Goal: Task Accomplishment & Management: Manage account settings

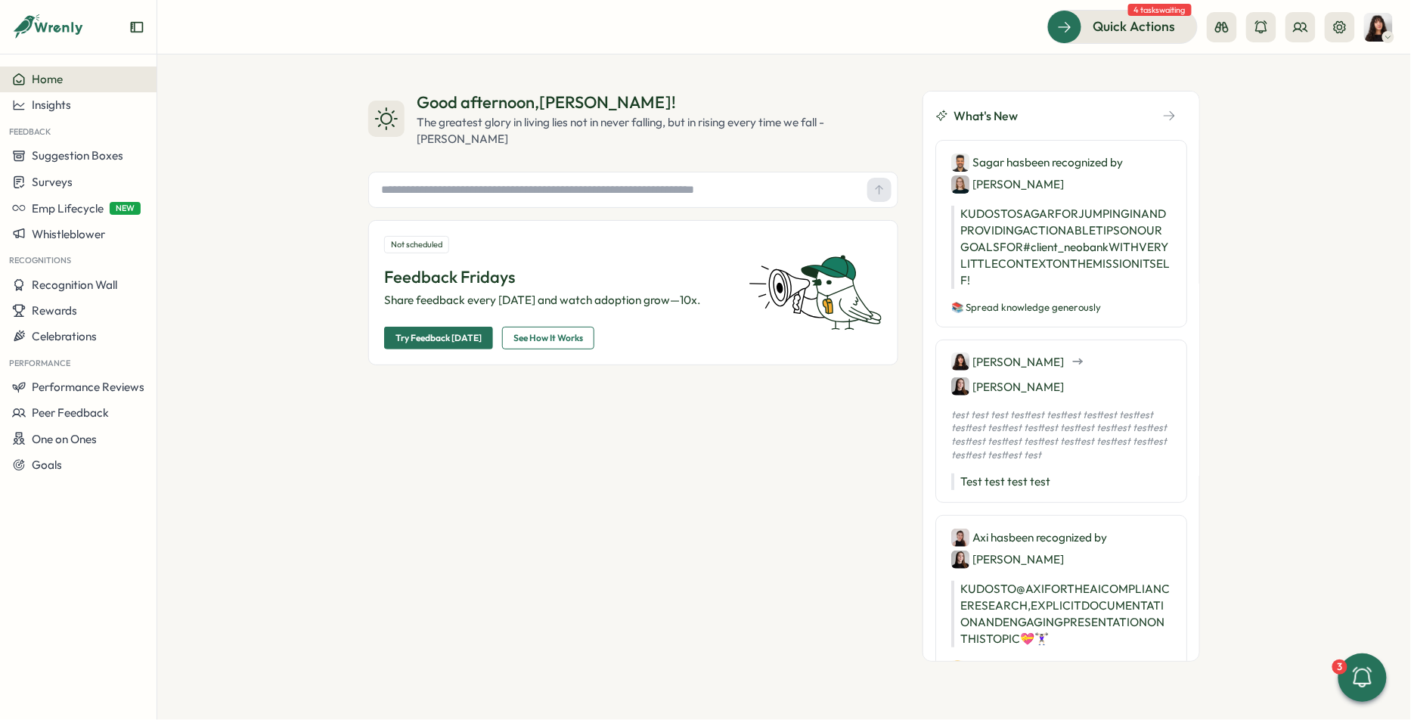
click at [555, 339] on span "See How It Works" at bounding box center [548, 337] width 70 height 21
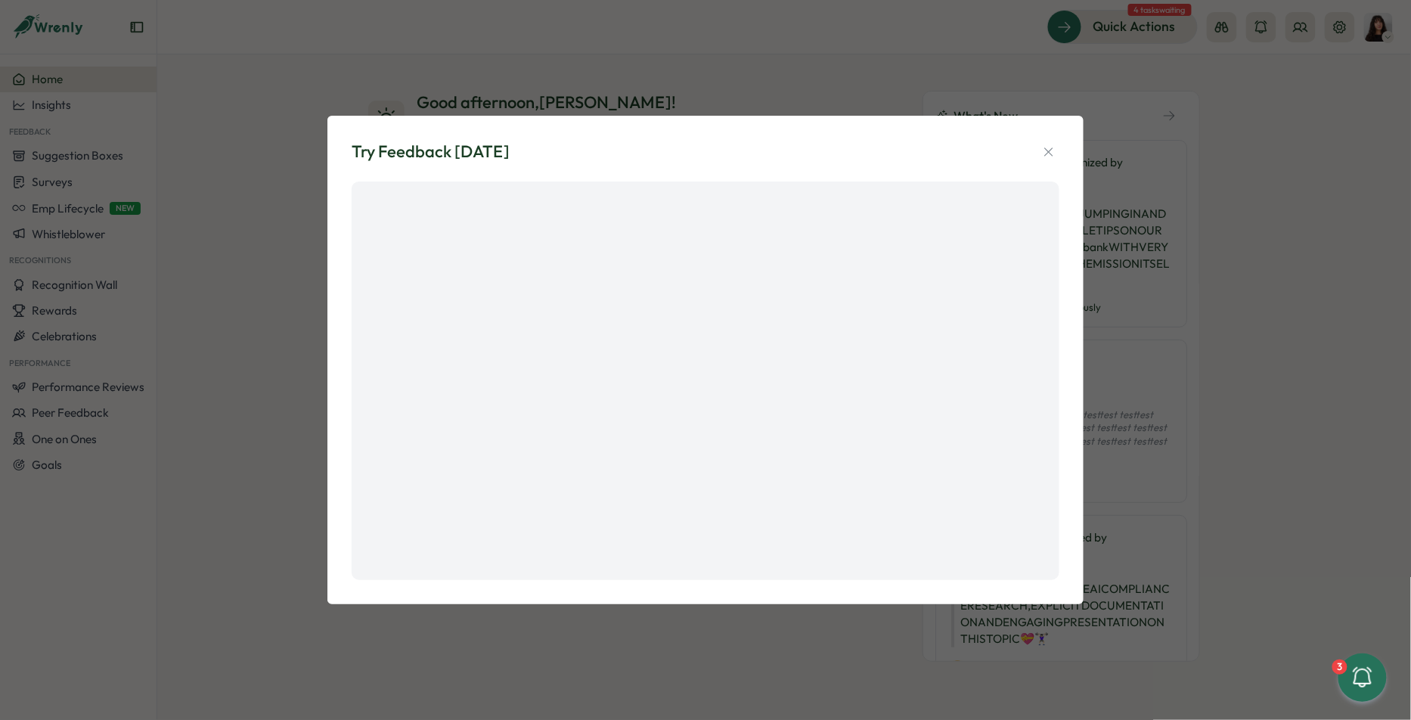
click at [290, 180] on div "Try Feedback [DATE]" at bounding box center [705, 360] width 1411 height 720
click at [1046, 153] on icon "button" at bounding box center [1048, 151] width 8 height 8
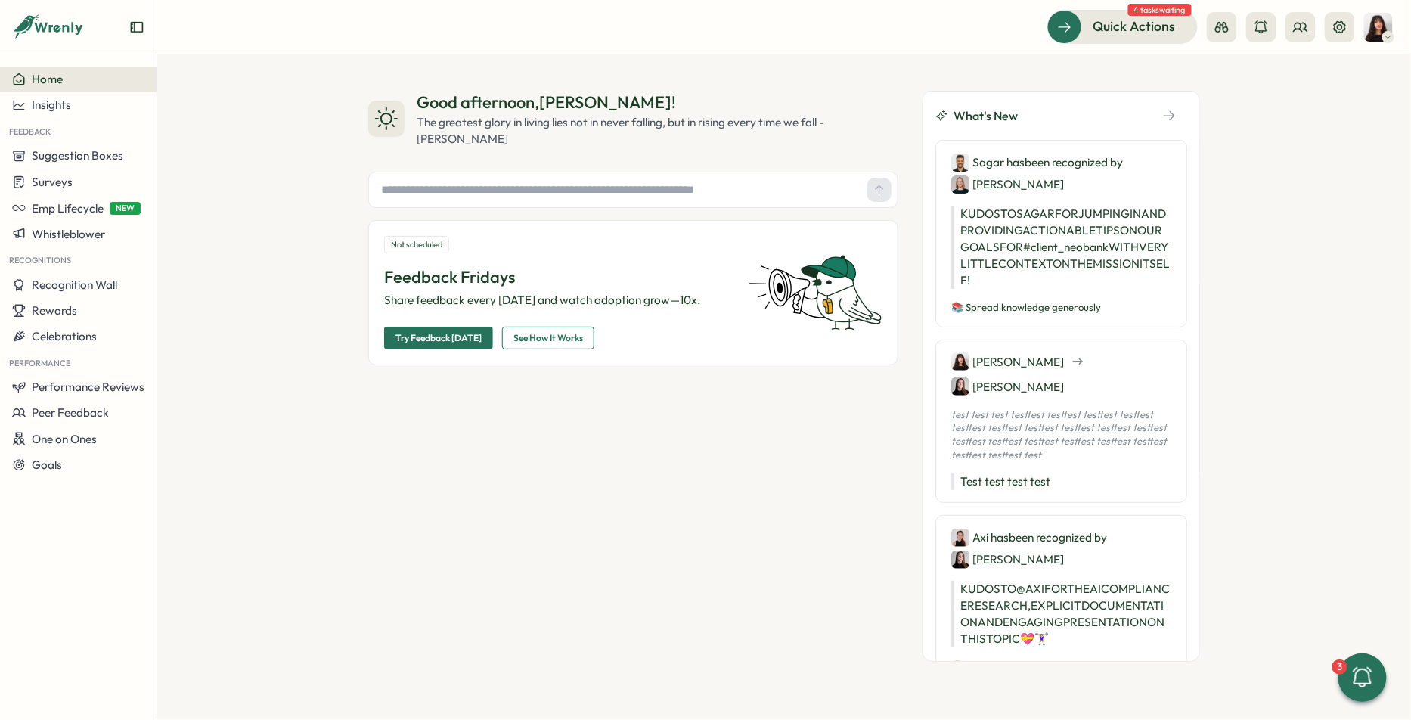
click at [438, 339] on span "Try Feedback [DATE]" at bounding box center [438, 337] width 86 height 21
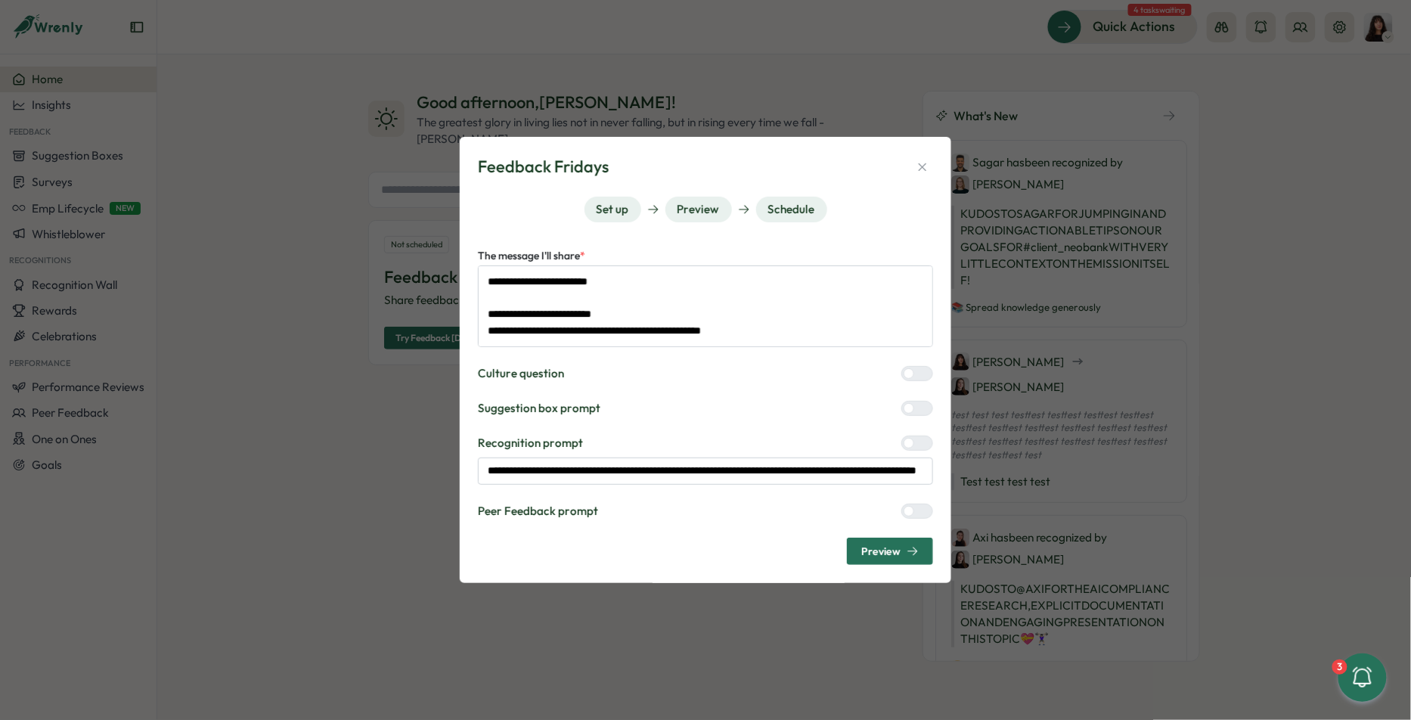
click at [908, 376] on div at bounding box center [909, 373] width 11 height 11
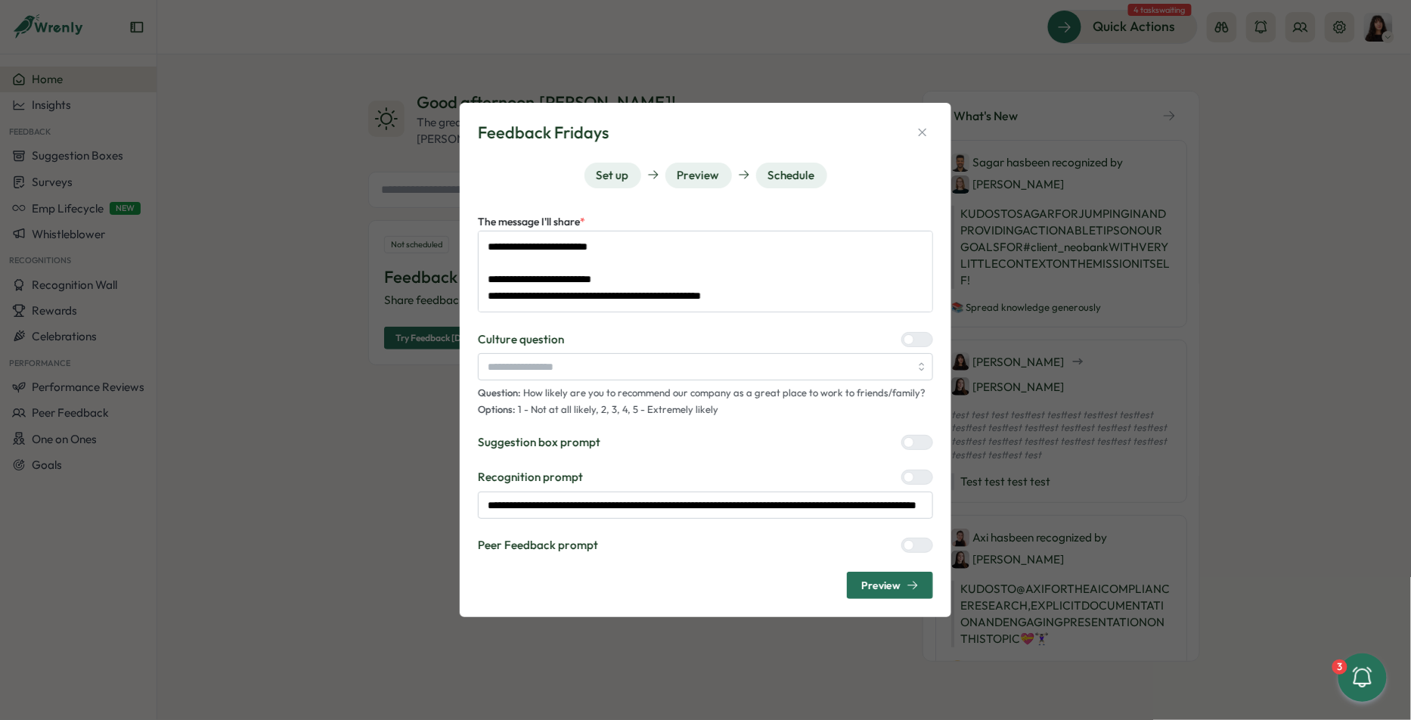
click at [919, 445] on div at bounding box center [923, 443] width 18 height 14
type textarea "*"
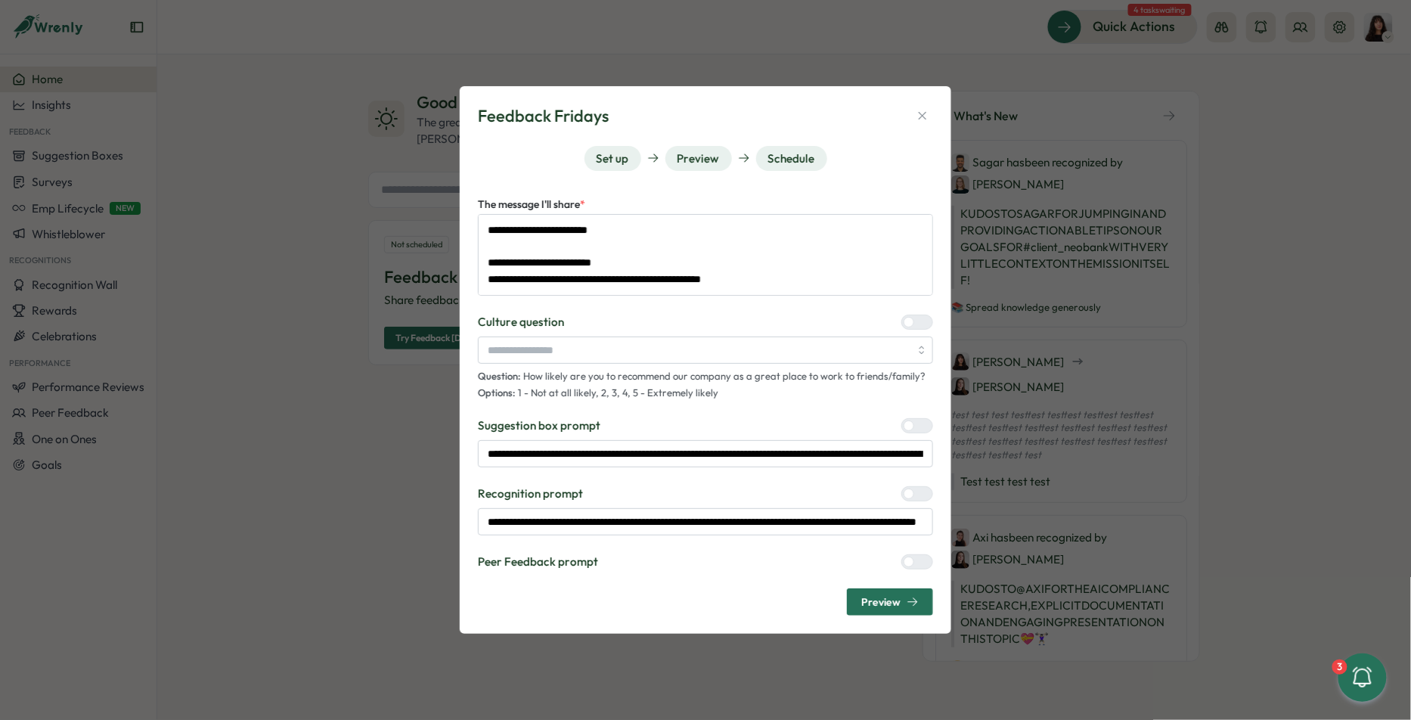
click at [479, 55] on div "**********" at bounding box center [705, 360] width 1411 height 720
click at [1350, 670] on icon at bounding box center [1363, 678] width 26 height 26
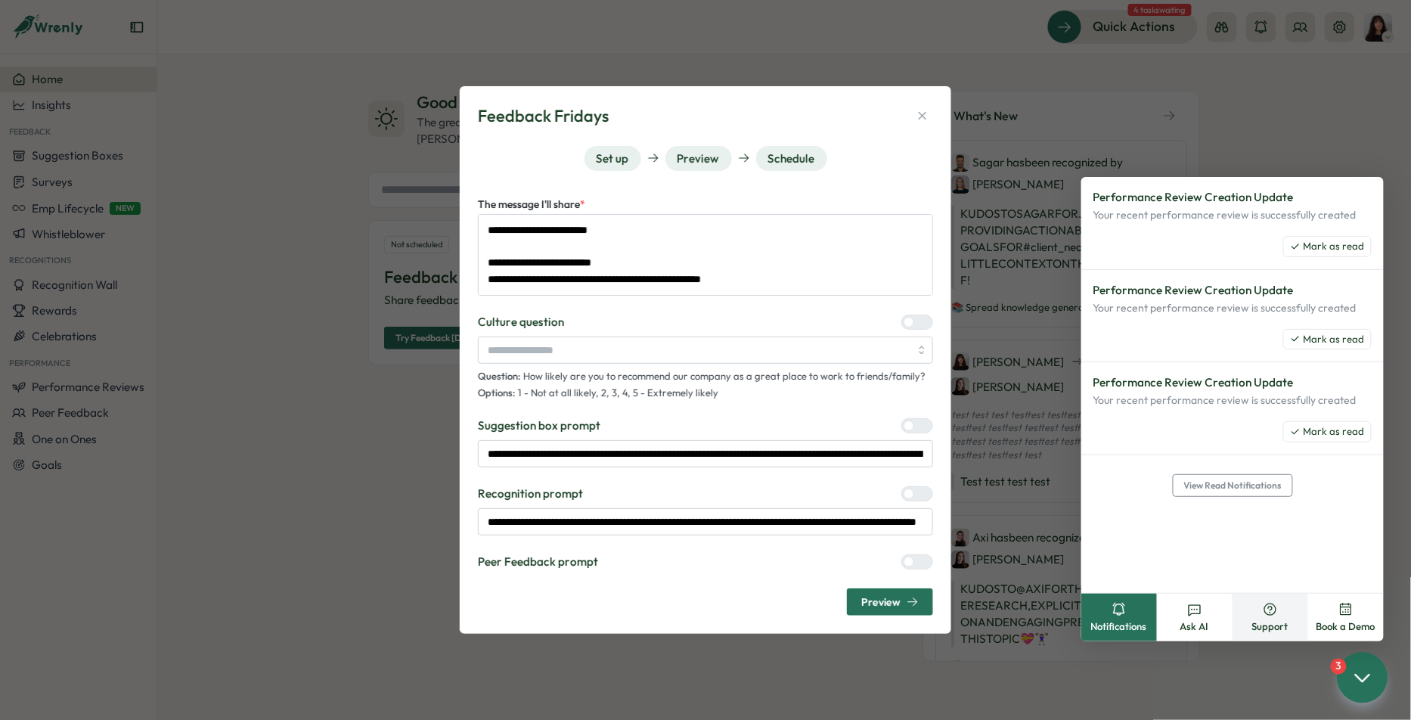
click at [1264, 611] on icon at bounding box center [1270, 609] width 15 height 15
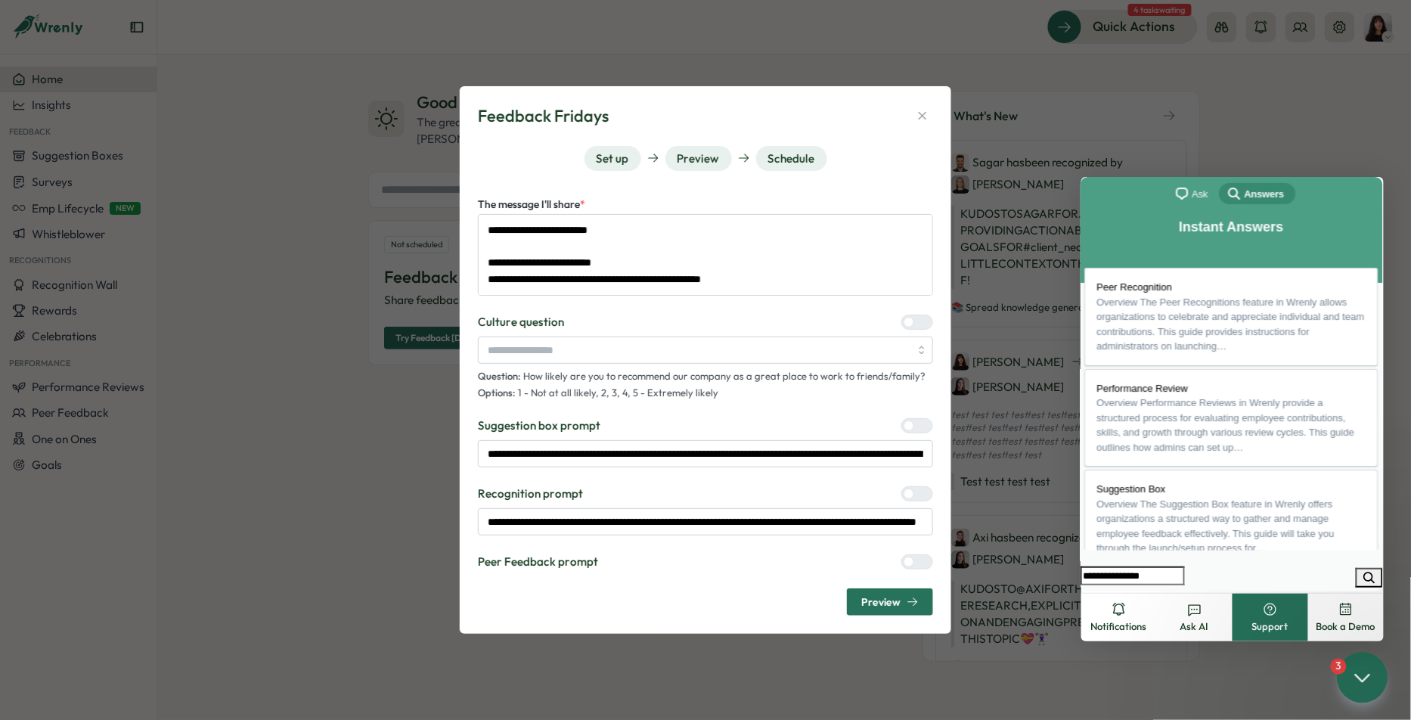
type input "**********"
click button "search" at bounding box center [1368, 577] width 27 height 20
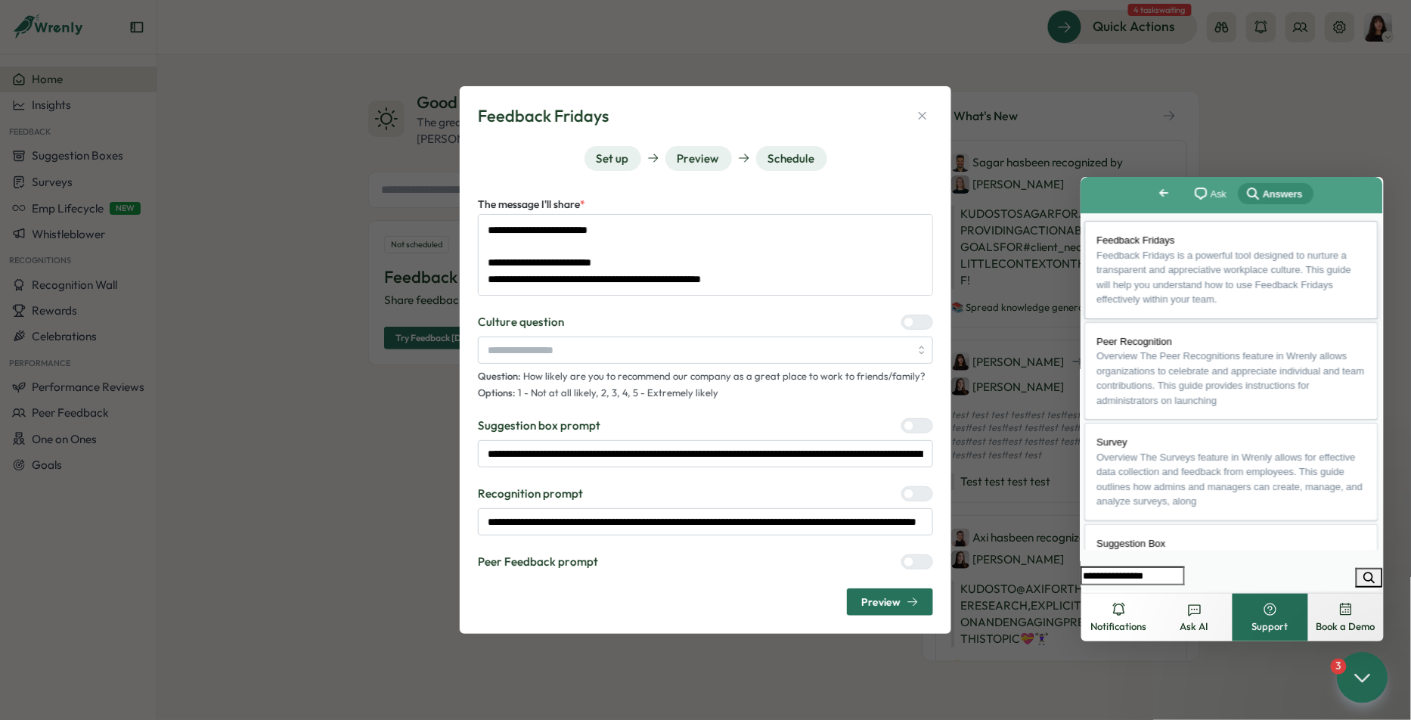
click at [1174, 244] on span "Feedback Fridays" at bounding box center [1135, 239] width 78 height 11
click at [1174, 637] on h1 "Feedback Fridays" at bounding box center [1231, 653] width 301 height 33
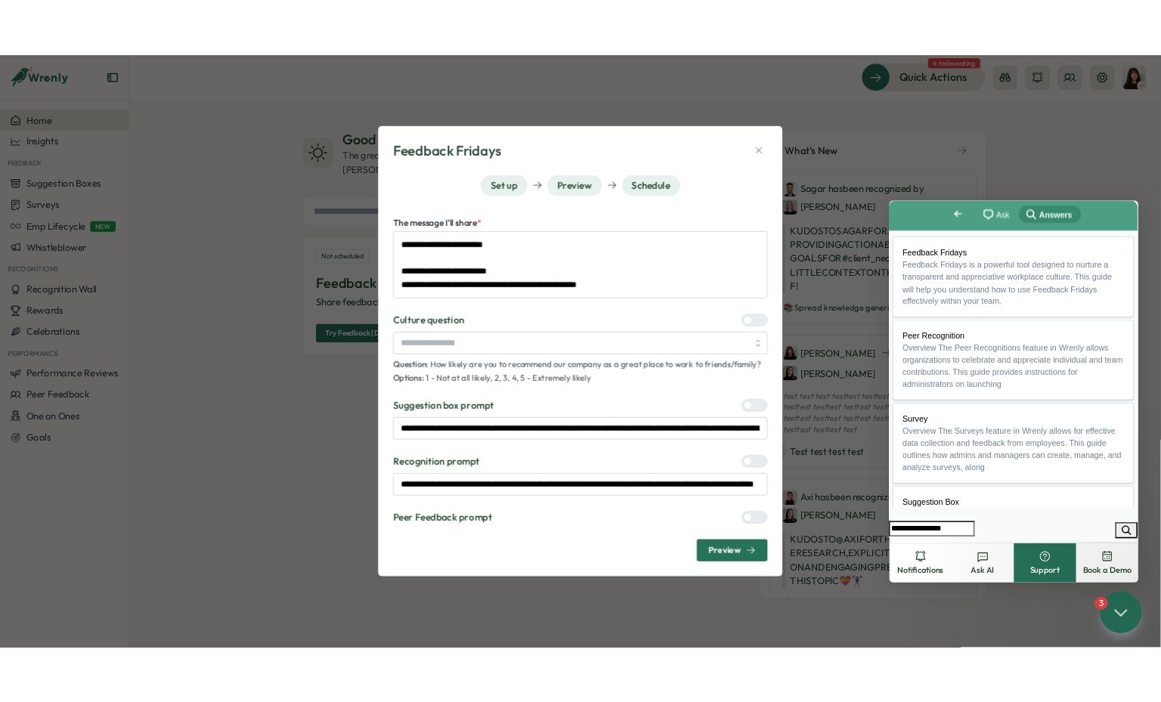
scroll to position [92, 0]
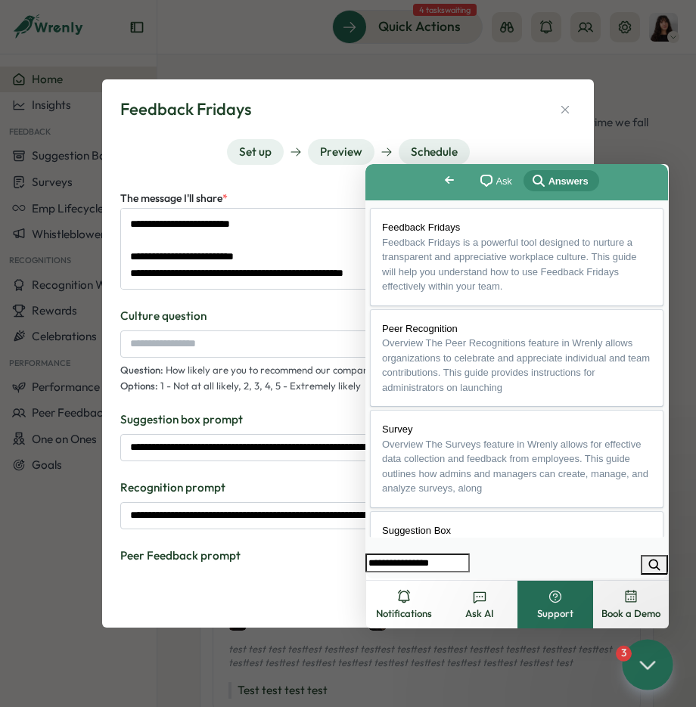
type textarea "*"
click at [393, 579] on button "Close" at bounding box center [379, 589] width 27 height 20
click at [557, 604] on button "Support" at bounding box center [555, 605] width 76 height 48
click at [656, 667] on icon at bounding box center [647, 664] width 22 height 22
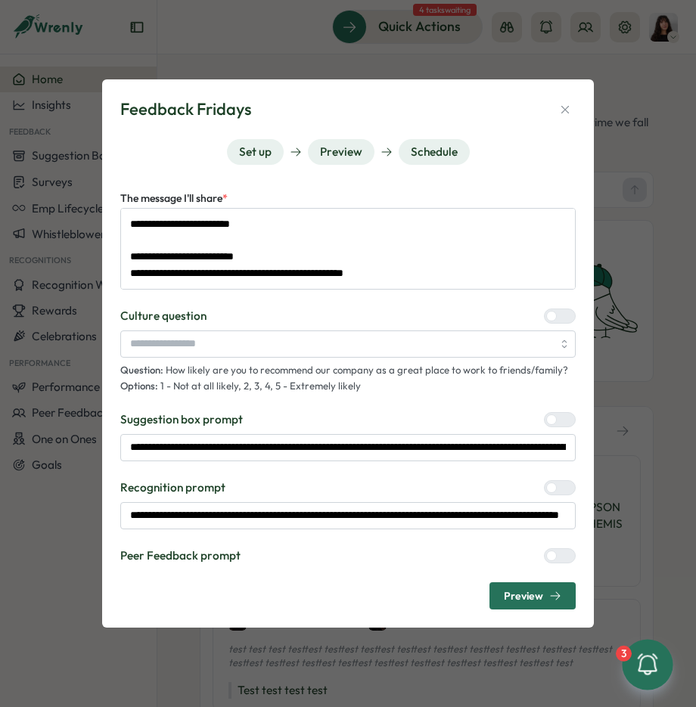
click at [560, 556] on div at bounding box center [566, 556] width 18 height 14
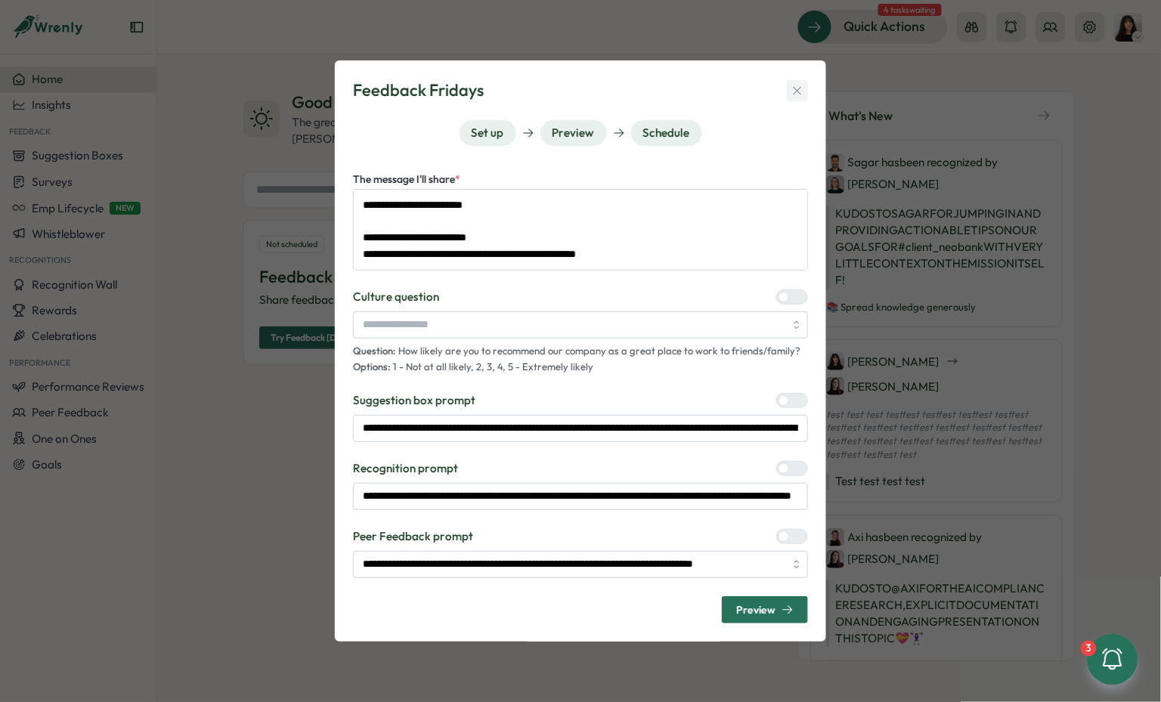
click at [798, 85] on icon "button" at bounding box center [798, 91] width 14 height 14
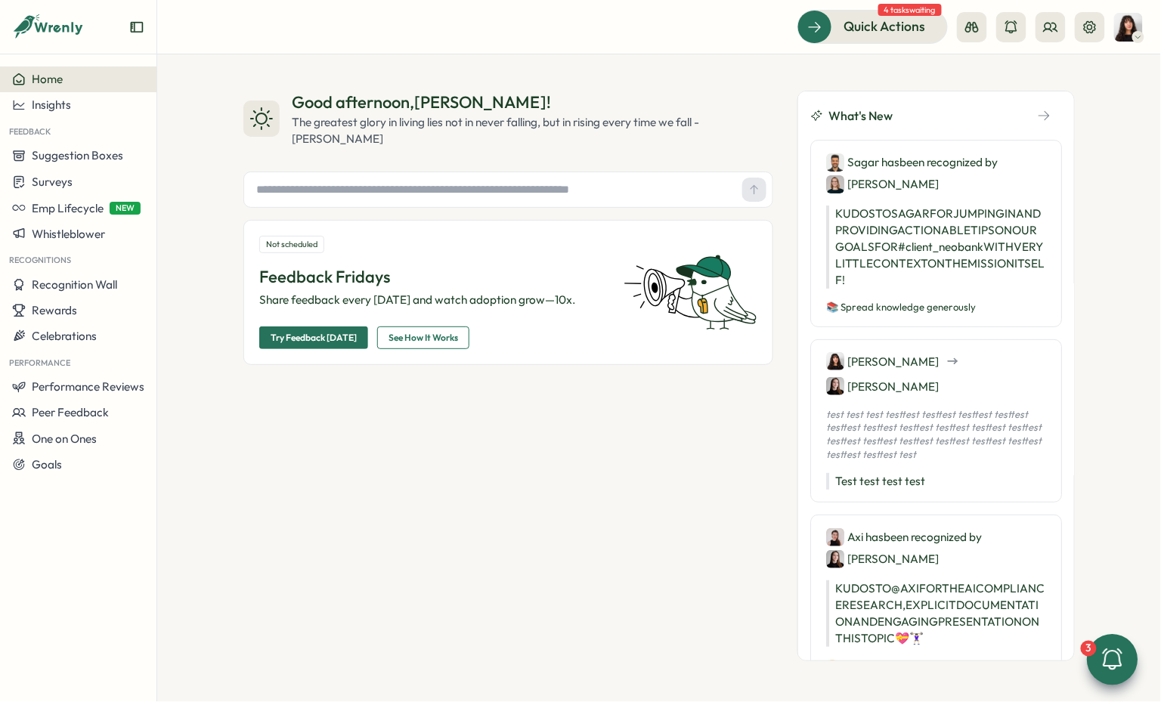
type textarea "*"
click at [1130, 680] on div at bounding box center [1112, 659] width 51 height 51
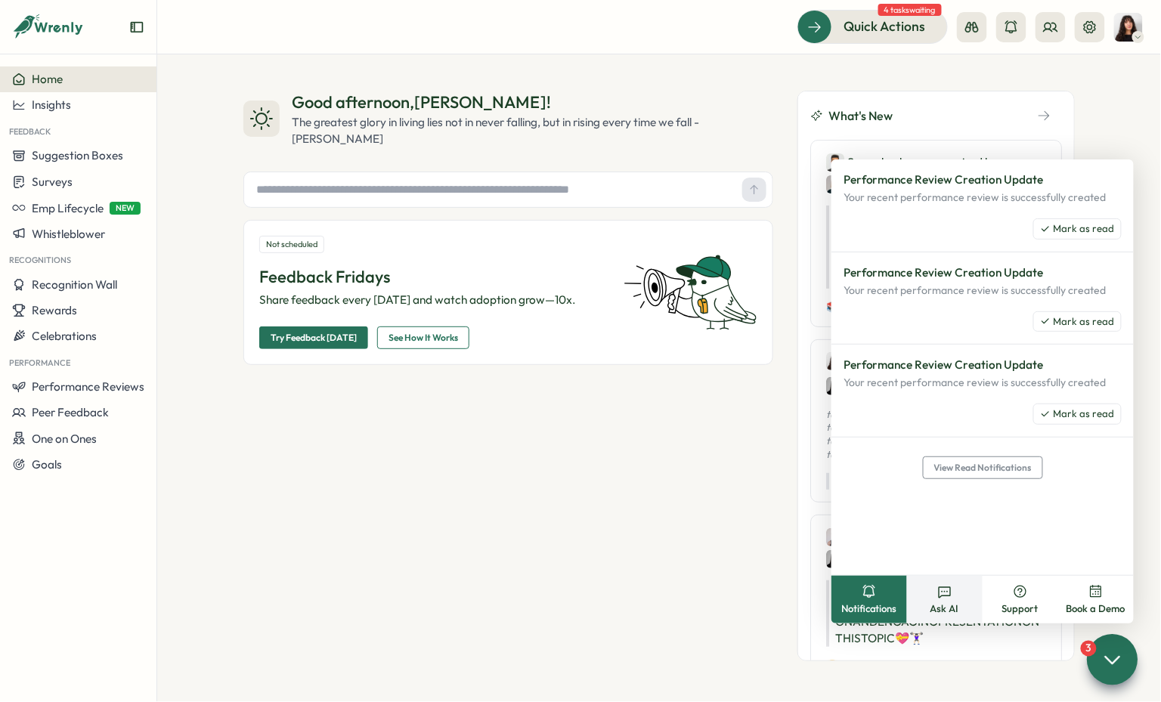
click at [957, 614] on span "Ask AI" at bounding box center [945, 610] width 29 height 14
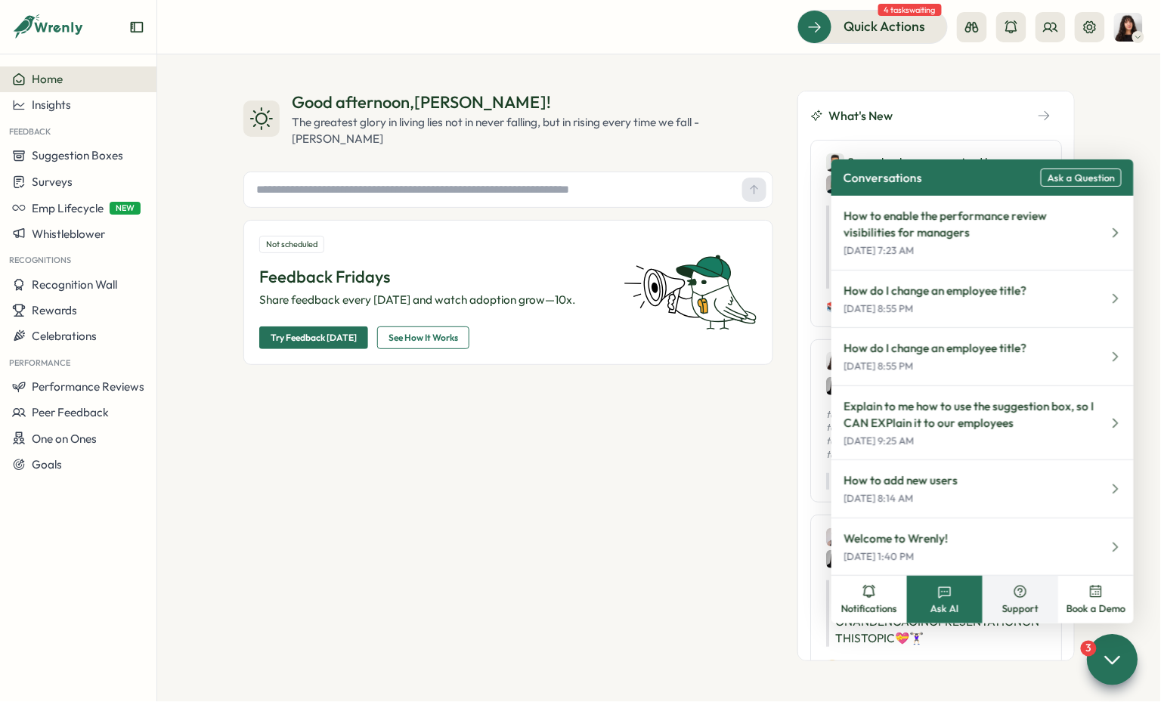
click at [1000, 611] on button "Support" at bounding box center [1021, 600] width 76 height 48
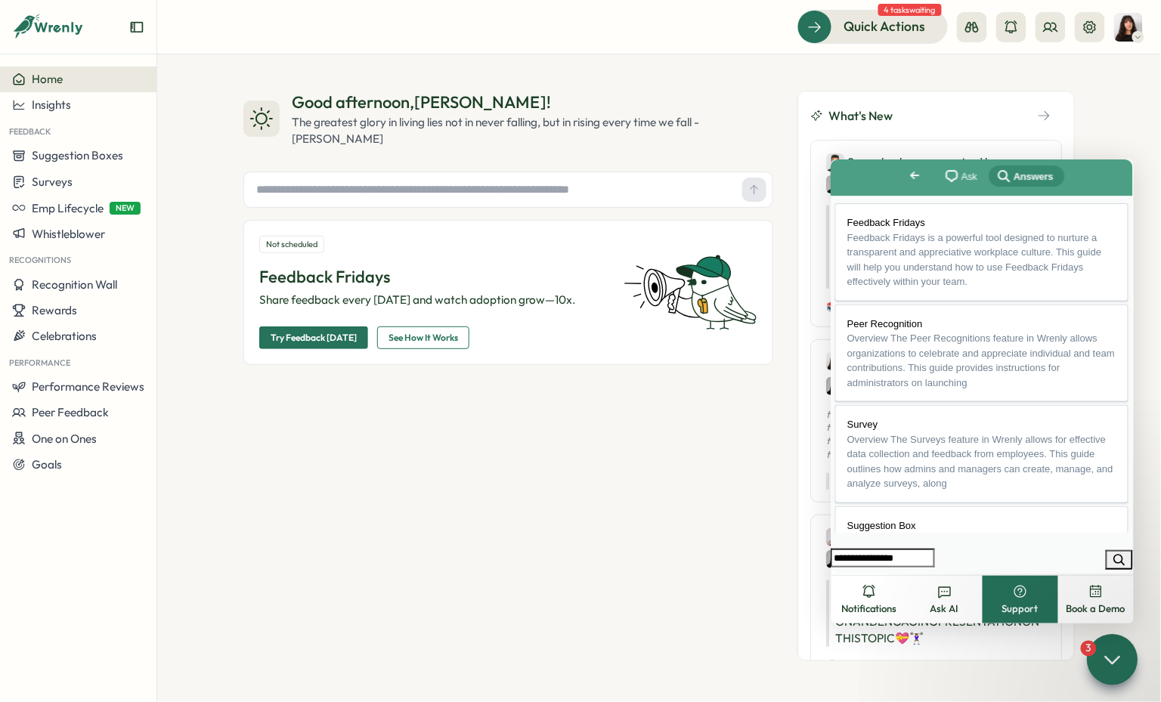
click at [905, 176] on span "Go back" at bounding box center [914, 175] width 18 height 18
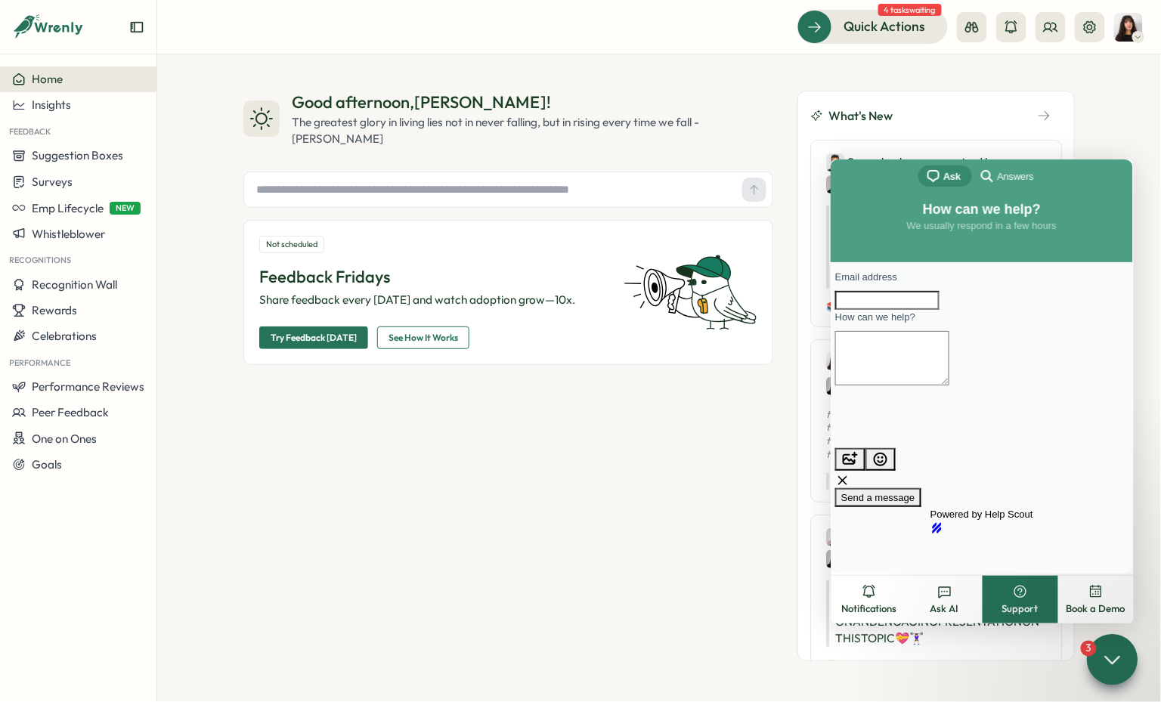
click at [1000, 177] on span "Answers" at bounding box center [1015, 176] width 36 height 15
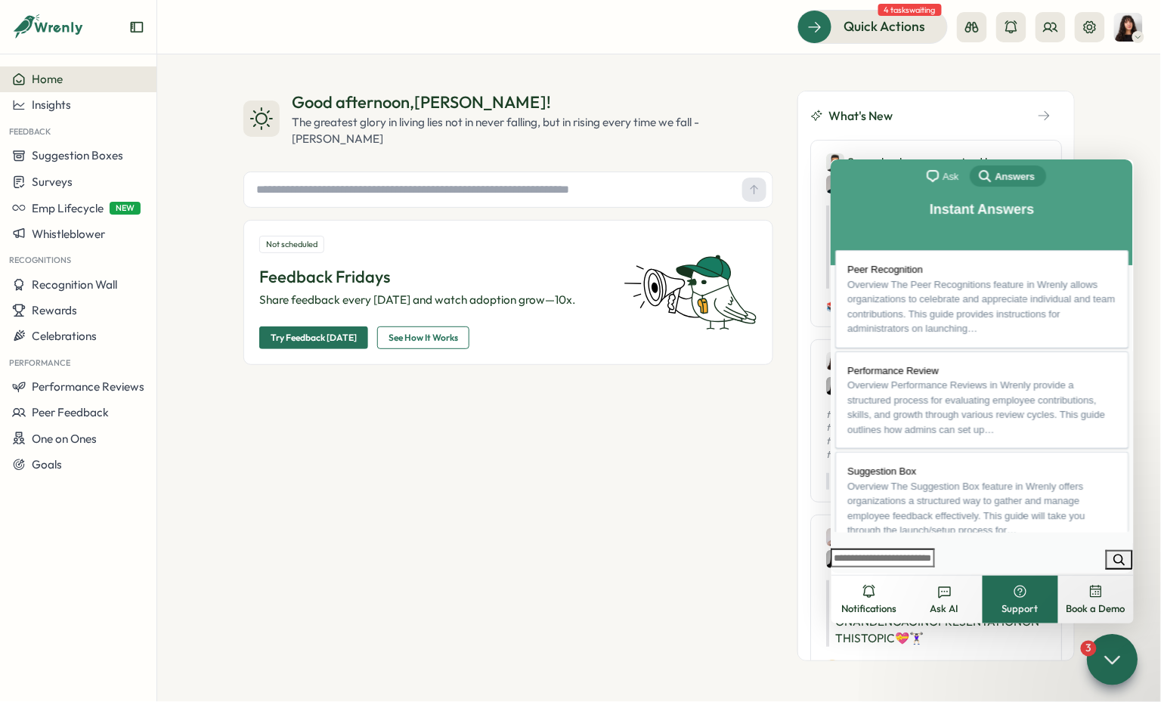
click at [1104, 652] on icon at bounding box center [1113, 660] width 22 height 22
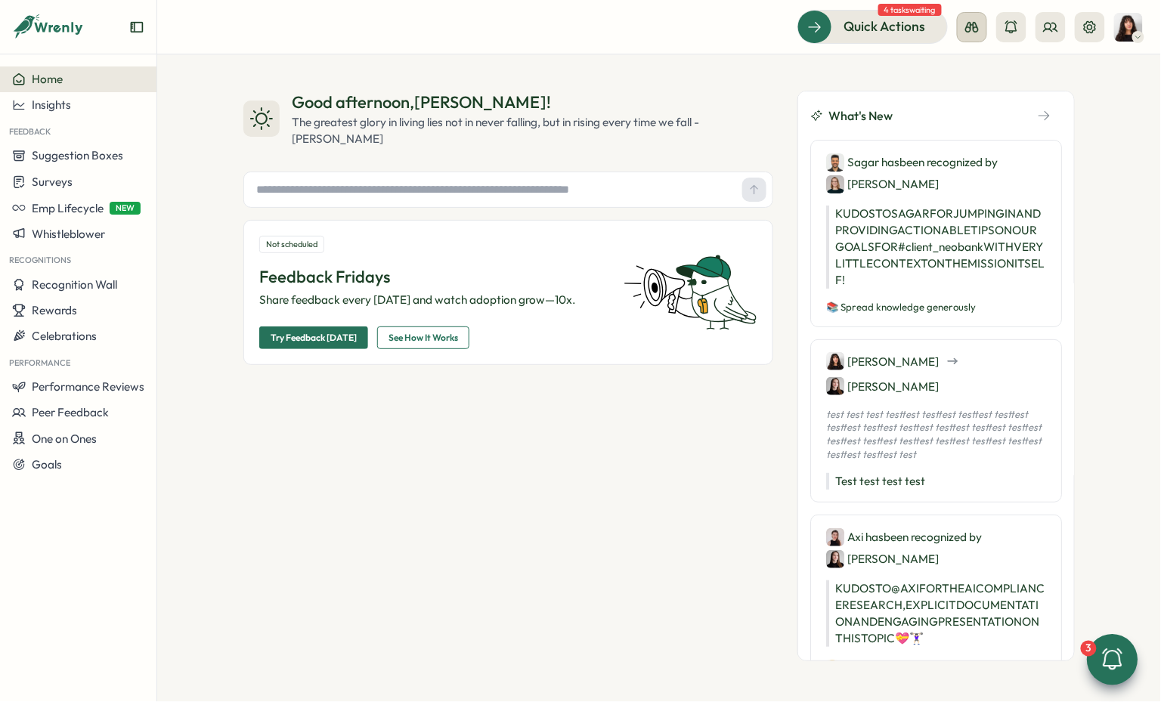
click at [967, 37] on button at bounding box center [972, 27] width 30 height 30
click at [975, 33] on icon at bounding box center [972, 27] width 15 height 15
click at [972, 76] on div "Admin View" at bounding box center [973, 75] width 103 height 17
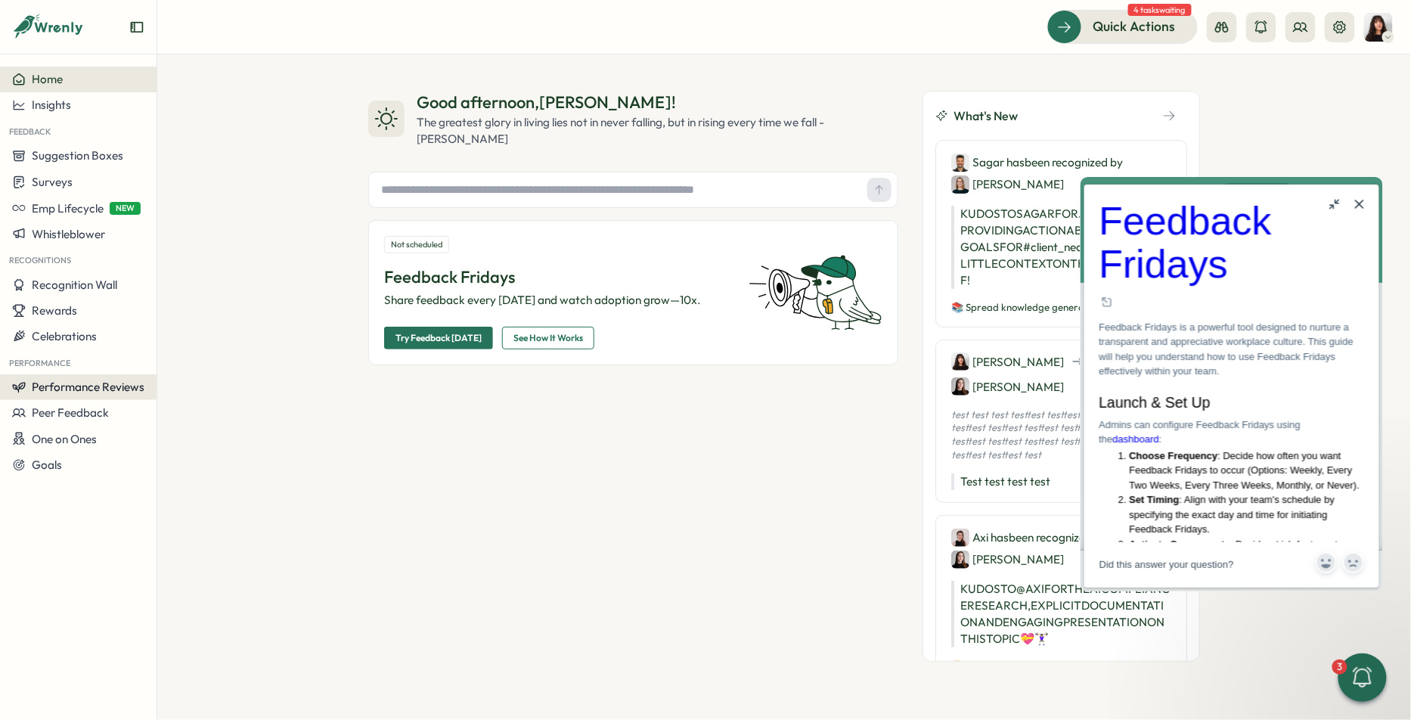
click at [76, 390] on span "Performance Reviews" at bounding box center [88, 387] width 113 height 14
click at [210, 364] on div "Reviews" at bounding box center [218, 358] width 117 height 17
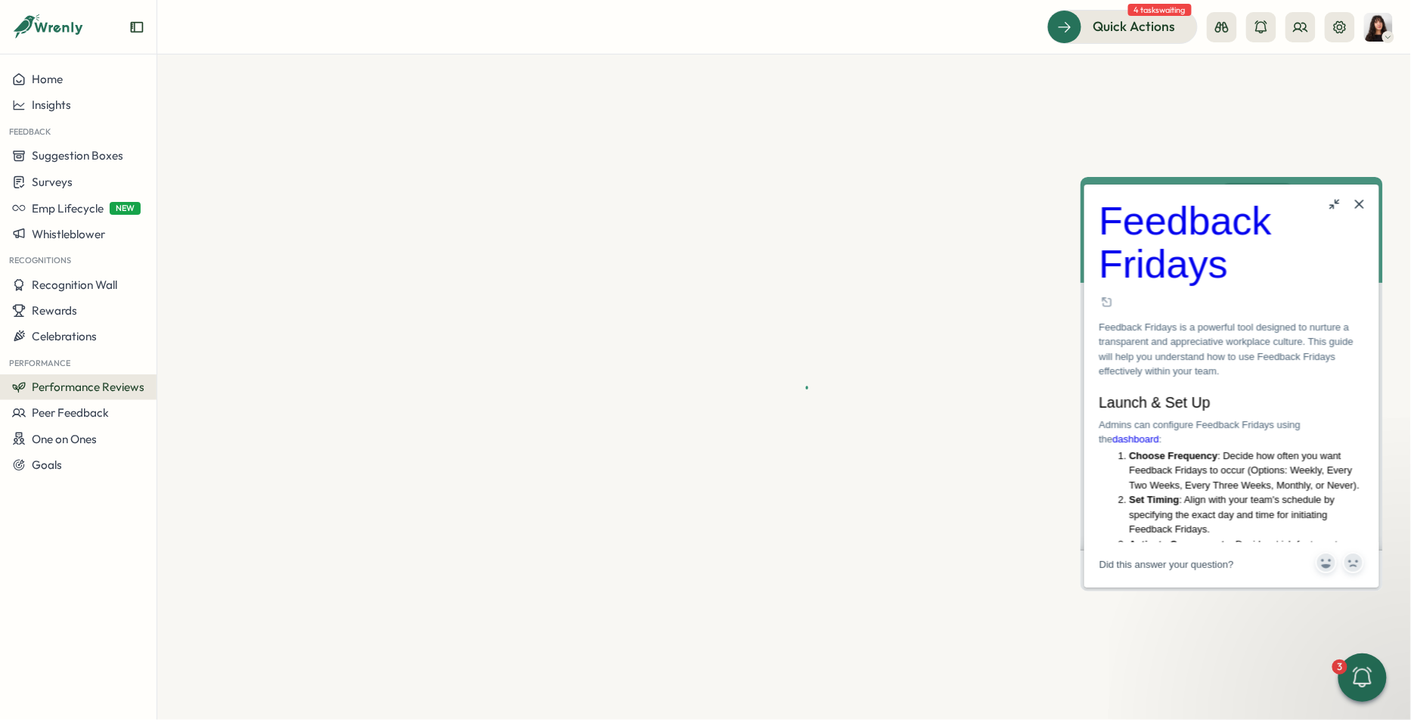
click at [1355, 202] on button "Close" at bounding box center [1359, 203] width 24 height 24
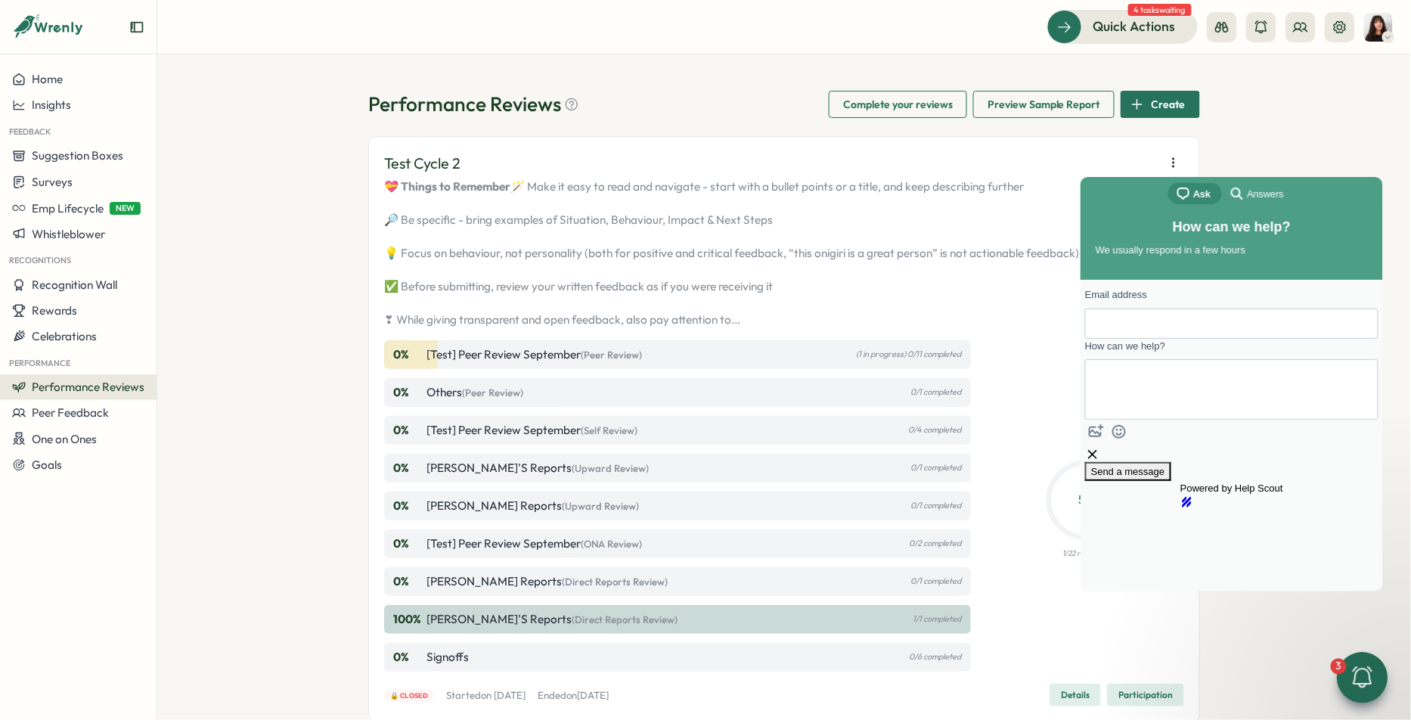
click at [1365, 669] on icon at bounding box center [1363, 676] width 20 height 21
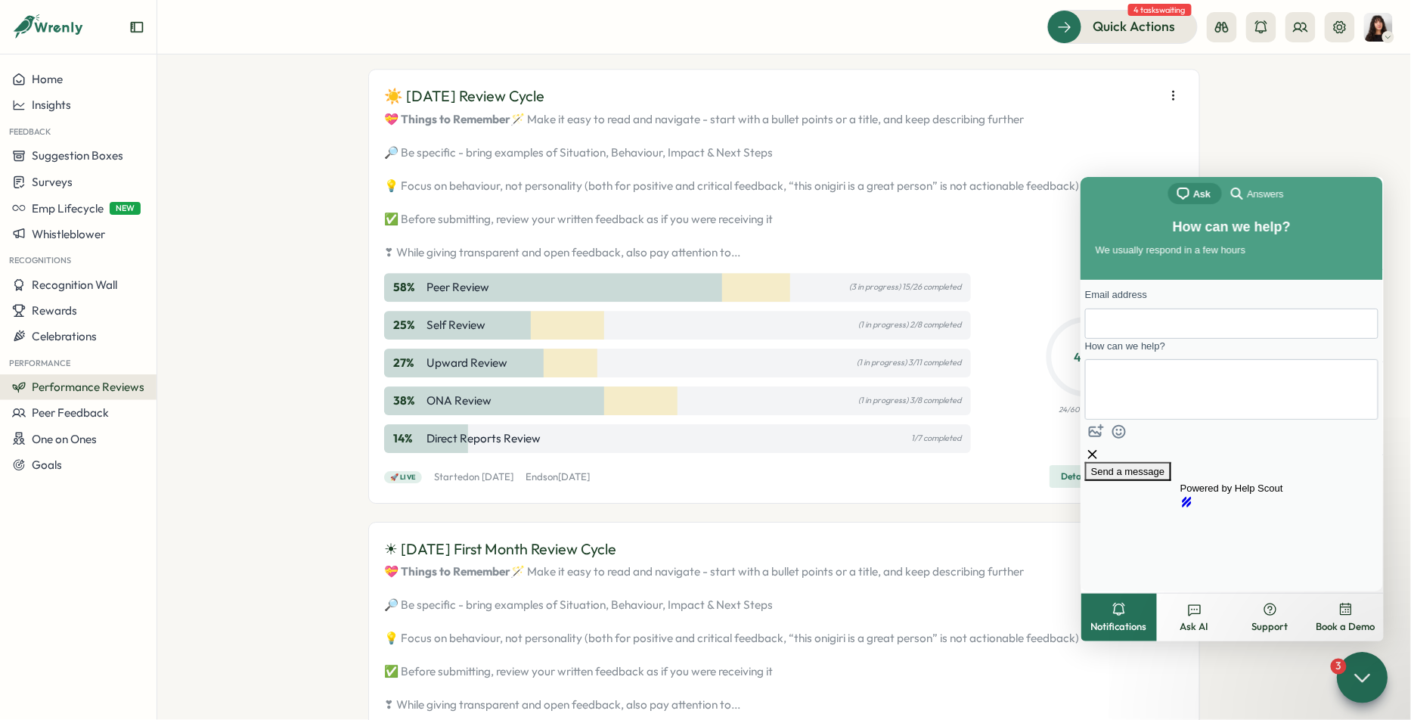
scroll to position [1582, 0]
click at [1362, 689] on div at bounding box center [1362, 677] width 51 height 51
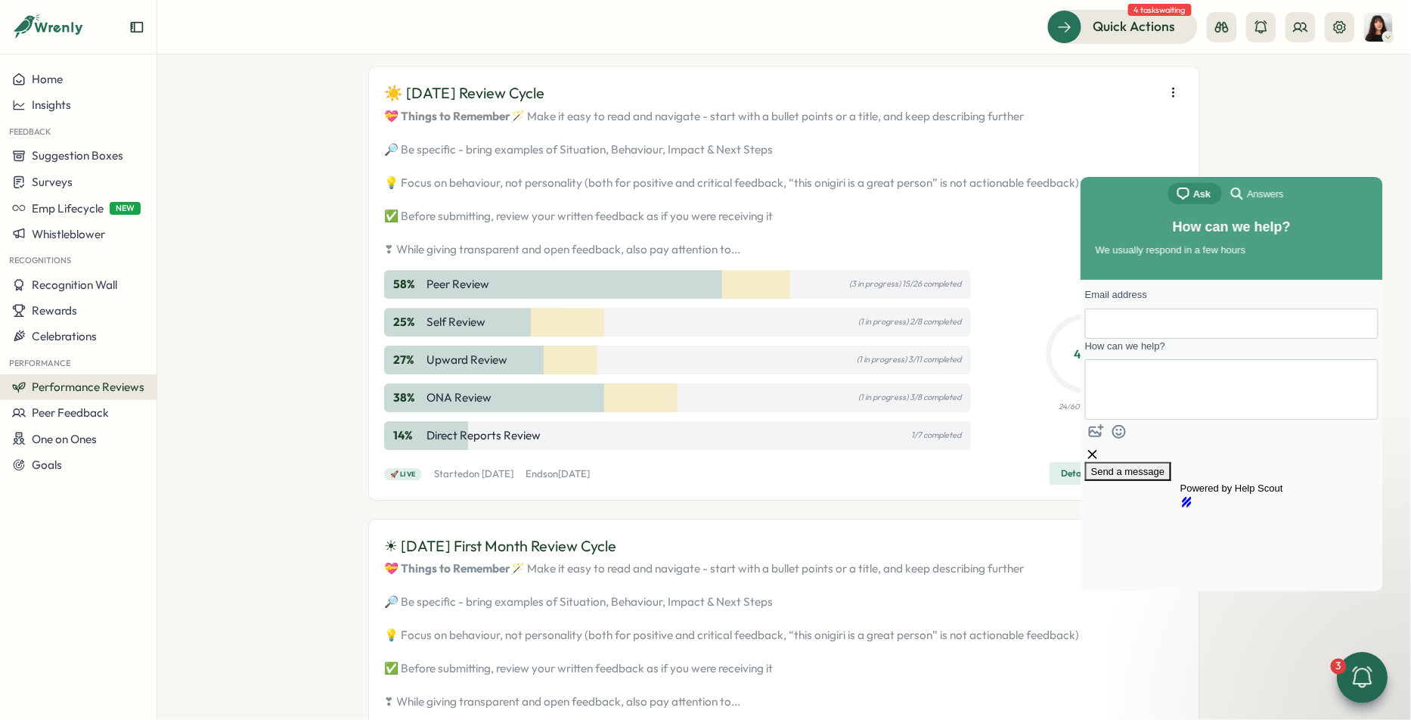
click at [1248, 642] on div "Performance Reviews Complete your reviews Preview Sample Report Create Test Cyc…" at bounding box center [784, 386] width 1254 height 665
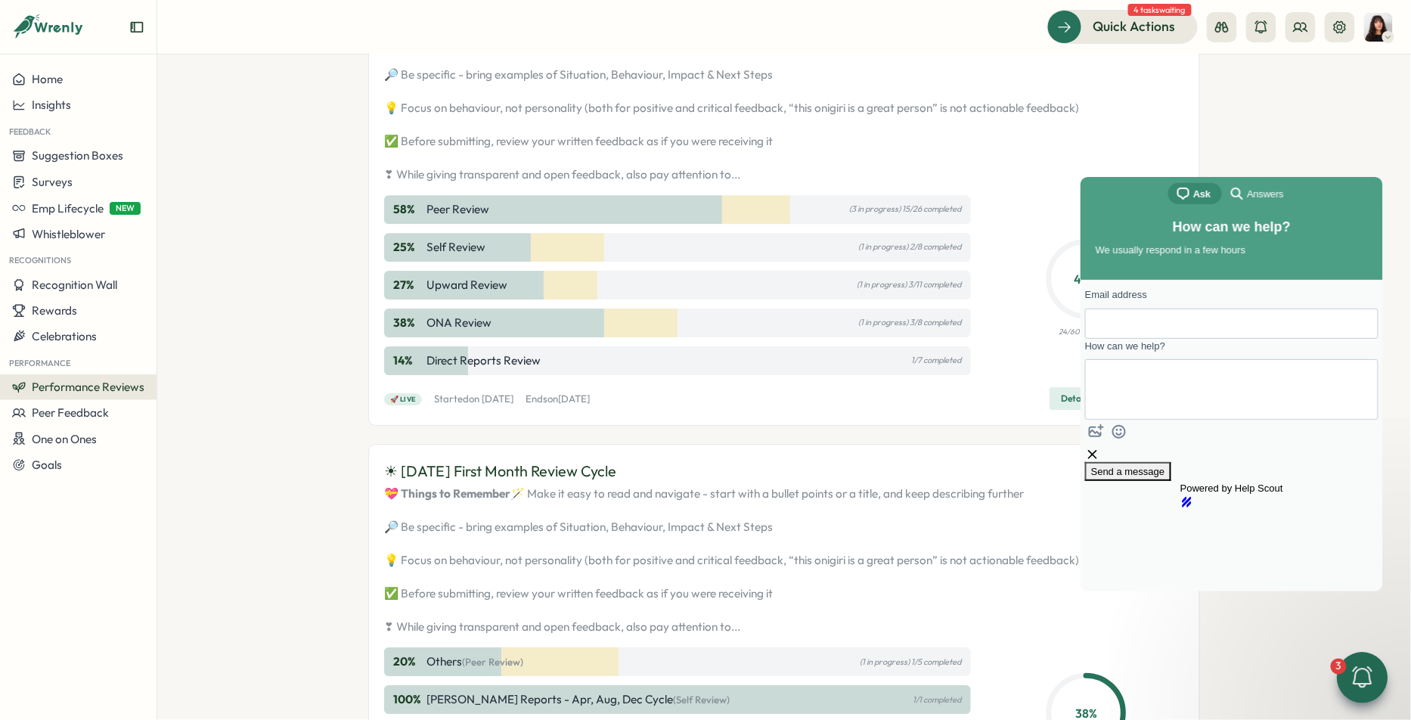
click at [1177, 25] on icon "button" at bounding box center [1173, 17] width 15 height 15
click at [1060, 216] on span "Edit visibility of results" at bounding box center [1085, 219] width 112 height 14
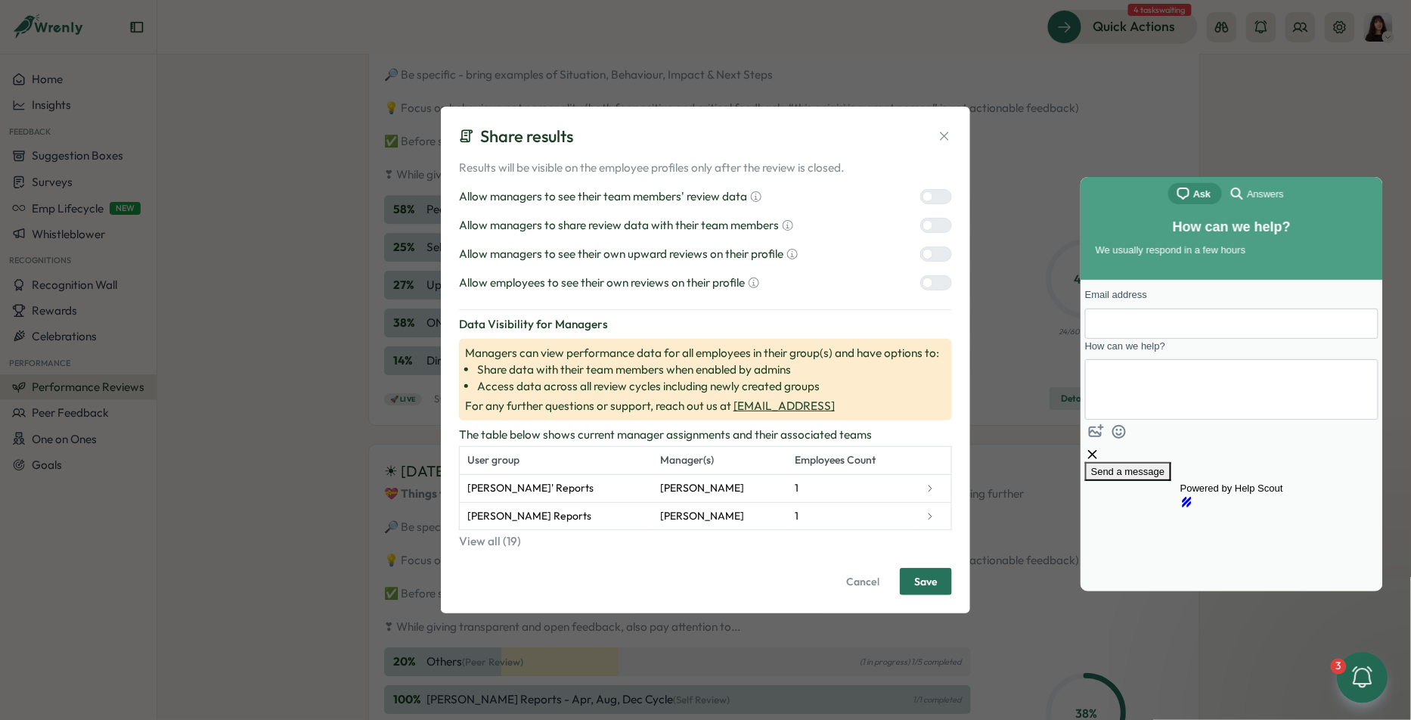
click at [944, 284] on div at bounding box center [942, 283] width 18 height 14
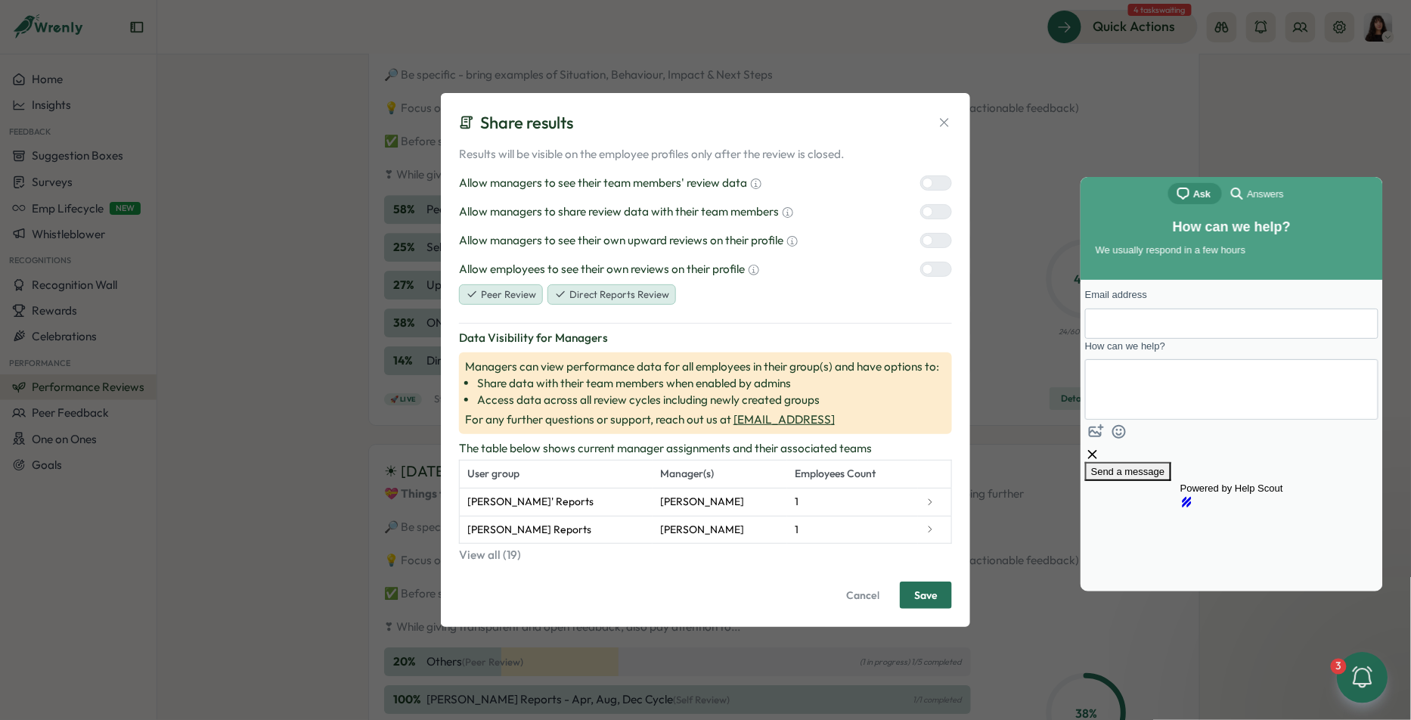
click at [932, 605] on span "Save" at bounding box center [925, 595] width 23 height 26
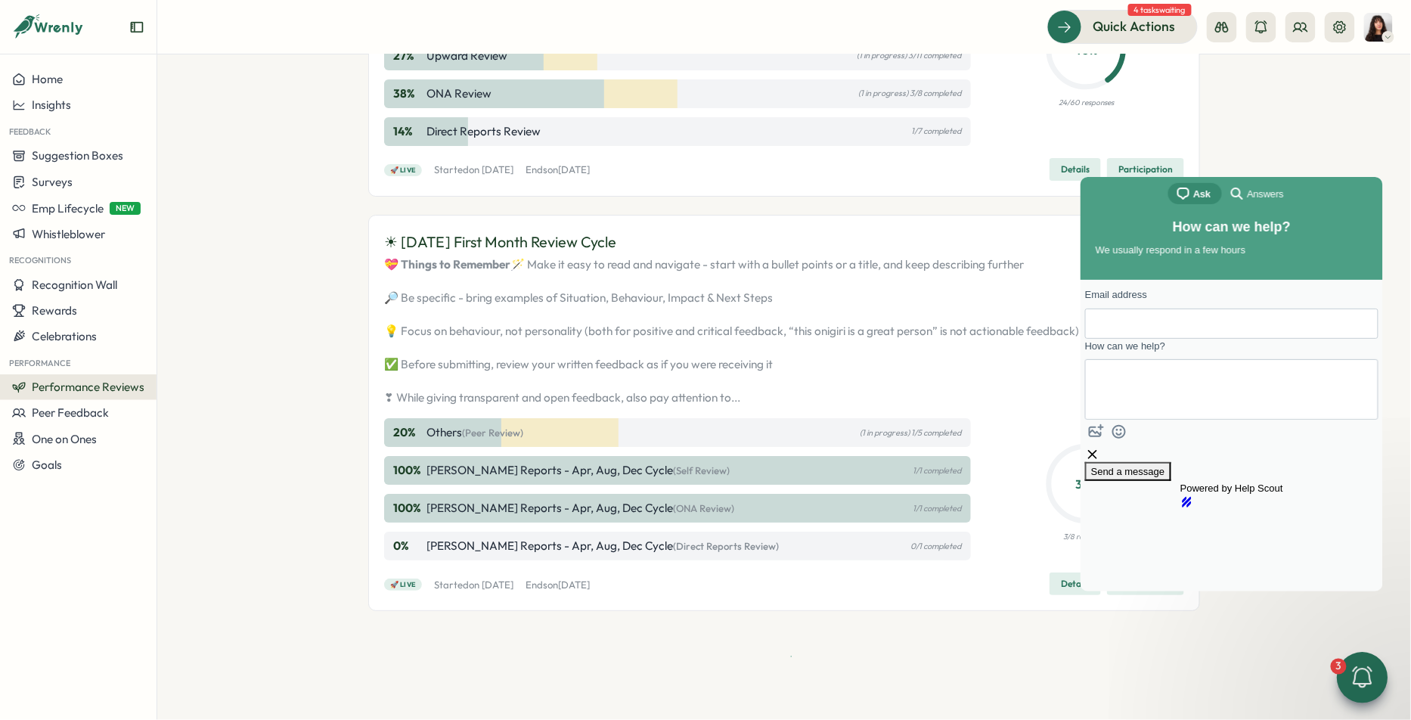
scroll to position [2048, 0]
click at [1340, 678] on div at bounding box center [1362, 677] width 51 height 51
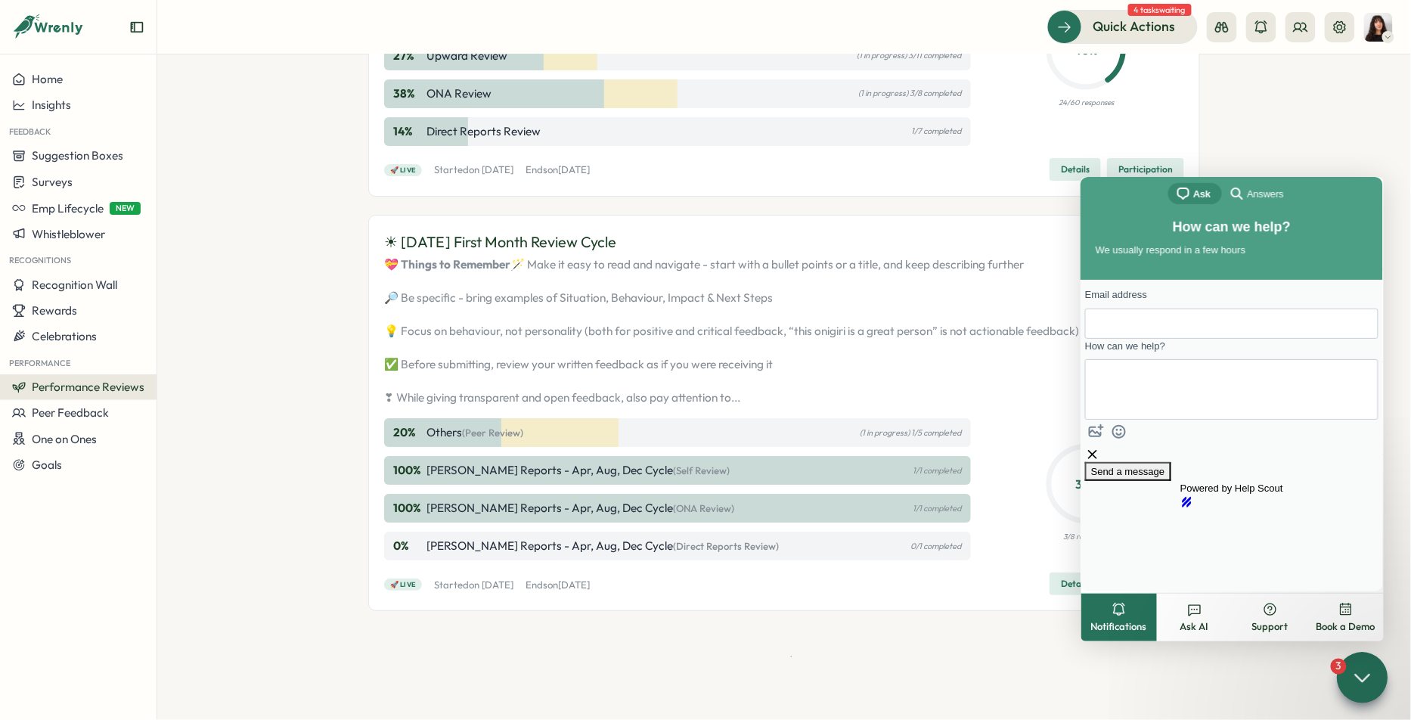
click at [1341, 678] on div at bounding box center [1362, 677] width 51 height 51
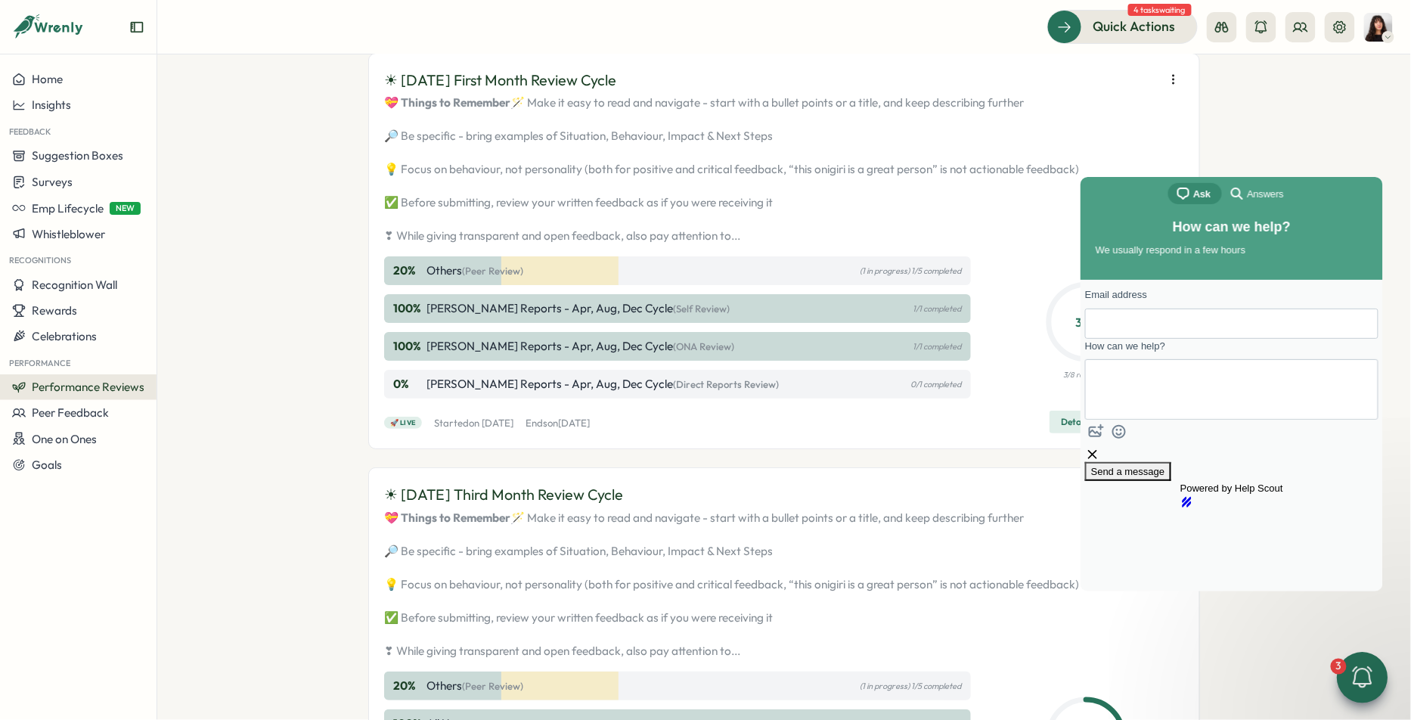
click at [1341, 678] on div at bounding box center [1362, 677] width 51 height 51
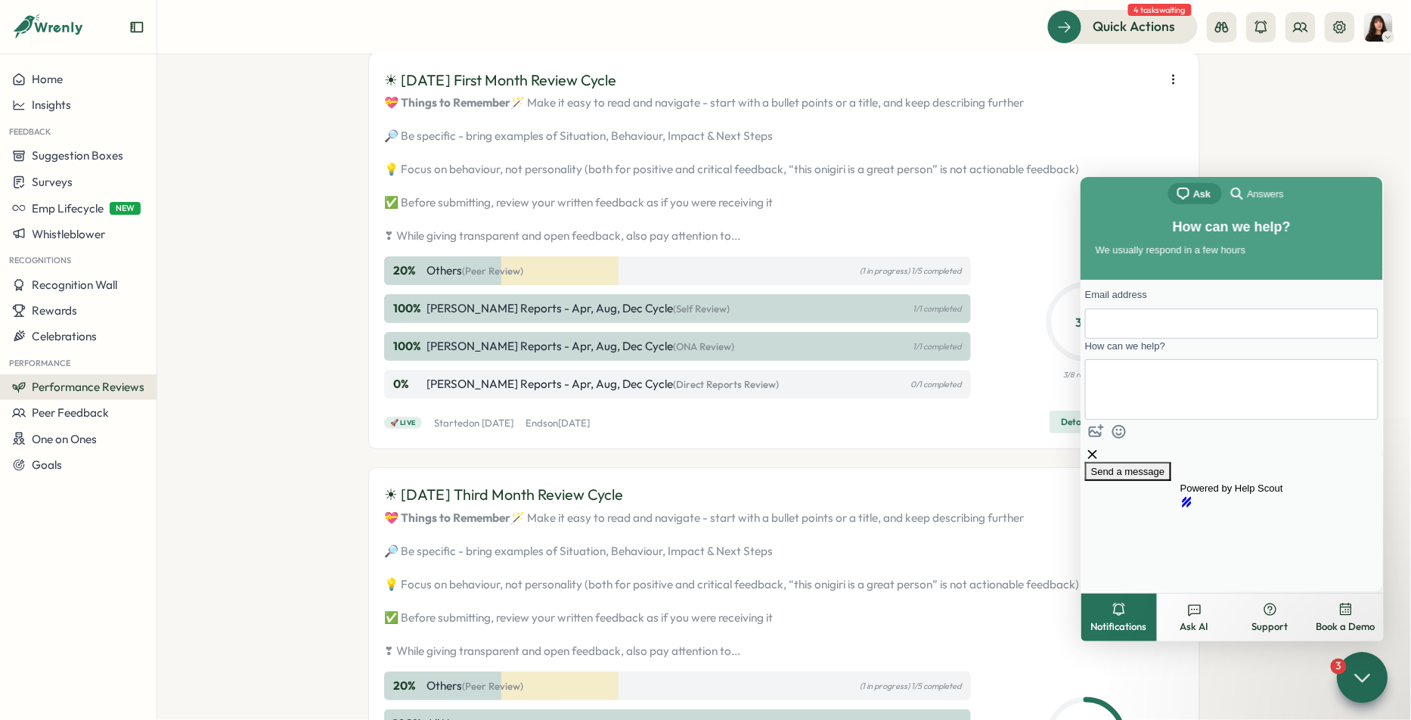
click at [1233, 200] on span "search-medium" at bounding box center [1236, 192] width 18 height 18
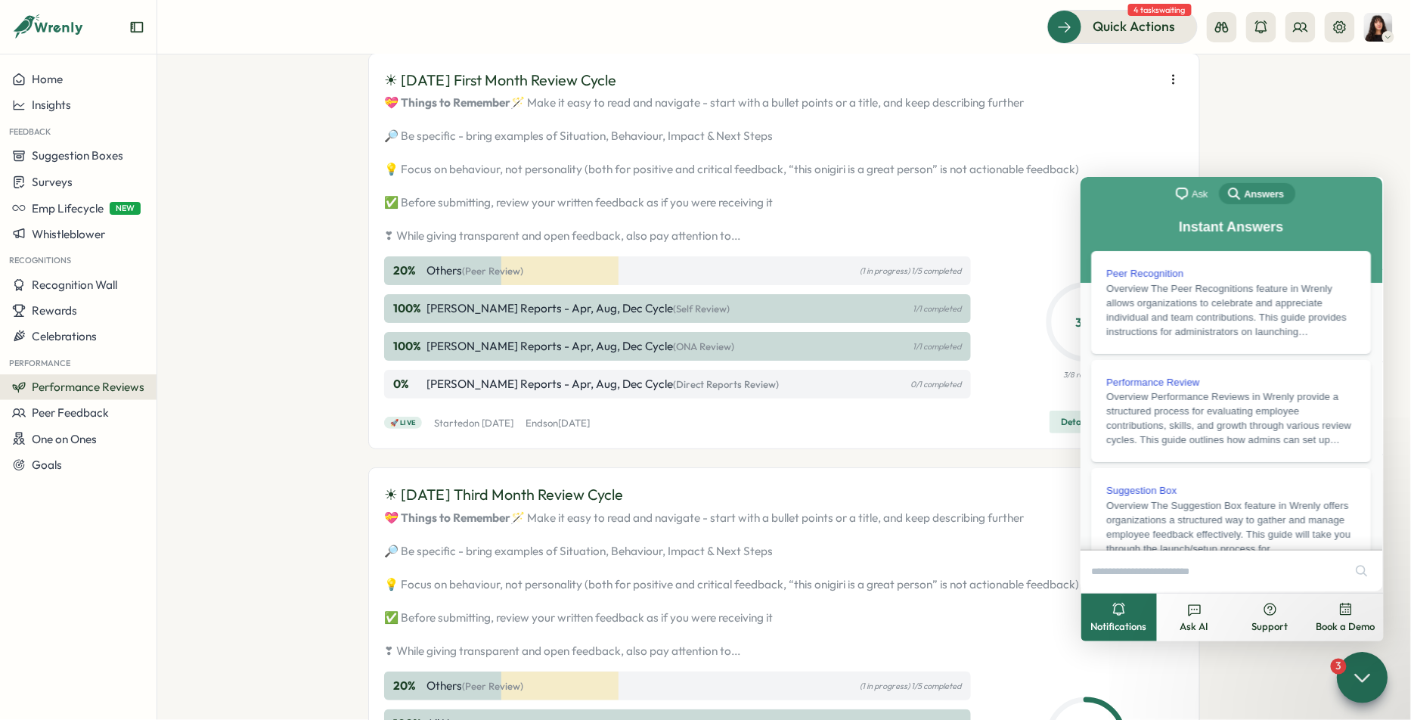
click at [1346, 665] on div at bounding box center [1362, 677] width 51 height 51
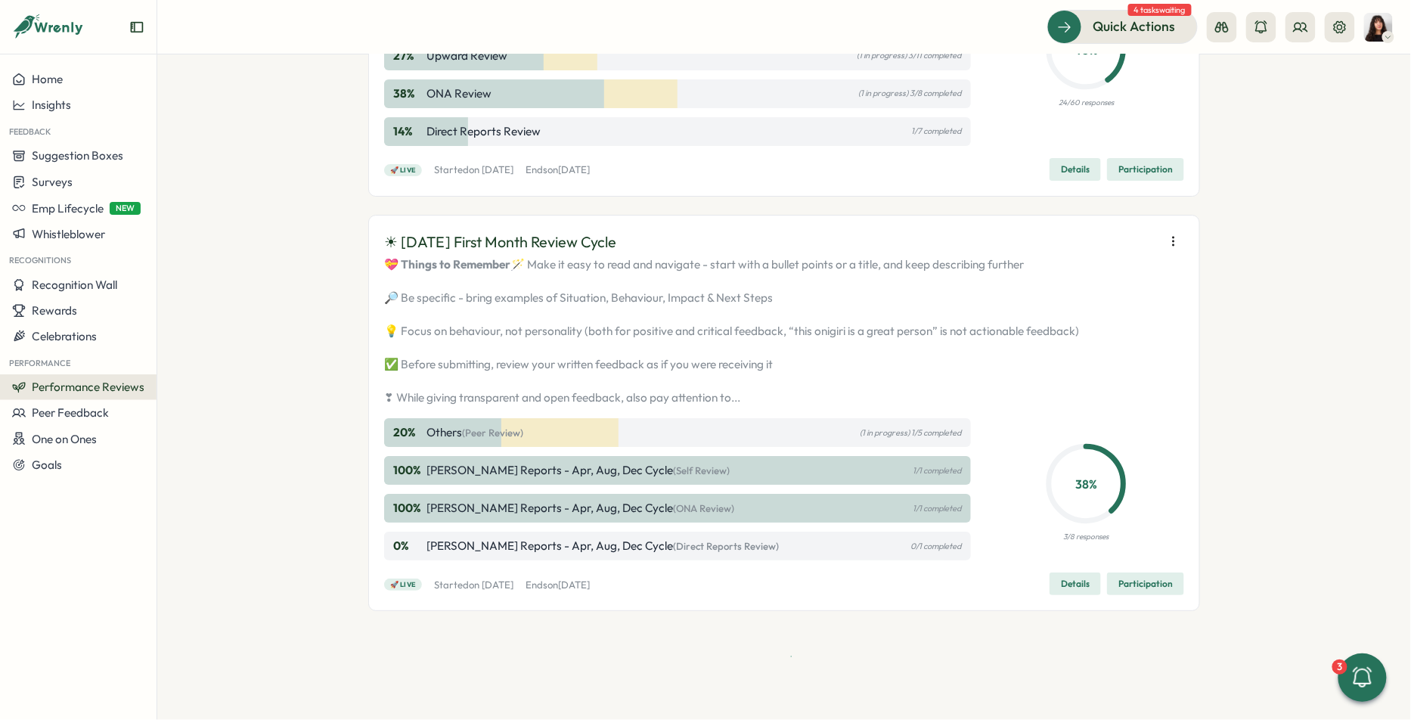
scroll to position [2020, 0]
click at [1176, 235] on icon "button" at bounding box center [1173, 241] width 15 height 15
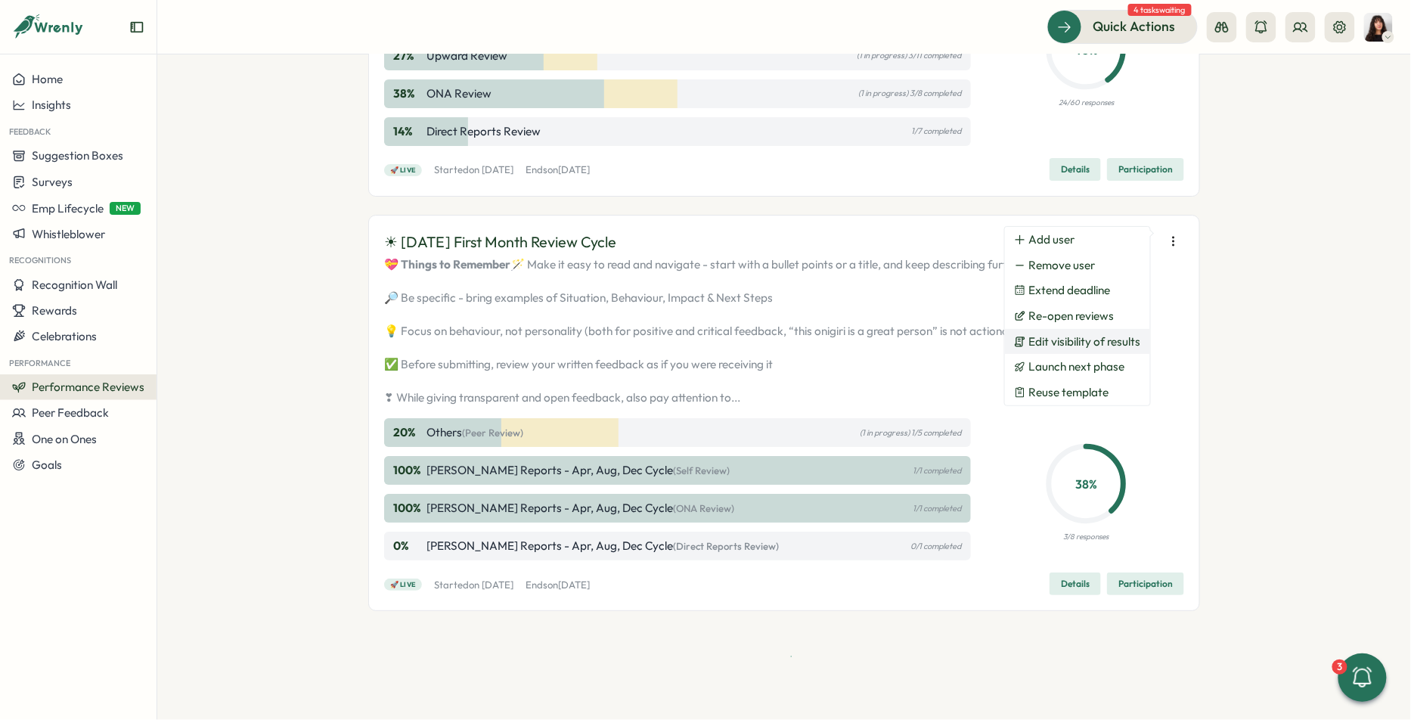
click at [1076, 344] on span "Edit visibility of results" at bounding box center [1085, 342] width 112 height 14
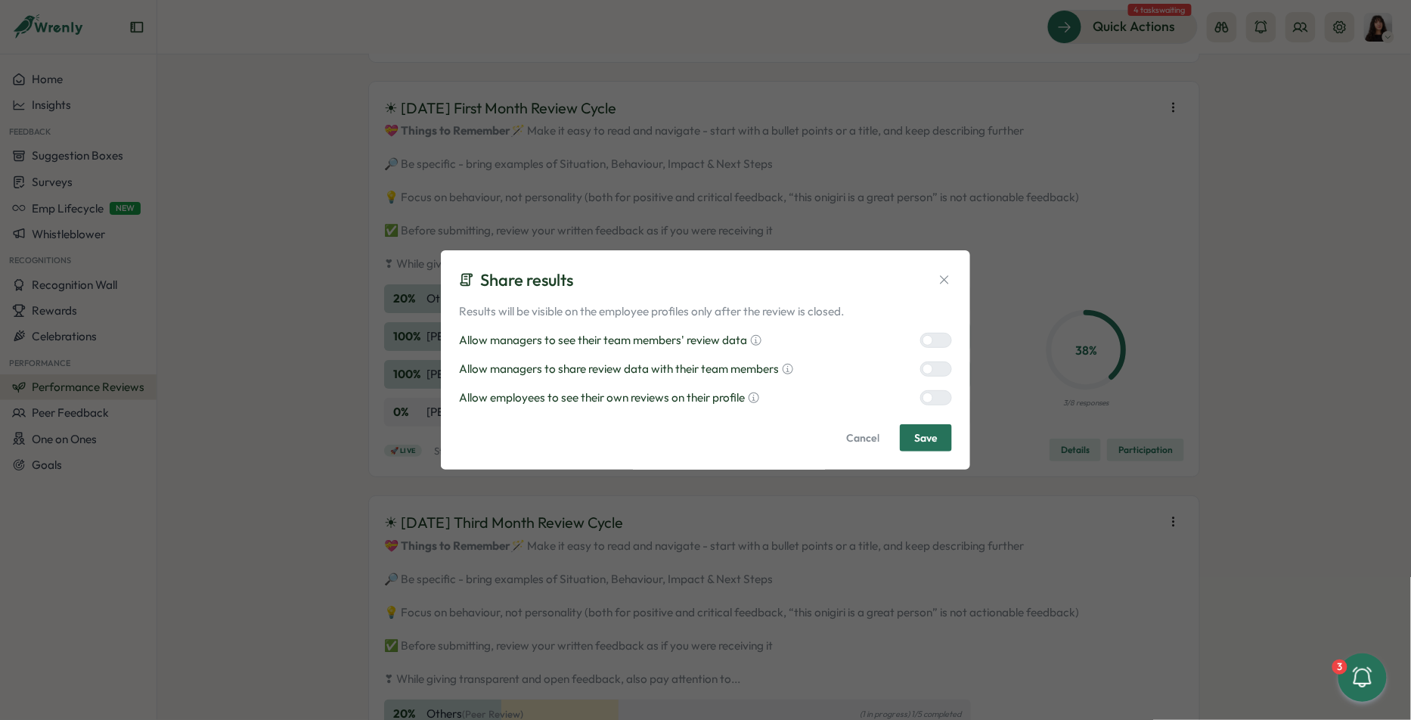
click at [935, 395] on div at bounding box center [942, 398] width 18 height 14
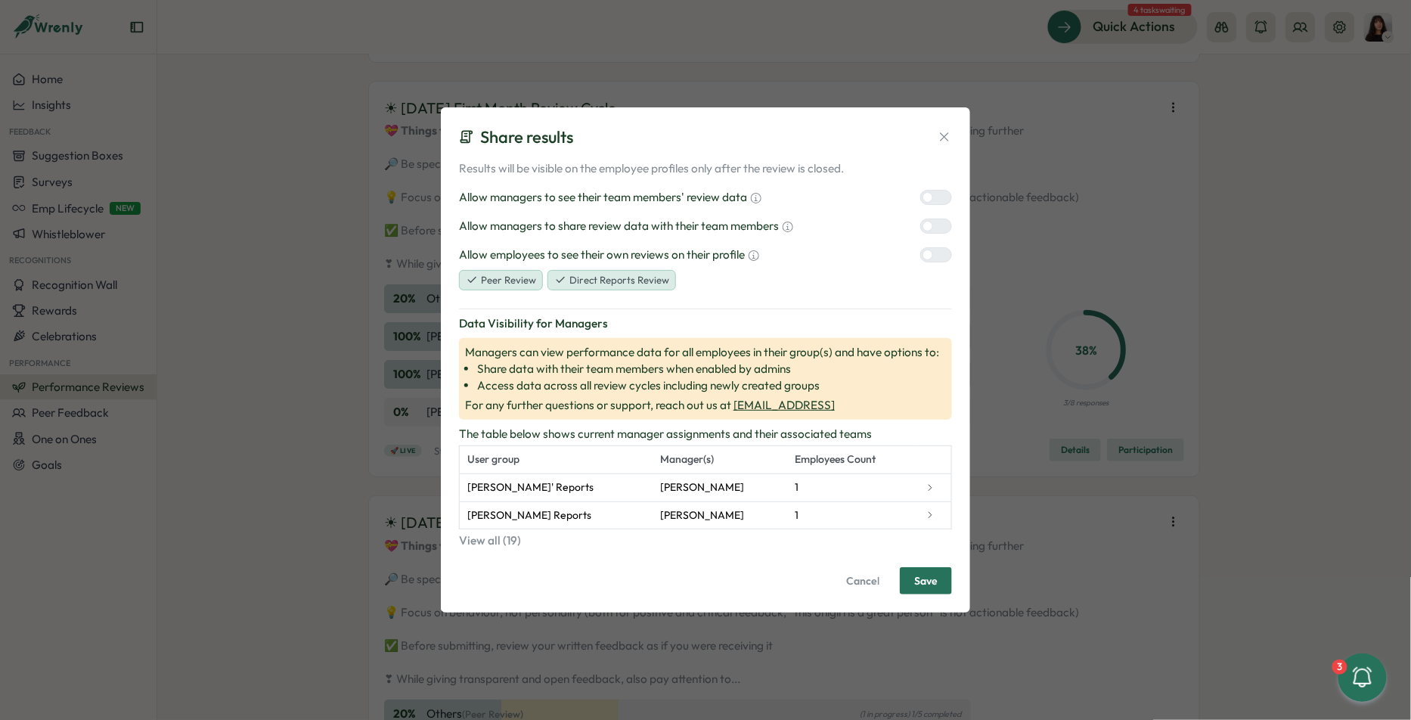
click at [933, 451] on th at bounding box center [934, 460] width 33 height 28
click at [928, 564] on div "Results will be visible on the employee profiles only after the review is close…" at bounding box center [705, 378] width 493 height 434
click at [928, 575] on span "Save" at bounding box center [925, 581] width 23 height 26
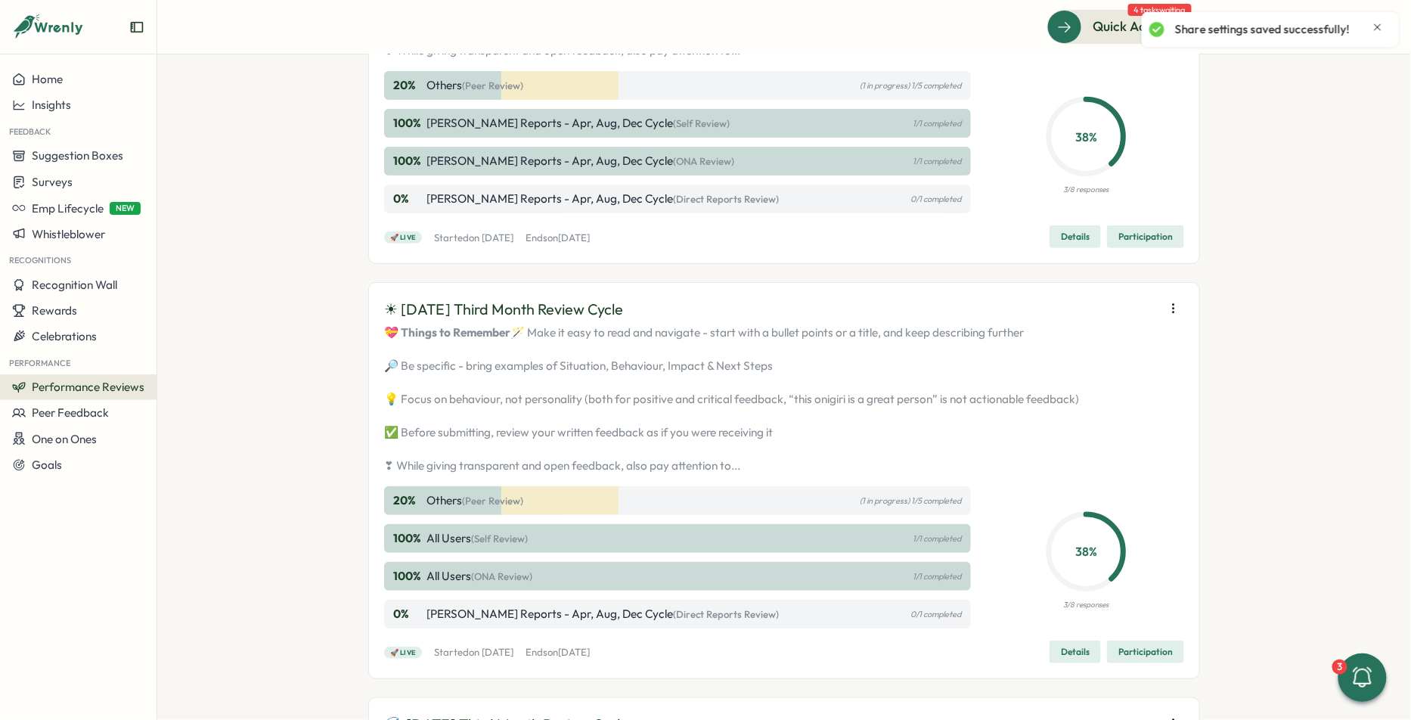
scroll to position [2383, 0]
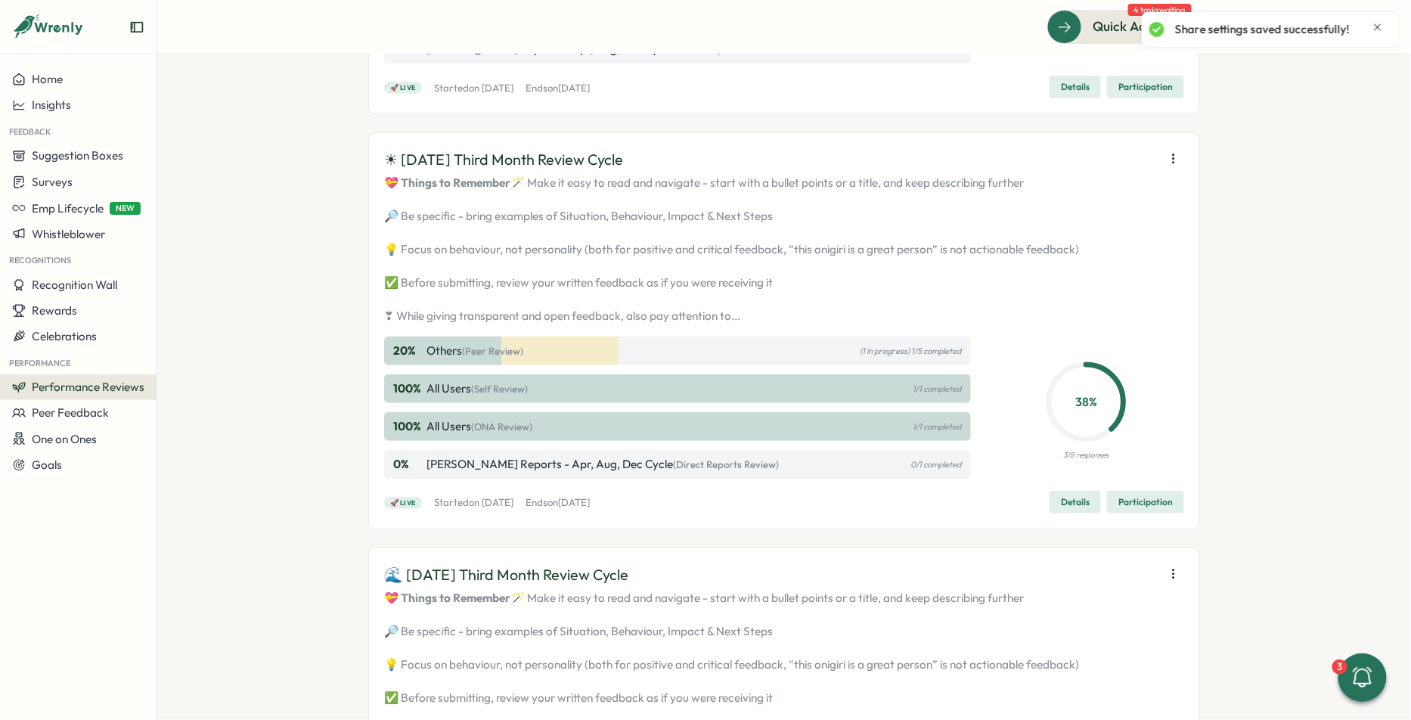
click at [1175, 166] on icon "button" at bounding box center [1173, 158] width 15 height 15
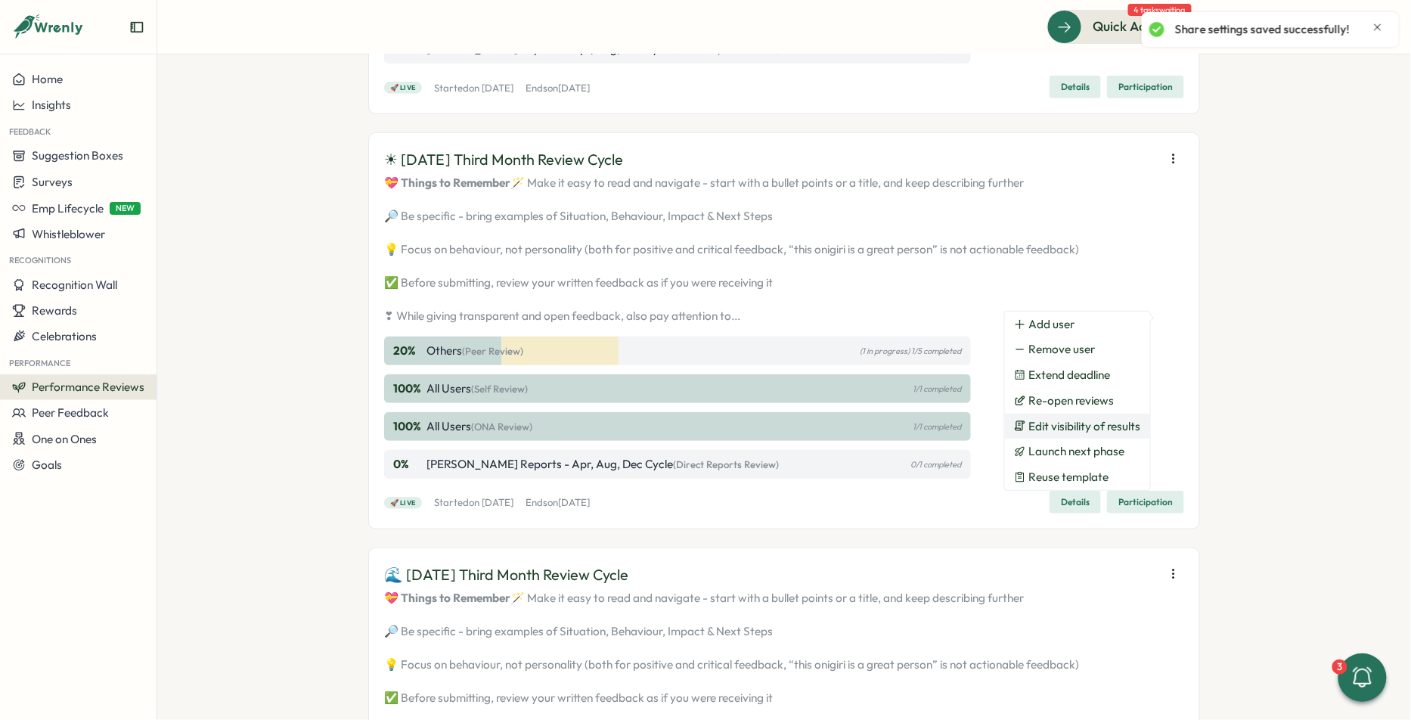
click at [1082, 432] on span "Edit visibility of results" at bounding box center [1085, 427] width 112 height 14
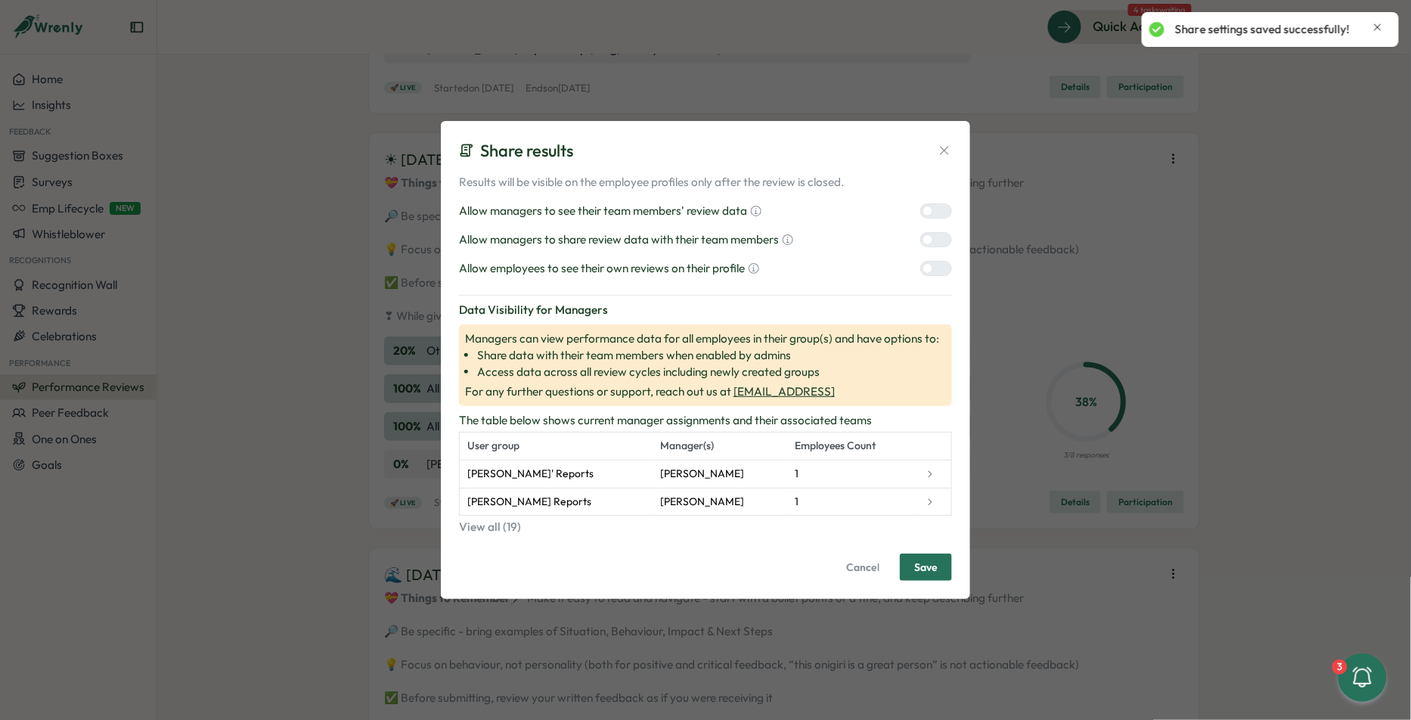
click at [939, 271] on div at bounding box center [942, 269] width 18 height 14
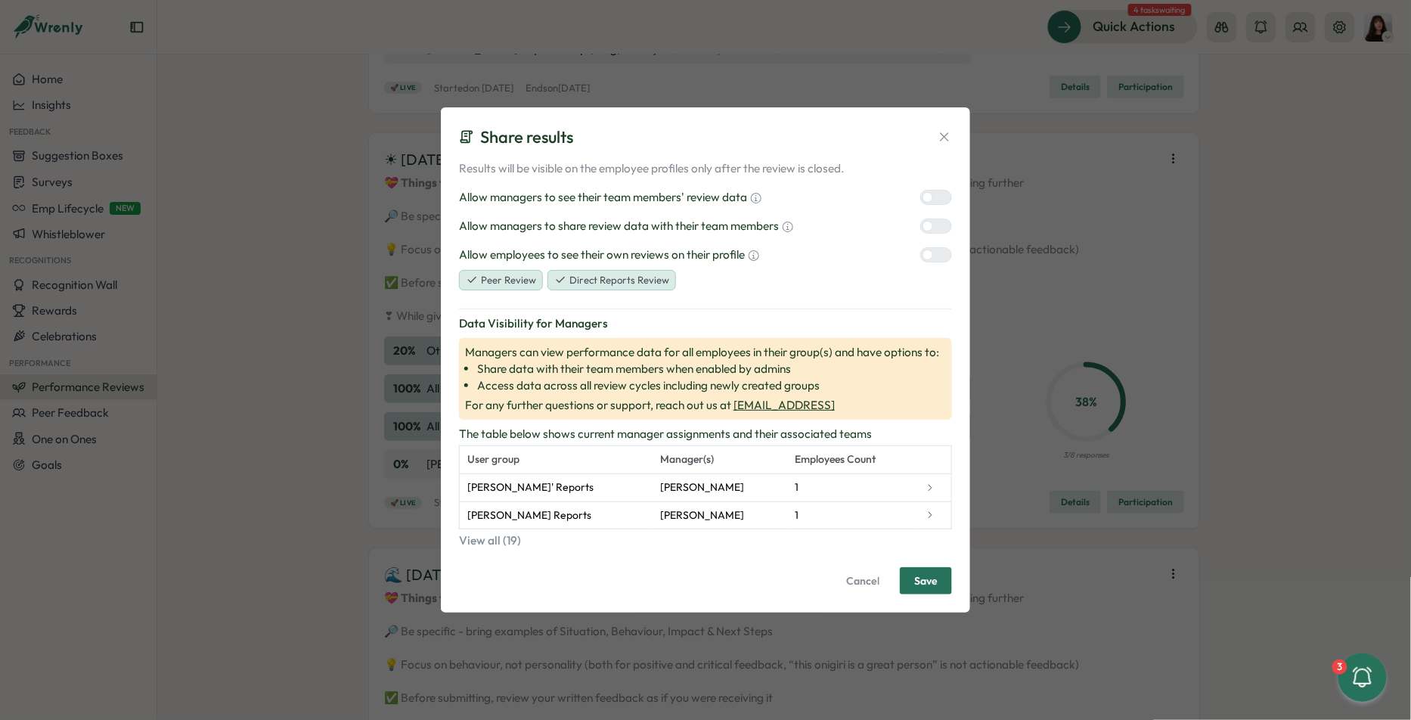
click at [944, 578] on button "Save" at bounding box center [926, 580] width 52 height 27
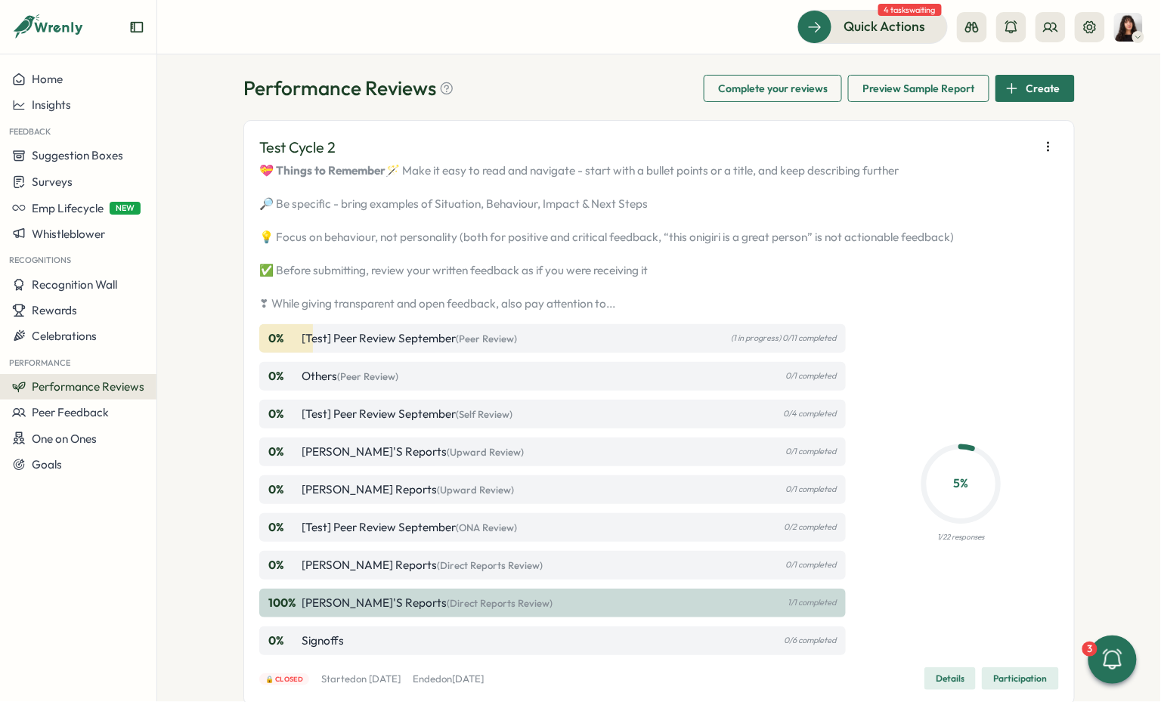
scroll to position [0, 0]
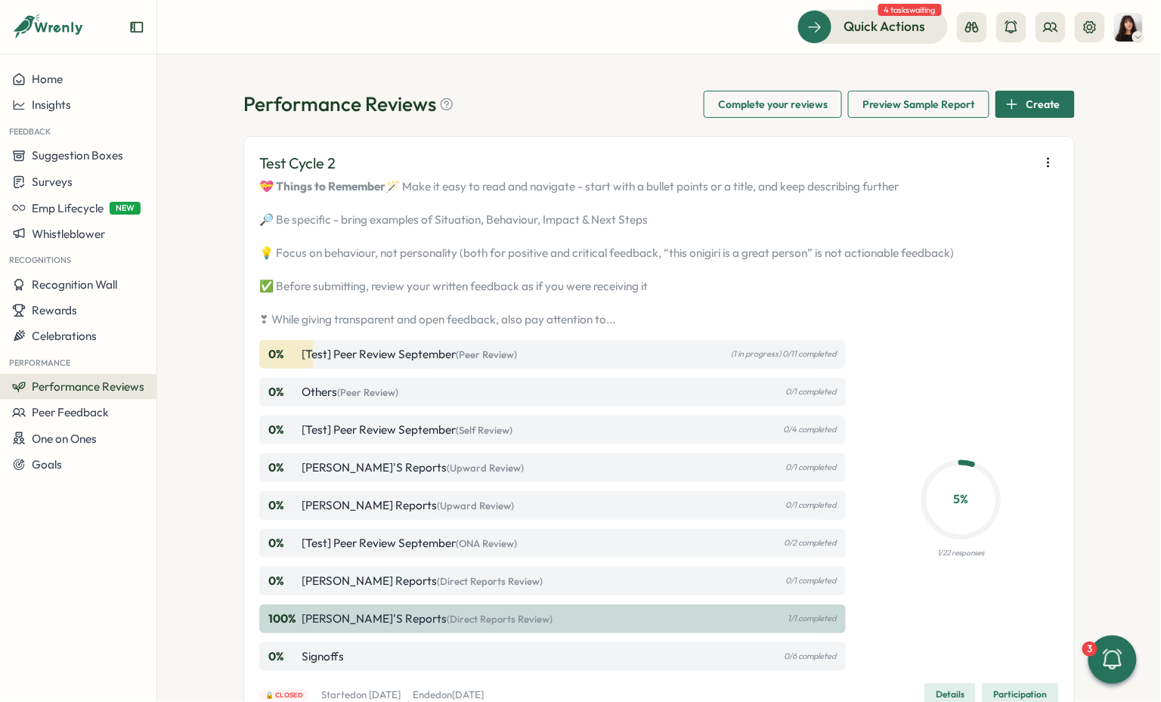
click at [1047, 158] on icon "button" at bounding box center [1048, 162] width 15 height 15
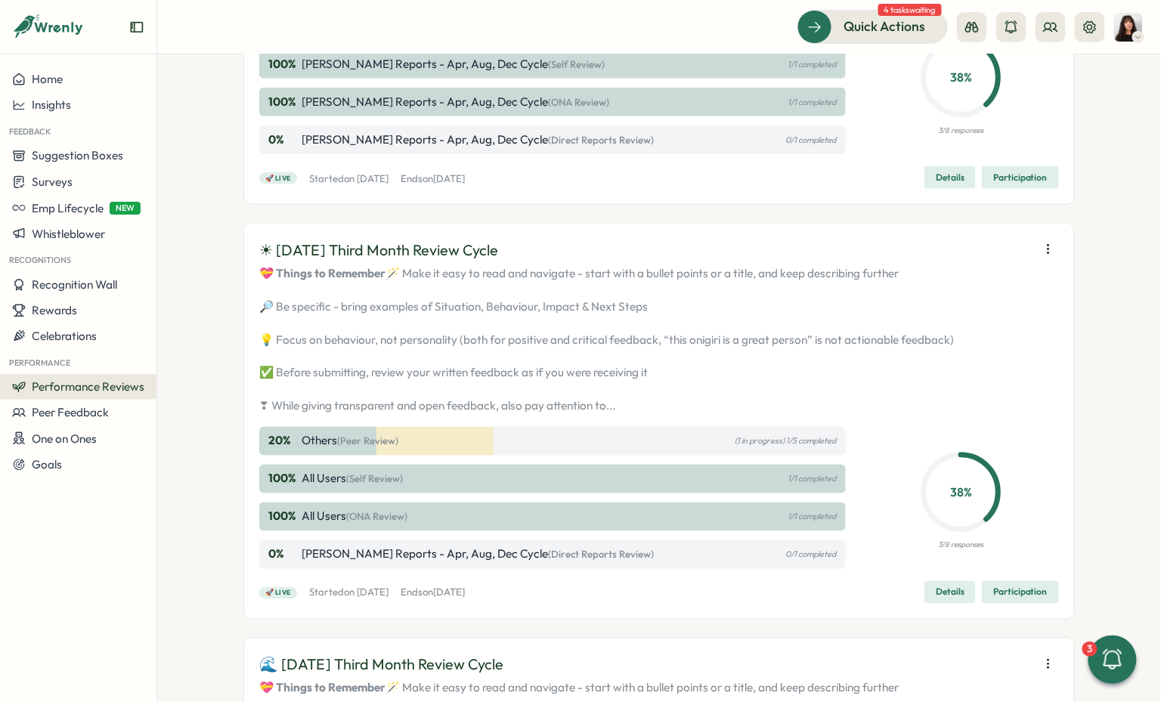
scroll to position [2324, 0]
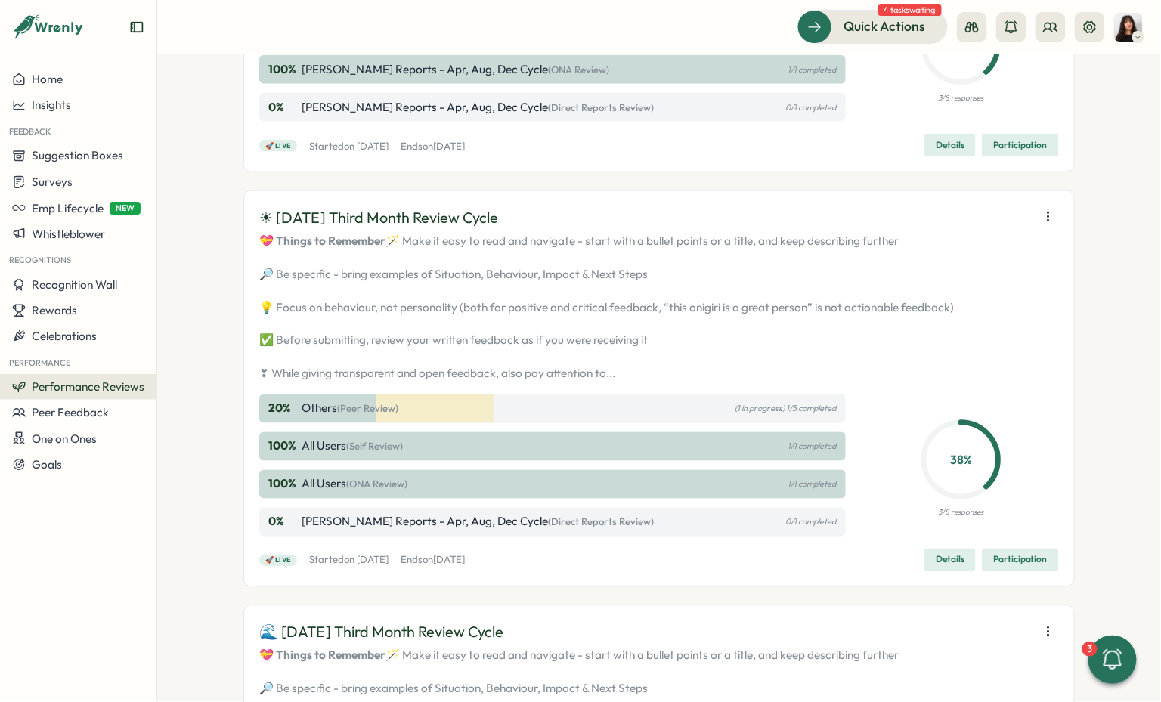
click at [1041, 225] on icon "button" at bounding box center [1048, 216] width 15 height 15
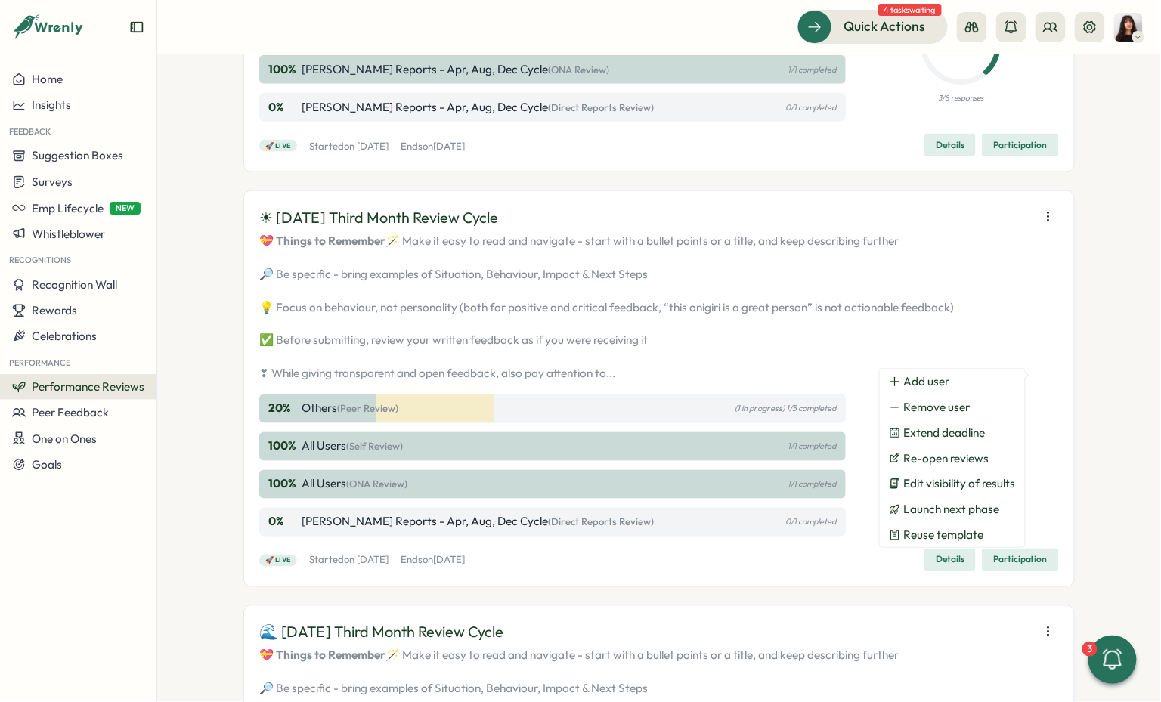
click at [722, 230] on div "☀ August 2025 Third Month Review Cycle" at bounding box center [659, 217] width 800 height 23
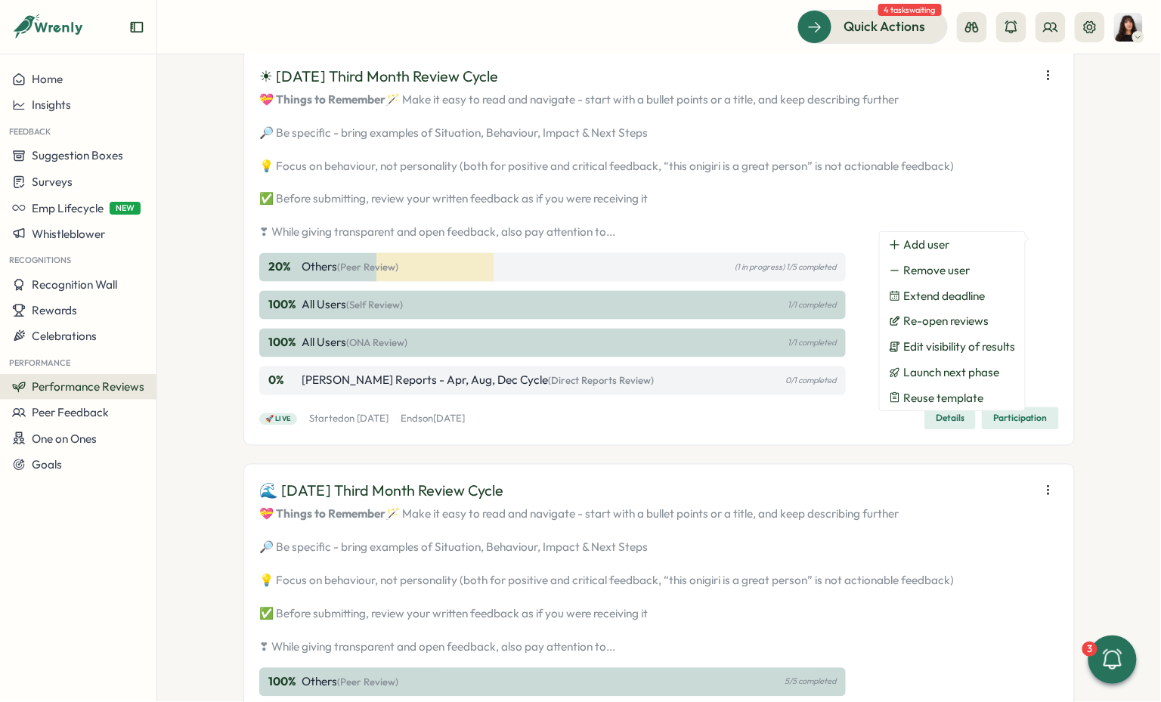
scroll to position [2468, 0]
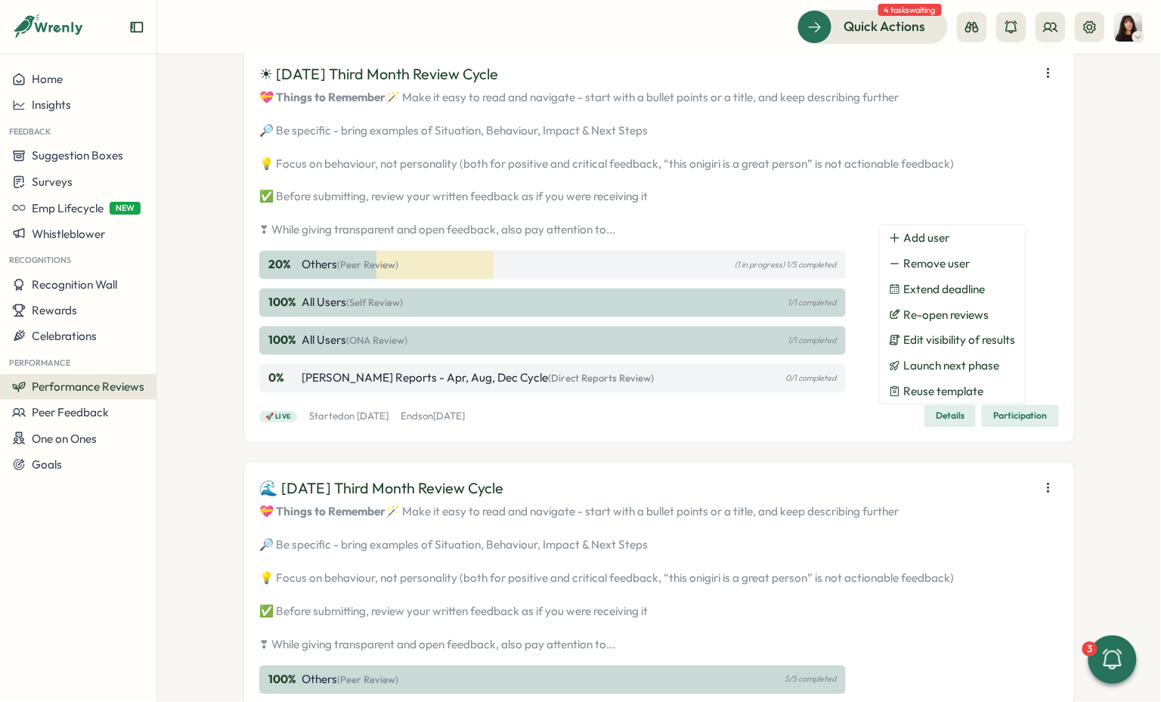
click at [722, 239] on p "💝 Things to Remember 🪄 Make it easy to read and navigate - start with a bullet …" at bounding box center [659, 164] width 800 height 150
click at [1007, 427] on span "Participation" at bounding box center [1021, 416] width 54 height 21
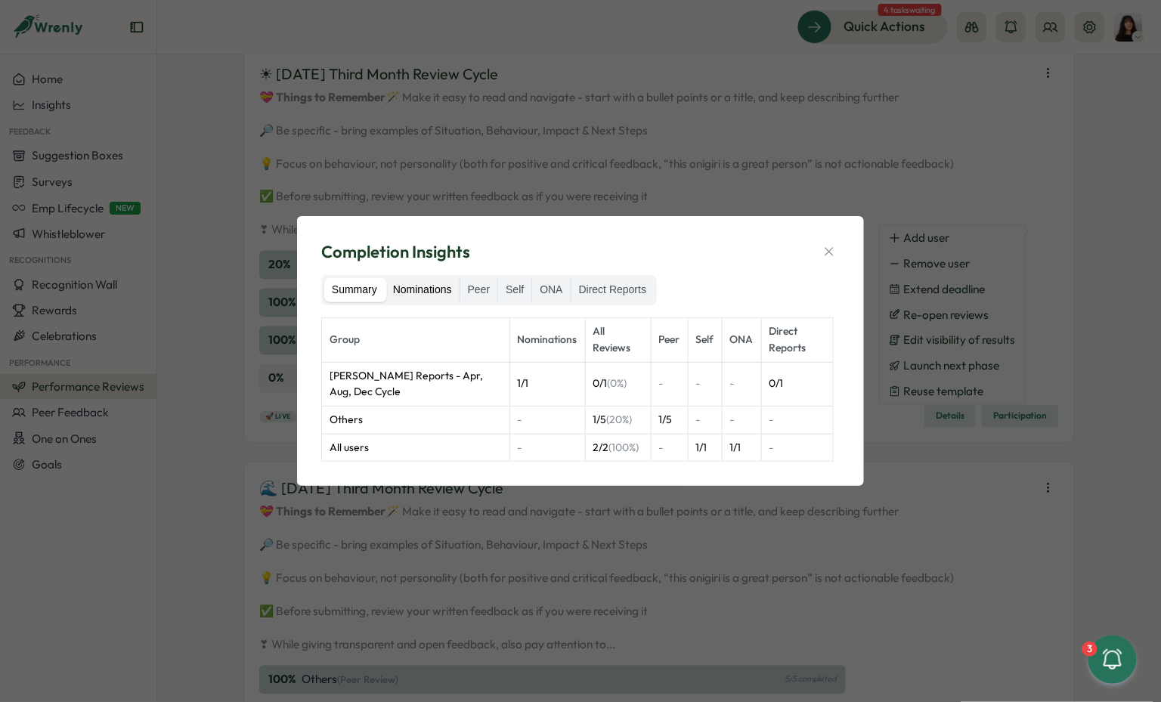
click at [460, 284] on label "Nominations" at bounding box center [423, 290] width 74 height 24
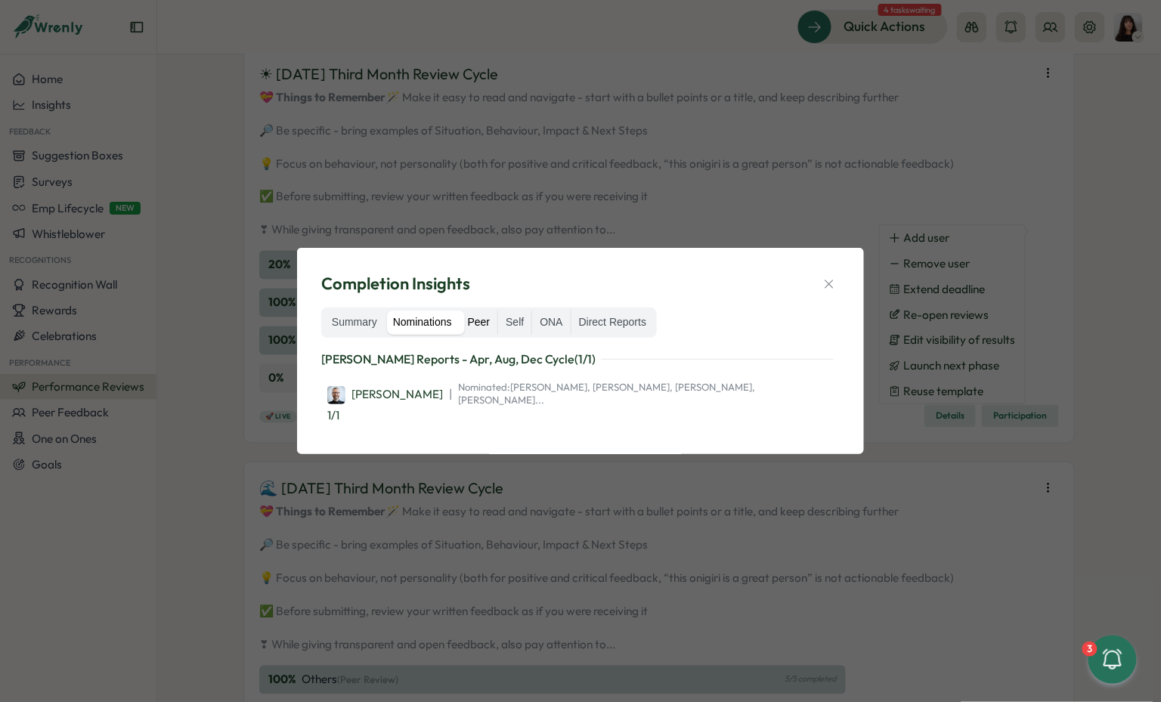
click at [485, 335] on label "Peer" at bounding box center [479, 323] width 38 height 24
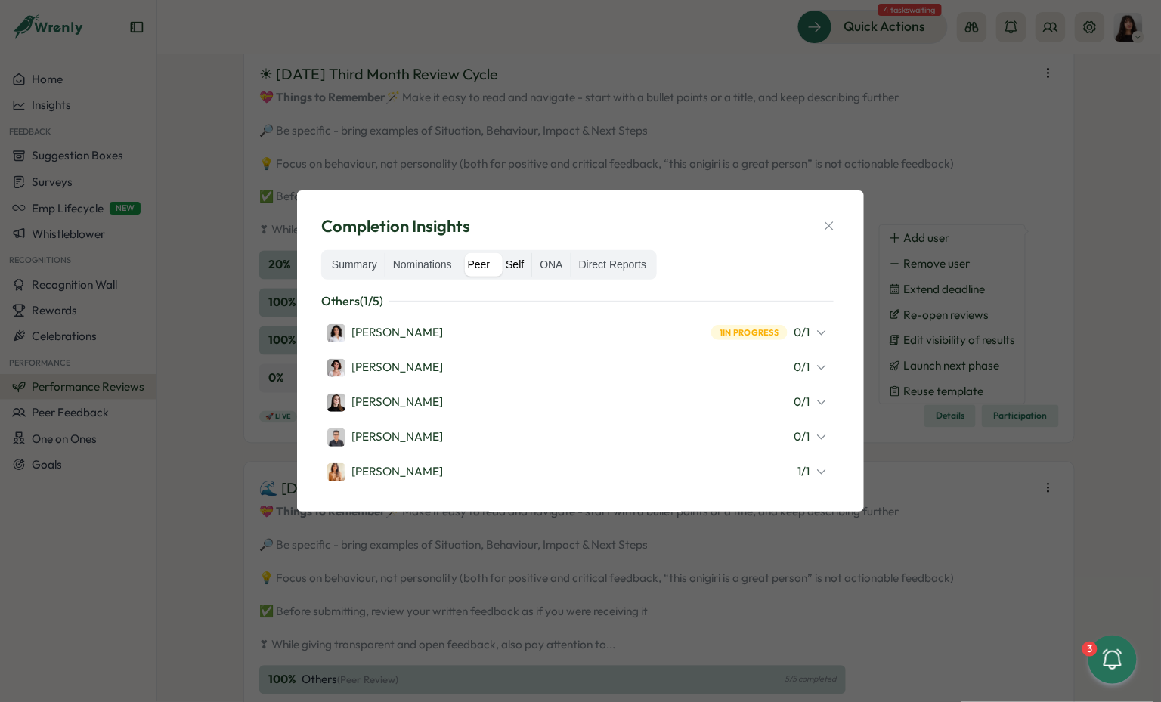
click at [524, 265] on label "Self" at bounding box center [514, 265] width 33 height 24
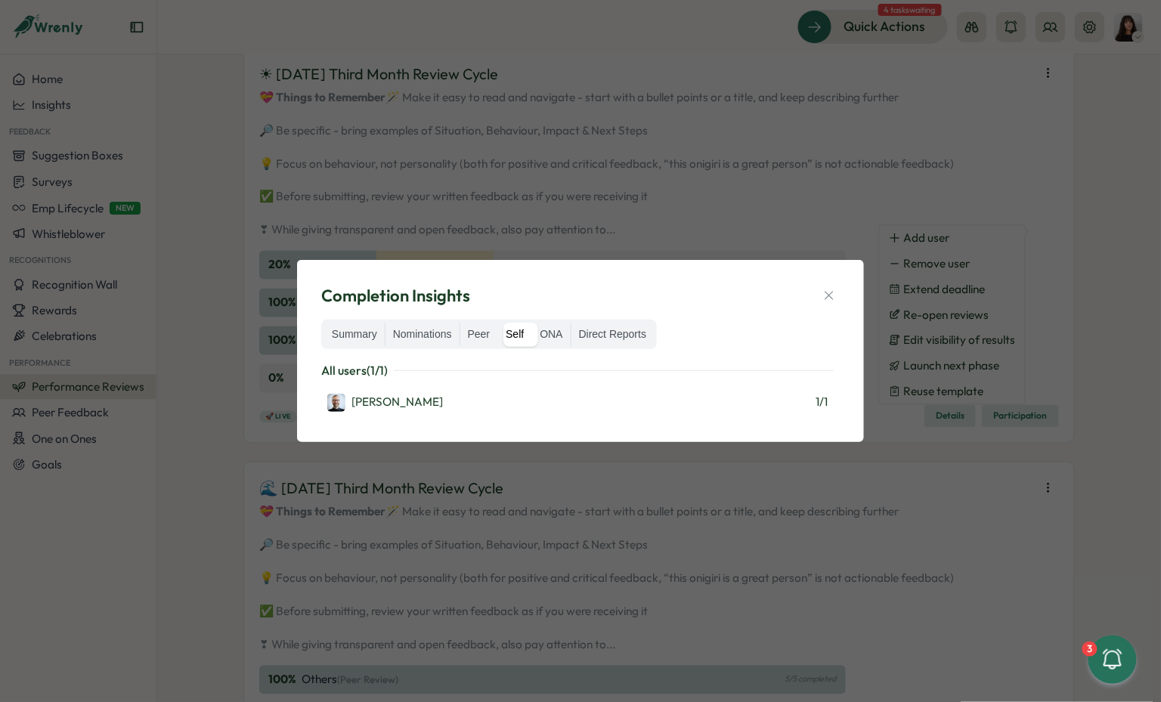
click at [544, 321] on div "Summary Nominations Peer Self ONA Direct Reports" at bounding box center [489, 335] width 336 height 30
click at [553, 333] on label "ONA" at bounding box center [551, 335] width 38 height 24
click at [604, 336] on label "Direct Reports" at bounding box center [613, 335] width 82 height 24
click at [833, 291] on icon "button" at bounding box center [829, 295] width 15 height 15
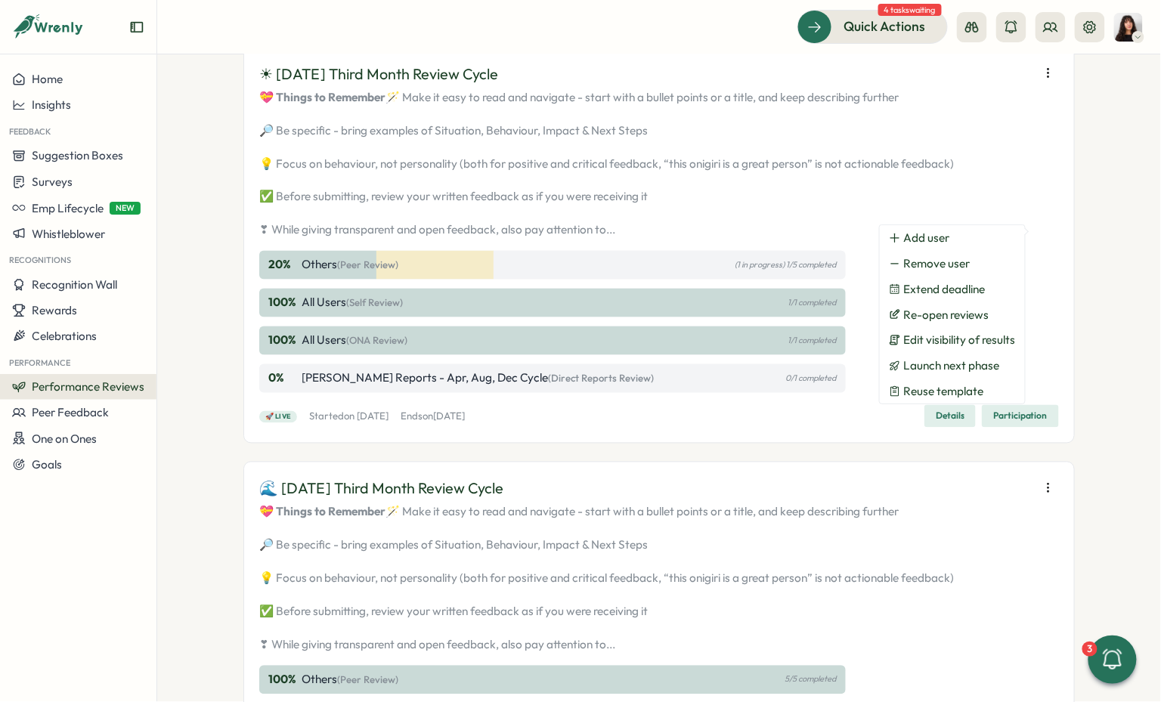
click at [702, 239] on p "💝 Things to Remember 🪄 Make it easy to read and navigate - start with a bullet …" at bounding box center [659, 164] width 800 height 150
click at [775, 239] on p "💝 Things to Remember 🪄 Make it easy to read and navigate - start with a bullet …" at bounding box center [659, 164] width 800 height 150
click at [566, 239] on p "💝 Things to Remember 🪄 Make it easy to read and navigate - start with a bullet …" at bounding box center [659, 164] width 800 height 150
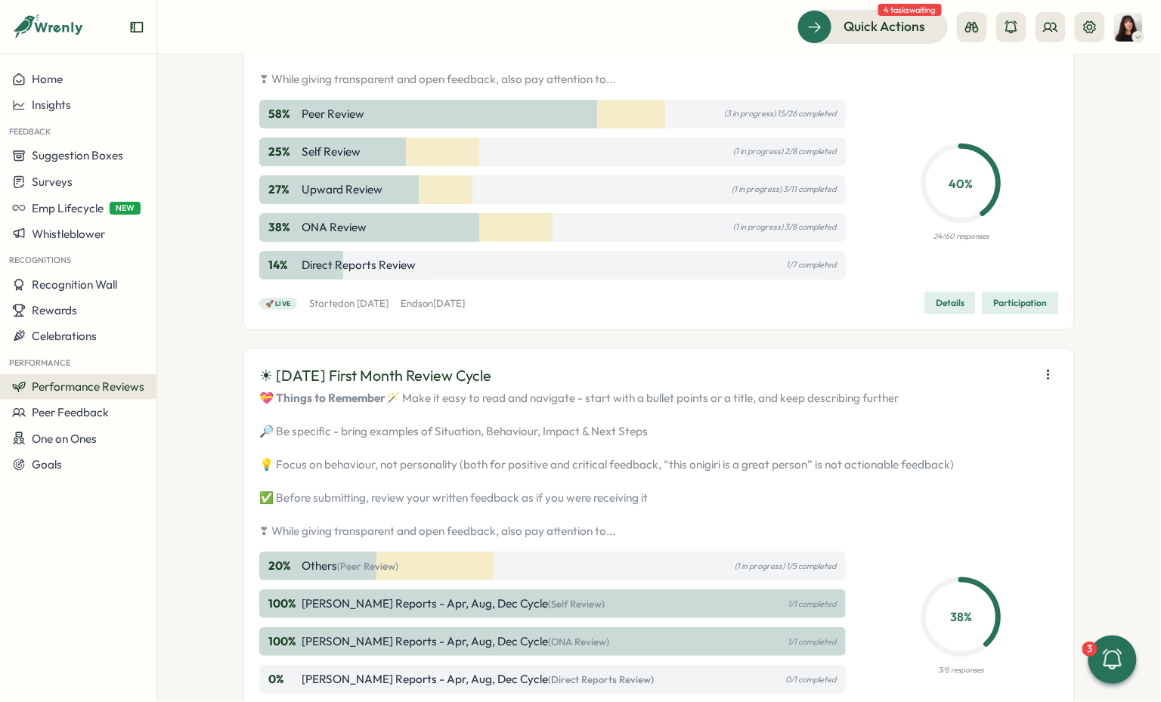
scroll to position [1743, 0]
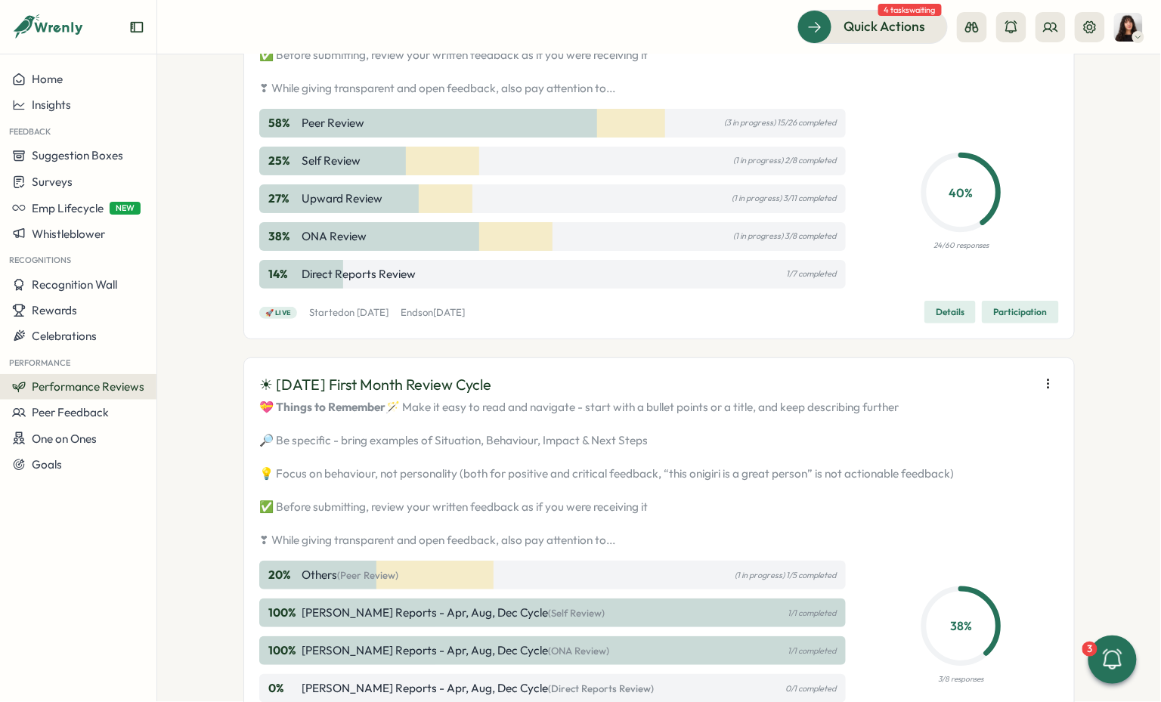
click at [645, 251] on div "38 % ONA Review (1 in progress) 3/8 completed" at bounding box center [552, 236] width 587 height 29
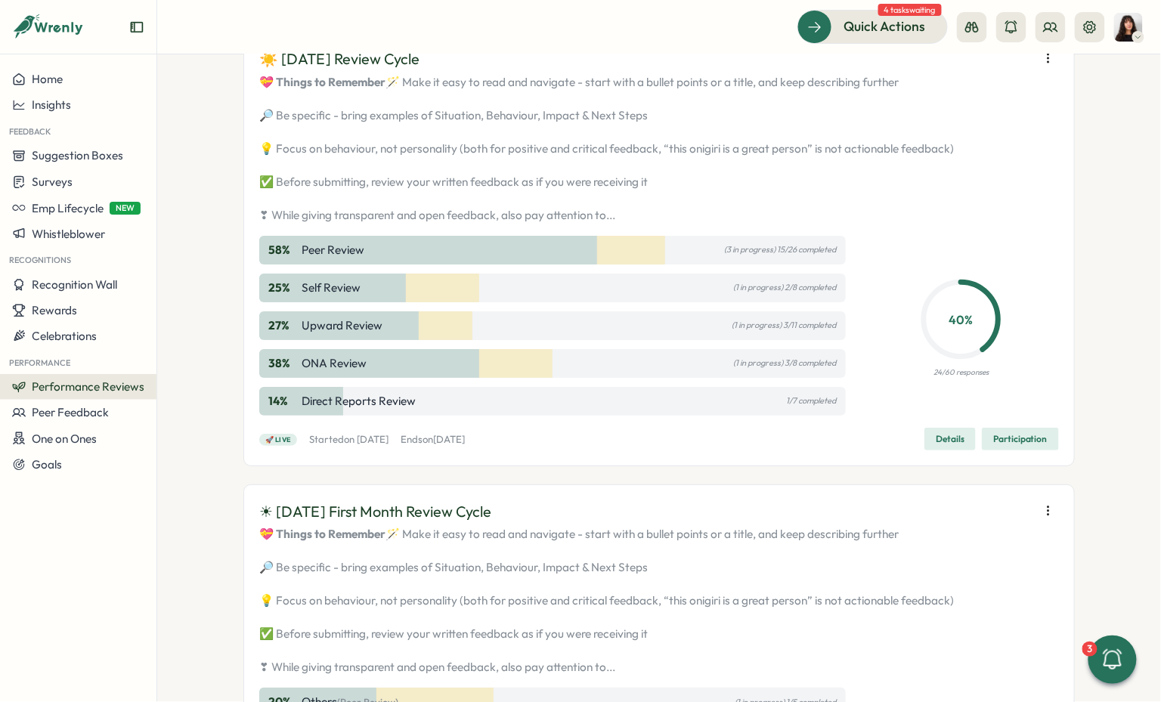
scroll to position [1608, 0]
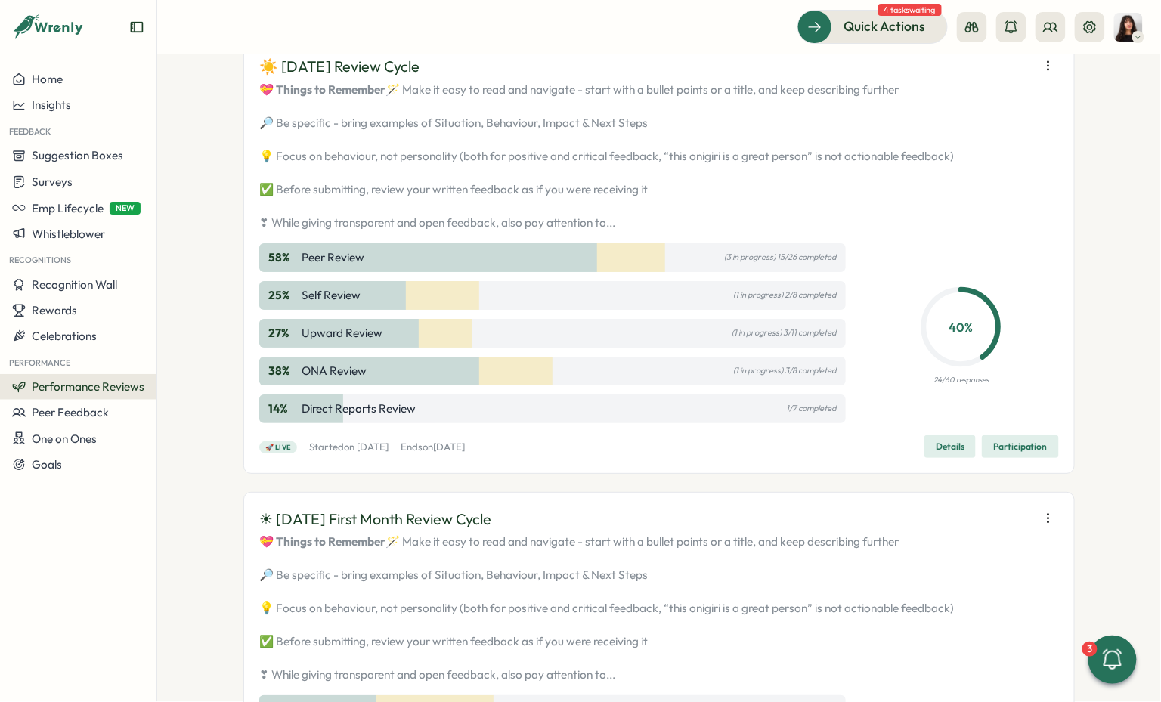
click at [1042, 76] on button "button" at bounding box center [1048, 65] width 21 height 21
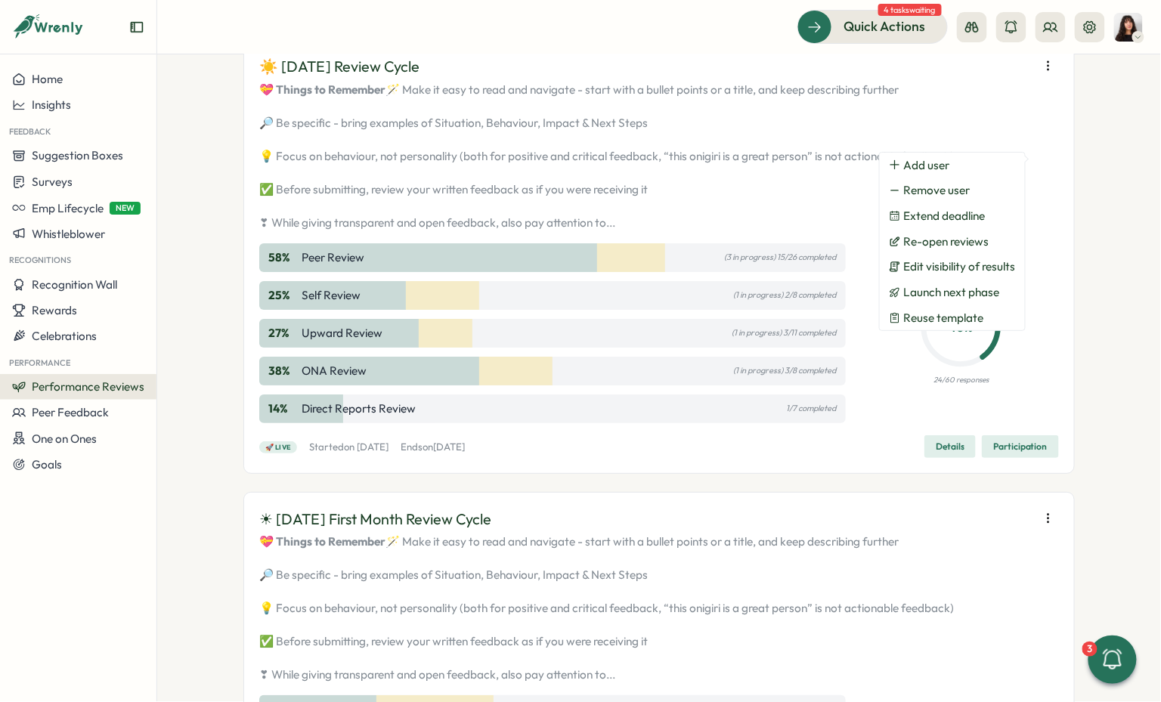
click at [780, 222] on p "💝 Things to Remember 🪄 Make it easy to read and navigate - start with a bullet …" at bounding box center [659, 157] width 800 height 150
click at [934, 374] on icon at bounding box center [961, 327] width 95 height 95
click at [952, 457] on span "Details" at bounding box center [950, 446] width 29 height 21
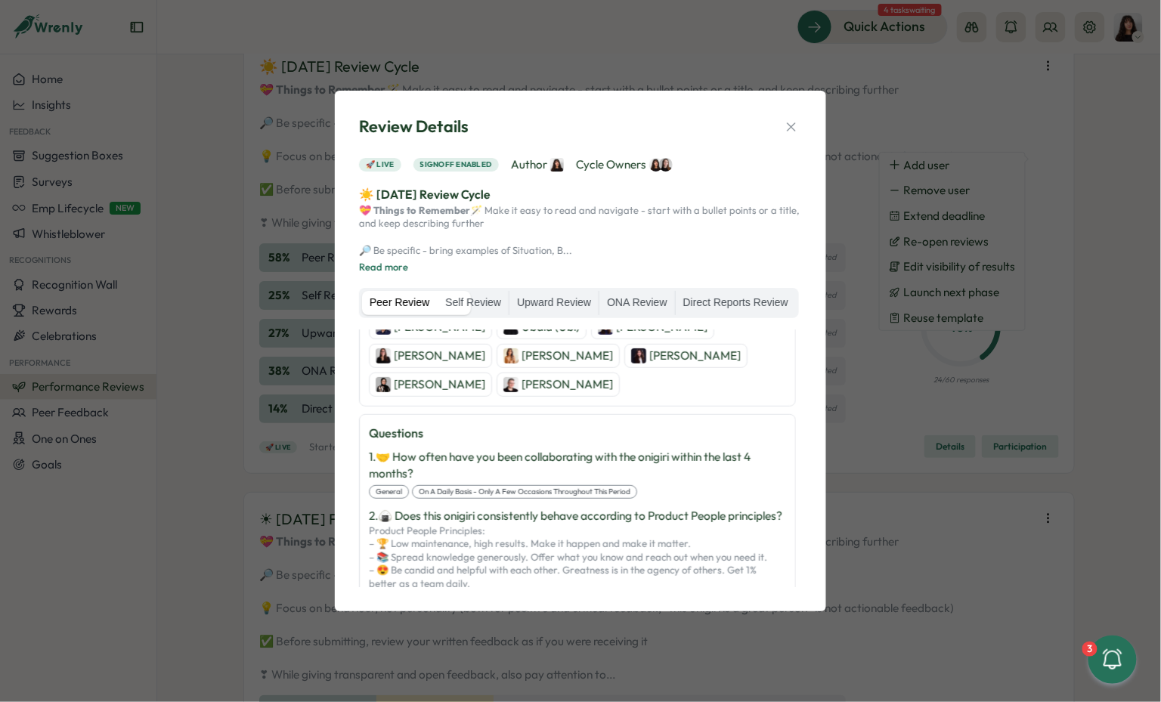
scroll to position [420, 0]
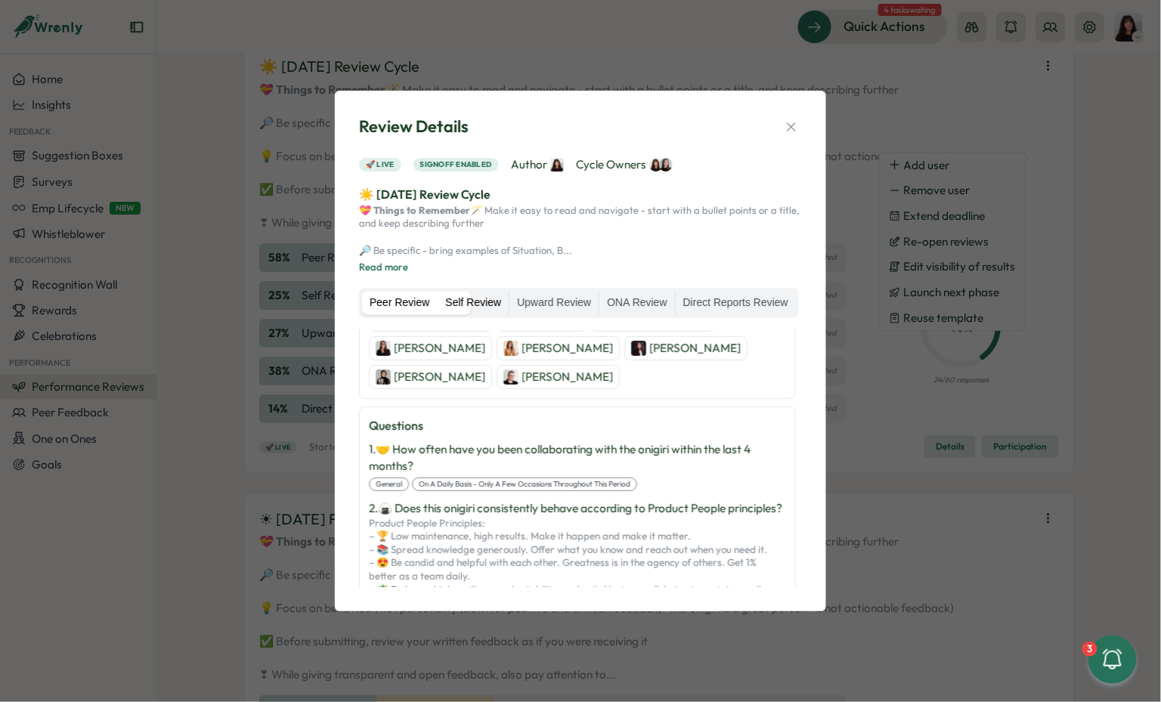
click at [509, 297] on label "Self Review" at bounding box center [473, 303] width 71 height 24
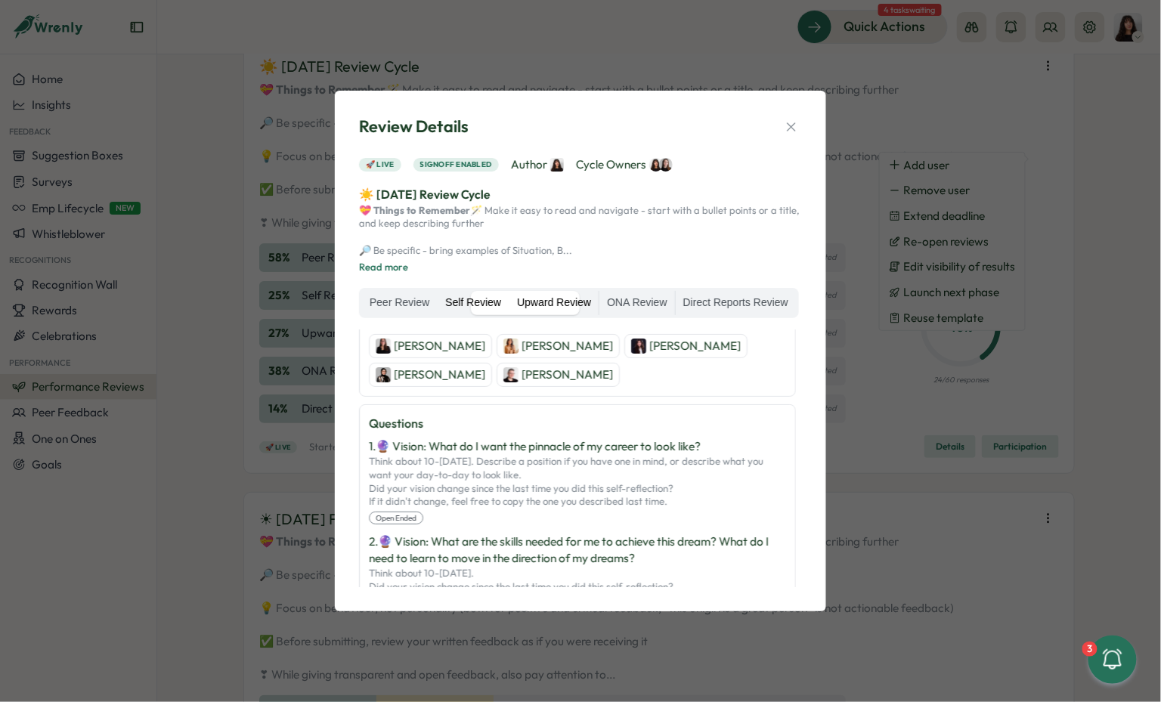
click at [599, 299] on label "Upward Review" at bounding box center [554, 303] width 89 height 24
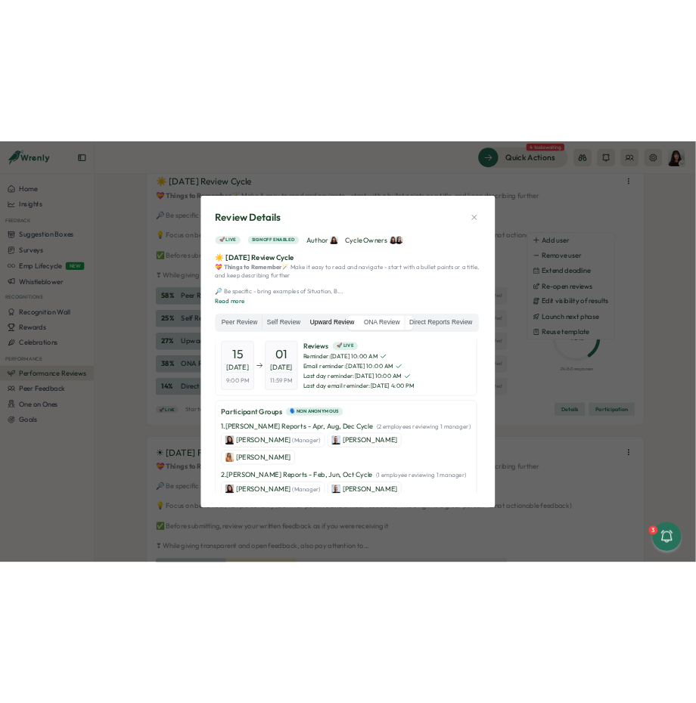
scroll to position [0, 0]
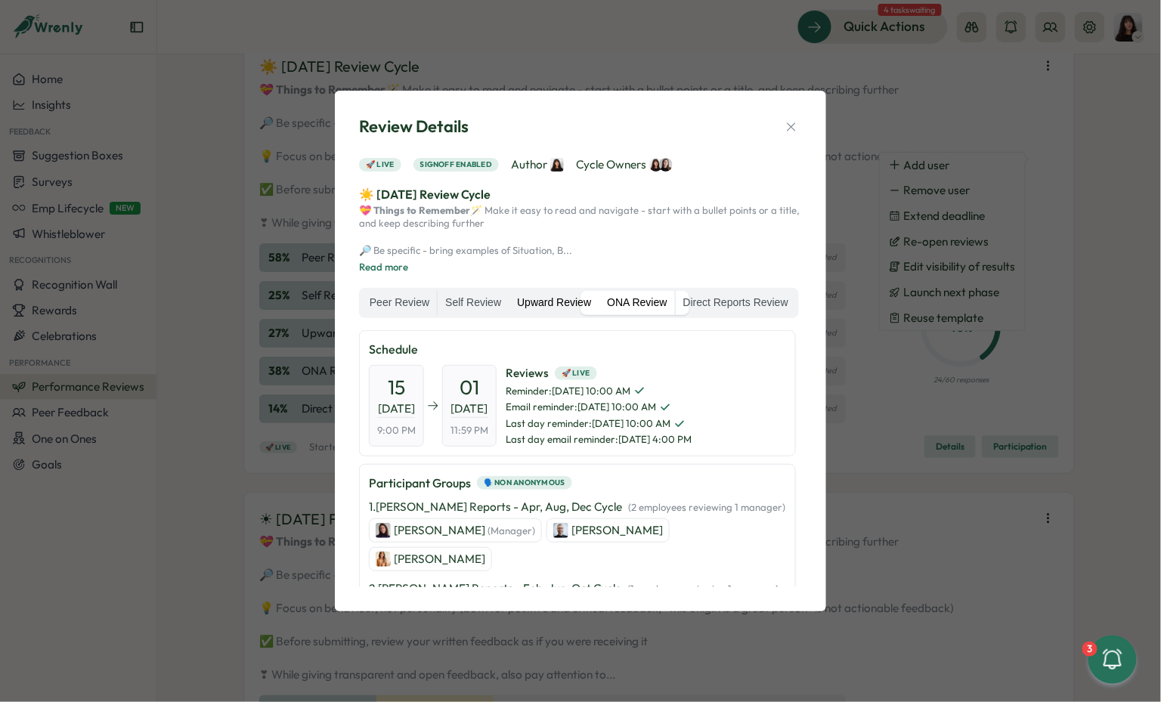
click at [674, 300] on label "ONA Review" at bounding box center [637, 303] width 75 height 24
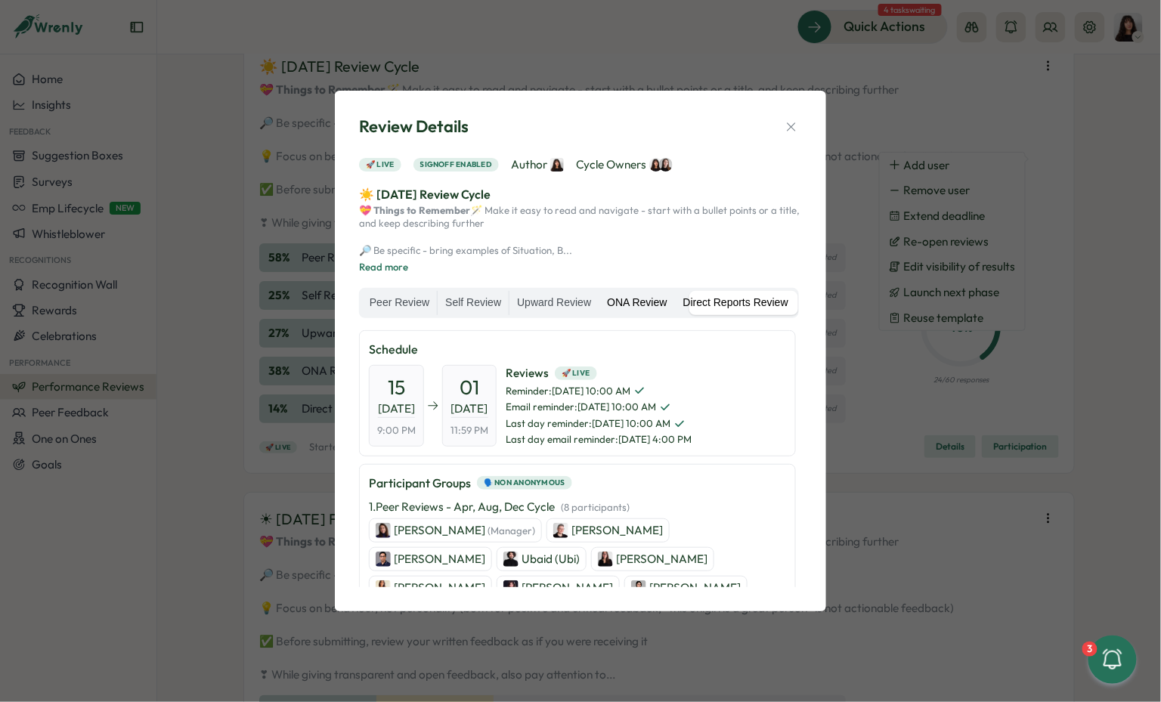
click at [676, 315] on label "Direct Reports Review" at bounding box center [736, 303] width 120 height 24
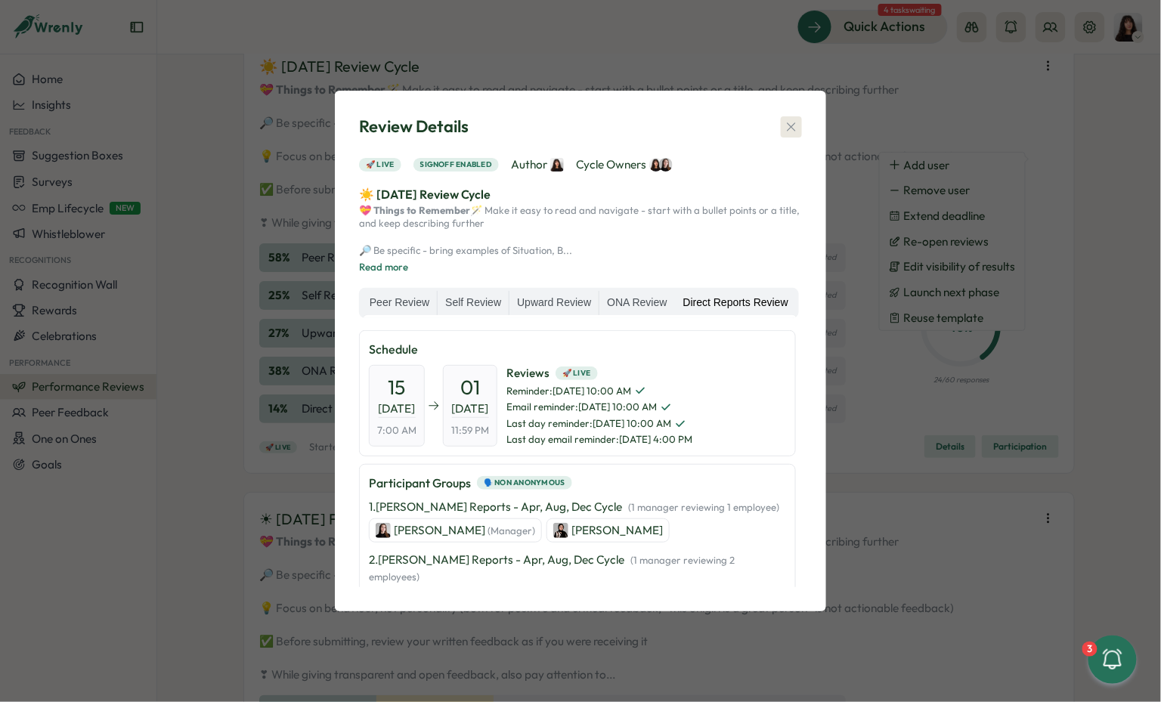
click at [792, 119] on icon "button" at bounding box center [791, 126] width 15 height 15
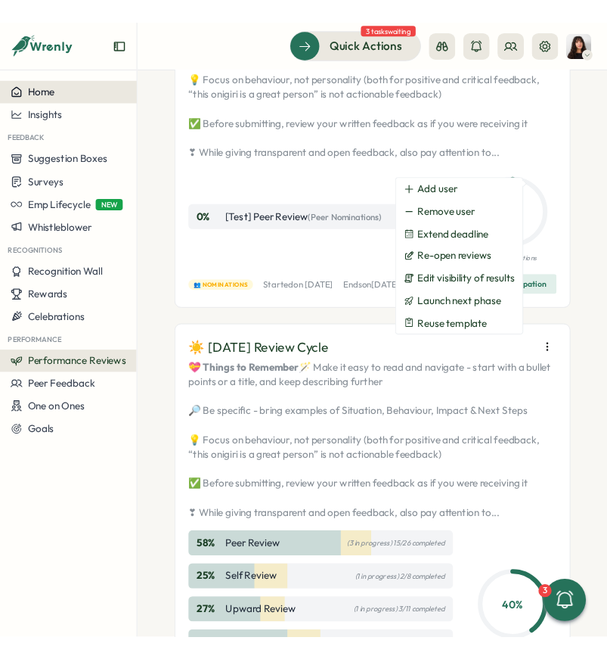
scroll to position [1952, 0]
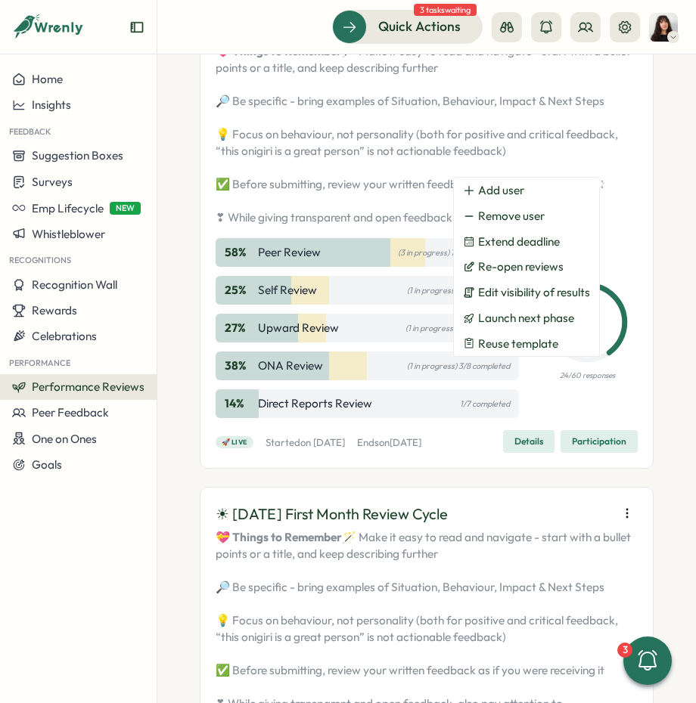
click at [402, 153] on div "Test Cycle 2 💝 Things to Remember 🪄 Make it easy to read and navigate - start w…" at bounding box center [427, 658] width 454 height 4882
click at [392, 162] on div "☀️ August 2025 Review Cycle 💝 Things to Remember 🪄 Make it easy to read and nav…" at bounding box center [427, 236] width 454 height 468
click at [625, 36] on icon "button" at bounding box center [626, 27] width 15 height 15
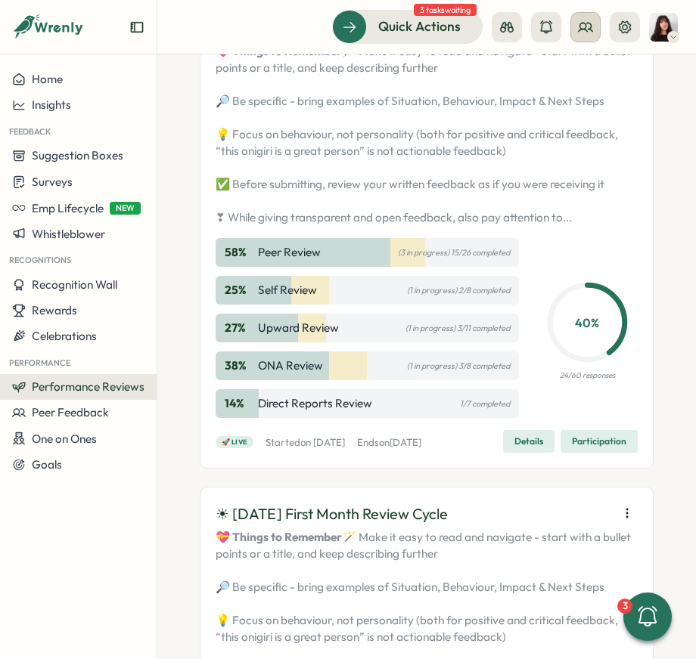
click at [580, 26] on circle at bounding box center [583, 26] width 6 height 6
click at [578, 82] on div "Org Members" at bounding box center [585, 75] width 95 height 17
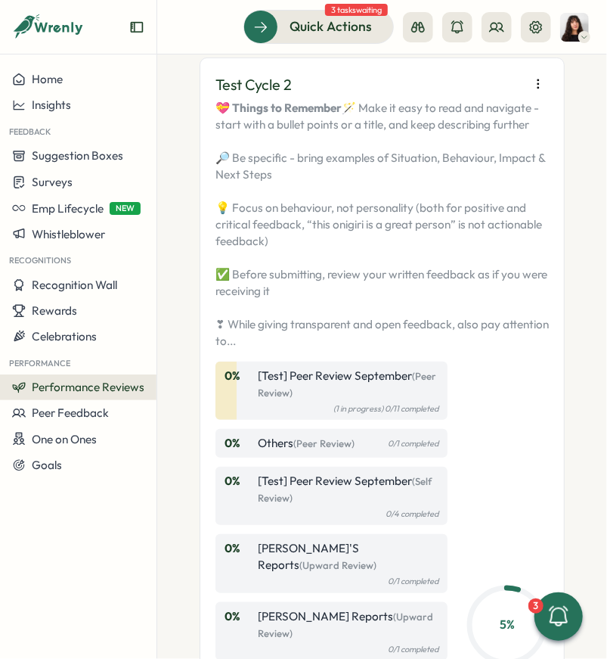
scroll to position [0, 0]
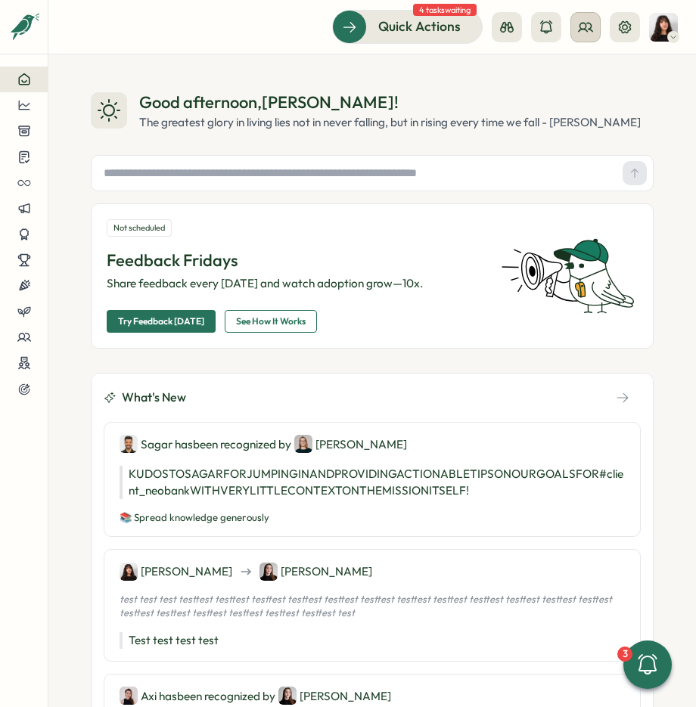
click at [589, 23] on icon at bounding box center [585, 27] width 14 height 8
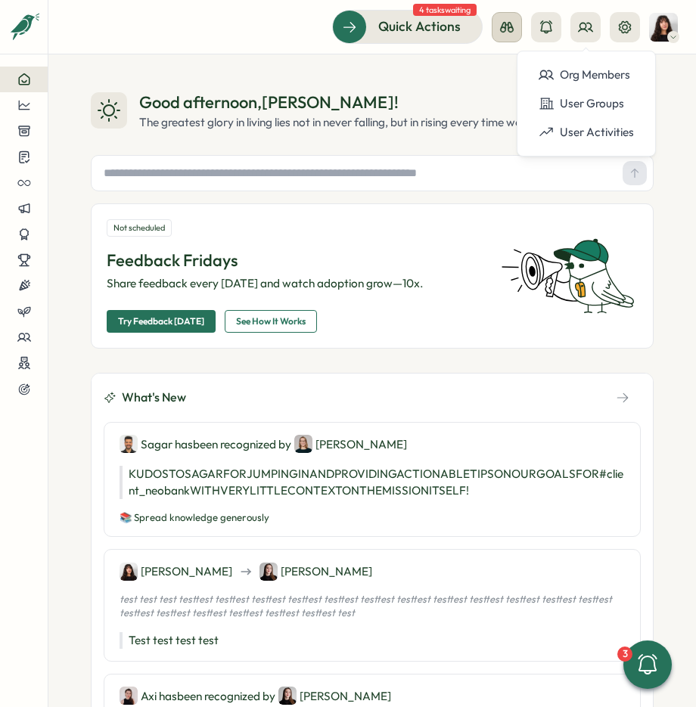
click at [510, 26] on icon at bounding box center [507, 27] width 14 height 11
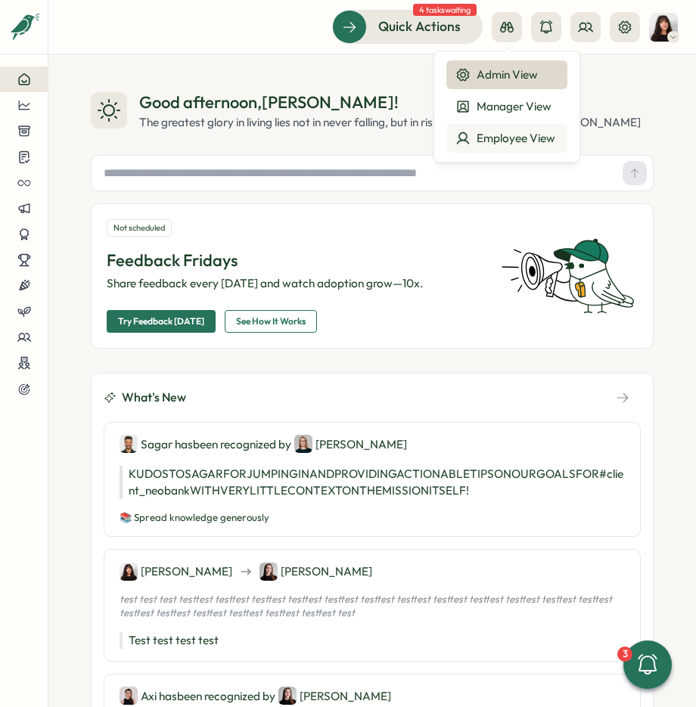
click at [520, 138] on div "Employee View" at bounding box center [506, 138] width 103 height 17
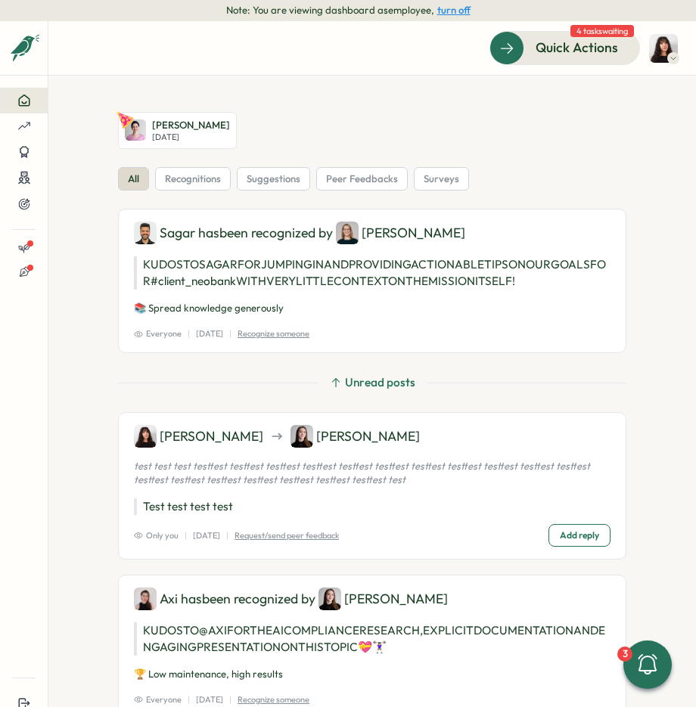
click at [664, 42] on img at bounding box center [663, 48] width 29 height 29
click at [619, 125] on div "My Activity" at bounding box center [638, 124] width 75 height 17
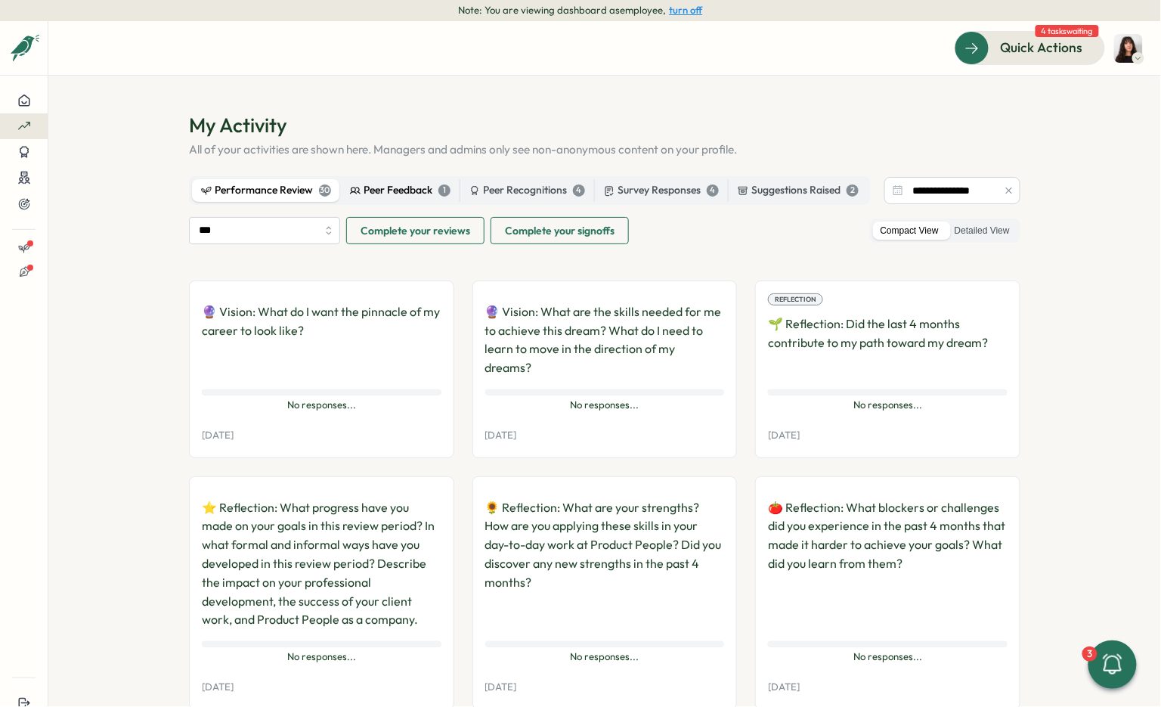
click at [400, 187] on div "Peer Feedback 1" at bounding box center [400, 190] width 101 height 17
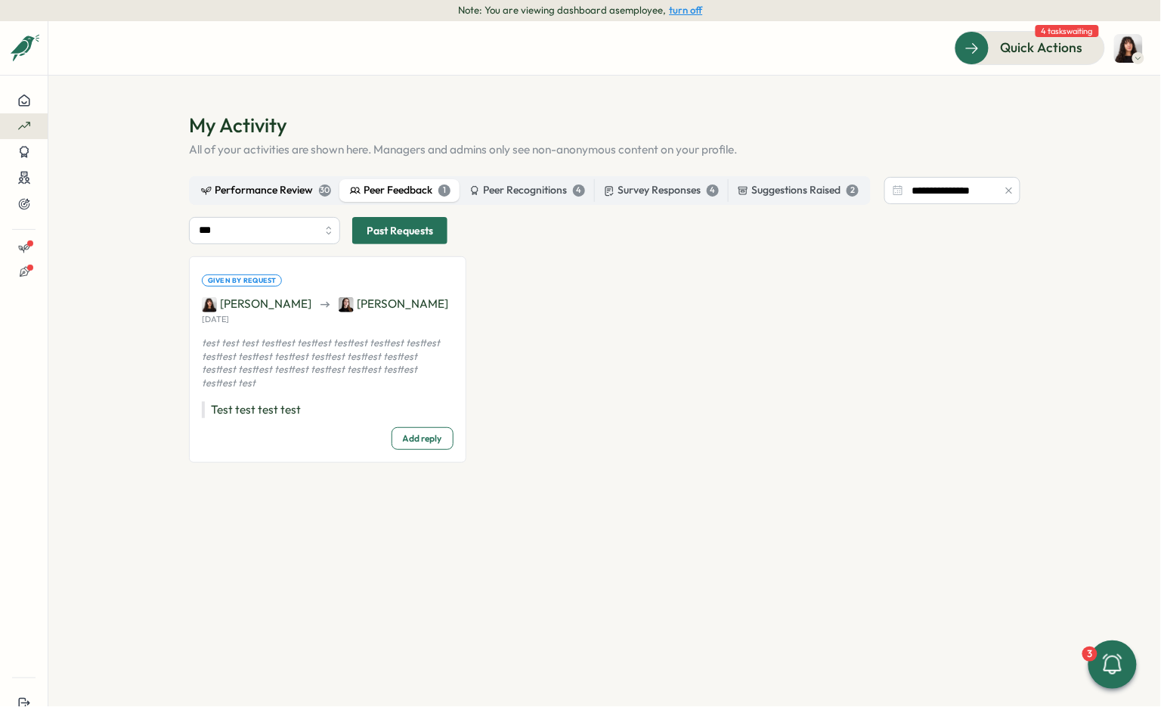
click at [255, 198] on div "Performance Review 30" at bounding box center [266, 190] width 130 height 17
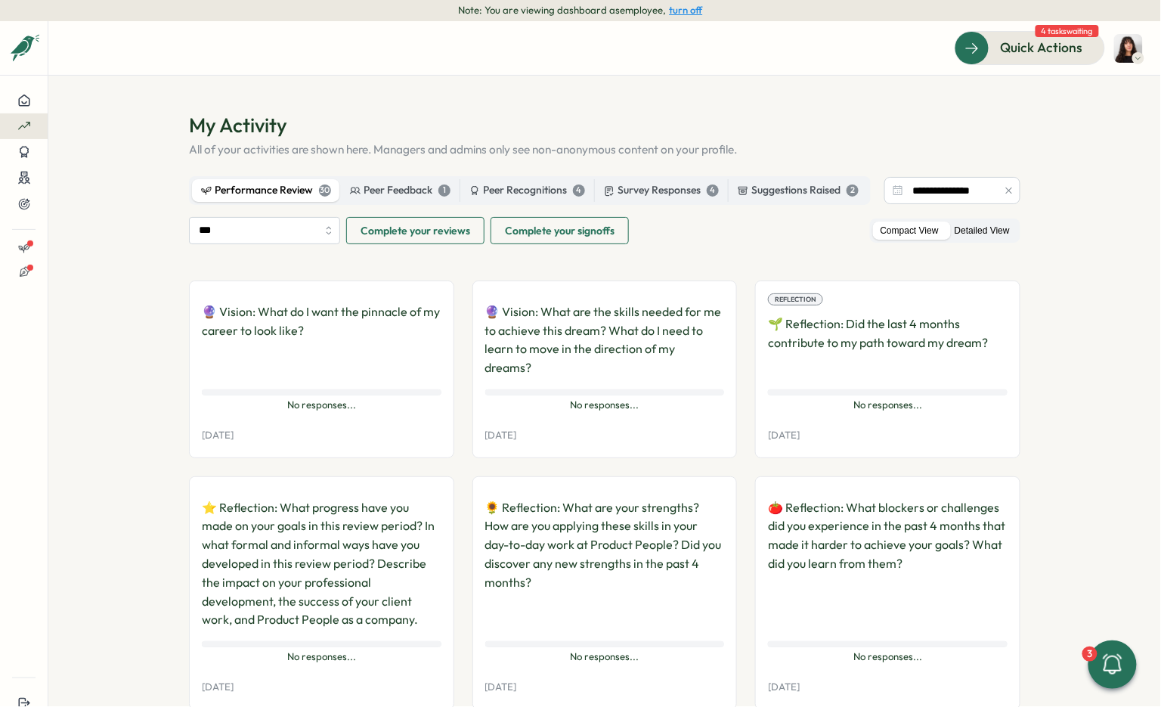
click at [695, 224] on label "Detailed View" at bounding box center [982, 231] width 70 height 19
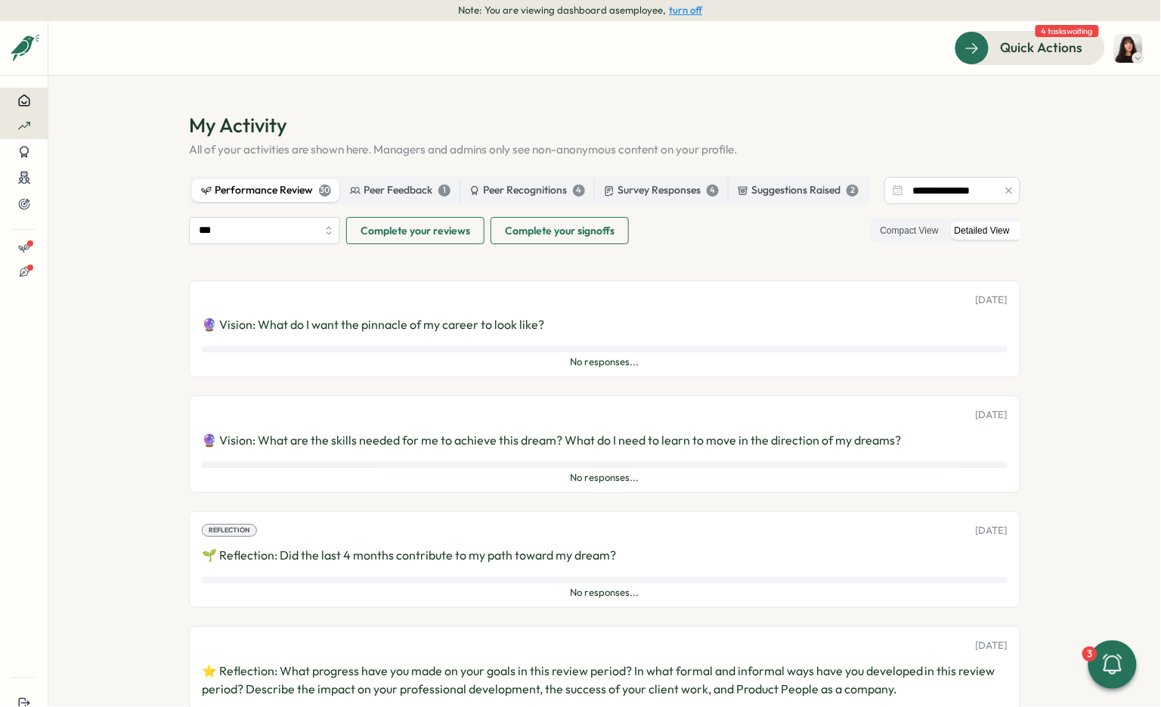
click at [26, 97] on icon at bounding box center [24, 101] width 14 height 14
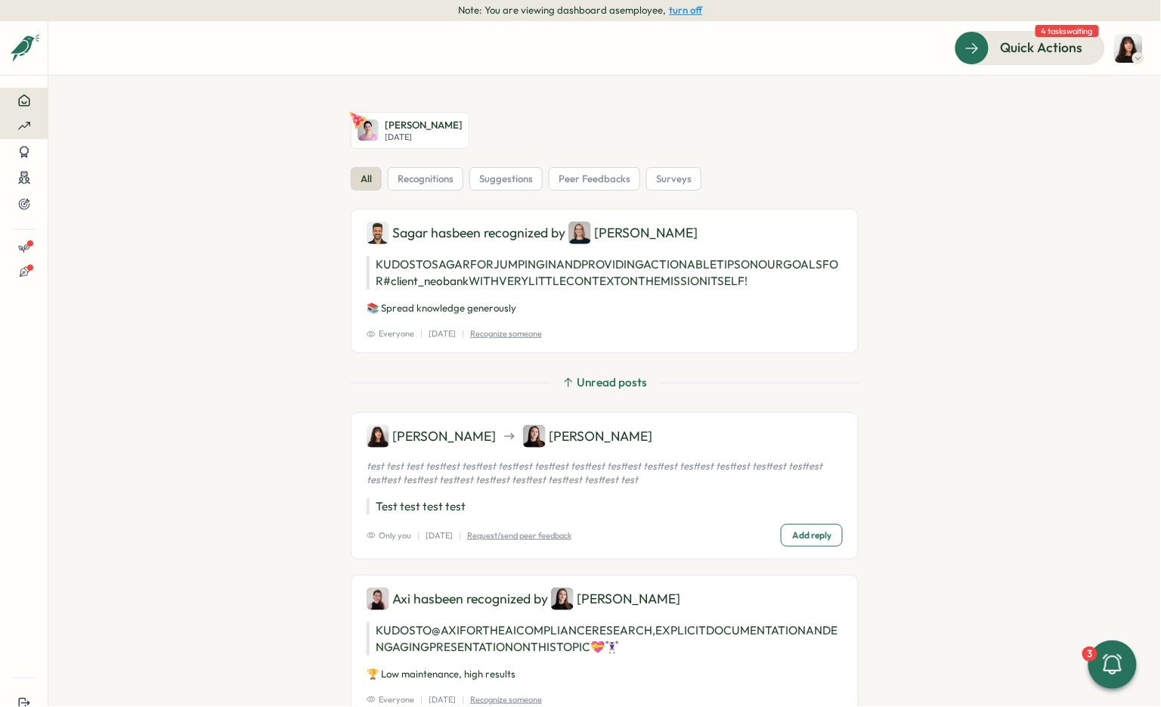
click at [30, 127] on div at bounding box center [23, 126] width 23 height 14
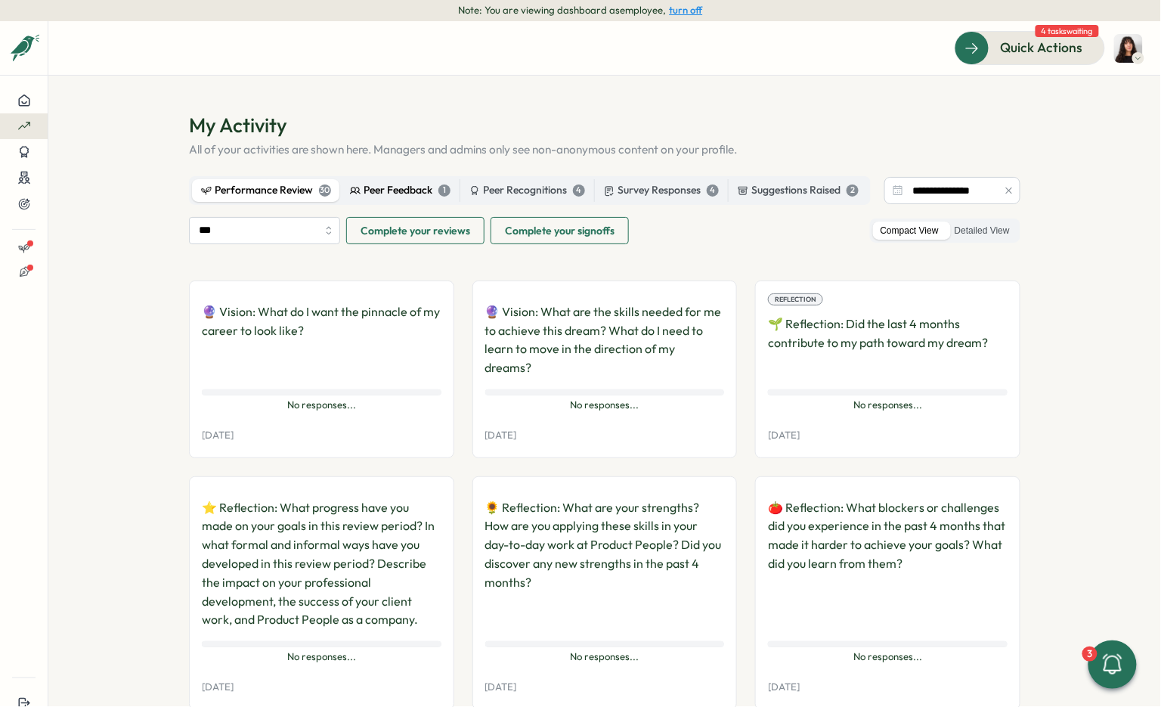
click at [371, 188] on div "Peer Feedback 1" at bounding box center [400, 190] width 101 height 17
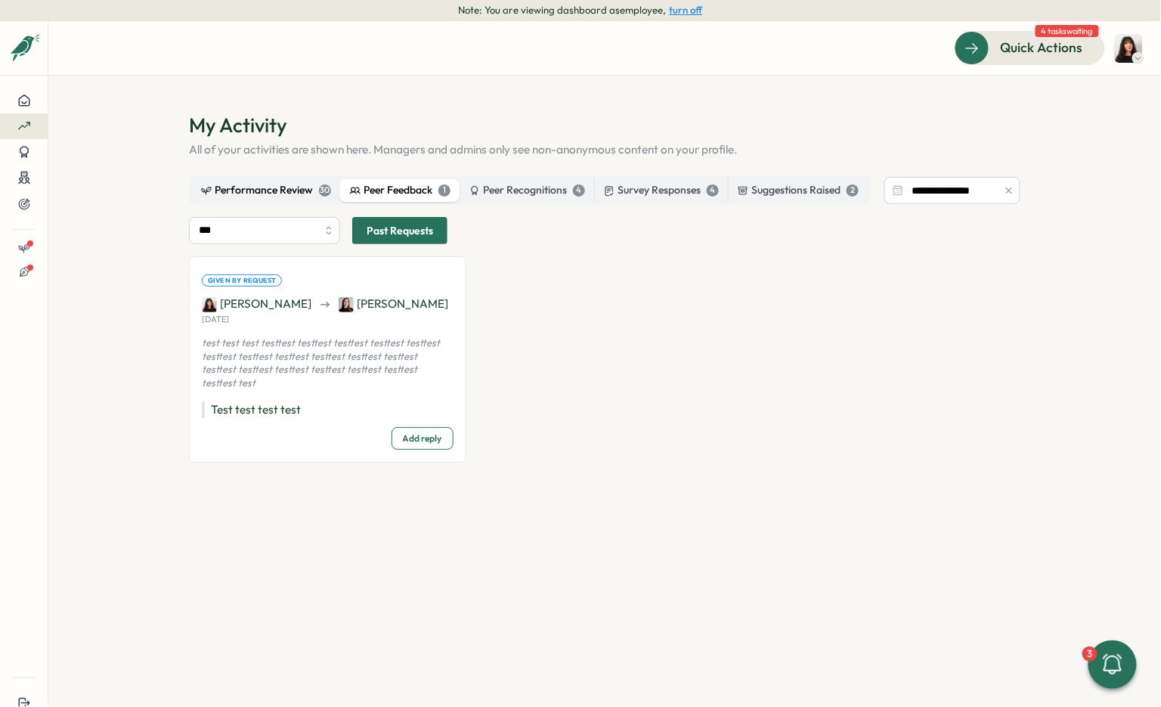
click at [286, 197] on div "Performance Review 30" at bounding box center [266, 190] width 130 height 17
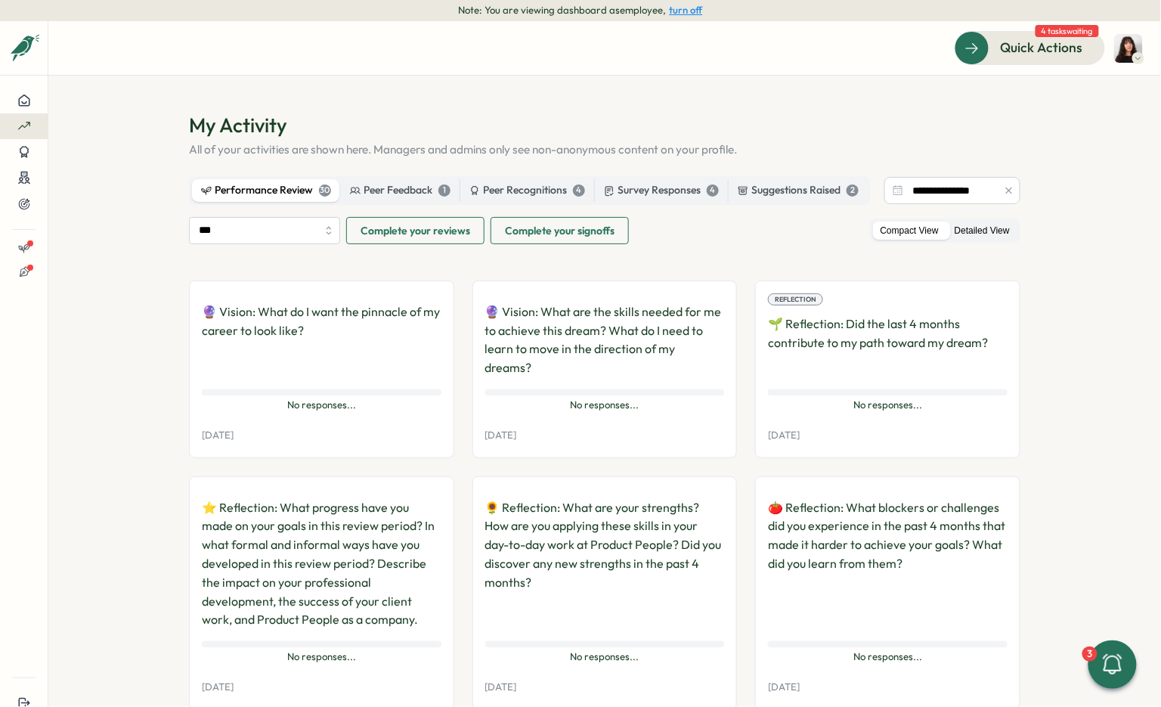
click at [695, 237] on label "Detailed View" at bounding box center [982, 231] width 70 height 19
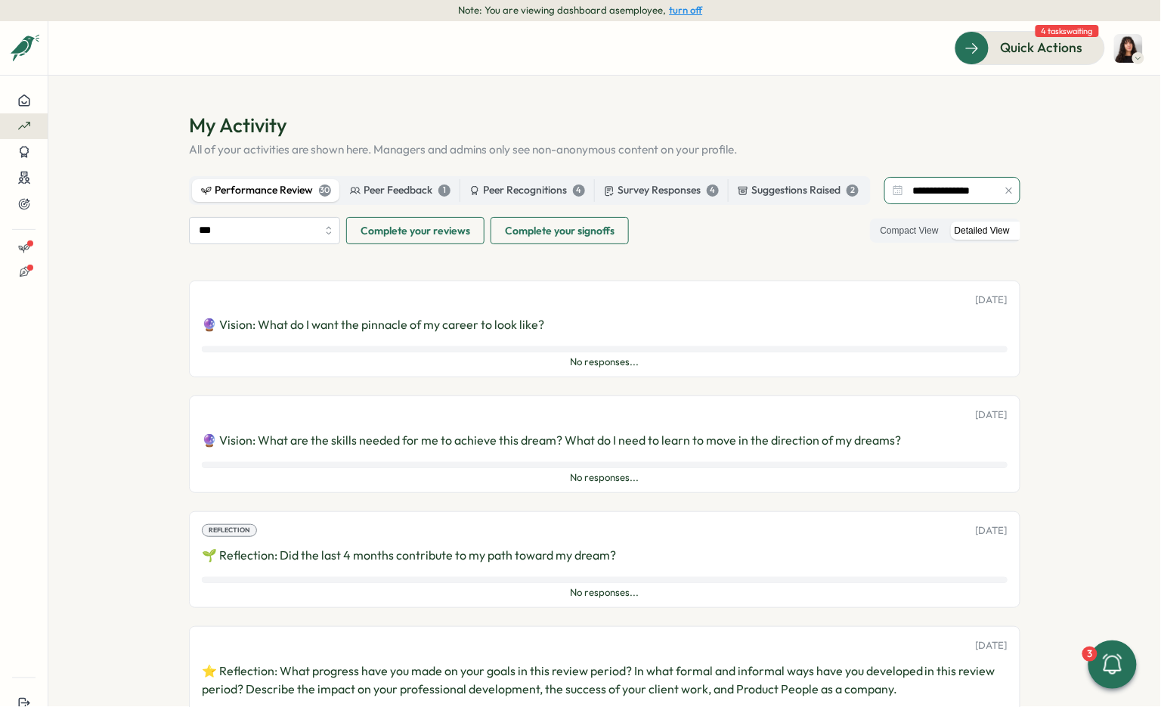
click at [695, 197] on input "**********" at bounding box center [953, 190] width 136 height 27
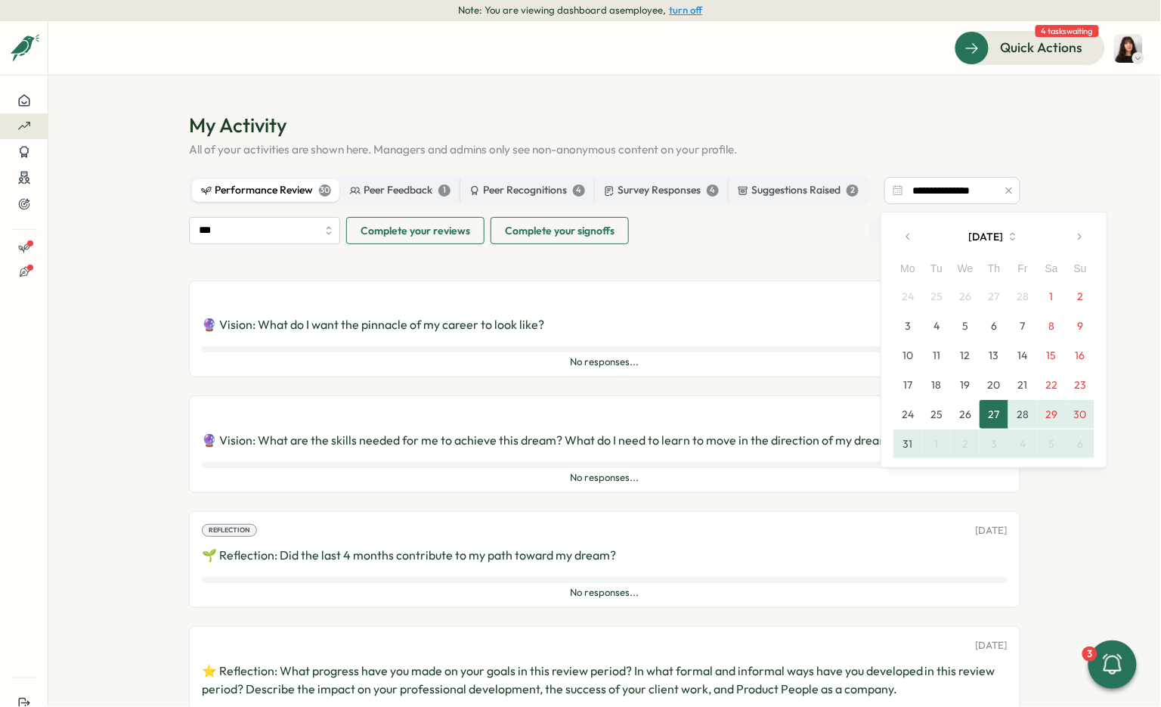
click at [695, 237] on icon "button" at bounding box center [909, 236] width 11 height 11
click at [695, 236] on icon "button" at bounding box center [1079, 236] width 11 height 11
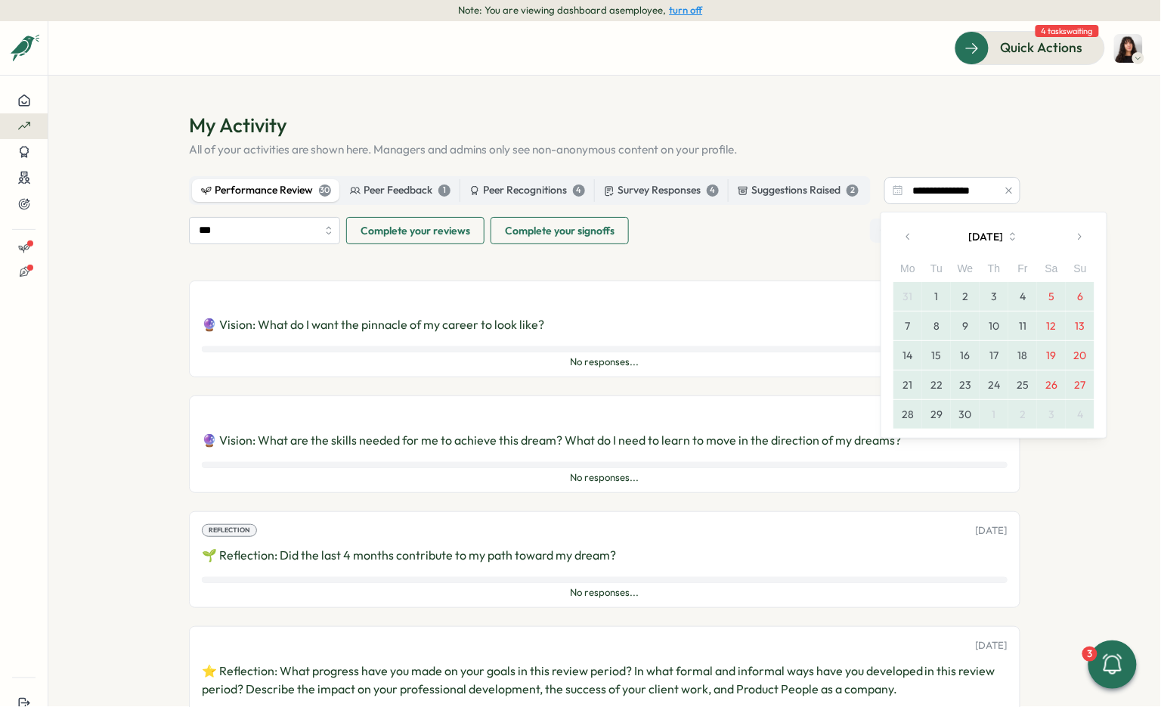
click at [695, 236] on icon "button" at bounding box center [1079, 236] width 11 height 11
click at [695, 241] on button "button" at bounding box center [1080, 237] width 30 height 30
click at [695, 408] on button "31" at bounding box center [994, 414] width 29 height 29
click at [695, 234] on icon "button" at bounding box center [909, 236] width 11 height 11
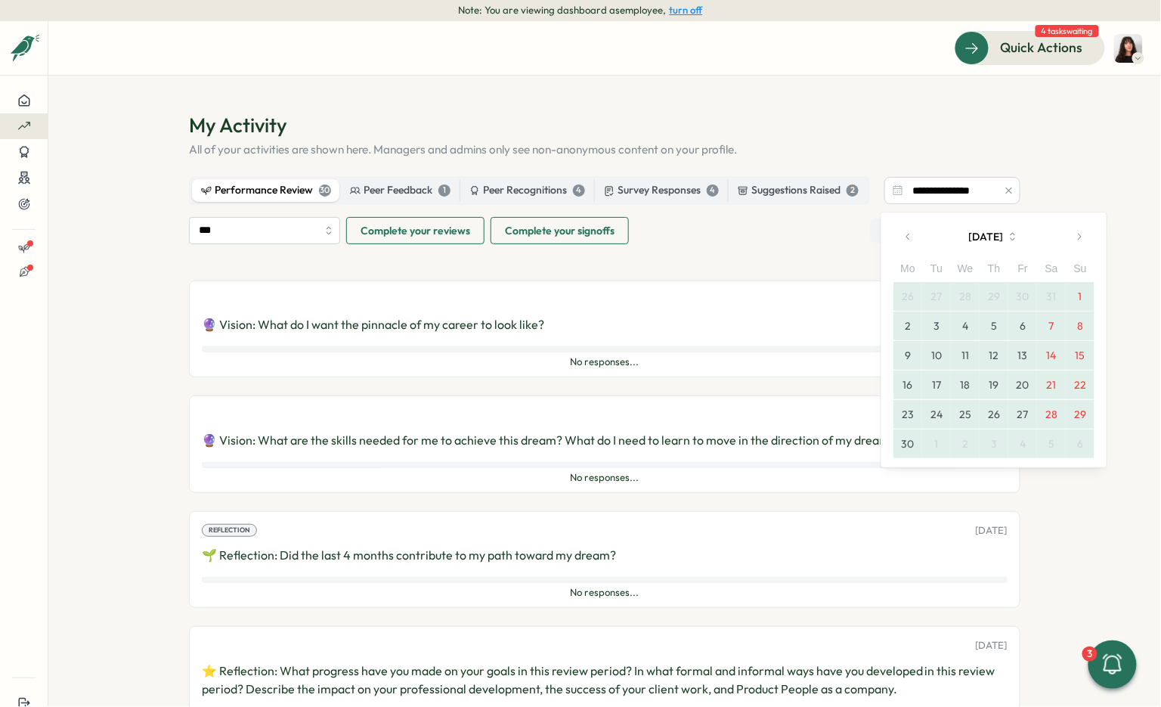
click at [695, 234] on icon "button" at bounding box center [909, 236] width 11 height 11
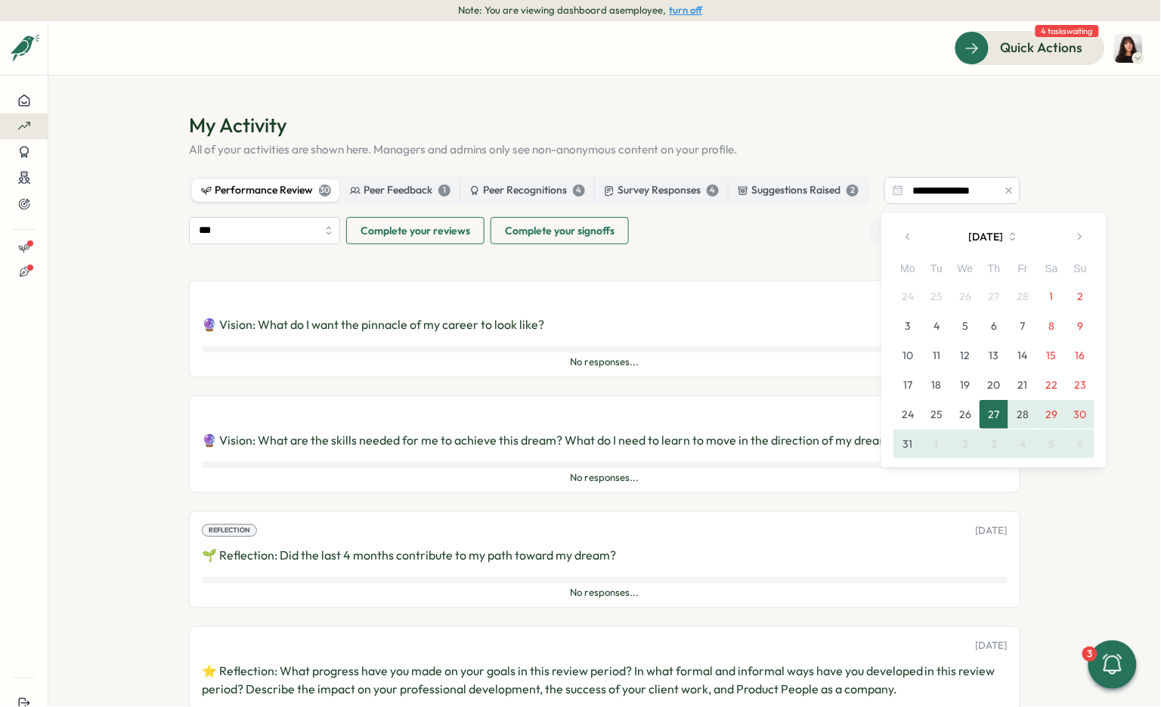
click at [695, 234] on icon "button" at bounding box center [909, 236] width 11 height 11
click at [695, 234] on icon "button" at bounding box center [1079, 236] width 11 height 11
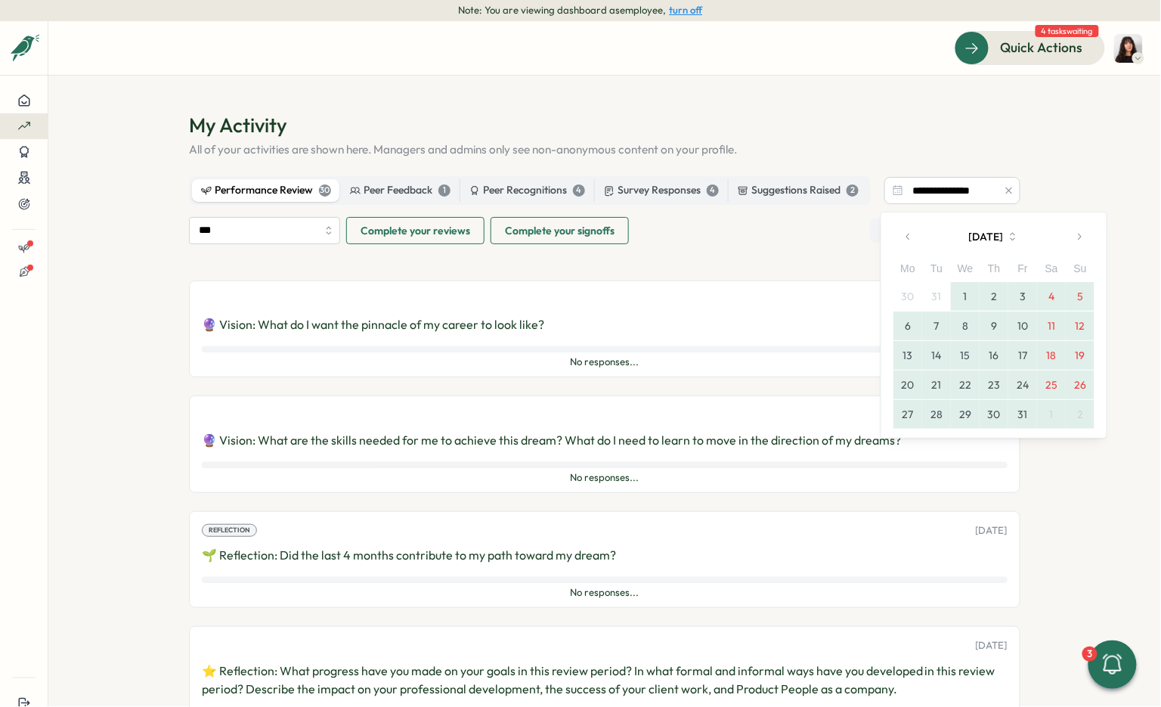
click at [695, 285] on button "1" at bounding box center [965, 296] width 29 height 29
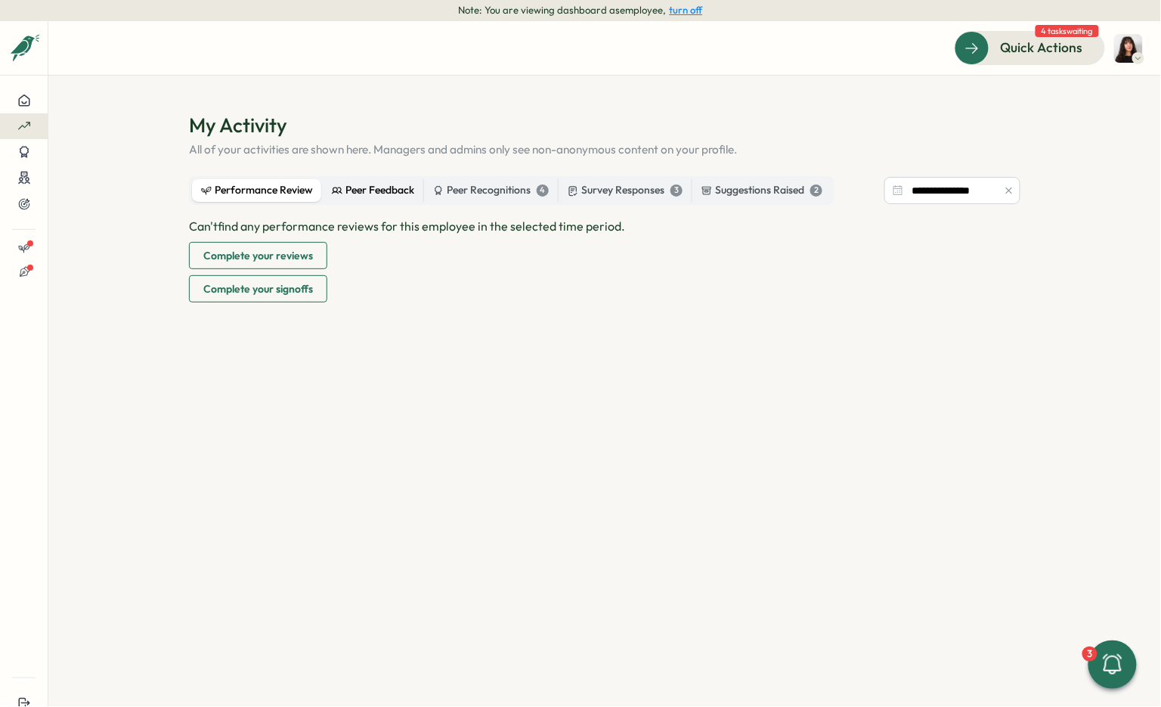
click at [358, 186] on div "Peer Feedback" at bounding box center [373, 190] width 82 height 17
click at [480, 196] on div "Peer Recognitions 4" at bounding box center [491, 190] width 116 height 17
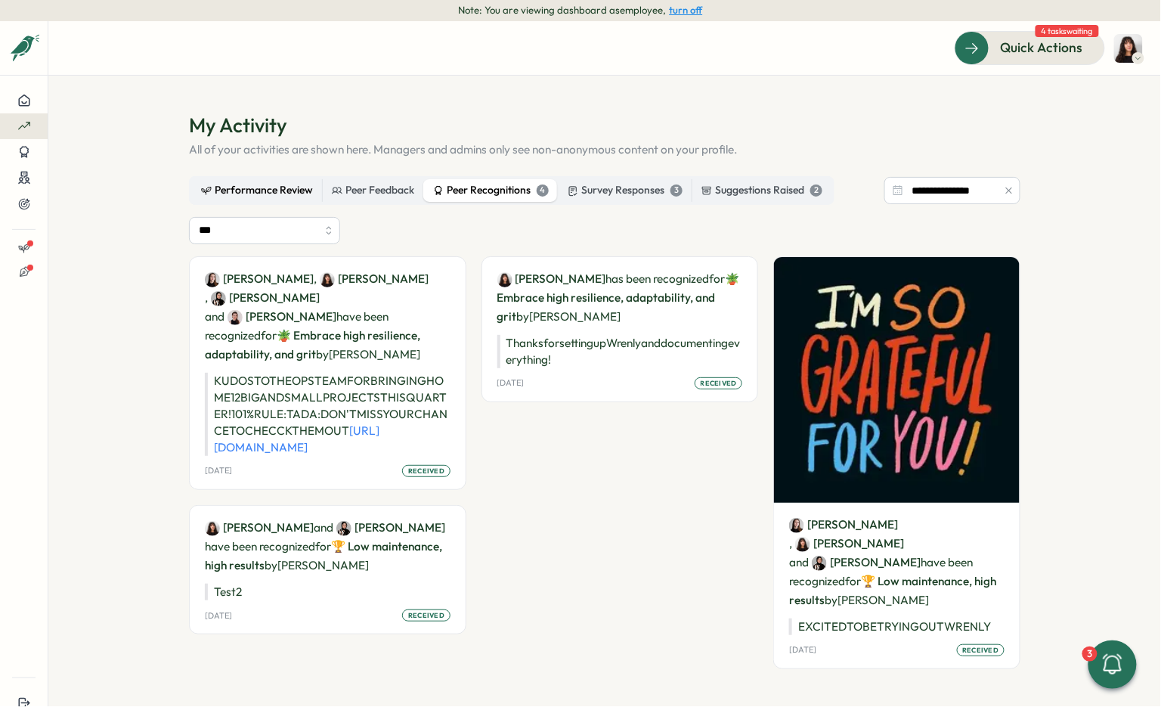
click at [267, 184] on div "Performance Review" at bounding box center [257, 190] width 112 height 17
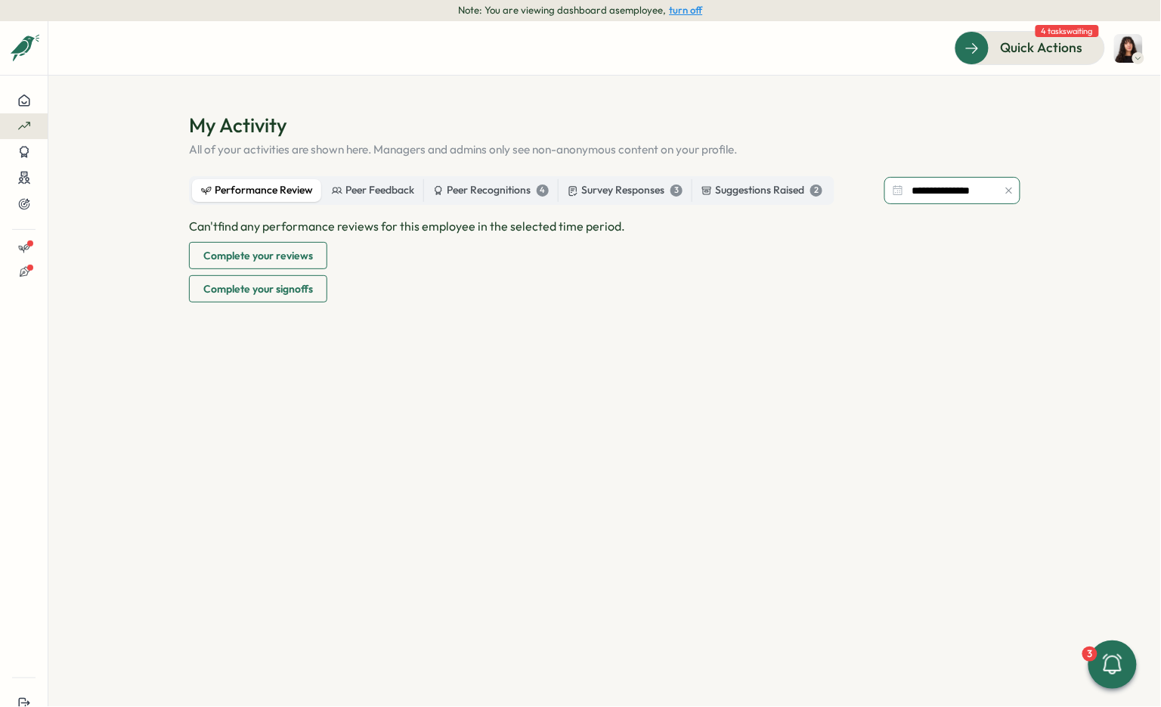
click at [695, 198] on input "**********" at bounding box center [953, 190] width 136 height 27
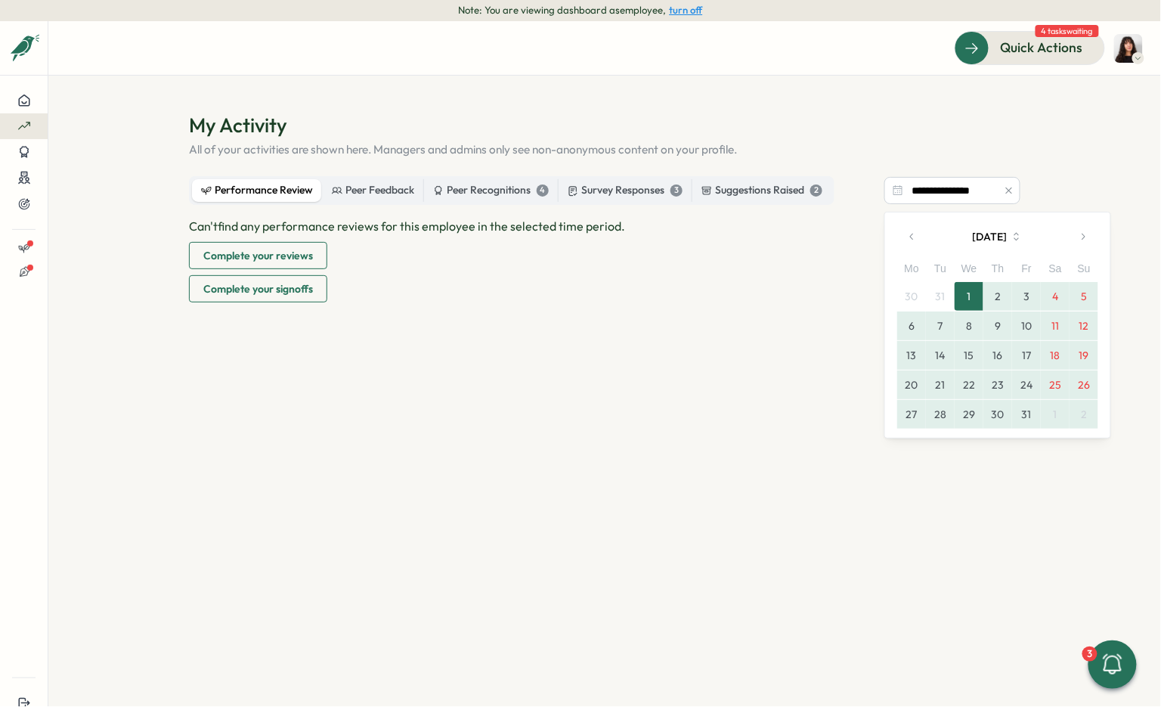
click at [695, 231] on icon "button" at bounding box center [912, 236] width 11 height 11
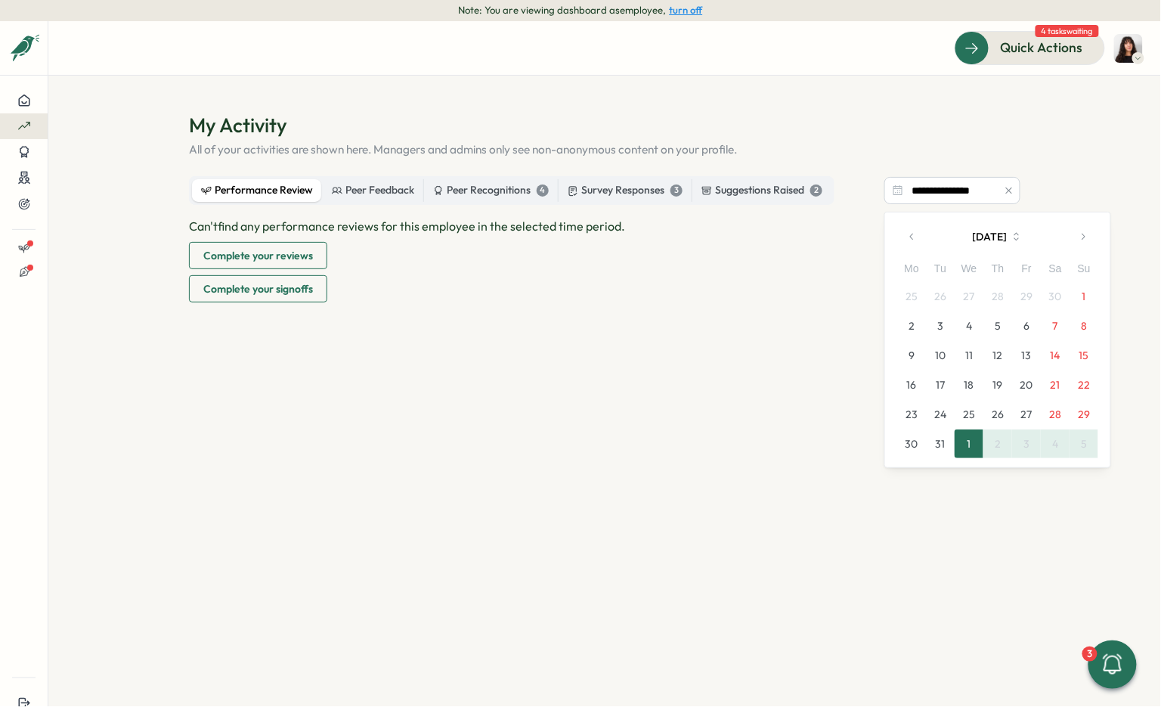
click at [695, 241] on icon "button" at bounding box center [912, 236] width 11 height 11
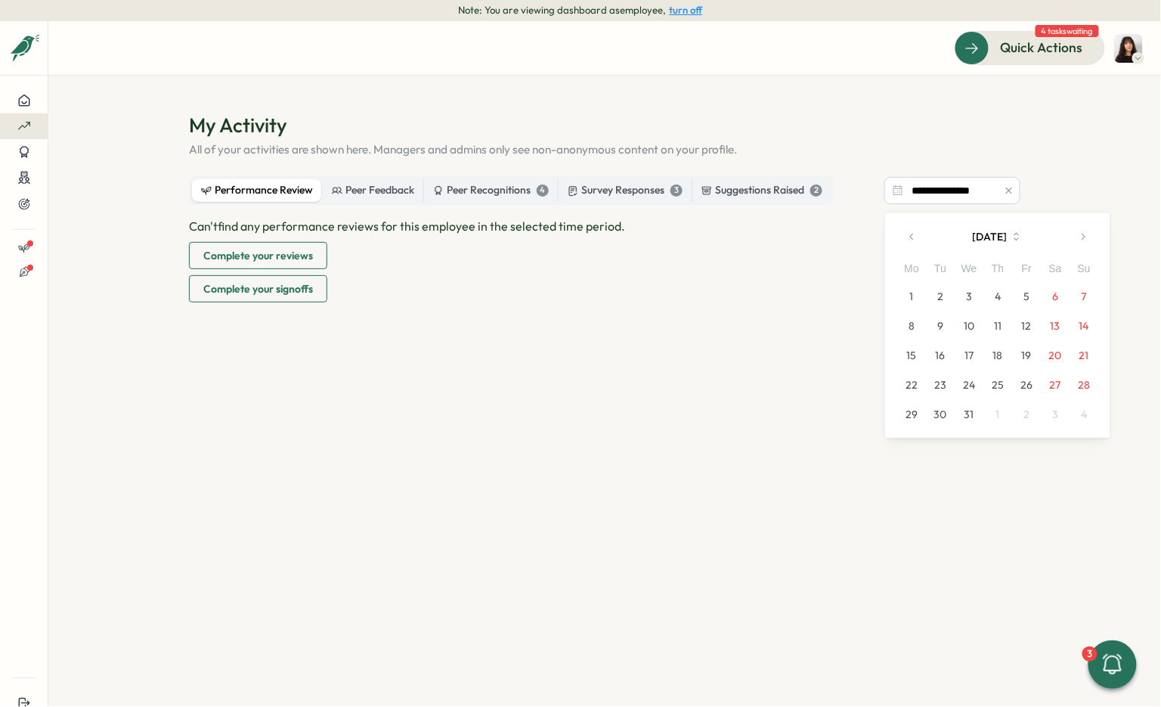
click at [695, 241] on icon "button" at bounding box center [912, 236] width 11 height 11
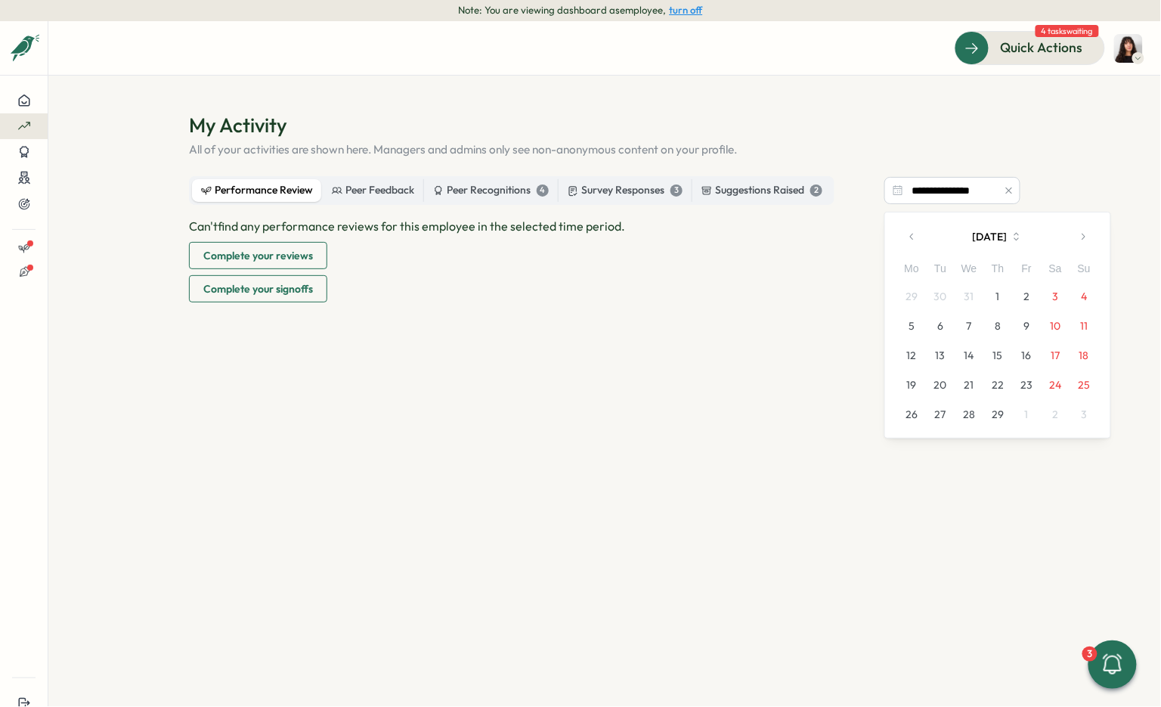
click at [695, 241] on icon "button" at bounding box center [912, 236] width 11 height 11
click at [695, 291] on button "1" at bounding box center [912, 296] width 29 height 29
click at [695, 243] on button "button" at bounding box center [1083, 237] width 30 height 30
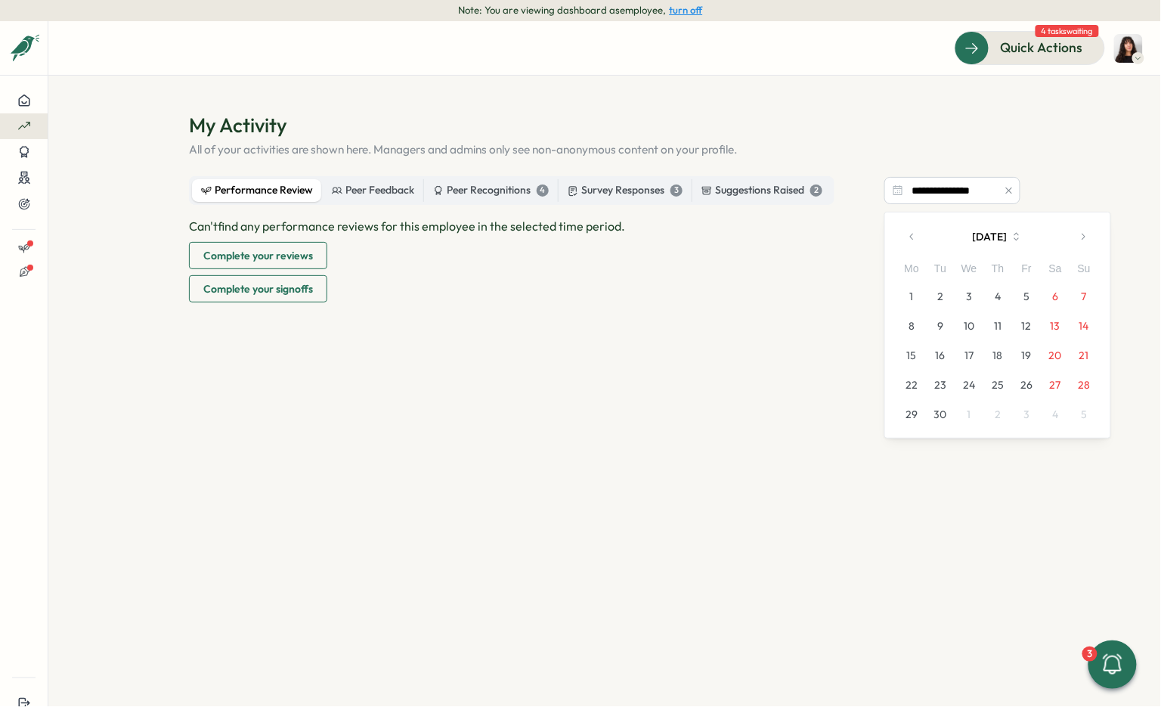
click at [695, 243] on button "button" at bounding box center [1083, 237] width 30 height 30
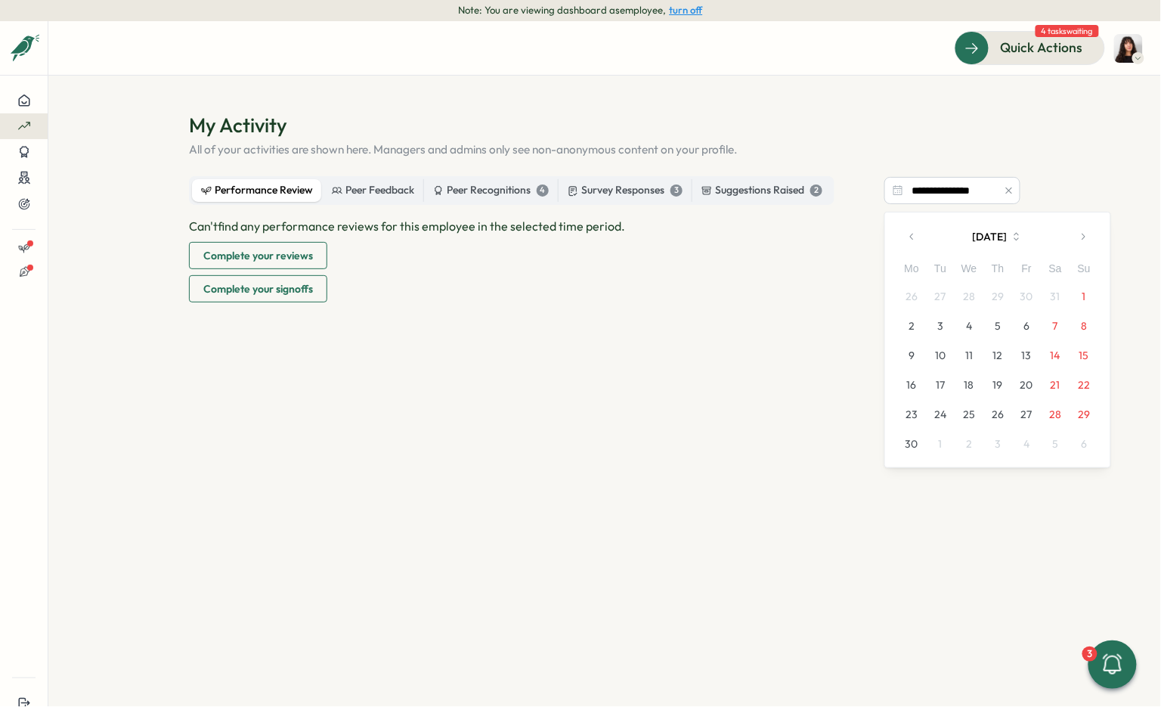
click at [695, 243] on button "button" at bounding box center [1083, 237] width 30 height 30
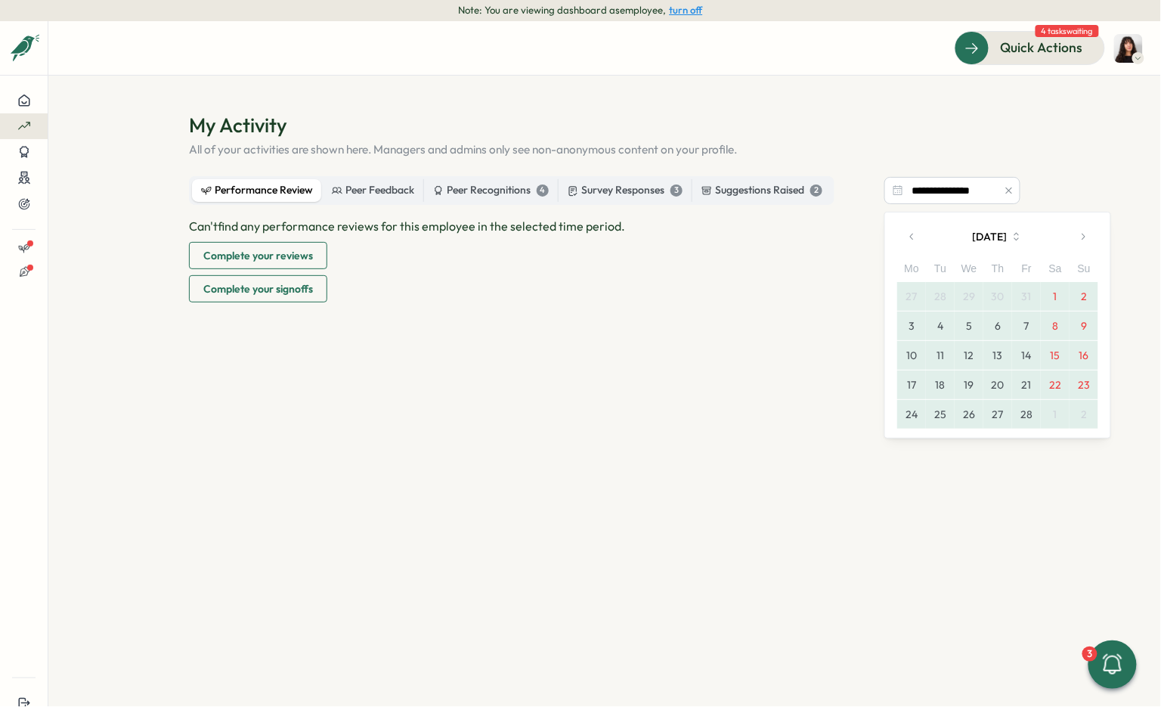
click at [695, 243] on button "button" at bounding box center [1083, 237] width 30 height 30
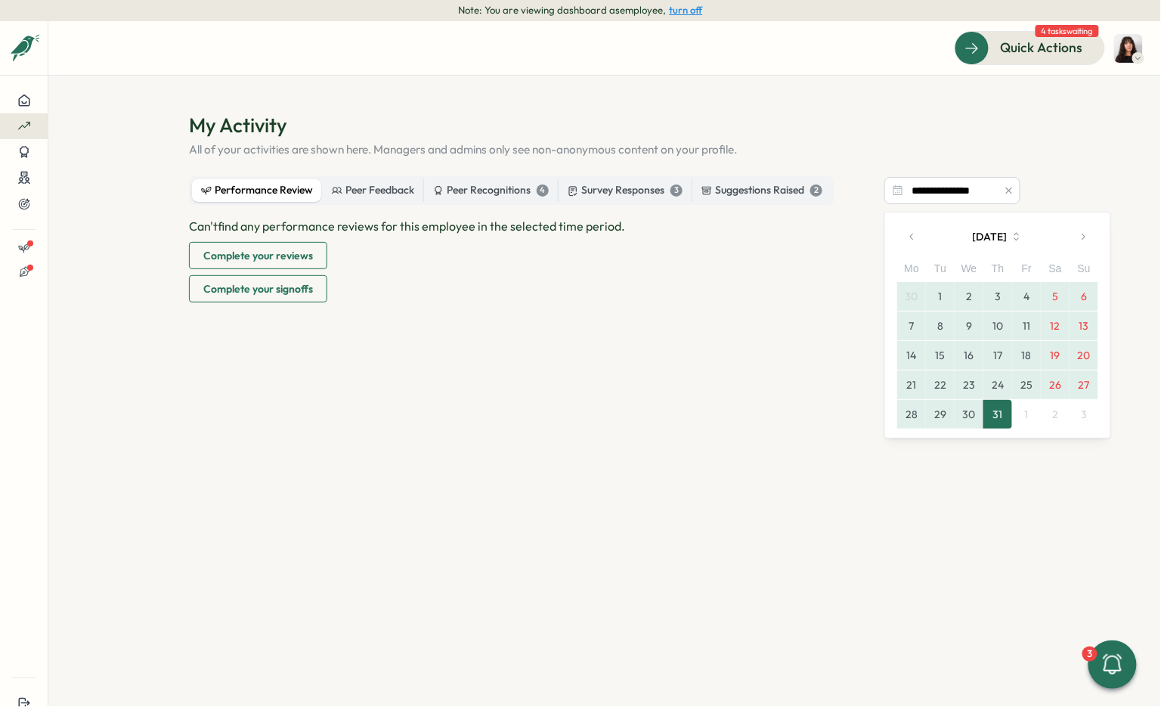
click at [695, 414] on button "31" at bounding box center [998, 414] width 29 height 29
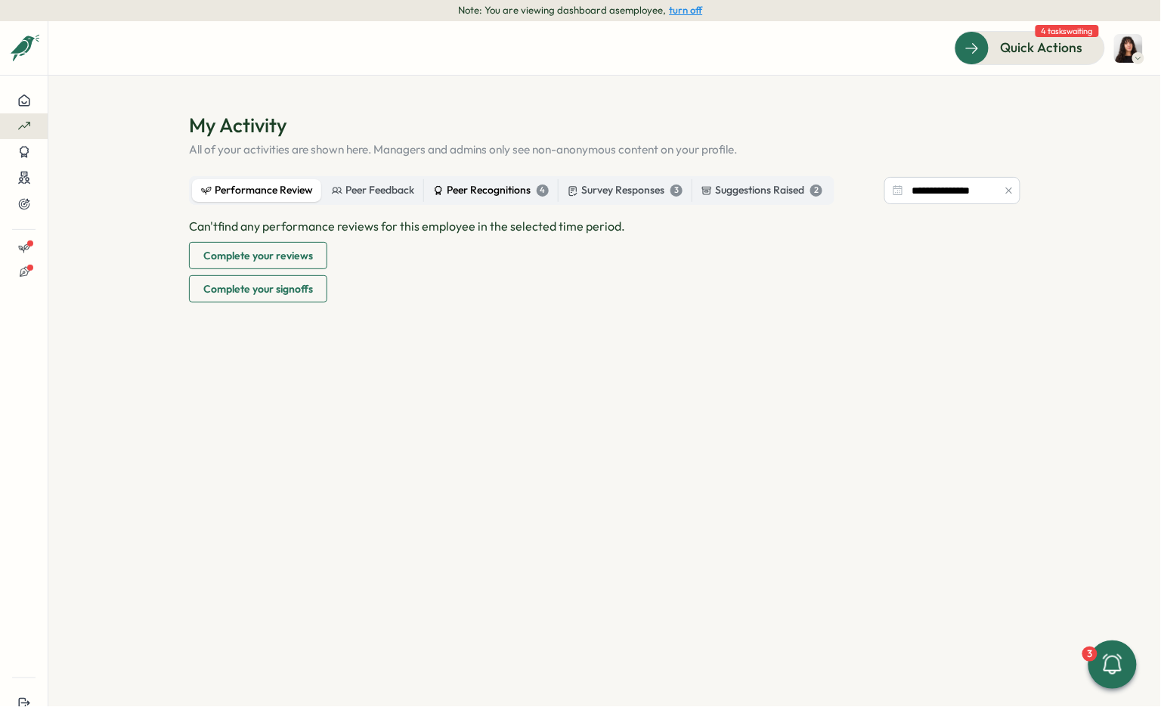
click at [497, 194] on div "Peer Recognitions 4" at bounding box center [491, 190] width 116 height 17
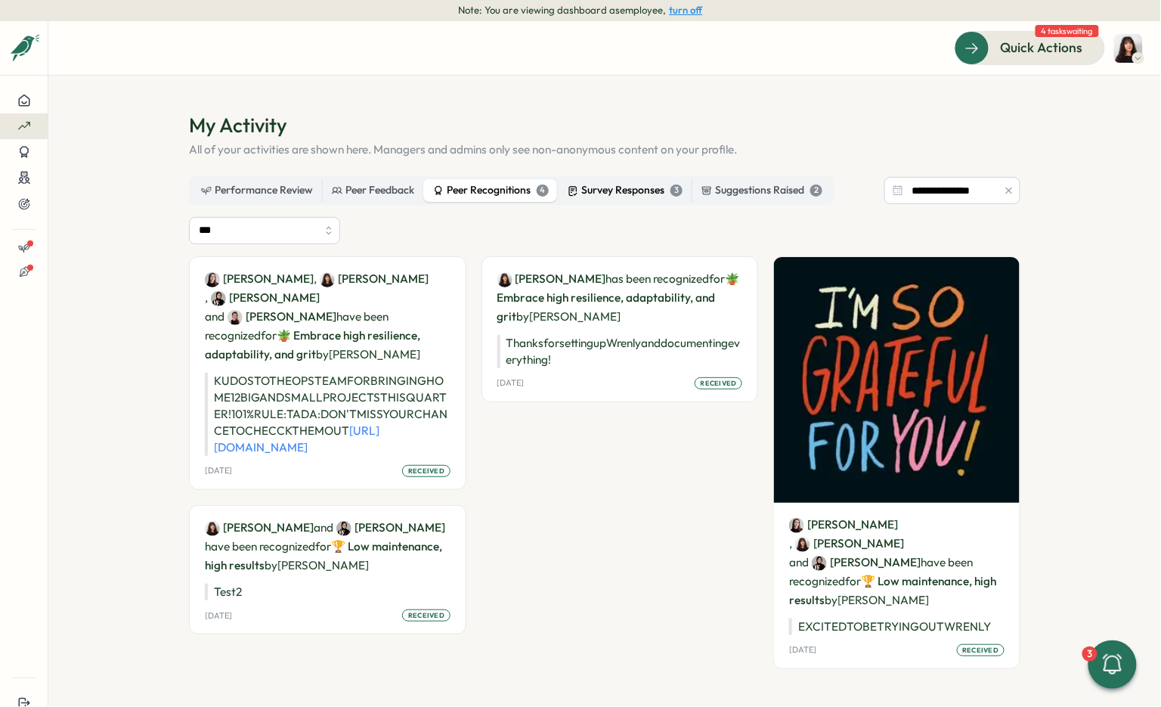
click at [591, 194] on div "Survey Responses 3" at bounding box center [625, 190] width 115 height 17
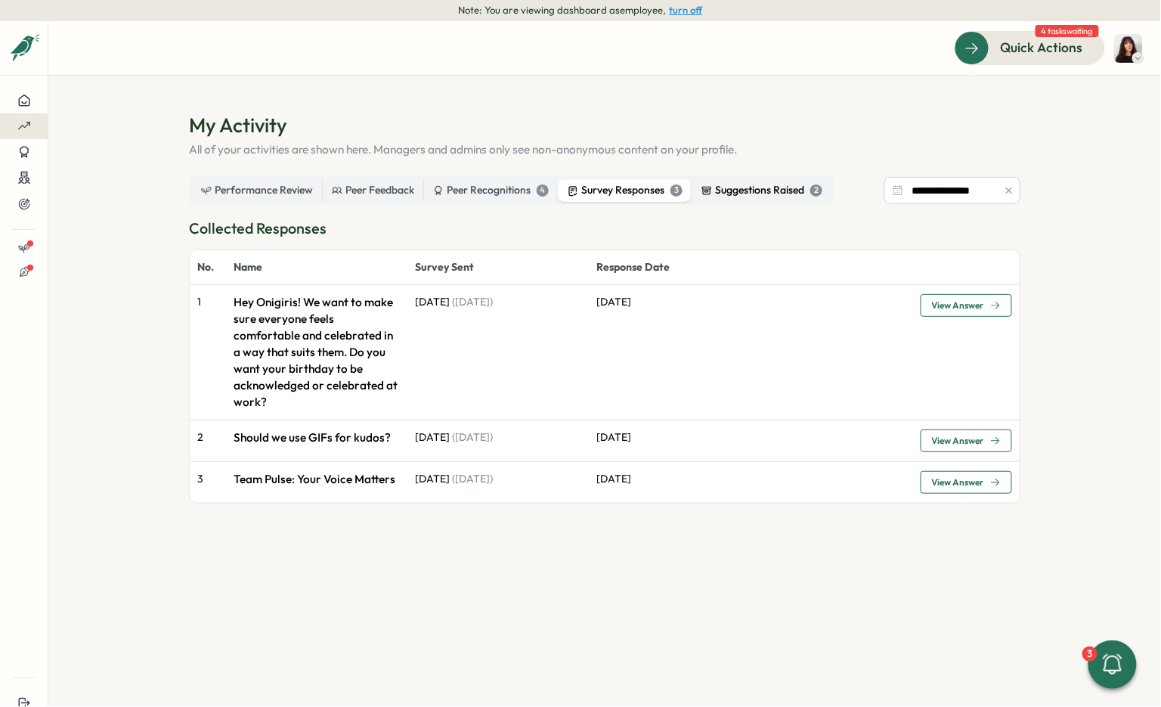
click at [695, 193] on div "Suggestions Raised 2" at bounding box center [762, 190] width 121 height 17
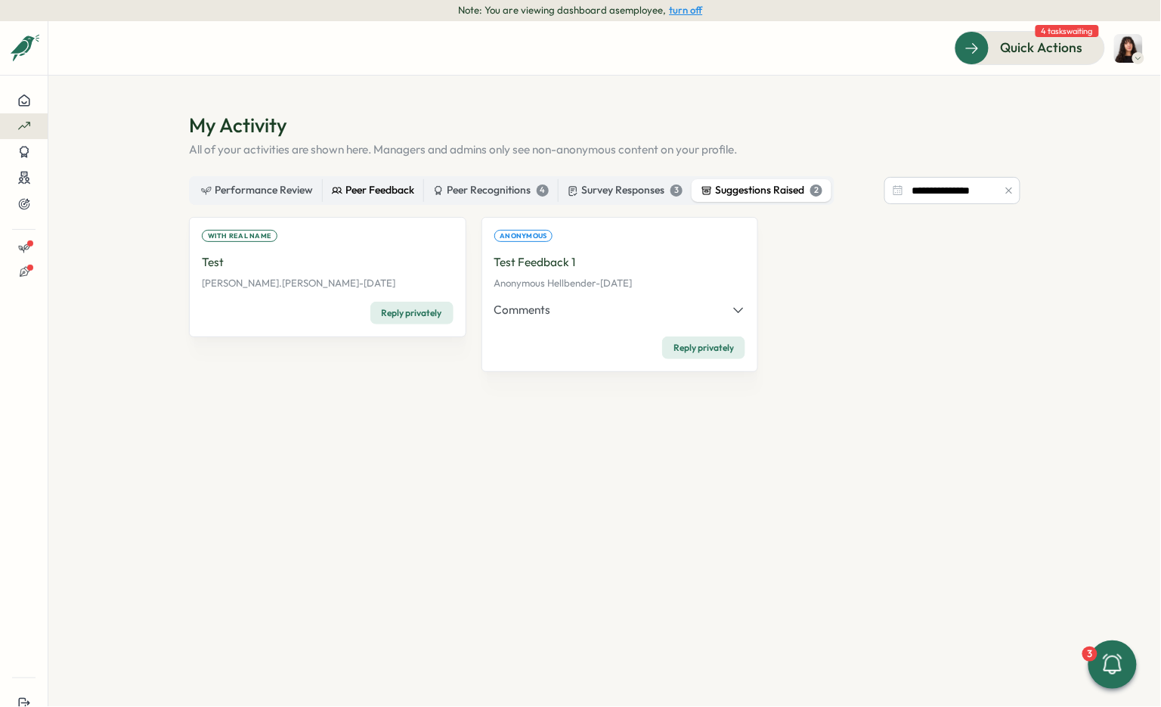
click at [358, 194] on div "Peer Feedback" at bounding box center [373, 190] width 82 height 17
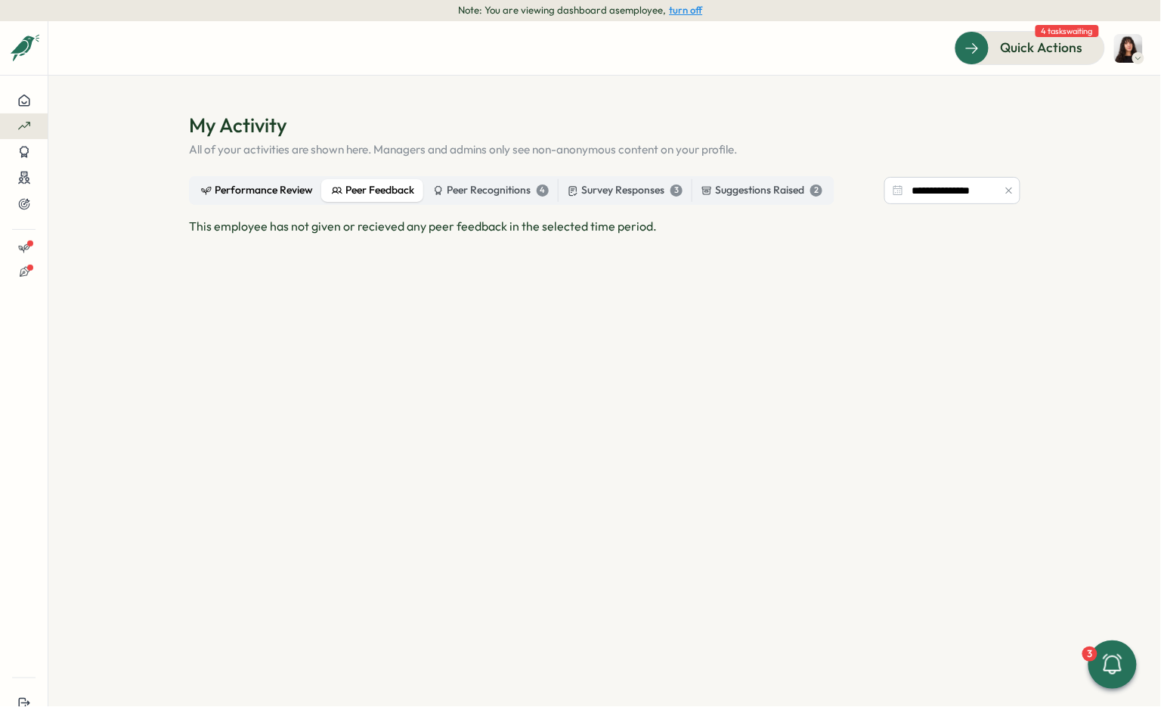
click at [261, 192] on div "Performance Review" at bounding box center [257, 190] width 112 height 17
click at [686, 11] on button "turn off" at bounding box center [686, 10] width 33 height 11
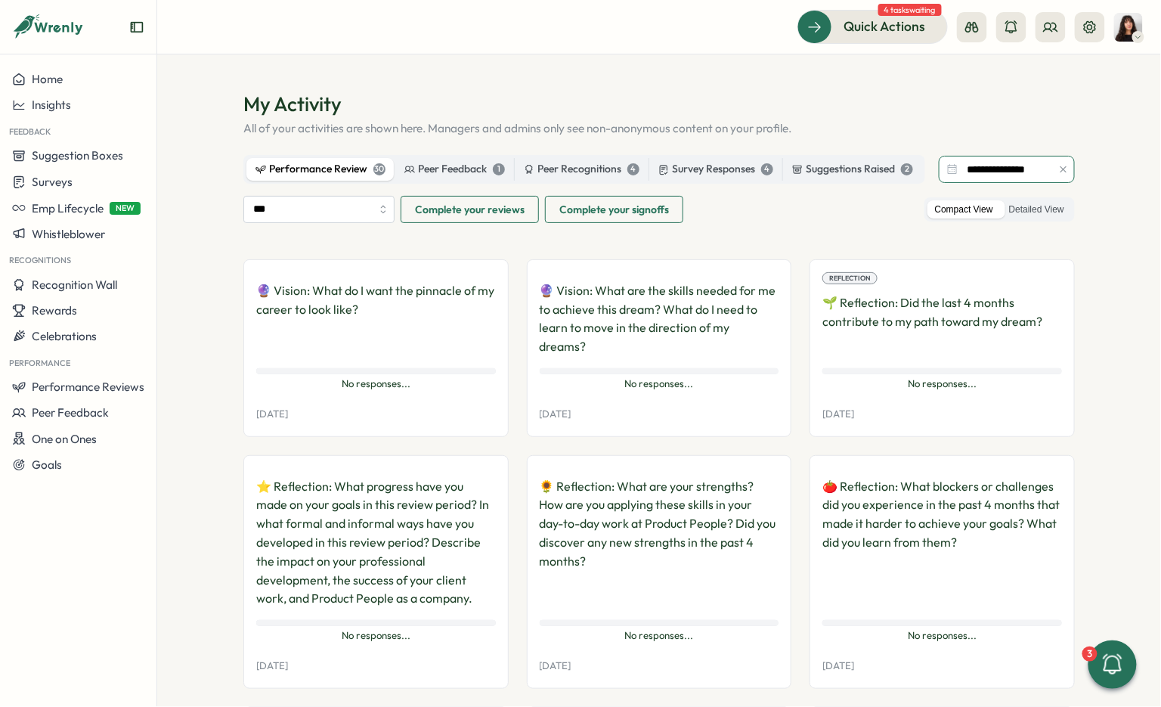
click at [1007, 169] on input "**********" at bounding box center [1007, 169] width 136 height 27
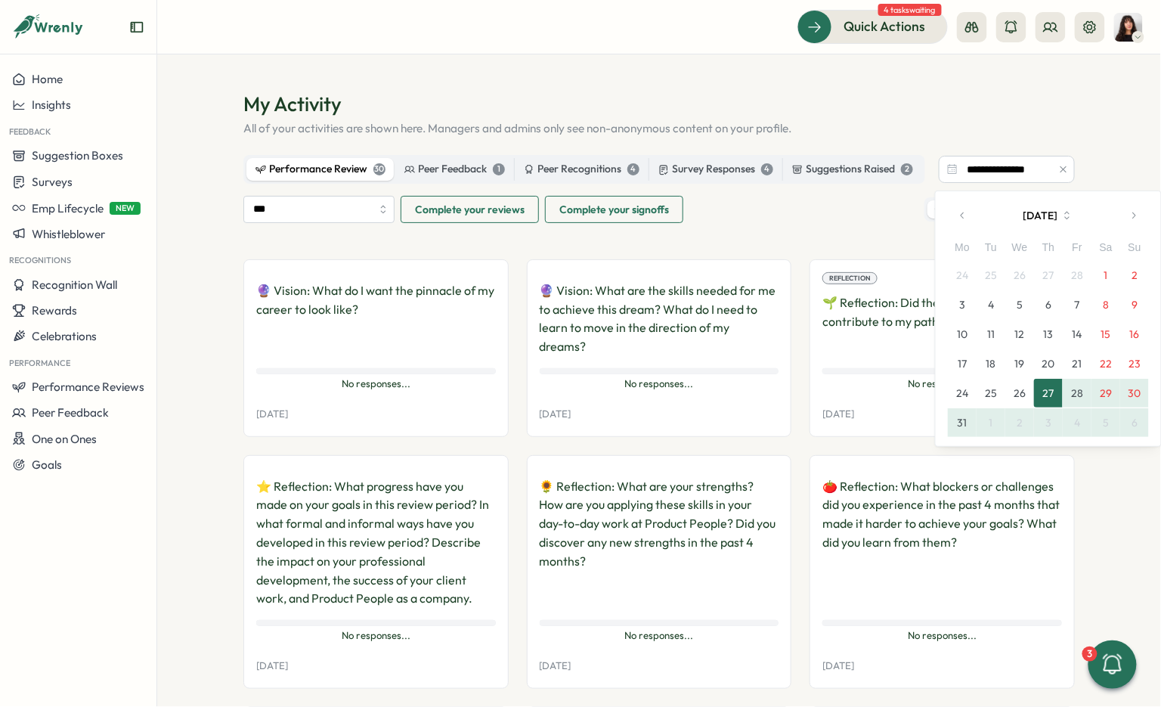
click at [954, 210] on button "button" at bounding box center [963, 215] width 30 height 30
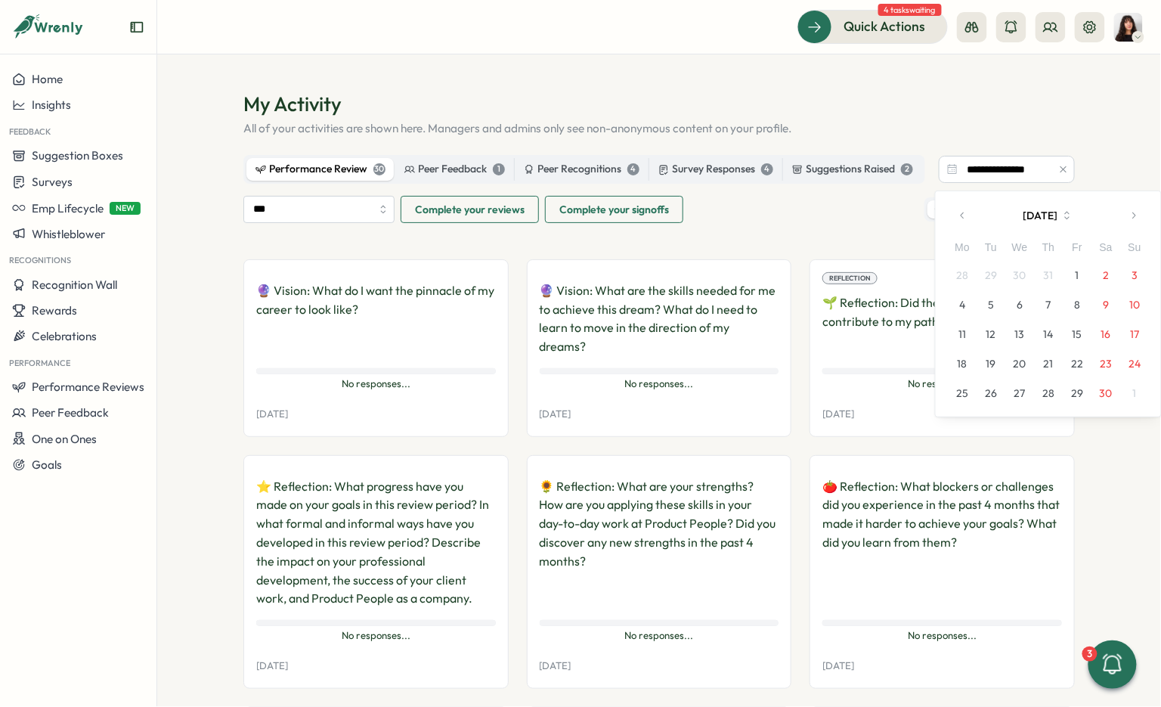
click at [954, 210] on button "button" at bounding box center [963, 215] width 30 height 30
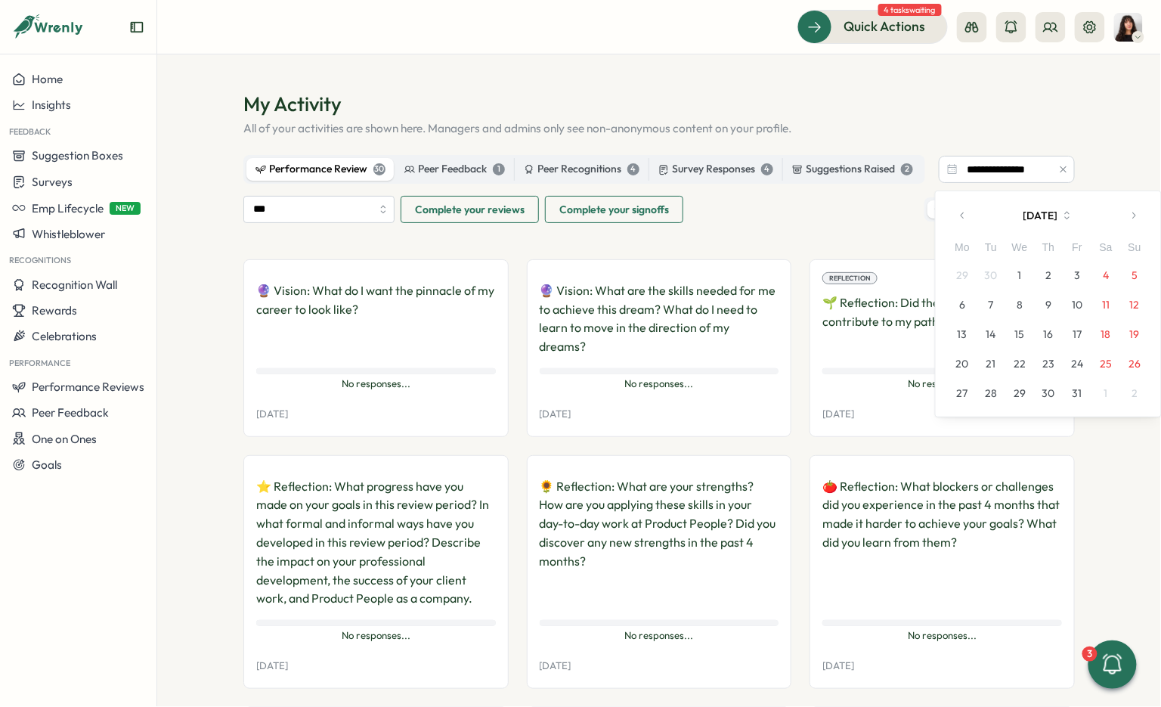
click at [954, 210] on button "button" at bounding box center [963, 215] width 30 height 30
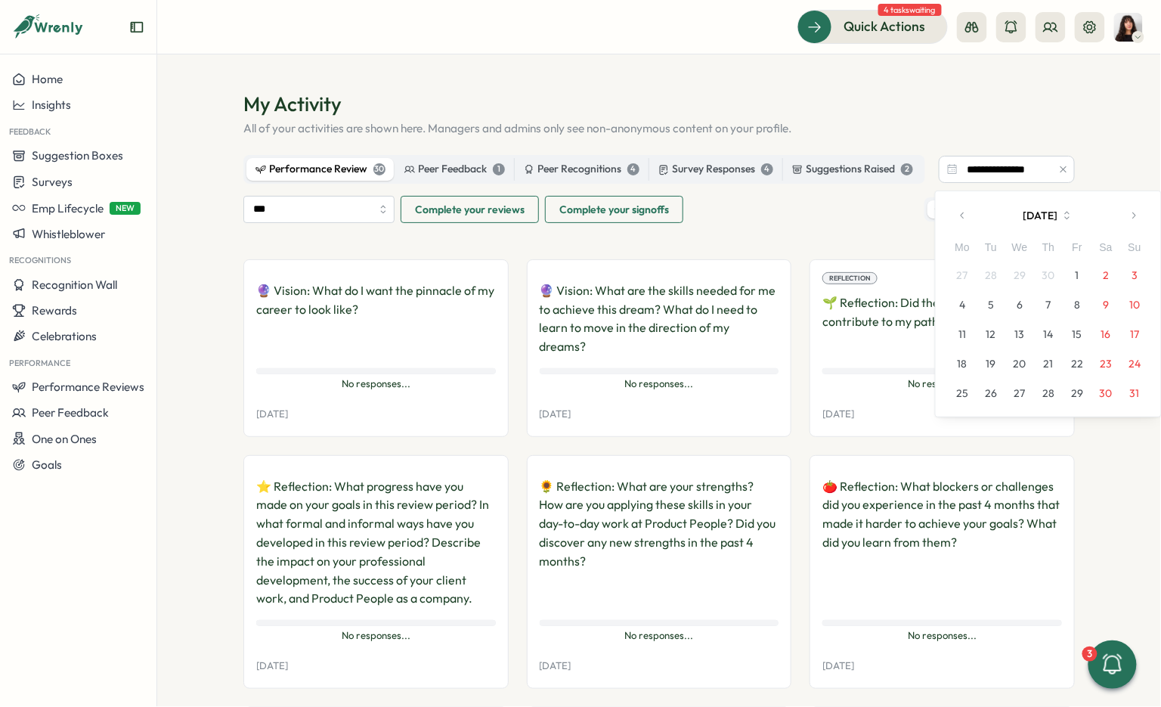
click at [954, 210] on button "button" at bounding box center [963, 215] width 30 height 30
click at [1127, 214] on button "button" at bounding box center [1134, 215] width 30 height 30
click at [1140, 213] on button "button" at bounding box center [1134, 215] width 30 height 30
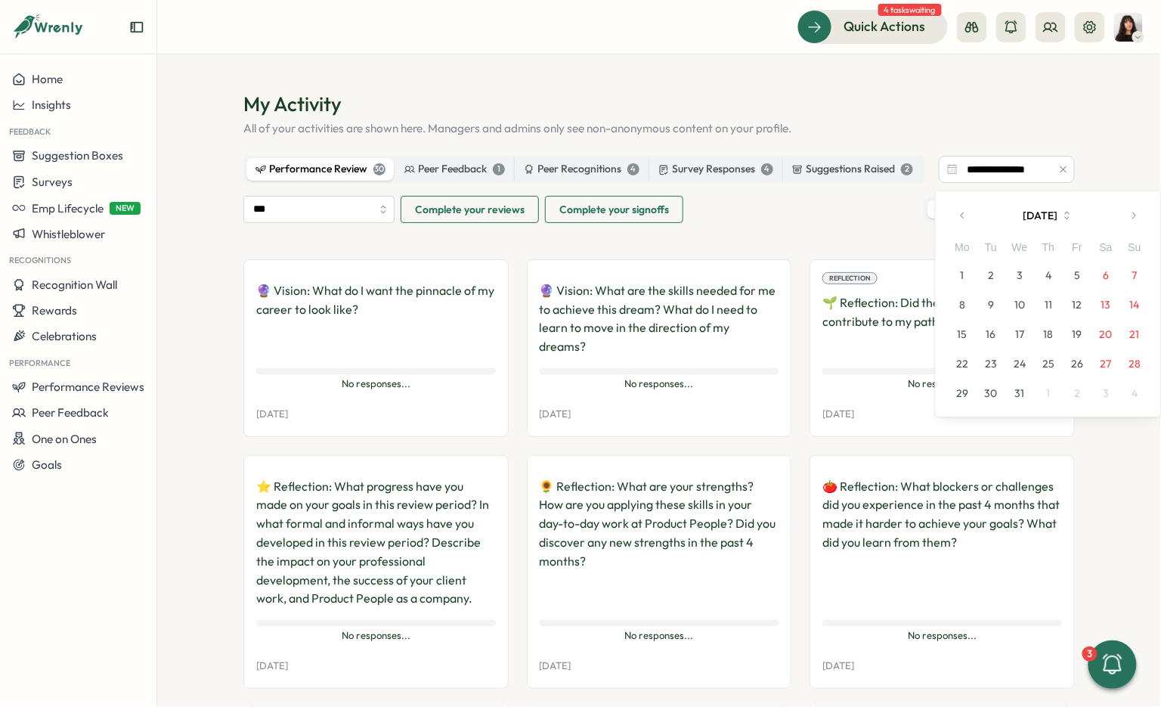
click at [1140, 213] on button "button" at bounding box center [1134, 215] width 30 height 30
click at [959, 214] on icon "button" at bounding box center [963, 215] width 11 height 11
click at [965, 268] on button "1" at bounding box center [962, 275] width 29 height 29
click at [1146, 224] on button "button" at bounding box center [1134, 215] width 30 height 30
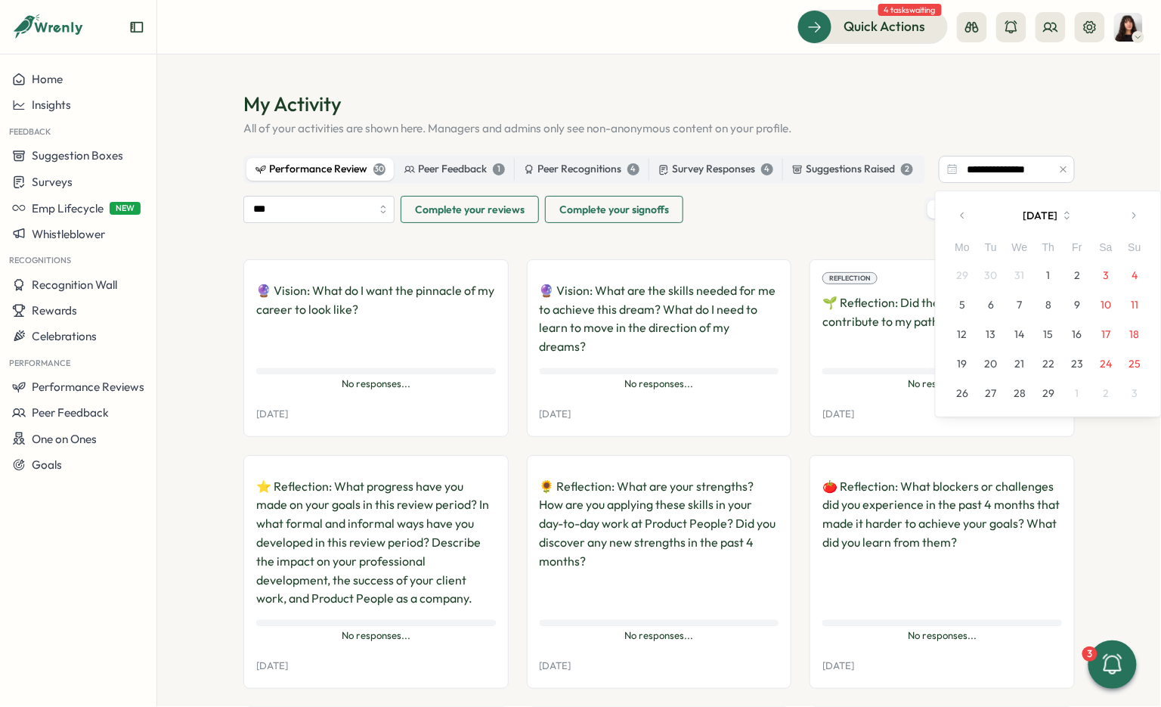
click at [1146, 224] on button "button" at bounding box center [1134, 215] width 30 height 30
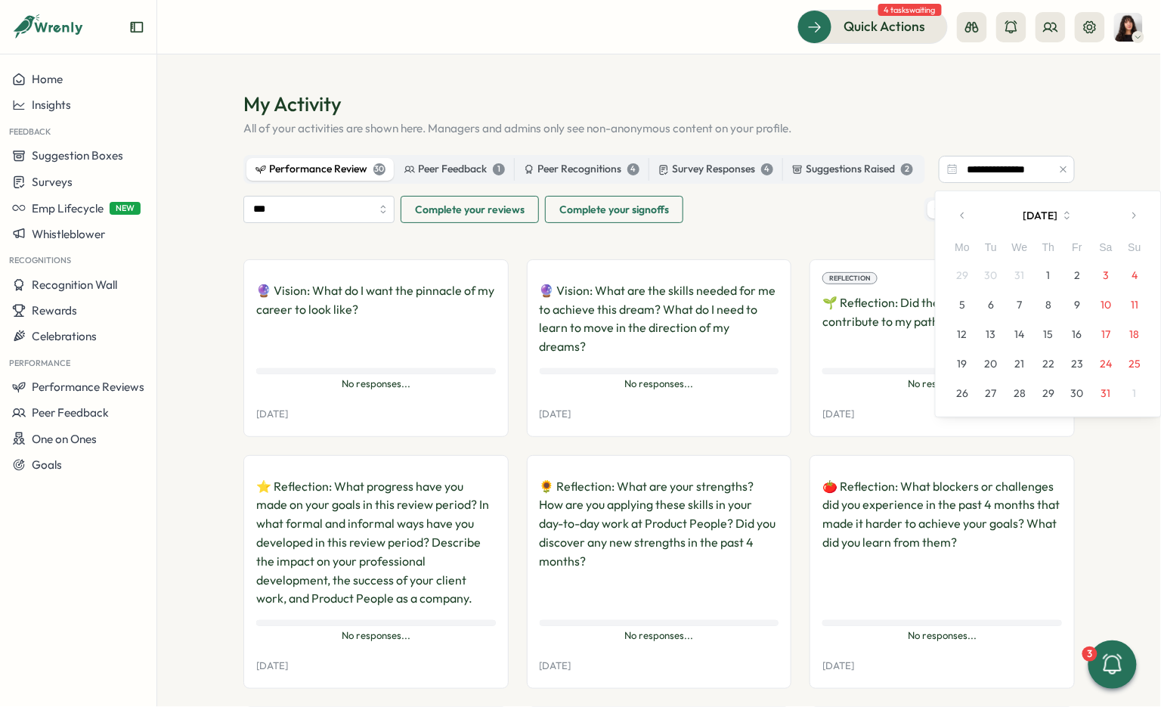
click at [1146, 224] on button "button" at bounding box center [1134, 215] width 30 height 30
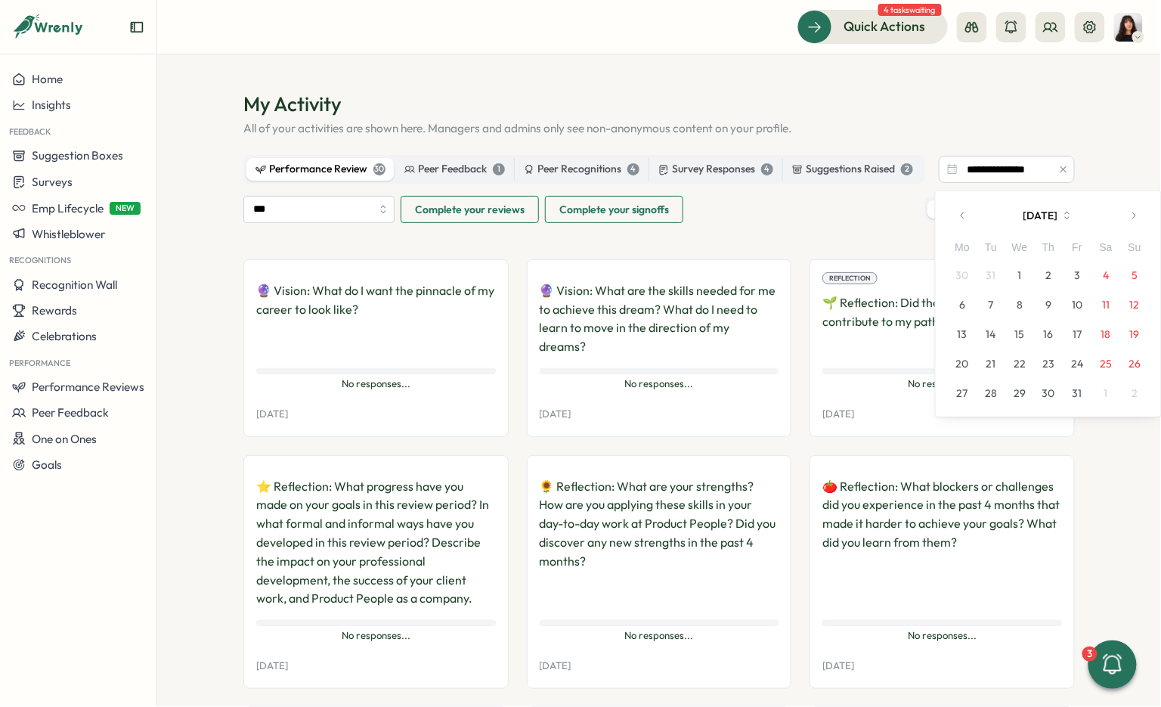
click at [1146, 224] on button "button" at bounding box center [1134, 215] width 30 height 30
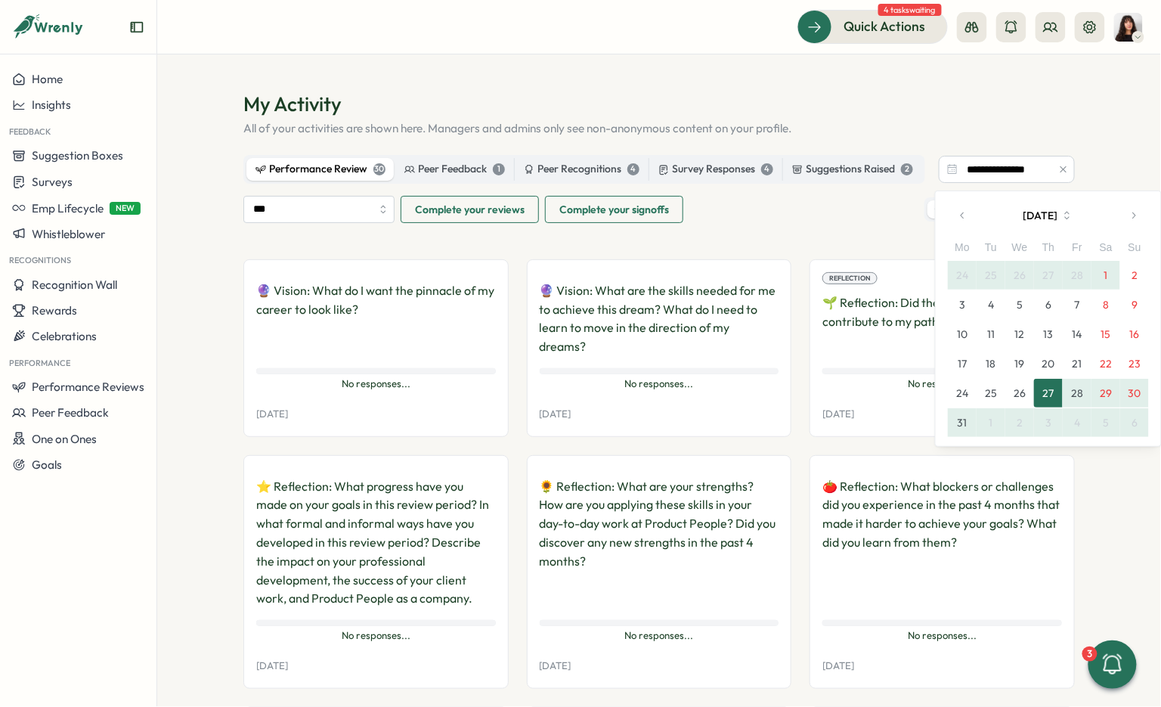
click at [1136, 212] on icon "button" at bounding box center [1134, 215] width 11 height 11
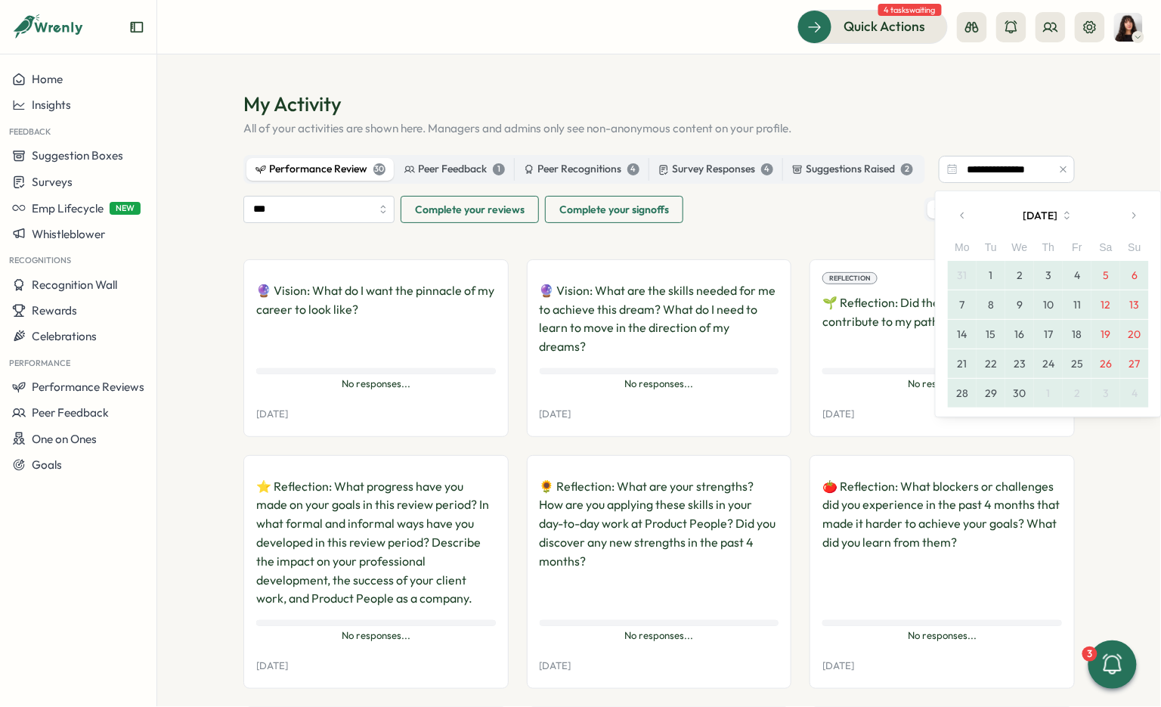
click at [1136, 212] on icon "button" at bounding box center [1134, 215] width 11 height 11
click at [1054, 386] on button "31" at bounding box center [1048, 393] width 29 height 29
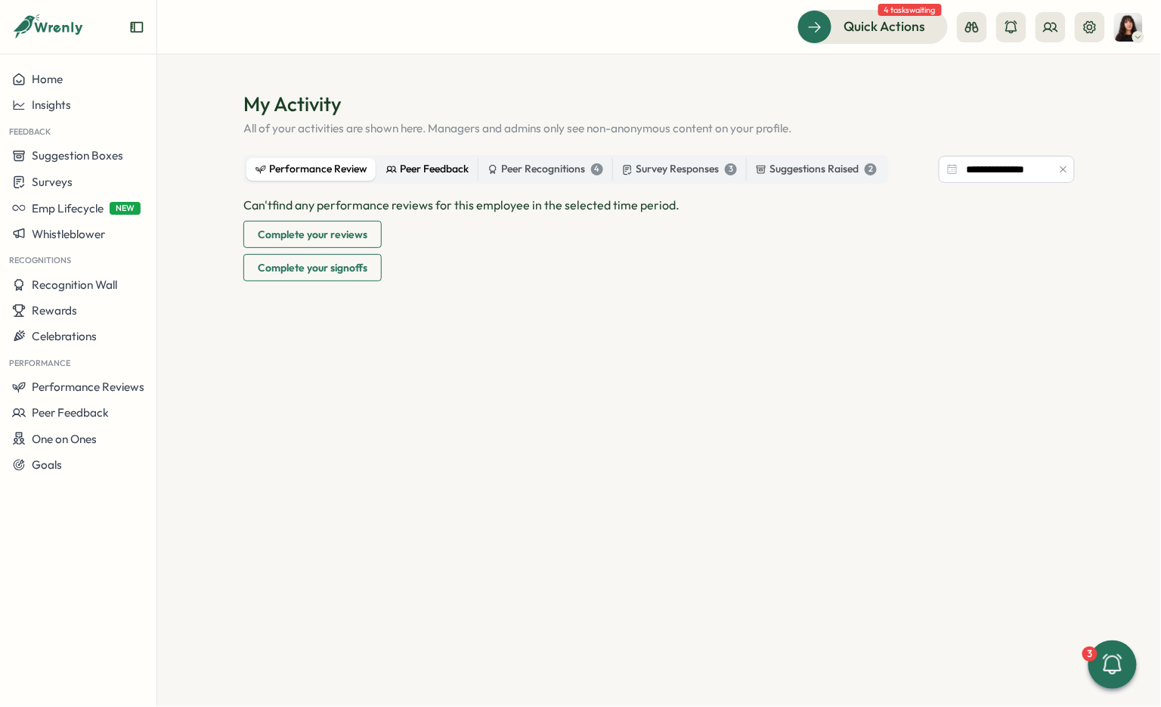
click at [434, 166] on div "Peer Feedback" at bounding box center [427, 169] width 82 height 17
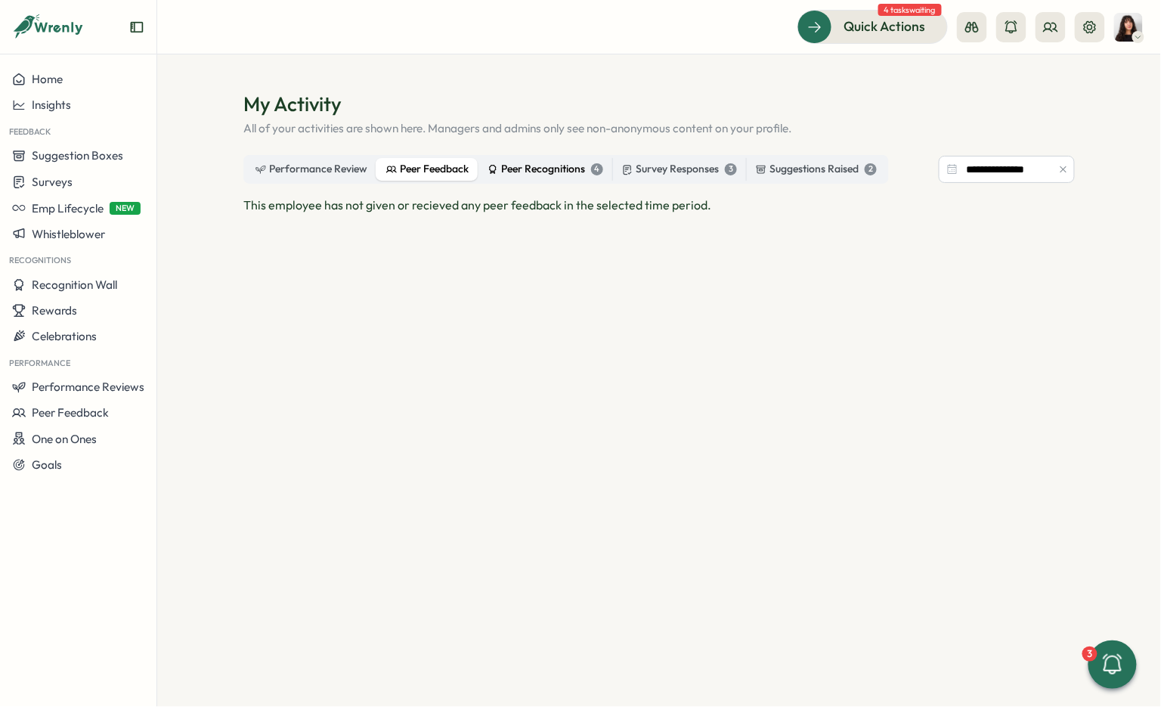
click at [553, 161] on div "Peer Recognitions 4" at bounding box center [546, 169] width 116 height 17
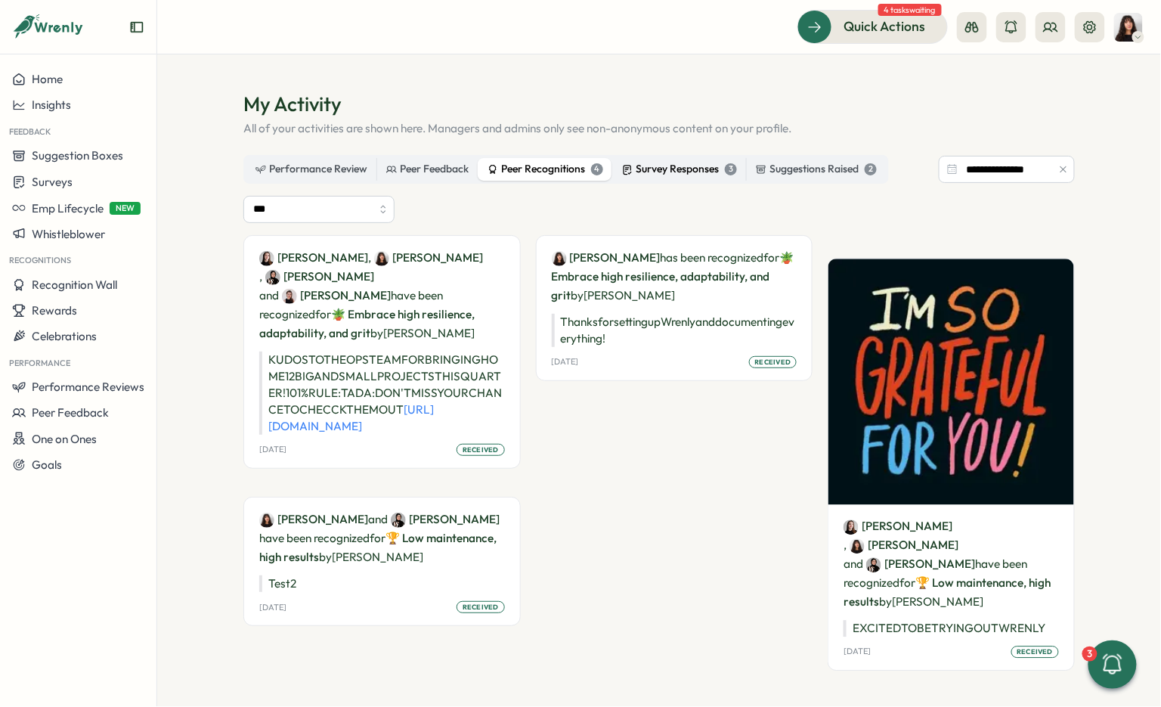
click at [668, 175] on div "Survey Responses 3" at bounding box center [679, 169] width 115 height 17
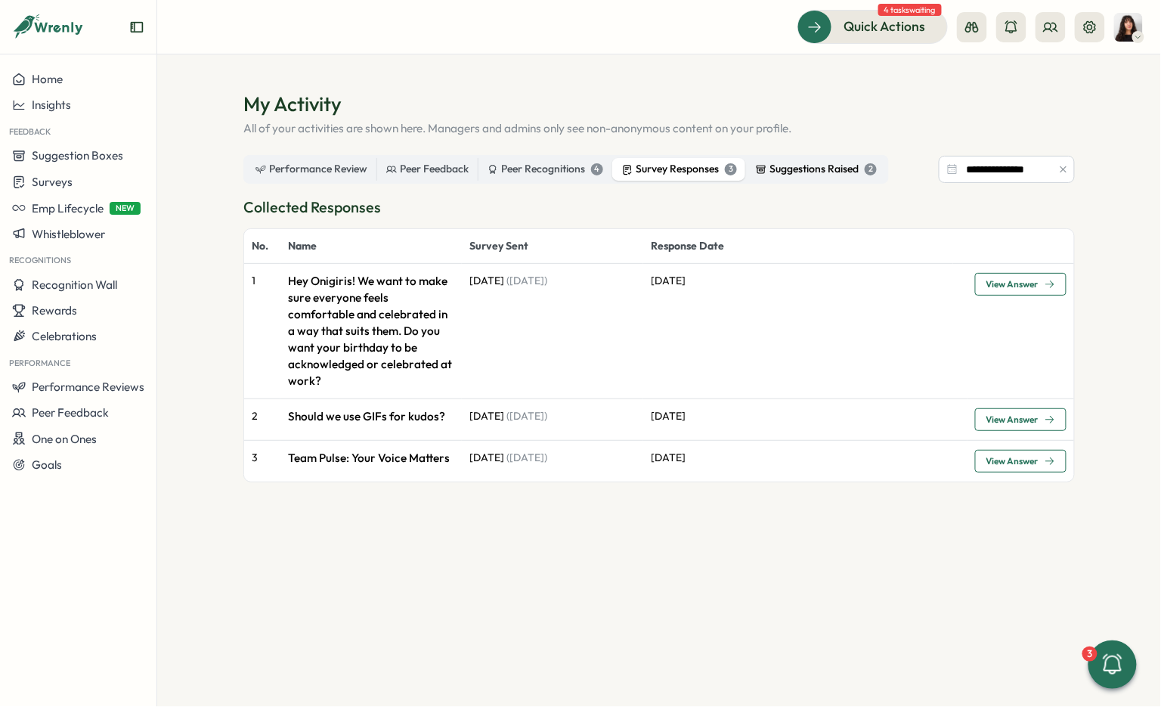
click at [805, 178] on label "Suggestions Raised 2" at bounding box center [816, 169] width 139 height 23
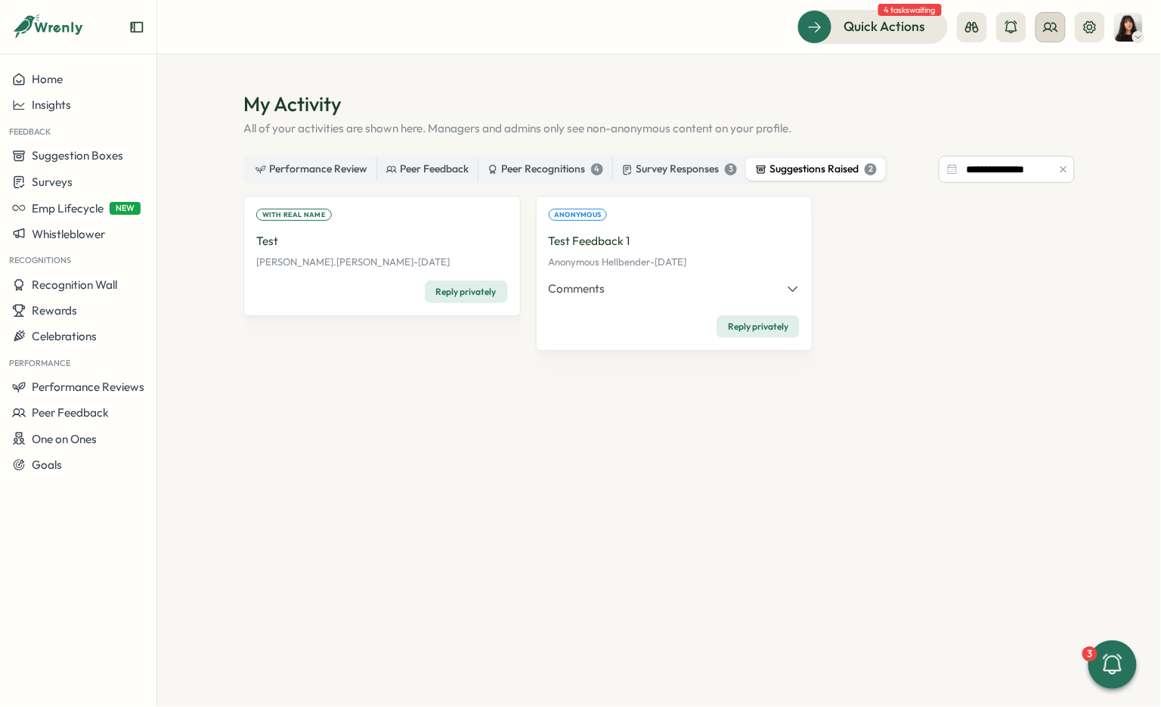
click at [1050, 35] on button at bounding box center [1051, 27] width 30 height 30
click at [1134, 30] on img at bounding box center [1129, 27] width 29 height 29
click at [1054, 21] on icon at bounding box center [1050, 27] width 15 height 15
click at [1059, 75] on div "Org Members" at bounding box center [1052, 75] width 95 height 17
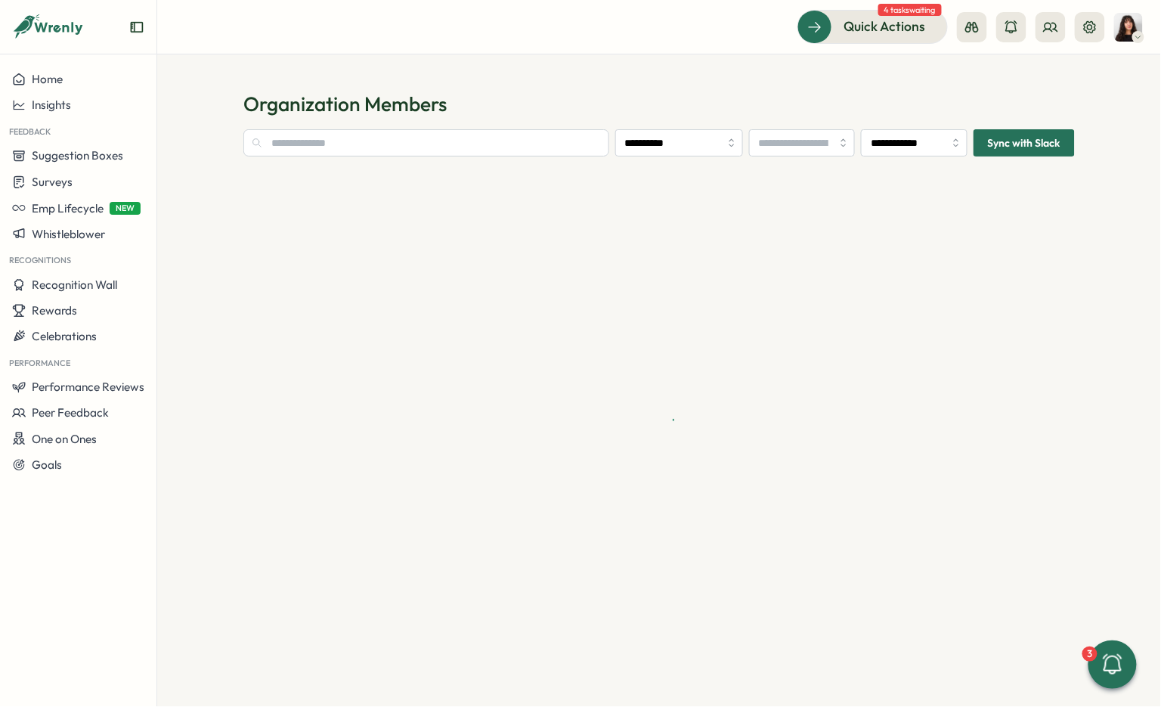
type input "**********"
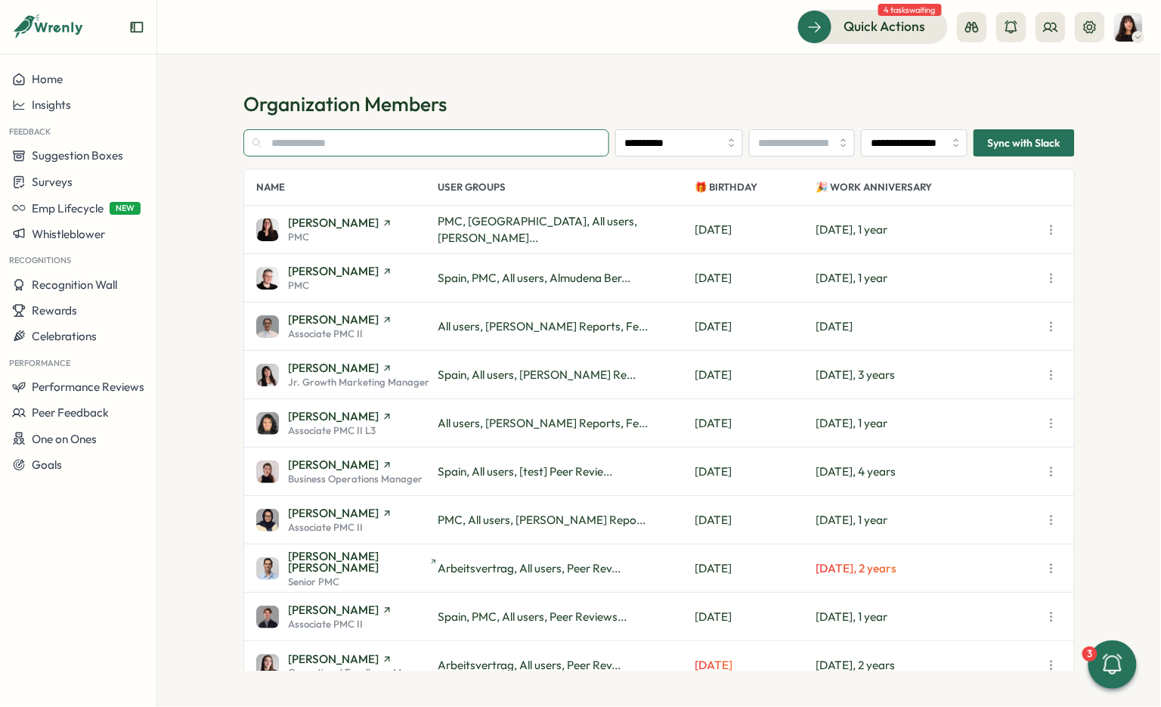
click at [494, 144] on input "text" at bounding box center [426, 142] width 366 height 27
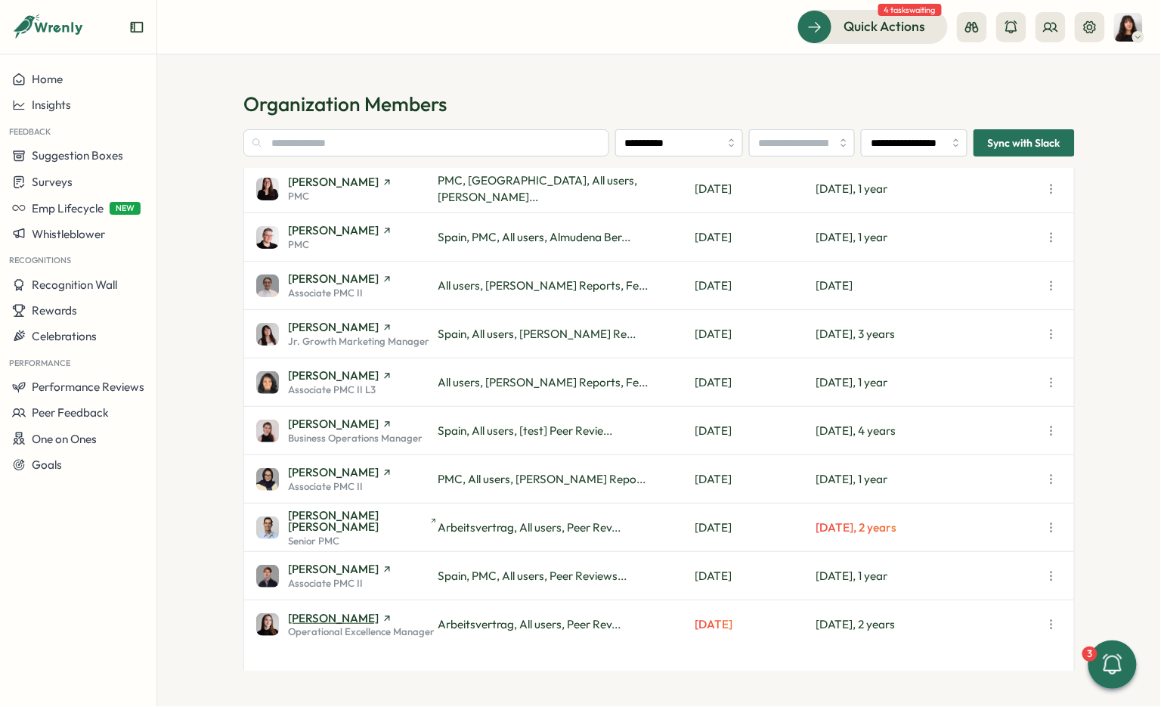
click at [350, 619] on span "[PERSON_NAME]" at bounding box center [333, 617] width 91 height 11
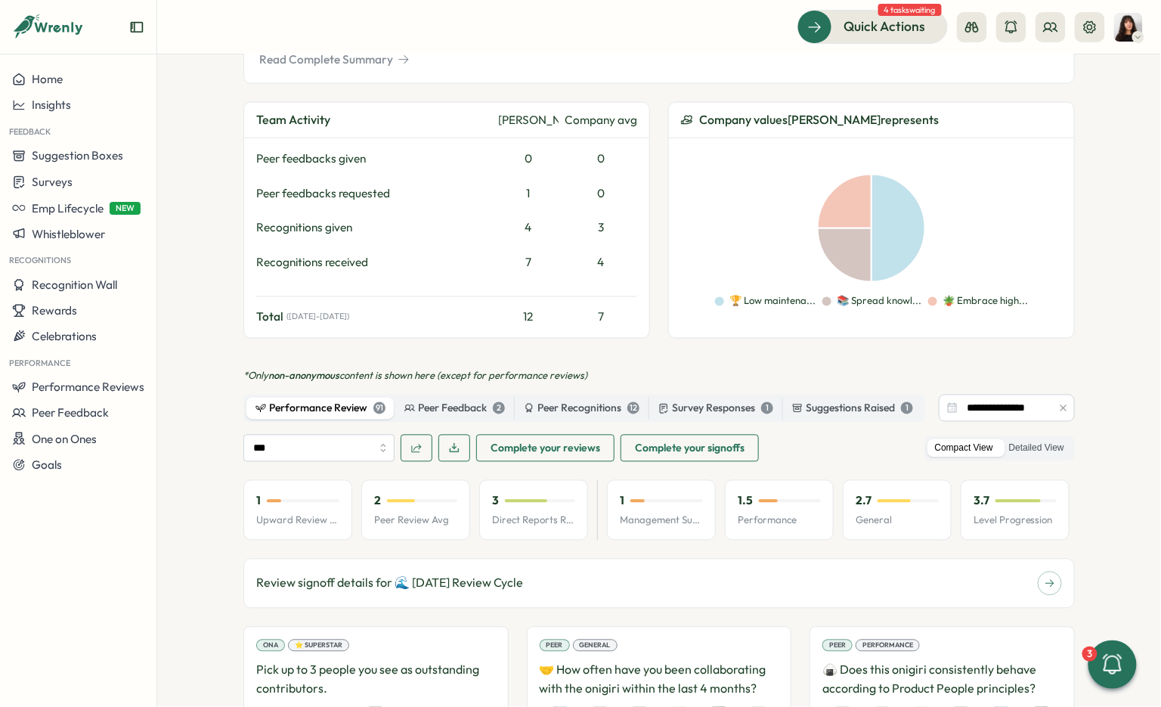
scroll to position [736, 0]
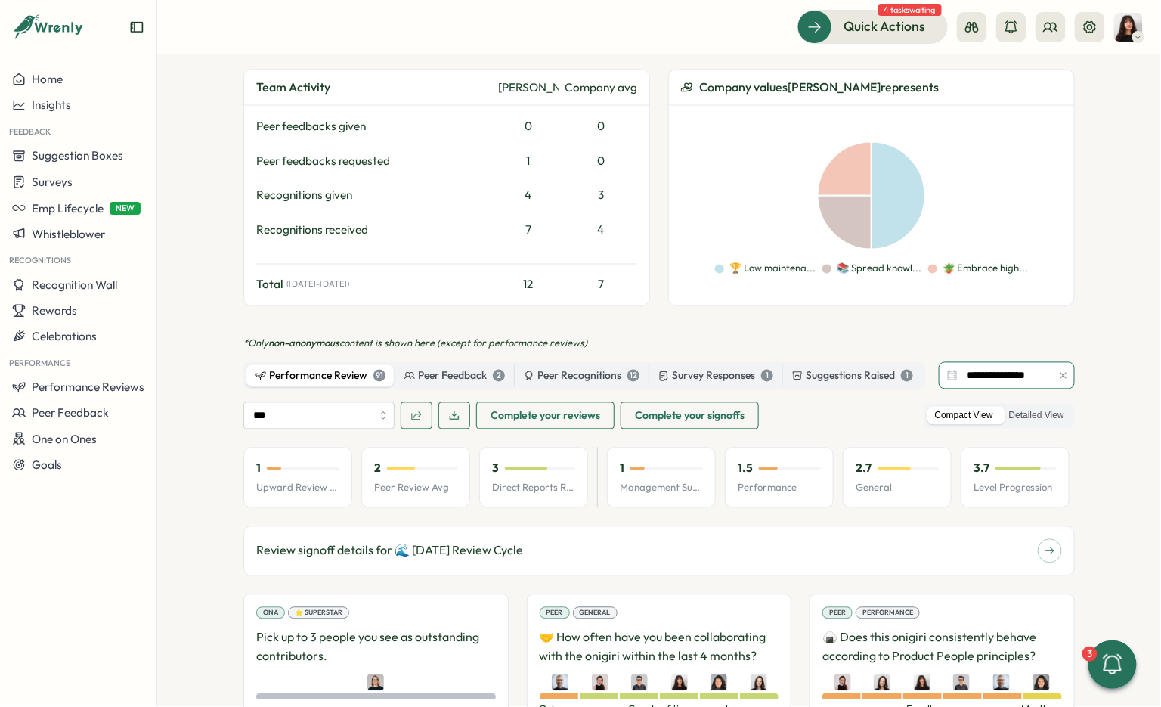
click at [1002, 362] on input "**********" at bounding box center [1007, 375] width 136 height 27
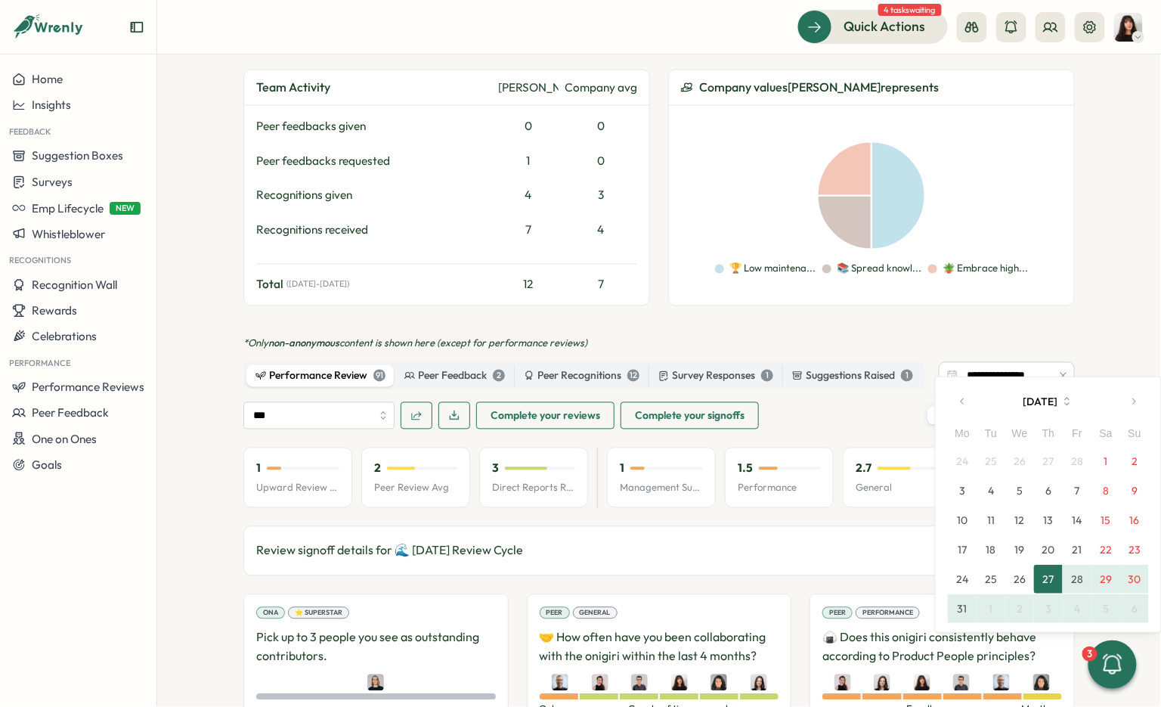
click at [967, 398] on icon "button" at bounding box center [963, 401] width 11 height 11
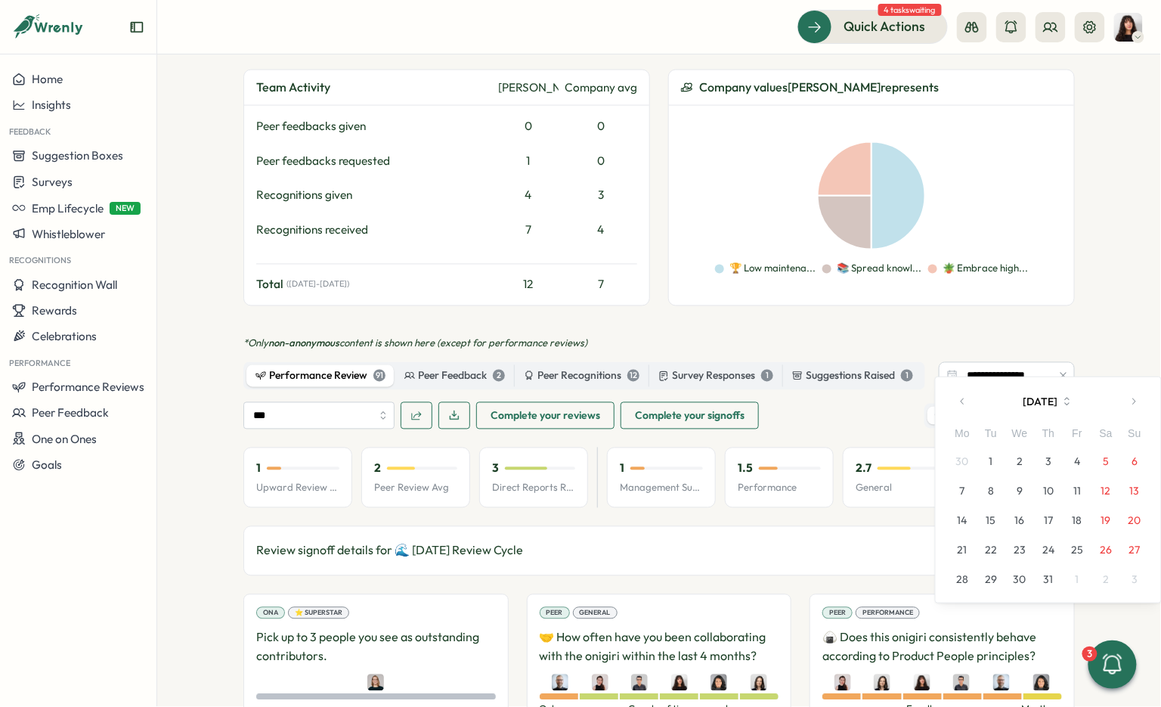
click at [967, 398] on icon "button" at bounding box center [963, 401] width 11 height 11
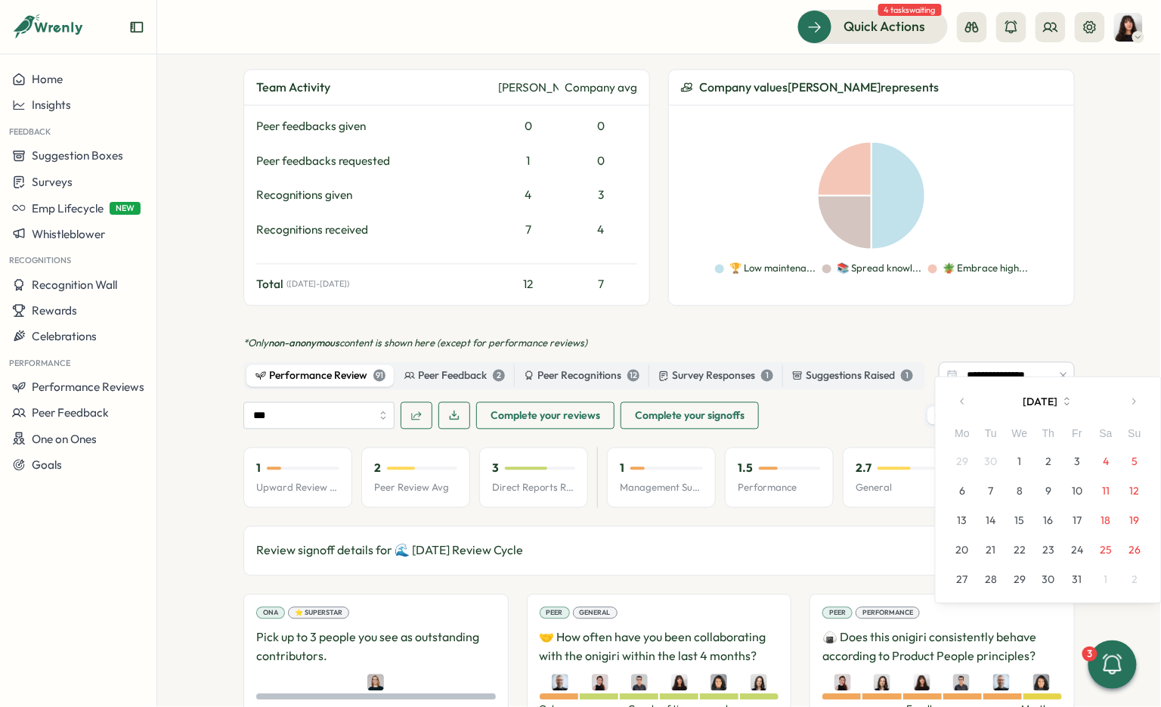
click at [967, 398] on icon "button" at bounding box center [963, 401] width 11 height 11
click at [959, 453] on button "1" at bounding box center [962, 461] width 29 height 29
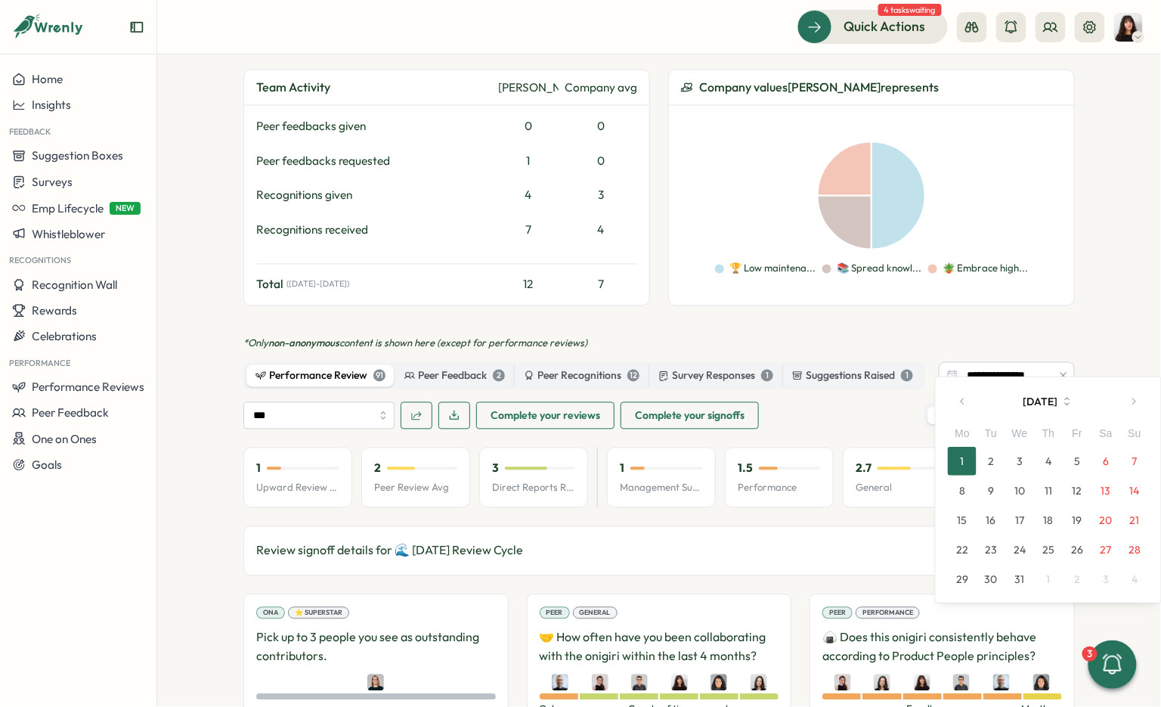
click at [1130, 405] on icon "button" at bounding box center [1134, 401] width 11 height 11
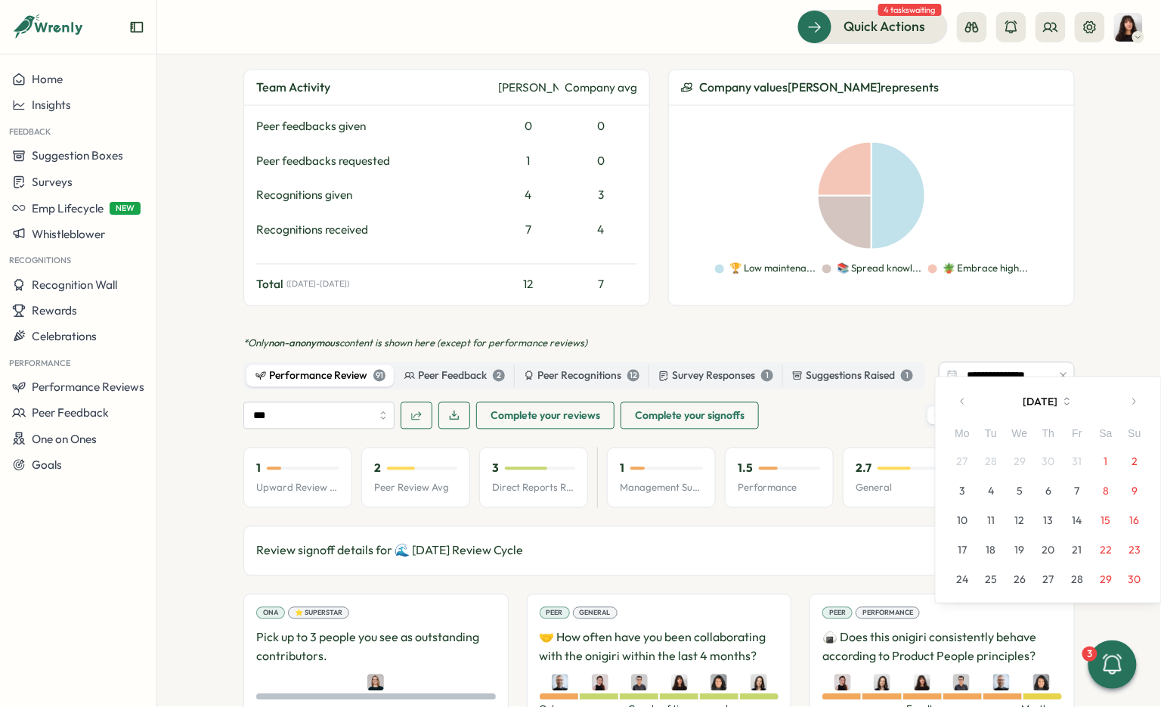
click at [1130, 405] on icon "button" at bounding box center [1134, 401] width 11 height 11
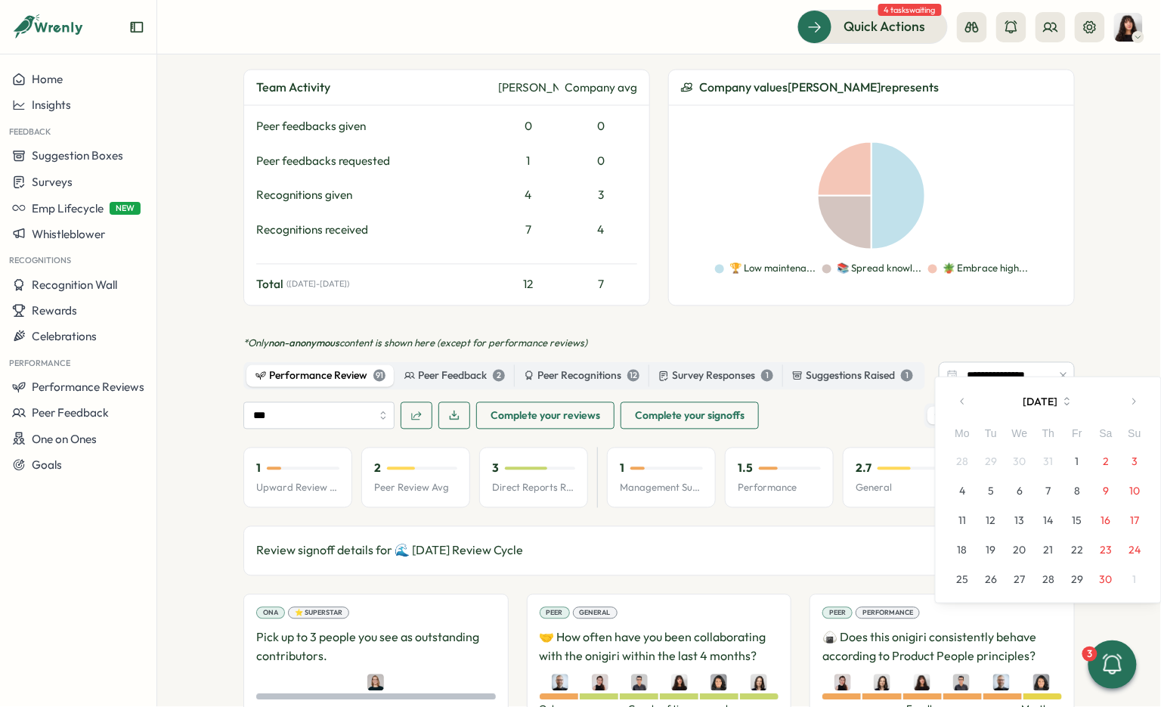
click at [1130, 405] on icon "button" at bounding box center [1134, 401] width 11 height 11
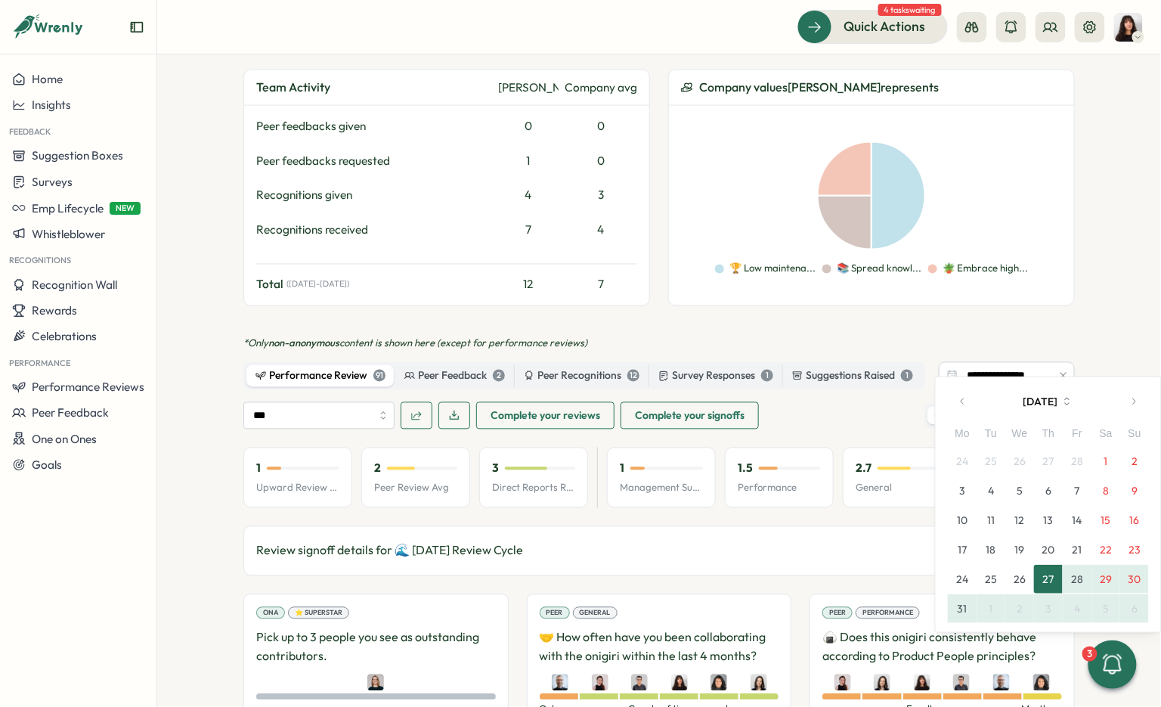
click at [1130, 405] on icon "button" at bounding box center [1134, 401] width 11 height 11
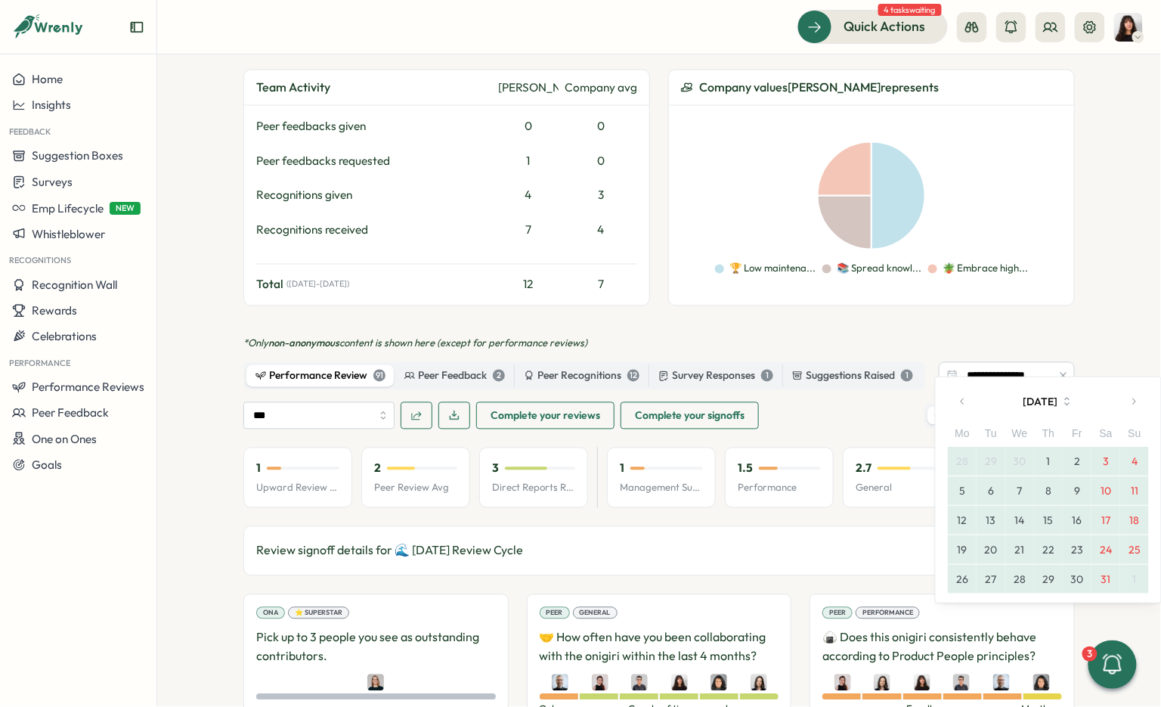
click at [1130, 405] on icon "button" at bounding box center [1134, 401] width 11 height 11
click at [1044, 572] on button "31" at bounding box center [1048, 579] width 29 height 29
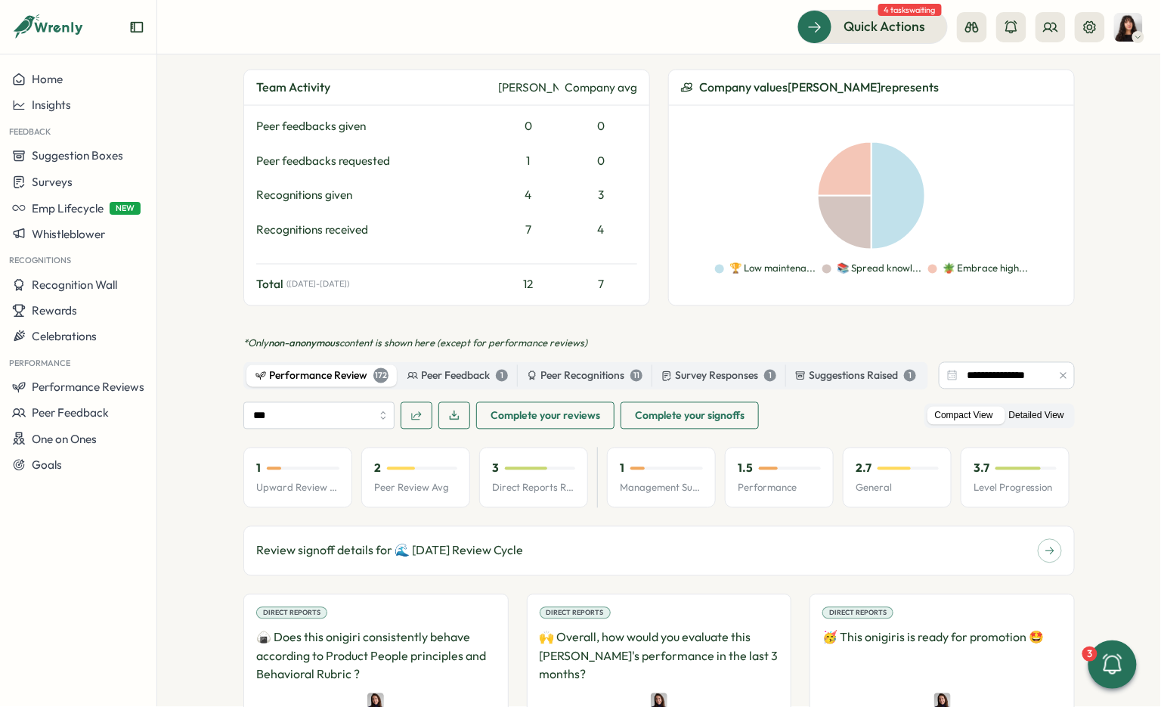
click at [1017, 407] on label "Detailed View" at bounding box center [1037, 416] width 70 height 19
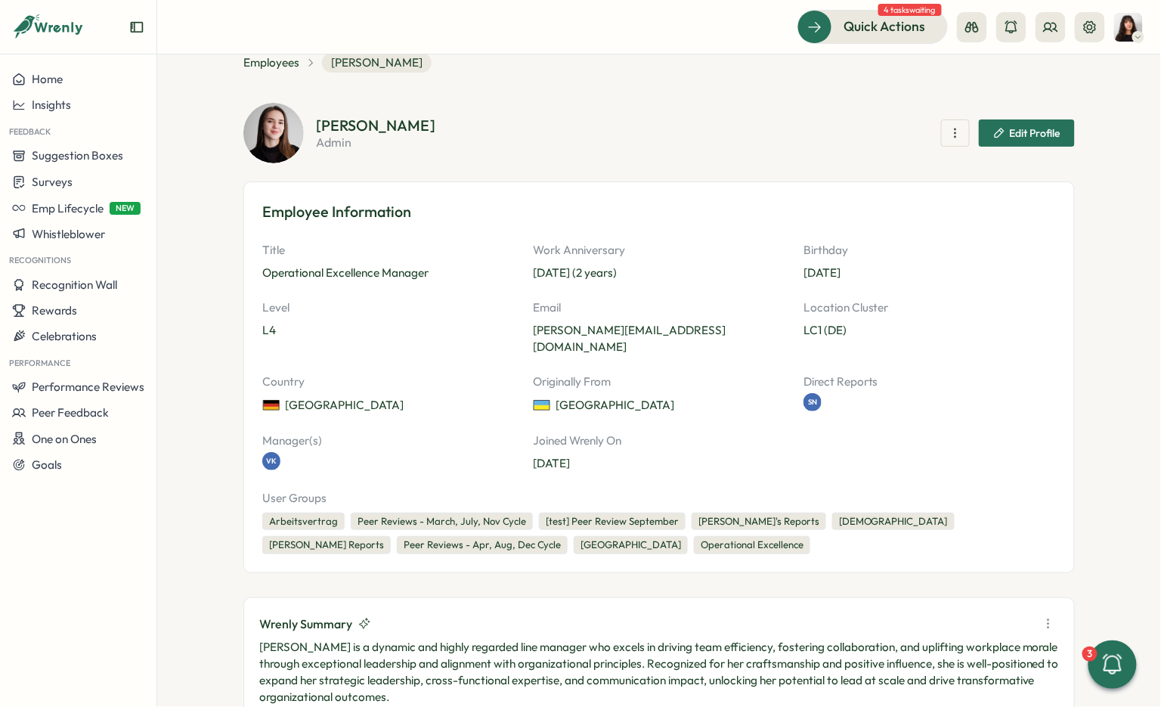
scroll to position [0, 0]
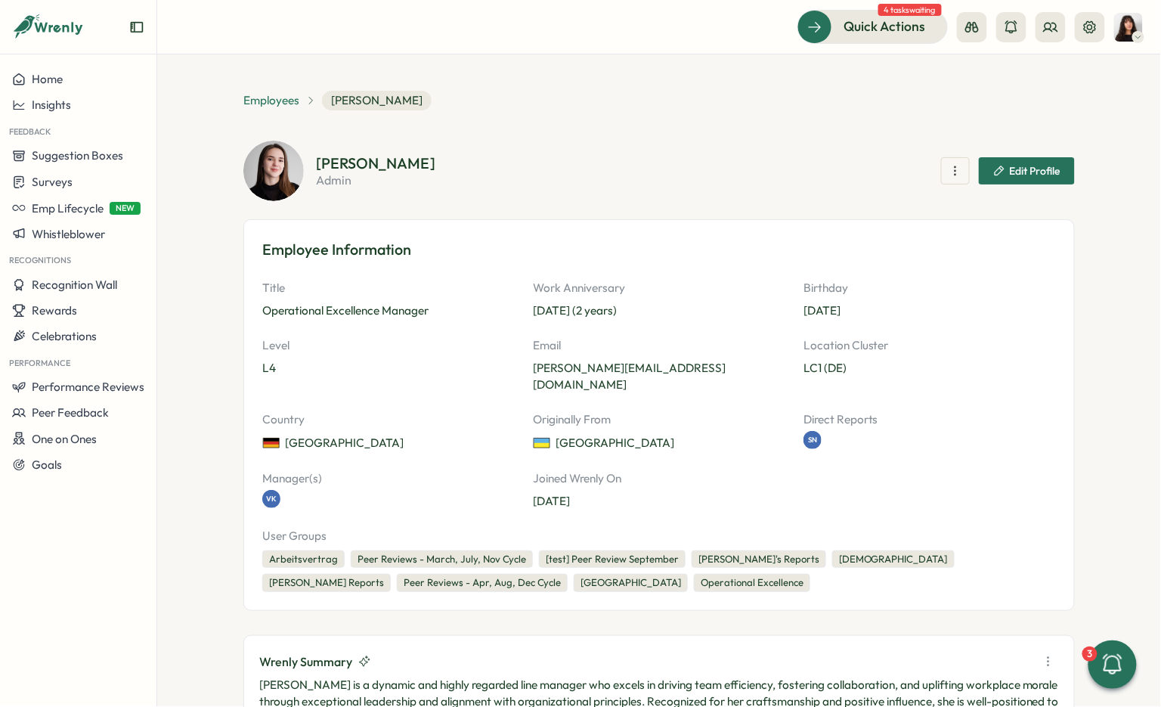
click at [279, 97] on span "Employees" at bounding box center [271, 100] width 56 height 17
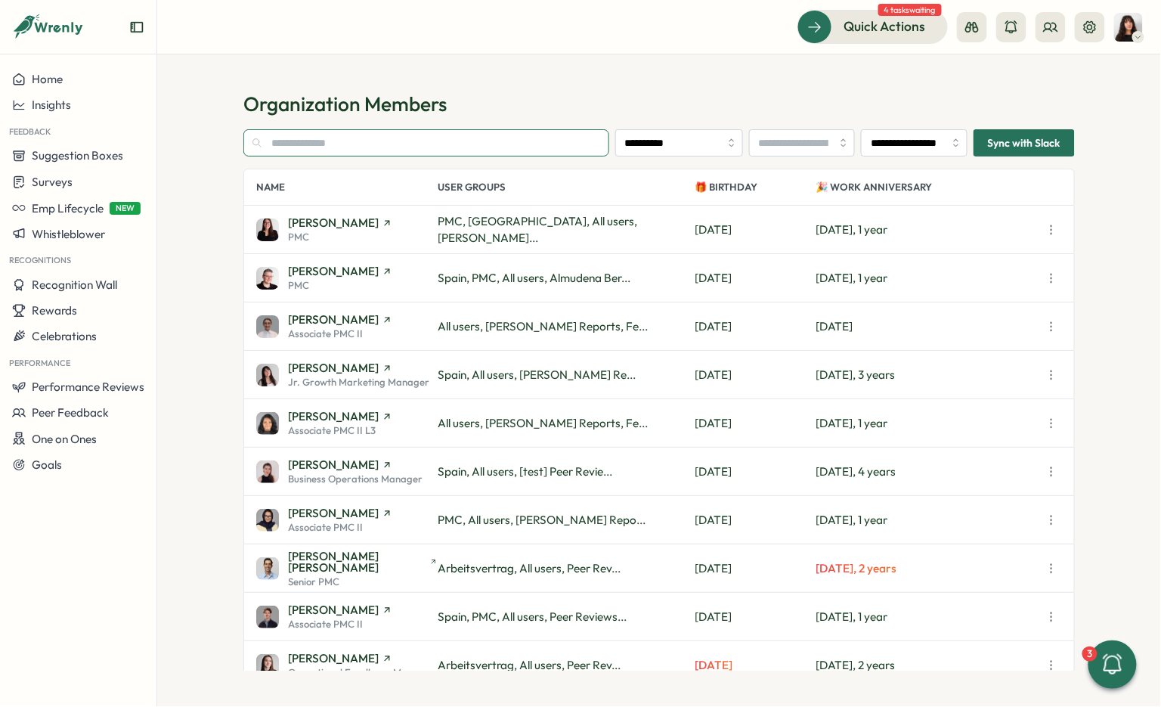
click at [346, 150] on input "text" at bounding box center [426, 142] width 366 height 27
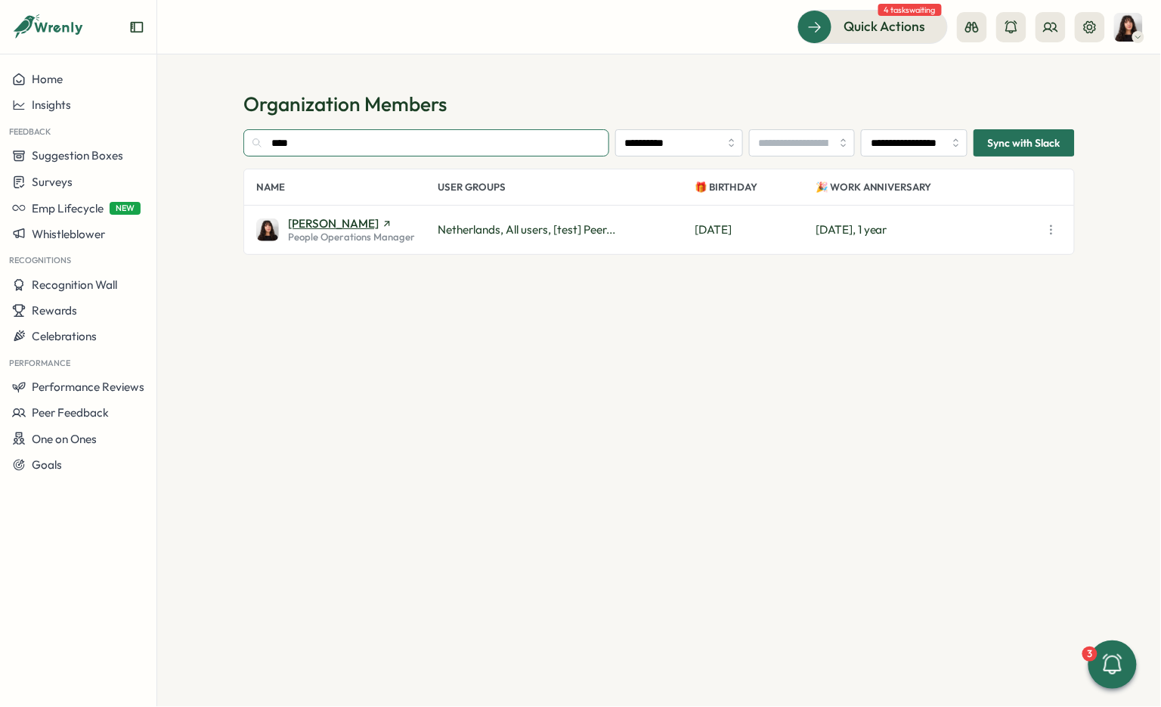
type input "****"
click at [321, 228] on span "[PERSON_NAME]" at bounding box center [333, 223] width 91 height 11
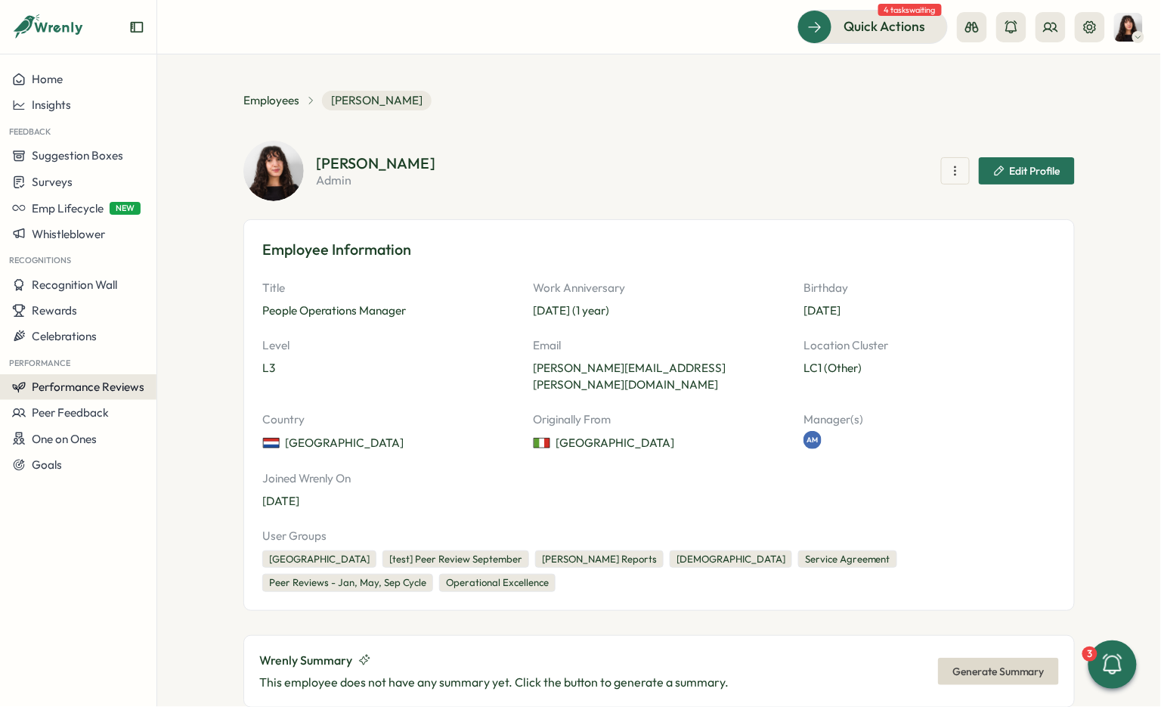
click at [94, 380] on span "Performance Reviews" at bounding box center [88, 387] width 113 height 14
click at [208, 361] on div "Reviews" at bounding box center [218, 358] width 117 height 17
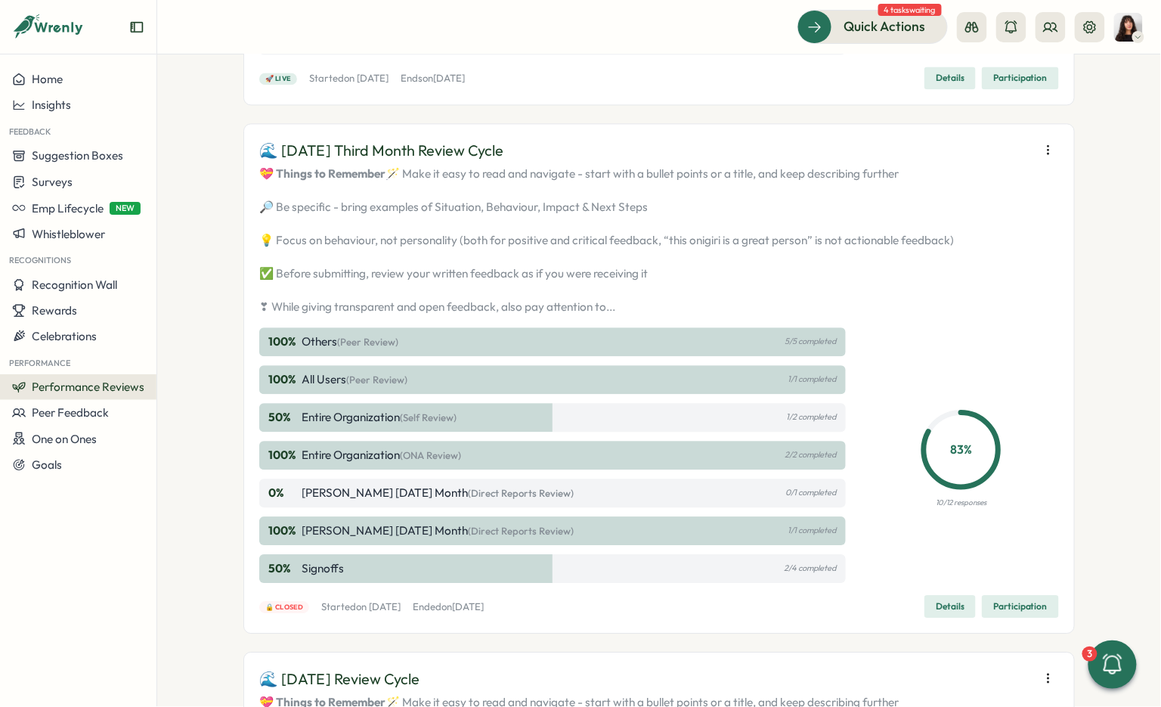
scroll to position [2817, 0]
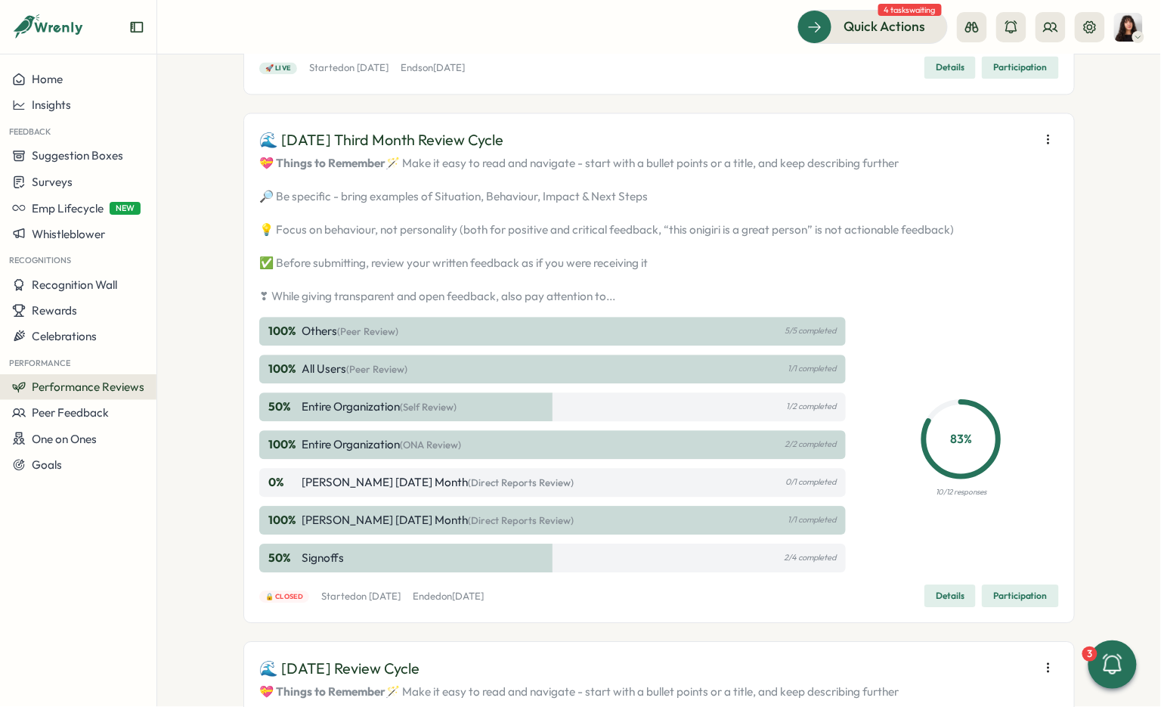
click at [1047, 150] on div at bounding box center [1048, 139] width 21 height 21
click at [1044, 147] on icon "button" at bounding box center [1048, 139] width 15 height 15
click at [981, 396] on button "Edit visibility of results" at bounding box center [952, 387] width 145 height 26
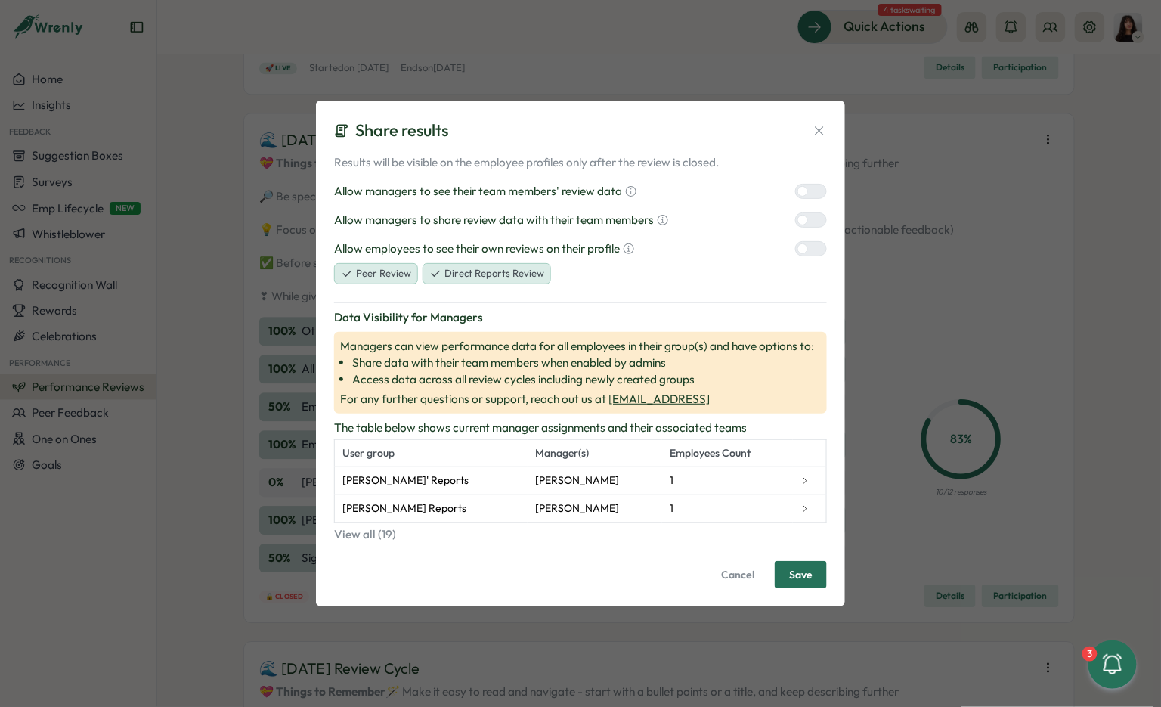
click at [828, 257] on div "Share results Results will be visible on the employee profiles only after the r…" at bounding box center [580, 353] width 529 height 505
click at [820, 129] on icon at bounding box center [819, 130] width 15 height 15
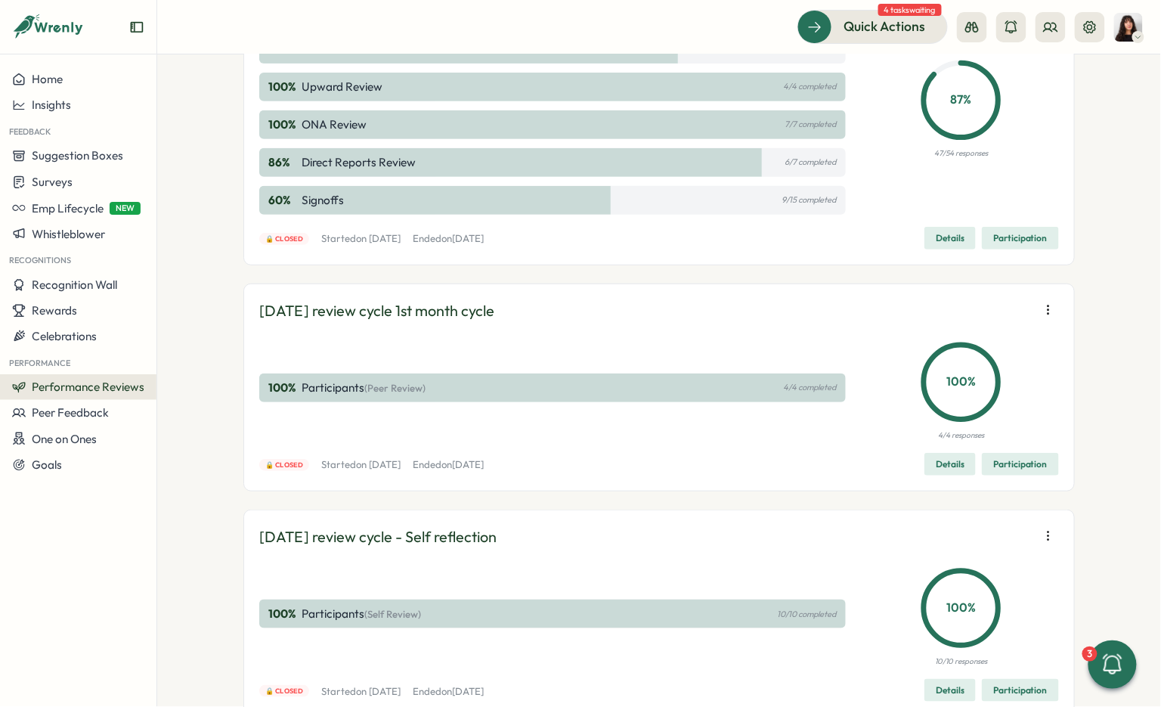
scroll to position [4043, 0]
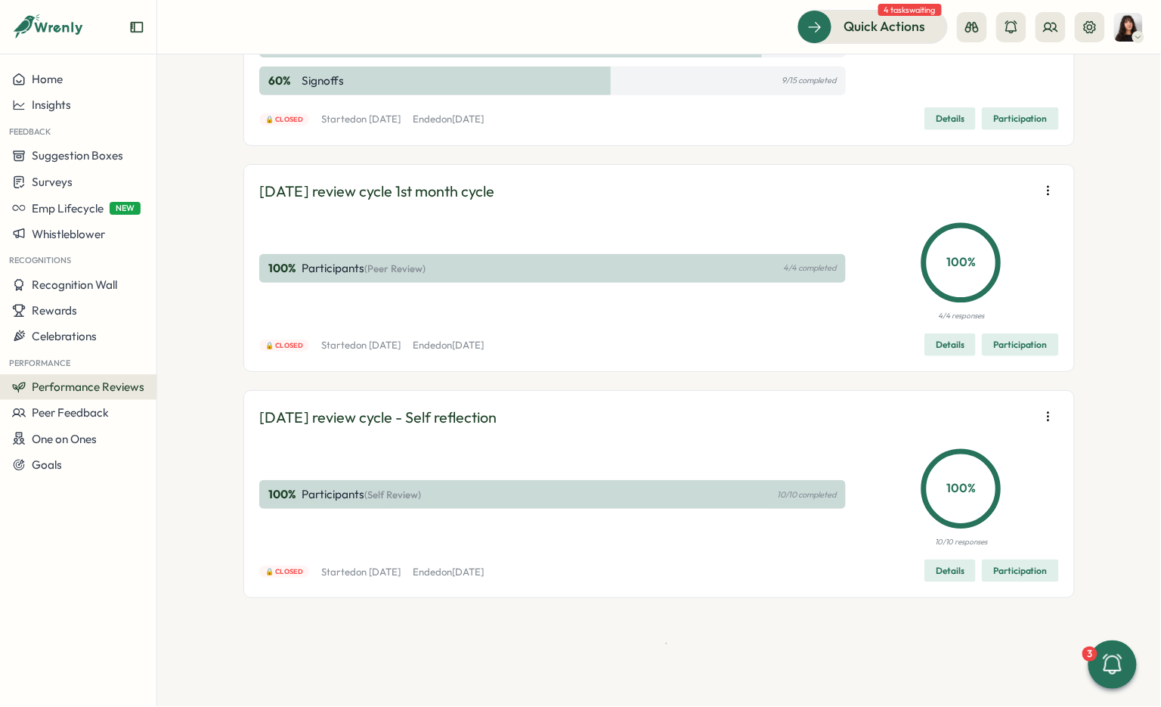
click at [1050, 188] on icon "button" at bounding box center [1048, 190] width 15 height 15
click at [988, 250] on span "Edit visibility of results" at bounding box center [960, 246] width 112 height 14
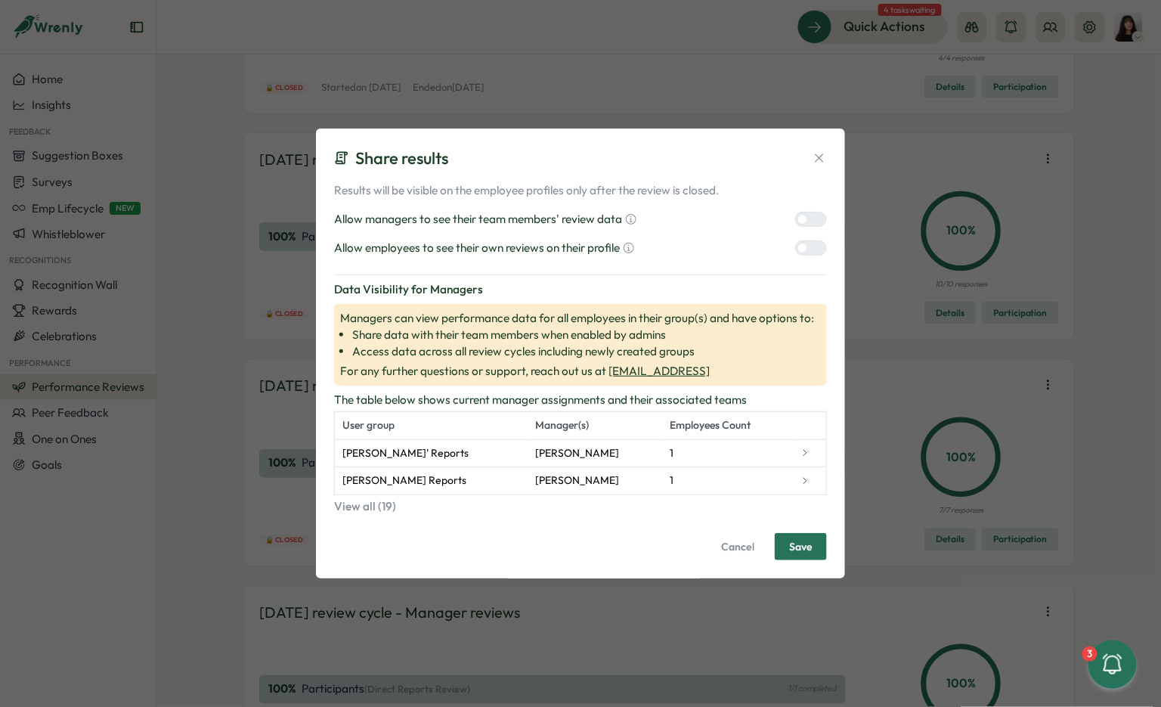
click at [802, 223] on div at bounding box center [803, 219] width 11 height 11
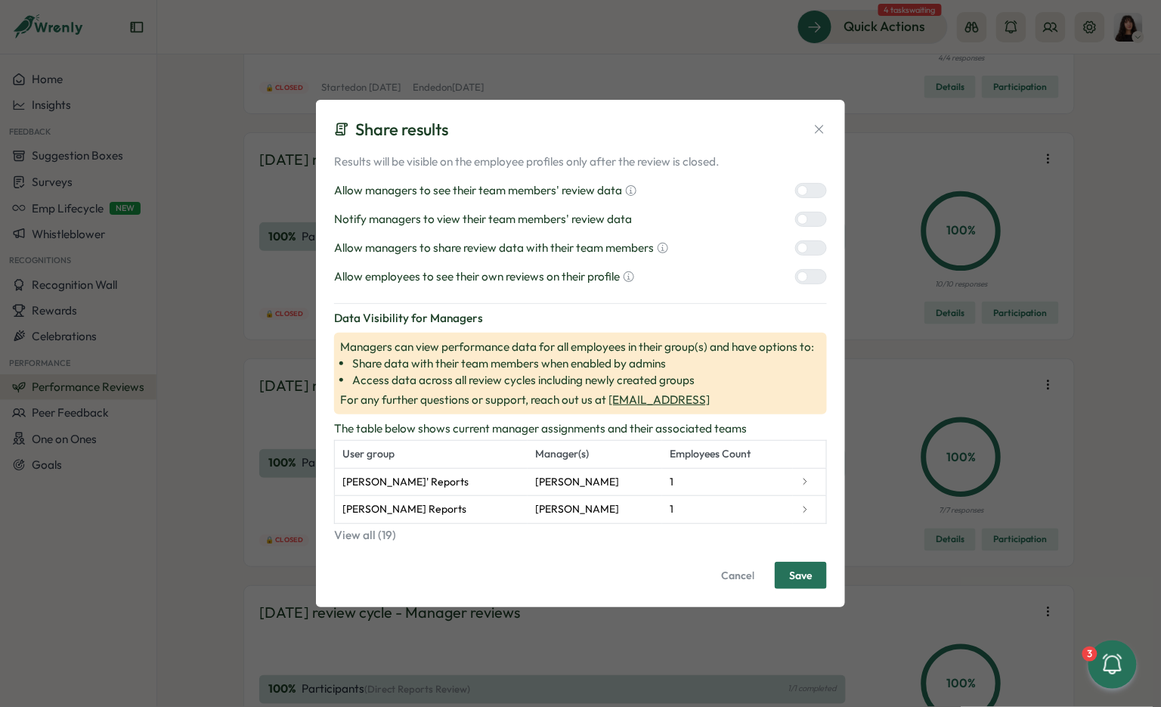
click at [811, 251] on div at bounding box center [817, 248] width 18 height 14
click at [811, 276] on div at bounding box center [817, 277] width 18 height 14
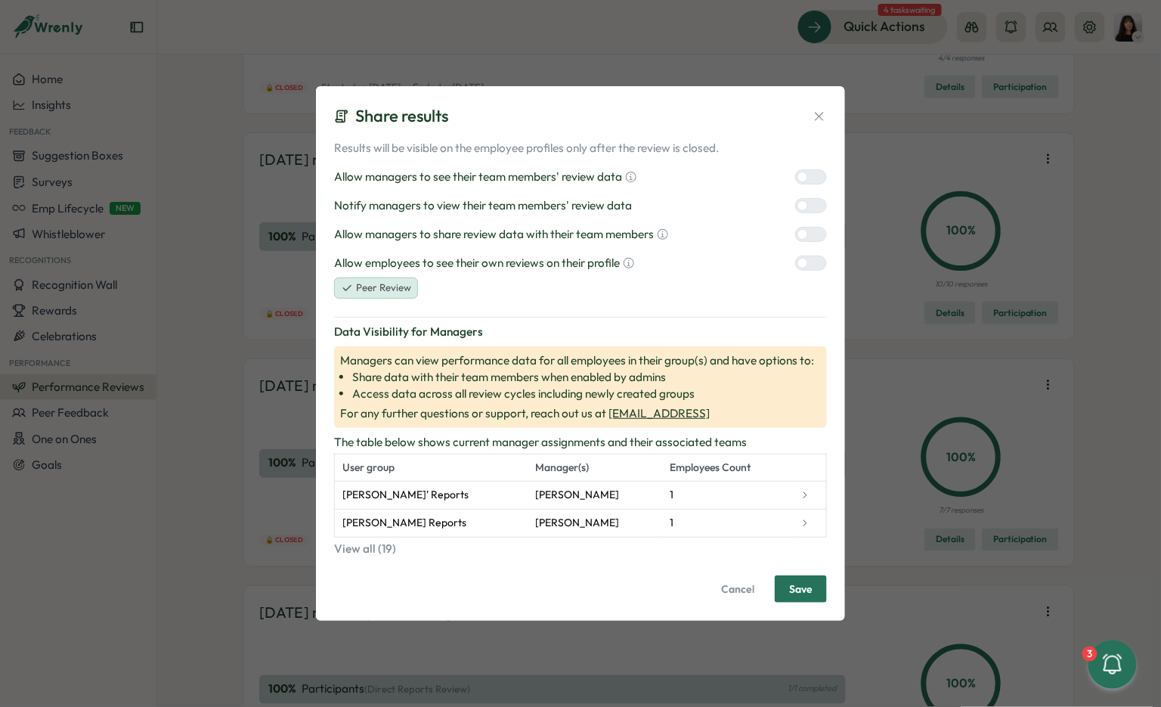
click at [805, 588] on span "Save" at bounding box center [800, 589] width 23 height 26
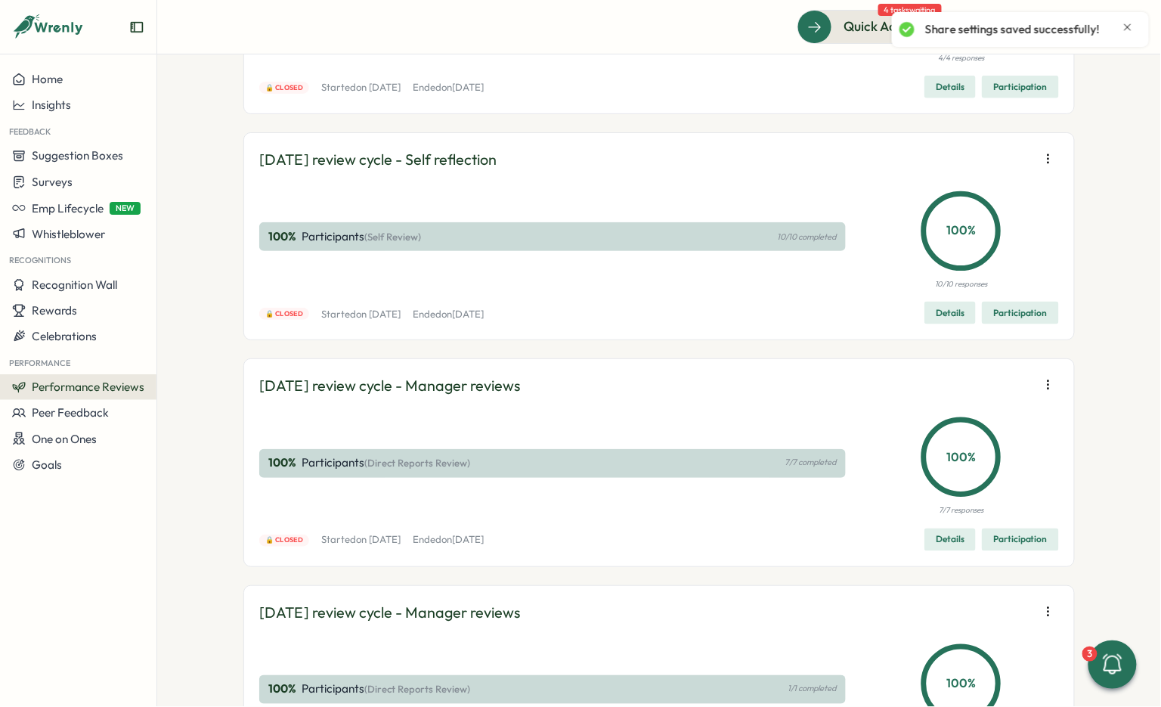
click at [1049, 166] on icon "button" at bounding box center [1048, 158] width 15 height 15
click at [982, 479] on button "Edit visibility of results" at bounding box center [952, 471] width 145 height 26
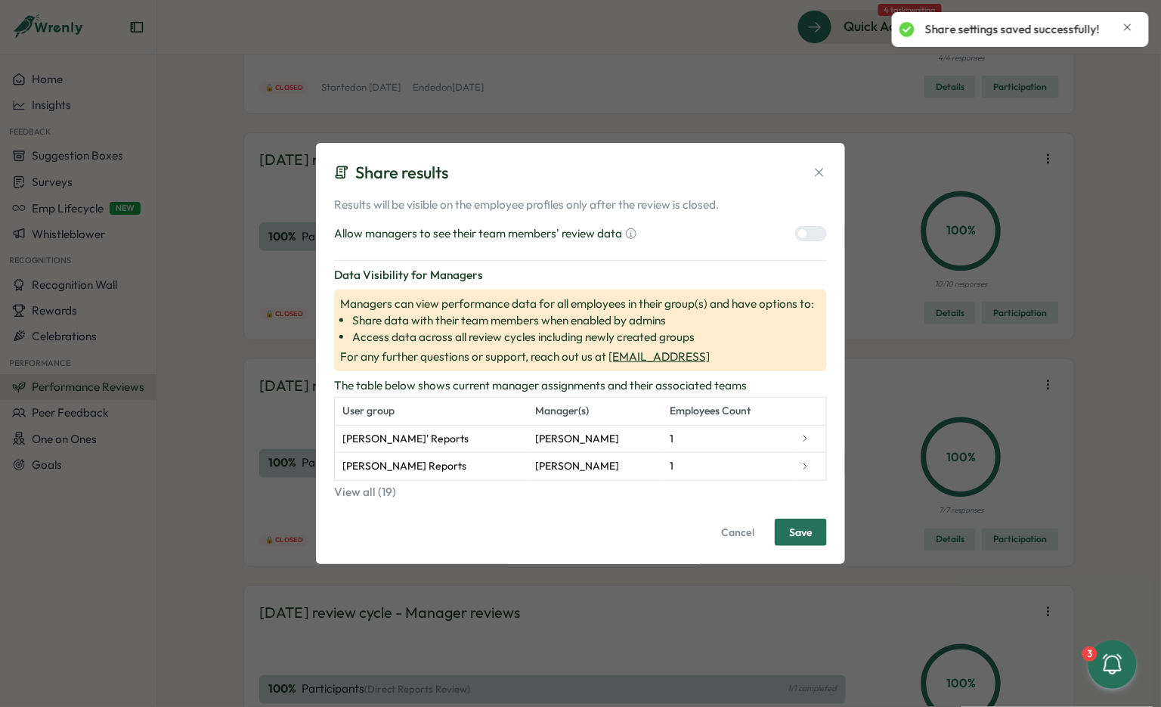
click at [816, 232] on div at bounding box center [817, 234] width 18 height 14
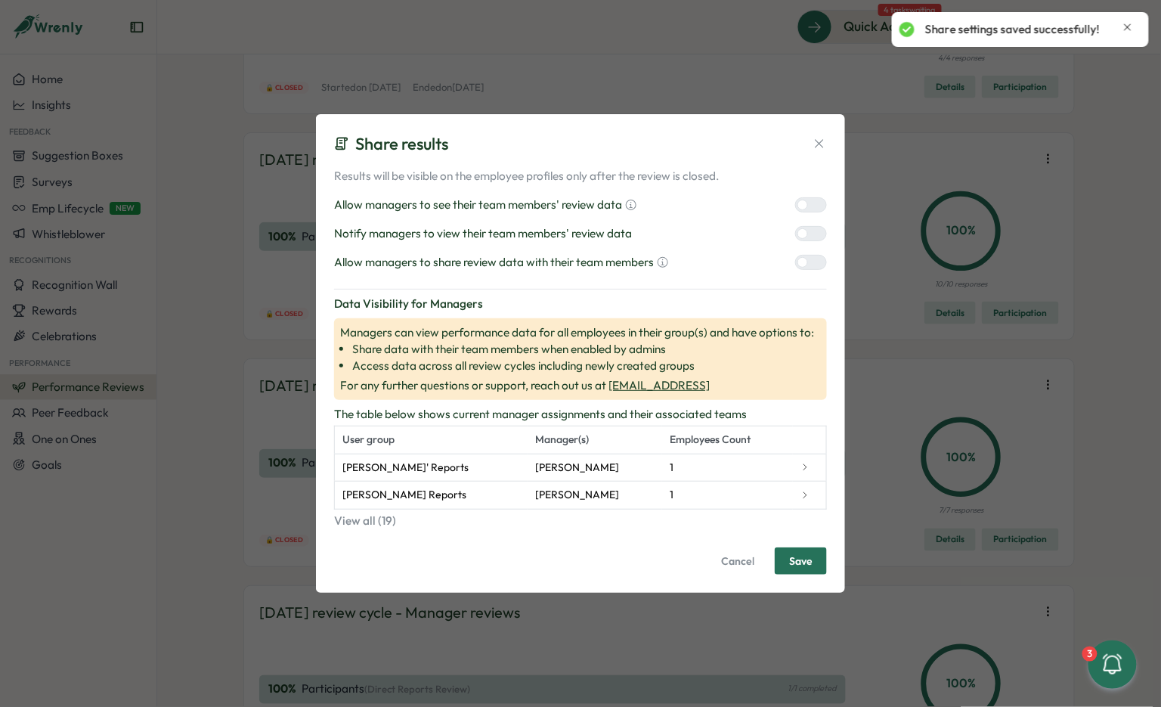
click at [807, 278] on div "Results will be visible on the employee profiles only after the review is close…" at bounding box center [580, 371] width 493 height 407
click at [809, 265] on div at bounding box center [817, 263] width 18 height 14
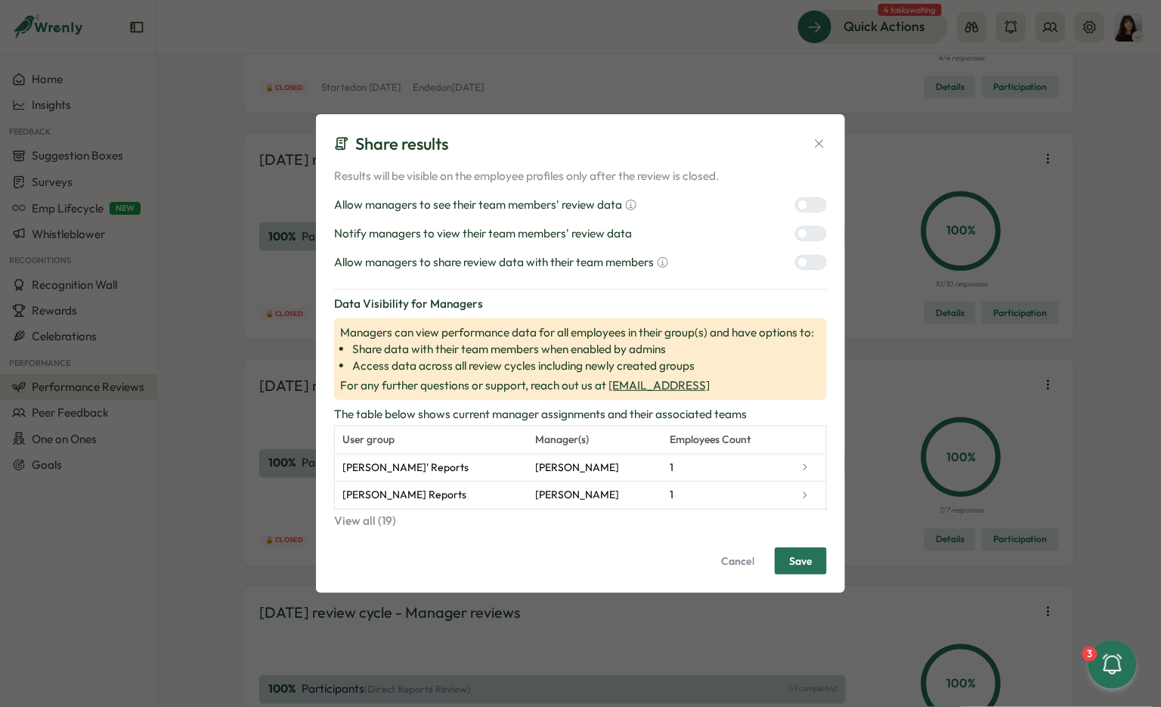
click at [808, 560] on span "Save" at bounding box center [800, 561] width 23 height 26
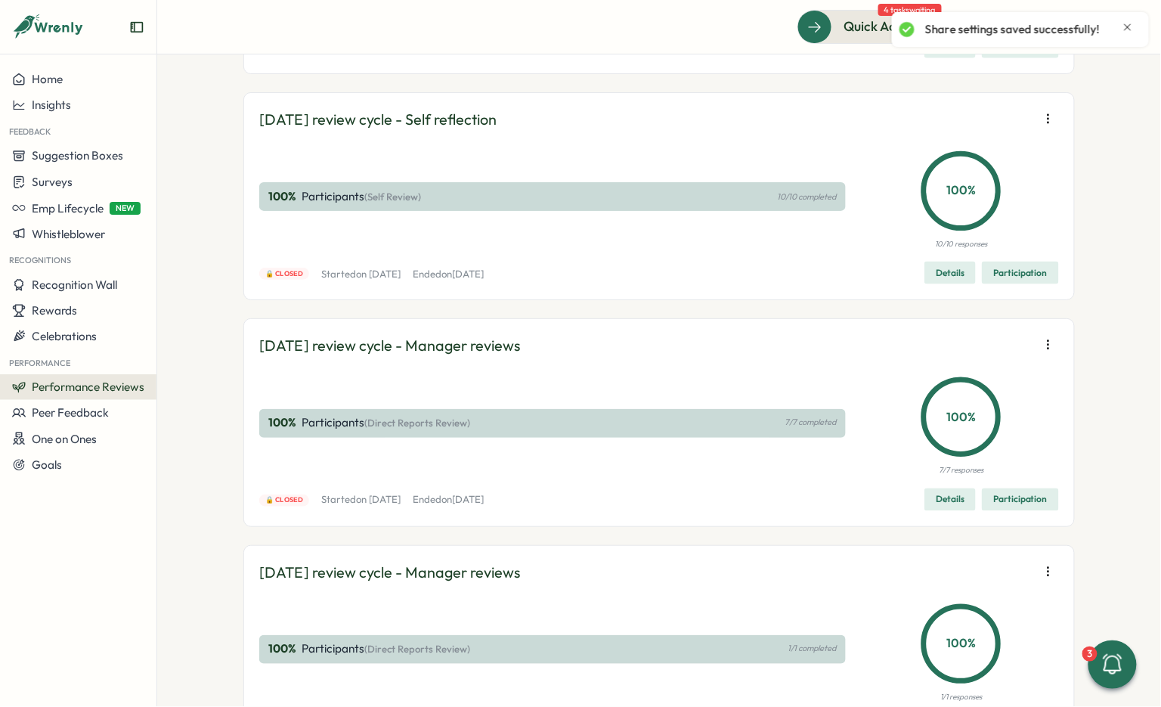
scroll to position [4085, 0]
click at [1046, 125] on icon "button" at bounding box center [1048, 117] width 15 height 15
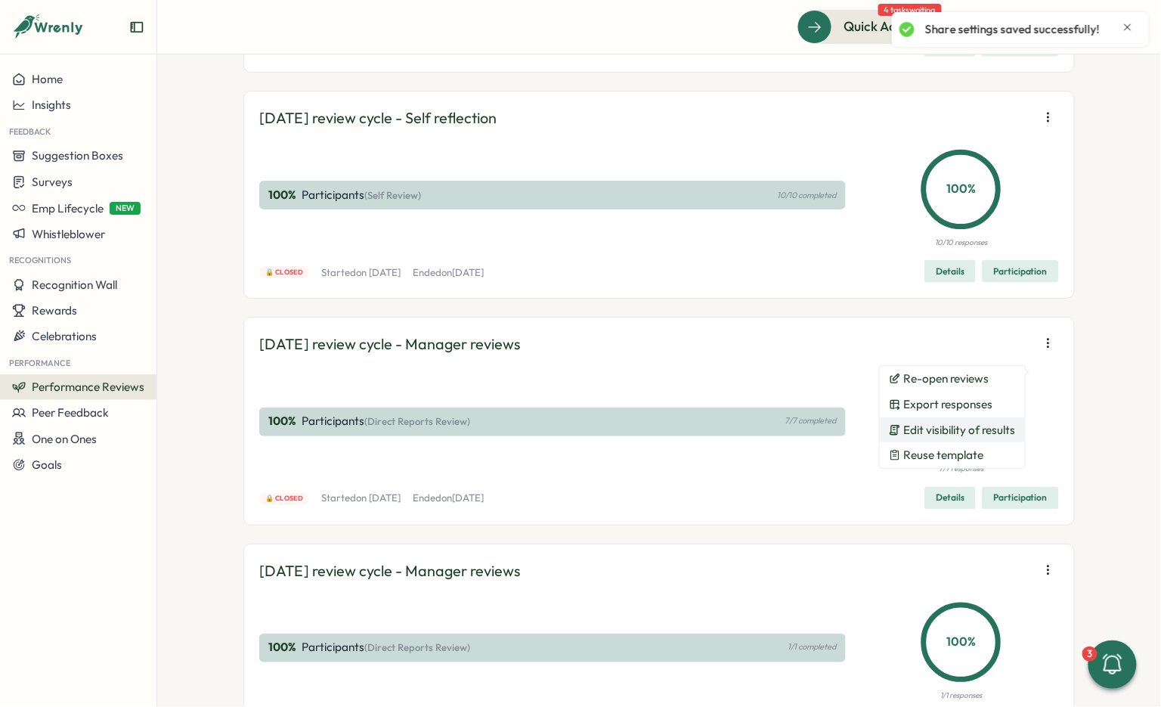
click at [980, 436] on button "Edit visibility of results" at bounding box center [952, 430] width 145 height 26
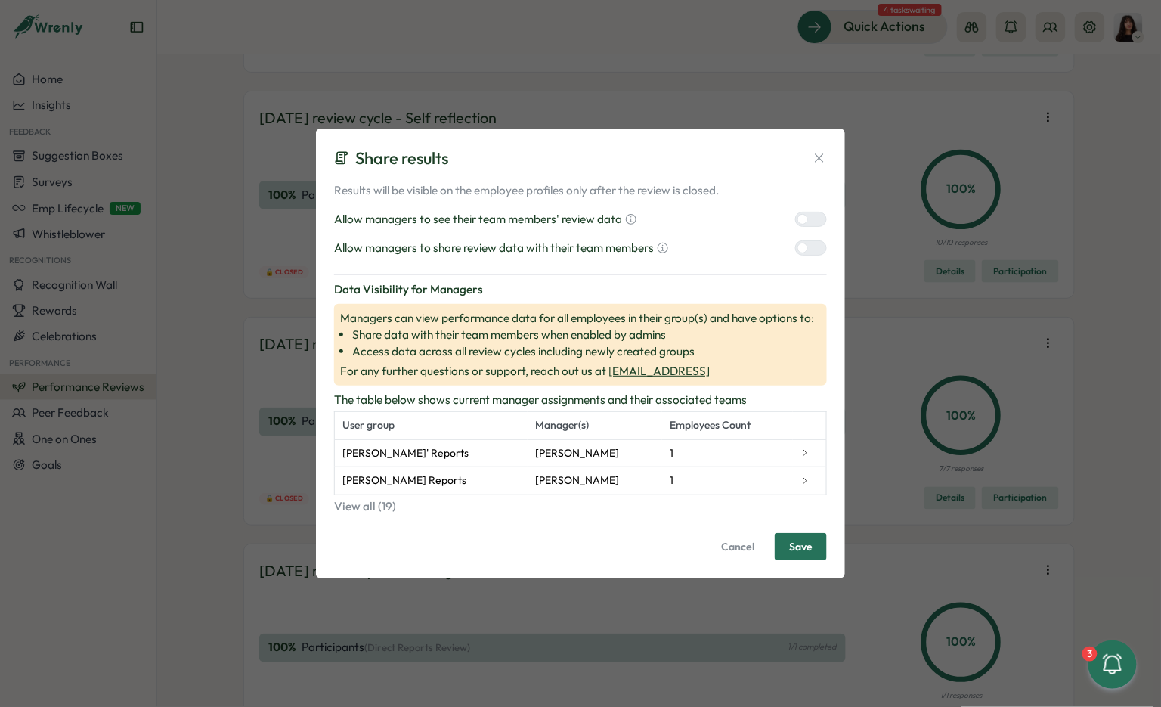
click at [806, 546] on span "Save" at bounding box center [800, 547] width 23 height 26
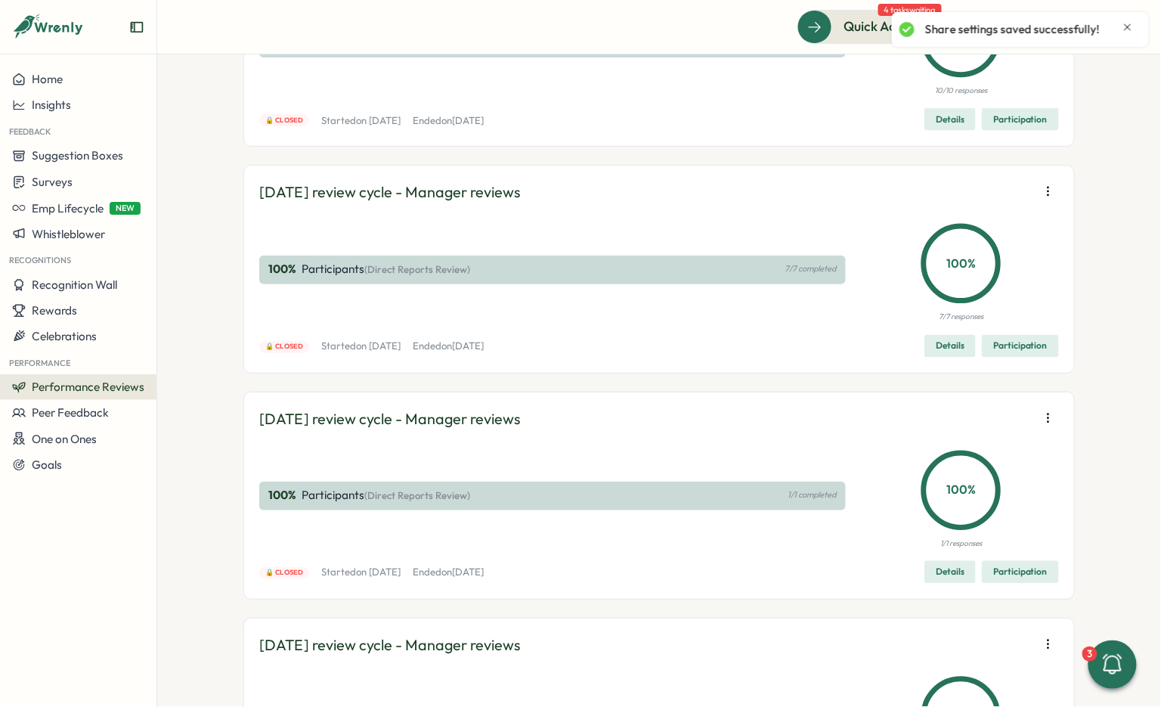
scroll to position [4320, 0]
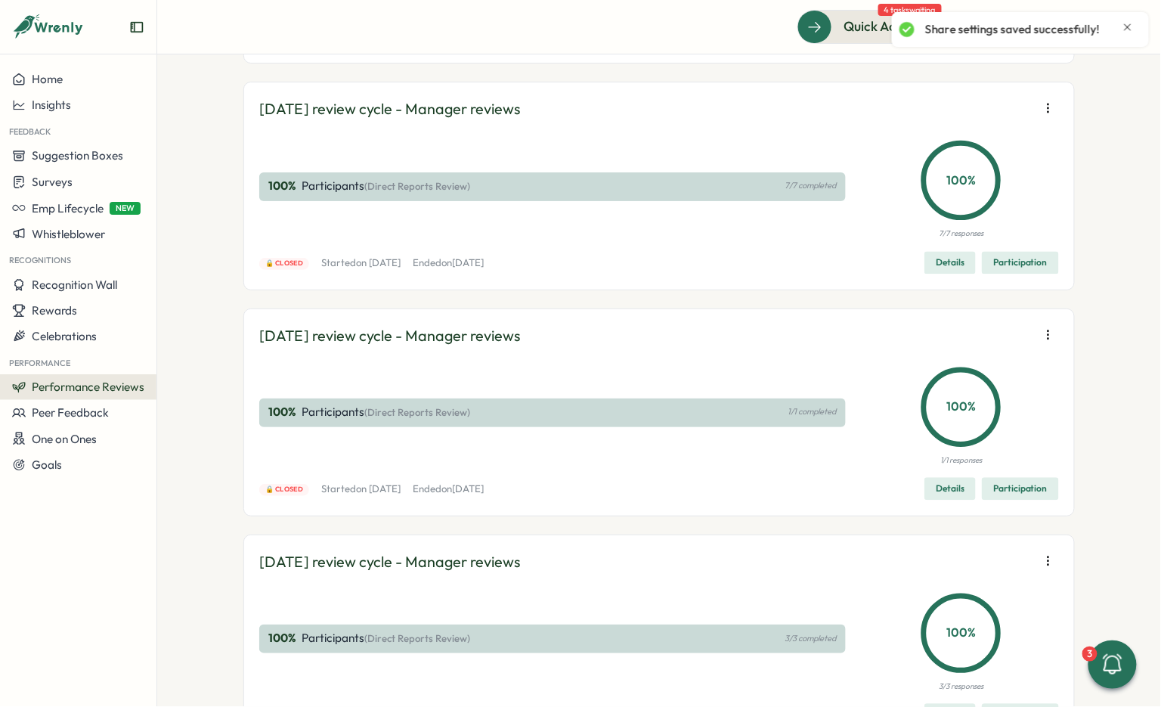
click at [1044, 116] on icon "button" at bounding box center [1048, 108] width 15 height 15
click at [981, 426] on span "Edit visibility of results" at bounding box center [960, 421] width 112 height 14
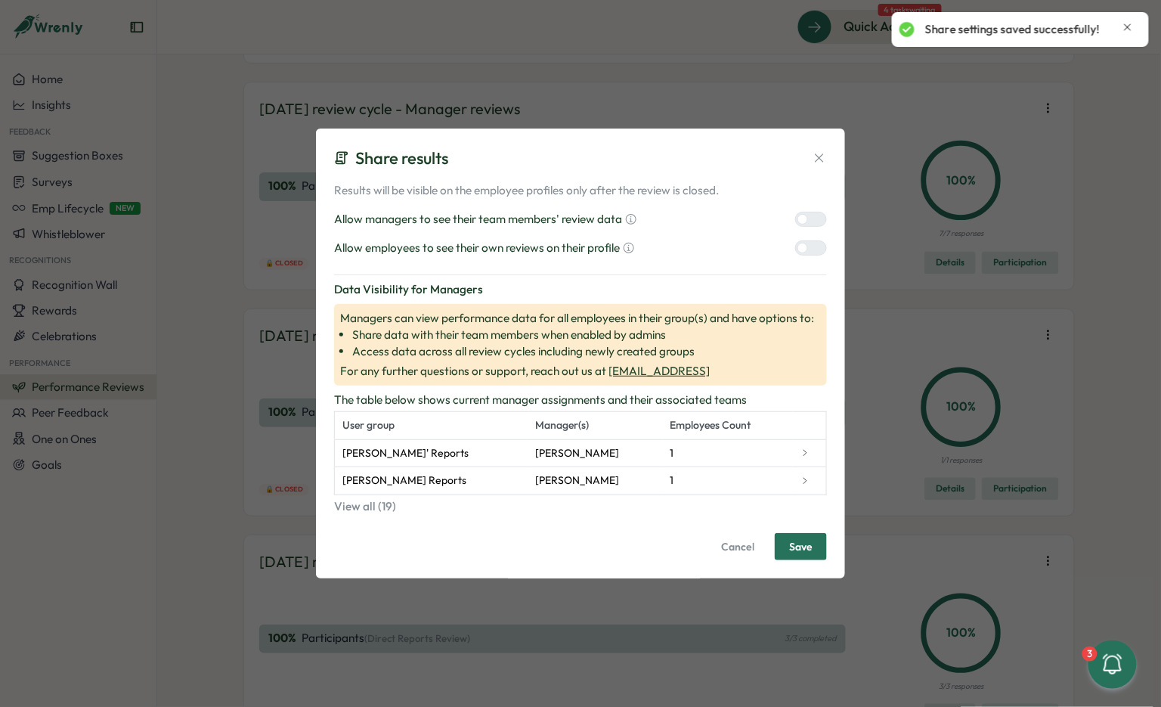
click at [806, 256] on label at bounding box center [811, 247] width 32 height 15
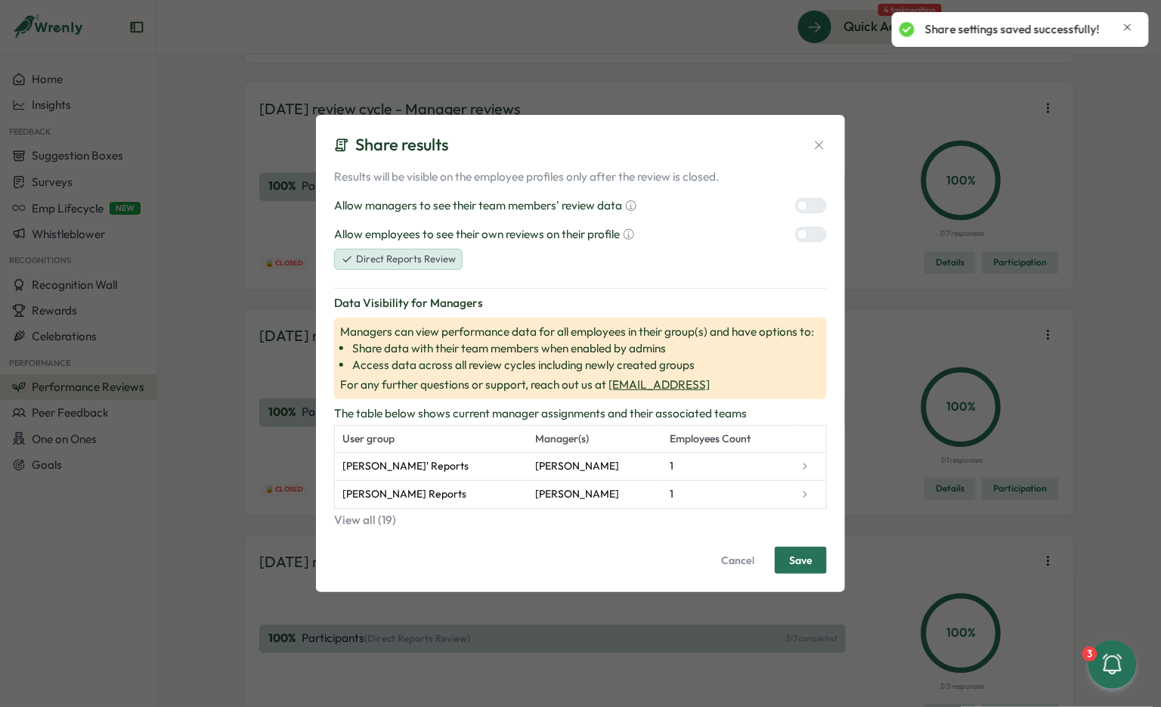
click at [815, 205] on div at bounding box center [817, 206] width 18 height 14
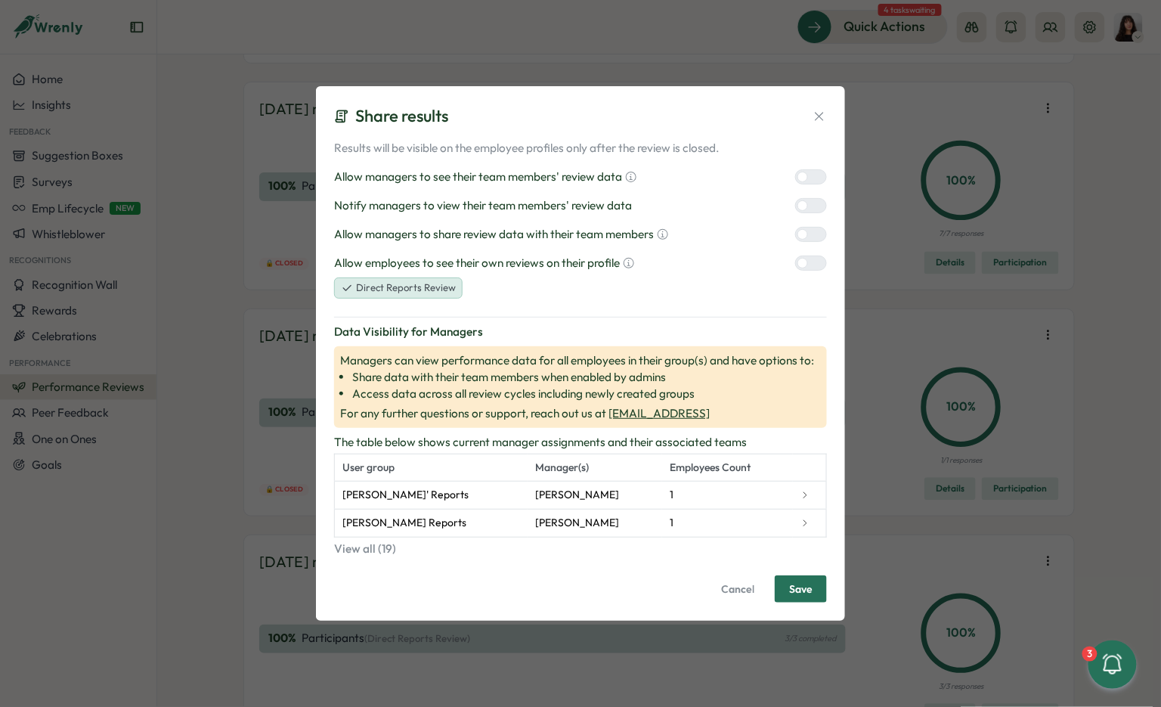
click at [812, 240] on div at bounding box center [817, 235] width 18 height 14
click at [806, 585] on span "Save" at bounding box center [800, 589] width 23 height 26
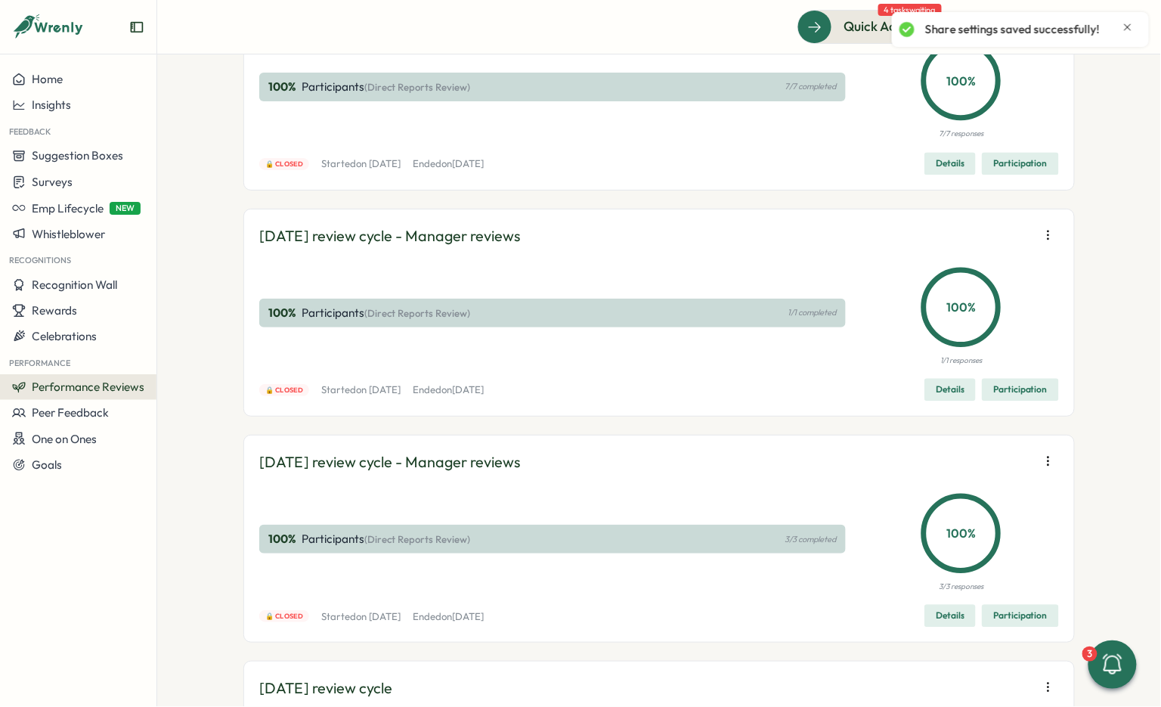
scroll to position [4457, 0]
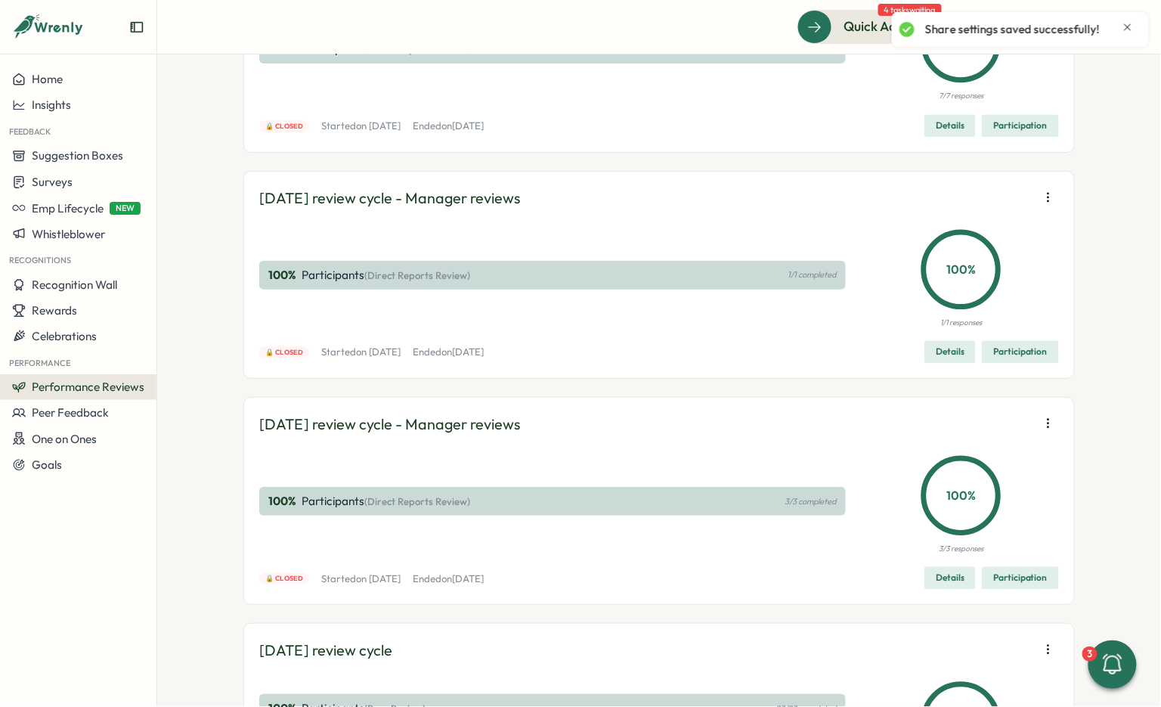
click at [999, 282] on span "Edit visibility of results" at bounding box center [960, 283] width 112 height 14
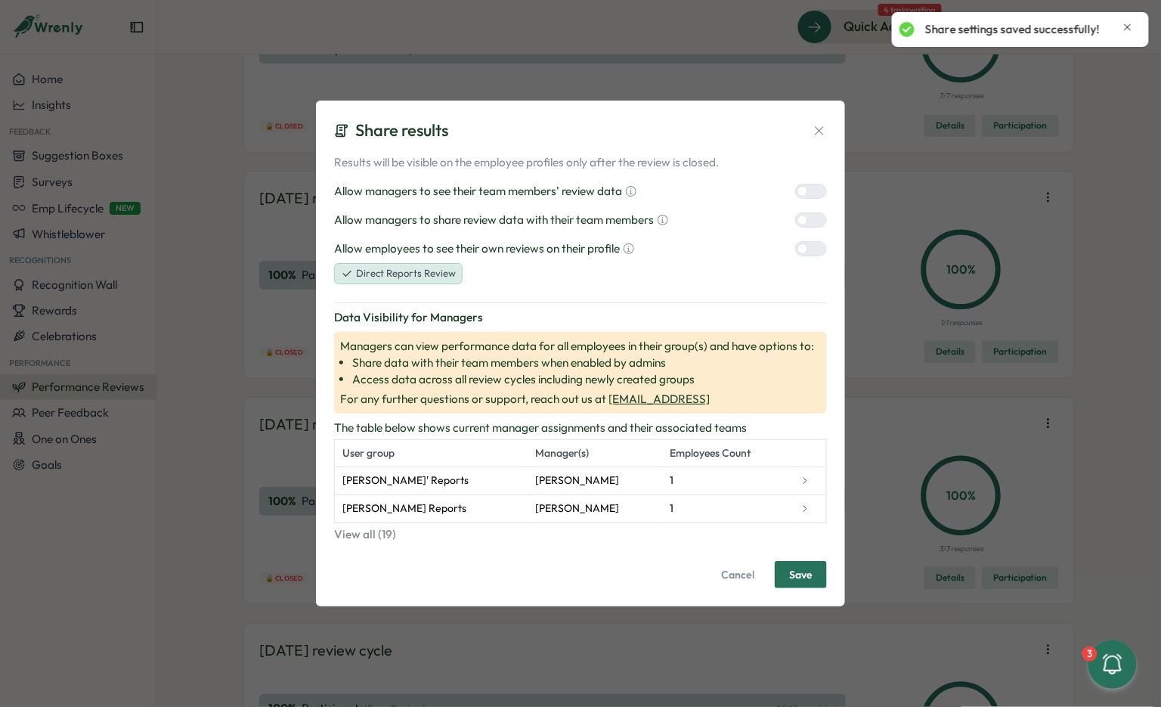
click at [820, 131] on icon at bounding box center [819, 130] width 8 height 8
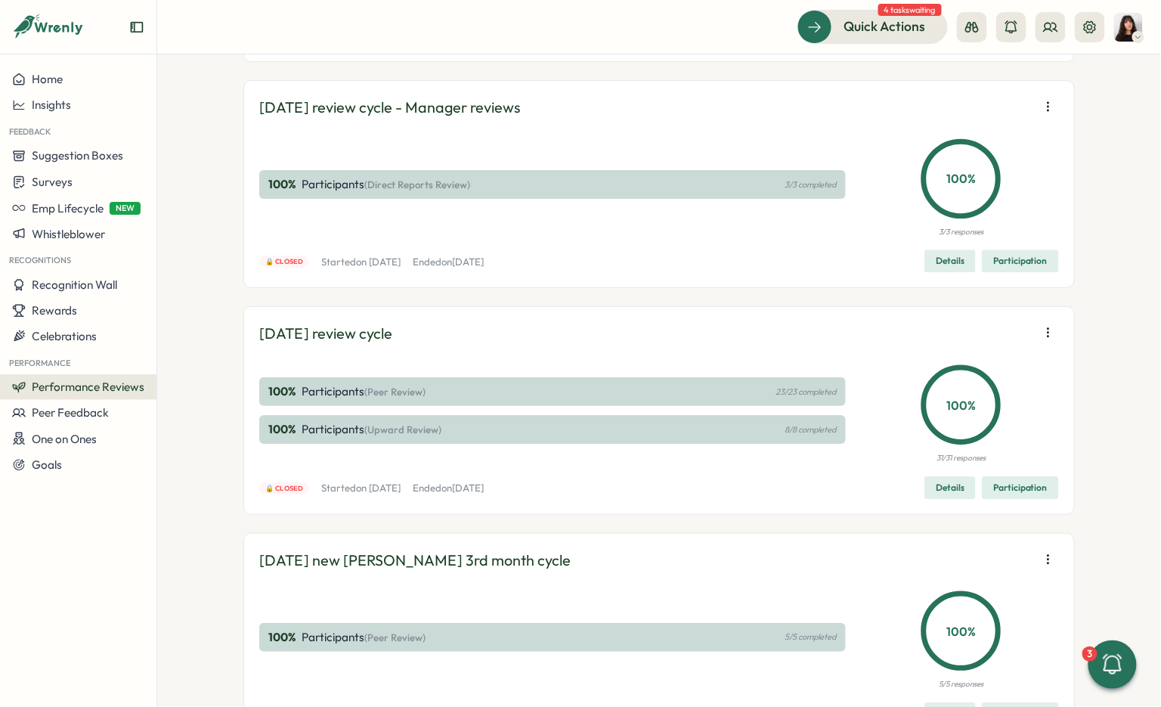
scroll to position [4775, 0]
click at [996, 197] on button "Edit visibility of results" at bounding box center [952, 191] width 145 height 26
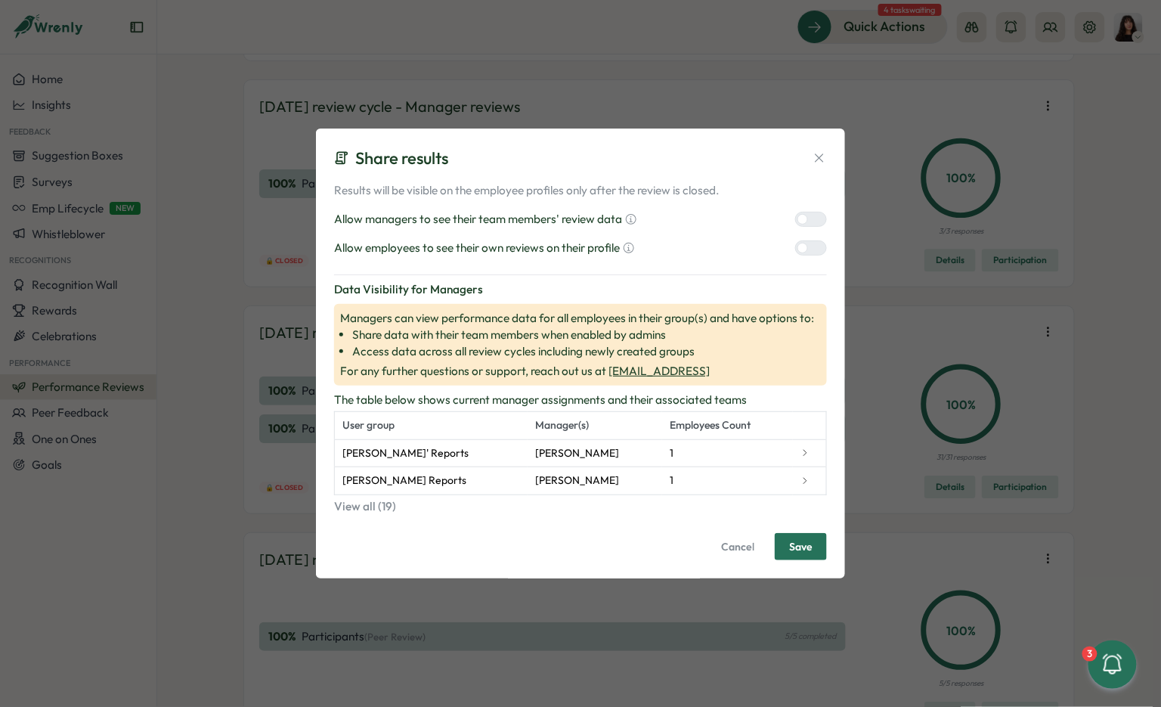
click at [808, 221] on div at bounding box center [803, 219] width 11 height 11
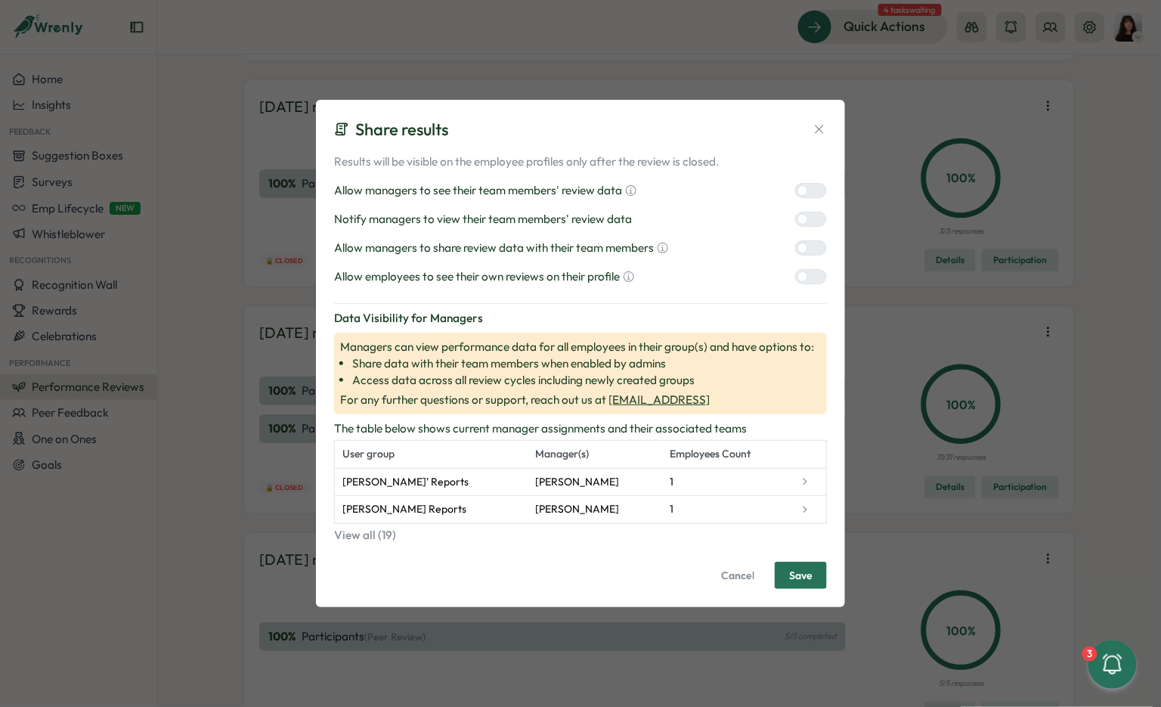
click at [811, 243] on div at bounding box center [817, 248] width 18 height 14
click at [811, 273] on div at bounding box center [817, 277] width 18 height 14
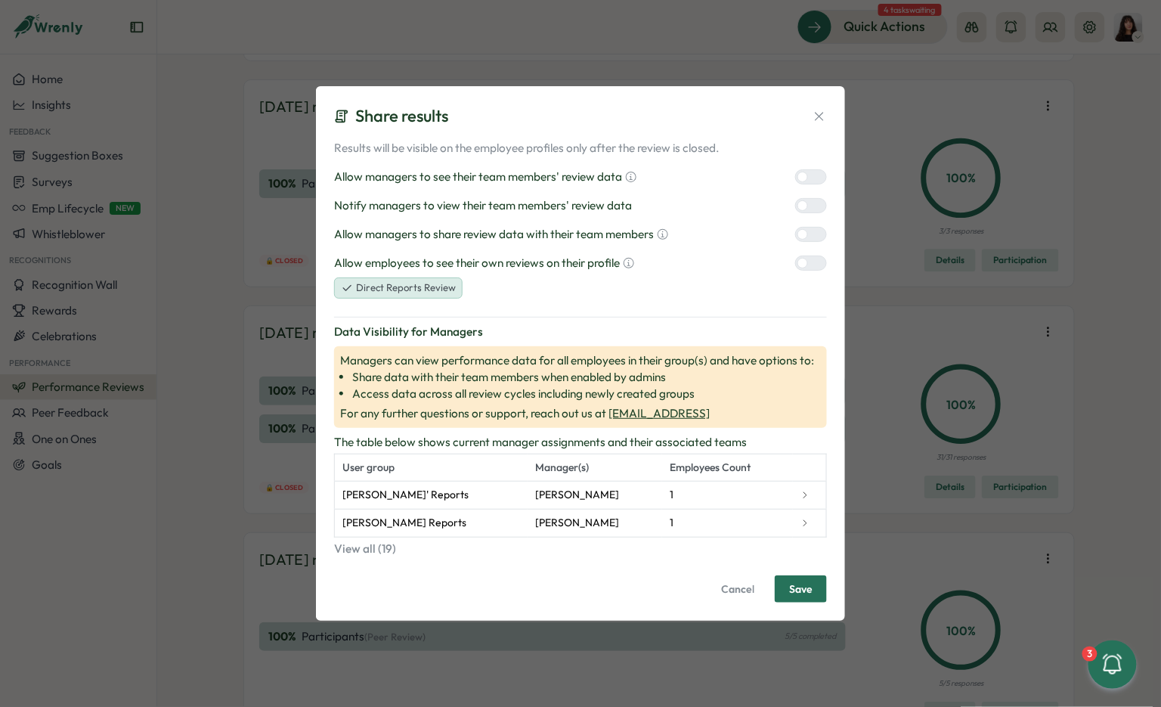
click at [807, 584] on span "Save" at bounding box center [800, 589] width 23 height 26
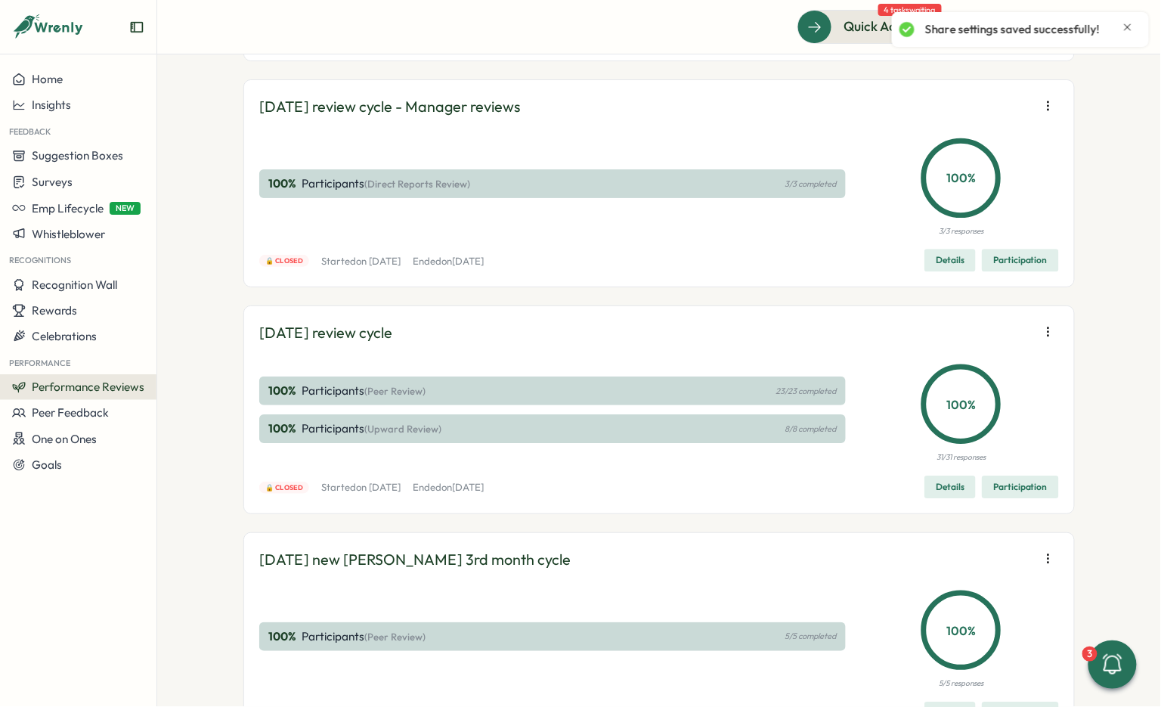
click at [1042, 113] on icon "button" at bounding box center [1048, 105] width 15 height 15
drag, startPoint x: 972, startPoint y: 440, endPoint x: 975, endPoint y: 417, distance: 22.9
click at [975, 417] on div "Re-open reviews Export responses Edit visibility of results Reuse template" at bounding box center [952, 403] width 145 height 102
click at [975, 417] on span "Edit visibility of results" at bounding box center [960, 417] width 112 height 14
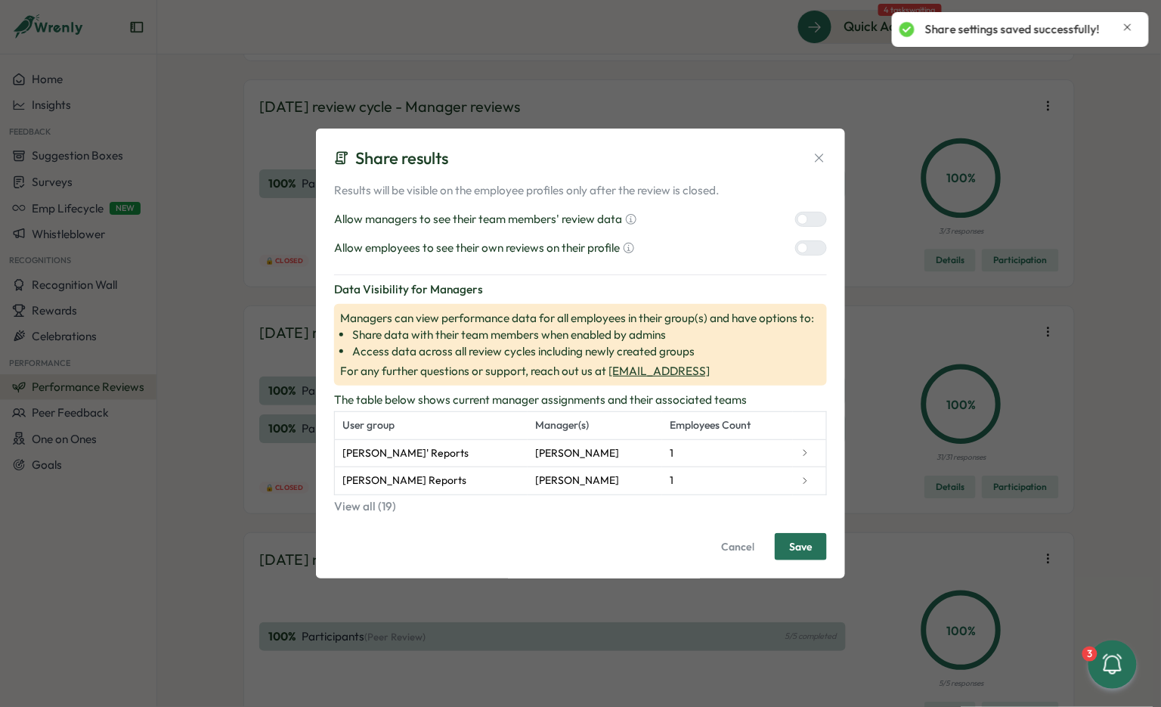
click at [802, 221] on div at bounding box center [803, 219] width 11 height 11
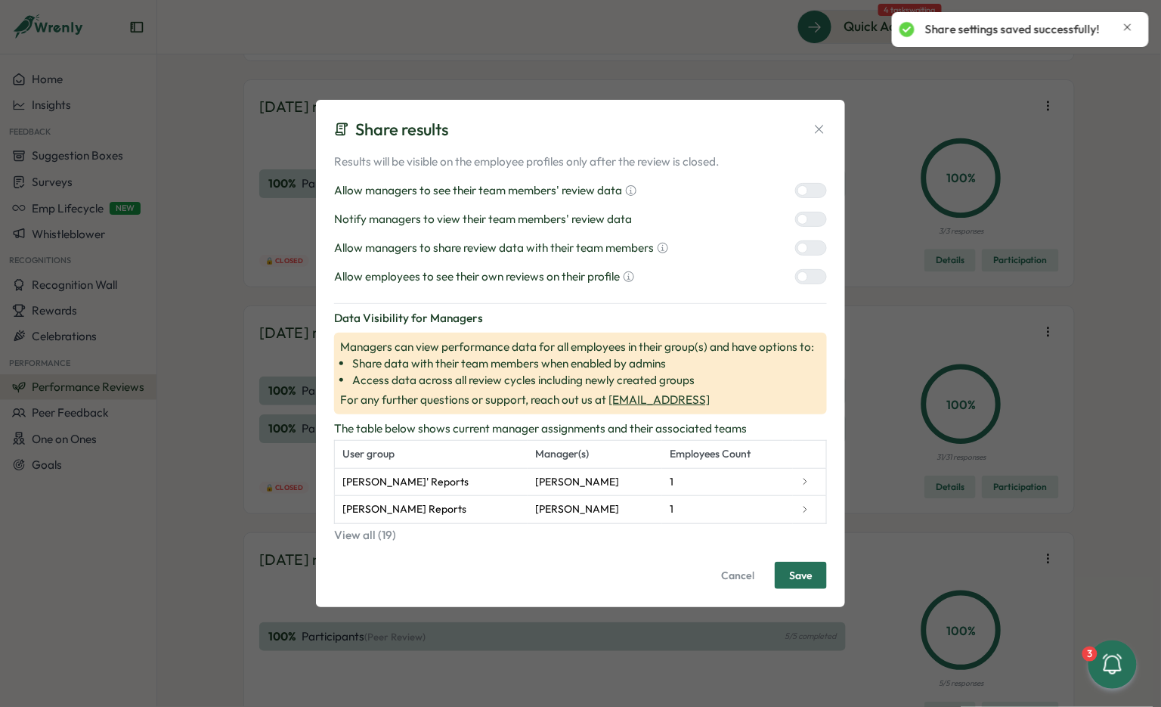
click at [805, 243] on label at bounding box center [811, 247] width 32 height 15
click at [805, 271] on label at bounding box center [811, 276] width 32 height 15
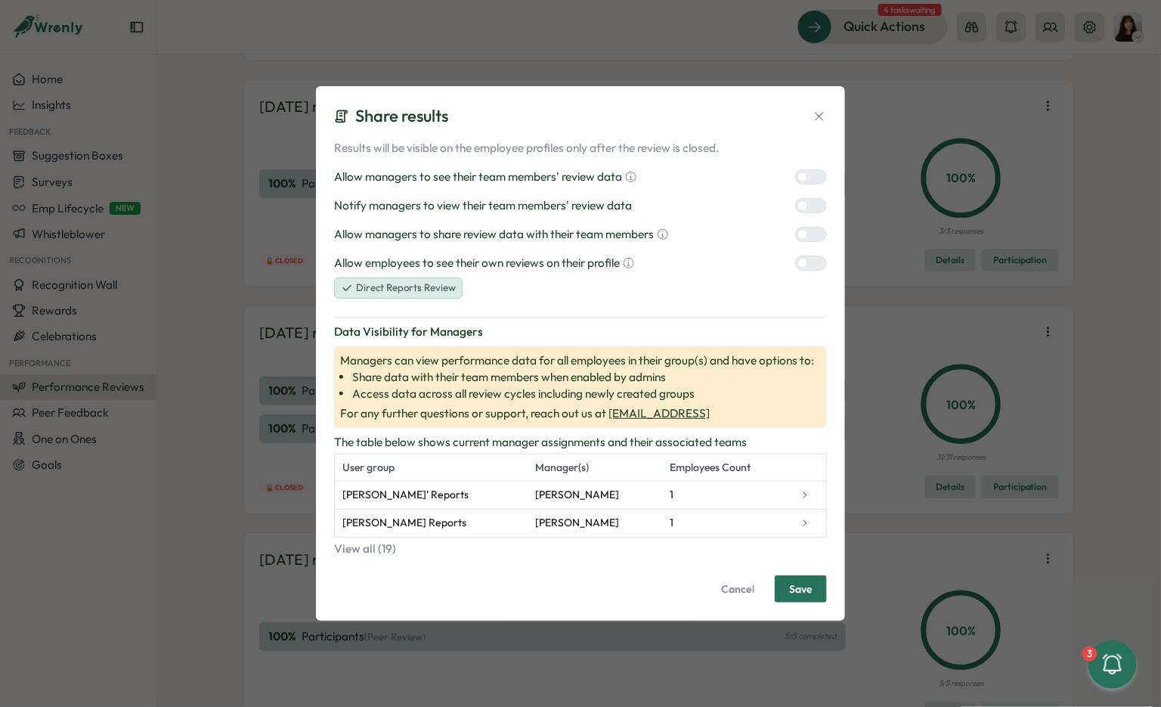
click at [818, 593] on button "Save" at bounding box center [801, 588] width 52 height 27
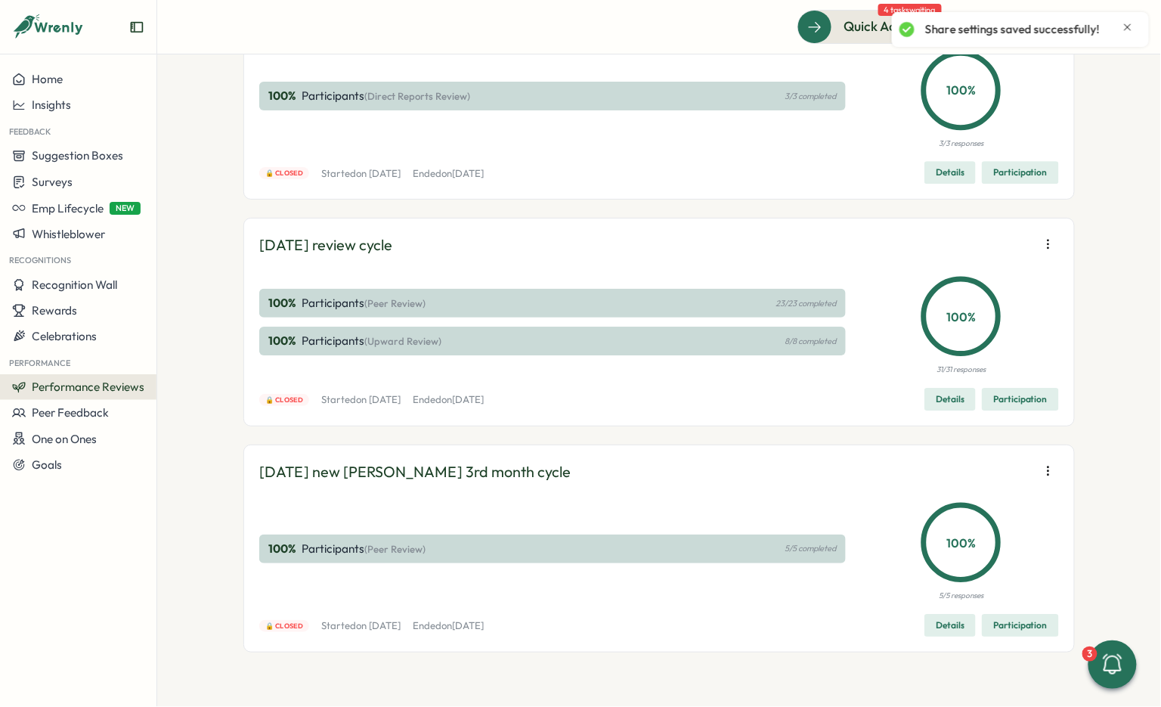
scroll to position [4901, 0]
click at [1043, 252] on icon "button" at bounding box center [1048, 244] width 15 height 15
click at [990, 516] on span "Edit visibility of results" at bounding box center [960, 516] width 112 height 14
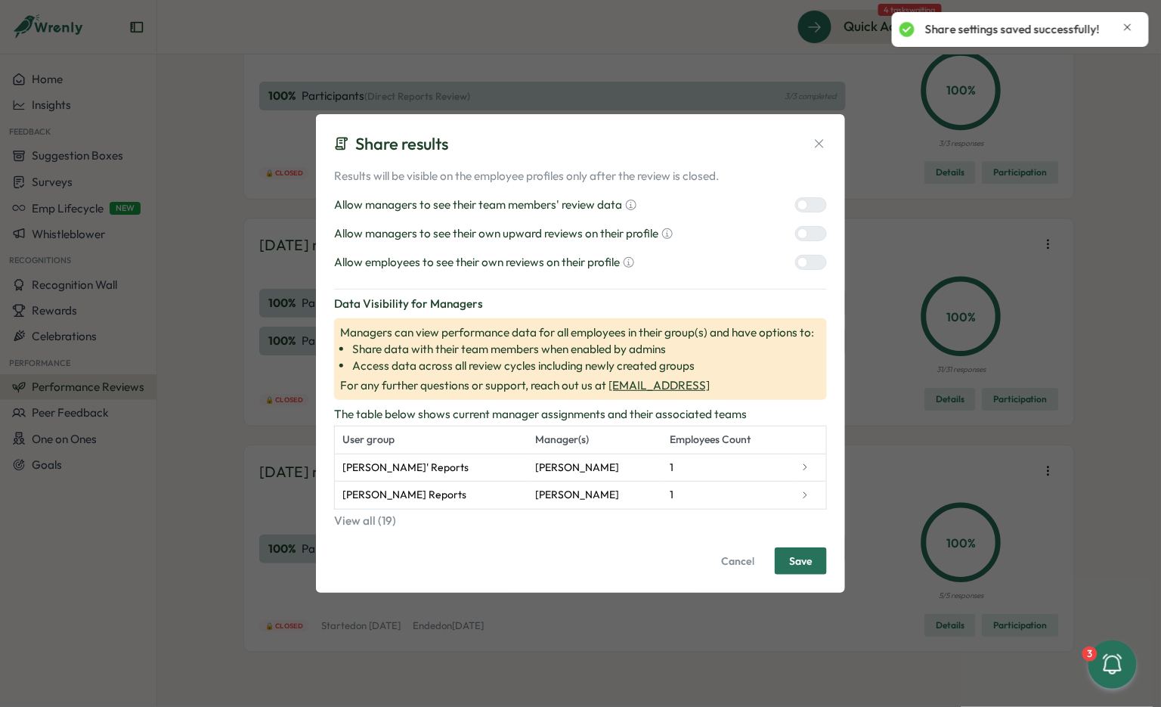
click at [820, 204] on div at bounding box center [817, 205] width 18 height 14
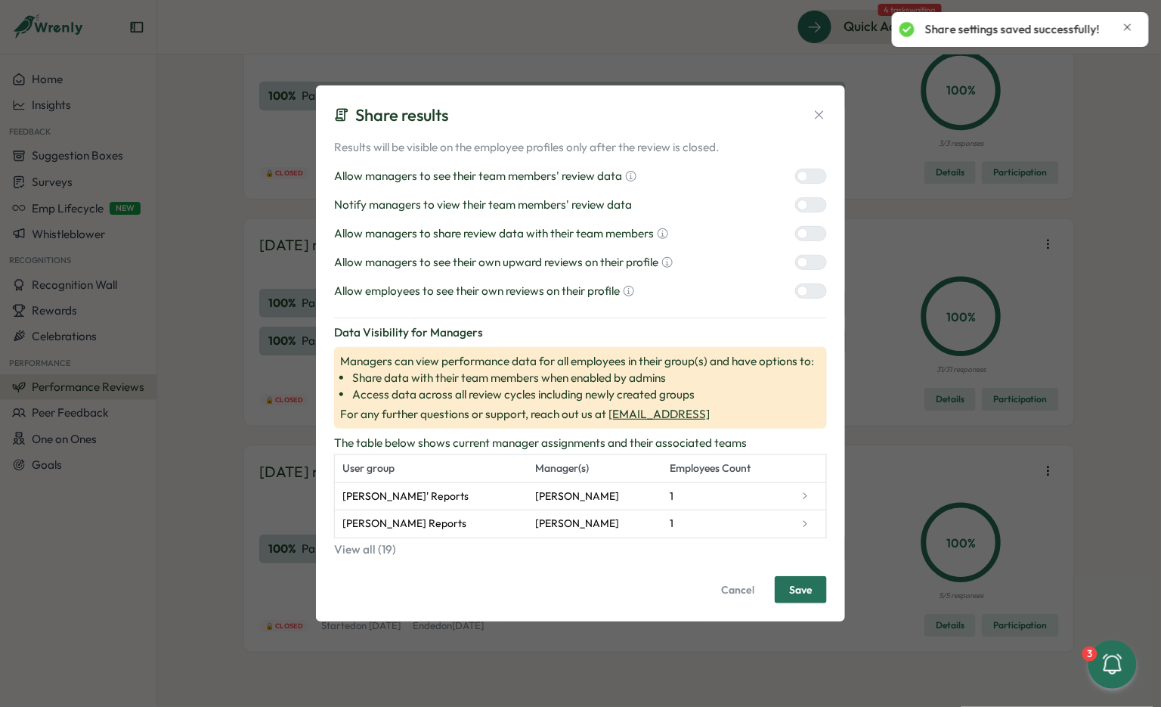
click at [820, 228] on div at bounding box center [817, 234] width 18 height 14
click at [820, 253] on div "Results will be visible on the employee profiles only after the review is close…" at bounding box center [580, 219] width 493 height 160
click at [820, 266] on div at bounding box center [817, 263] width 18 height 14
click at [820, 295] on div at bounding box center [817, 291] width 18 height 14
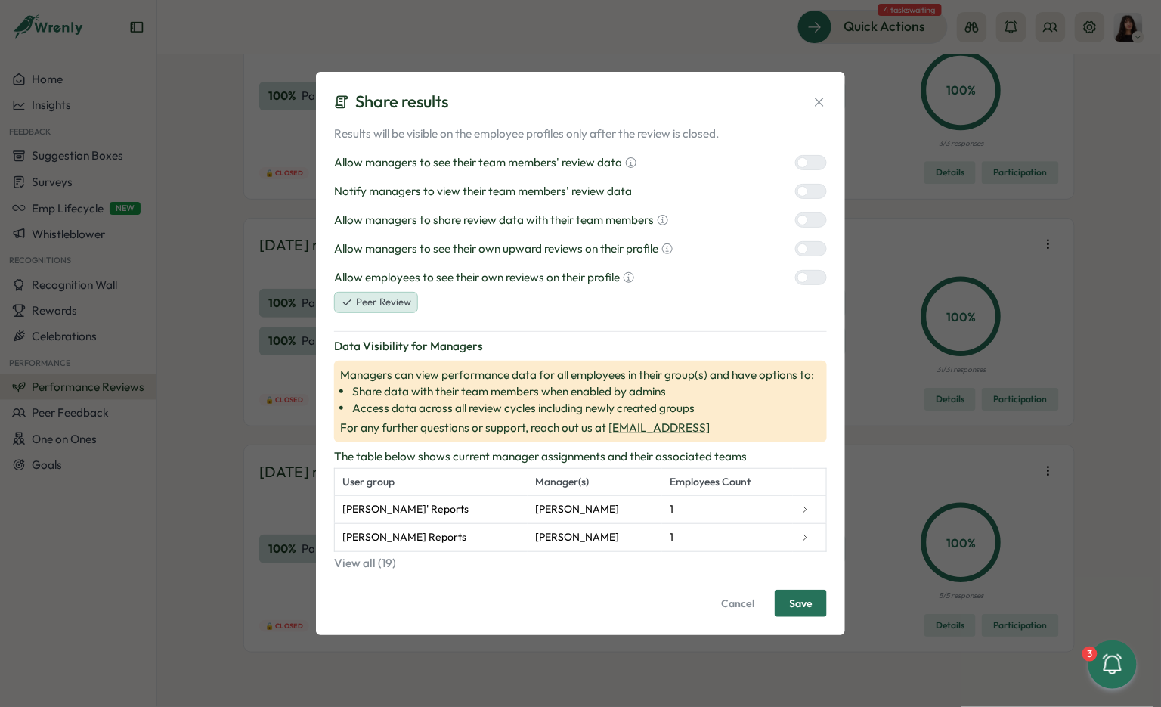
click at [814, 609] on button "Save" at bounding box center [801, 603] width 52 height 27
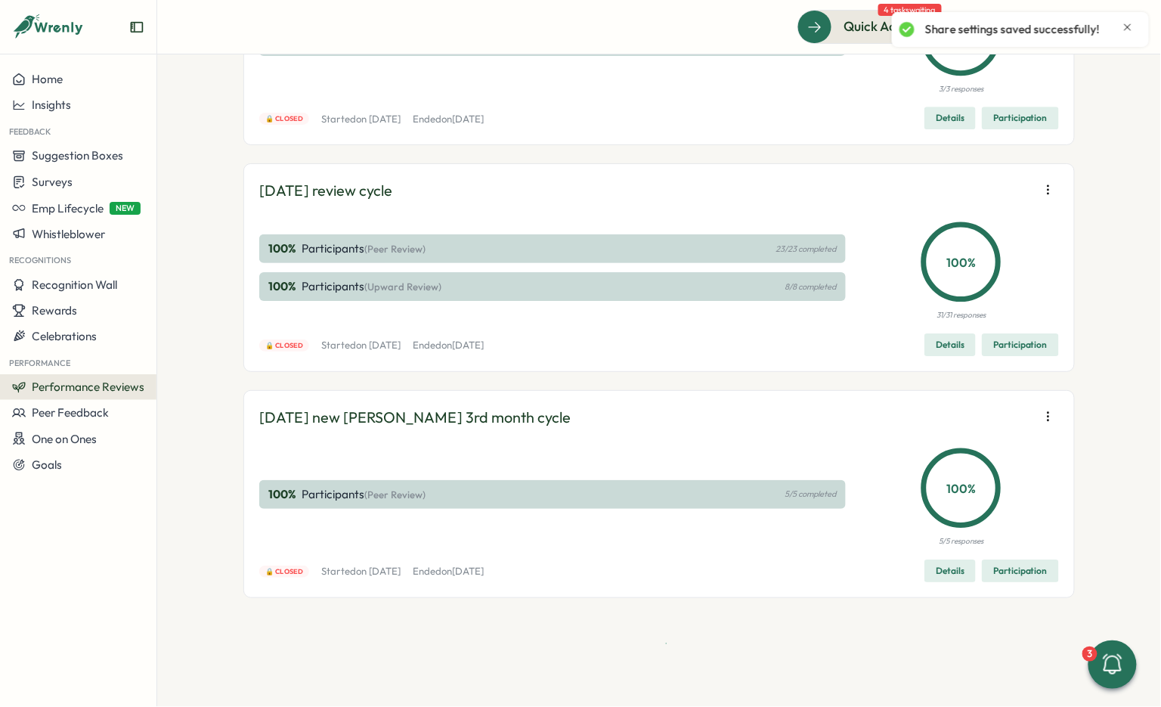
scroll to position [5172, 0]
click at [1046, 420] on icon "button" at bounding box center [1048, 416] width 15 height 15
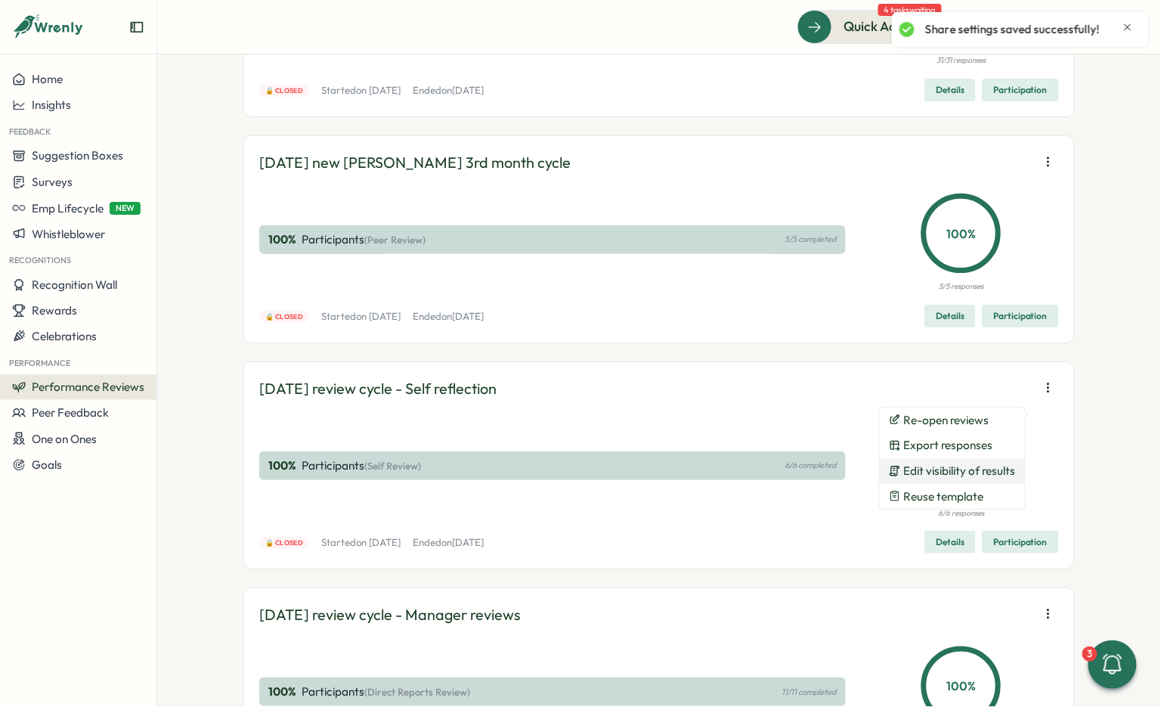
click at [979, 476] on span "Edit visibility of results" at bounding box center [960, 471] width 112 height 14
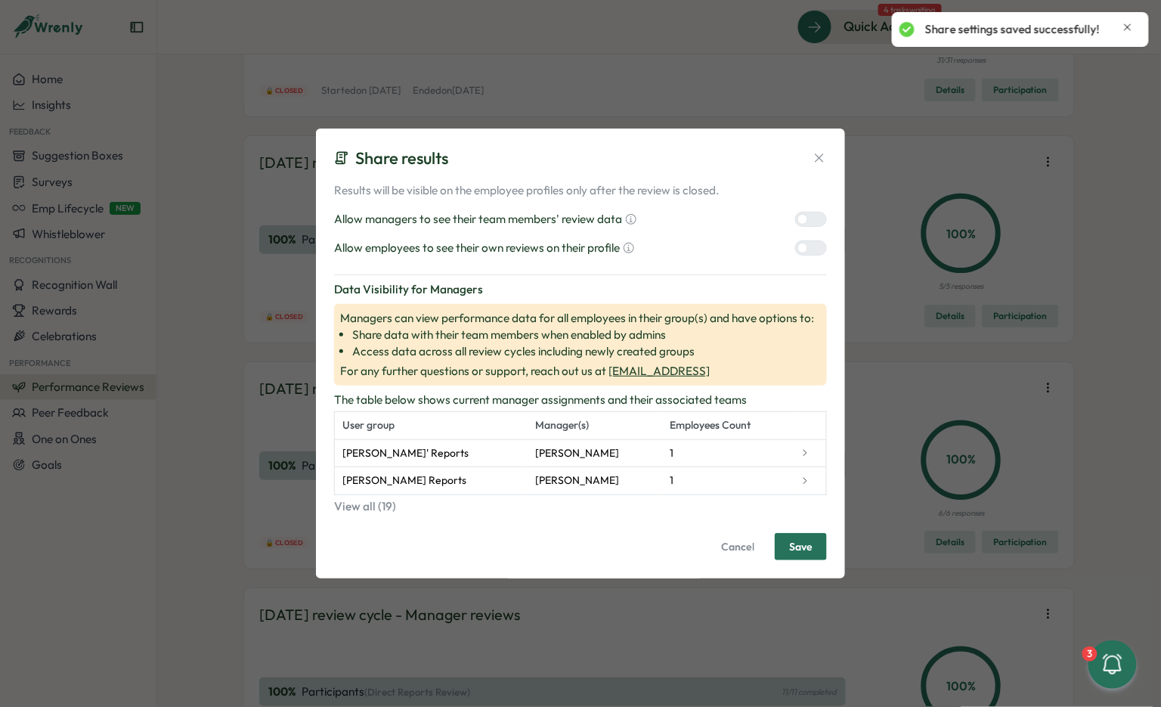
click at [808, 217] on div at bounding box center [803, 219] width 11 height 11
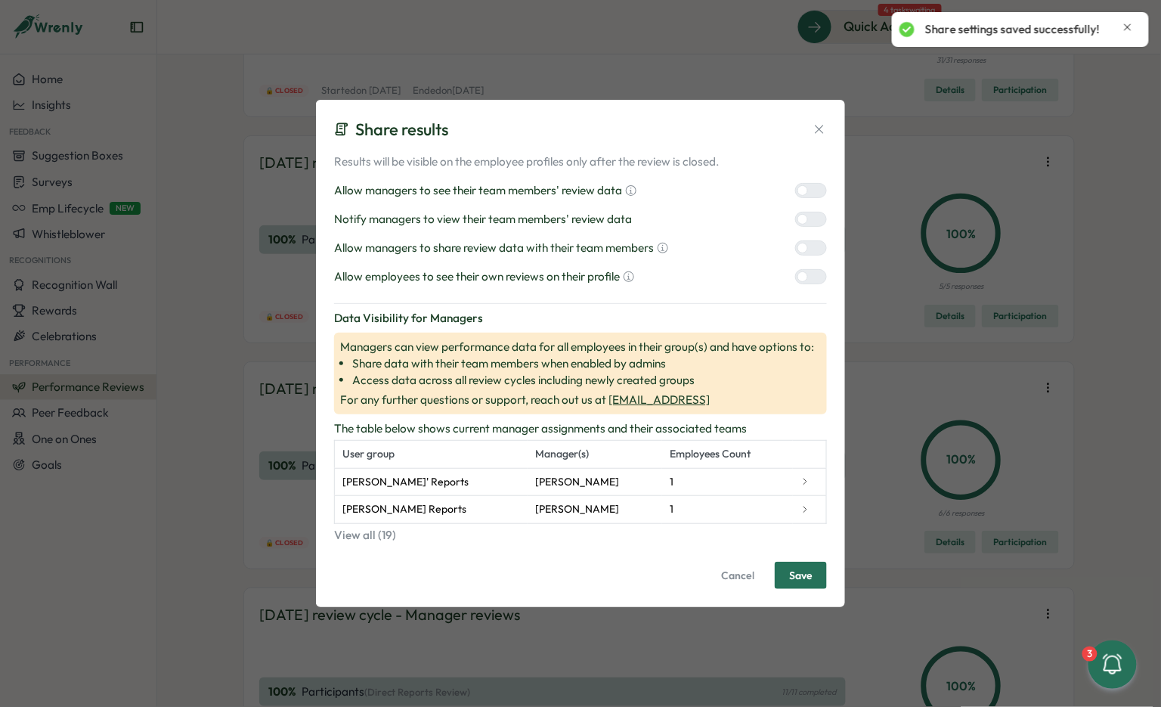
click at [808, 253] on label at bounding box center [811, 247] width 32 height 15
click at [808, 276] on div at bounding box center [803, 276] width 11 height 11
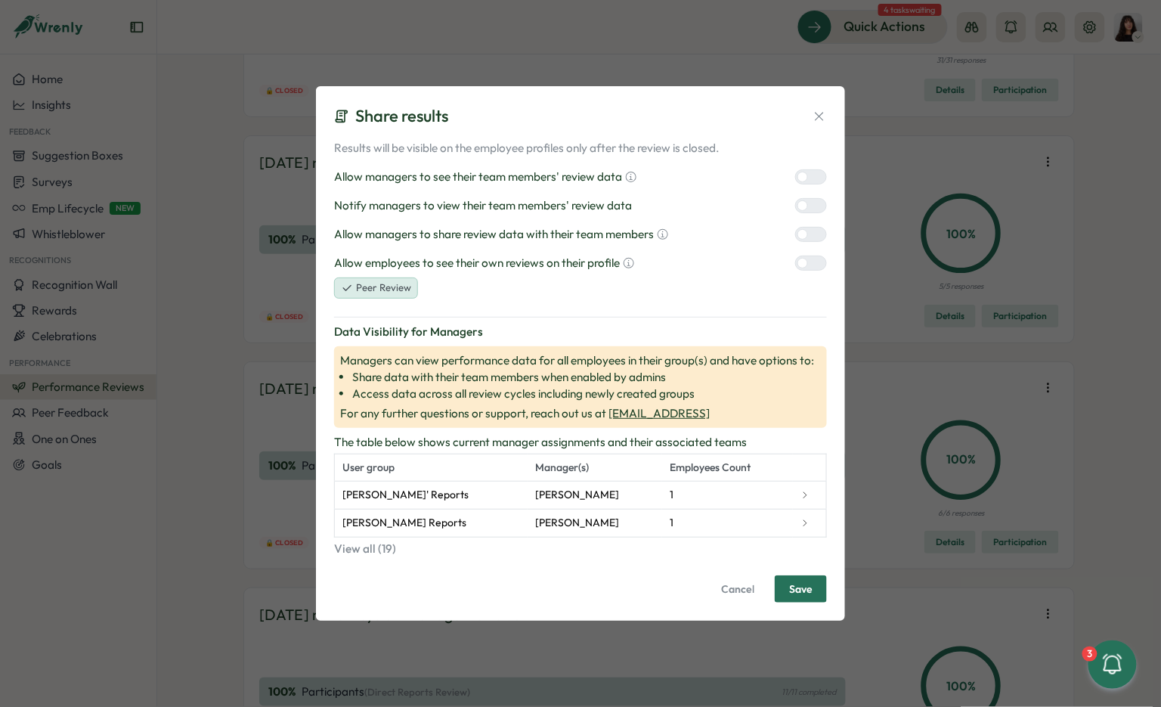
click at [817, 581] on button "Save" at bounding box center [801, 588] width 52 height 27
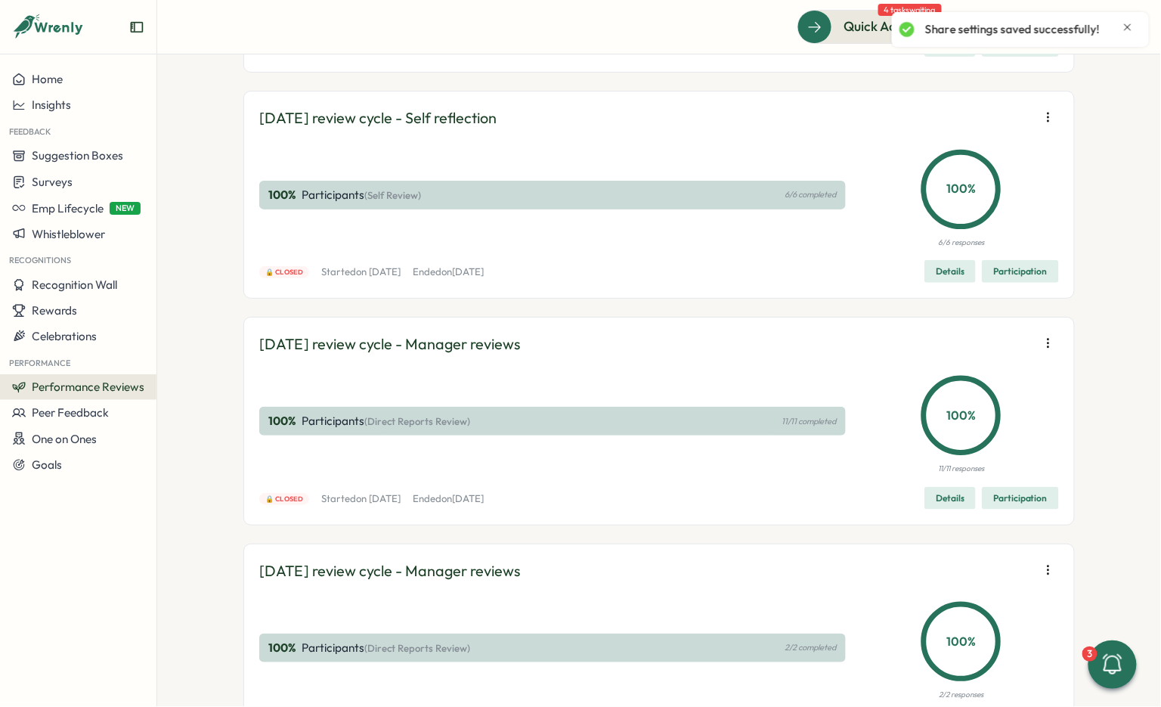
scroll to position [5448, 0]
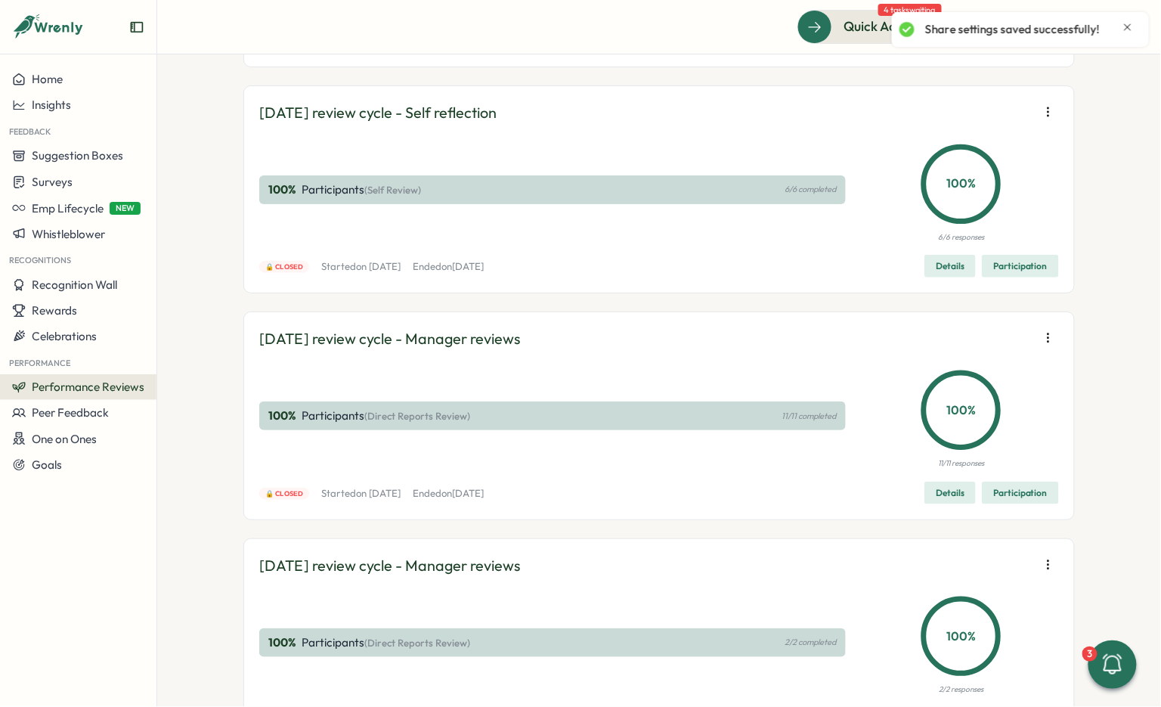
click at [1049, 119] on icon "button" at bounding box center [1048, 111] width 15 height 15
click at [978, 425] on span "Edit visibility of results" at bounding box center [960, 421] width 112 height 14
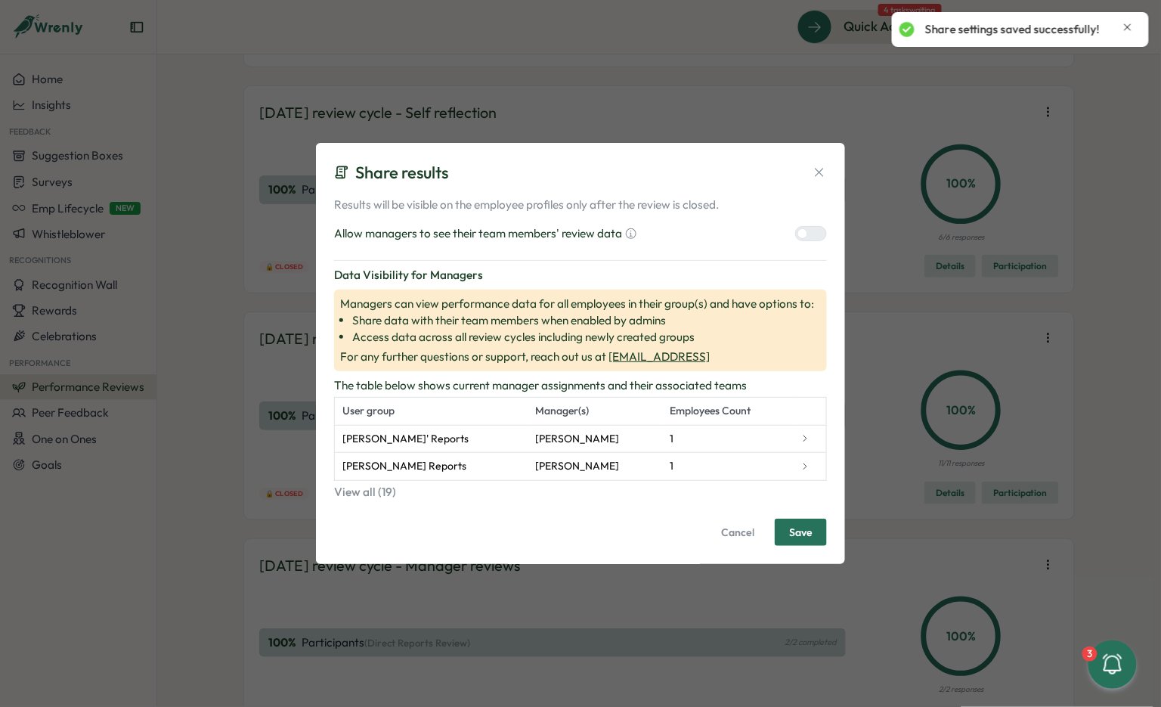
click at [806, 229] on label at bounding box center [811, 233] width 32 height 15
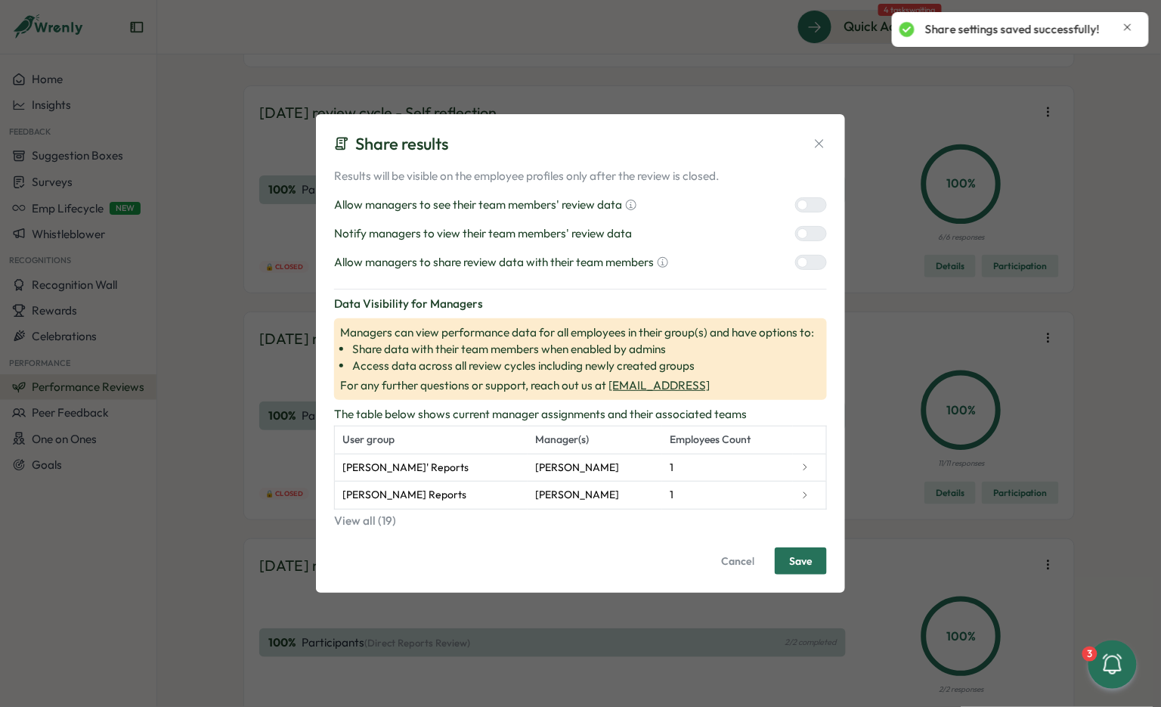
click at [808, 259] on div at bounding box center [817, 263] width 18 height 14
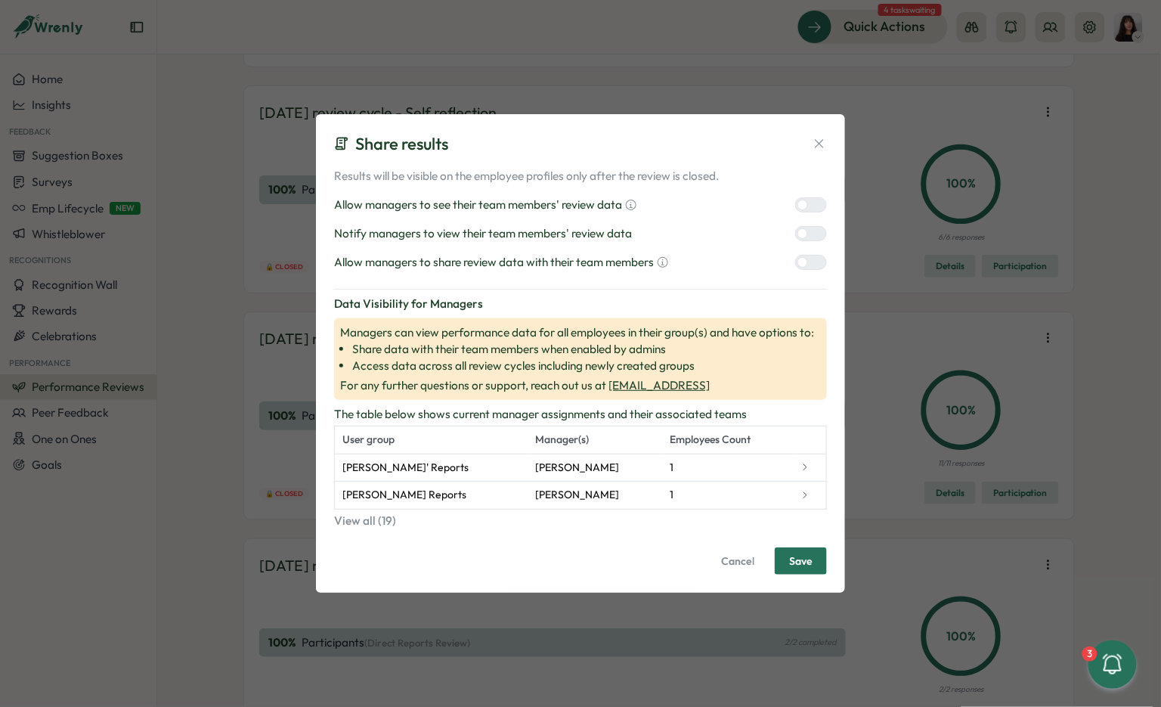
click at [812, 559] on span "Save" at bounding box center [800, 561] width 23 height 26
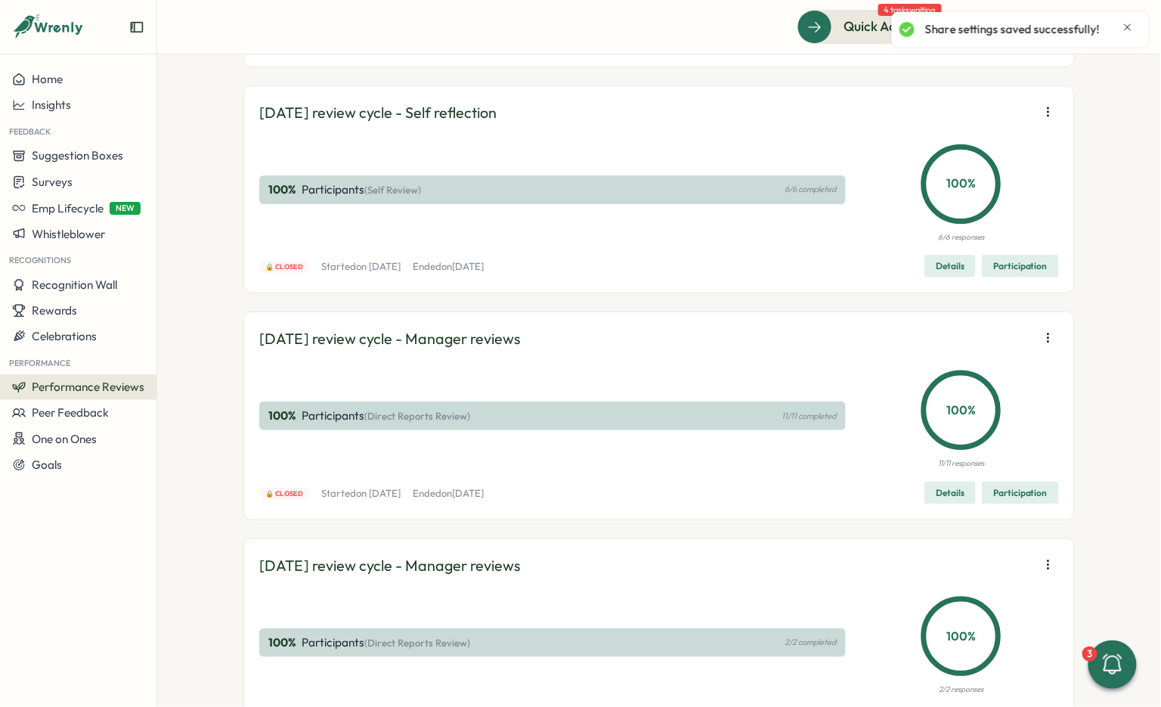
click at [1014, 277] on span "Participation" at bounding box center [1021, 266] width 54 height 21
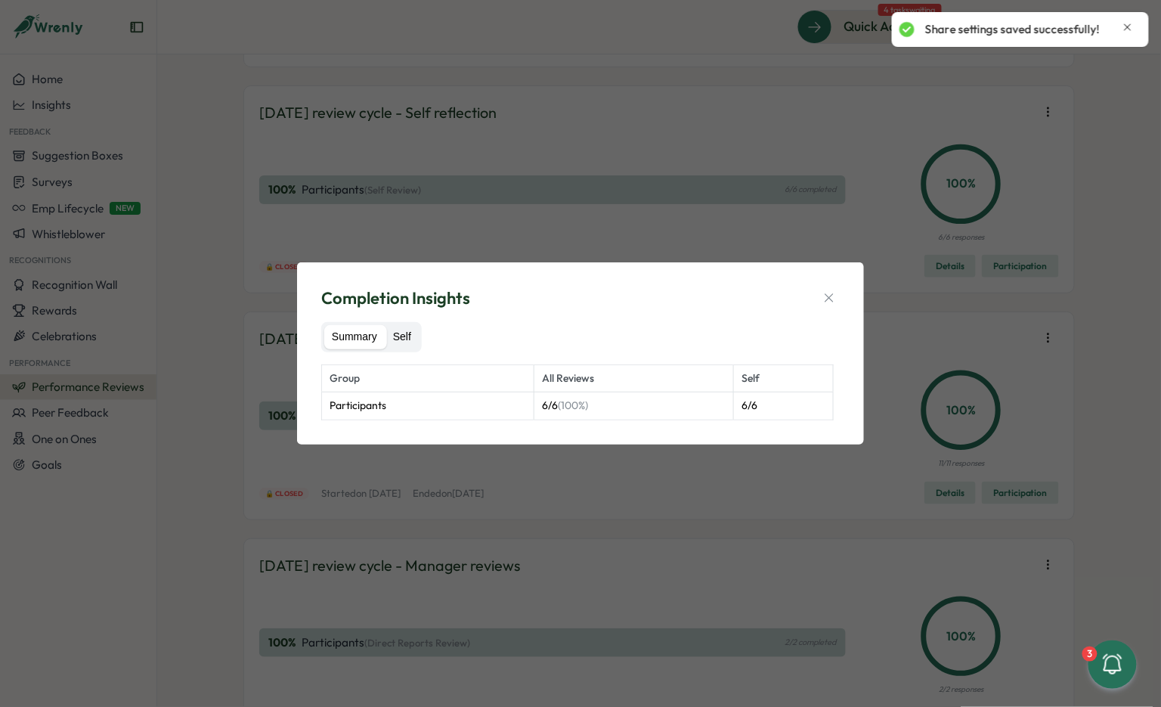
click at [405, 342] on label "Self" at bounding box center [402, 337] width 33 height 24
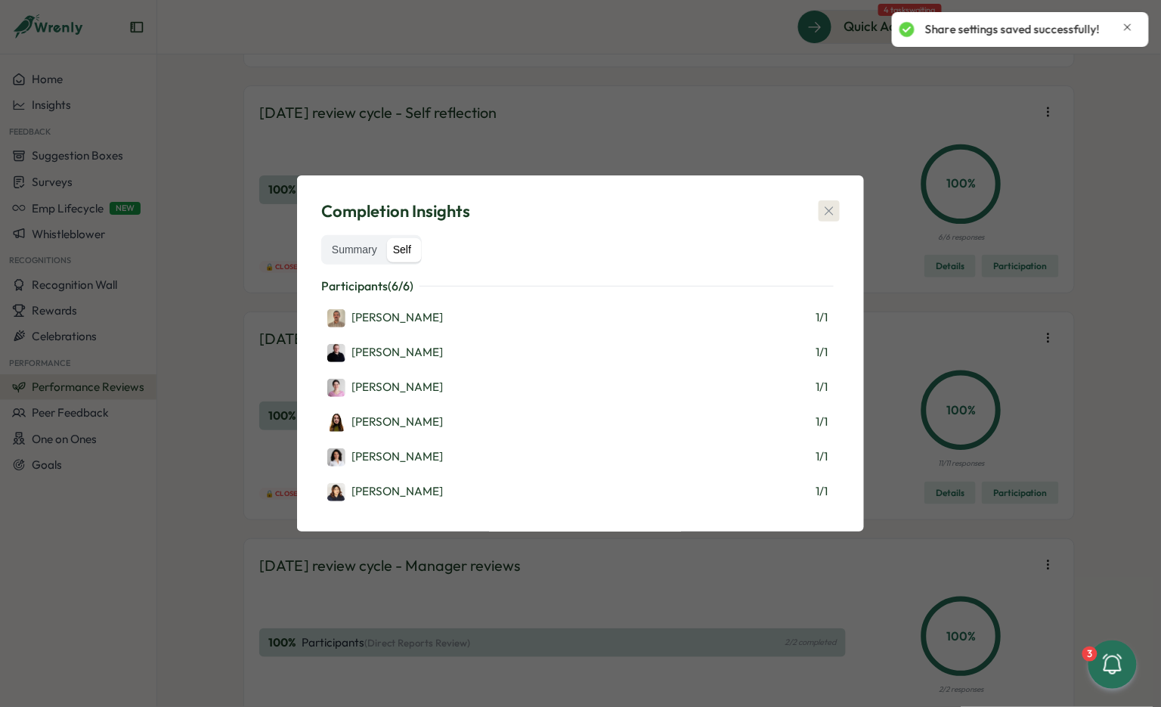
click at [831, 212] on icon "button" at bounding box center [829, 210] width 15 height 15
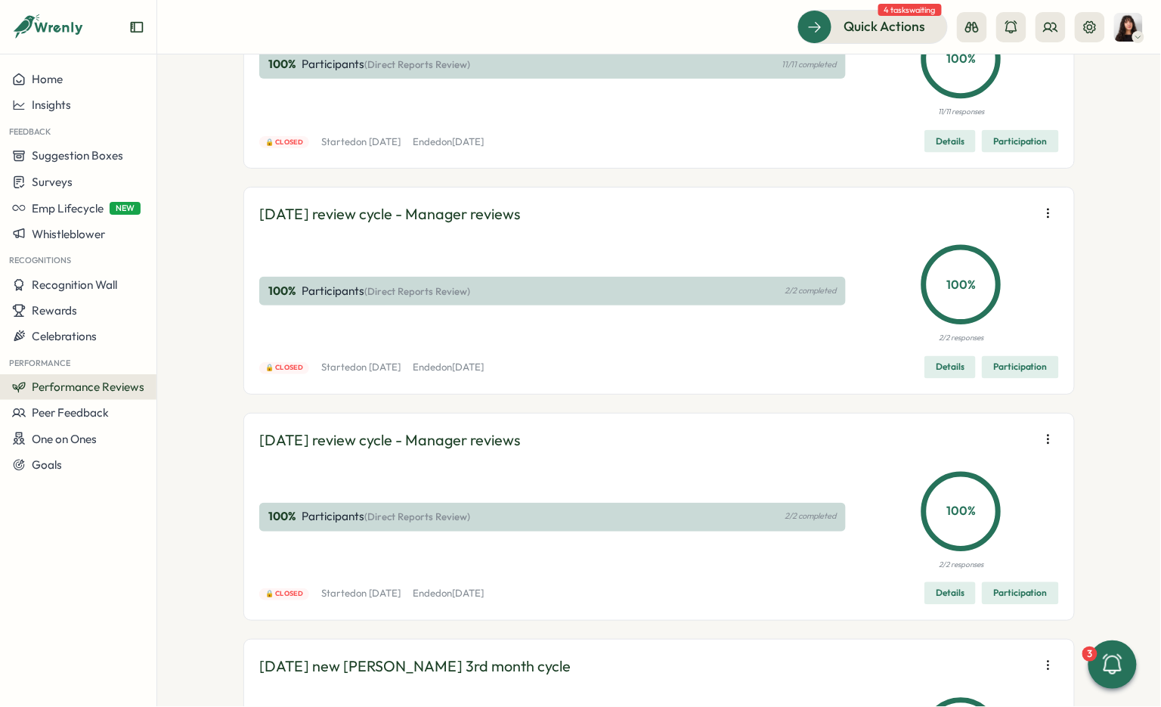
scroll to position [5821, 0]
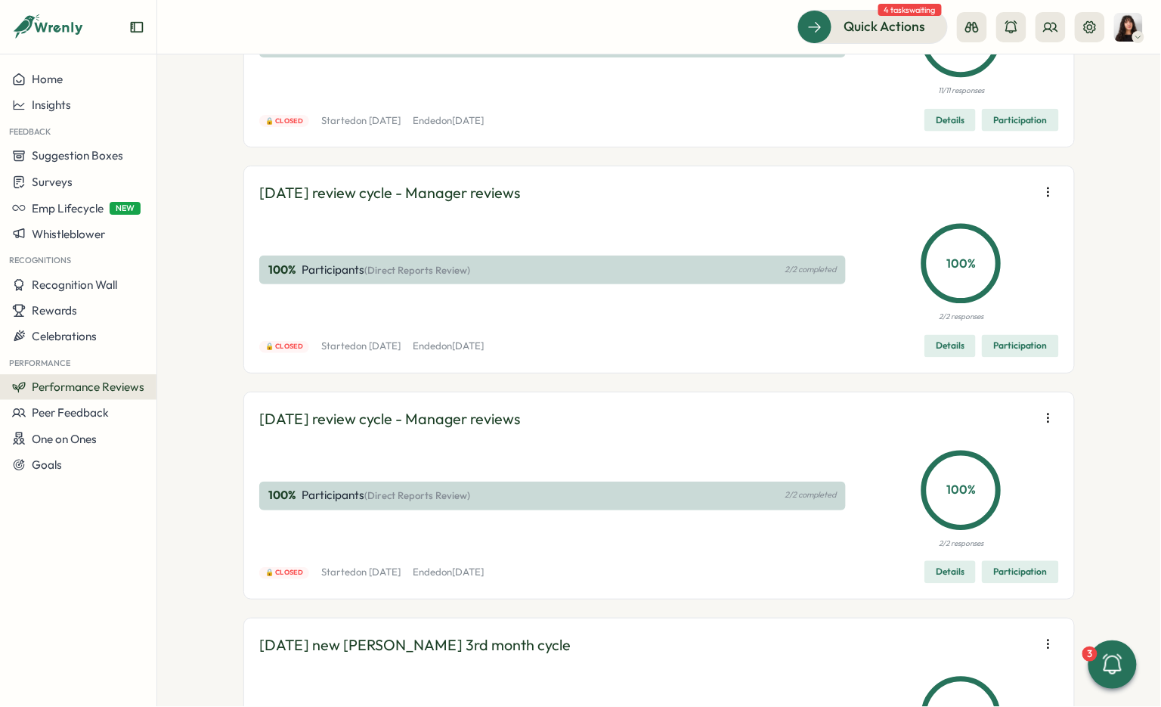
click at [978, 278] on span "Edit visibility of results" at bounding box center [960, 273] width 112 height 14
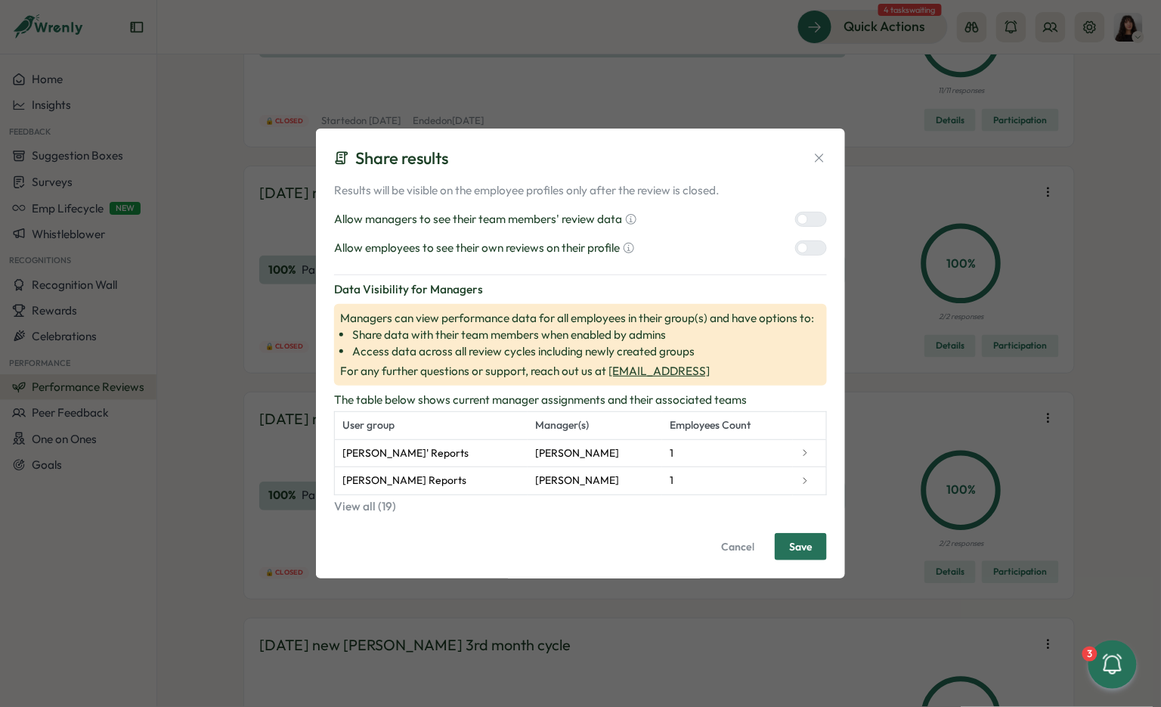
click at [820, 223] on div at bounding box center [817, 219] width 18 height 14
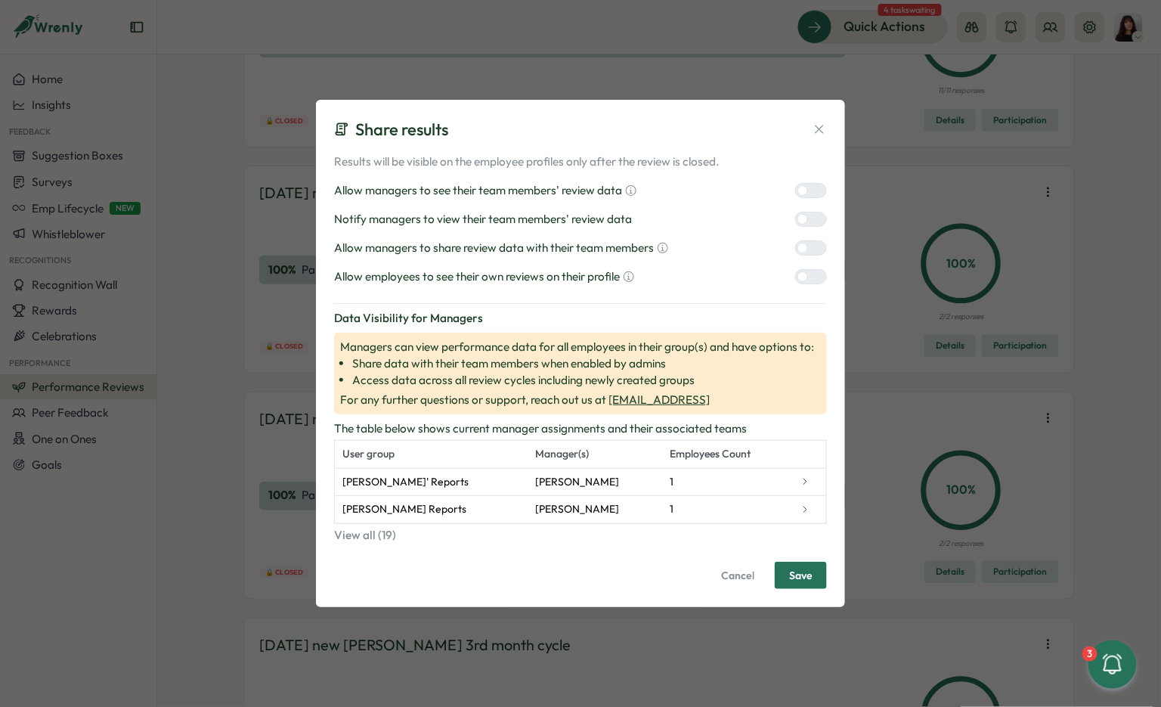
click at [816, 258] on div "Results will be visible on the employee profiles only after the review is close…" at bounding box center [580, 219] width 493 height 132
click at [816, 249] on div at bounding box center [817, 248] width 18 height 14
click at [816, 270] on label at bounding box center [811, 276] width 32 height 15
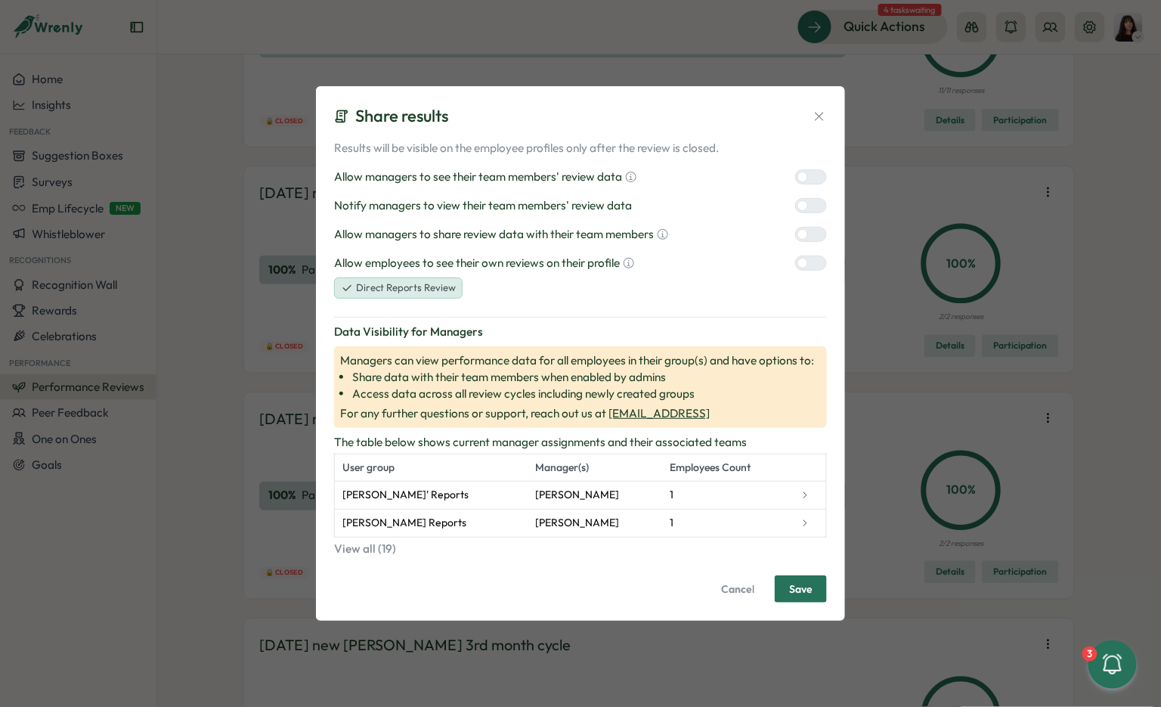
click at [808, 203] on div at bounding box center [803, 205] width 11 height 11
click at [811, 597] on span "Save" at bounding box center [800, 589] width 23 height 26
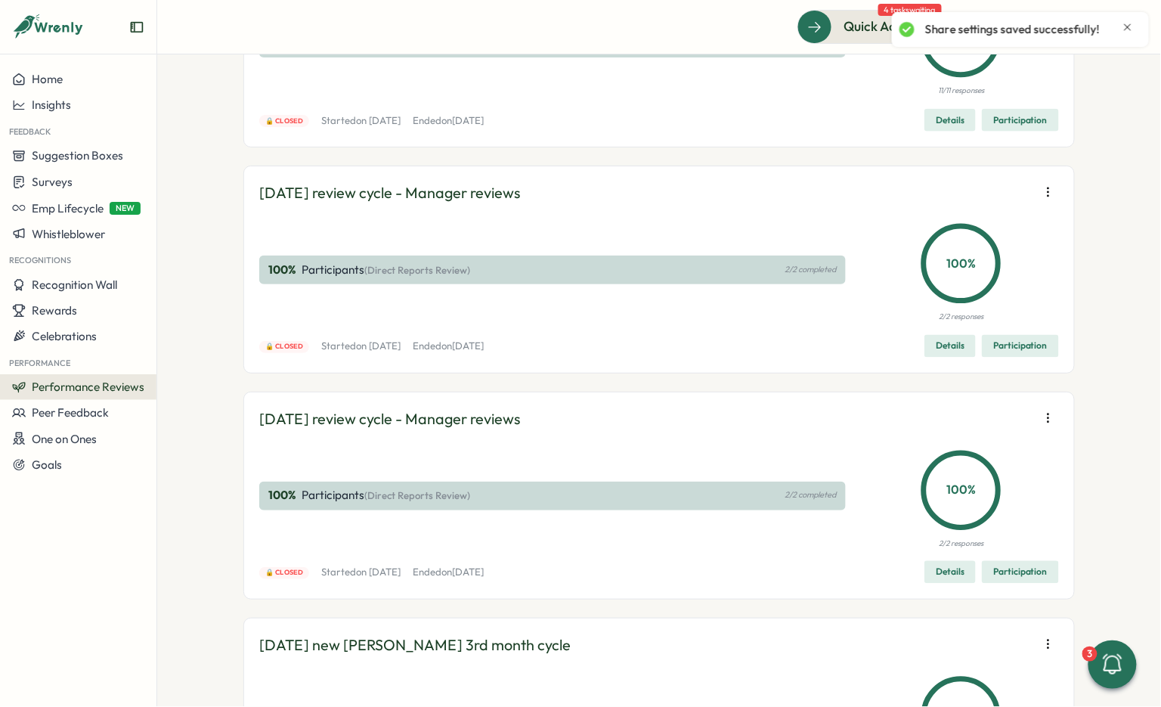
click at [1049, 200] on icon "button" at bounding box center [1048, 191] width 15 height 15
click at [980, 507] on button "Edit visibility of results" at bounding box center [952, 498] width 145 height 26
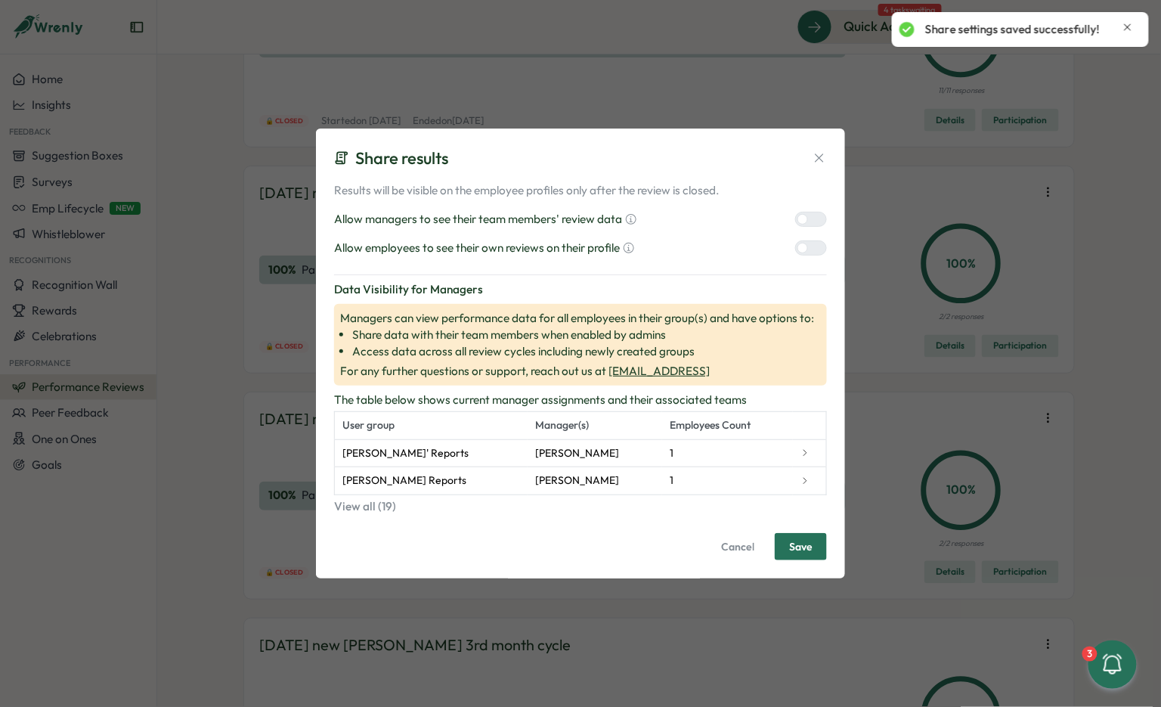
click at [816, 222] on div at bounding box center [817, 219] width 18 height 14
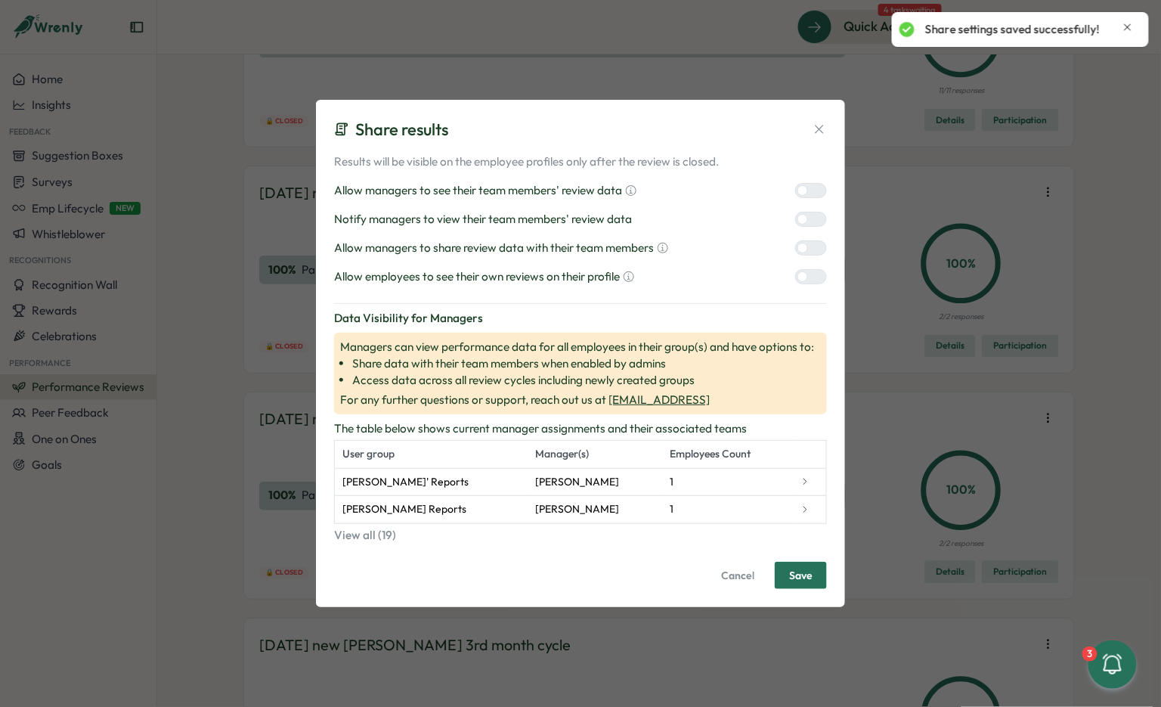
click at [810, 250] on div at bounding box center [817, 248] width 18 height 14
click at [810, 271] on div at bounding box center [817, 277] width 18 height 14
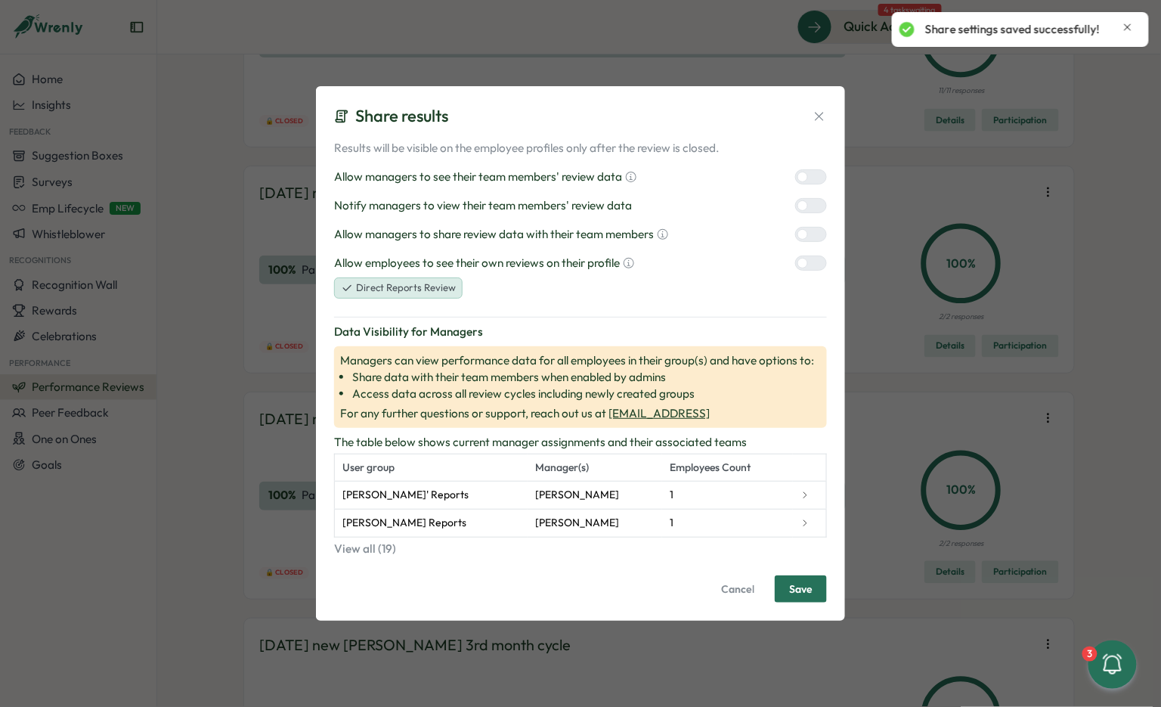
click at [811, 209] on div at bounding box center [817, 206] width 18 height 14
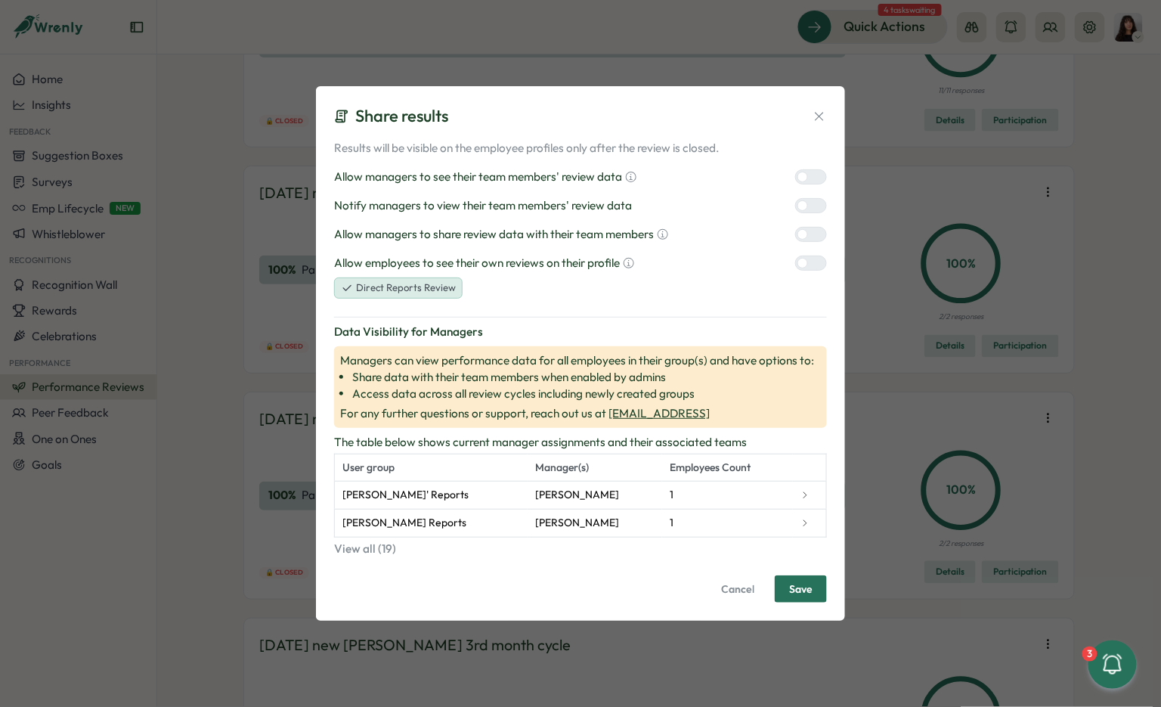
click at [817, 588] on button "Save" at bounding box center [801, 588] width 52 height 27
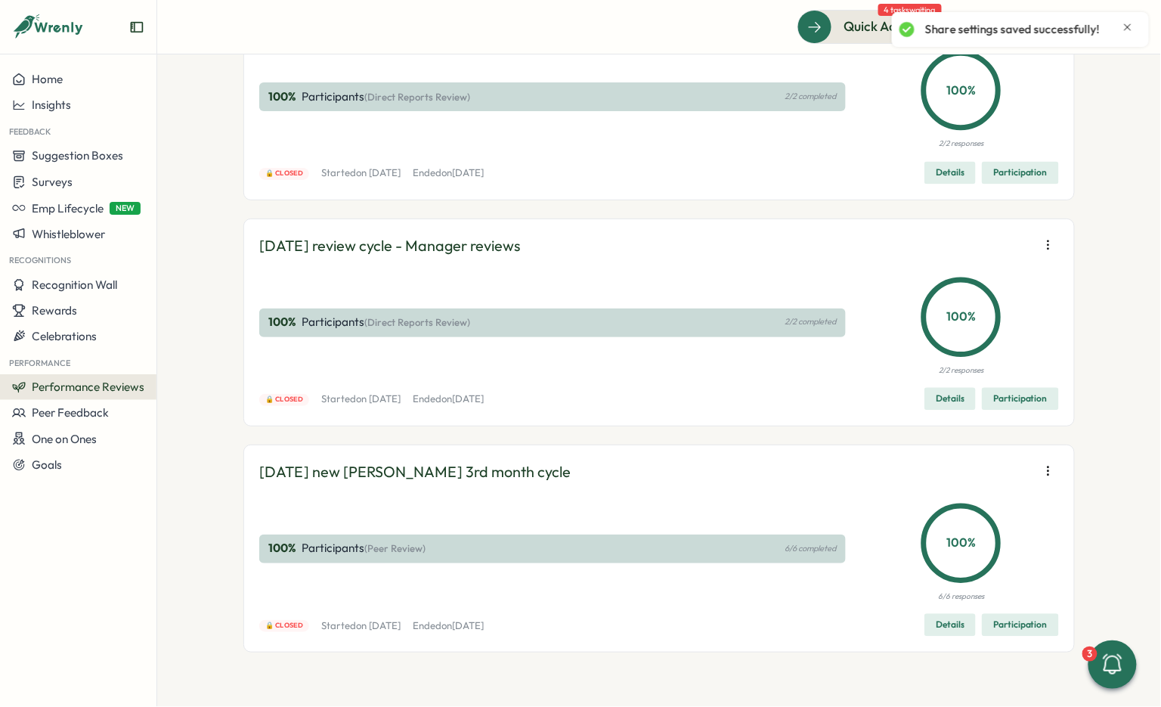
scroll to position [6189, 0]
click at [1043, 253] on icon "button" at bounding box center [1048, 244] width 15 height 15
click at [972, 358] on span "Edit visibility of results" at bounding box center [960, 356] width 112 height 14
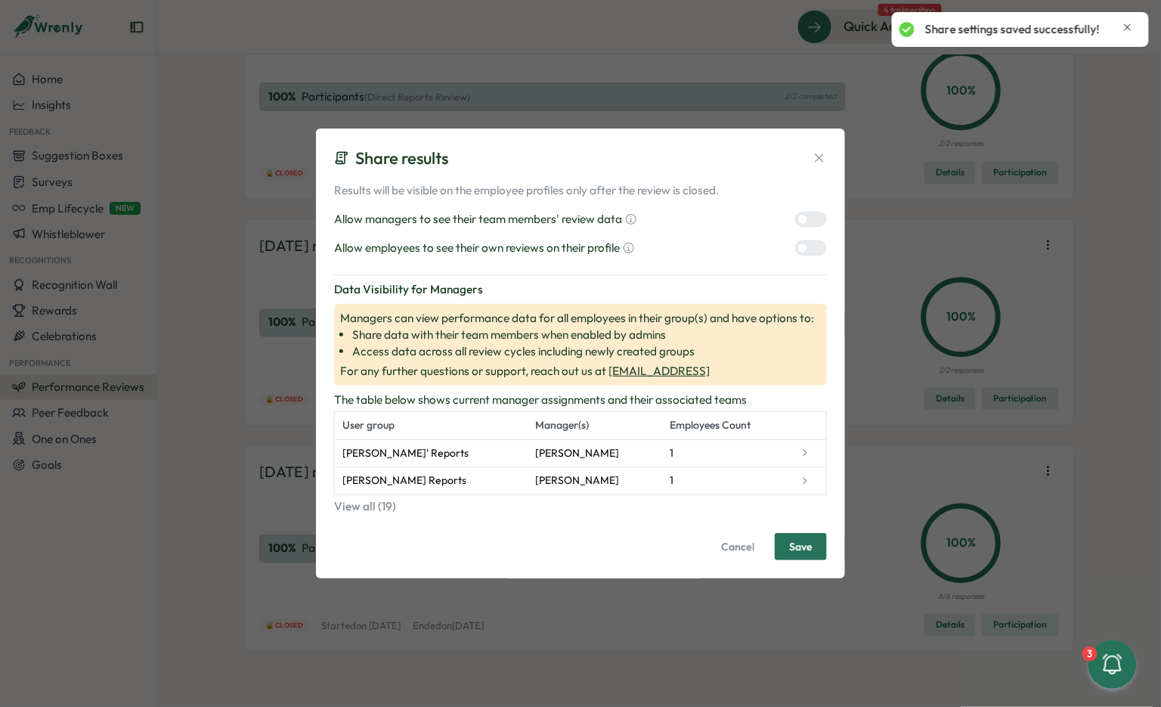
click at [805, 217] on div at bounding box center [803, 219] width 11 height 11
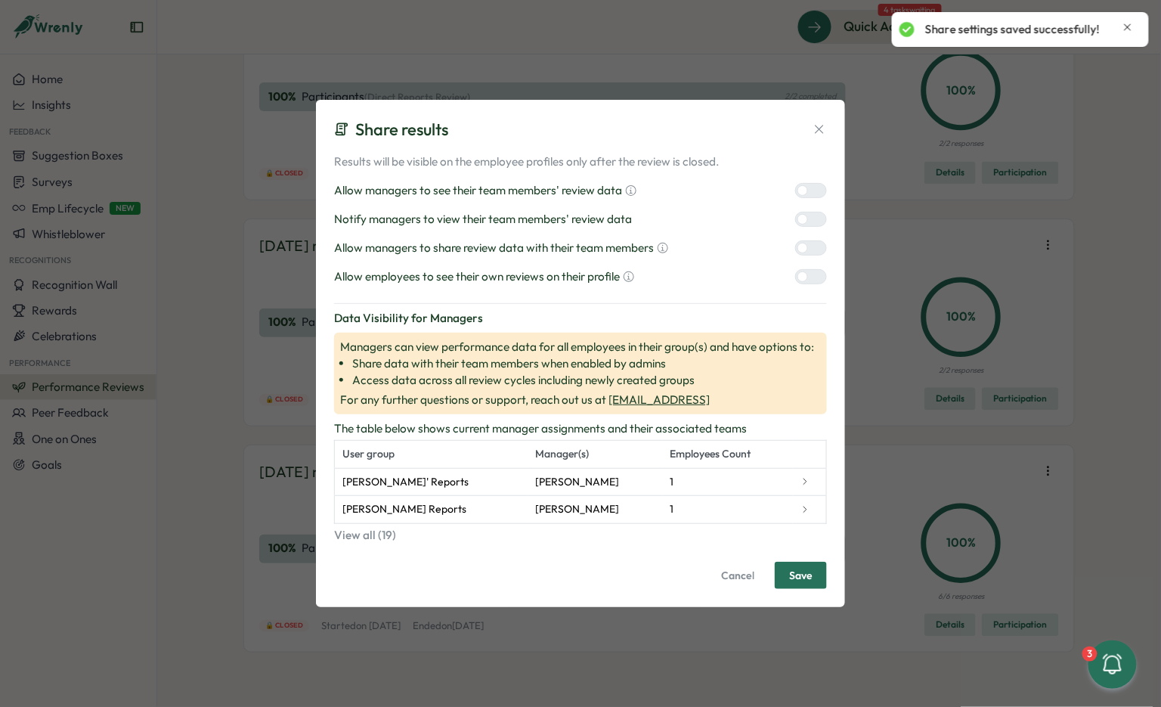
click at [811, 260] on div "Results will be visible on the employee profiles only after the review is close…" at bounding box center [580, 219] width 493 height 132
click at [807, 260] on div "Results will be visible on the employee profiles only after the review is close…" at bounding box center [580, 219] width 493 height 132
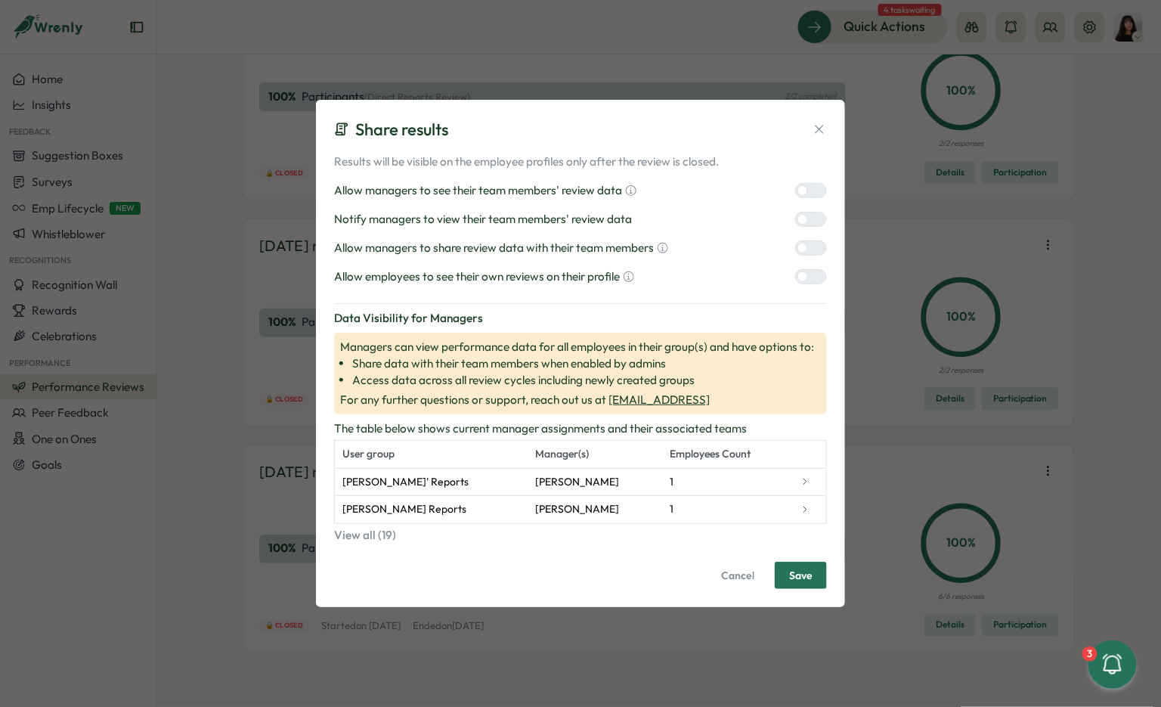
click at [810, 256] on div "Allow managers to share review data with their team members" at bounding box center [580, 248] width 493 height 17
click at [810, 250] on div at bounding box center [817, 248] width 18 height 14
click at [810, 268] on div "Allow employees to see their own reviews on their profile" at bounding box center [580, 276] width 493 height 17
click at [809, 280] on div at bounding box center [817, 277] width 18 height 14
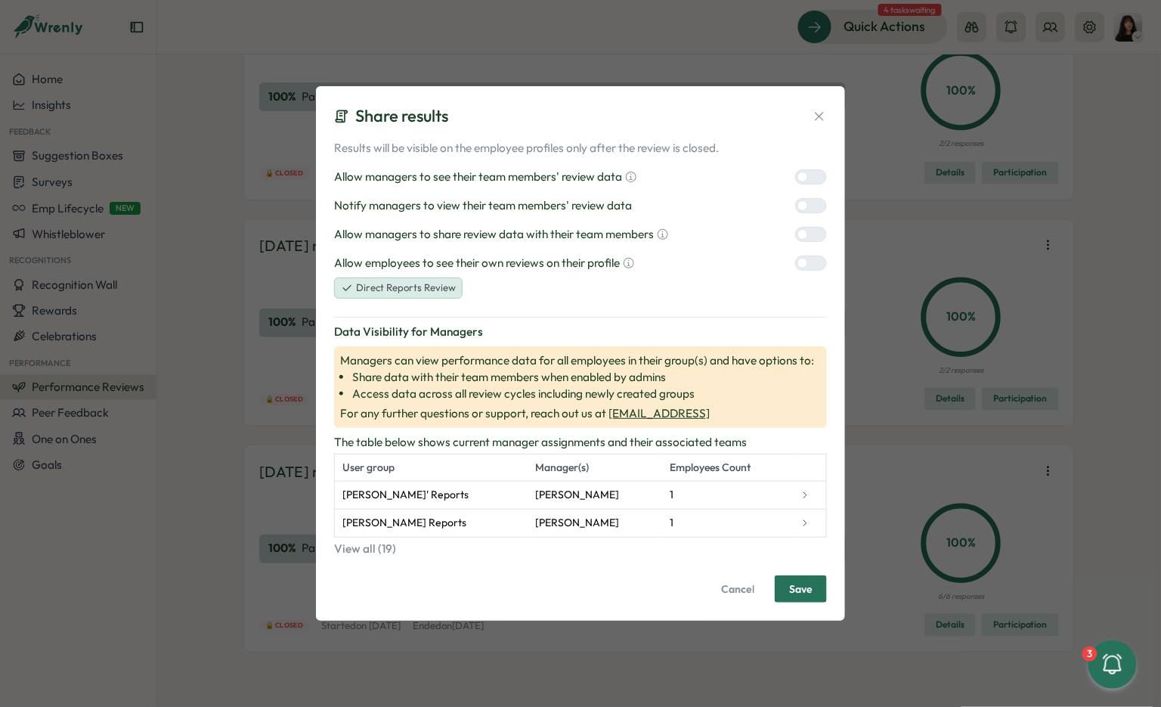
click at [808, 207] on div at bounding box center [803, 205] width 11 height 11
click at [805, 585] on span "Save" at bounding box center [800, 589] width 23 height 26
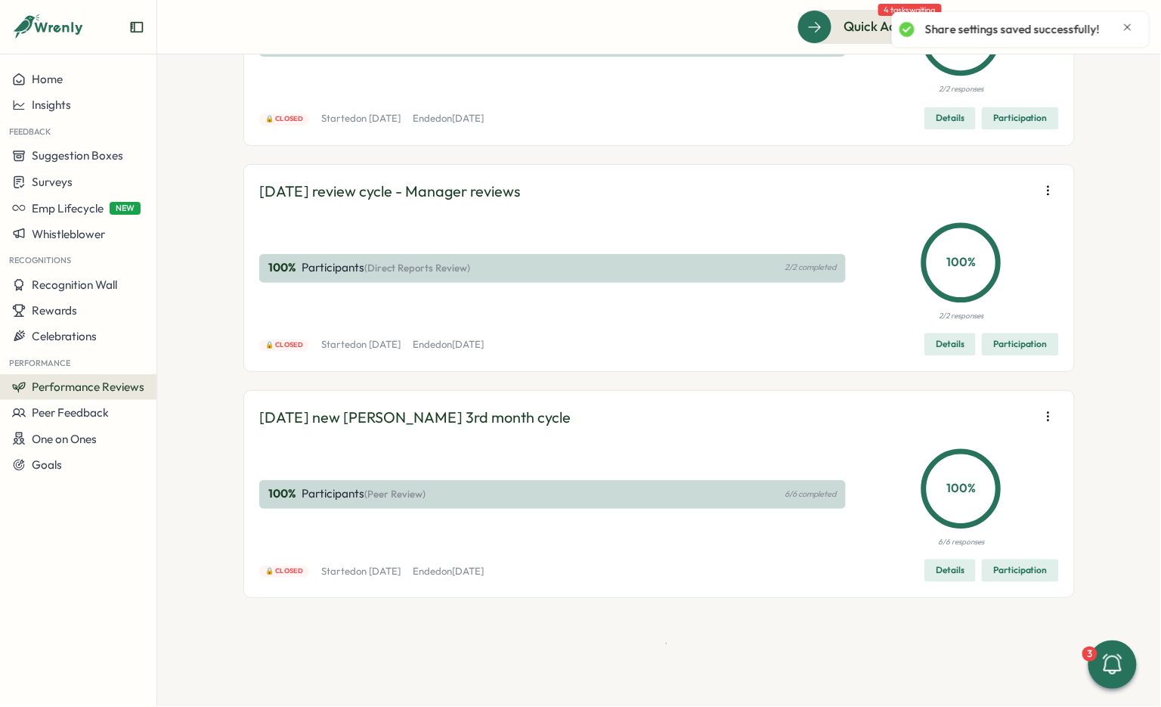
scroll to position [6299, 0]
click at [1043, 427] on button "button" at bounding box center [1048, 416] width 21 height 21
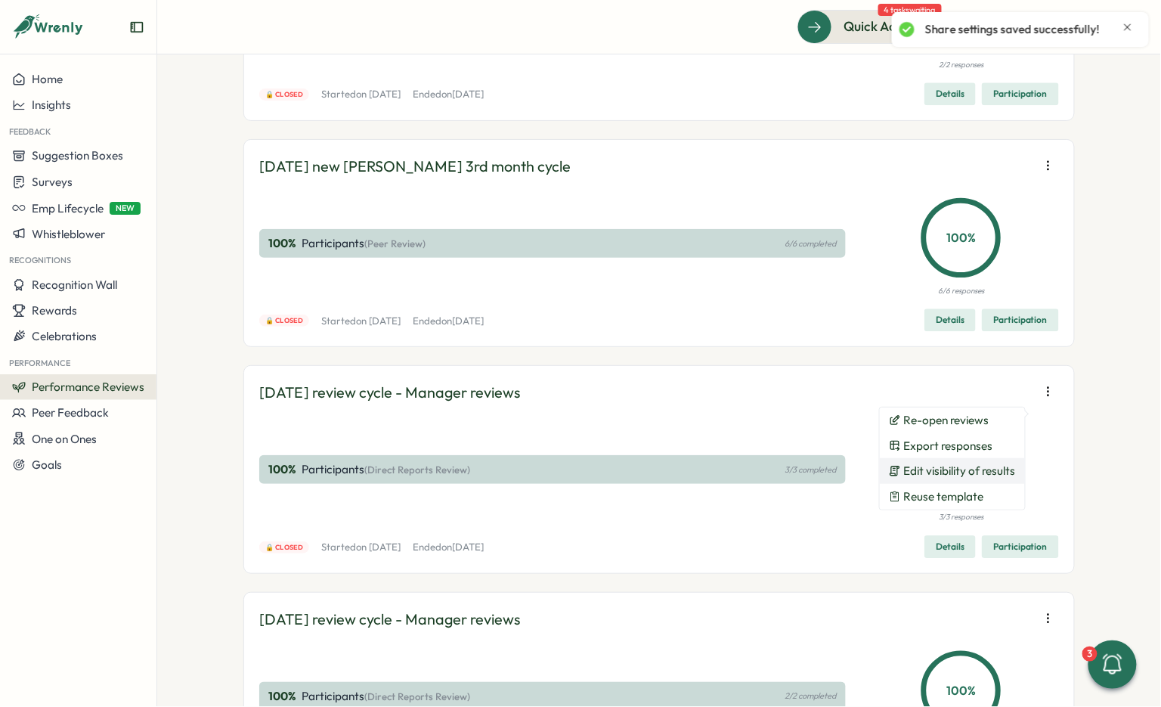
click at [988, 473] on span "Edit visibility of results" at bounding box center [960, 471] width 112 height 14
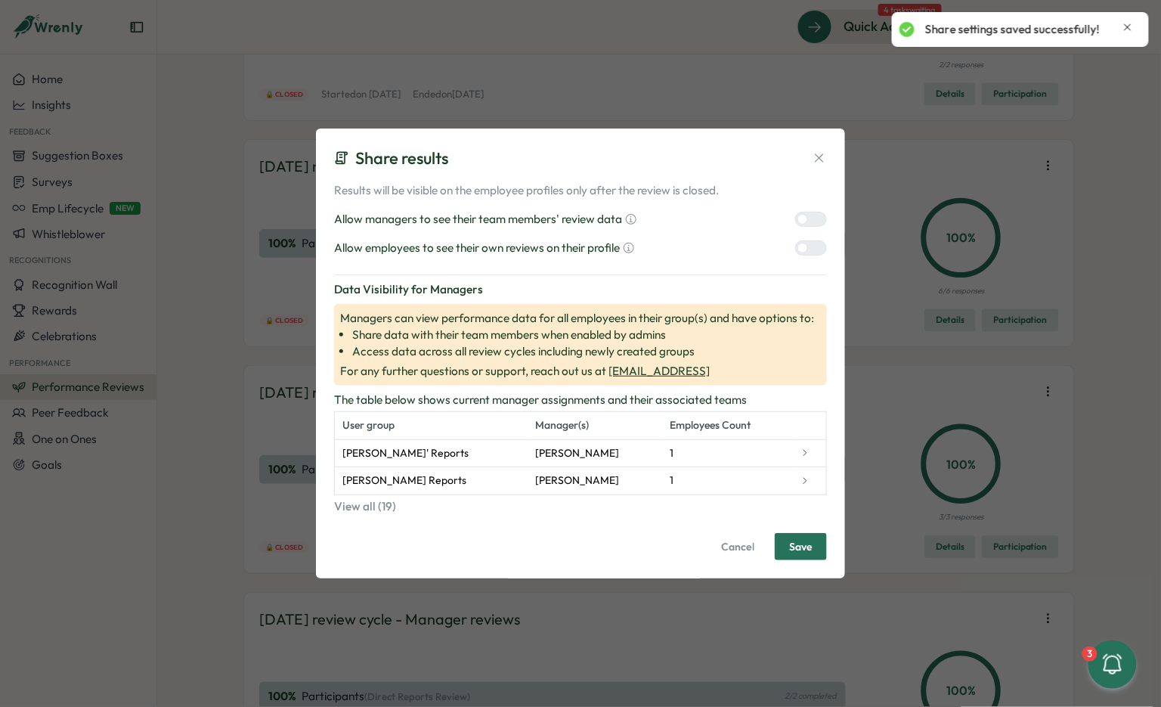
click at [805, 223] on div at bounding box center [803, 219] width 11 height 11
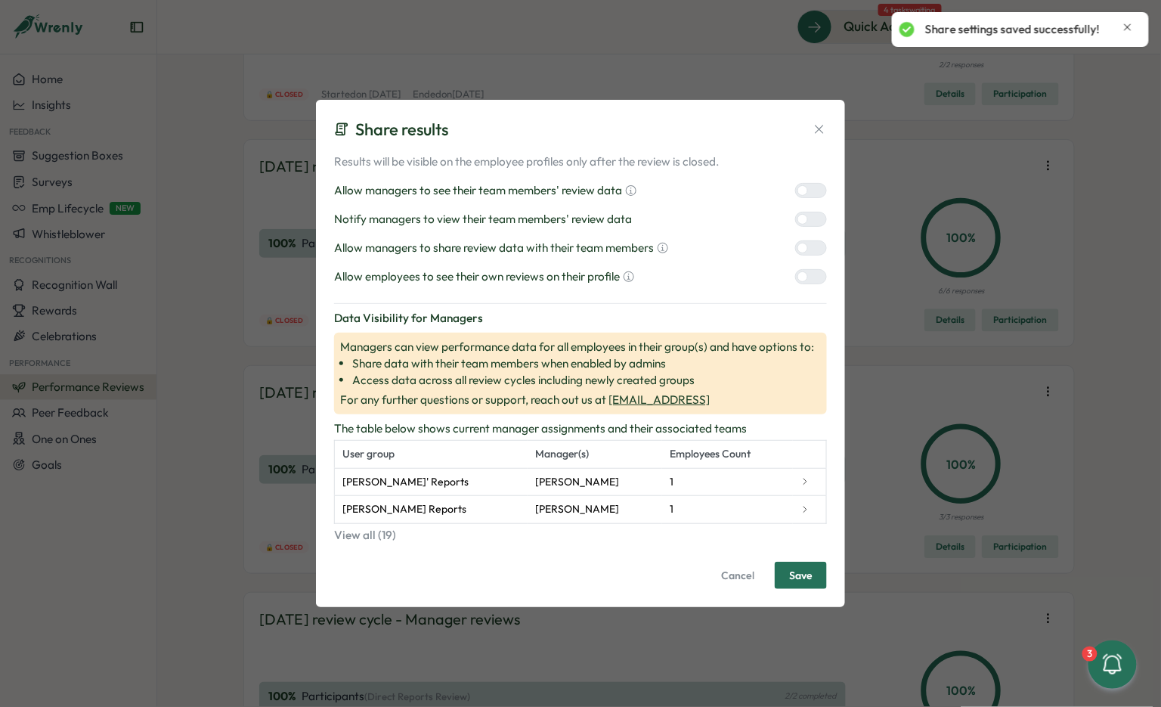
click at [808, 250] on div at bounding box center [803, 248] width 11 height 11
click at [808, 275] on div at bounding box center [803, 276] width 11 height 11
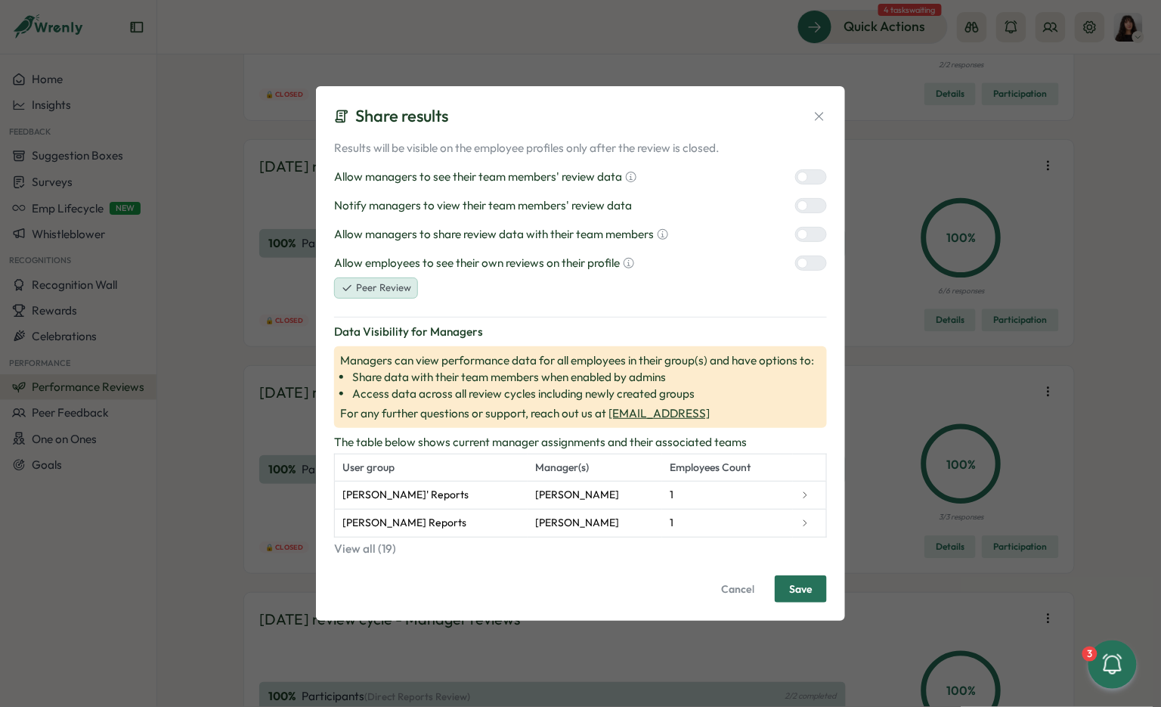
click at [813, 207] on div at bounding box center [817, 206] width 18 height 14
click at [818, 592] on button "Save" at bounding box center [801, 588] width 52 height 27
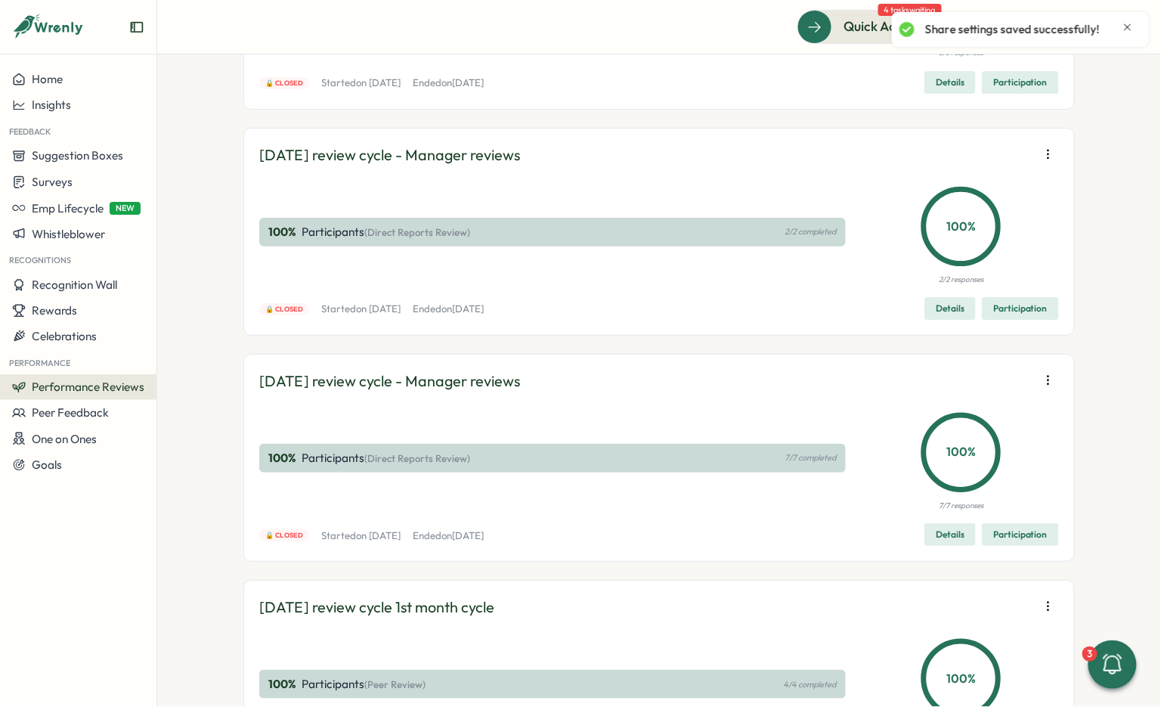
scroll to position [6779, 0]
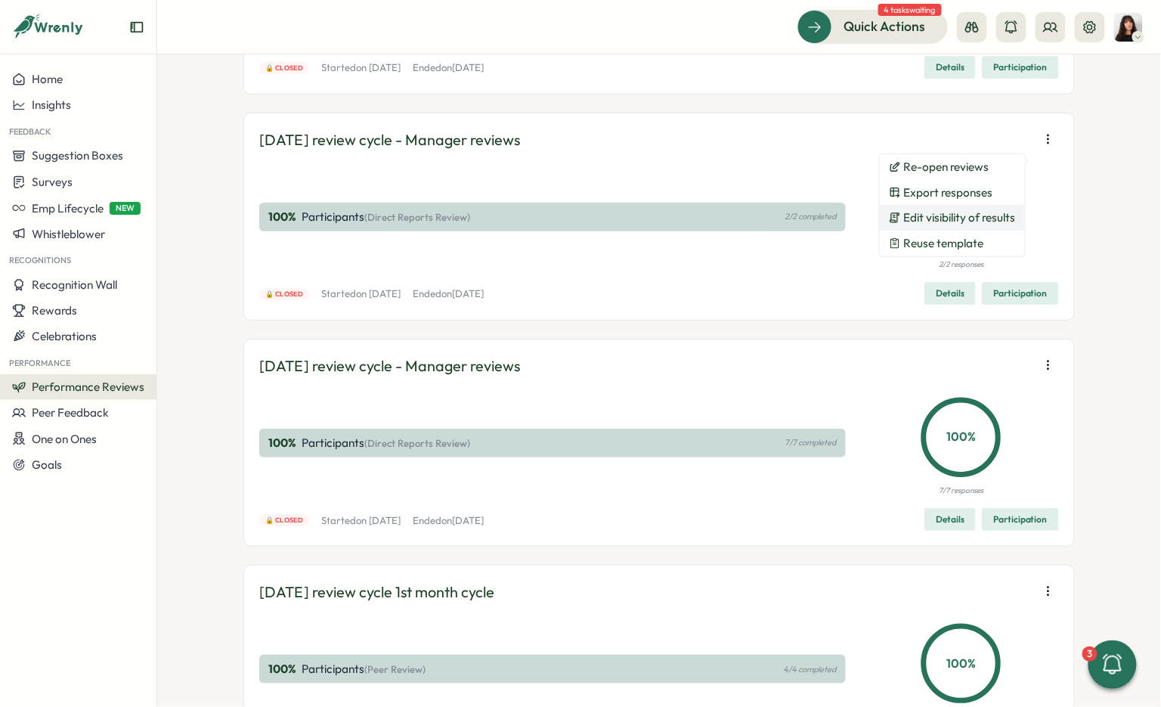
click at [969, 223] on span "Edit visibility of results" at bounding box center [960, 218] width 112 height 14
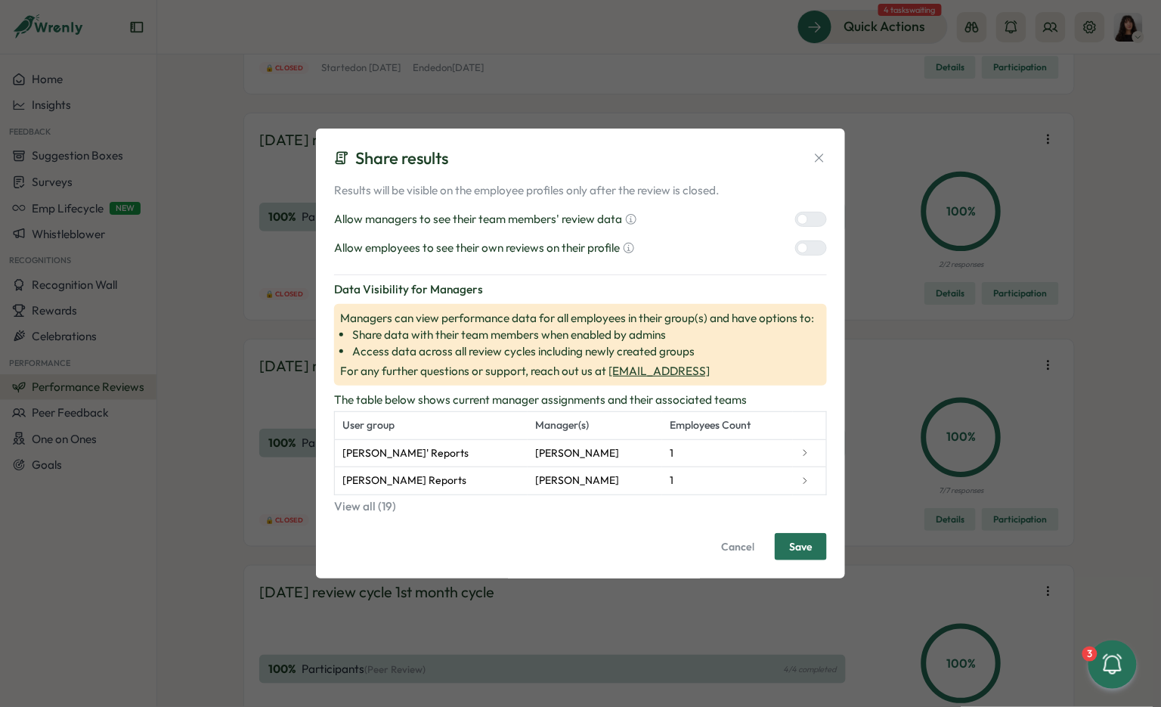
click at [803, 219] on div at bounding box center [803, 219] width 11 height 11
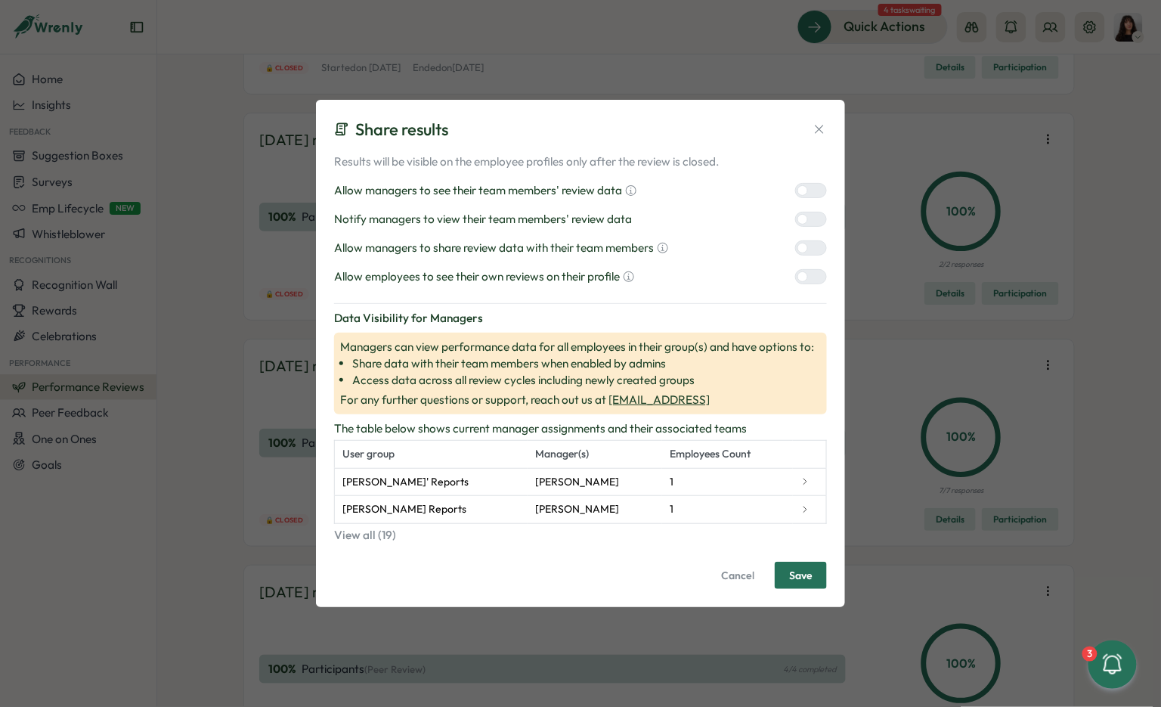
click at [804, 250] on div at bounding box center [803, 248] width 11 height 11
click at [804, 281] on div at bounding box center [803, 276] width 11 height 11
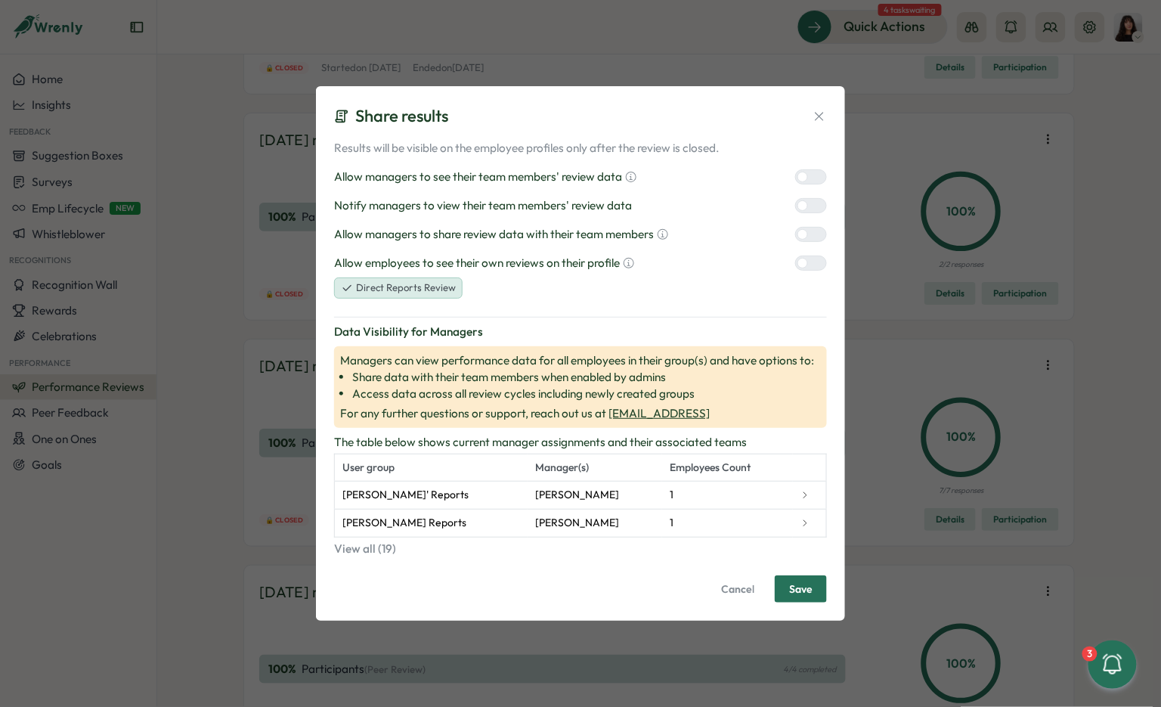
click at [808, 200] on div at bounding box center [817, 206] width 18 height 14
click at [809, 593] on span "Save" at bounding box center [800, 589] width 23 height 26
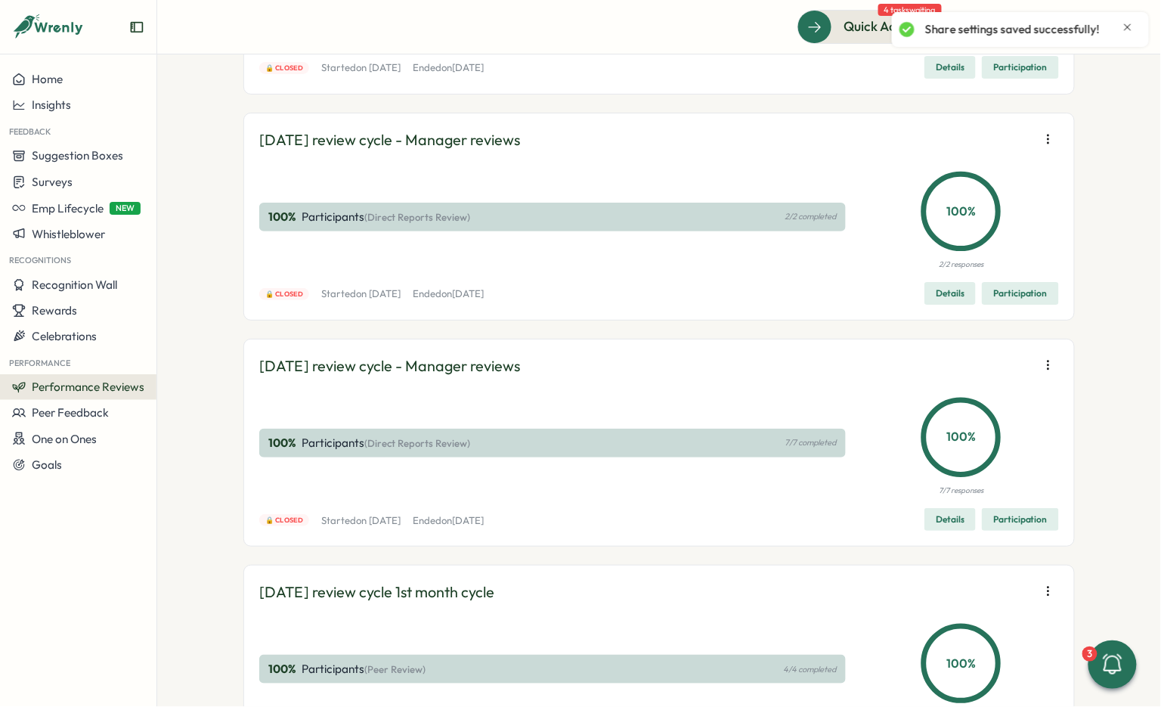
click at [1045, 147] on icon "button" at bounding box center [1048, 139] width 15 height 15
click at [965, 445] on span "Edit visibility of results" at bounding box center [960, 444] width 112 height 14
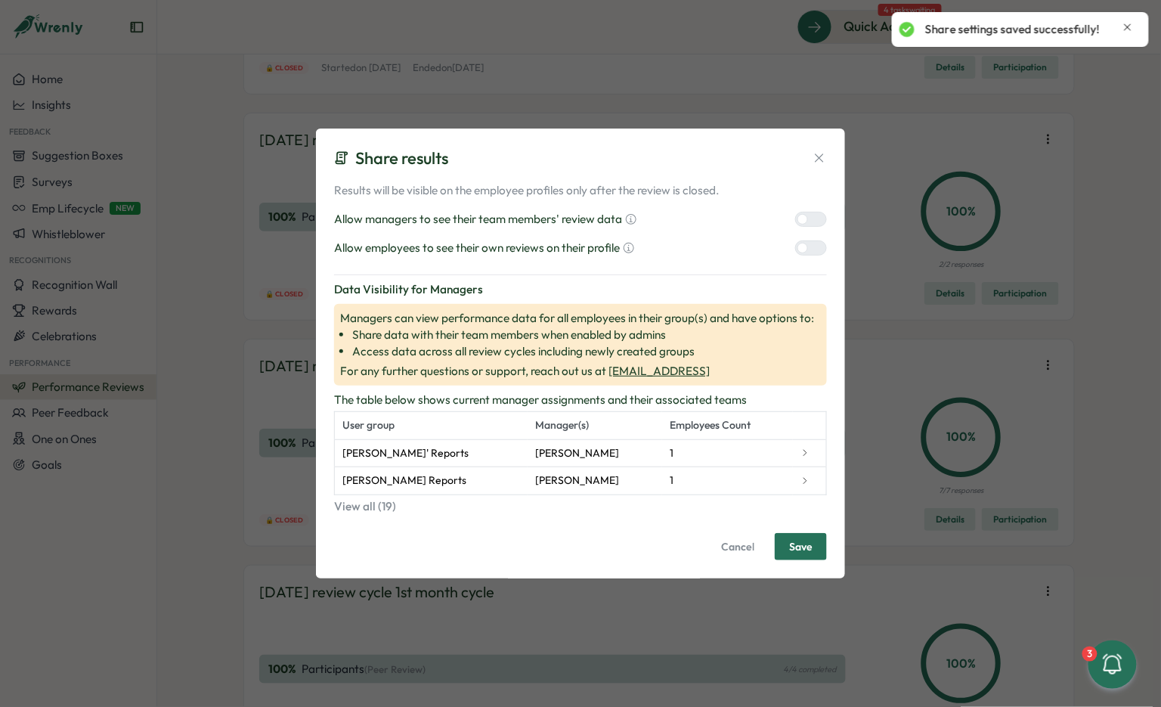
click at [823, 219] on div at bounding box center [817, 219] width 18 height 14
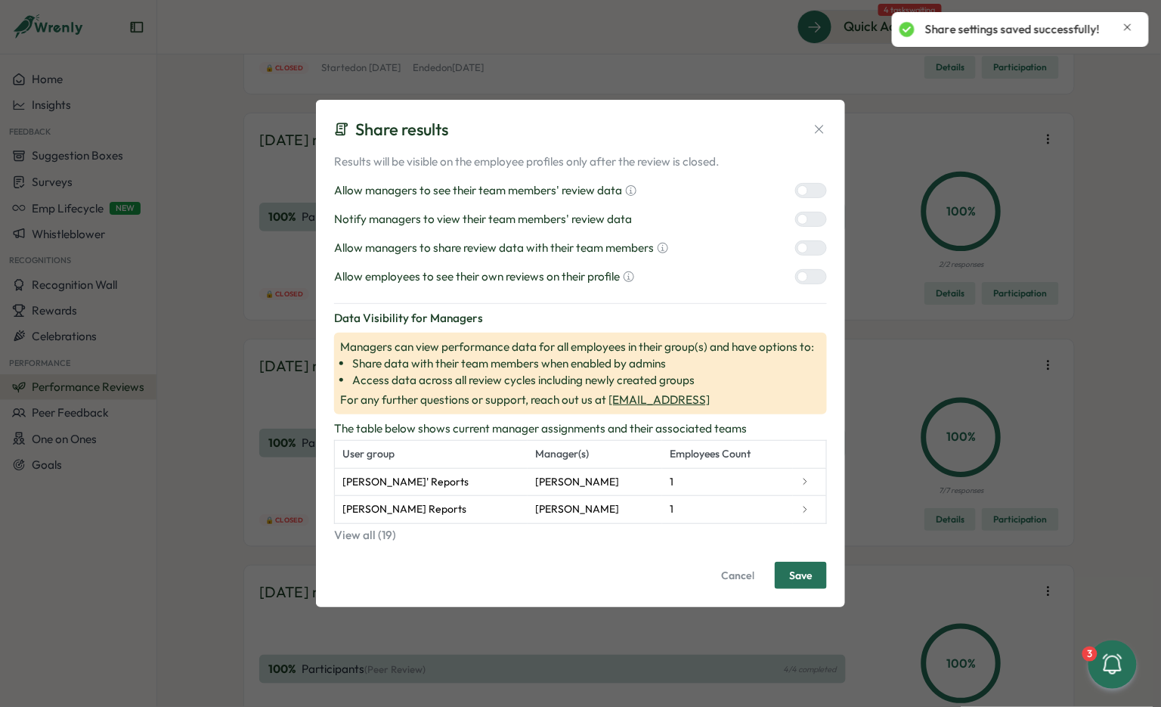
click at [812, 253] on div at bounding box center [817, 248] width 18 height 14
click at [812, 287] on div "Results will be visible on the employee profiles only after the review is close…" at bounding box center [580, 371] width 493 height 436
click at [812, 280] on div at bounding box center [817, 277] width 18 height 14
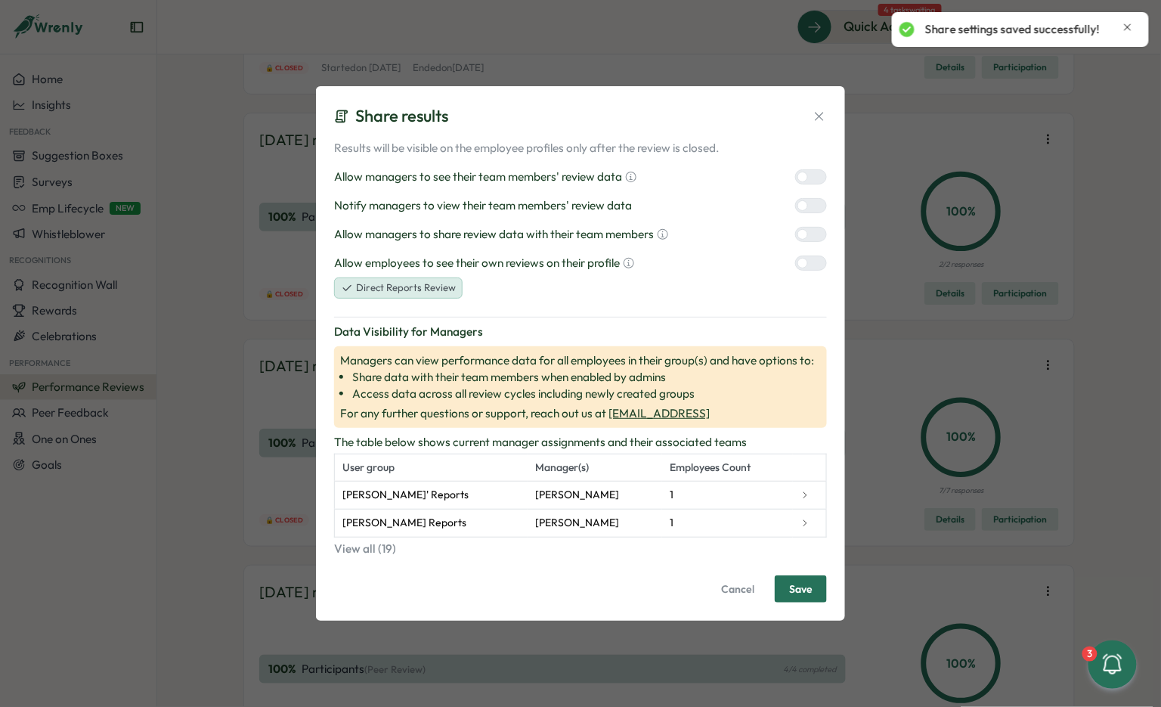
click at [811, 209] on div at bounding box center [817, 206] width 18 height 14
click at [816, 590] on button "Save" at bounding box center [801, 588] width 52 height 27
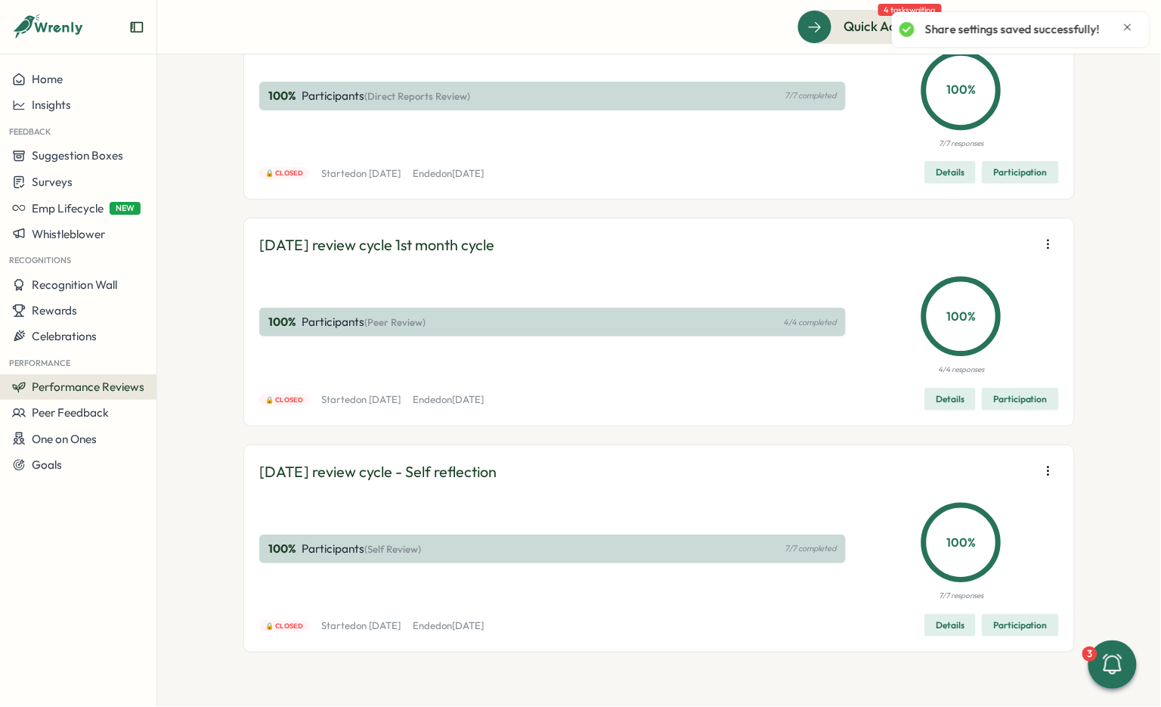
scroll to position [7272, 0]
click at [1038, 29] on button "button" at bounding box center [1048, 18] width 21 height 21
click at [978, 175] on span "Edit visibility of results" at bounding box center [960, 176] width 112 height 14
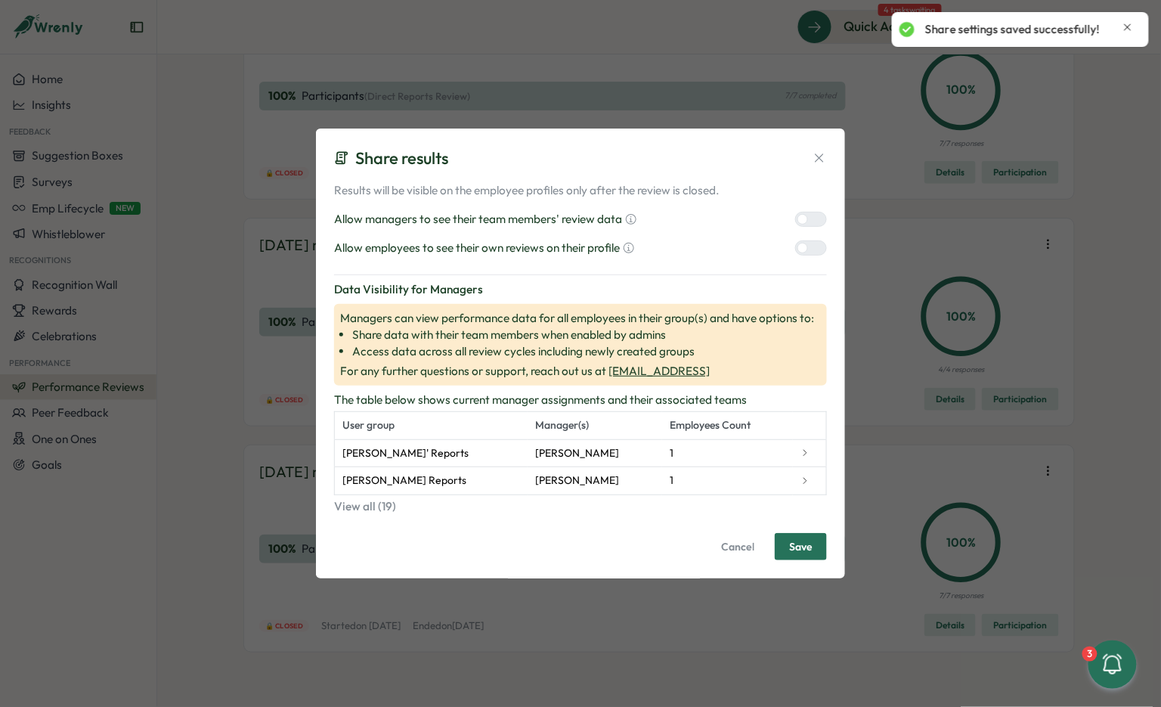
click at [807, 222] on div at bounding box center [803, 219] width 11 height 11
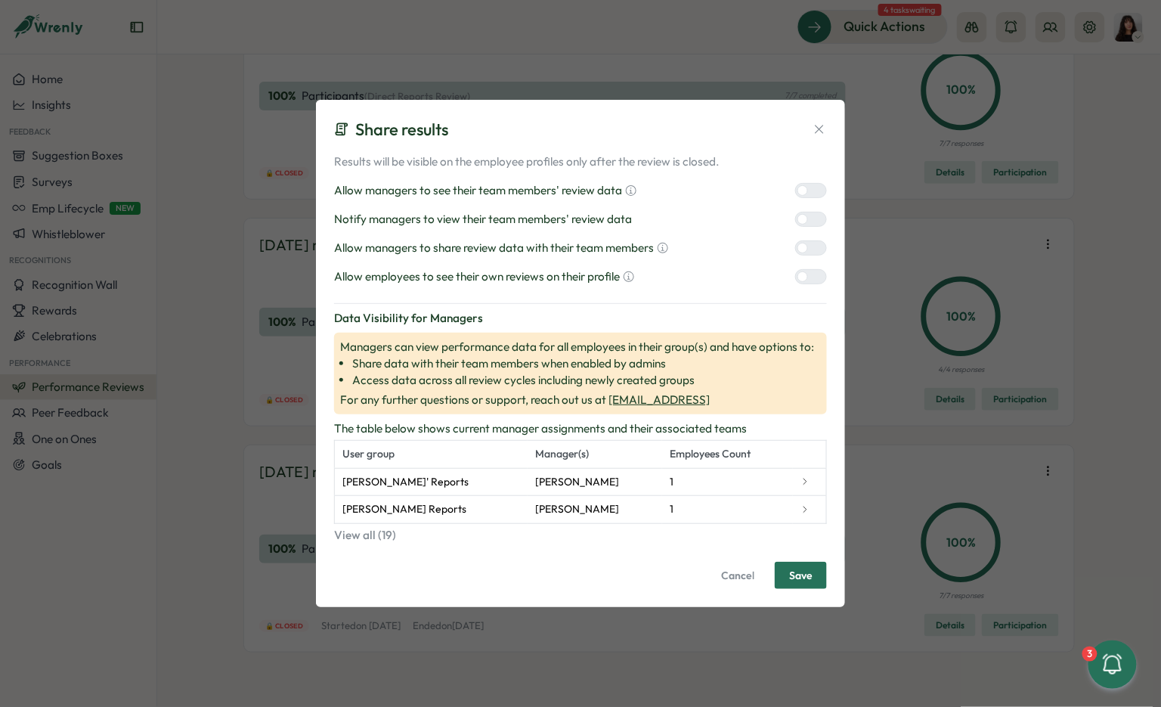
click at [808, 235] on div "Results will be visible on the employee profiles only after the review is close…" at bounding box center [580, 219] width 493 height 132
click at [808, 241] on label at bounding box center [811, 247] width 32 height 15
click at [808, 278] on div at bounding box center [803, 276] width 11 height 11
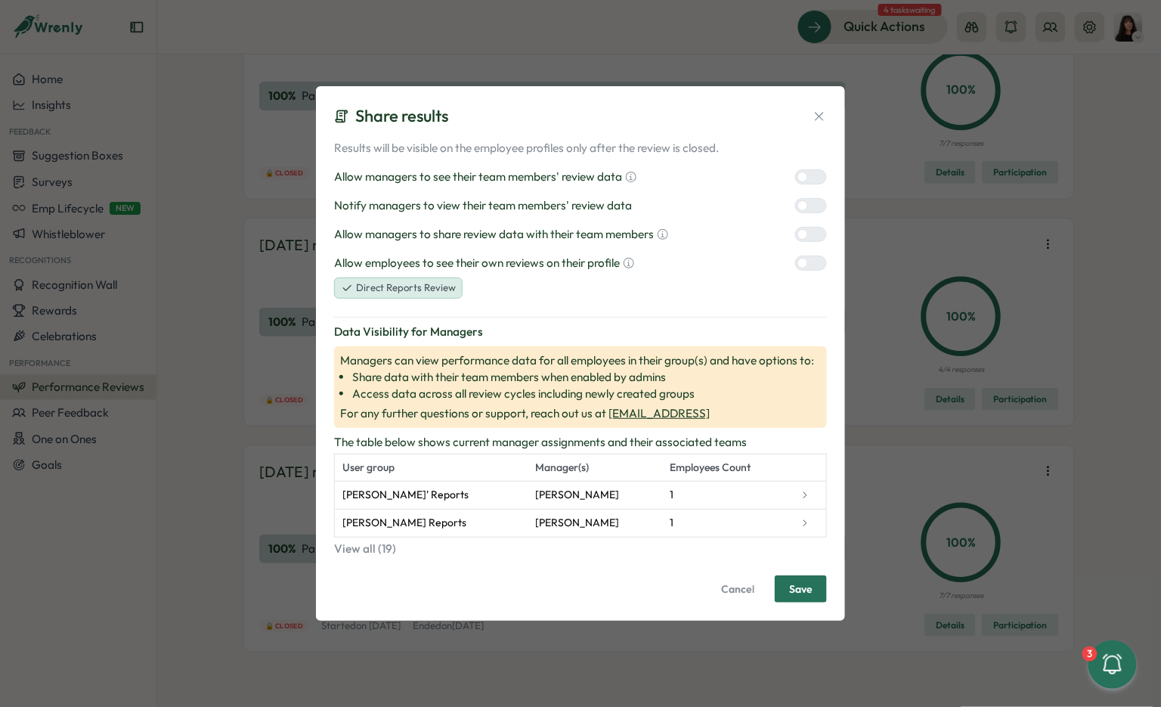
click at [808, 209] on div at bounding box center [817, 206] width 18 height 14
click at [811, 587] on span "Save" at bounding box center [800, 589] width 23 height 26
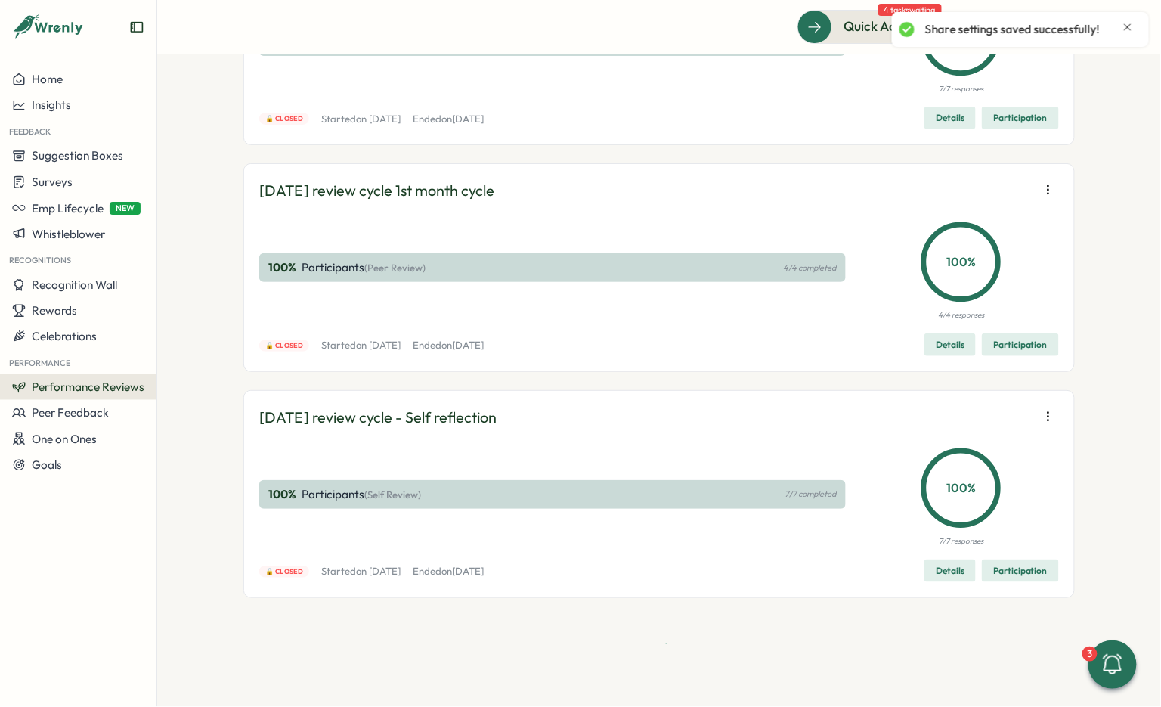
scroll to position [7428, 0]
click at [1050, 187] on icon "button" at bounding box center [1048, 189] width 15 height 15
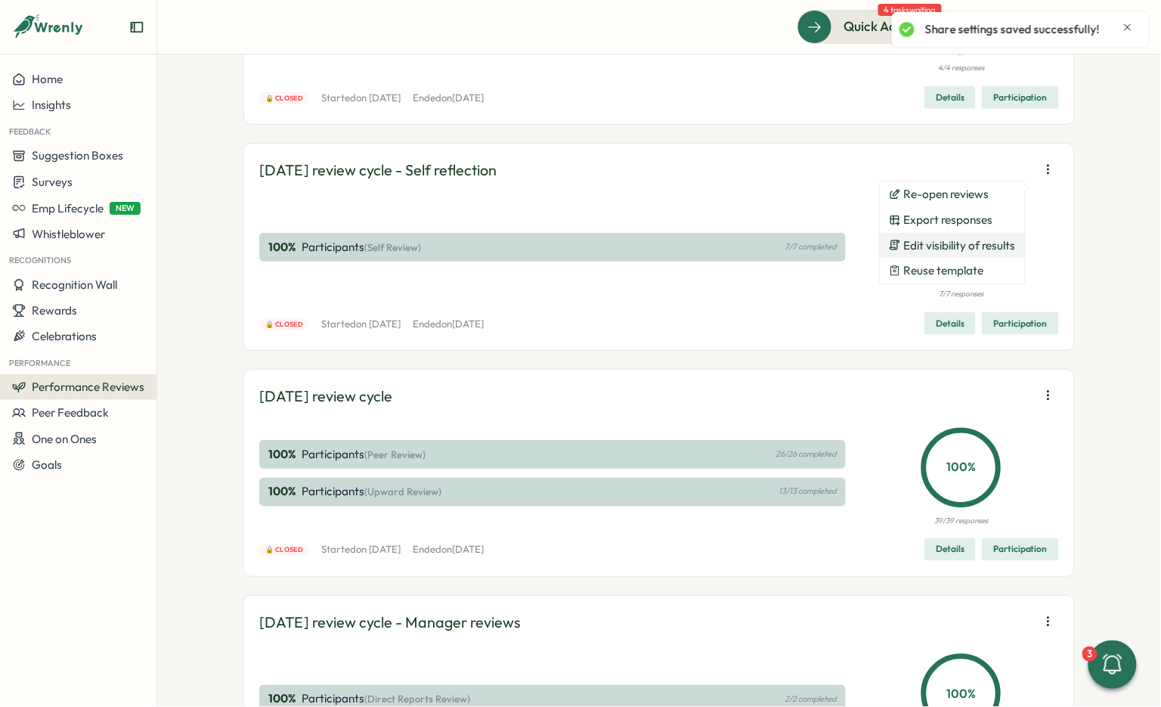
click at [982, 245] on span "Edit visibility of results" at bounding box center [960, 246] width 112 height 14
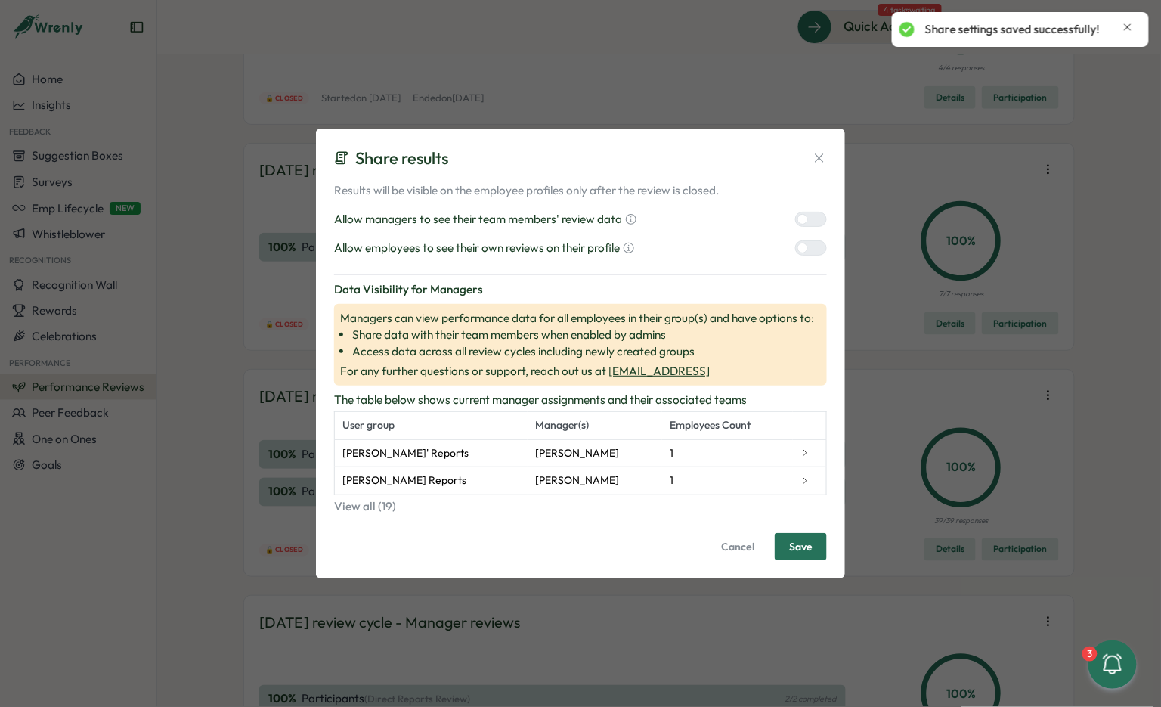
click at [818, 221] on div at bounding box center [817, 219] width 18 height 14
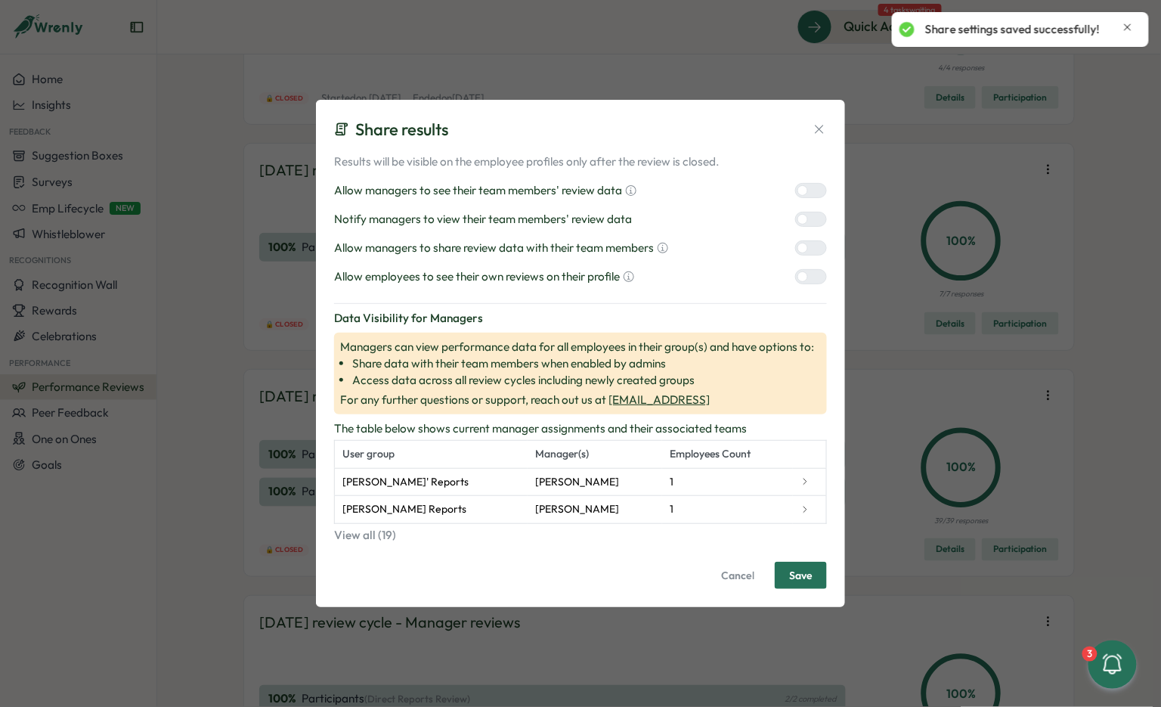
click at [811, 248] on div at bounding box center [817, 248] width 18 height 14
click at [811, 274] on div at bounding box center [817, 277] width 18 height 14
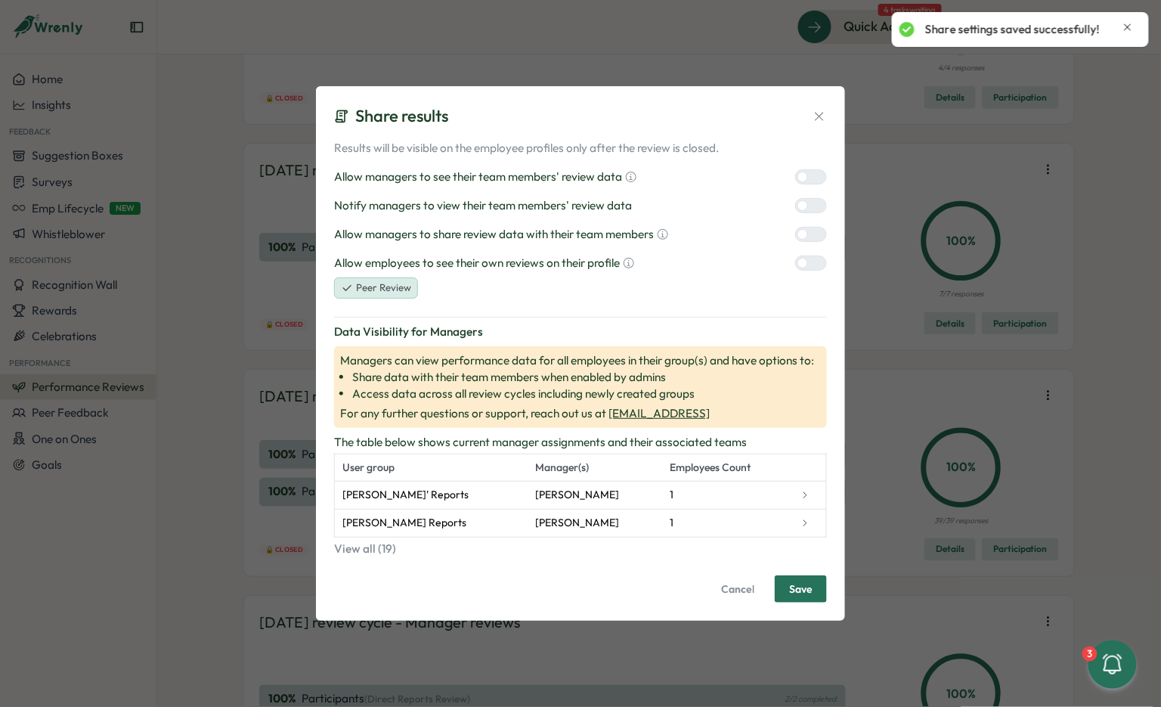
click at [808, 205] on div at bounding box center [817, 206] width 18 height 14
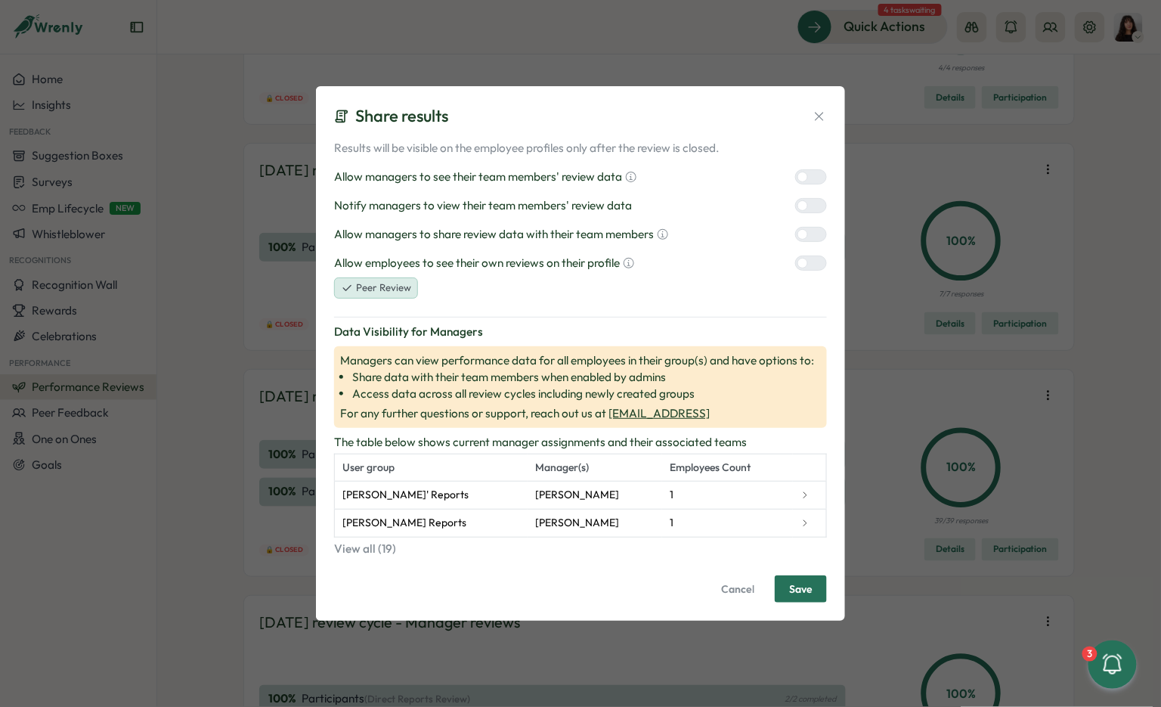
click at [802, 584] on span "Save" at bounding box center [800, 589] width 23 height 26
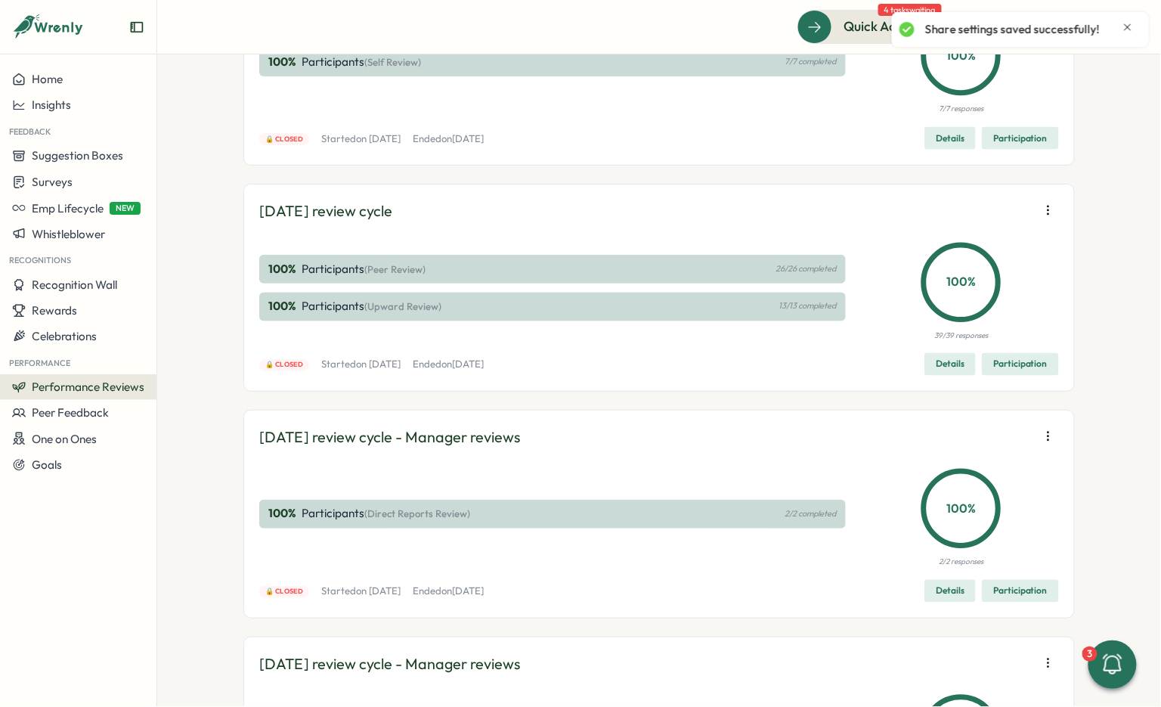
scroll to position [7645, 0]
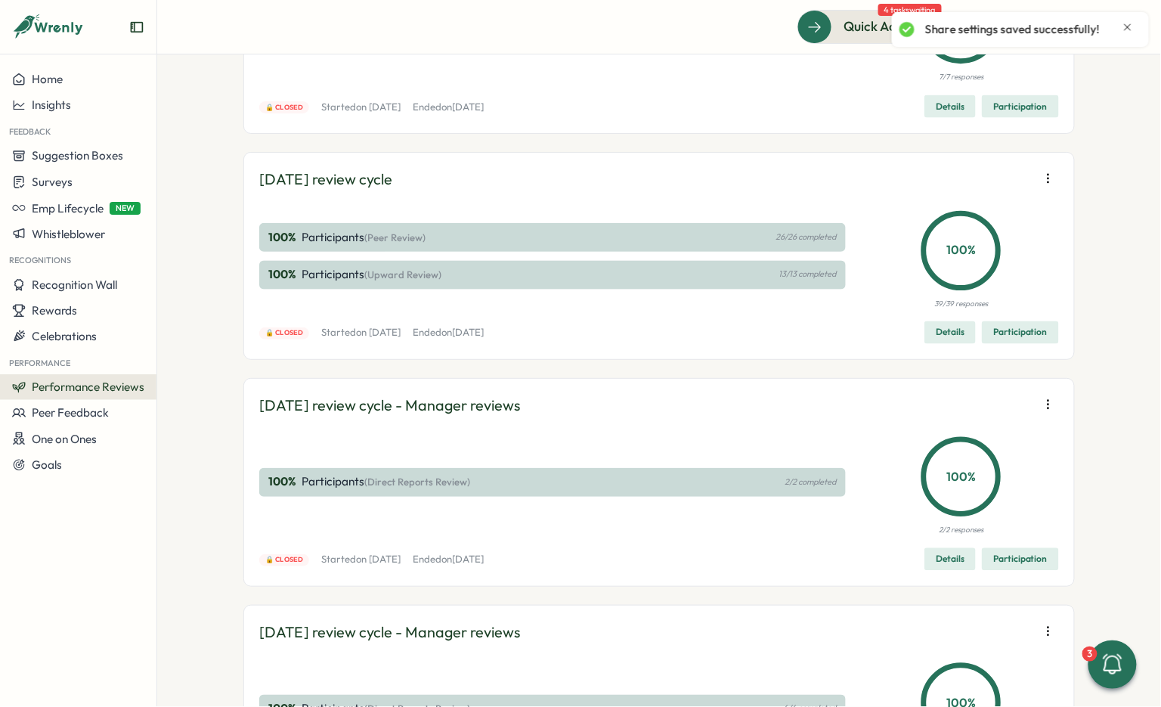
click at [958, 253] on span "Edit visibility of results" at bounding box center [960, 254] width 112 height 14
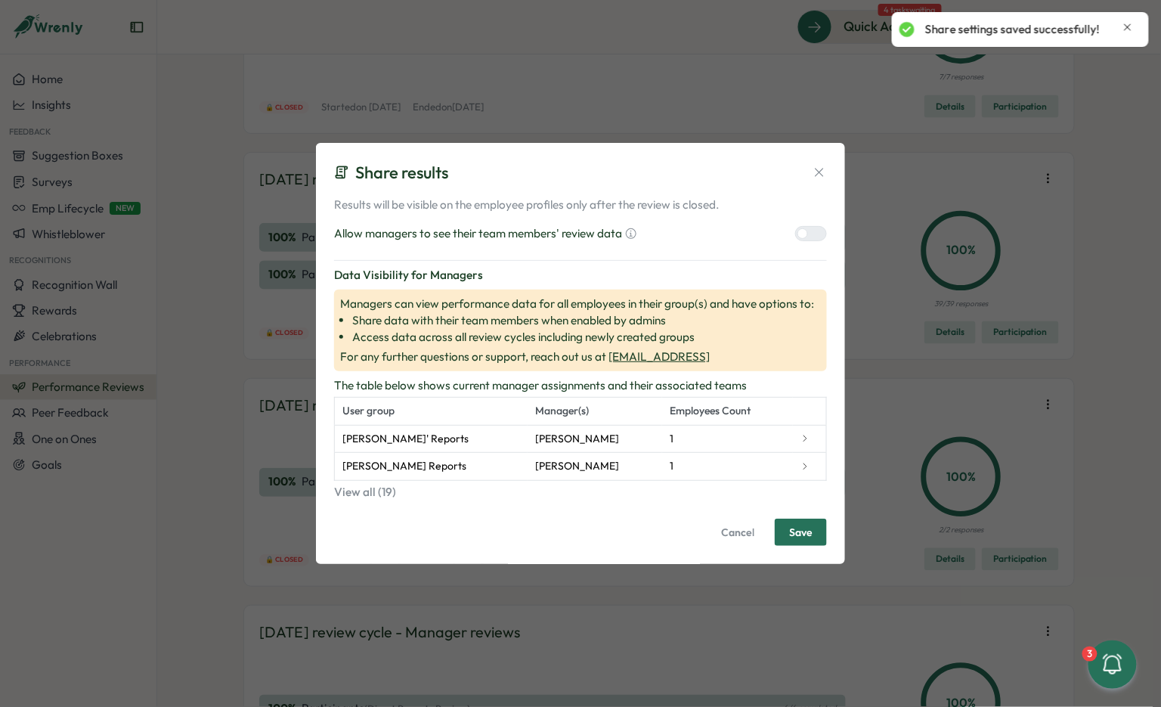
click at [809, 226] on div "Allow managers to see their team members' review data" at bounding box center [580, 233] width 493 height 17
click at [809, 235] on div at bounding box center [817, 234] width 18 height 14
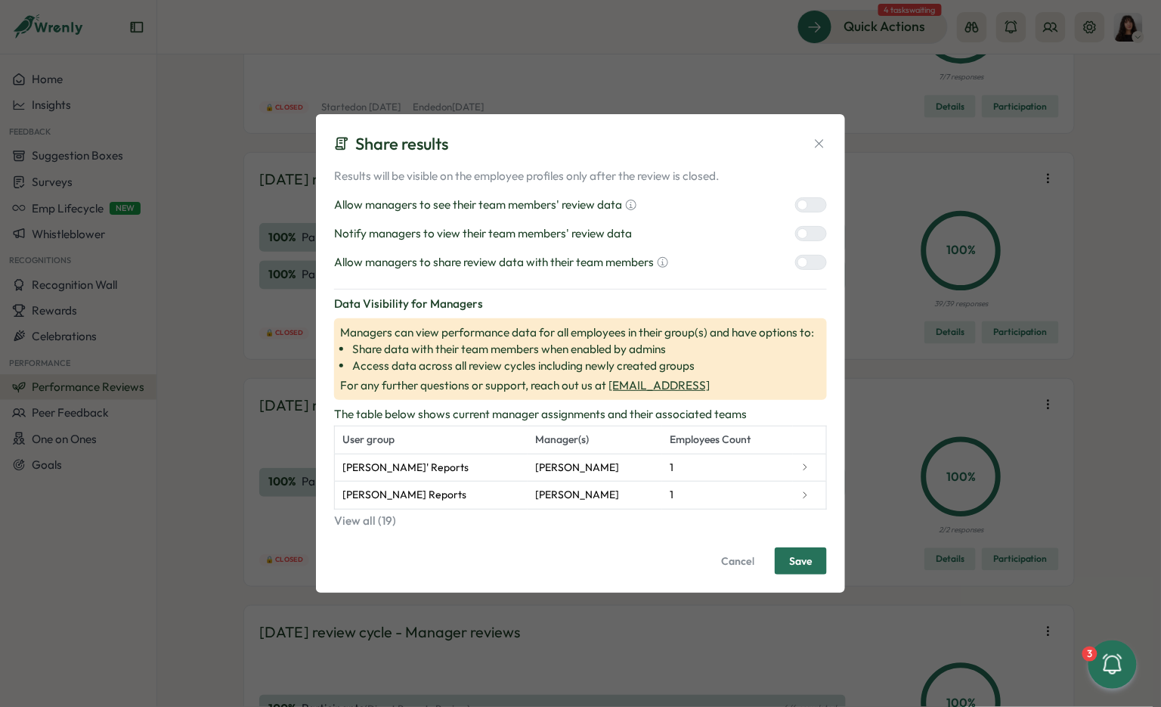
click at [811, 268] on div at bounding box center [817, 263] width 18 height 14
click at [811, 228] on div at bounding box center [817, 234] width 18 height 14
click at [804, 556] on span "Save" at bounding box center [800, 561] width 23 height 26
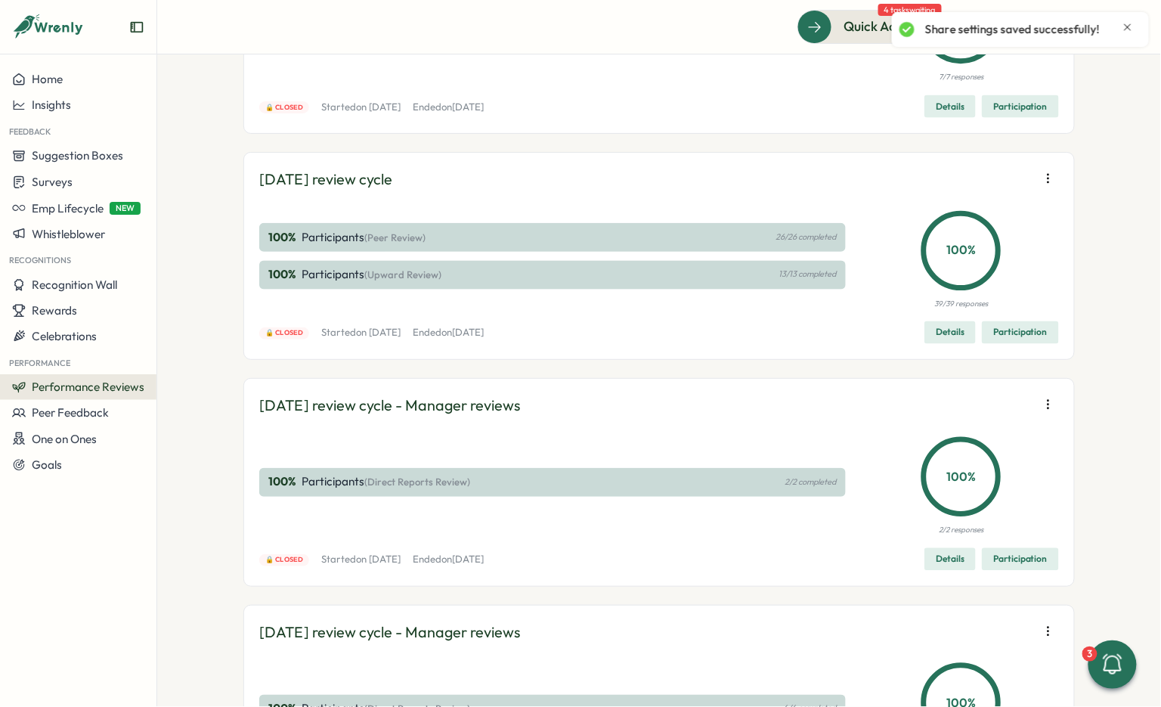
click at [1040, 189] on button "button" at bounding box center [1048, 178] width 21 height 21
click at [962, 479] on span "Edit visibility of results" at bounding box center [960, 480] width 112 height 14
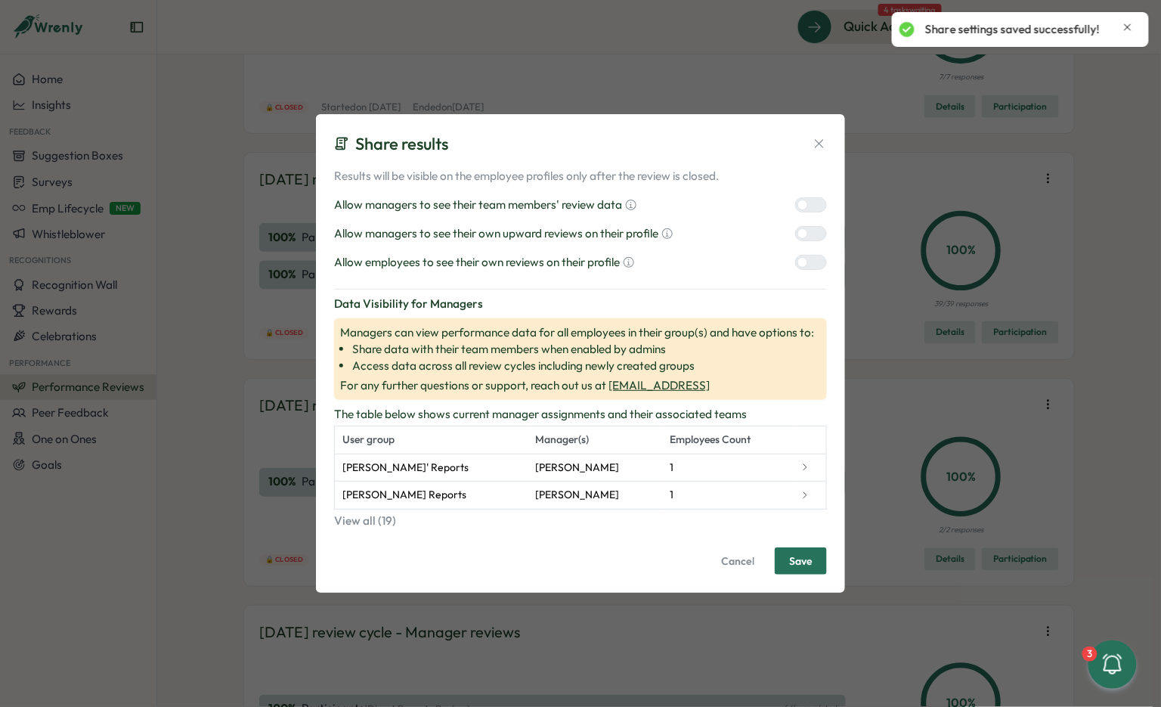
click at [813, 206] on div at bounding box center [817, 205] width 18 height 14
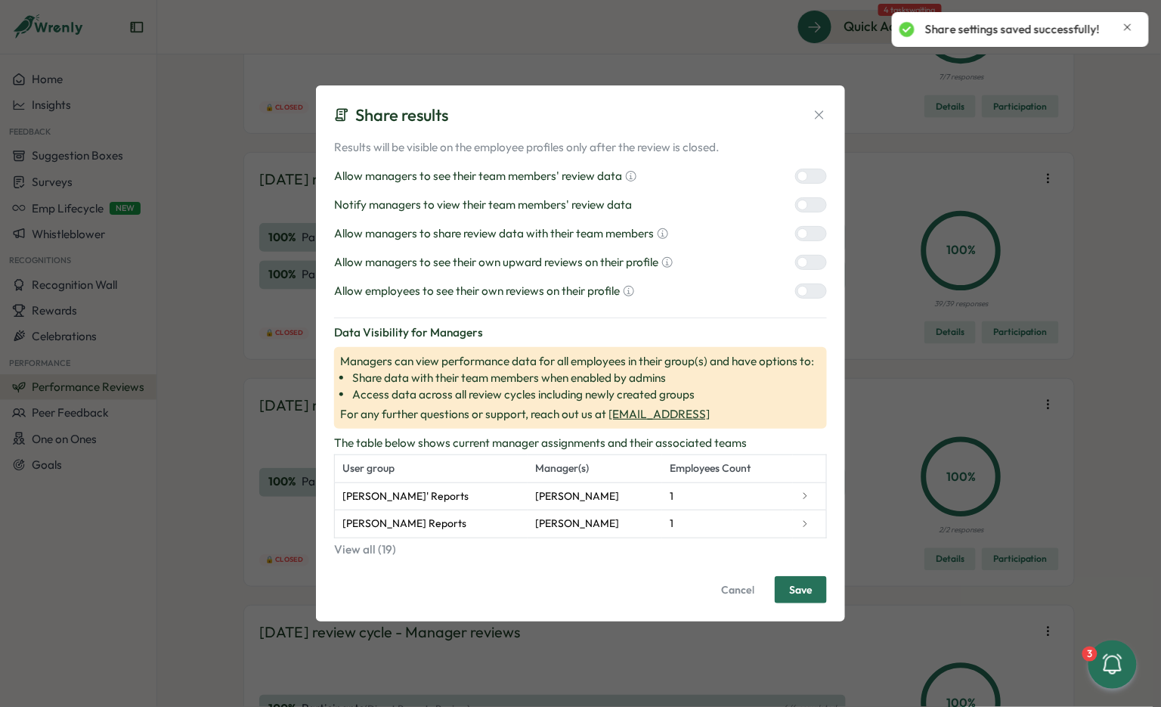
click at [811, 232] on div at bounding box center [817, 234] width 18 height 14
click at [811, 262] on div at bounding box center [817, 263] width 18 height 14
click at [811, 291] on div at bounding box center [817, 291] width 18 height 14
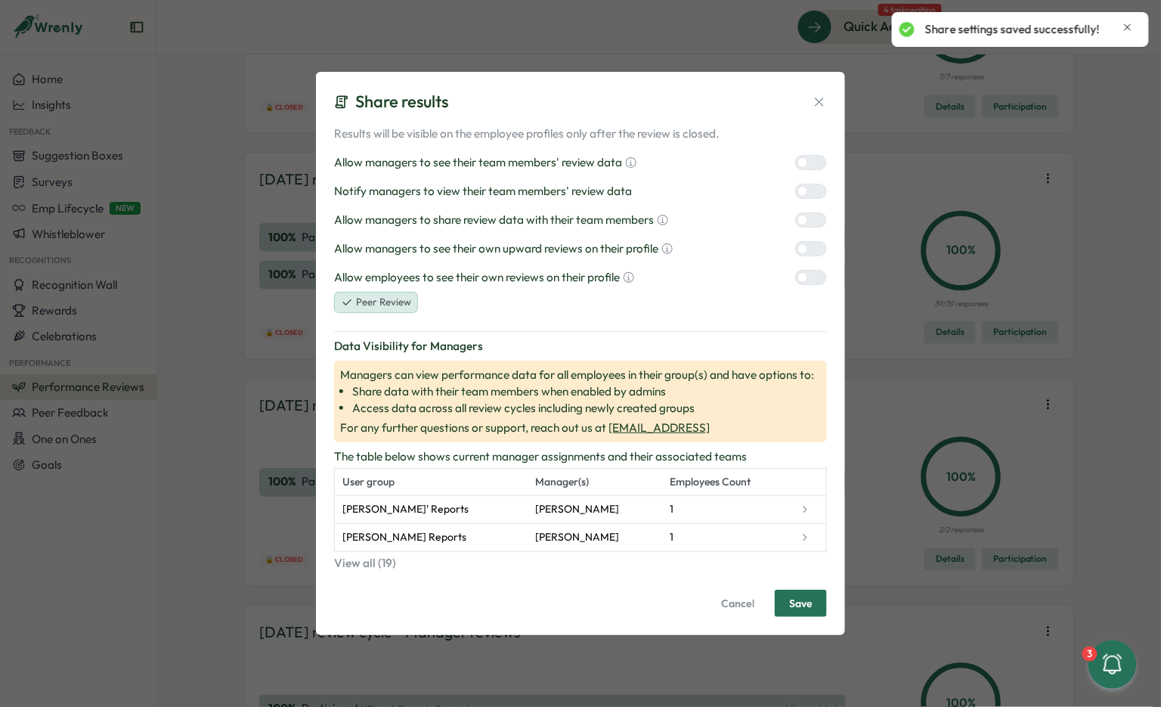
click at [808, 195] on div at bounding box center [817, 191] width 18 height 14
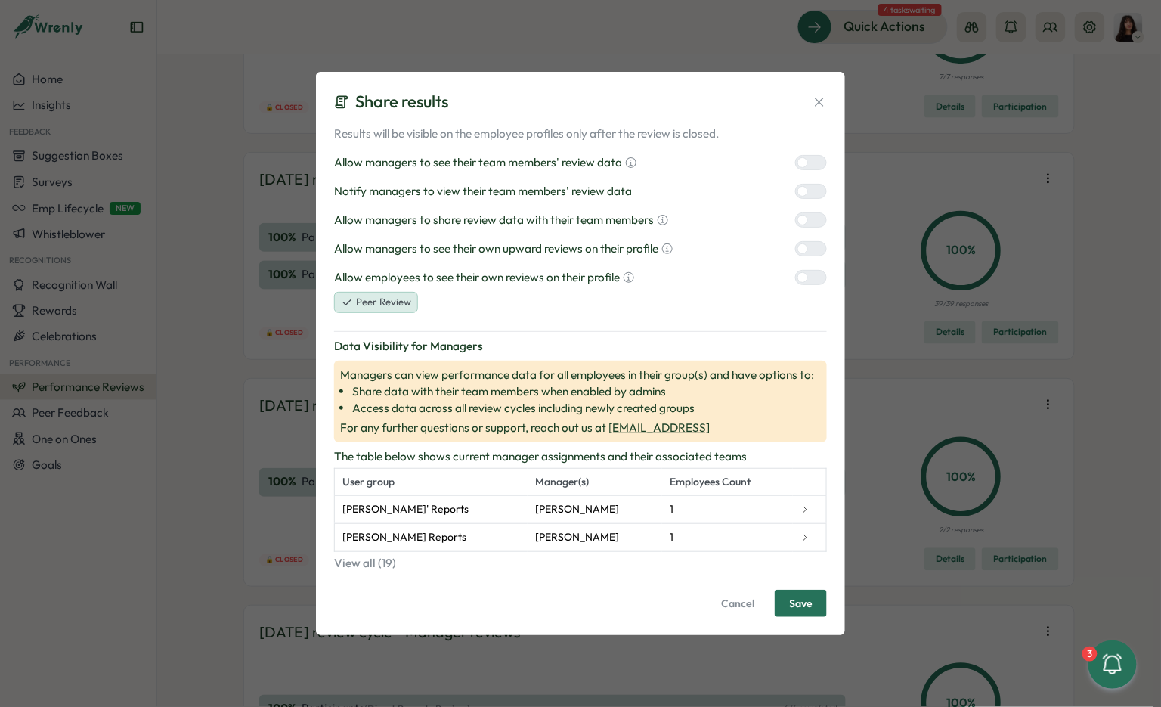
click at [814, 599] on button "Save" at bounding box center [801, 603] width 52 height 27
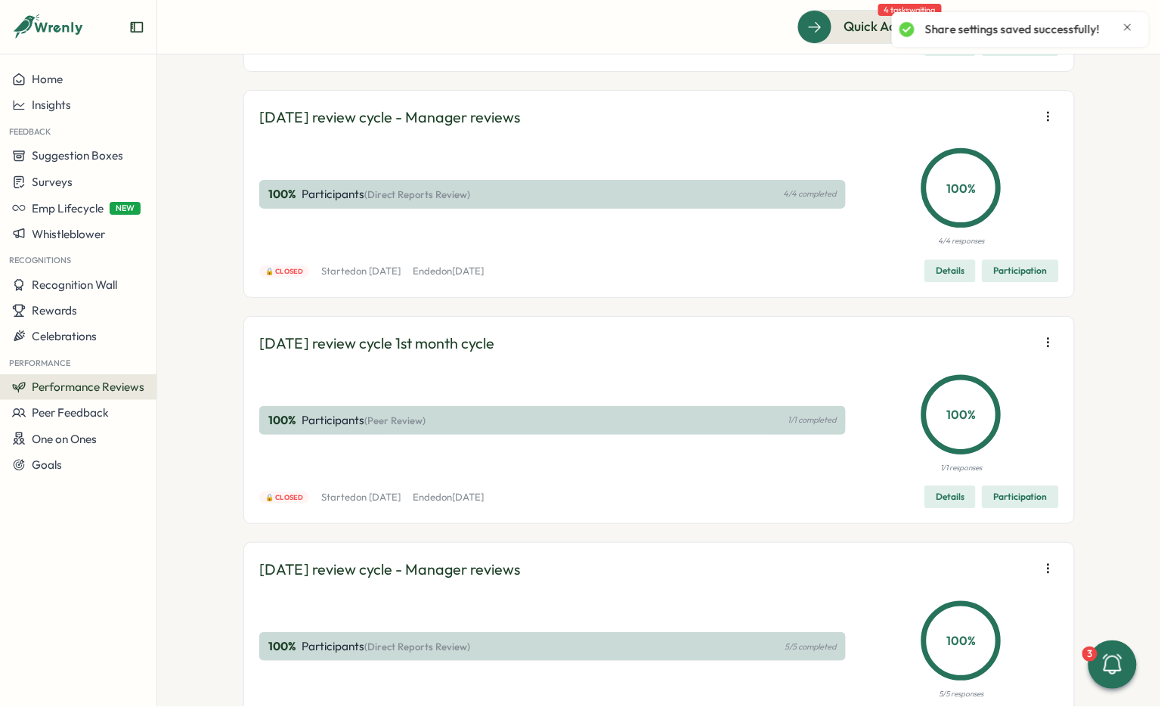
scroll to position [8166, 0]
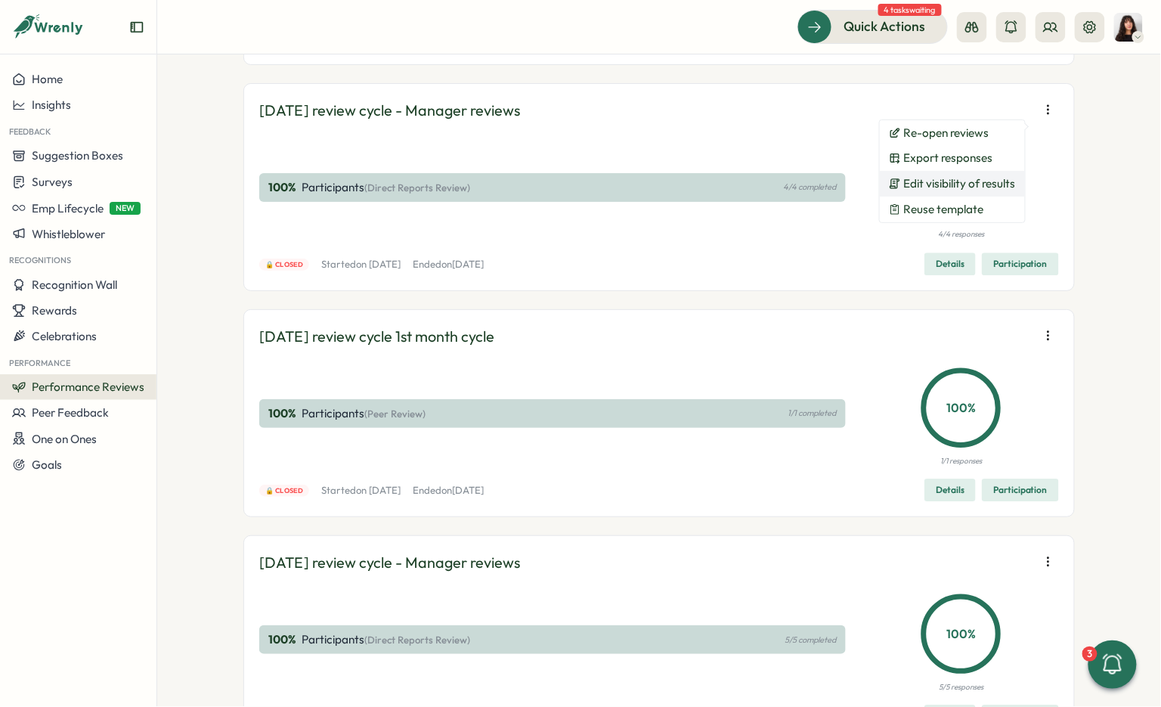
click at [994, 186] on span "Edit visibility of results" at bounding box center [960, 184] width 112 height 14
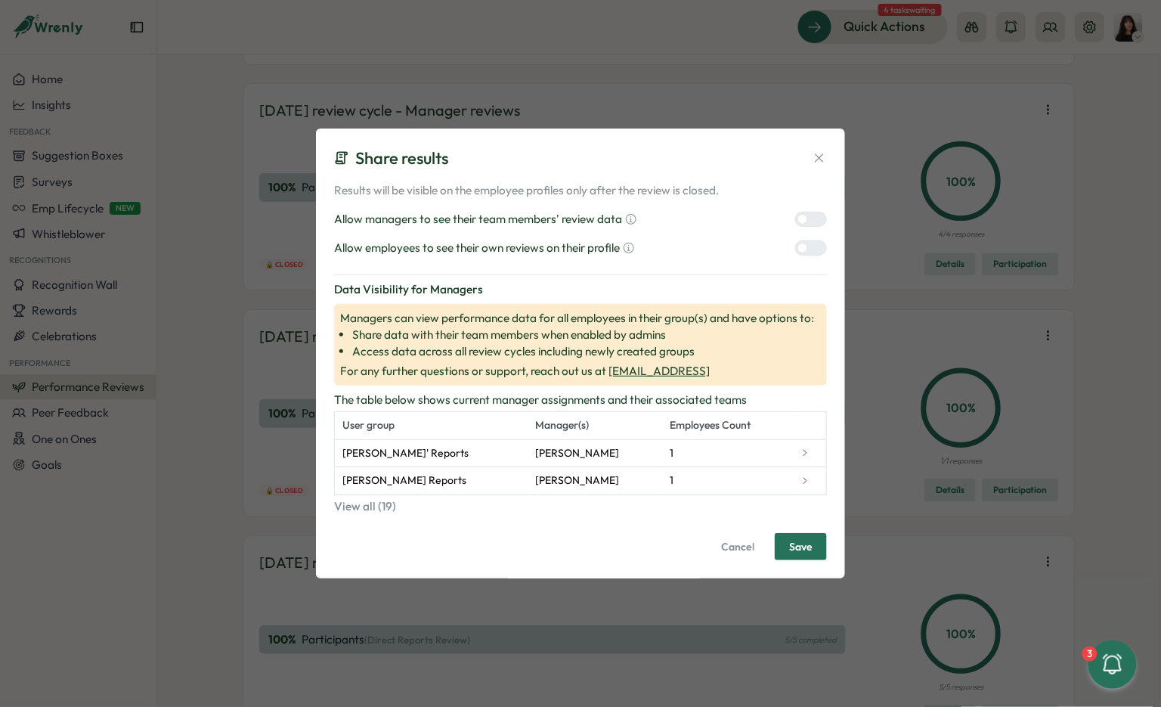
click at [802, 225] on div at bounding box center [803, 219] width 11 height 11
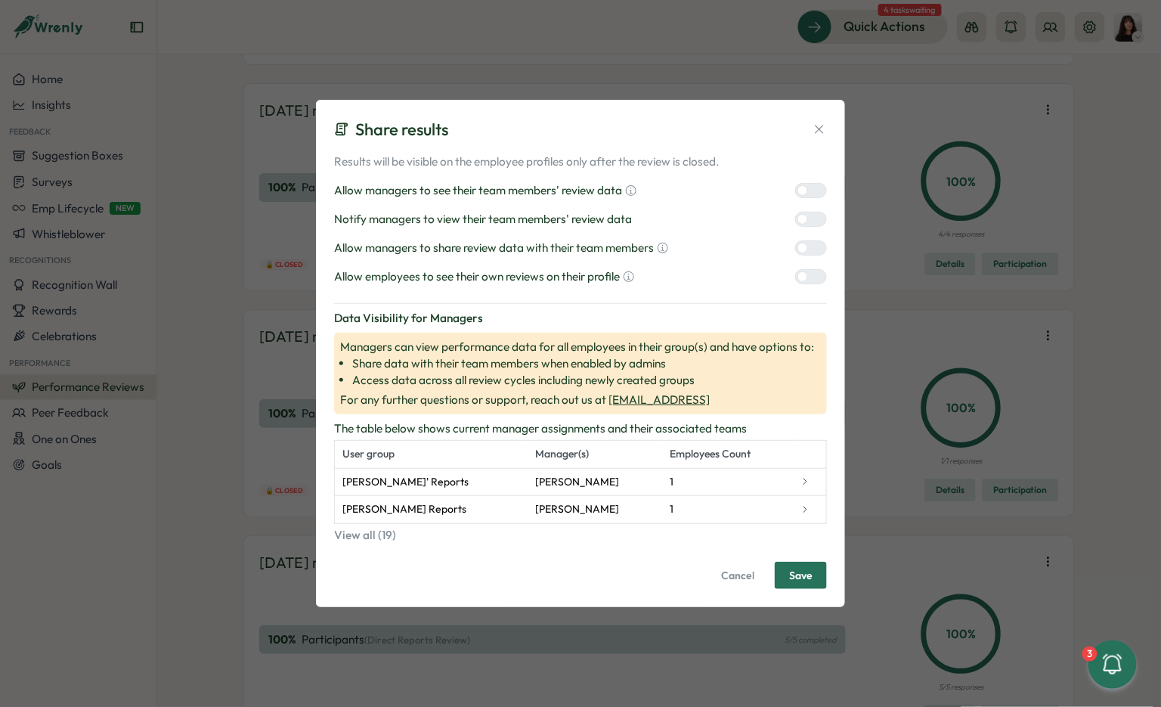
click at [809, 243] on div at bounding box center [817, 248] width 18 height 14
click at [809, 284] on div at bounding box center [817, 277] width 18 height 14
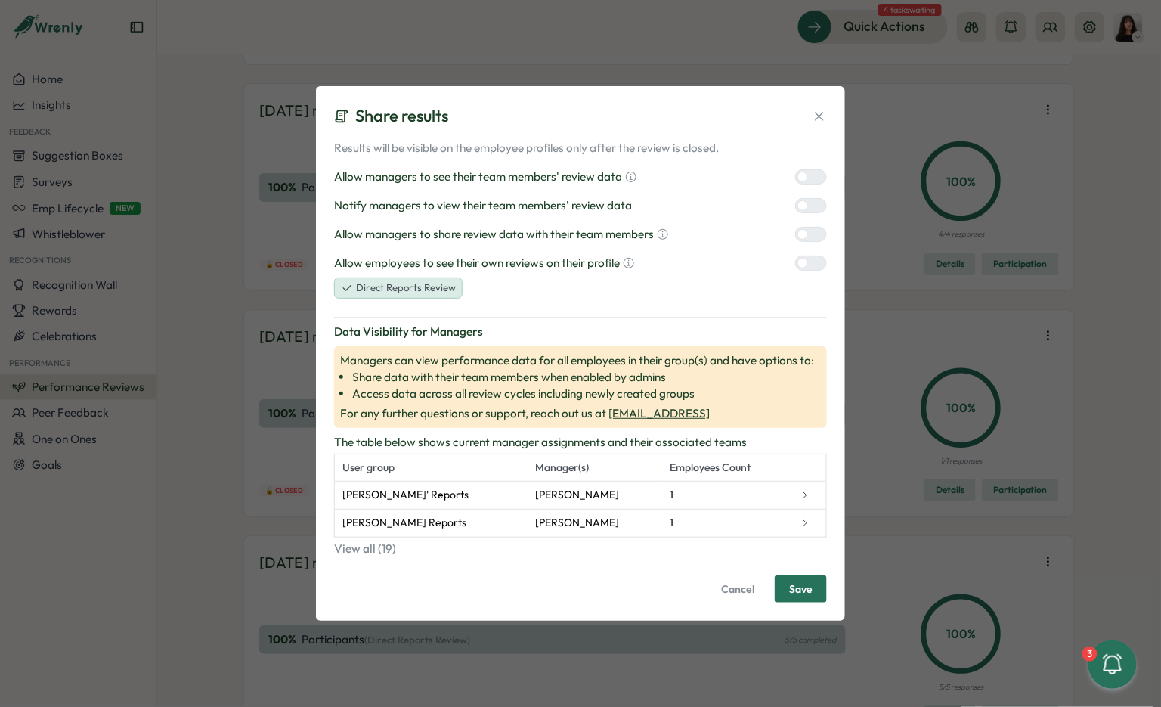
click at [808, 194] on div "Results will be visible on the employee profiles only after the review is close…" at bounding box center [580, 219] width 493 height 159
click at [808, 200] on div at bounding box center [817, 206] width 18 height 14
click at [805, 582] on span "Save" at bounding box center [800, 589] width 23 height 26
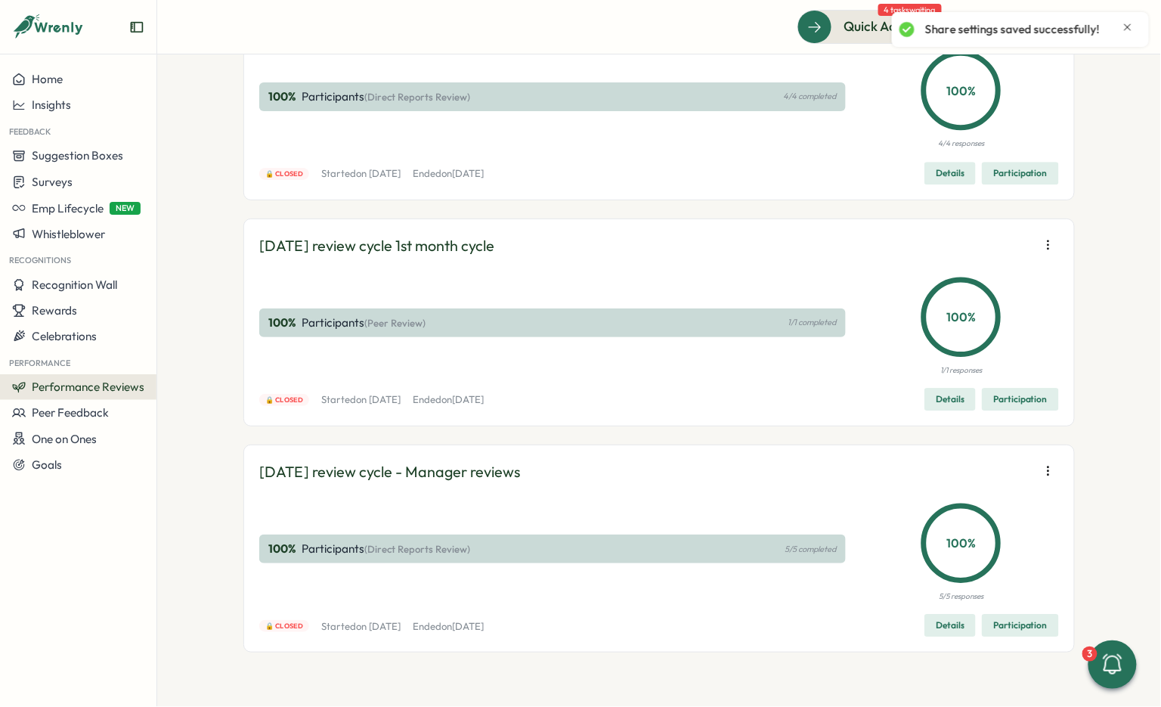
scroll to position [8407, 0]
click at [1041, 26] on icon "button" at bounding box center [1048, 18] width 15 height 15
click at [967, 166] on span "Edit visibility of results" at bounding box center [960, 170] width 112 height 14
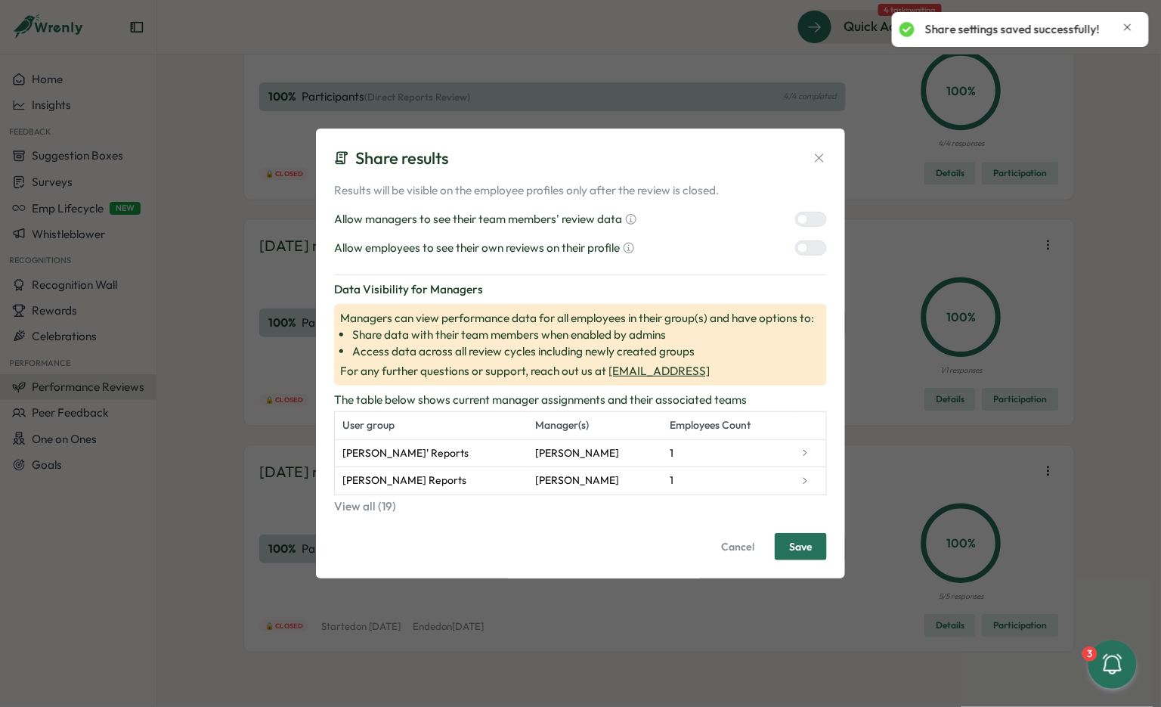
click at [807, 216] on div at bounding box center [803, 219] width 11 height 11
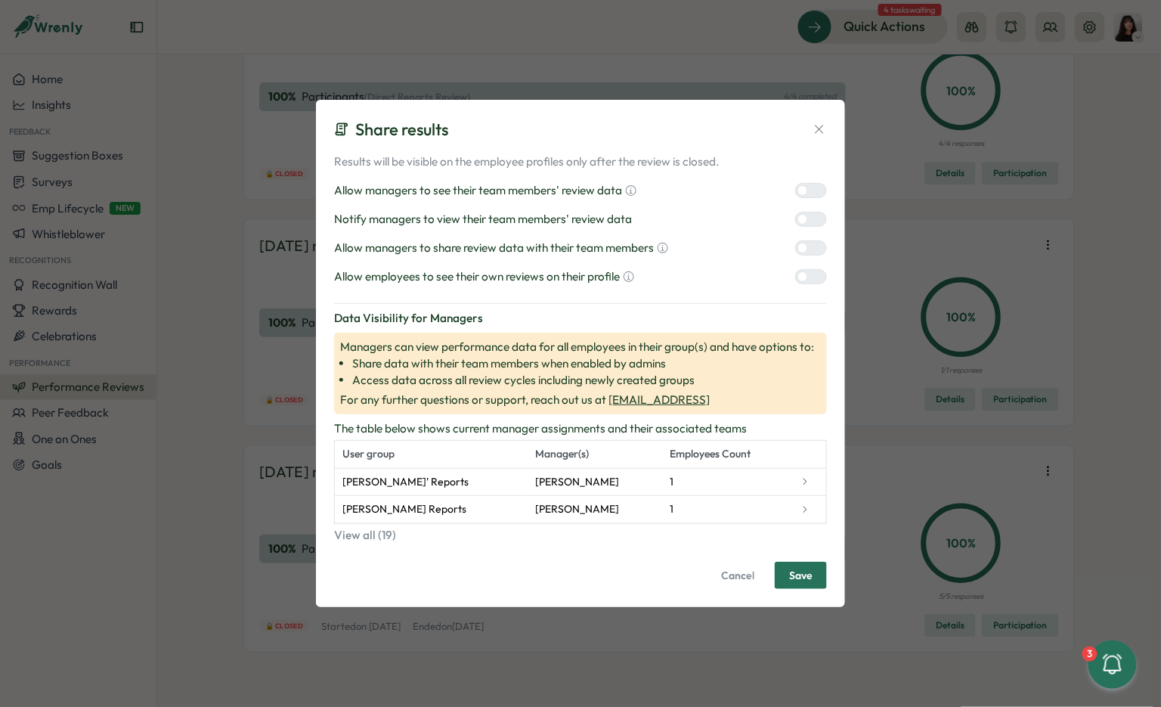
click at [811, 259] on div "Results will be visible on the employee profiles only after the review is close…" at bounding box center [580, 219] width 493 height 132
click at [811, 281] on div at bounding box center [817, 277] width 18 height 14
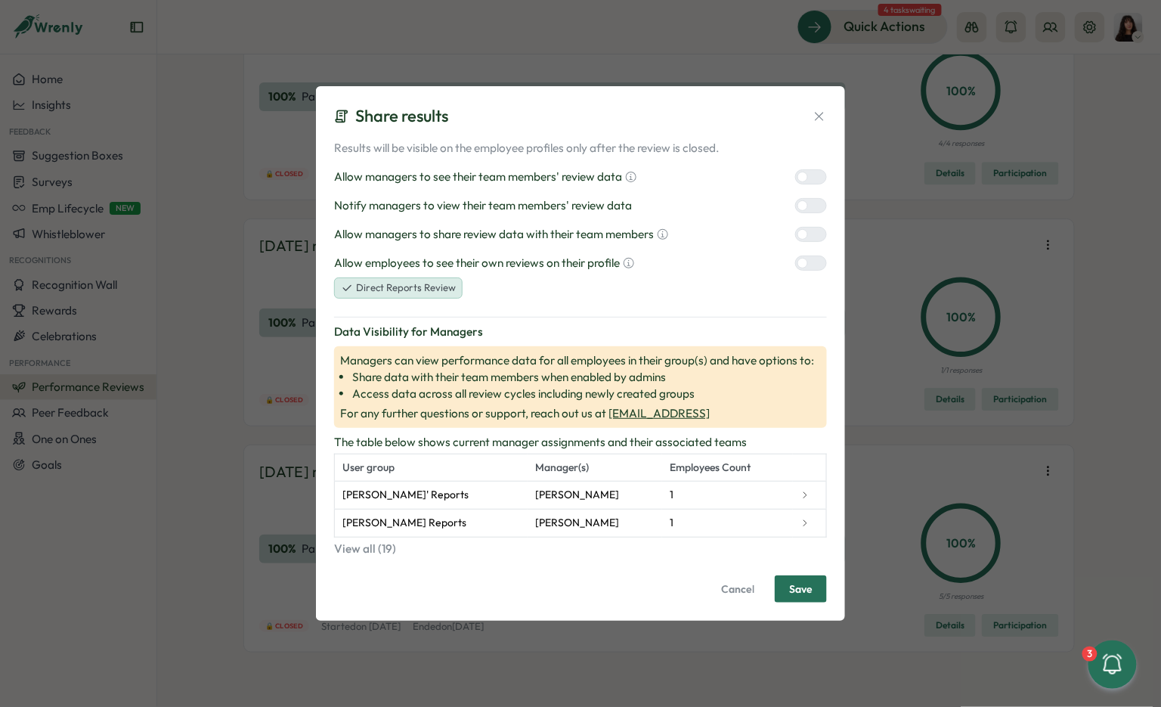
click at [808, 228] on label at bounding box center [811, 234] width 32 height 15
click at [808, 210] on div at bounding box center [817, 206] width 18 height 14
click at [792, 579] on span "Save" at bounding box center [800, 589] width 23 height 26
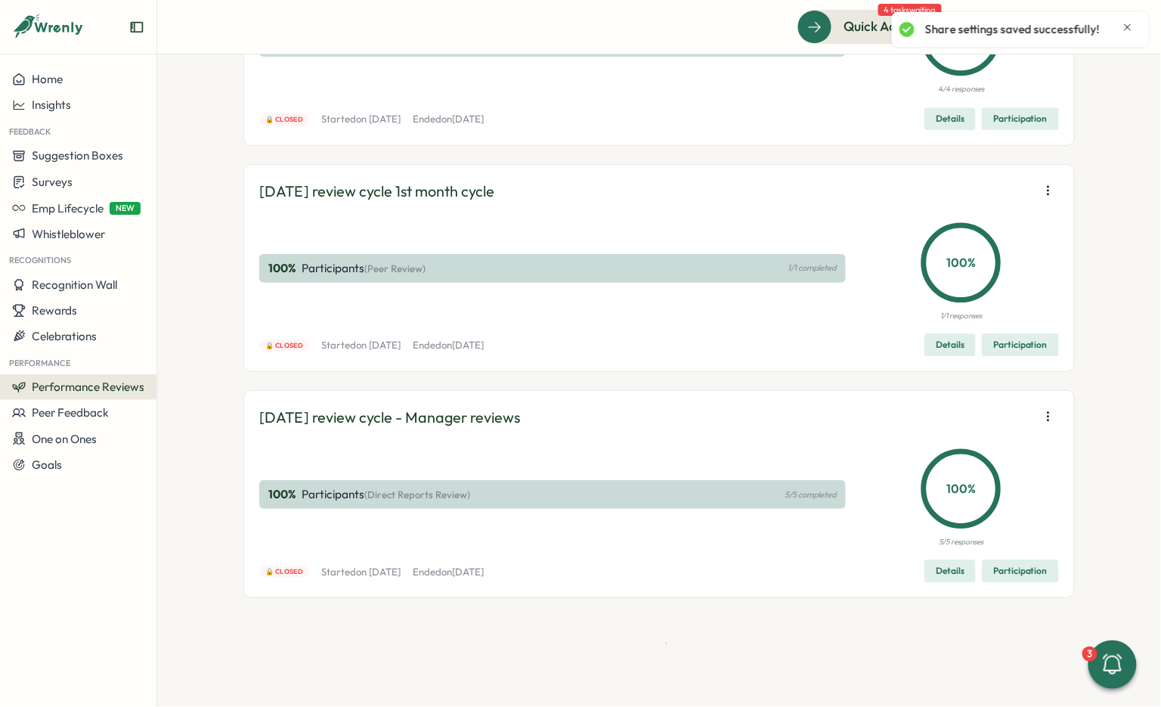
scroll to position [8556, 0]
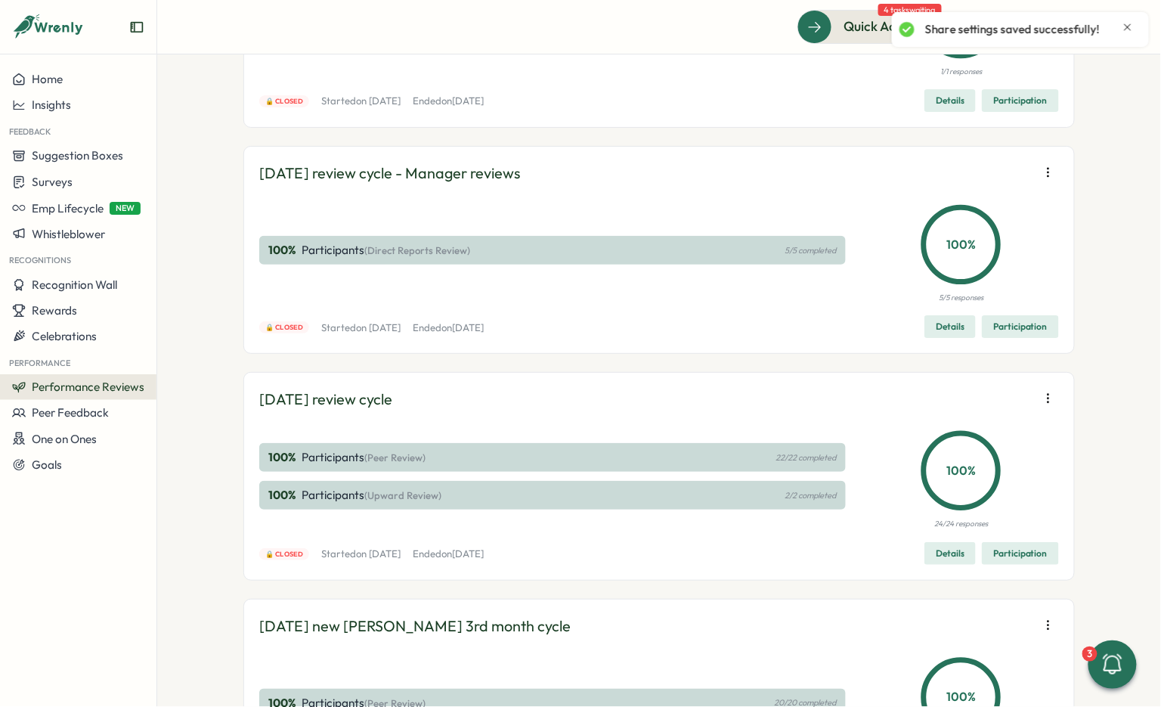
click at [975, 252] on span "Edit visibility of results" at bounding box center [960, 246] width 112 height 14
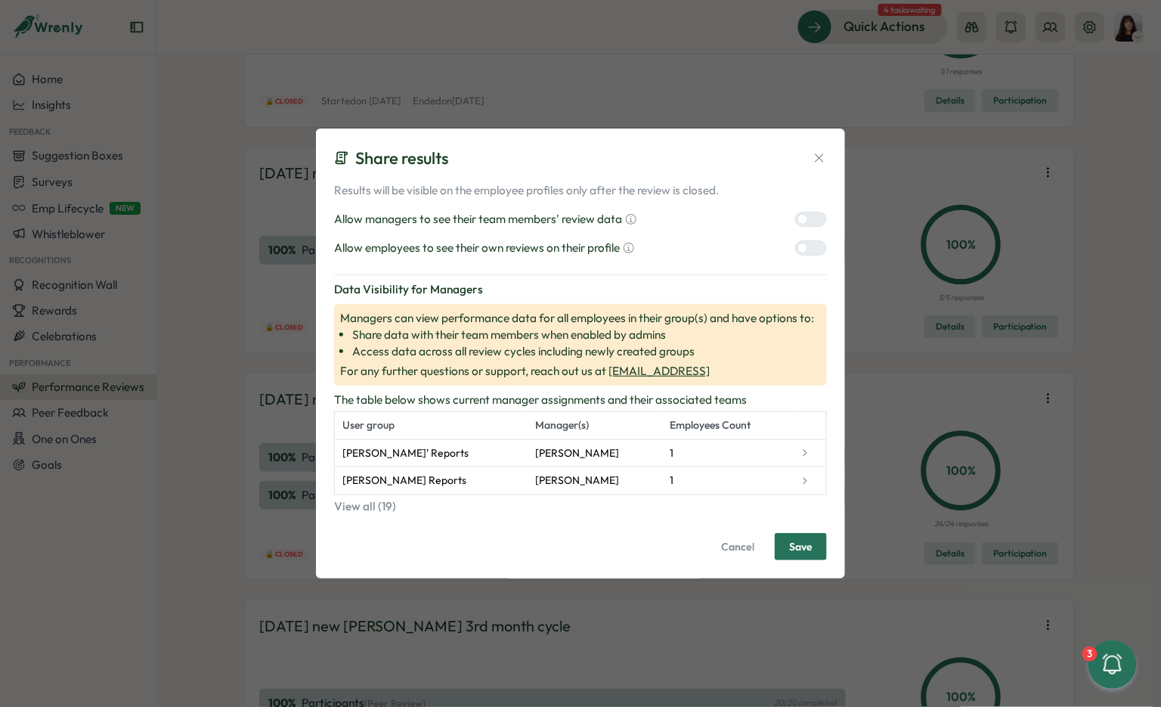
click at [810, 229] on div "Results will be visible on the employee profiles only after the review is close…" at bounding box center [580, 219] width 493 height 74
click at [811, 226] on div at bounding box center [817, 219] width 18 height 14
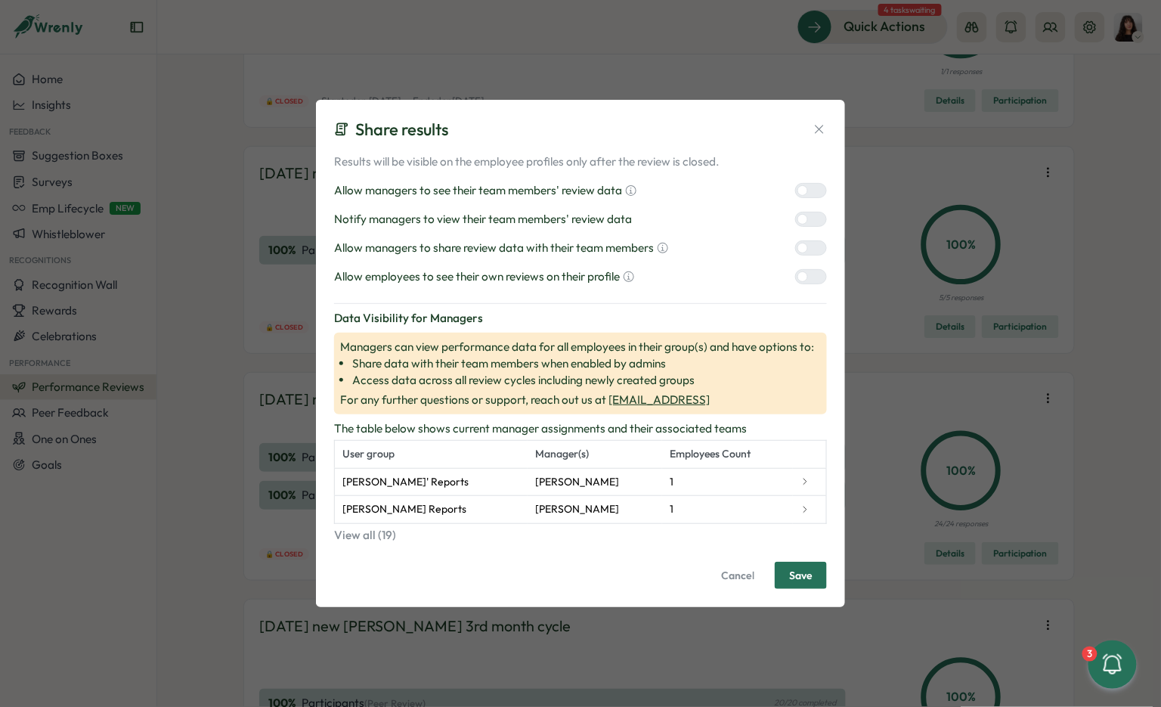
click at [809, 252] on div at bounding box center [817, 248] width 18 height 14
click at [809, 280] on div at bounding box center [817, 277] width 18 height 14
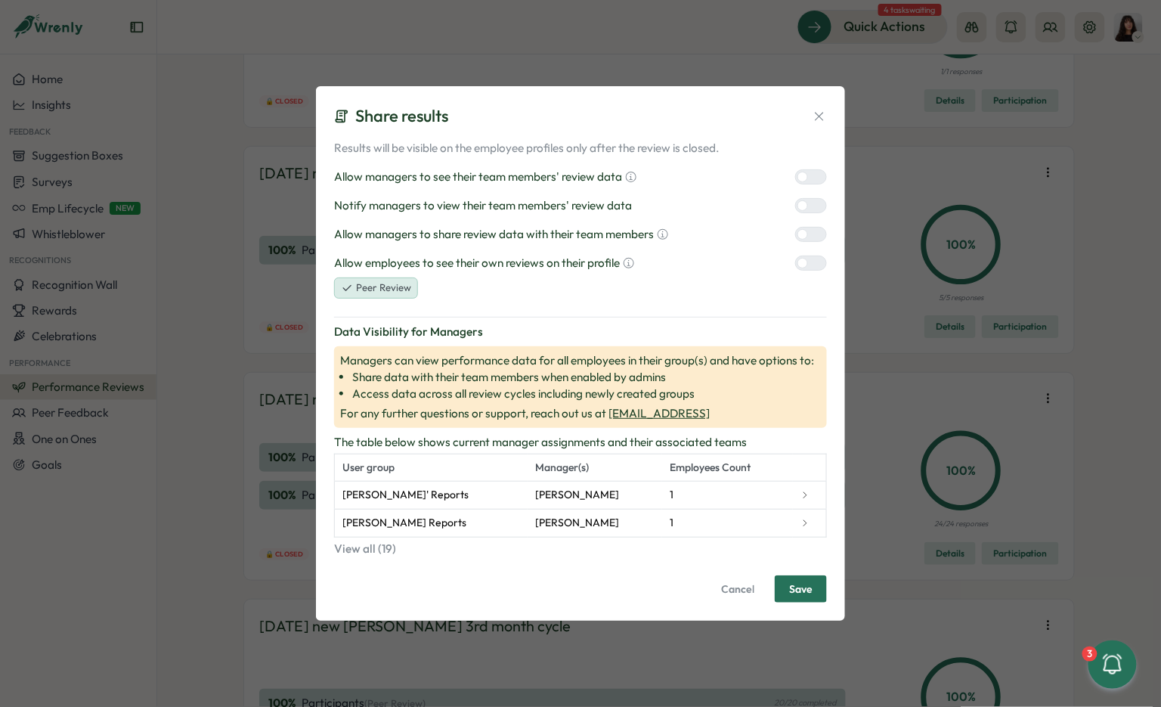
click at [808, 205] on div at bounding box center [817, 206] width 18 height 14
click at [816, 595] on button "Save" at bounding box center [801, 588] width 52 height 27
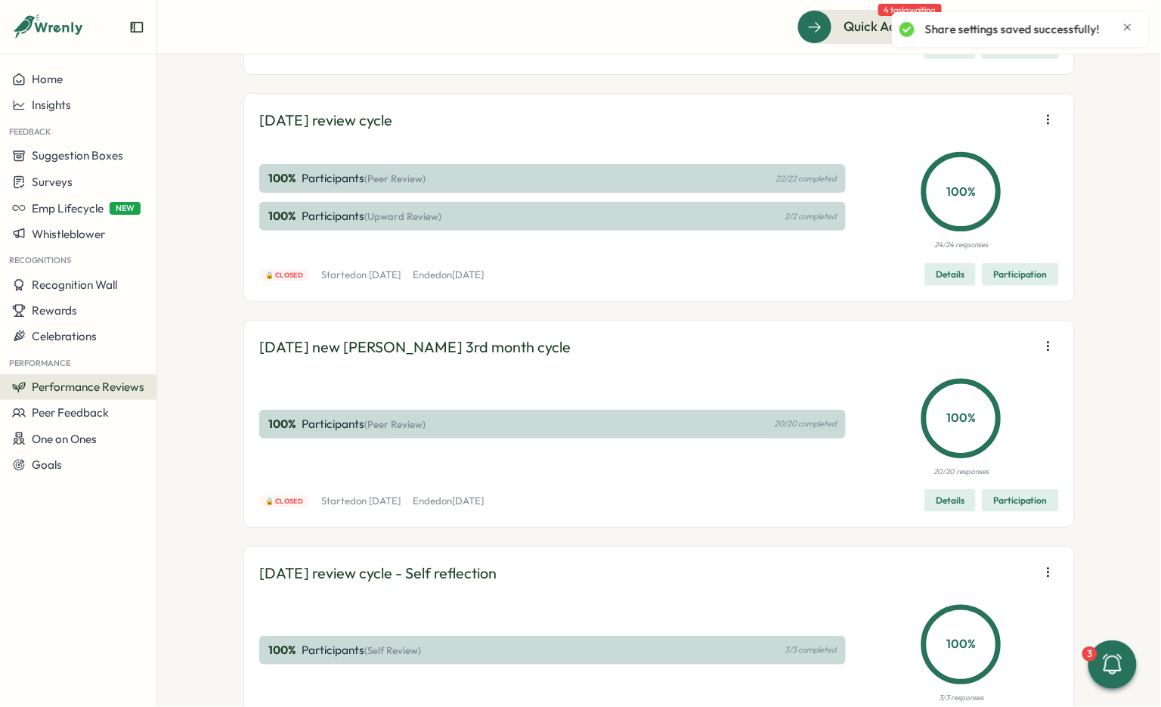
scroll to position [8838, 0]
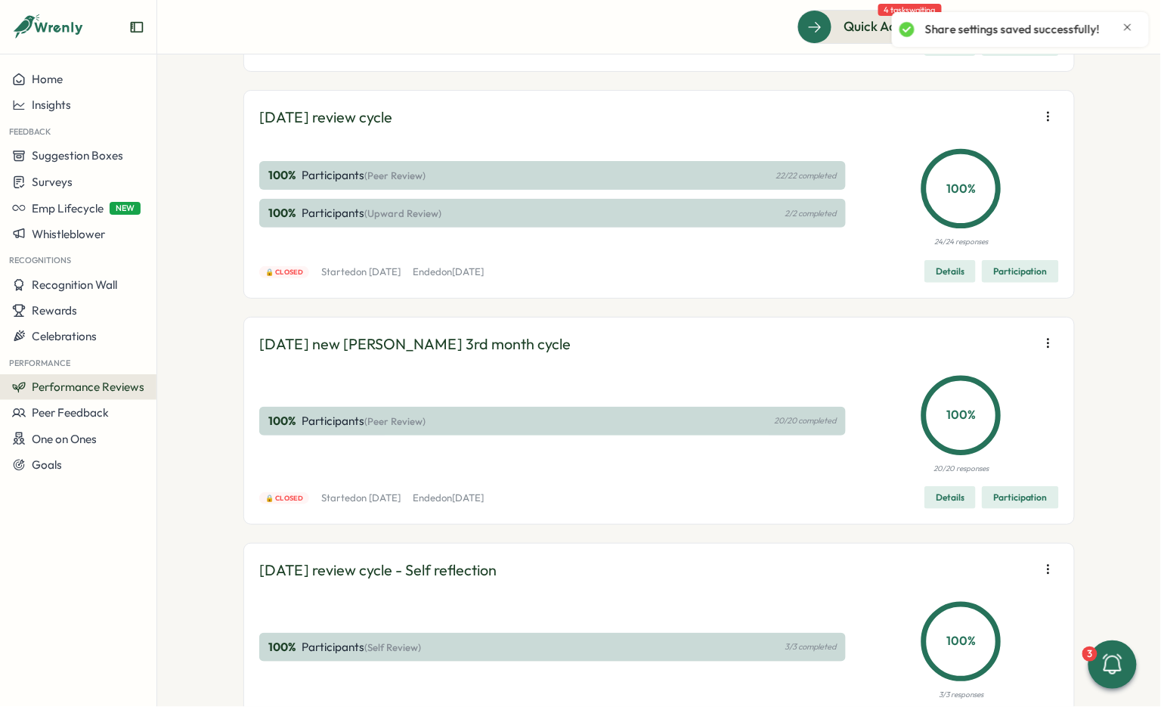
drag, startPoint x: 994, startPoint y: 164, endPoint x: 969, endPoint y: 187, distance: 33.2
click at [969, 187] on div "Re-open reviews Export responses Edit visibility of results Reuse template" at bounding box center [952, 177] width 145 height 102
click at [969, 187] on span "Edit visibility of results" at bounding box center [960, 189] width 112 height 14
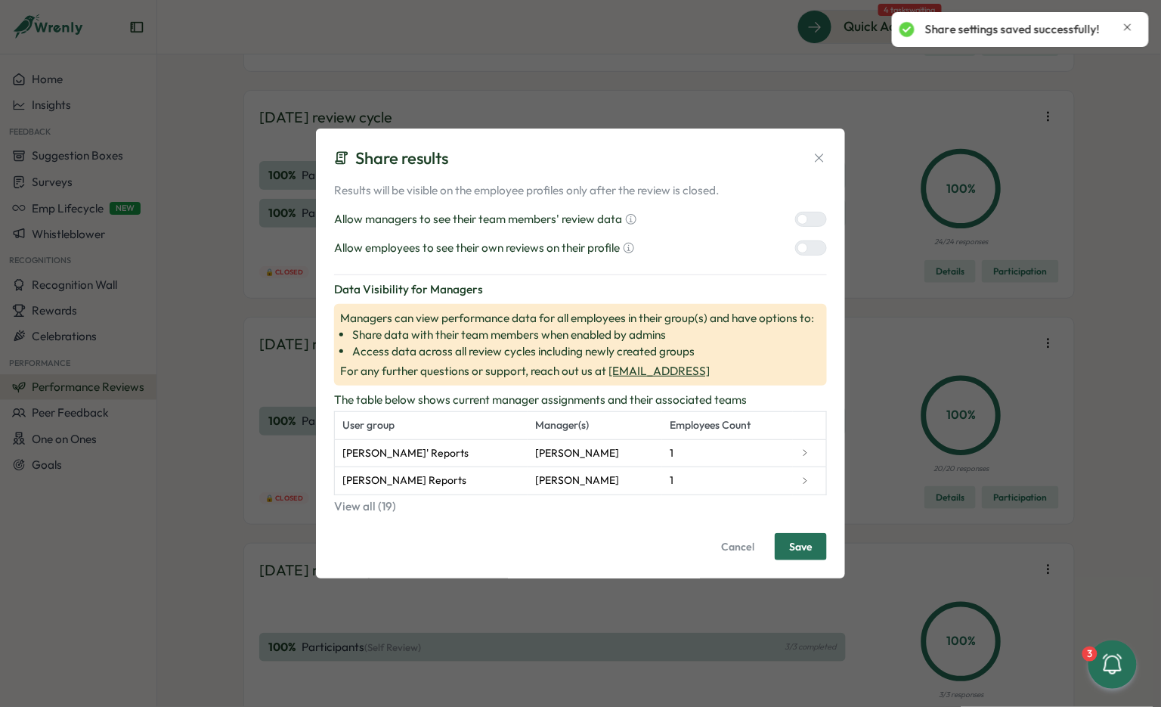
click at [814, 218] on div at bounding box center [817, 219] width 18 height 14
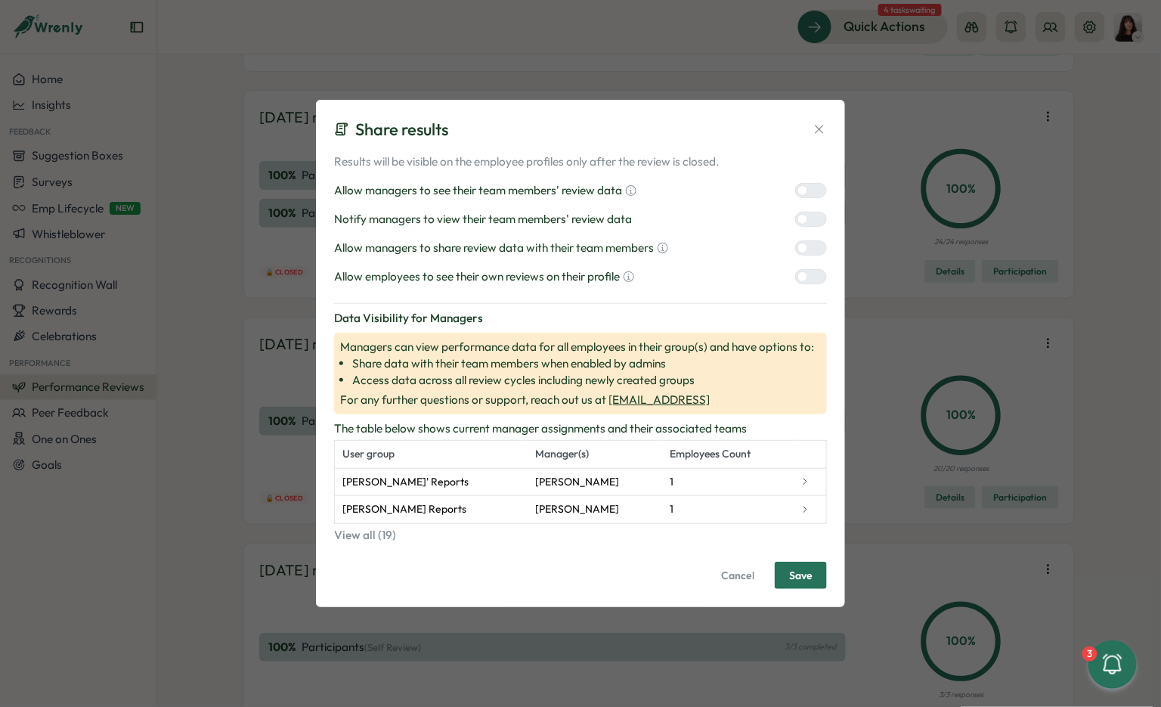
click at [810, 250] on div at bounding box center [817, 248] width 18 height 14
click at [810, 277] on div at bounding box center [817, 277] width 18 height 14
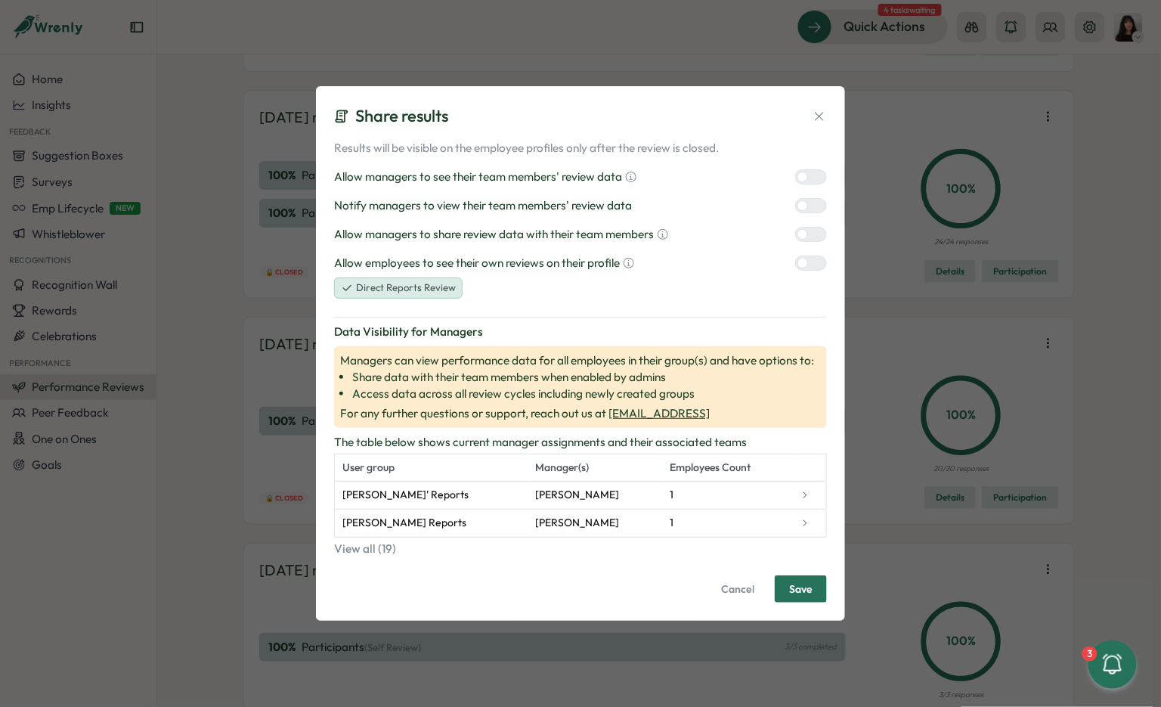
click at [811, 201] on div at bounding box center [817, 206] width 18 height 14
click at [805, 590] on span "Save" at bounding box center [800, 589] width 23 height 26
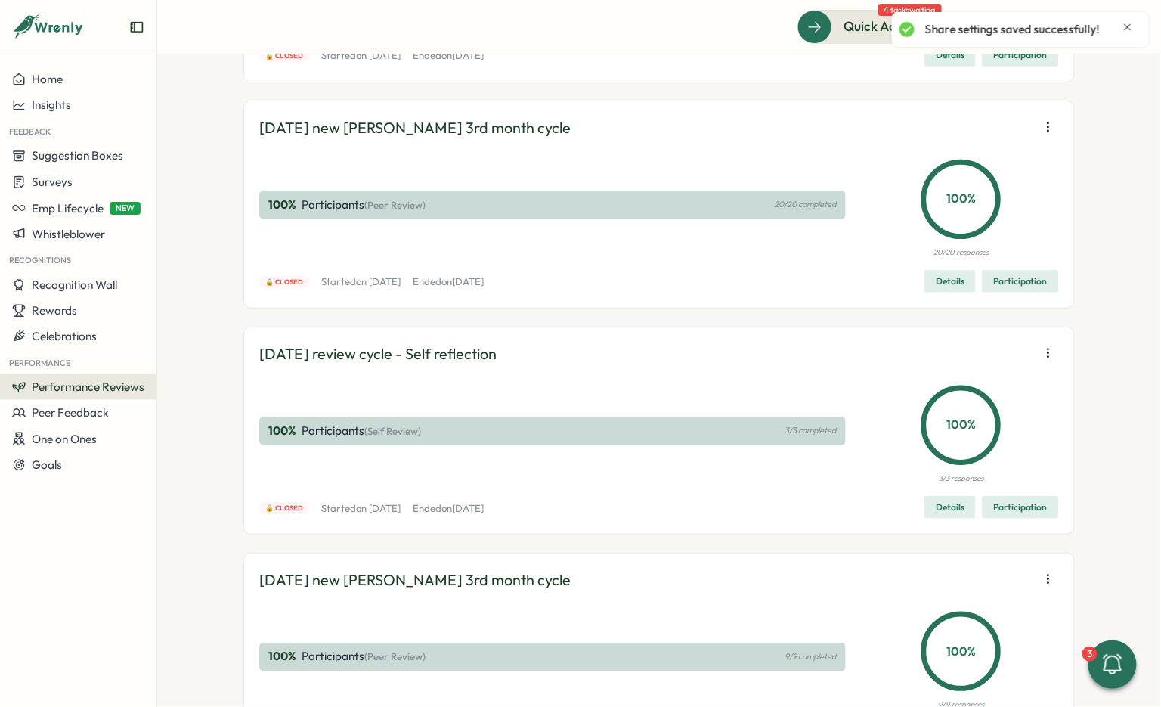
scroll to position [9061, 0]
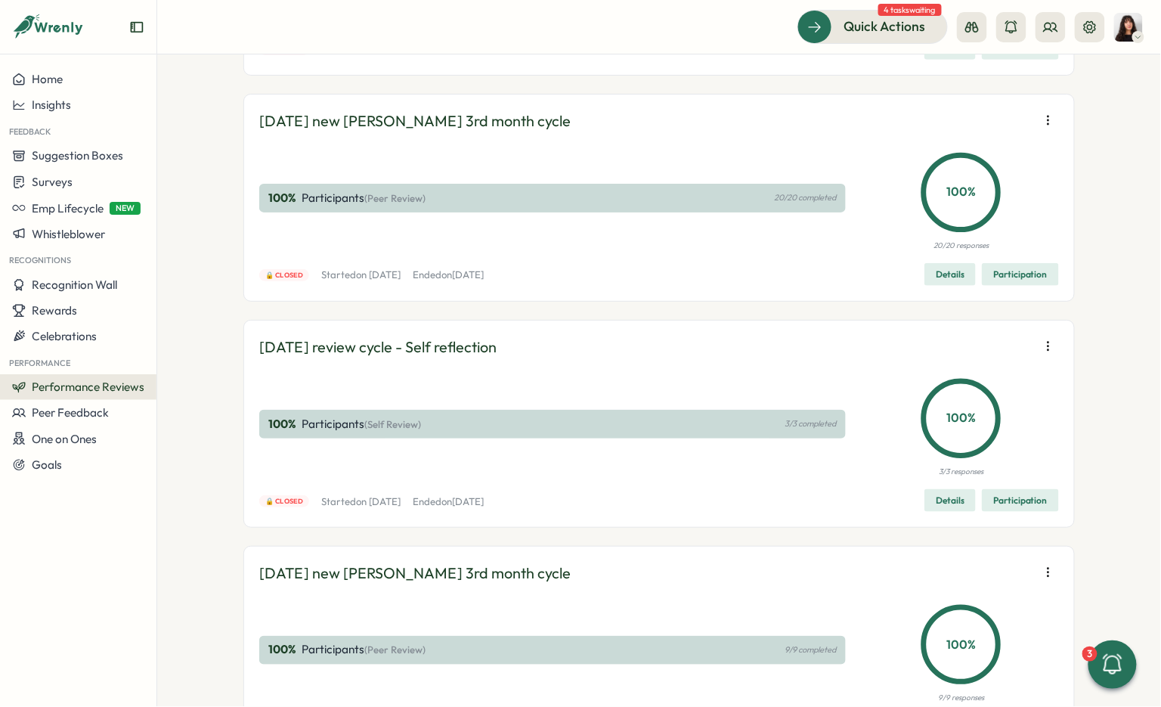
click at [986, 194] on span "Edit visibility of results" at bounding box center [960, 192] width 112 height 14
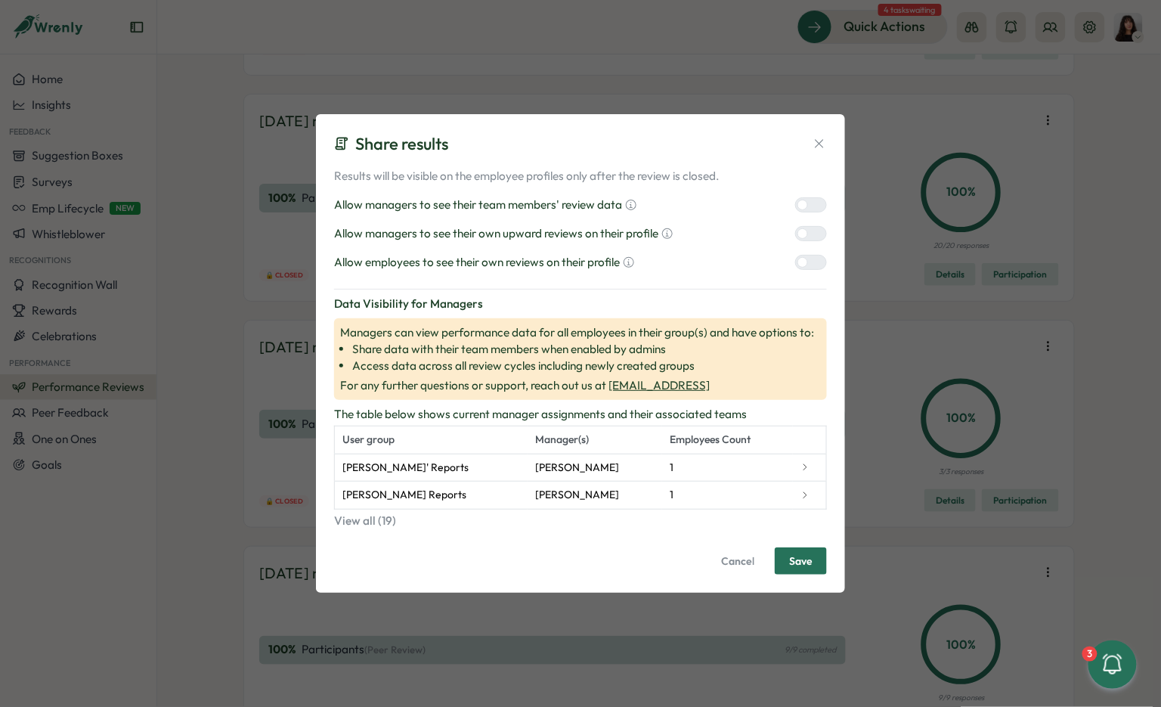
click at [820, 207] on div at bounding box center [817, 205] width 18 height 14
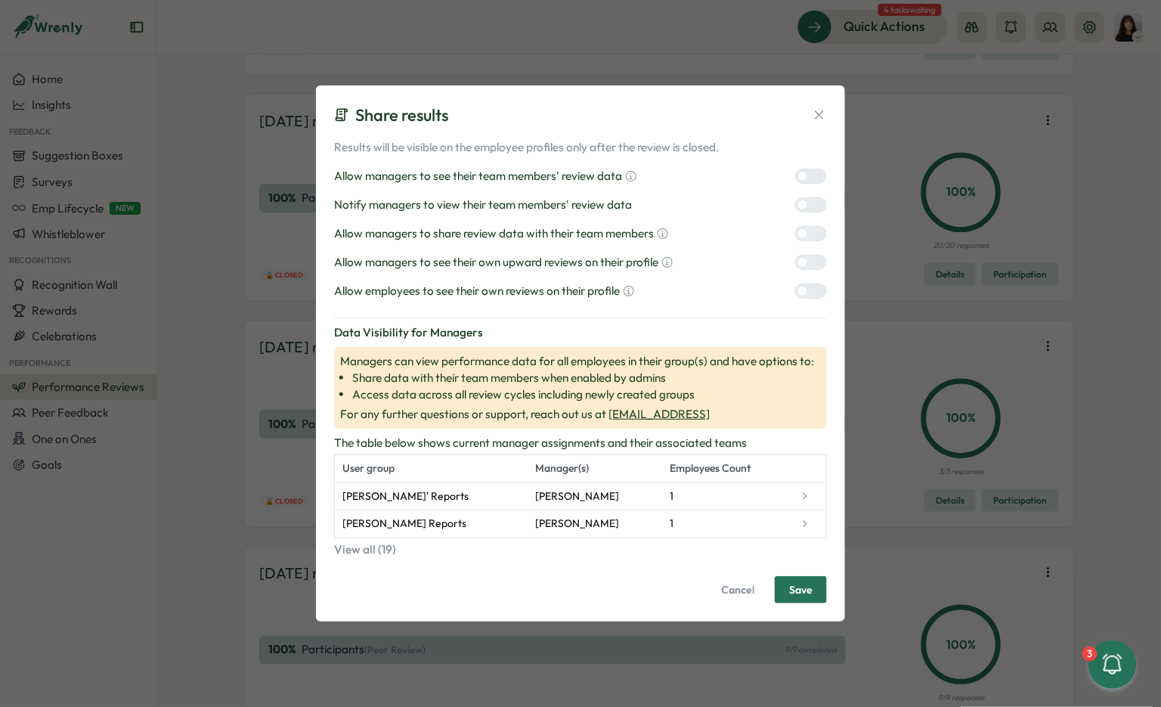
click at [811, 240] on div at bounding box center [817, 234] width 18 height 14
click at [811, 266] on div at bounding box center [817, 263] width 18 height 14
click at [811, 291] on div at bounding box center [817, 291] width 18 height 14
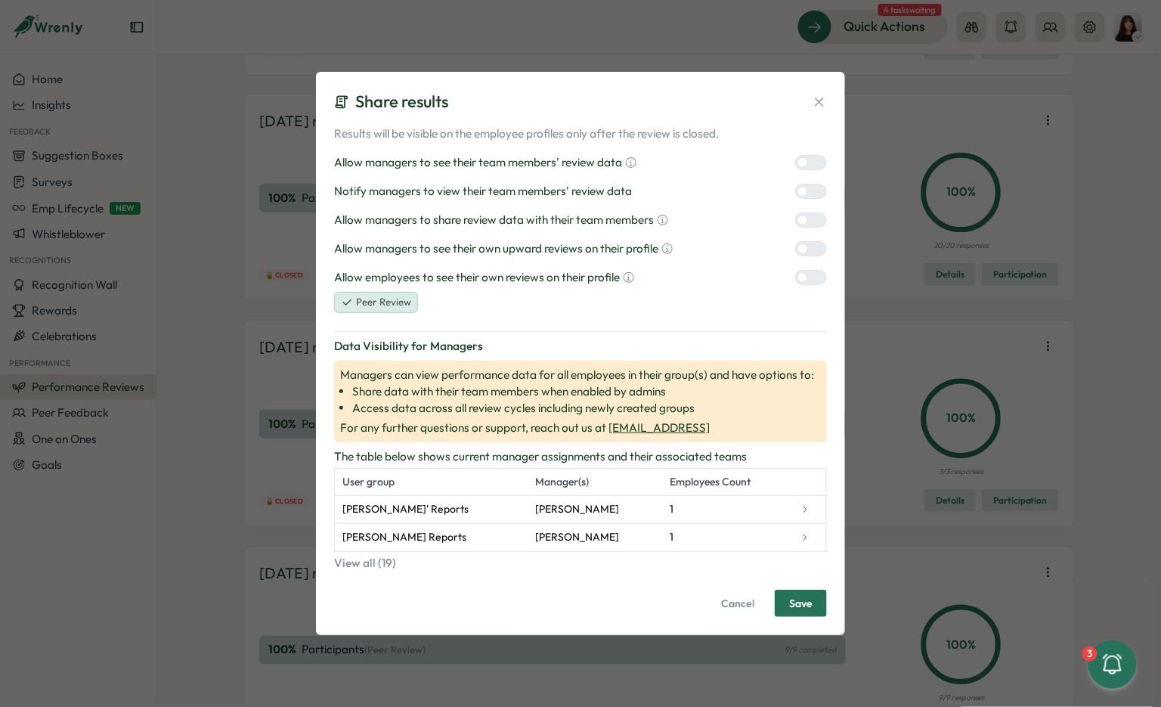
click at [809, 184] on div at bounding box center [811, 191] width 32 height 15
click at [809, 194] on div at bounding box center [817, 191] width 18 height 14
click at [813, 603] on button "Save" at bounding box center [801, 603] width 52 height 27
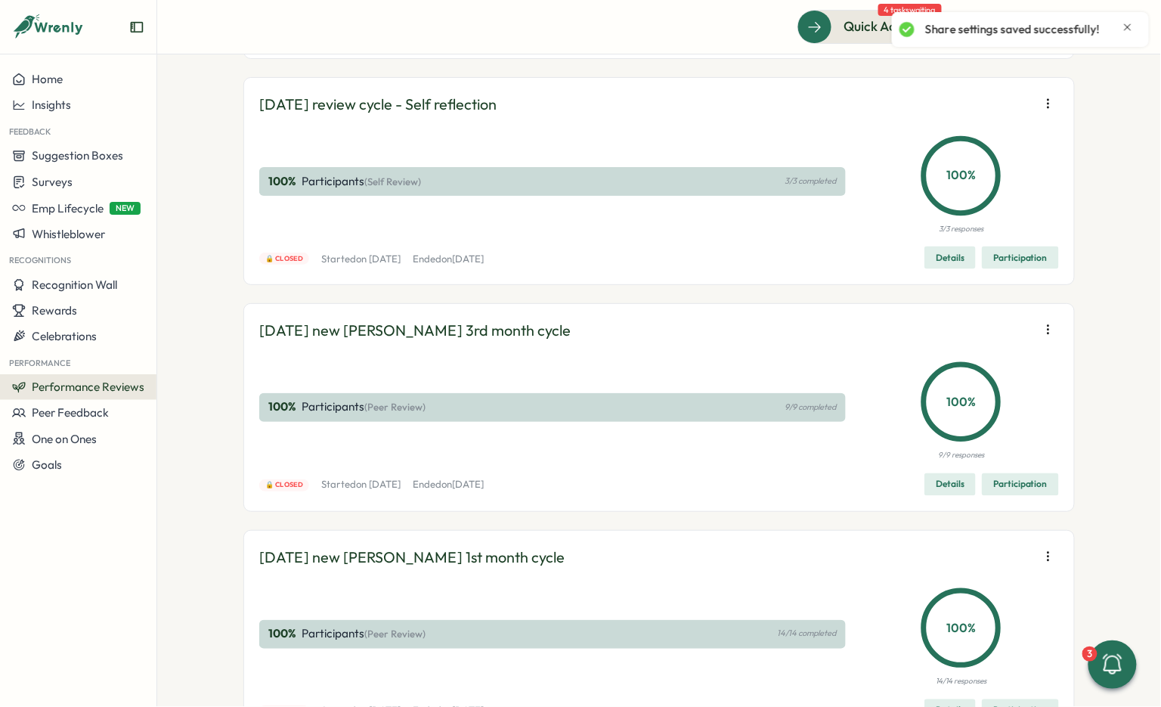
scroll to position [9308, 0]
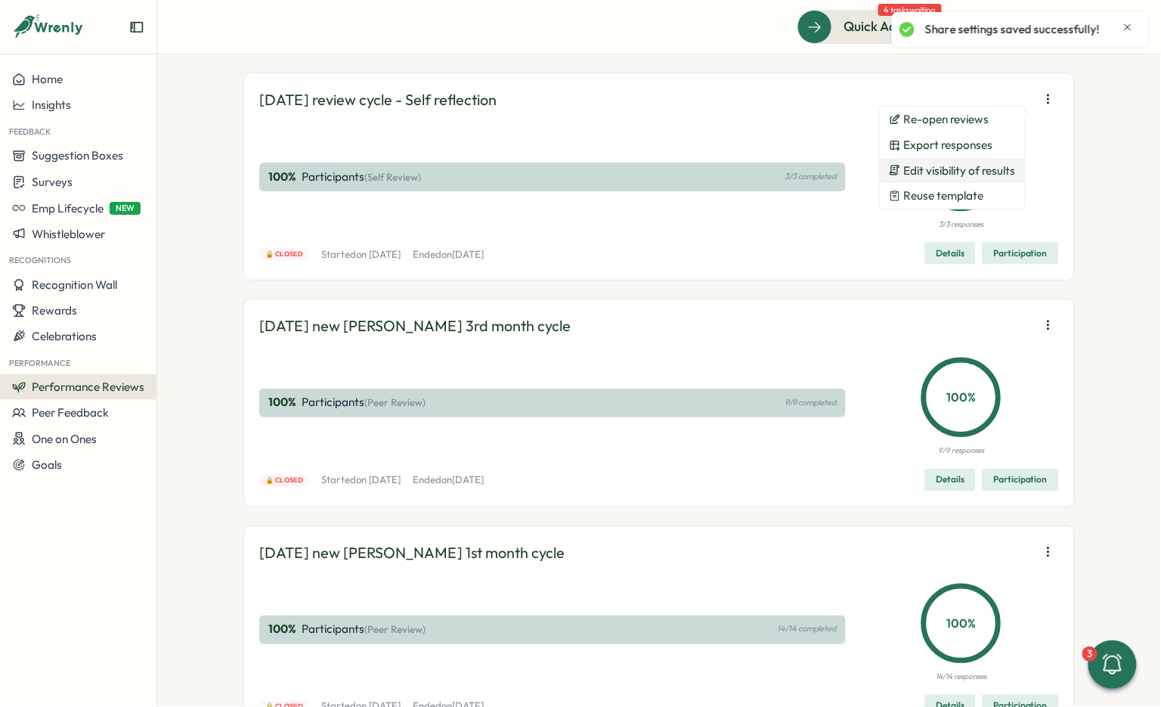
click at [971, 172] on span "Edit visibility of results" at bounding box center [960, 171] width 112 height 14
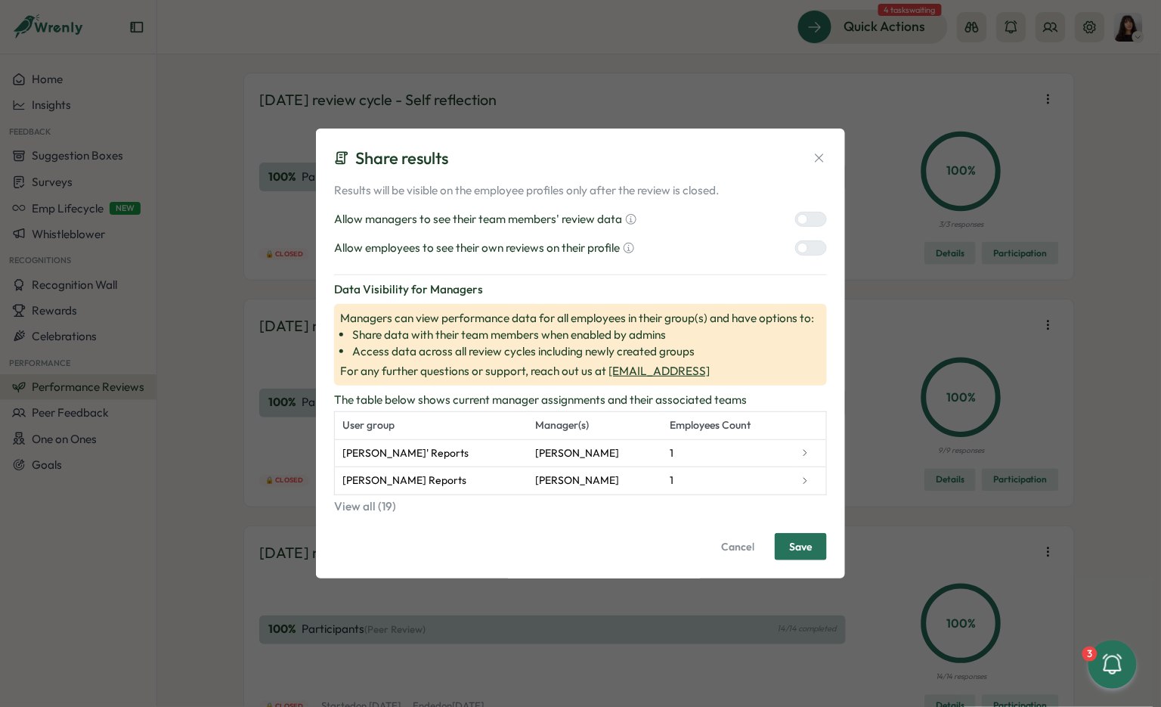
click at [813, 213] on div at bounding box center [817, 219] width 18 height 14
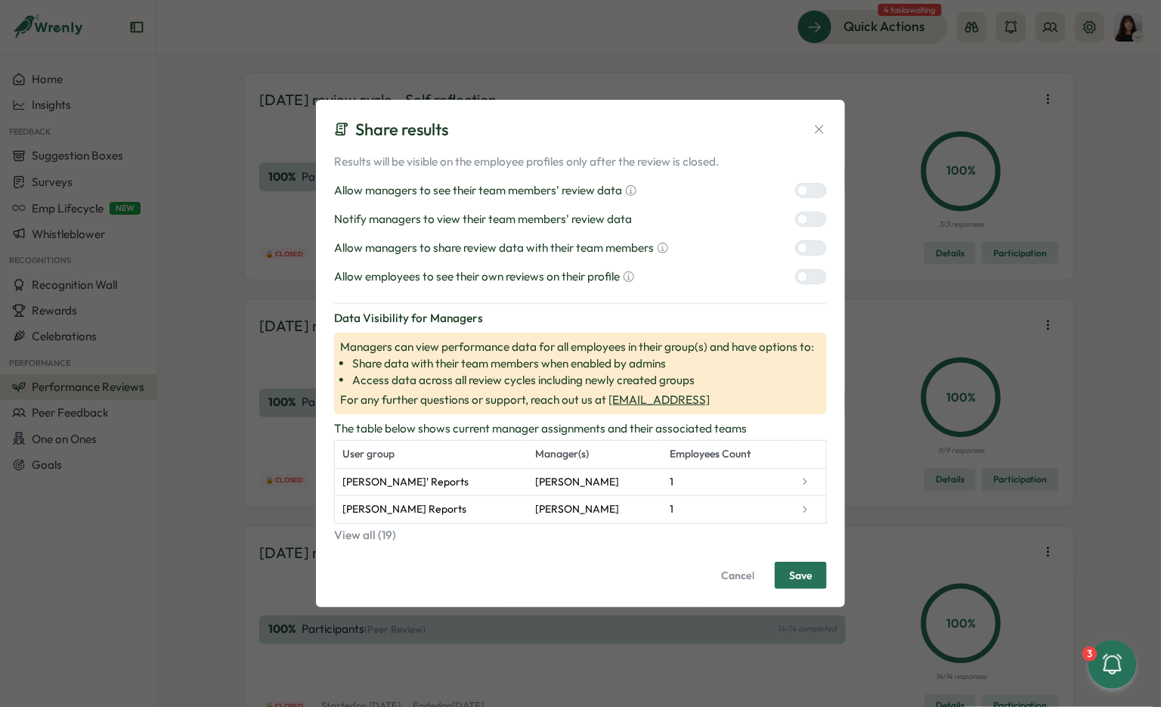
click at [807, 259] on div "Results will be visible on the employee profiles only after the review is close…" at bounding box center [580, 219] width 493 height 132
click at [811, 251] on div at bounding box center [817, 248] width 18 height 14
click at [811, 270] on label at bounding box center [811, 276] width 32 height 15
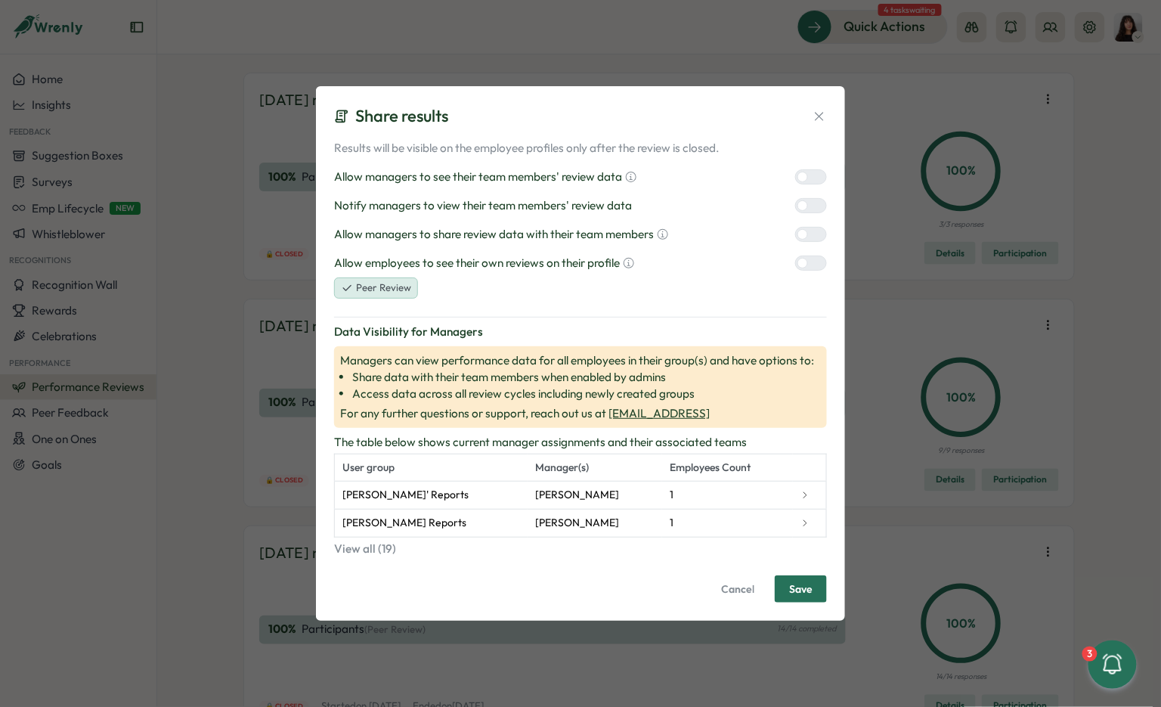
click at [810, 201] on div at bounding box center [817, 206] width 18 height 14
click at [802, 591] on span "Save" at bounding box center [800, 589] width 23 height 26
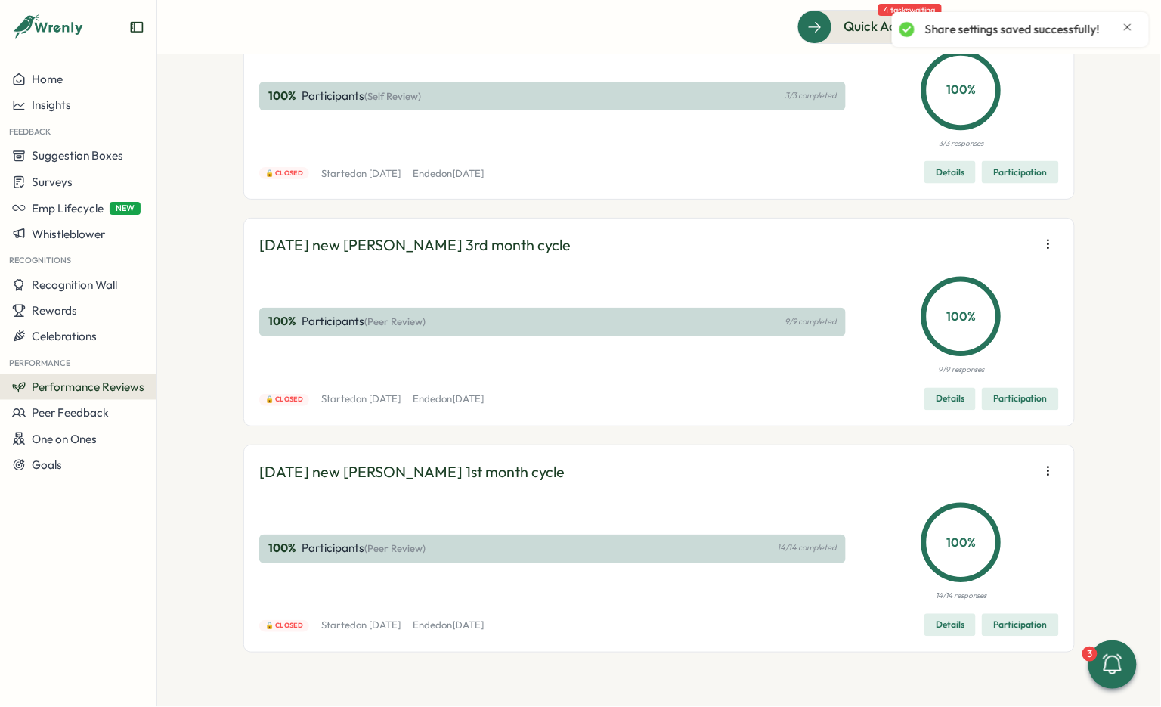
scroll to position [9491, 0]
click at [1046, 26] on icon "button" at bounding box center [1048, 18] width 15 height 15
click at [988, 210] on span "Edit visibility of results" at bounding box center [960, 213] width 112 height 14
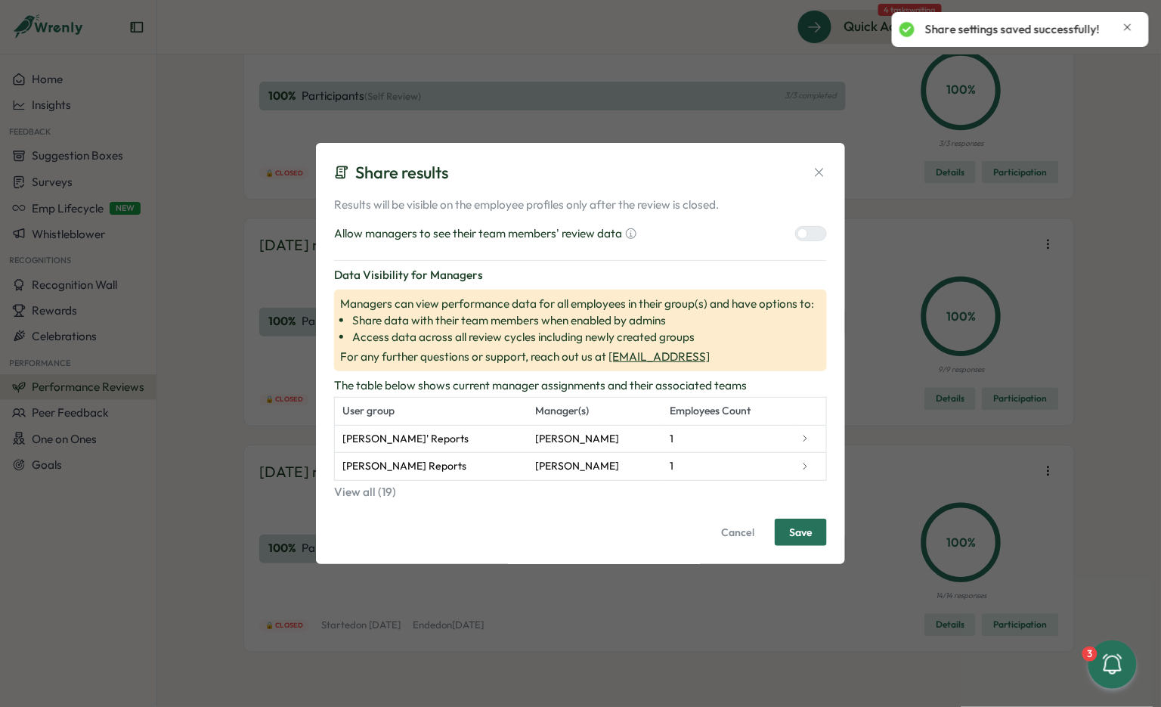
click at [810, 233] on div at bounding box center [817, 234] width 18 height 14
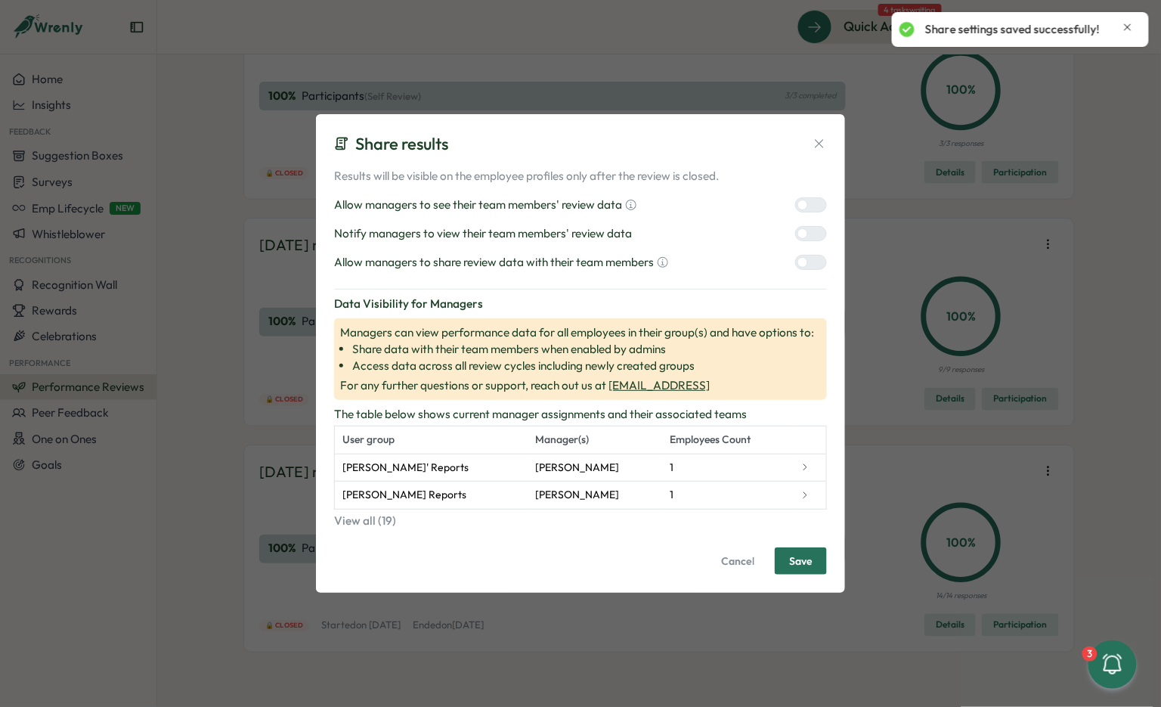
click at [809, 274] on div "Results will be visible on the employee profiles only after the review is close…" at bounding box center [580, 371] width 493 height 407
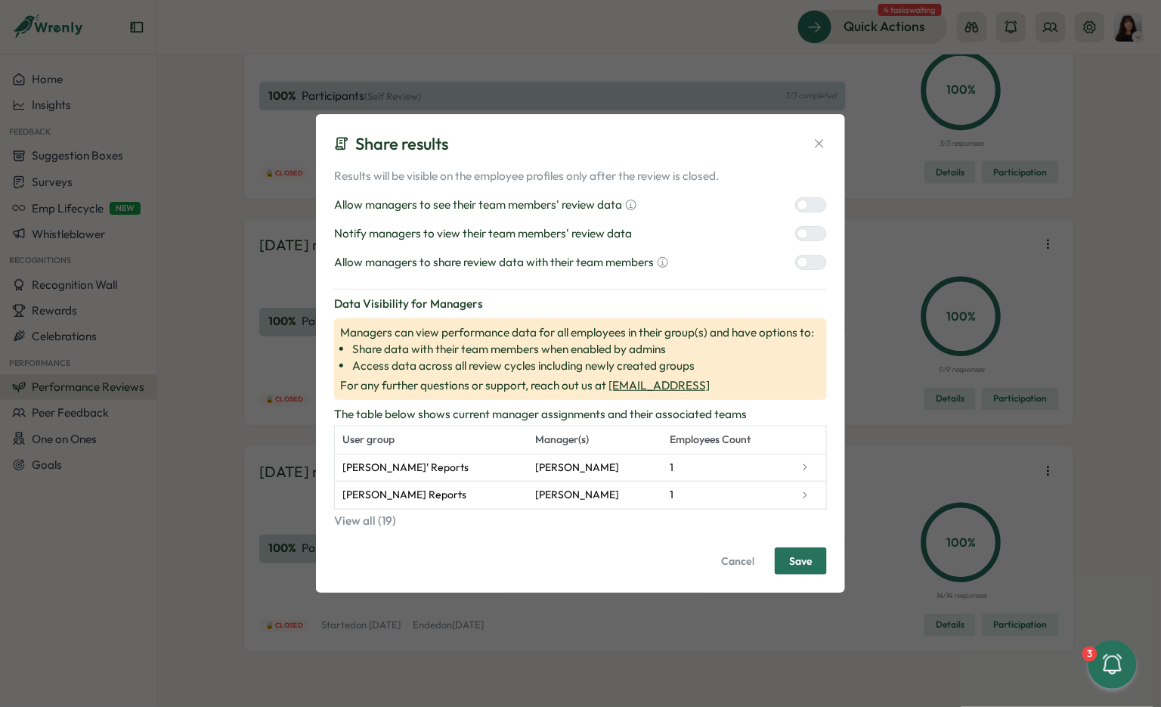
click at [811, 265] on div at bounding box center [817, 263] width 18 height 14
click at [813, 234] on div at bounding box center [817, 234] width 18 height 14
click at [816, 553] on button "Save" at bounding box center [801, 560] width 52 height 27
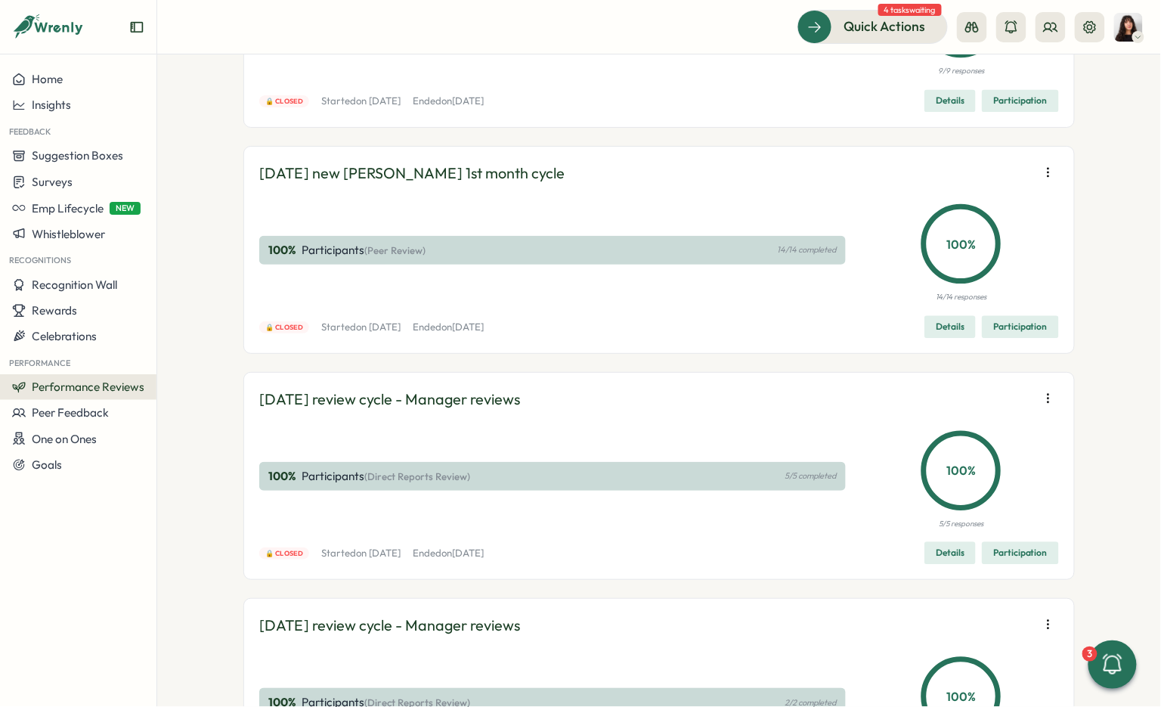
scroll to position [9691, 0]
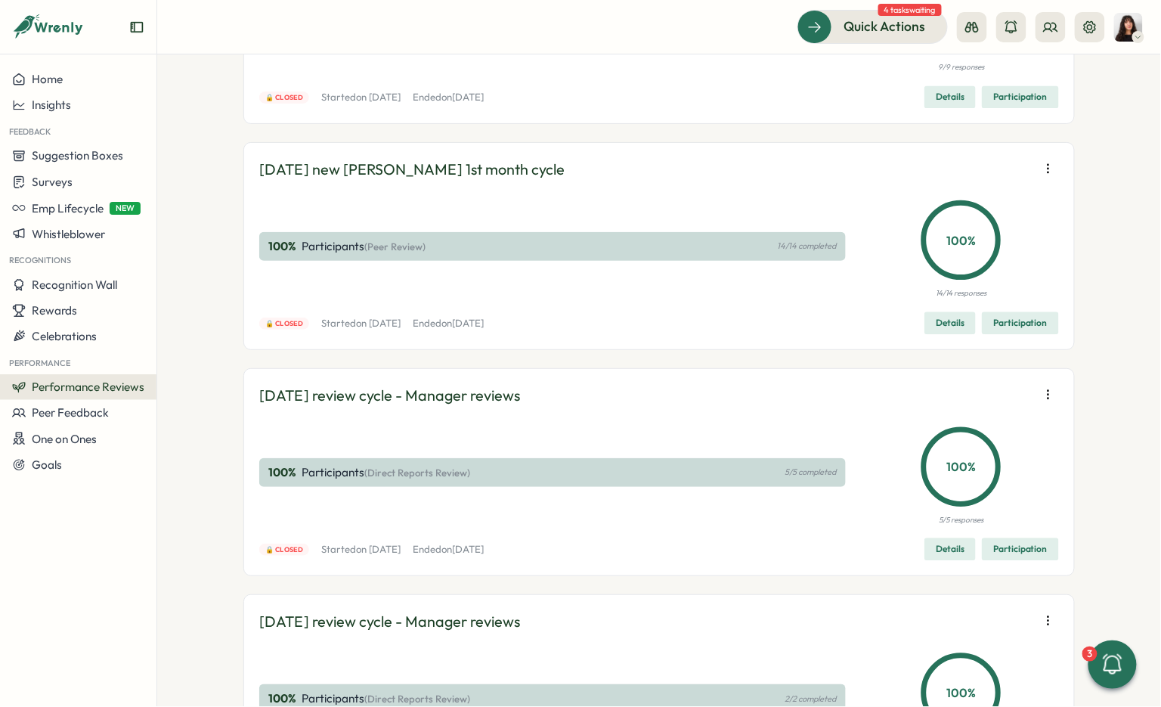
click at [992, 235] on span "Edit visibility of results" at bounding box center [960, 238] width 112 height 14
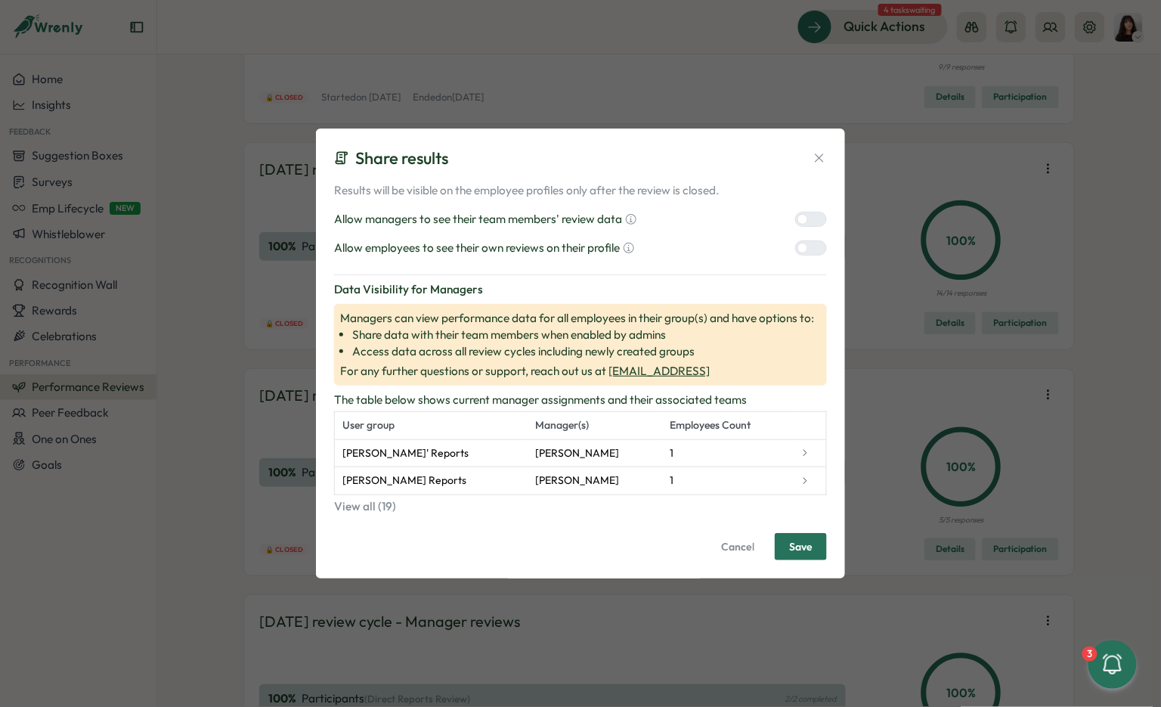
click at [805, 217] on div at bounding box center [803, 219] width 11 height 11
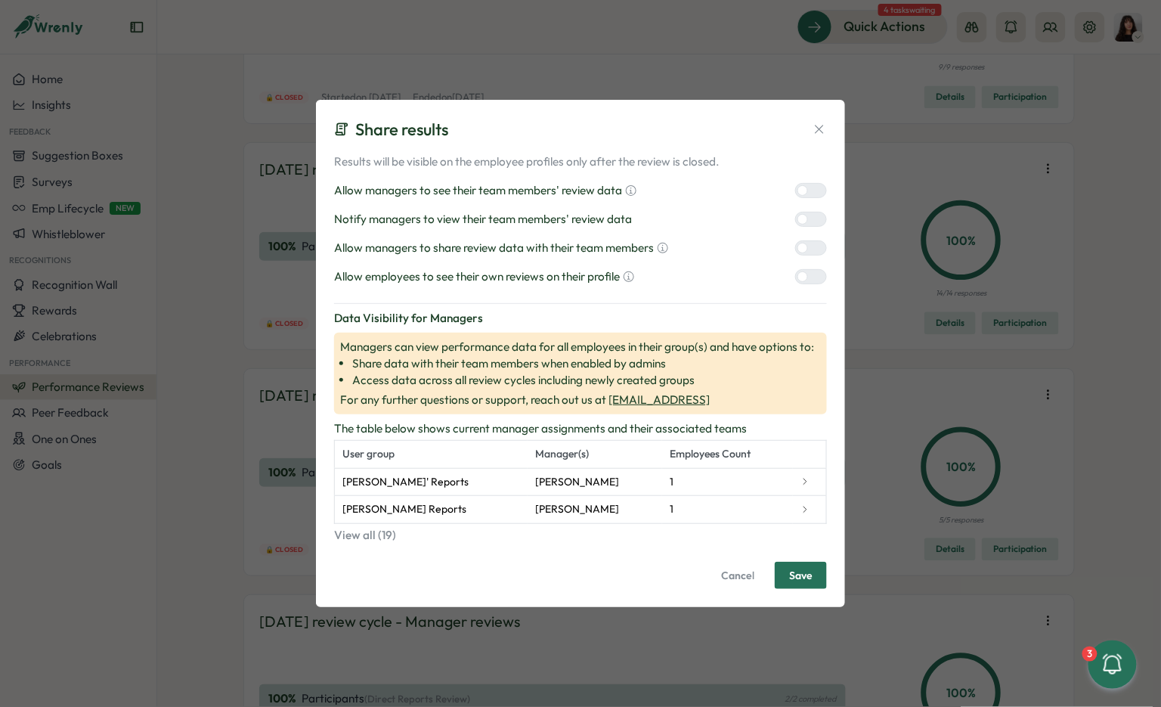
click at [812, 253] on div at bounding box center [817, 248] width 18 height 14
click at [812, 276] on div at bounding box center [817, 277] width 18 height 14
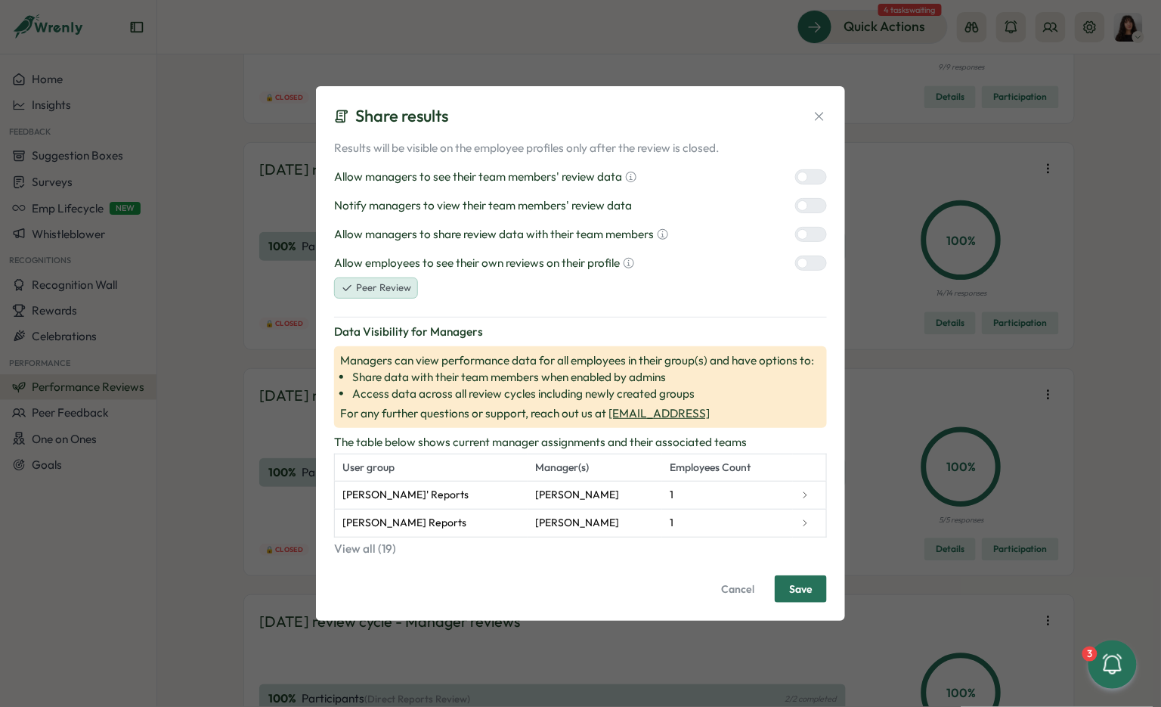
click at [812, 205] on div at bounding box center [817, 206] width 18 height 14
click at [805, 591] on span "Save" at bounding box center [800, 589] width 23 height 26
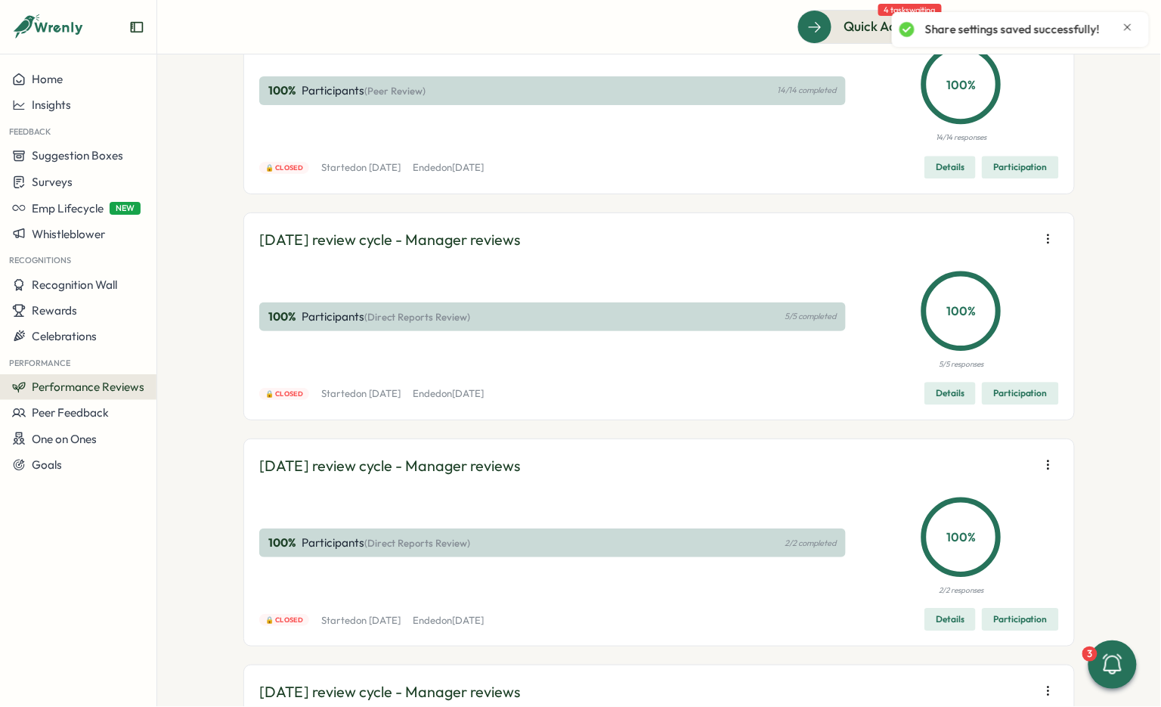
scroll to position [9849, 0]
click at [1048, 15] on icon "button" at bounding box center [1048, 11] width 1 height 8
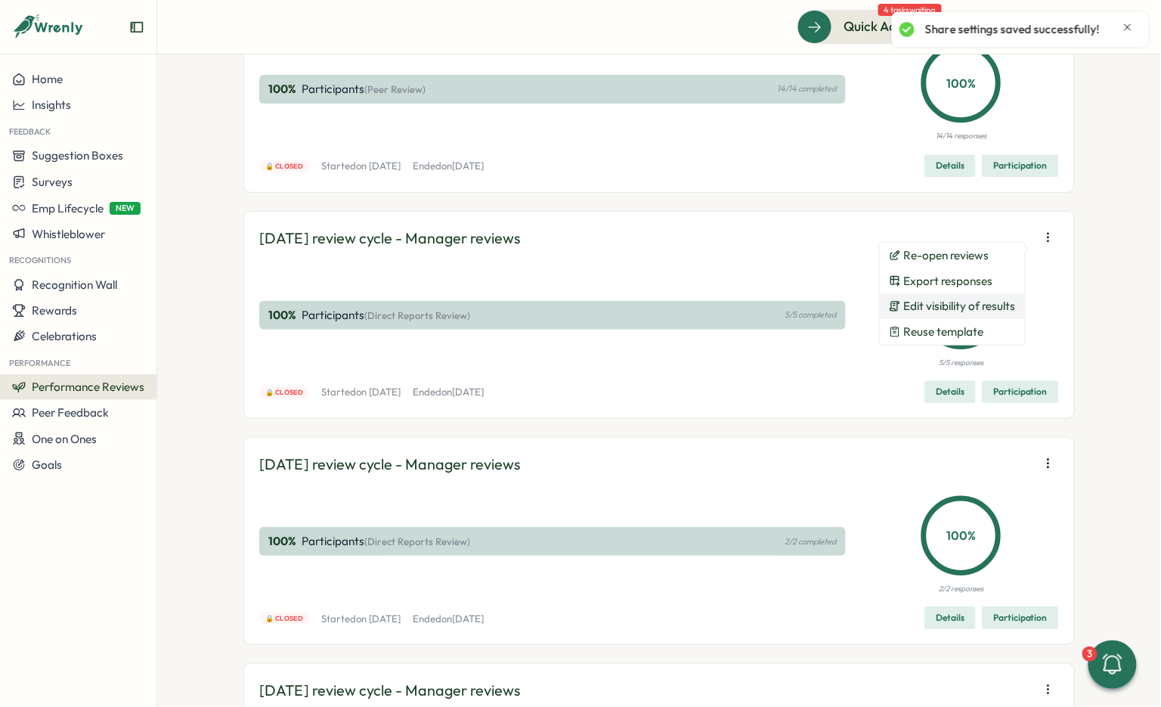
click at [988, 305] on span "Edit visibility of results" at bounding box center [960, 306] width 112 height 14
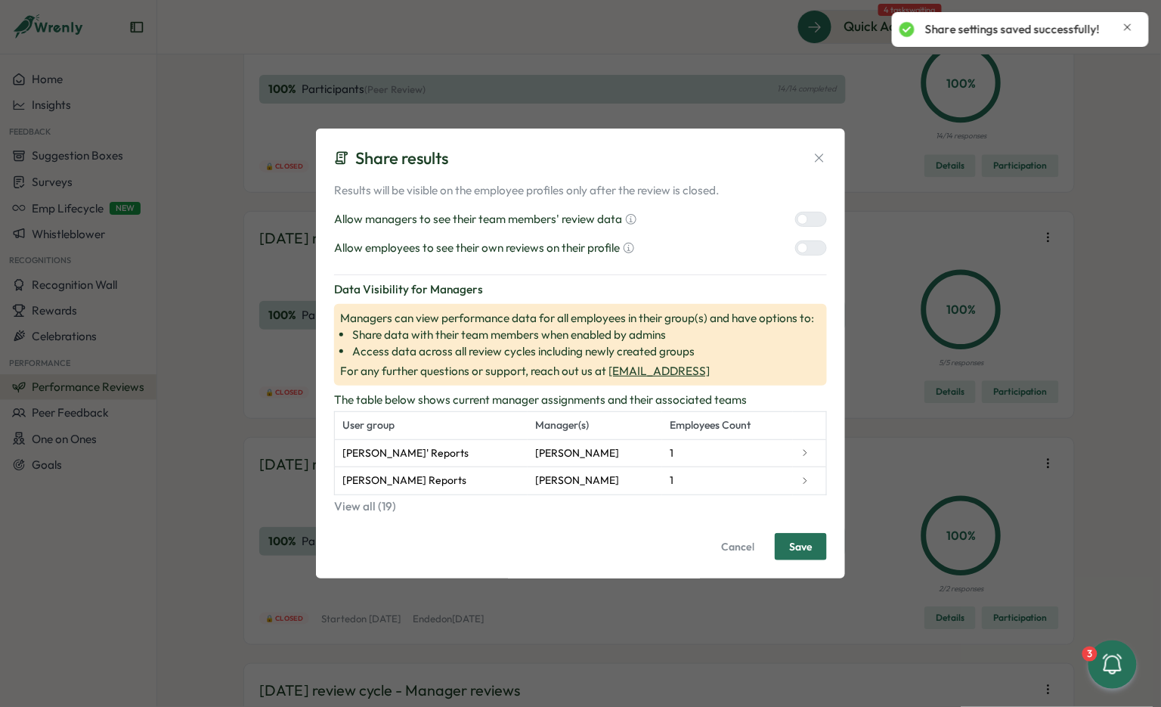
click at [811, 216] on div at bounding box center [817, 219] width 18 height 14
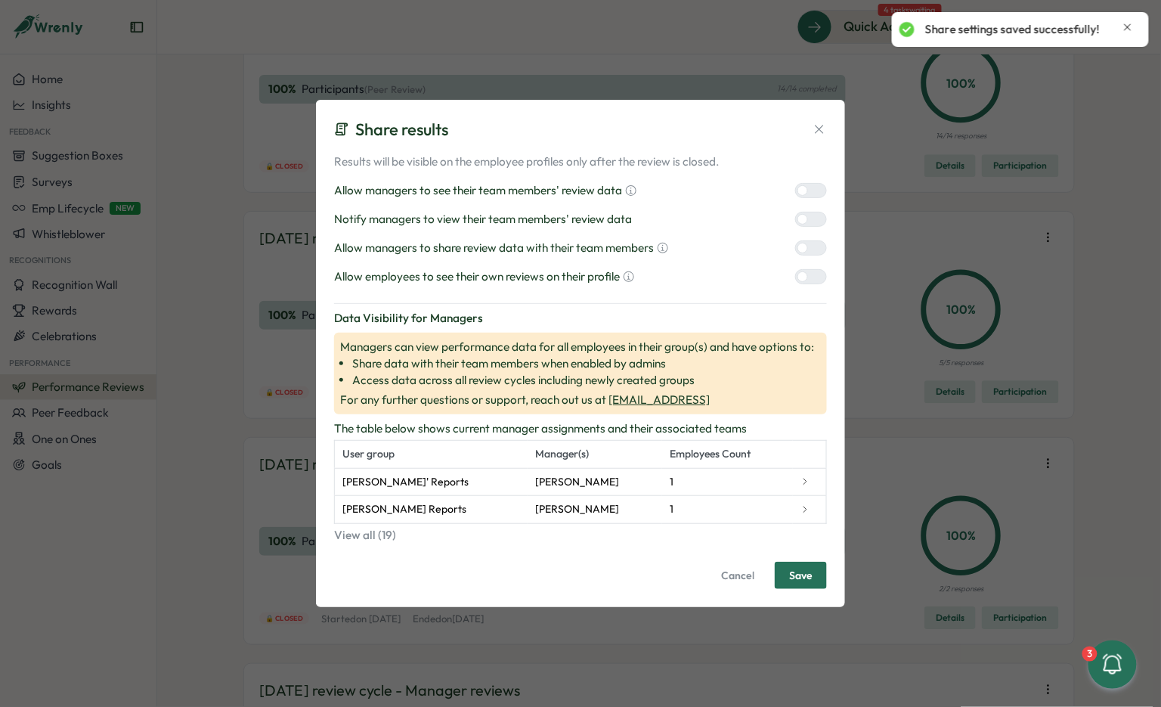
click at [810, 254] on div at bounding box center [817, 248] width 18 height 14
click at [810, 276] on div at bounding box center [817, 277] width 18 height 14
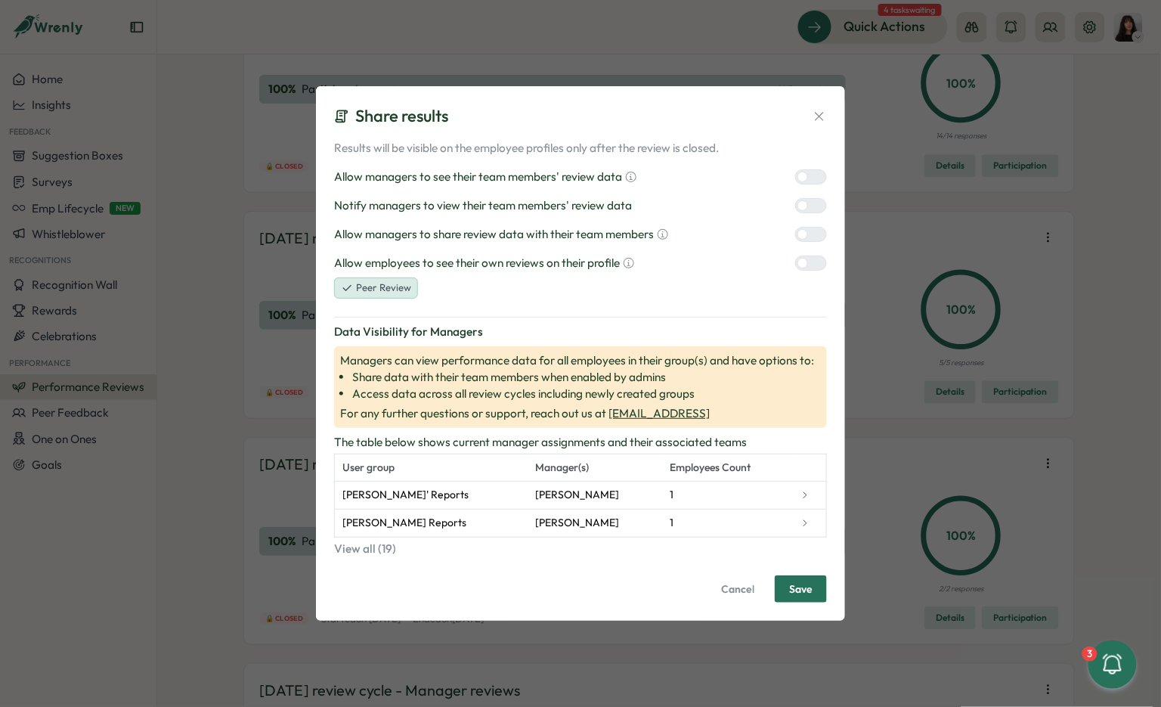
click at [811, 212] on div at bounding box center [817, 206] width 18 height 14
click at [802, 586] on span "Save" at bounding box center [800, 589] width 23 height 26
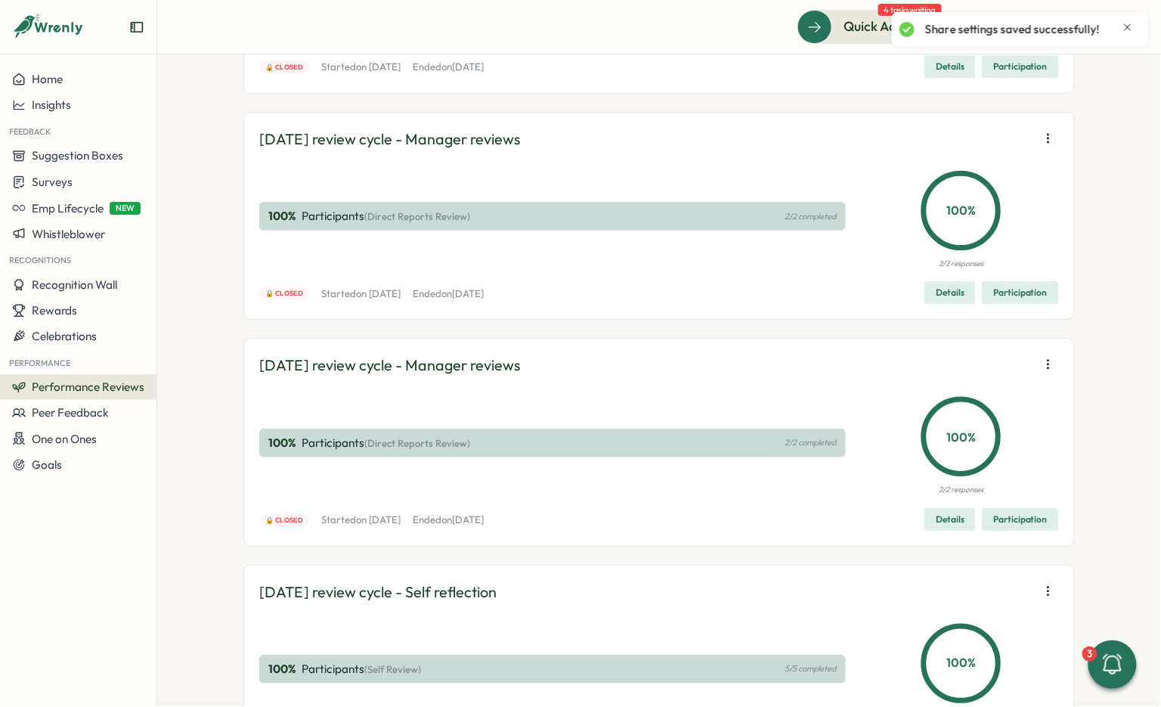
scroll to position [10181, 0]
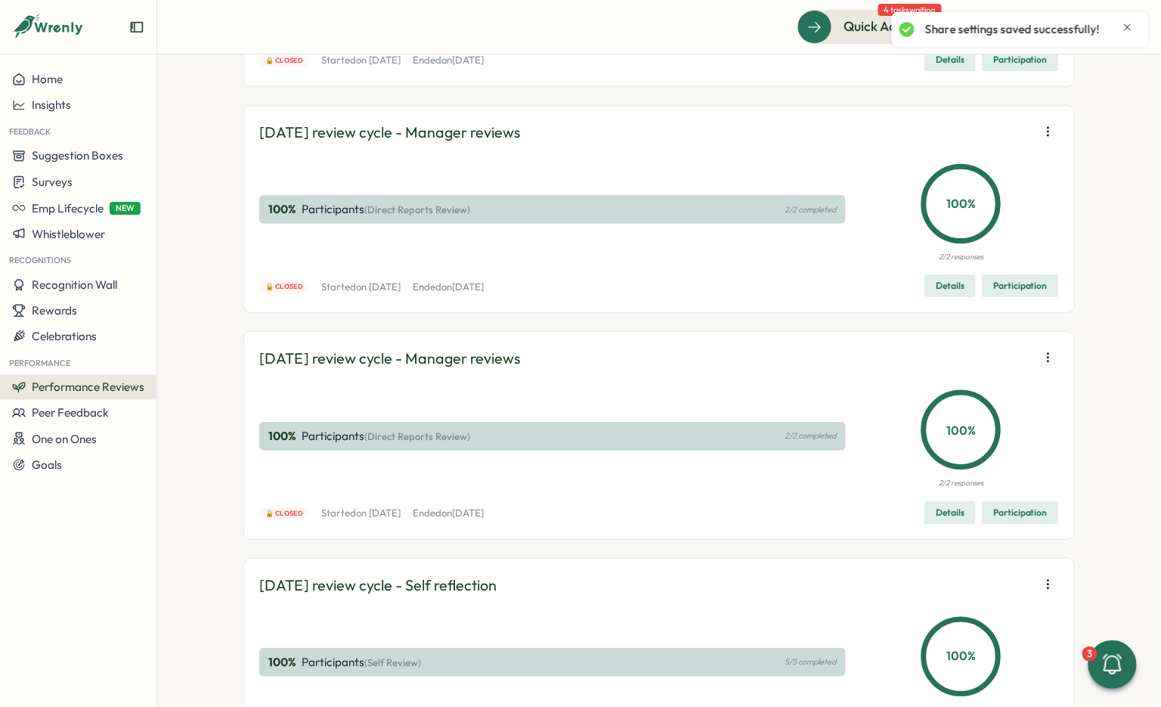
click at [984, 198] on span "Edit visibility of results" at bounding box center [960, 201] width 112 height 14
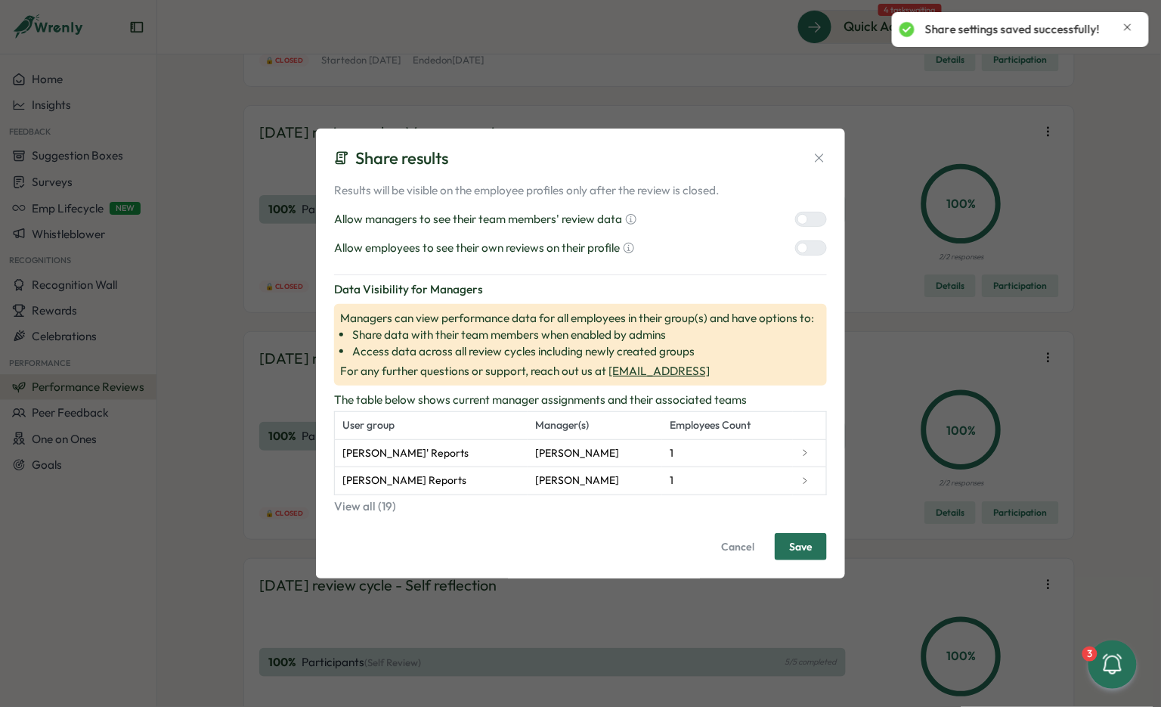
click at [805, 215] on div at bounding box center [803, 219] width 11 height 11
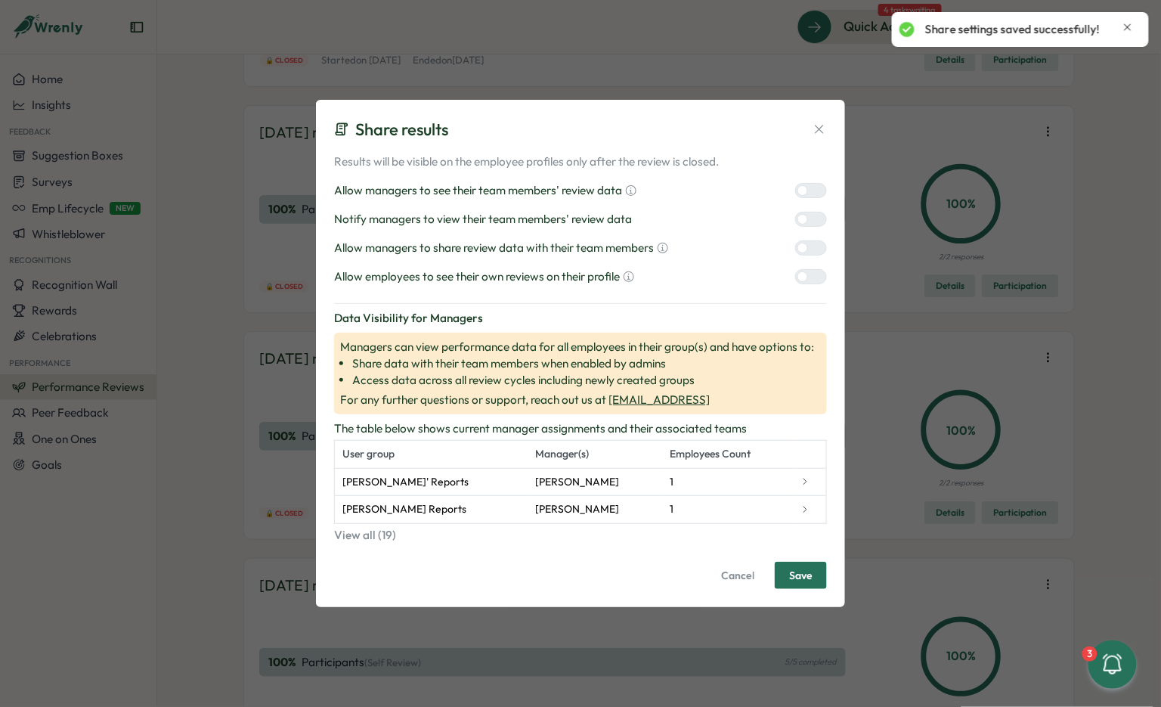
click at [811, 250] on div at bounding box center [817, 248] width 18 height 14
click at [811, 270] on div at bounding box center [817, 277] width 18 height 14
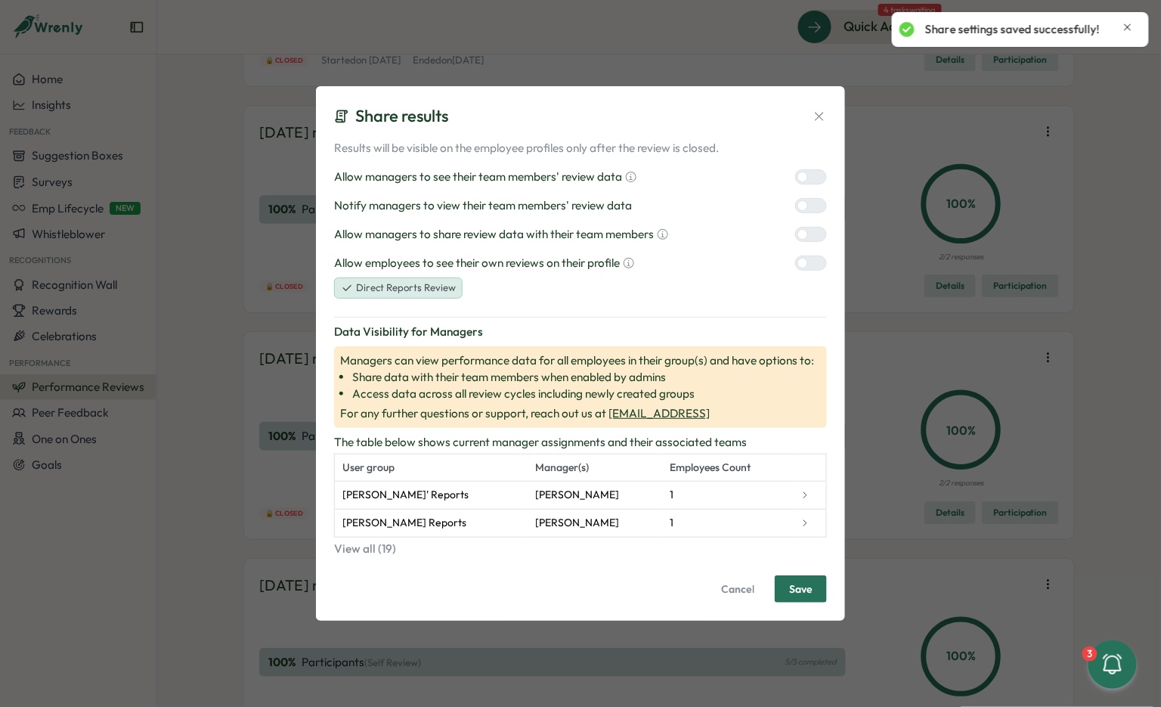
click at [811, 203] on div at bounding box center [817, 206] width 18 height 14
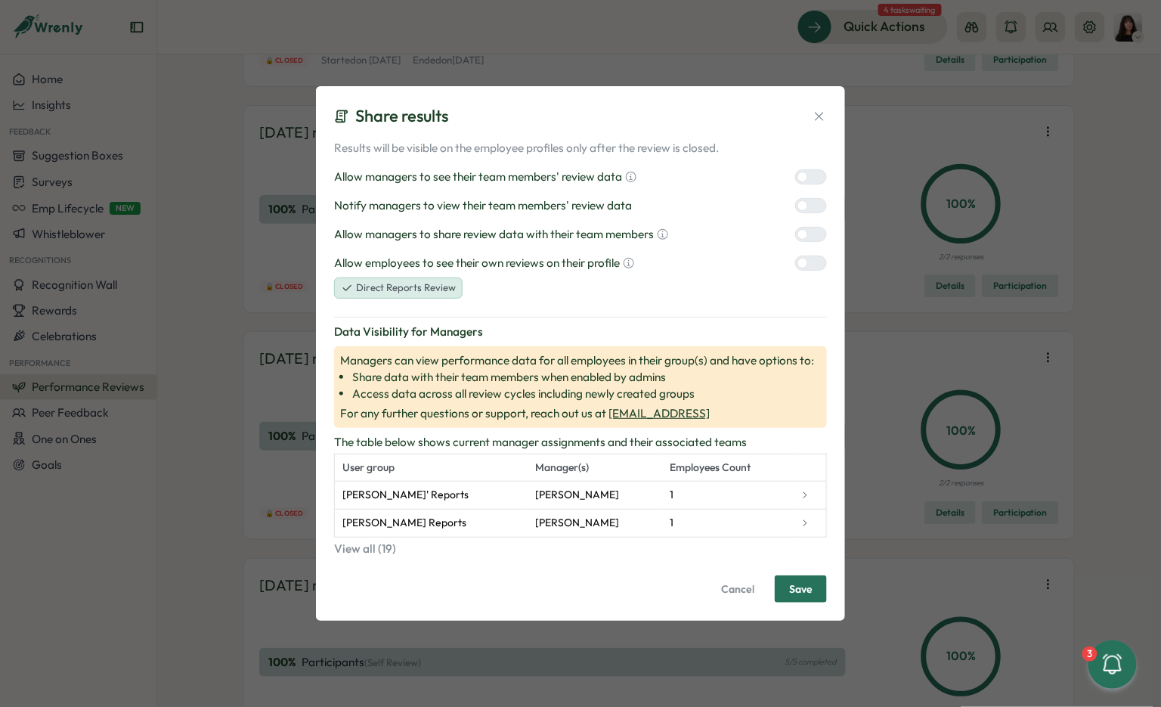
click at [805, 593] on span "Save" at bounding box center [800, 589] width 23 height 26
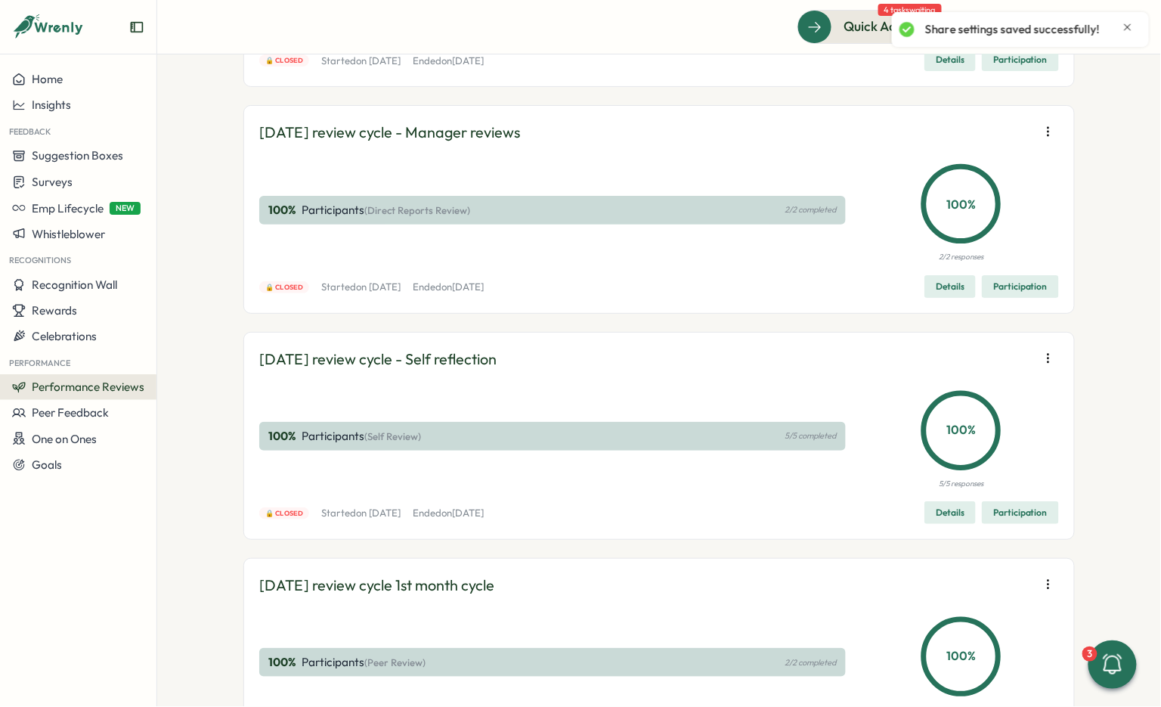
scroll to position [10411, 0]
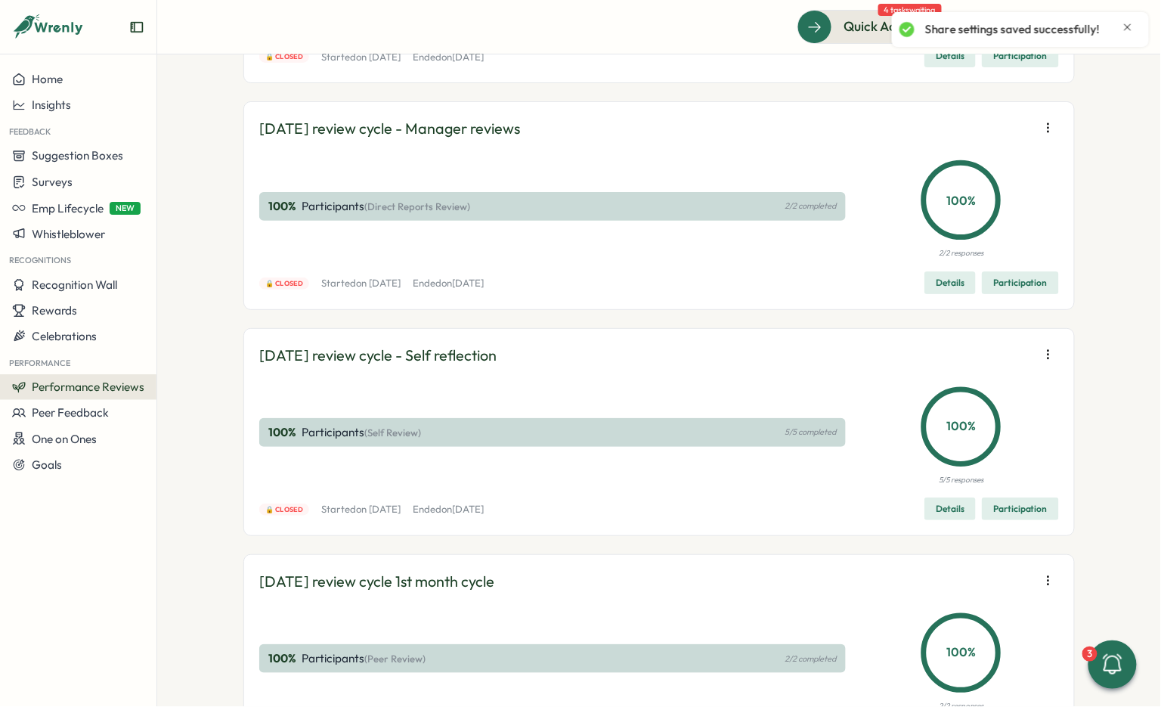
click at [990, 196] on span "Edit visibility of results" at bounding box center [960, 196] width 112 height 14
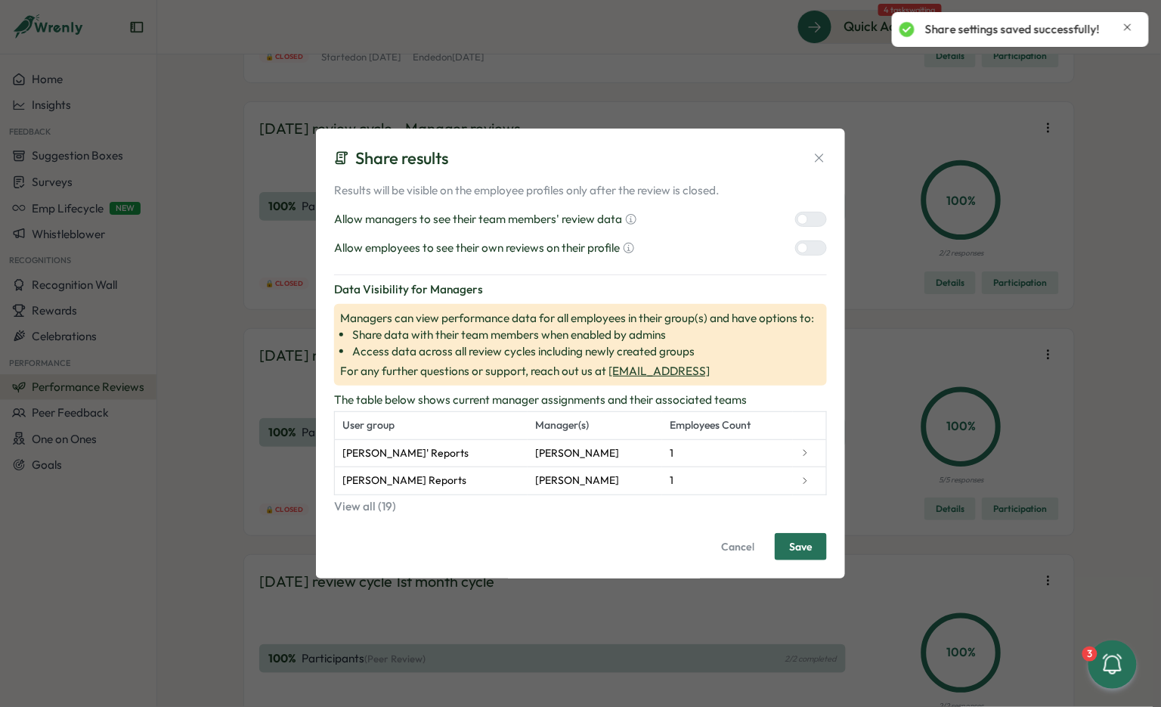
click at [812, 225] on div at bounding box center [817, 219] width 18 height 14
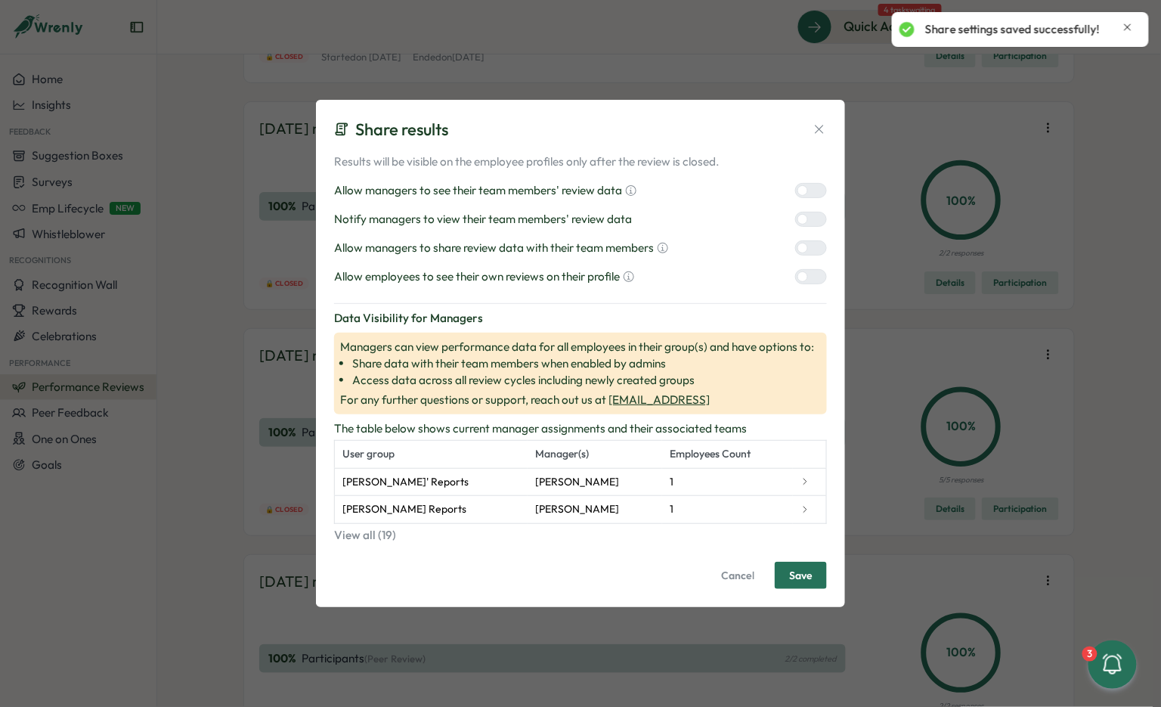
click at [811, 248] on div at bounding box center [817, 248] width 18 height 14
click at [811, 276] on div at bounding box center [817, 277] width 18 height 14
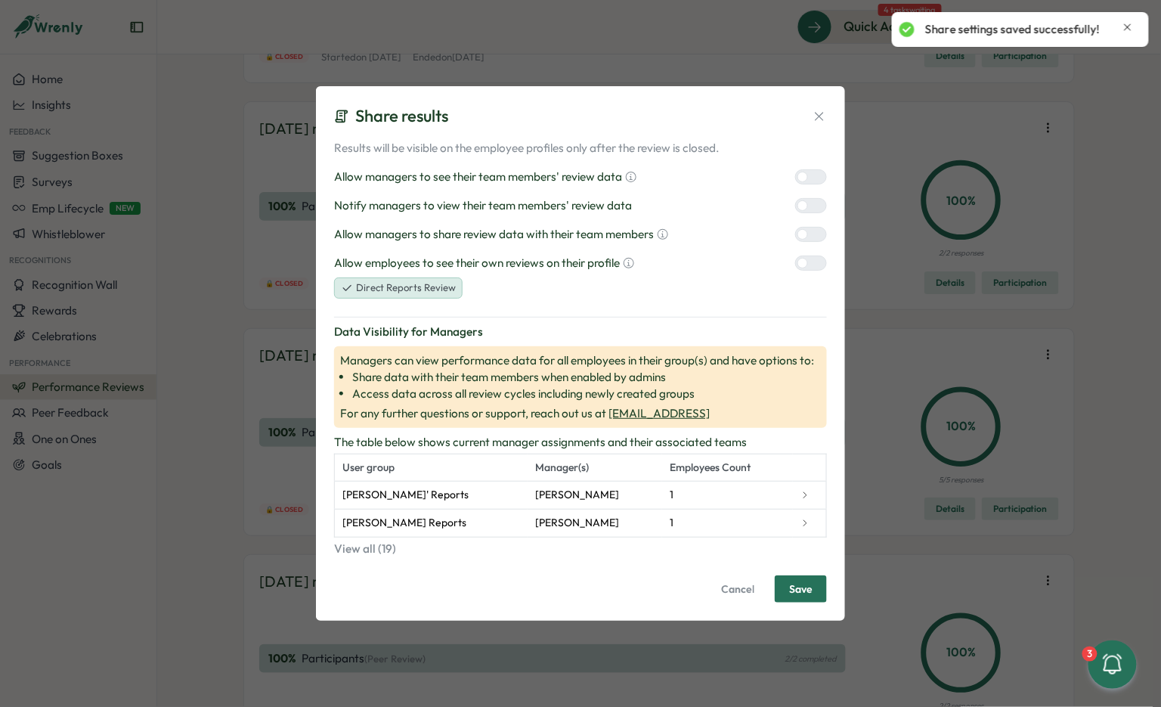
click at [811, 200] on div at bounding box center [817, 206] width 18 height 14
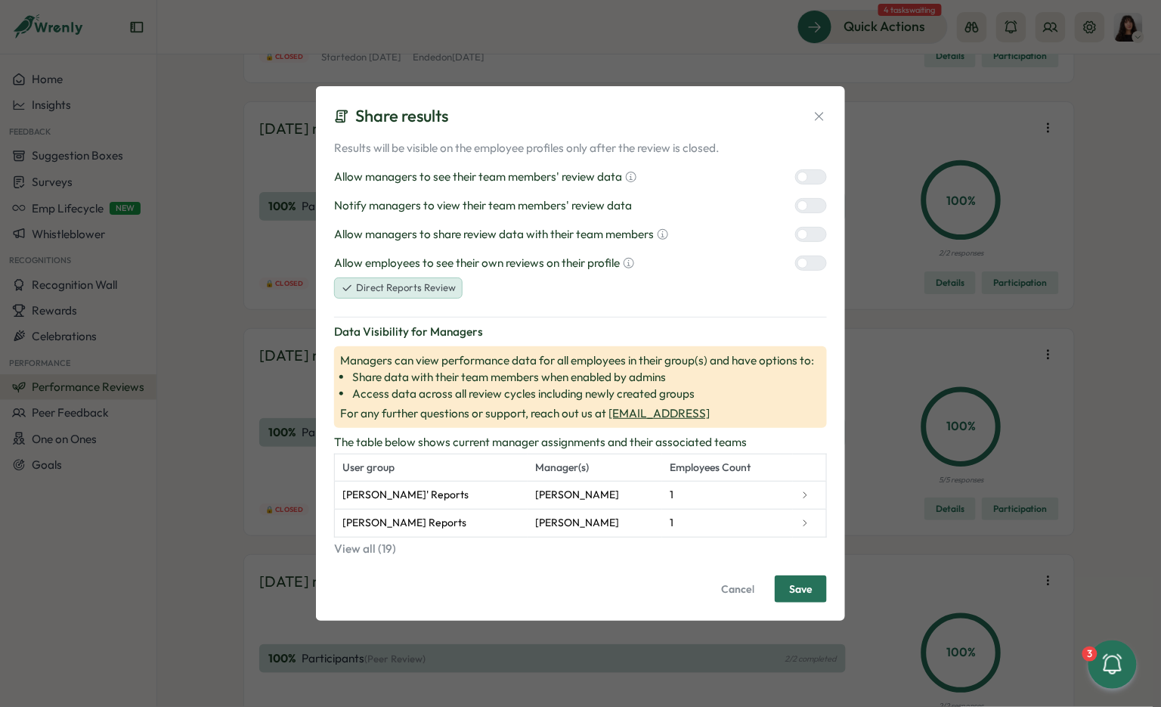
click at [805, 589] on span "Save" at bounding box center [800, 589] width 23 height 26
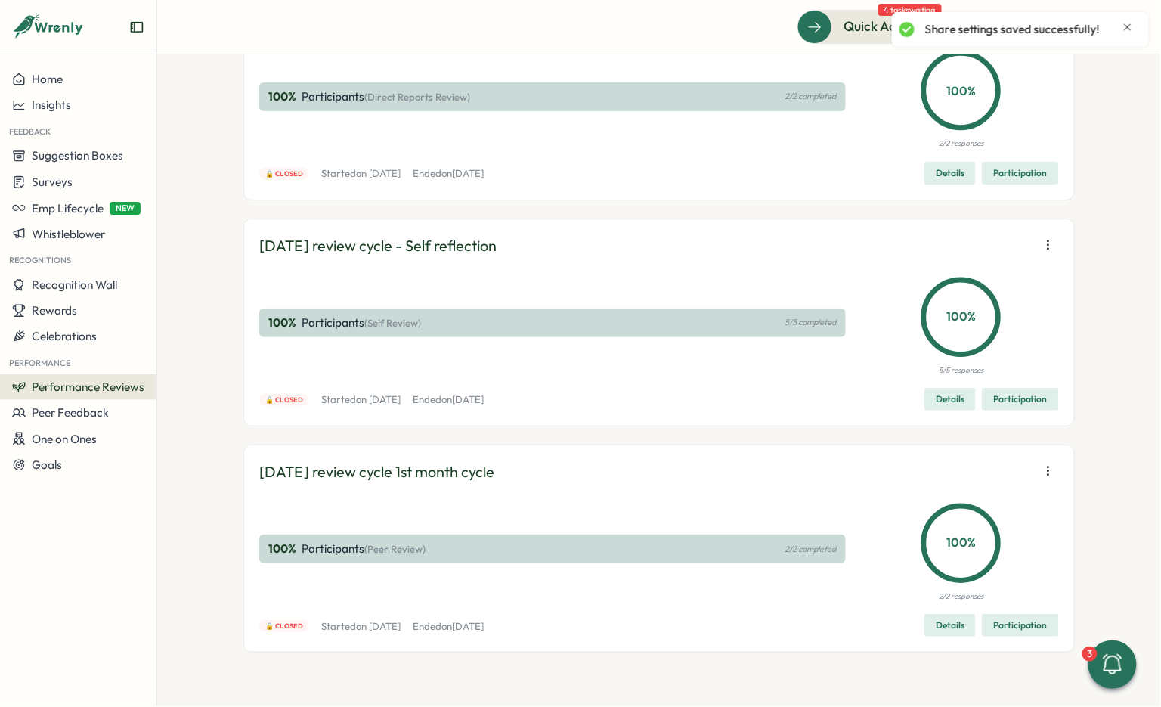
scroll to position [10625, 0]
click at [1041, 26] on icon "button" at bounding box center [1048, 18] width 15 height 15
click at [978, 198] on button "Edit visibility of results" at bounding box center [952, 208] width 145 height 26
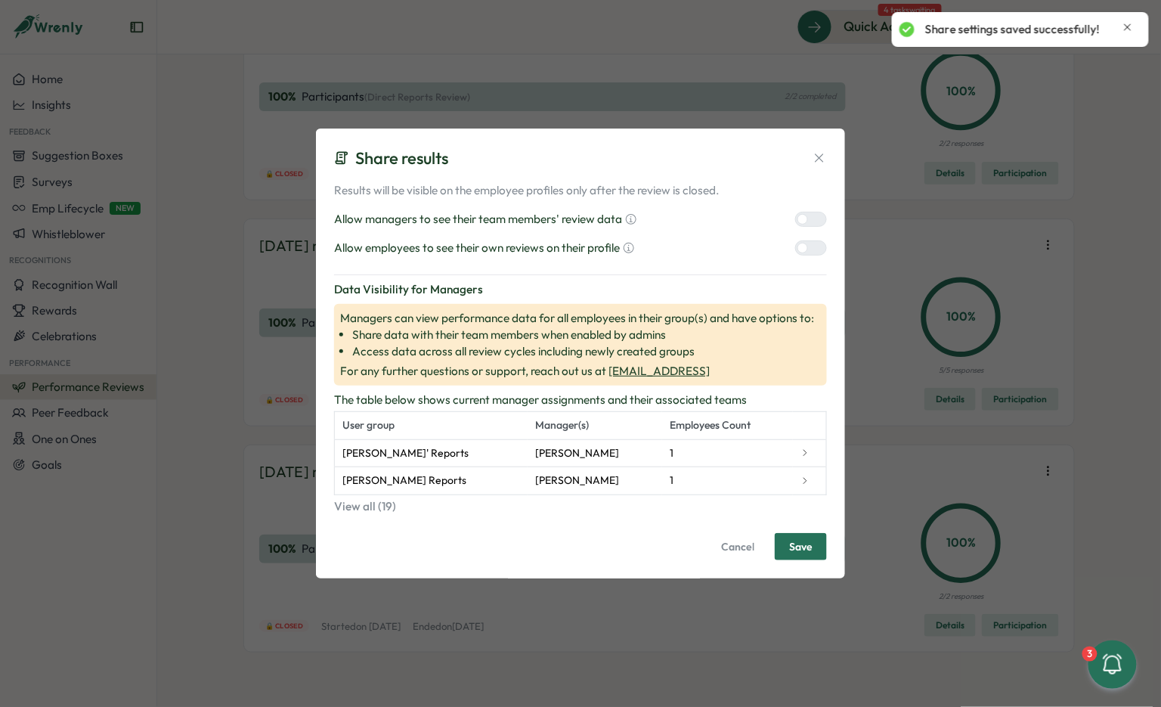
click at [814, 215] on div at bounding box center [817, 219] width 18 height 14
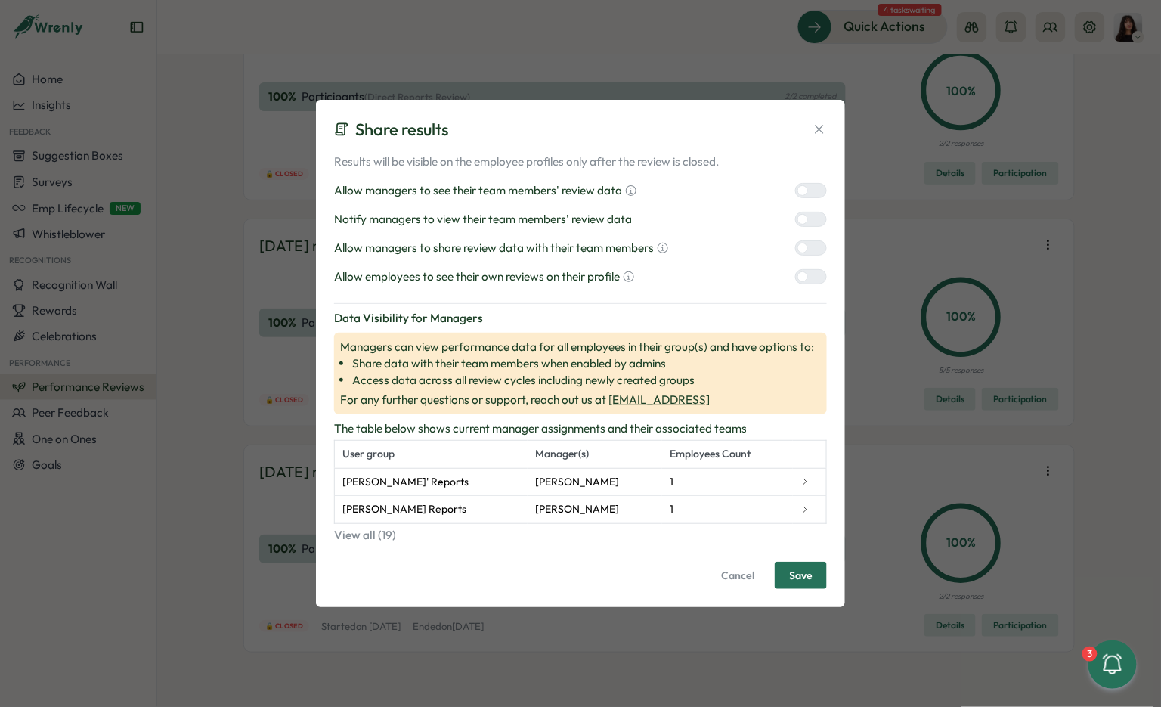
click at [799, 248] on div at bounding box center [803, 248] width 11 height 11
click at [807, 280] on div at bounding box center [803, 276] width 11 height 11
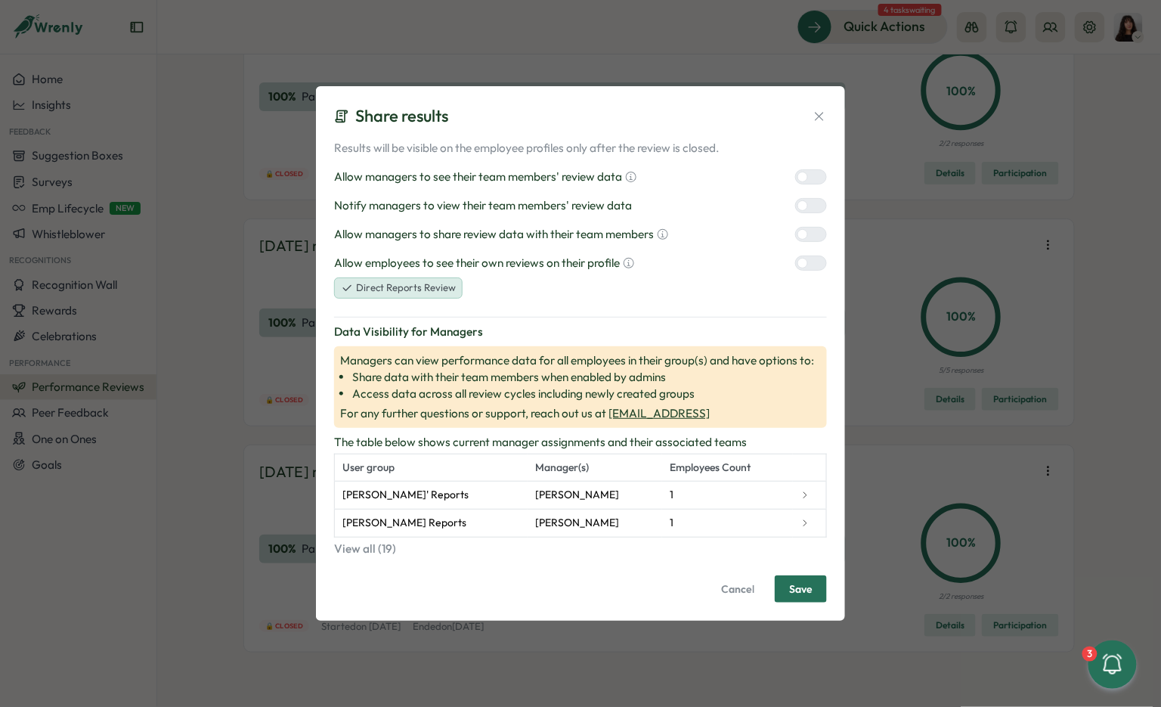
click at [808, 212] on div at bounding box center [817, 206] width 18 height 14
click at [791, 587] on span "Save" at bounding box center [800, 589] width 23 height 26
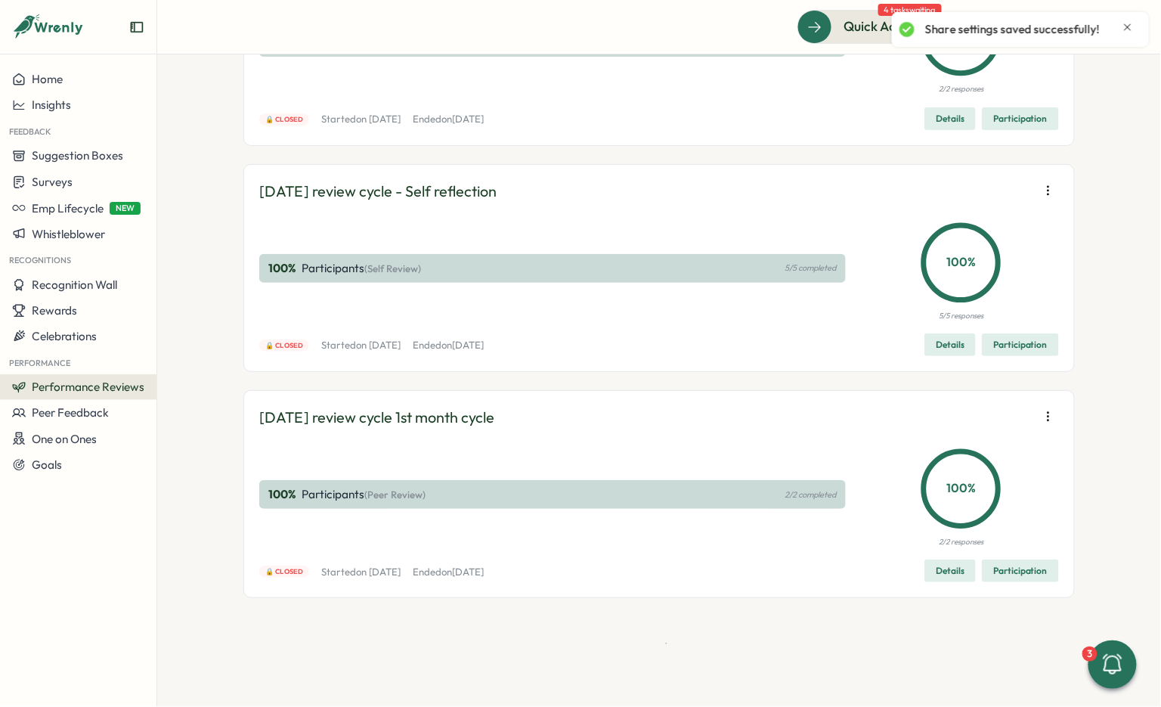
scroll to position [10812, 0]
click at [1051, 191] on icon "button" at bounding box center [1048, 190] width 15 height 15
click at [994, 239] on span "Edit visibility of results" at bounding box center [960, 246] width 112 height 14
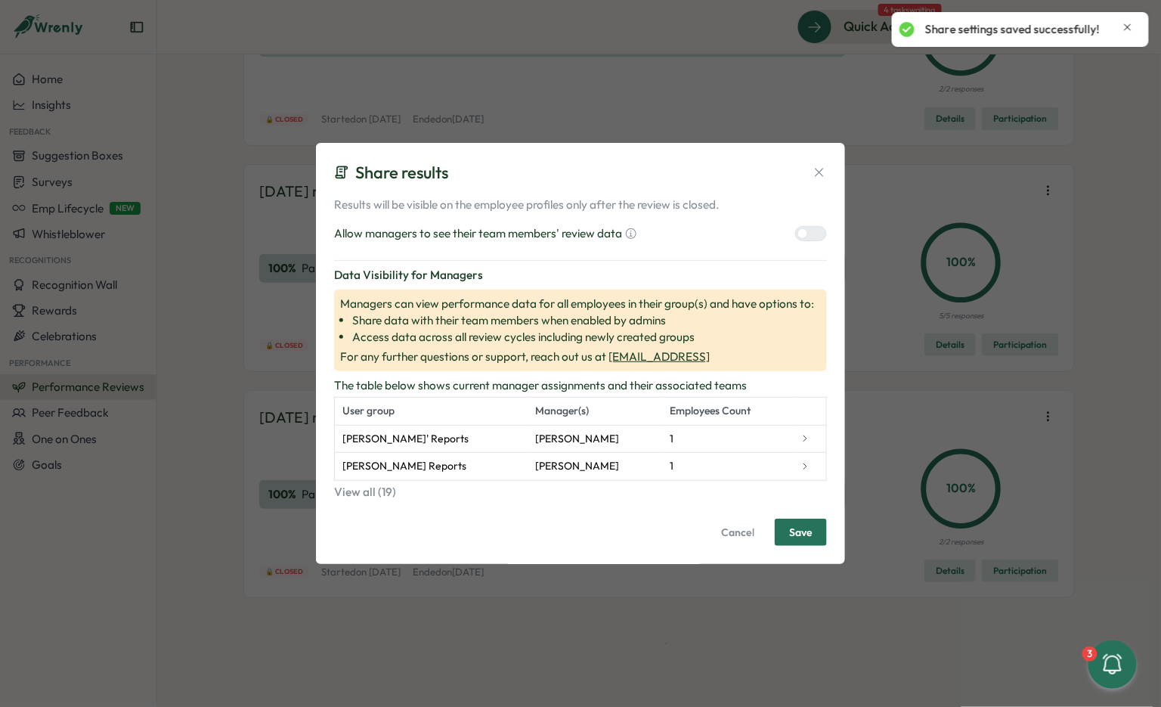
click at [806, 234] on div at bounding box center [803, 233] width 11 height 11
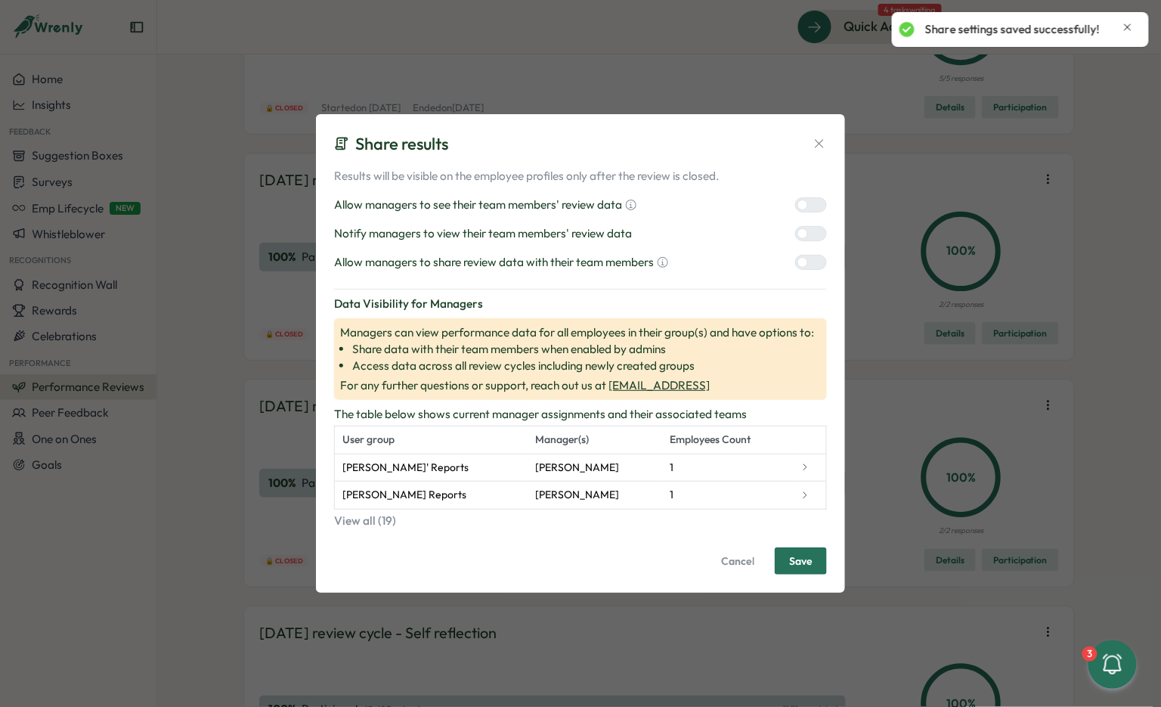
click at [804, 265] on div at bounding box center [803, 262] width 11 height 11
click at [808, 226] on div at bounding box center [811, 233] width 32 height 15
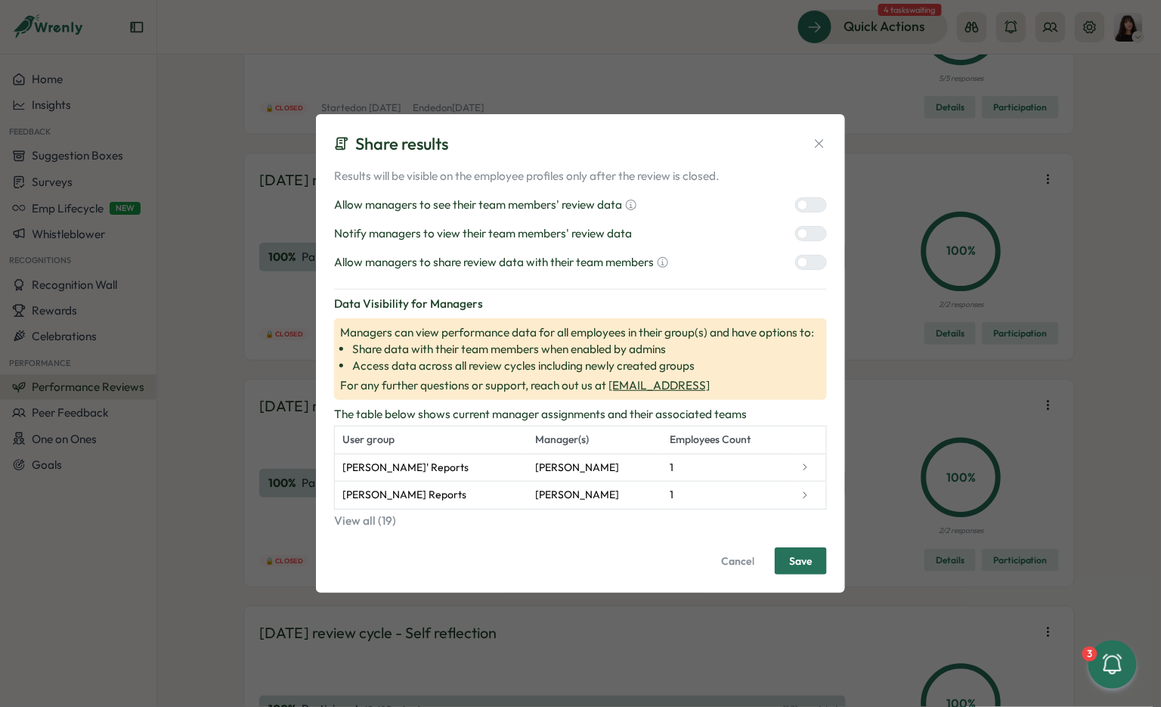
click at [808, 239] on div at bounding box center [817, 234] width 18 height 14
click at [790, 565] on span "Save" at bounding box center [800, 561] width 23 height 26
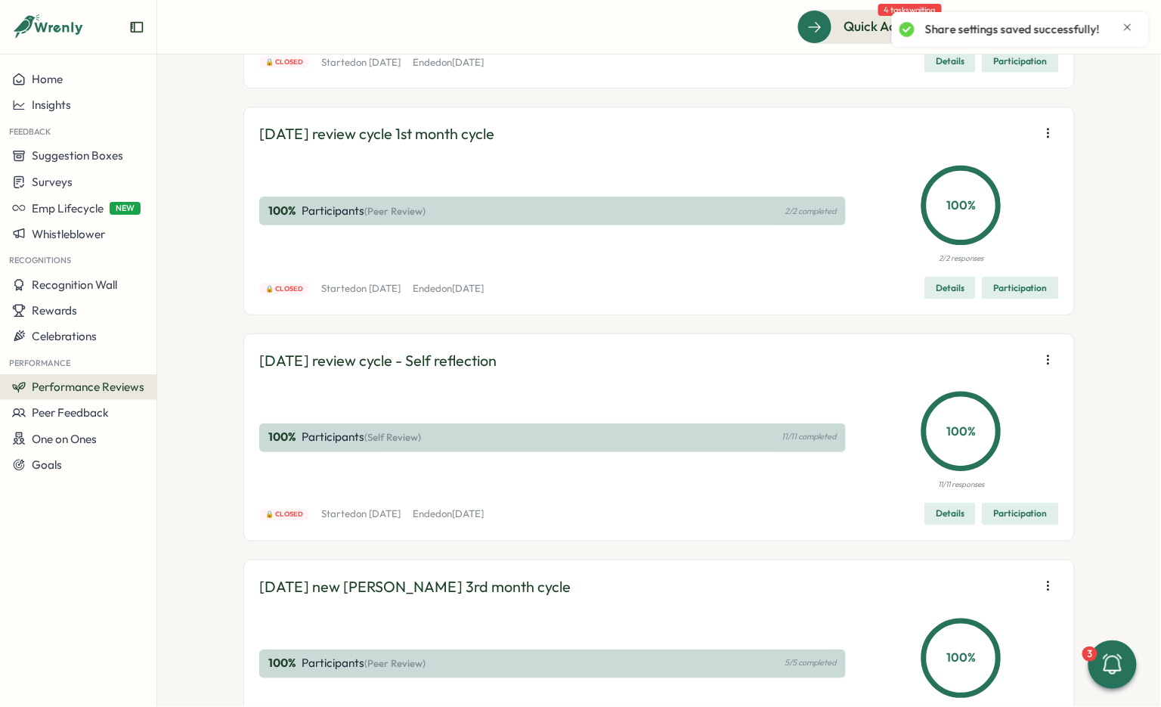
scroll to position [11087, 0]
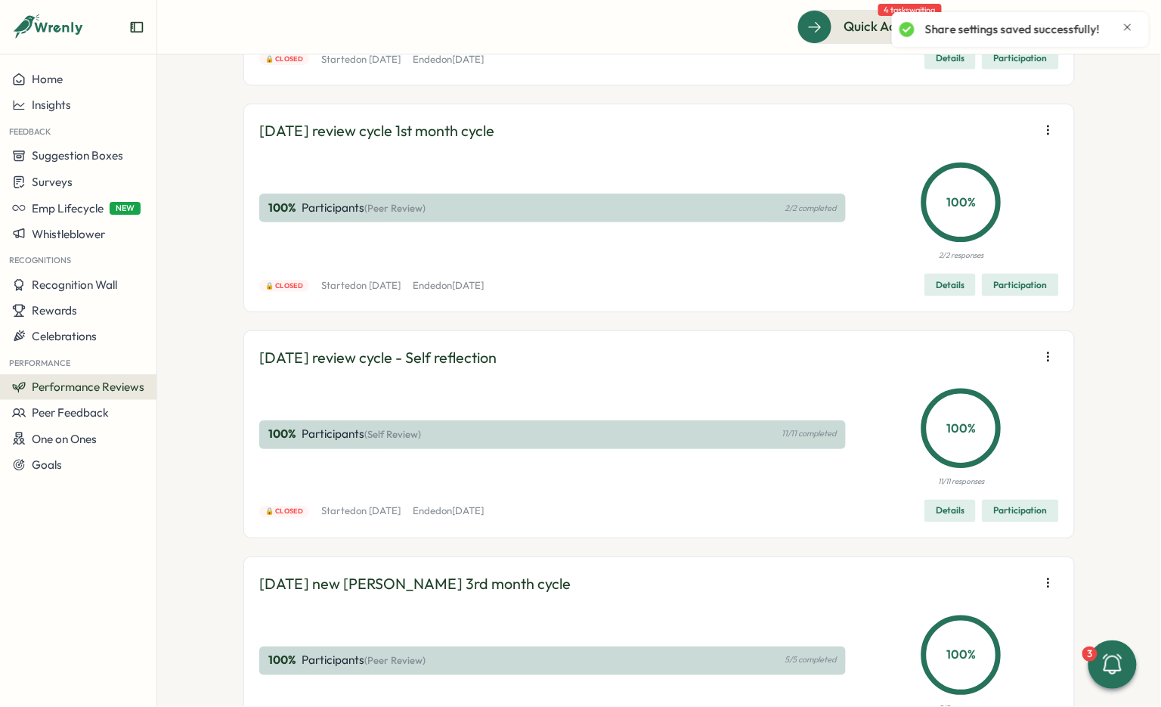
click at [988, 189] on span "Edit visibility of results" at bounding box center [960, 196] width 112 height 14
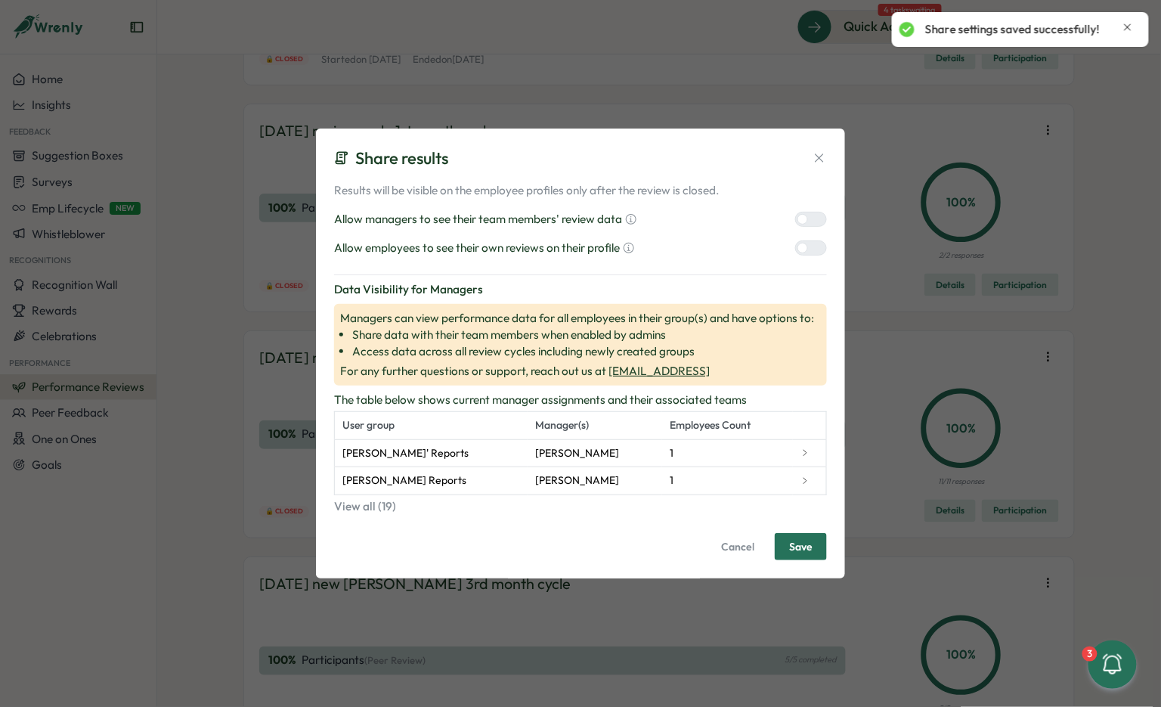
click at [814, 215] on div at bounding box center [817, 219] width 18 height 14
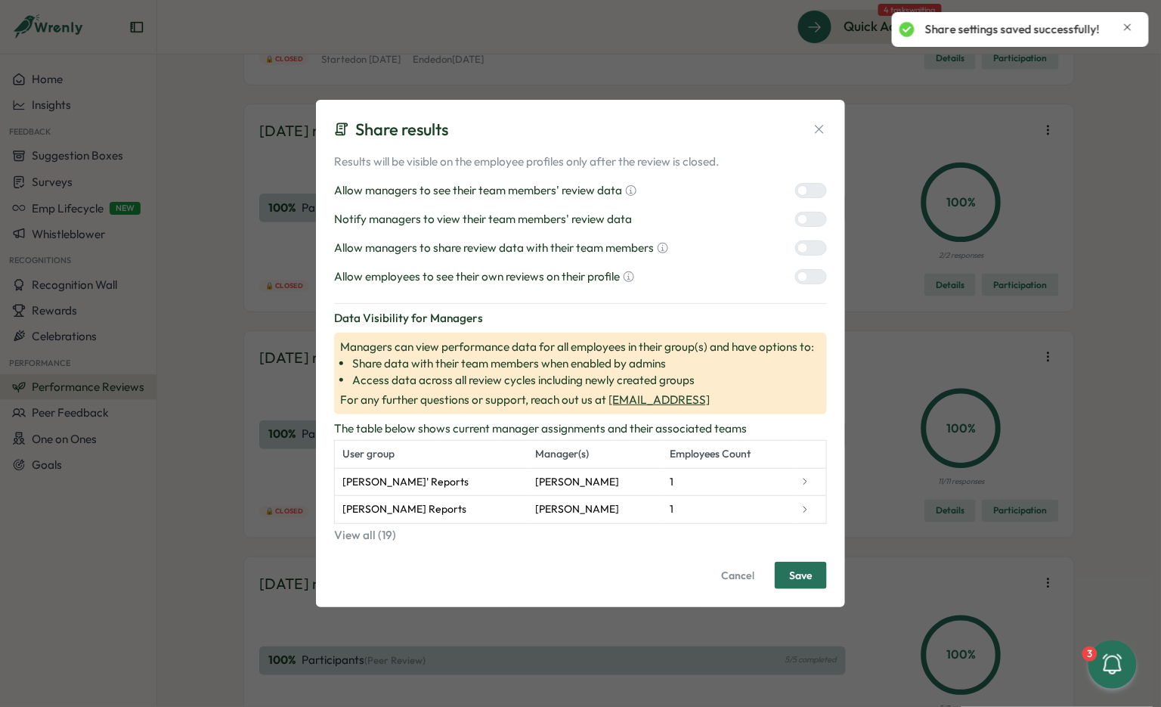
click at [805, 240] on div "Allow managers to share review data with their team members" at bounding box center [580, 248] width 493 height 17
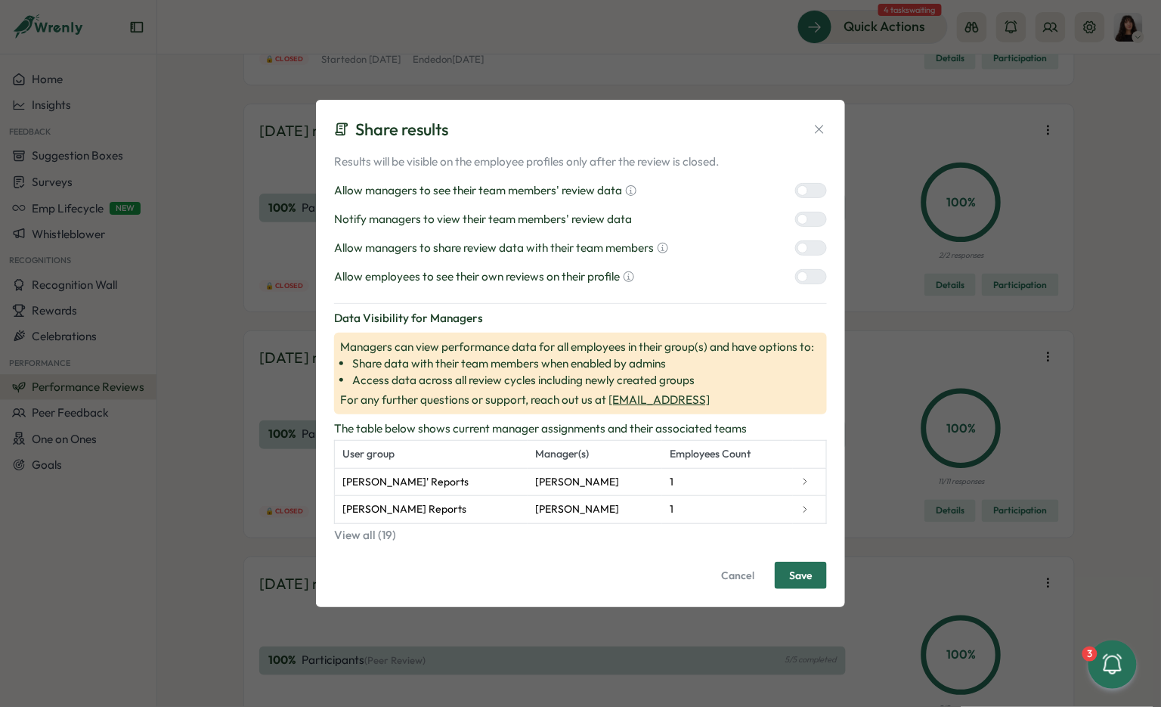
click at [805, 265] on div "Results will be visible on the employee profiles only after the review is close…" at bounding box center [580, 219] width 493 height 132
click at [805, 256] on label at bounding box center [811, 247] width 32 height 15
click at [805, 279] on div at bounding box center [803, 276] width 11 height 11
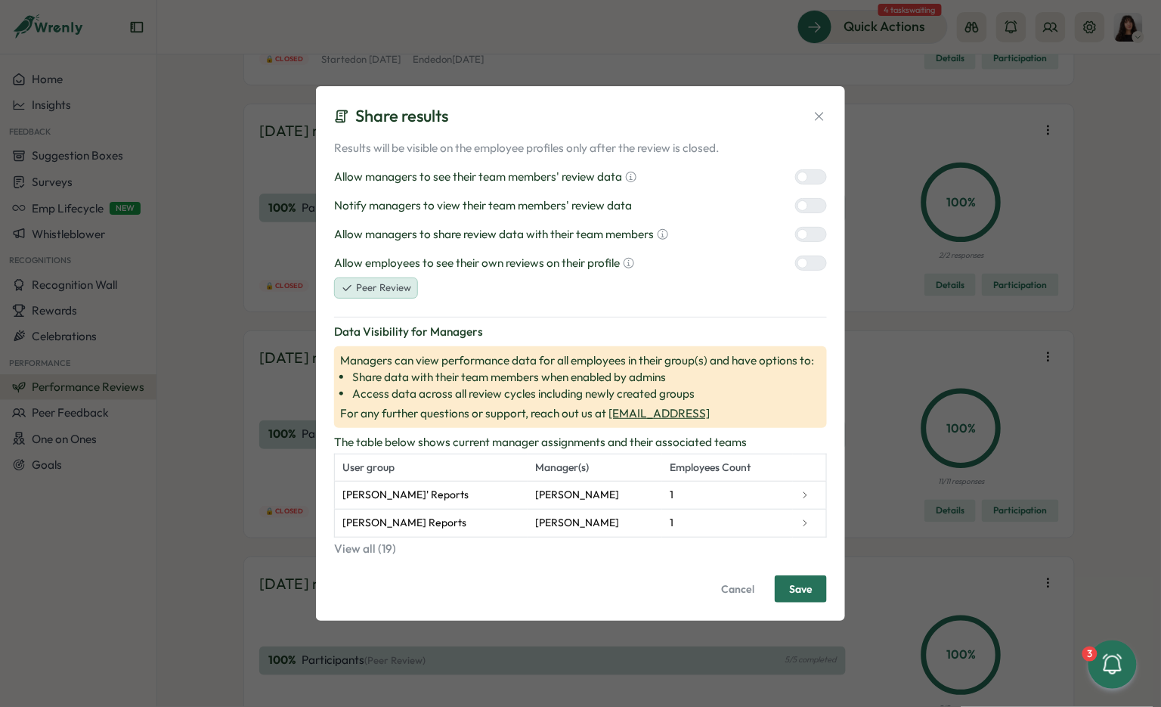
click at [813, 204] on div at bounding box center [817, 206] width 18 height 14
click at [799, 594] on span "Save" at bounding box center [800, 589] width 23 height 26
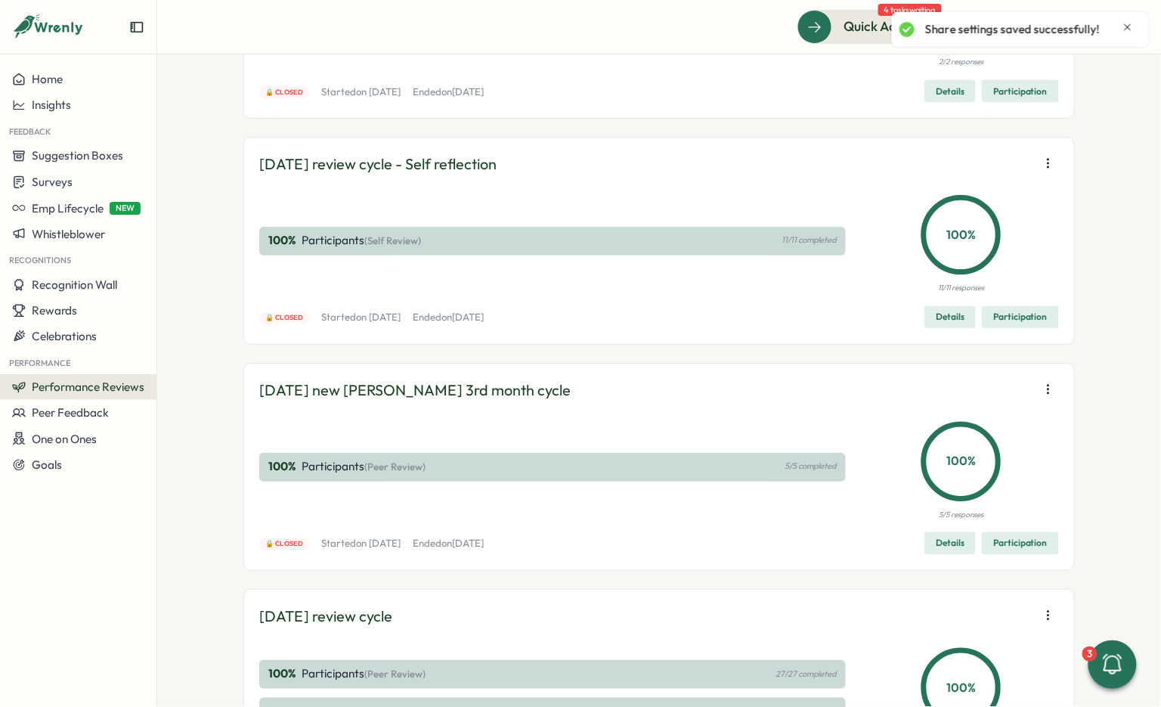
scroll to position [11293, 0]
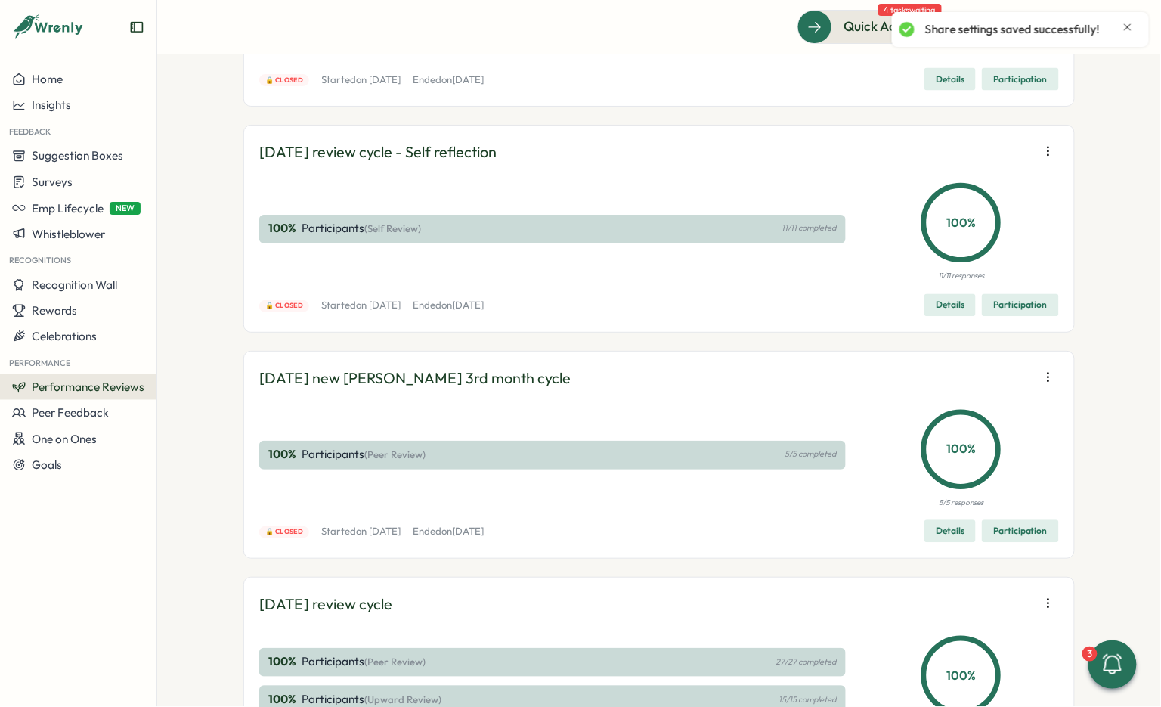
click at [982, 209] on span "Edit visibility of results" at bounding box center [960, 216] width 112 height 14
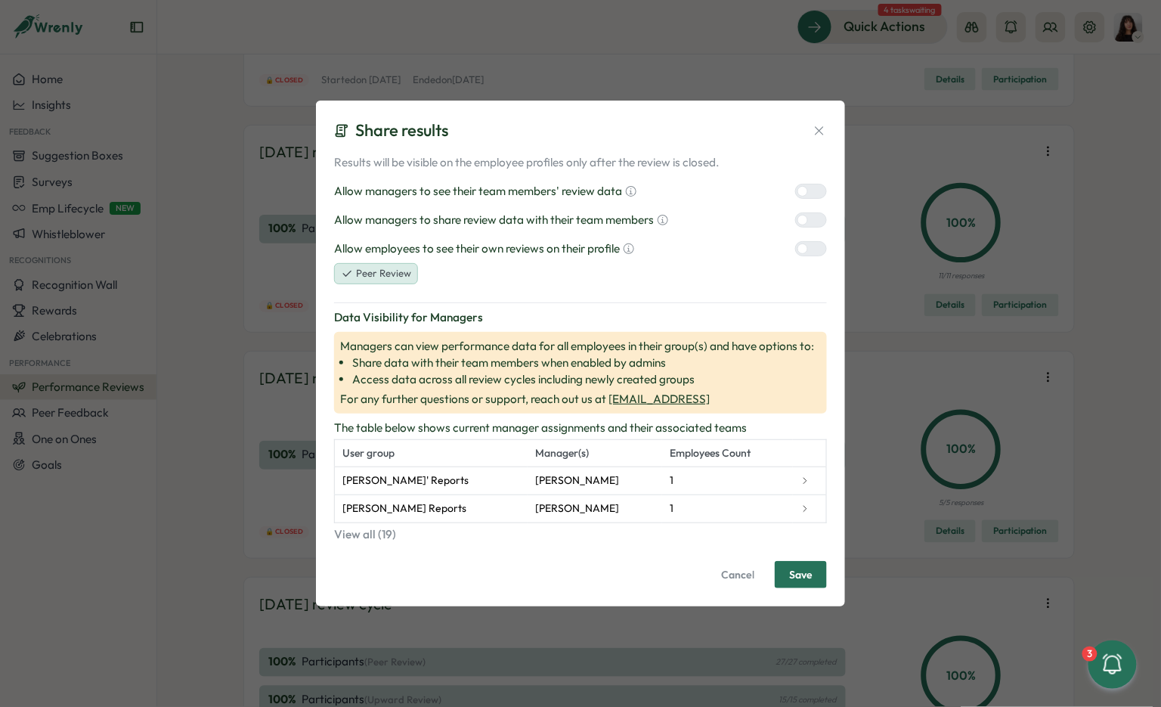
click at [807, 573] on span "Save" at bounding box center [800, 575] width 23 height 26
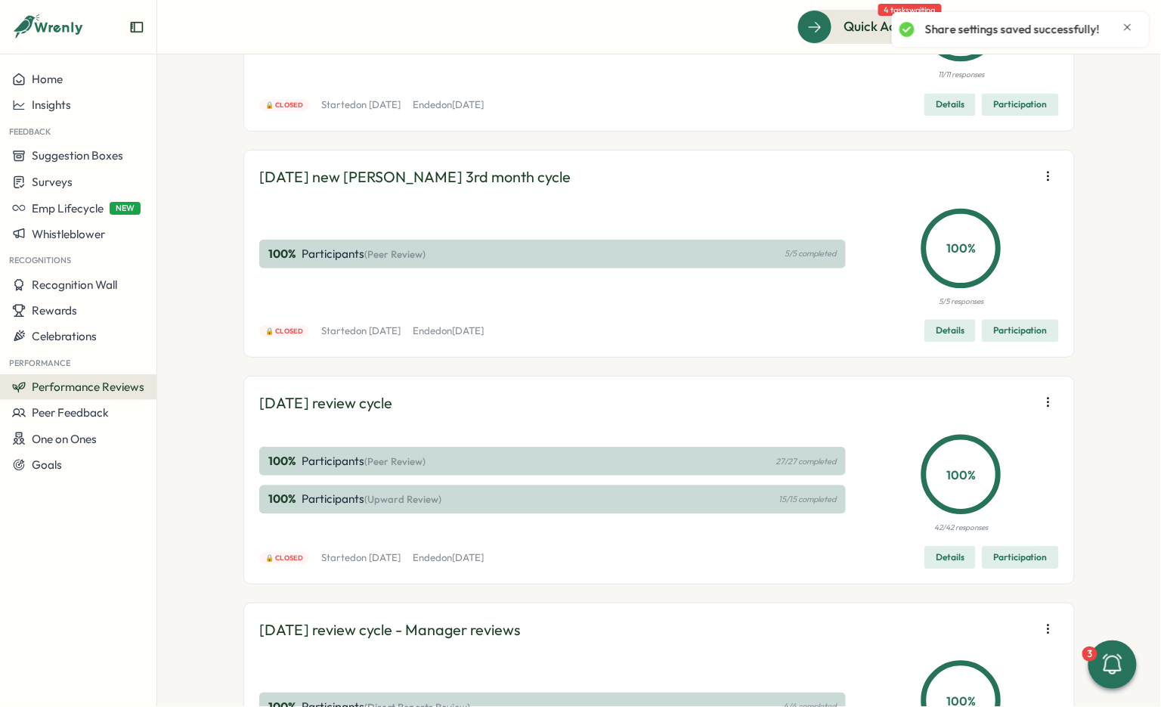
scroll to position [11506, 0]
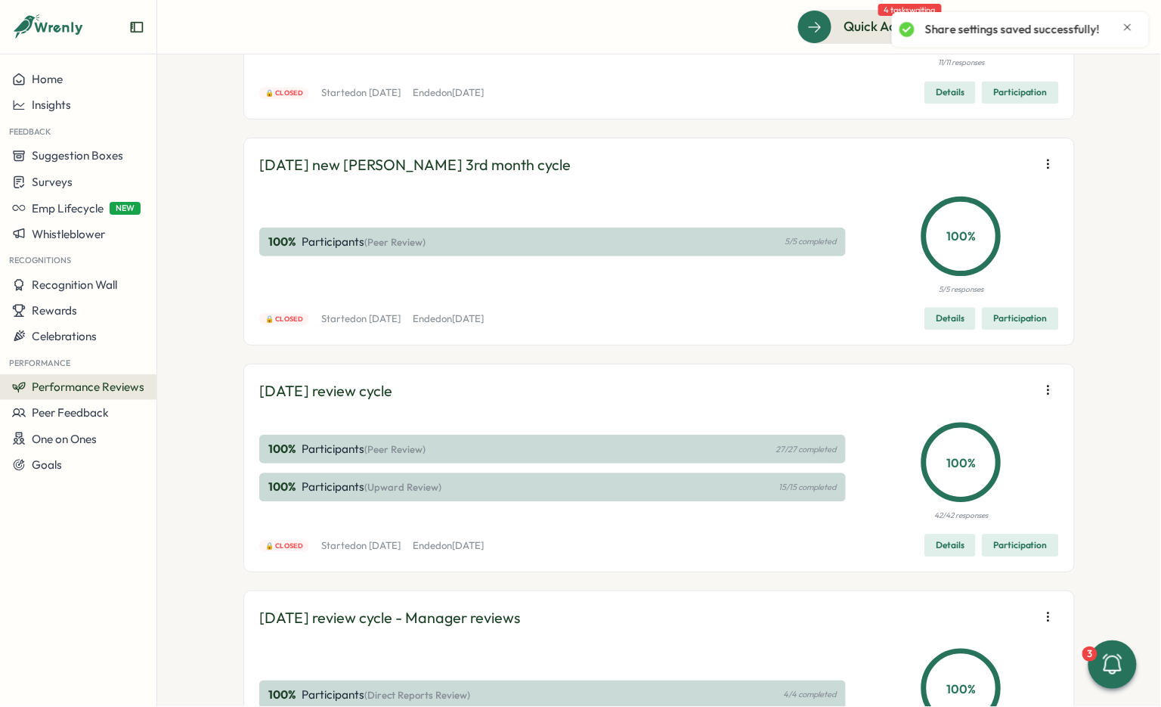
click at [1058, 119] on div "January 2024 review cycle - Self reflection 100 % Participants (Self Review) 11…" at bounding box center [659, 16] width 832 height 208
click at [963, 228] on span "Edit visibility of results" at bounding box center [960, 229] width 112 height 14
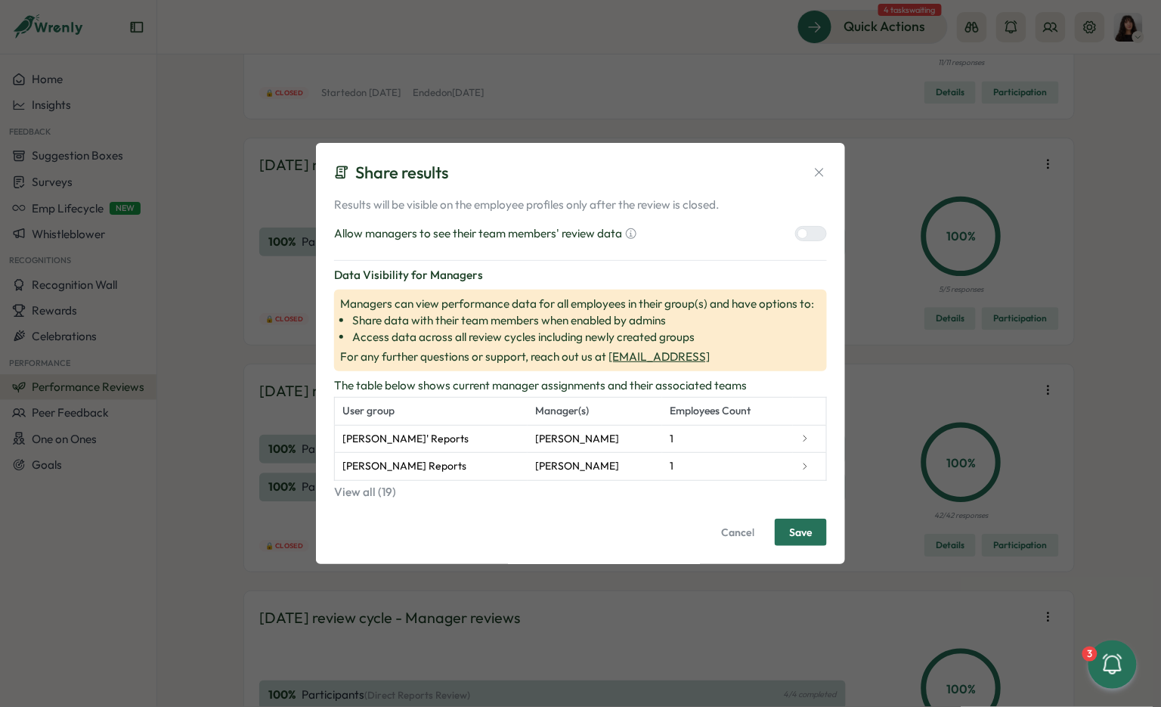
click at [805, 233] on div at bounding box center [803, 233] width 11 height 11
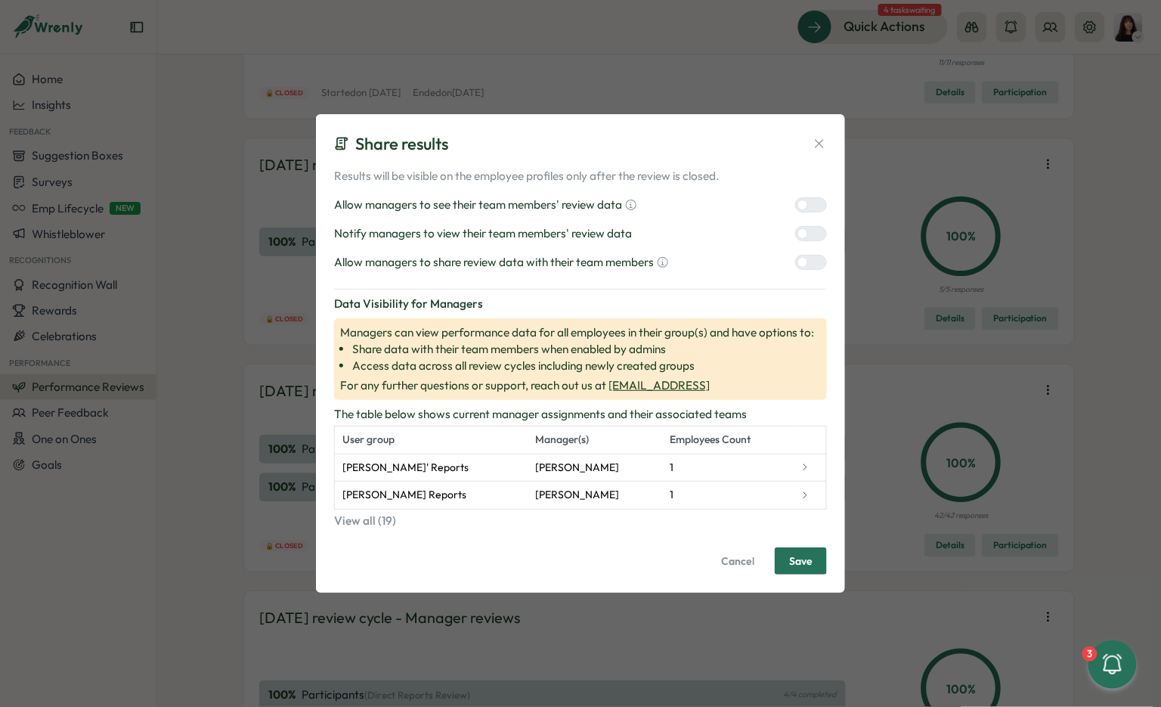
click at [809, 258] on div at bounding box center [817, 263] width 18 height 14
click at [808, 233] on div at bounding box center [803, 233] width 11 height 11
click at [788, 557] on button "Save" at bounding box center [801, 560] width 52 height 27
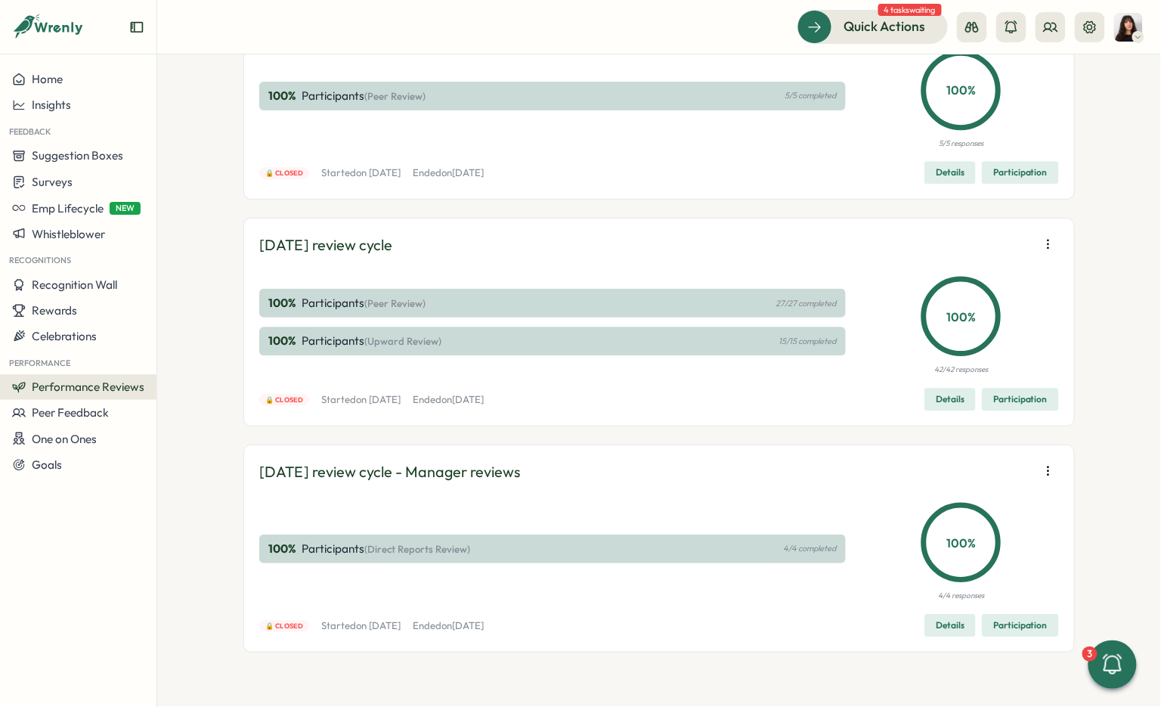
scroll to position [11735, 0]
click at [1046, 252] on icon "button" at bounding box center [1048, 244] width 15 height 15
click at [975, 457] on button "Edit visibility of results" at bounding box center [952, 451] width 145 height 26
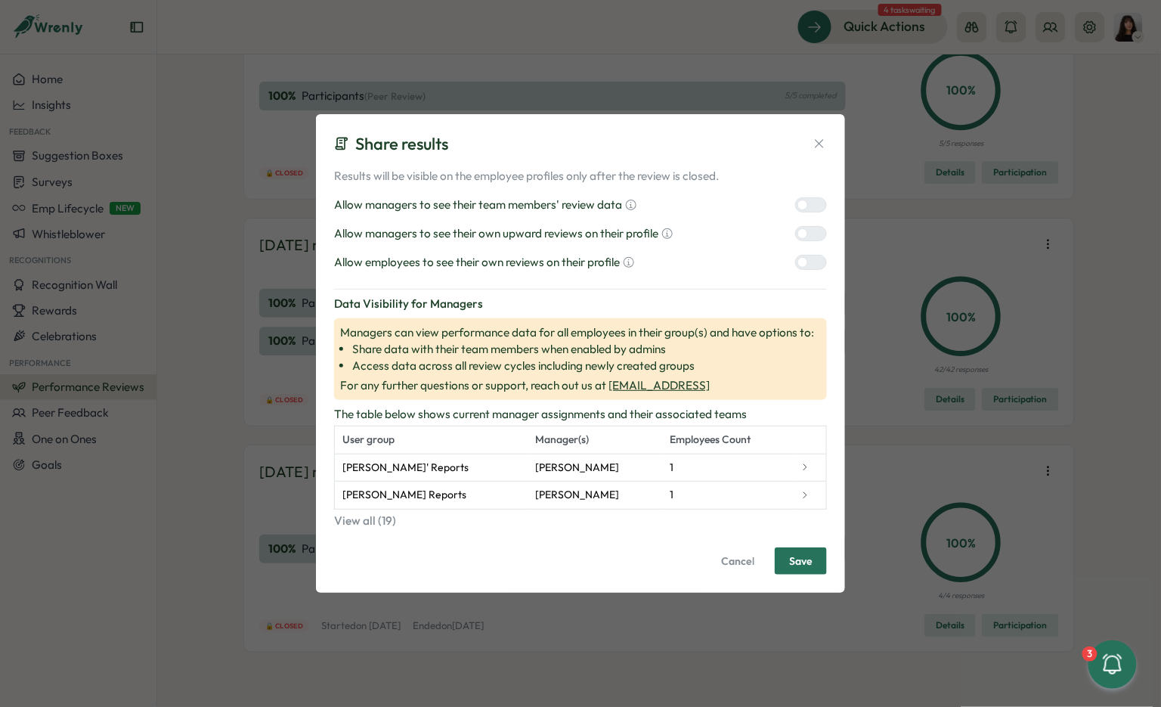
click at [813, 204] on div at bounding box center [817, 205] width 18 height 14
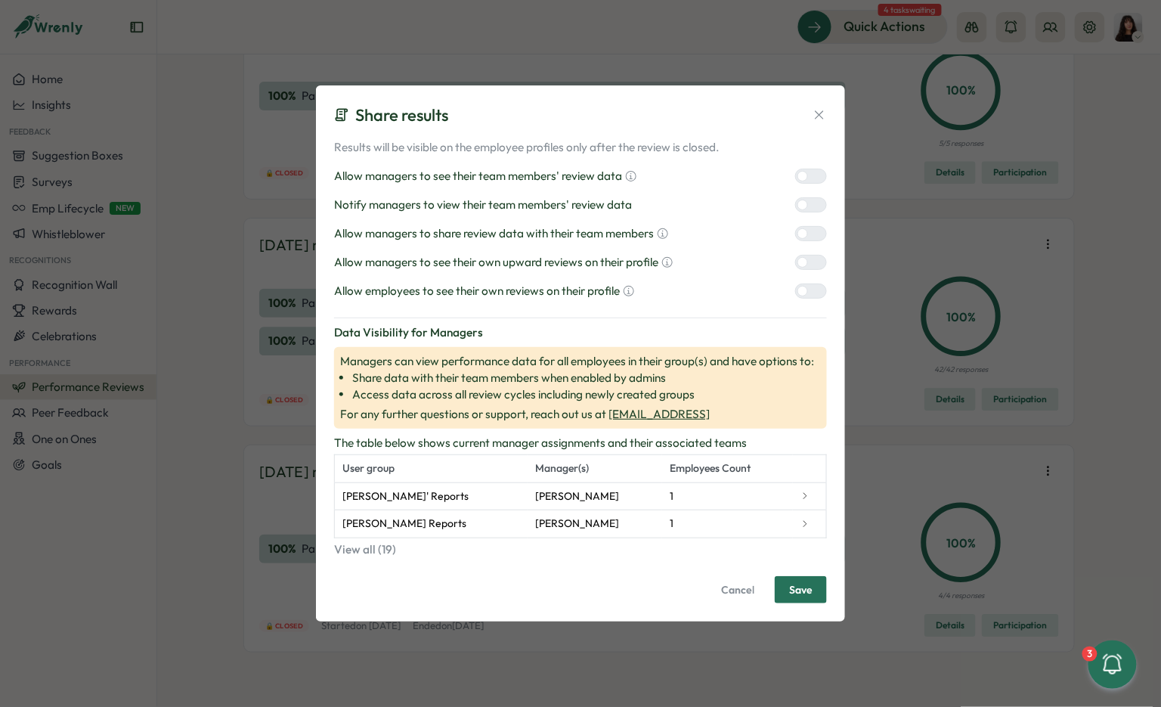
click at [810, 244] on div "Results will be visible on the employee profiles only after the review is close…" at bounding box center [580, 219] width 493 height 160
click at [814, 234] on div at bounding box center [817, 234] width 18 height 14
click at [812, 262] on div at bounding box center [817, 263] width 18 height 14
click at [812, 287] on div at bounding box center [817, 291] width 18 height 14
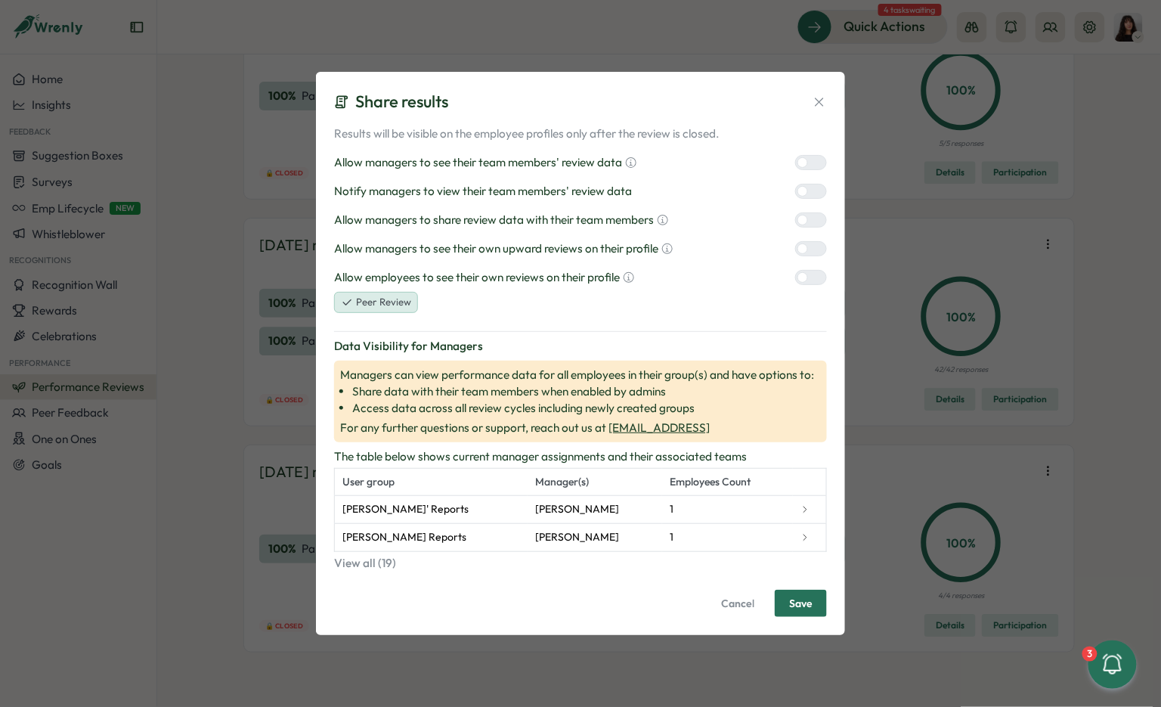
click at [808, 187] on div at bounding box center [817, 191] width 18 height 14
click at [813, 606] on span "Save" at bounding box center [800, 604] width 23 height 26
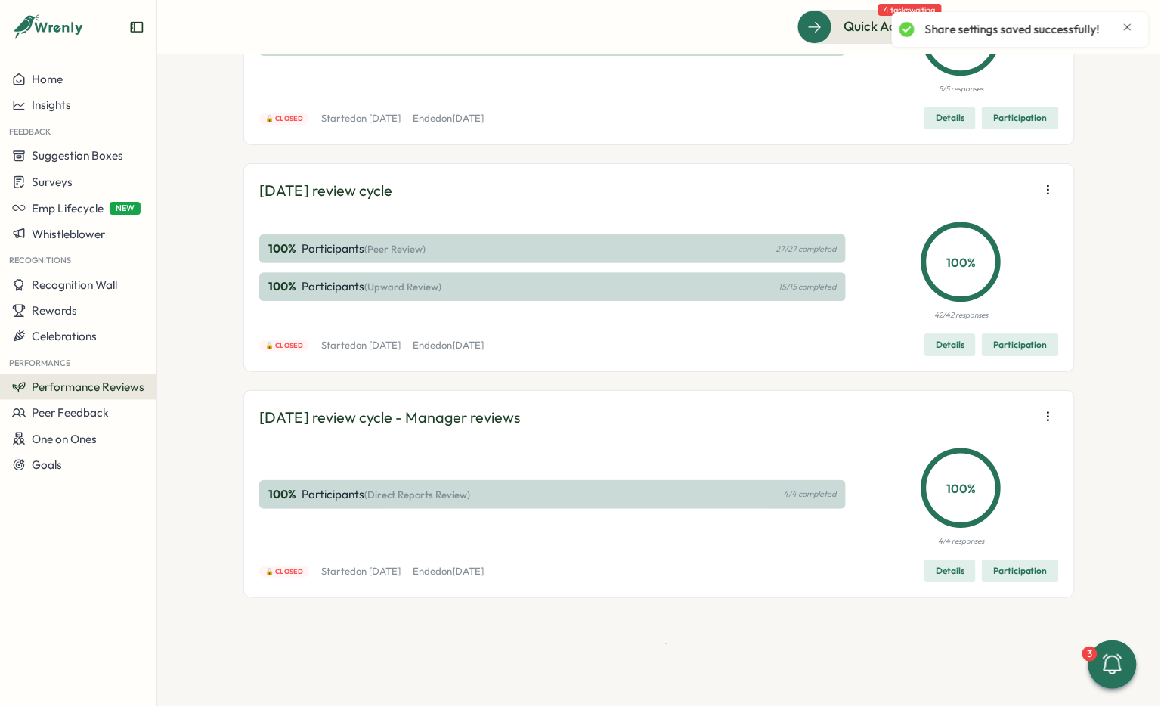
scroll to position [11940, 0]
click at [1051, 417] on icon "button" at bounding box center [1048, 416] width 15 height 15
click at [986, 467] on span "Edit visibility of results" at bounding box center [960, 471] width 112 height 14
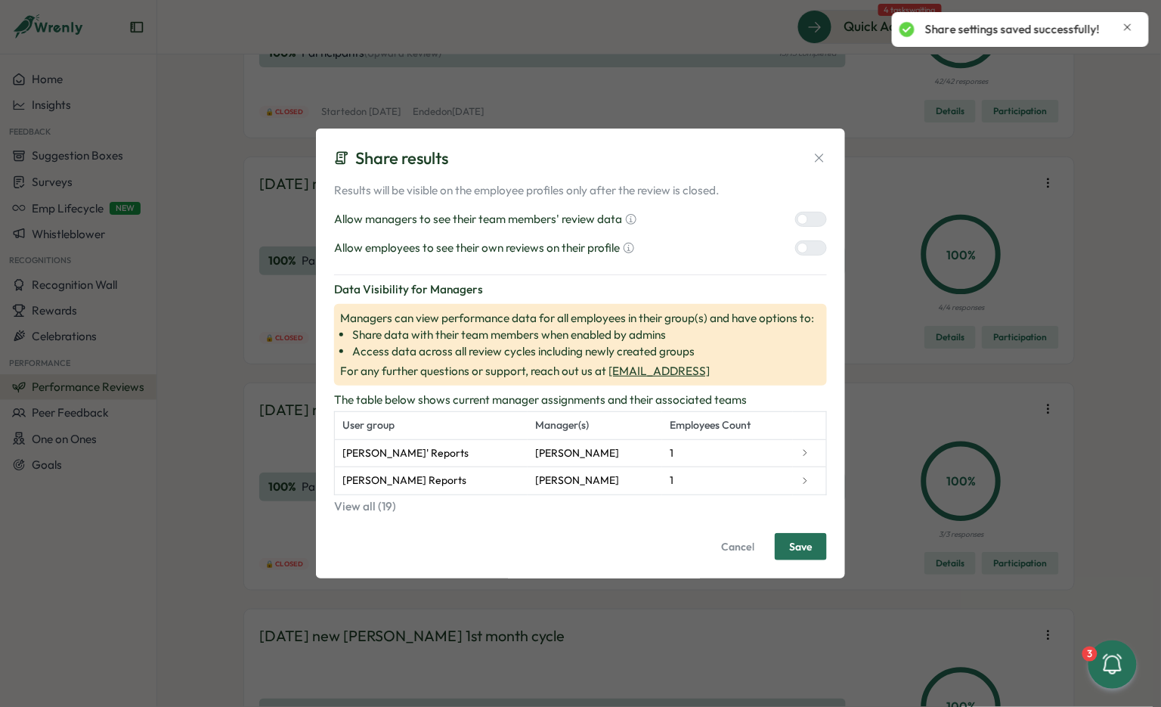
click at [811, 220] on div at bounding box center [817, 219] width 18 height 14
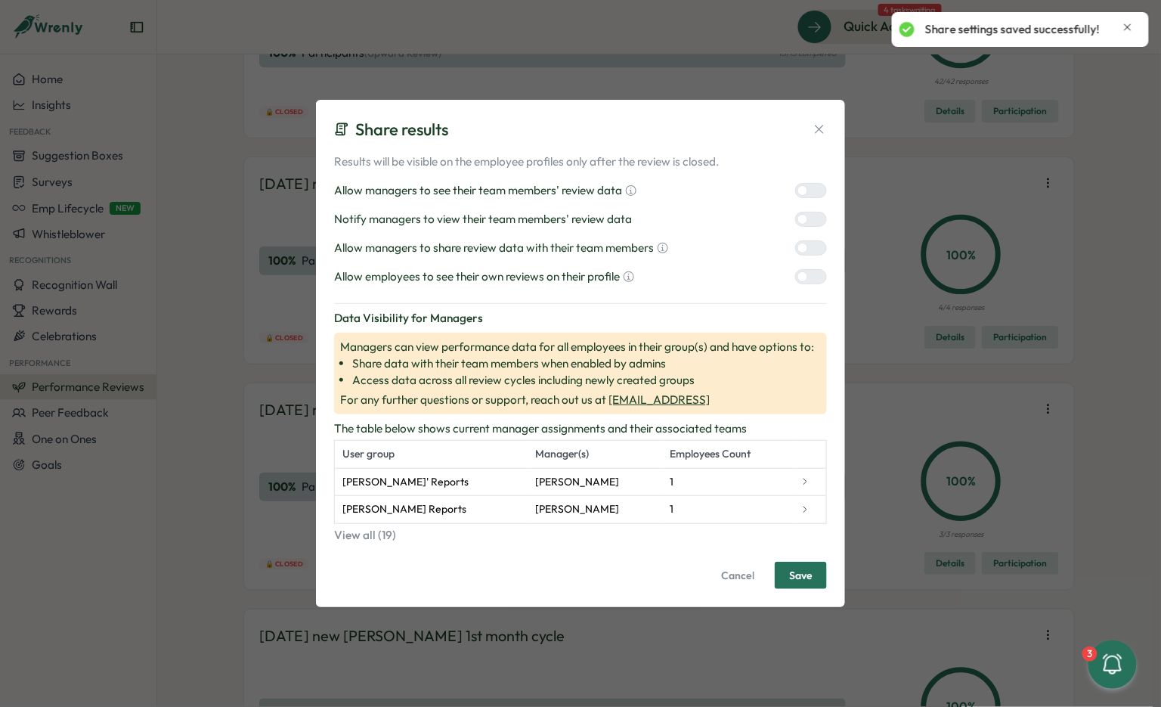
click at [810, 253] on div at bounding box center [817, 248] width 18 height 14
click at [810, 288] on div "Results will be visible on the employee profiles only after the review is close…" at bounding box center [580, 371] width 493 height 436
click at [810, 278] on div at bounding box center [817, 277] width 18 height 14
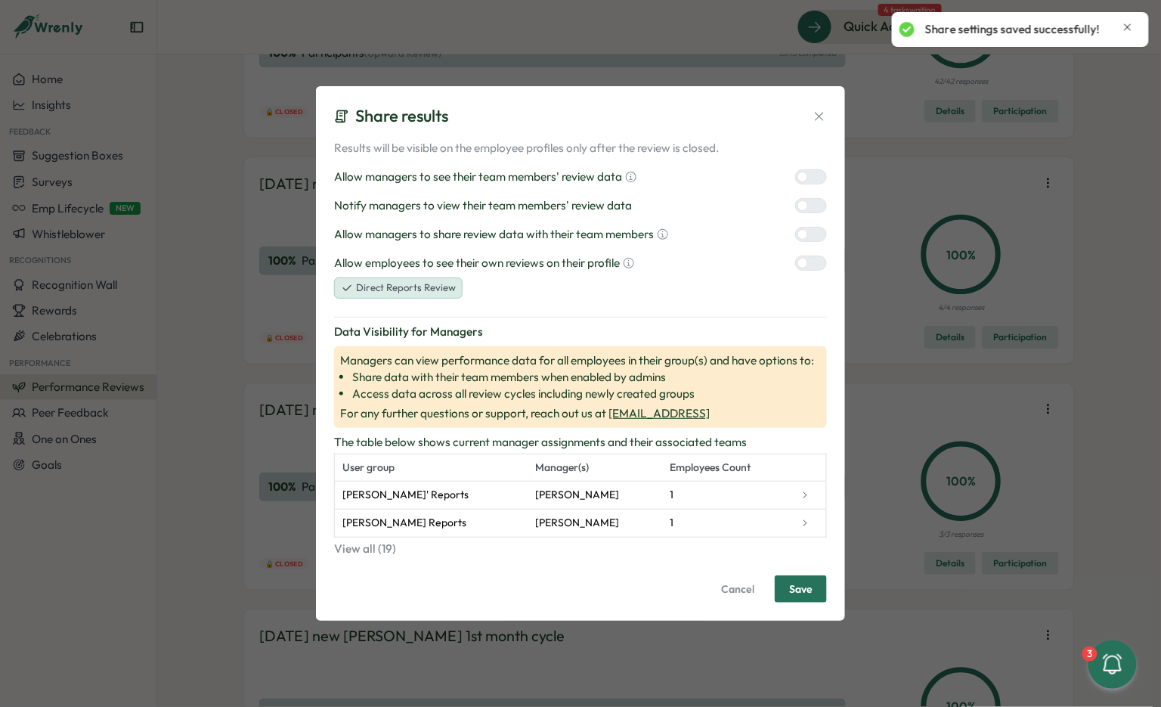
click at [810, 206] on div at bounding box center [817, 206] width 18 height 14
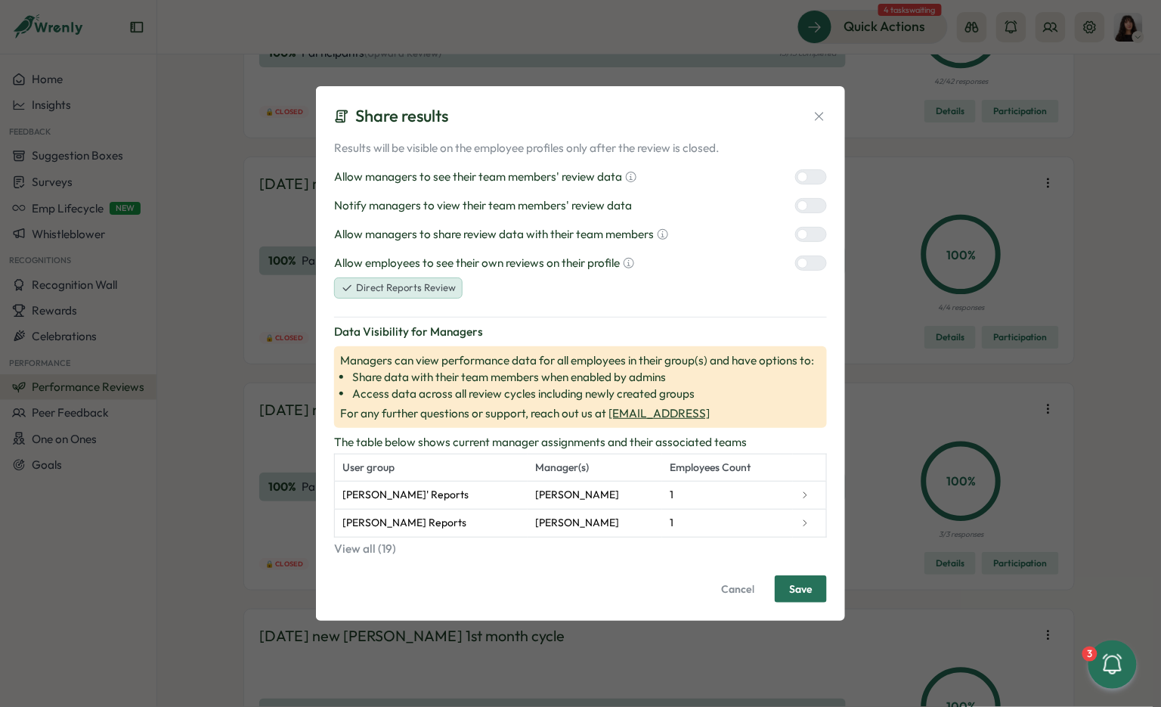
click at [807, 588] on span "Save" at bounding box center [800, 589] width 23 height 26
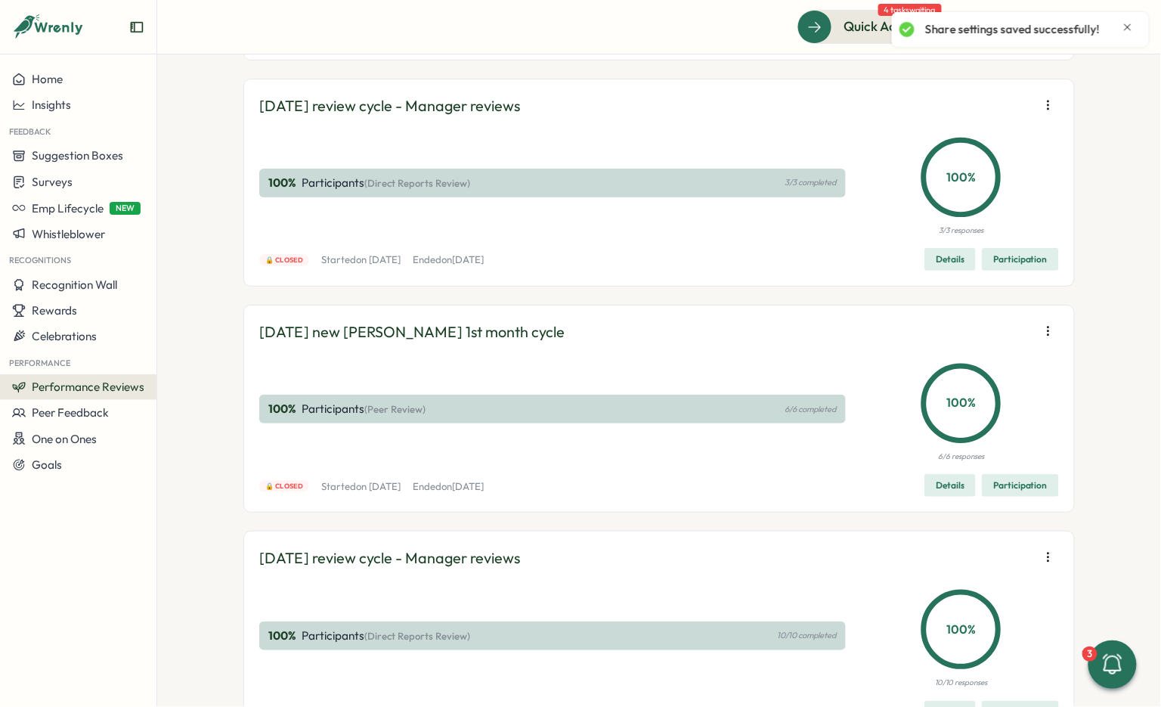
scroll to position [12308, 0]
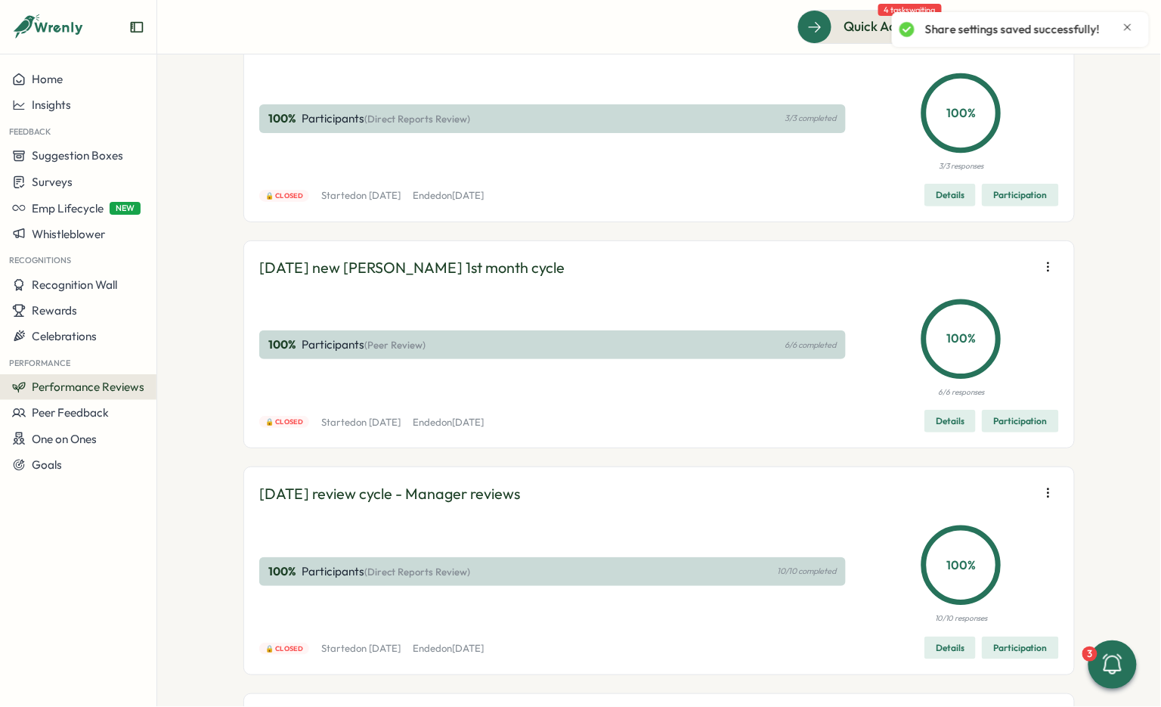
click at [1042, 48] on icon "button" at bounding box center [1048, 40] width 15 height 15
click at [986, 322] on span "Edit visibility of results" at bounding box center [960, 329] width 112 height 14
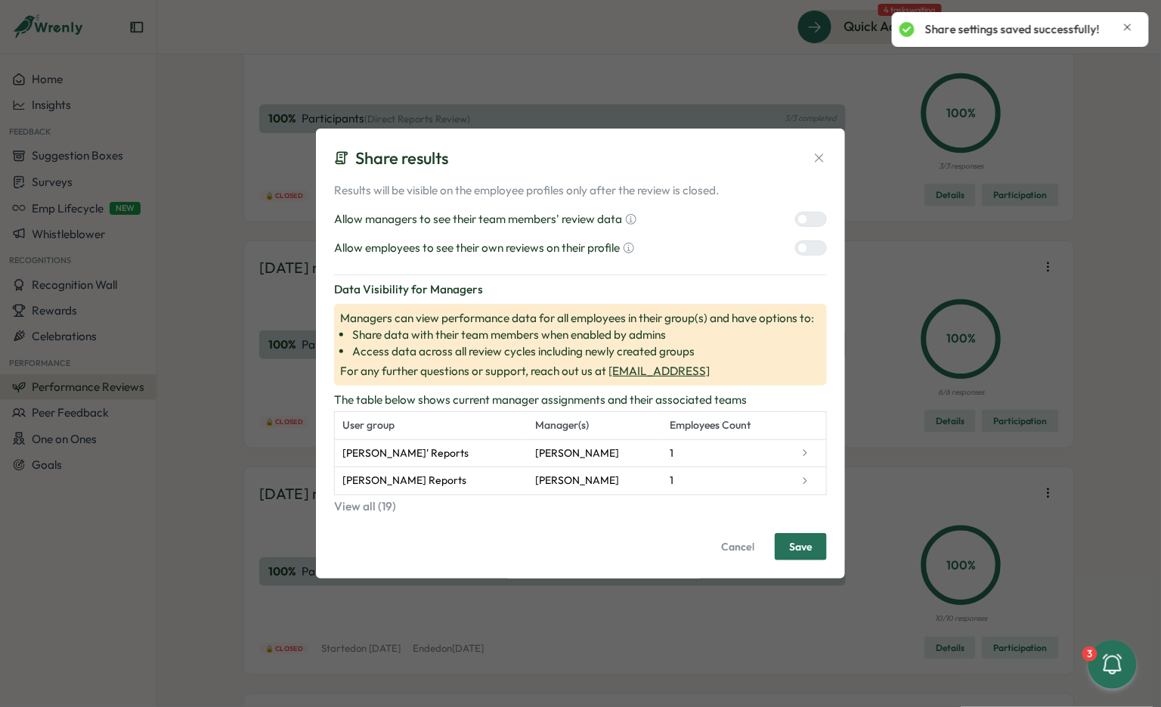
click at [821, 218] on div at bounding box center [817, 219] width 18 height 14
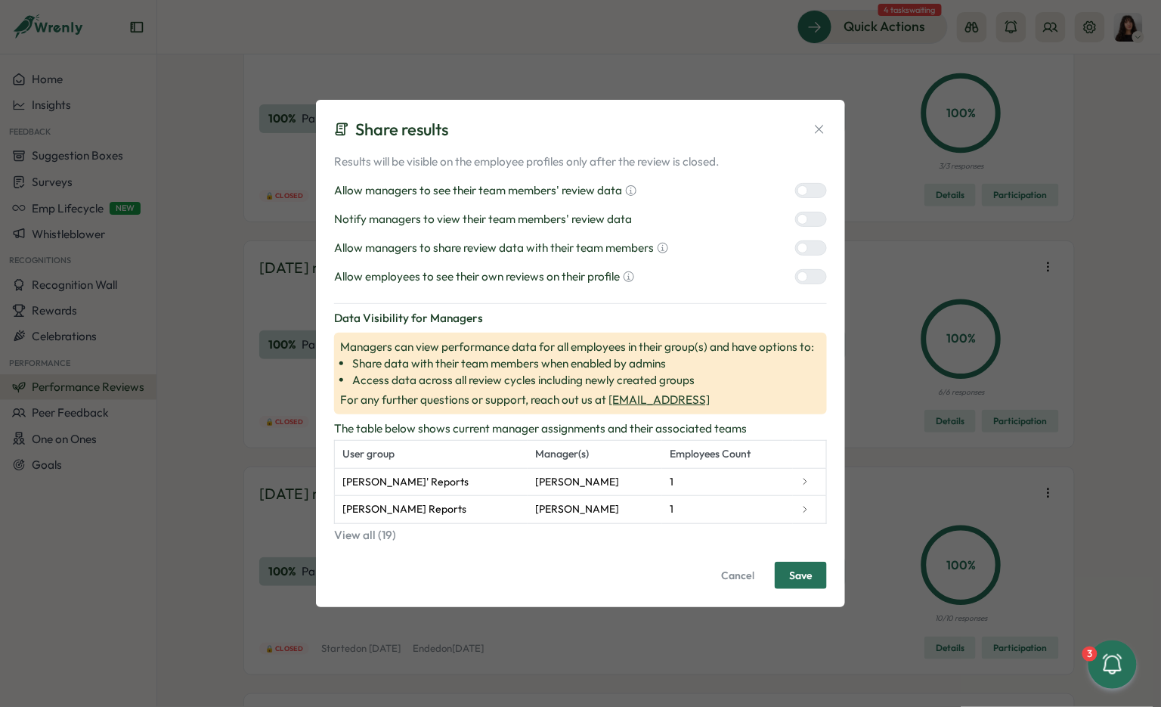
click at [813, 245] on div at bounding box center [817, 248] width 18 height 14
click at [813, 281] on div at bounding box center [817, 277] width 18 height 14
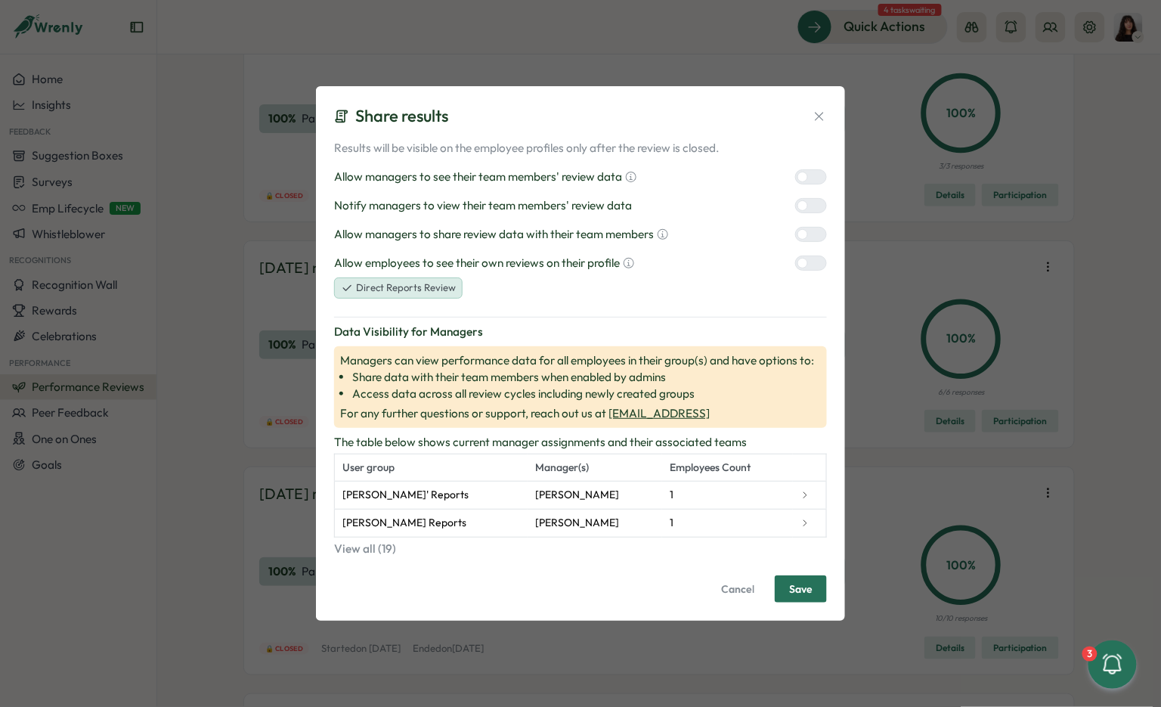
click at [813, 203] on div at bounding box center [817, 206] width 18 height 14
click at [795, 579] on span "Save" at bounding box center [800, 589] width 23 height 26
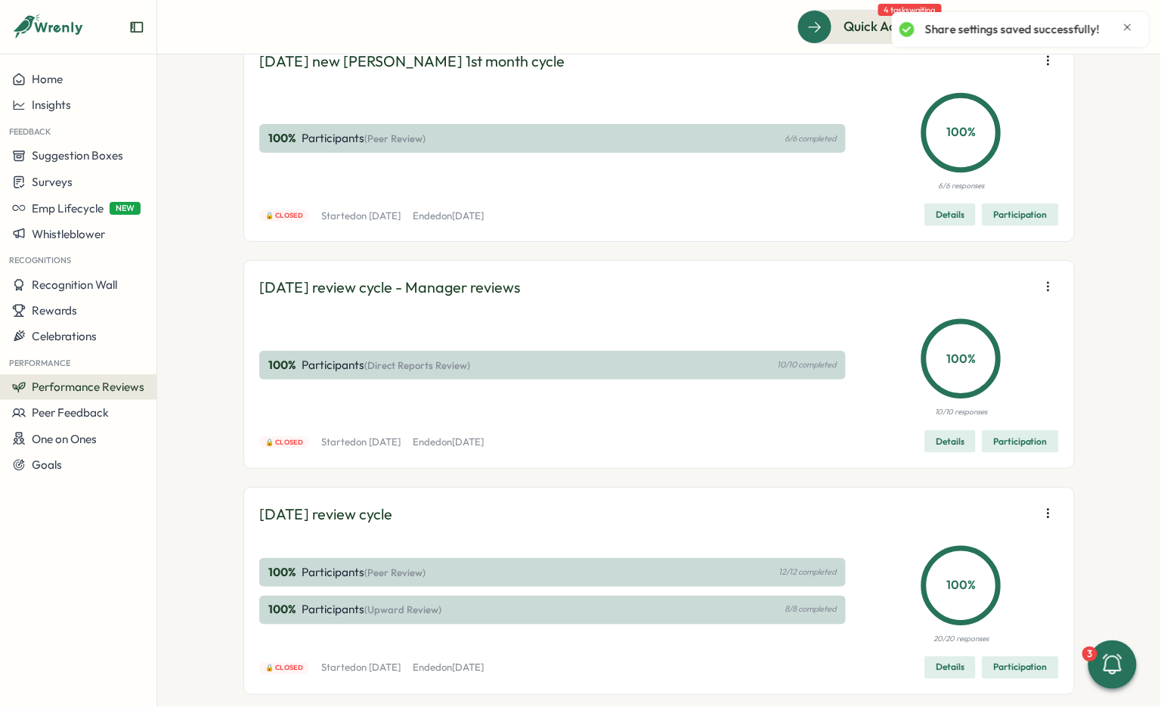
scroll to position [12522, 0]
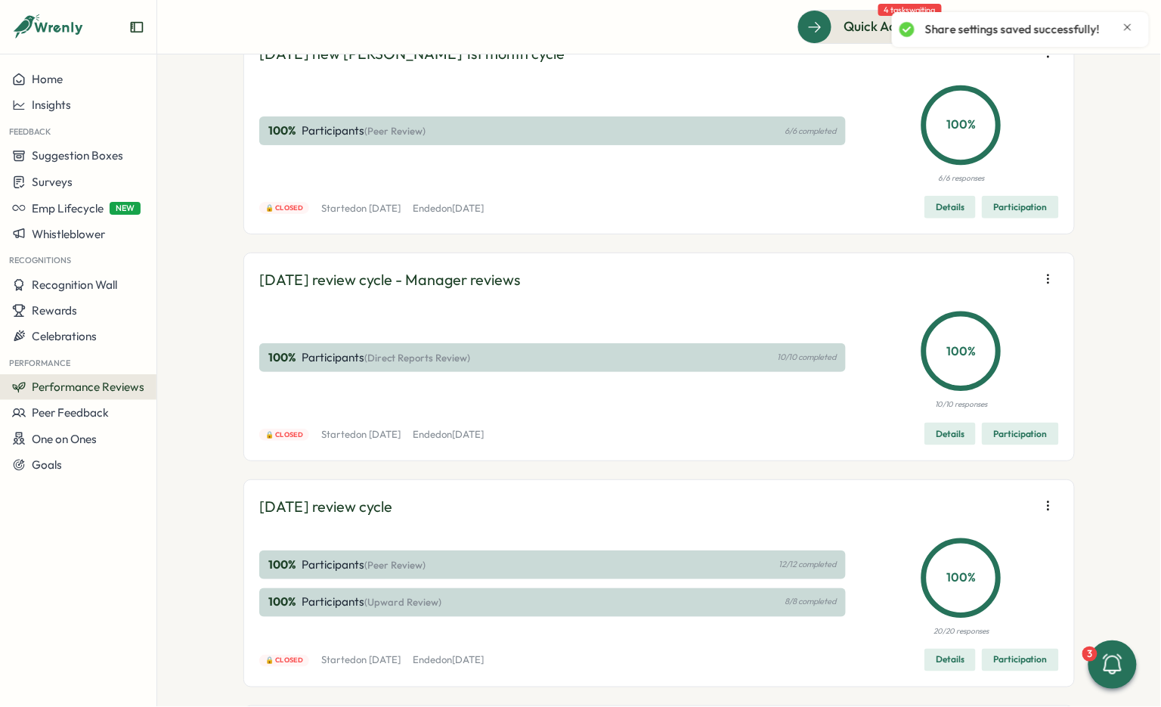
click at [1045, 66] on div "[DATE] new [PERSON_NAME] 1st month cycle" at bounding box center [659, 53] width 800 height 23
click at [1048, 57] on icon "button" at bounding box center [1048, 53] width 1 height 8
click at [990, 336] on span "Edit visibility of results" at bounding box center [960, 340] width 112 height 14
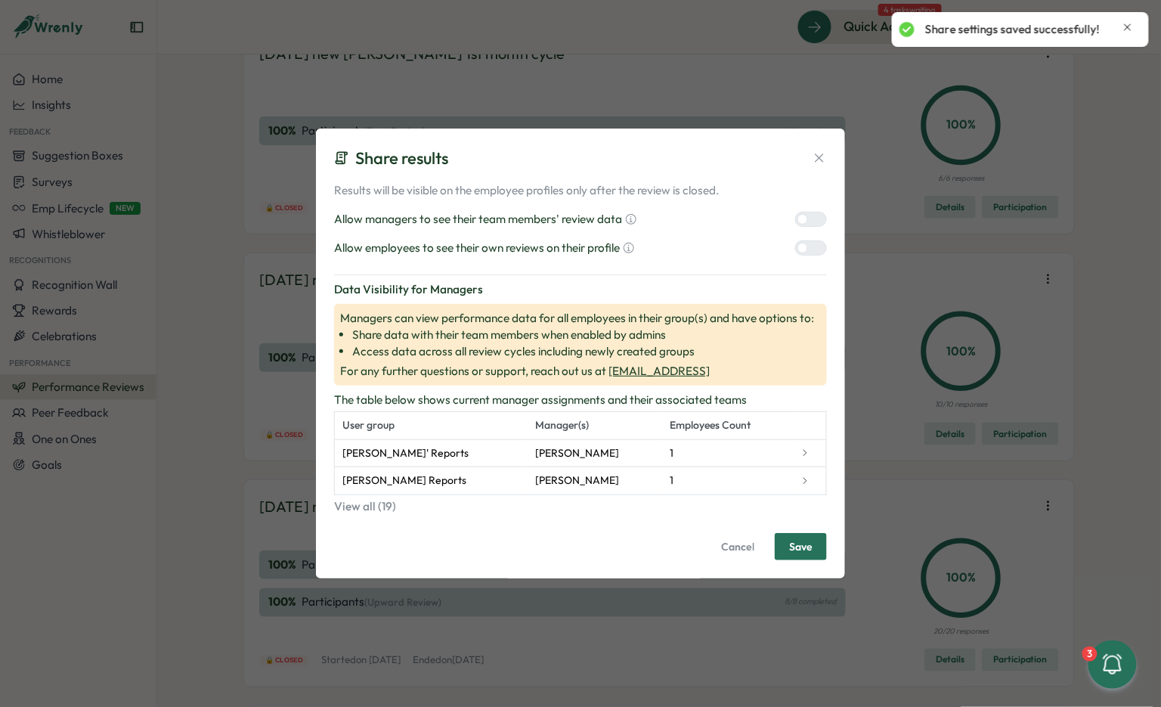
click at [799, 222] on div at bounding box center [803, 219] width 11 height 11
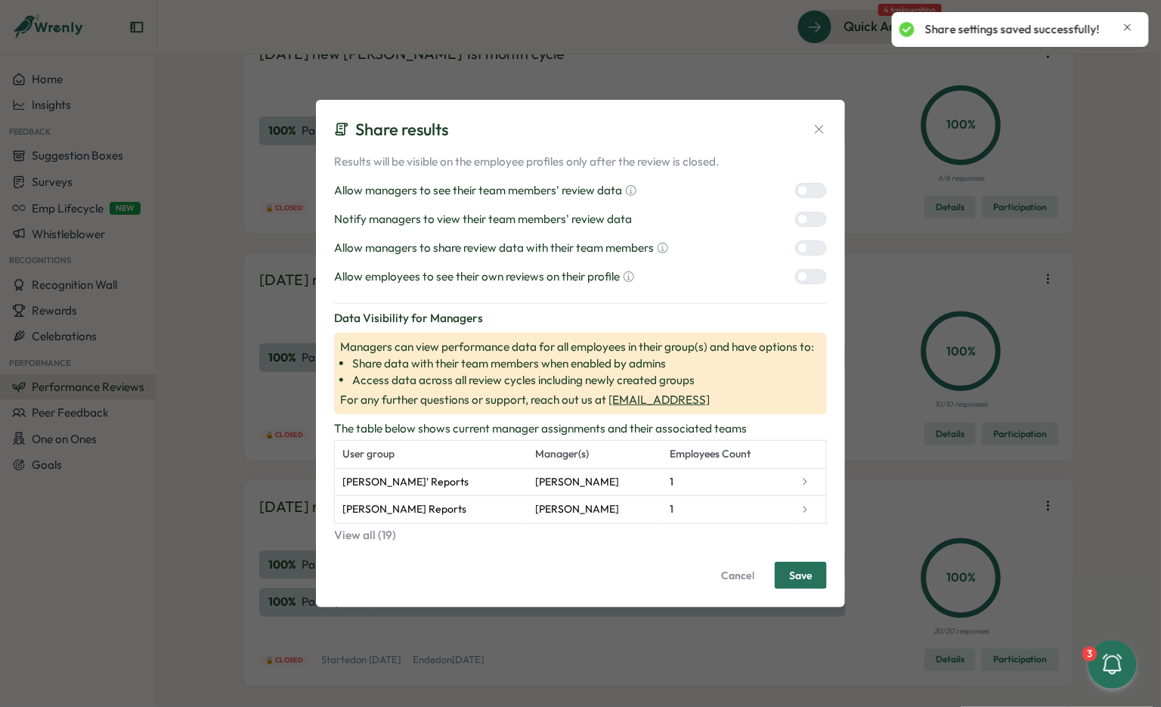
click at [806, 250] on div at bounding box center [803, 248] width 11 height 11
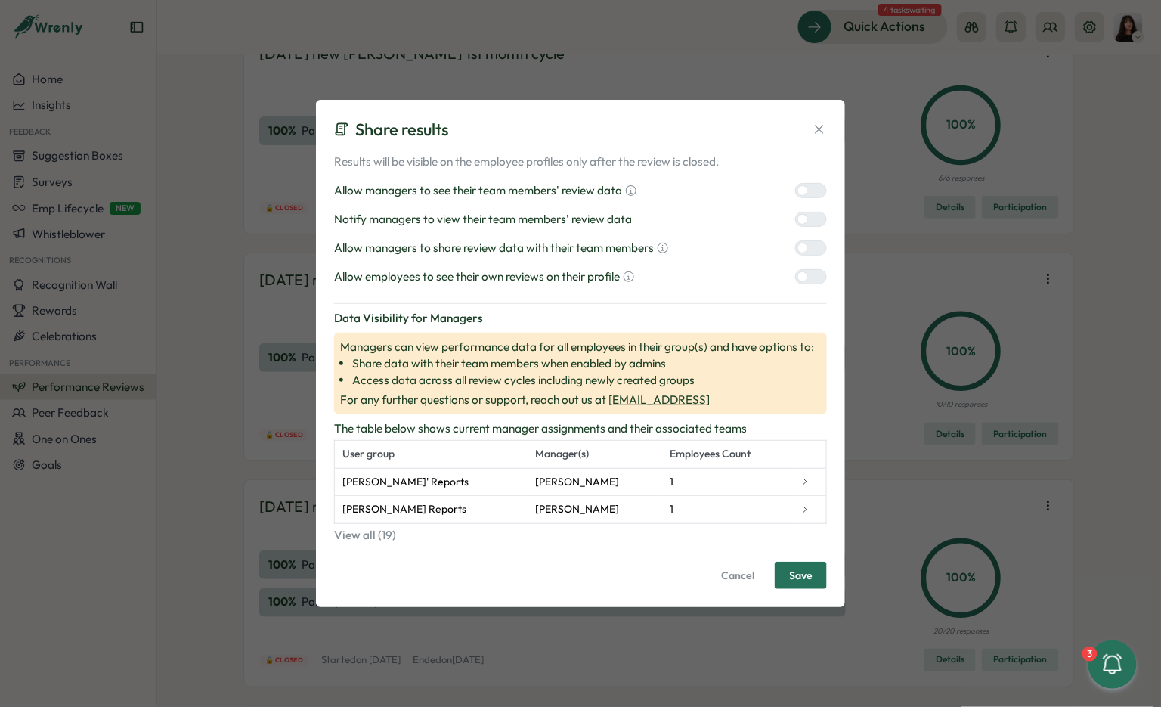
click at [806, 274] on div at bounding box center [803, 276] width 11 height 11
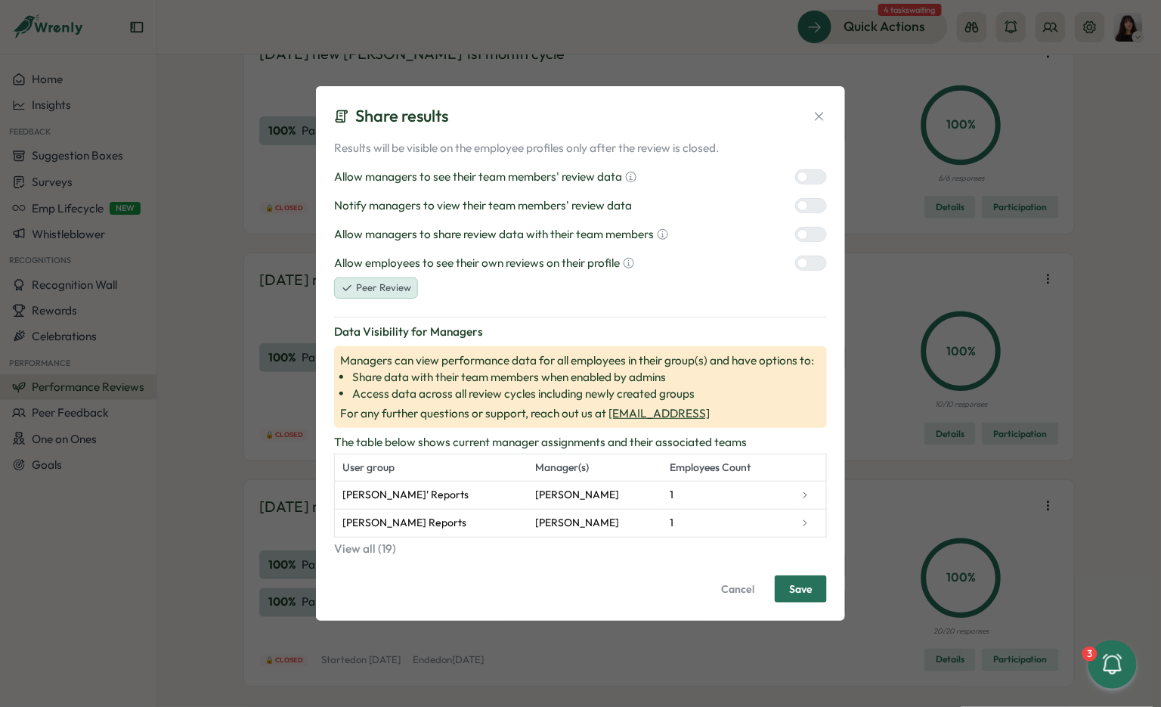
click at [808, 197] on div "Results will be visible on the employee profiles only after the review is close…" at bounding box center [580, 219] width 493 height 159
click at [808, 205] on div at bounding box center [817, 206] width 18 height 14
click at [811, 584] on span "Save" at bounding box center [800, 589] width 23 height 26
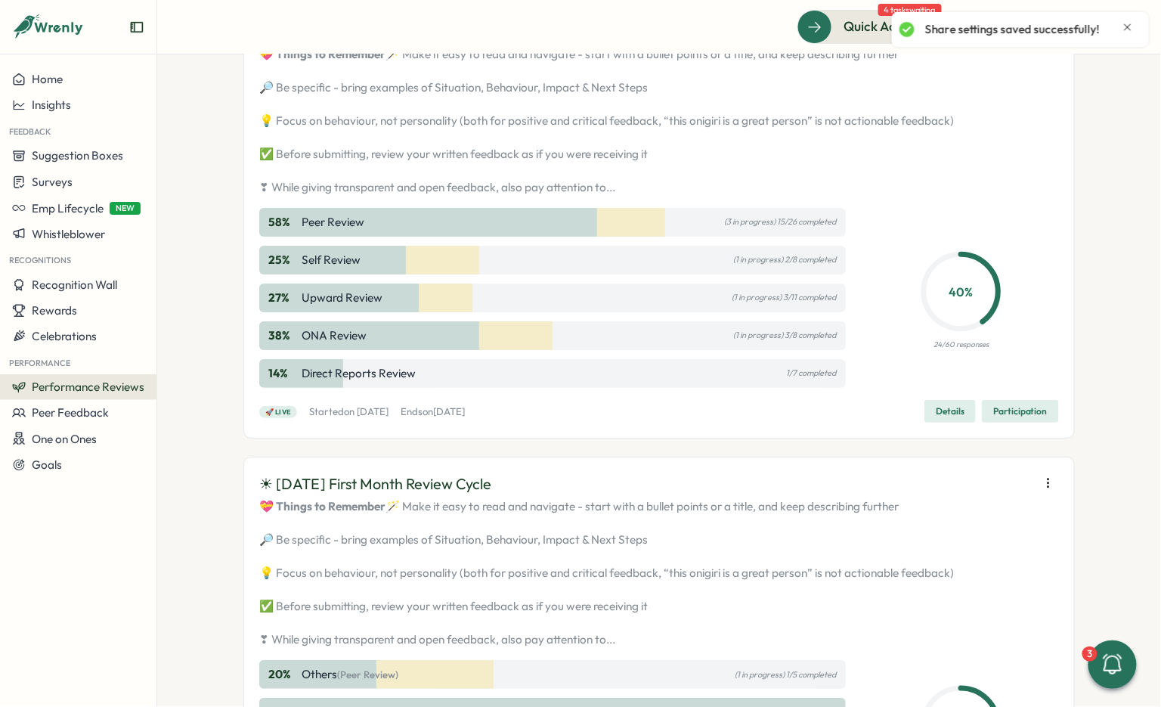
scroll to position [1639, 0]
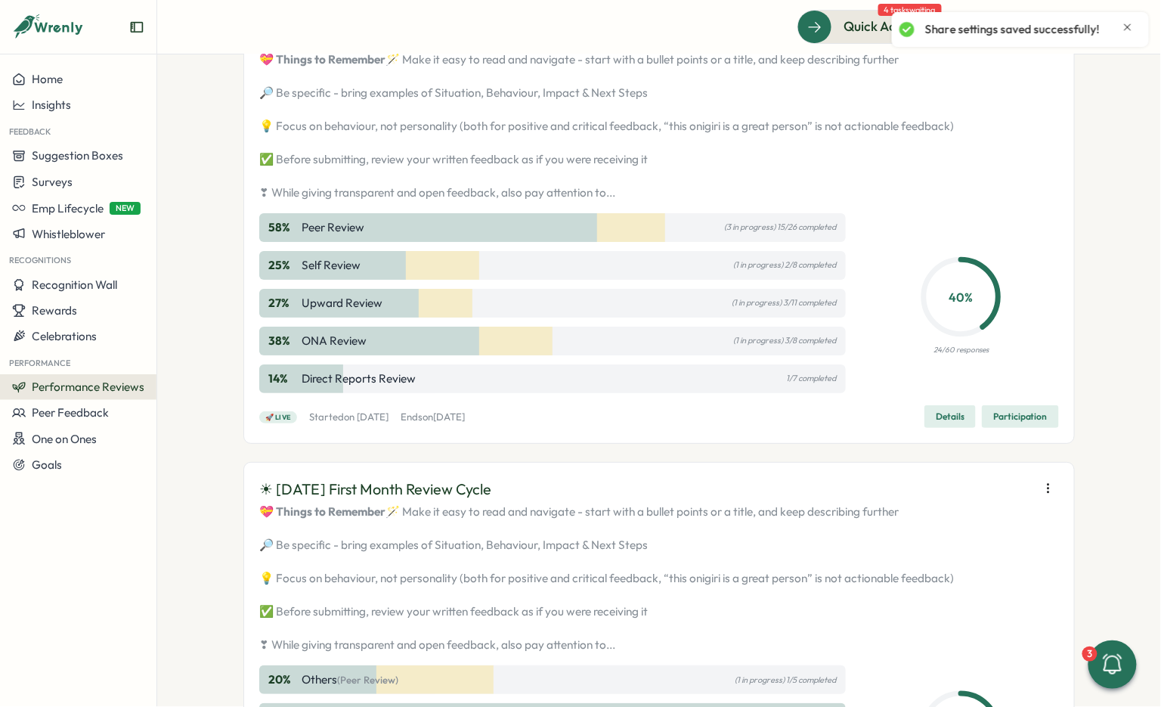
click at [1049, 43] on icon "button" at bounding box center [1048, 35] width 15 height 15
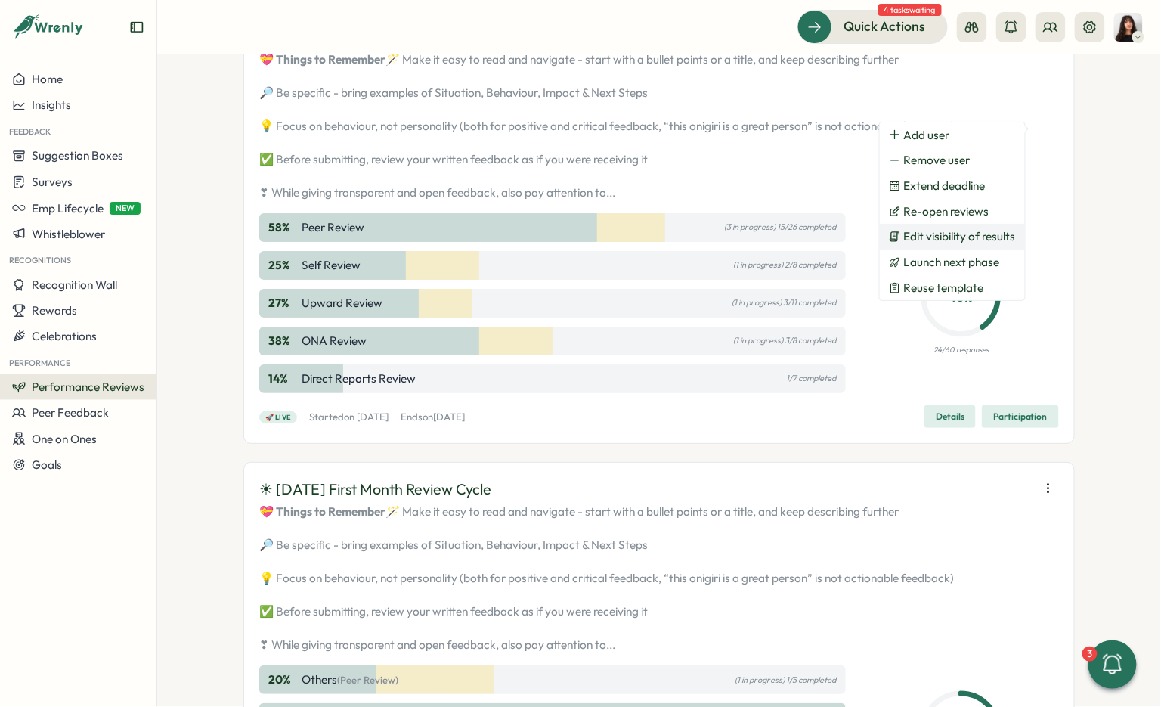
click at [992, 239] on span "Edit visibility of results" at bounding box center [960, 237] width 112 height 14
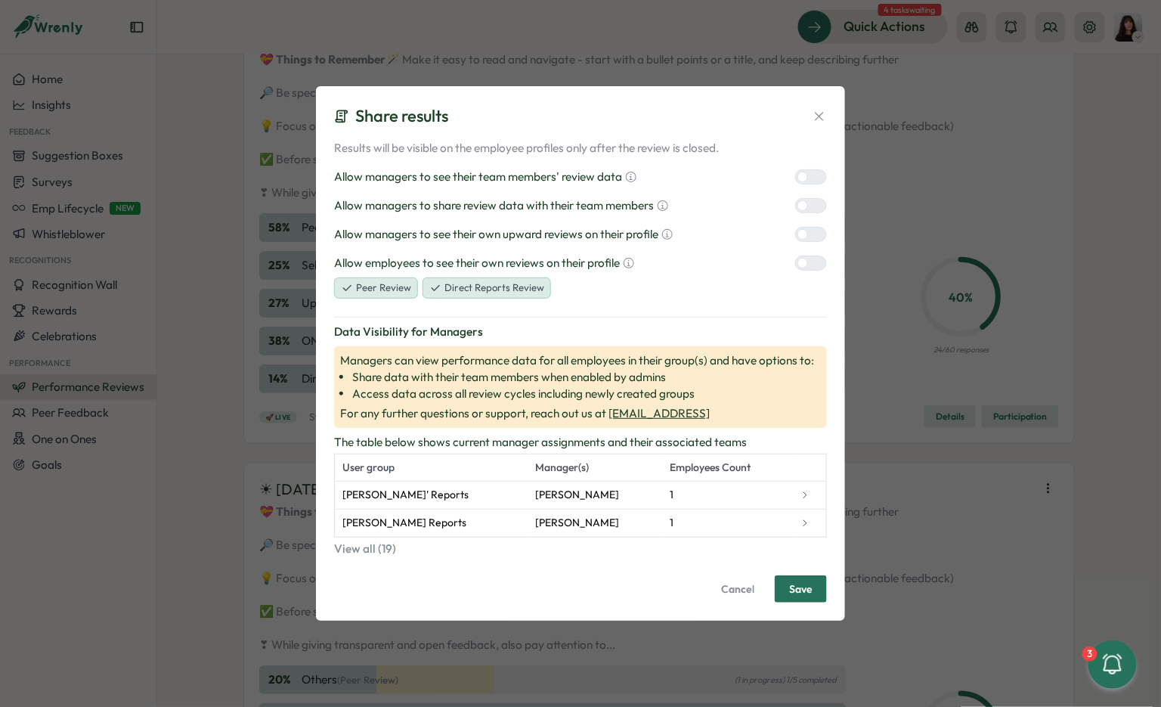
click at [823, 113] on icon at bounding box center [819, 116] width 8 height 8
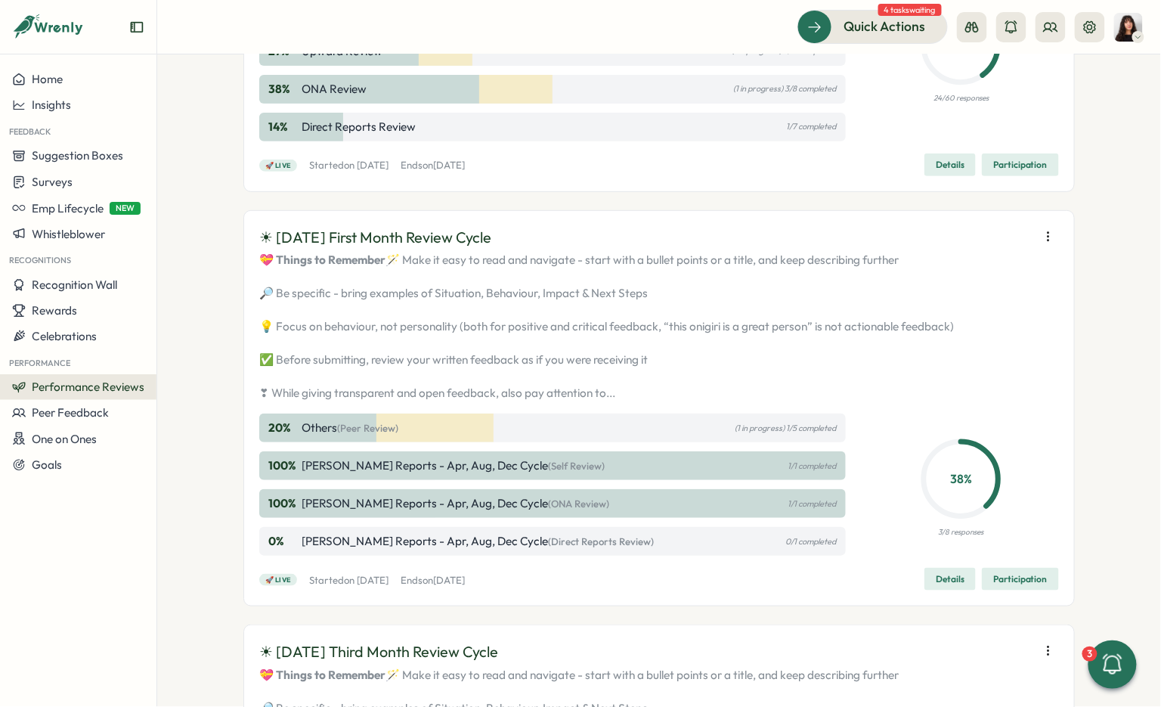
scroll to position [2122, 0]
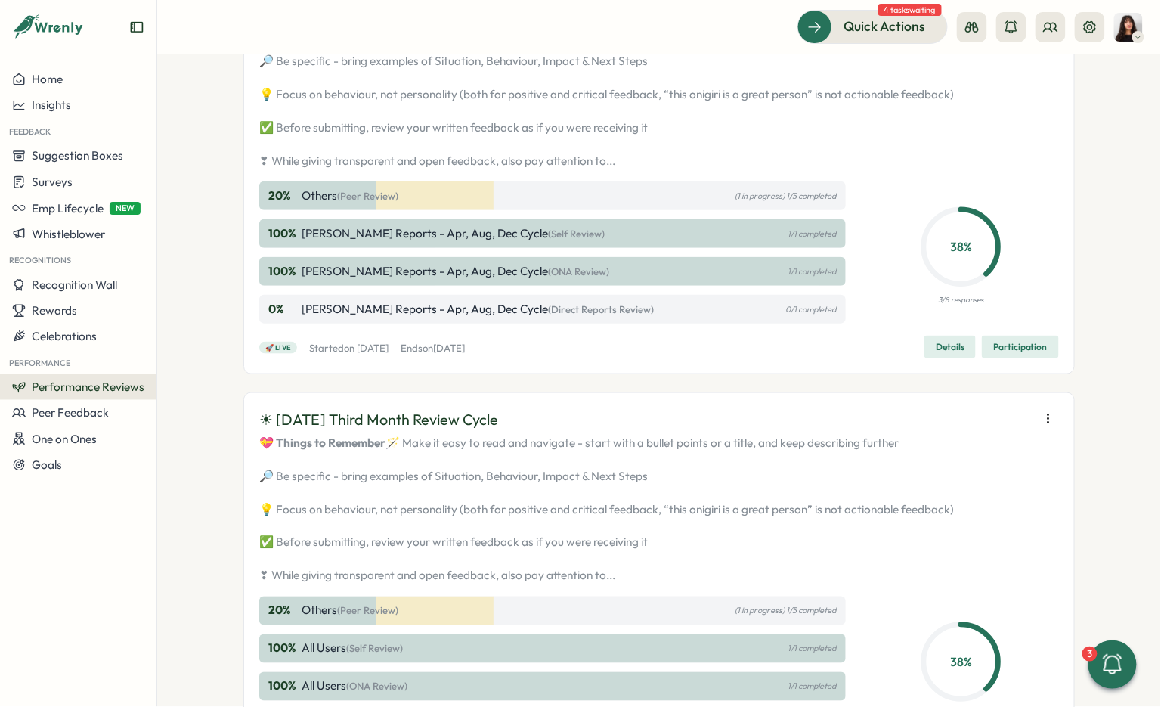
click at [1023, 358] on span "Participation" at bounding box center [1021, 346] width 54 height 21
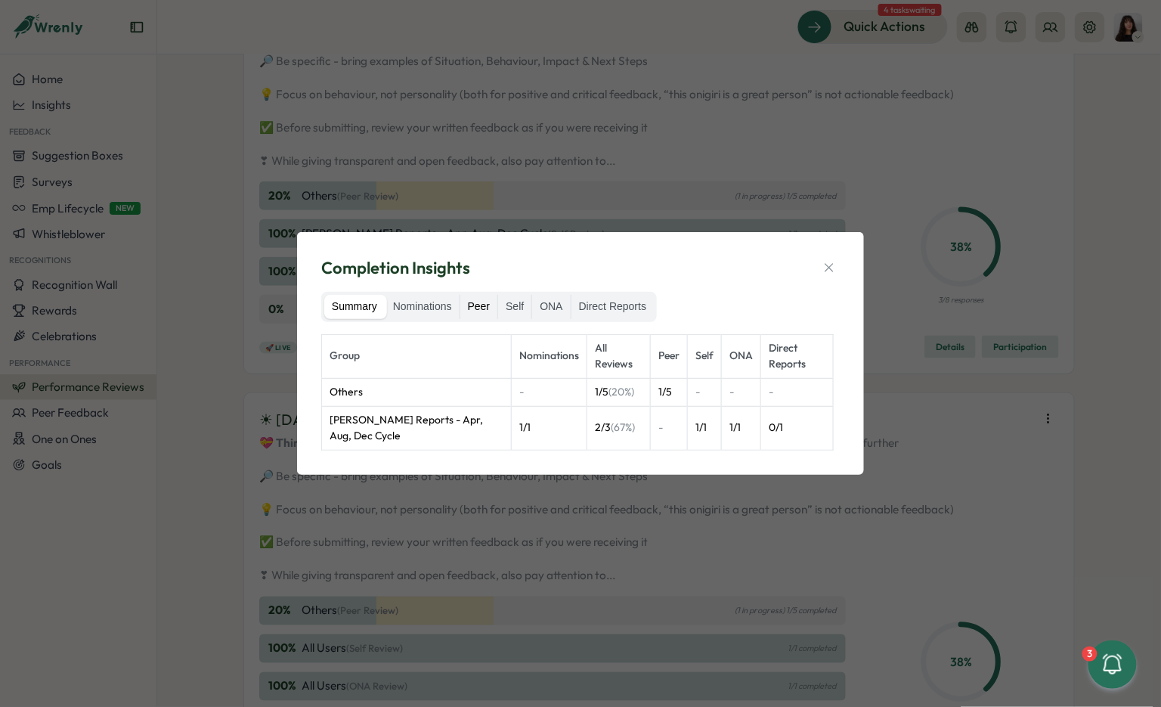
click at [485, 307] on label "Peer" at bounding box center [479, 307] width 38 height 24
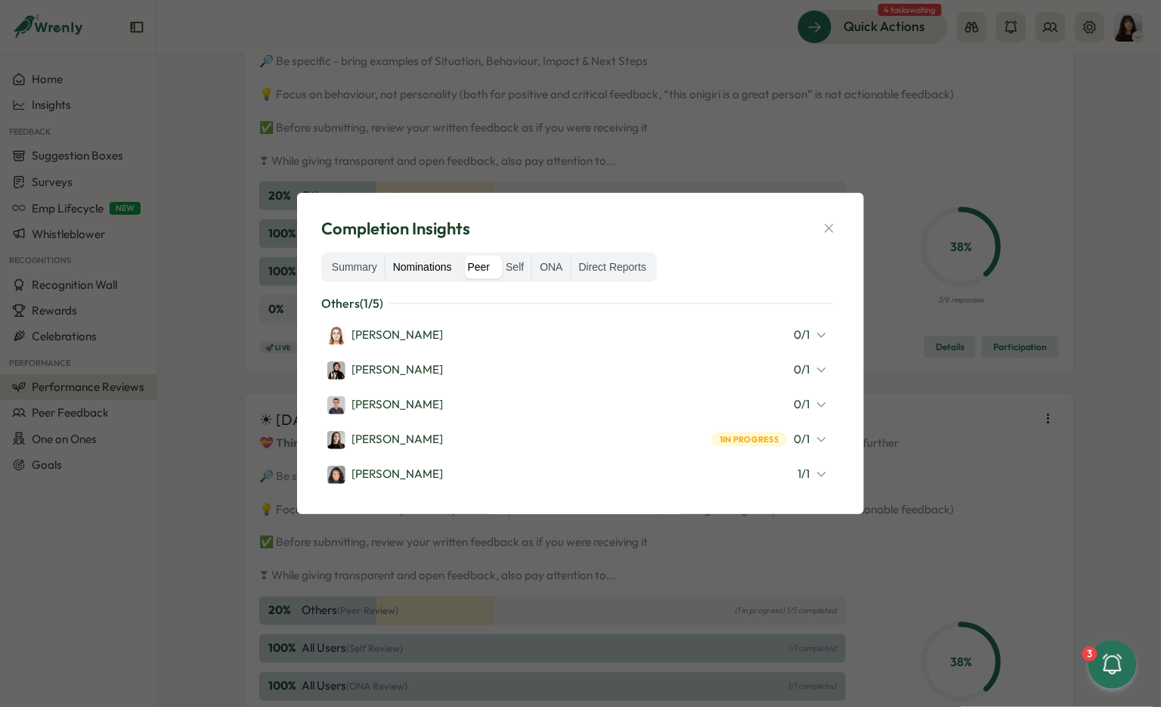
click at [427, 271] on label "Nominations" at bounding box center [423, 268] width 74 height 24
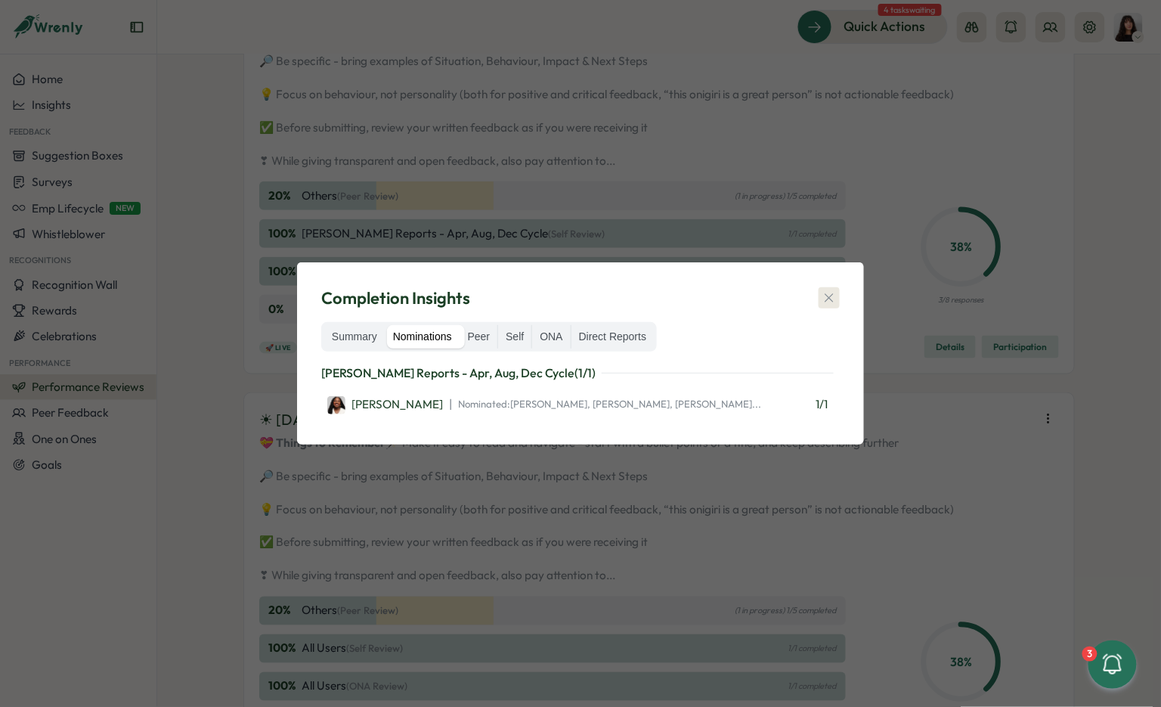
click at [834, 296] on icon "button" at bounding box center [829, 297] width 15 height 15
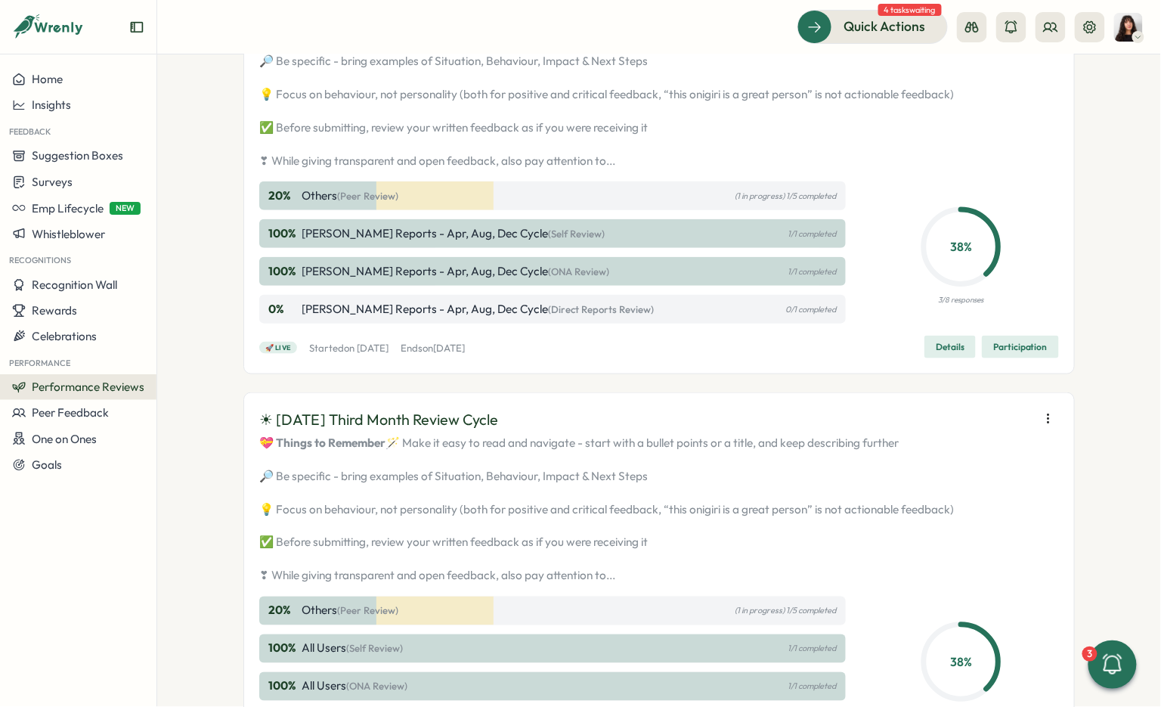
click at [1050, 12] on icon "button" at bounding box center [1048, 4] width 15 height 15
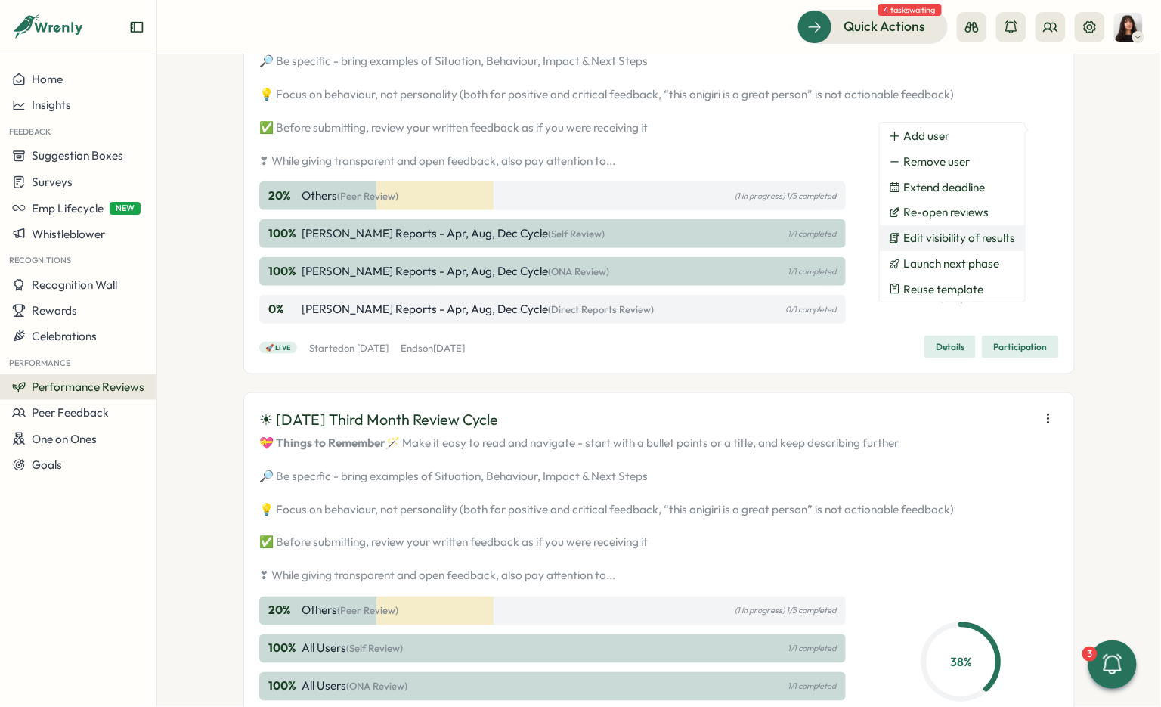
click at [980, 243] on span "Edit visibility of results" at bounding box center [960, 238] width 112 height 14
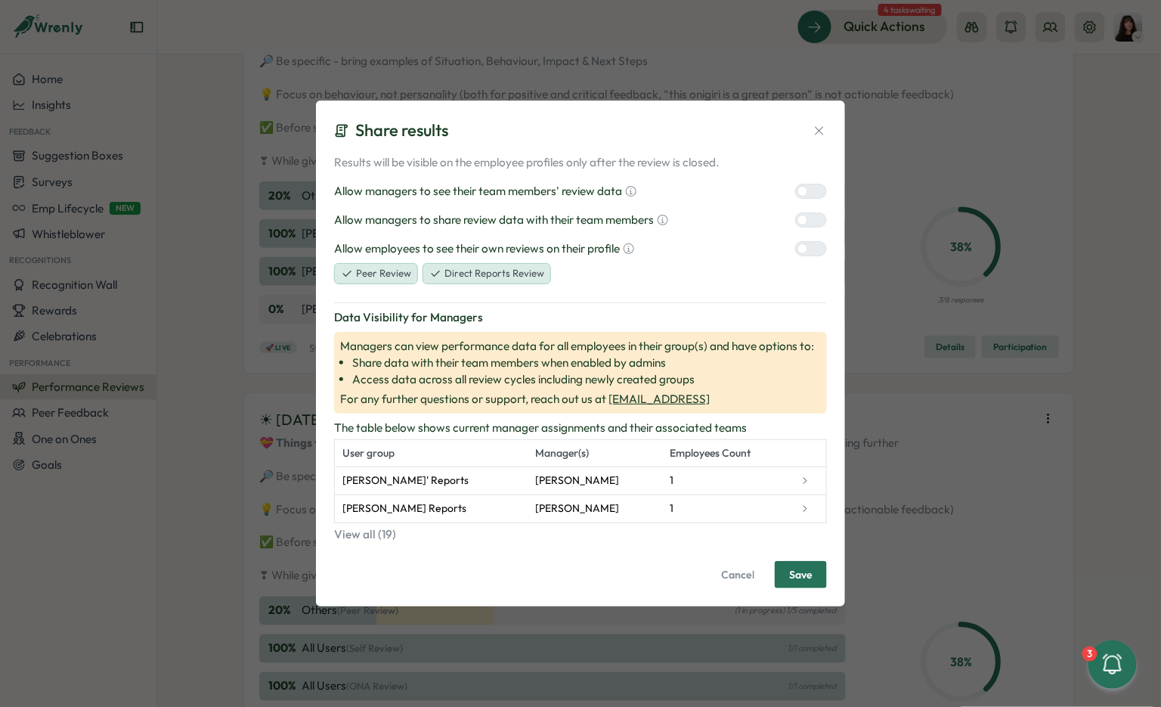
click at [823, 135] on icon at bounding box center [819, 130] width 8 height 8
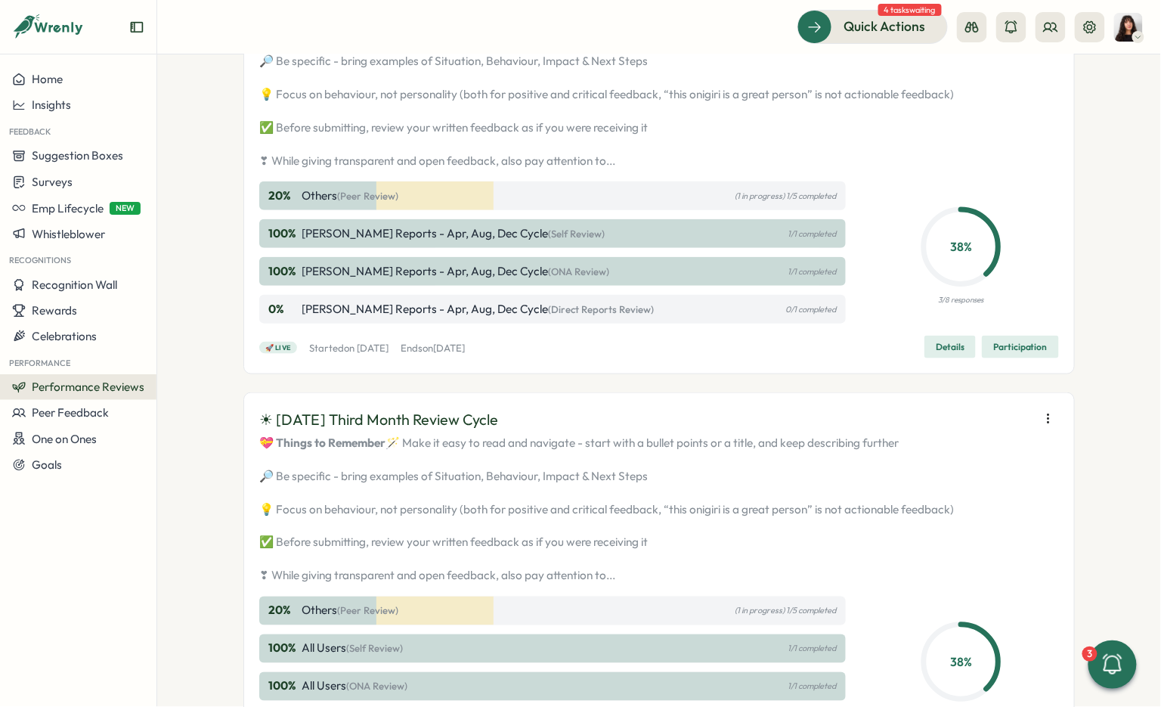
click at [1039, 358] on span "Participation" at bounding box center [1021, 346] width 54 height 21
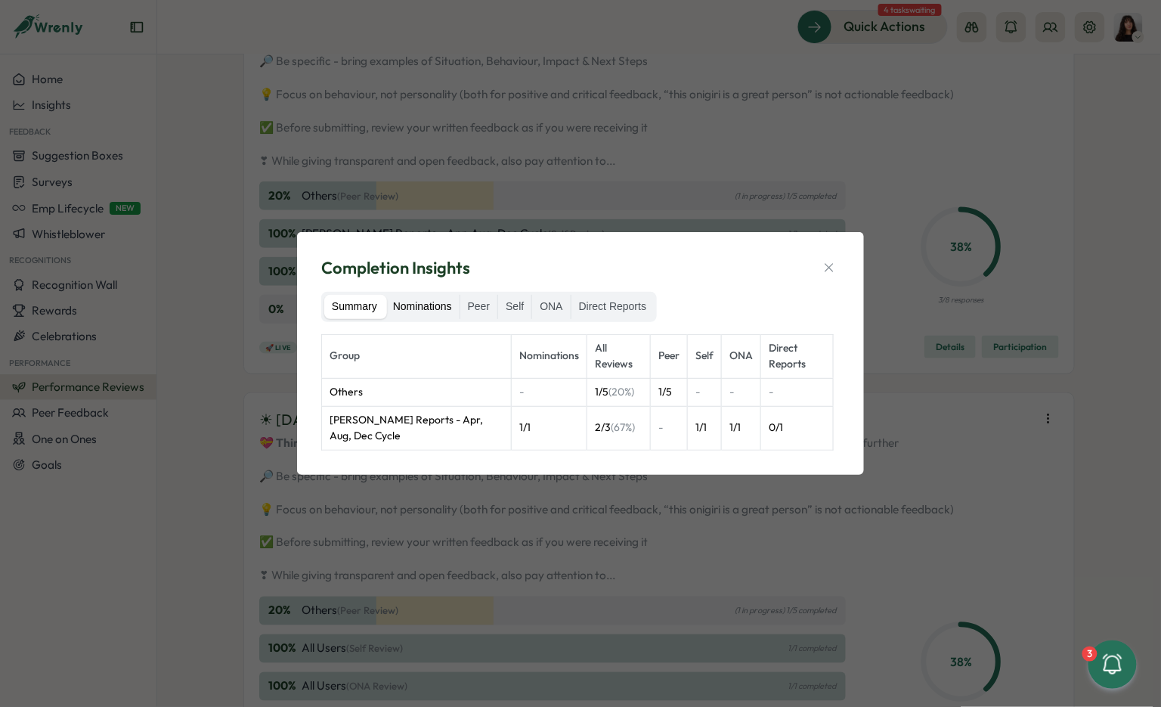
click at [436, 312] on label "Nominations" at bounding box center [423, 307] width 74 height 24
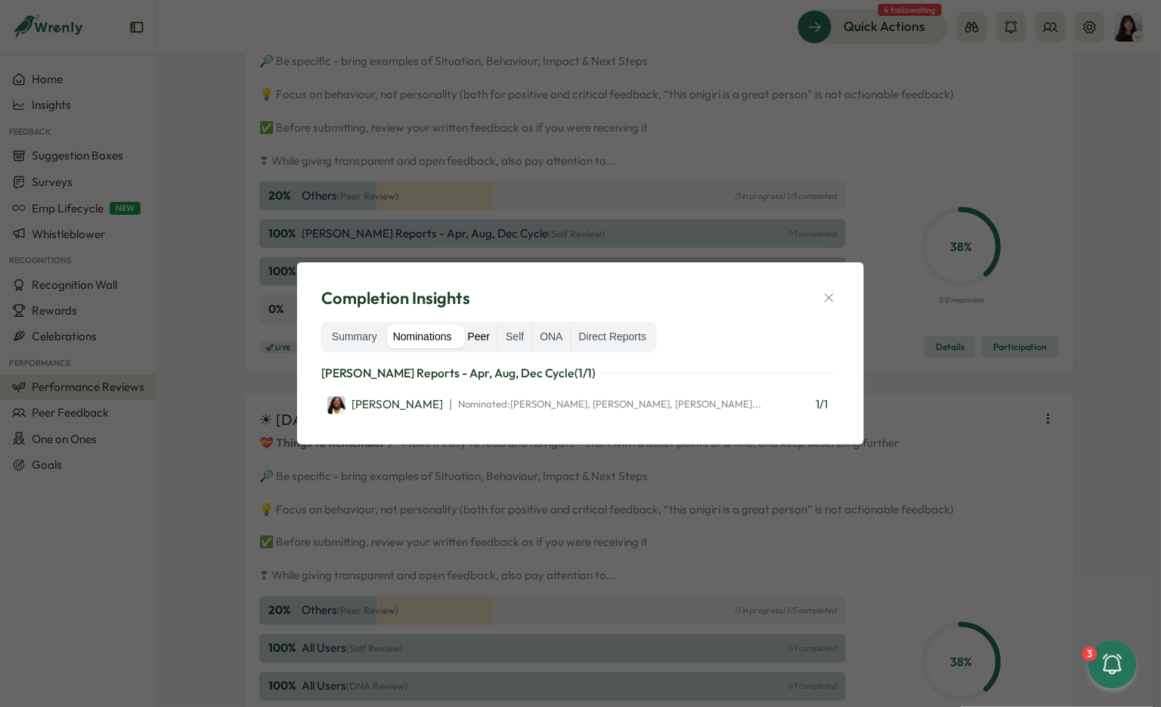
click at [476, 333] on label "Peer" at bounding box center [479, 337] width 38 height 24
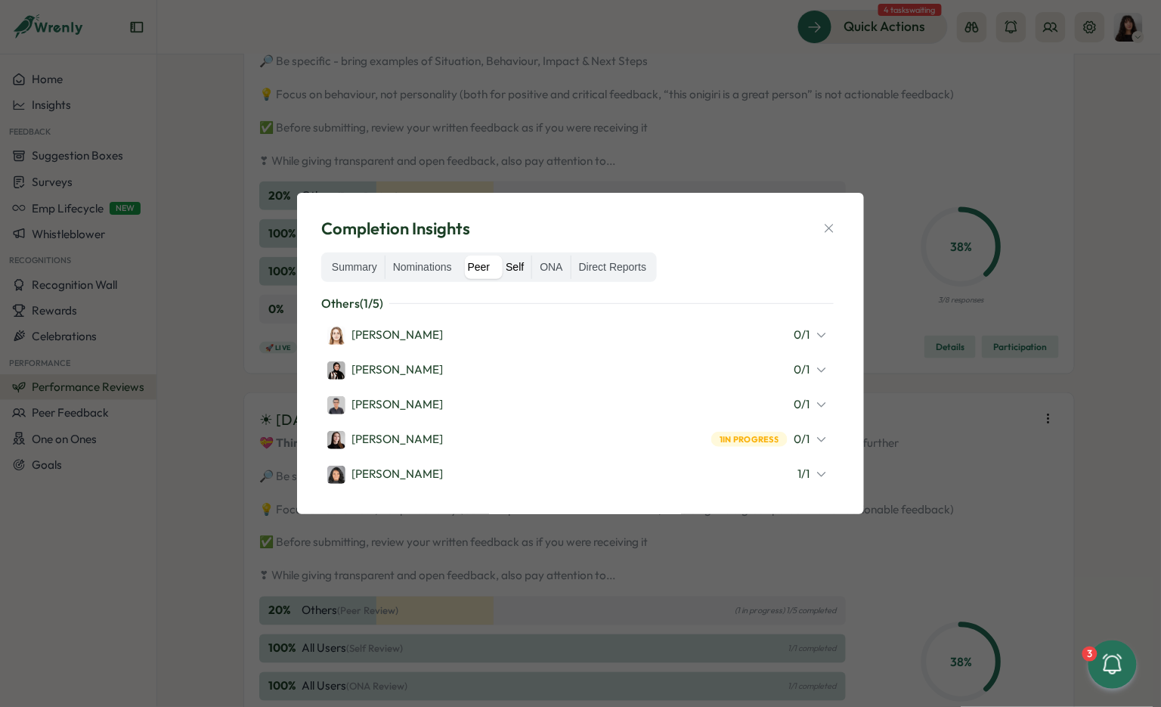
click at [514, 273] on label "Self" at bounding box center [514, 268] width 33 height 24
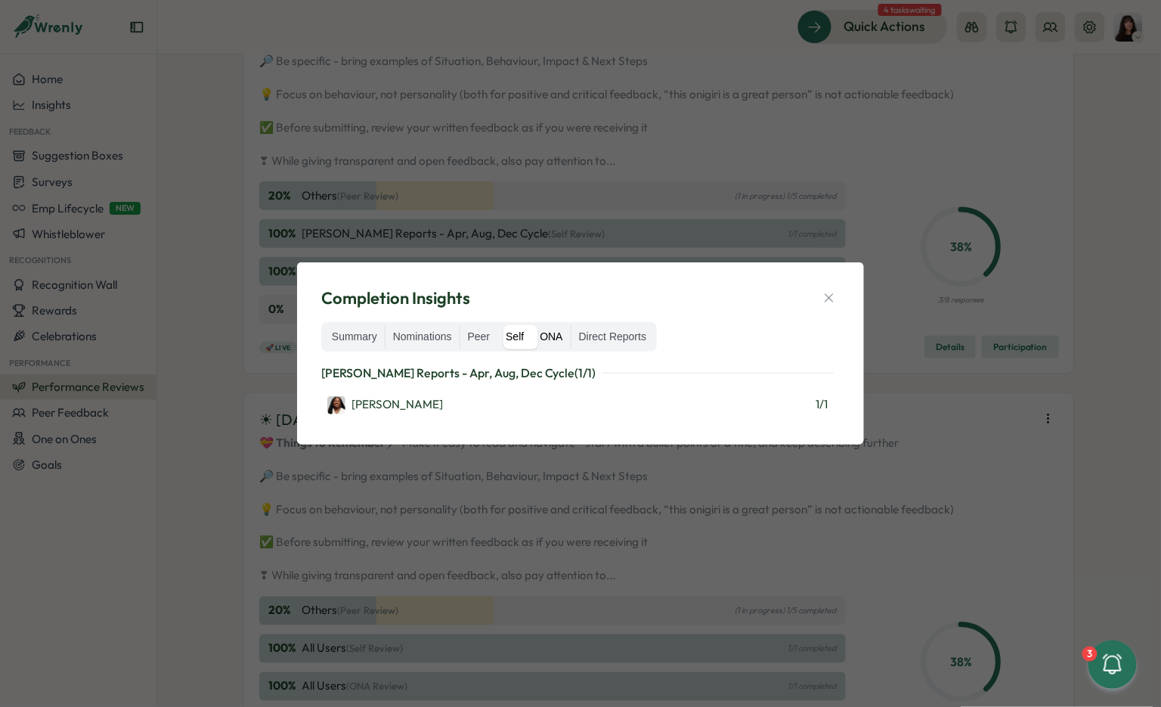
click at [555, 336] on label "ONA" at bounding box center [551, 337] width 38 height 24
click at [620, 330] on label "Direct Reports" at bounding box center [613, 337] width 82 height 24
click at [473, 335] on label "Peer" at bounding box center [479, 337] width 38 height 24
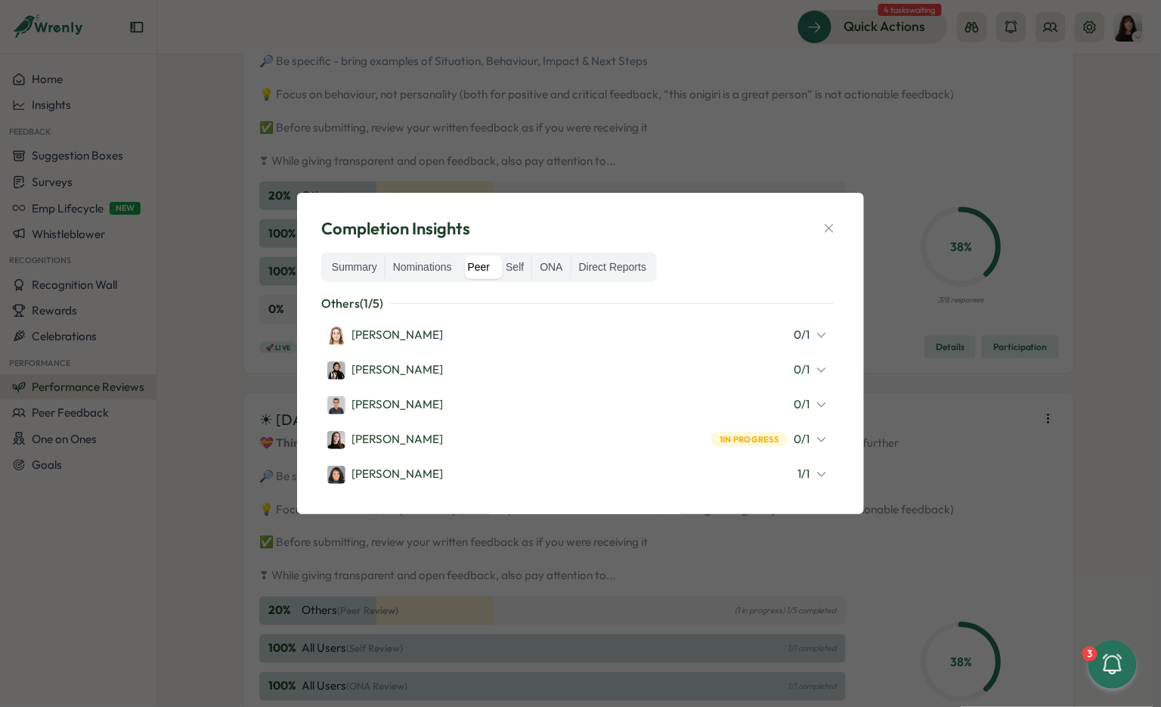
click at [814, 440] on div "1 in progress 0 / 1" at bounding box center [770, 439] width 116 height 17
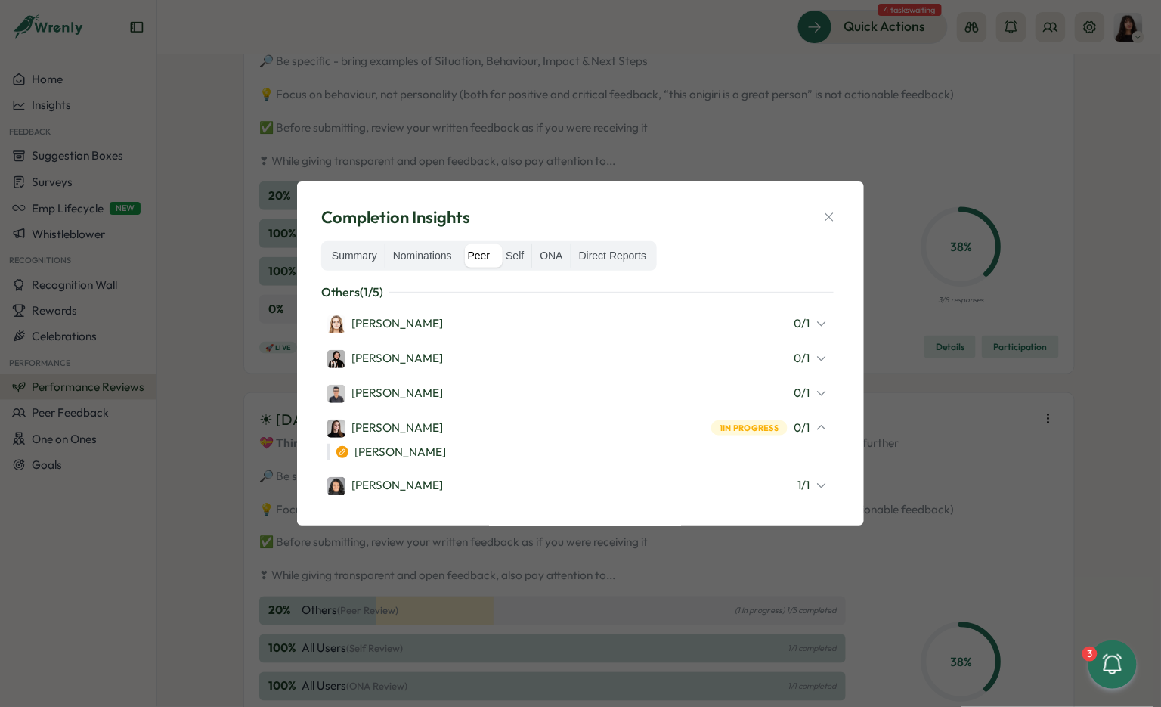
click at [817, 430] on icon at bounding box center [822, 428] width 12 height 12
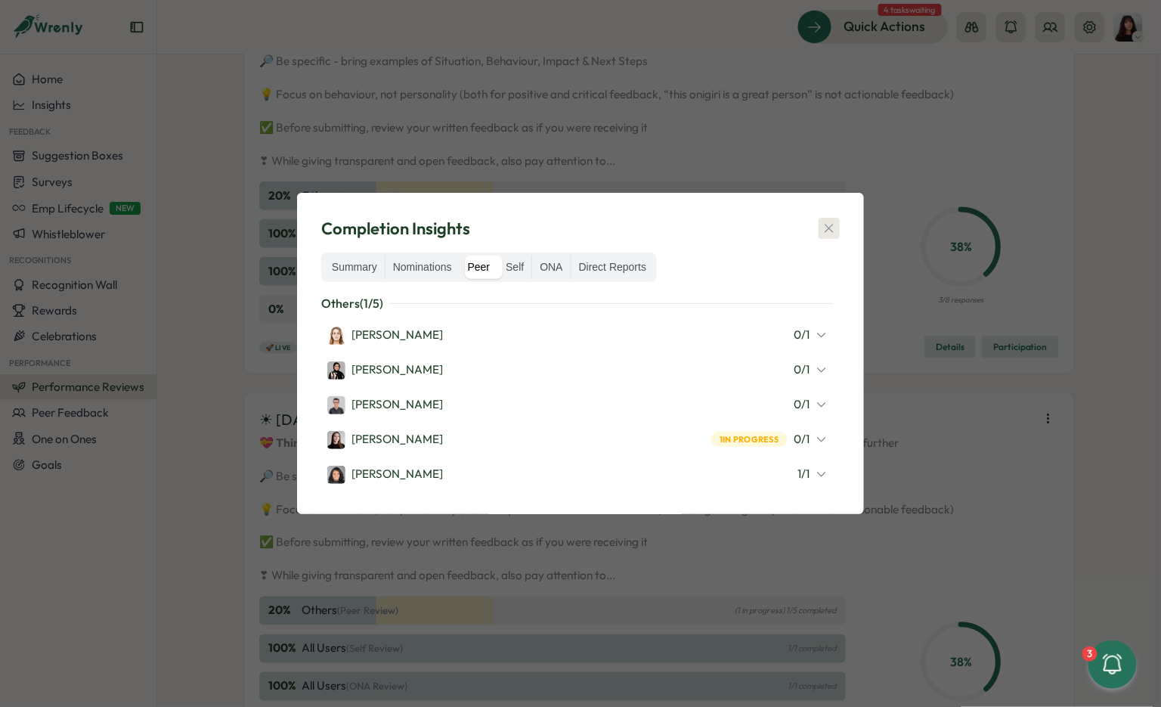
click at [820, 222] on button "button" at bounding box center [829, 228] width 21 height 21
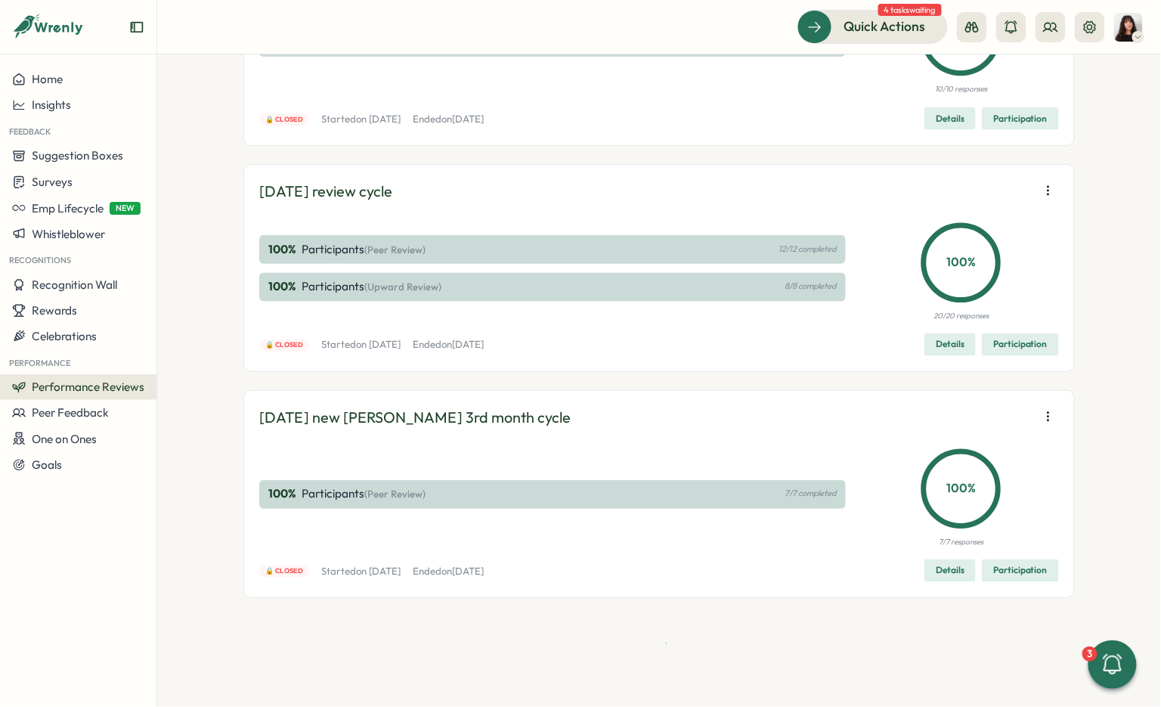
scroll to position [13068, 0]
click at [1054, 410] on button "button" at bounding box center [1048, 416] width 21 height 21
click at [964, 468] on span "Edit visibility of results" at bounding box center [960, 471] width 112 height 14
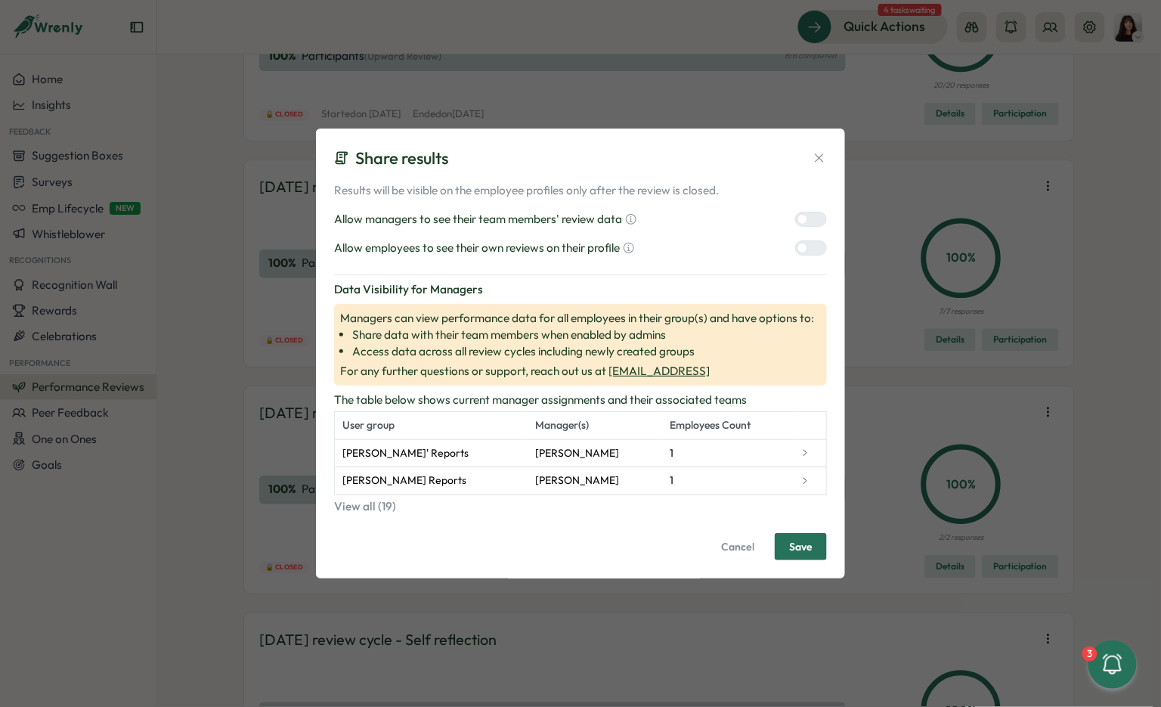
click at [809, 225] on div at bounding box center [817, 219] width 18 height 14
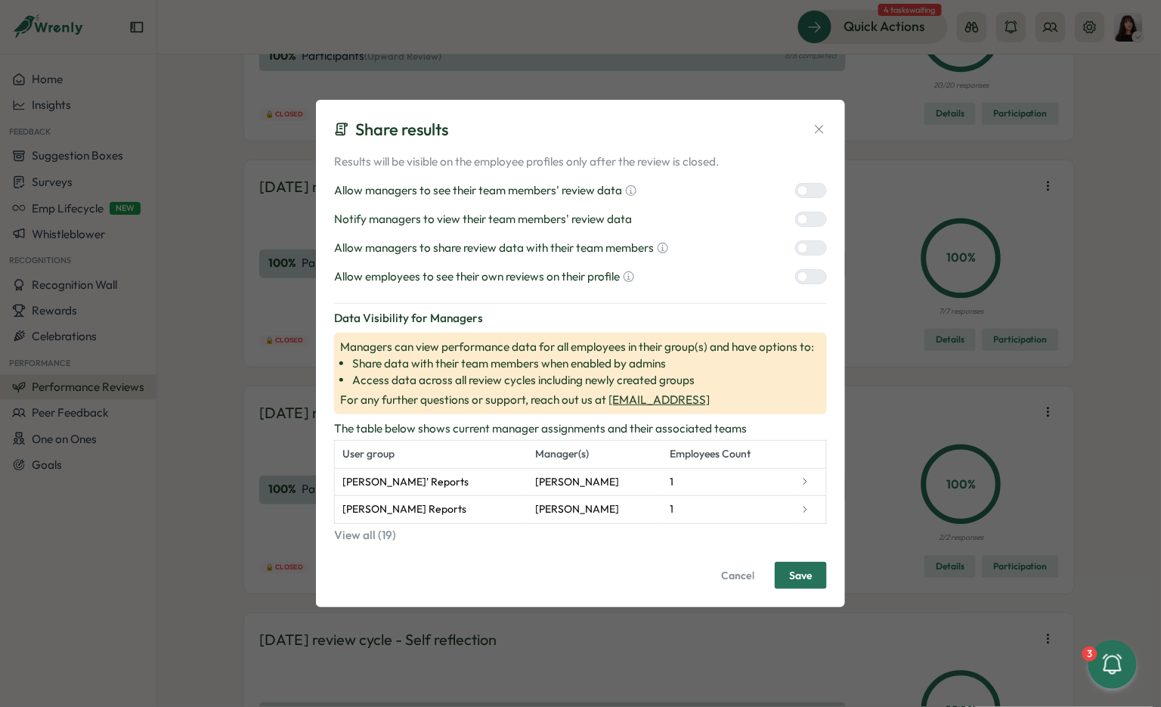
click at [809, 252] on div at bounding box center [817, 248] width 18 height 14
click at [809, 293] on div "Results will be visible on the employee profiles only after the review is close…" at bounding box center [580, 371] width 493 height 436
click at [809, 274] on div at bounding box center [817, 277] width 18 height 14
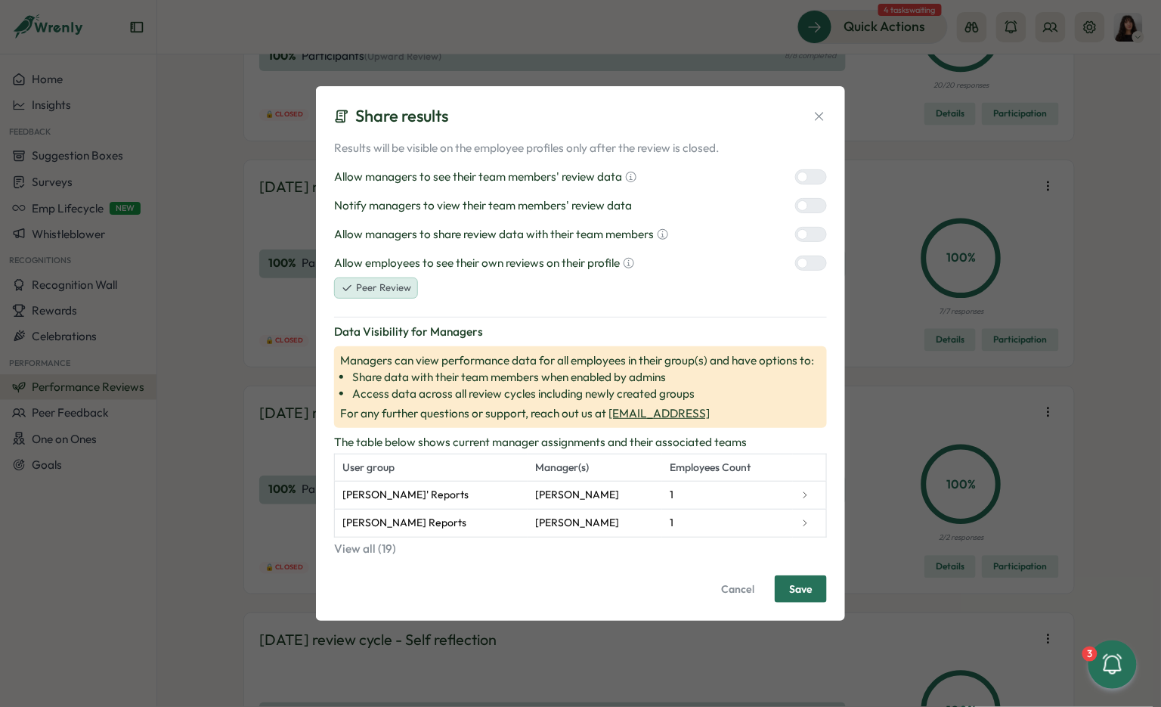
click at [811, 203] on div at bounding box center [817, 206] width 18 height 14
click at [800, 591] on span "Save" at bounding box center [800, 589] width 23 height 26
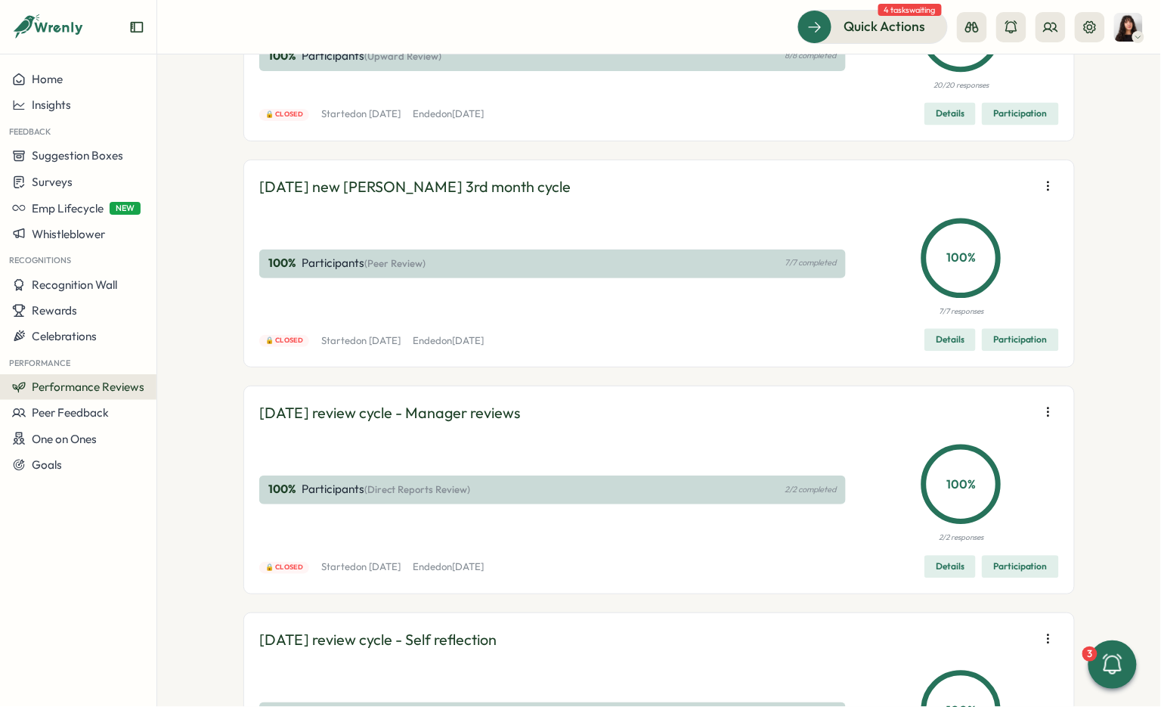
click at [985, 243] on span "Edit visibility of results" at bounding box center [960, 246] width 112 height 14
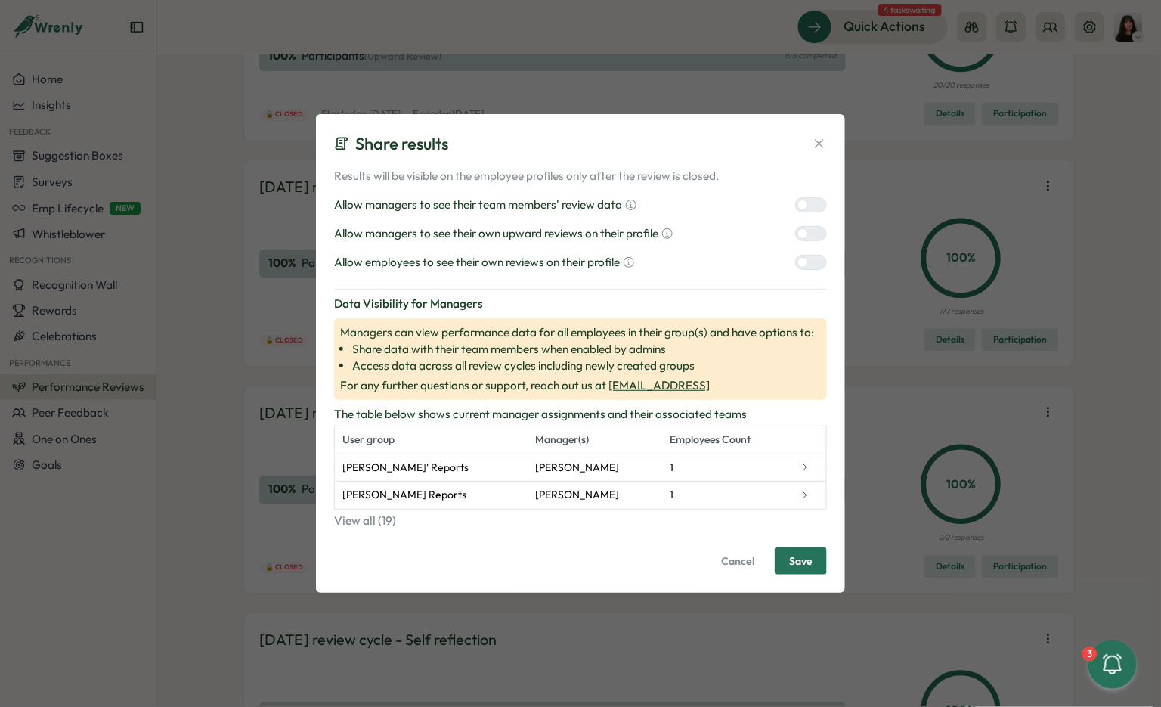
click at [815, 205] on div at bounding box center [817, 205] width 18 height 14
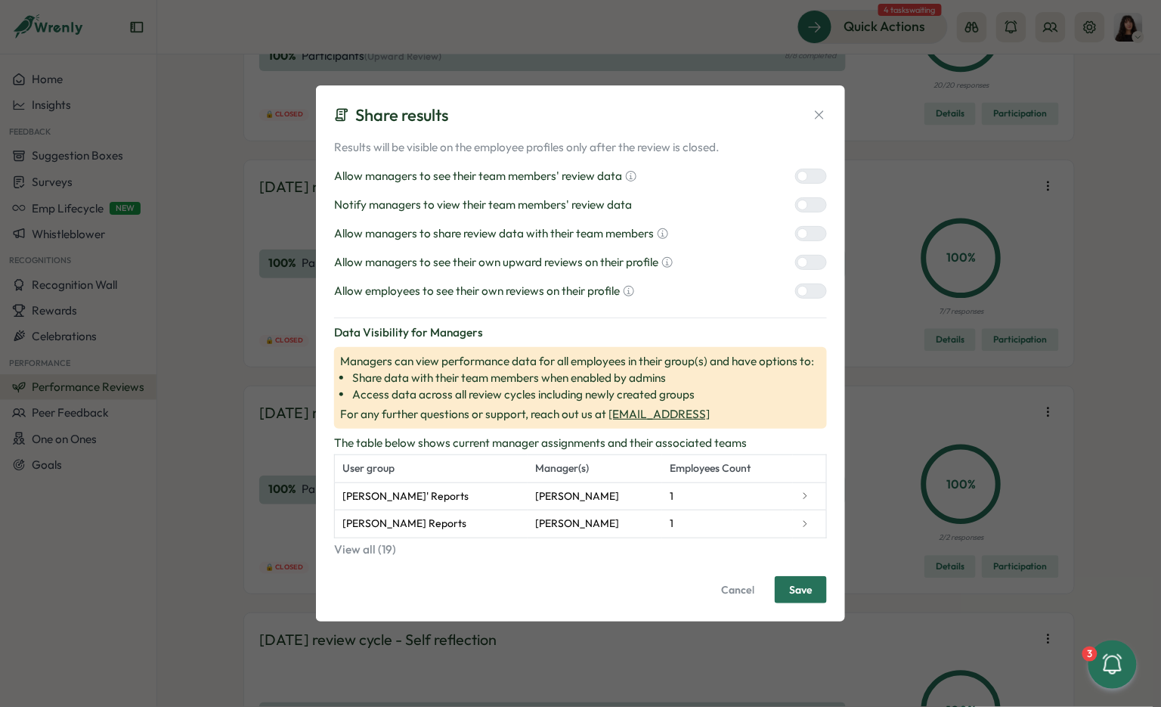
click at [812, 228] on div at bounding box center [817, 234] width 18 height 14
click at [812, 248] on div "Results will be visible on the employee profiles only after the review is close…" at bounding box center [580, 219] width 493 height 160
click at [812, 255] on div "Allow managers to see their own upward reviews on their profile" at bounding box center [580, 262] width 493 height 17
click at [812, 283] on div "Results will be visible on the employee profiles only after the review is close…" at bounding box center [580, 219] width 493 height 160
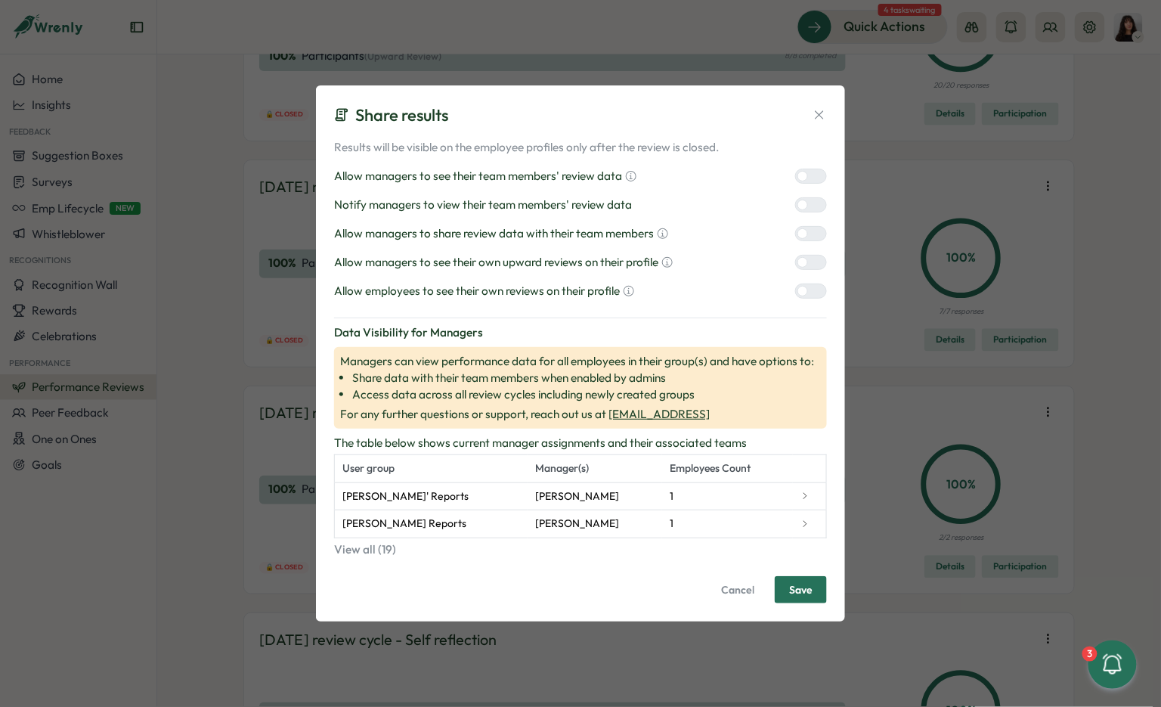
click at [812, 284] on label at bounding box center [811, 291] width 32 height 15
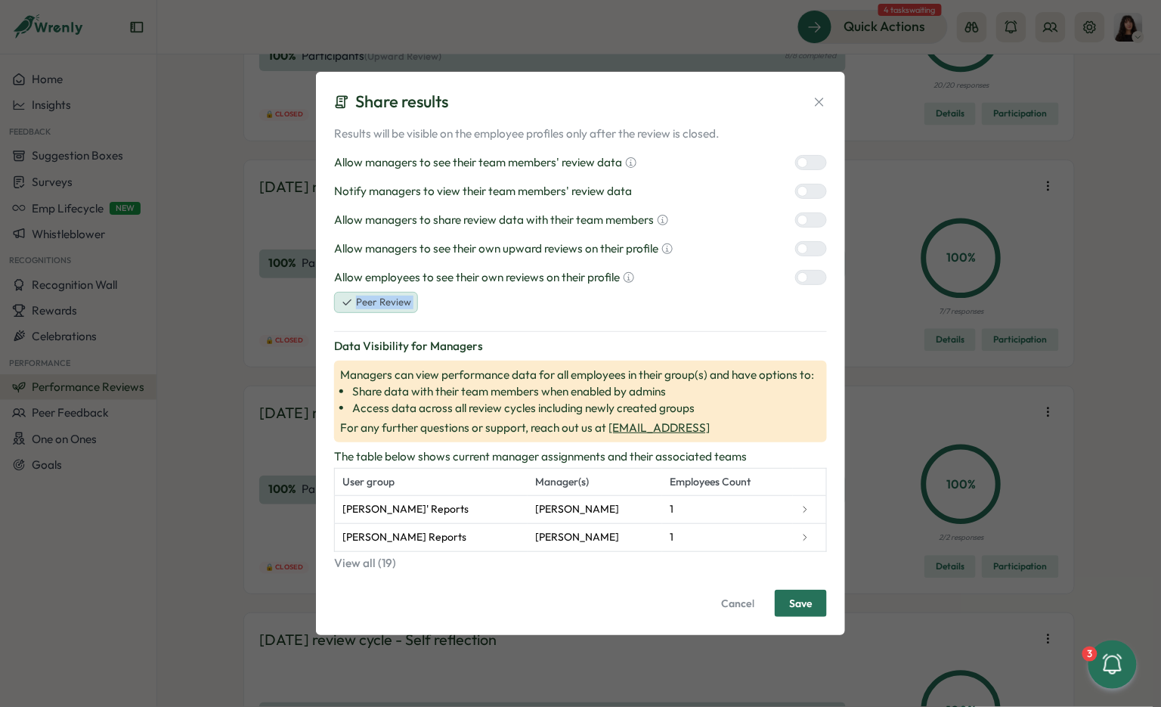
click at [813, 253] on div at bounding box center [817, 249] width 18 height 14
click at [814, 175] on div "Results will be visible on the employee profiles only after the review is close…" at bounding box center [580, 220] width 493 height 188
click at [812, 185] on div at bounding box center [817, 191] width 18 height 14
click at [800, 600] on span "Save" at bounding box center [800, 604] width 23 height 26
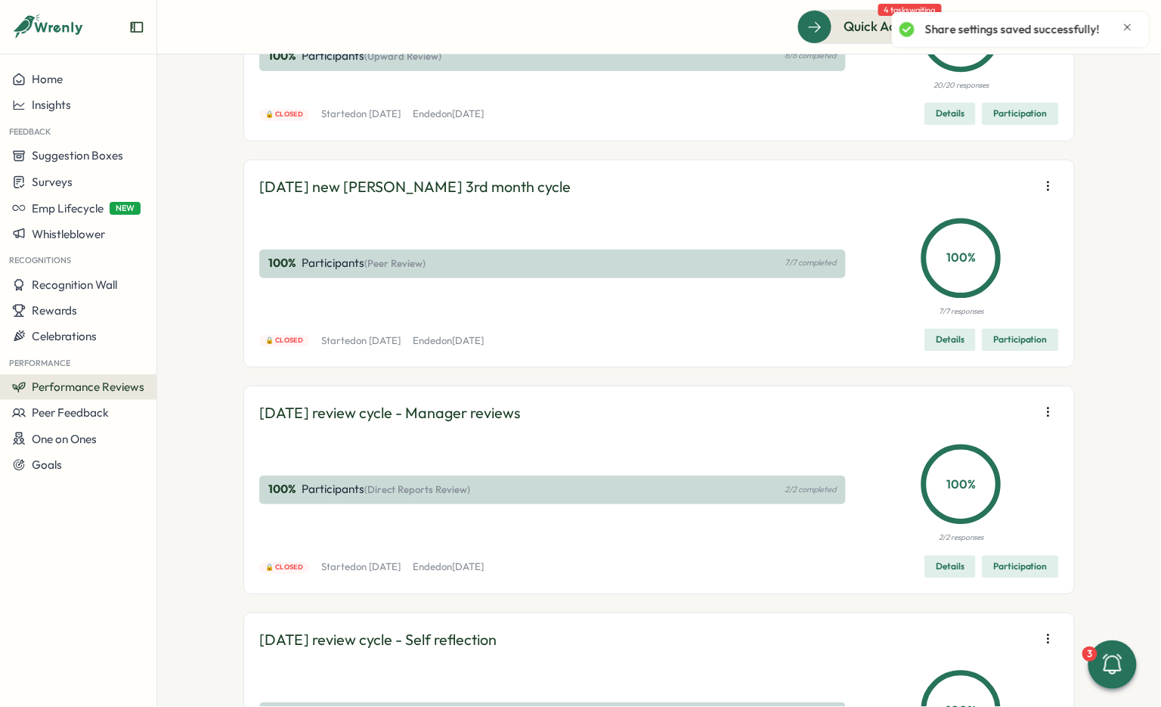
click at [1043, 194] on icon "button" at bounding box center [1048, 185] width 15 height 15
click at [961, 476] on span "Edit visibility of results" at bounding box center [960, 471] width 112 height 14
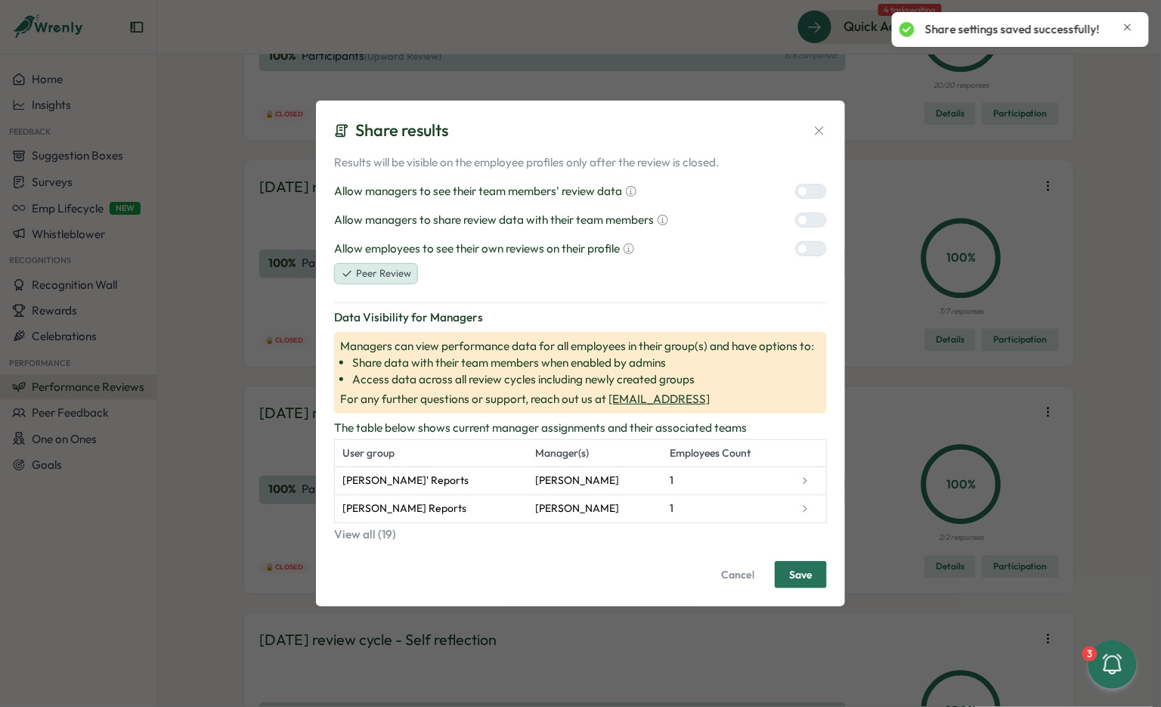
click at [792, 571] on span "Save" at bounding box center [800, 575] width 23 height 26
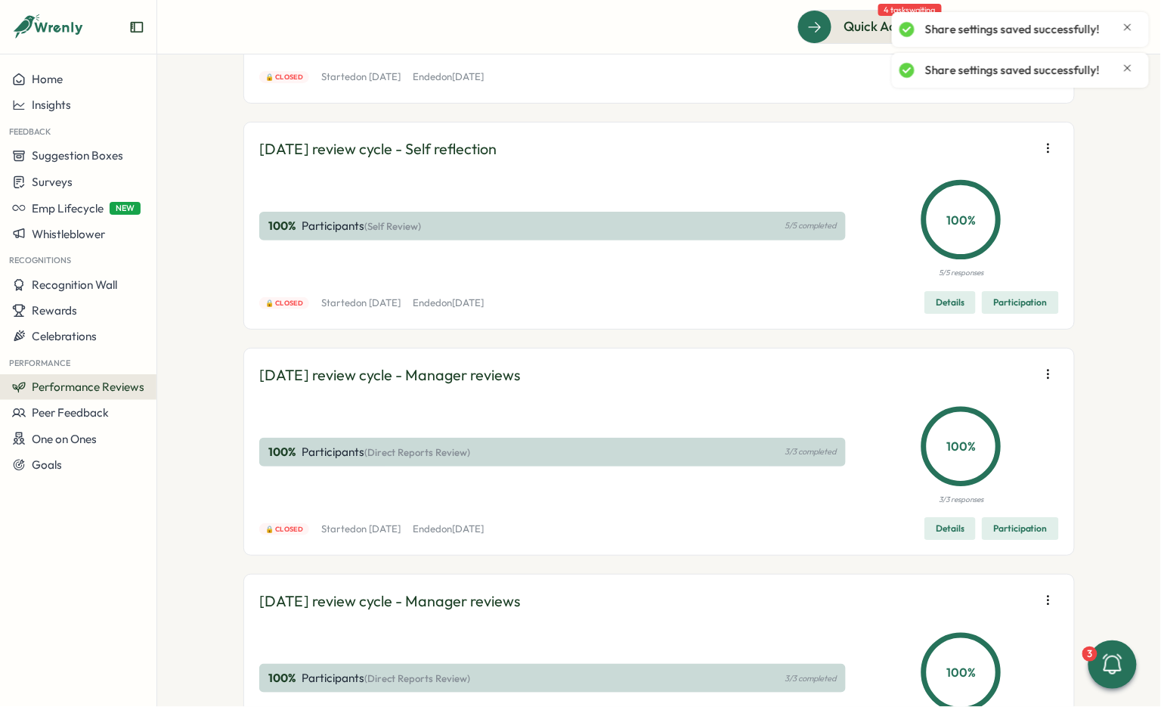
scroll to position [13560, 0]
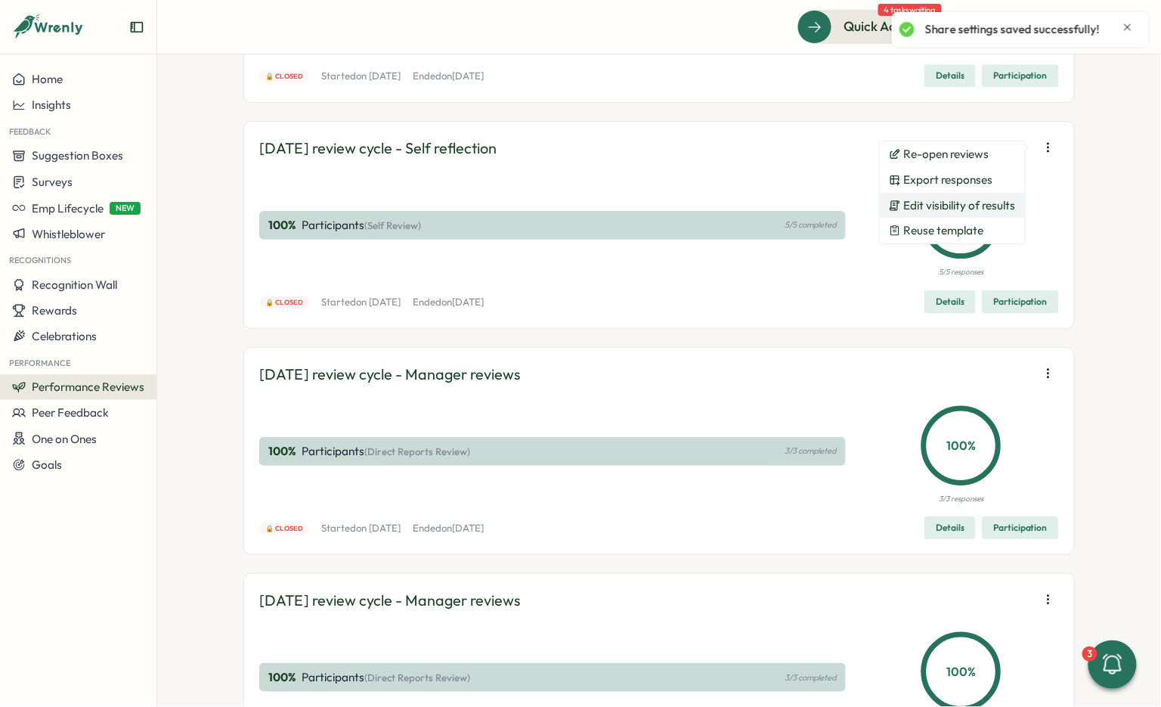
click at [988, 209] on span "Edit visibility of results" at bounding box center [960, 206] width 112 height 14
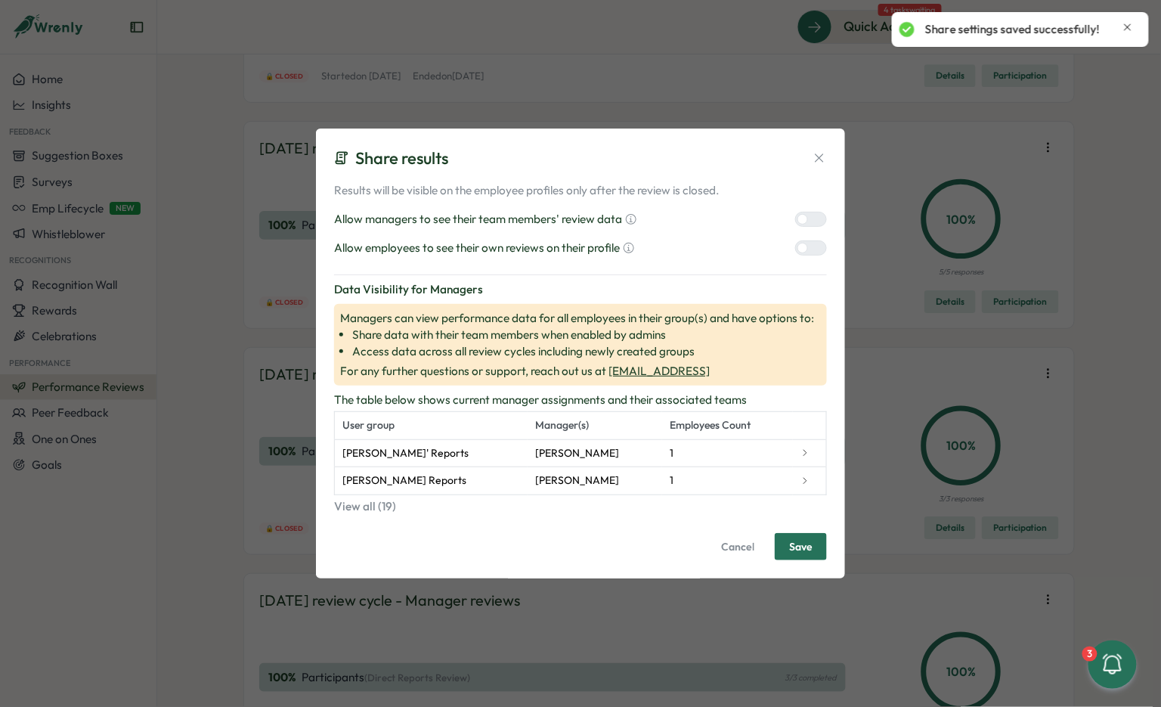
click at [818, 222] on div at bounding box center [817, 219] width 18 height 14
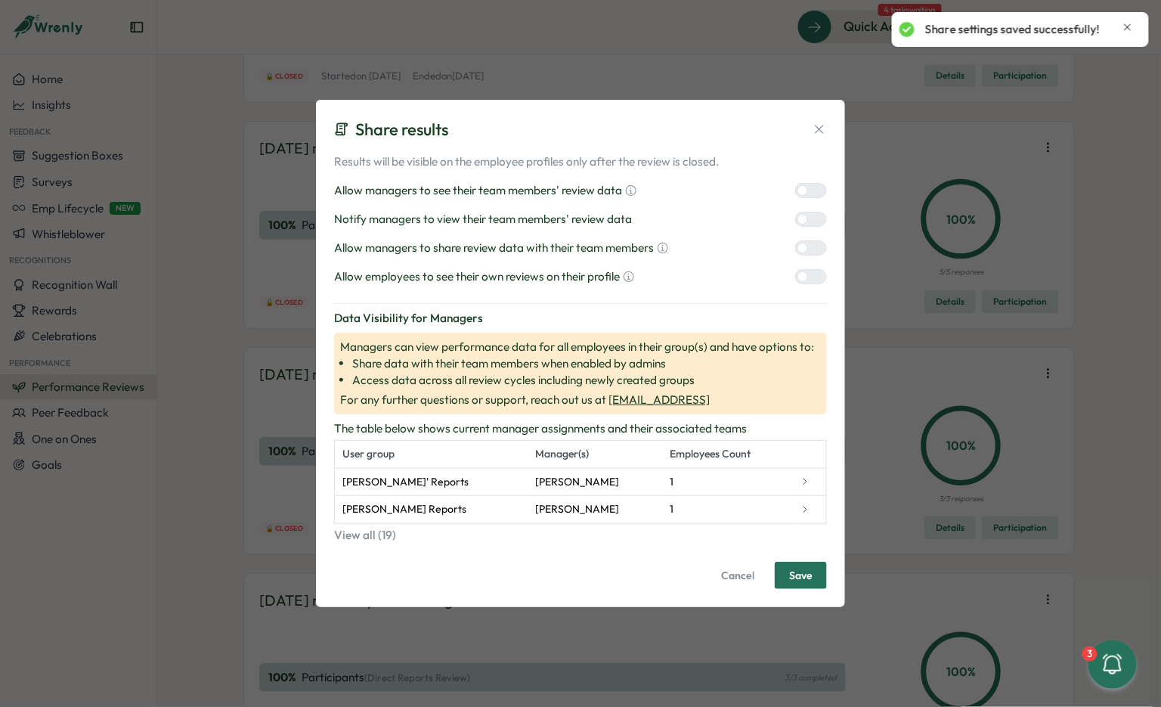
click at [808, 253] on div at bounding box center [817, 248] width 18 height 14
click at [808, 281] on div at bounding box center [817, 277] width 18 height 14
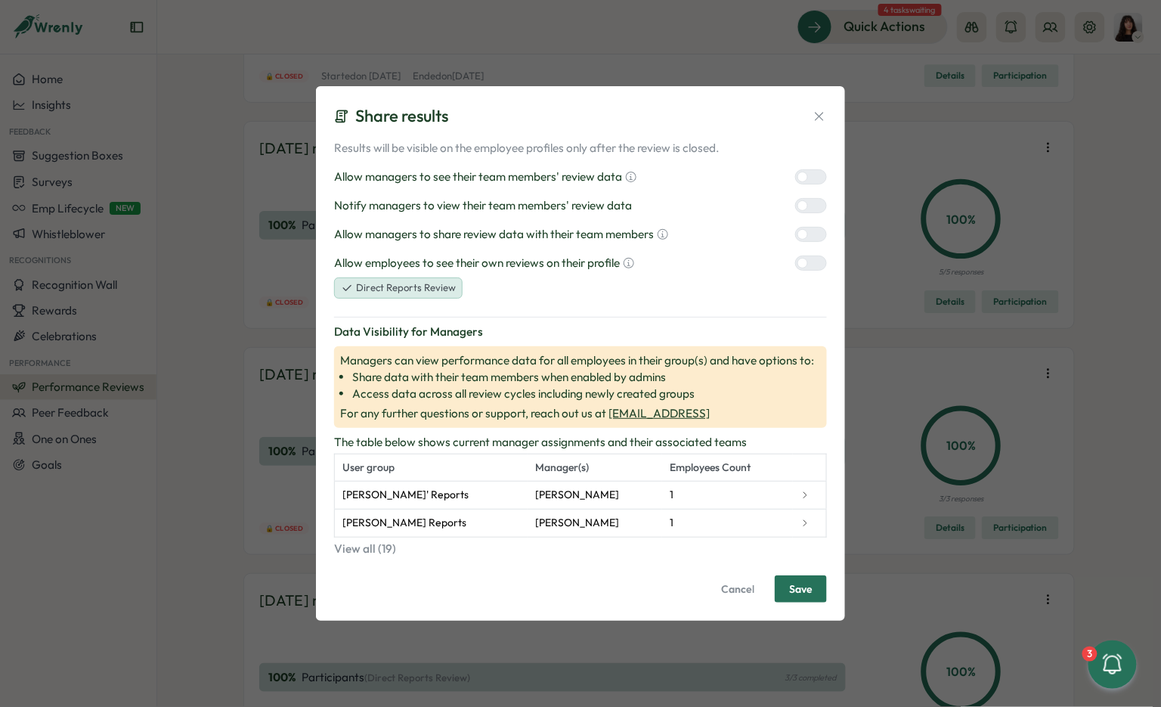
click at [808, 202] on div at bounding box center [817, 206] width 18 height 14
click at [801, 584] on span "Save" at bounding box center [800, 589] width 23 height 26
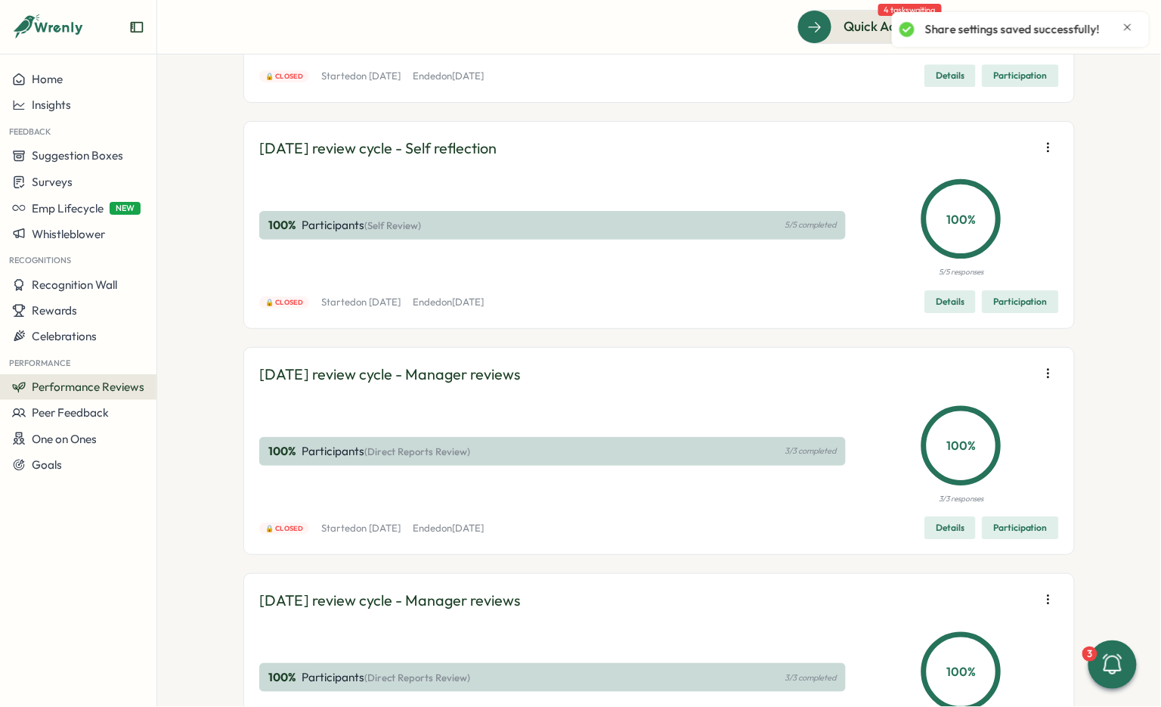
click at [1049, 155] on icon "button" at bounding box center [1048, 147] width 15 height 15
click at [963, 427] on span "Edit visibility of results" at bounding box center [960, 431] width 112 height 14
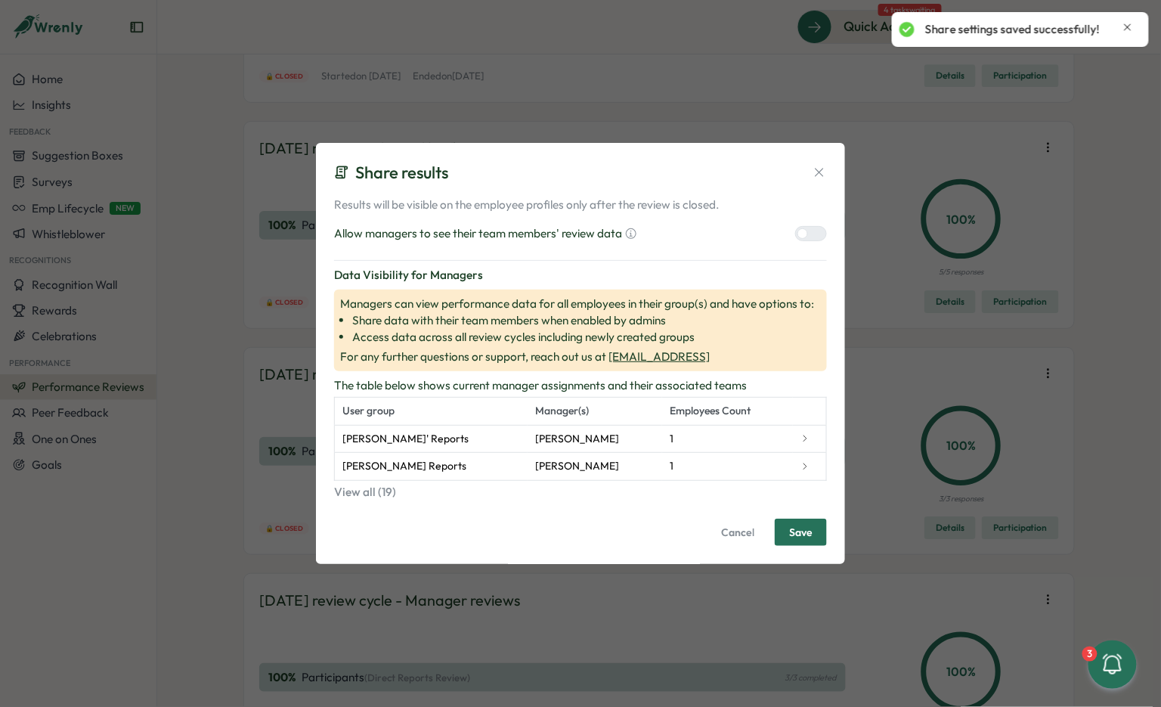
click at [808, 237] on div at bounding box center [817, 234] width 18 height 14
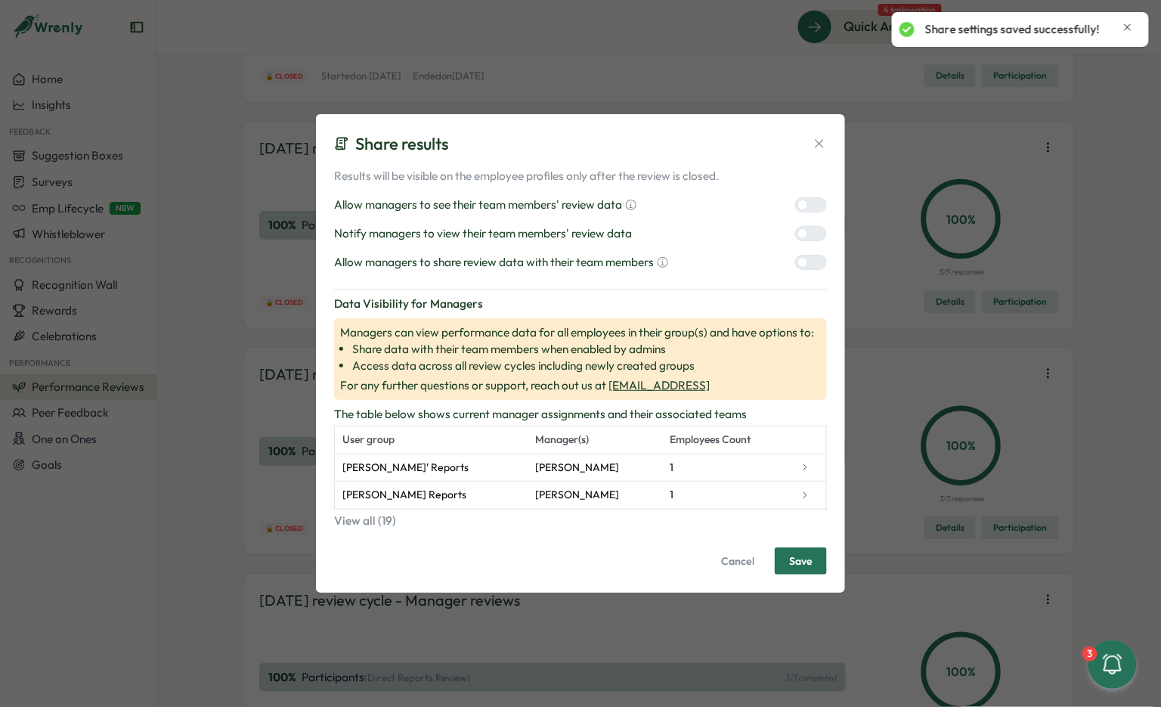
click at [809, 260] on div at bounding box center [817, 263] width 18 height 14
click at [803, 561] on span "Save" at bounding box center [800, 561] width 23 height 26
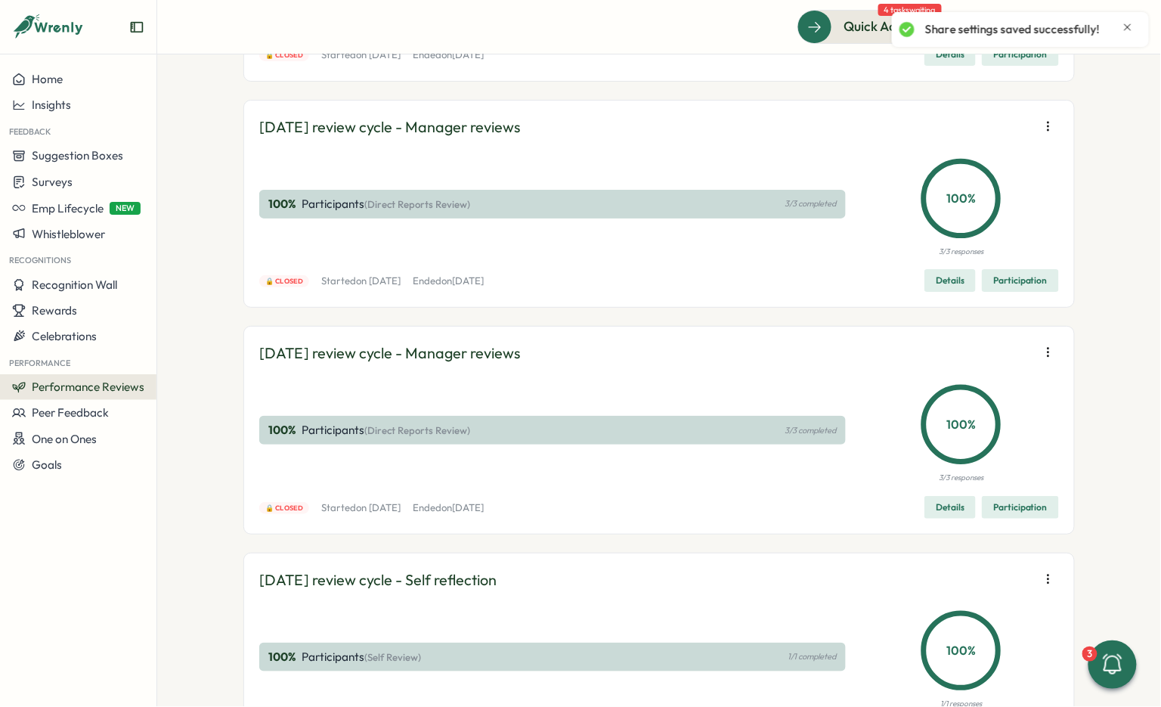
scroll to position [13808, 0]
click at [1002, 176] on span "Edit visibility of results" at bounding box center [960, 183] width 112 height 14
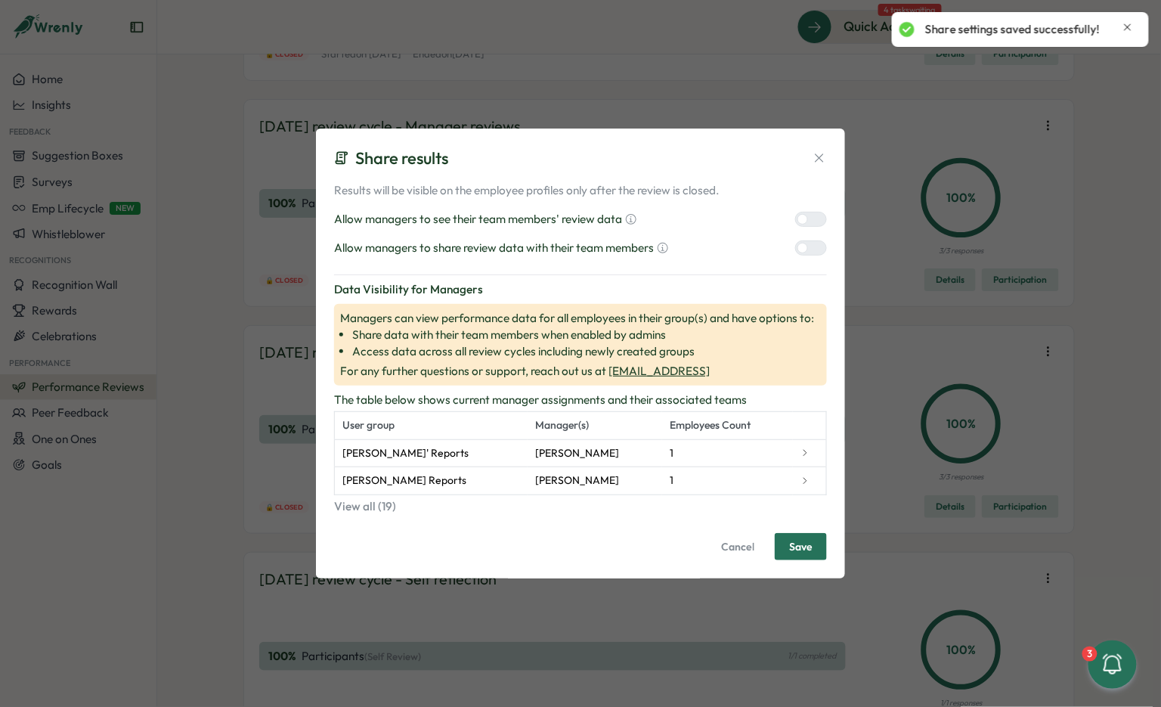
click at [808, 553] on span "Save" at bounding box center [800, 547] width 23 height 26
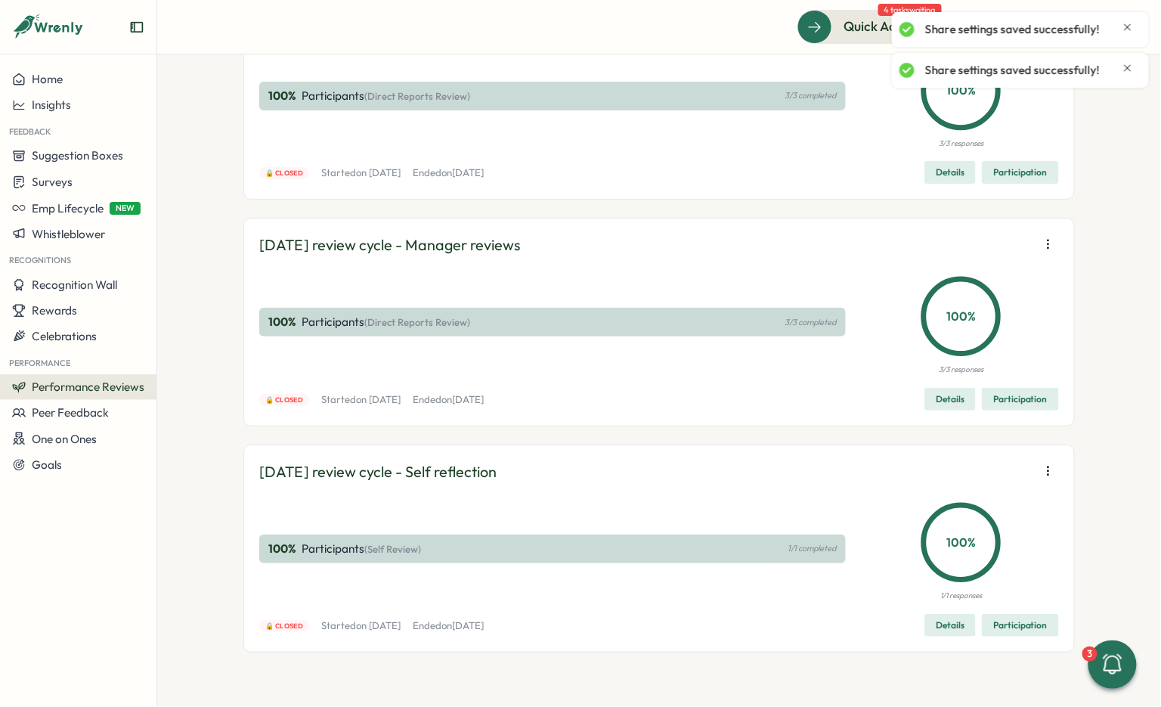
scroll to position [14038, 0]
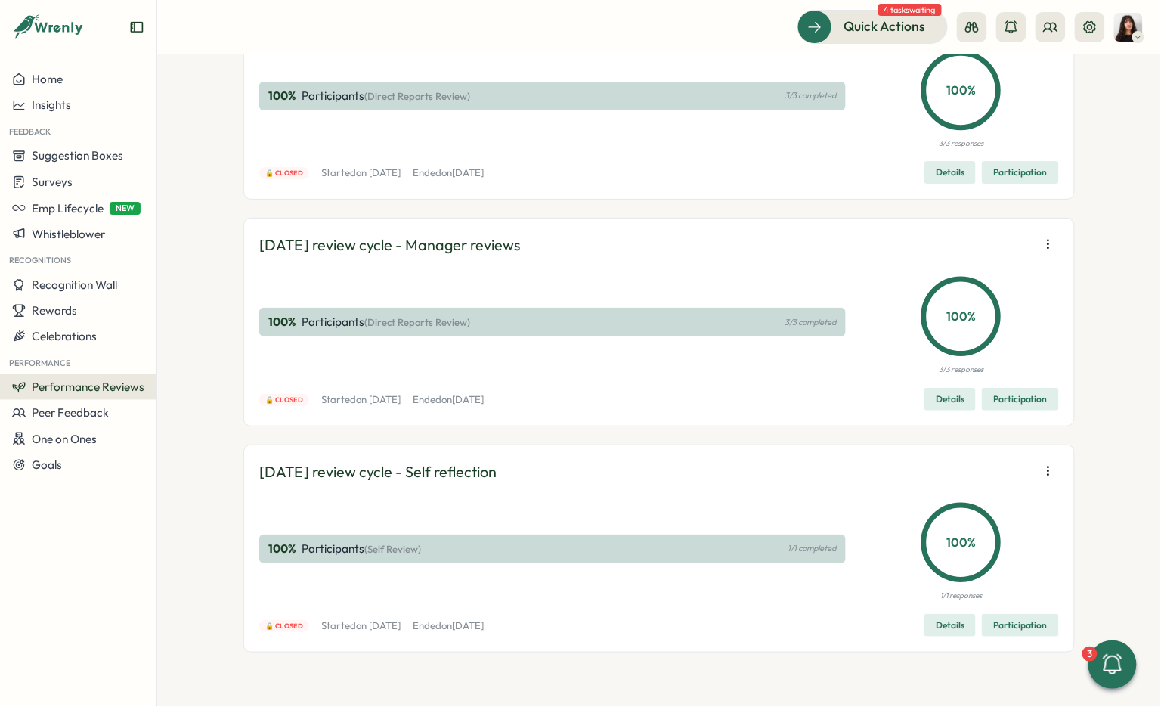
click at [1048, 26] on icon "button" at bounding box center [1048, 18] width 15 height 15
click at [998, 172] on span "Edit visibility of results" at bounding box center [960, 179] width 112 height 14
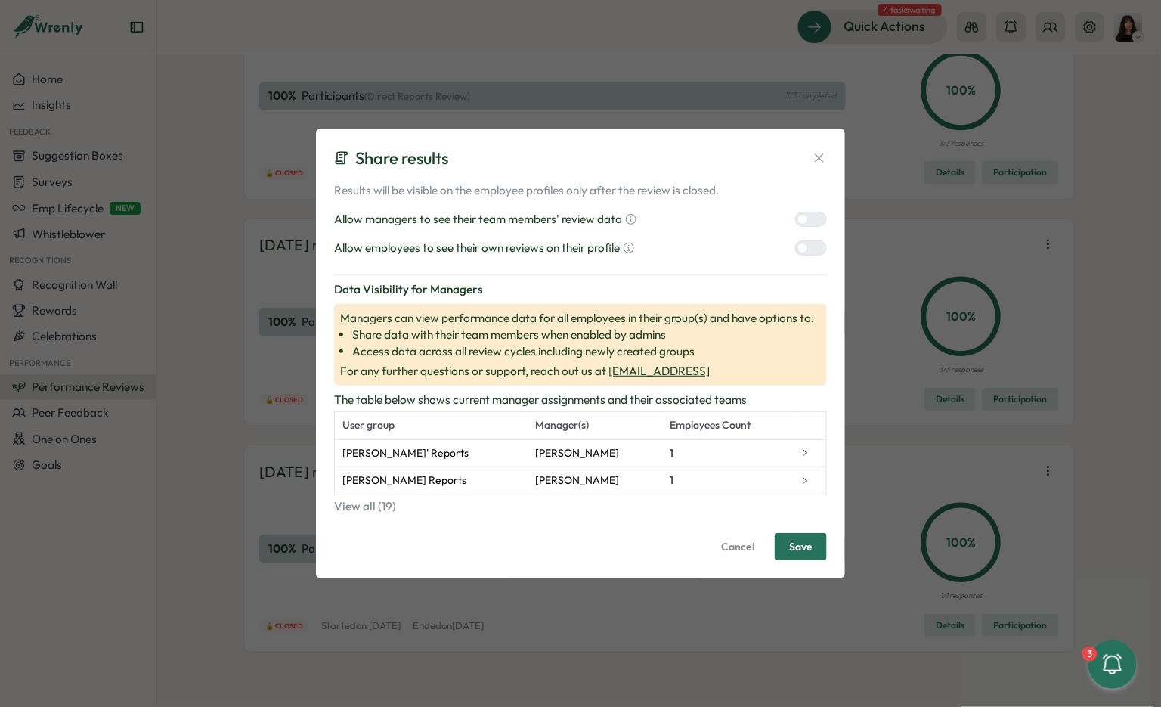
click at [808, 219] on div at bounding box center [803, 219] width 11 height 11
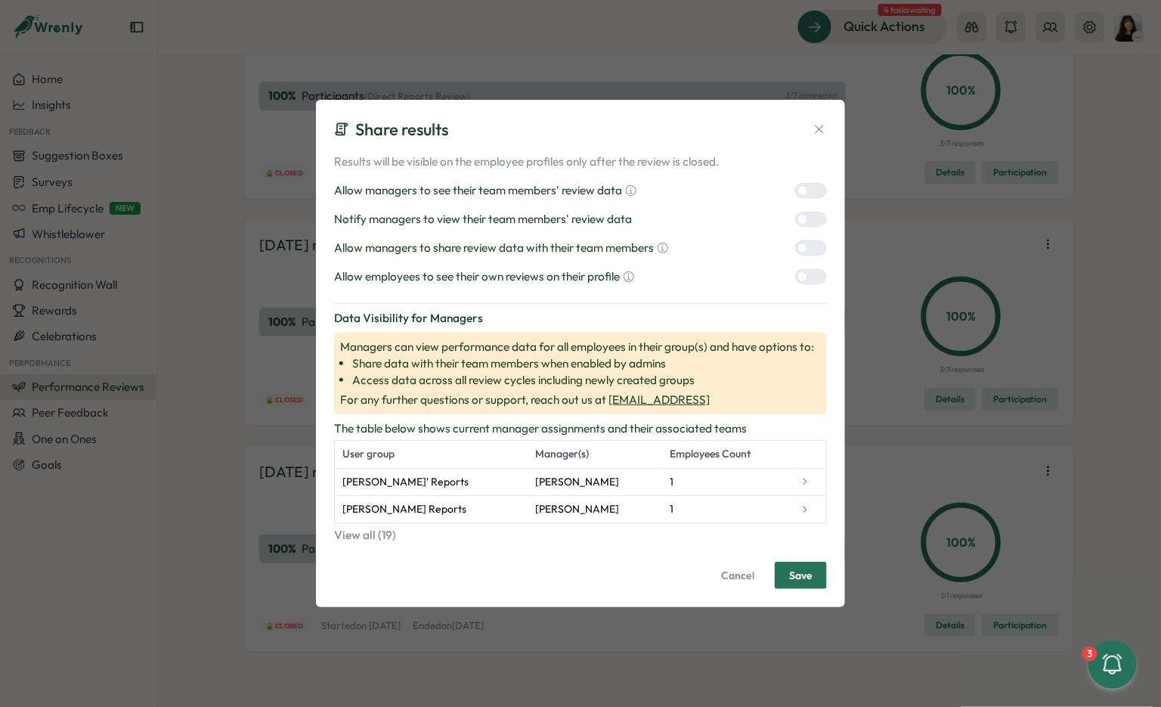
click at [809, 250] on div at bounding box center [817, 248] width 18 height 14
click at [809, 281] on div at bounding box center [817, 277] width 18 height 14
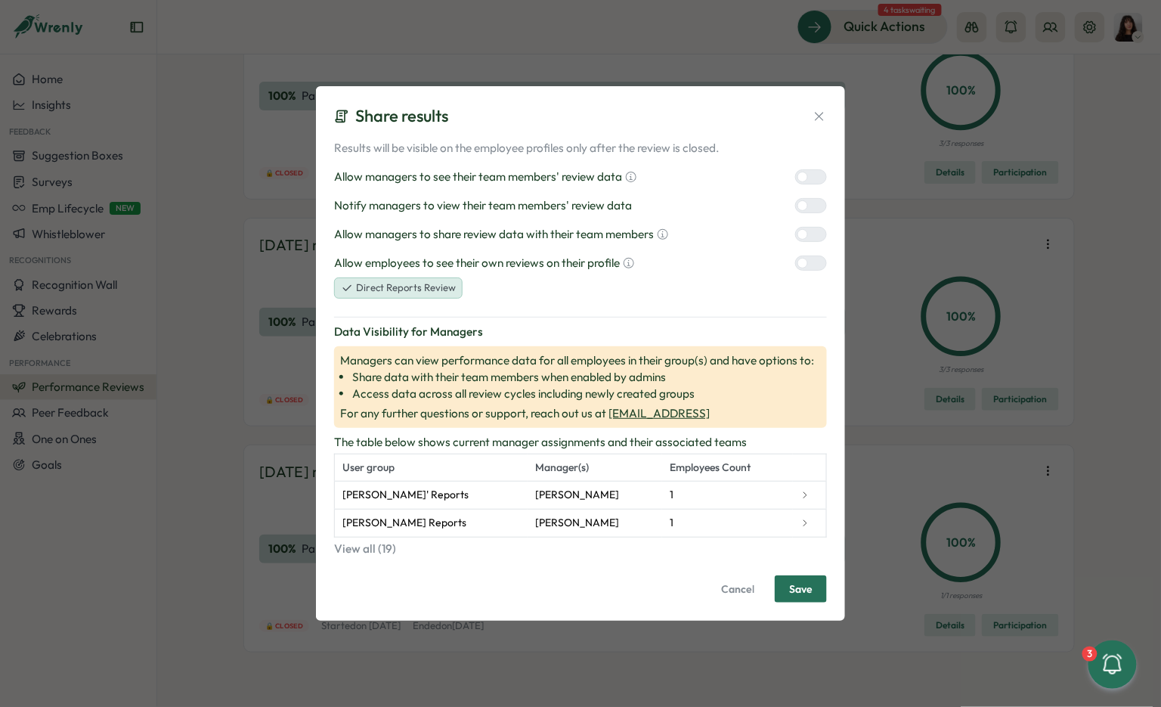
click at [808, 203] on div at bounding box center [817, 206] width 18 height 14
click at [815, 588] on button "Save" at bounding box center [801, 588] width 52 height 27
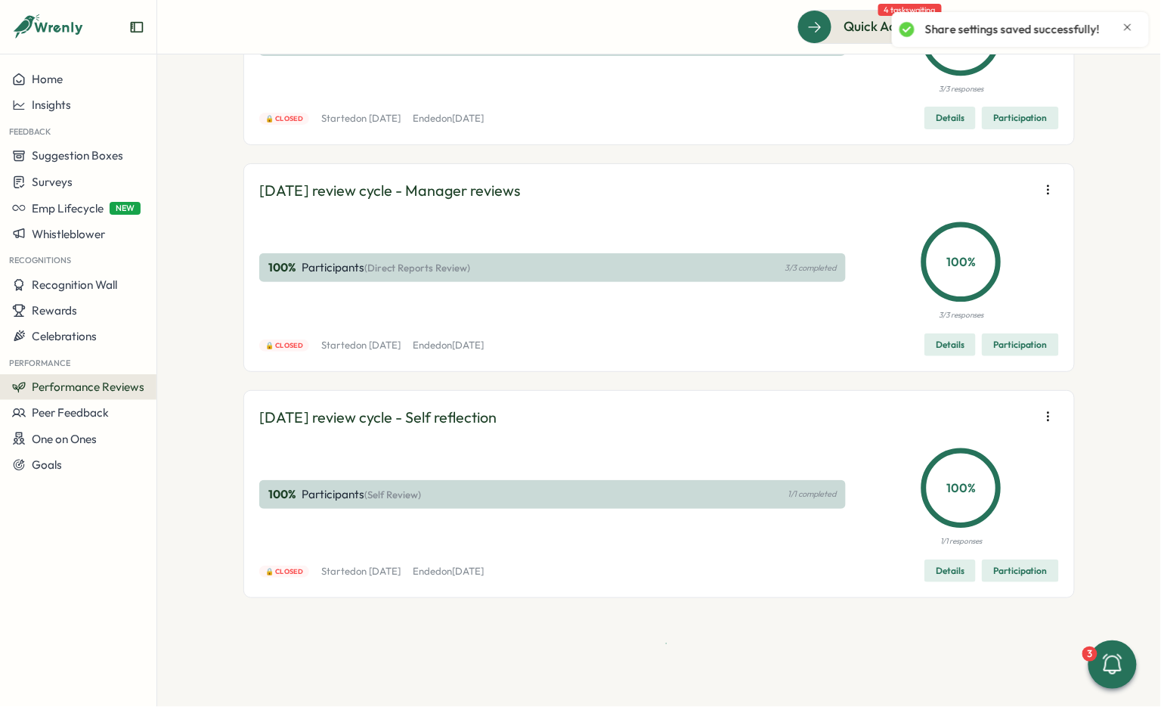
scroll to position [14197, 0]
click at [1047, 194] on icon "button" at bounding box center [1048, 189] width 15 height 15
click at [997, 241] on span "Edit visibility of results" at bounding box center [960, 246] width 112 height 14
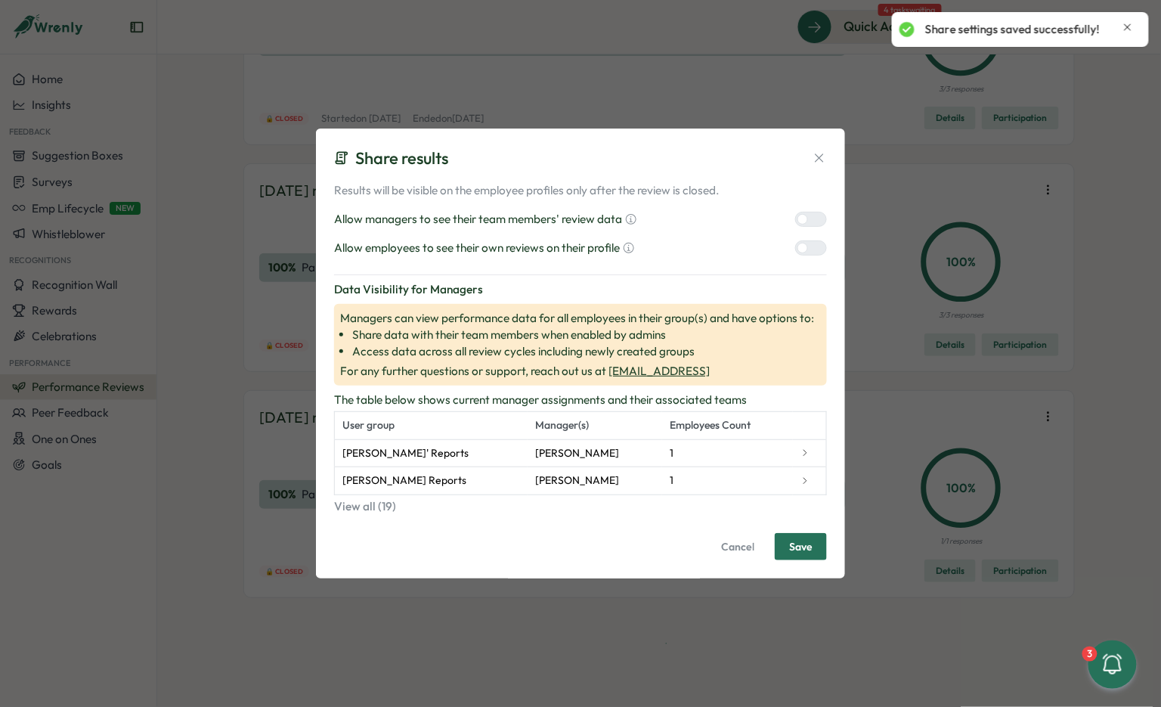
click at [795, 215] on div "Allow managers to see their team members' review data" at bounding box center [580, 219] width 493 height 17
click at [811, 217] on div at bounding box center [817, 219] width 18 height 14
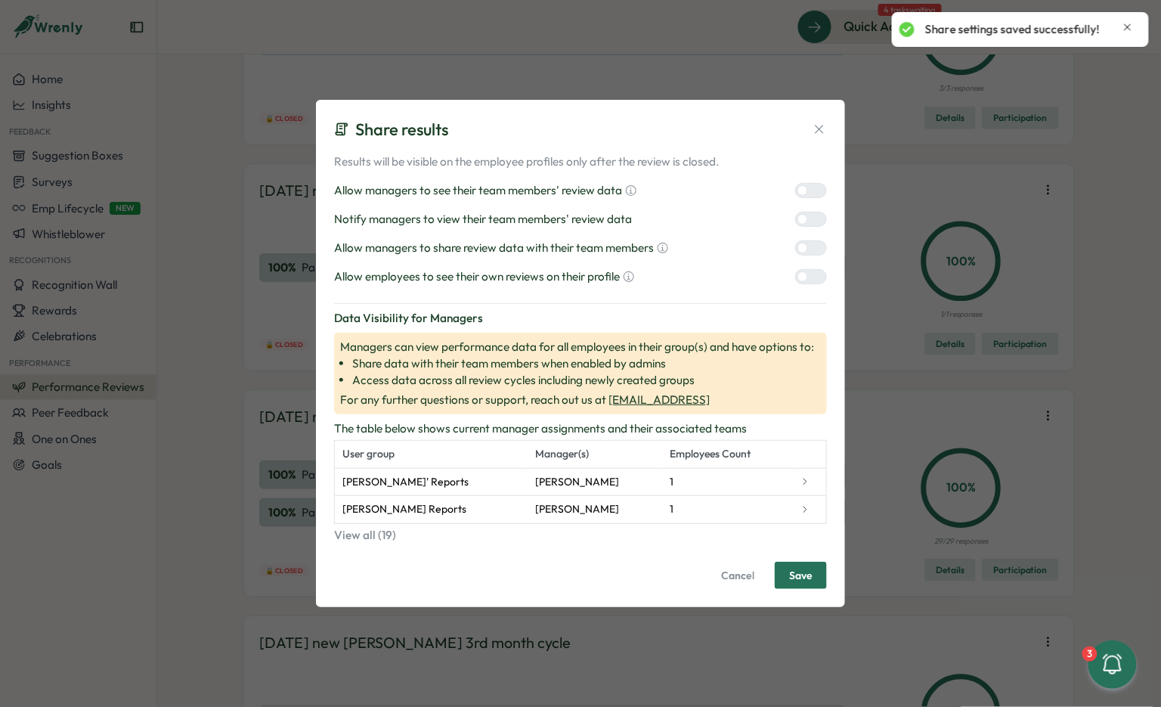
click at [811, 250] on div at bounding box center [817, 248] width 18 height 14
click at [811, 275] on div at bounding box center [817, 277] width 18 height 14
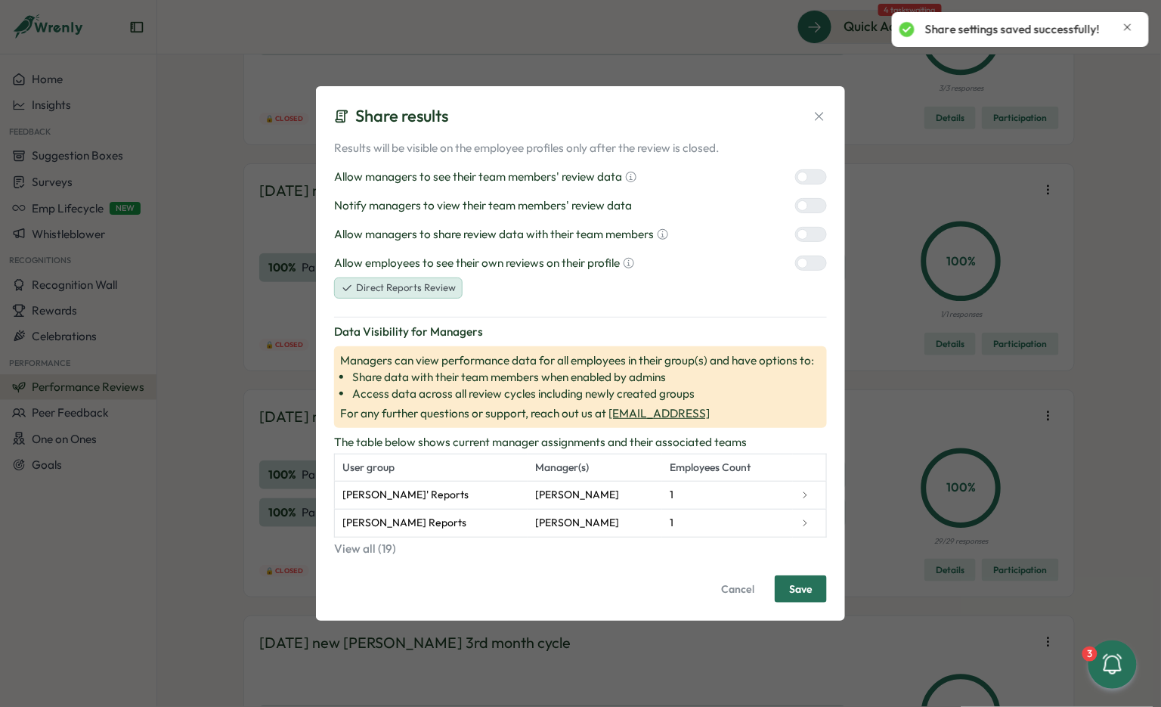
click at [808, 203] on div at bounding box center [817, 206] width 18 height 14
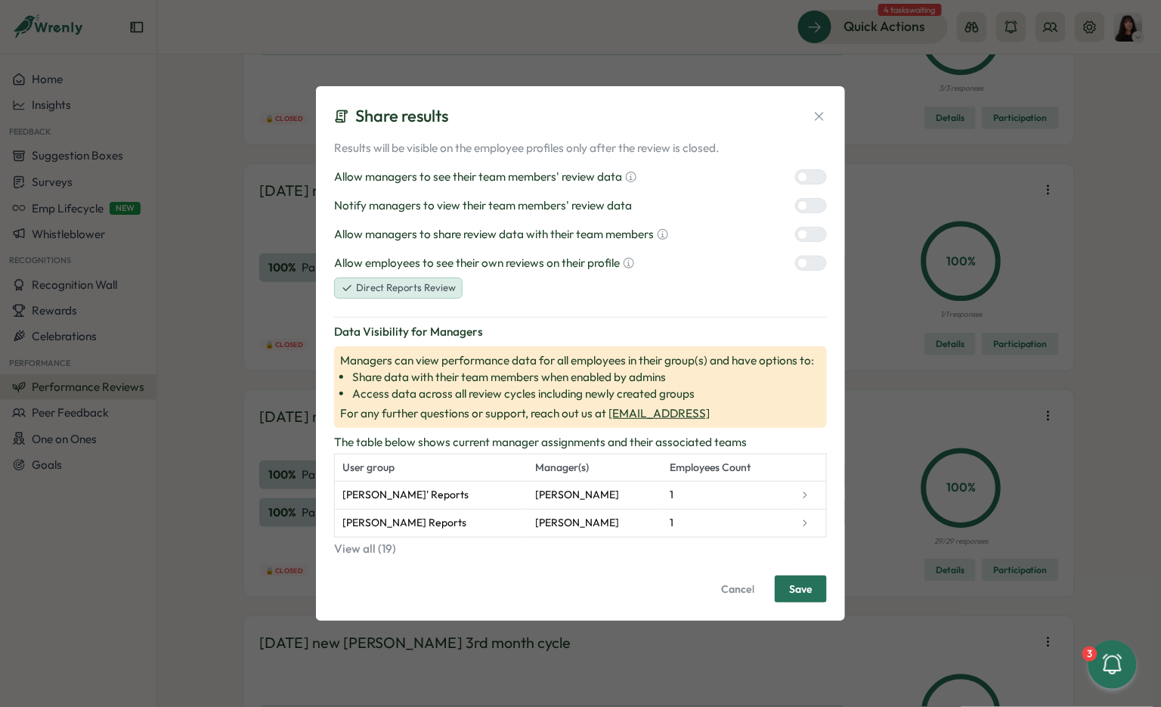
click at [804, 588] on span "Save" at bounding box center [800, 589] width 23 height 26
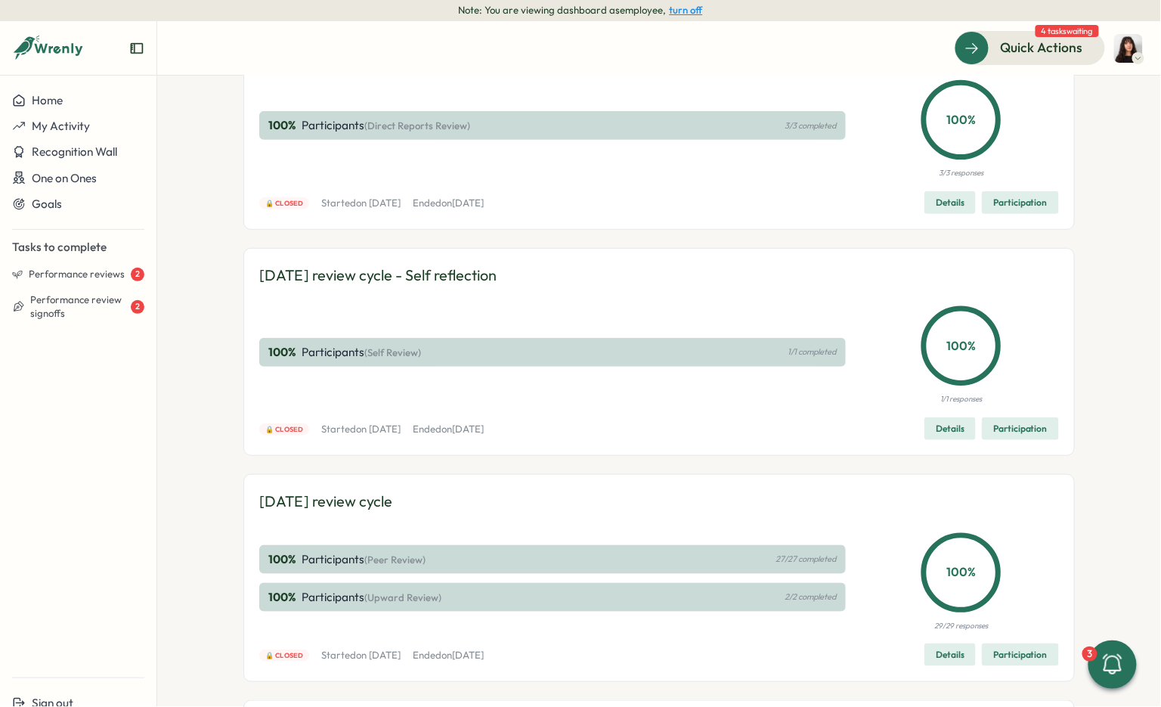
scroll to position [14140, 0]
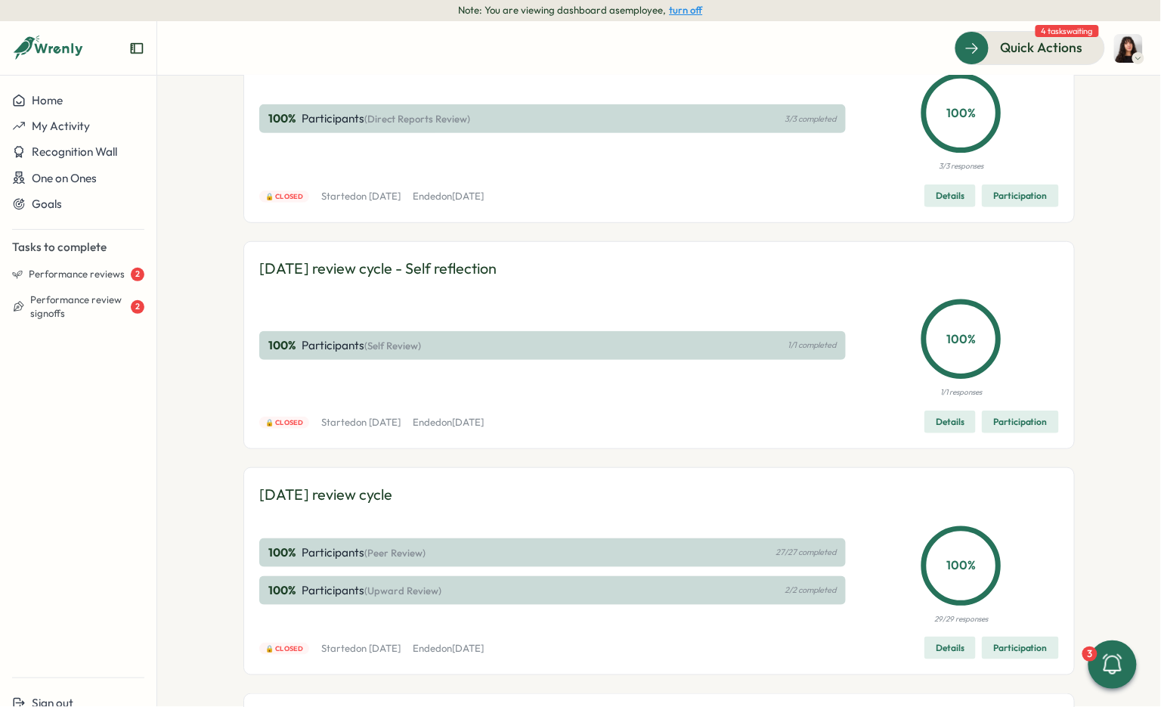
click at [690, 8] on button "turn off" at bounding box center [686, 10] width 33 height 11
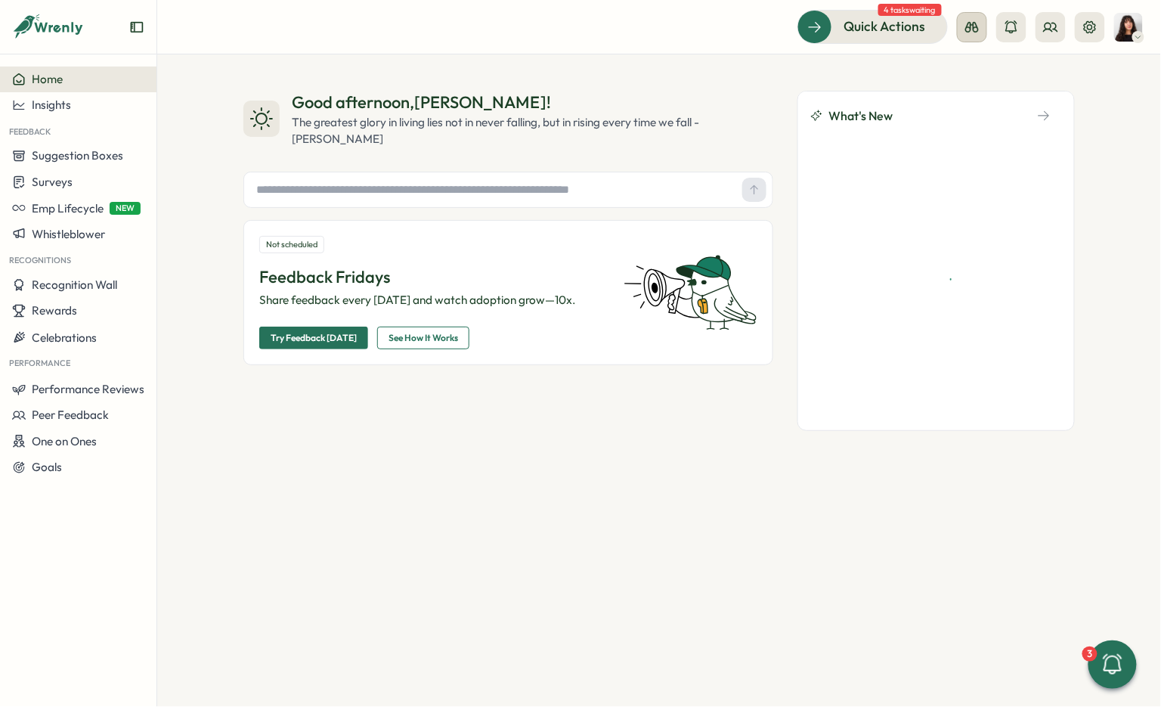
click at [976, 26] on icon at bounding box center [972, 27] width 15 height 15
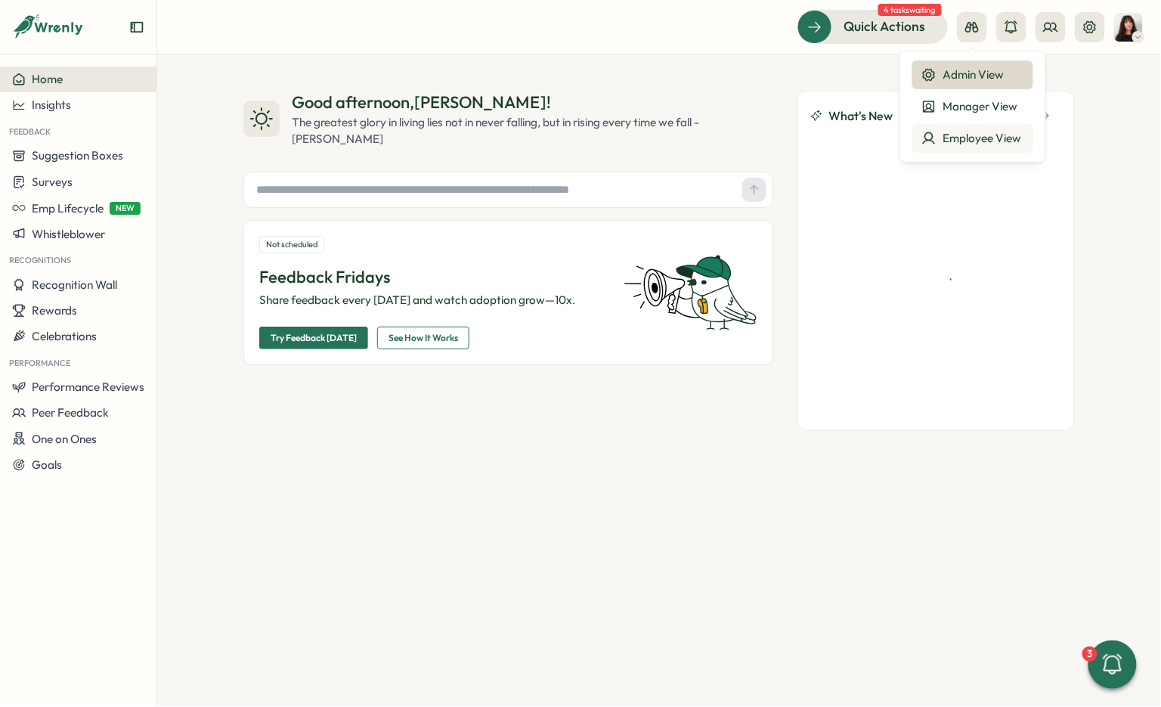
click at [959, 141] on div "Employee View" at bounding box center [973, 138] width 103 height 17
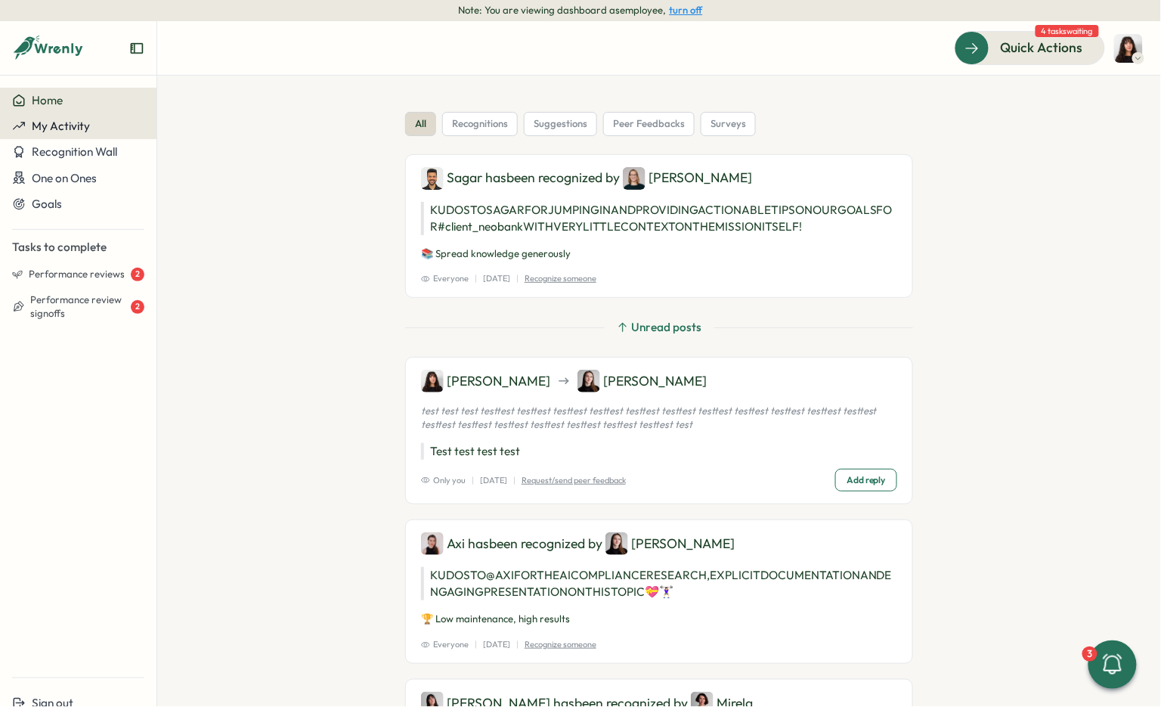
click at [53, 130] on span "My Activity" at bounding box center [61, 126] width 58 height 14
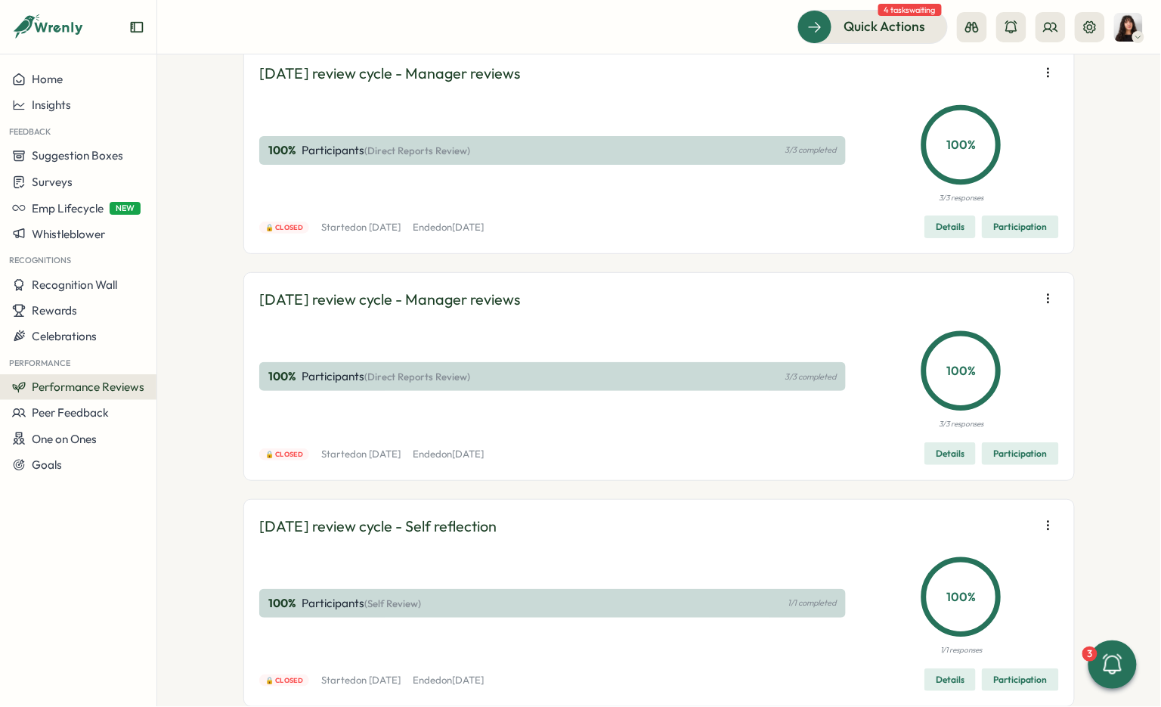
scroll to position [13961, 0]
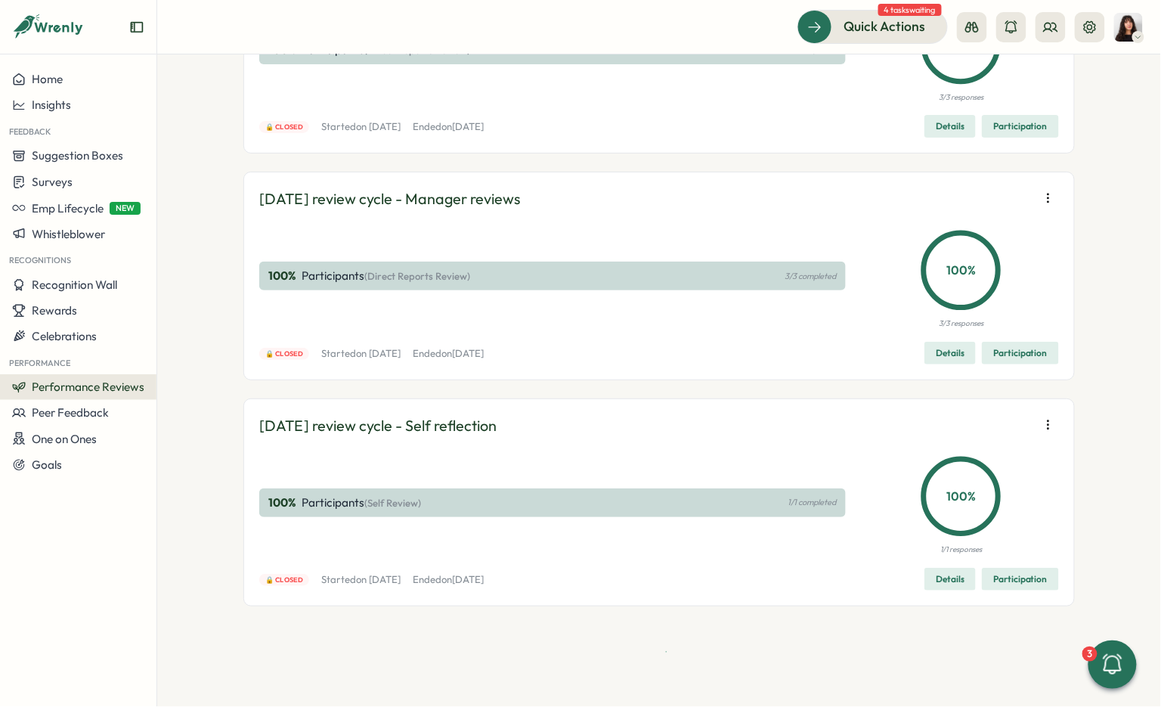
click at [1046, 206] on icon "button" at bounding box center [1048, 198] width 15 height 15
click at [978, 474] on span "Edit visibility of results" at bounding box center [960, 481] width 112 height 14
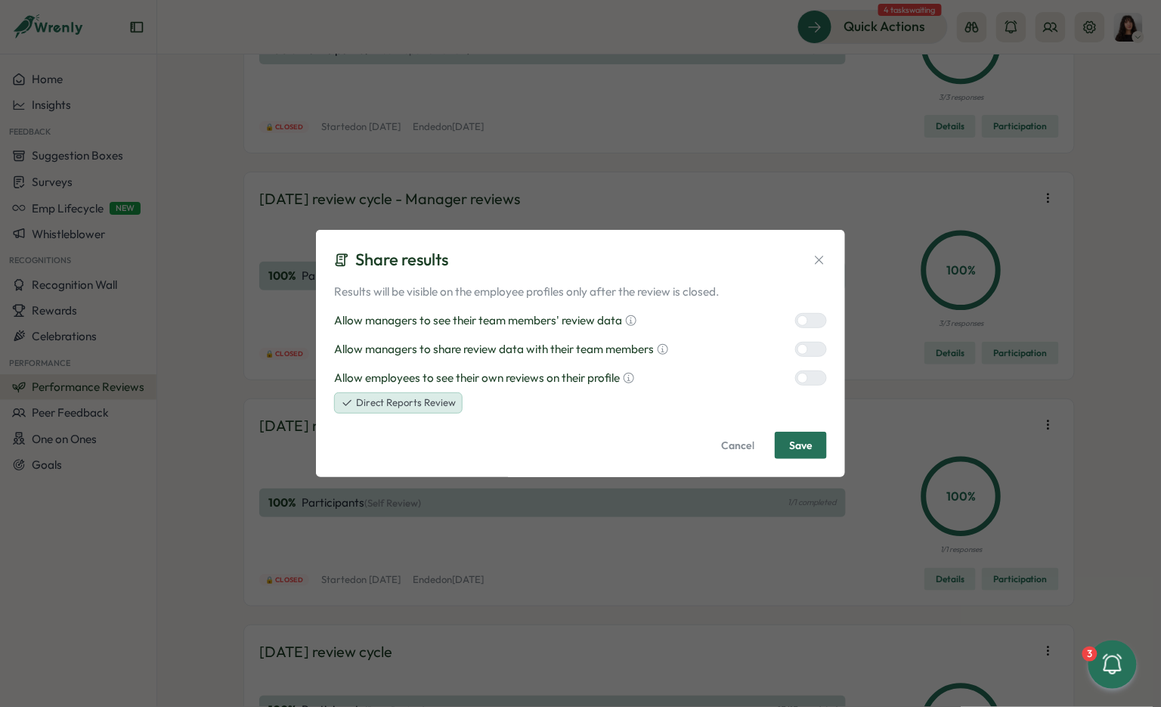
click at [820, 257] on icon at bounding box center [819, 260] width 15 height 15
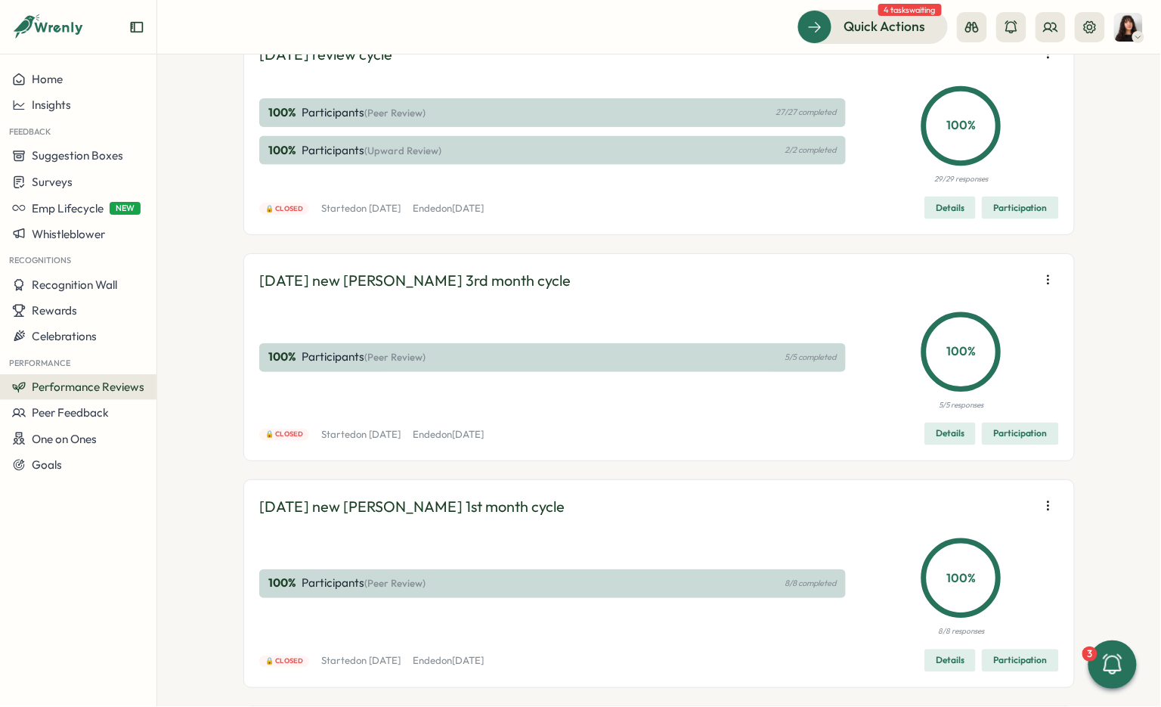
scroll to position [14526, 0]
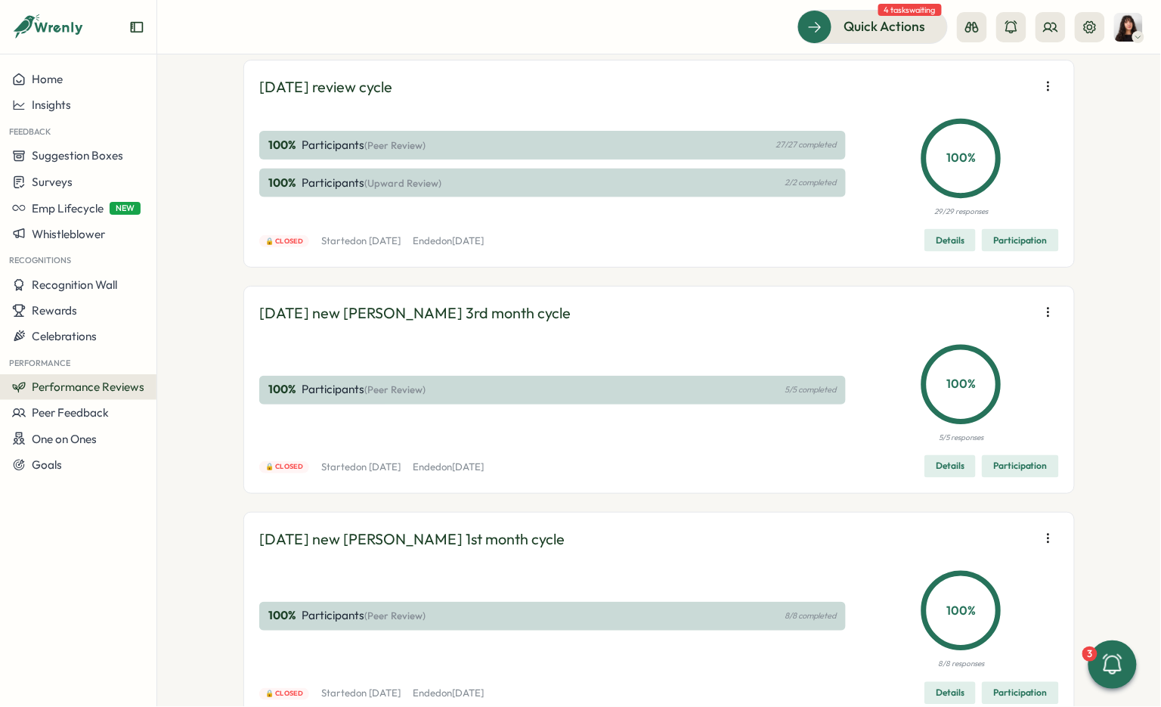
click at [987, 145] on span "Edit visibility of results" at bounding box center [960, 142] width 112 height 14
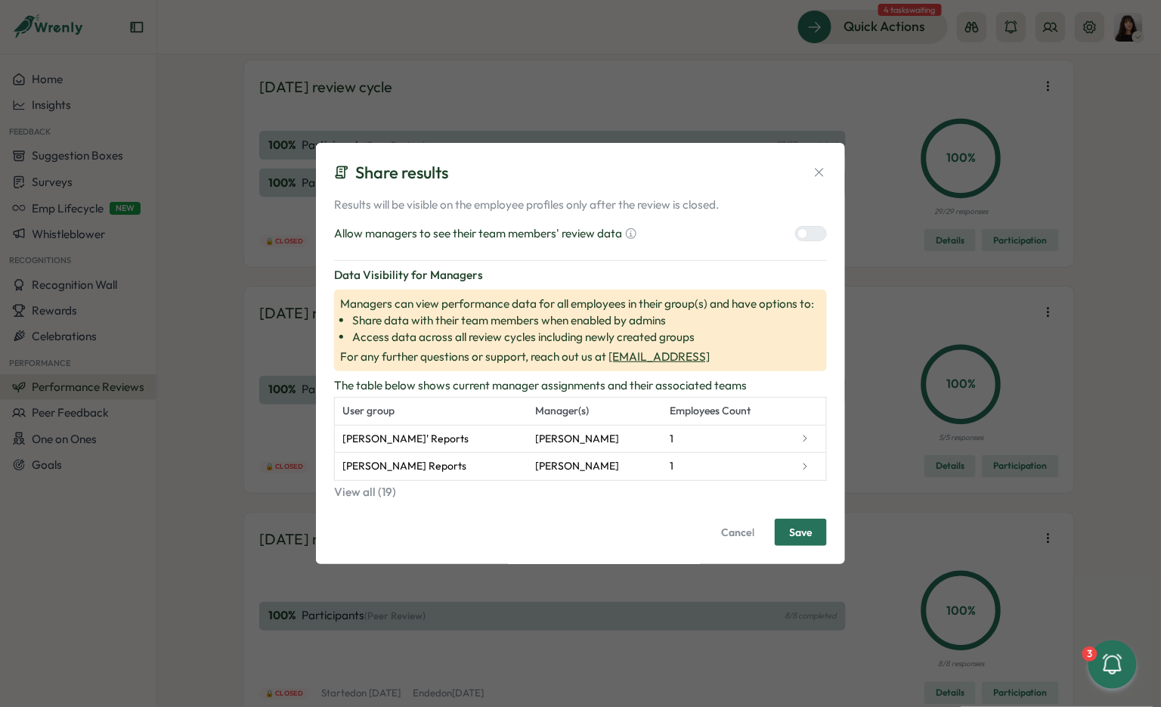
click at [808, 240] on label at bounding box center [811, 233] width 32 height 15
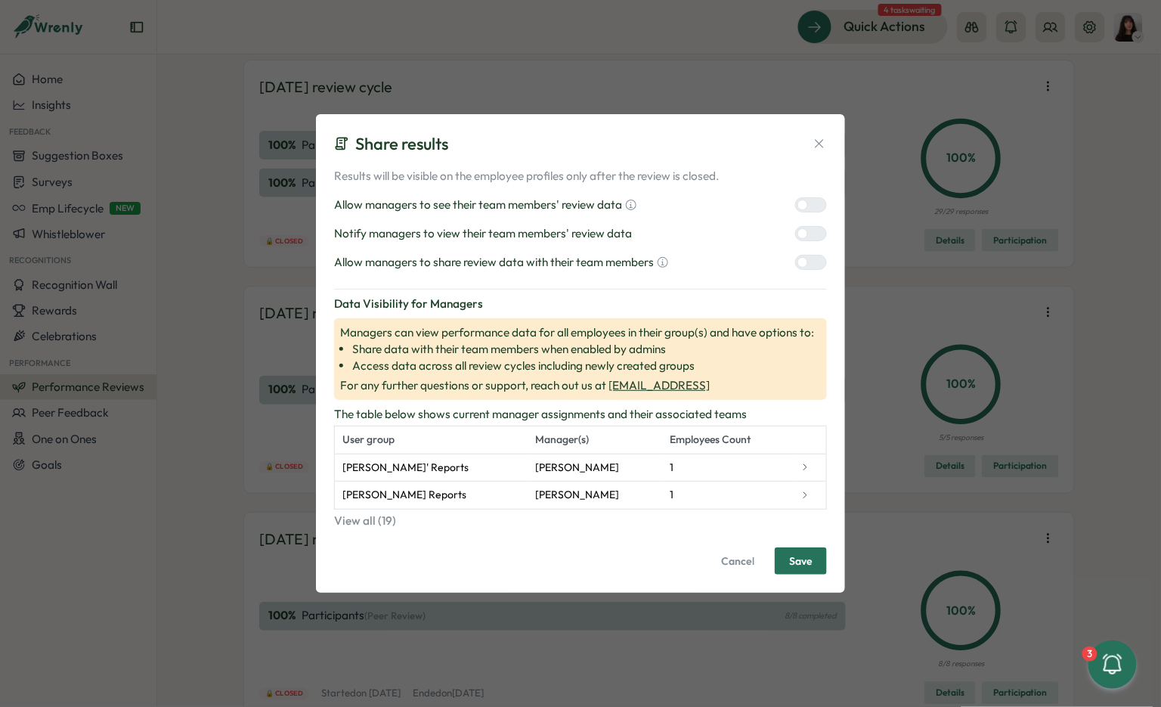
click at [811, 263] on div at bounding box center [817, 263] width 18 height 14
click at [811, 235] on div at bounding box center [817, 234] width 18 height 14
click at [806, 560] on span "Save" at bounding box center [800, 561] width 23 height 26
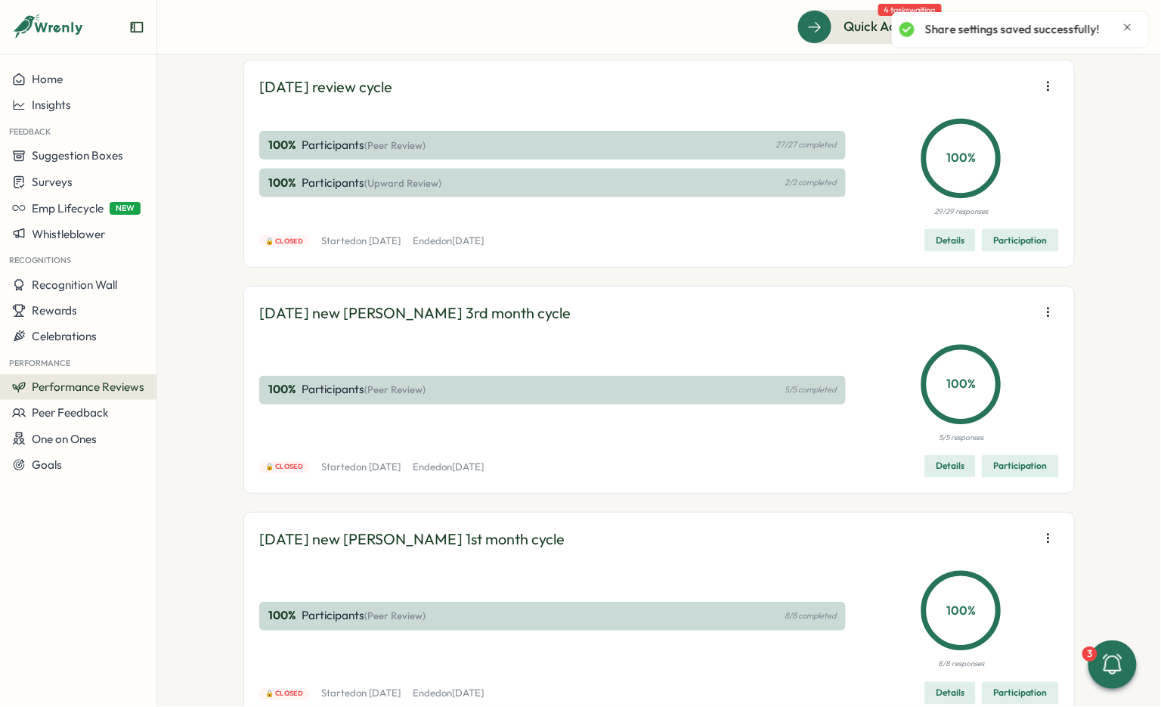
click at [1048, 94] on icon "button" at bounding box center [1048, 86] width 15 height 15
click at [989, 364] on span "Edit visibility of results" at bounding box center [960, 368] width 112 height 14
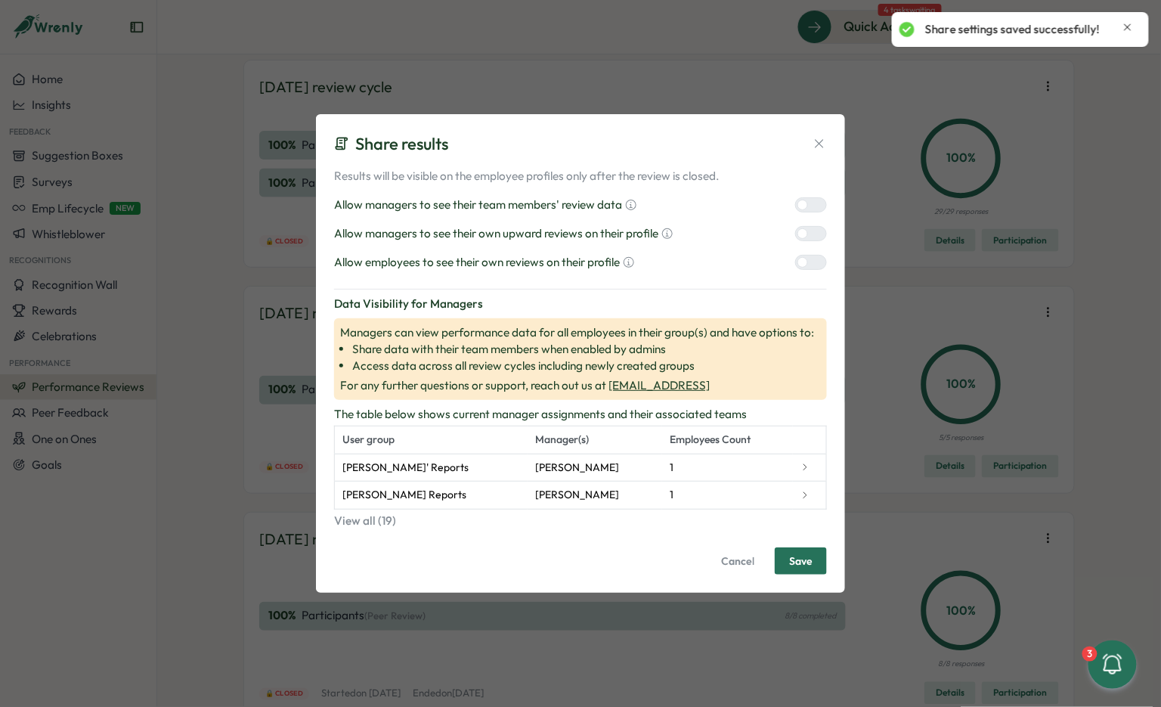
click at [808, 203] on div at bounding box center [817, 205] width 18 height 14
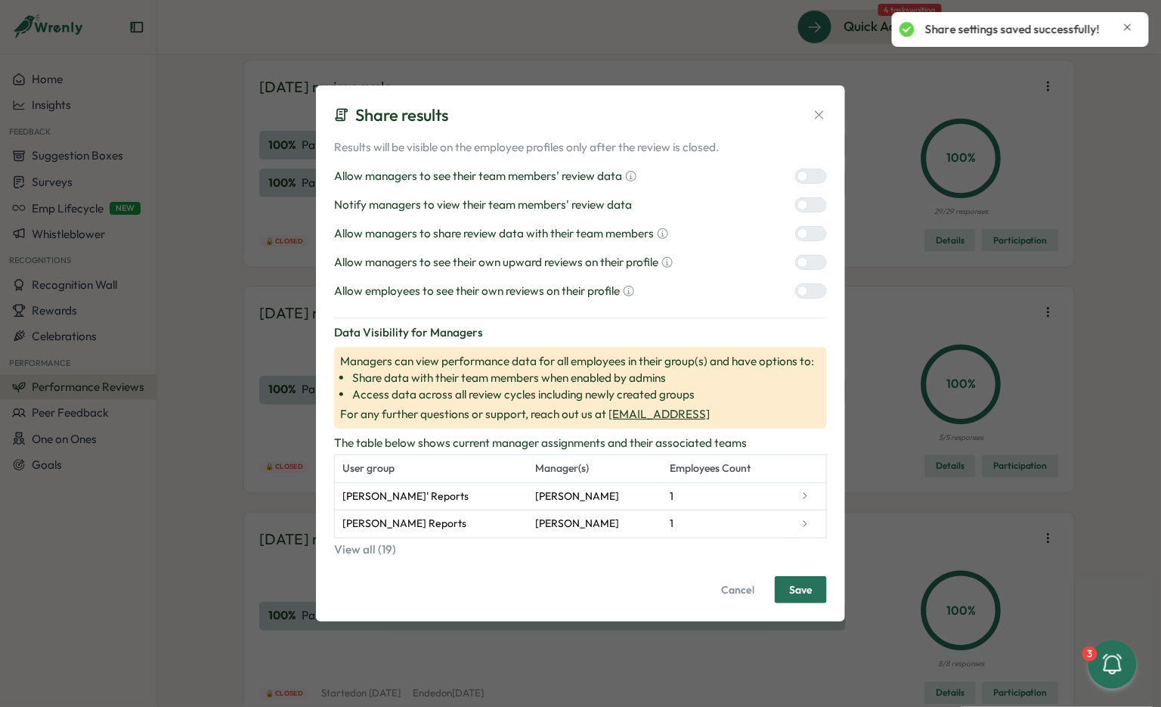
click at [807, 234] on div at bounding box center [803, 233] width 11 height 11
click at [807, 268] on label at bounding box center [811, 262] width 32 height 15
click at [807, 285] on label at bounding box center [811, 291] width 32 height 15
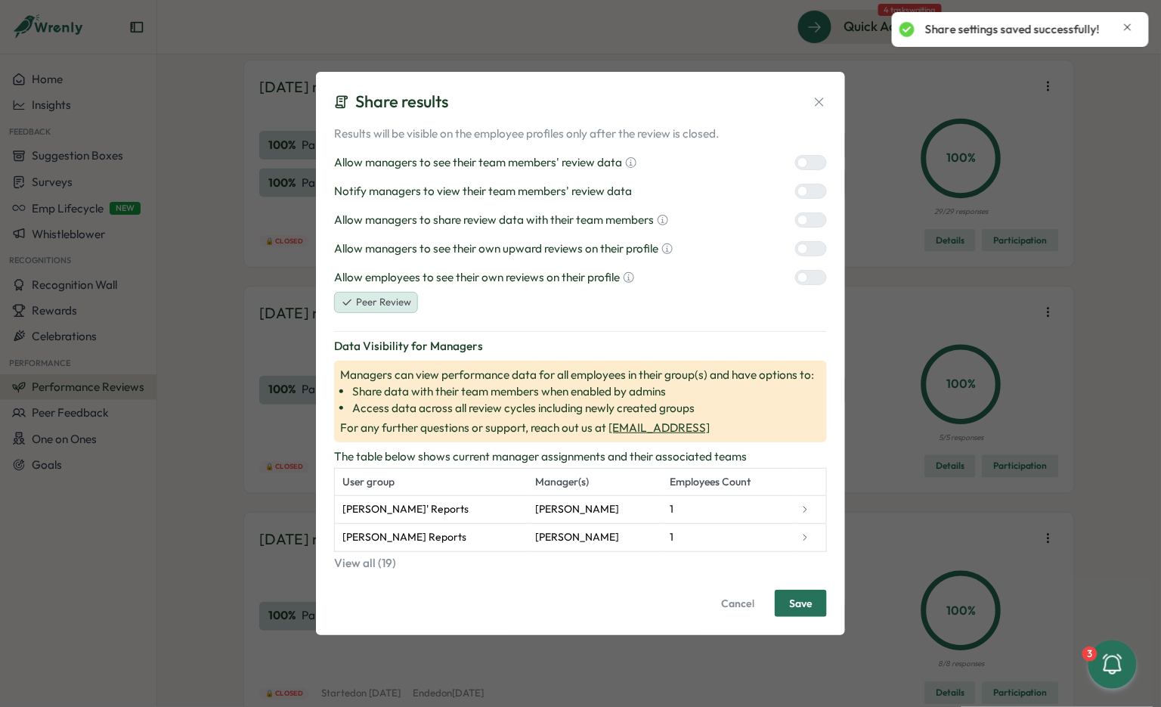
click at [808, 194] on div at bounding box center [817, 191] width 18 height 14
click at [809, 601] on span "Save" at bounding box center [800, 604] width 23 height 26
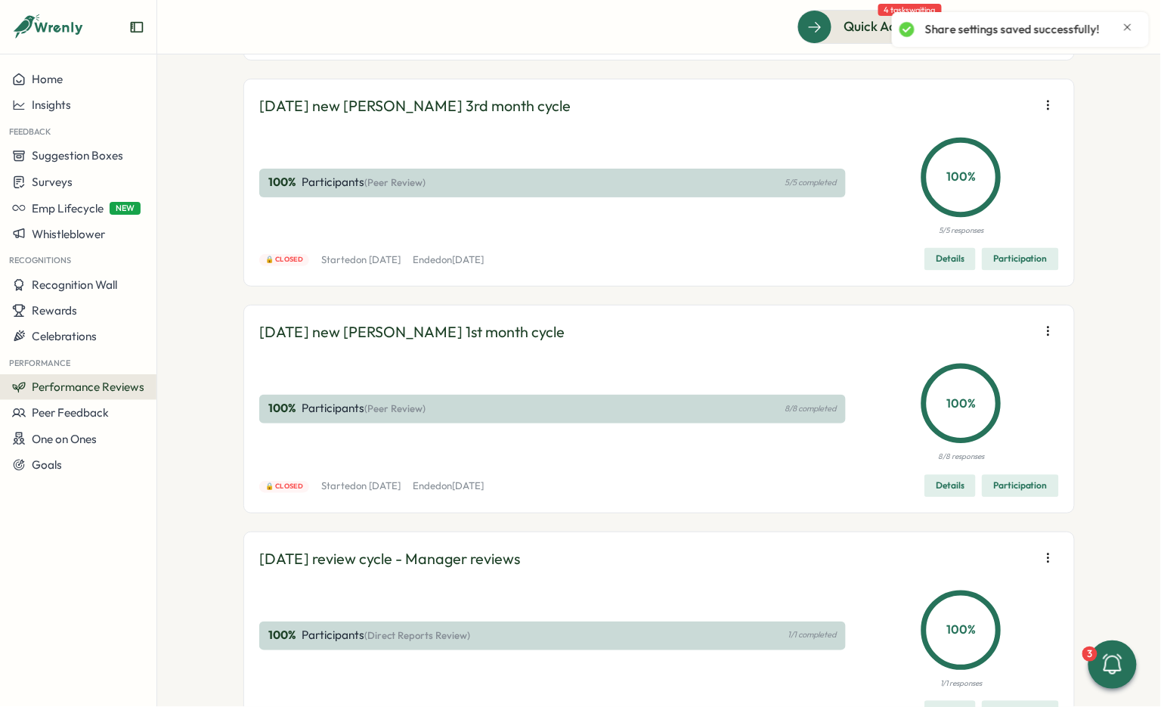
scroll to position [14742, 0]
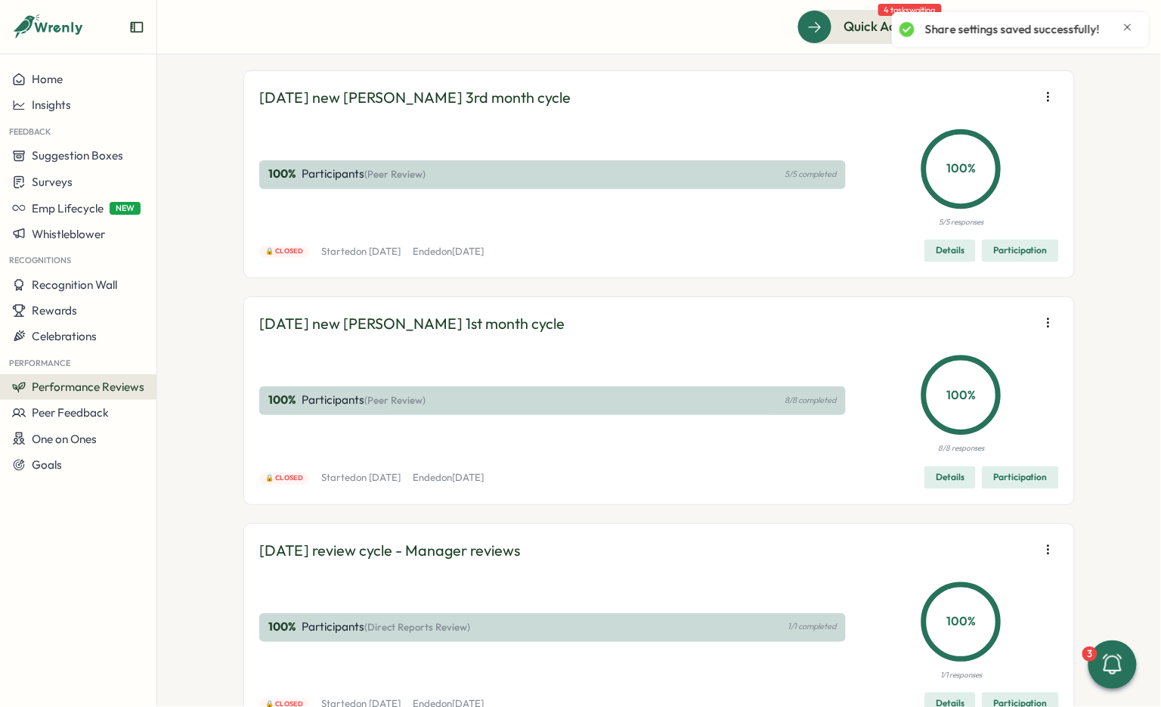
click at [972, 151] on span "Edit visibility of results" at bounding box center [960, 151] width 112 height 14
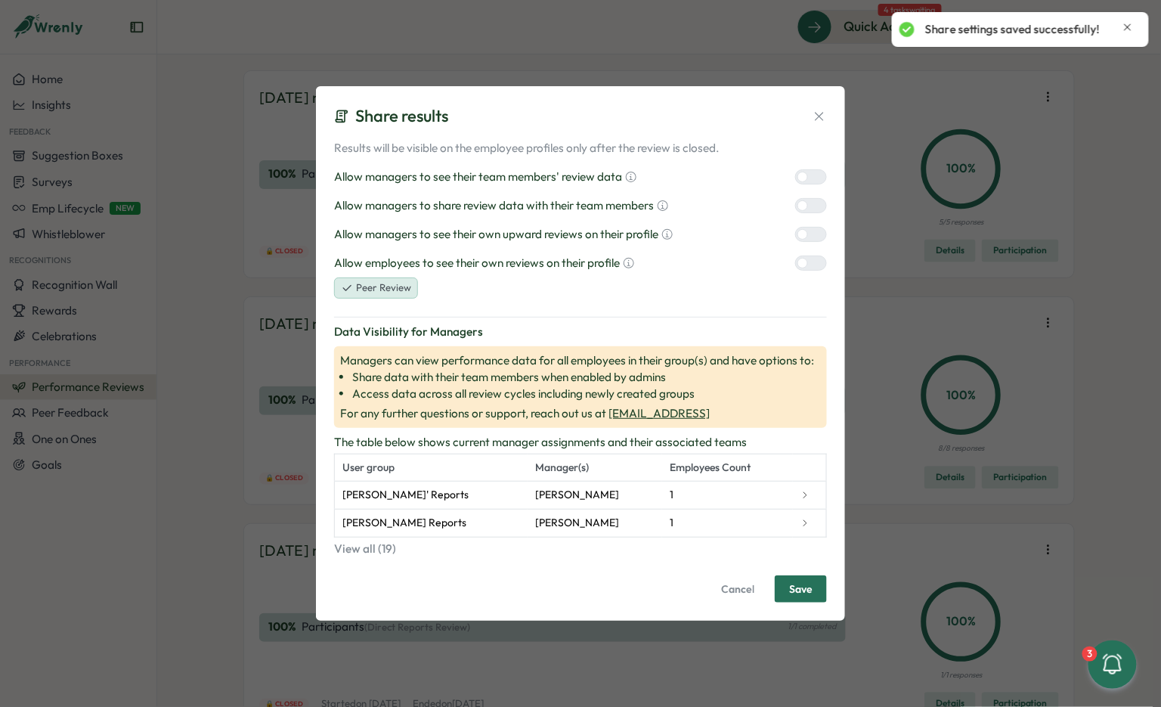
click at [821, 116] on icon at bounding box center [819, 116] width 15 height 15
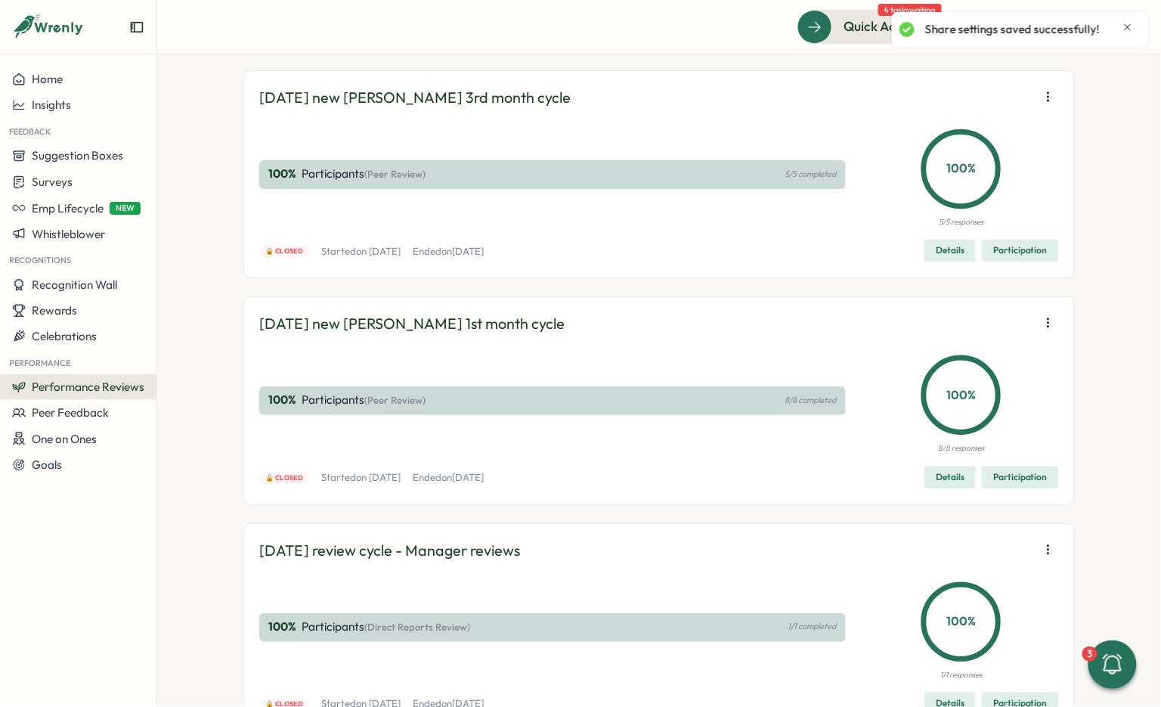
click at [1046, 107] on button "button" at bounding box center [1048, 96] width 21 height 21
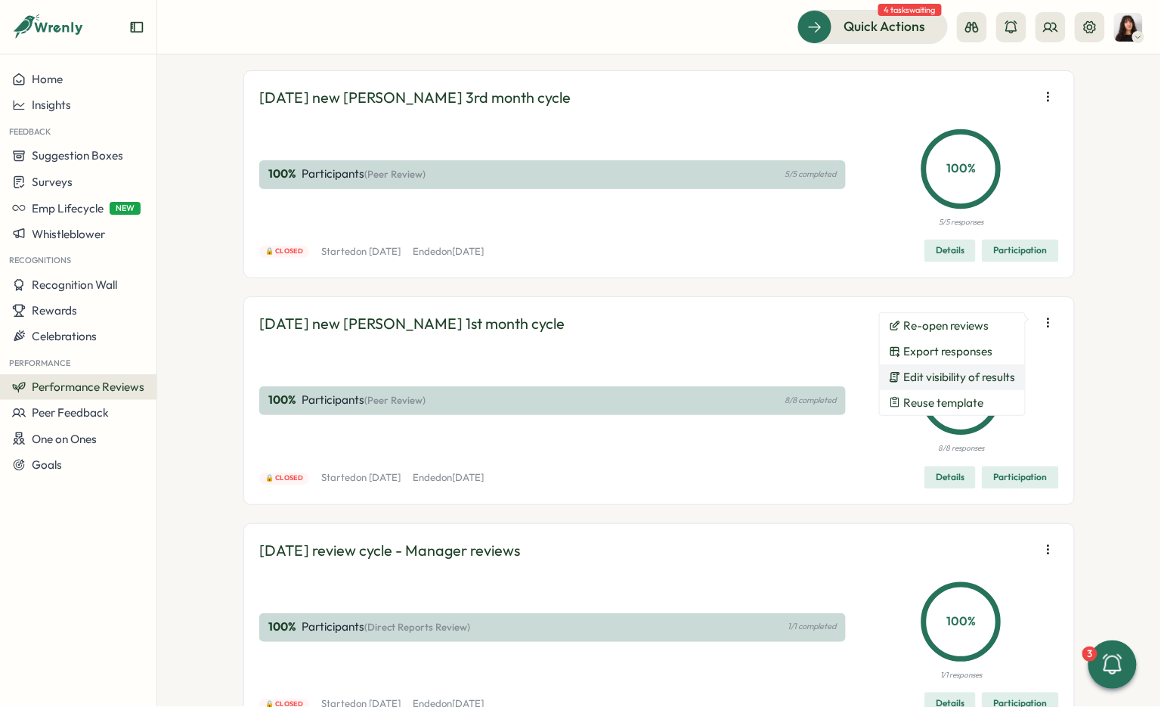
click at [966, 371] on span "Edit visibility of results" at bounding box center [960, 378] width 112 height 14
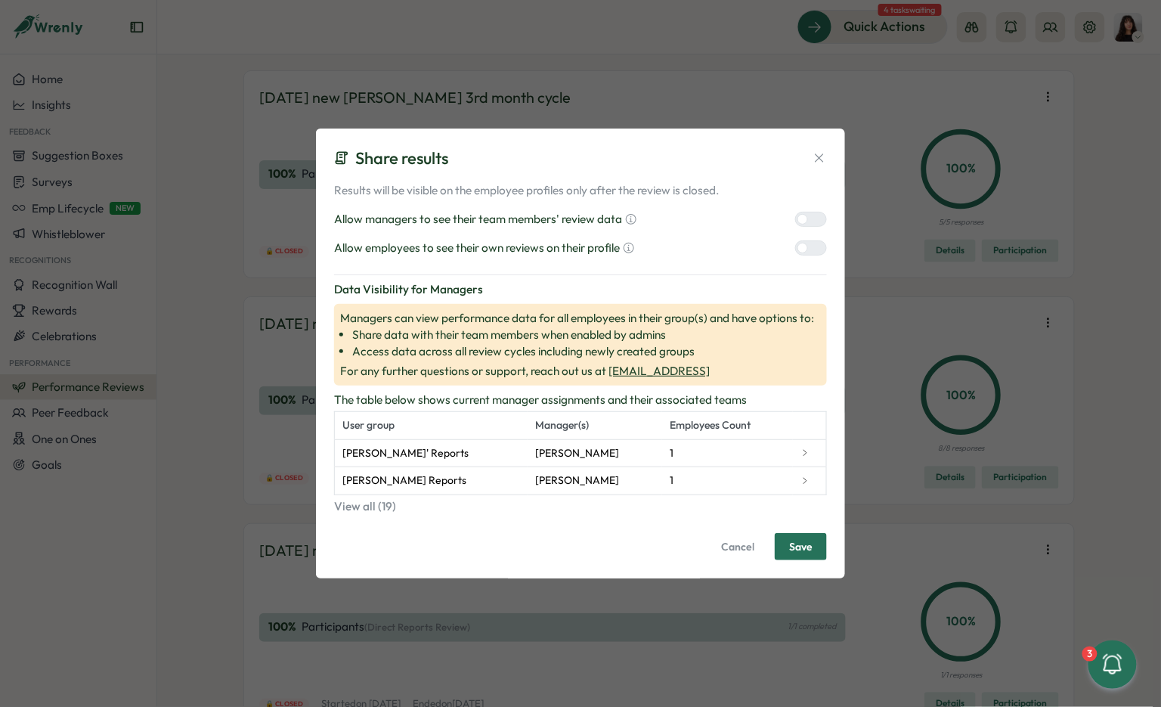
click at [817, 222] on div at bounding box center [817, 219] width 18 height 14
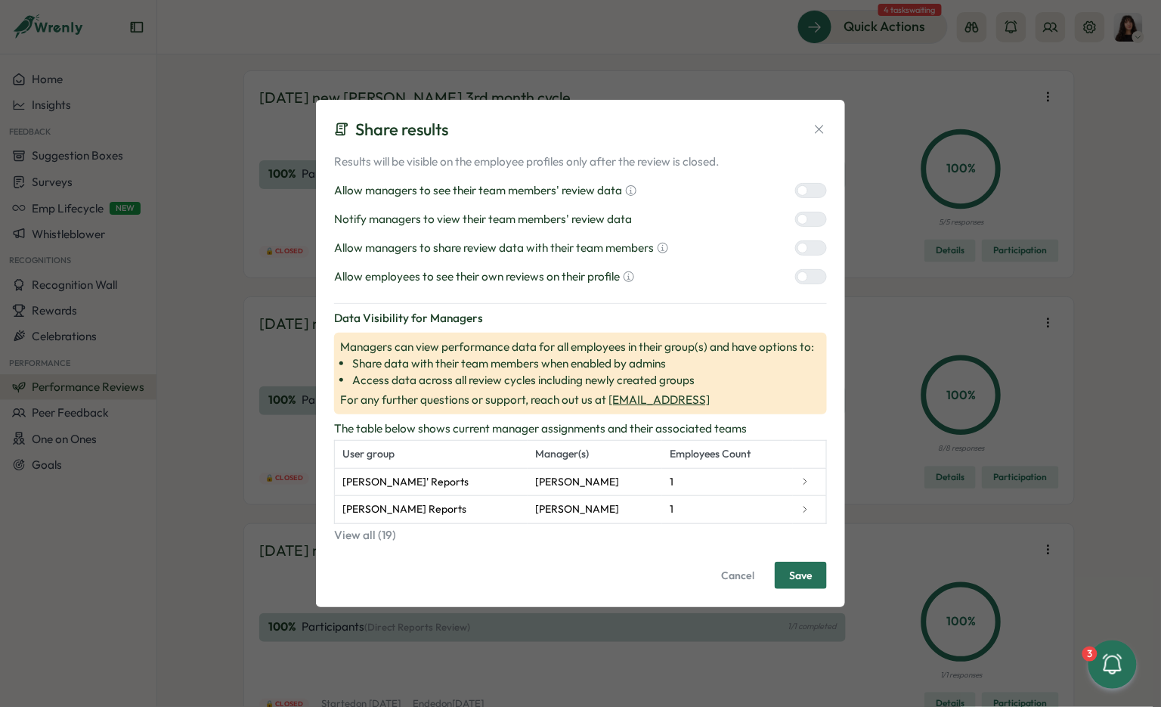
click at [812, 251] on div at bounding box center [817, 248] width 18 height 14
click at [812, 272] on div at bounding box center [817, 277] width 18 height 14
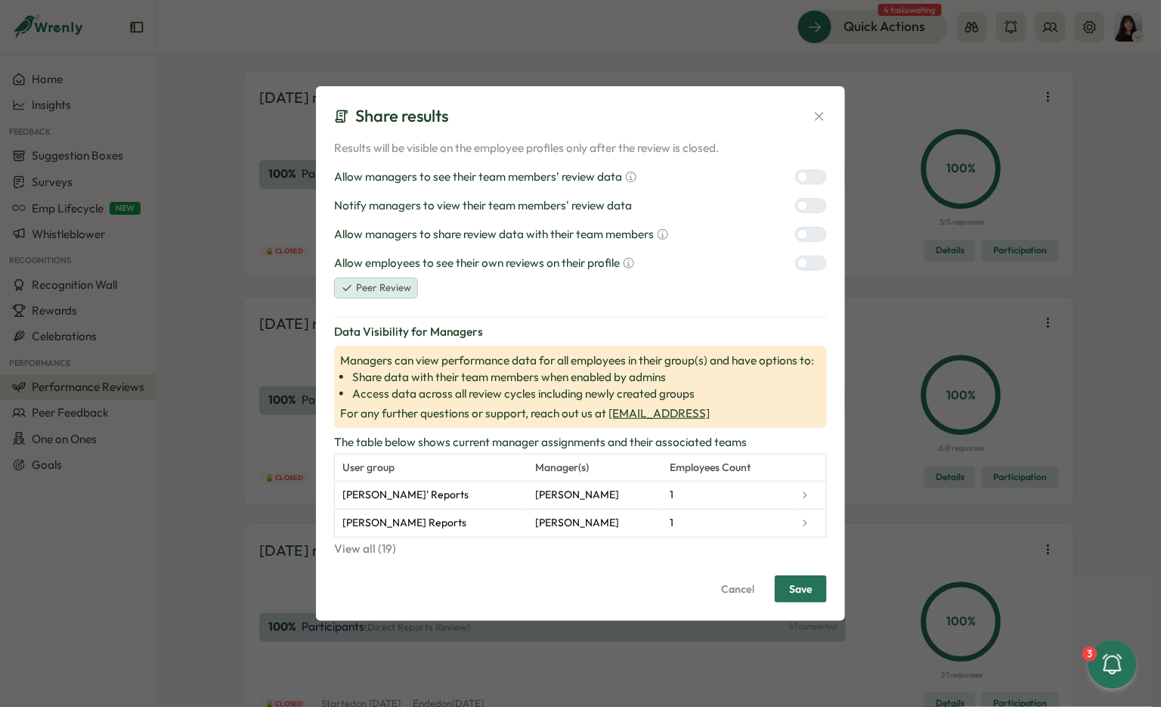
click at [812, 197] on div "Results will be visible on the employee profiles only after the review is close…" at bounding box center [580, 219] width 493 height 159
click at [810, 211] on div at bounding box center [817, 206] width 18 height 14
click at [796, 589] on span "Save" at bounding box center [800, 589] width 23 height 26
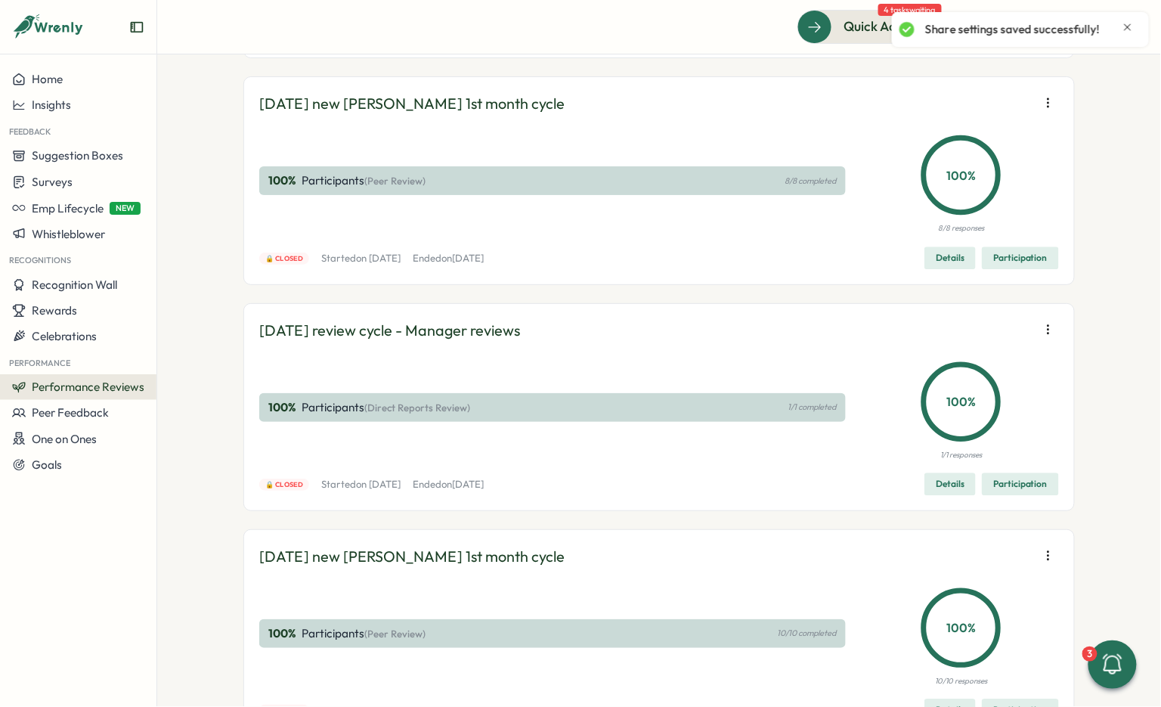
scroll to position [14966, 0]
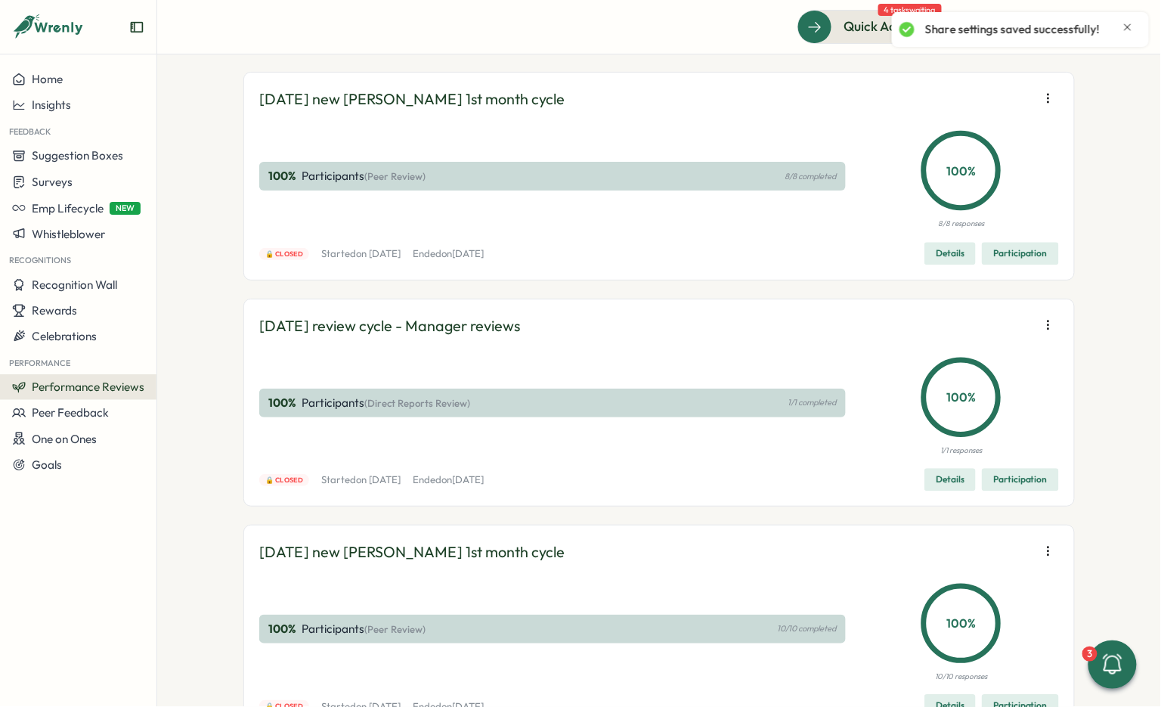
click at [965, 150] on span "Edit visibility of results" at bounding box center [960, 153] width 112 height 14
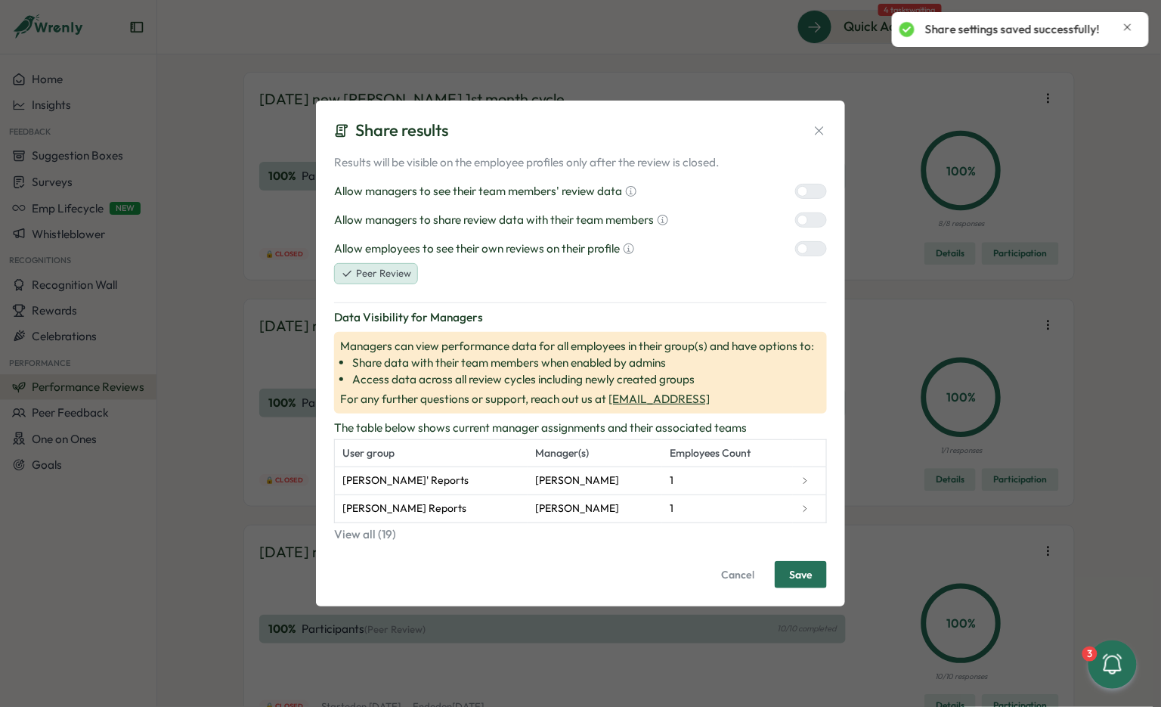
click at [824, 124] on icon at bounding box center [819, 130] width 15 height 15
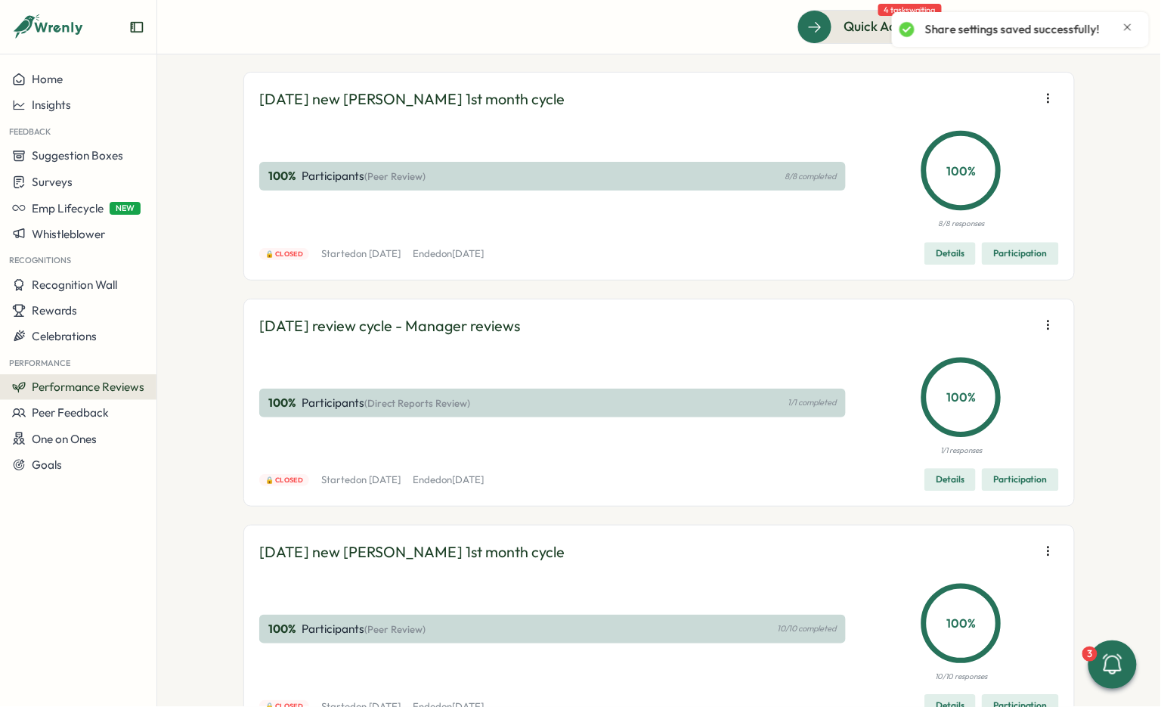
click at [1045, 106] on icon "button" at bounding box center [1048, 98] width 15 height 15
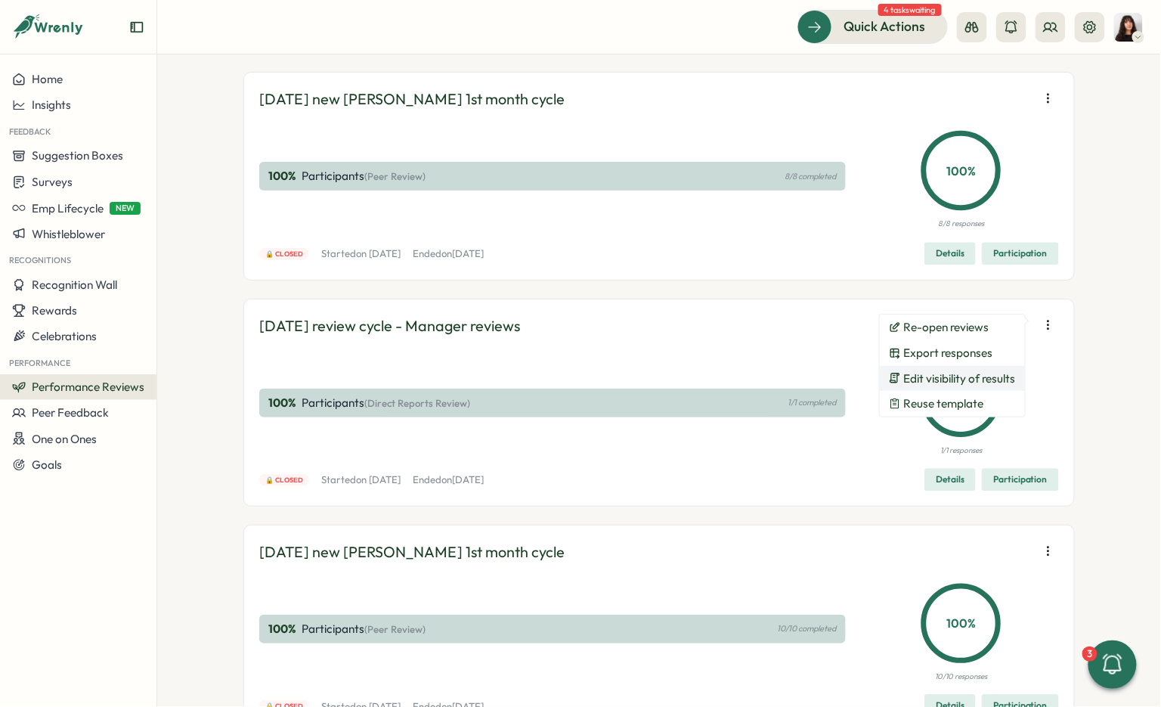
click at [970, 382] on span "Edit visibility of results" at bounding box center [960, 379] width 112 height 14
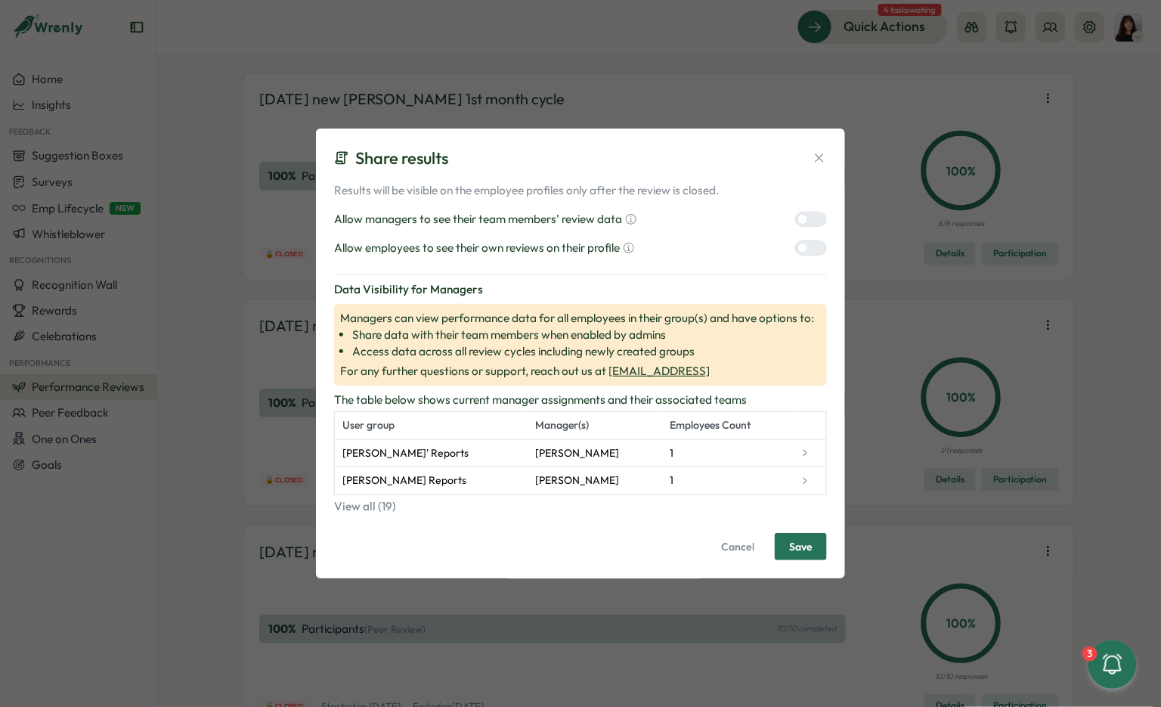
click at [813, 217] on div at bounding box center [817, 219] width 18 height 14
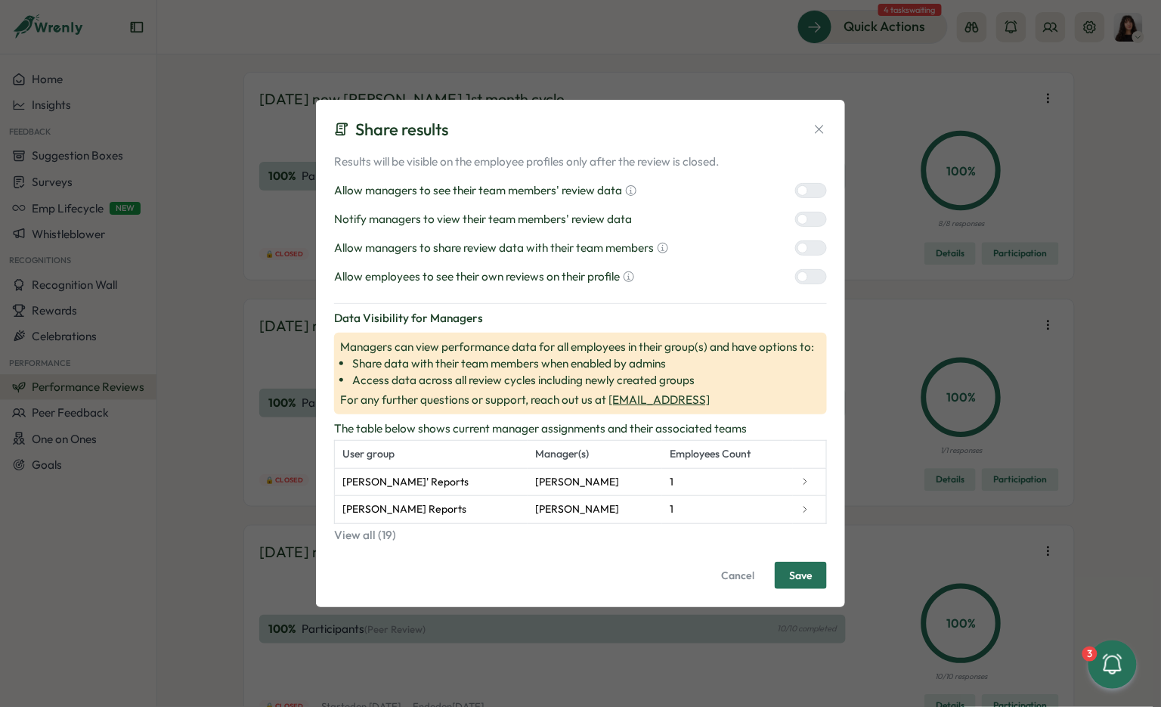
click at [805, 249] on div at bounding box center [803, 248] width 11 height 11
click at [805, 281] on div at bounding box center [803, 276] width 11 height 11
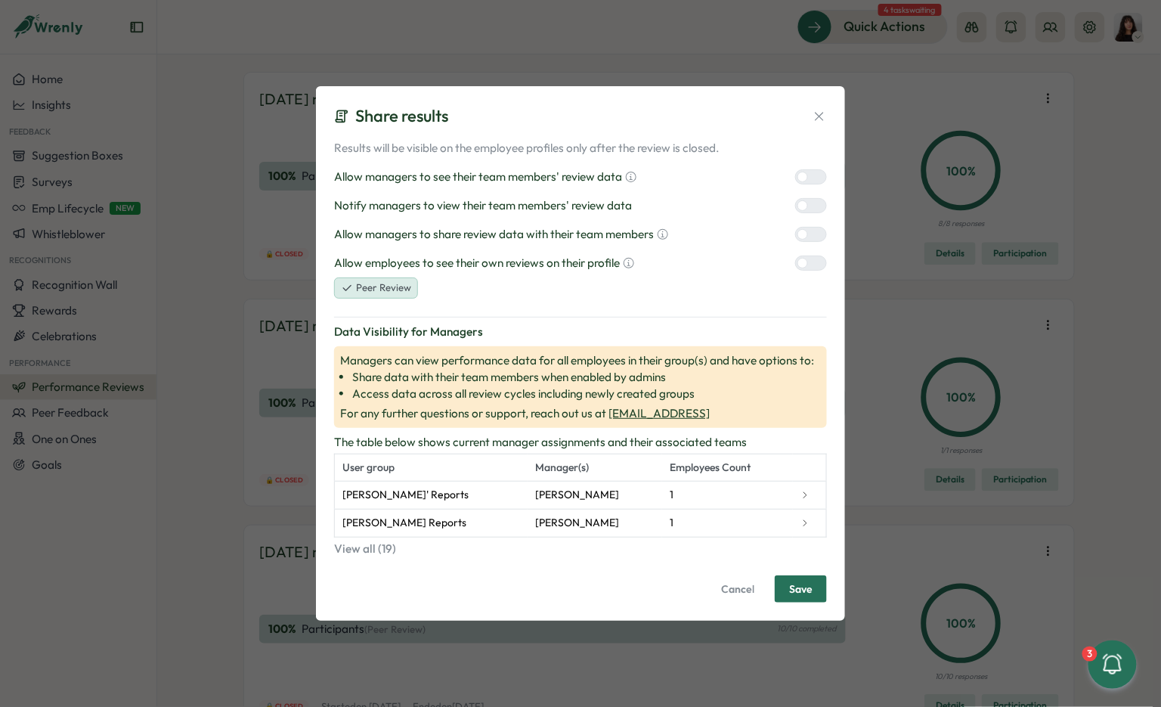
click at [808, 206] on div at bounding box center [817, 206] width 18 height 14
click at [802, 588] on span "Save" at bounding box center [800, 589] width 23 height 26
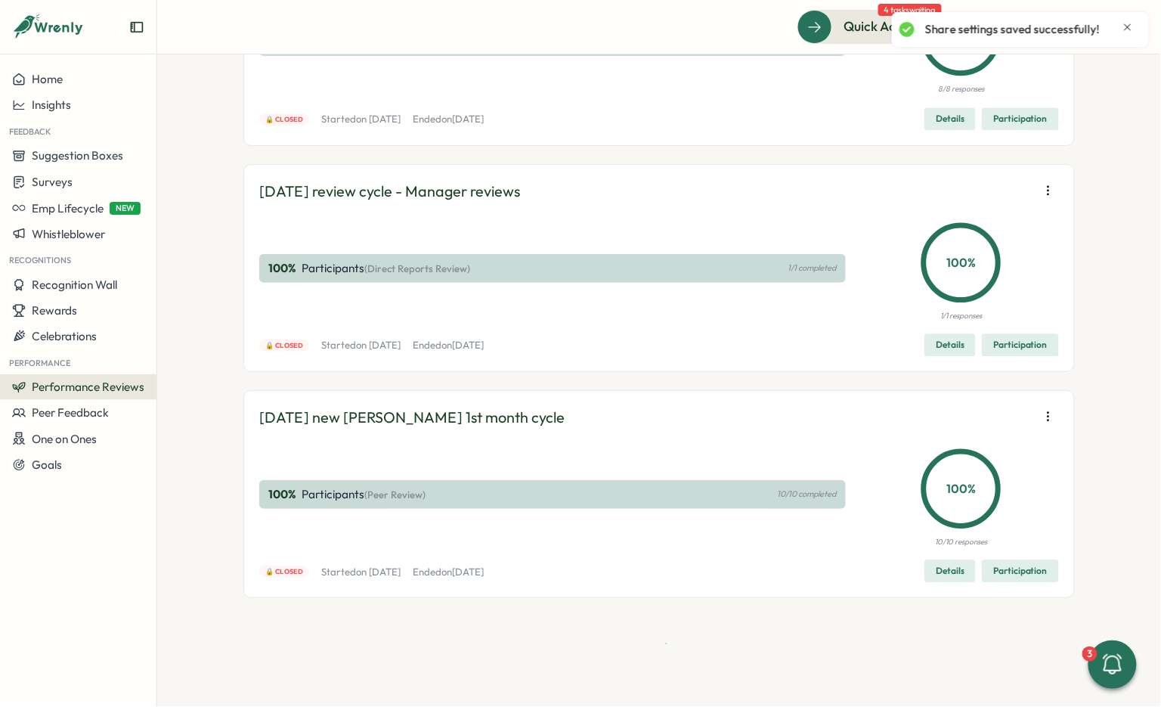
scroll to position [15325, 0]
click at [1051, 191] on icon "button" at bounding box center [1048, 190] width 15 height 15
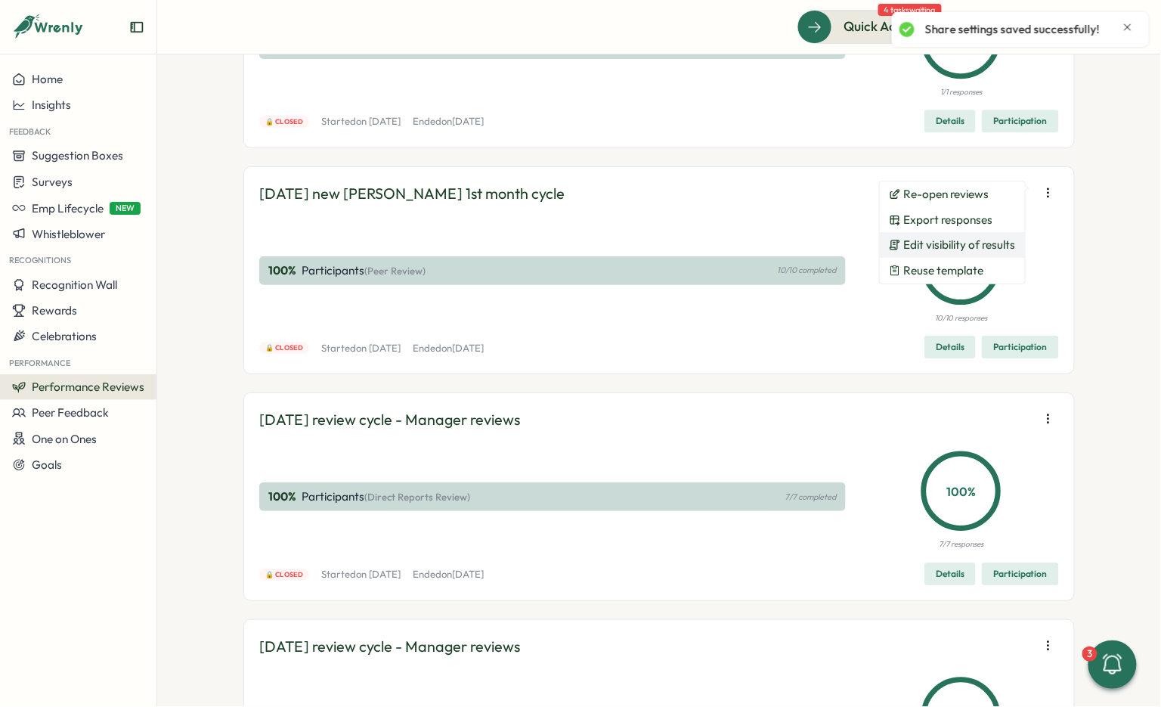
click at [988, 242] on span "Edit visibility of results" at bounding box center [960, 245] width 112 height 14
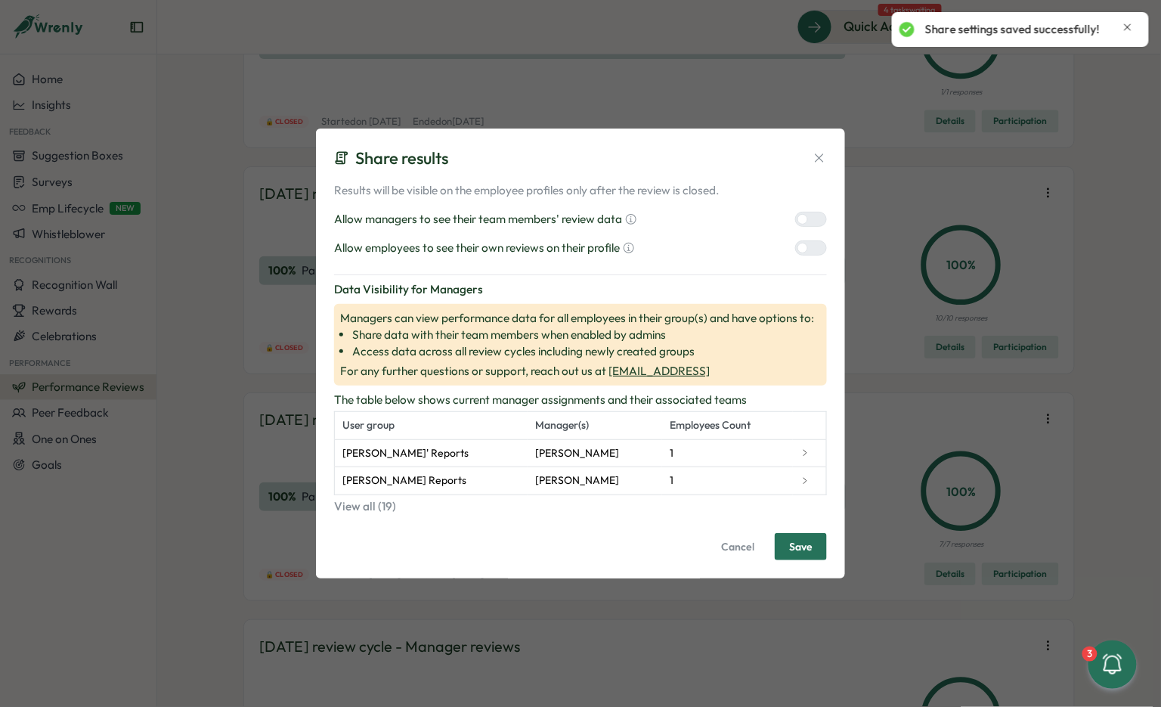
click at [811, 222] on div at bounding box center [817, 219] width 18 height 14
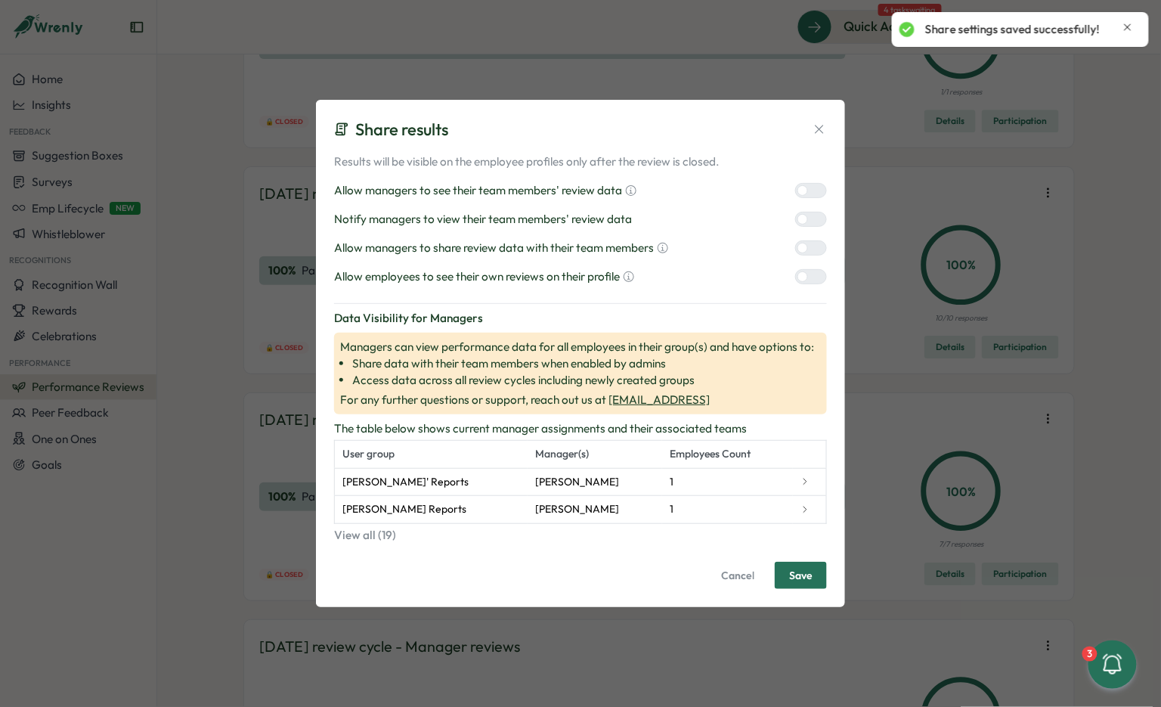
click at [807, 250] on div at bounding box center [803, 248] width 11 height 11
click at [807, 268] on div "Results will be visible on the employee profiles only after the review is close…" at bounding box center [580, 219] width 493 height 132
click at [806, 279] on div at bounding box center [803, 276] width 11 height 11
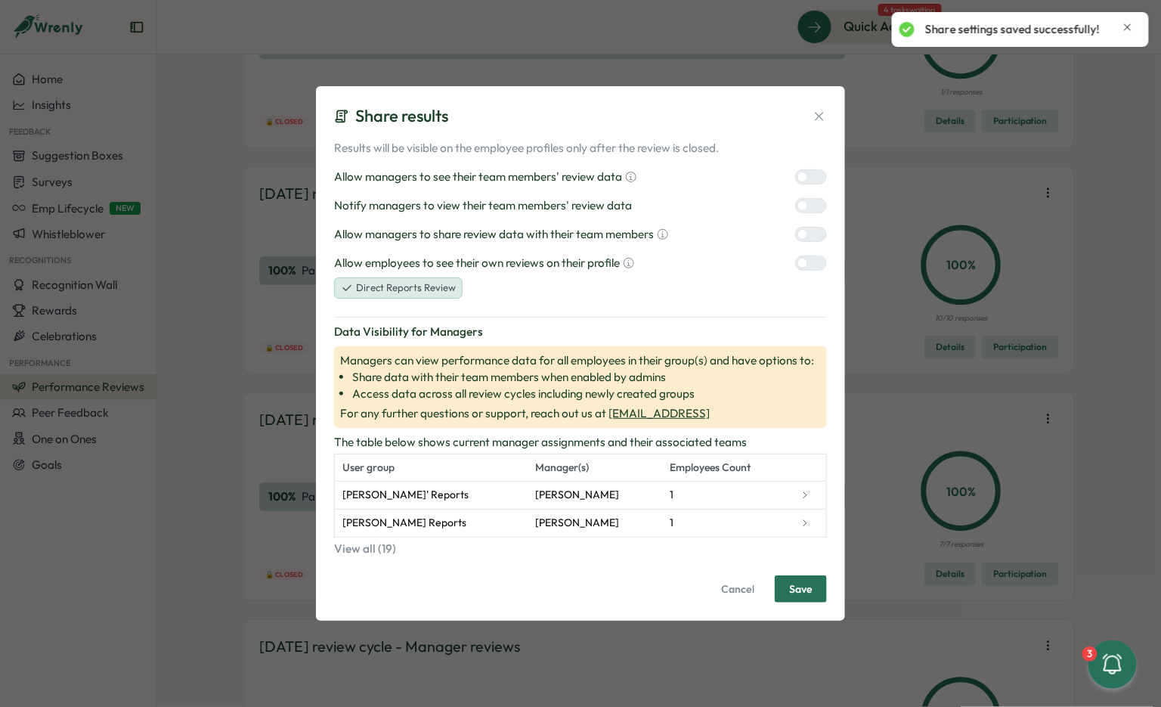
click at [808, 203] on div at bounding box center [817, 206] width 18 height 14
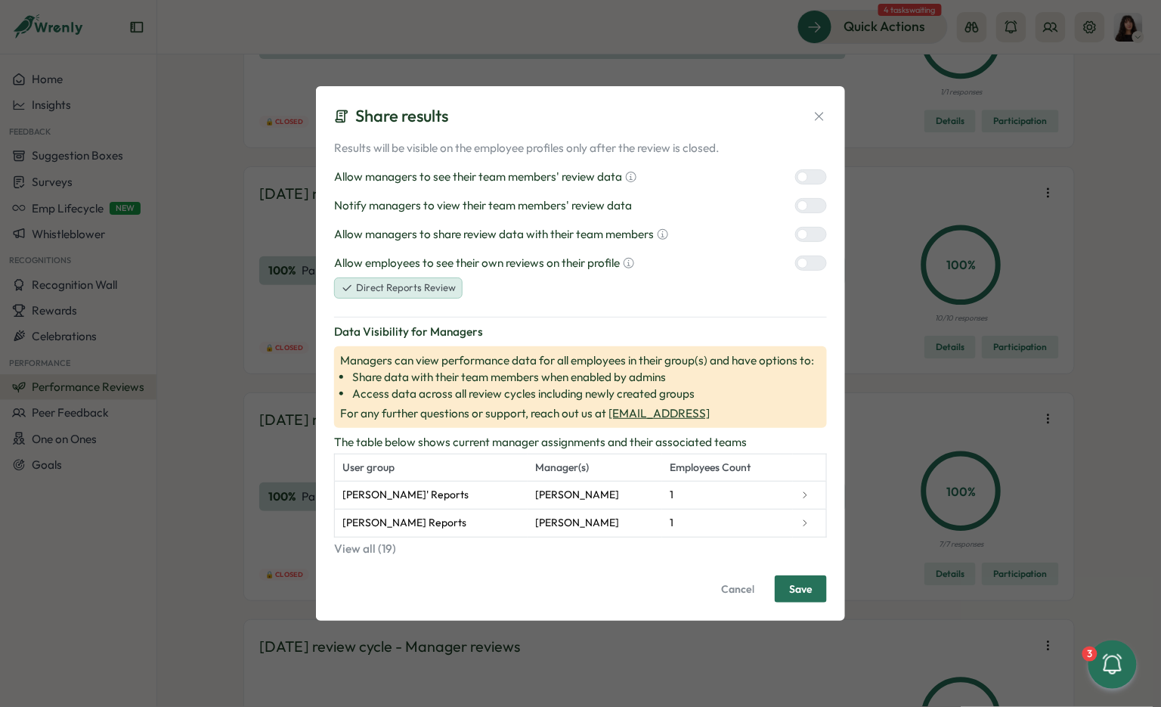
click at [804, 591] on span "Save" at bounding box center [800, 589] width 23 height 26
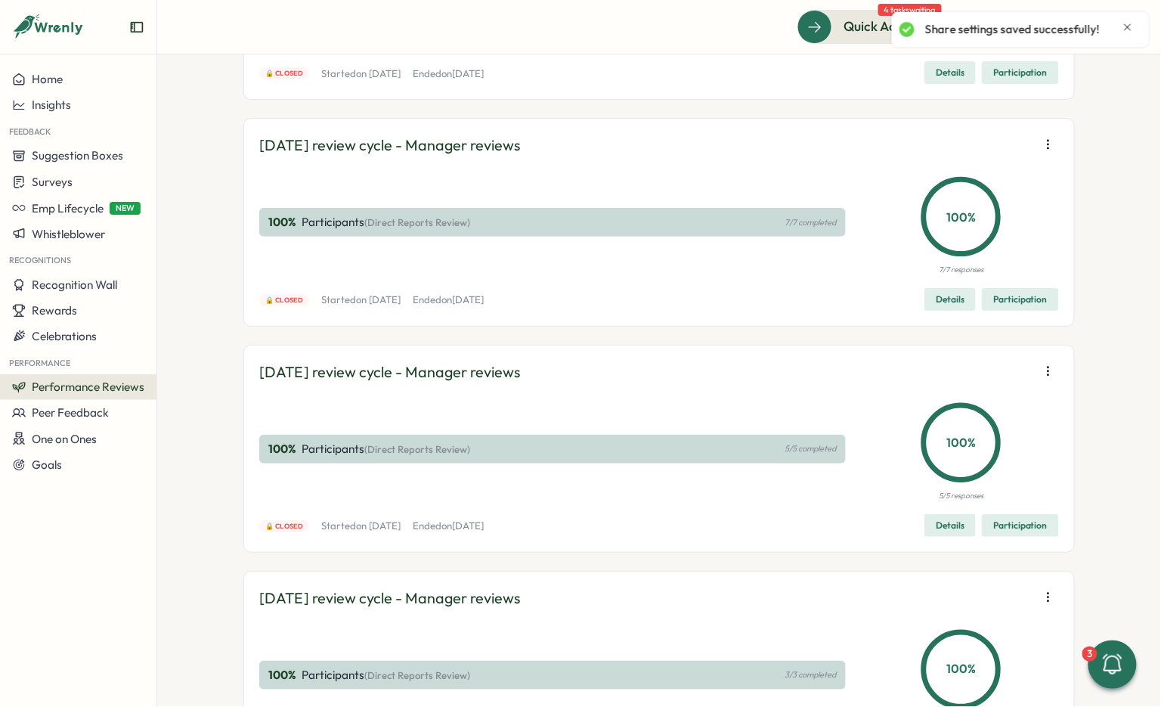
scroll to position [15605, 0]
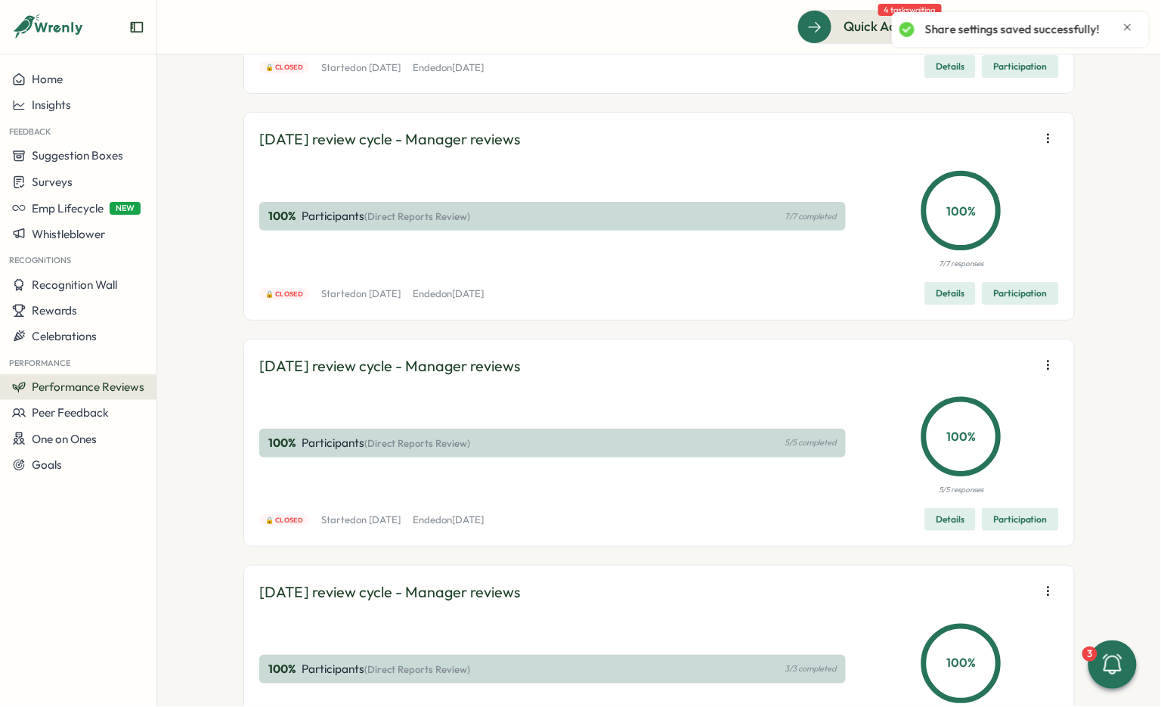
click at [961, 192] on span "Edit visibility of results" at bounding box center [960, 191] width 112 height 14
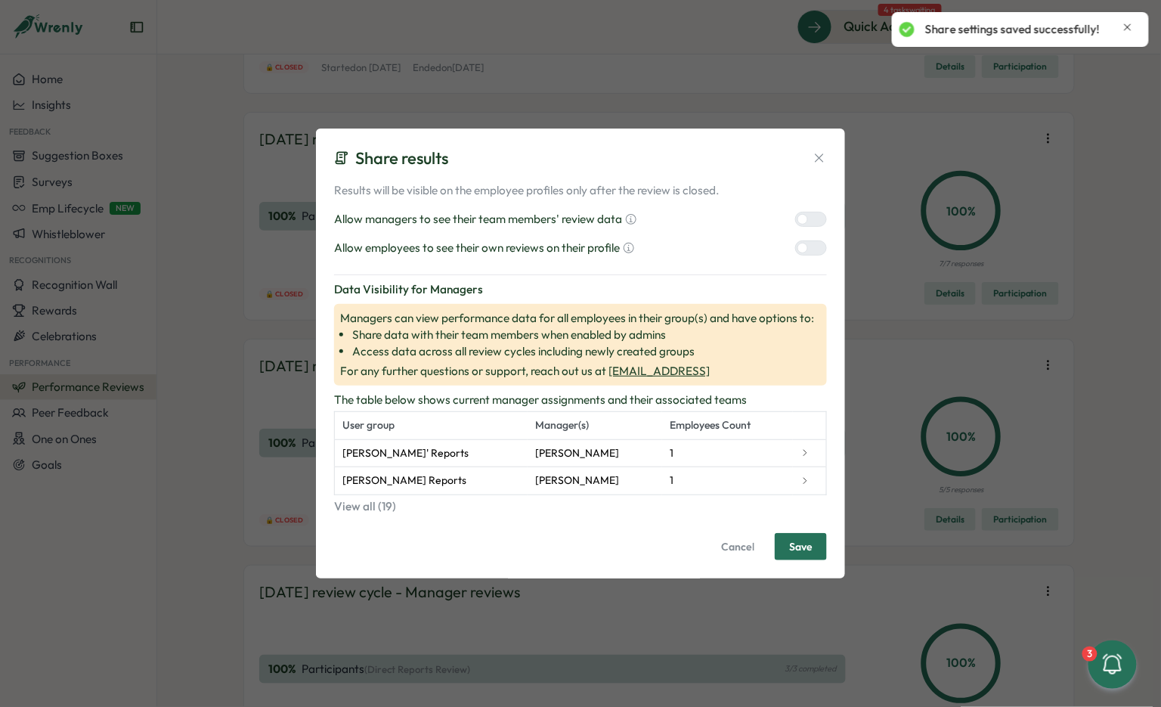
click at [812, 223] on div at bounding box center [817, 219] width 18 height 14
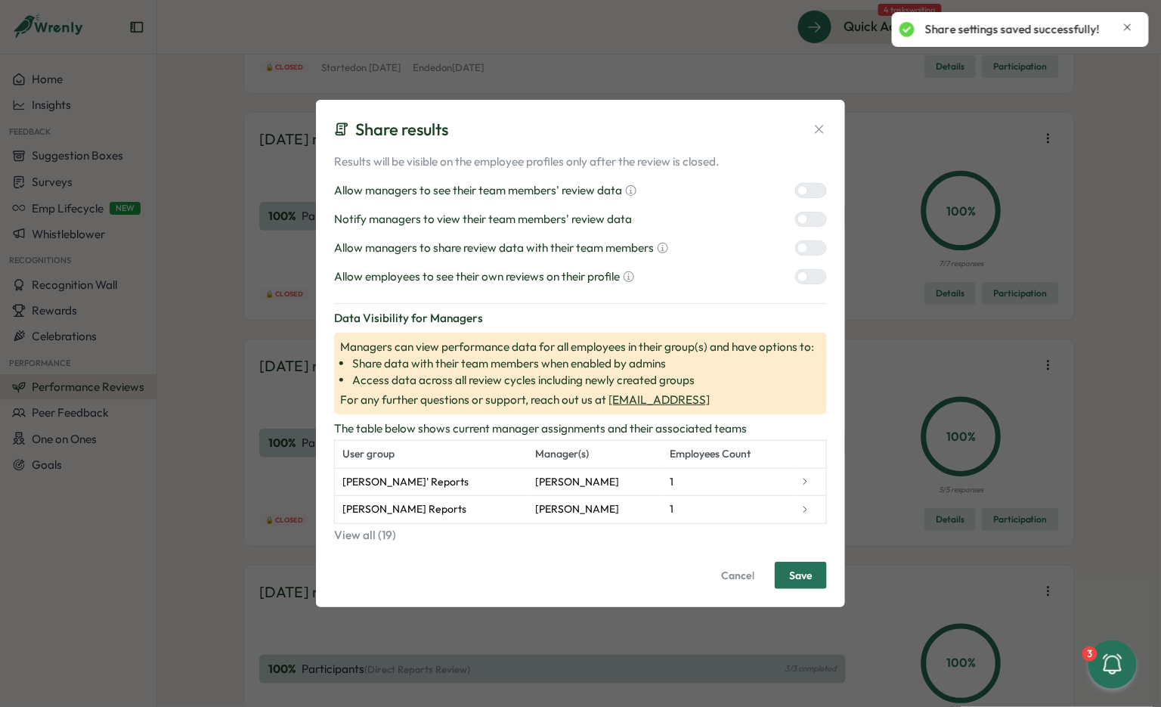
click at [808, 247] on div at bounding box center [817, 248] width 18 height 14
click at [808, 278] on div at bounding box center [803, 276] width 11 height 11
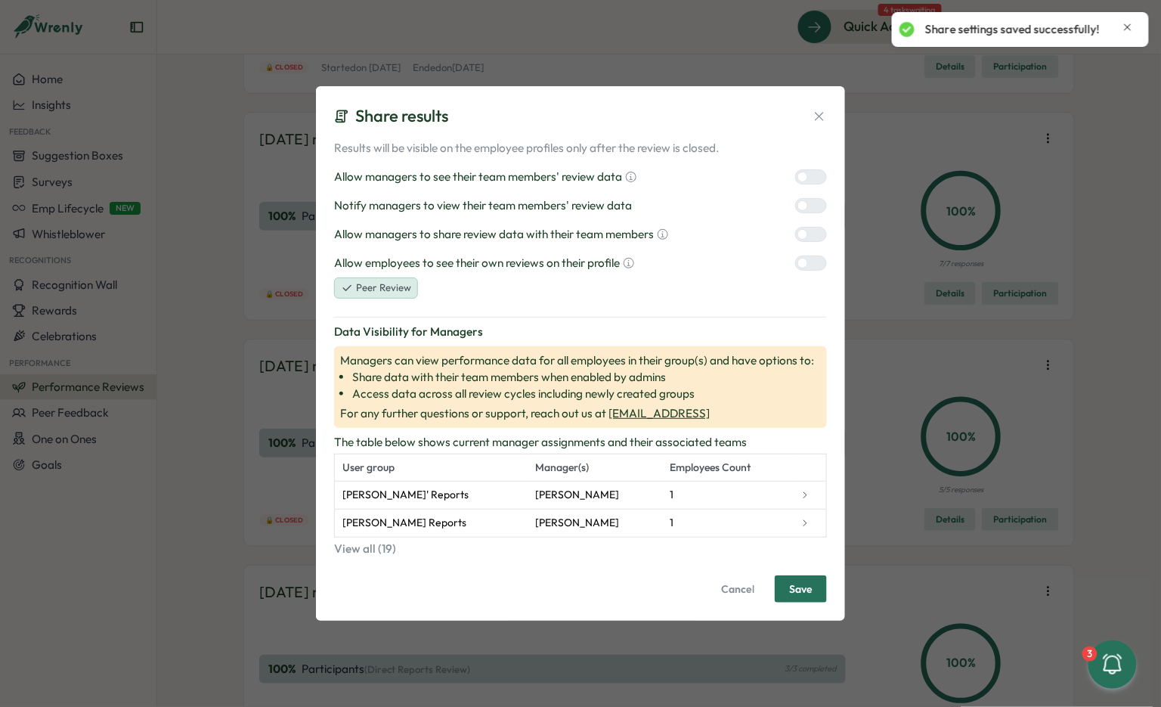
click at [809, 210] on div at bounding box center [817, 206] width 18 height 14
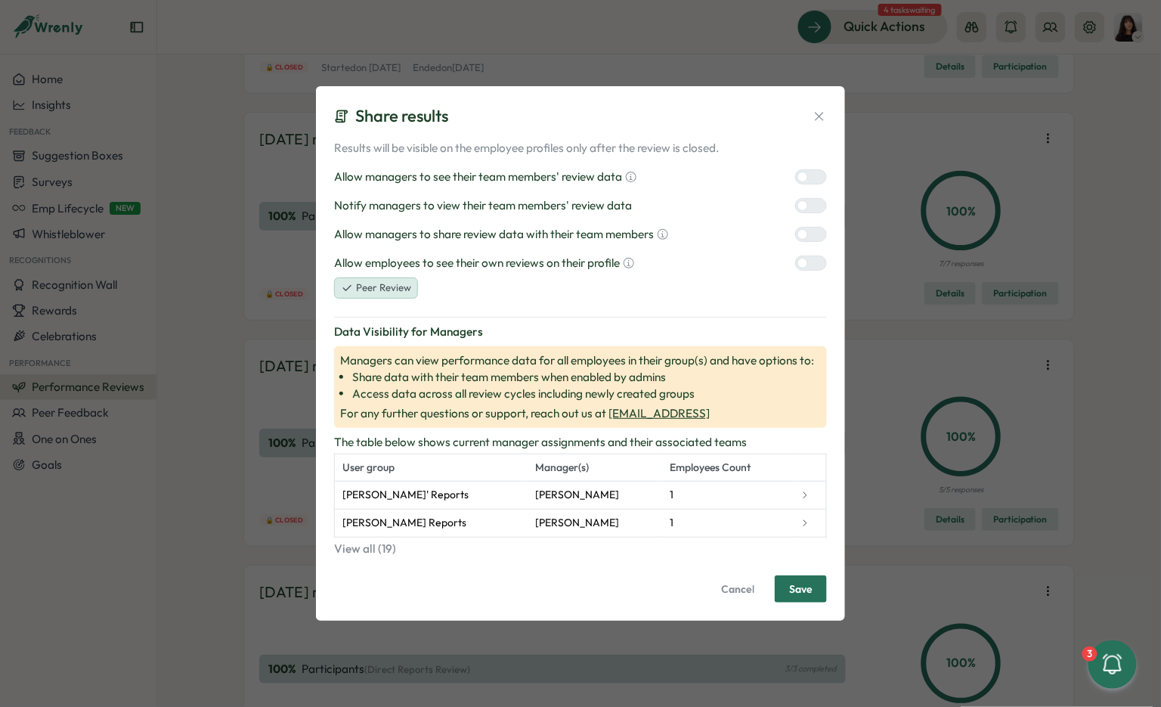
click at [799, 580] on span "Save" at bounding box center [800, 589] width 23 height 26
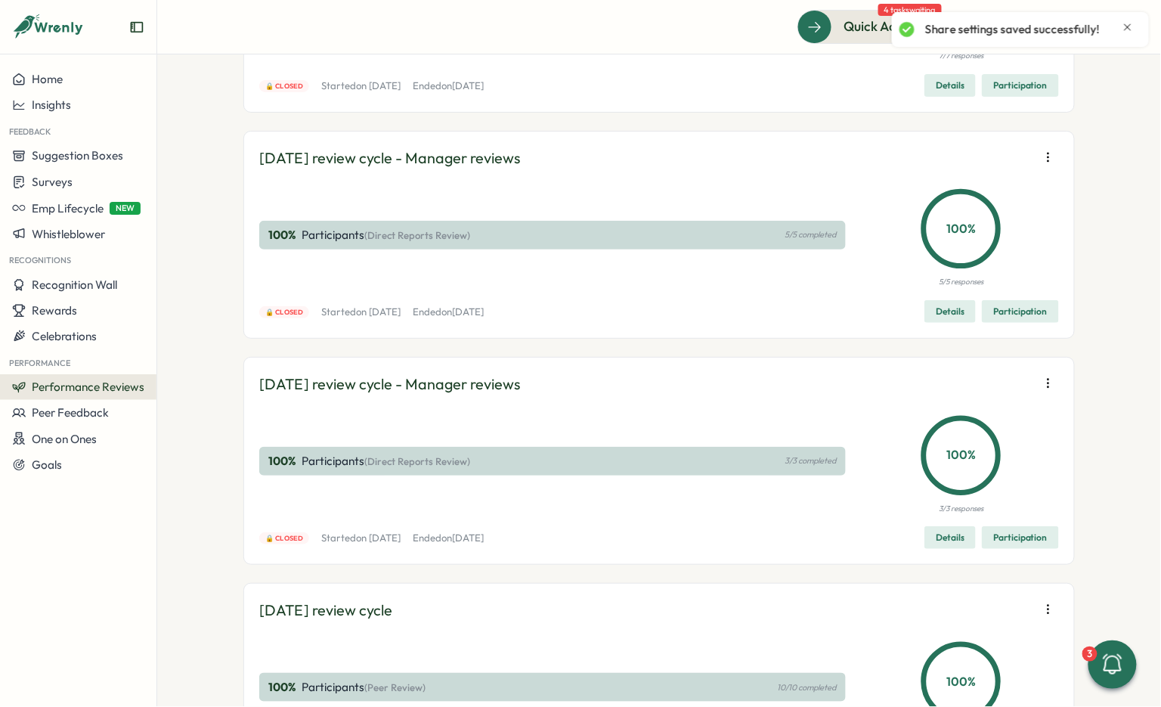
scroll to position [15831, 0]
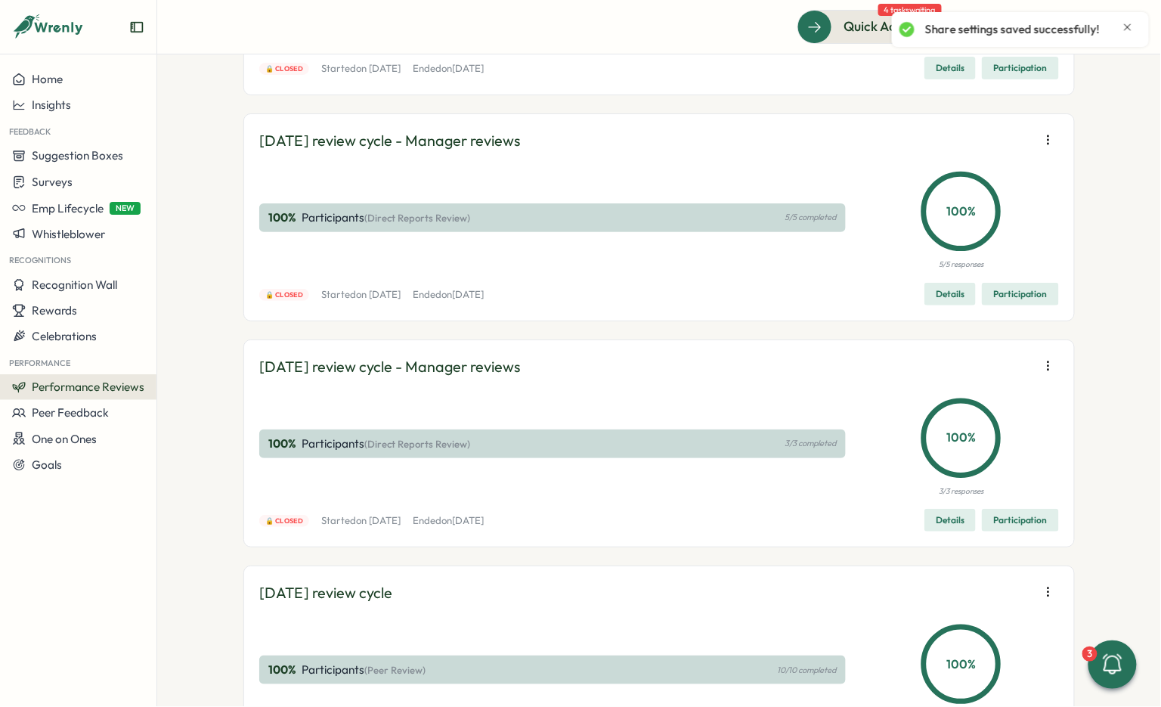
click at [957, 187] on span "Edit visibility of results" at bounding box center [960, 191] width 112 height 14
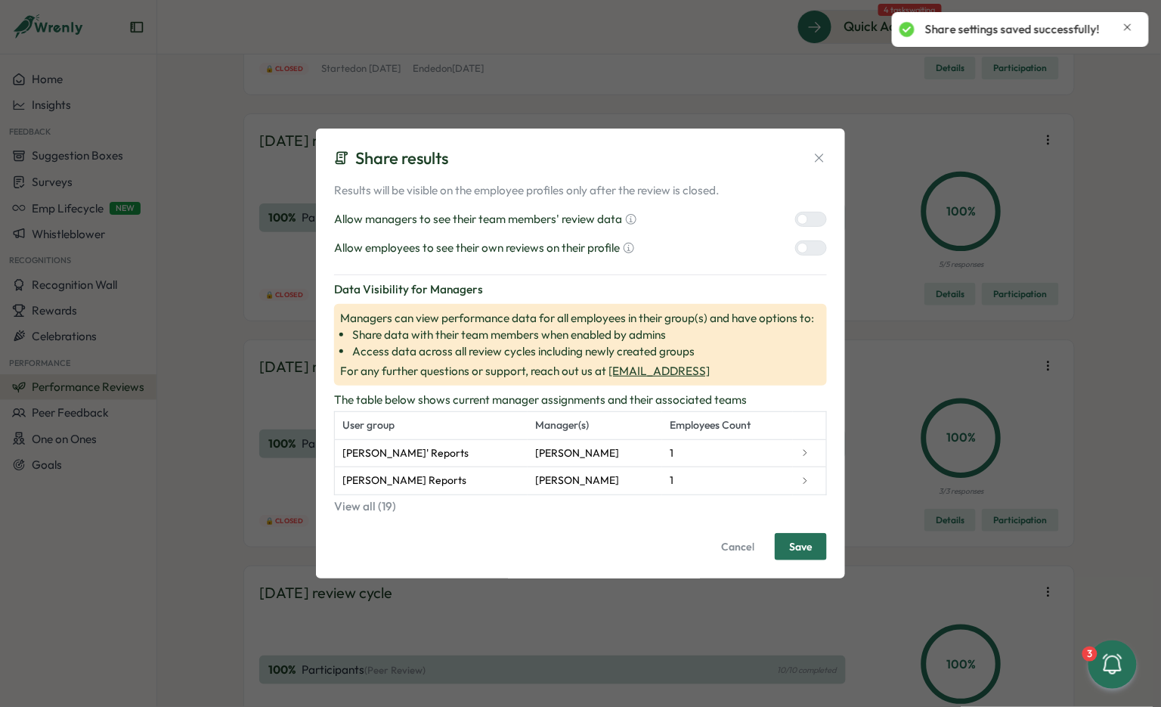
click at [808, 215] on div at bounding box center [817, 219] width 18 height 14
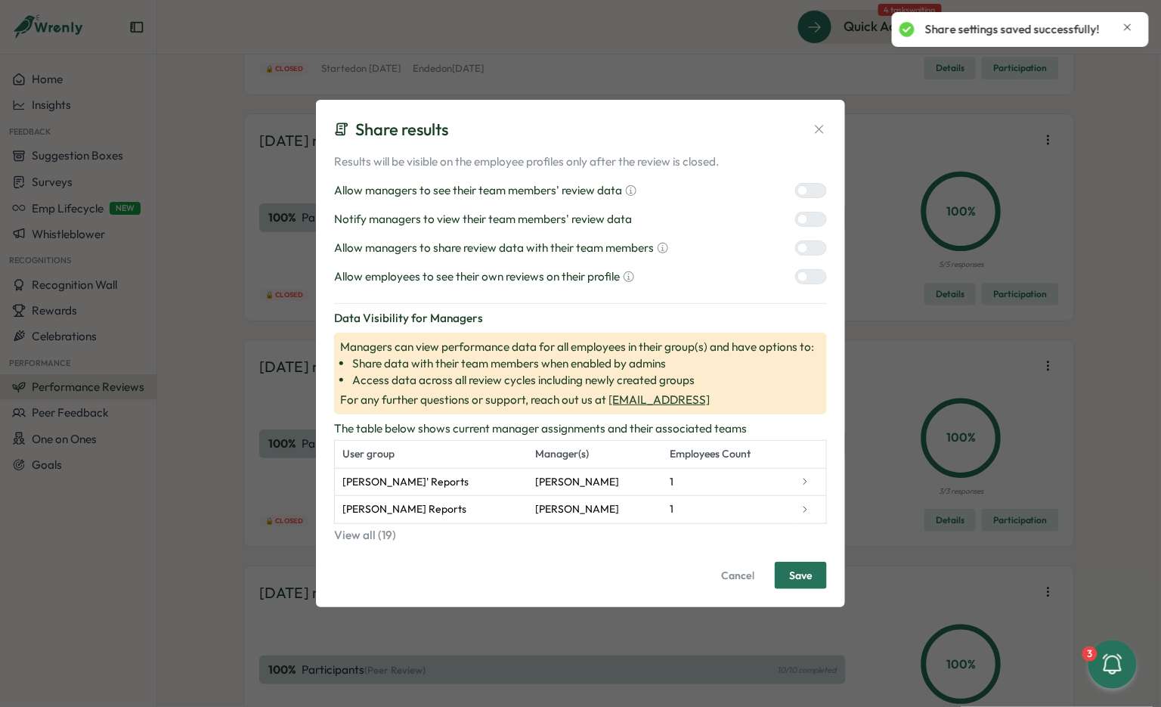
click at [814, 246] on div at bounding box center [817, 248] width 18 height 14
click at [814, 269] on label at bounding box center [811, 276] width 32 height 15
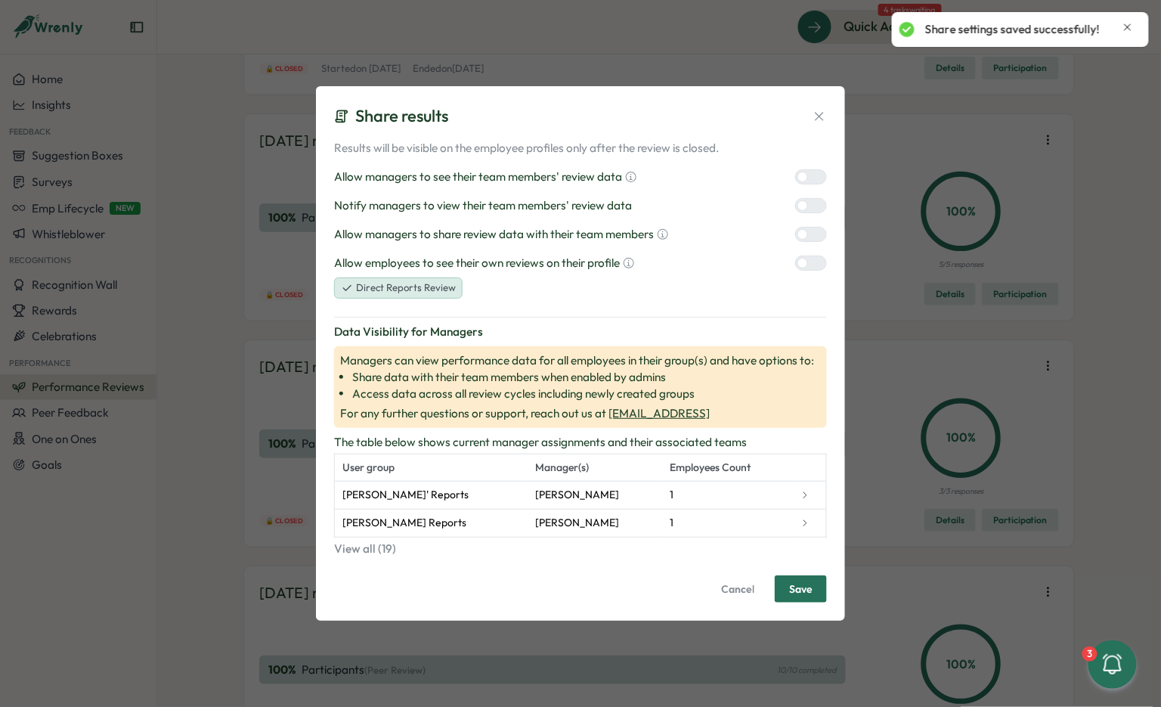
click at [814, 212] on div at bounding box center [817, 206] width 18 height 14
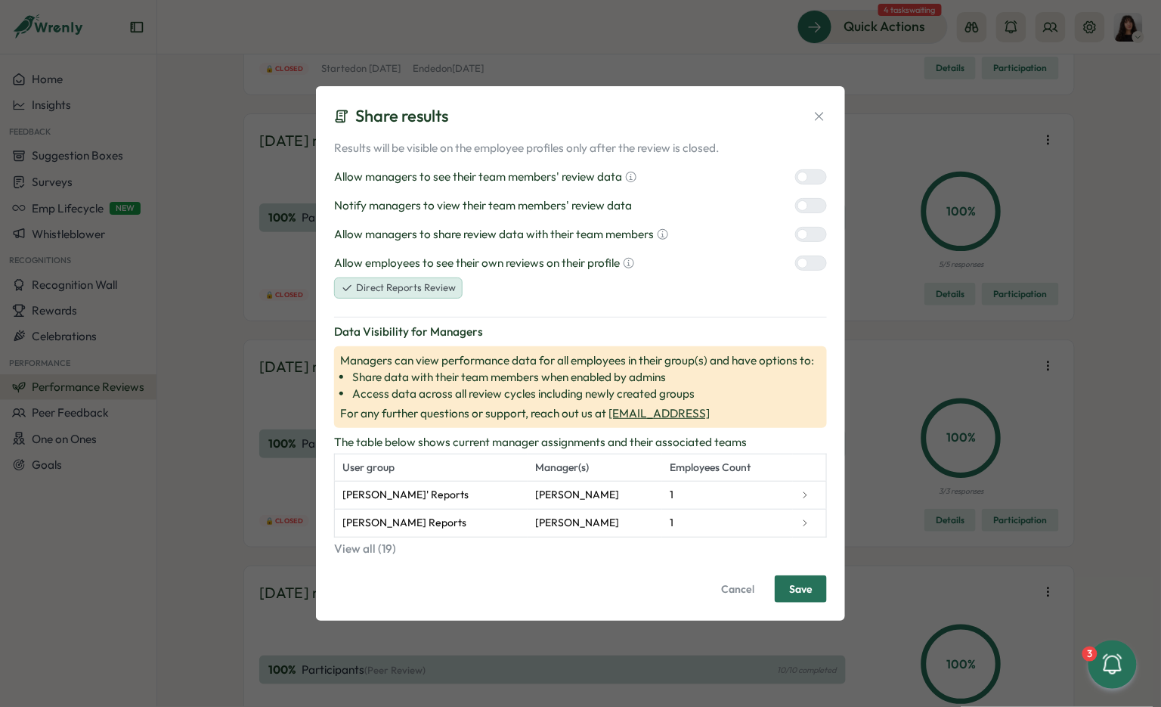
click at [811, 592] on span "Save" at bounding box center [800, 589] width 23 height 26
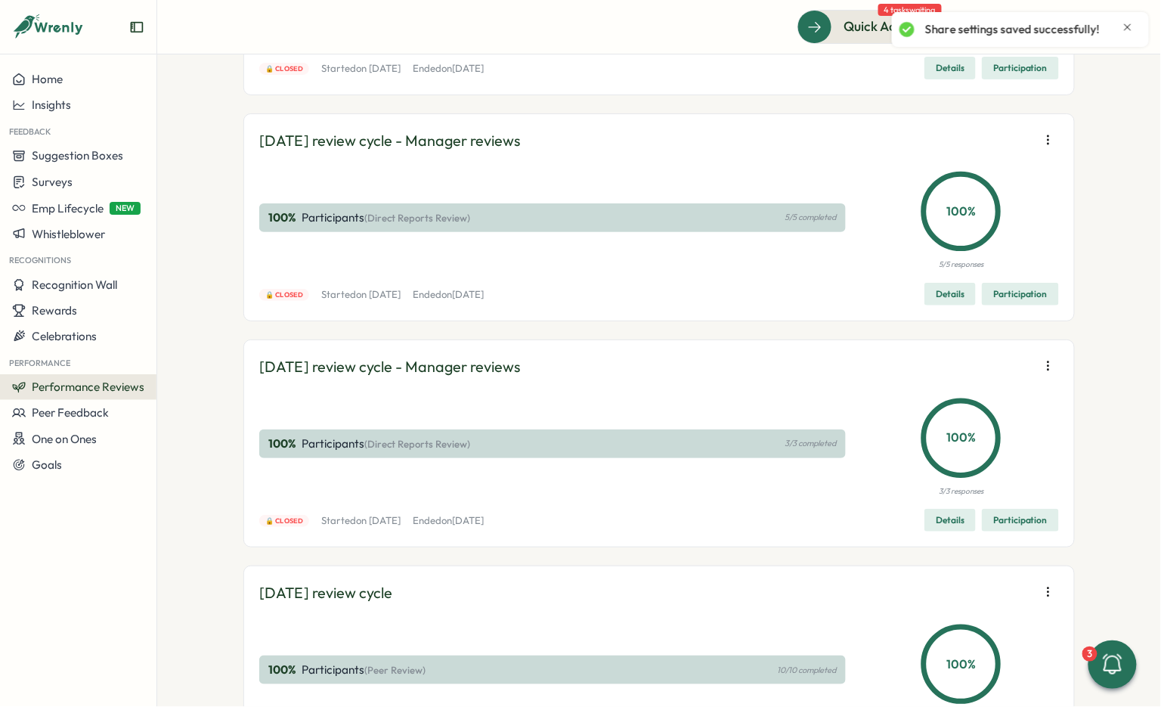
click at [1050, 147] on icon "button" at bounding box center [1048, 139] width 15 height 15
drag, startPoint x: 991, startPoint y: 394, endPoint x: 981, endPoint y: 411, distance: 20.0
click at [981, 411] on div "Re-open reviews Export responses Edit visibility of results Reuse template" at bounding box center [952, 403] width 145 height 102
click at [981, 411] on span "Edit visibility of results" at bounding box center [960, 417] width 112 height 14
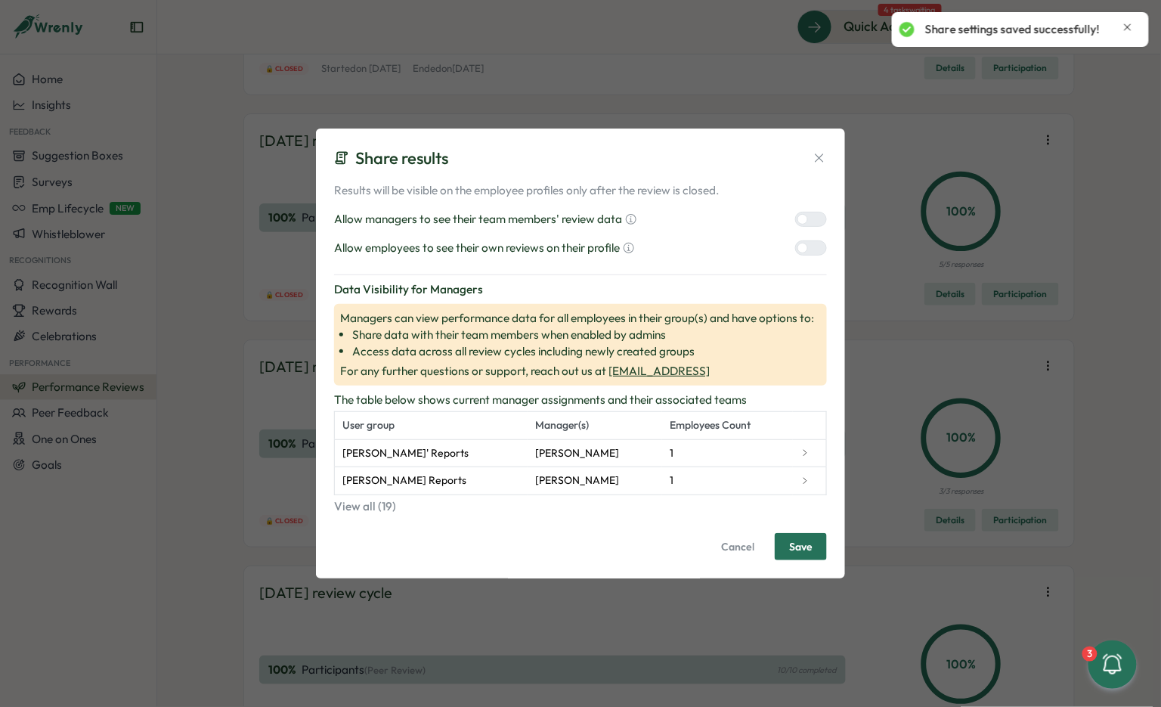
click at [805, 228] on div "Allow managers to see their team members' review data" at bounding box center [580, 219] width 493 height 17
click at [805, 222] on div at bounding box center [803, 219] width 11 height 11
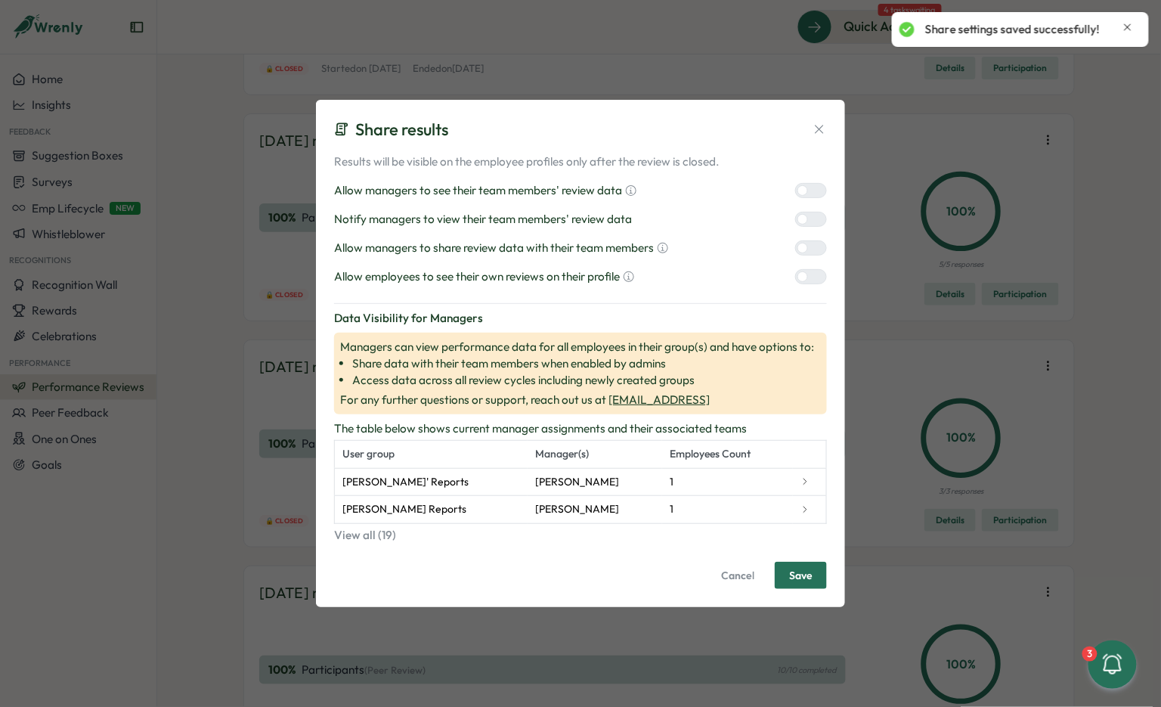
click at [805, 254] on label at bounding box center [811, 247] width 32 height 15
click at [805, 276] on div at bounding box center [803, 276] width 11 height 11
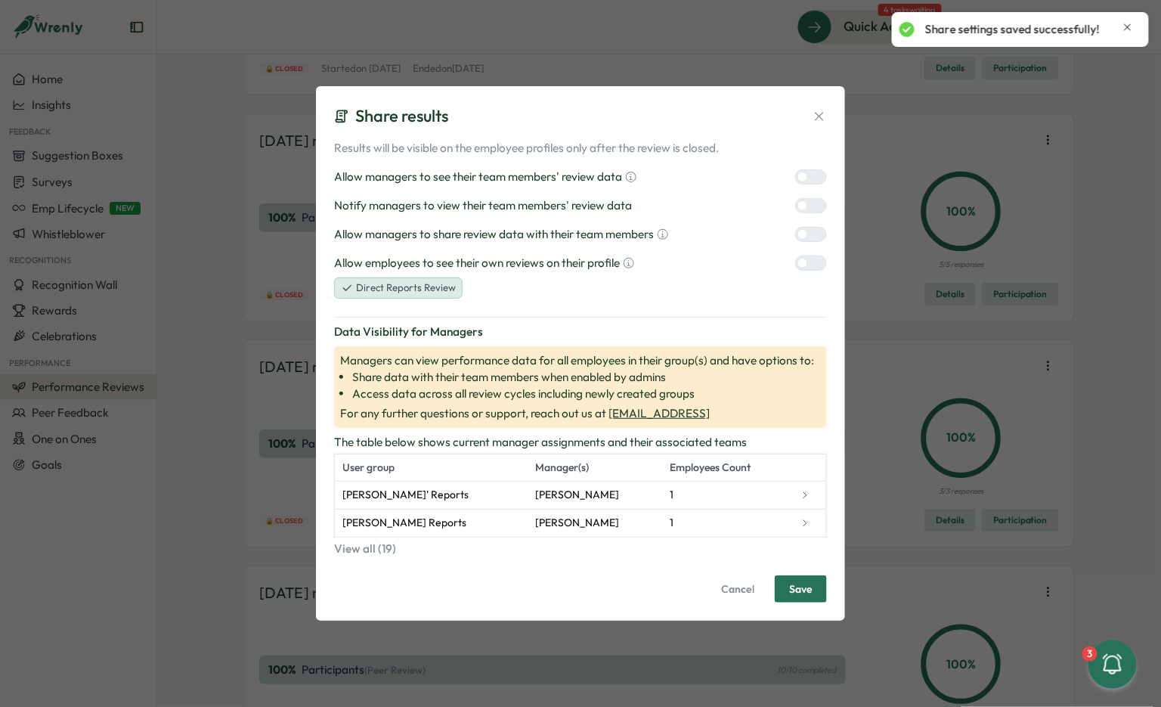
click at [808, 202] on div at bounding box center [817, 206] width 18 height 14
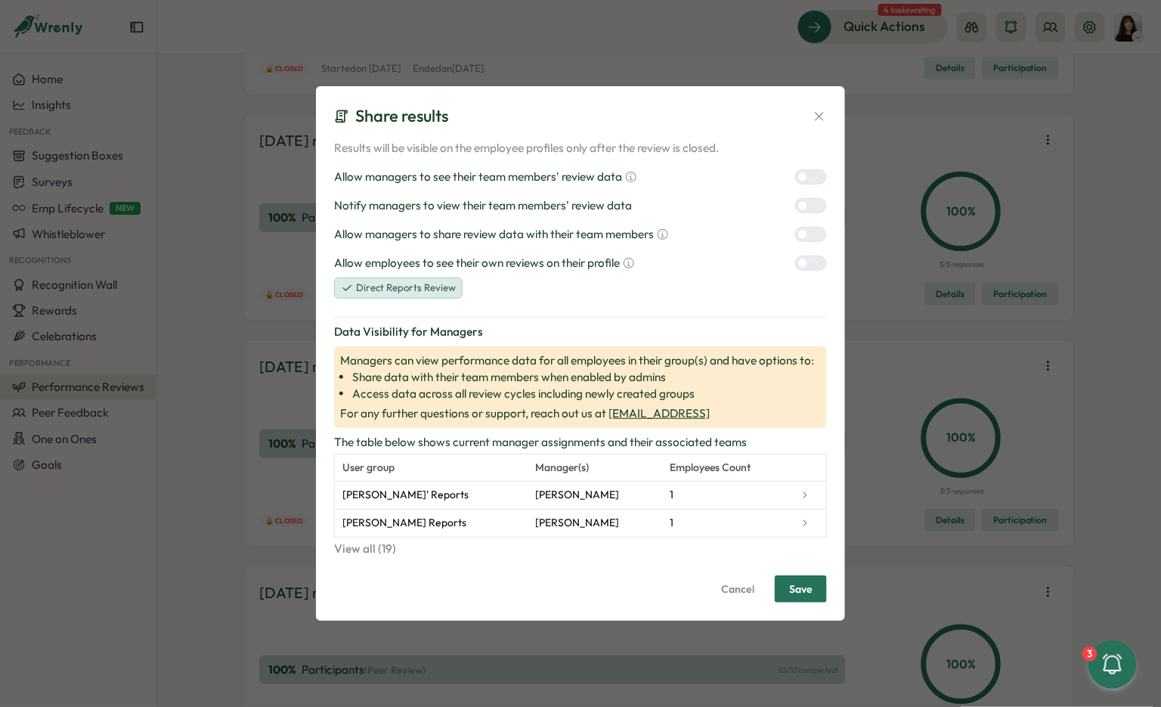
click at [812, 586] on span "Save" at bounding box center [800, 589] width 23 height 26
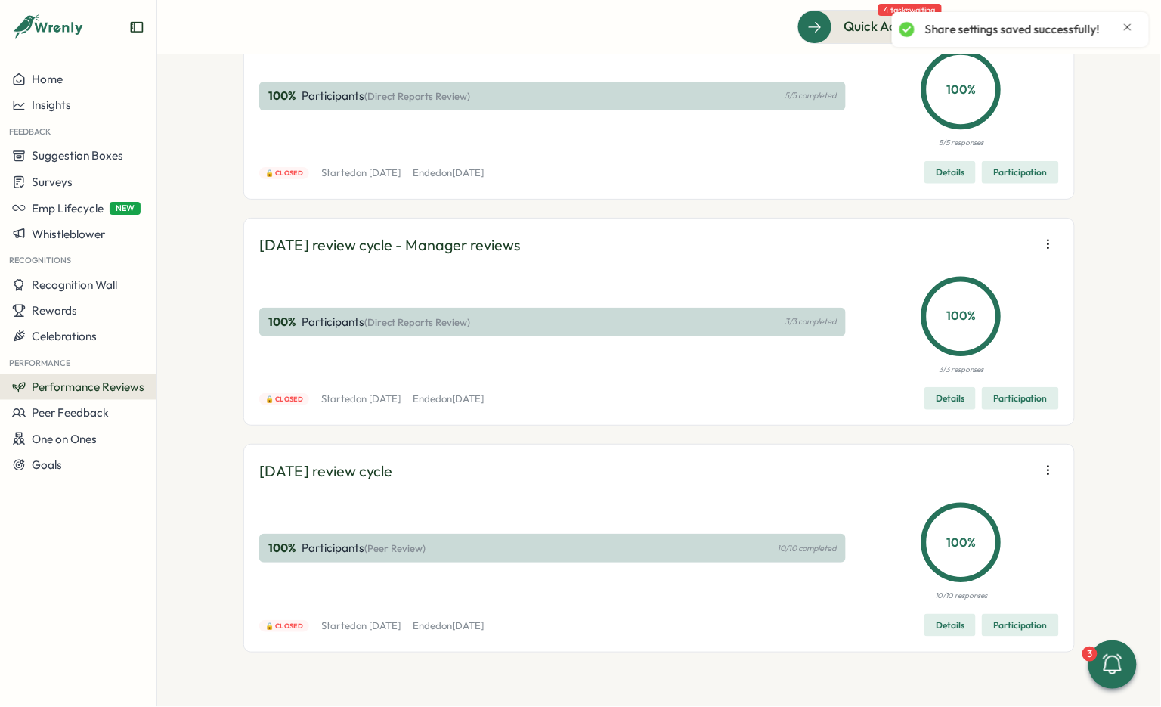
scroll to position [16083, 0]
click at [1041, 26] on icon "button" at bounding box center [1048, 18] width 15 height 15
click at [981, 158] on span "Edit visibility of results" at bounding box center [960, 164] width 112 height 14
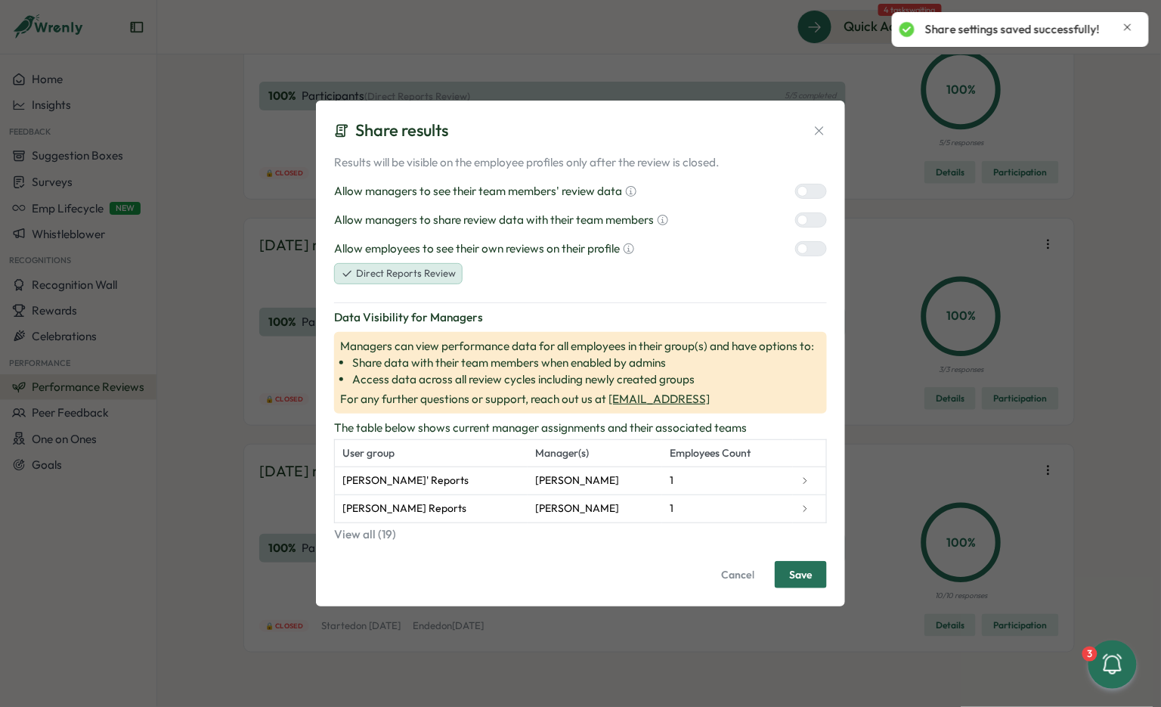
click at [804, 572] on span "Save" at bounding box center [800, 575] width 23 height 26
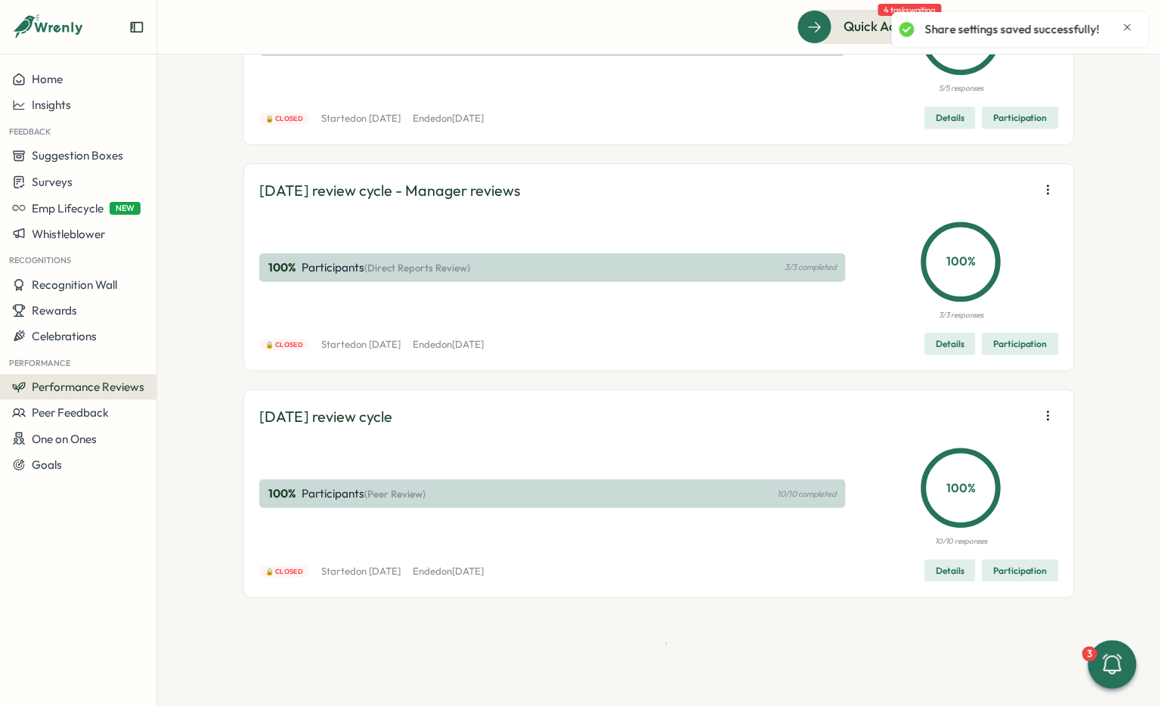
scroll to position [16228, 0]
click at [1049, 191] on icon "button" at bounding box center [1048, 189] width 15 height 15
click at [962, 247] on span "Edit visibility of results" at bounding box center [960, 246] width 112 height 14
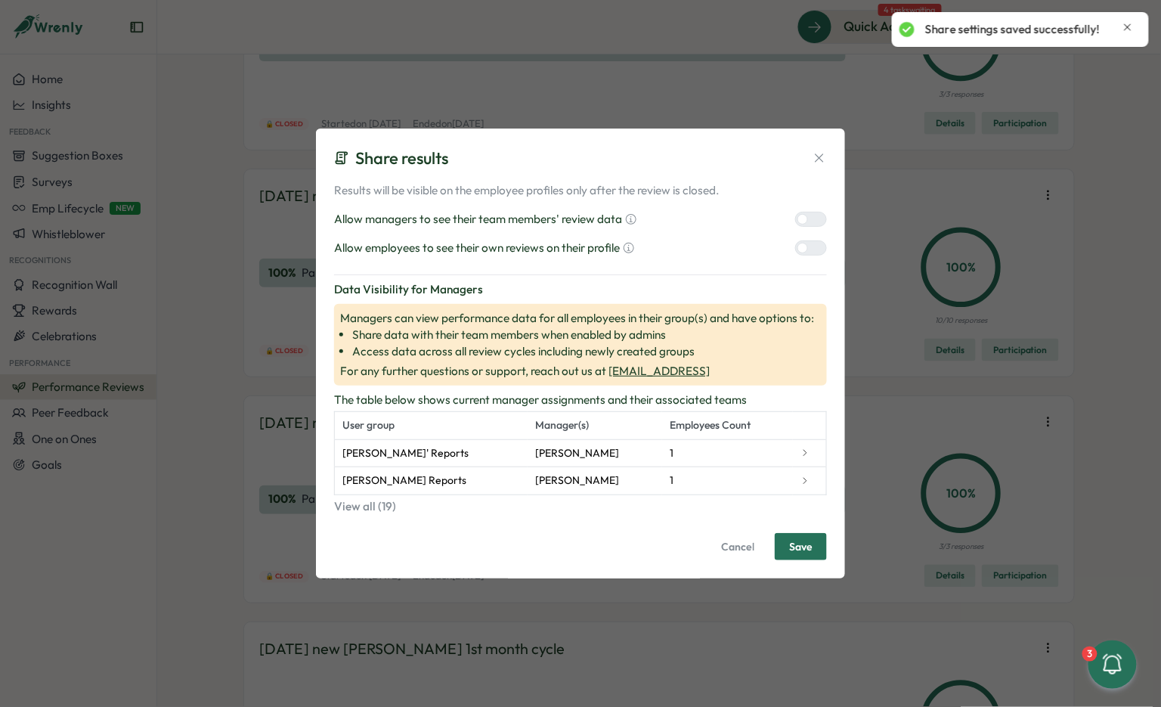
click at [817, 215] on div at bounding box center [817, 219] width 18 height 14
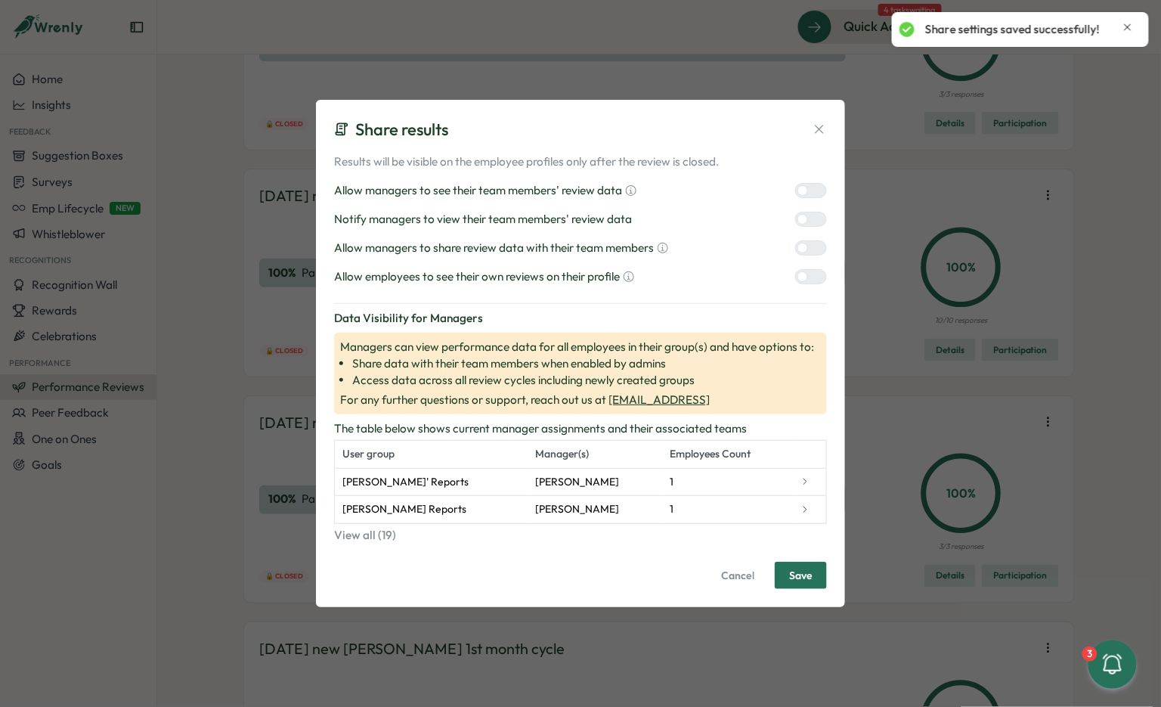
click at [814, 250] on div at bounding box center [817, 248] width 18 height 14
click at [814, 281] on div at bounding box center [817, 277] width 18 height 14
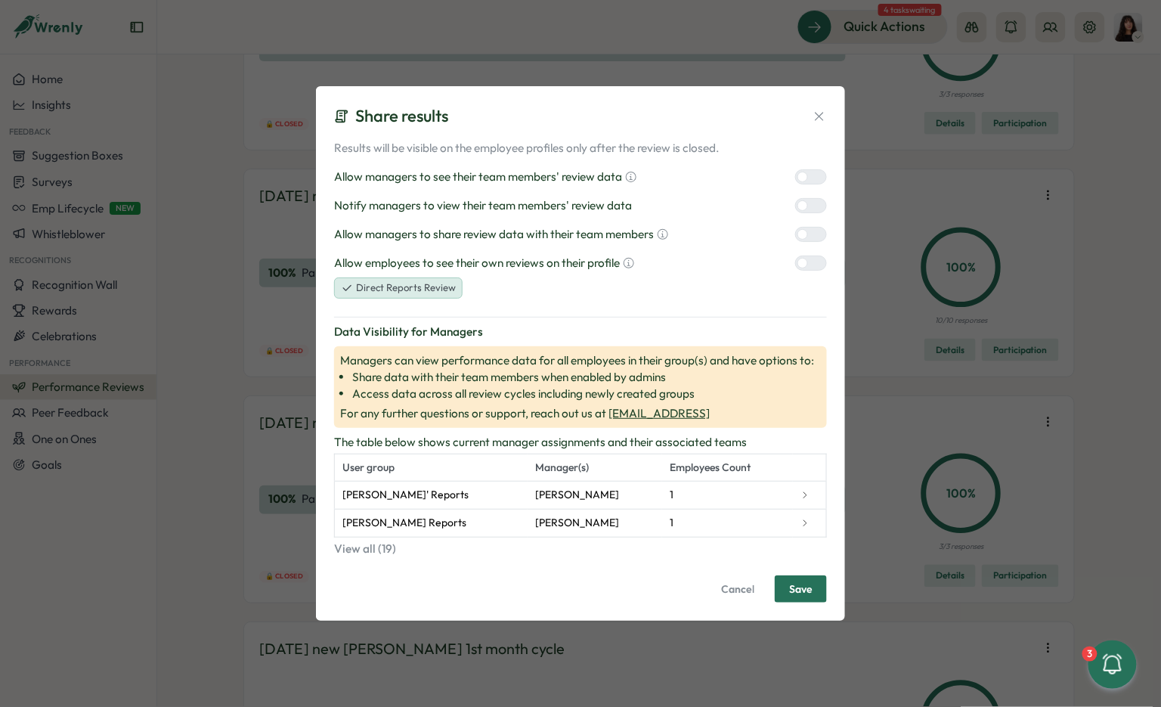
click at [808, 206] on div at bounding box center [803, 205] width 11 height 11
click at [808, 592] on span "Save" at bounding box center [800, 589] width 23 height 26
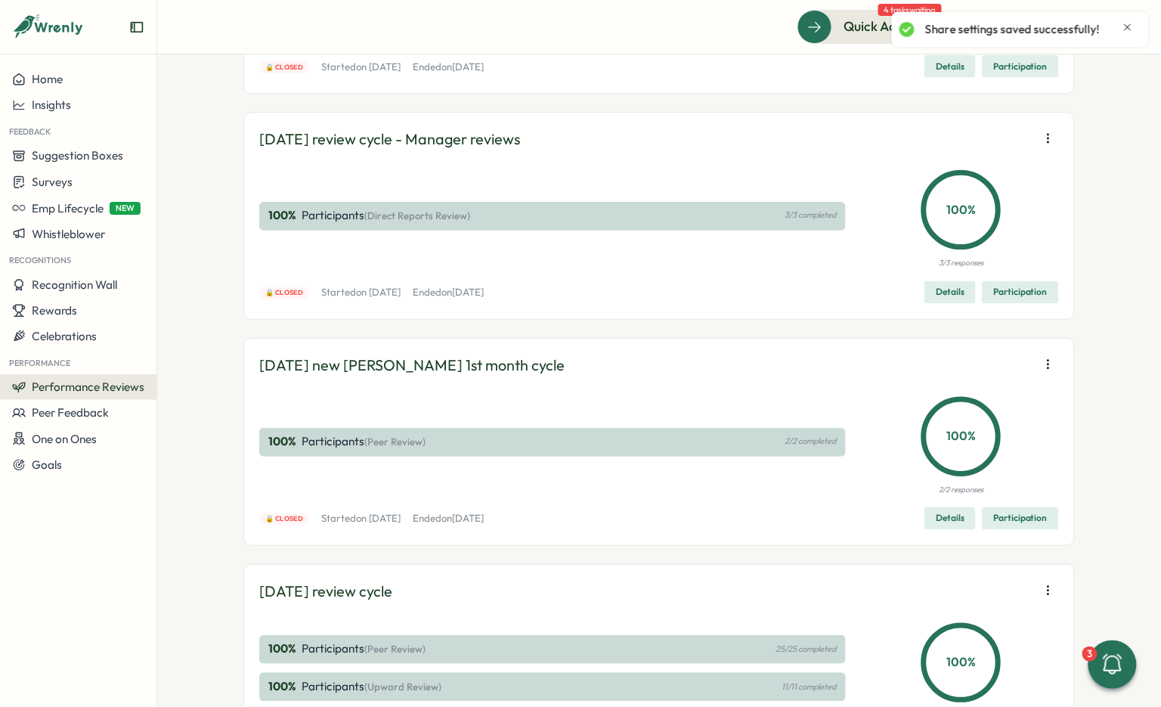
scroll to position [16528, 0]
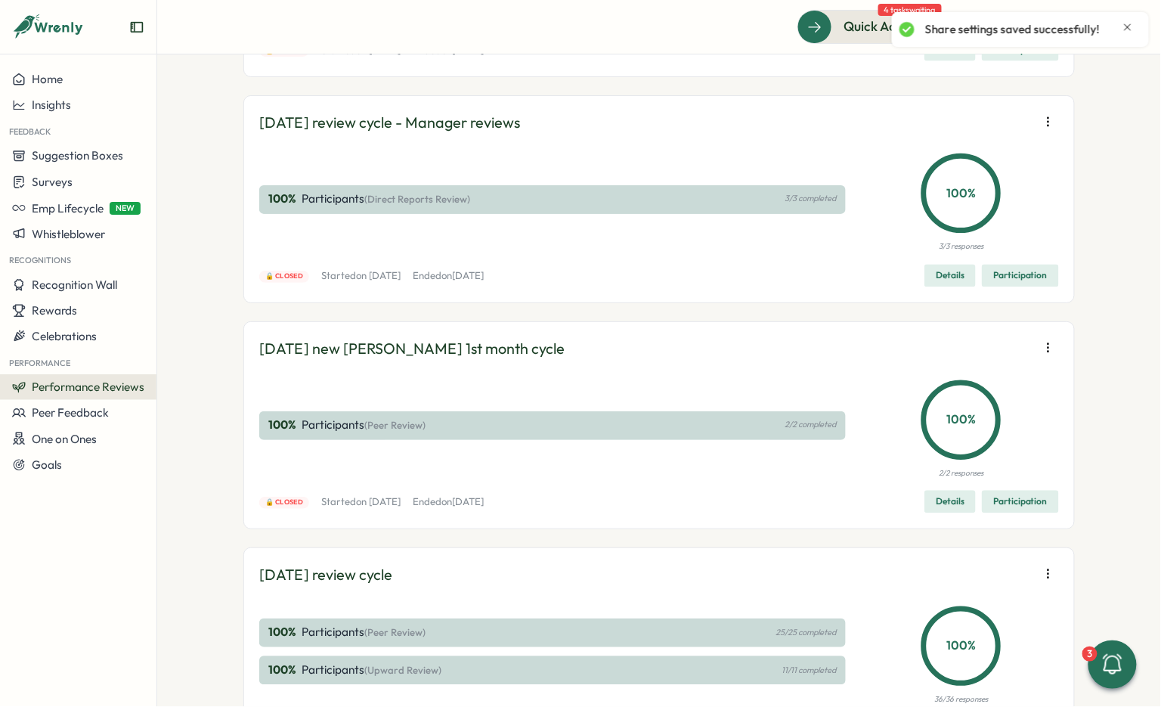
click at [978, 165] on span "Edit visibility of results" at bounding box center [960, 170] width 112 height 14
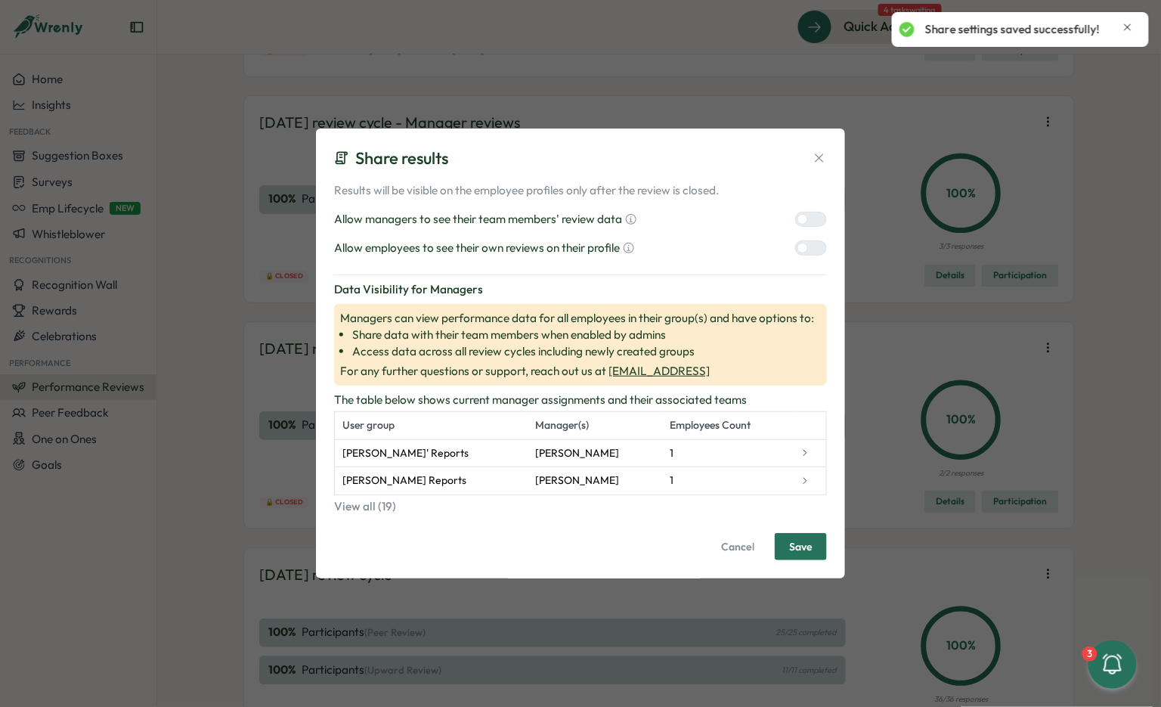
click at [814, 222] on div at bounding box center [817, 219] width 18 height 14
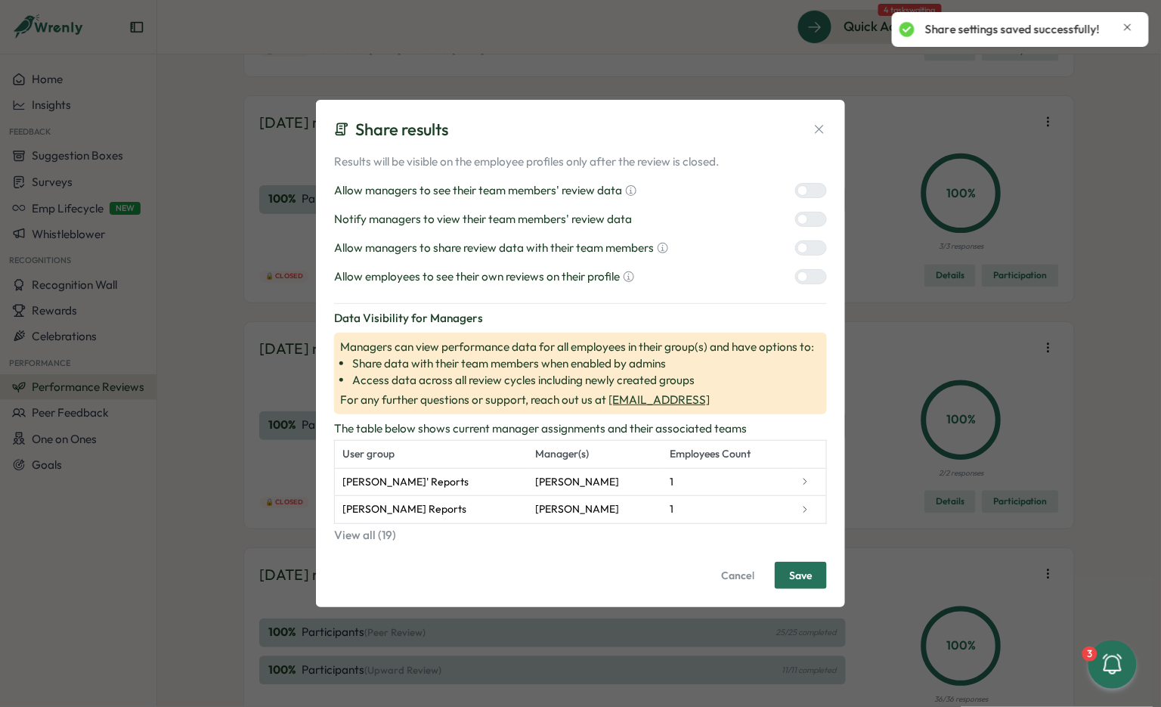
click at [805, 250] on div at bounding box center [803, 248] width 11 height 11
click at [805, 283] on label at bounding box center [811, 276] width 32 height 15
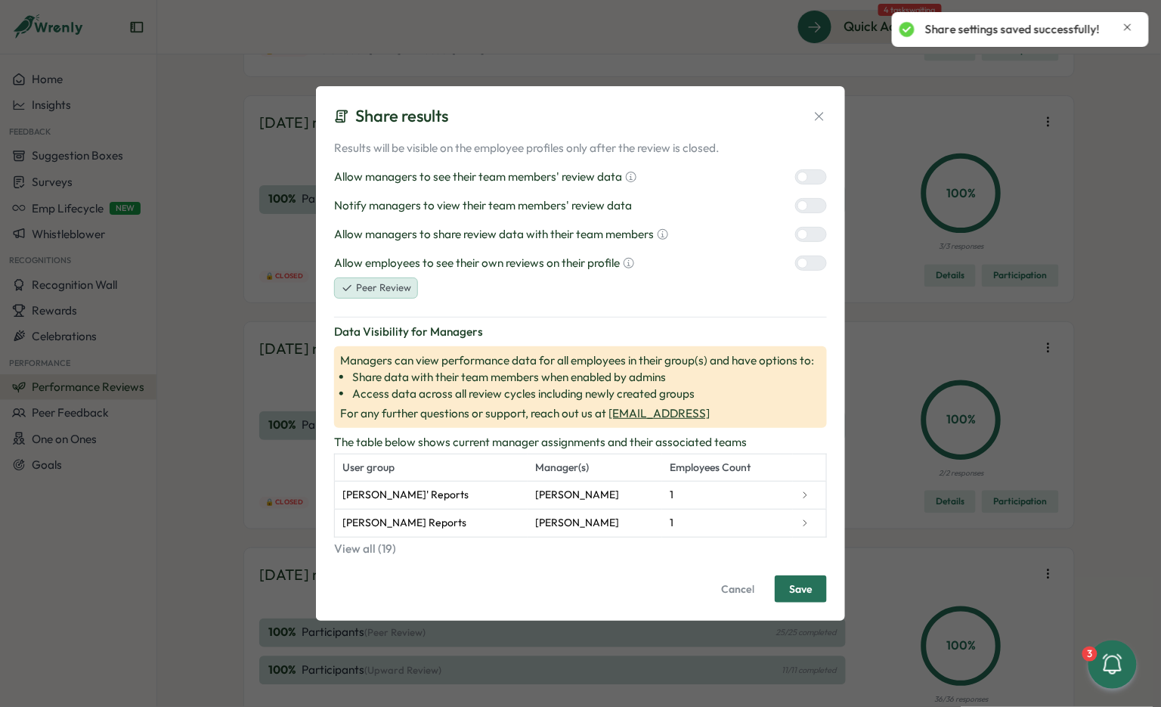
click at [814, 200] on div at bounding box center [817, 206] width 18 height 14
click at [795, 588] on span "Save" at bounding box center [800, 589] width 23 height 26
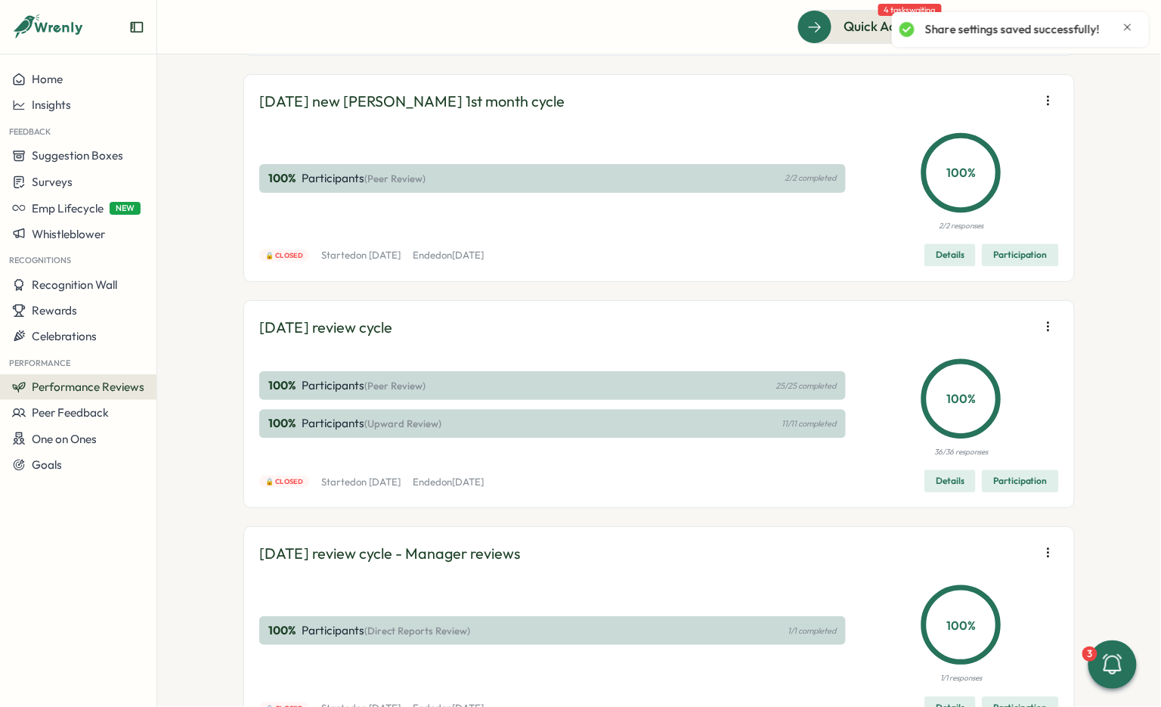
scroll to position [16777, 0]
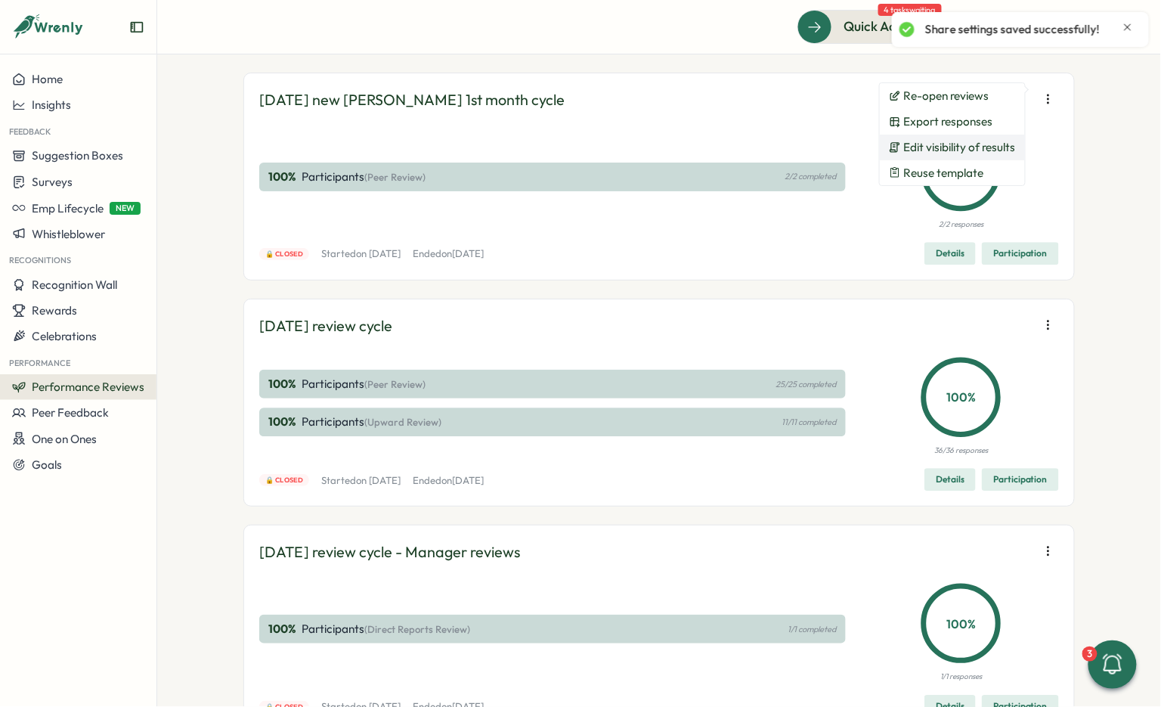
click at [991, 141] on span "Edit visibility of results" at bounding box center [960, 148] width 112 height 14
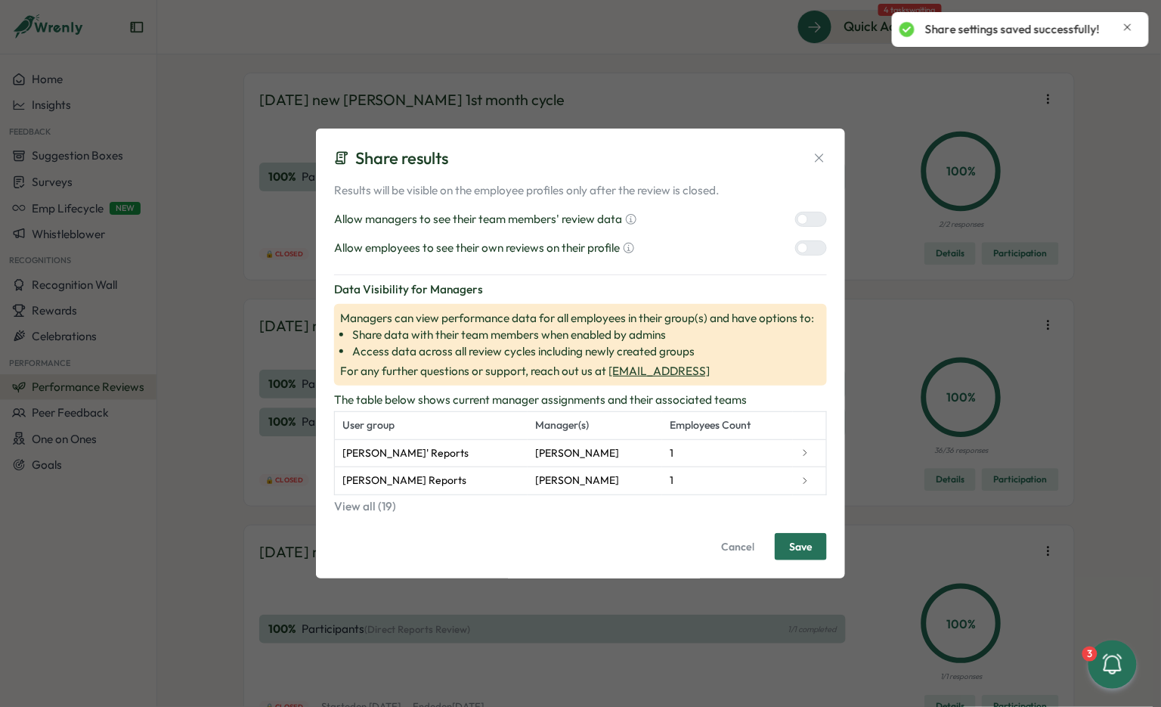
click at [810, 217] on div at bounding box center [817, 219] width 18 height 14
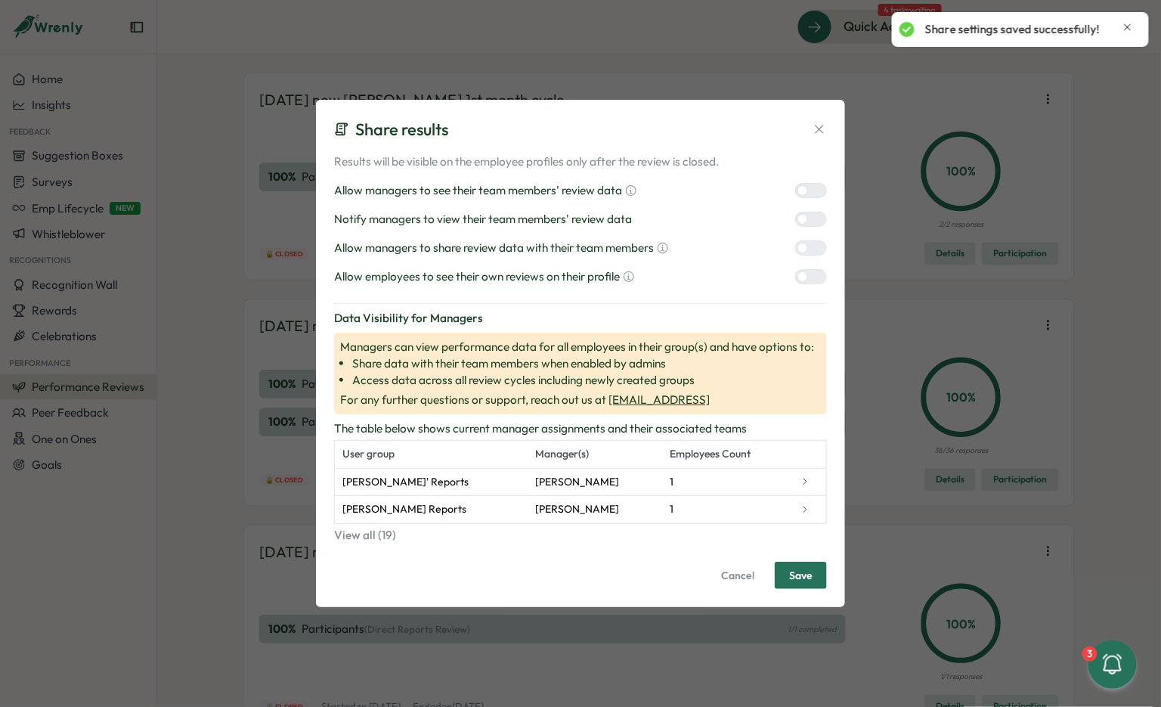
click at [802, 241] on label at bounding box center [811, 247] width 32 height 15
click at [802, 256] on div "Allow managers to share review data with their team members" at bounding box center [580, 248] width 493 height 17
click at [802, 280] on div at bounding box center [803, 276] width 11 height 11
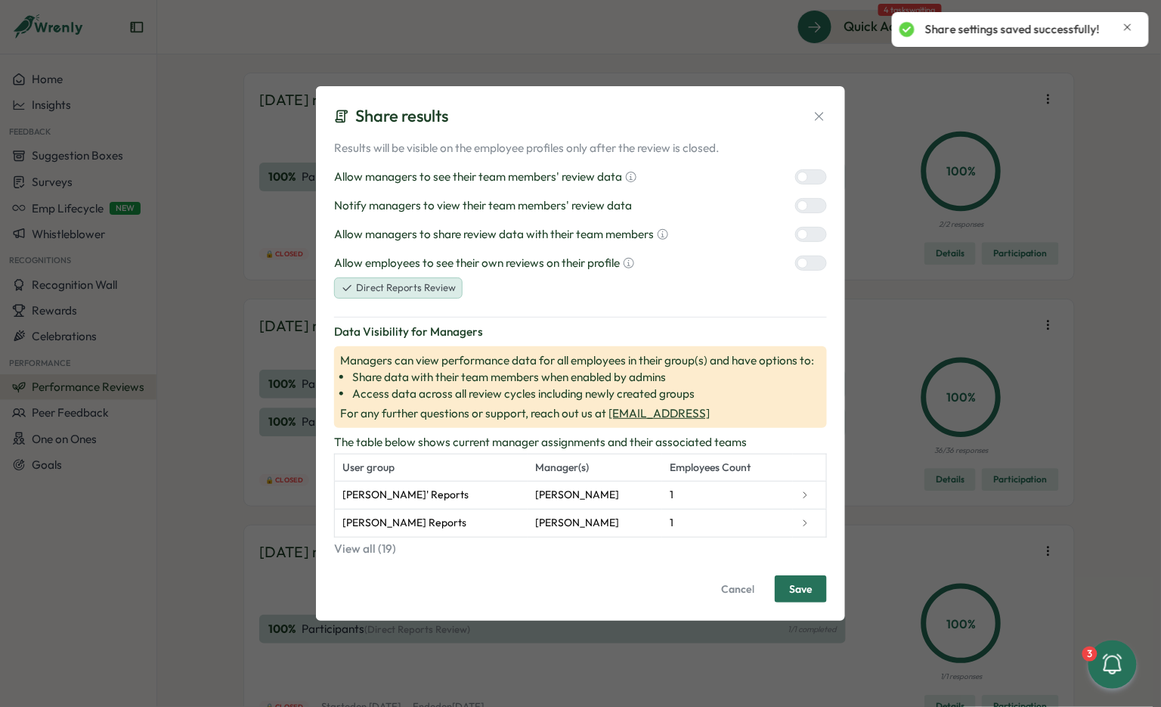
click at [808, 206] on div at bounding box center [817, 206] width 18 height 14
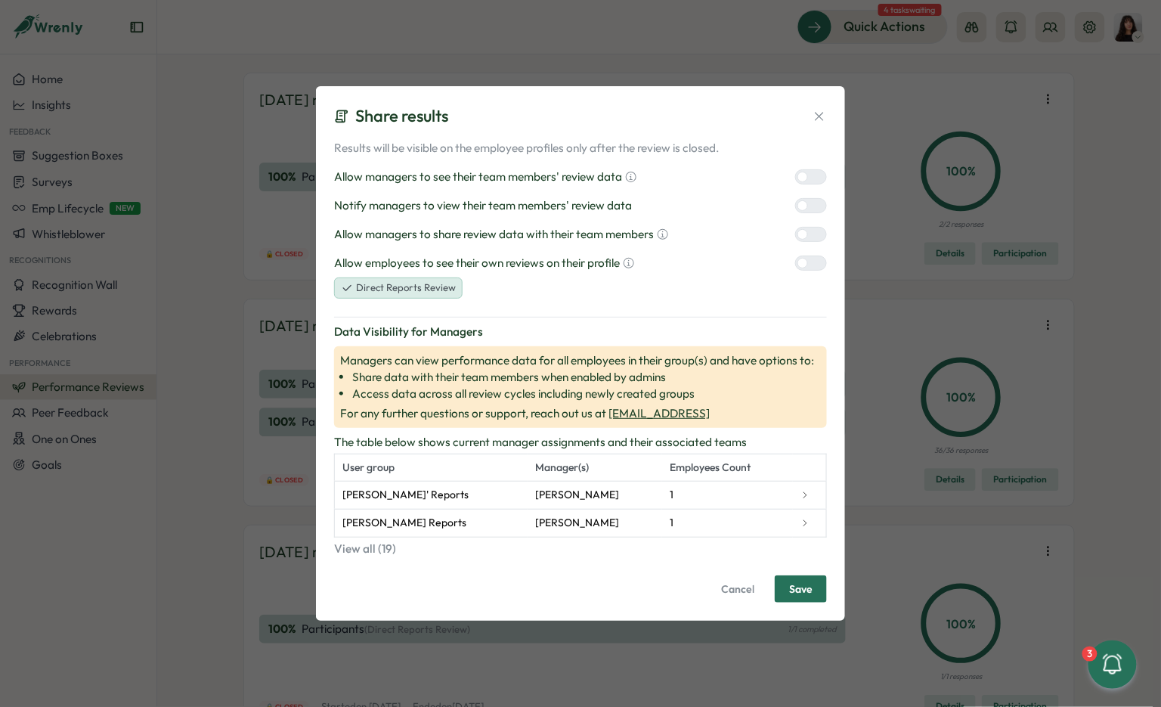
click at [796, 588] on span "Save" at bounding box center [800, 589] width 23 height 26
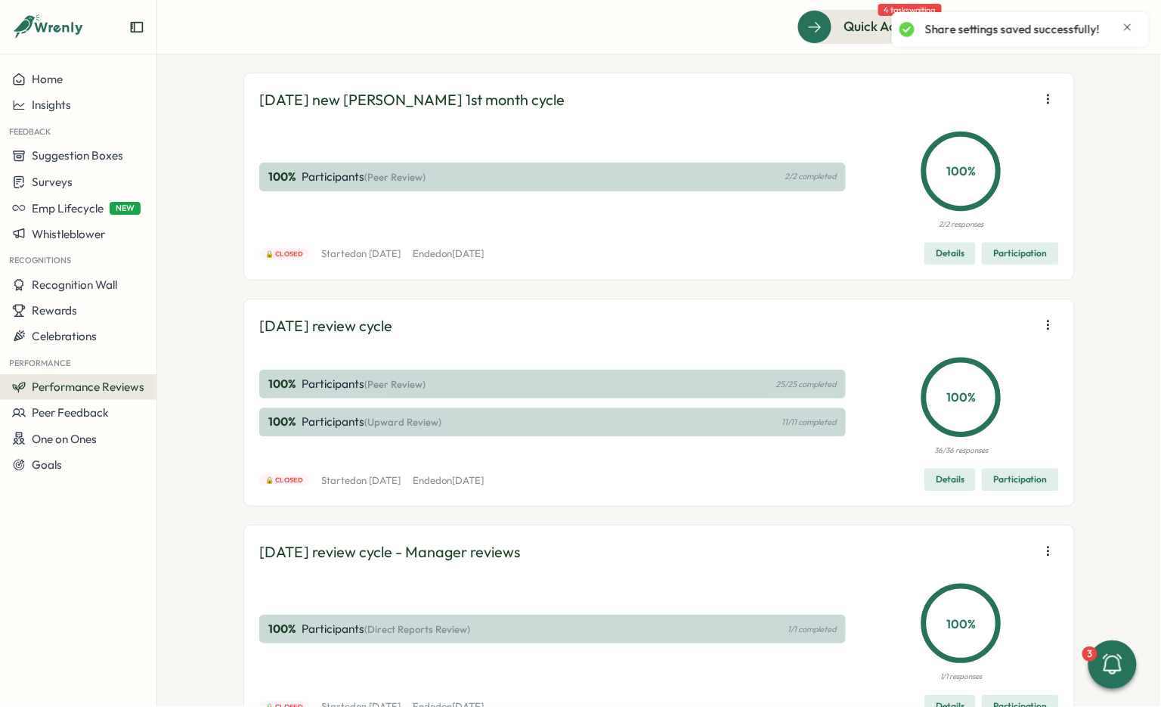
click at [1053, 110] on button "button" at bounding box center [1048, 98] width 21 height 21
click at [1101, 302] on div "Performance Reviews Complete your reviews Preview Sample Report Create Test Cyc…" at bounding box center [659, 380] width 1004 height 653
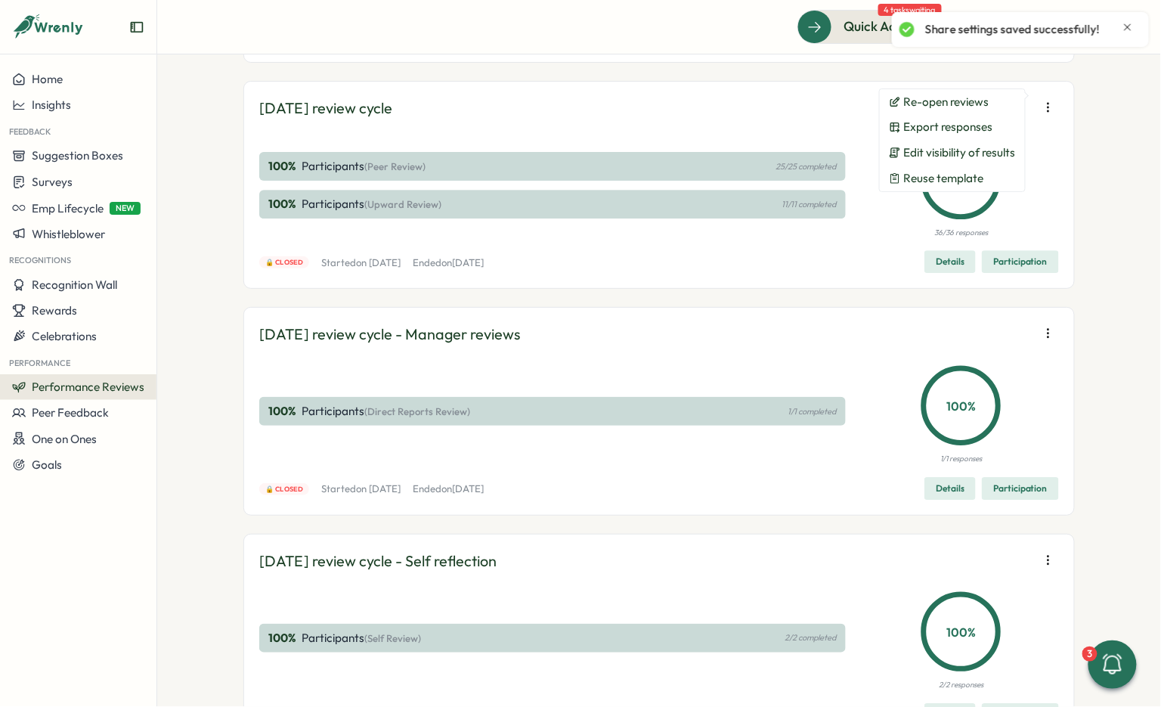
scroll to position [17000, 0]
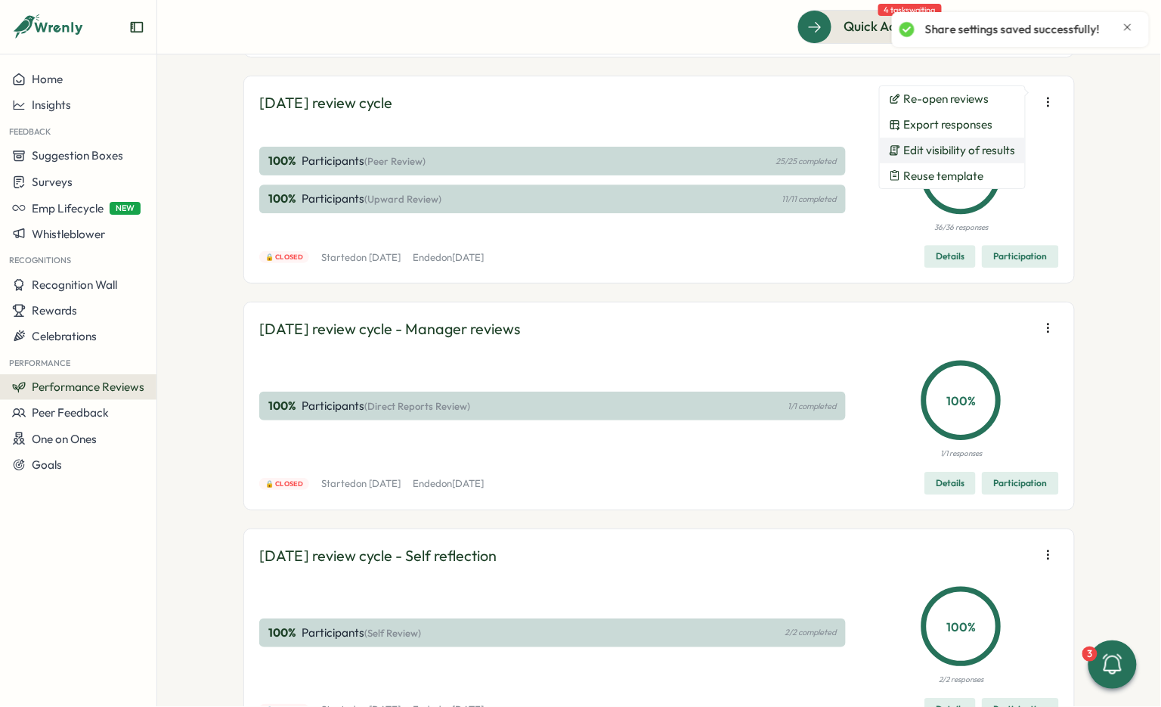
click at [946, 152] on span "Edit visibility of results" at bounding box center [960, 151] width 112 height 14
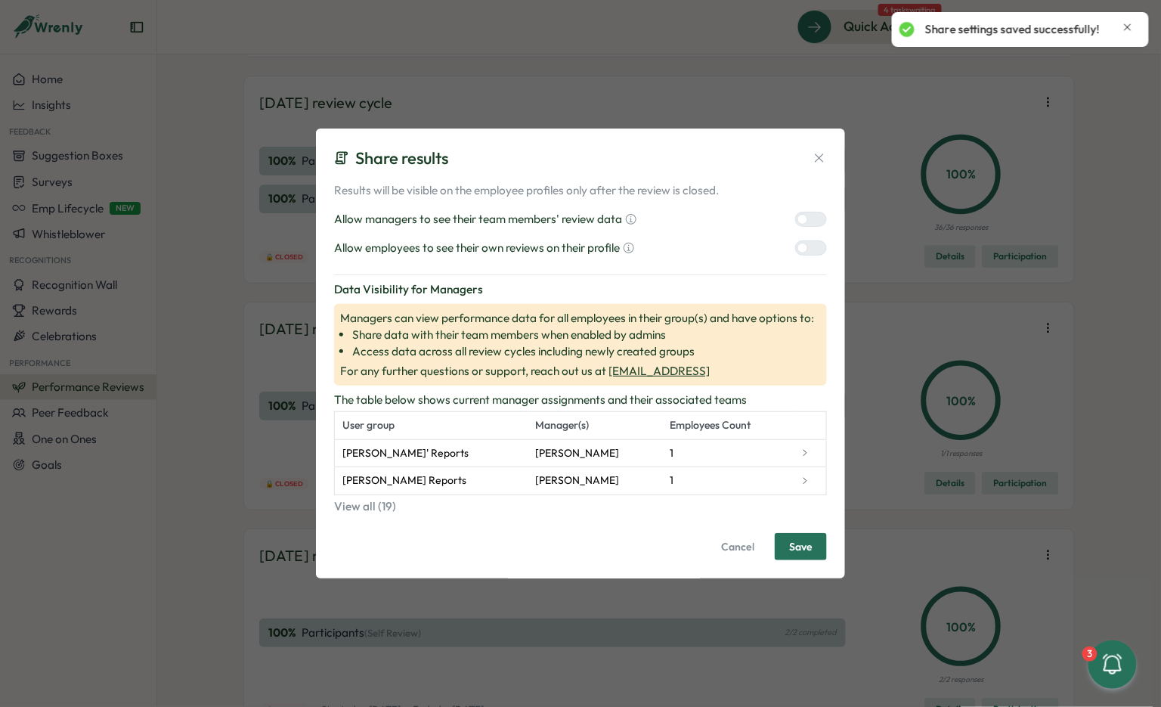
click at [795, 219] on div "Allow managers to see their team members' review data" at bounding box center [580, 219] width 493 height 17
click at [802, 221] on div at bounding box center [803, 219] width 11 height 11
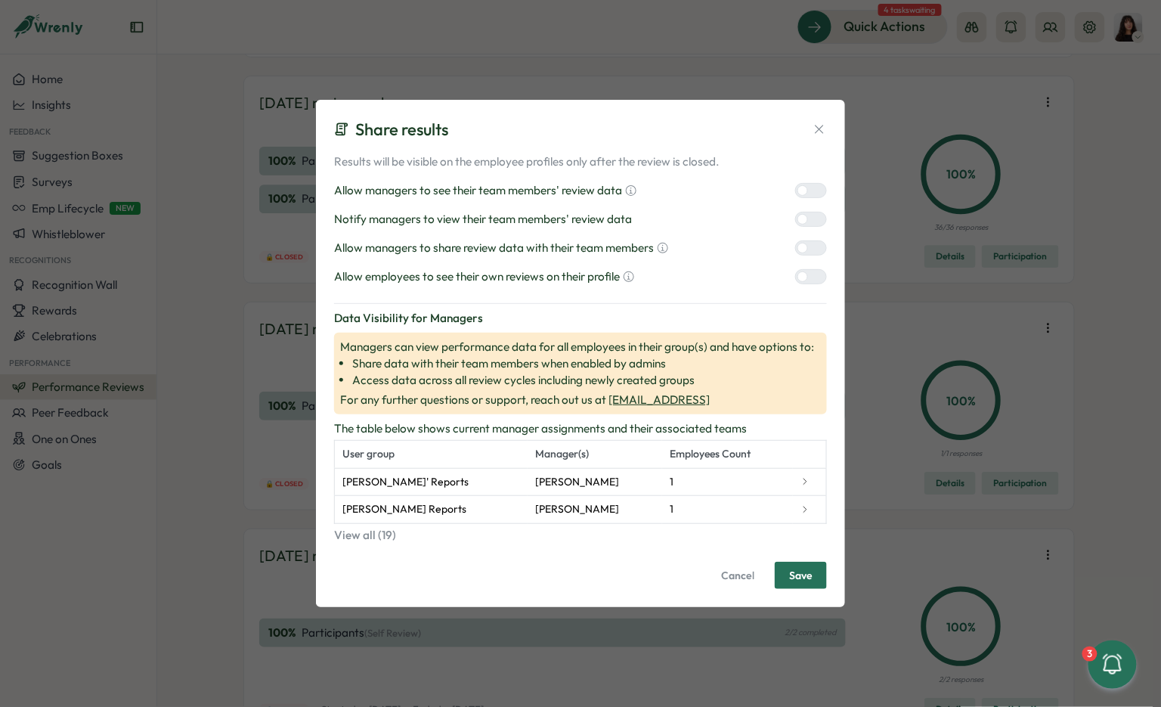
click at [807, 254] on label at bounding box center [811, 247] width 32 height 15
click at [807, 279] on div at bounding box center [803, 276] width 11 height 11
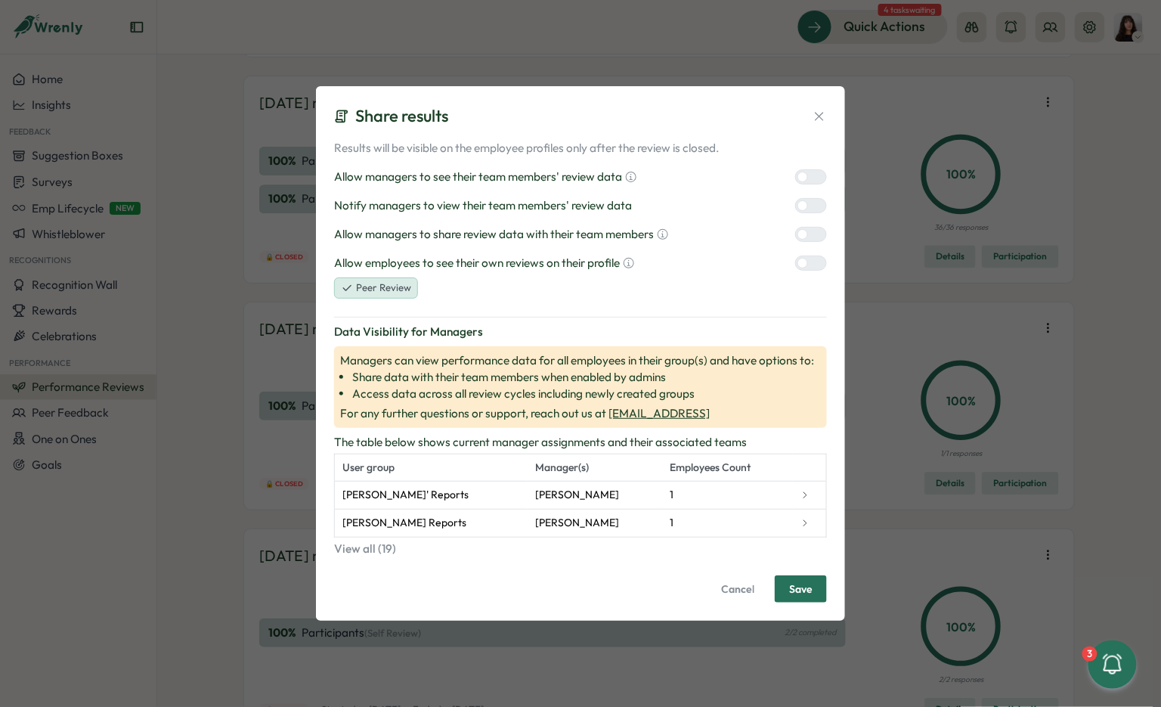
click at [814, 203] on div at bounding box center [817, 206] width 18 height 14
click at [808, 583] on span "Save" at bounding box center [800, 589] width 23 height 26
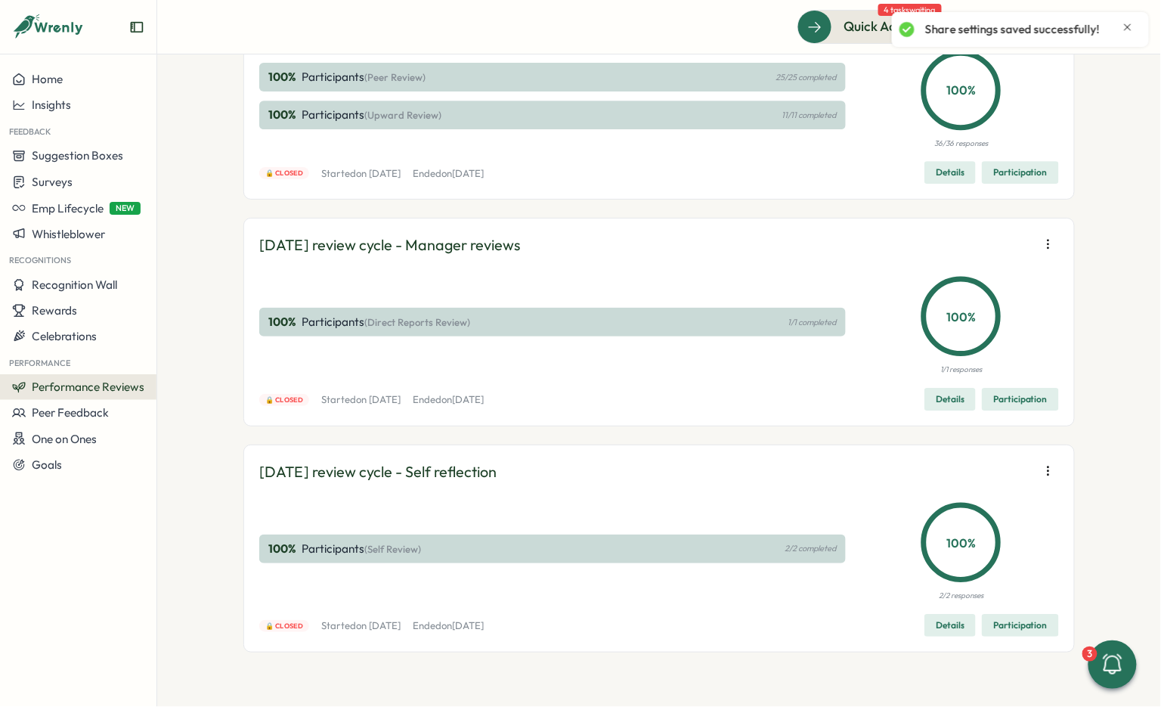
scroll to position [17226, 0]
click at [1048, 26] on icon "button" at bounding box center [1048, 18] width 15 height 15
click at [985, 148] on span "Edit visibility of results" at bounding box center [960, 150] width 112 height 14
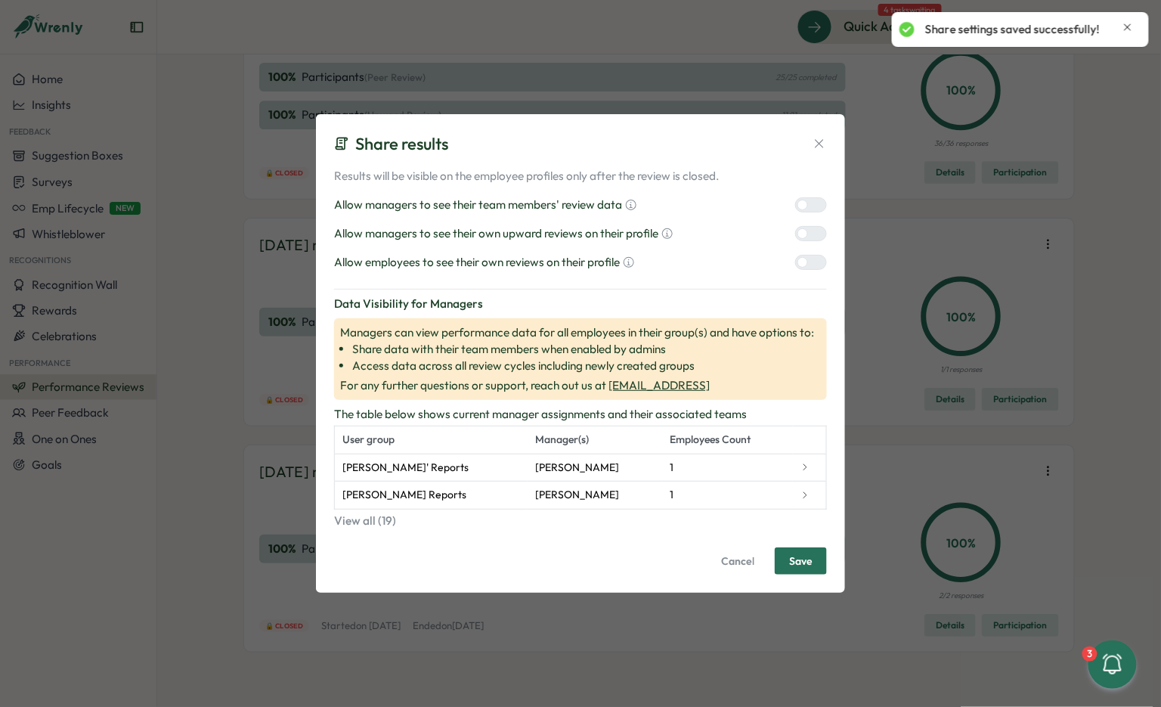
click at [817, 206] on div at bounding box center [817, 205] width 18 height 14
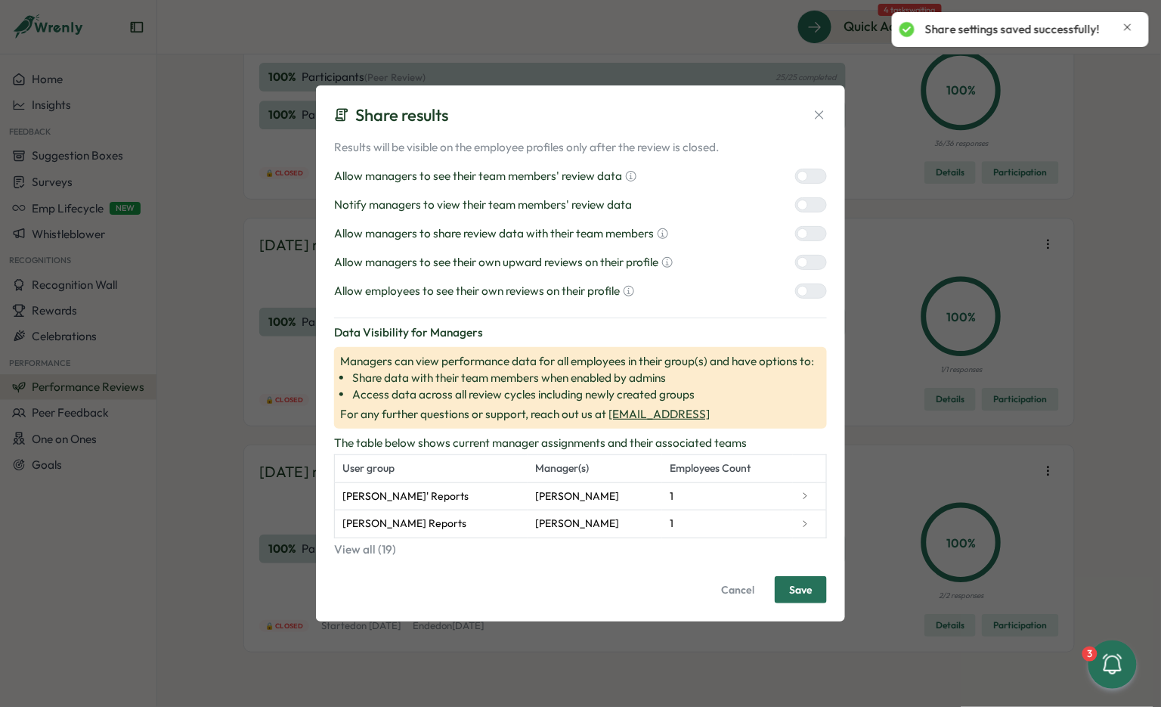
click at [811, 242] on div "Allow managers to share review data with their team members" at bounding box center [580, 233] width 493 height 17
click at [811, 240] on div at bounding box center [817, 234] width 18 height 14
click at [811, 269] on div at bounding box center [817, 263] width 18 height 14
click at [811, 290] on div at bounding box center [817, 291] width 18 height 14
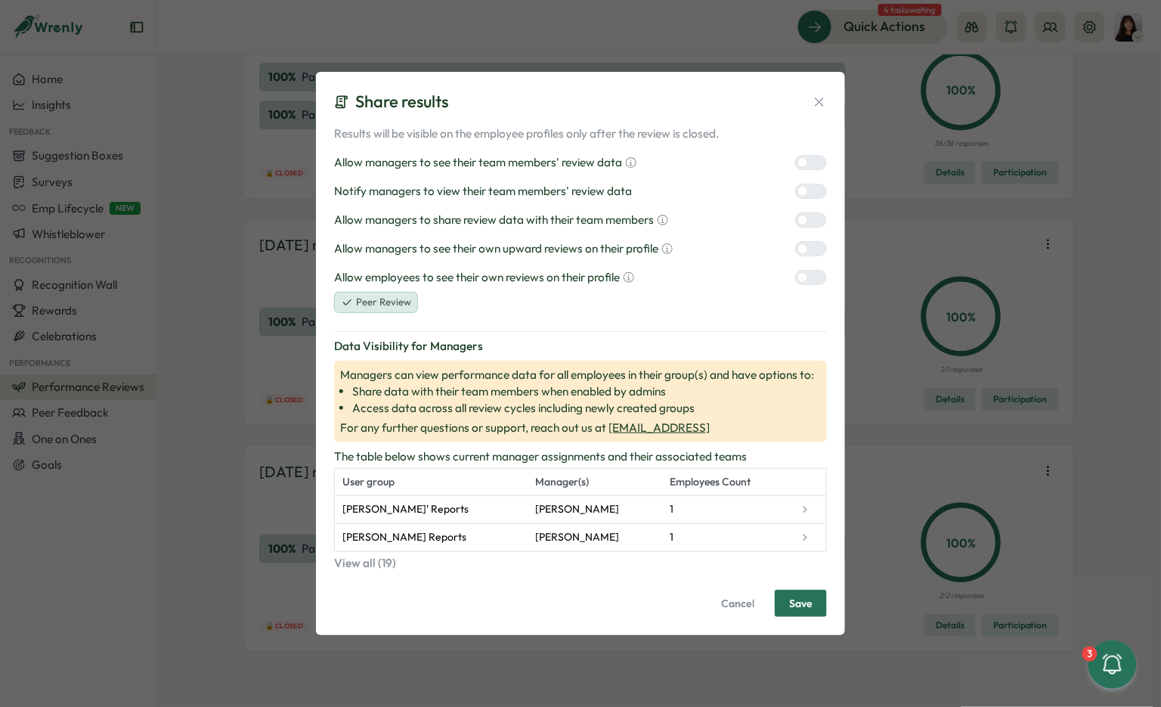
click at [799, 183] on div "Results will be visible on the employee profiles only after the review is close…" at bounding box center [580, 220] width 493 height 188
click at [808, 191] on div at bounding box center [817, 191] width 18 height 14
click at [792, 609] on span "Save" at bounding box center [800, 604] width 23 height 26
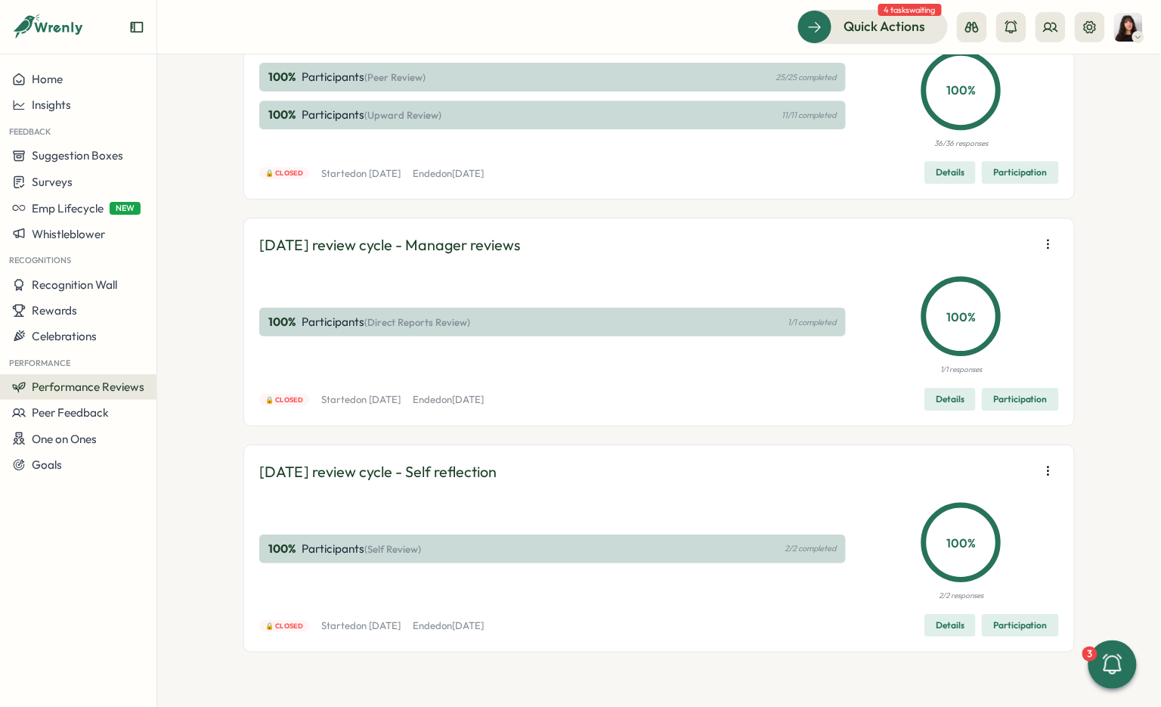
click at [1046, 26] on icon "button" at bounding box center [1048, 18] width 15 height 15
click at [1049, 26] on icon "button" at bounding box center [1048, 18] width 15 height 15
click at [999, 143] on span "Edit visibility of results" at bounding box center [960, 150] width 112 height 14
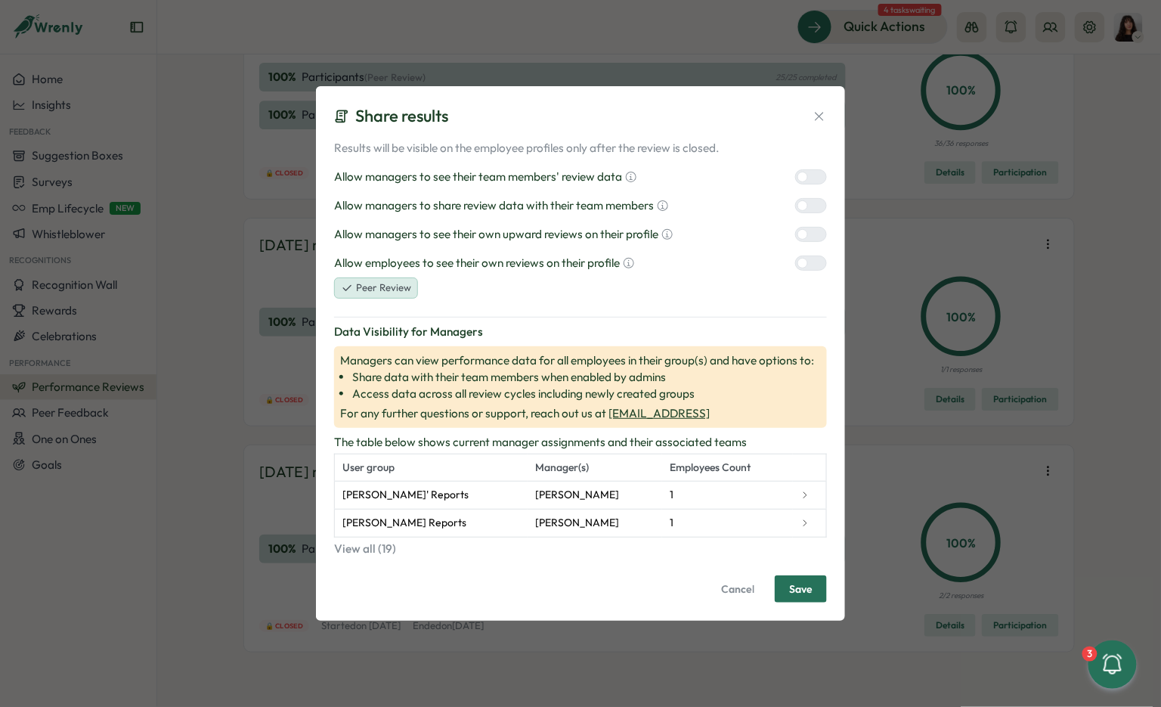
click at [830, 116] on div "Share results Results will be visible on the employee profiles only after the r…" at bounding box center [580, 353] width 529 height 534
click at [823, 116] on icon at bounding box center [819, 116] width 15 height 15
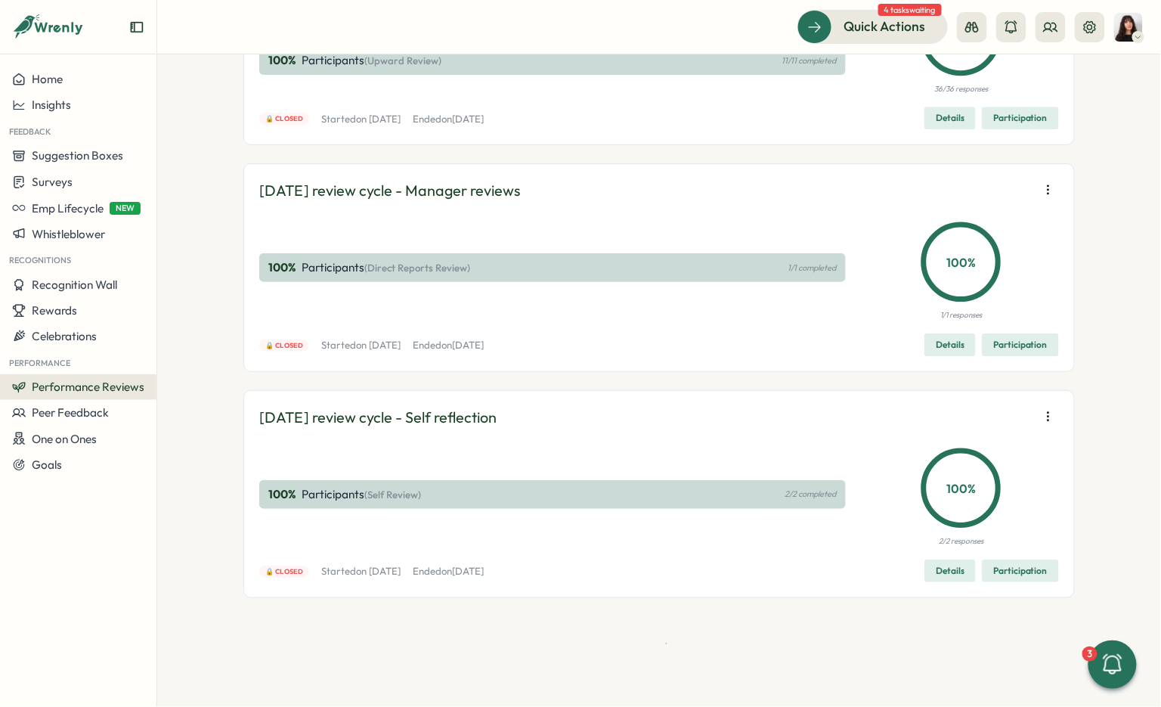
scroll to position [17356, 0]
click at [1046, 188] on icon "button" at bounding box center [1048, 189] width 15 height 15
click at [980, 239] on span "Edit visibility of results" at bounding box center [960, 245] width 112 height 14
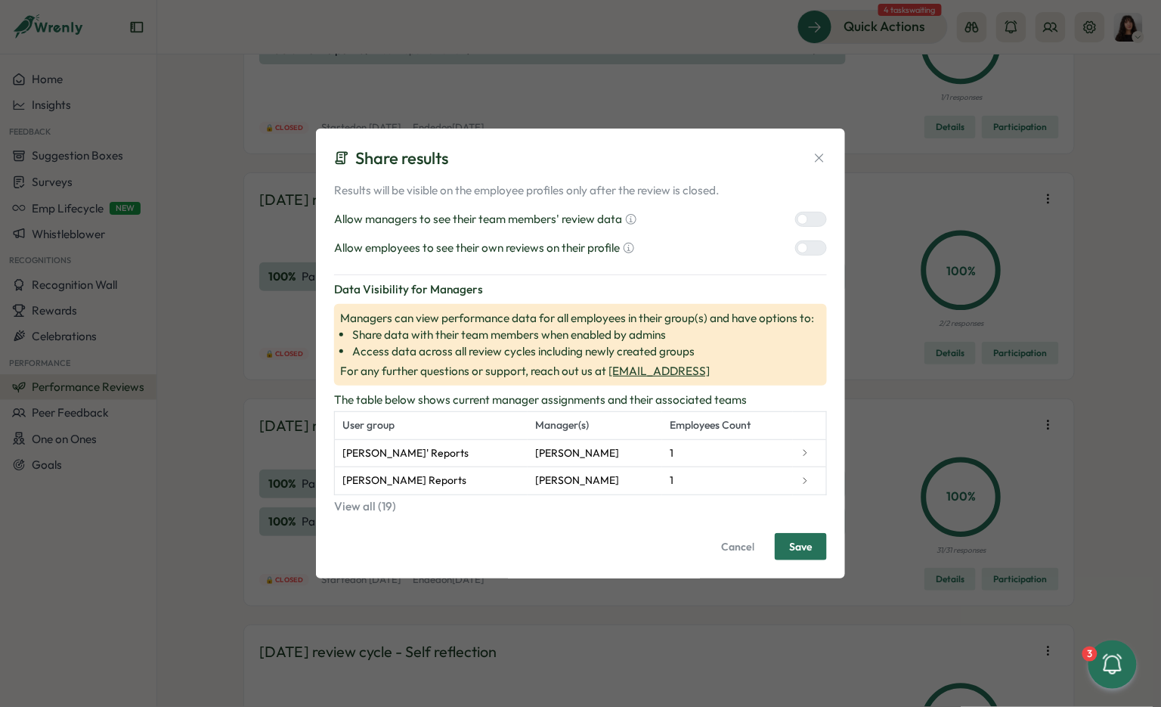
click at [814, 218] on div at bounding box center [817, 219] width 18 height 14
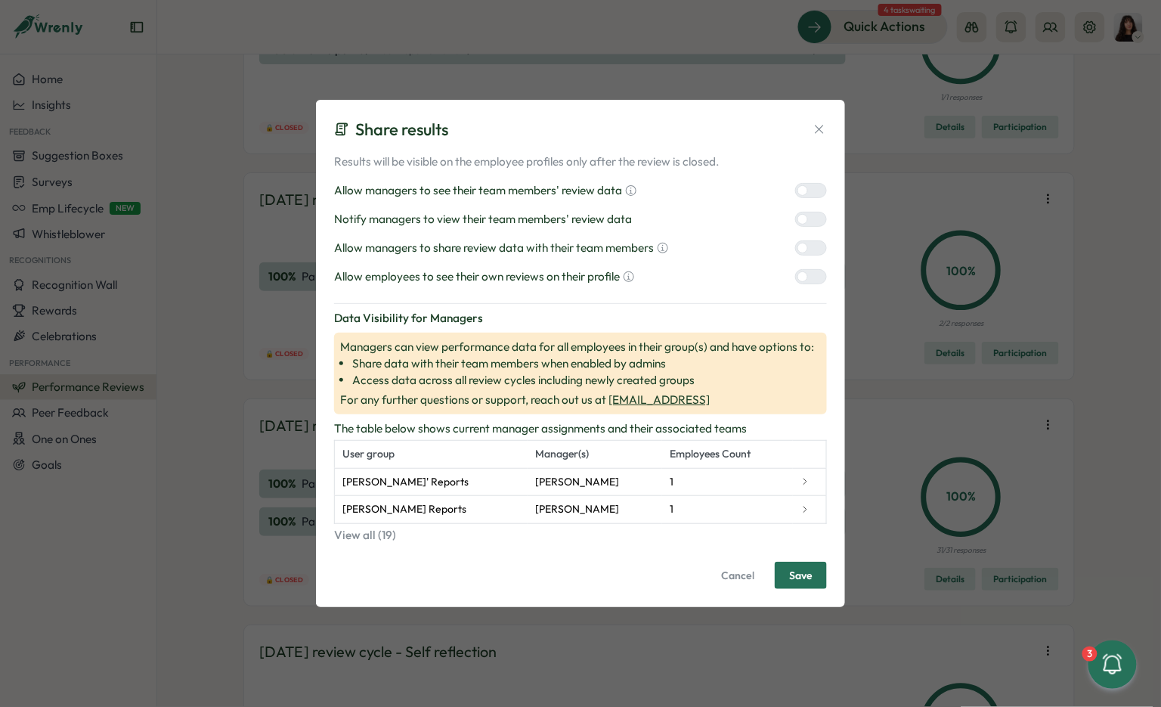
click at [812, 249] on div at bounding box center [817, 248] width 18 height 14
click at [812, 272] on div at bounding box center [817, 277] width 18 height 14
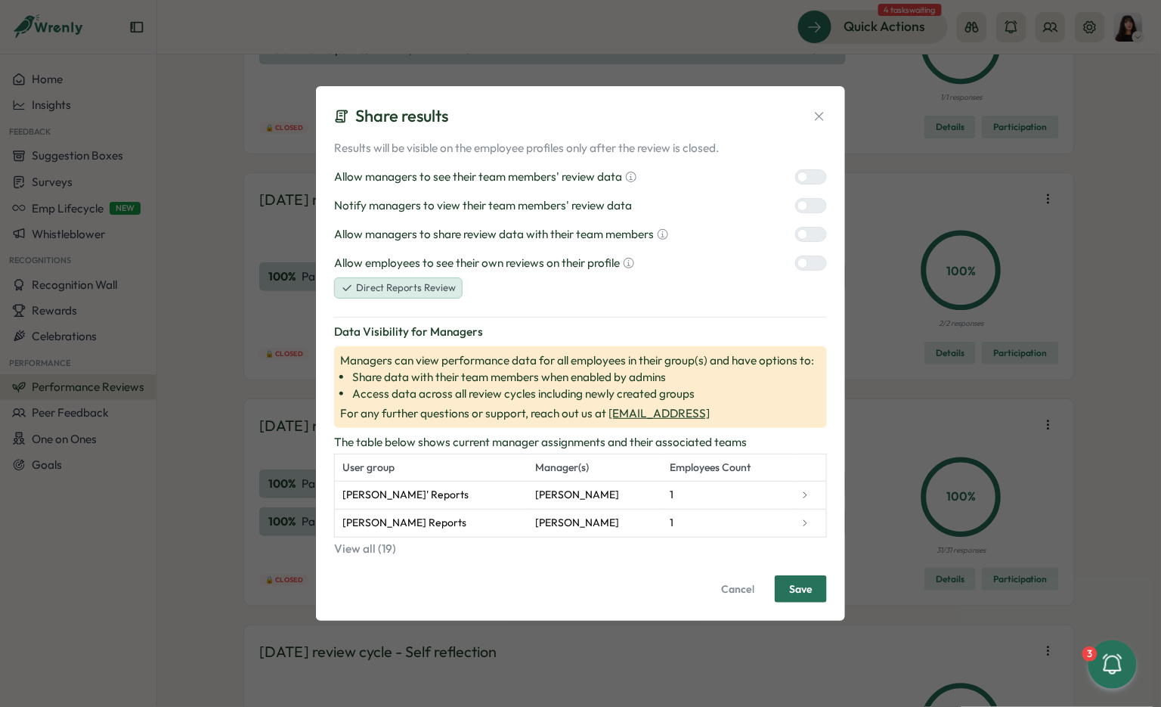
click at [813, 203] on div at bounding box center [817, 206] width 18 height 14
click at [797, 588] on span "Save" at bounding box center [800, 589] width 23 height 26
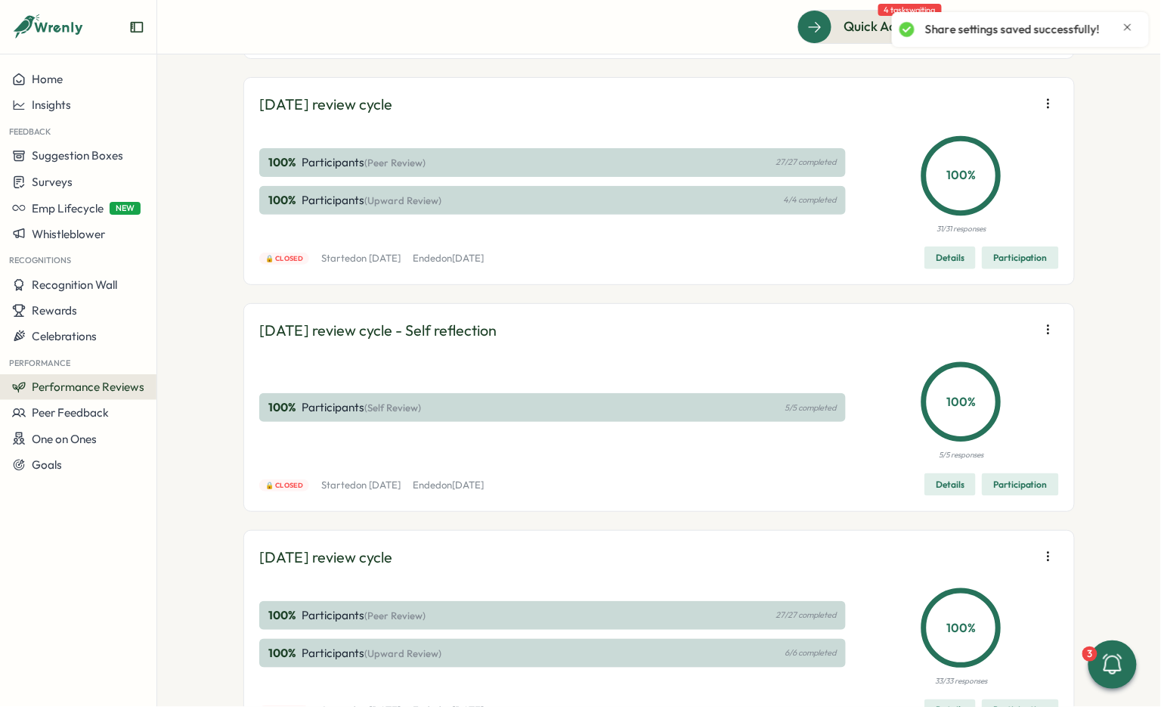
scroll to position [17679, 0]
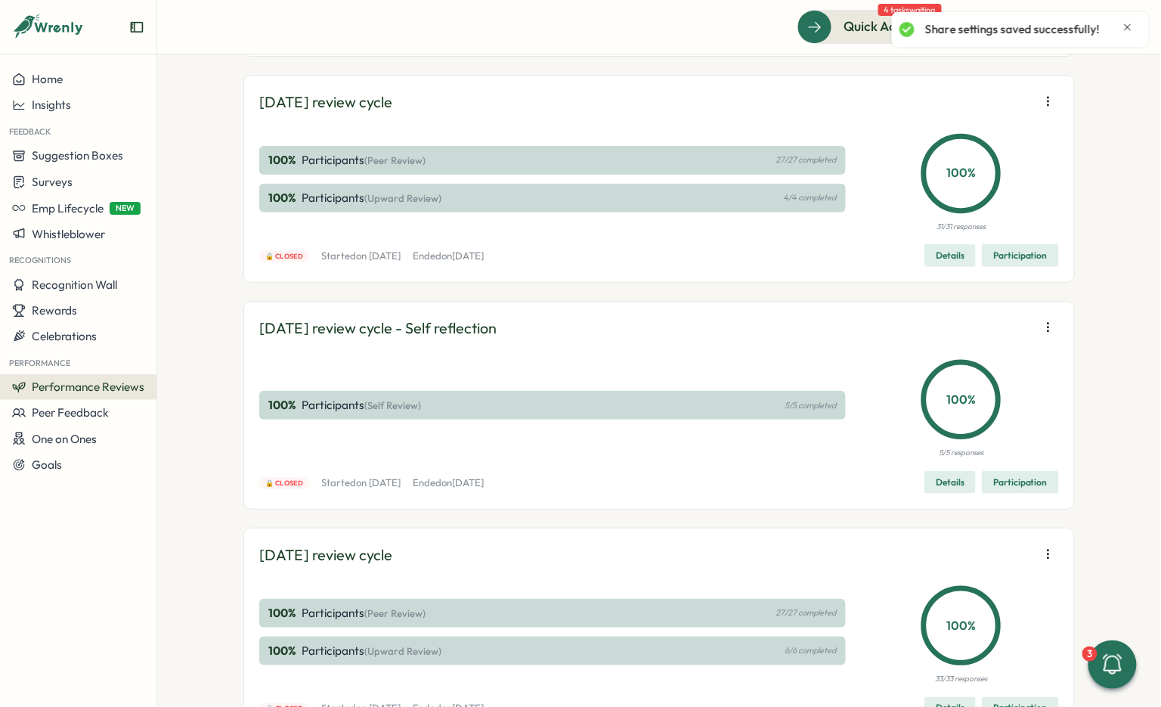
click at [976, 149] on span "Edit visibility of results" at bounding box center [960, 148] width 112 height 14
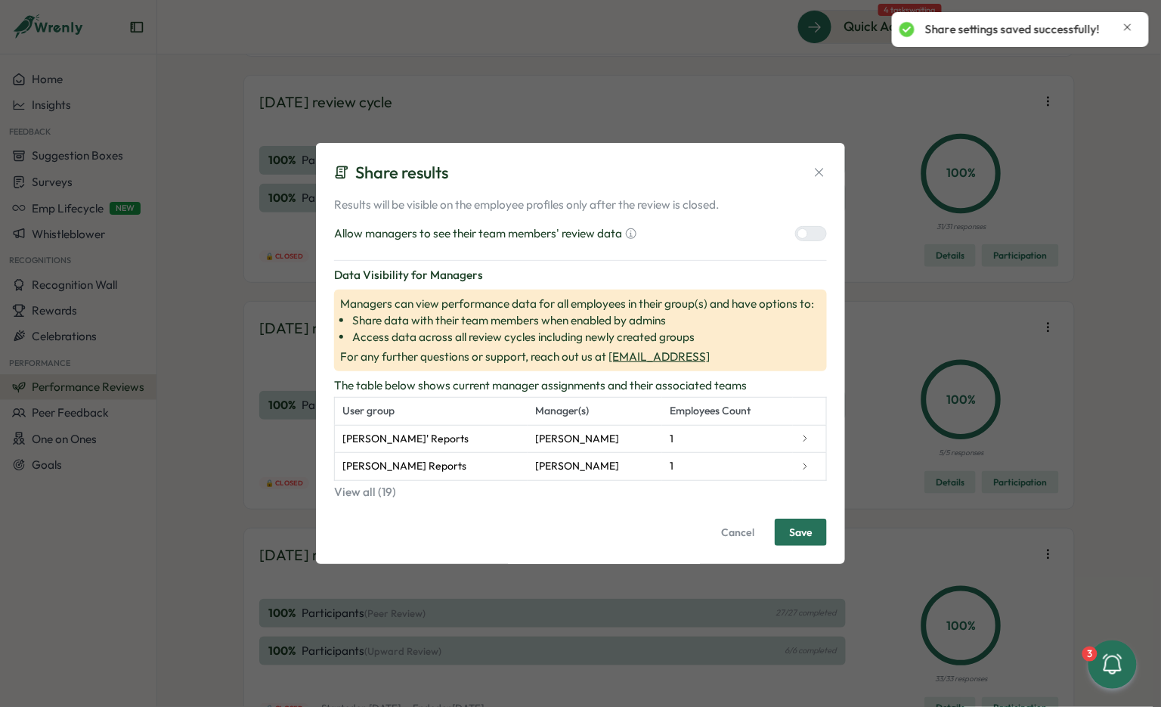
click at [808, 231] on div at bounding box center [817, 234] width 18 height 14
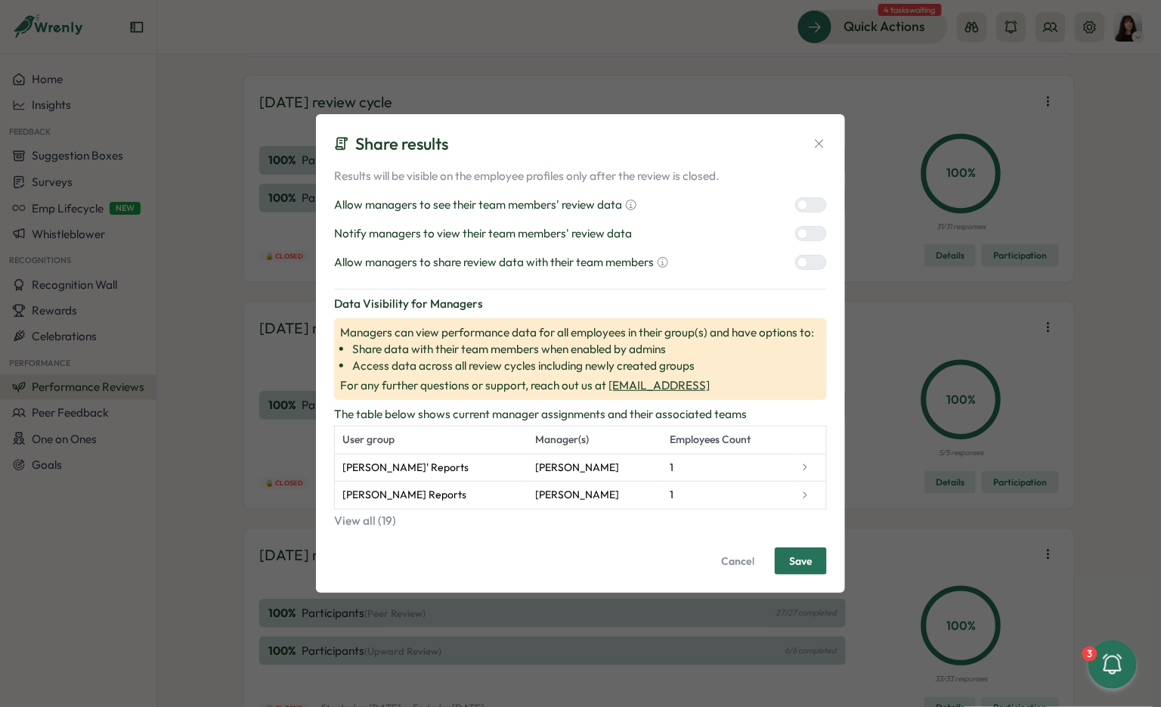
click at [805, 265] on div at bounding box center [803, 262] width 11 height 11
click at [813, 235] on div at bounding box center [817, 234] width 18 height 14
click at [786, 560] on button "Save" at bounding box center [801, 560] width 52 height 27
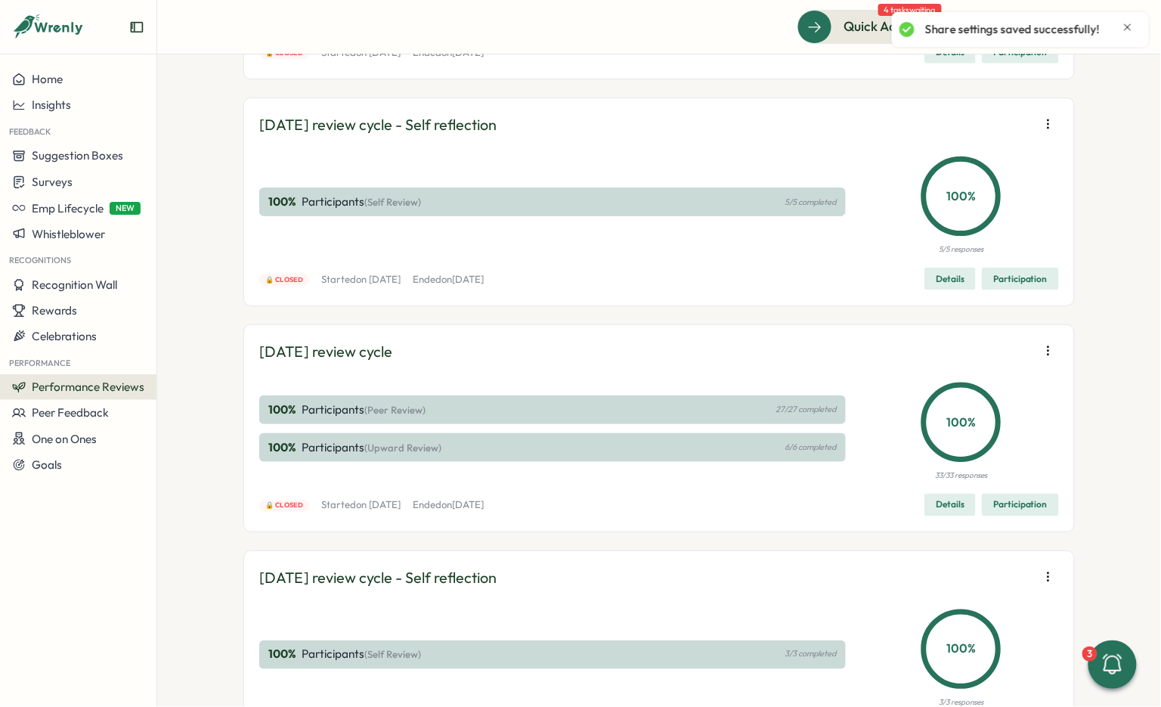
scroll to position [17881, 0]
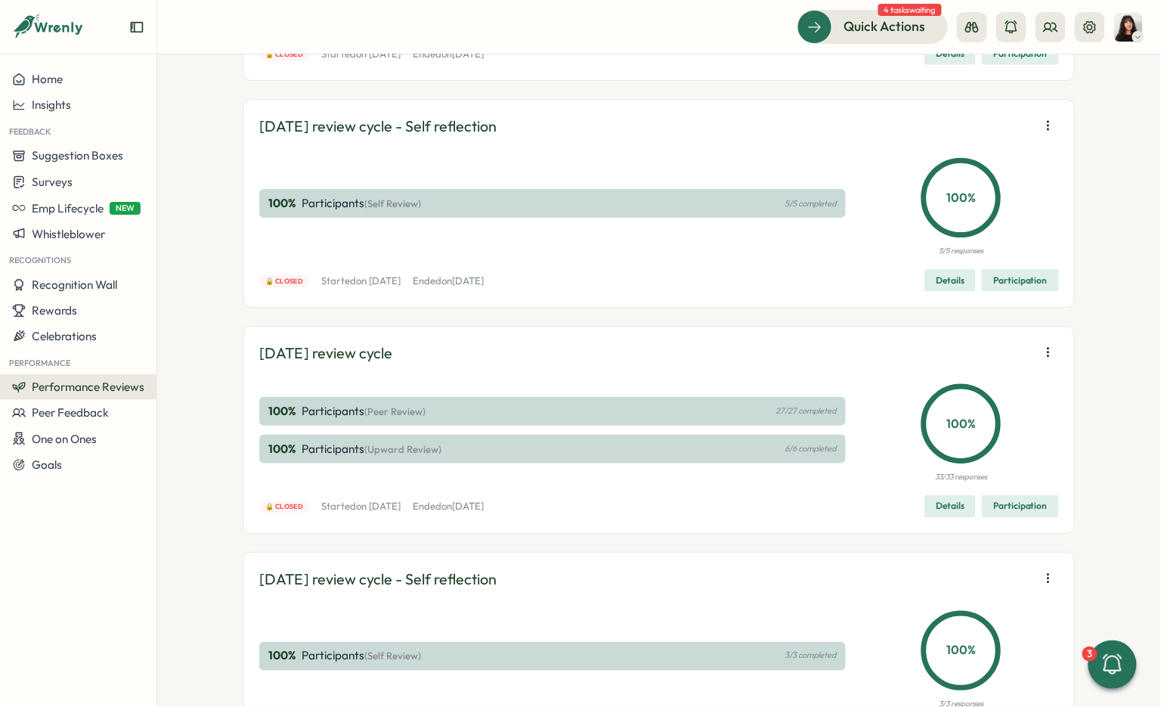
click at [981, 171] on span "Edit visibility of results" at bounding box center [960, 171] width 112 height 14
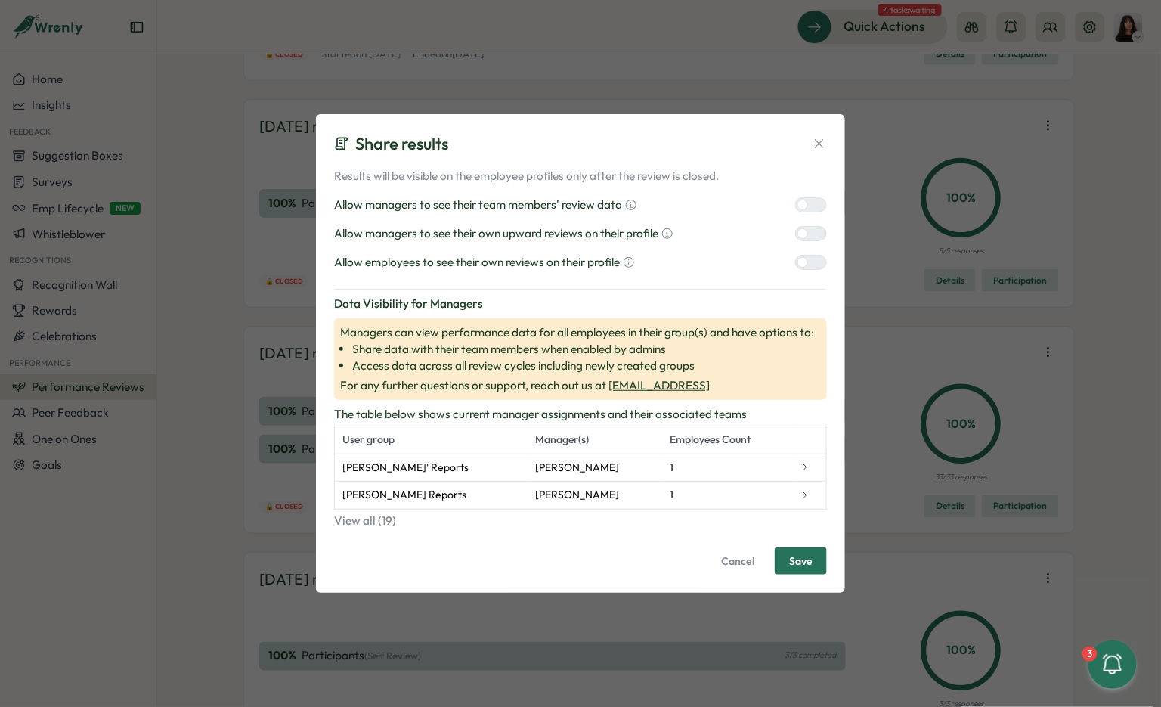
click at [817, 211] on div at bounding box center [817, 205] width 18 height 14
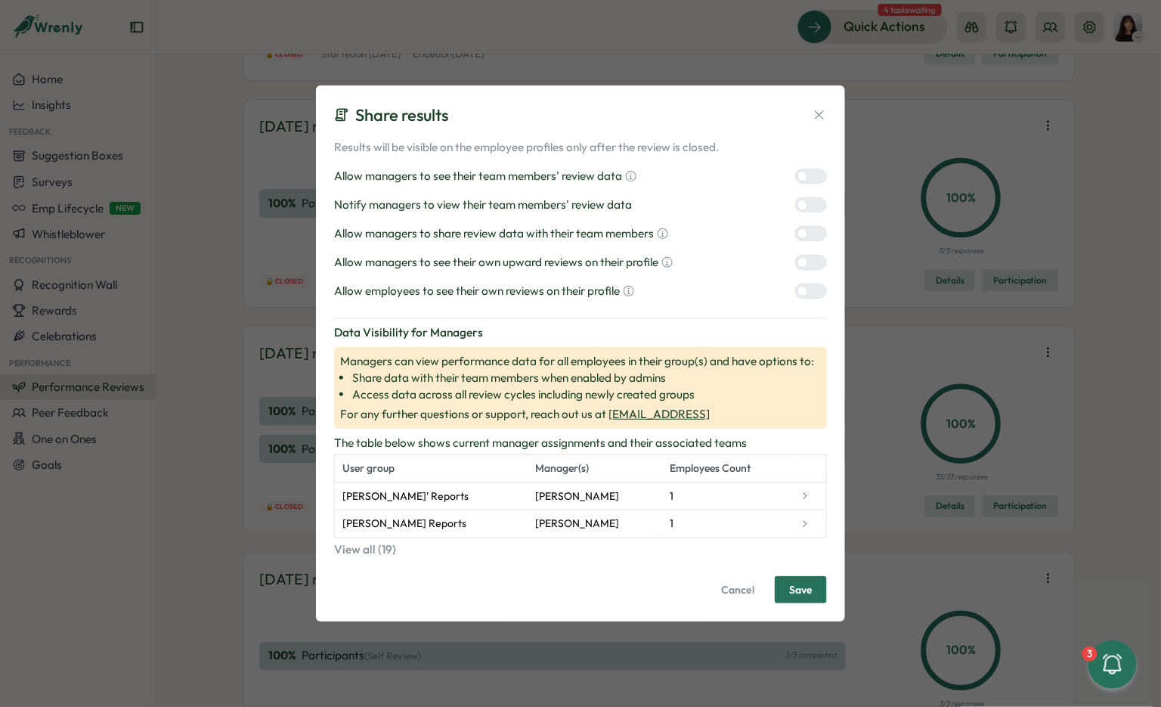
click at [814, 239] on div at bounding box center [817, 234] width 18 height 14
click at [814, 265] on div at bounding box center [817, 263] width 18 height 14
click at [814, 292] on div at bounding box center [817, 291] width 18 height 14
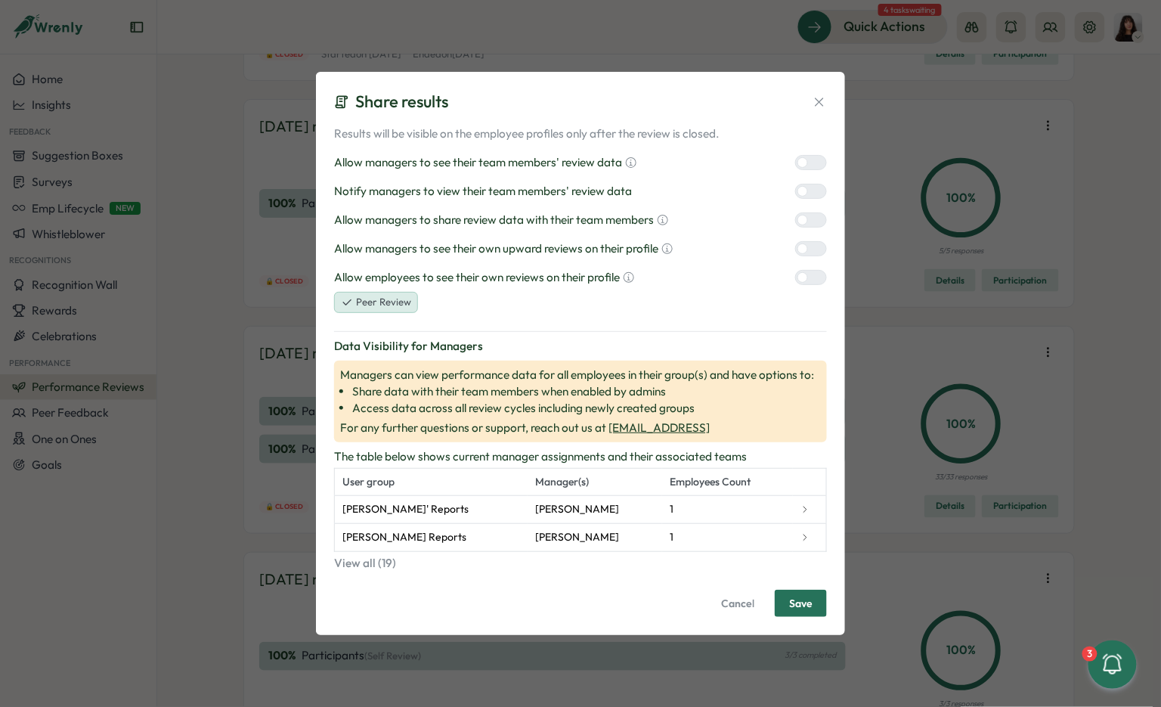
click at [814, 193] on div at bounding box center [817, 191] width 18 height 14
click at [798, 604] on span "Save" at bounding box center [800, 604] width 23 height 26
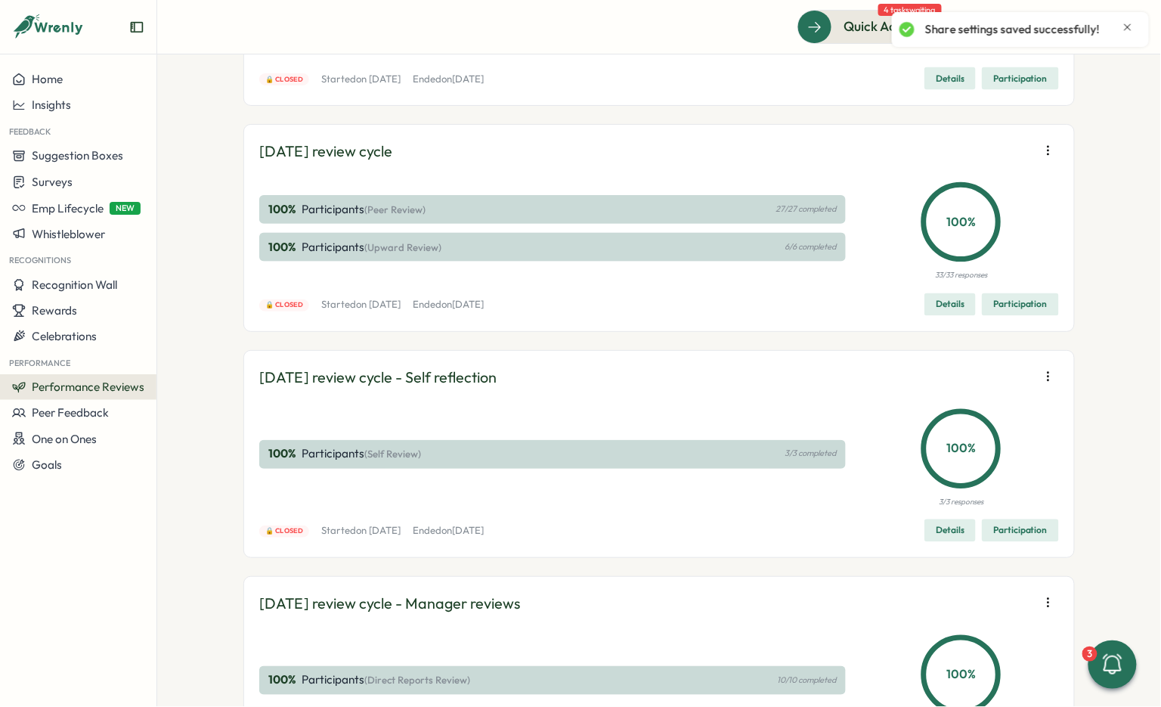
scroll to position [18089, 0]
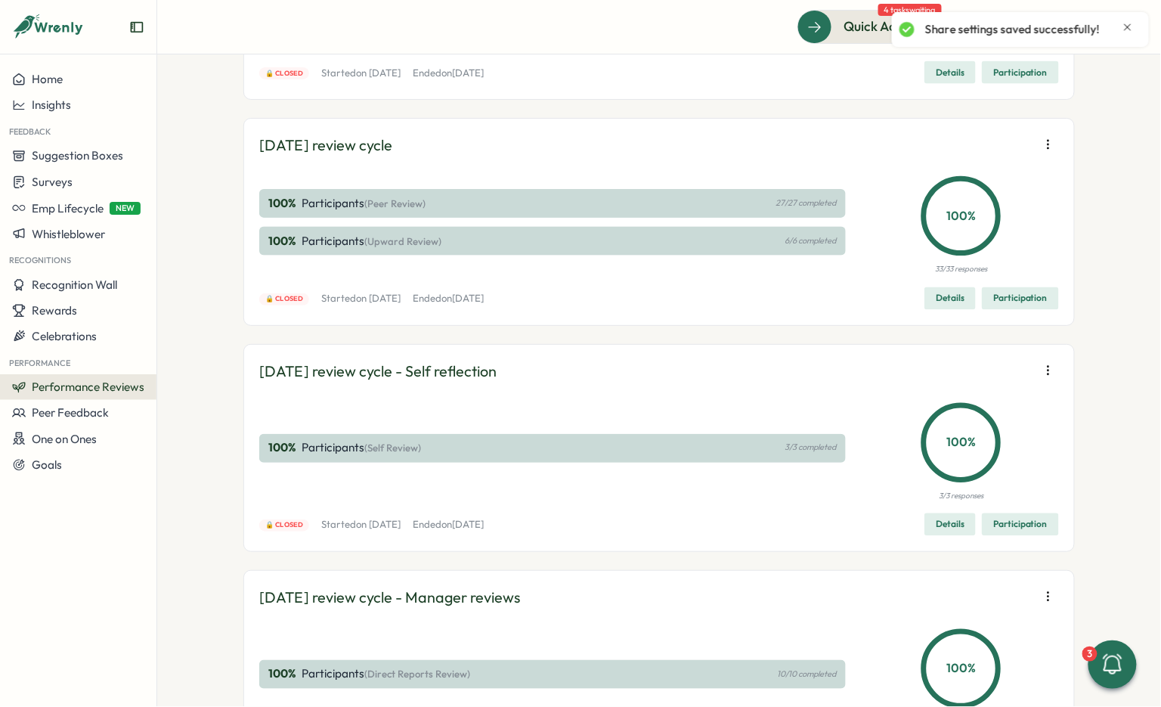
click at [972, 188] on span "Edit visibility of results" at bounding box center [960, 189] width 112 height 14
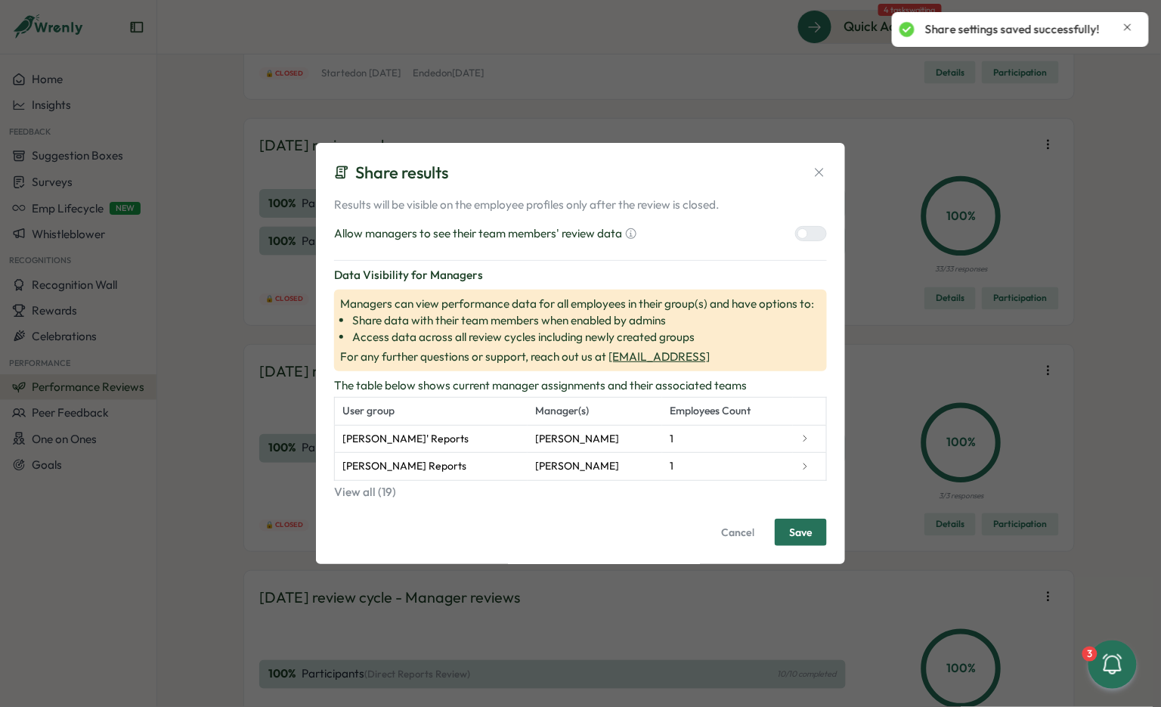
click at [802, 229] on div at bounding box center [803, 233] width 11 height 11
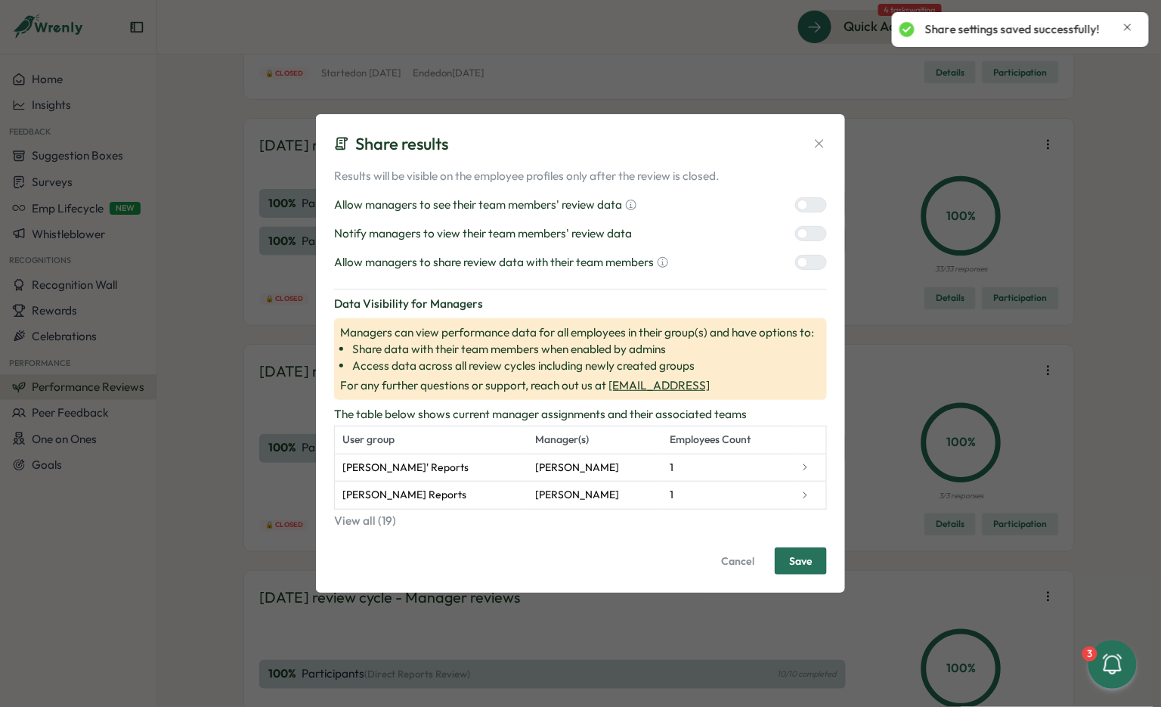
click at [806, 256] on label at bounding box center [811, 262] width 32 height 15
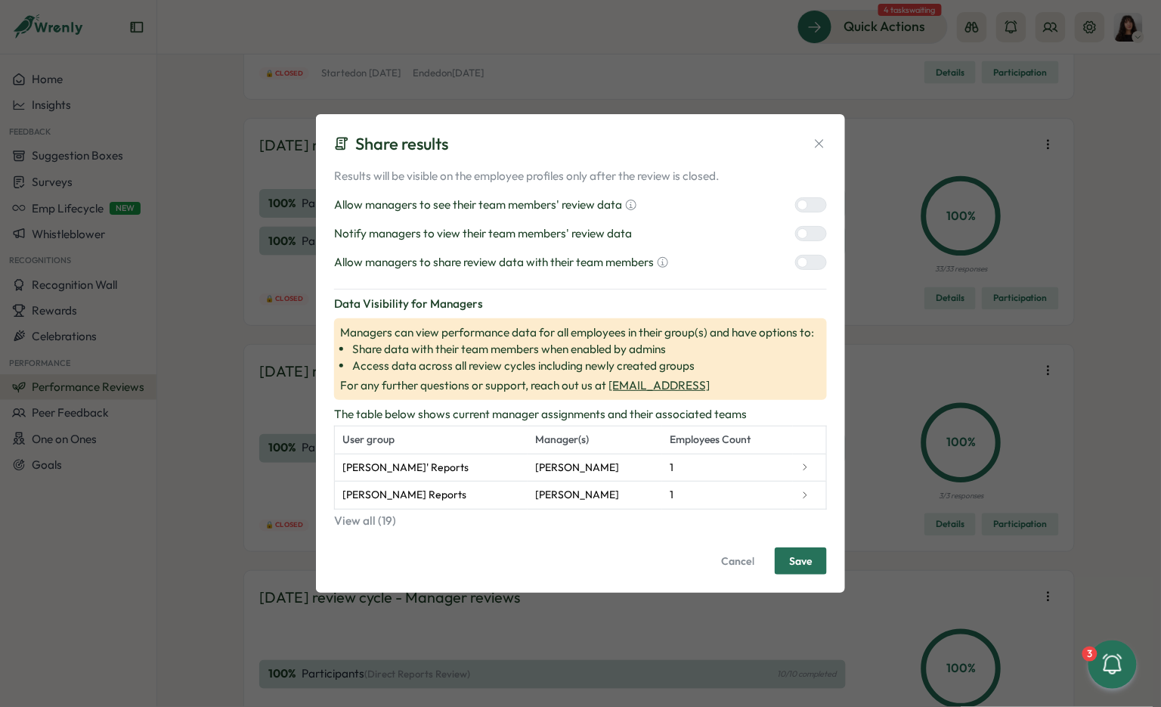
click at [810, 229] on div at bounding box center [817, 234] width 18 height 14
click at [784, 553] on button "Save" at bounding box center [801, 560] width 52 height 27
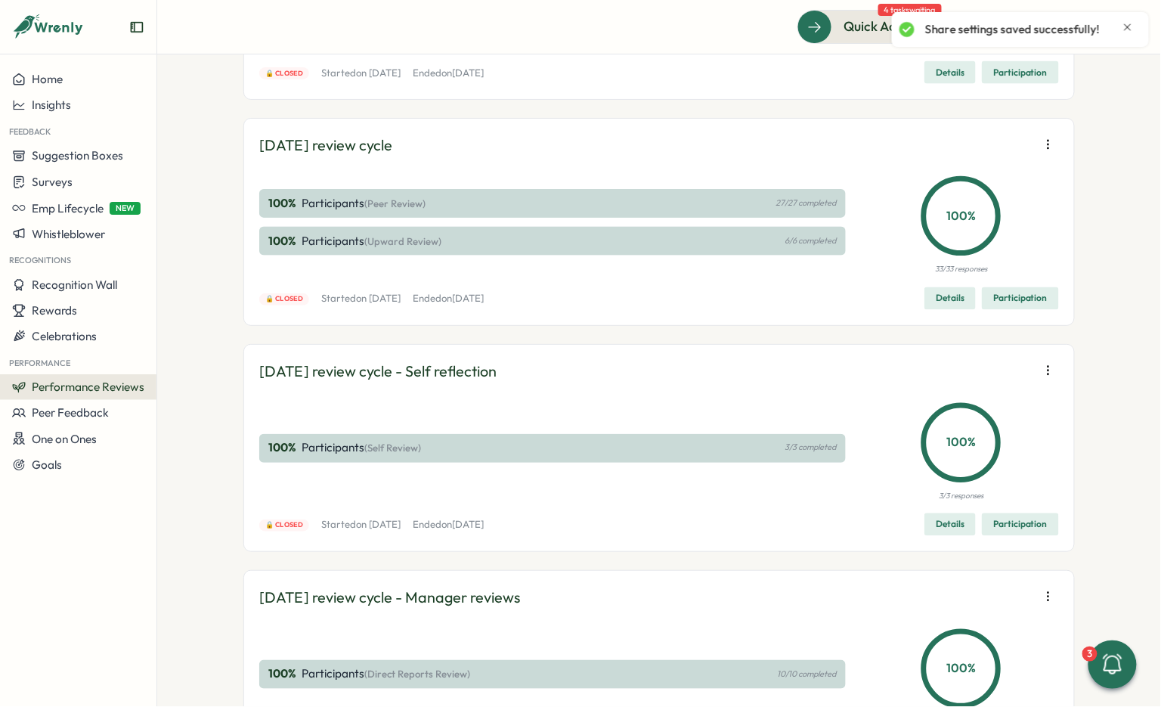
click at [1049, 152] on icon "button" at bounding box center [1048, 144] width 15 height 15
click at [963, 420] on button "Edit visibility of results" at bounding box center [952, 415] width 145 height 26
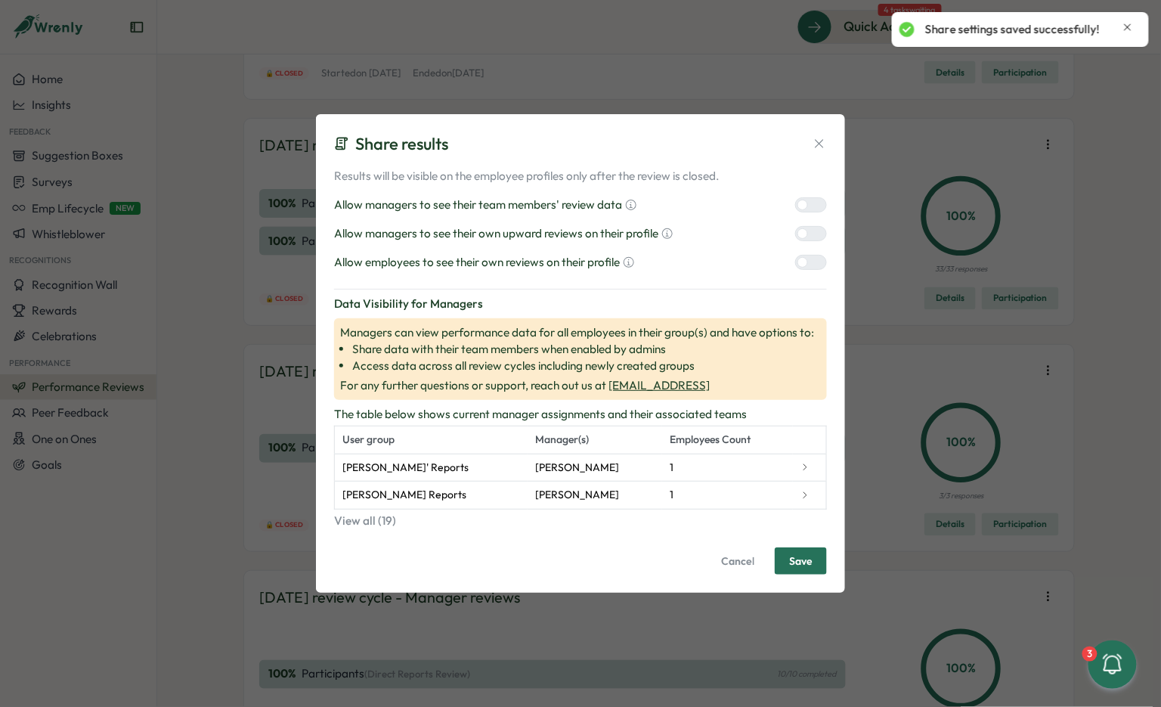
click at [811, 203] on div at bounding box center [817, 205] width 18 height 14
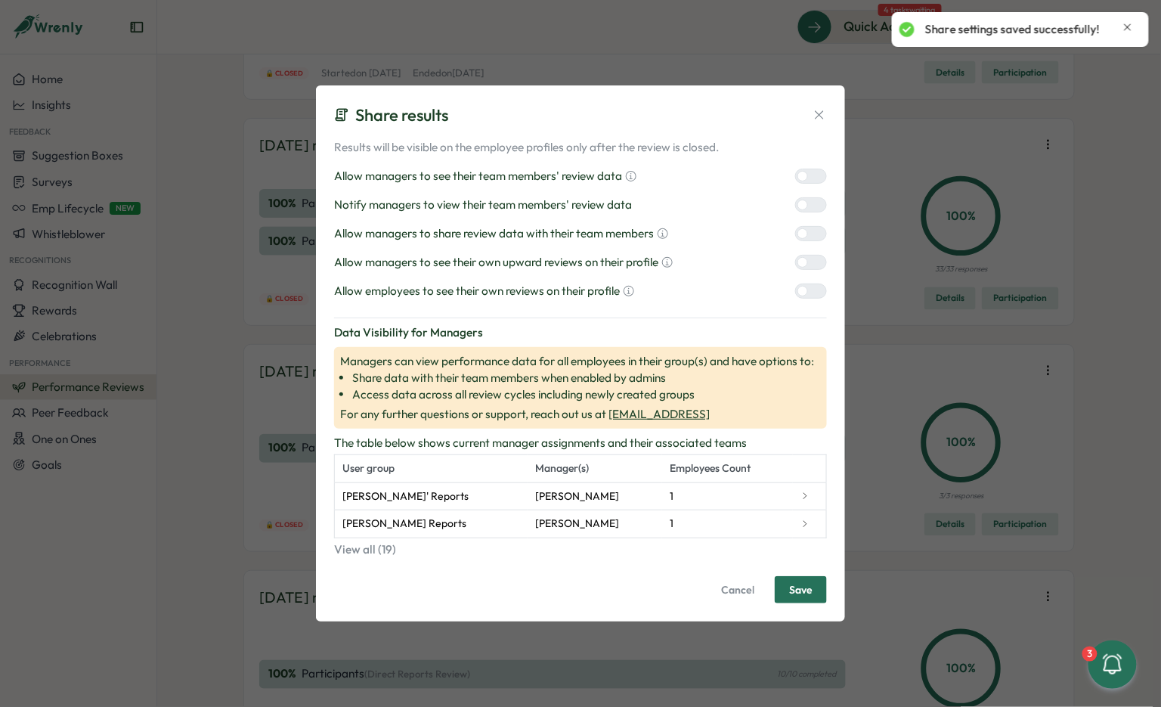
click at [811, 237] on div at bounding box center [817, 234] width 18 height 14
click at [811, 256] on div at bounding box center [817, 263] width 18 height 14
click at [811, 282] on div "Results will be visible on the employee profiles only after the review is close…" at bounding box center [580, 219] width 493 height 160
click at [811, 295] on div at bounding box center [817, 291] width 18 height 14
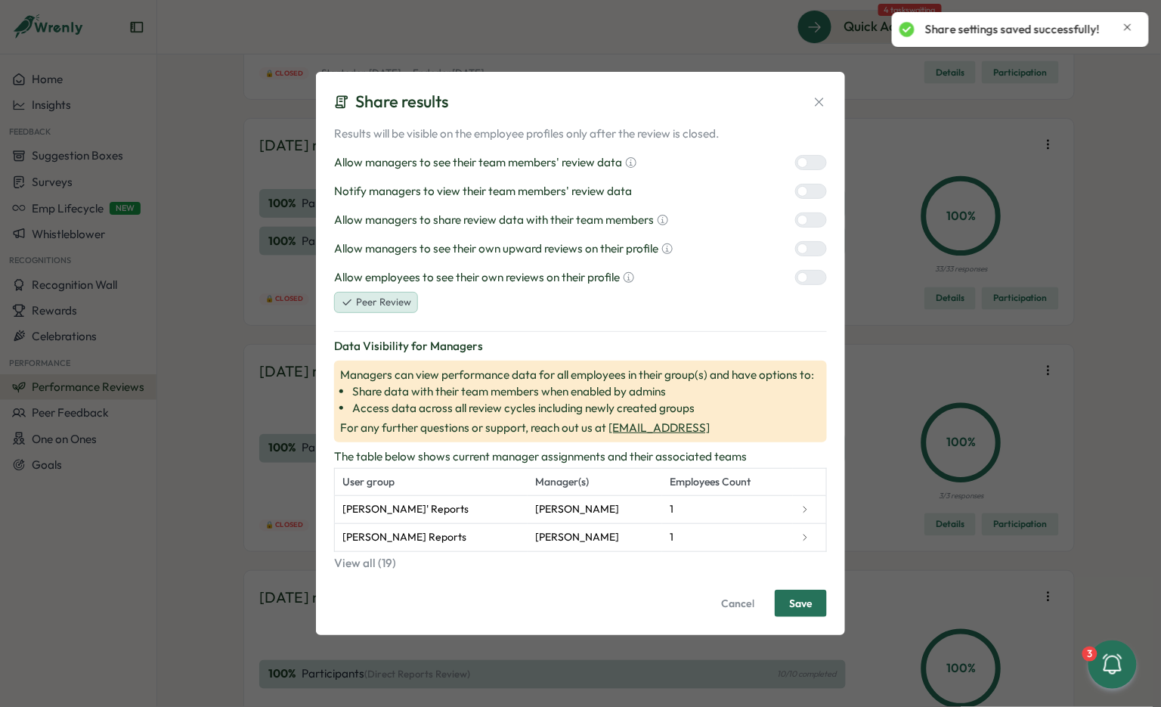
click at [809, 187] on div at bounding box center [817, 191] width 18 height 14
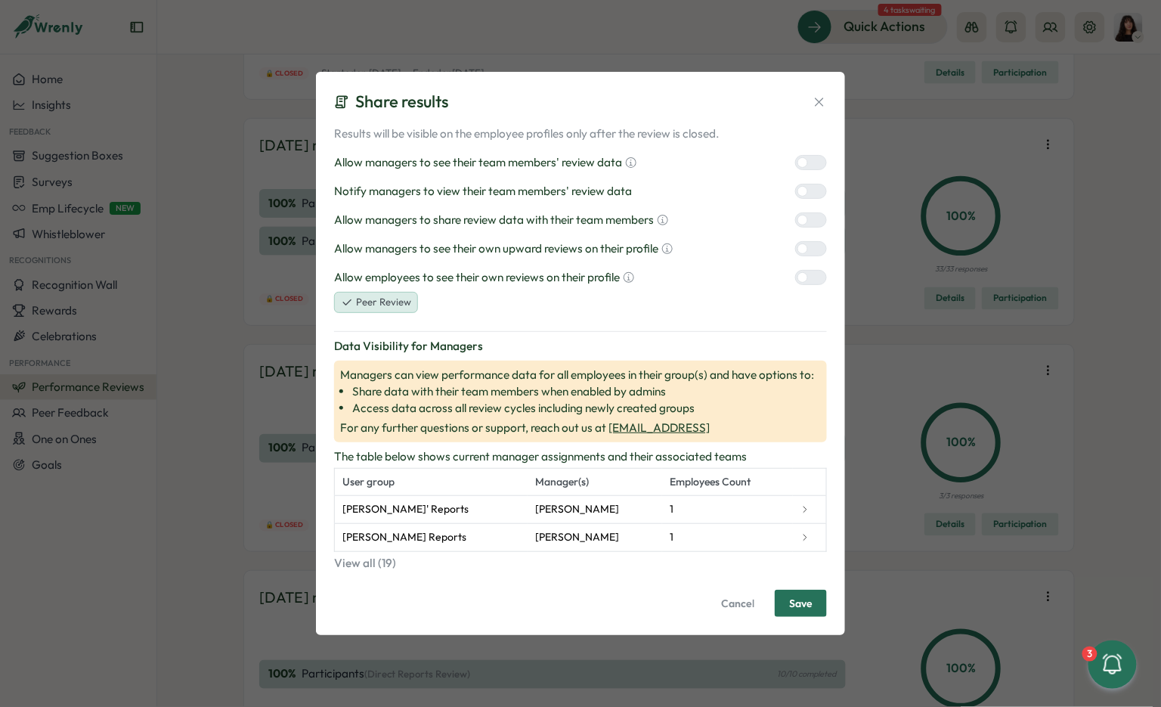
click at [795, 605] on span "Save" at bounding box center [800, 604] width 23 height 26
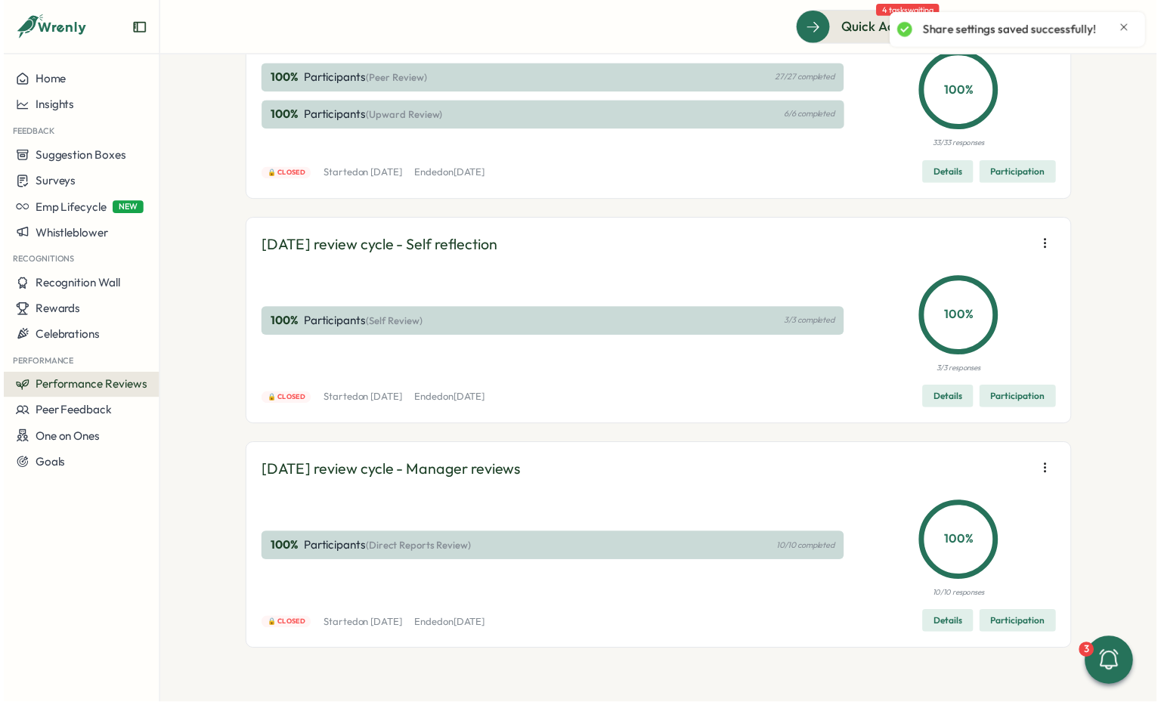
scroll to position [18338, 0]
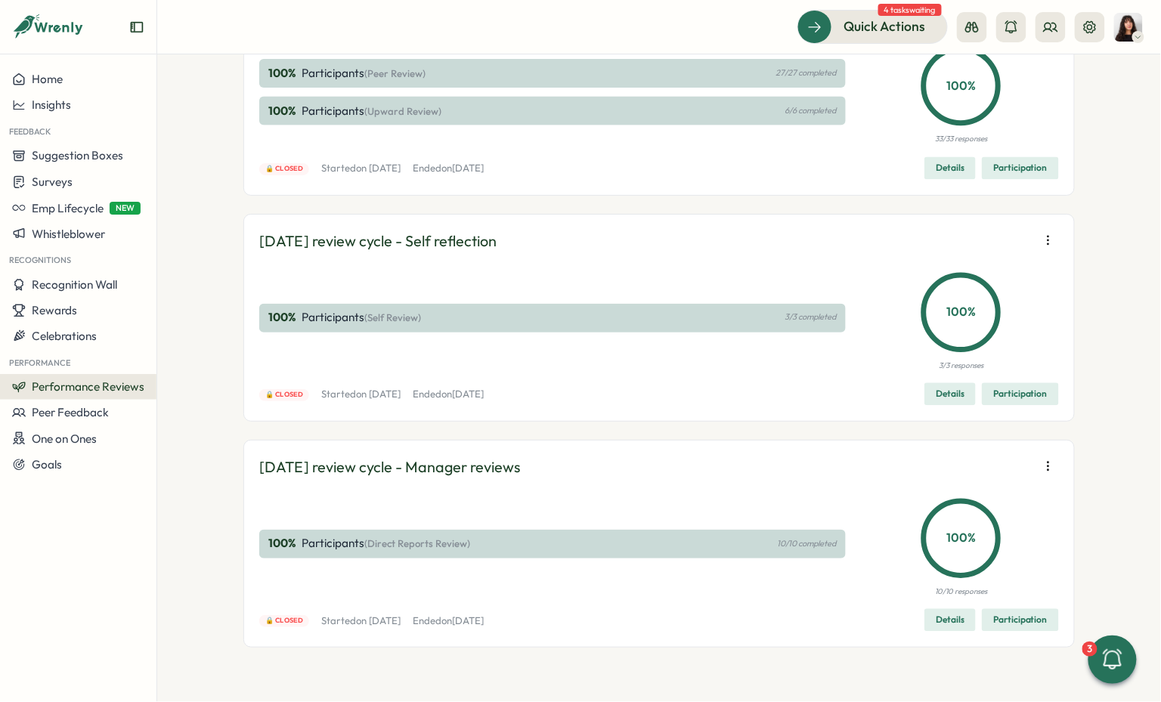
click at [1044, 22] on icon "button" at bounding box center [1048, 14] width 15 height 15
click at [983, 159] on span "Edit visibility of results" at bounding box center [960, 166] width 112 height 14
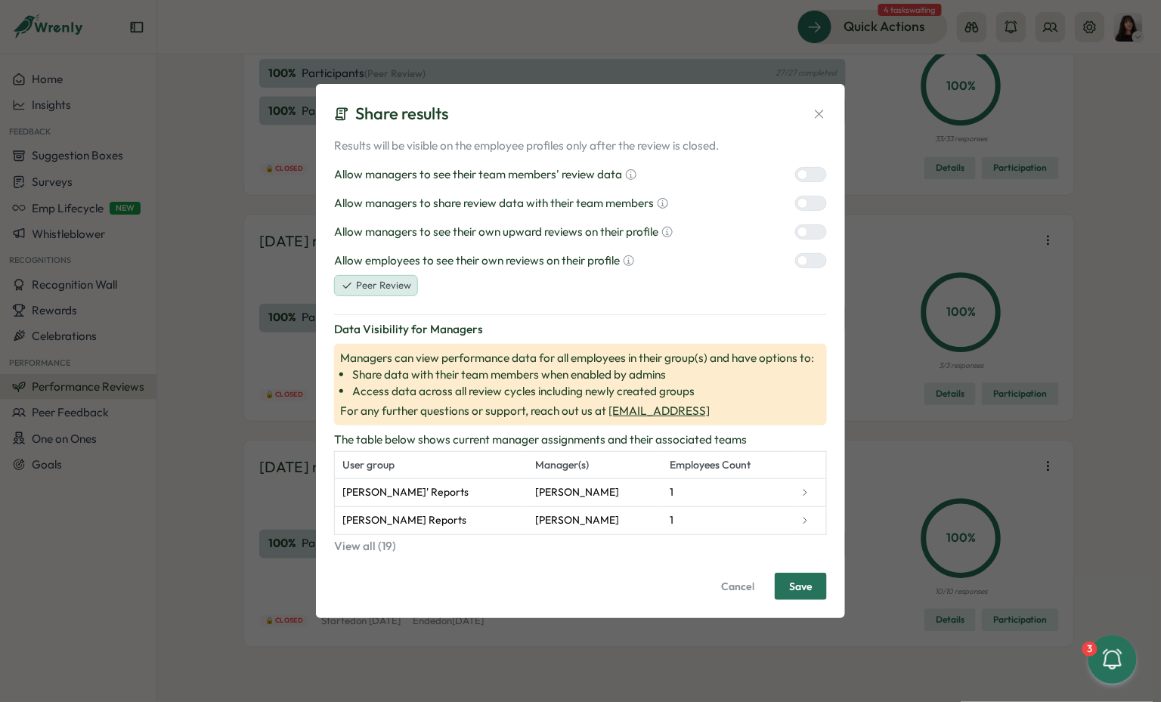
click at [814, 110] on icon at bounding box center [819, 114] width 15 height 15
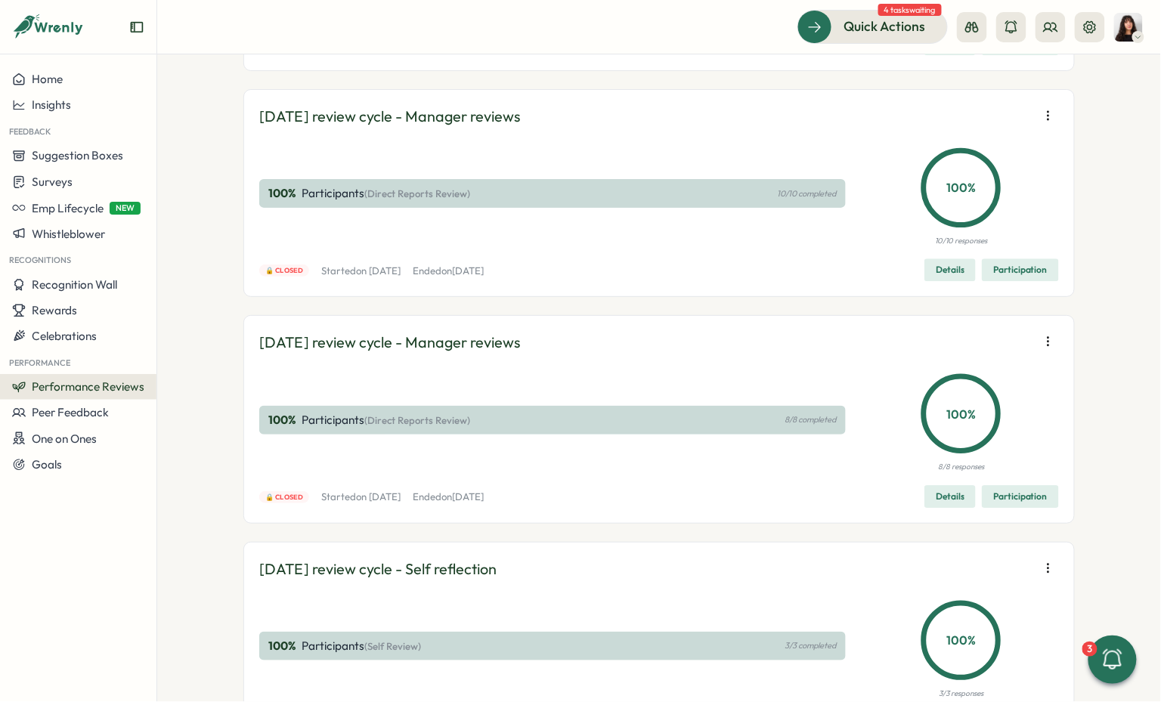
scroll to position [18581, 0]
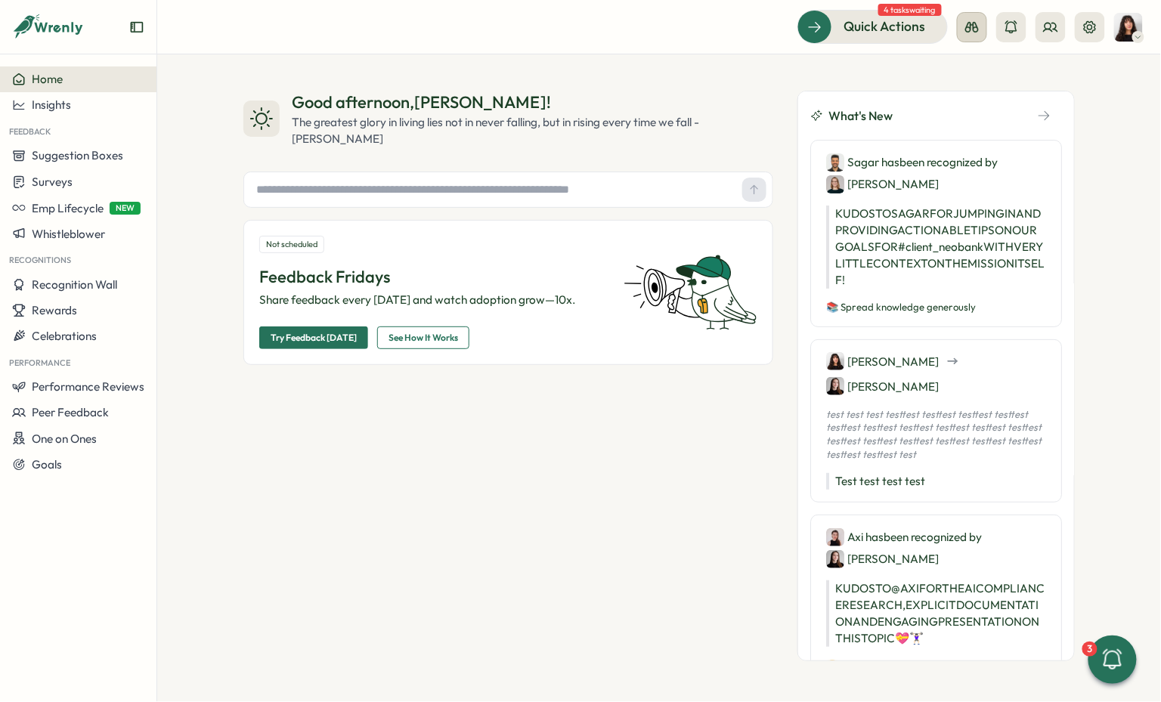
click at [972, 40] on button at bounding box center [972, 27] width 30 height 30
click at [1042, 24] on button at bounding box center [1051, 27] width 30 height 30
click at [1028, 84] on div "Org Members" at bounding box center [1052, 74] width 113 height 29
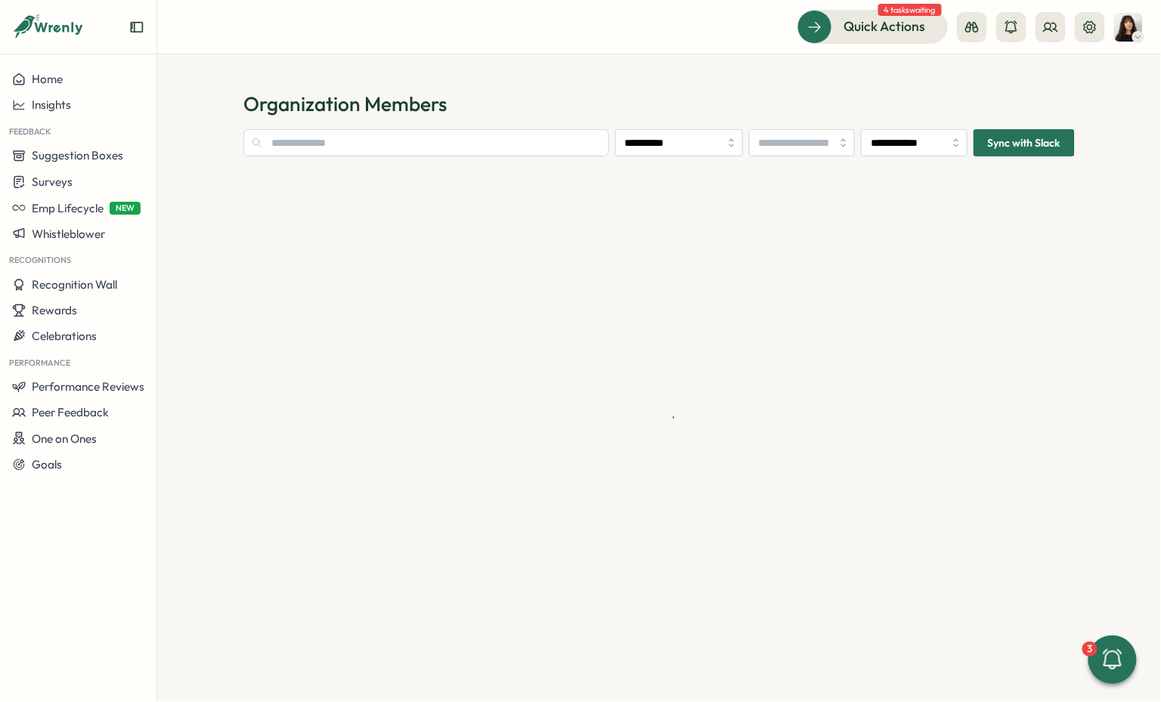
type input "**********"
click at [367, 157] on section "**********" at bounding box center [659, 397] width 832 height 537
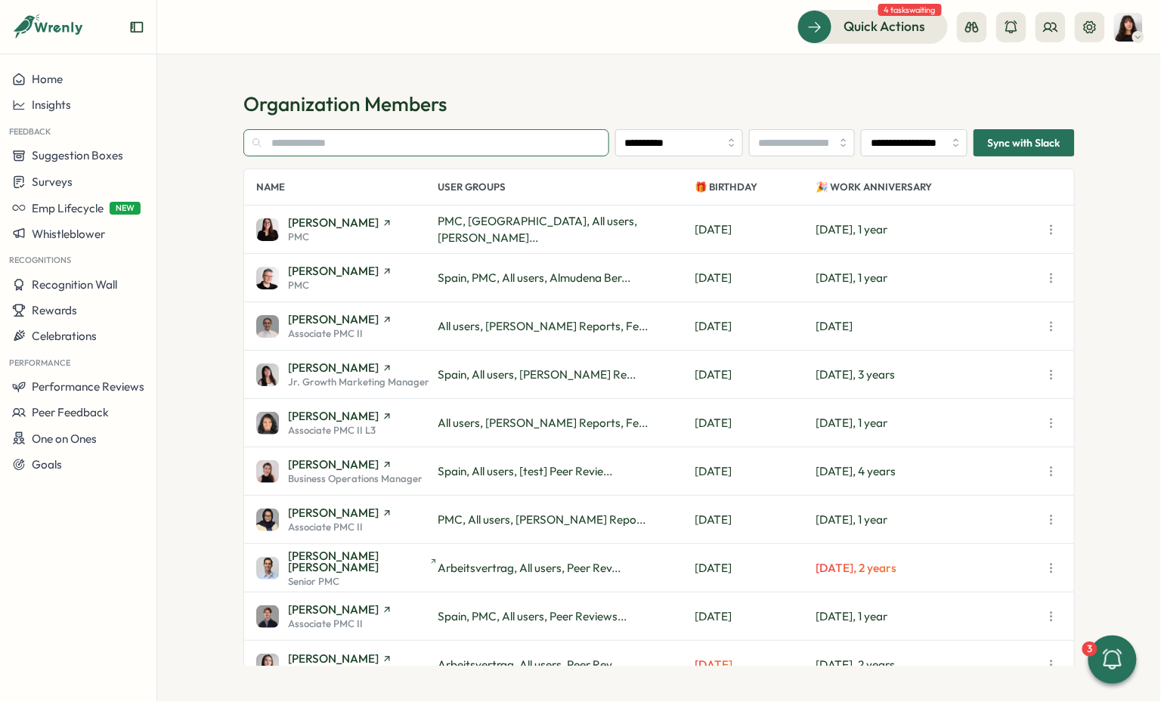
click at [357, 148] on input "text" at bounding box center [426, 142] width 366 height 27
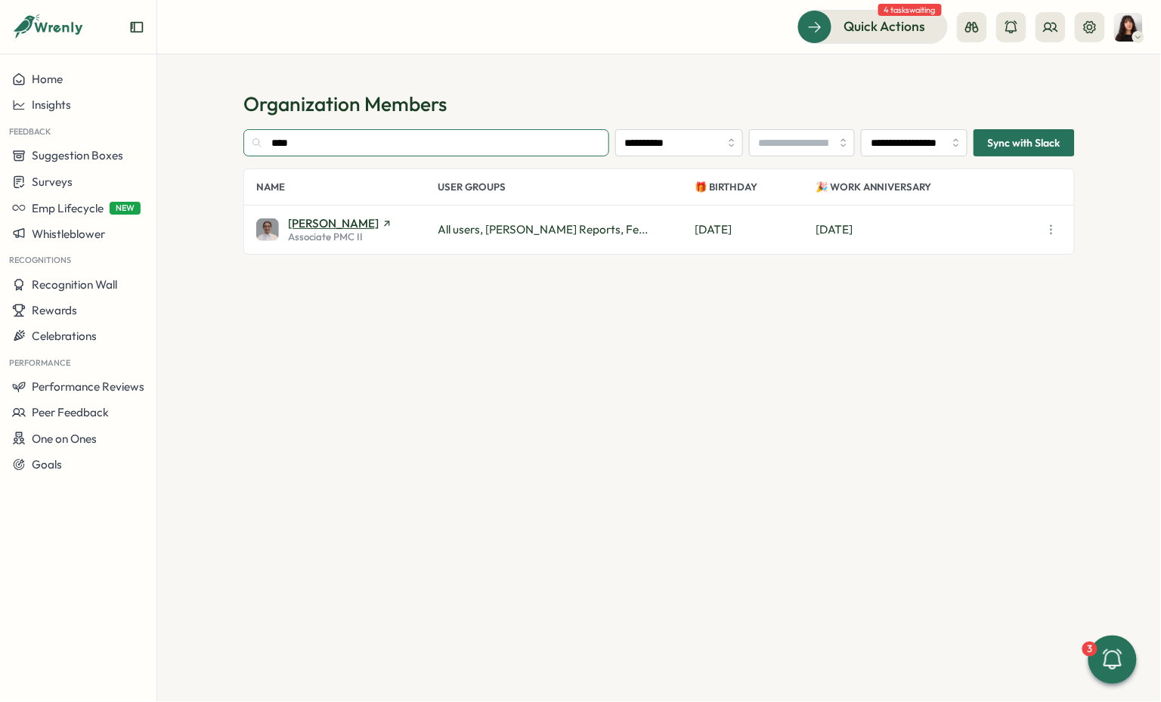
type input "****"
click at [339, 223] on span "[PERSON_NAME]" at bounding box center [333, 223] width 91 height 11
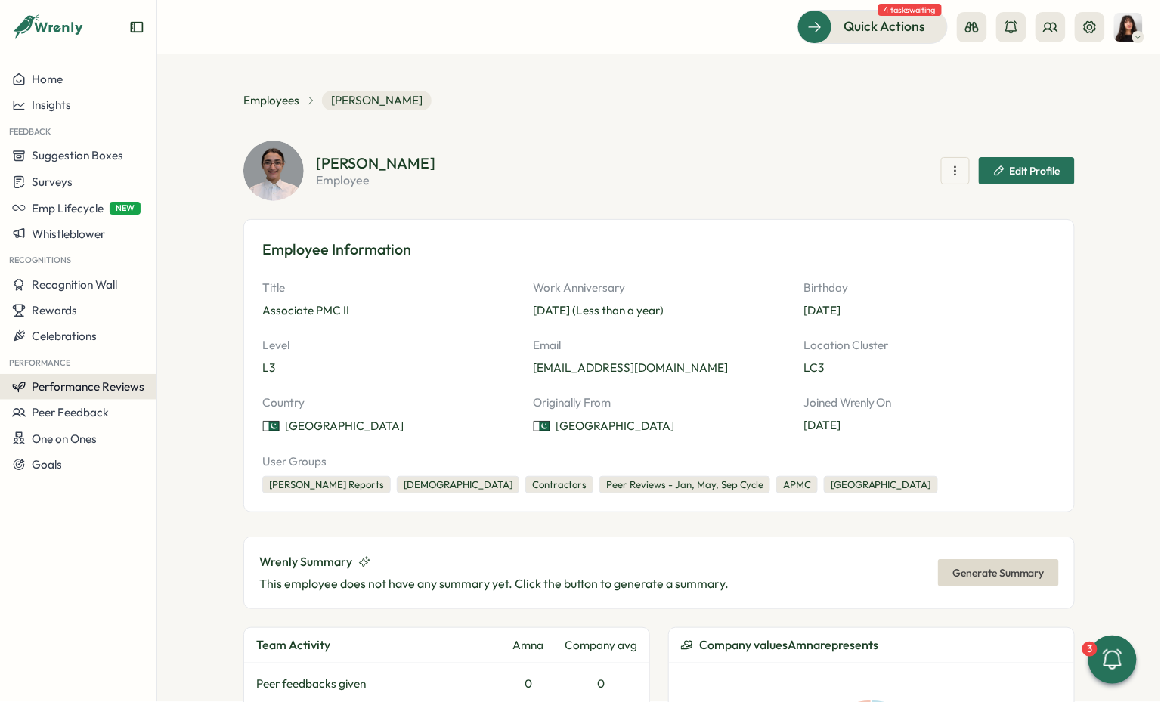
click at [82, 386] on span "Performance Reviews" at bounding box center [88, 387] width 113 height 14
click at [184, 355] on div "Reviews" at bounding box center [218, 358] width 117 height 17
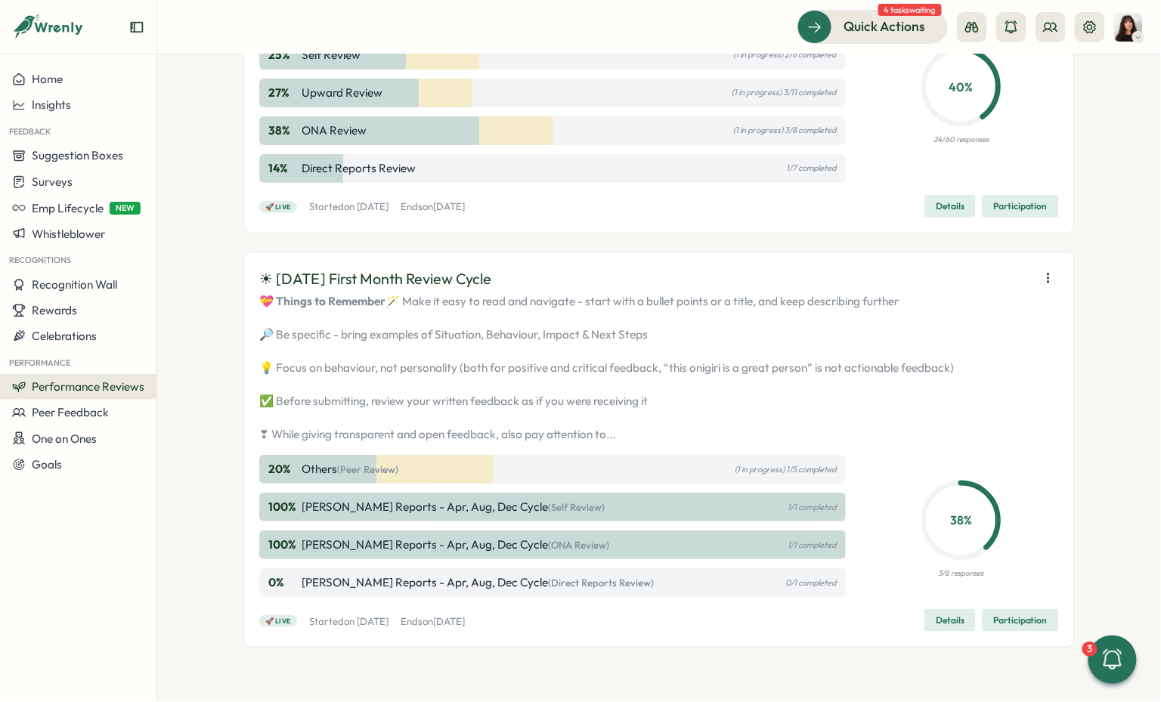
scroll to position [1977, 0]
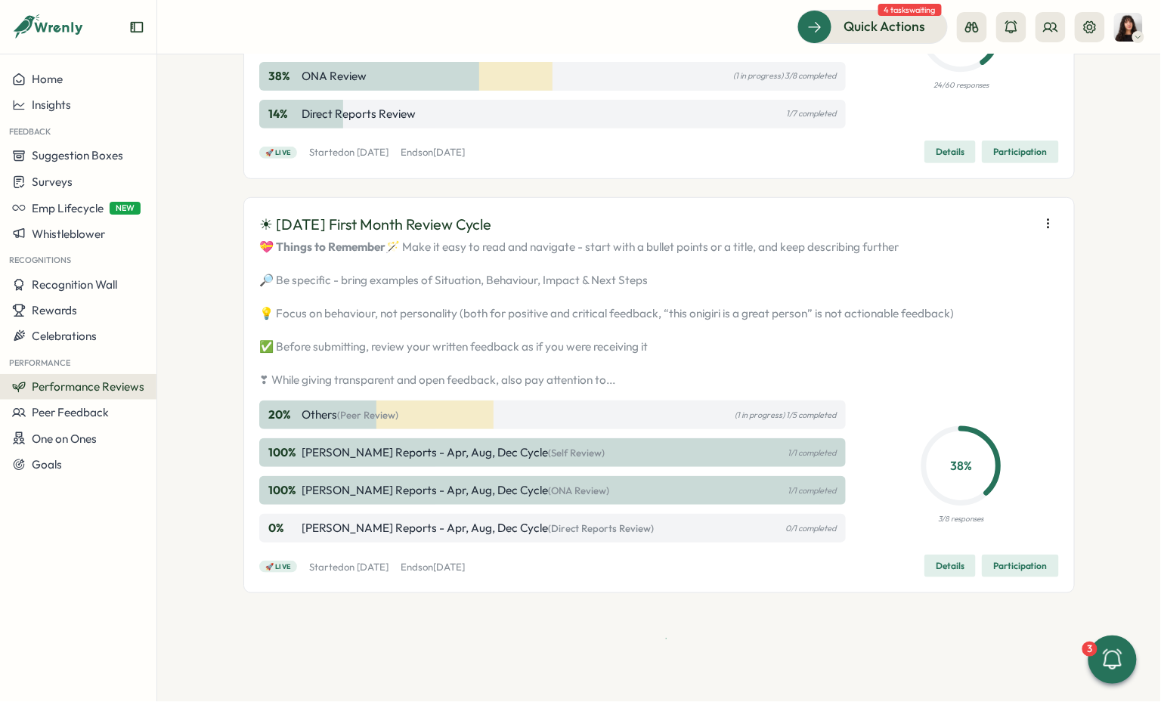
click at [1011, 577] on span "Participation" at bounding box center [1021, 566] width 54 height 21
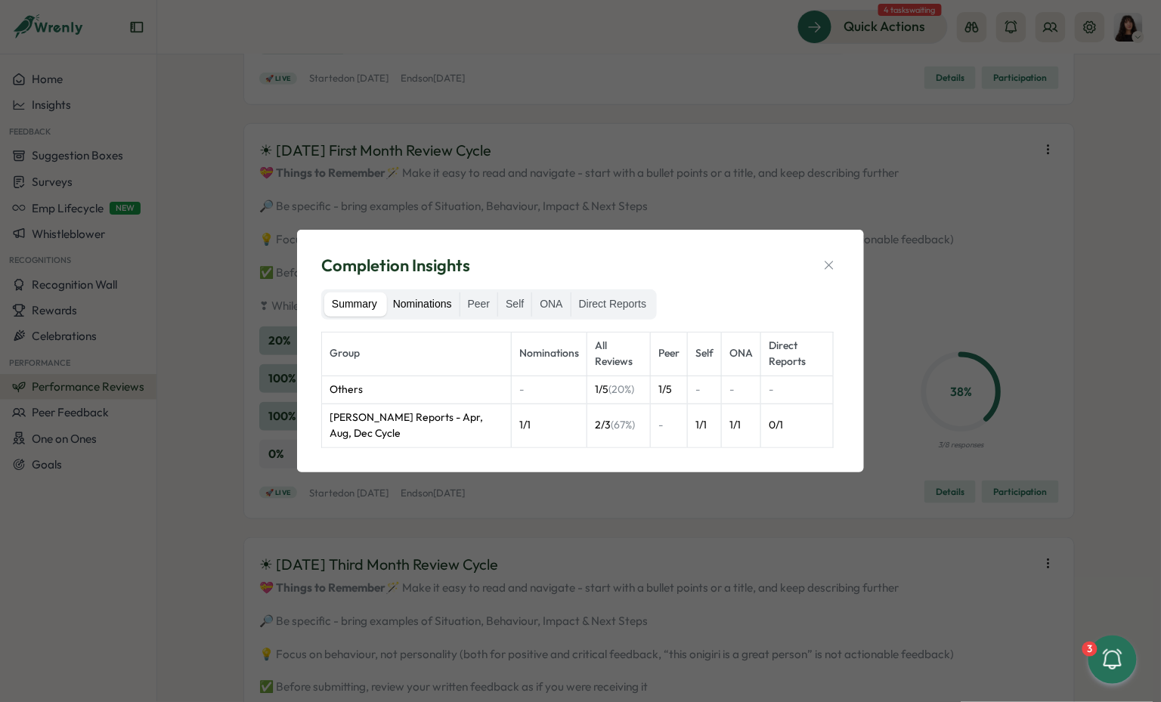
click at [413, 310] on label "Nominations" at bounding box center [423, 305] width 74 height 24
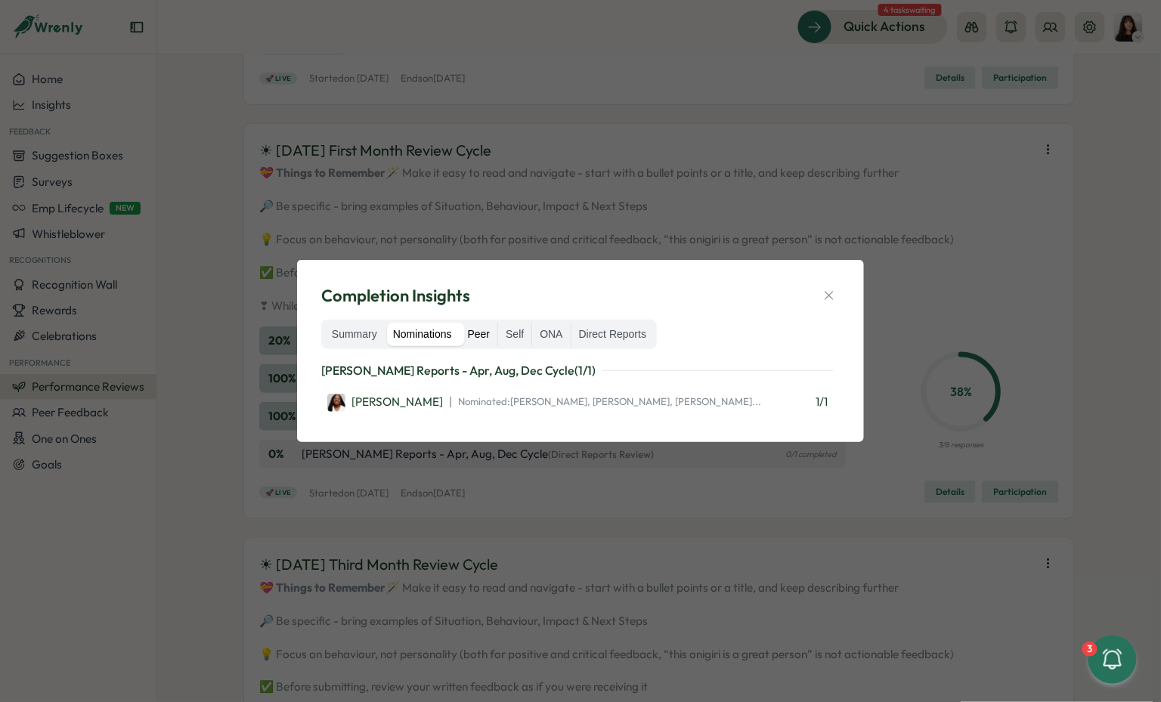
click at [482, 332] on label "Peer" at bounding box center [479, 335] width 38 height 24
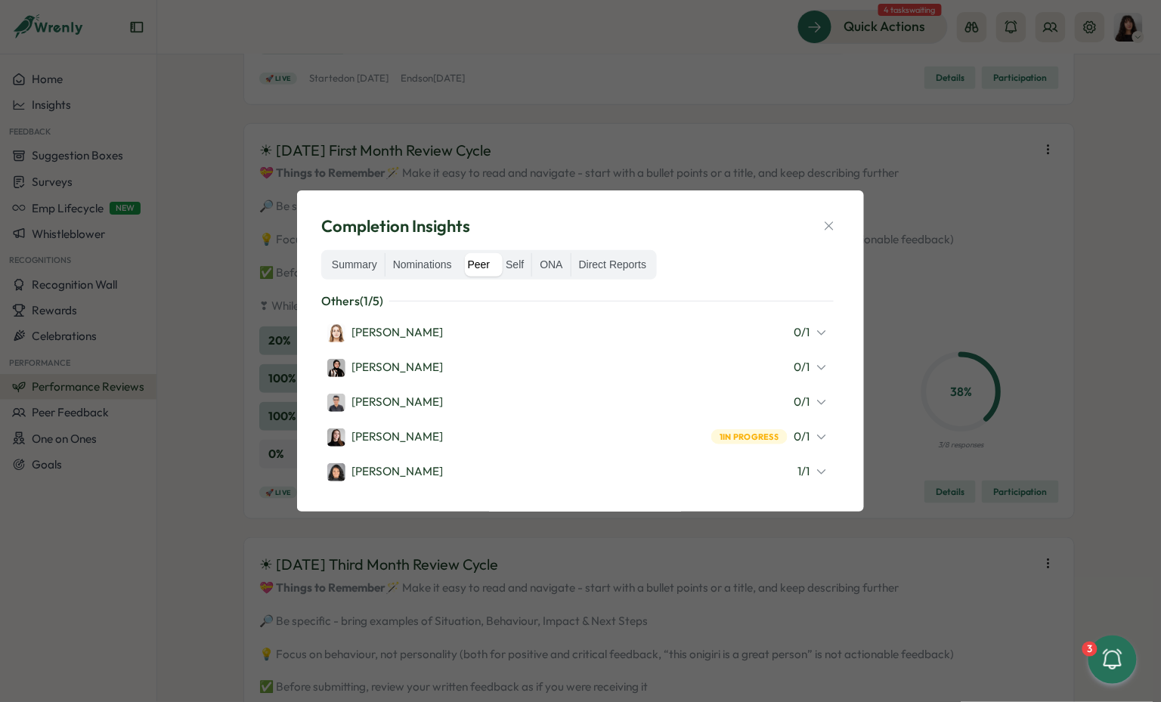
click at [832, 214] on div "Completion Insights Summary Nominations Peer Self ONA Direct Reports Others ( 1…" at bounding box center [580, 351] width 531 height 285
click at [832, 224] on icon "button" at bounding box center [829, 226] width 8 height 8
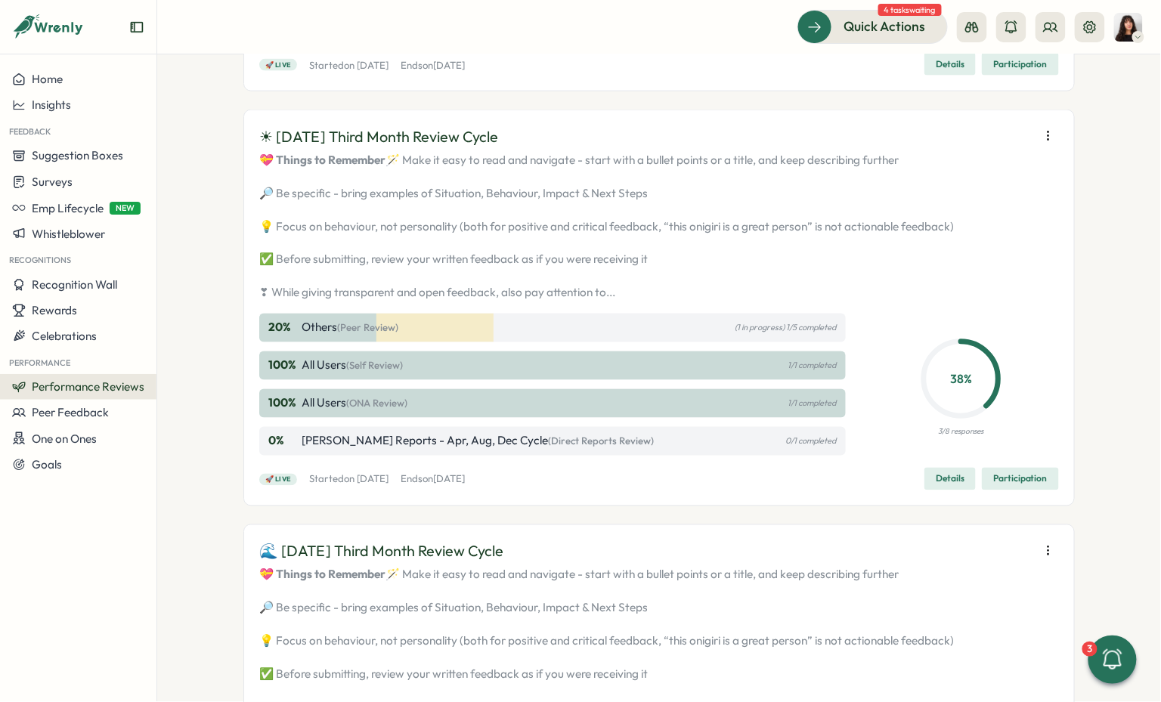
scroll to position [2414, 0]
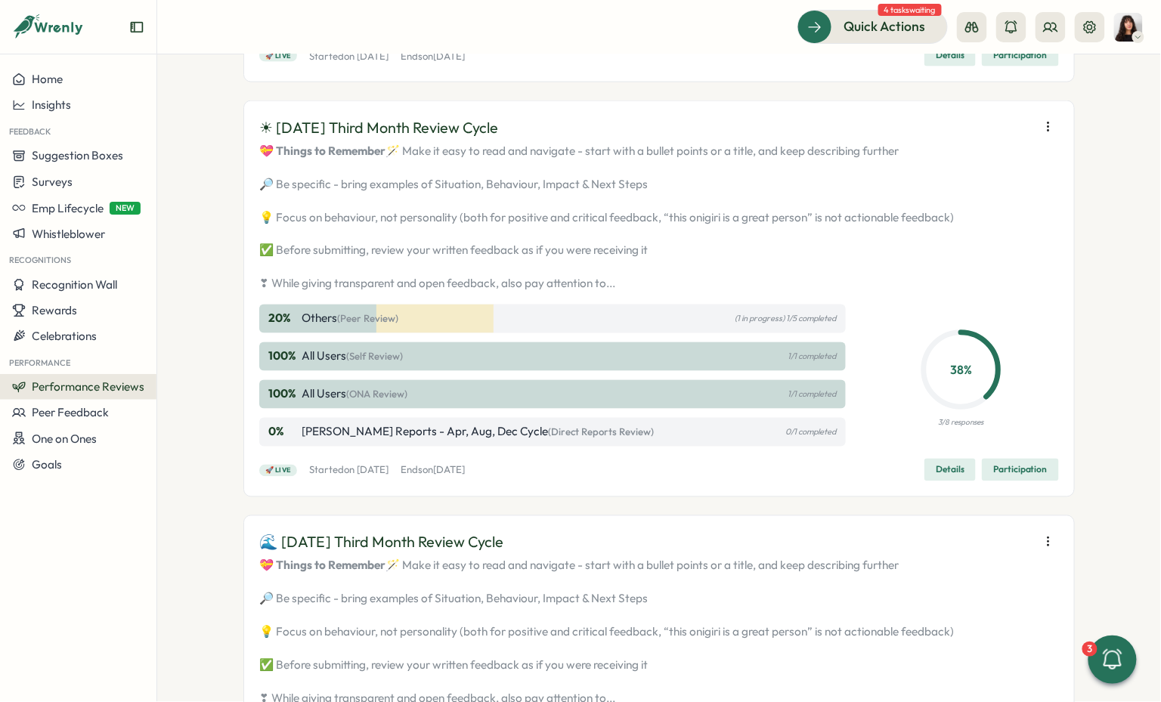
click at [1046, 135] on icon "button" at bounding box center [1048, 126] width 15 height 15
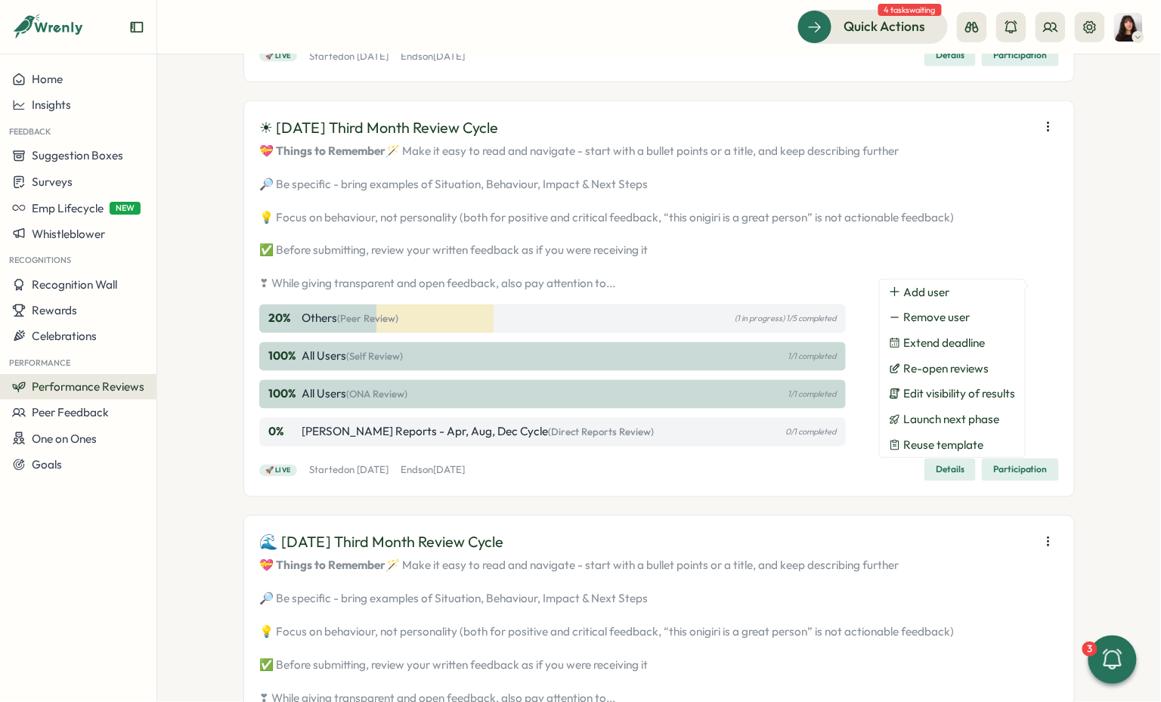
click at [998, 481] on span "Participation" at bounding box center [1021, 470] width 54 height 21
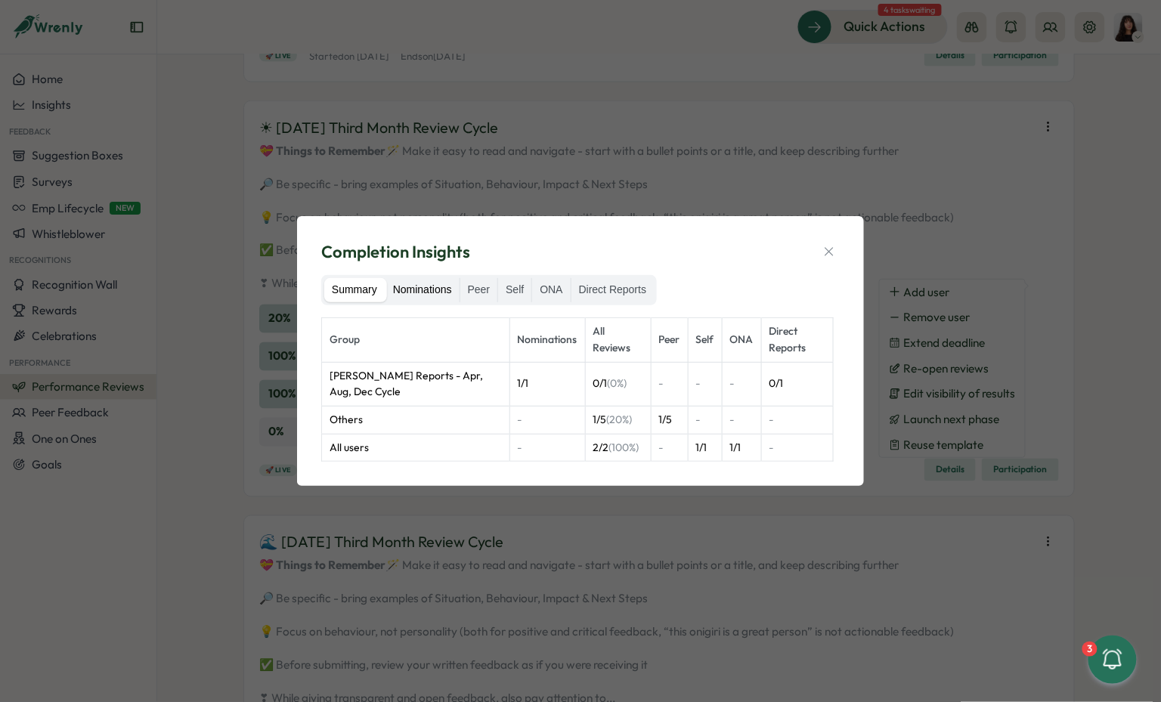
click at [432, 280] on label "Nominations" at bounding box center [423, 290] width 74 height 24
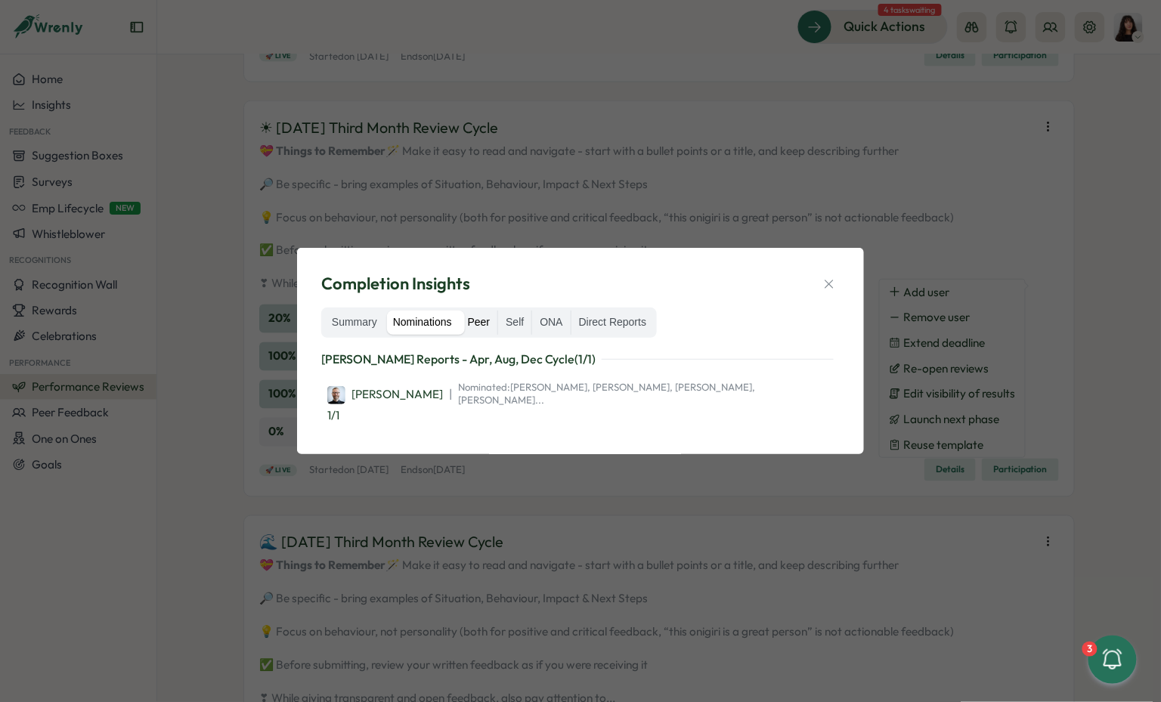
click at [480, 335] on label "Peer" at bounding box center [479, 323] width 38 height 24
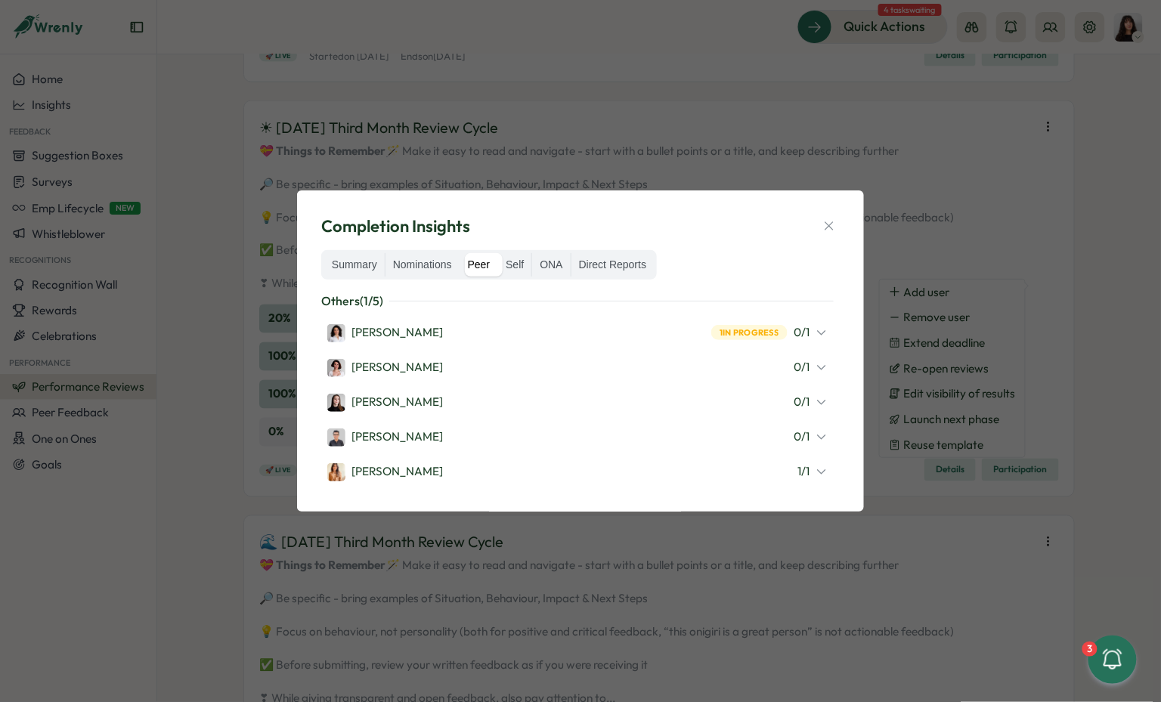
click at [830, 214] on div "Completion Insights Summary Nominations Peer Self ONA Direct Reports Others ( 1…" at bounding box center [580, 351] width 531 height 285
click at [829, 228] on icon "button" at bounding box center [829, 226] width 15 height 15
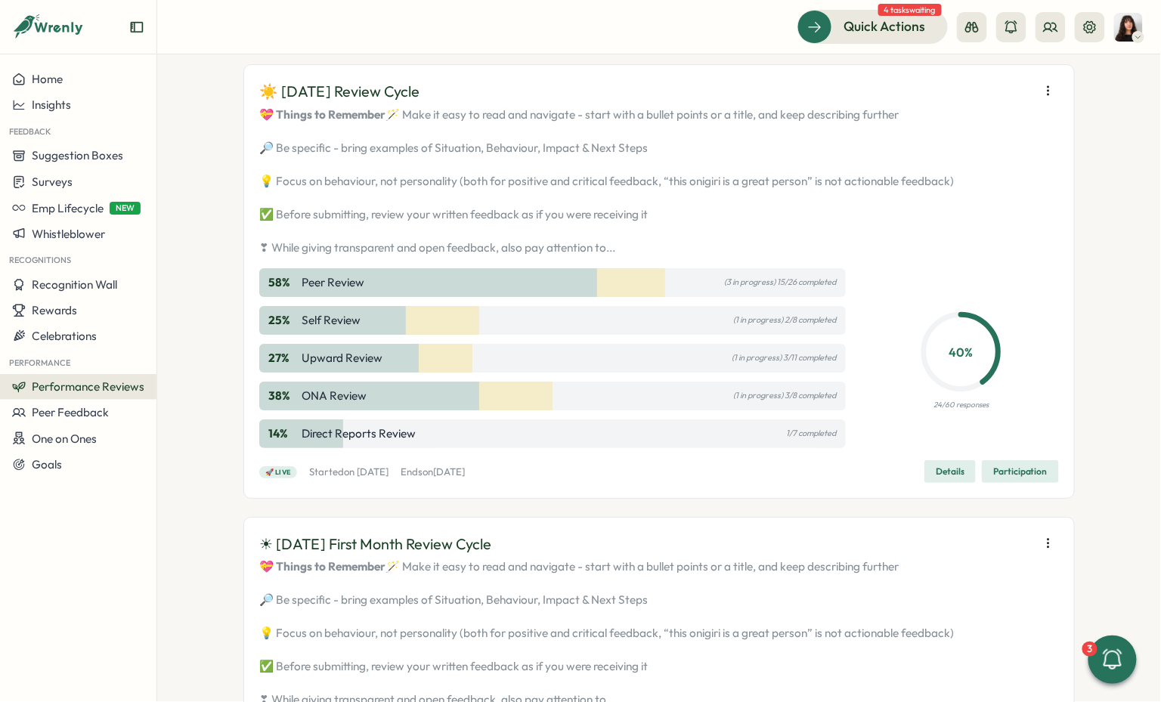
scroll to position [1580, 0]
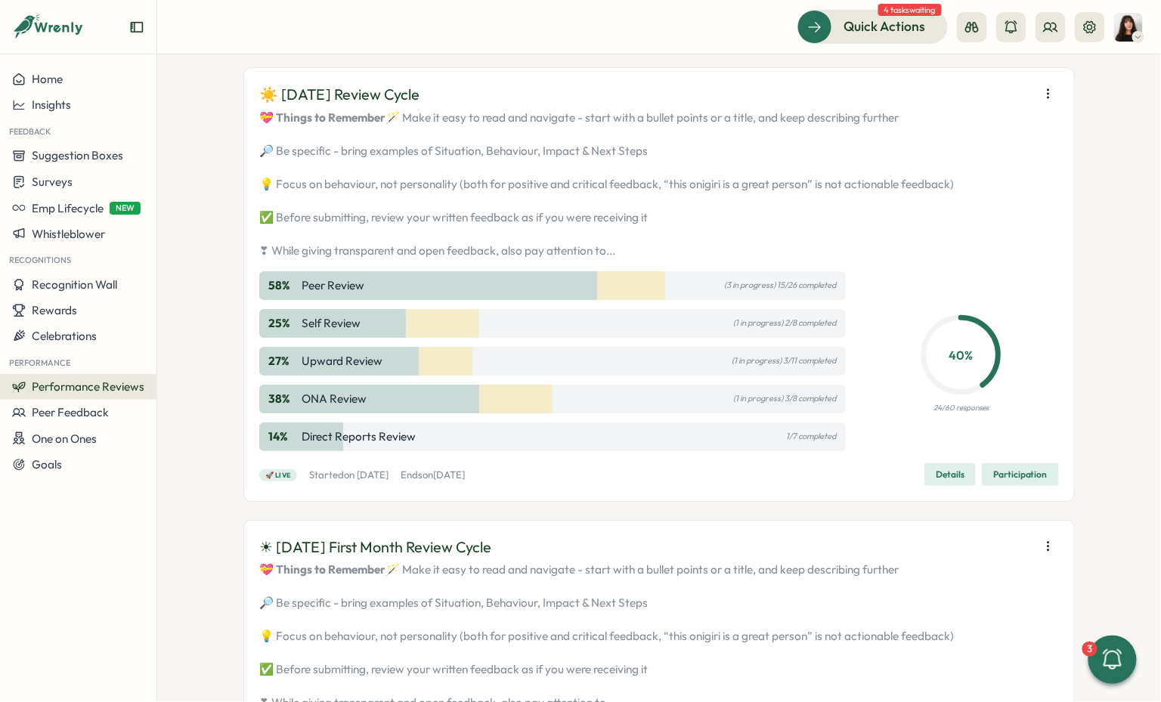
click at [1044, 101] on icon "button" at bounding box center [1048, 93] width 15 height 15
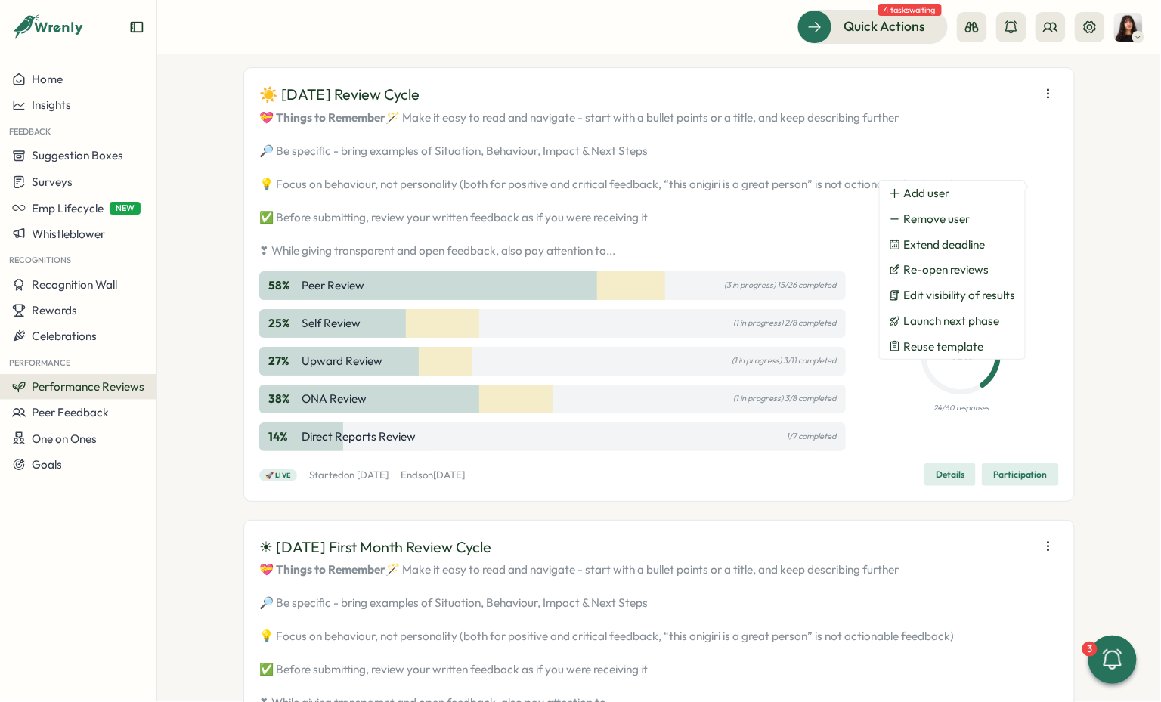
click at [1023, 485] on span "Participation" at bounding box center [1021, 474] width 54 height 21
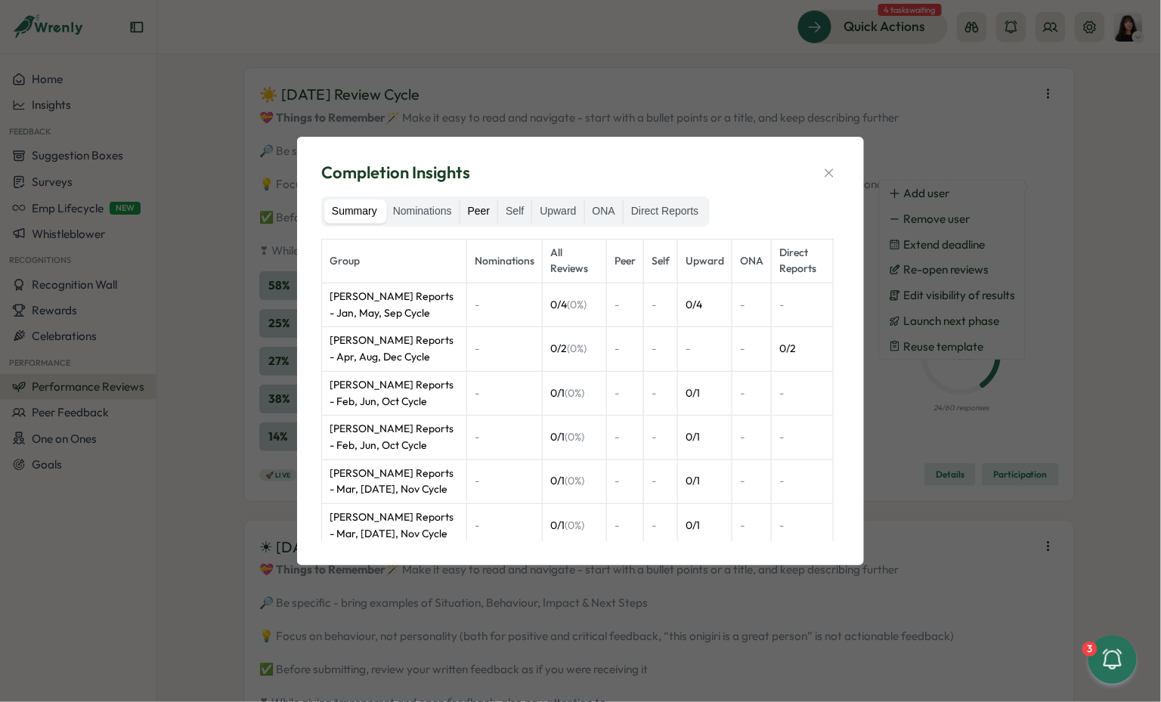
click at [475, 209] on label "Peer" at bounding box center [479, 212] width 38 height 24
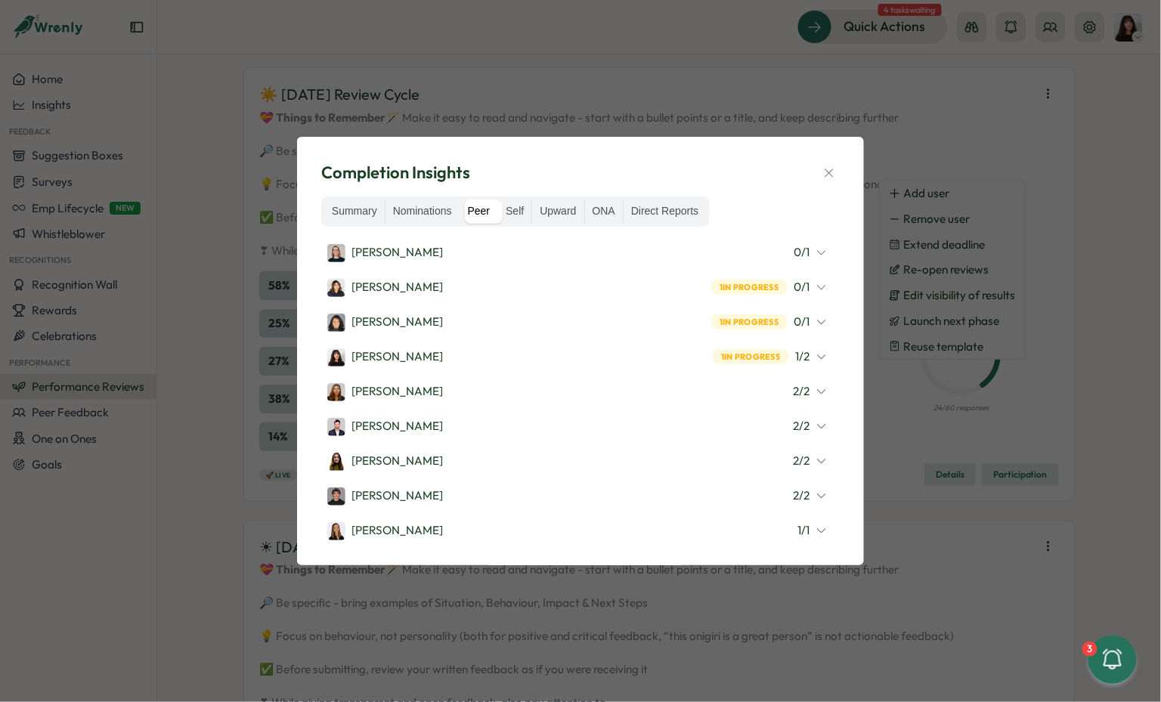
scroll to position [305, 0]
click at [443, 209] on label "Nominations" at bounding box center [423, 212] width 74 height 24
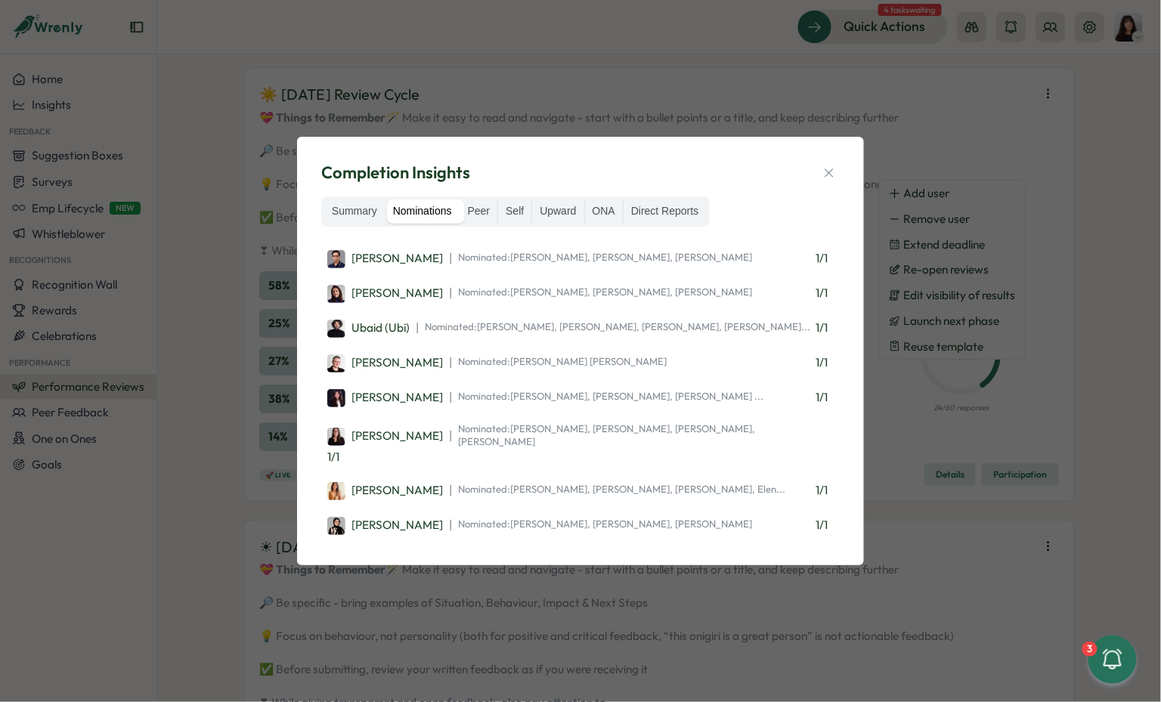
scroll to position [0, 0]
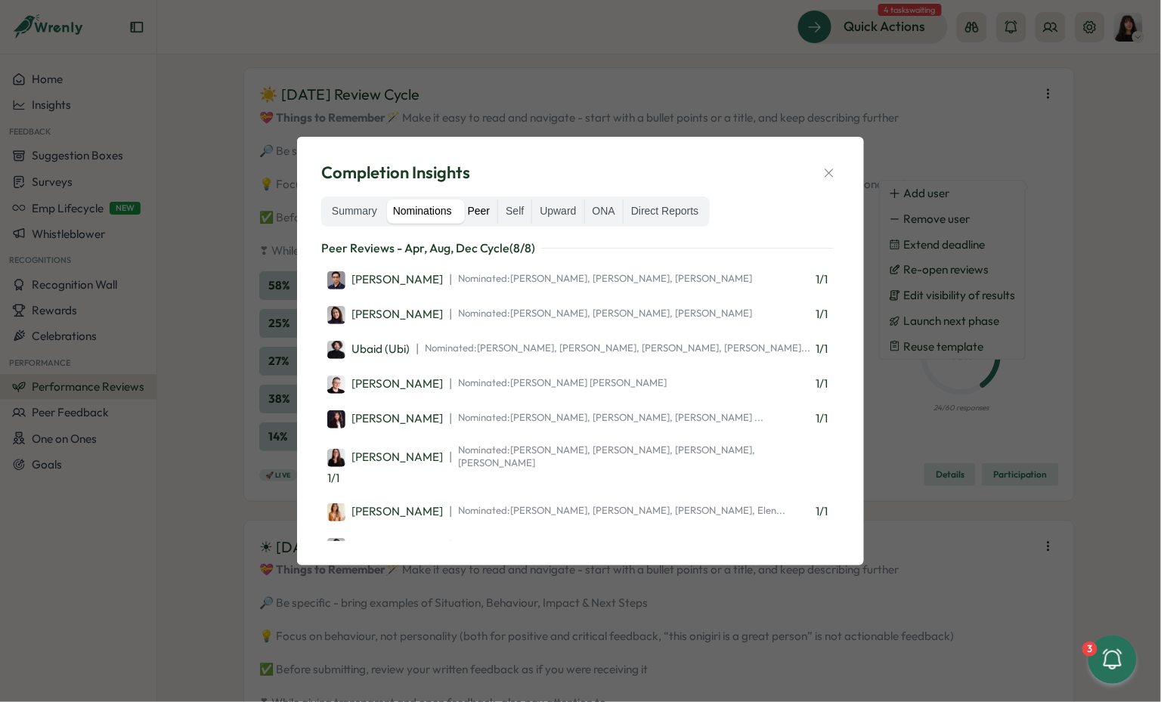
click at [482, 212] on label "Peer" at bounding box center [479, 212] width 38 height 24
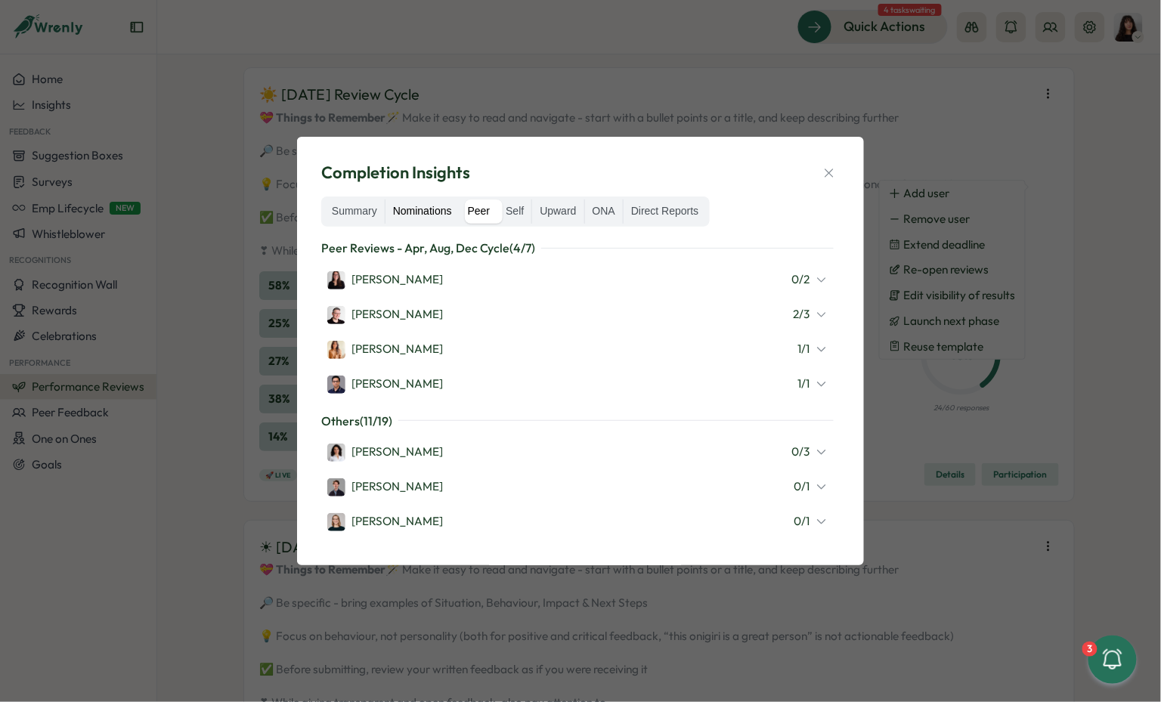
click at [411, 217] on label "Nominations" at bounding box center [423, 212] width 74 height 24
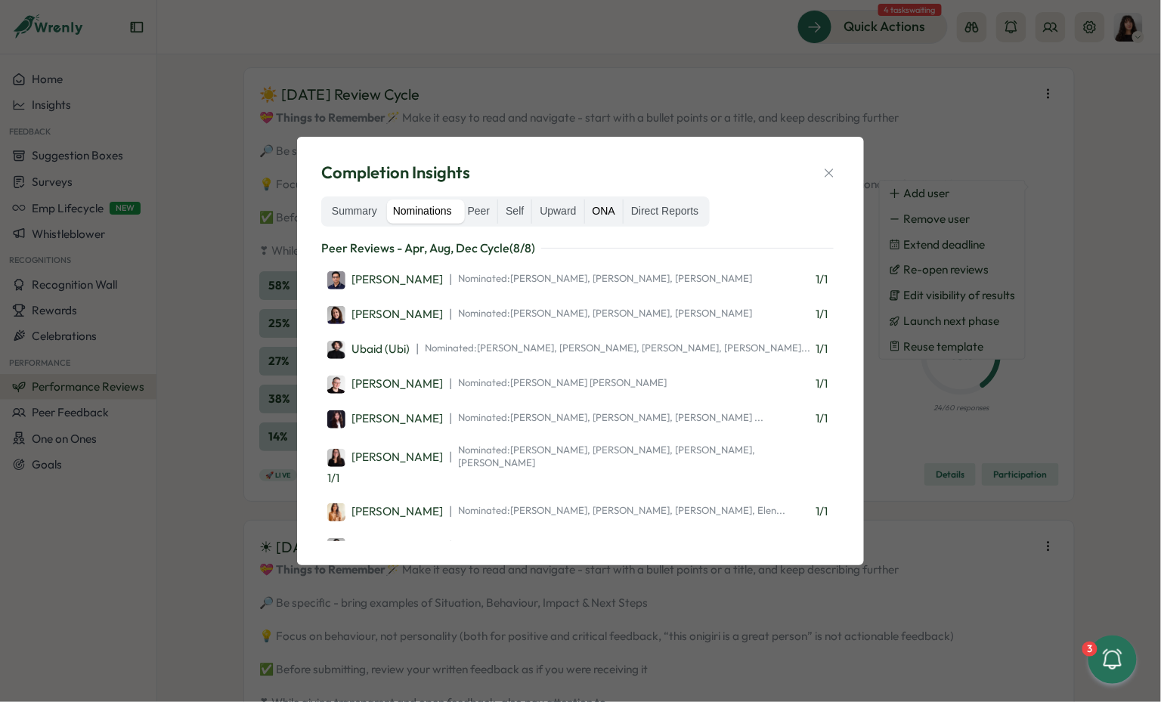
click at [620, 216] on label "ONA" at bounding box center [604, 212] width 38 height 24
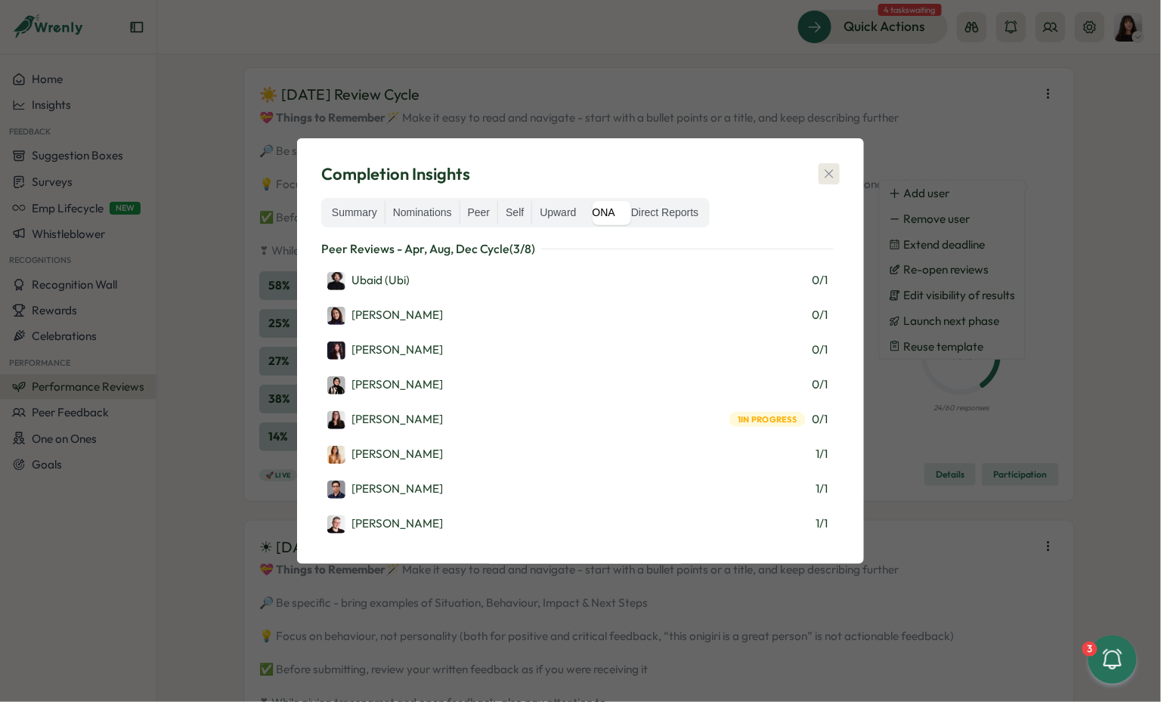
click at [826, 177] on icon "button" at bounding box center [829, 173] width 15 height 15
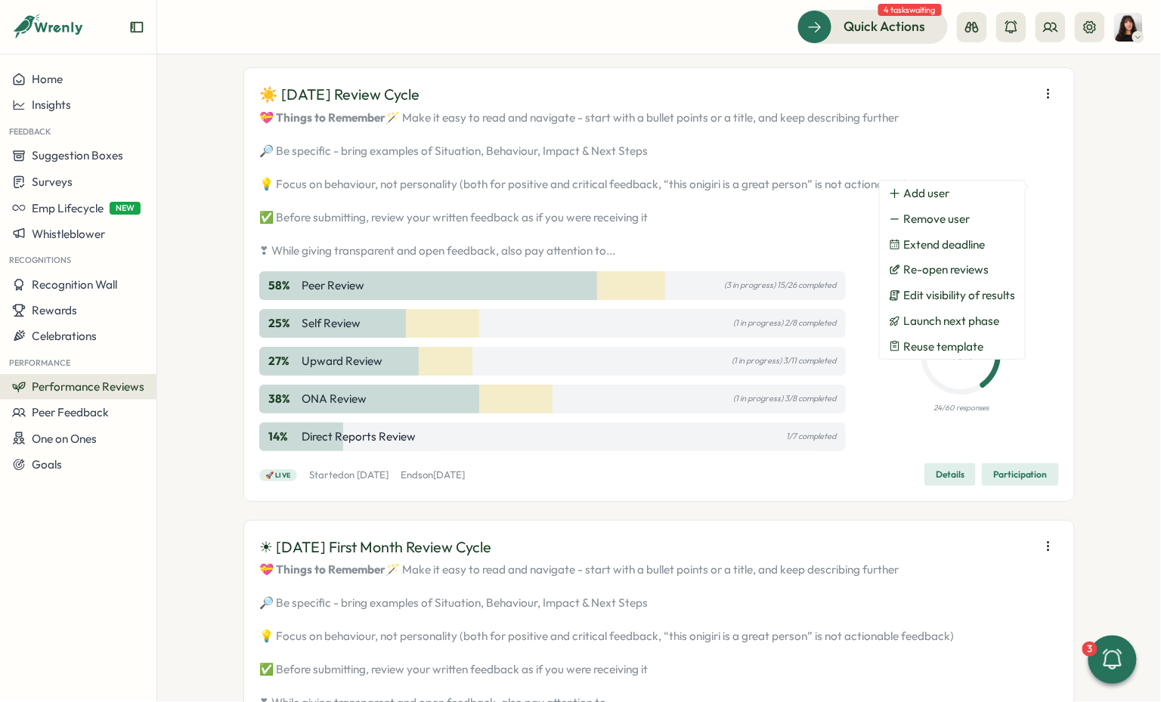
click at [770, 176] on div "☀️ August 2025 Review Cycle 💝 Things to Remember 🪄 Make it easy to read and nav…" at bounding box center [659, 284] width 832 height 435
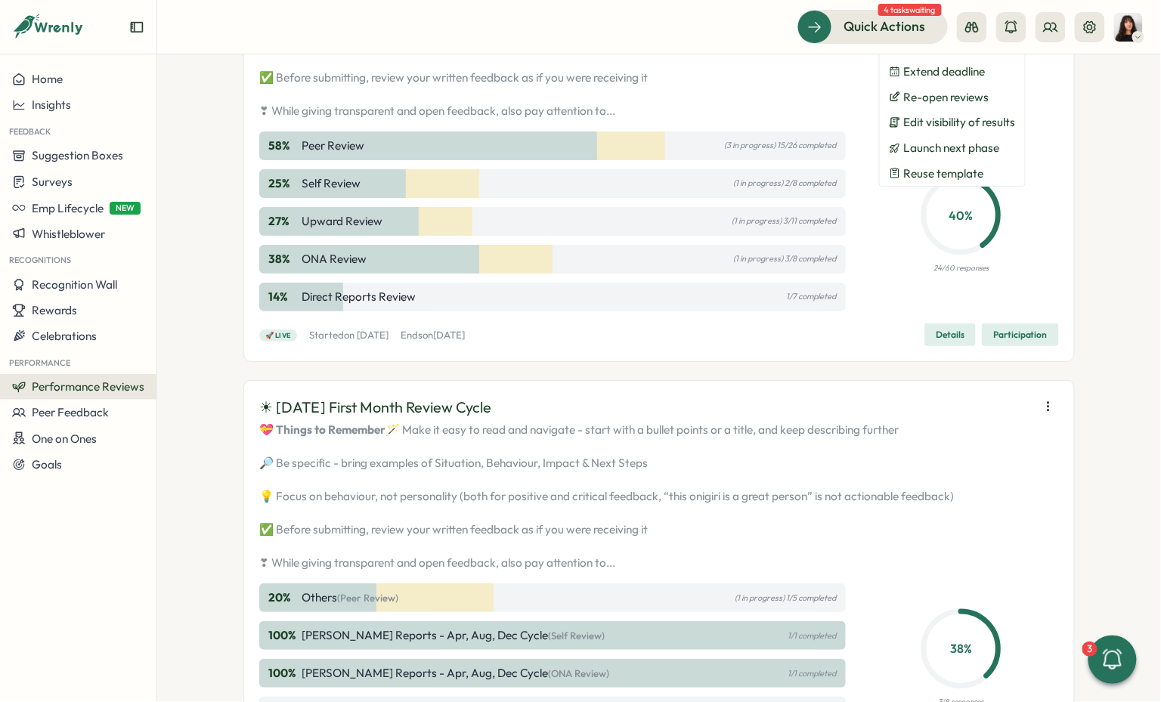
scroll to position [1860, 0]
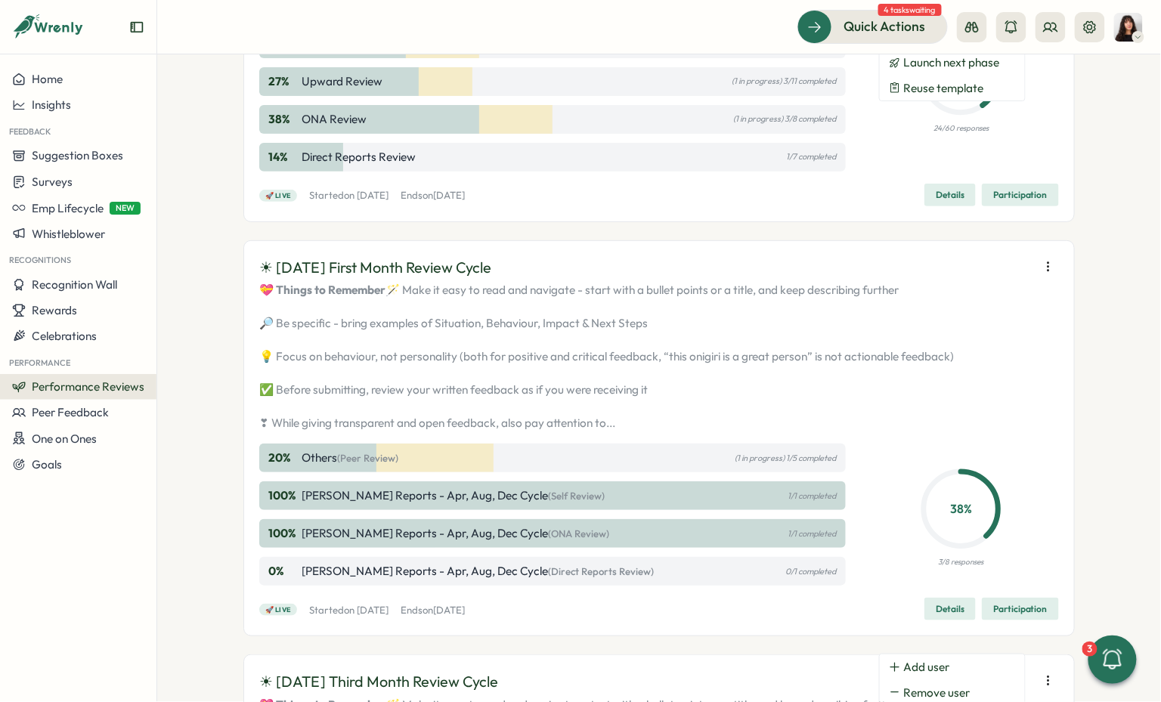
click at [1041, 274] on icon "button" at bounding box center [1048, 266] width 15 height 15
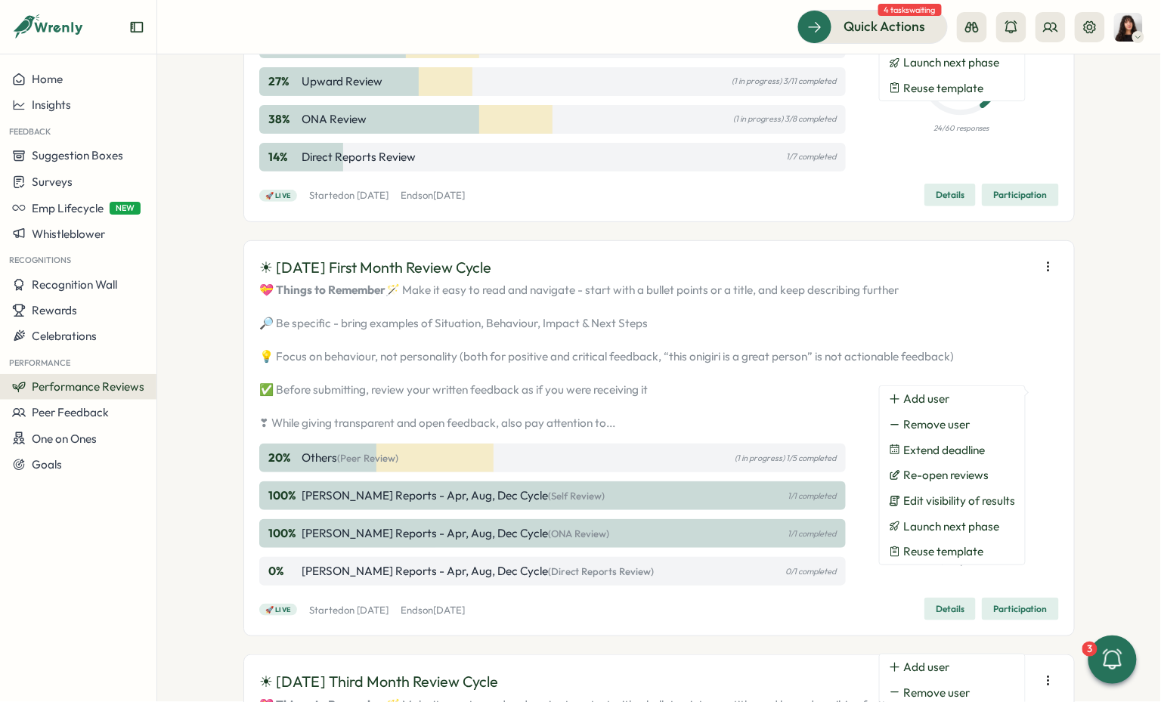
click at [972, 597] on div "☀ August 2025 First Month Review Cycle 💝 Things to Remember 🪄 Make it easy to r…" at bounding box center [659, 438] width 800 height 365
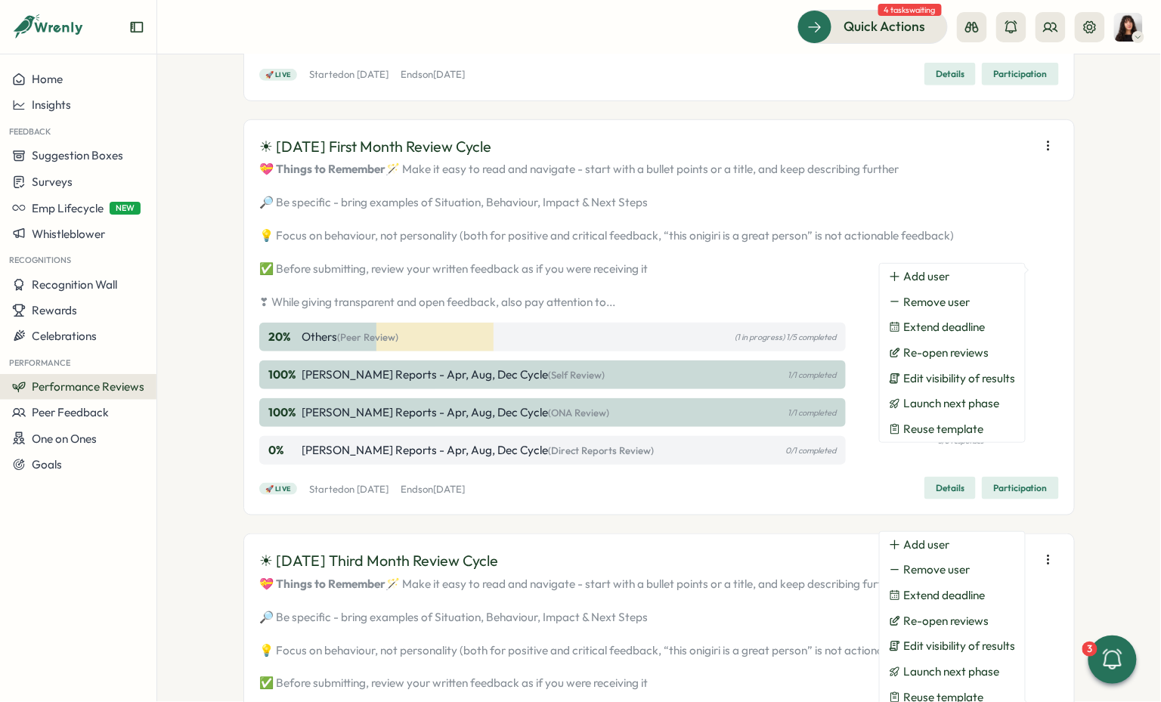
scroll to position [1983, 0]
click at [1083, 455] on div "Performance Reviews Complete your reviews Preview Sample Report Create Test Cyc…" at bounding box center [659, 378] width 1004 height 648
click at [1107, 477] on div "Performance Reviews Complete your reviews Preview Sample Report Create Test Cyc…" at bounding box center [659, 378] width 1004 height 648
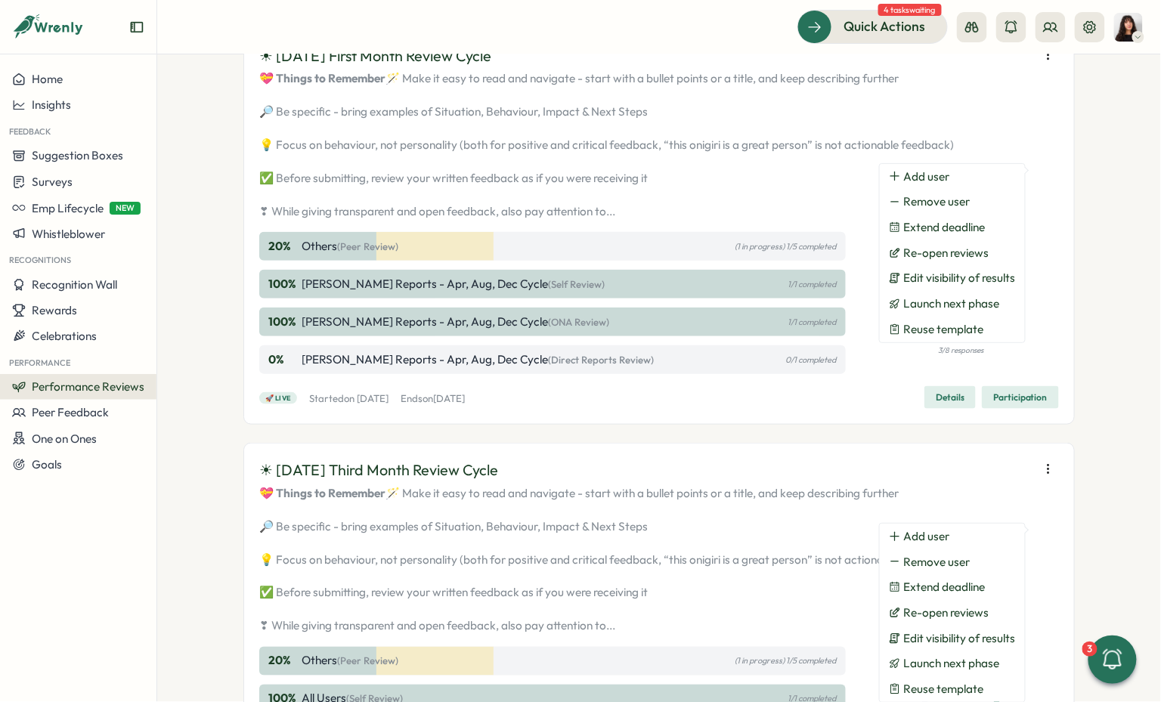
scroll to position [2240, 0]
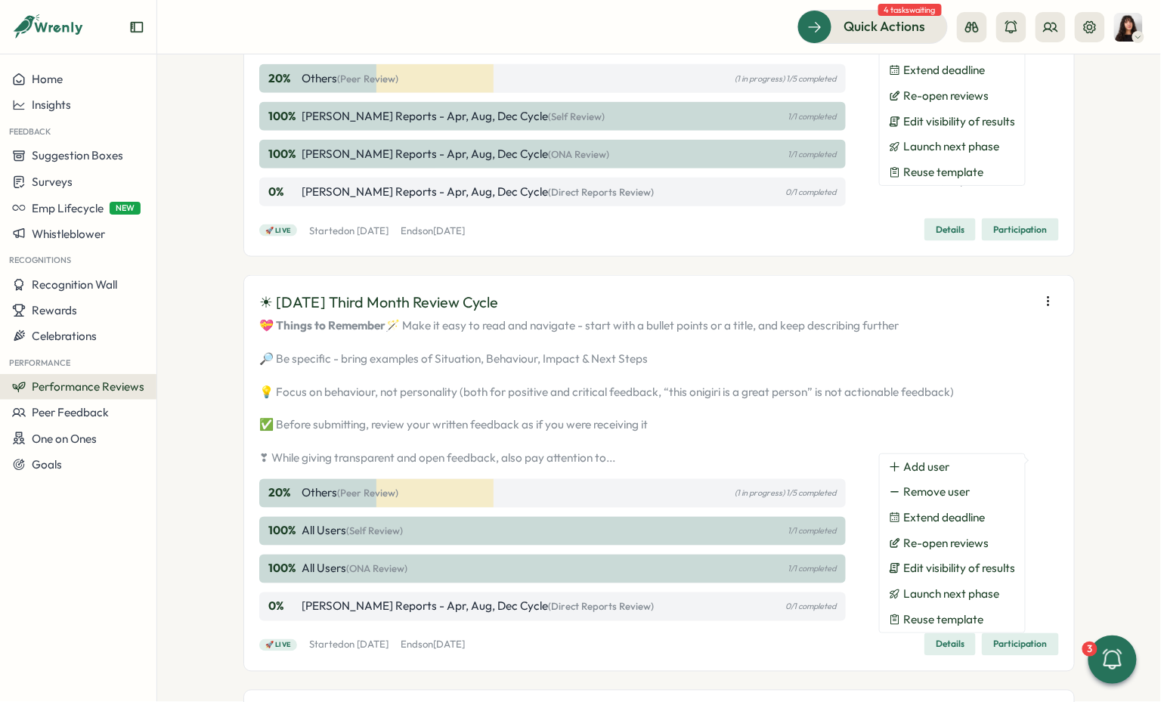
click at [1019, 240] on span "Participation" at bounding box center [1021, 229] width 54 height 21
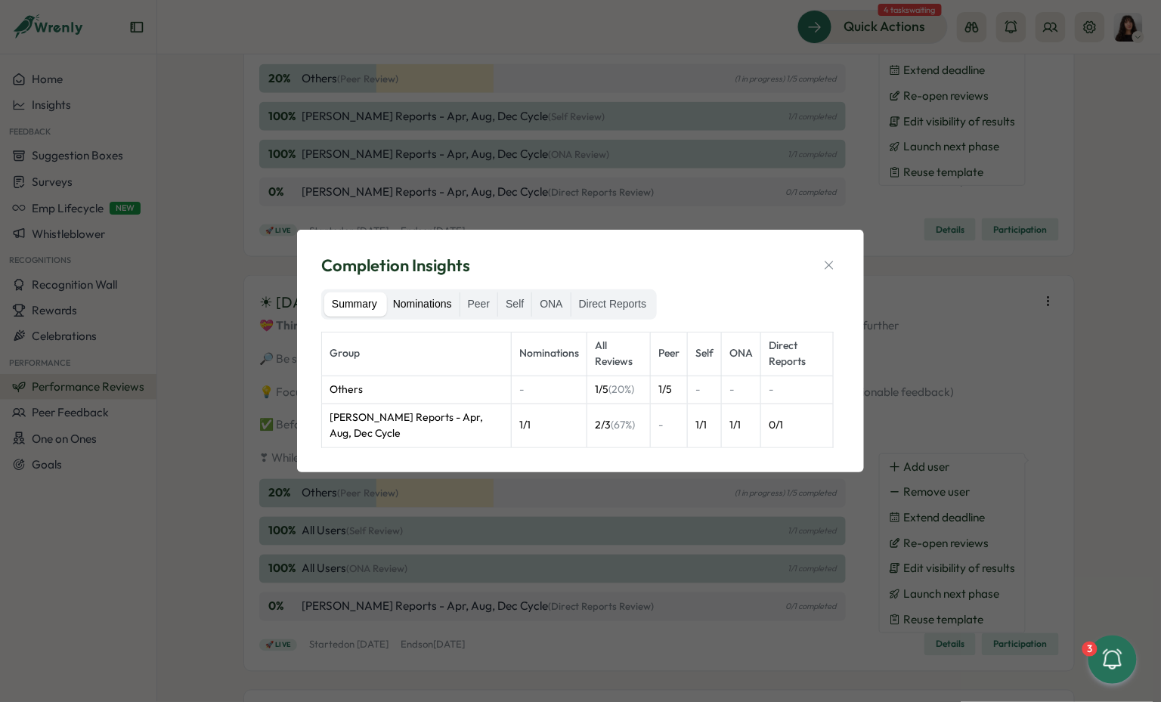
click at [402, 302] on label "Nominations" at bounding box center [423, 305] width 74 height 24
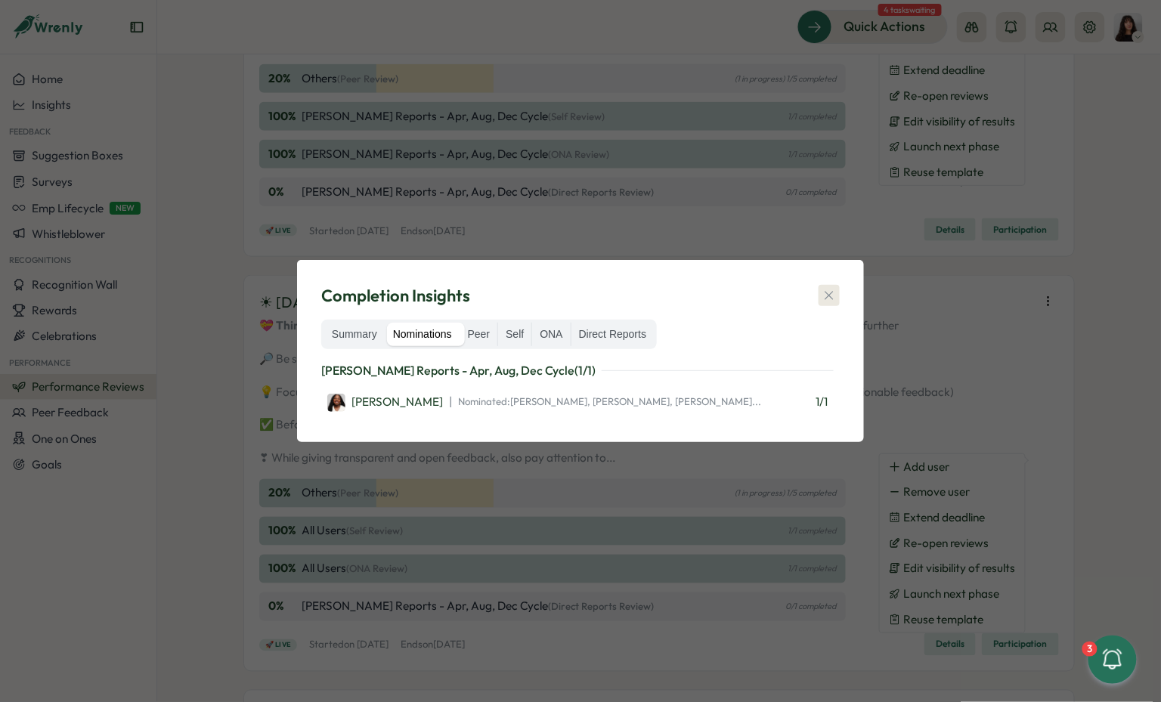
click at [836, 289] on icon "button" at bounding box center [829, 295] width 15 height 15
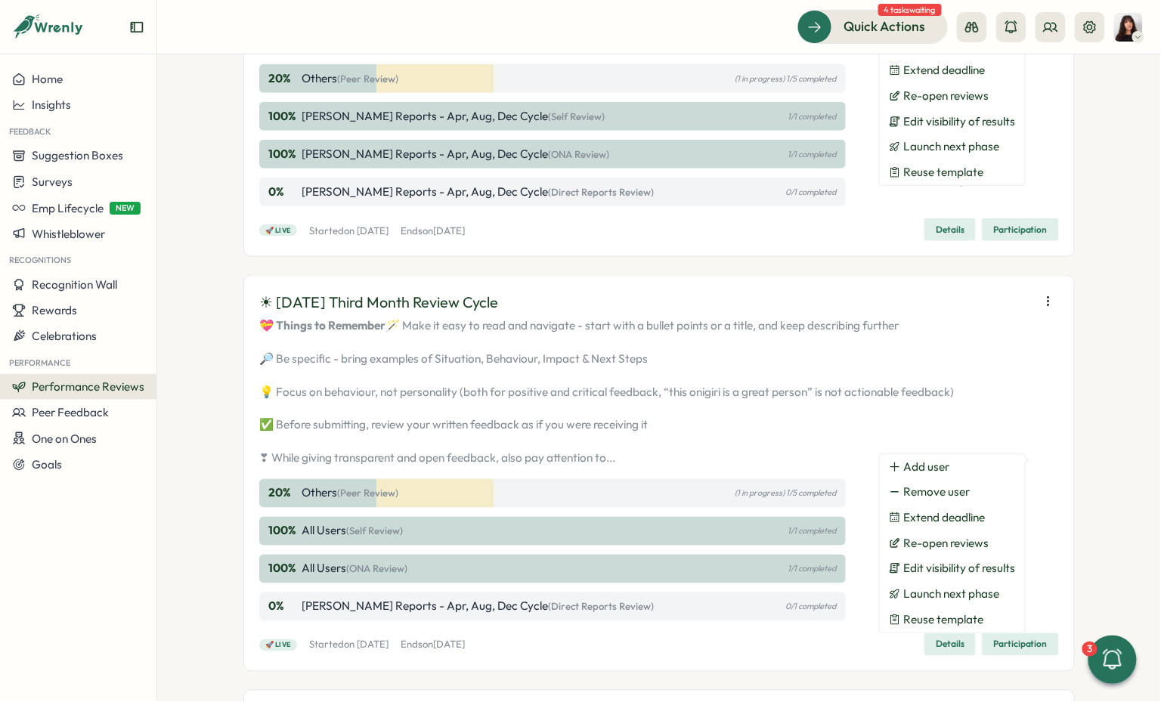
click at [812, 447] on div "☀ August 2025 Third Month Review Cycle 💝 Things to Remember 🪄 Make it easy to r…" at bounding box center [659, 473] width 832 height 397
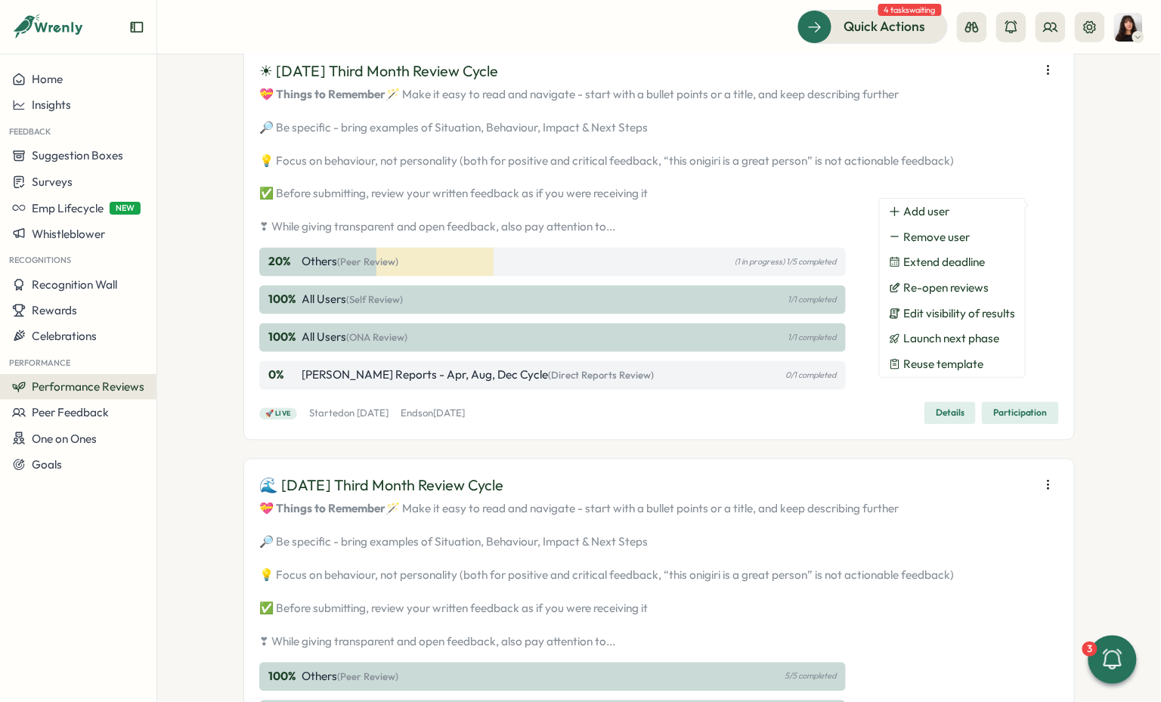
scroll to position [2589, 0]
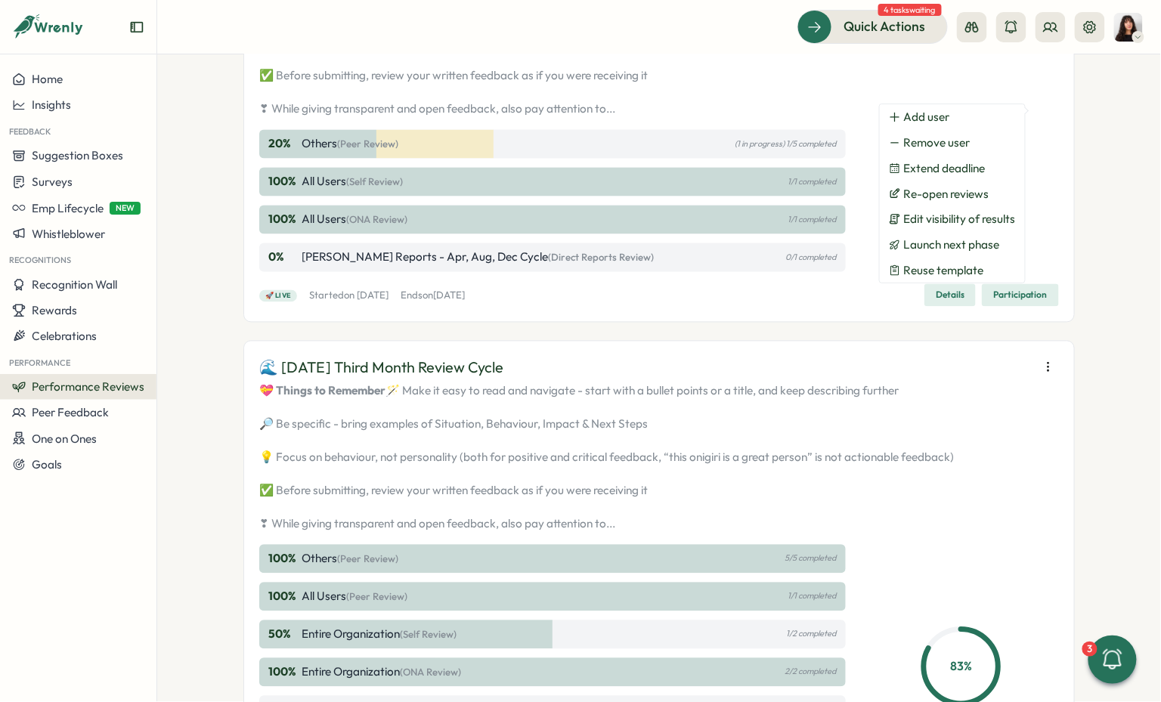
click at [1048, 372] on icon "button" at bounding box center [1048, 368] width 1 height 8
click at [847, 380] on div "🌊 July 2025 Third Month Review Cycle" at bounding box center [659, 368] width 800 height 23
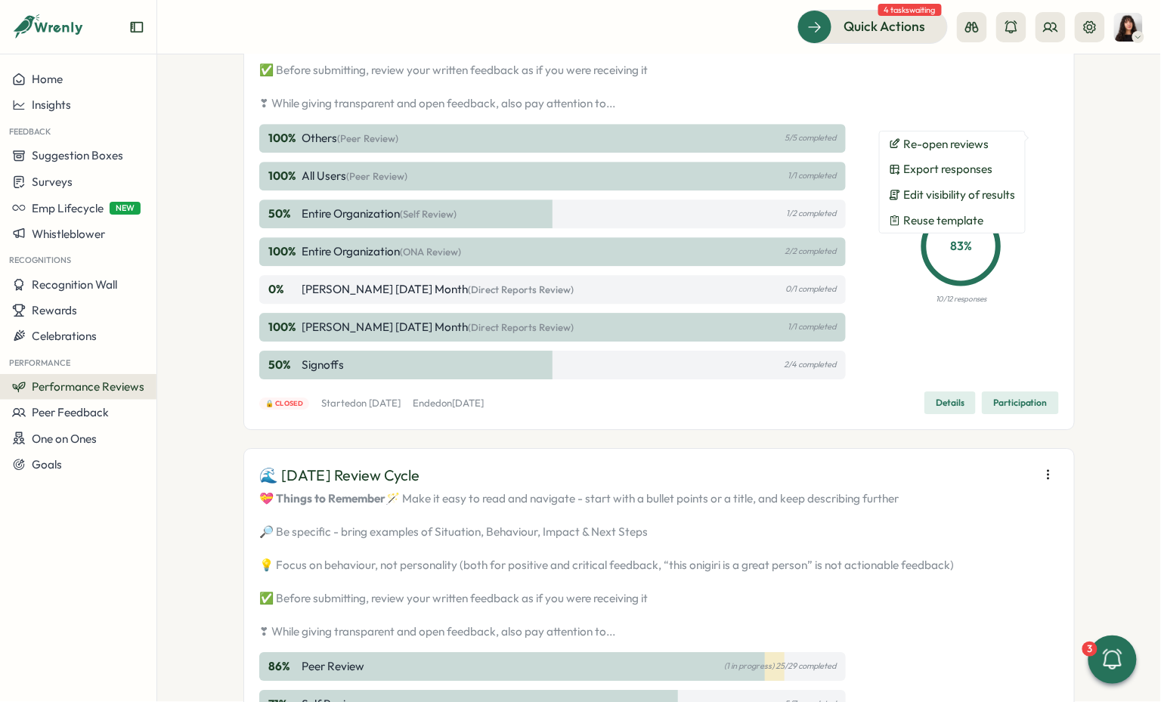
scroll to position [3008, 0]
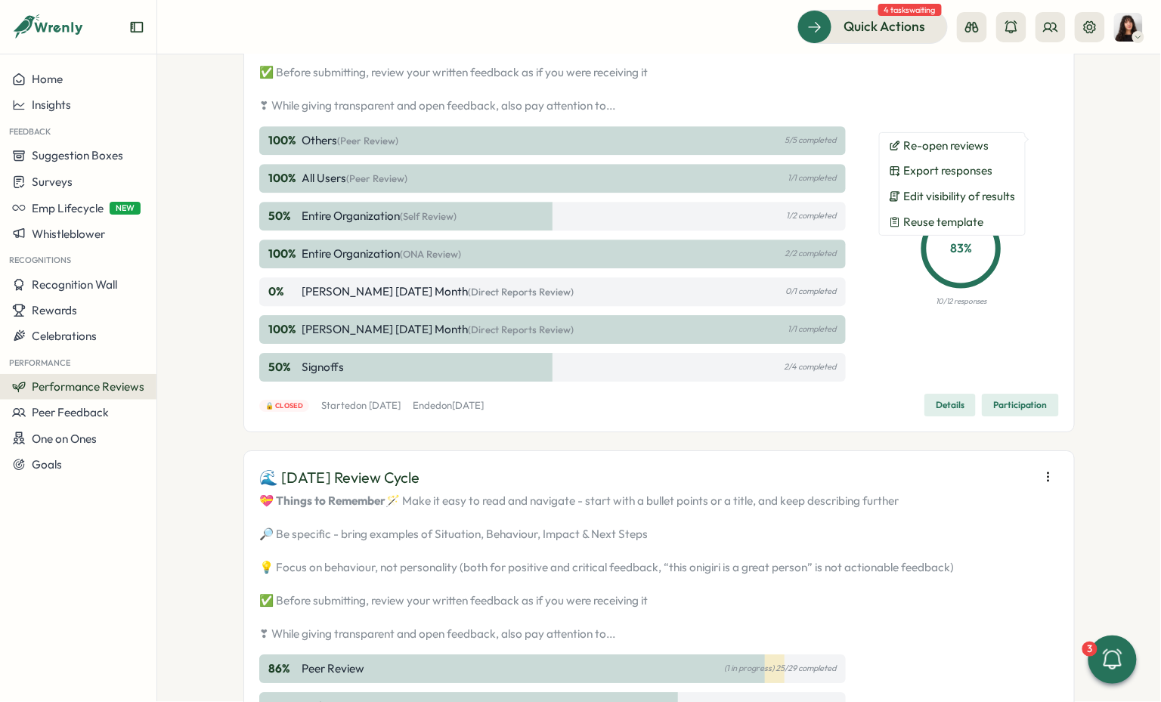
click at [1039, 433] on div "🌊 July 2025 Third Month Review Cycle 💝 Things to Remember 🪄 Make it easy to rea…" at bounding box center [659, 177] width 832 height 510
click at [1034, 416] on span "Participation" at bounding box center [1021, 405] width 54 height 21
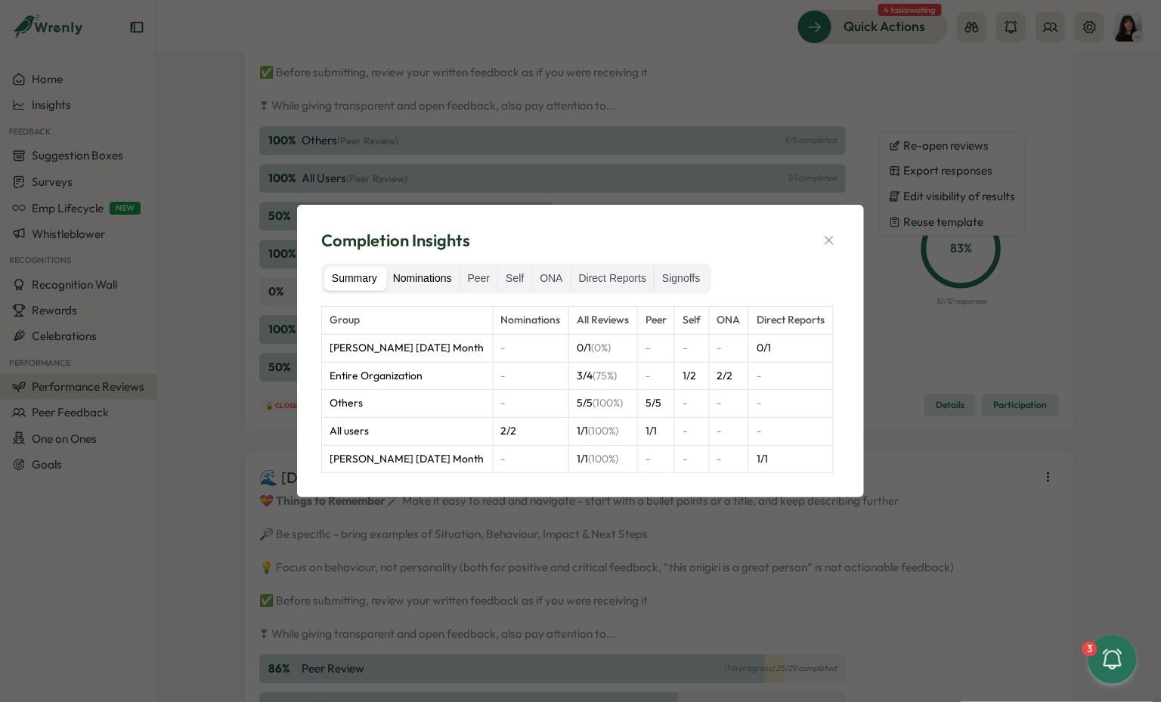
click at [446, 279] on label "Nominations" at bounding box center [423, 279] width 74 height 24
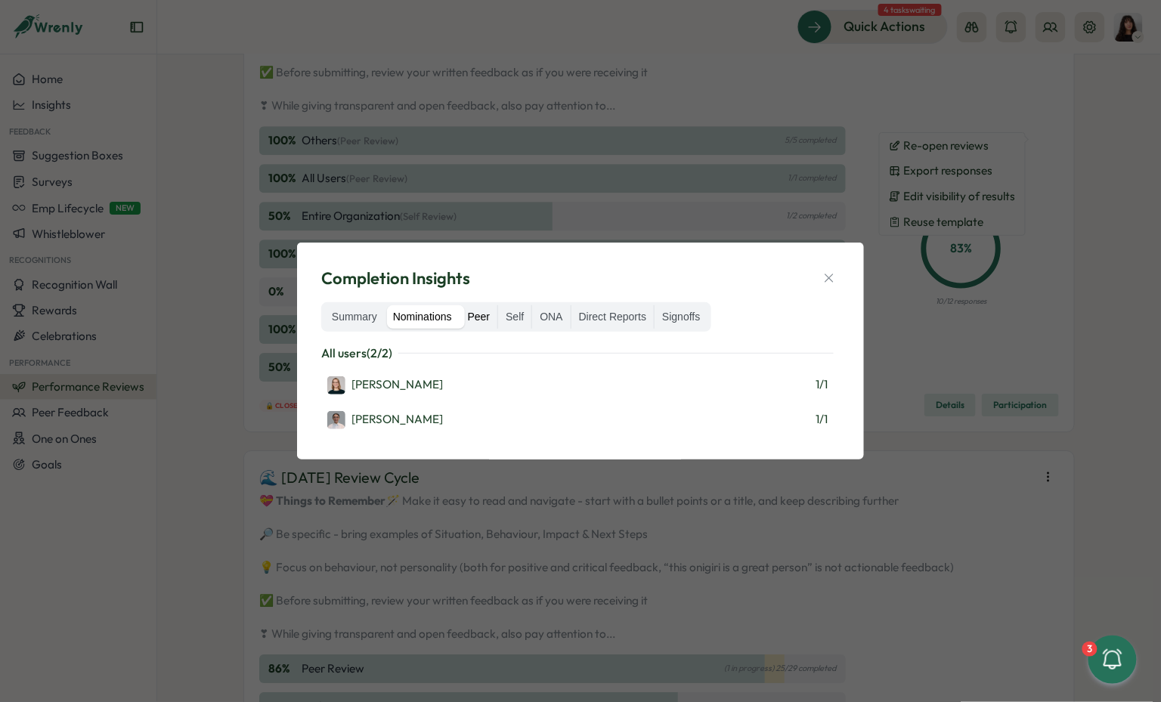
click at [474, 317] on label "Peer" at bounding box center [479, 317] width 38 height 24
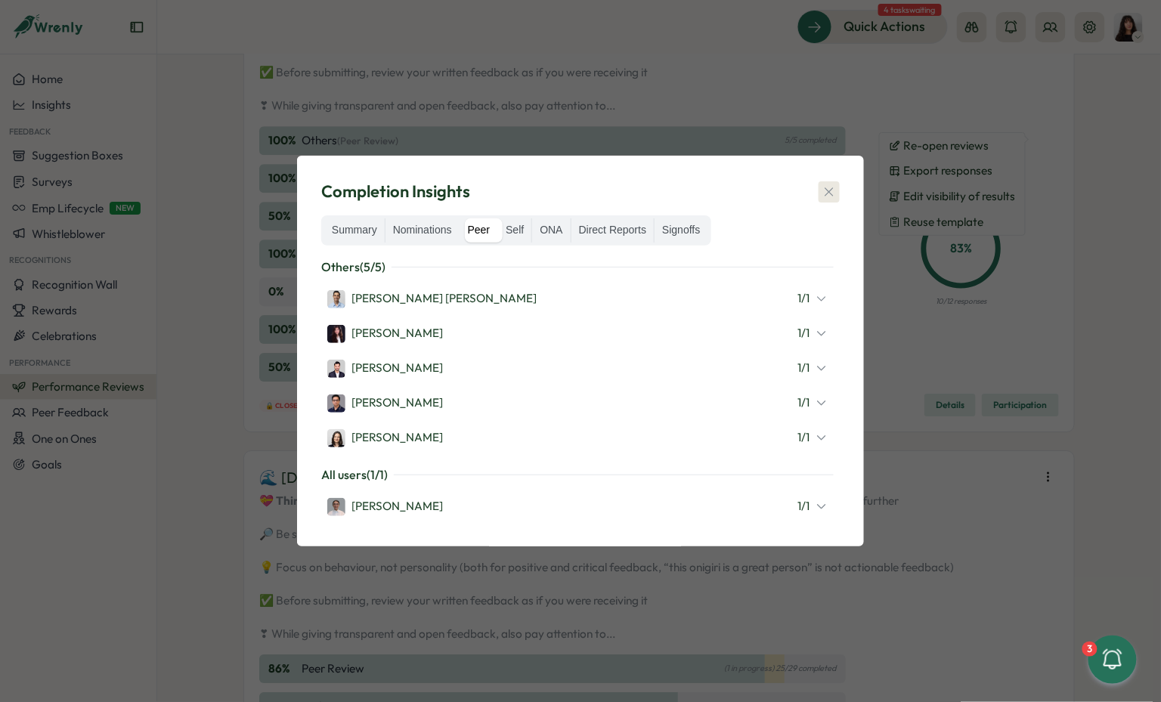
click at [829, 191] on icon "button" at bounding box center [829, 191] width 15 height 15
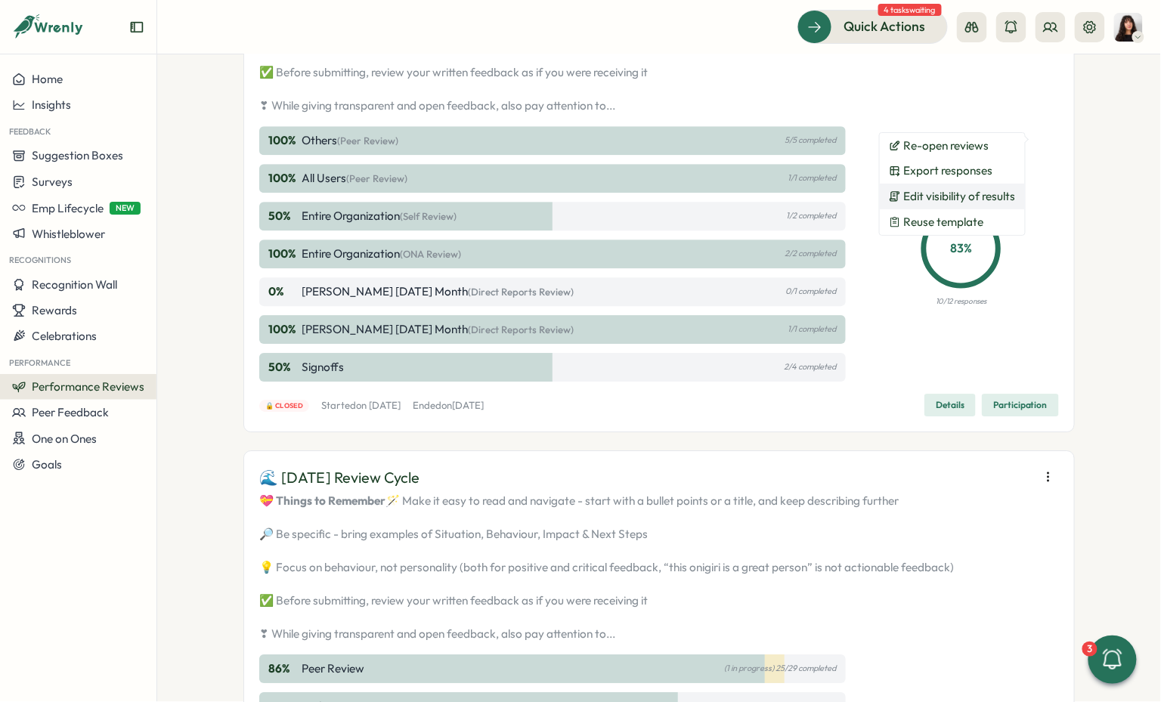
click at [975, 202] on span "Edit visibility of results" at bounding box center [960, 197] width 112 height 14
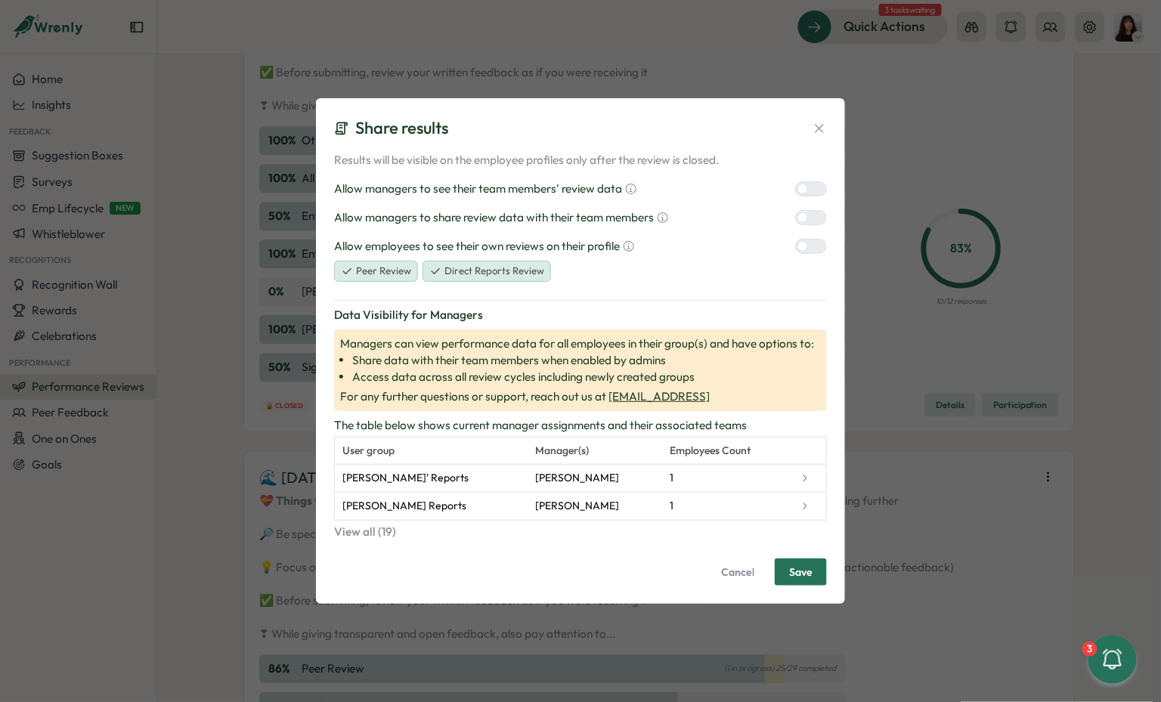
click at [818, 129] on icon at bounding box center [819, 128] width 15 height 15
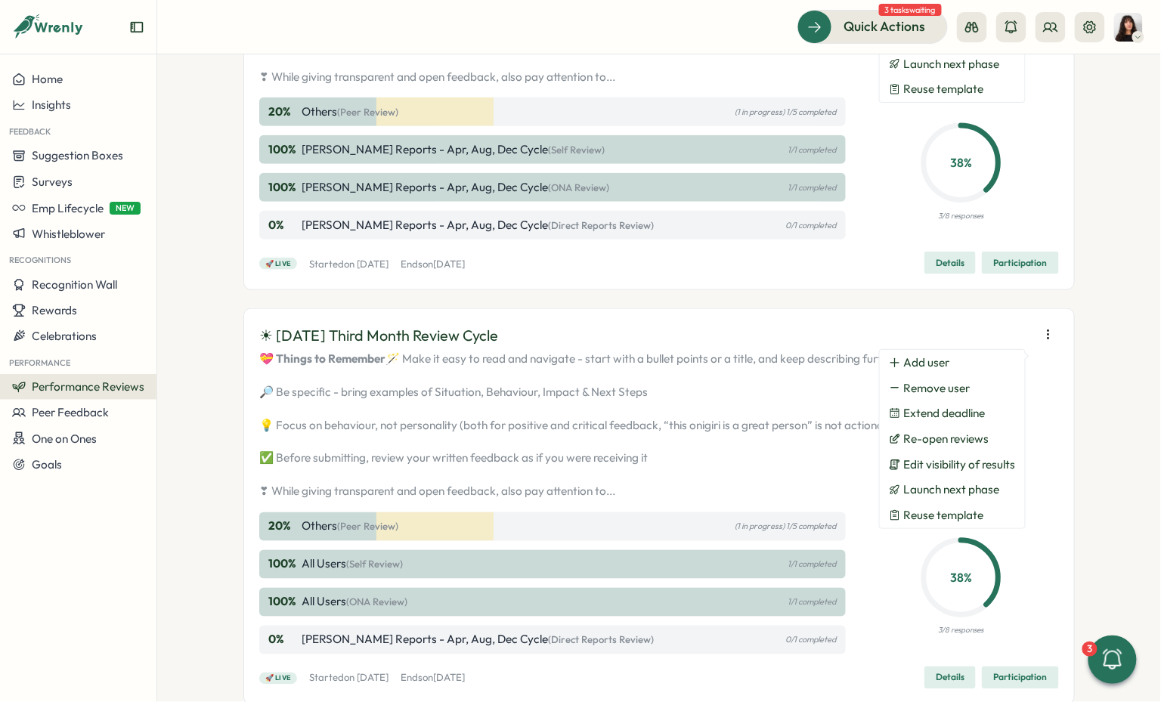
scroll to position [2121, 0]
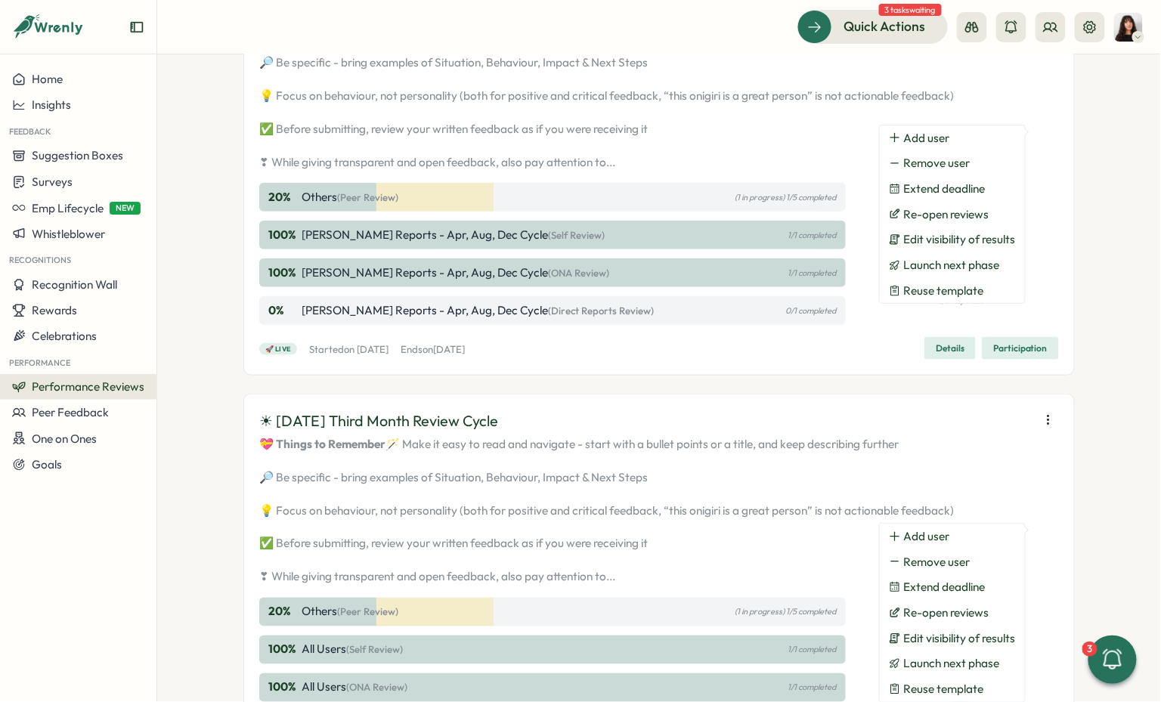
click at [939, 359] on span "Details" at bounding box center [950, 348] width 29 height 21
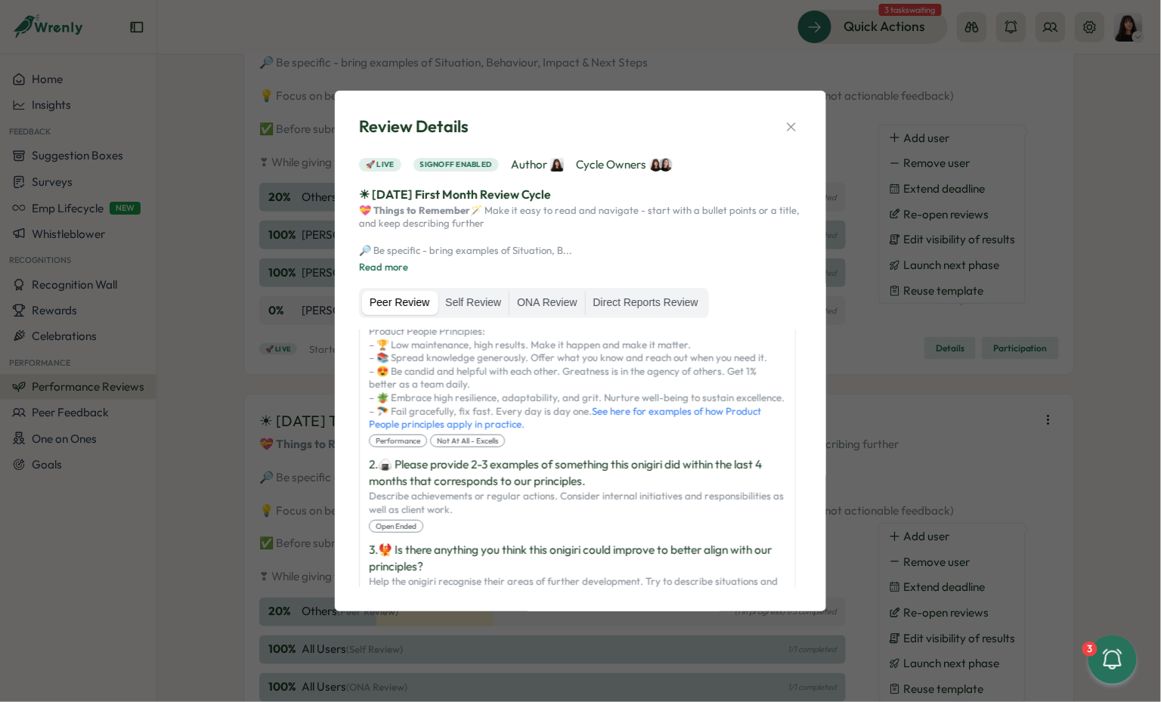
scroll to position [999, 0]
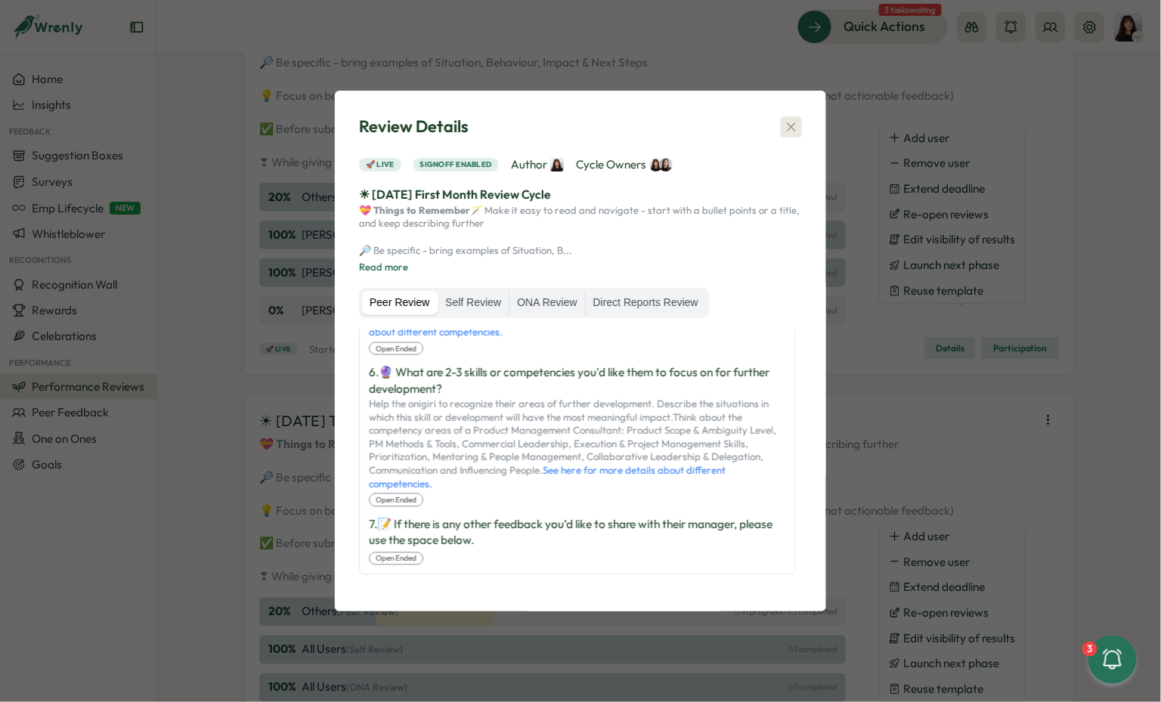
click at [794, 123] on icon "button" at bounding box center [791, 126] width 15 height 15
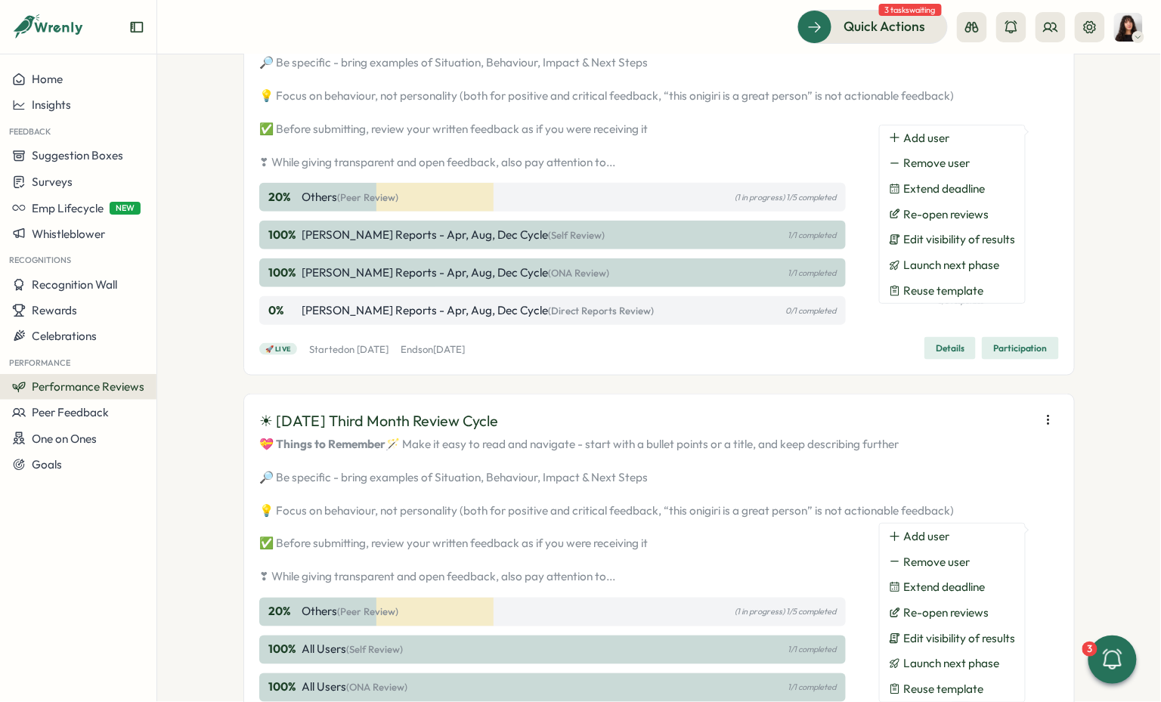
click at [1009, 359] on span "Participation" at bounding box center [1021, 348] width 54 height 21
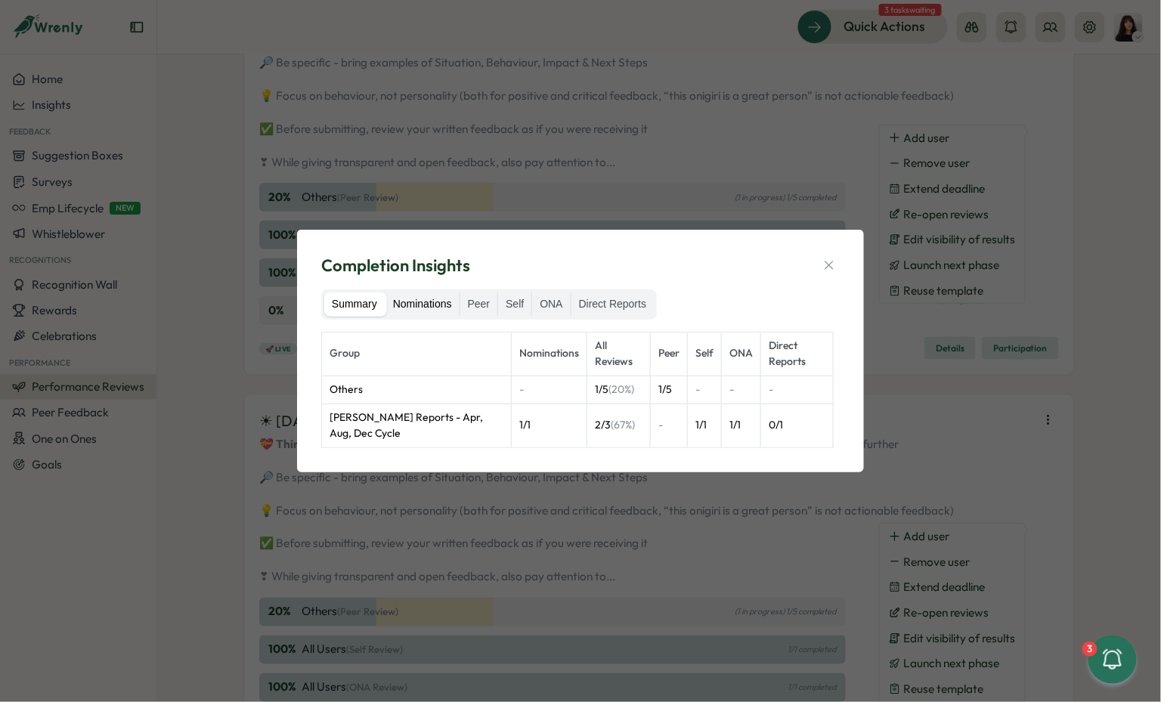
click at [441, 306] on label "Nominations" at bounding box center [423, 305] width 74 height 24
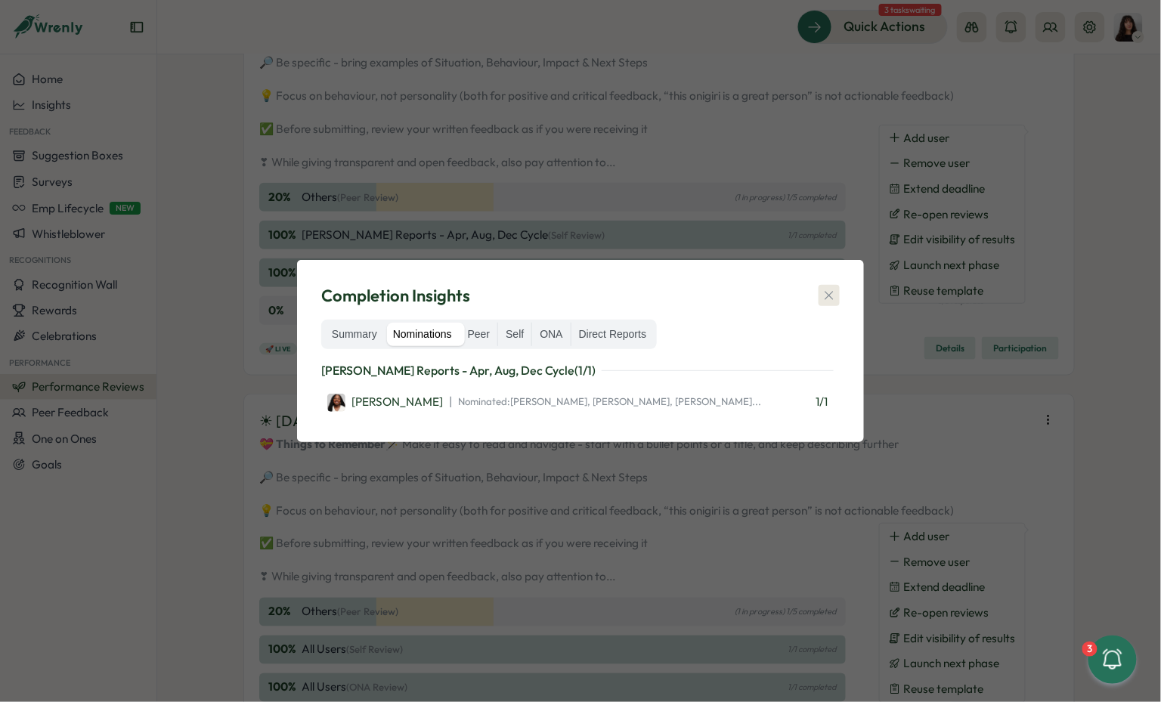
click at [827, 287] on button "button" at bounding box center [829, 295] width 21 height 21
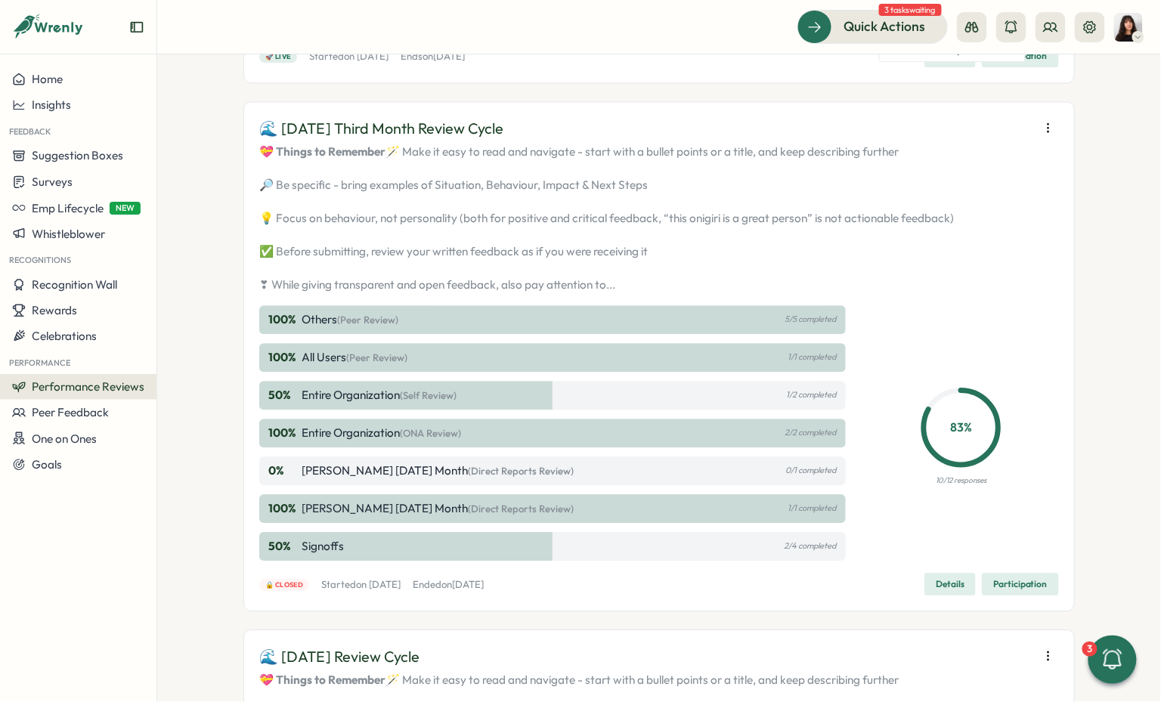
scroll to position [2832, 0]
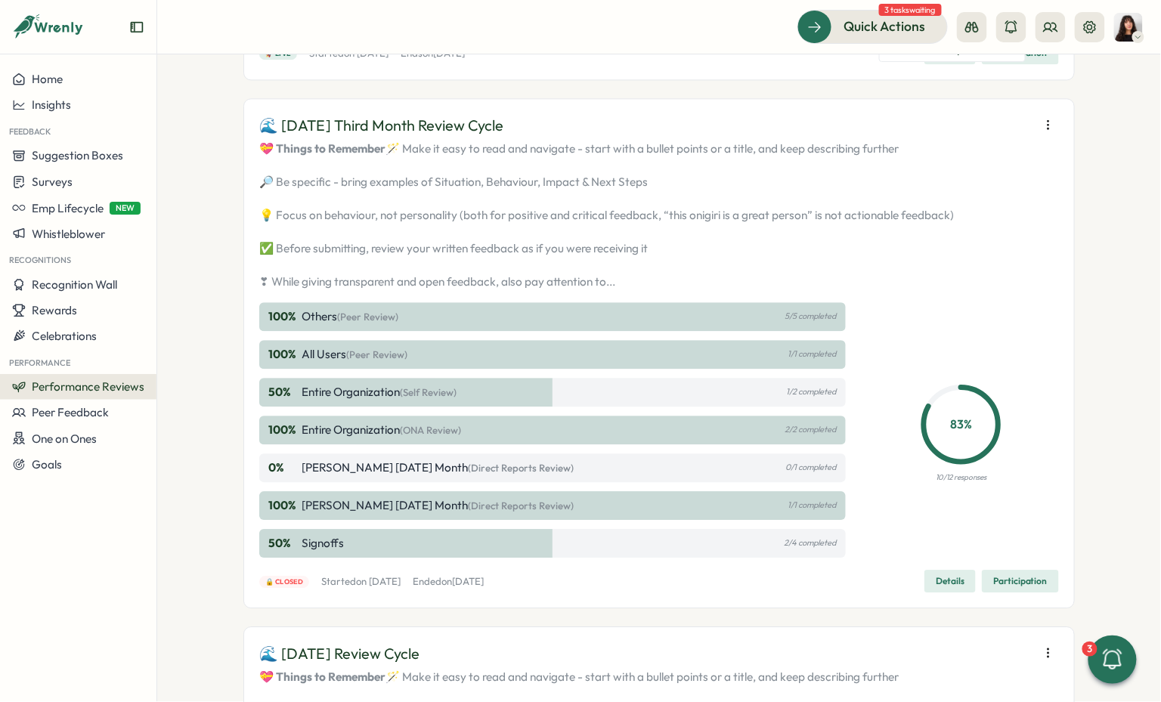
click at [1034, 138] on div "🌊 July 2025 Third Month Review Cycle" at bounding box center [659, 125] width 800 height 23
click at [1042, 132] on icon "button" at bounding box center [1048, 124] width 15 height 15
click at [925, 290] on p "💝 Things to Remember 🪄 Make it easy to read and navigate - start with a bullet …" at bounding box center [659, 216] width 800 height 150
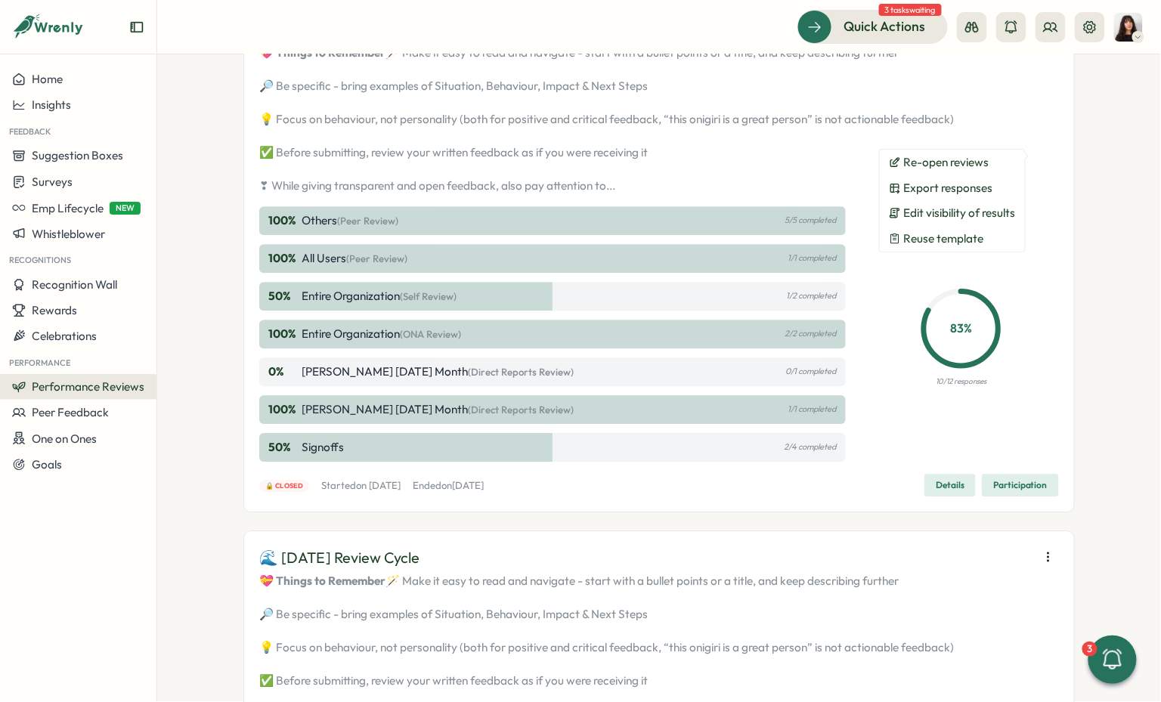
scroll to position [3012, 0]
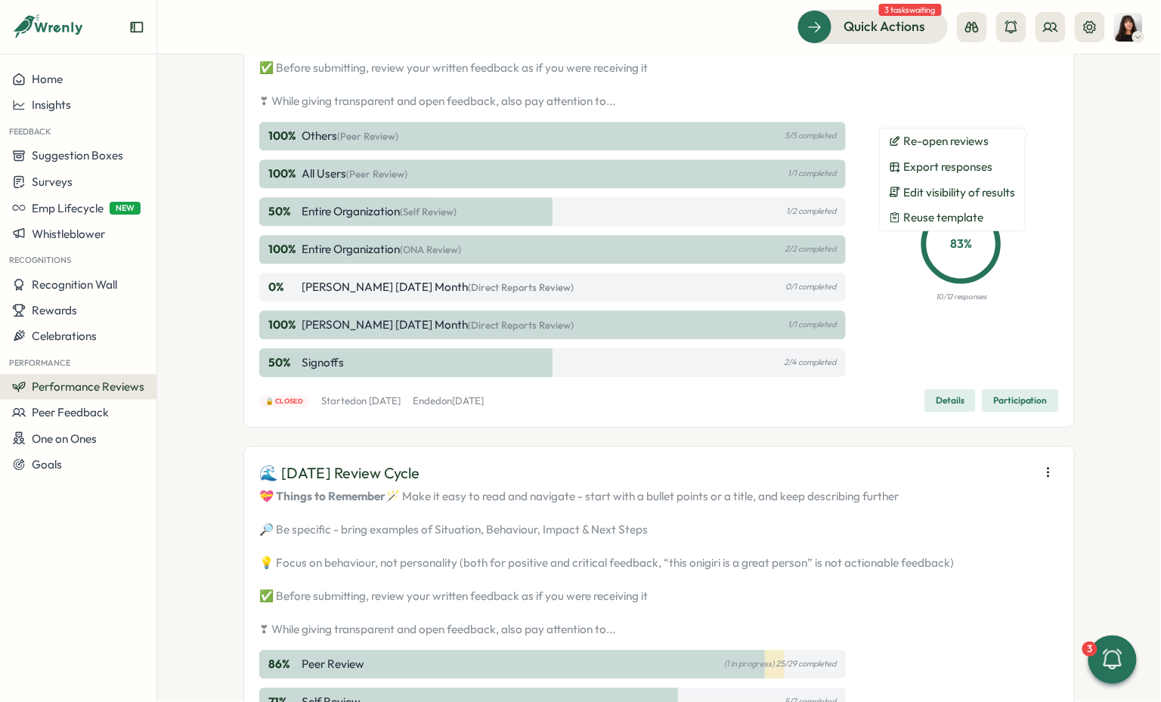
click at [1012, 411] on span "Participation" at bounding box center [1021, 400] width 54 height 21
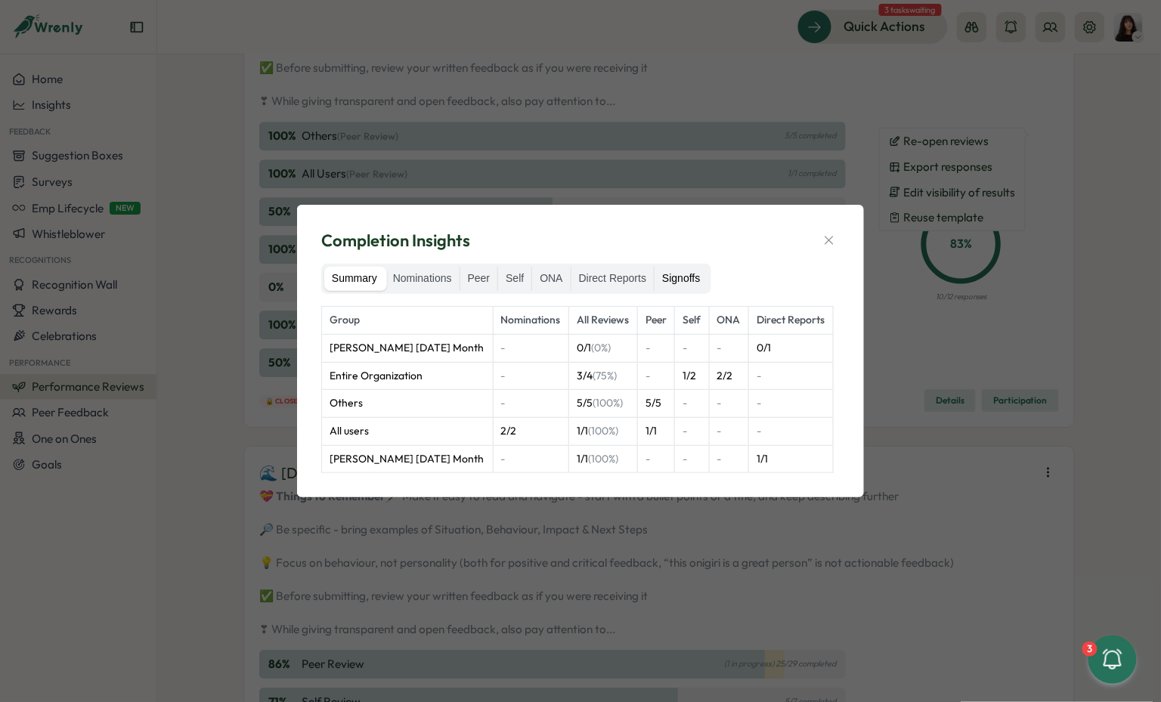
click at [682, 283] on label "Signoffs" at bounding box center [681, 279] width 53 height 24
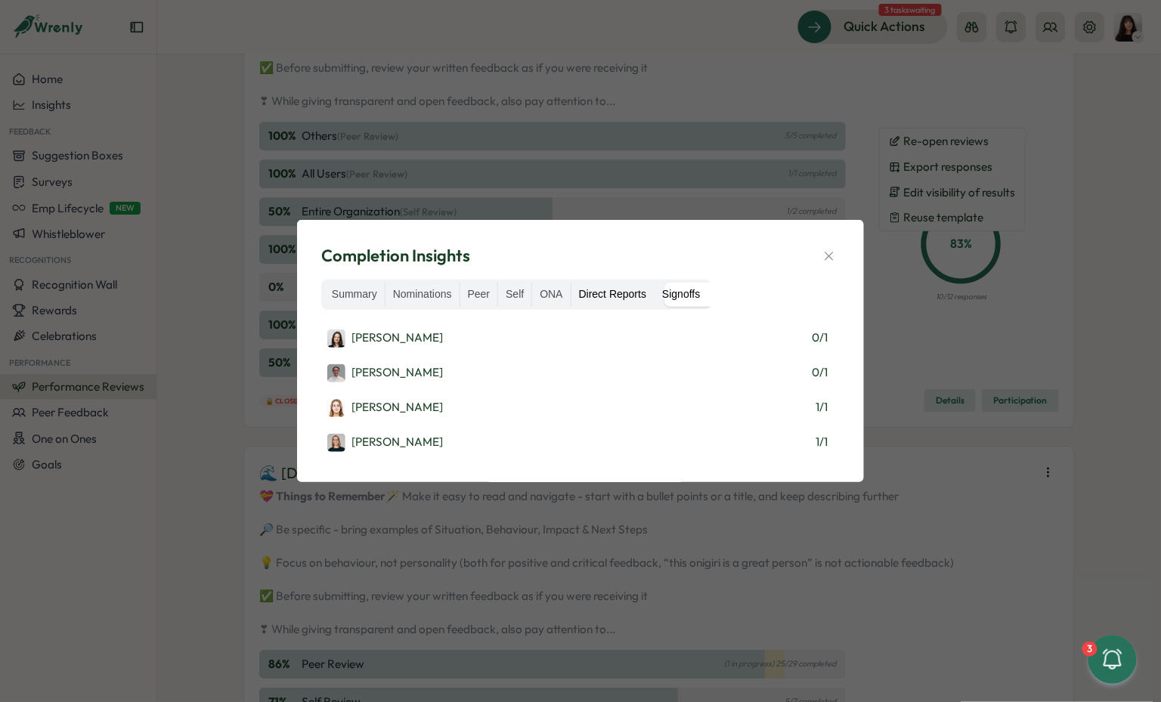
click at [643, 300] on label "Direct Reports" at bounding box center [613, 295] width 82 height 24
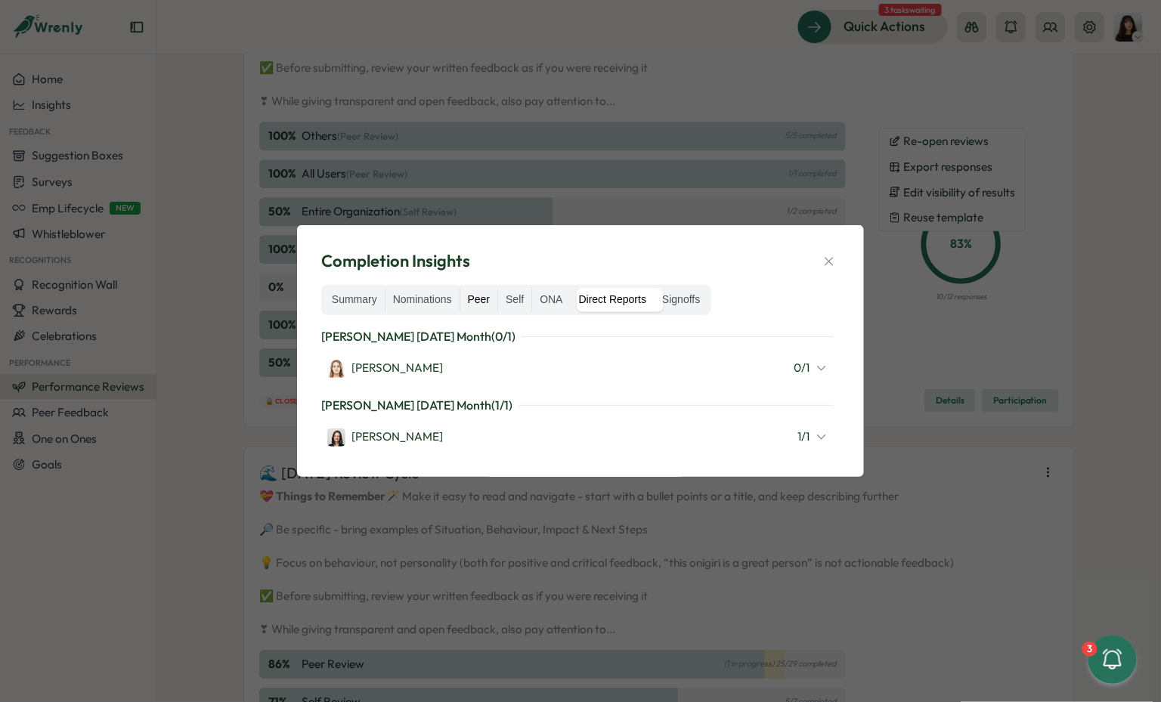
click at [486, 301] on label "Peer" at bounding box center [479, 300] width 38 height 24
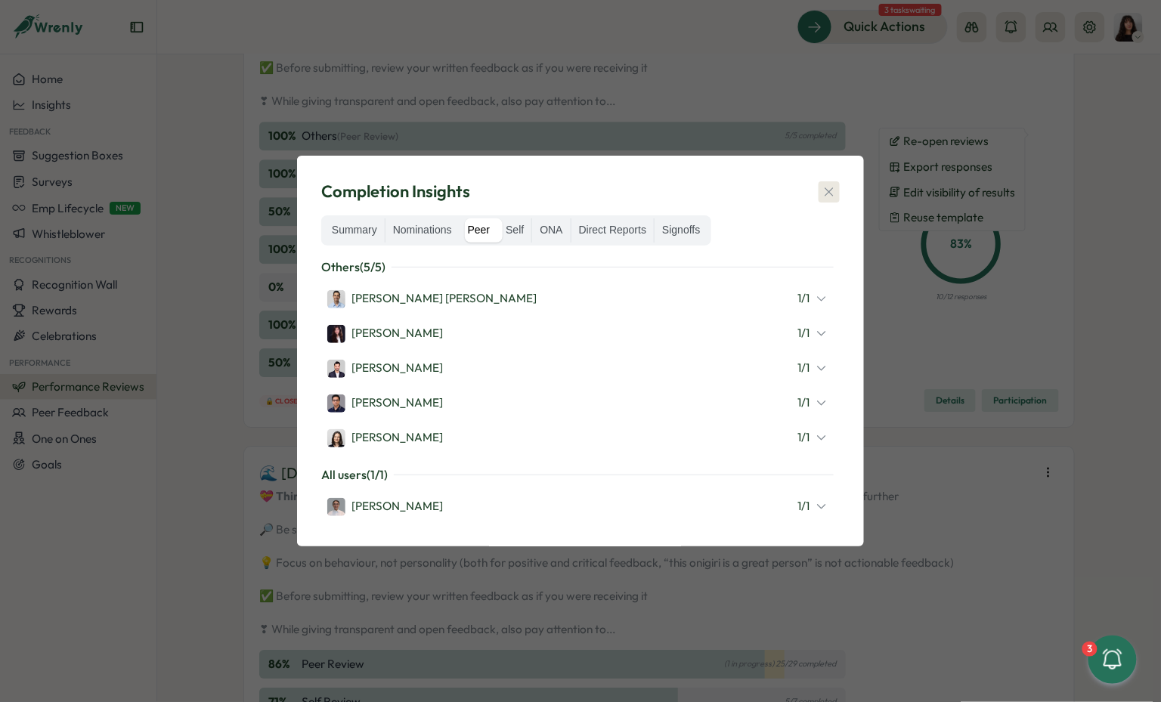
click at [825, 195] on icon "button" at bounding box center [829, 191] width 15 height 15
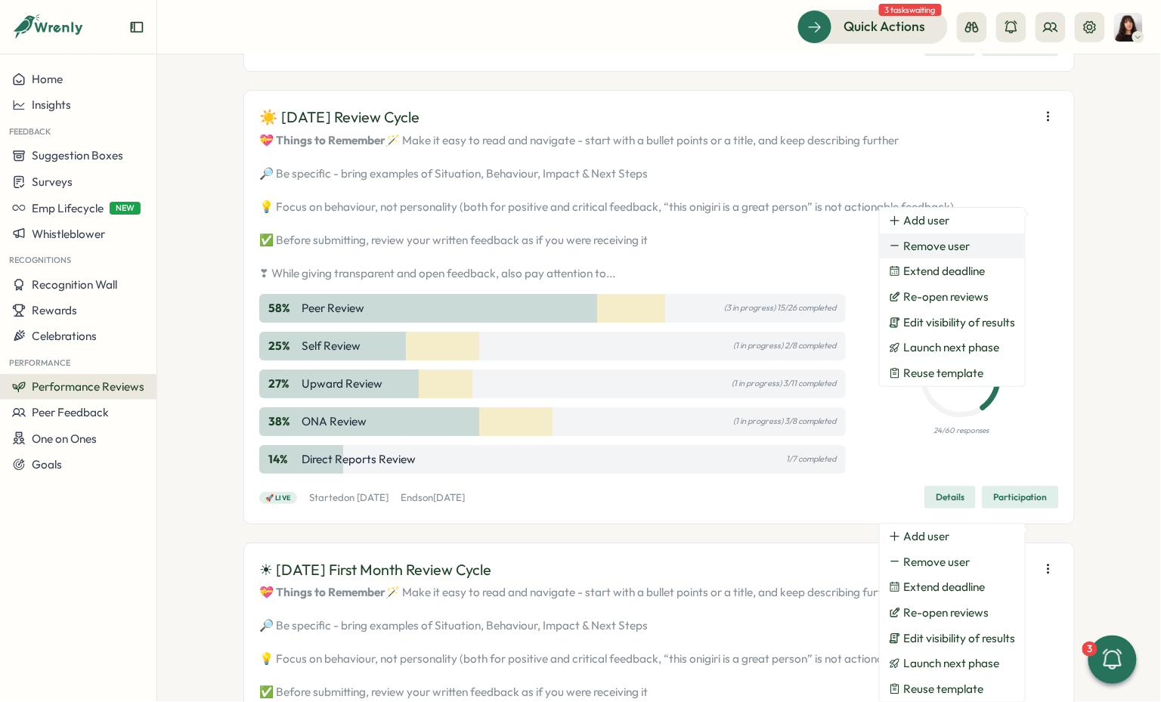
scroll to position [1563, 0]
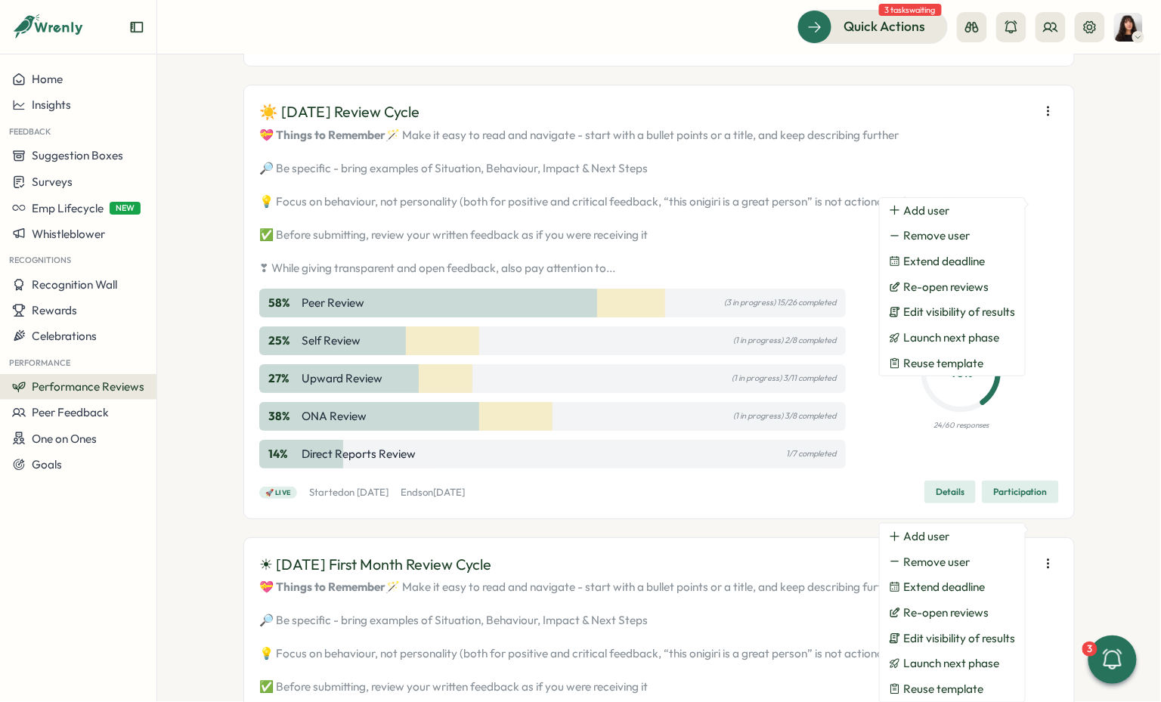
click at [1054, 122] on button "button" at bounding box center [1048, 111] width 21 height 21
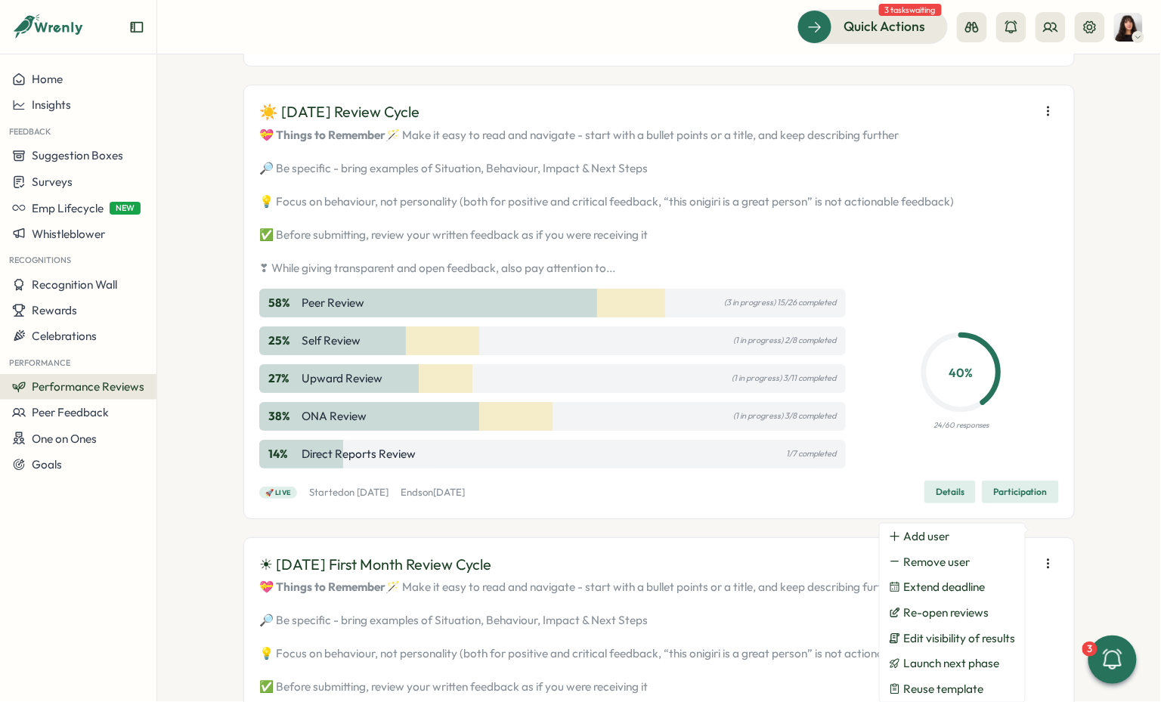
click at [1048, 119] on icon "button" at bounding box center [1048, 111] width 15 height 15
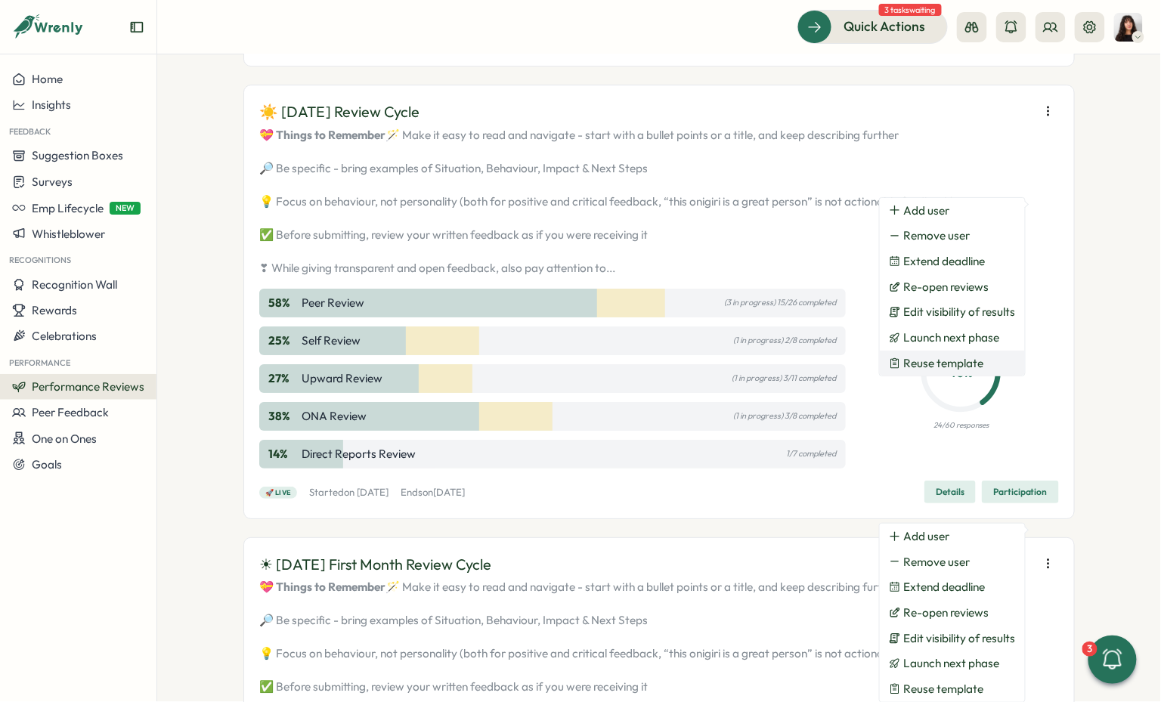
click at [948, 359] on span "Reuse template" at bounding box center [944, 364] width 80 height 14
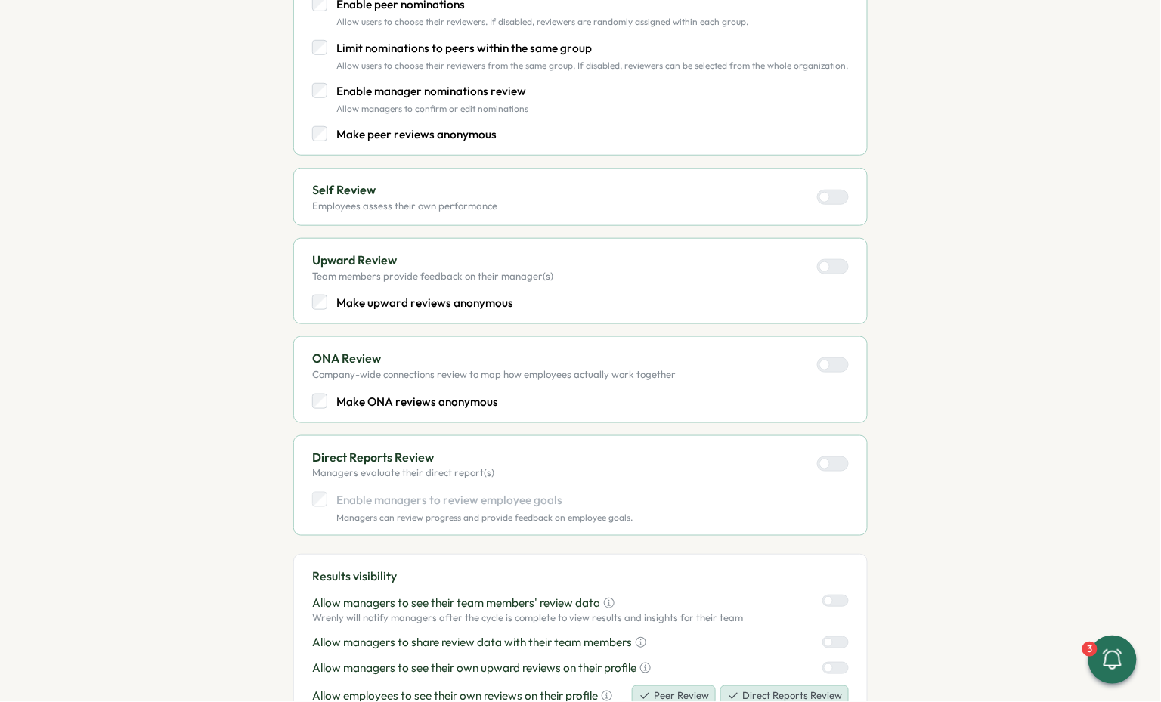
scroll to position [635, 0]
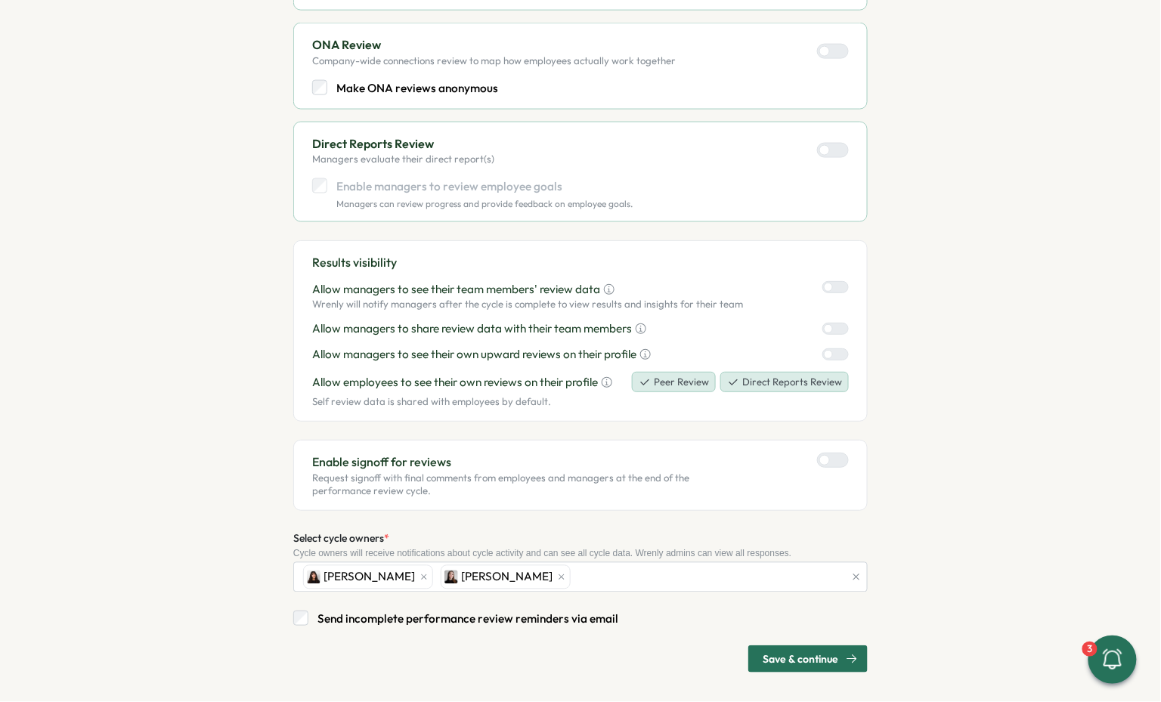
click at [831, 458] on div at bounding box center [839, 461] width 18 height 14
click at [676, 378] on button "Peer Review" at bounding box center [674, 382] width 84 height 21
click at [676, 378] on button "Peer Review" at bounding box center [675, 382] width 81 height 21
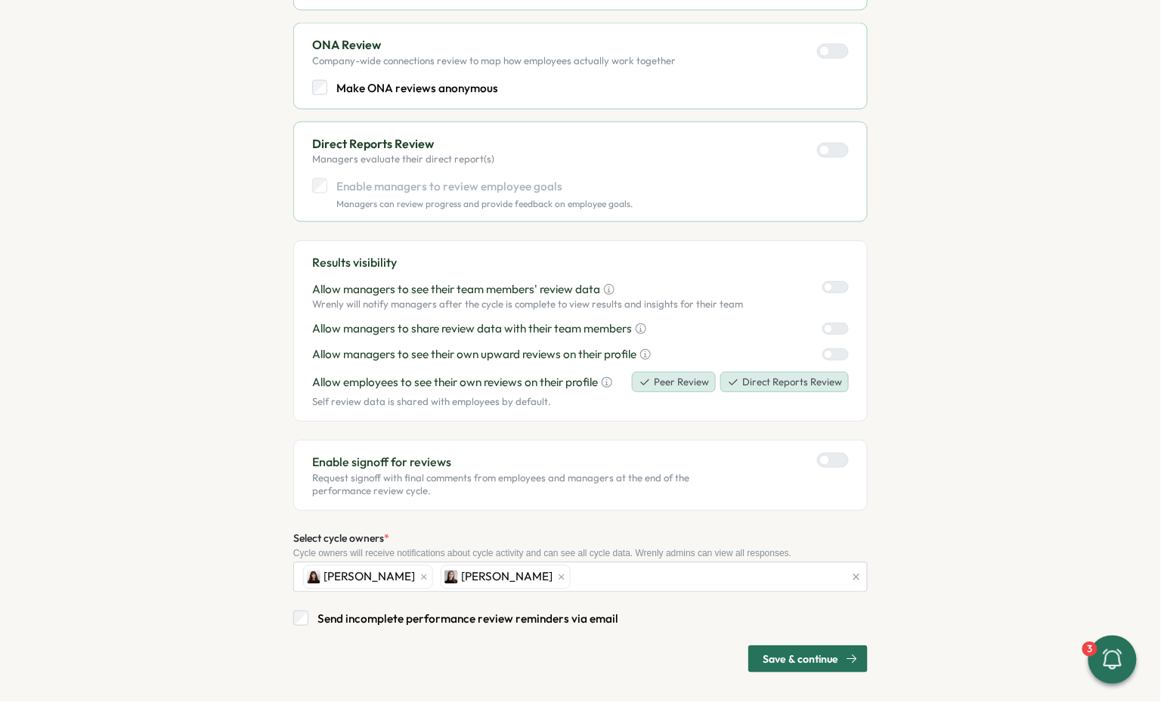
click at [757, 386] on button "Direct Reports Review" at bounding box center [785, 382] width 129 height 21
click at [757, 386] on button "Direct Reports Review" at bounding box center [787, 382] width 126 height 21
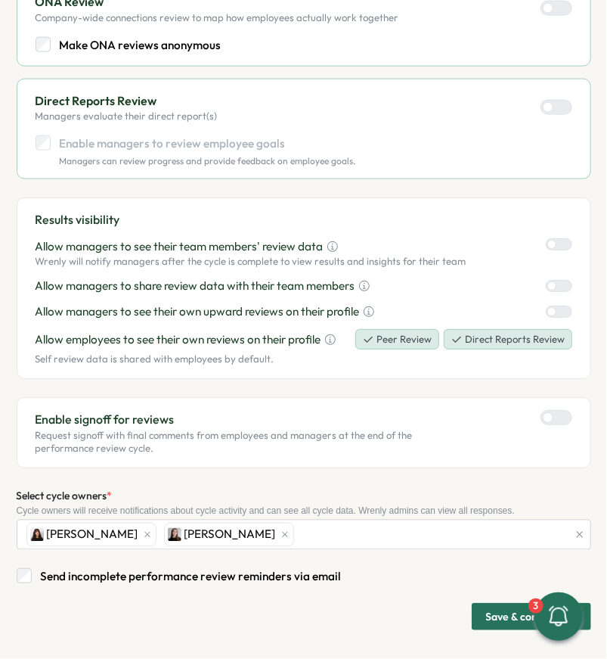
scroll to position [0, 0]
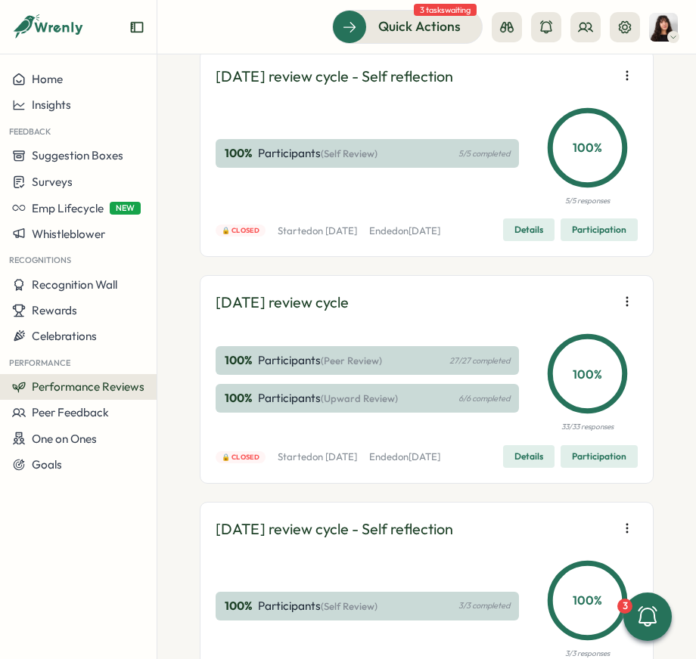
scroll to position [21014, 0]
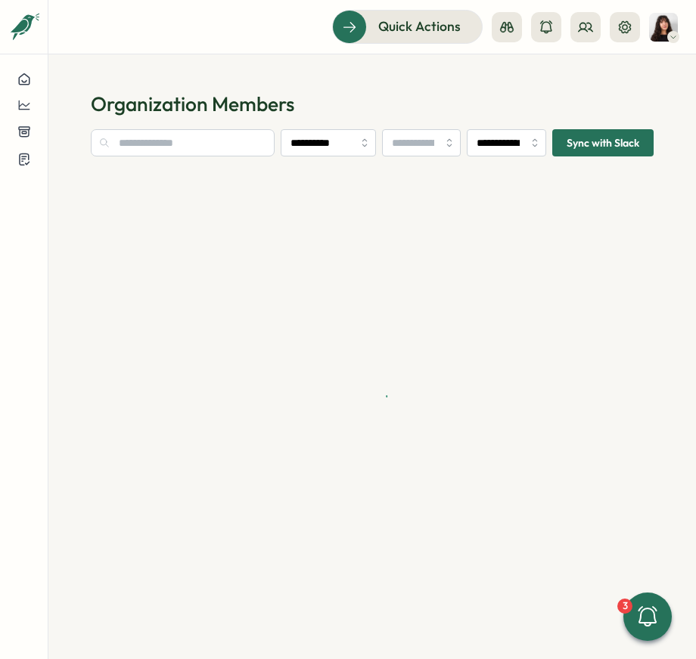
type input "**********"
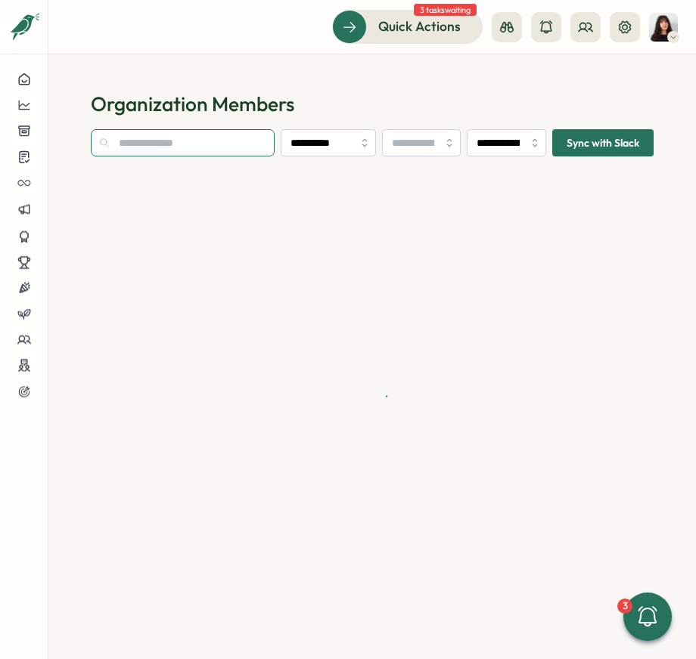
click at [192, 151] on input "text" at bounding box center [183, 142] width 184 height 27
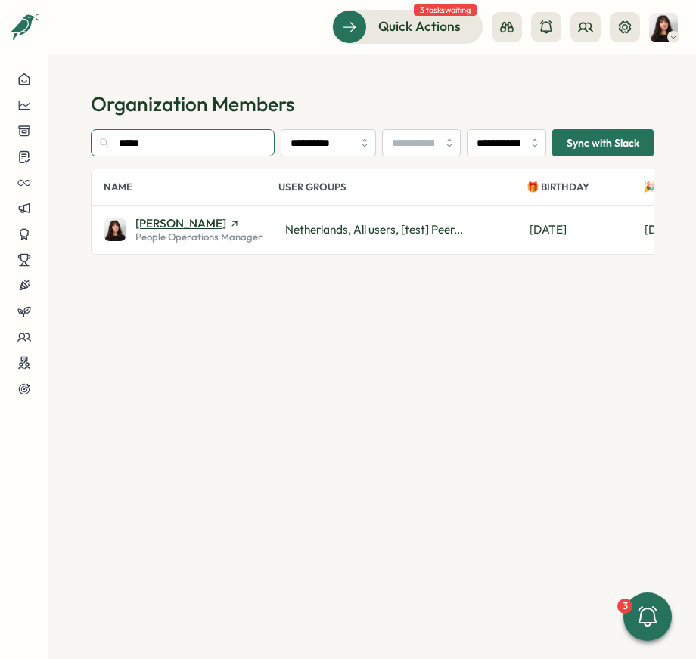
type input "*****"
click at [160, 227] on span "[PERSON_NAME]" at bounding box center [180, 223] width 91 height 11
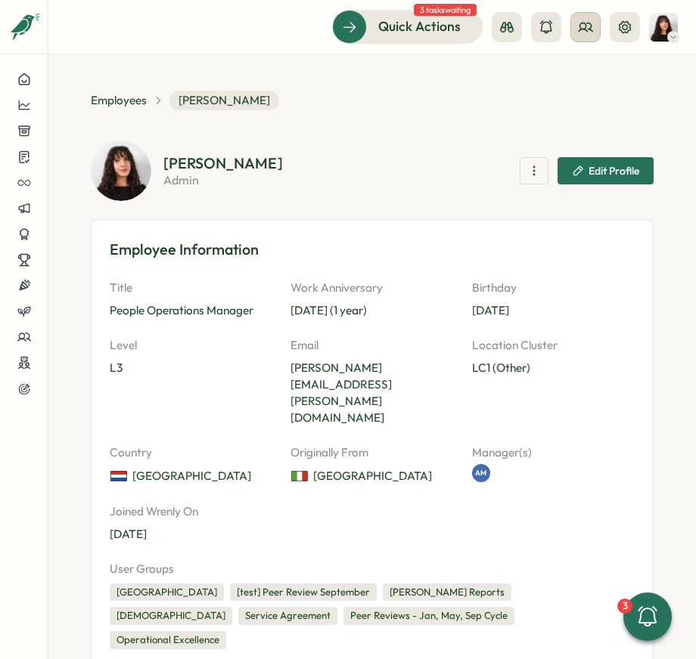
click at [587, 29] on icon at bounding box center [585, 27] width 15 height 15
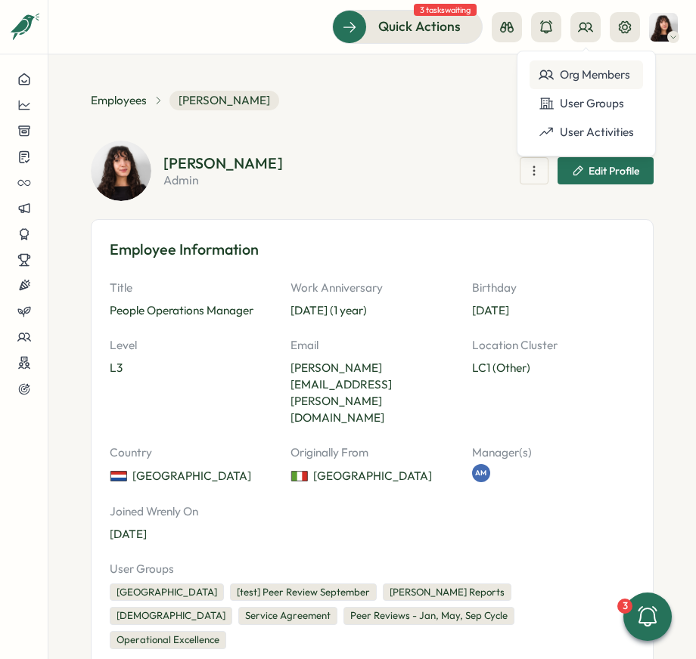
click at [587, 79] on div "Org Members" at bounding box center [585, 75] width 95 height 17
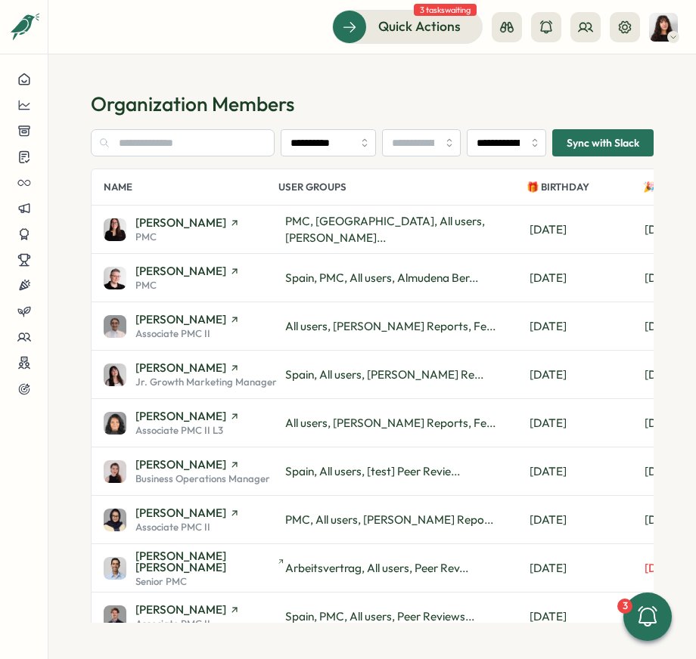
scroll to position [0, 151]
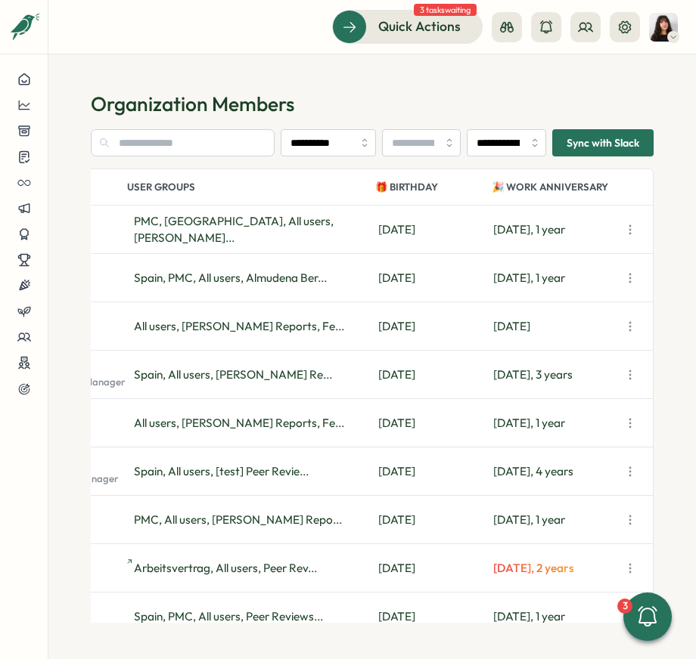
click at [636, 228] on icon "button" at bounding box center [629, 229] width 15 height 15
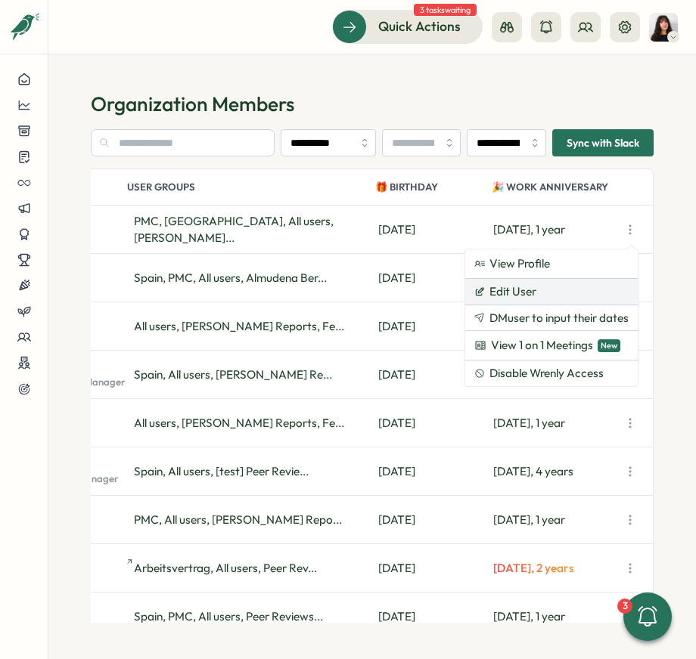
click at [557, 290] on button "Edit User" at bounding box center [551, 292] width 172 height 26
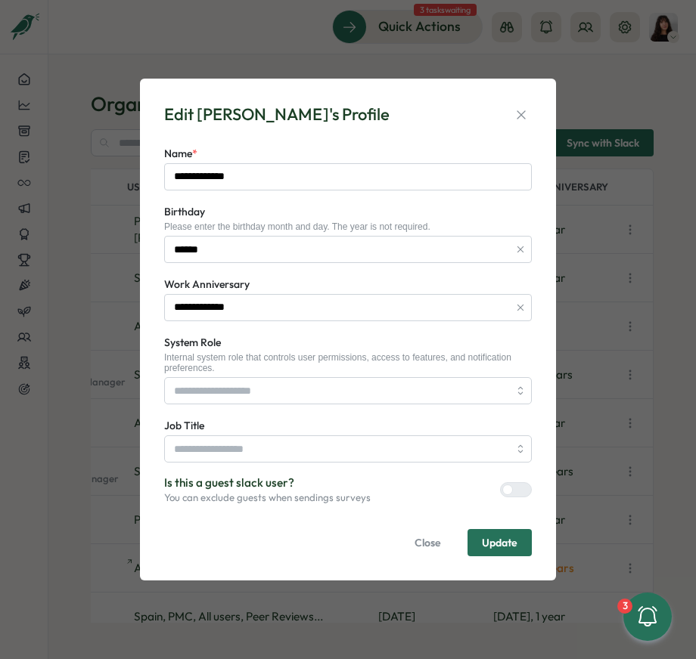
type input "***"
click at [525, 109] on icon "button" at bounding box center [520, 114] width 15 height 15
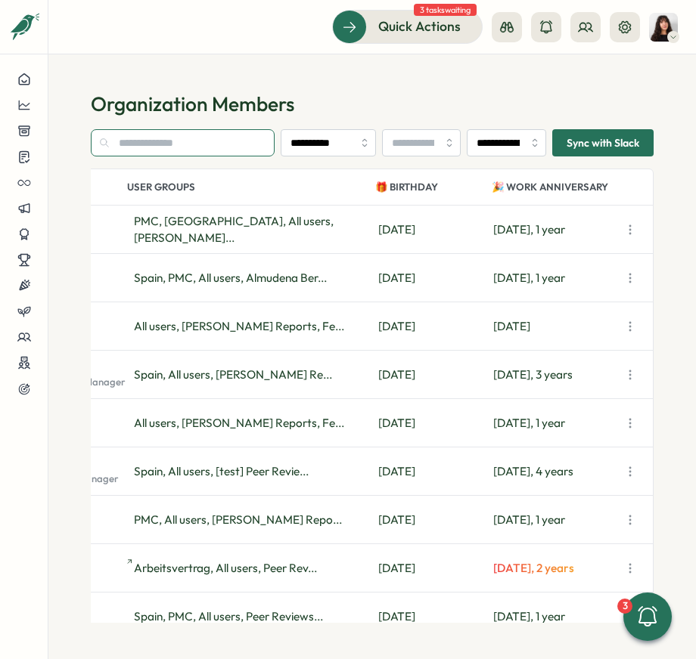
click at [177, 149] on input "text" at bounding box center [183, 142] width 184 height 27
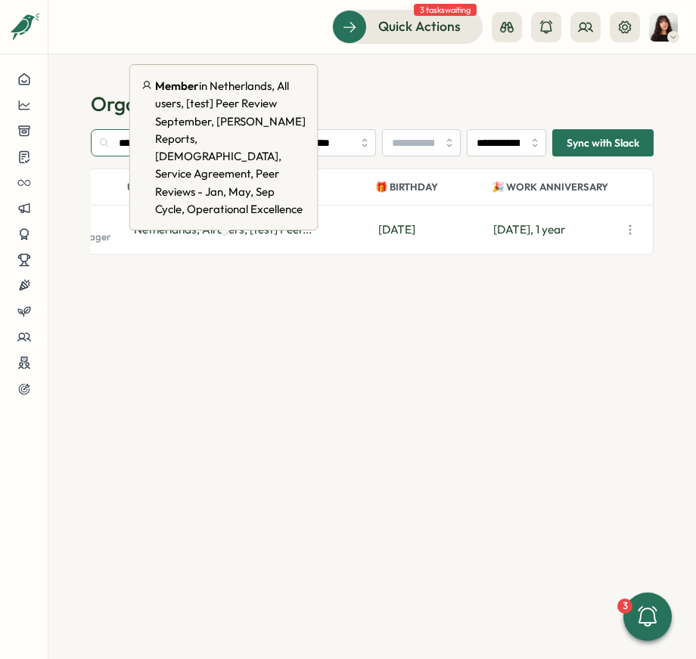
type input "*****"
click at [216, 239] on div "[PERSON_NAME] People Operations Manager [GEOGRAPHIC_DATA], All users, [test] Pe…" at bounding box center [296, 230] width 712 height 48
click at [200, 228] on span "Netherlands, All users, [test] Peer..." at bounding box center [223, 229] width 178 height 14
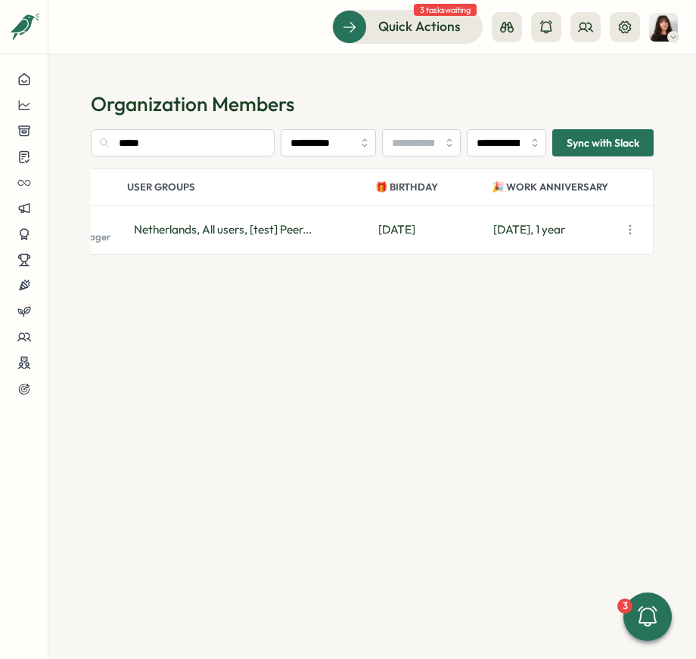
scroll to position [0, 0]
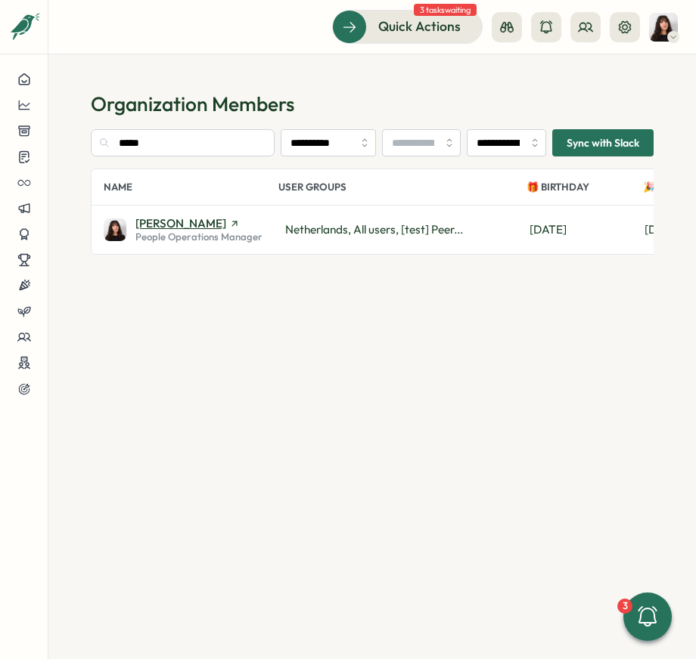
click at [175, 225] on span "[PERSON_NAME]" at bounding box center [180, 223] width 91 height 11
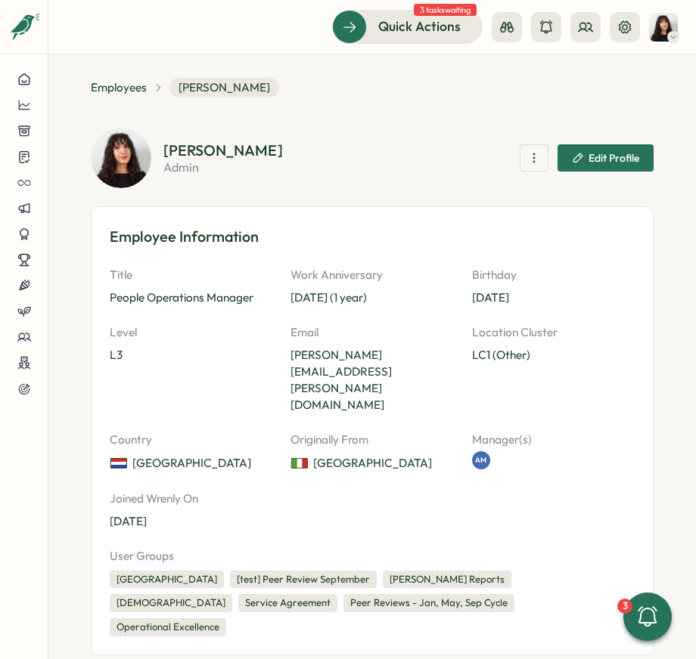
scroll to position [18, 0]
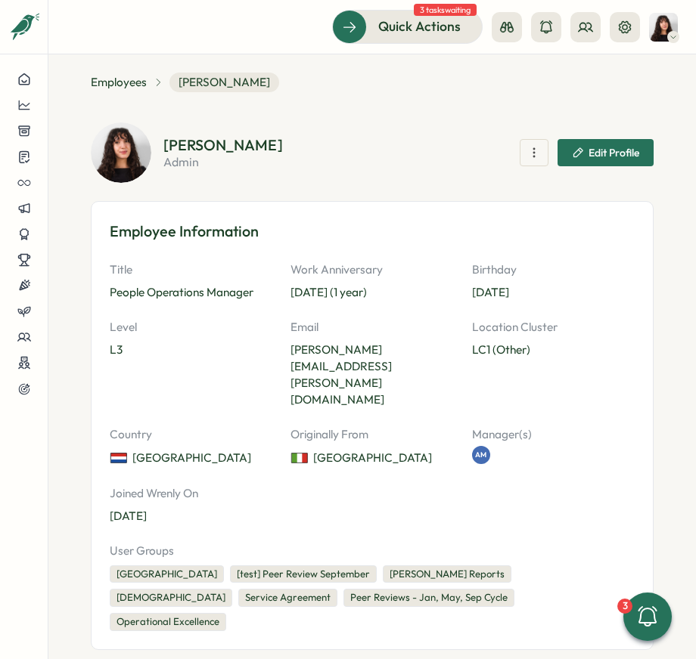
click at [596, 160] on span "Edit Profile" at bounding box center [605, 153] width 67 height 26
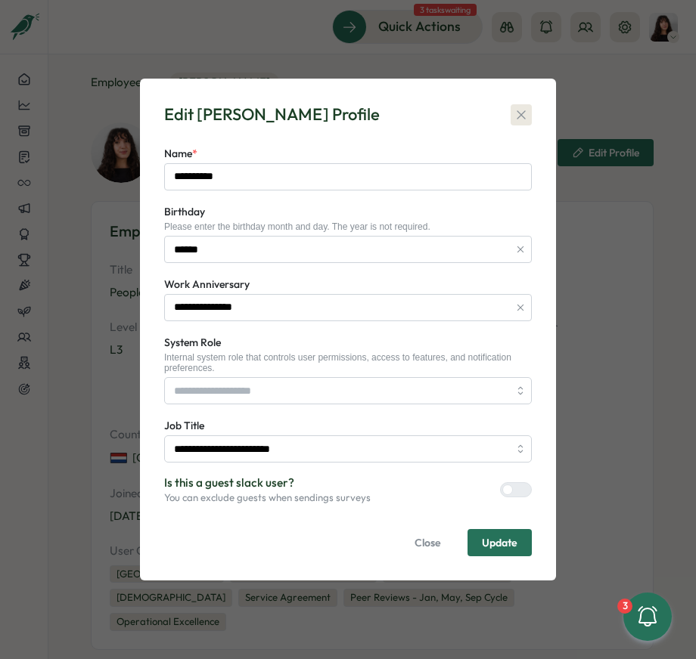
click at [516, 111] on icon "button" at bounding box center [520, 114] width 15 height 15
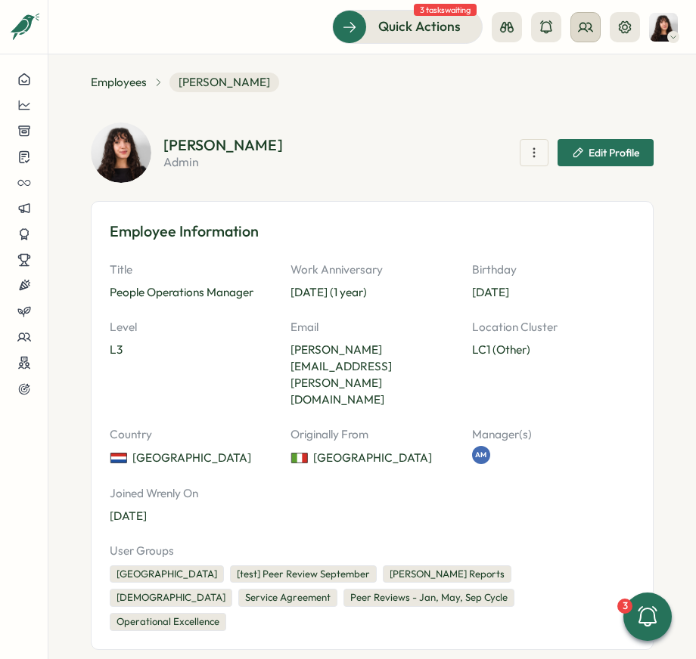
click at [596, 30] on button at bounding box center [585, 27] width 30 height 30
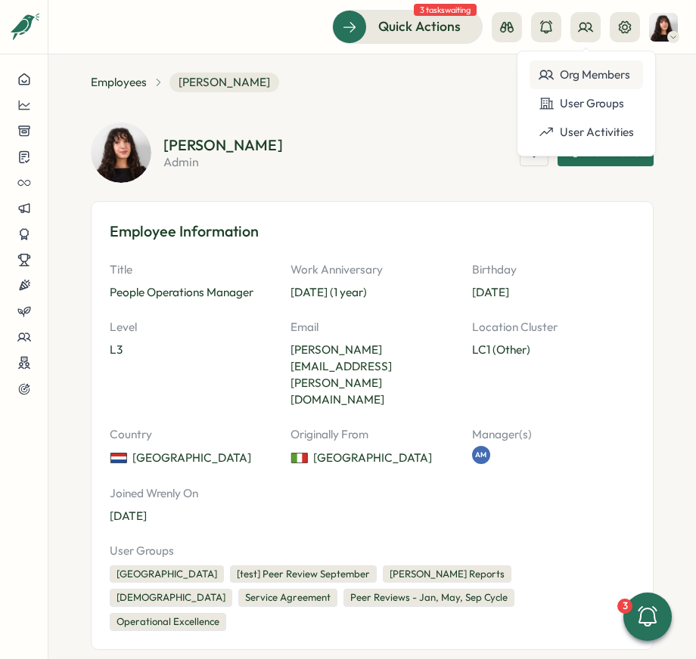
click at [577, 83] on div "Org Members" at bounding box center [585, 74] width 113 height 29
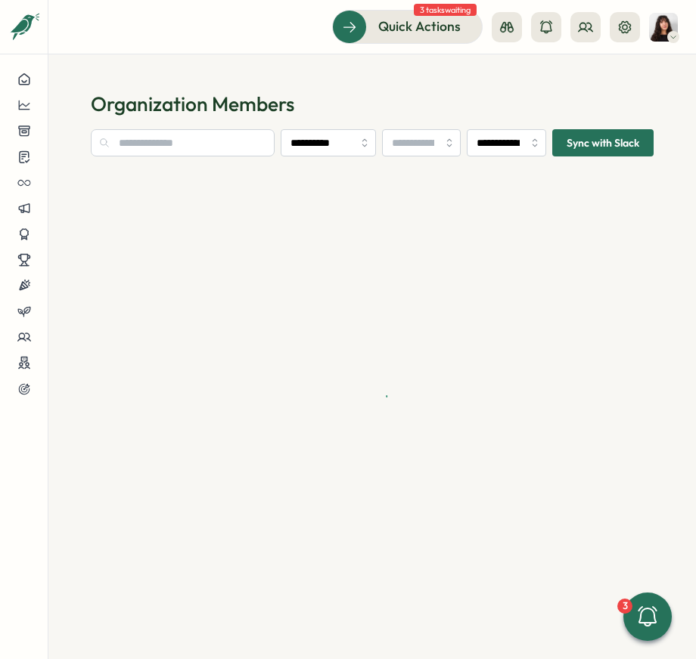
type input "**********"
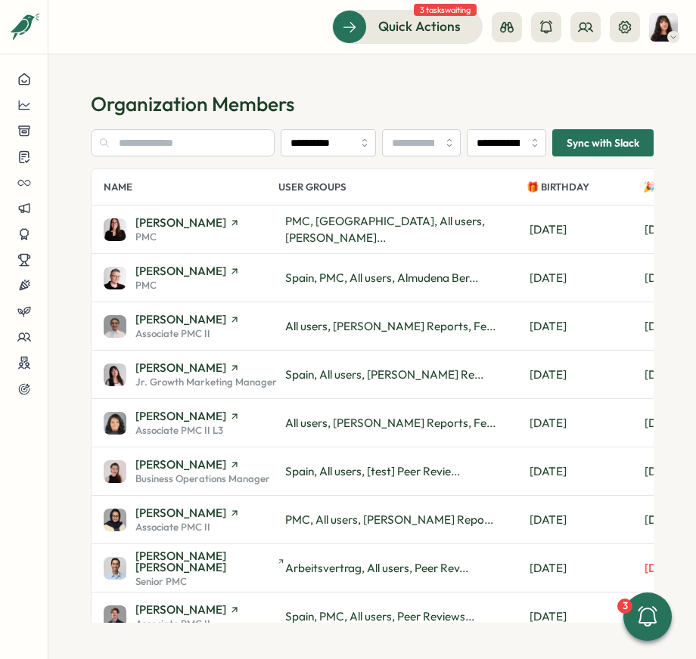
scroll to position [0, 151]
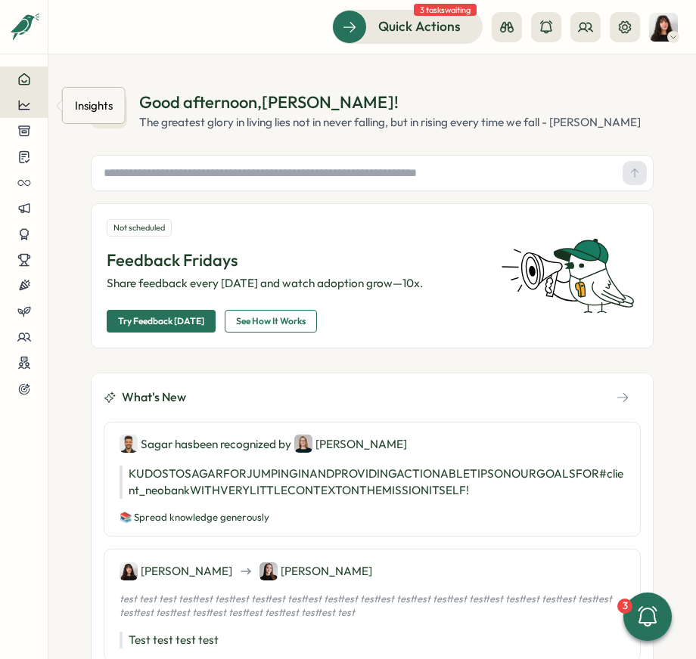
click at [14, 113] on button at bounding box center [24, 105] width 48 height 26
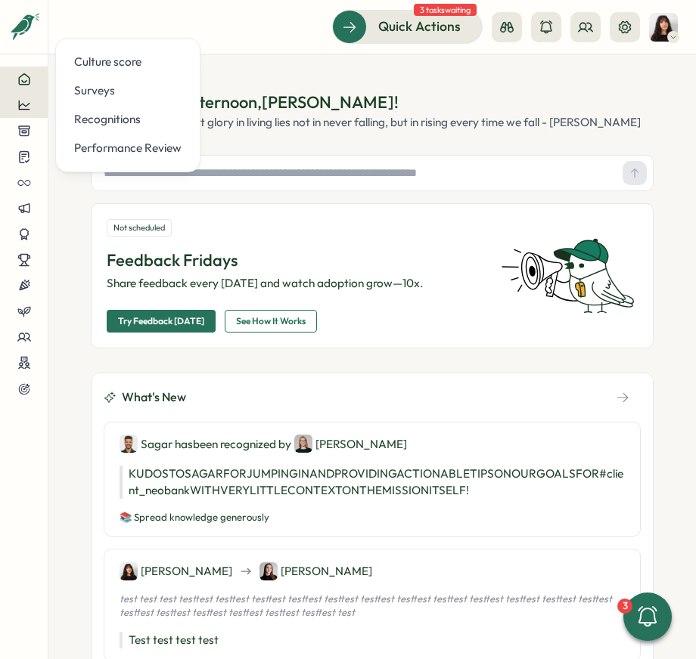
click at [32, 108] on div at bounding box center [23, 105] width 23 height 14
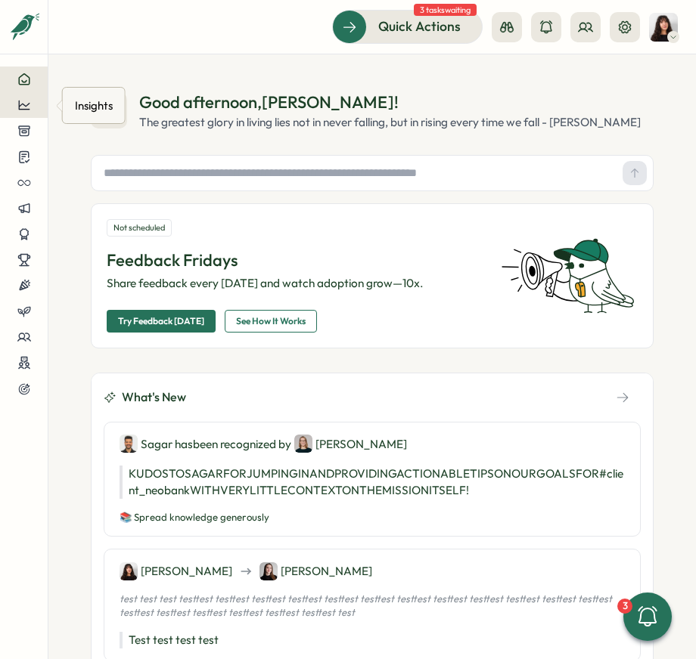
click at [27, 107] on icon at bounding box center [24, 105] width 14 height 14
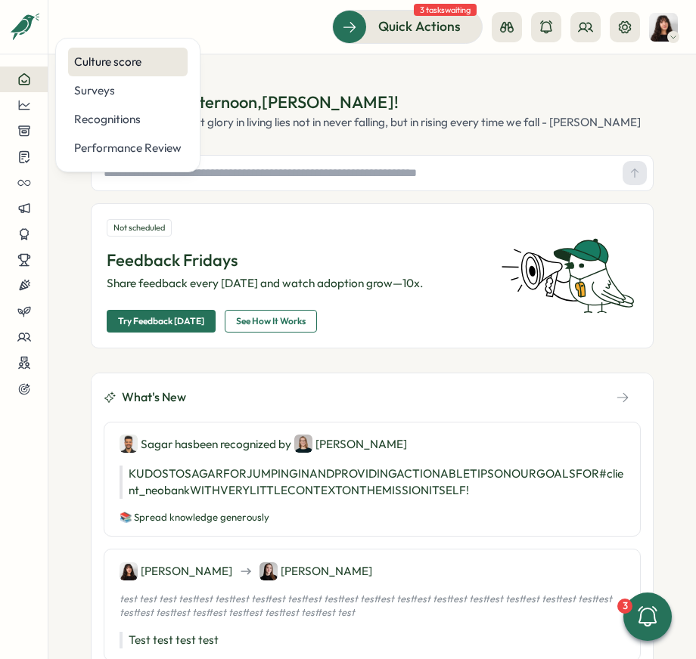
click at [98, 73] on div "Culture score" at bounding box center [127, 62] width 119 height 29
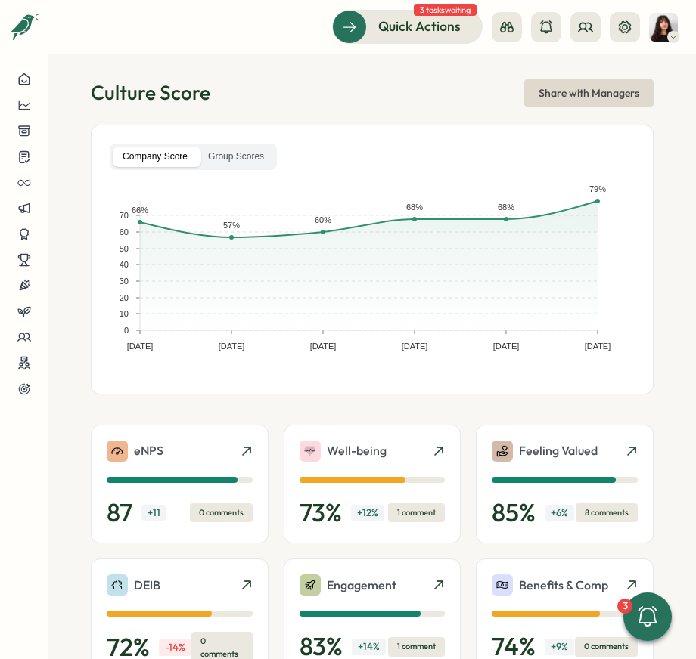
scroll to position [19, 0]
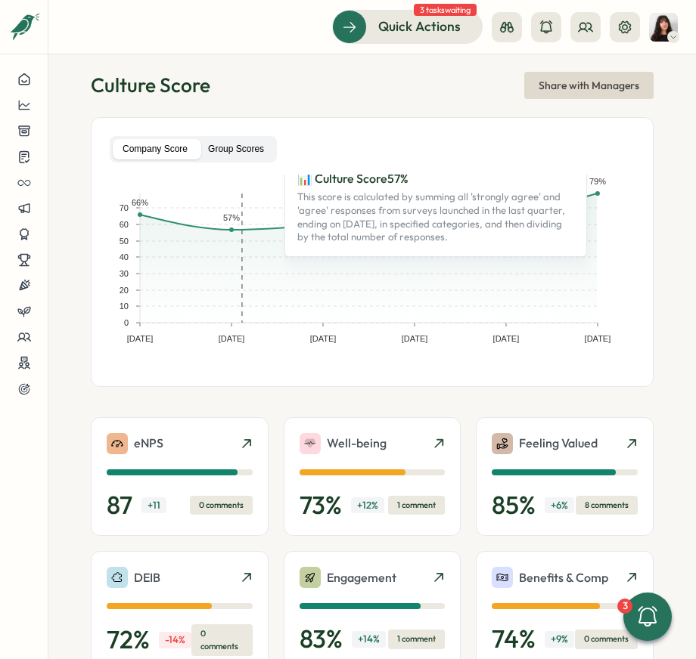
click at [227, 140] on label "Group Scores" at bounding box center [236, 149] width 76 height 20
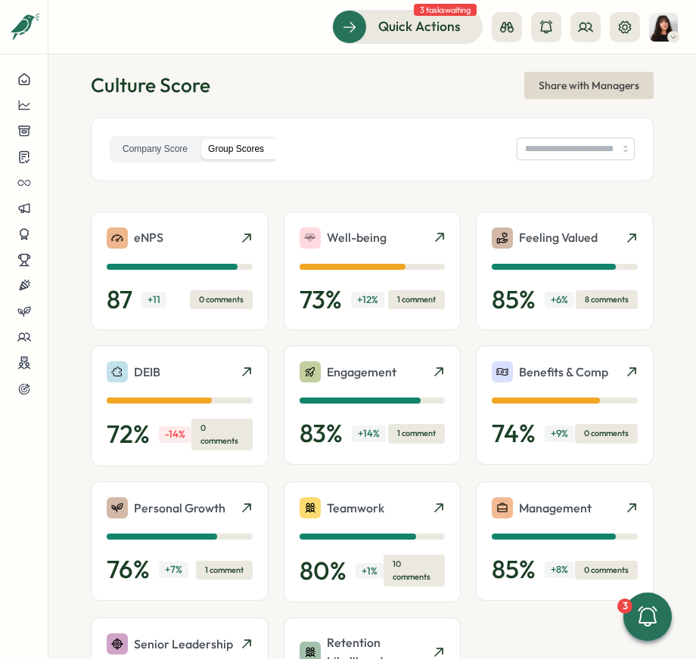
type input "**********"
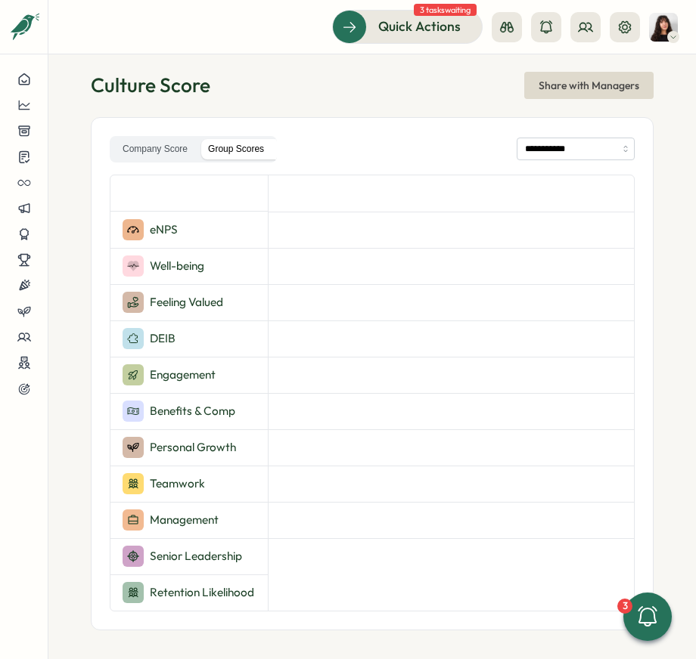
scroll to position [79, 0]
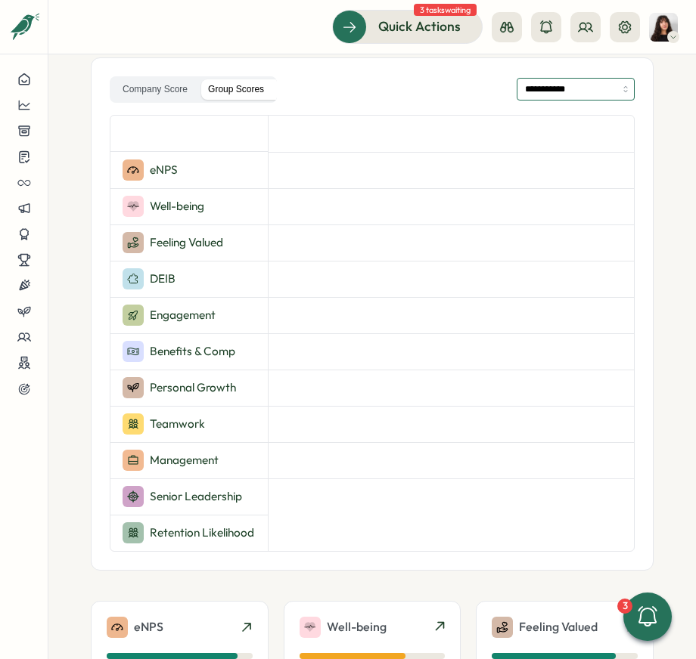
click at [533, 94] on input "**********" at bounding box center [575, 89] width 118 height 23
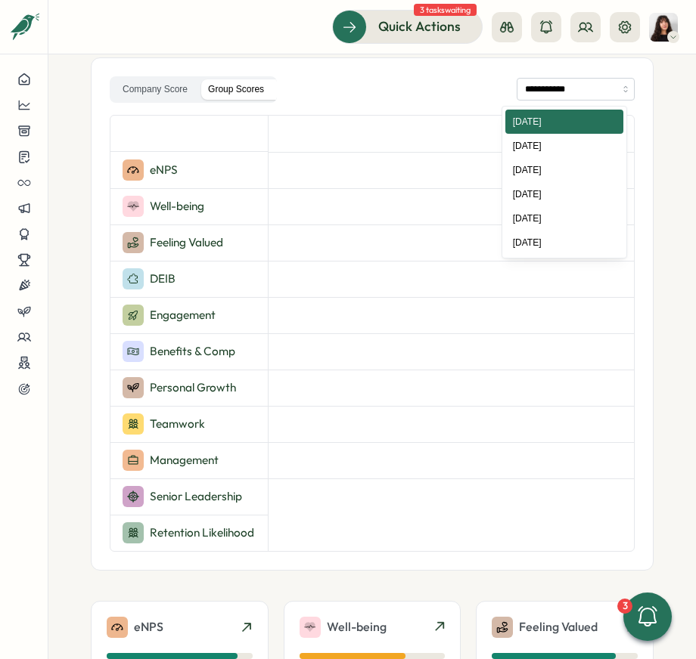
click at [377, 93] on div "**********" at bounding box center [372, 89] width 525 height 26
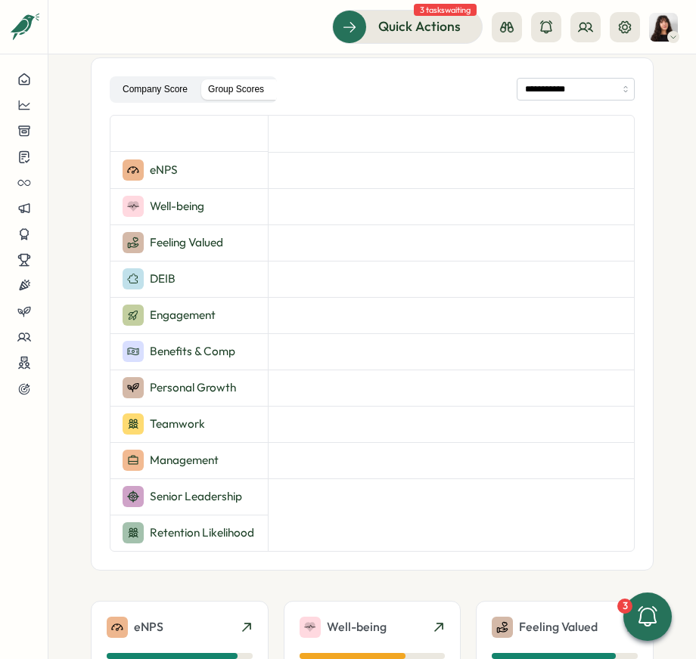
click at [146, 92] on label "Company Score" at bounding box center [155, 89] width 85 height 20
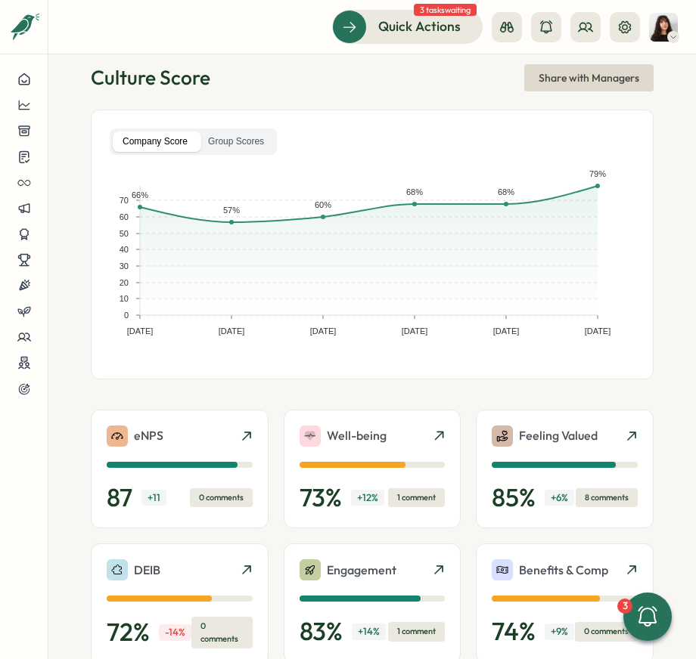
scroll to position [0, 0]
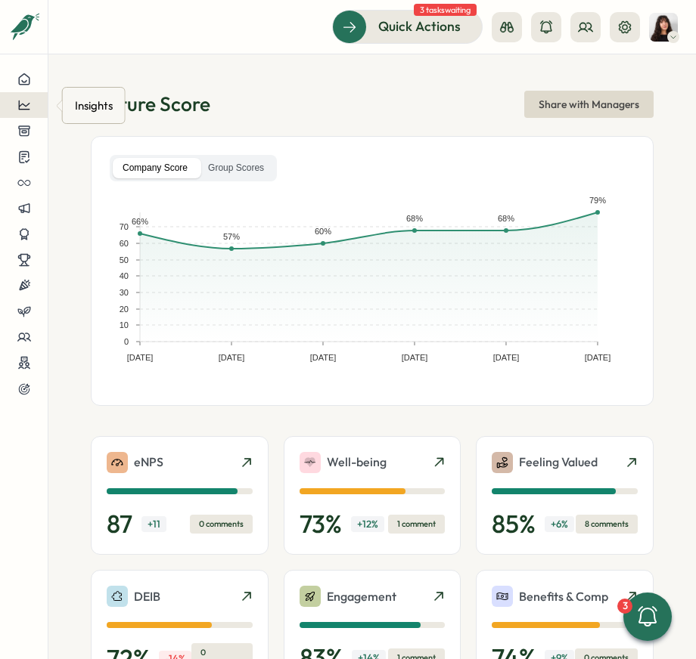
click at [29, 105] on icon at bounding box center [24, 105] width 14 height 14
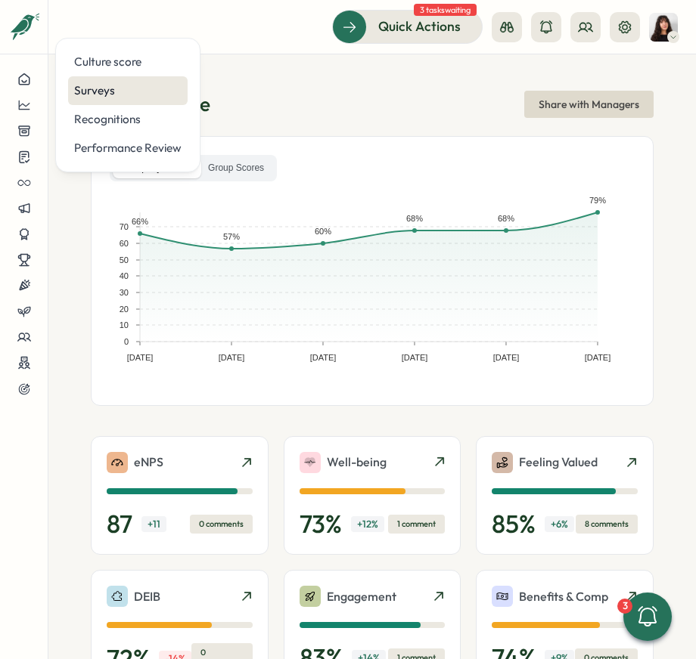
click at [103, 91] on div "Surveys" at bounding box center [127, 90] width 107 height 17
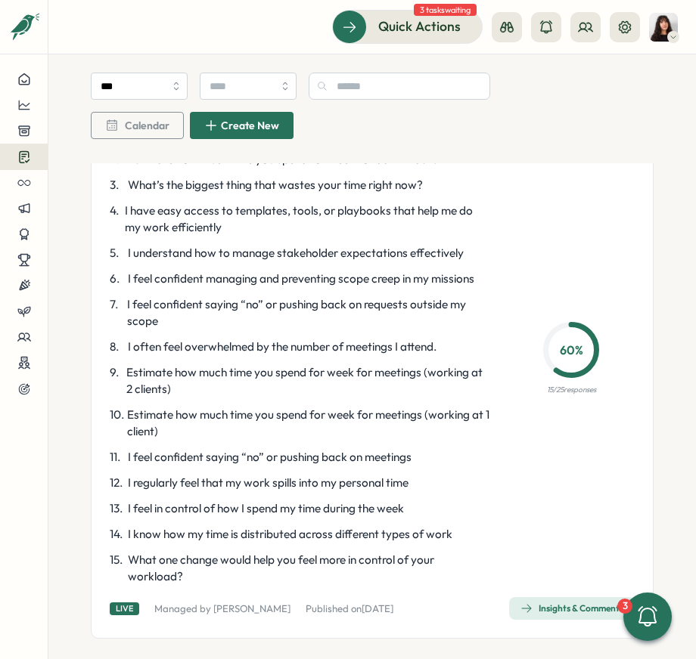
scroll to position [3900, 0]
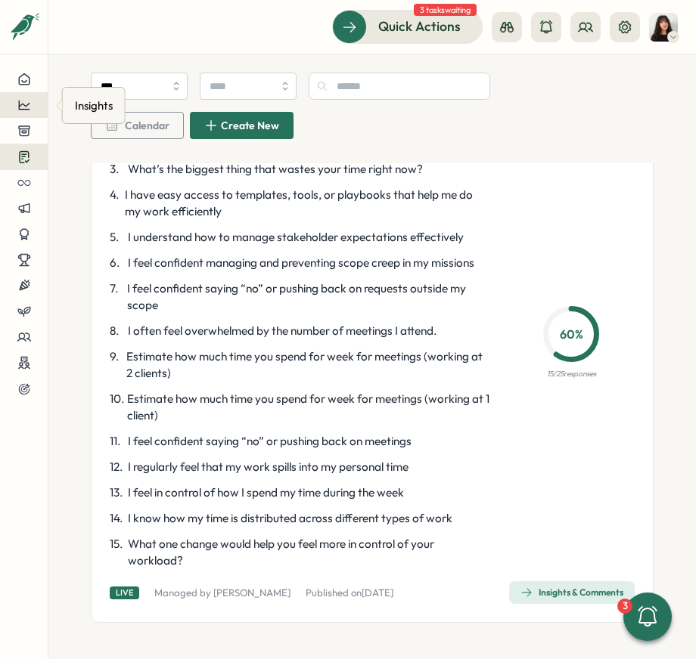
click at [34, 109] on div at bounding box center [23, 105] width 23 height 14
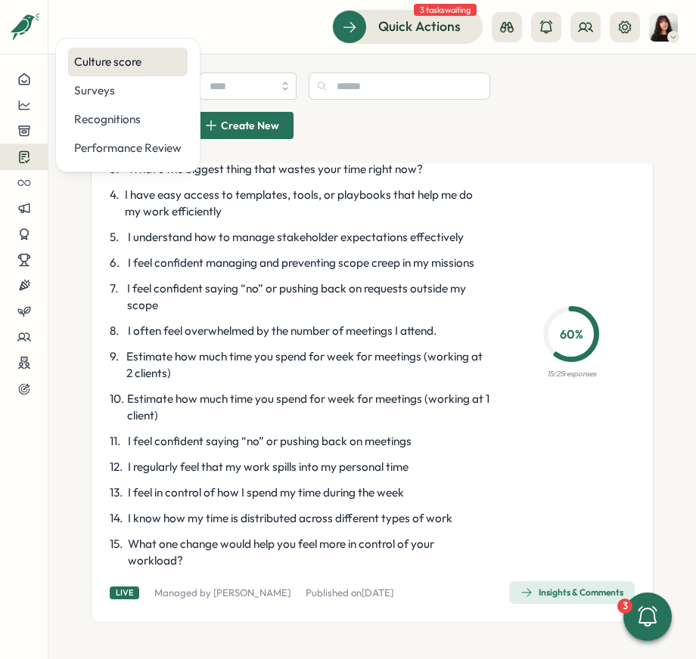
click at [109, 71] on div "Culture score" at bounding box center [127, 62] width 119 height 29
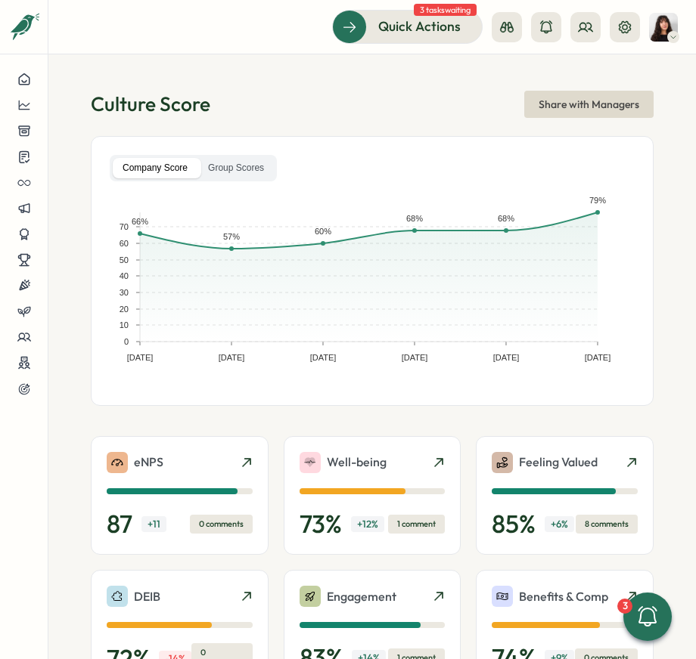
scroll to position [412, 0]
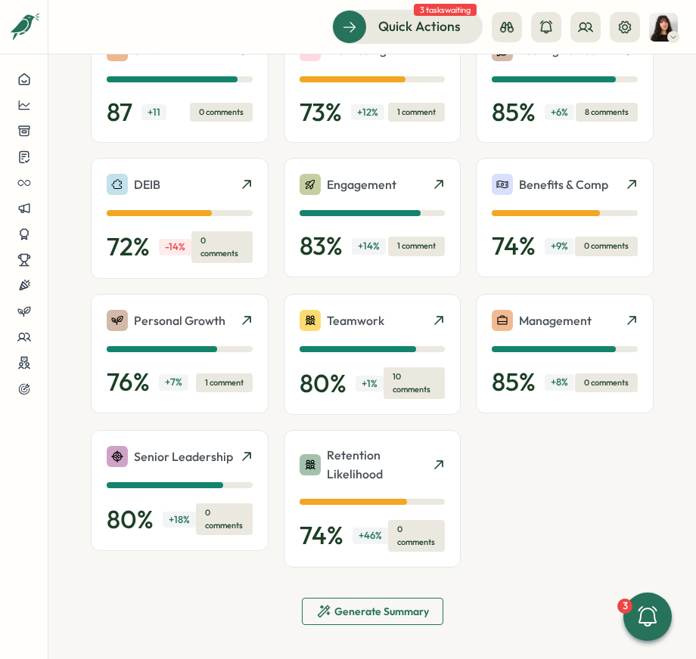
click at [347, 611] on span "Generate Summary" at bounding box center [381, 611] width 95 height 11
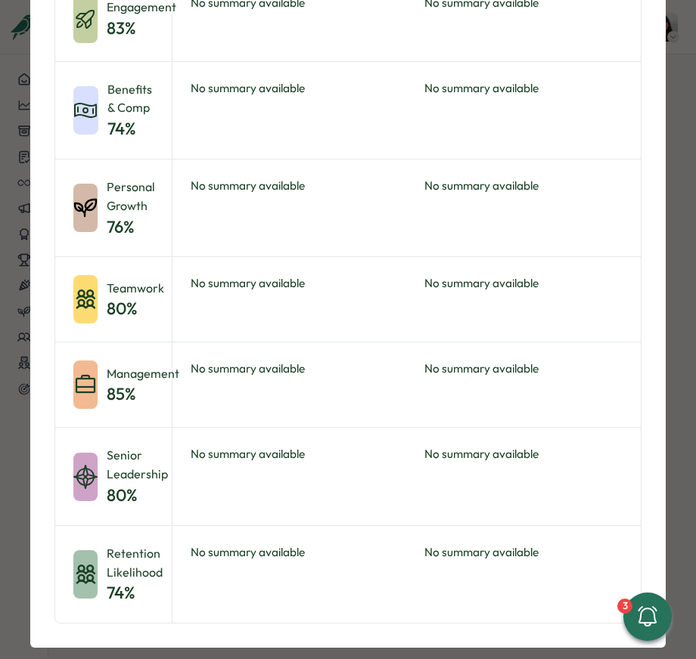
scroll to position [0, 0]
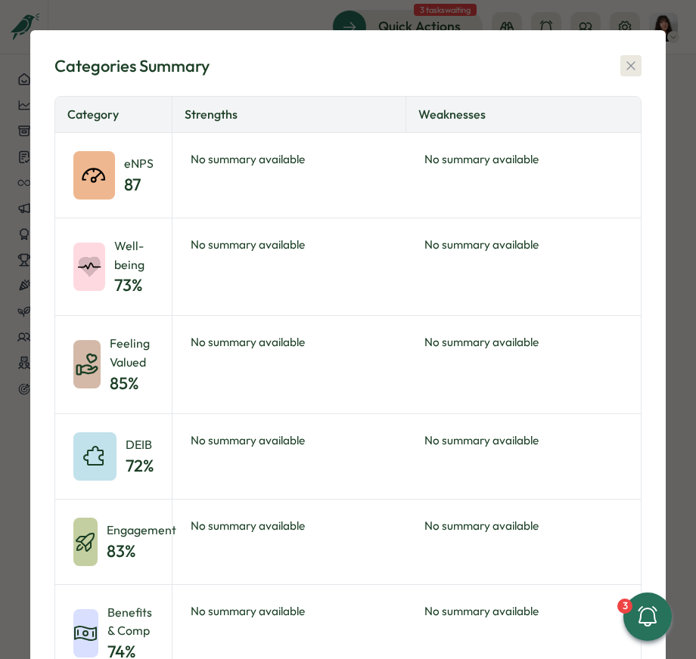
click at [627, 71] on icon "button" at bounding box center [630, 65] width 15 height 15
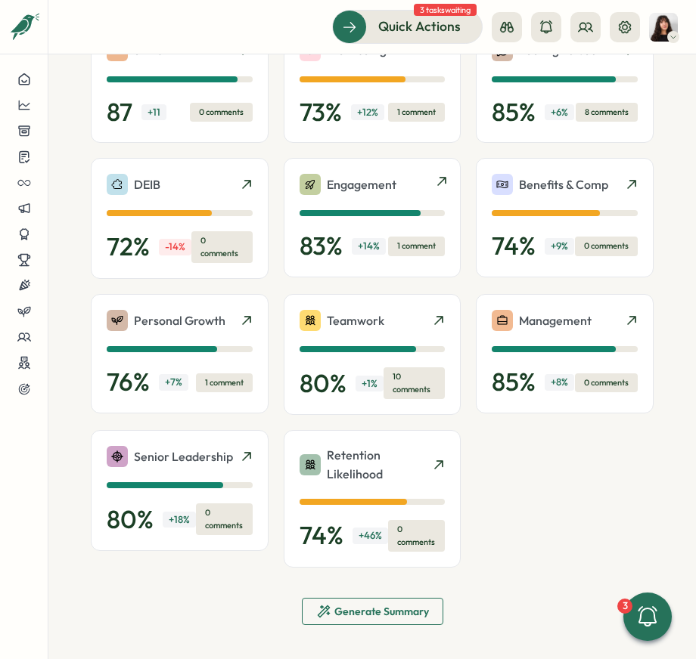
click at [436, 181] on icon at bounding box center [442, 181] width 12 height 12
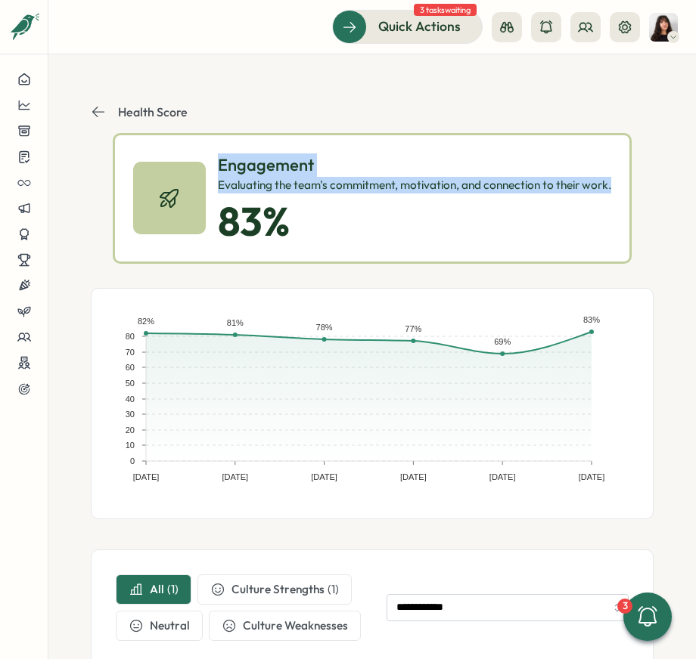
drag, startPoint x: 216, startPoint y: 163, endPoint x: 308, endPoint y: 191, distance: 95.9
click at [308, 191] on div "Engagement Evaluating the team's commitment, motivation, and connection to thei…" at bounding box center [414, 173] width 393 height 40
click at [308, 191] on div "Evaluating the team's commitment, motivation, and connection to their work." at bounding box center [414, 185] width 393 height 17
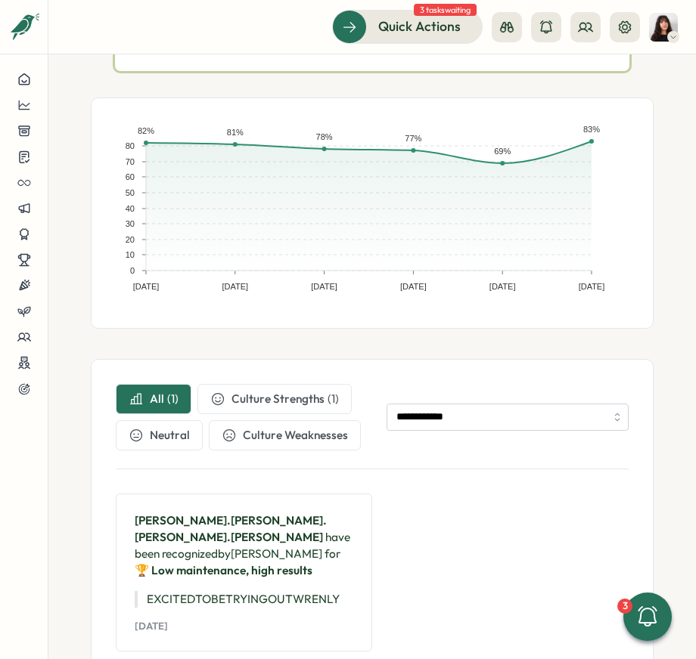
scroll to position [256, 0]
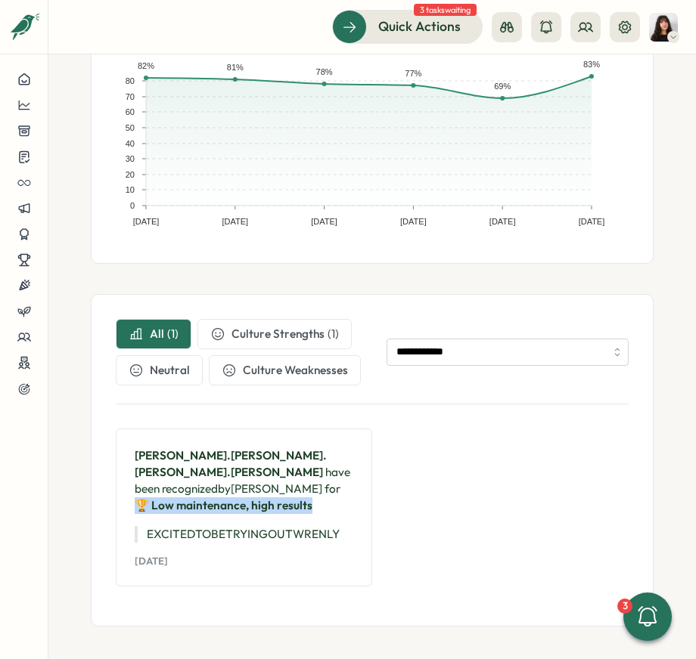
drag, startPoint x: 212, startPoint y: 502, endPoint x: 202, endPoint y: 479, distance: 25.0
click at [202, 479] on p "[PERSON_NAME].[PERSON_NAME].[PERSON_NAME].[PERSON_NAME] have been recognized by…" at bounding box center [244, 481] width 219 height 67
click at [275, 497] on p "[PERSON_NAME].[PERSON_NAME].[PERSON_NAME].[PERSON_NAME] have been recognized by…" at bounding box center [244, 481] width 219 height 67
click at [262, 338] on span "Culture Strengths" at bounding box center [277, 334] width 93 height 17
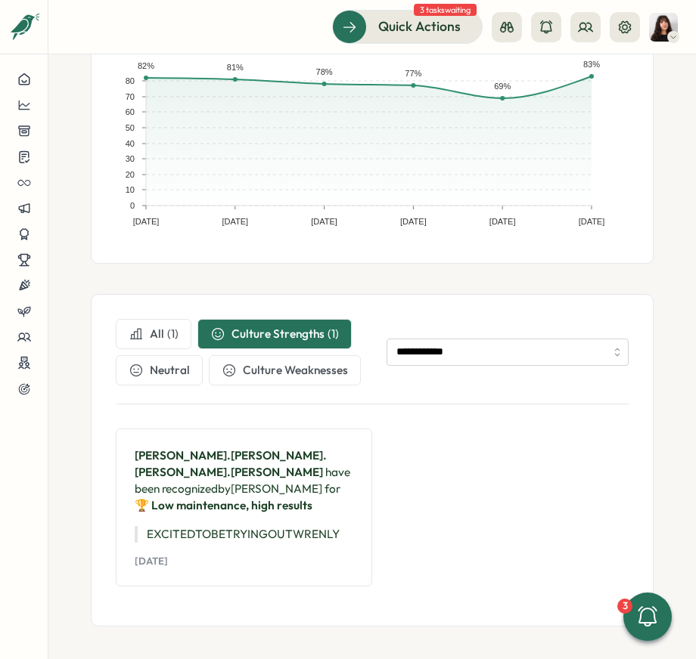
click at [156, 330] on span "All" at bounding box center [157, 334] width 14 height 17
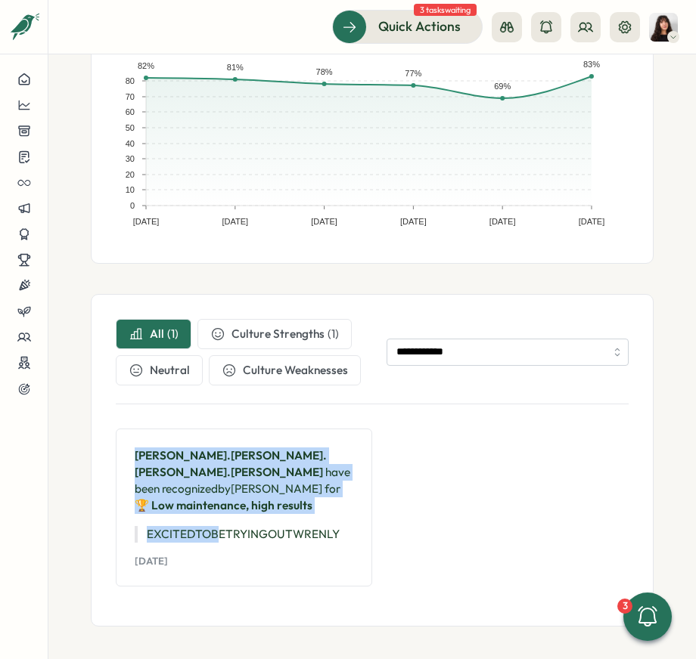
drag, startPoint x: 137, startPoint y: 452, endPoint x: 237, endPoint y: 524, distance: 123.6
click at [222, 529] on div "[PERSON_NAME].[PERSON_NAME].[PERSON_NAME].[PERSON_NAME] have been recognized by…" at bounding box center [244, 508] width 231 height 133
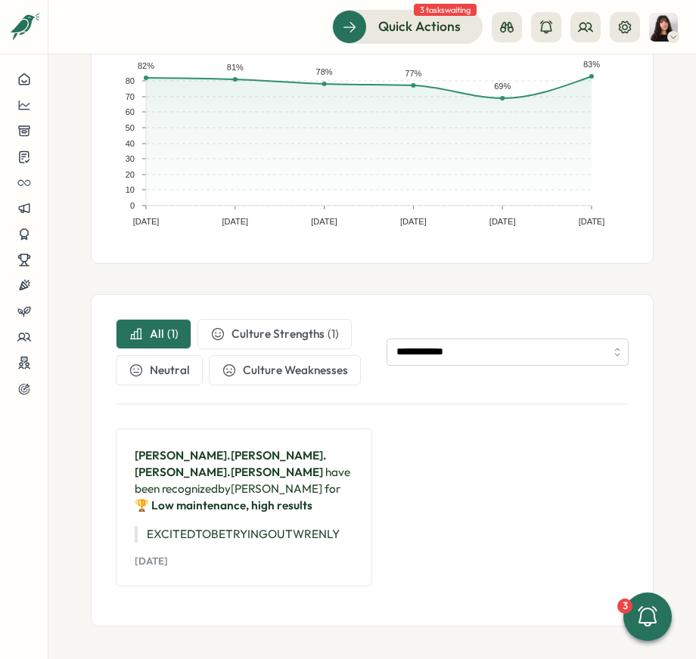
click at [239, 526] on p "EXCITED TO BE TRYING OUT WRENLY" at bounding box center [244, 534] width 219 height 17
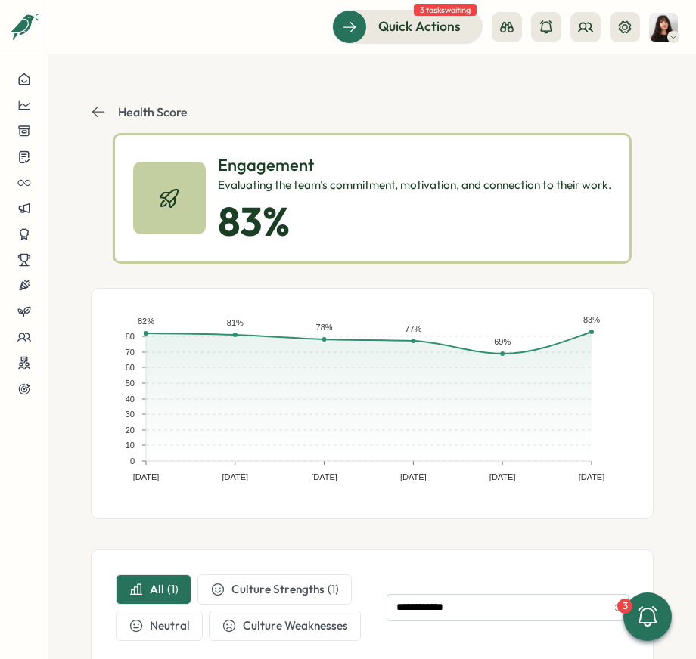
click at [126, 105] on p "Health Score" at bounding box center [153, 112] width 70 height 14
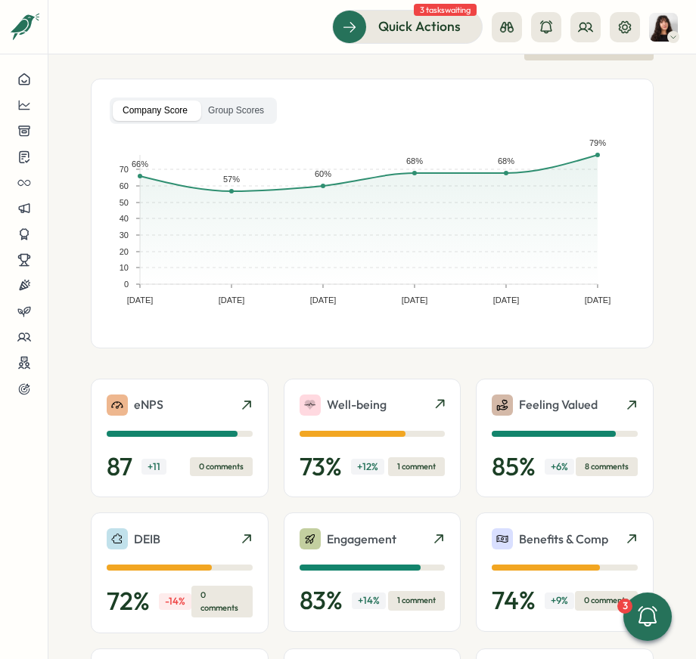
scroll to position [89, 0]
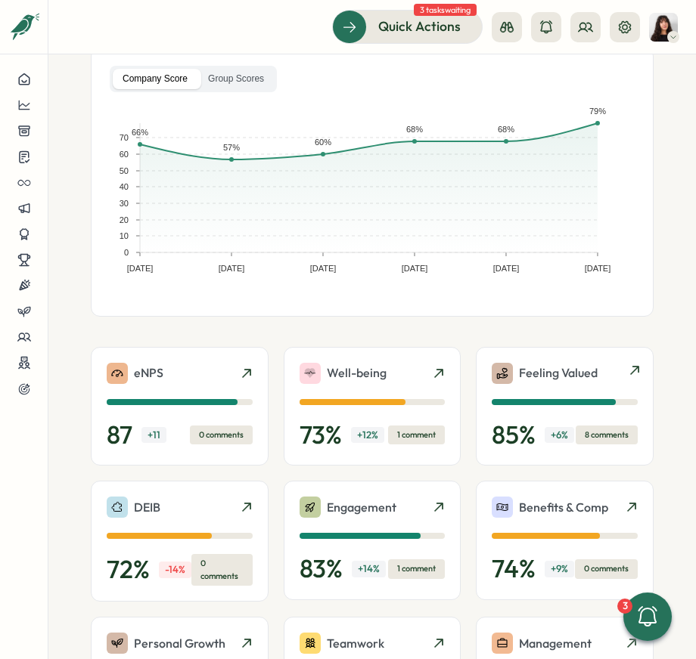
click at [625, 367] on div at bounding box center [631, 373] width 12 height 12
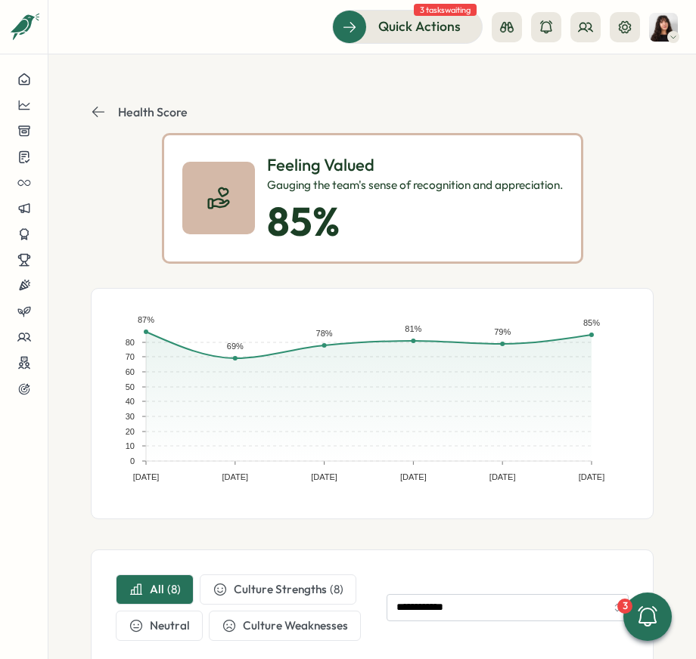
click at [102, 110] on icon at bounding box center [98, 111] width 15 height 15
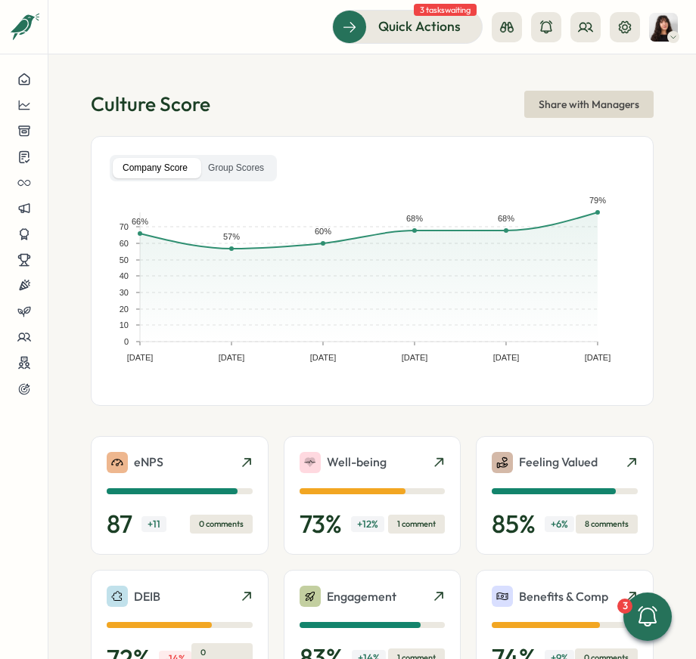
click at [153, 101] on h1 "Culture Score" at bounding box center [150, 104] width 119 height 26
copy div "Culture Score Share with Managers"
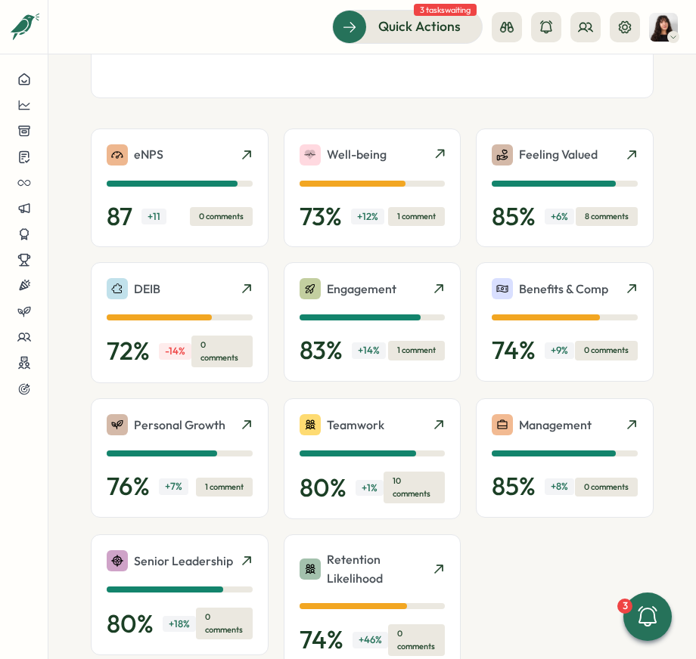
scroll to position [310, 0]
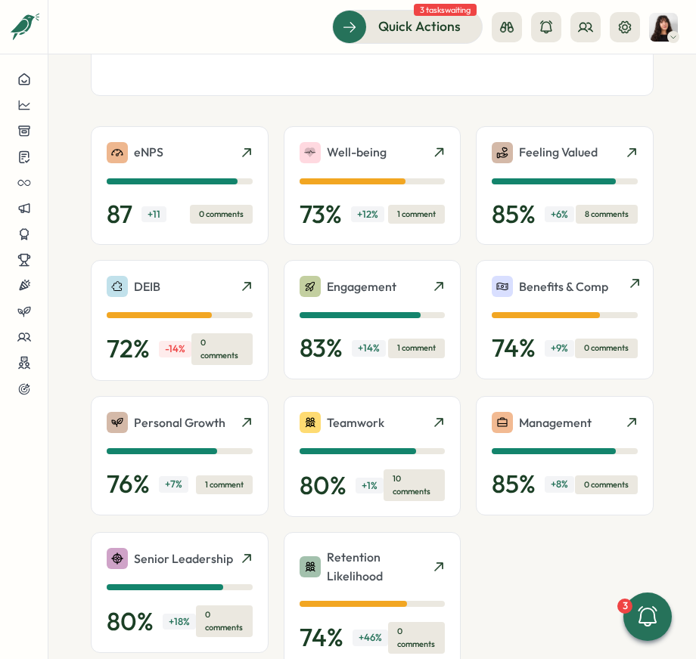
click at [626, 290] on div at bounding box center [631, 287] width 12 height 12
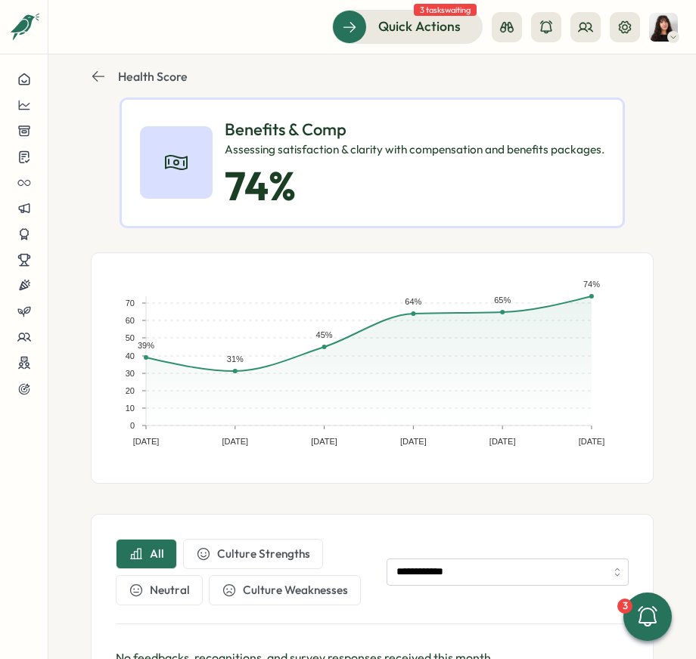
scroll to position [35, 0]
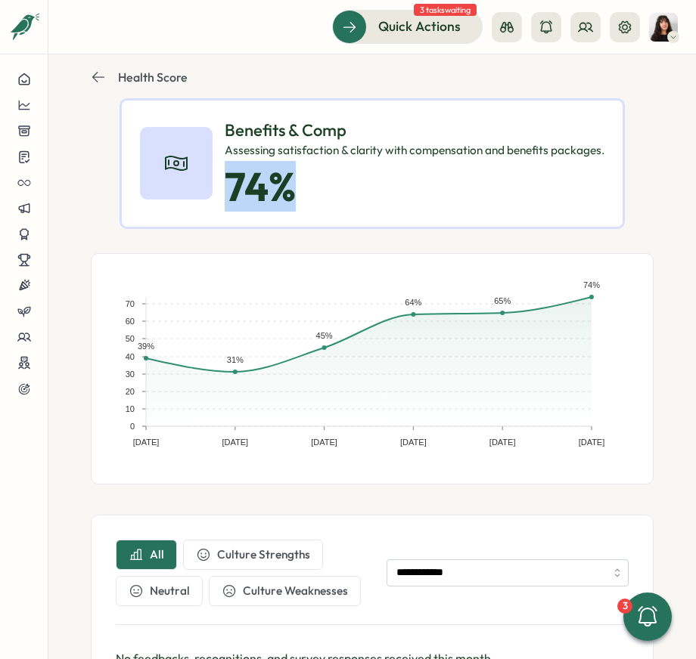
drag, startPoint x: 230, startPoint y: 173, endPoint x: 321, endPoint y: 173, distance: 91.5
click at [320, 173] on p "74 %" at bounding box center [415, 187] width 380 height 44
click at [321, 173] on p "74 %" at bounding box center [415, 187] width 380 height 44
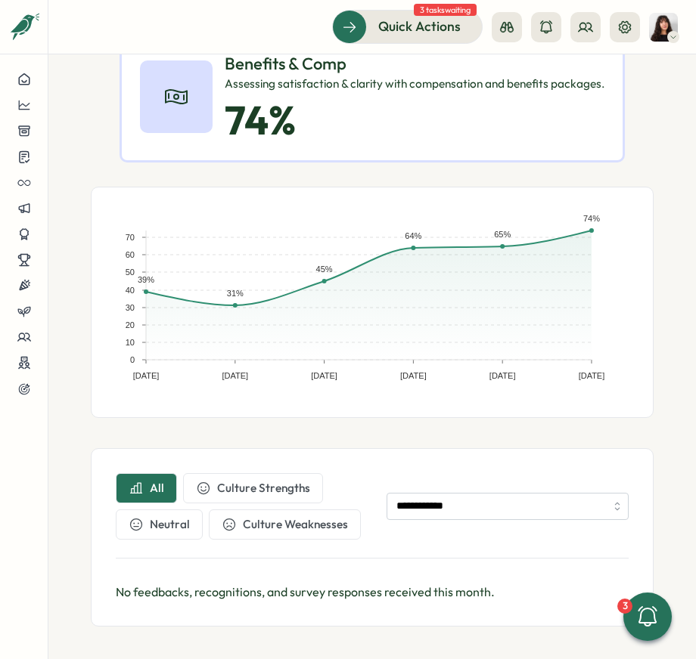
scroll to position [0, 0]
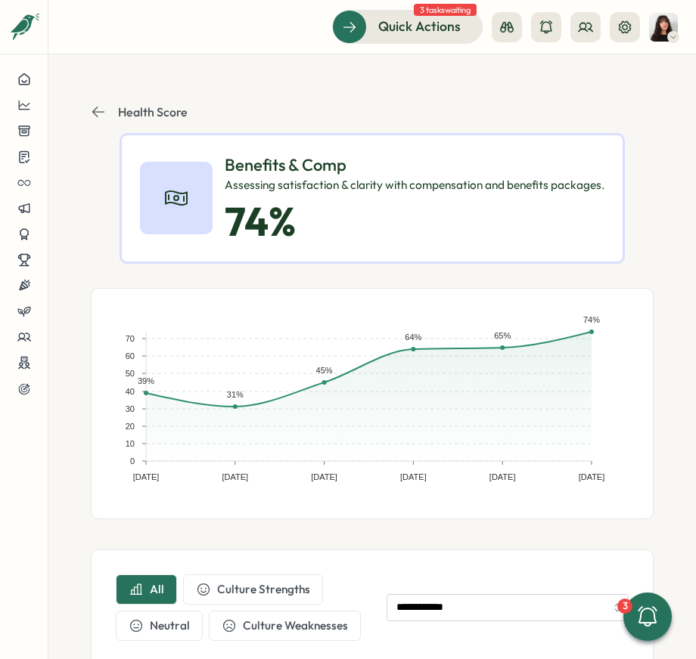
click at [101, 108] on icon at bounding box center [98, 111] width 15 height 15
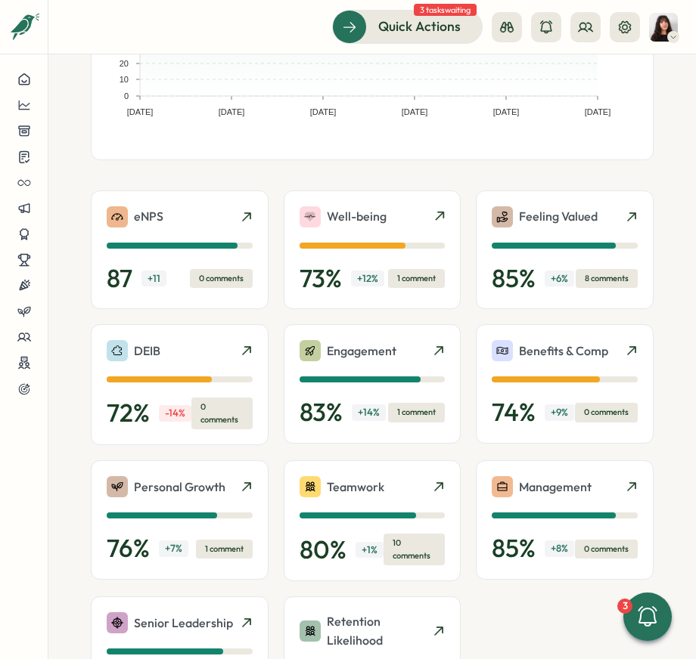
scroll to position [247, 0]
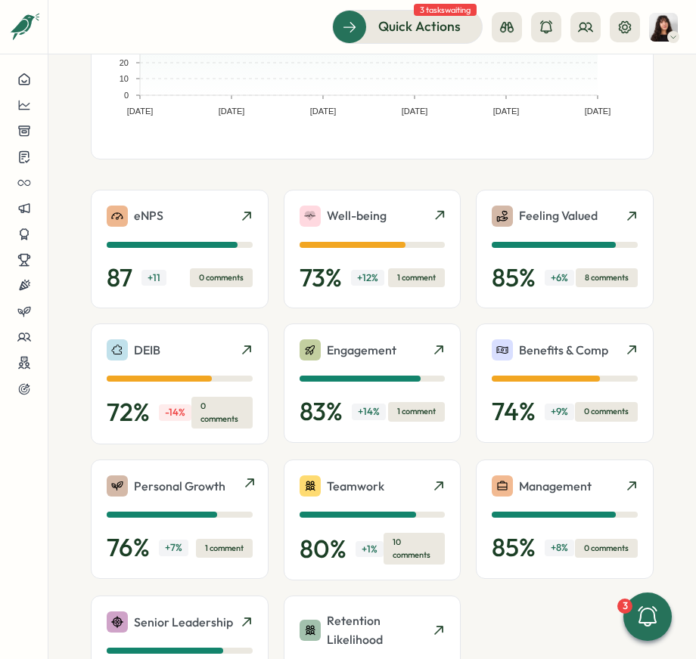
click at [246, 479] on icon at bounding box center [249, 483] width 12 height 12
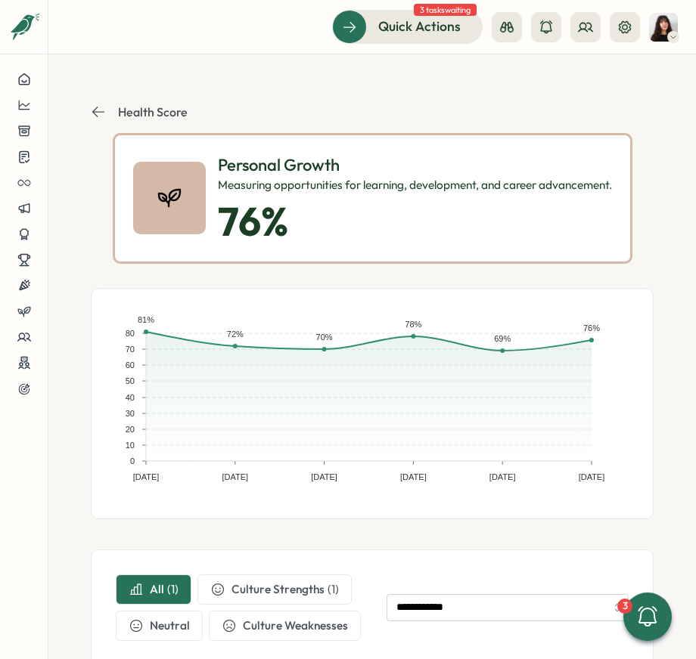
click at [102, 109] on icon at bounding box center [98, 111] width 15 height 15
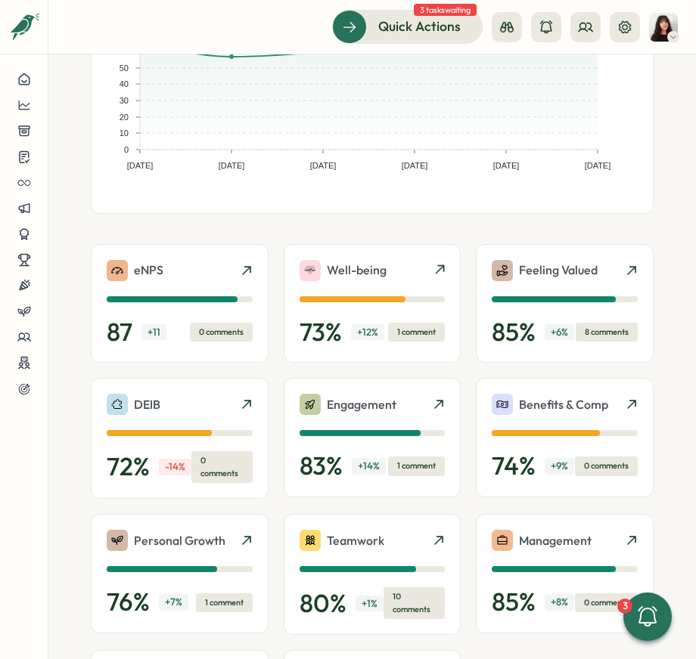
scroll to position [336, 0]
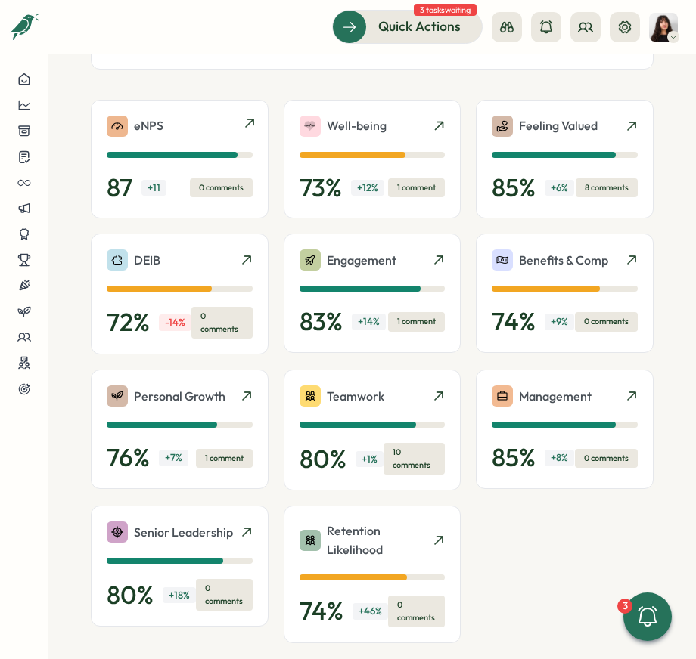
click at [247, 123] on icon at bounding box center [249, 123] width 12 height 12
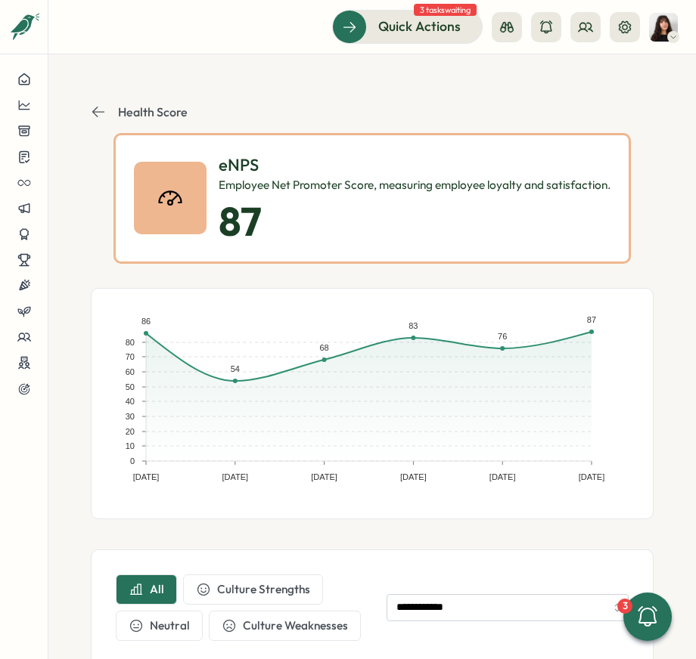
click at [94, 112] on icon at bounding box center [98, 112] width 12 height 11
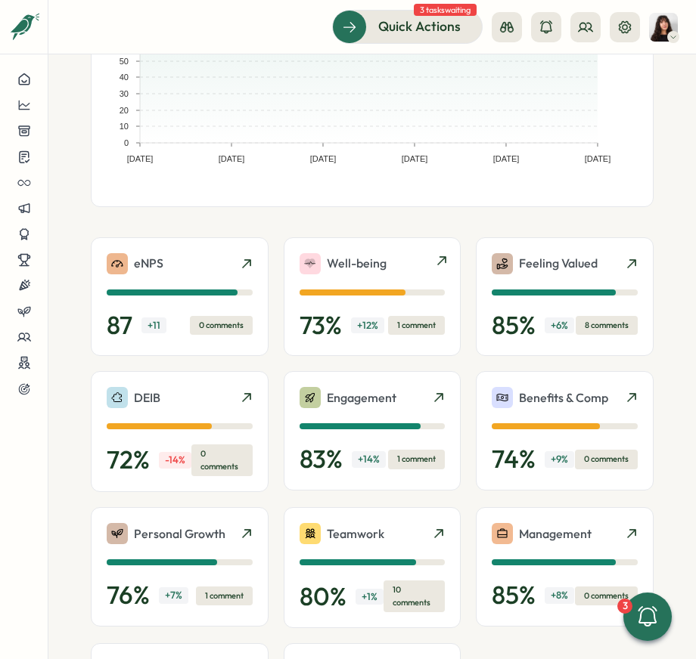
scroll to position [228, 0]
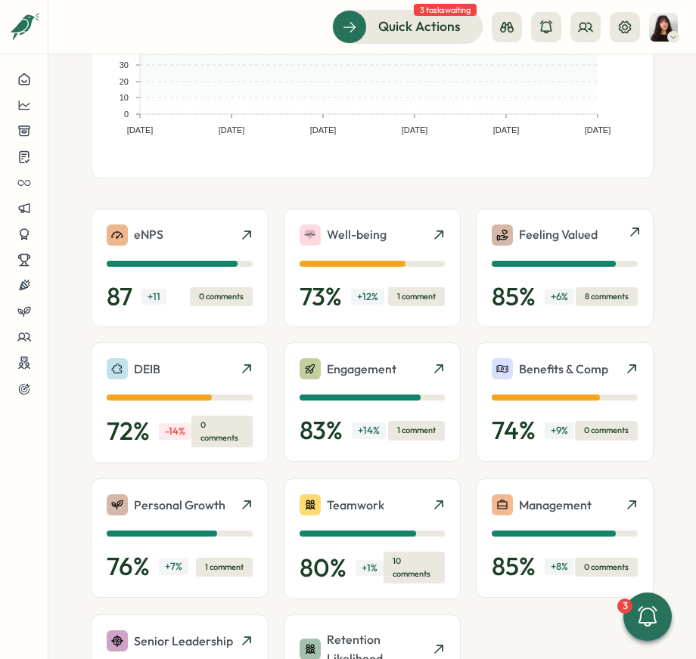
click at [625, 238] on div at bounding box center [631, 235] width 12 height 12
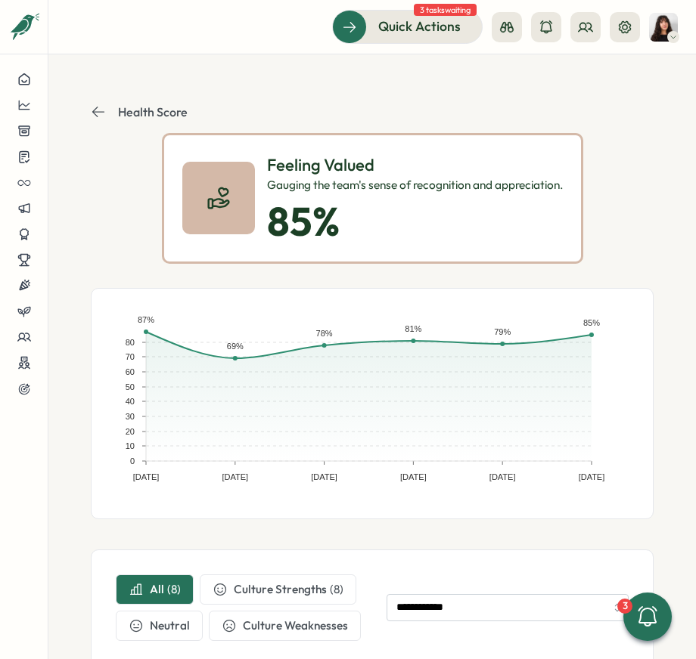
click at [100, 115] on icon at bounding box center [98, 111] width 15 height 15
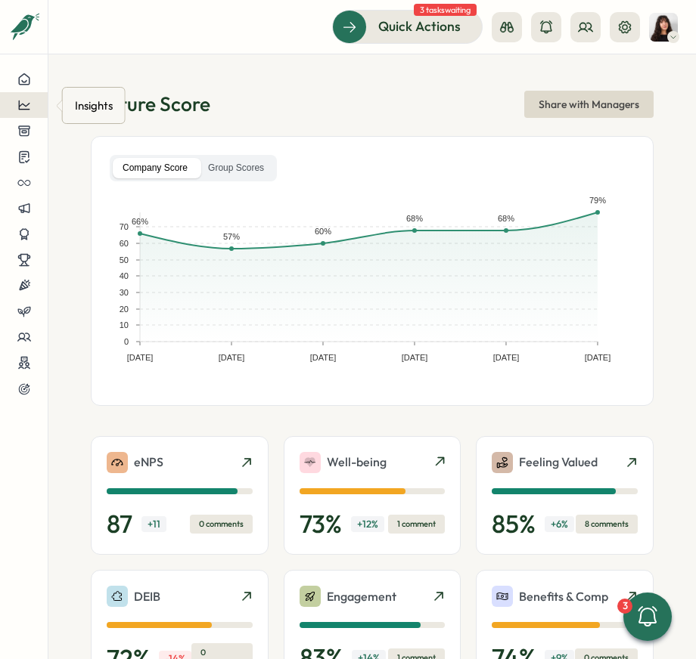
click at [30, 101] on icon at bounding box center [24, 105] width 14 height 14
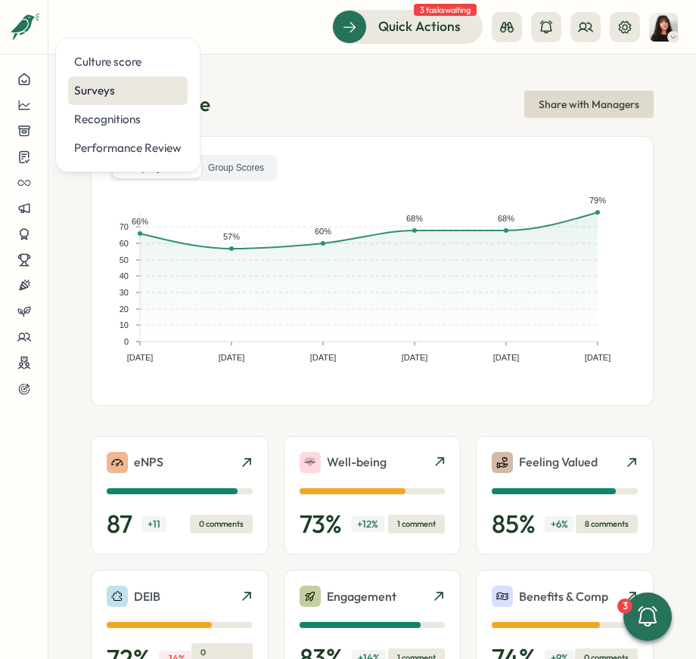
click at [129, 90] on div "Surveys" at bounding box center [127, 90] width 107 height 17
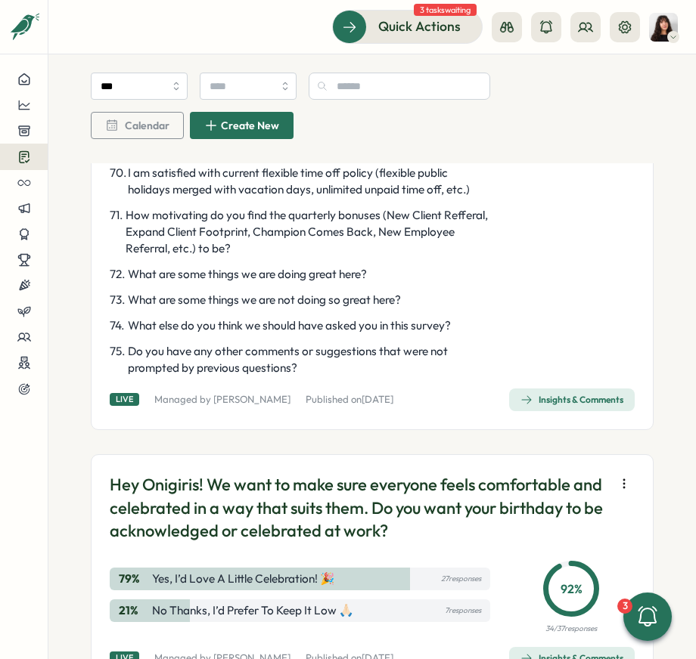
scroll to position [3187, 0]
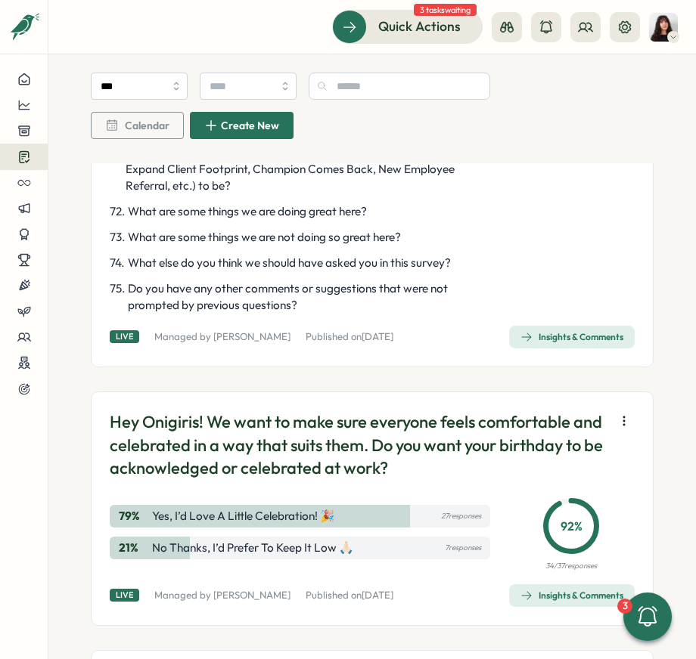
click at [545, 343] on div "Insights & Comments" at bounding box center [571, 337] width 103 height 12
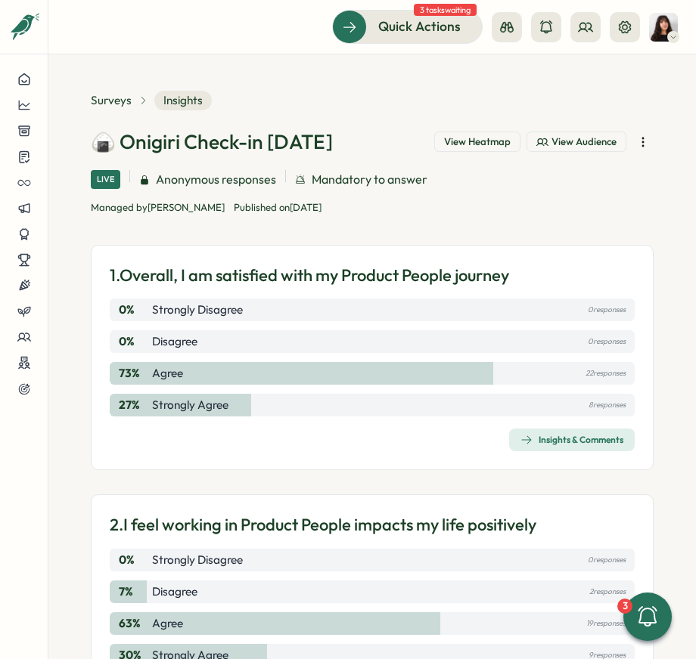
click at [459, 140] on span "View Heatmap" at bounding box center [477, 142] width 67 height 14
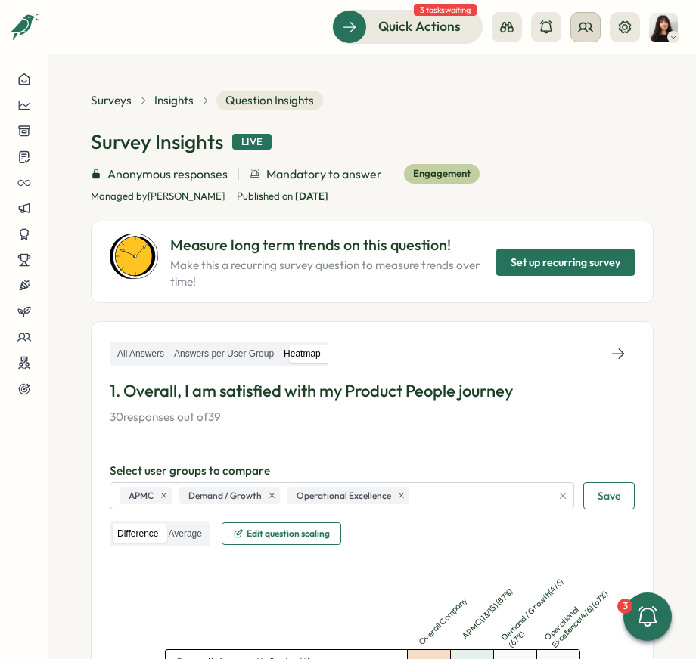
click at [591, 26] on icon at bounding box center [585, 27] width 14 height 8
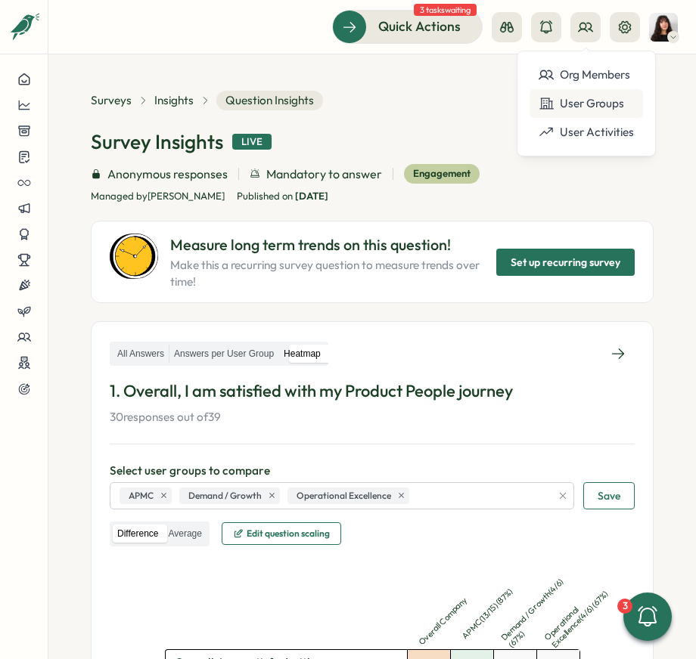
click at [596, 104] on div "User Groups" at bounding box center [585, 103] width 95 height 17
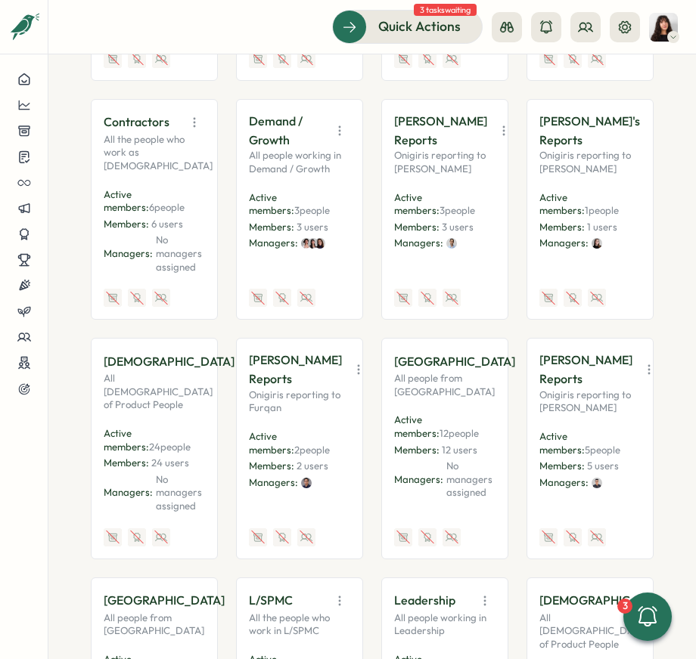
scroll to position [644, 0]
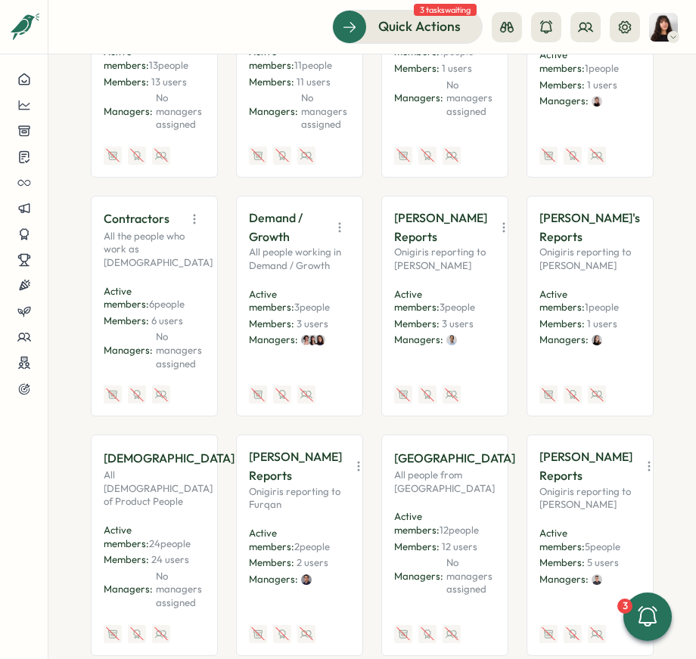
click at [194, 227] on icon "button" at bounding box center [194, 219] width 15 height 15
click at [153, 284] on button "Edit" at bounding box center [154, 278] width 95 height 26
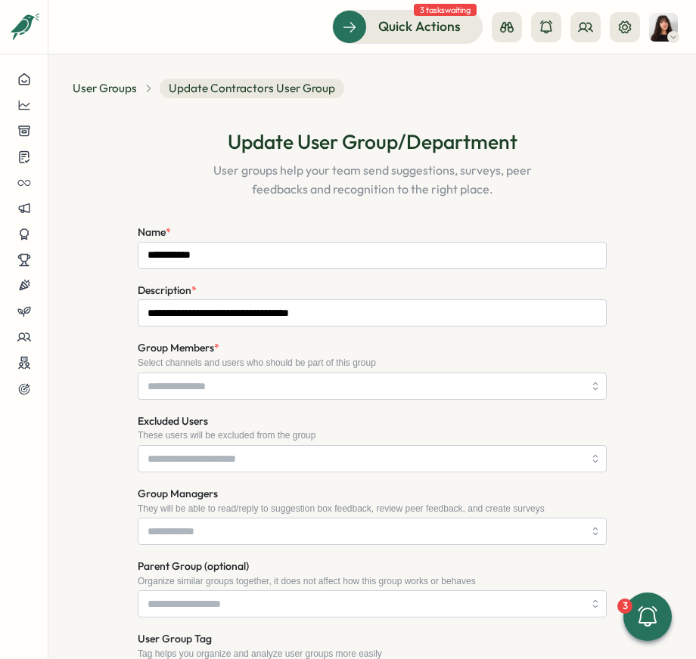
scroll to position [247, 0]
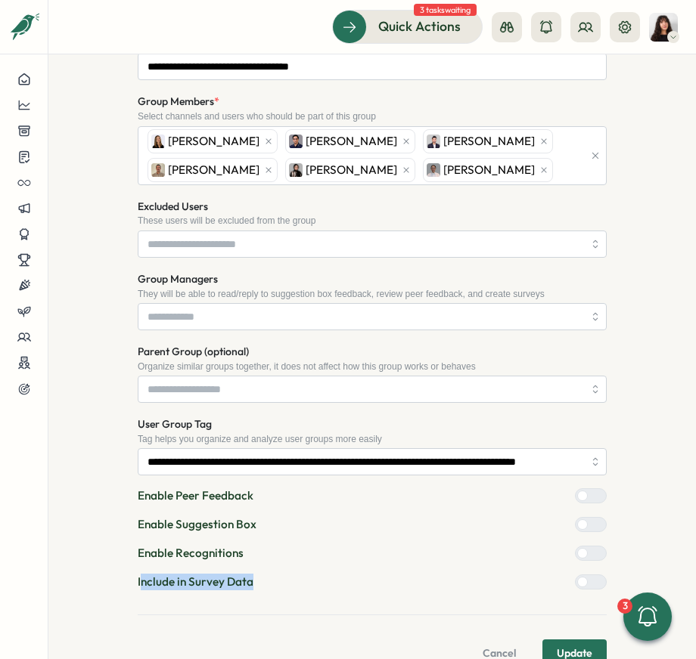
drag, startPoint x: 144, startPoint y: 577, endPoint x: 297, endPoint y: 577, distance: 153.5
click at [297, 577] on div "Include in Survey Data" at bounding box center [372, 582] width 469 height 17
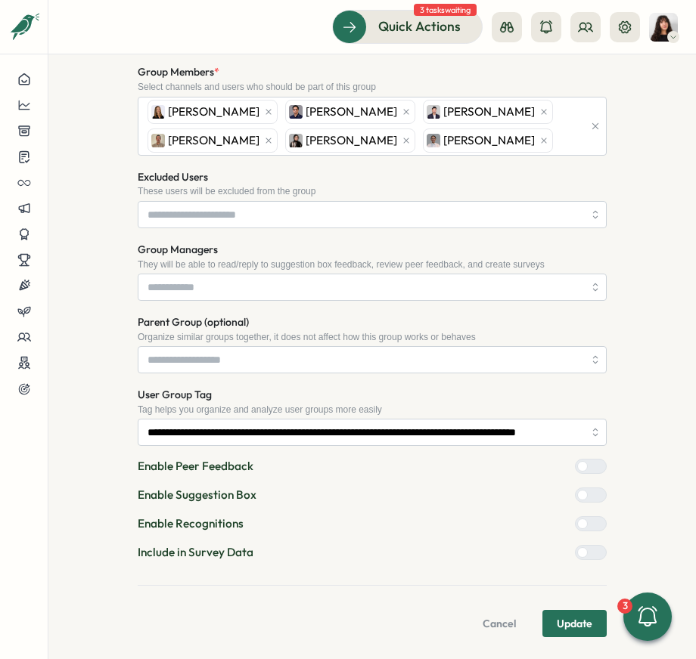
scroll to position [0, 0]
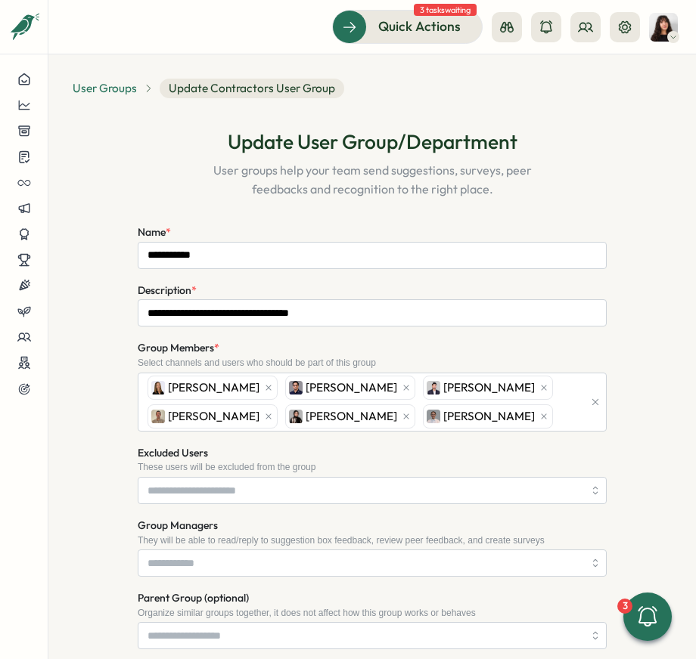
click at [126, 88] on span "User Groups" at bounding box center [105, 88] width 64 height 17
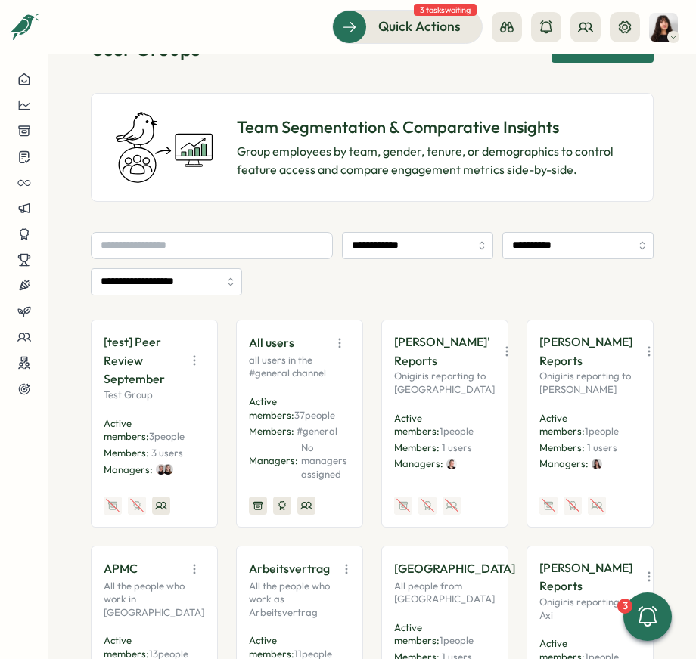
scroll to position [68, 0]
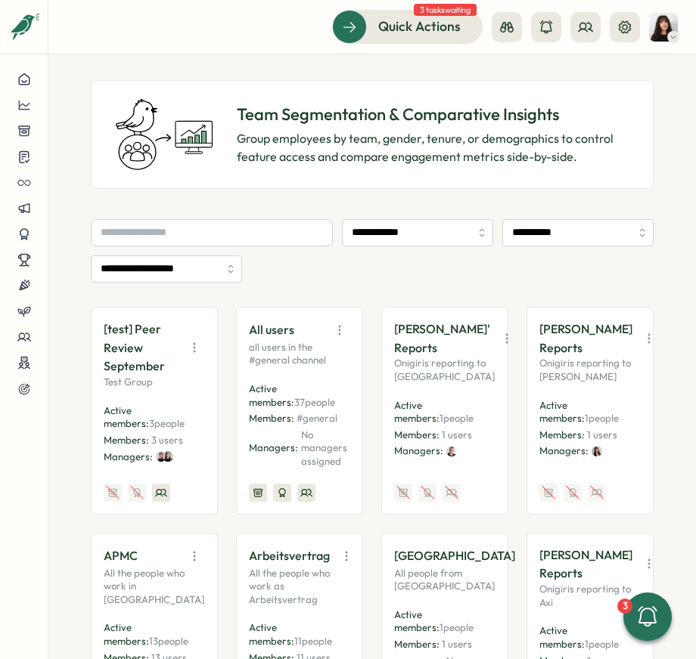
drag, startPoint x: 389, startPoint y: 326, endPoint x: 444, endPoint y: 371, distance: 71.0
click at [444, 371] on div "[PERSON_NAME]' Reports Onigiris reporting to Almudena Active members: 1 people …" at bounding box center [444, 411] width 127 height 208
click at [444, 358] on p "Almudena Bernardos' Reports" at bounding box center [442, 339] width 96 height 38
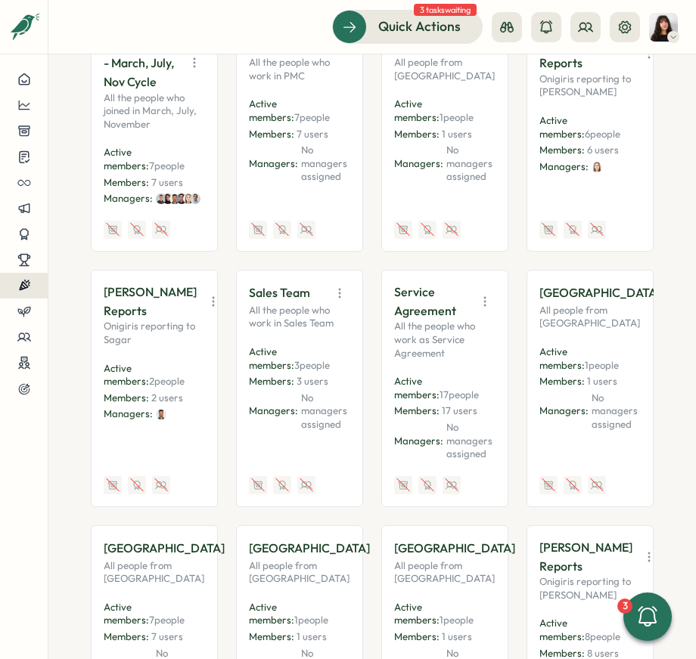
scroll to position [0, 0]
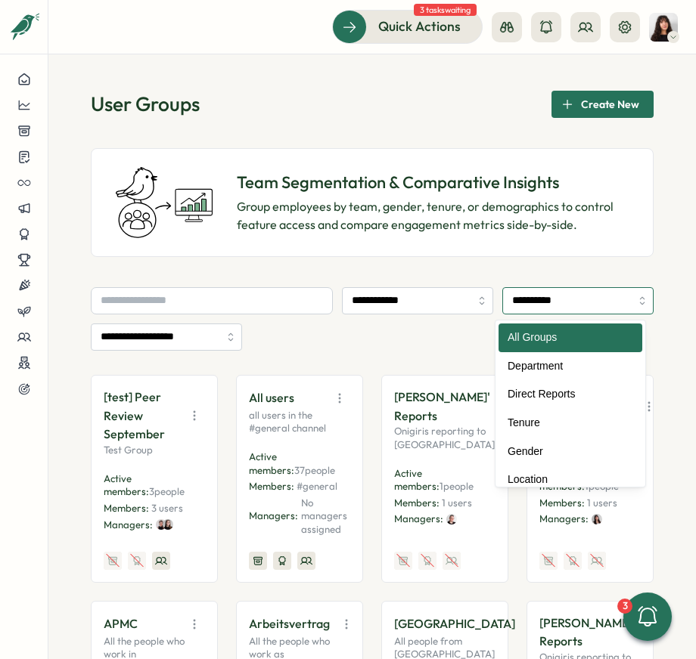
click at [539, 302] on input "**********" at bounding box center [577, 300] width 151 height 27
type input "**********"
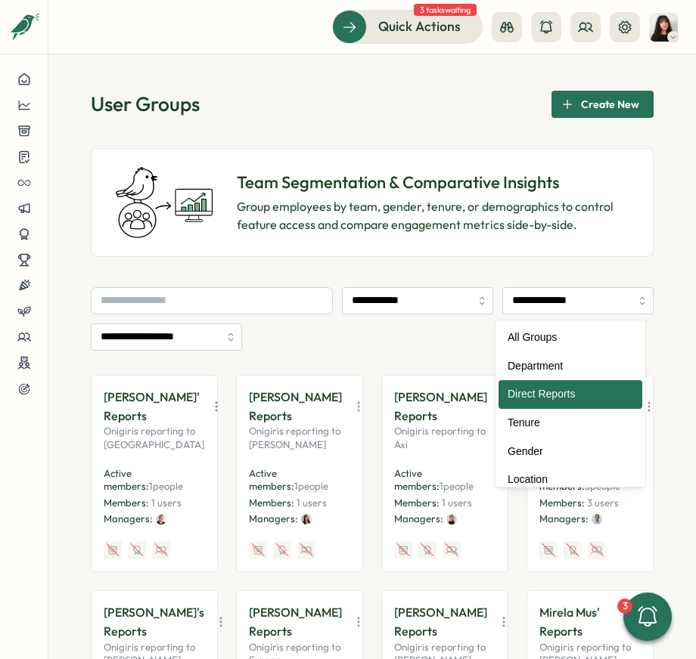
click at [209, 414] on icon "button" at bounding box center [216, 406] width 15 height 15
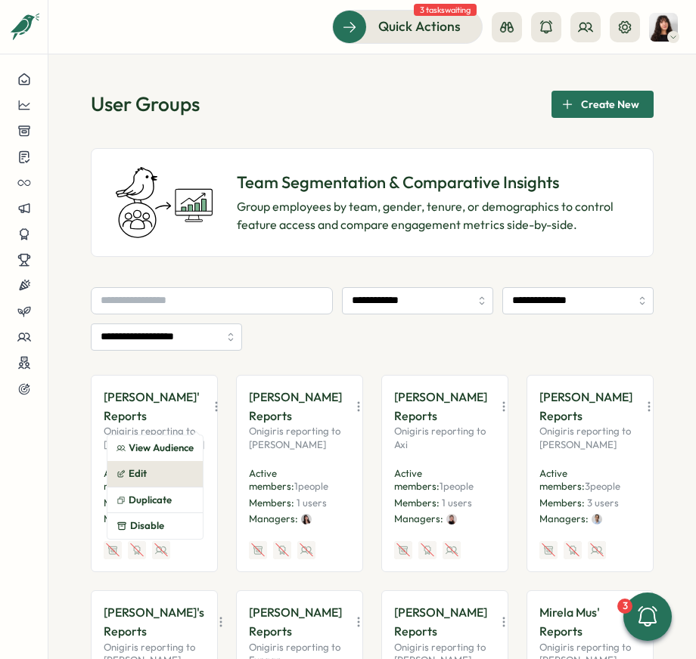
click at [158, 465] on button "Edit" at bounding box center [154, 474] width 95 height 26
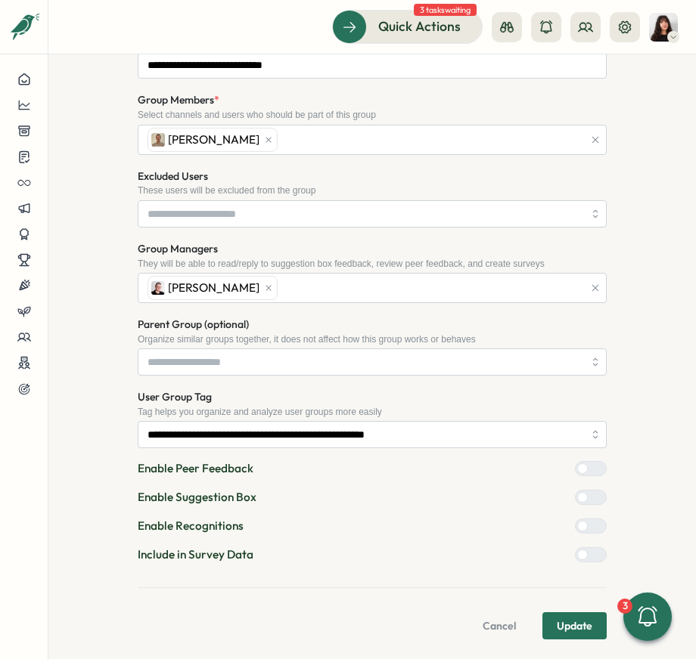
scroll to position [250, 0]
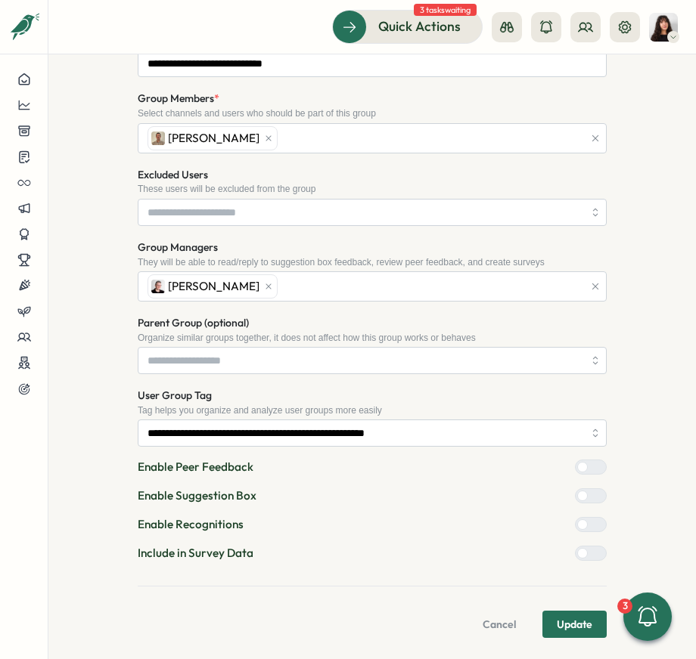
click at [578, 548] on div at bounding box center [582, 553] width 11 height 11
click at [573, 617] on span "Update" at bounding box center [575, 625] width 36 height 26
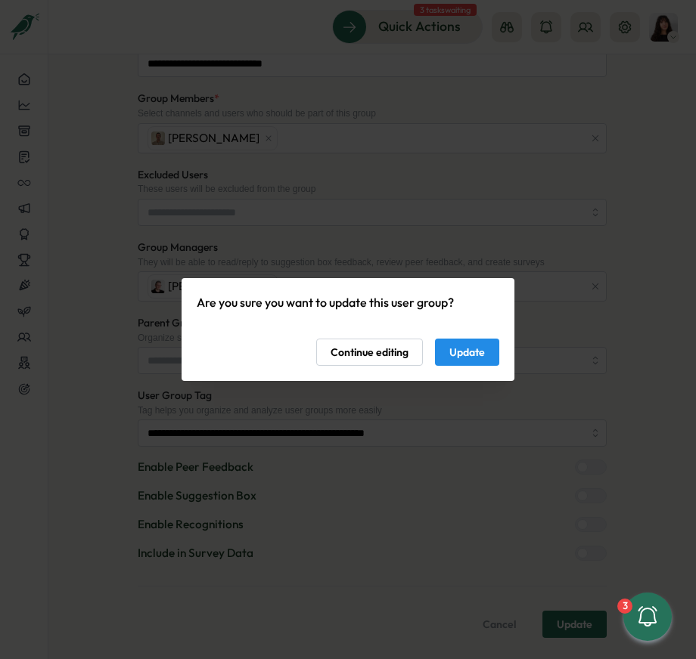
click at [464, 352] on span "Update" at bounding box center [467, 353] width 36 height 26
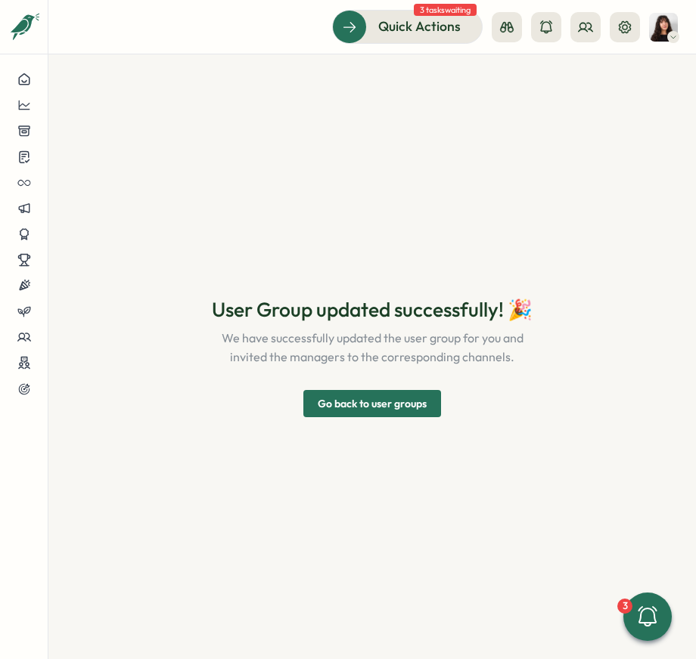
scroll to position [0, 0]
click at [364, 400] on span "Go back to user groups" at bounding box center [372, 404] width 109 height 26
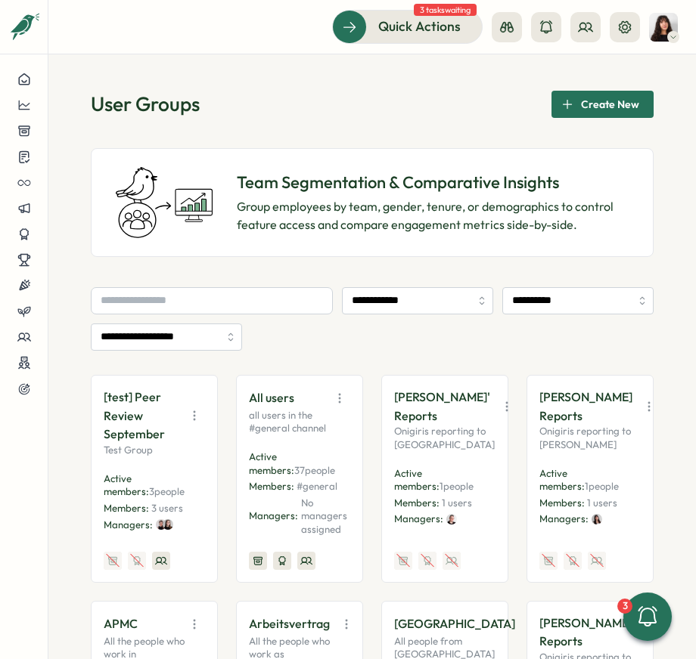
click at [641, 414] on icon "button" at bounding box center [648, 406] width 15 height 15
click at [587, 466] on button "Edit" at bounding box center [590, 474] width 95 height 26
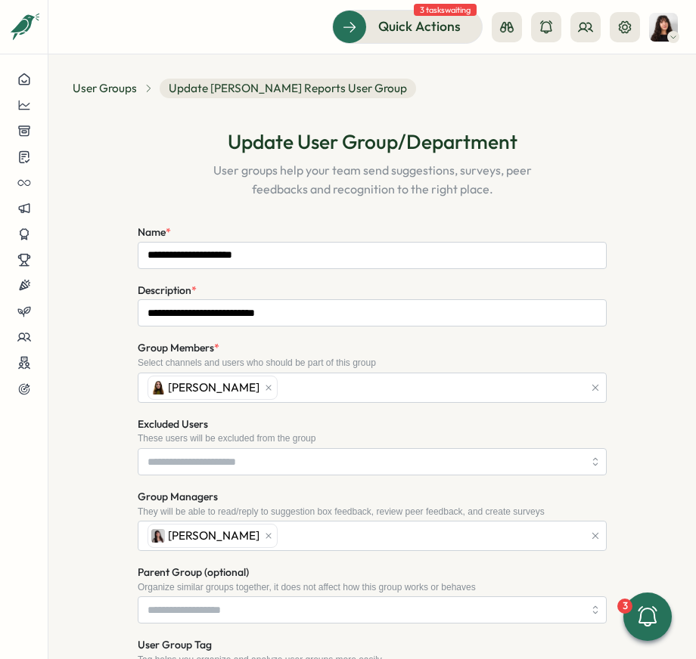
scroll to position [250, 0]
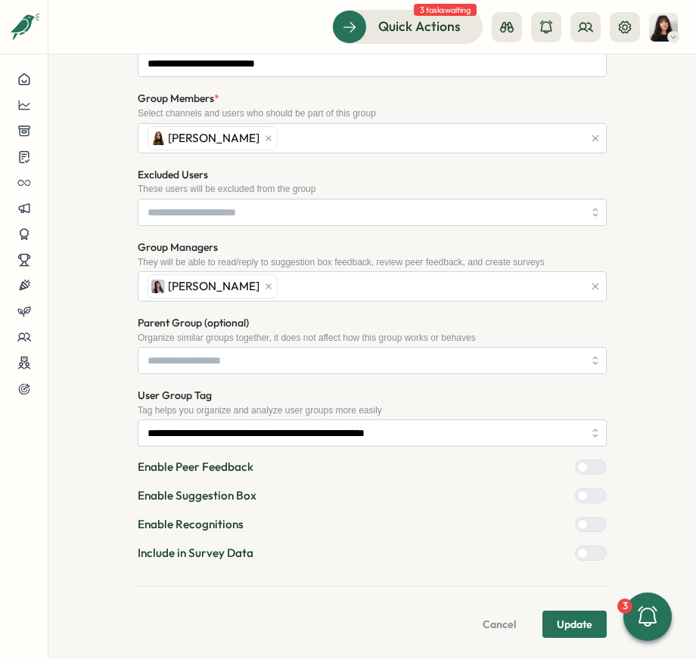
click at [583, 550] on div at bounding box center [582, 553] width 11 height 11
click at [566, 622] on span "Update" at bounding box center [575, 625] width 36 height 26
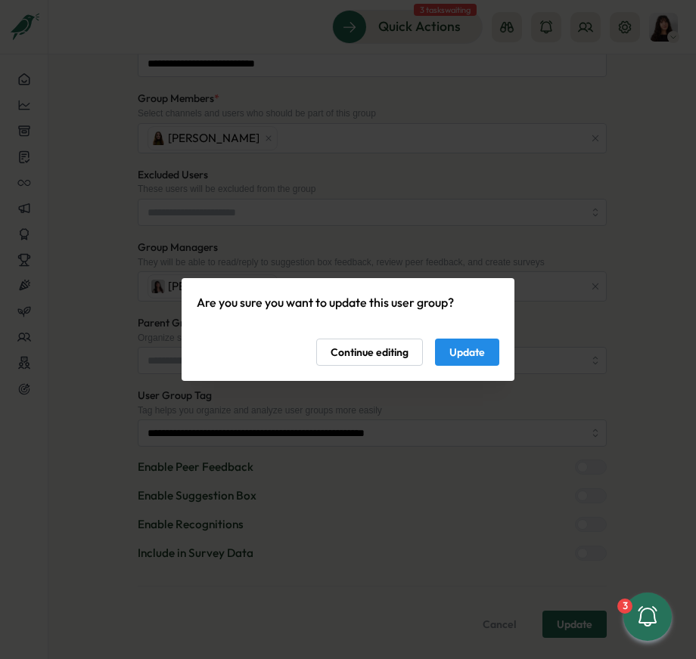
click at [457, 352] on span "Update" at bounding box center [467, 353] width 36 height 26
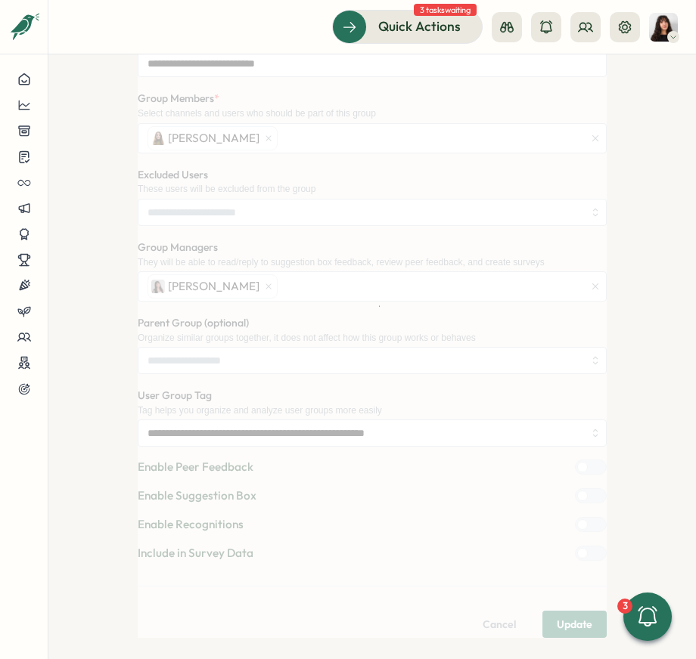
scroll to position [0, 0]
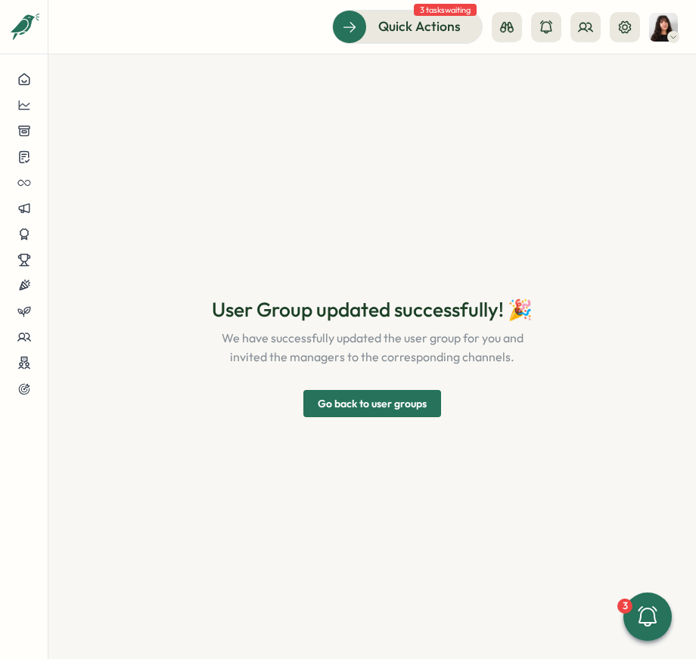
click at [369, 405] on span "Go back to user groups" at bounding box center [372, 404] width 109 height 26
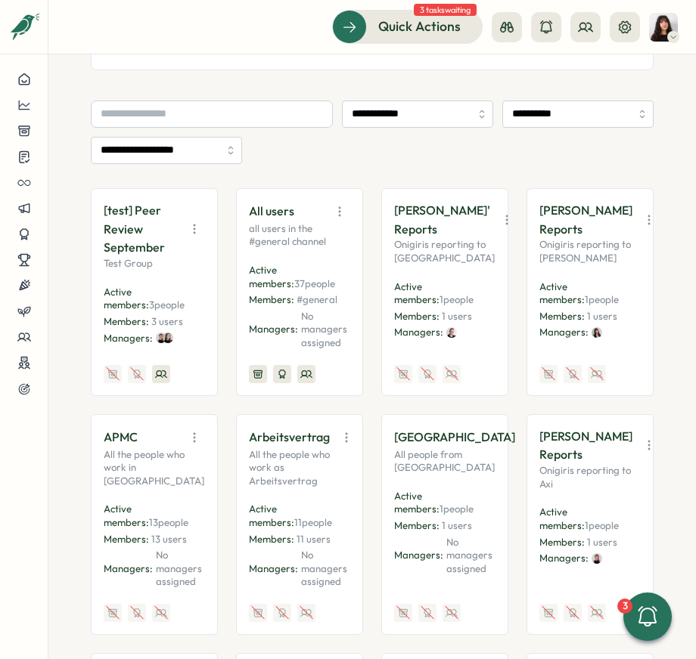
scroll to position [194, 0]
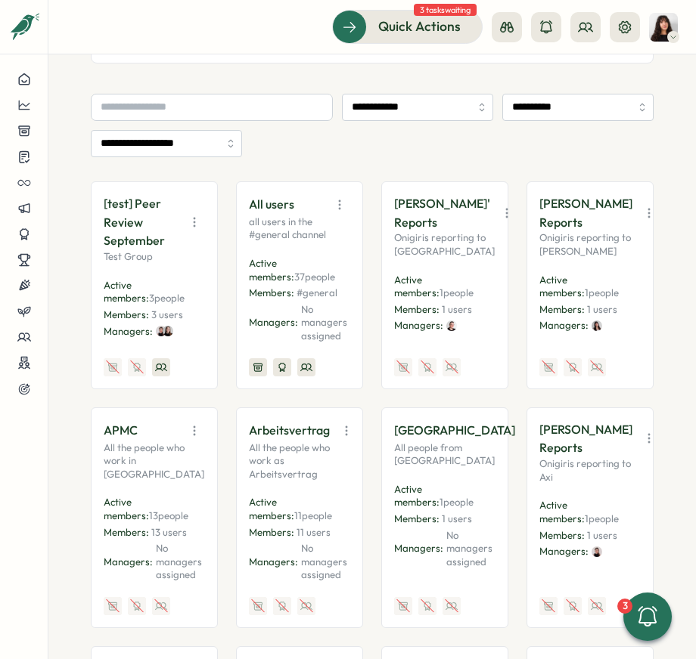
click at [345, 438] on icon "button" at bounding box center [346, 430] width 15 height 15
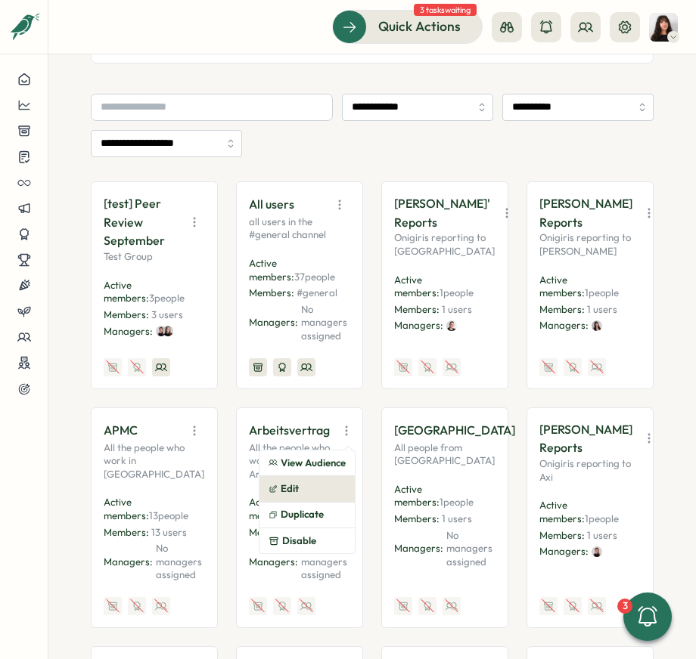
click at [301, 492] on button "Edit" at bounding box center [306, 489] width 95 height 26
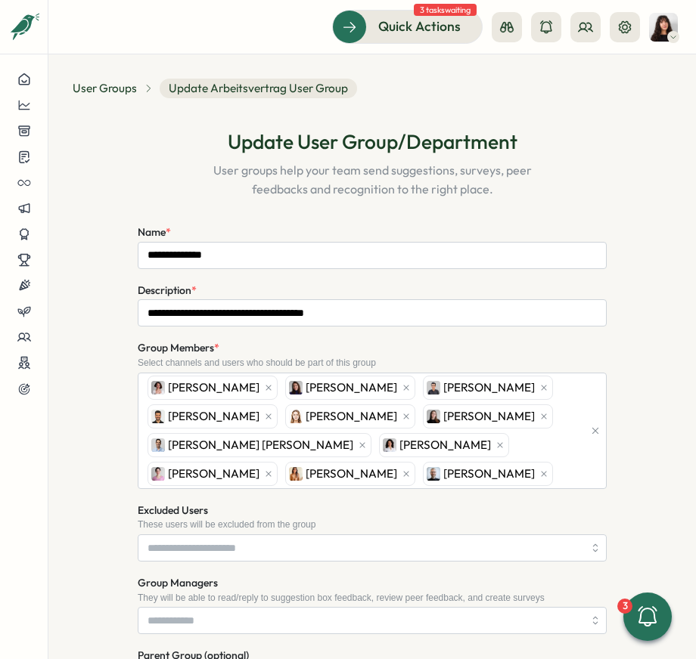
scroll to position [332, 0]
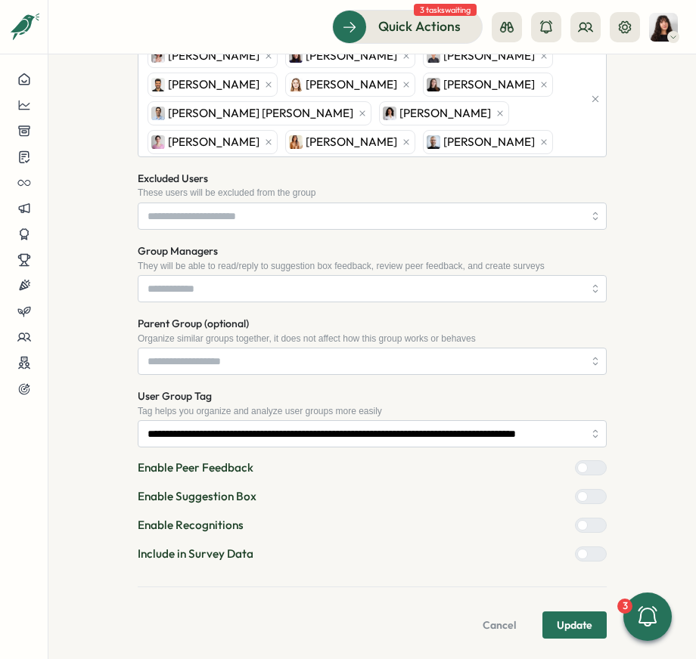
click at [581, 551] on div at bounding box center [582, 554] width 11 height 11
click at [560, 625] on span "Update" at bounding box center [575, 625] width 36 height 26
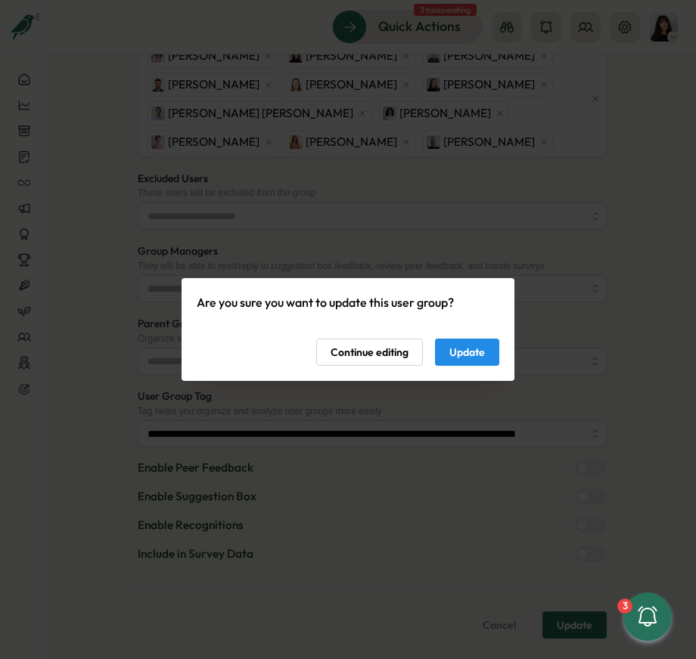
click at [469, 364] on span "Update" at bounding box center [467, 353] width 36 height 26
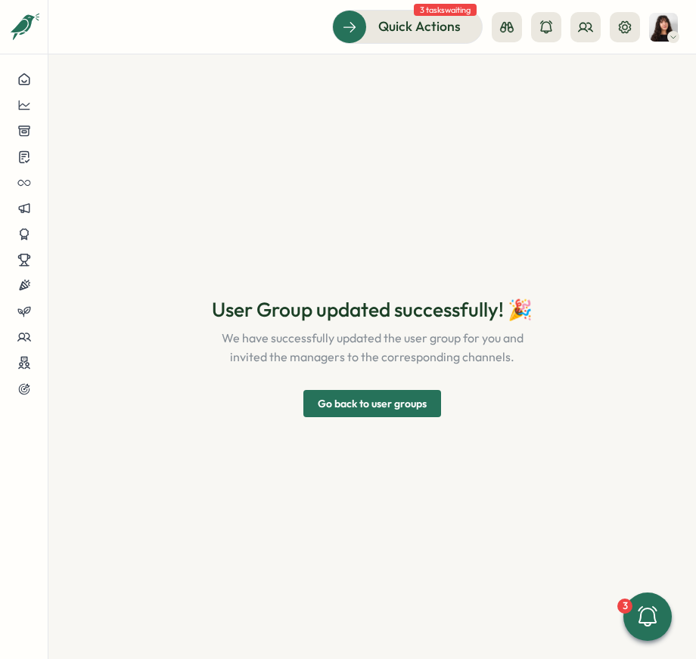
scroll to position [0, 0]
click at [361, 411] on span "Go back to user groups" at bounding box center [372, 404] width 109 height 26
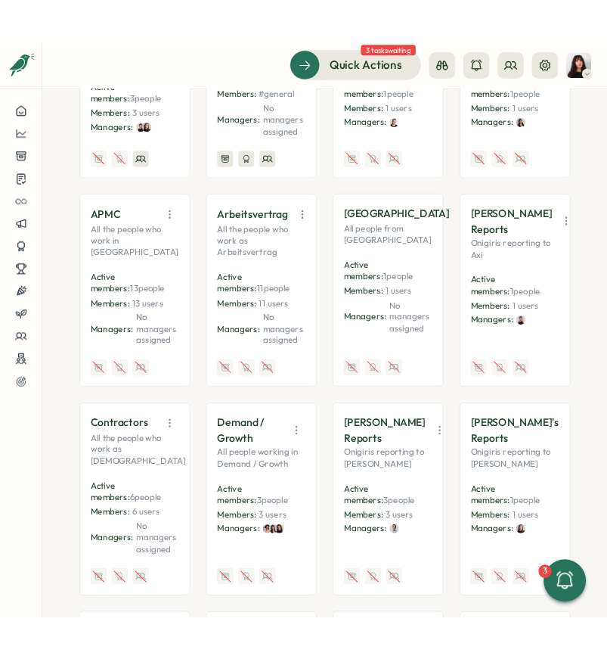
scroll to position [481, 0]
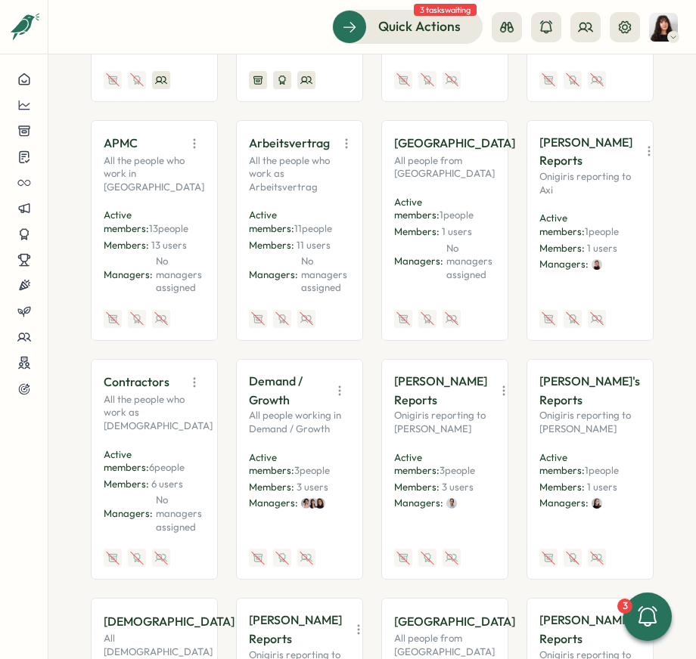
click at [524, 146] on icon "button" at bounding box center [531, 143] width 15 height 15
click at [448, 206] on button "Edit" at bounding box center [445, 202] width 95 height 26
click at [641, 159] on icon "button" at bounding box center [648, 151] width 15 height 15
click at [571, 210] on button "Edit" at bounding box center [590, 210] width 95 height 26
click at [194, 390] on icon "button" at bounding box center [194, 382] width 15 height 15
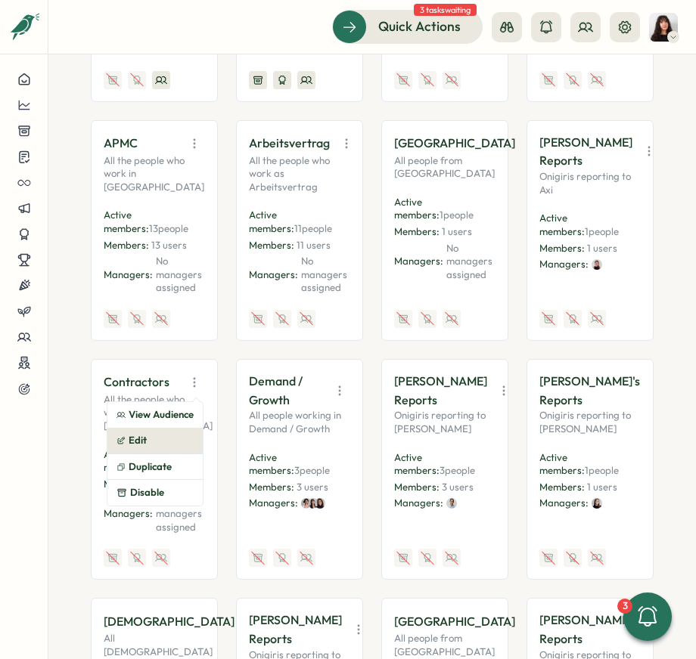
click at [164, 448] on button "Edit" at bounding box center [154, 441] width 95 height 26
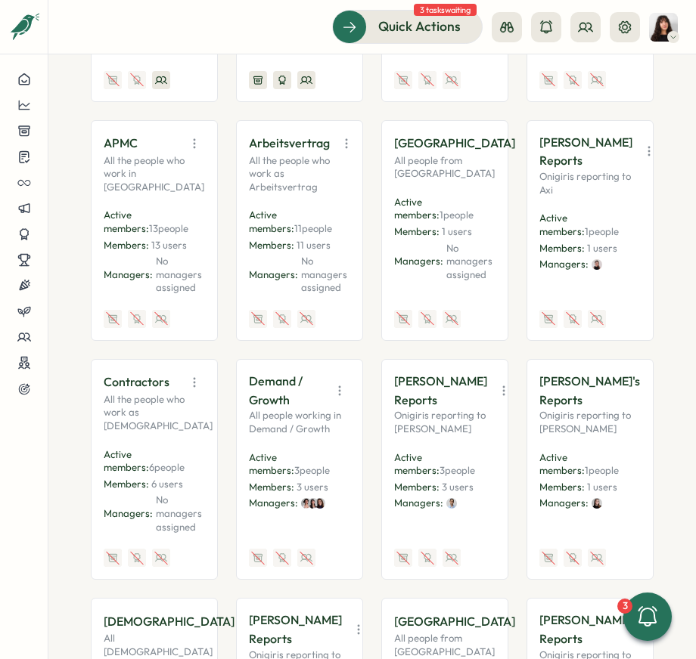
click at [339, 392] on icon "button" at bounding box center [339, 390] width 15 height 15
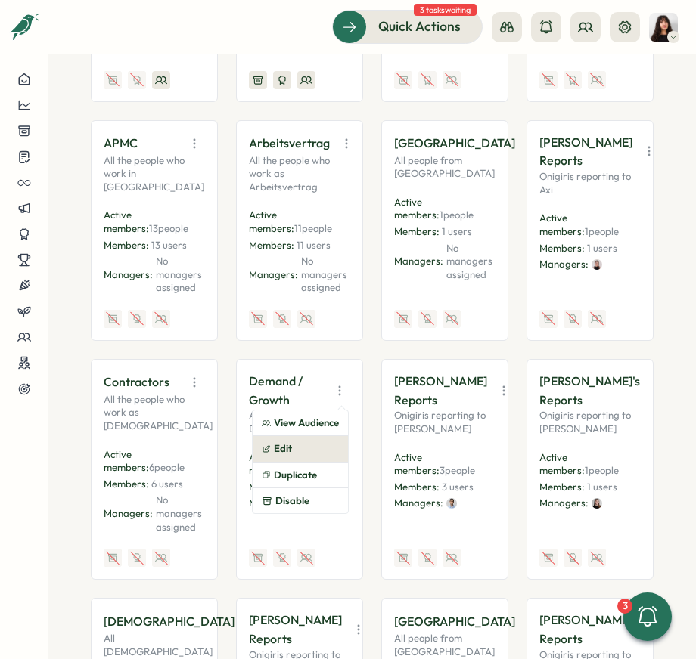
click at [301, 451] on button "Edit" at bounding box center [300, 449] width 95 height 26
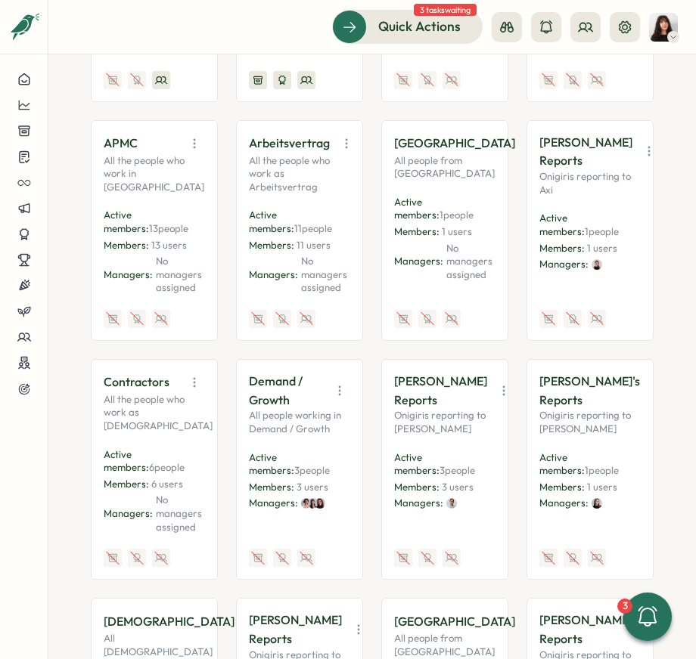
click at [496, 398] on icon "button" at bounding box center [503, 390] width 15 height 15
click at [448, 463] on button "Edit" at bounding box center [445, 459] width 95 height 26
click at [649, 398] on icon "button" at bounding box center [656, 390] width 15 height 15
click at [575, 462] on button "Edit" at bounding box center [590, 459] width 95 height 26
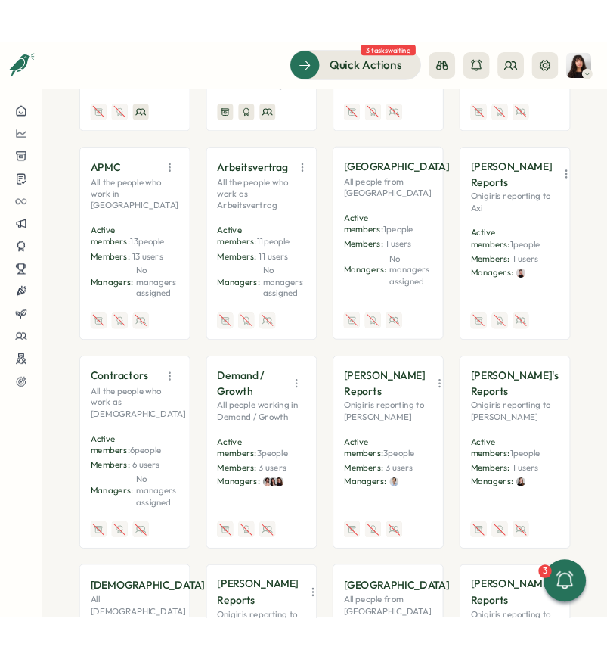
scroll to position [516, 0]
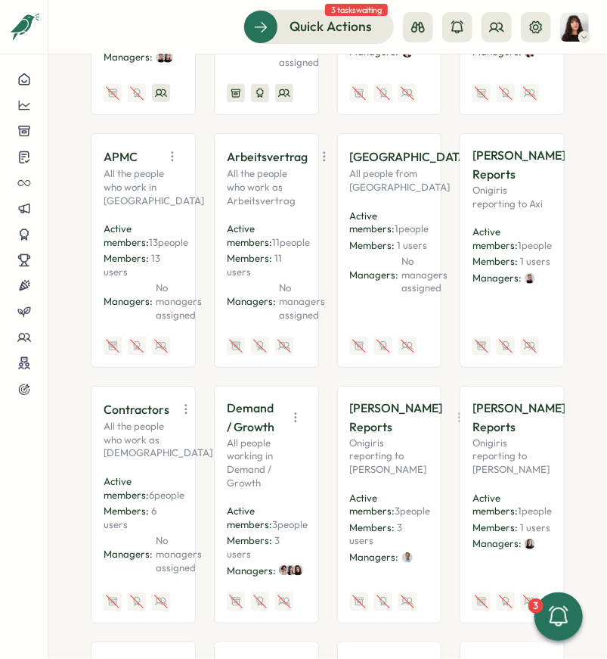
click at [180, 406] on icon "button" at bounding box center [185, 409] width 15 height 15
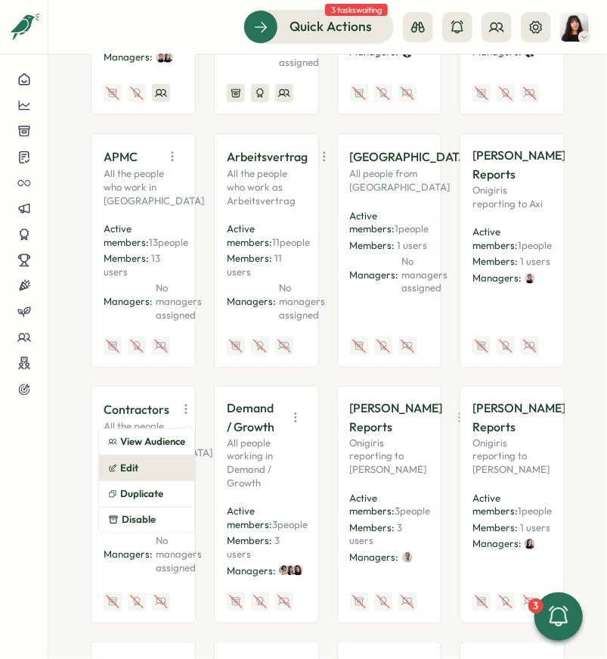
click at [141, 463] on button "Edit" at bounding box center [146, 468] width 95 height 26
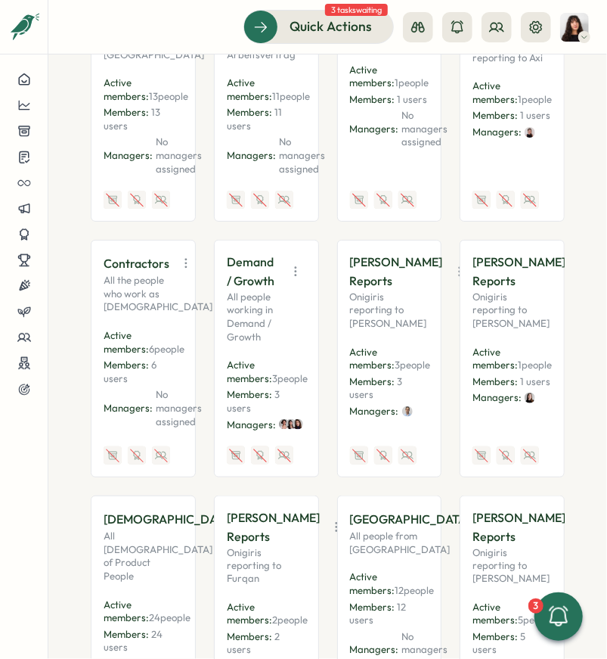
scroll to position [685, 0]
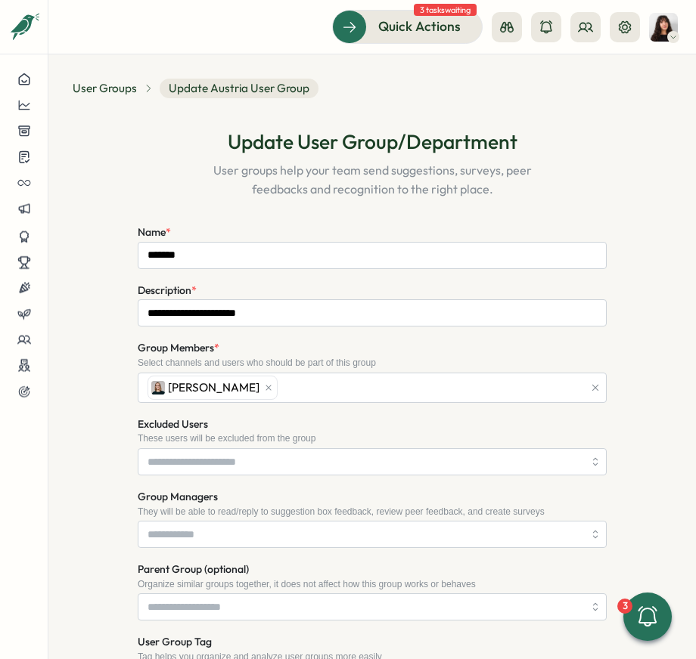
scroll to position [248, 0]
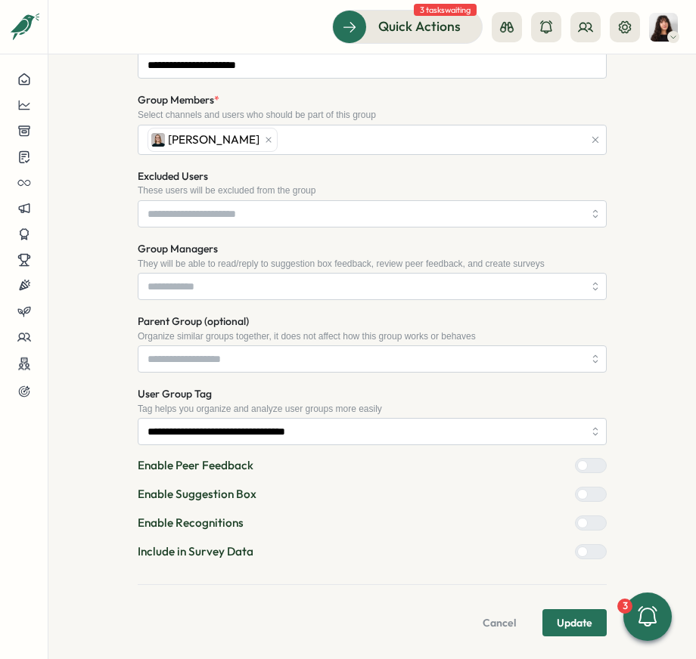
click at [590, 547] on div at bounding box center [597, 552] width 18 height 14
click at [573, 600] on form "**********" at bounding box center [372, 306] width 469 height 662
click at [571, 612] on span "Update" at bounding box center [575, 623] width 36 height 26
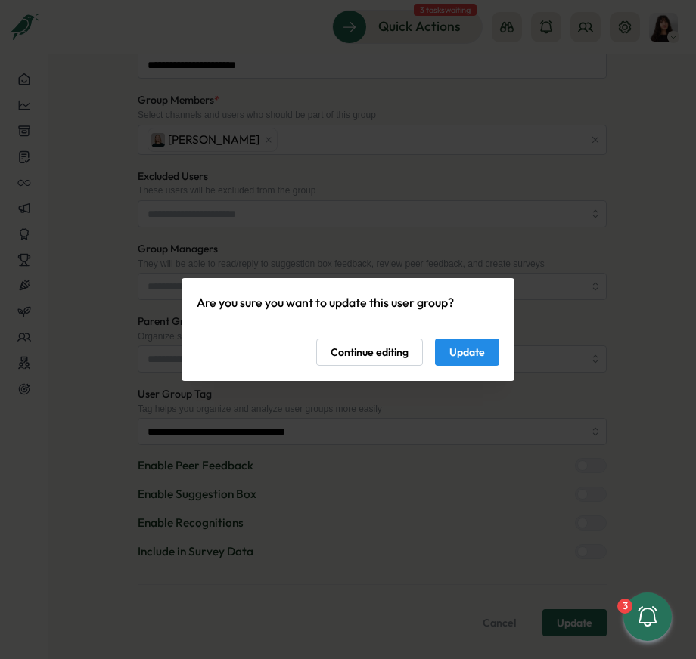
click at [462, 346] on span "Update" at bounding box center [467, 353] width 36 height 26
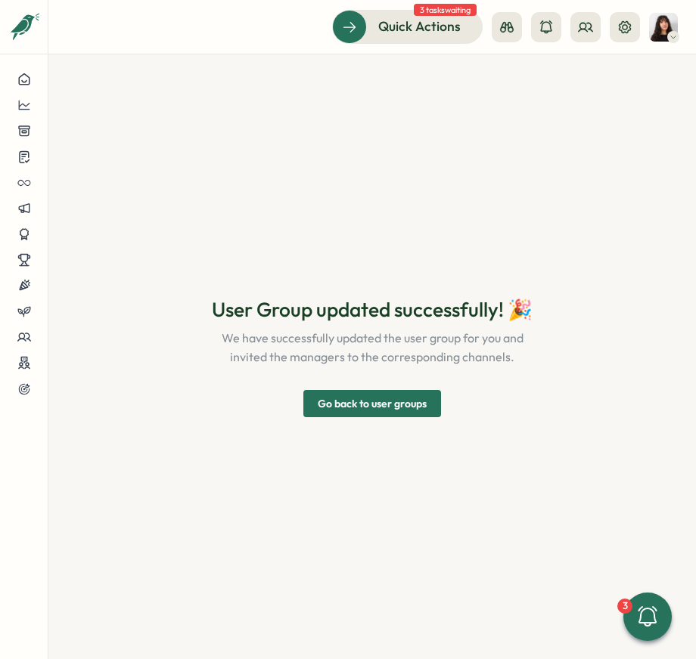
scroll to position [0, 0]
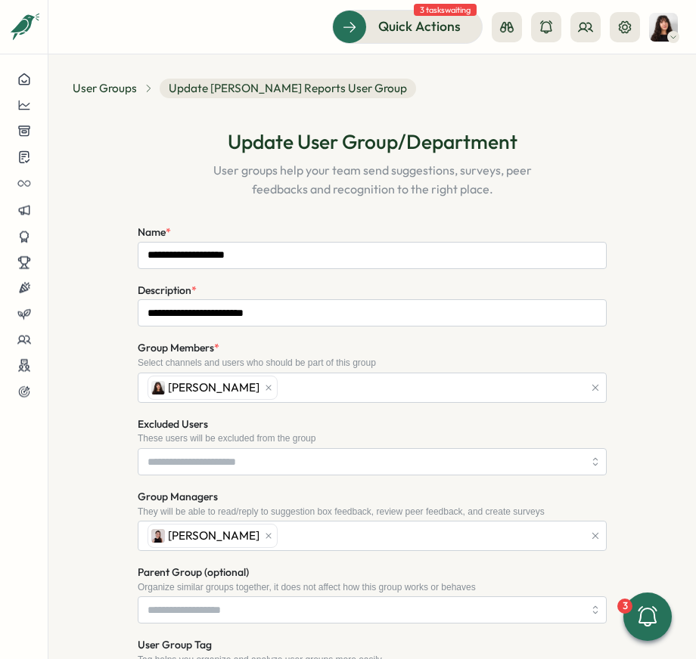
scroll to position [250, 0]
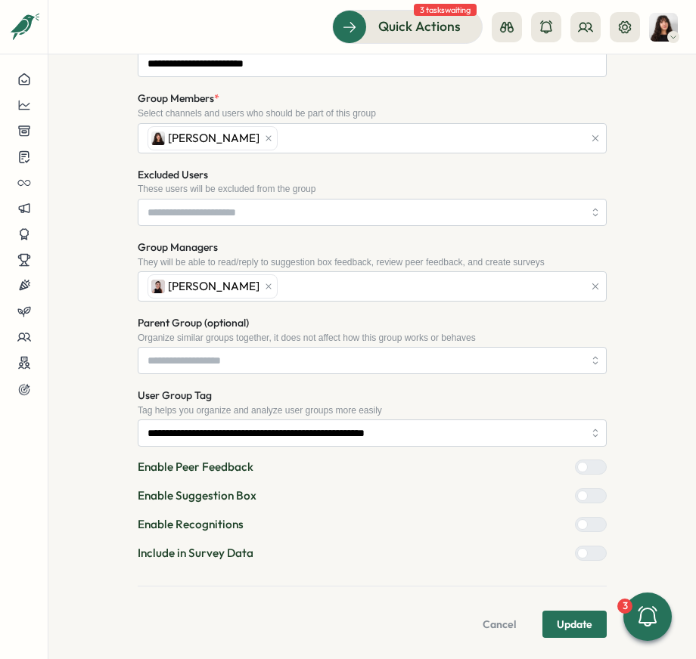
click at [588, 552] on div at bounding box center [597, 554] width 18 height 14
click at [572, 612] on span "Update" at bounding box center [575, 625] width 36 height 26
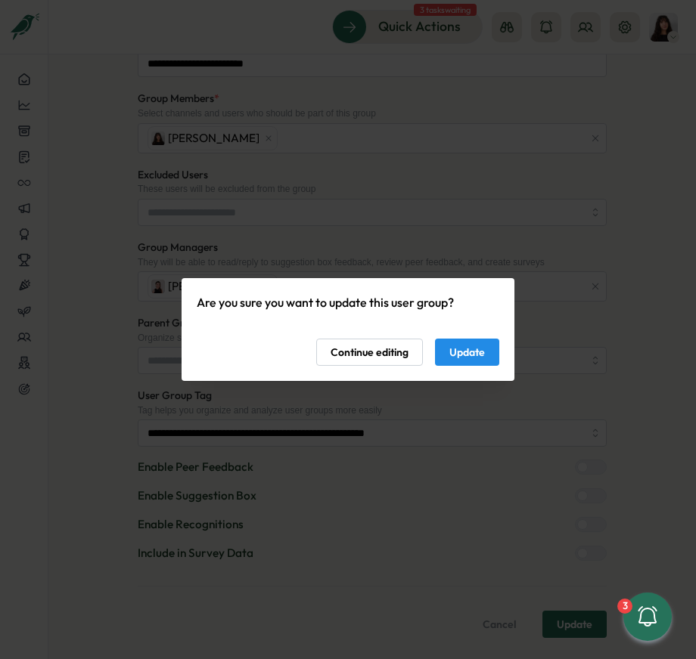
click at [453, 346] on span "Update" at bounding box center [467, 353] width 36 height 26
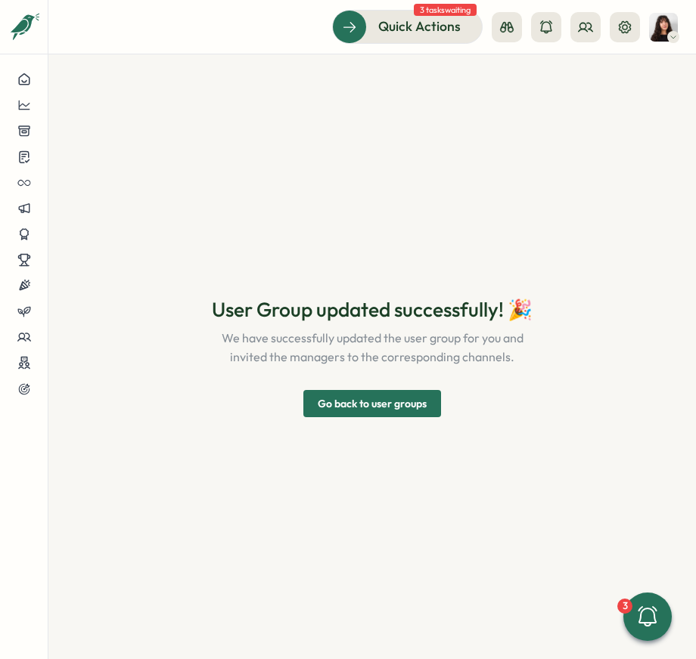
scroll to position [0, 0]
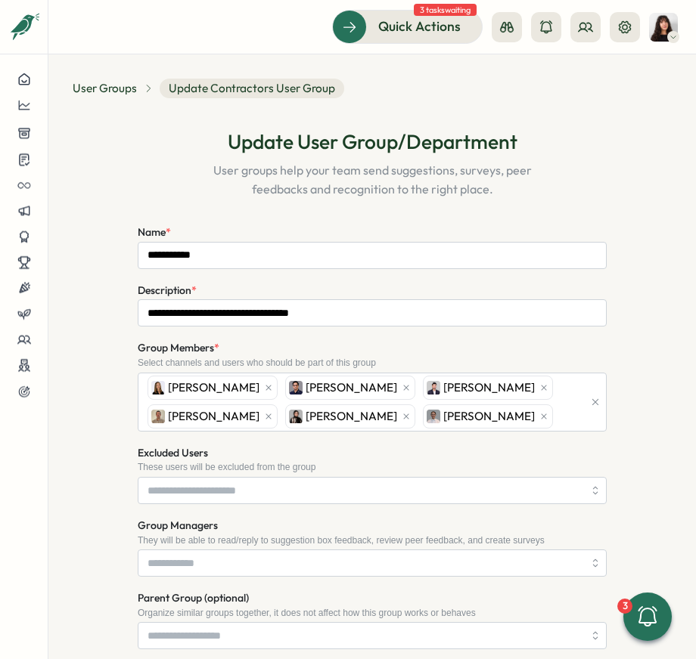
scroll to position [276, 0]
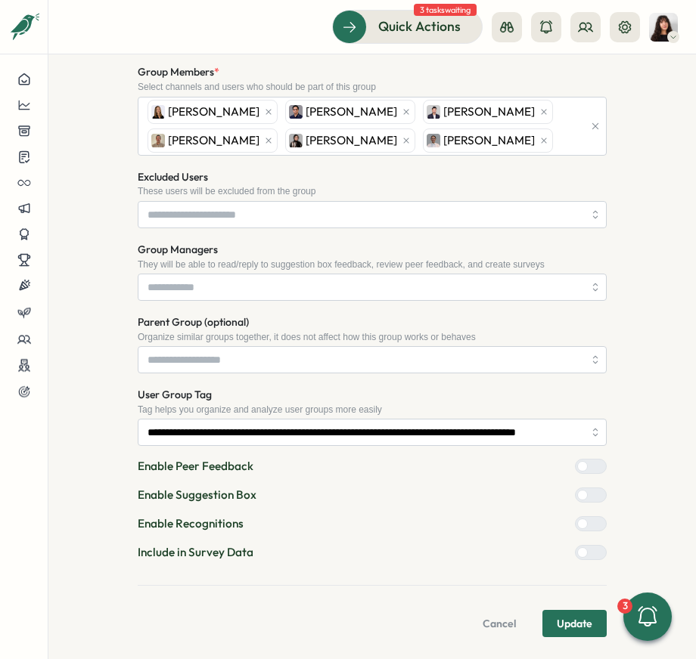
click at [588, 549] on div at bounding box center [597, 553] width 18 height 14
click at [572, 604] on form "**********" at bounding box center [372, 292] width 469 height 691
click at [572, 611] on span "Update" at bounding box center [575, 624] width 36 height 26
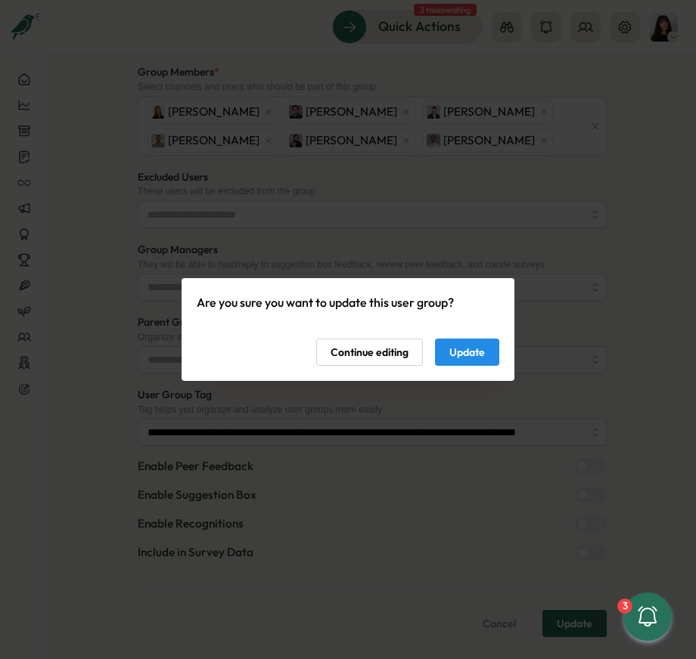
click at [457, 348] on span "Update" at bounding box center [467, 353] width 36 height 26
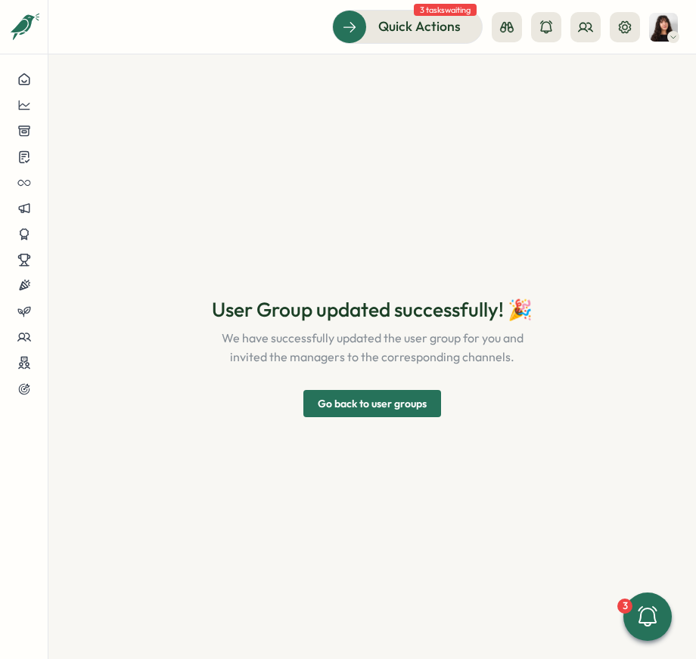
scroll to position [0, 0]
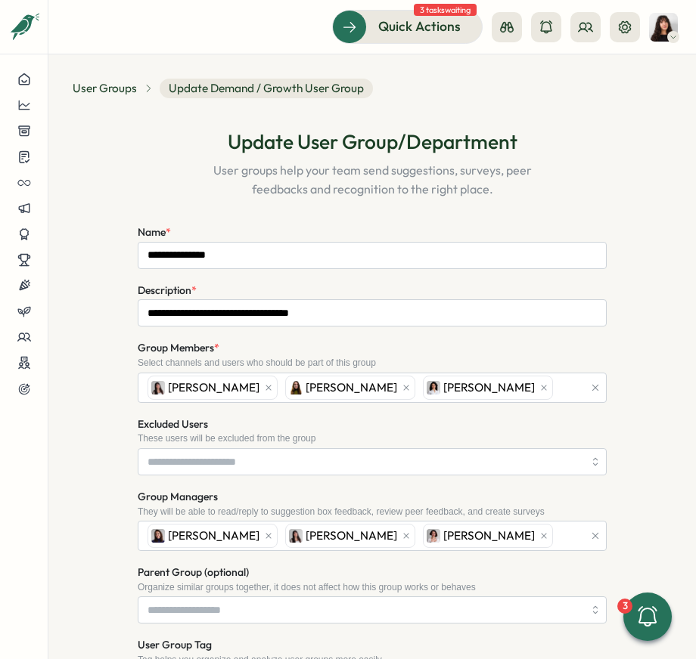
scroll to position [250, 0]
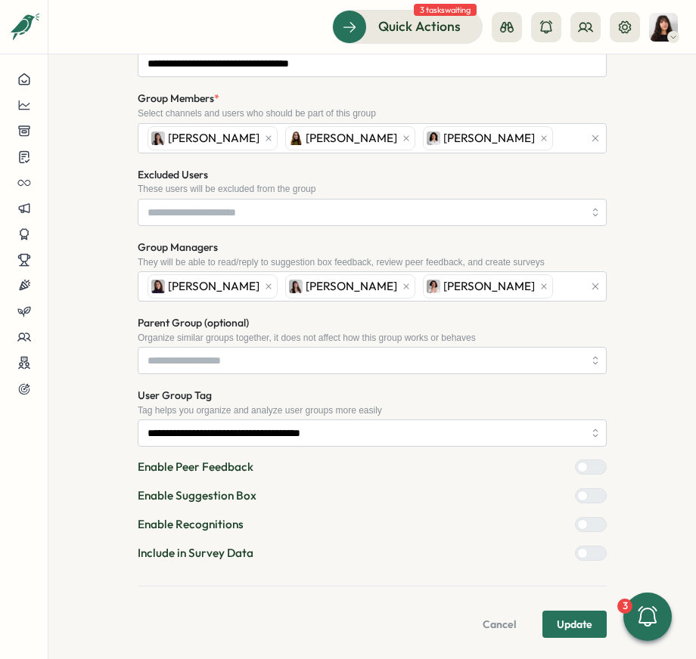
click at [562, 625] on span "Update" at bounding box center [575, 625] width 36 height 26
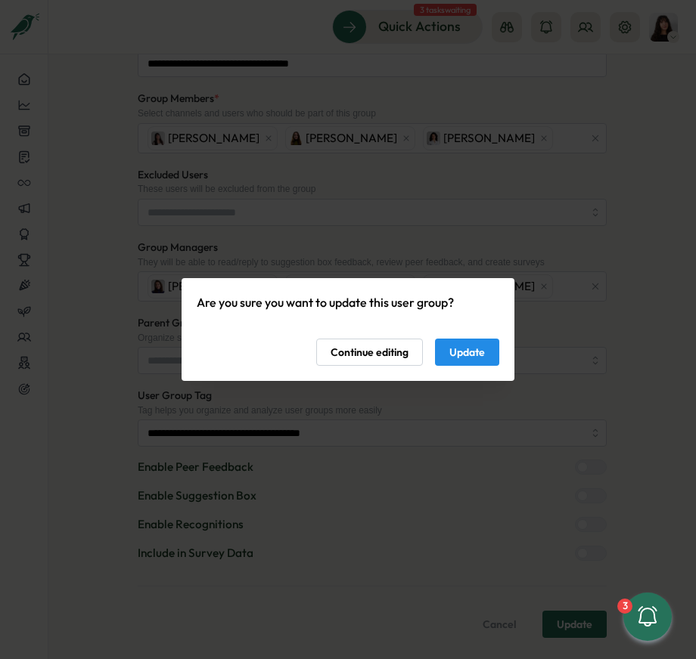
click at [454, 355] on span "Update" at bounding box center [467, 353] width 36 height 26
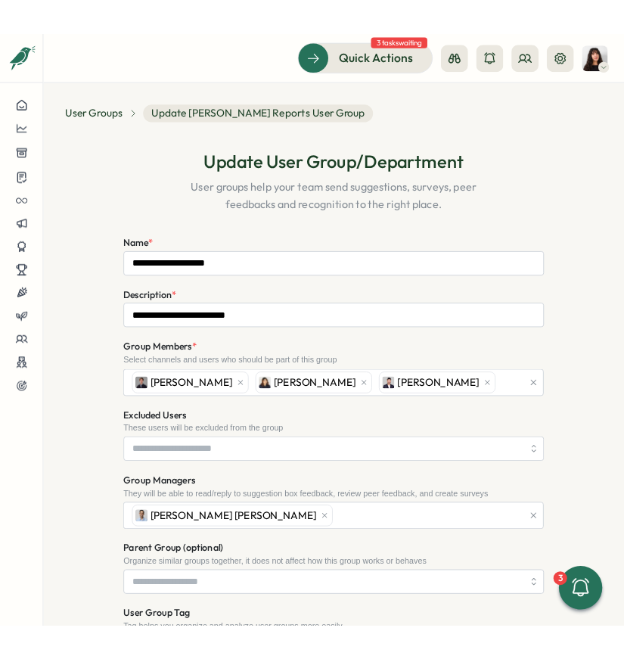
scroll to position [250, 0]
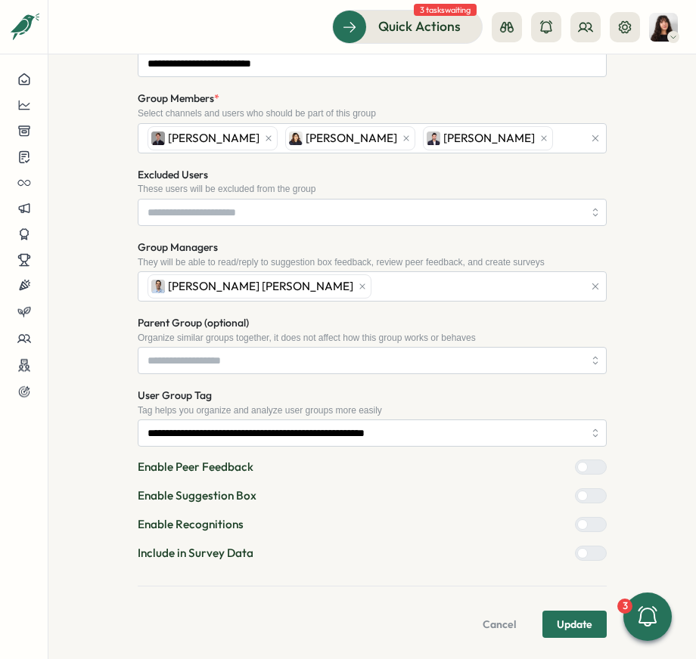
click at [588, 550] on div at bounding box center [597, 554] width 18 height 14
click at [566, 615] on span "Update" at bounding box center [575, 625] width 36 height 26
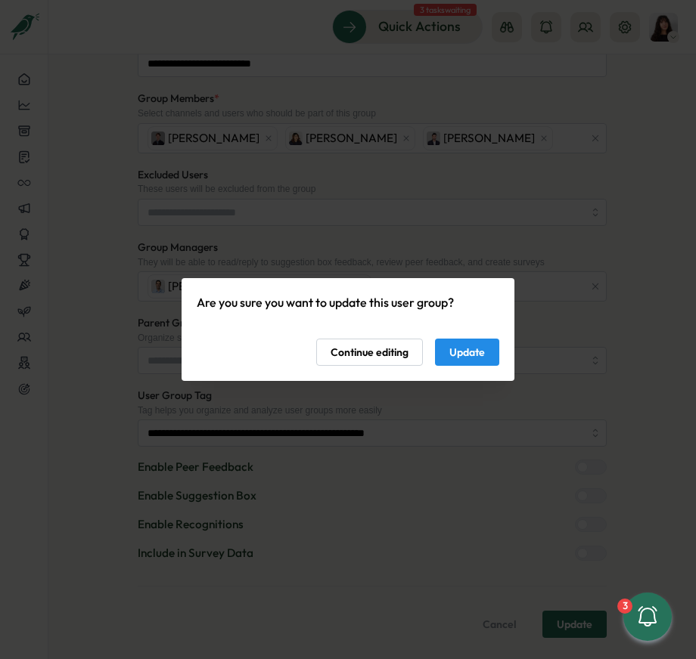
click at [470, 353] on span "Update" at bounding box center [467, 353] width 36 height 26
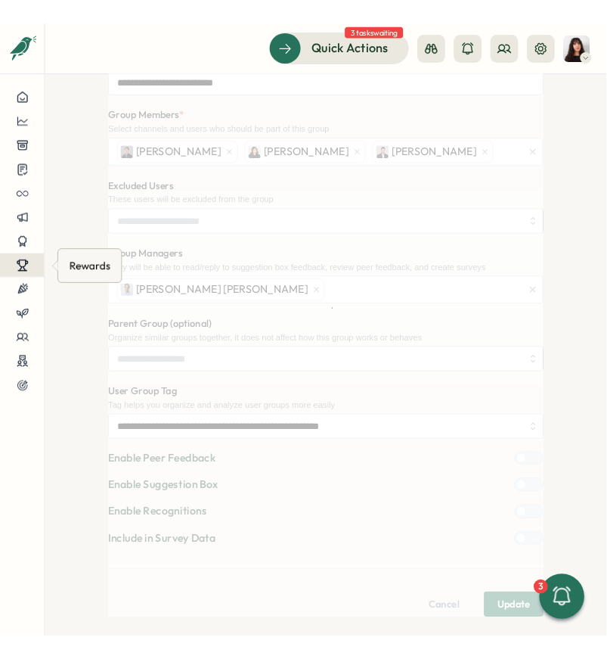
scroll to position [0, 0]
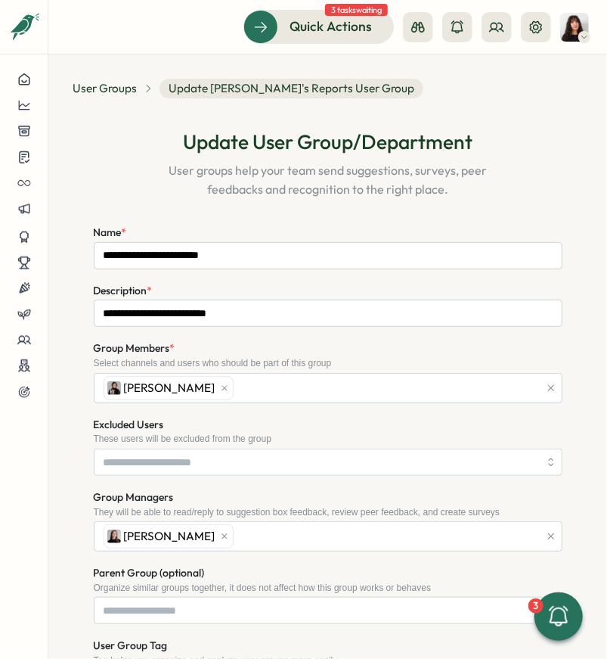
scroll to position [250, 0]
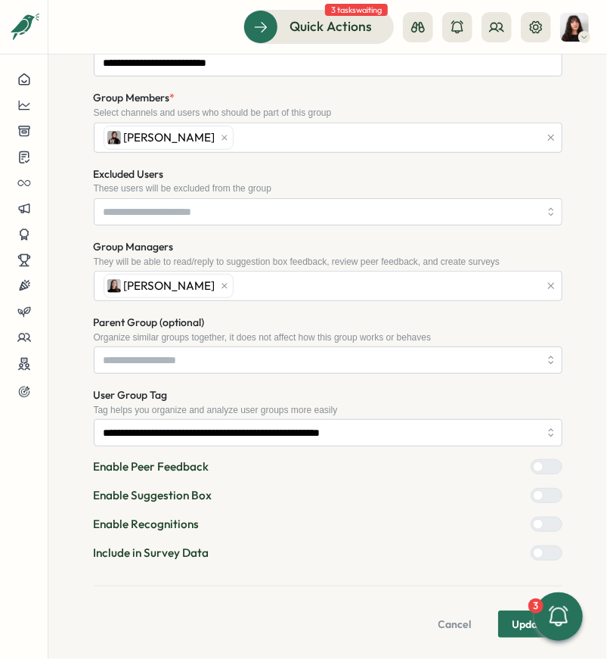
click at [536, 553] on div at bounding box center [538, 552] width 11 height 11
click at [503, 619] on button "Update" at bounding box center [530, 623] width 64 height 27
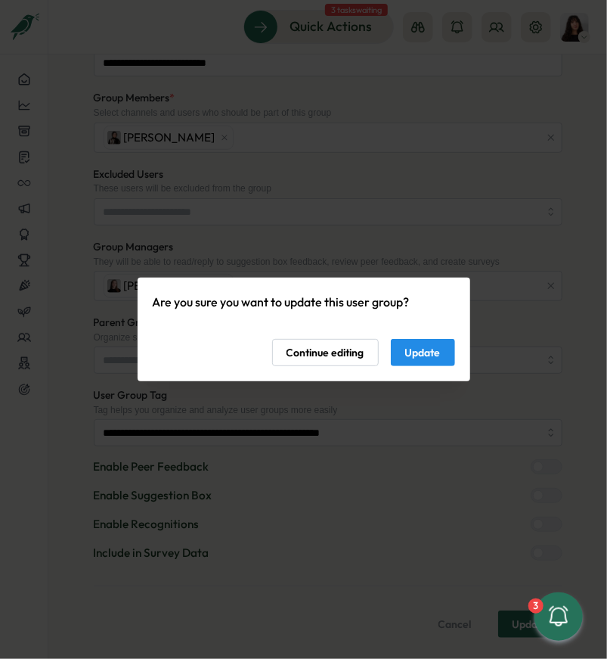
click at [436, 349] on span "Update" at bounding box center [423, 353] width 36 height 26
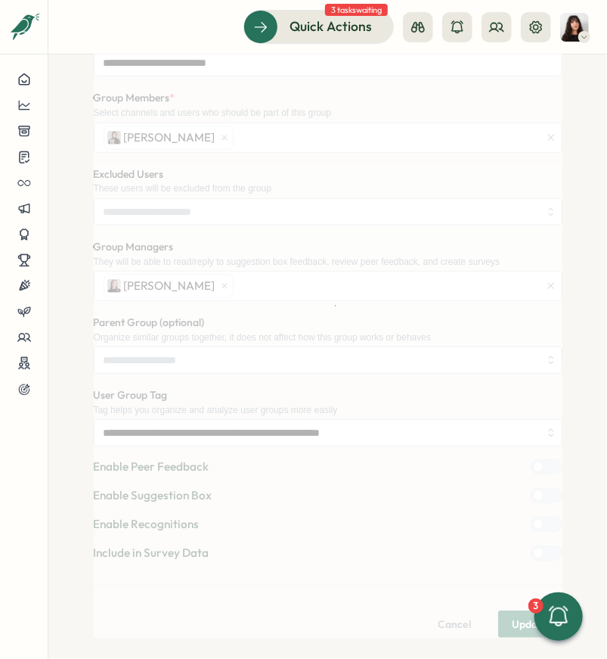
scroll to position [0, 0]
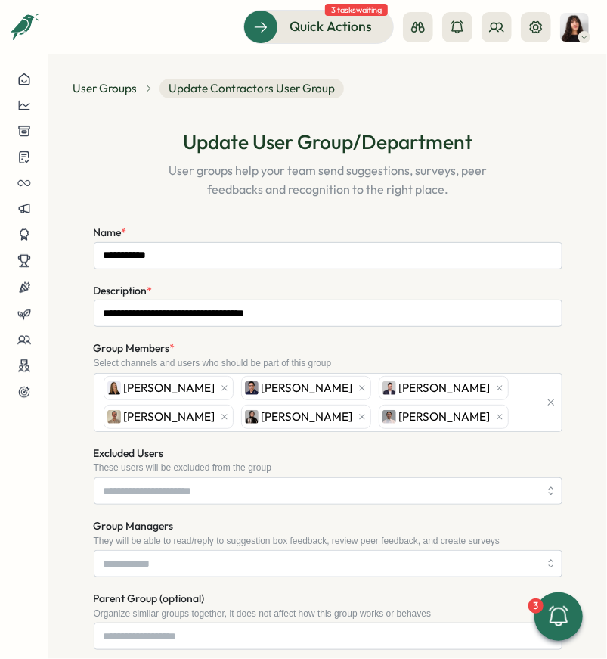
scroll to position [277, 0]
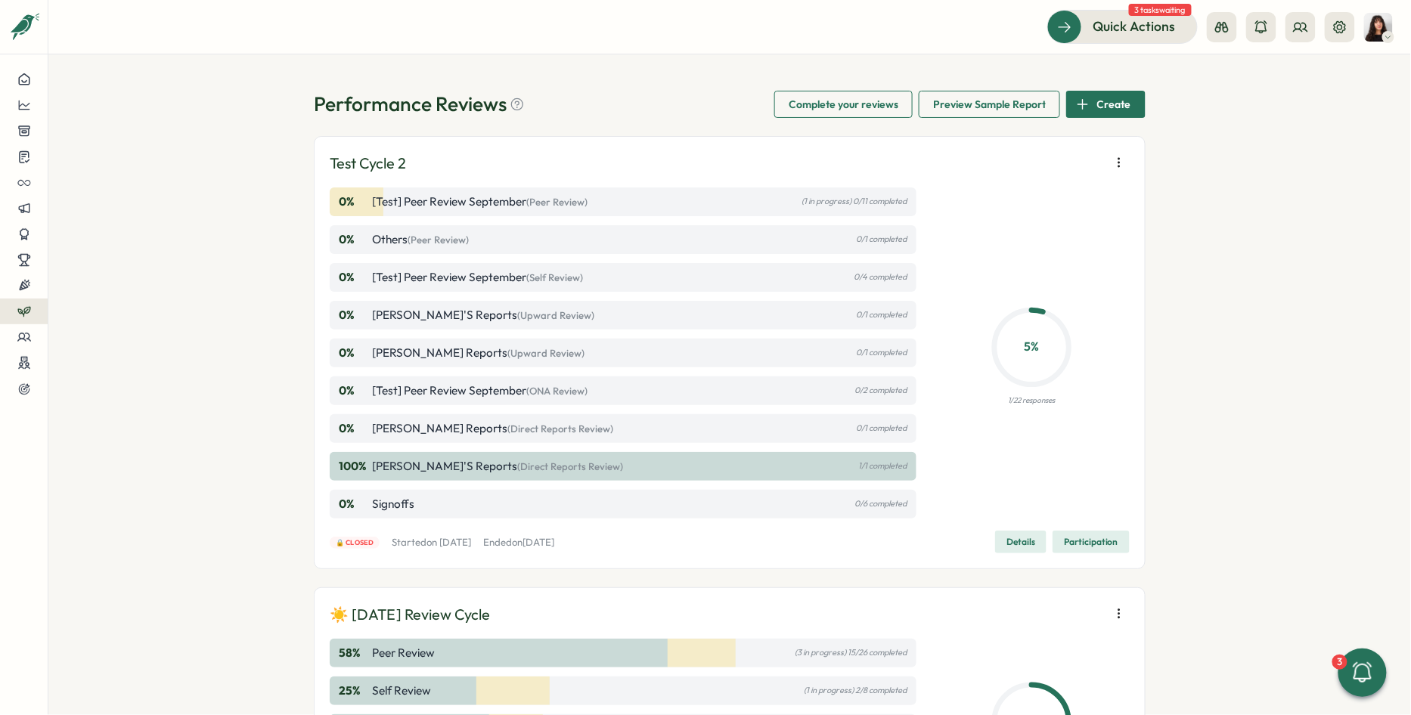
click at [606, 298] on div "Performance Reviews Complete your reviews Preview Sample Report Create Test Cyc…" at bounding box center [729, 384] width 1363 height 661
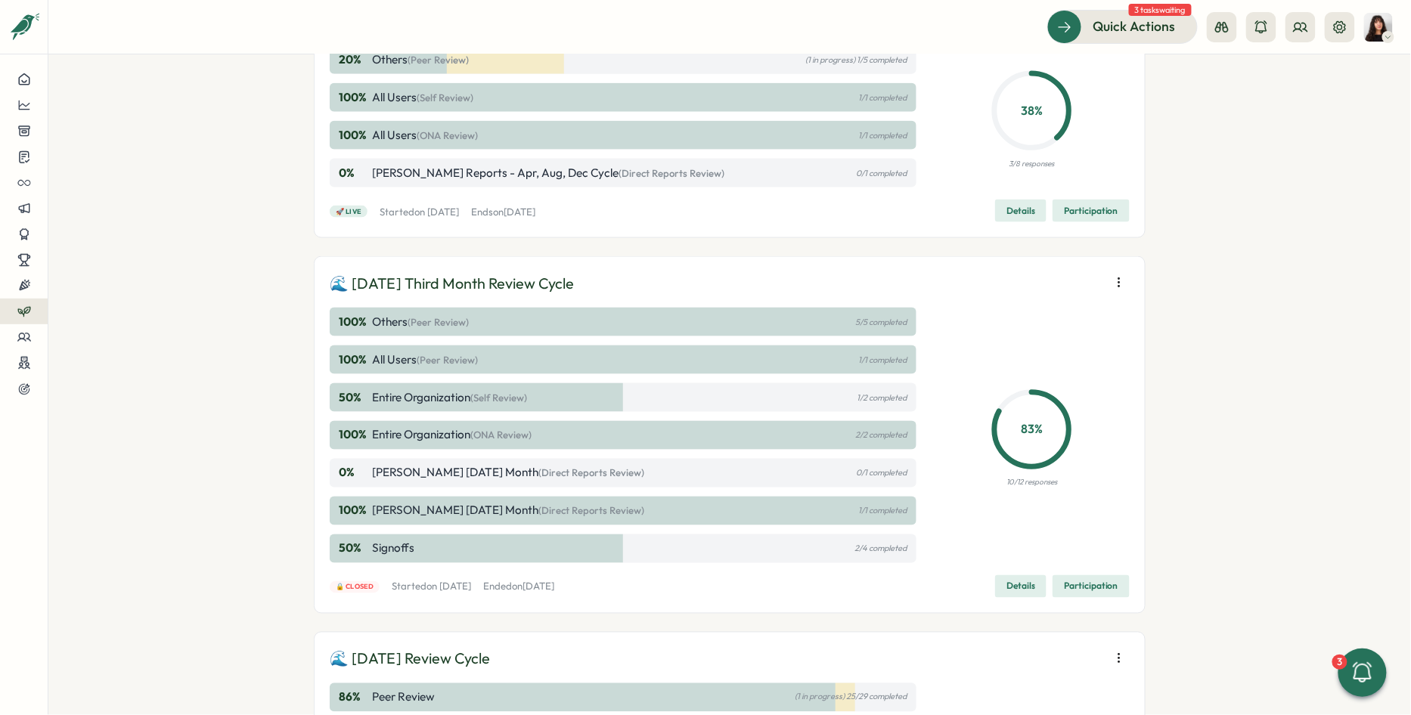
scroll to position [774, 0]
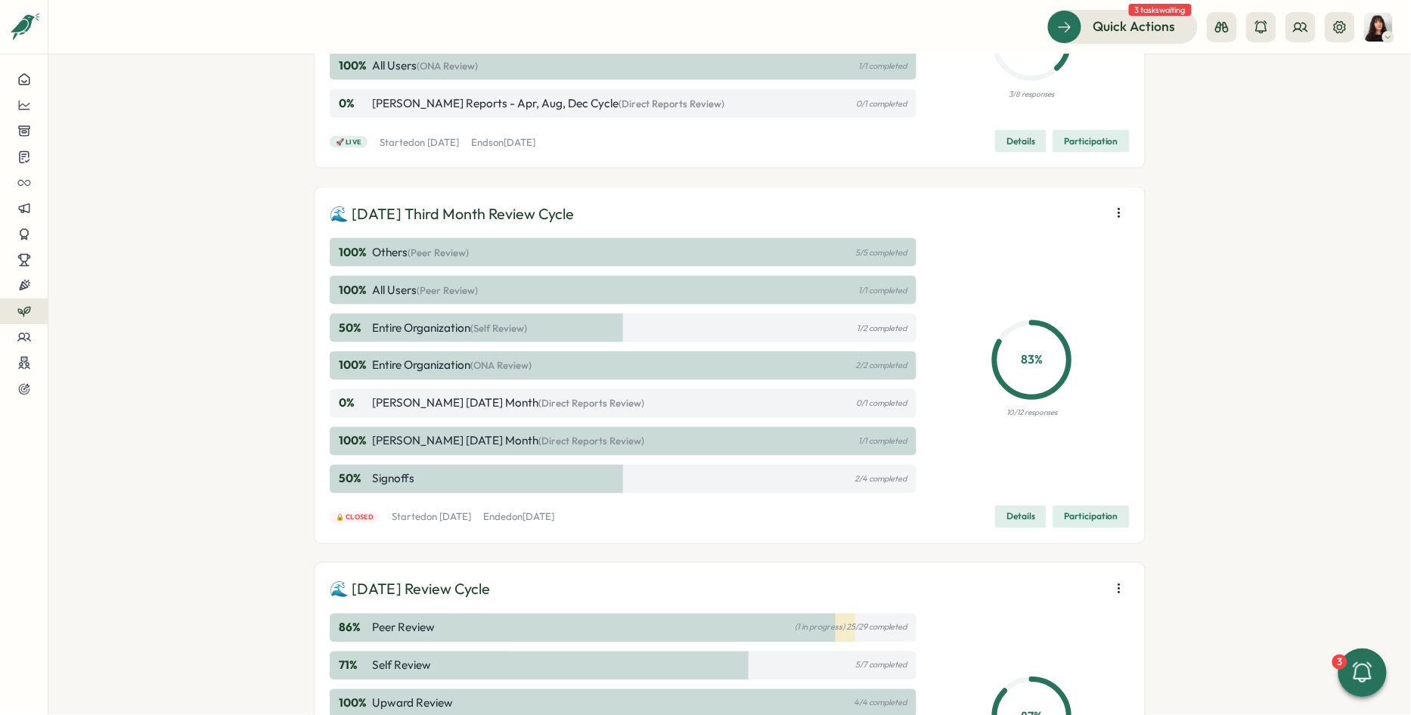
click at [606, 217] on icon "button" at bounding box center [1119, 213] width 15 height 15
click at [606, 524] on span "Details" at bounding box center [1020, 517] width 29 height 21
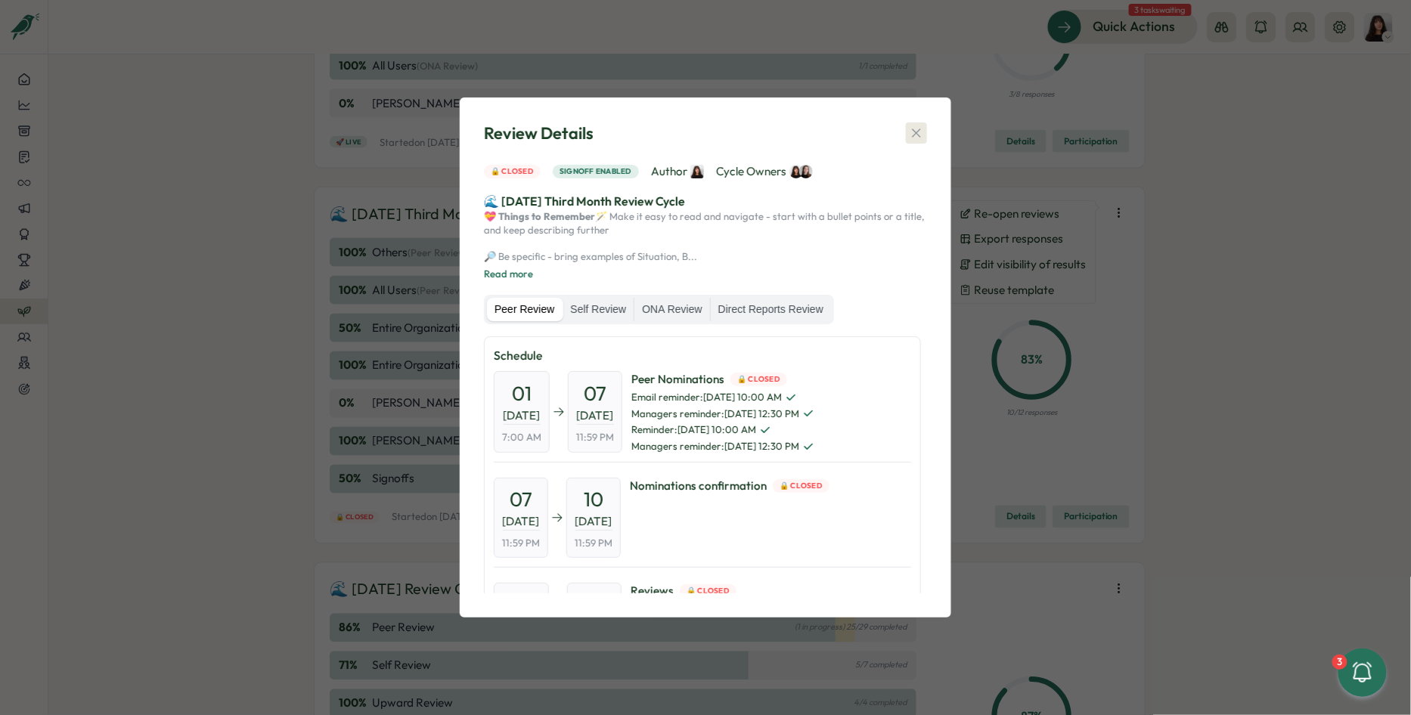
click at [606, 135] on button "button" at bounding box center [916, 132] width 21 height 21
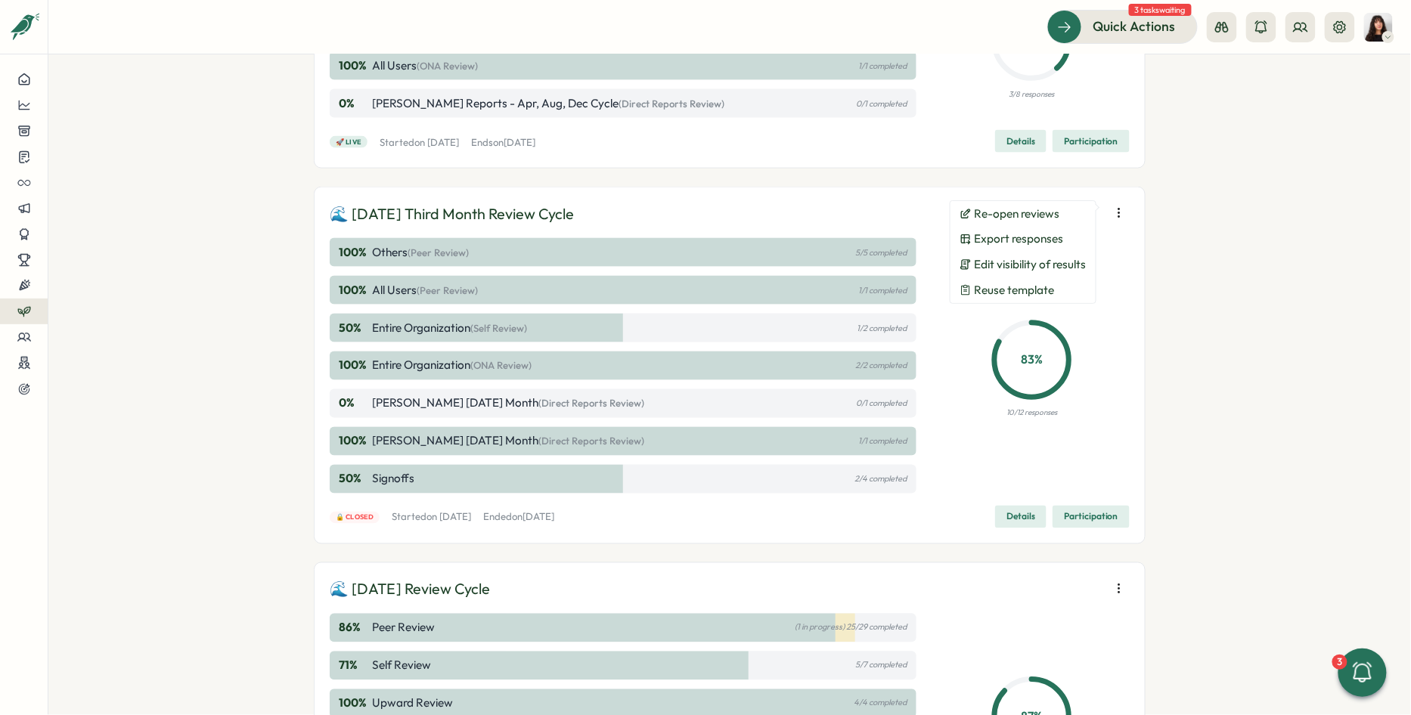
click at [606, 519] on span "Participation" at bounding box center [1091, 517] width 54 height 21
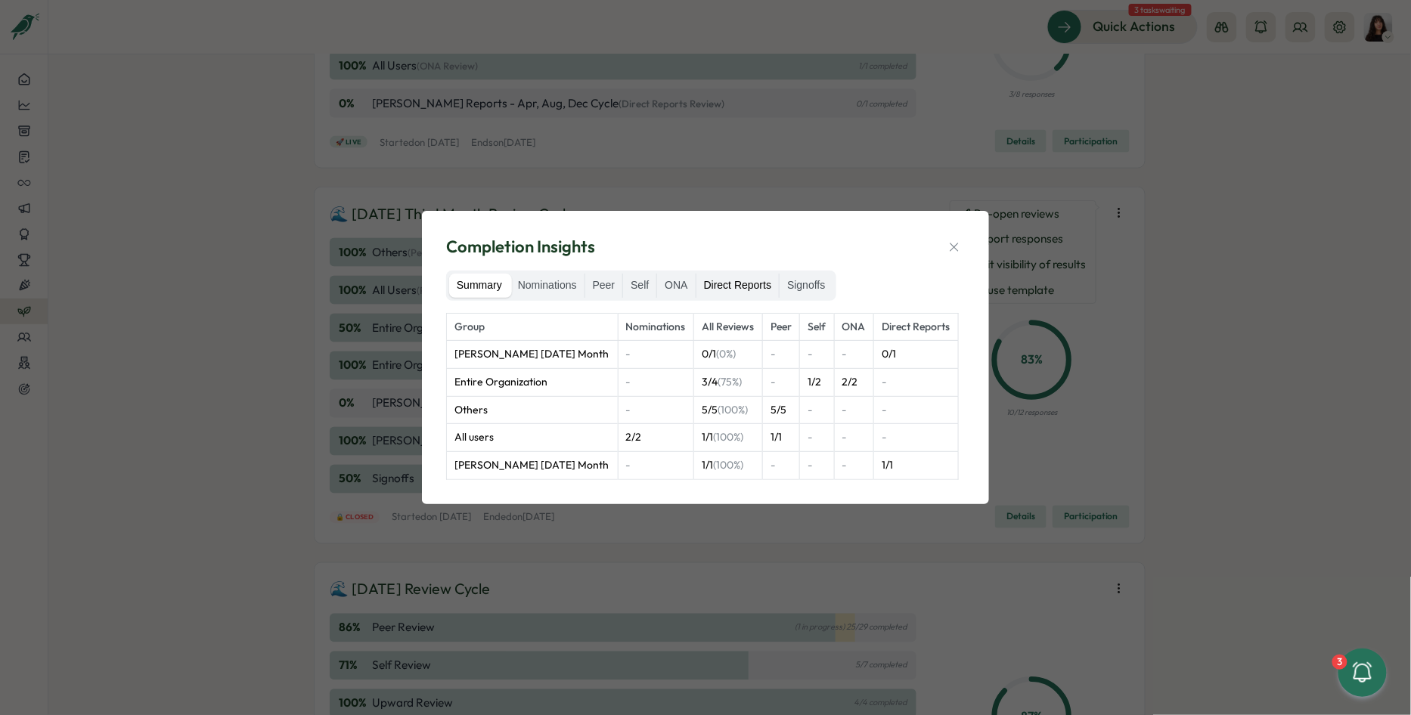
click at [606, 287] on label "Direct Reports" at bounding box center [737, 286] width 82 height 24
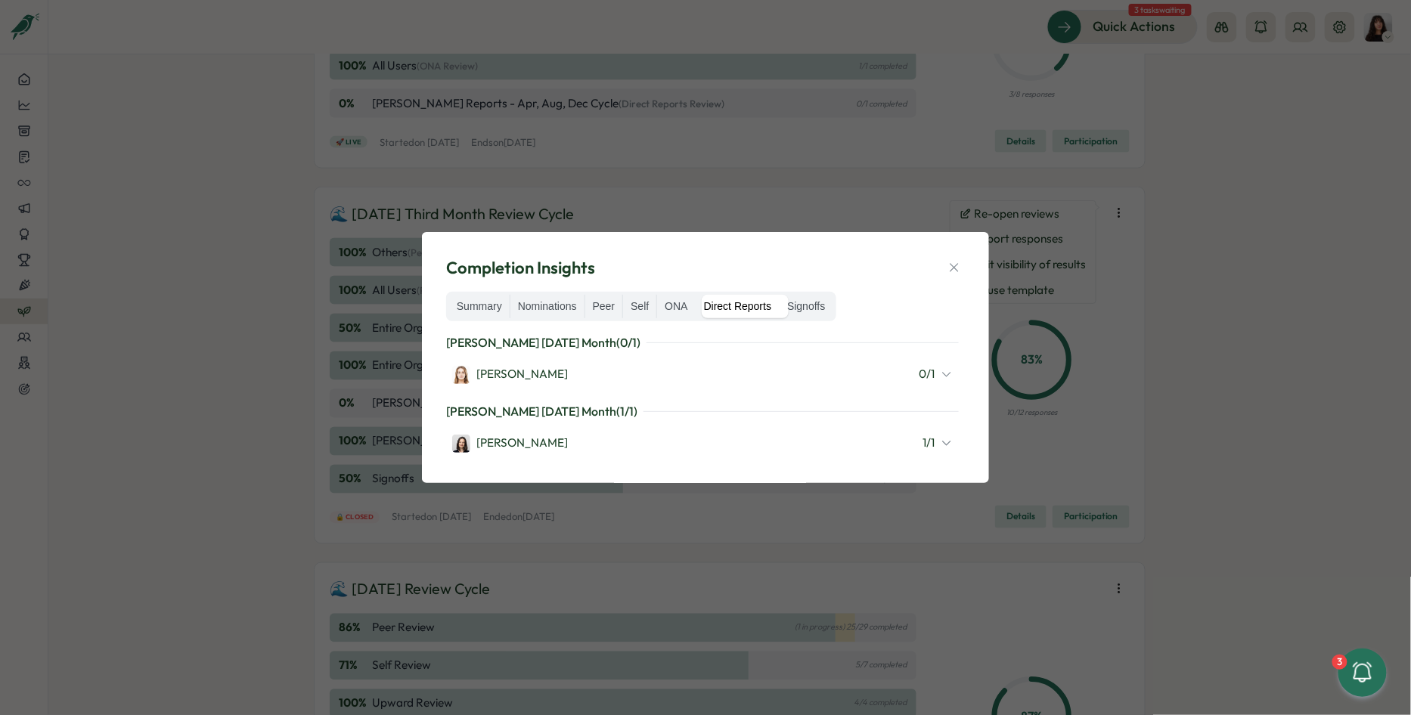
click at [200, 358] on div "Completion Insights Summary Nominations Peer Self ONA Direct Reports Signoffs […" at bounding box center [705, 357] width 1411 height 715
click at [606, 267] on icon "button" at bounding box center [954, 268] width 8 height 8
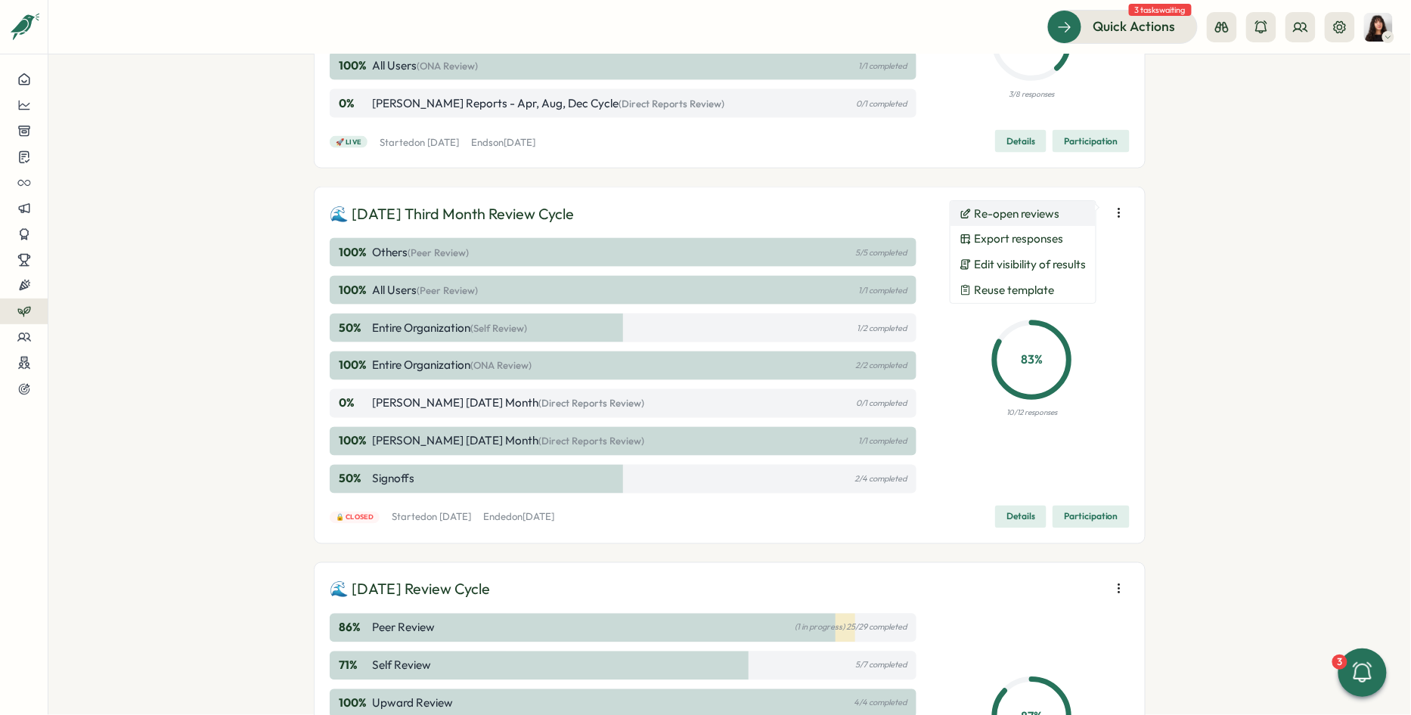
click at [606, 209] on span "Re-open reviews" at bounding box center [1017, 214] width 85 height 14
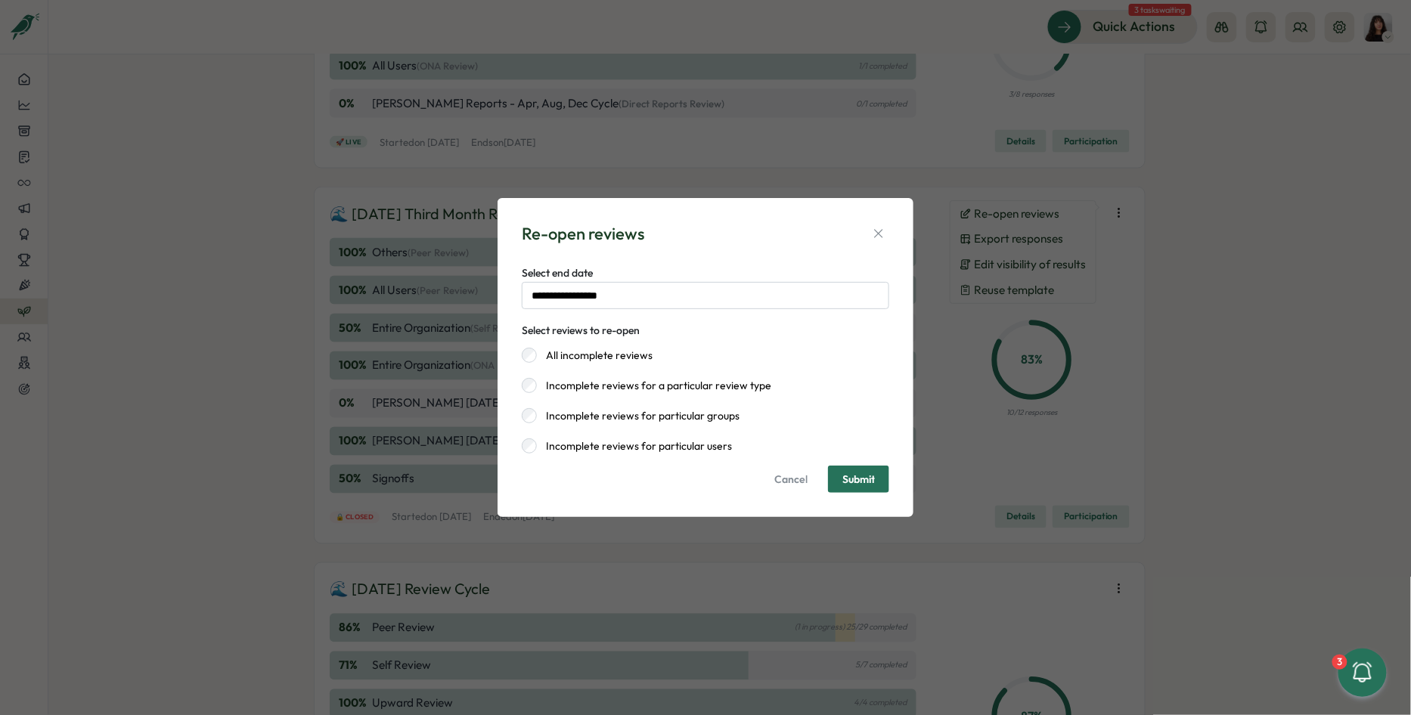
click at [606, 479] on span "Submit" at bounding box center [858, 479] width 33 height 11
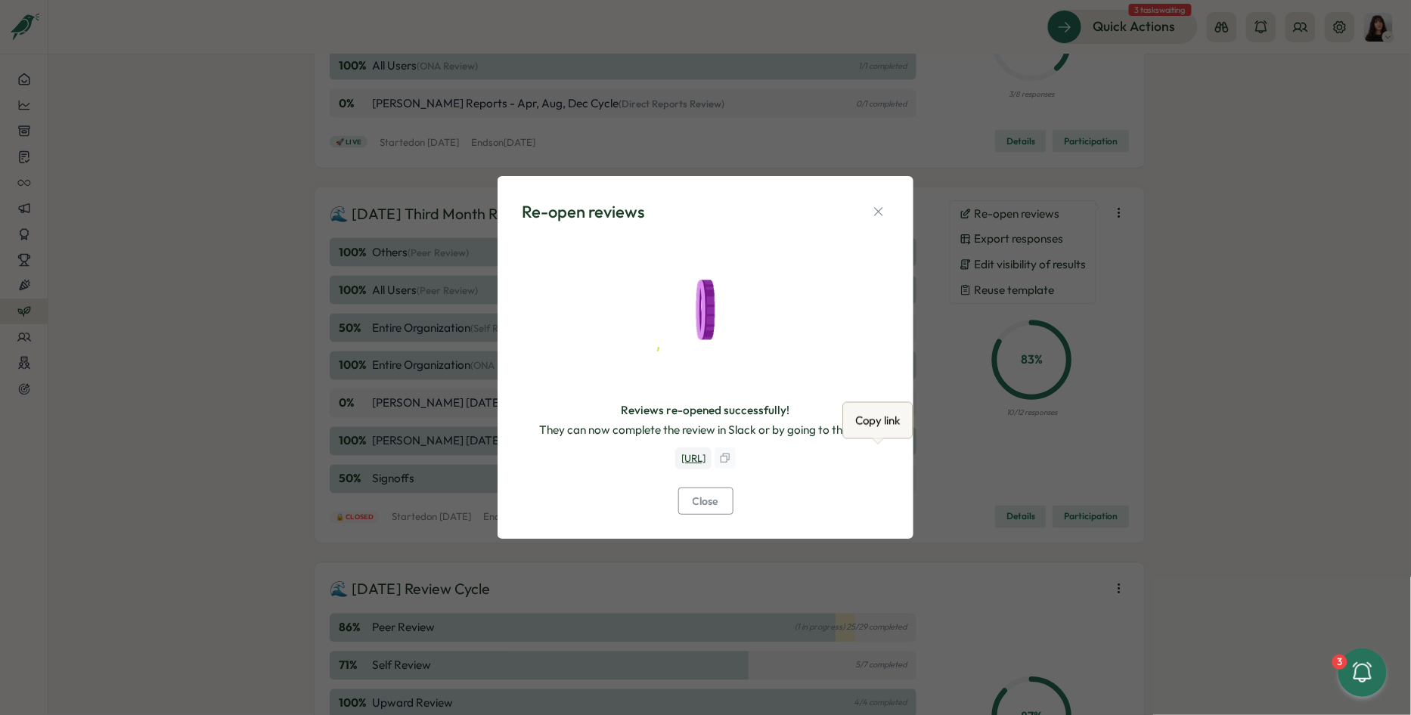
click at [606, 458] on icon "button" at bounding box center [725, 458] width 12 height 12
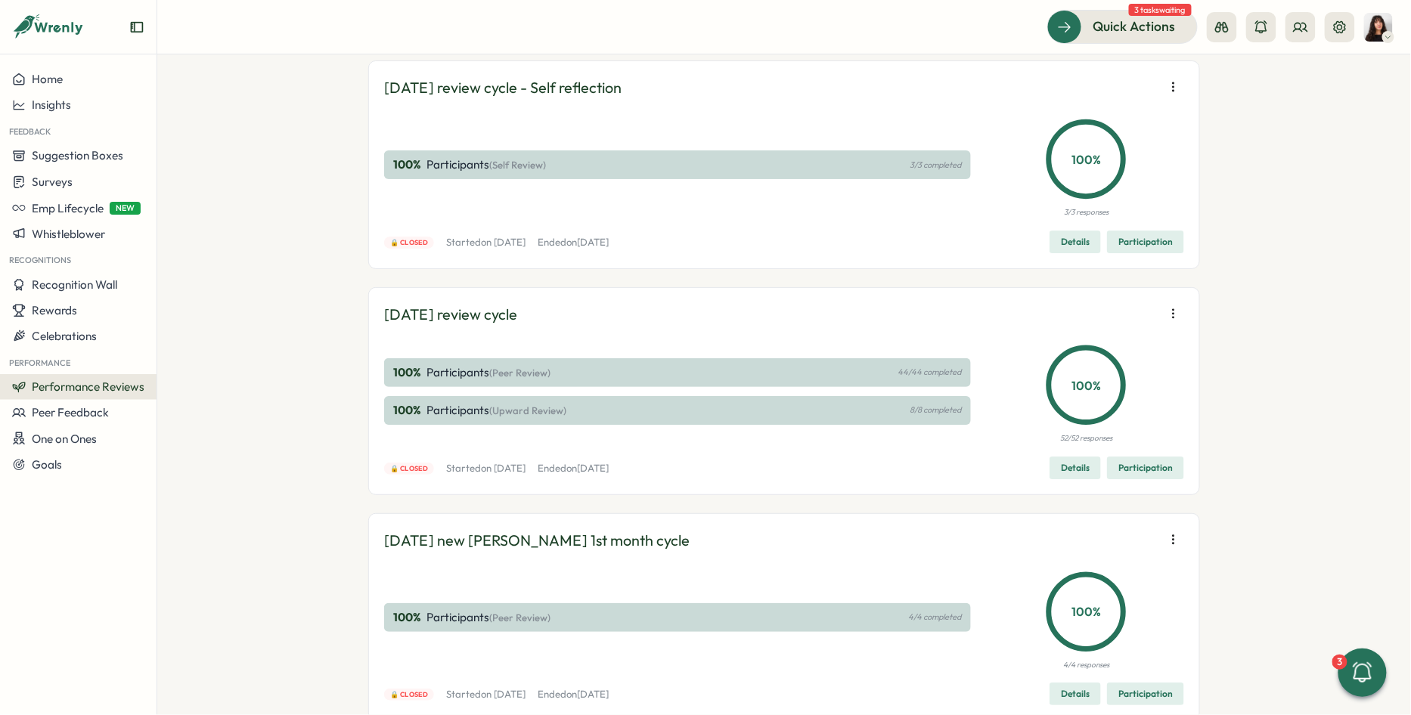
scroll to position [19745, 0]
